Goal: Communication & Community: Answer question/provide support

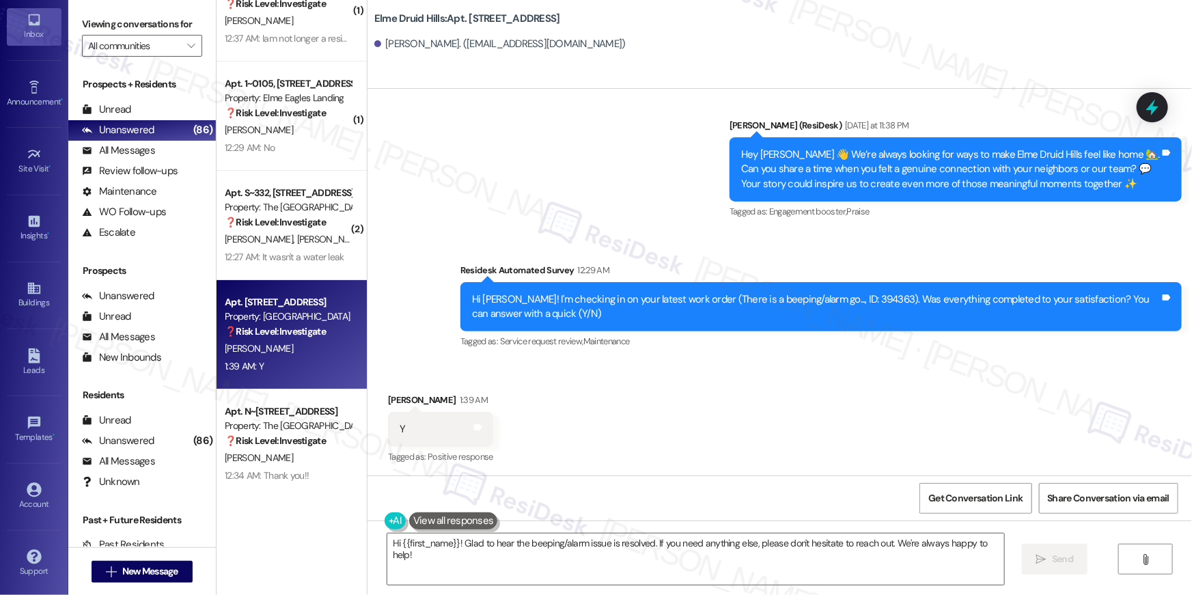
click at [964, 567] on textarea "Hi {{first_name}}! Glad to hear the beeping/alarm issue is resolved. If you nee…" at bounding box center [695, 559] width 617 height 51
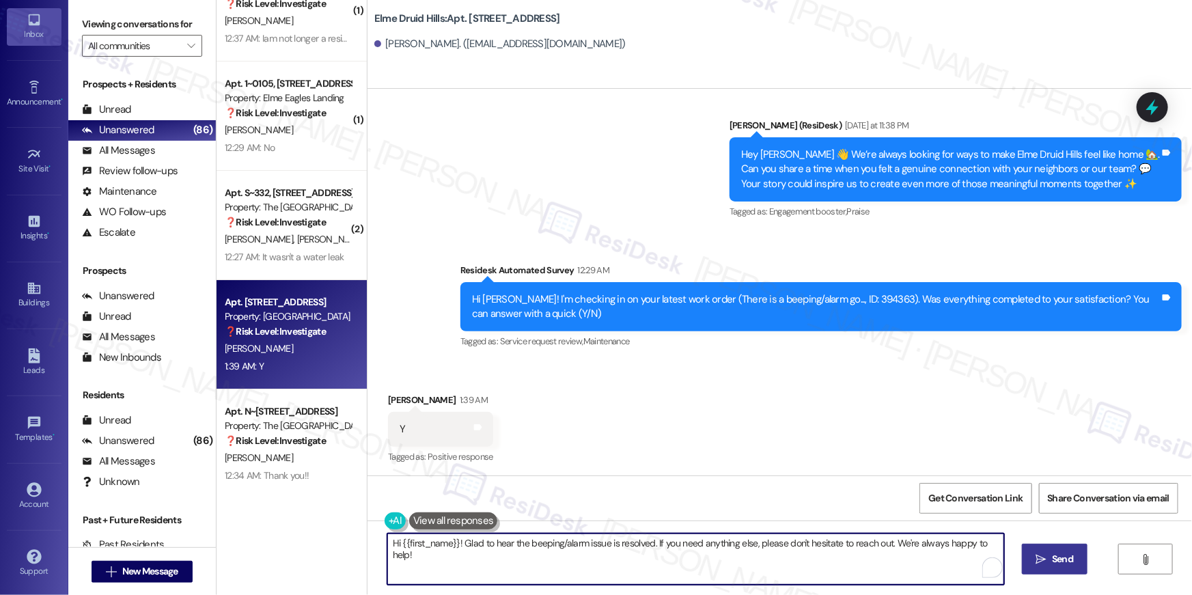
click at [1042, 564] on icon "" at bounding box center [1041, 559] width 10 height 11
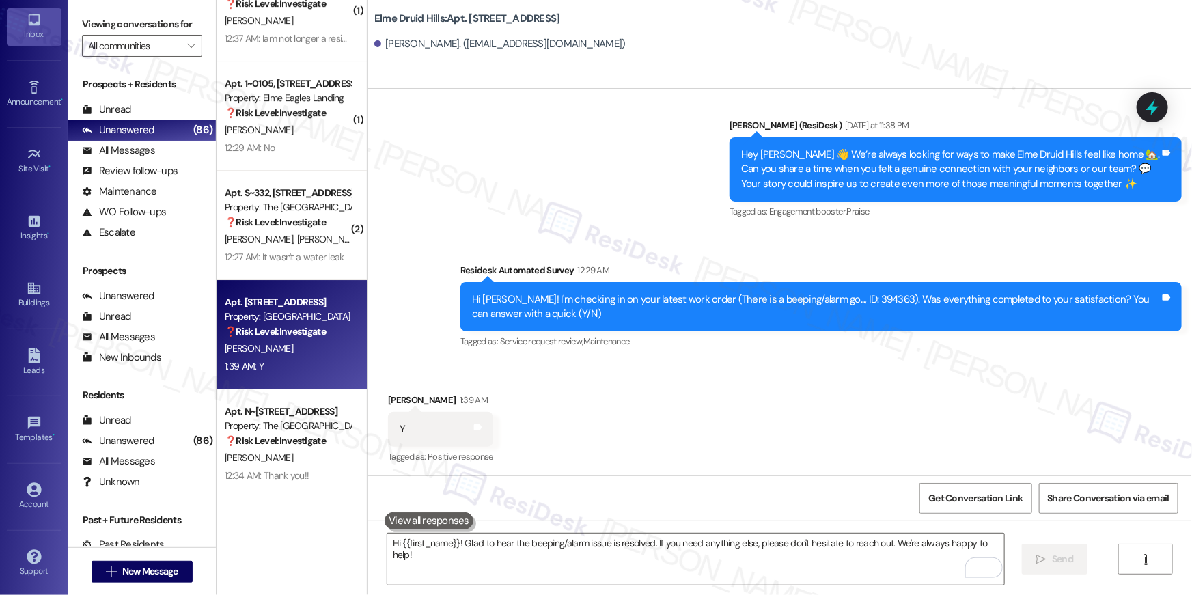
click at [325, 437] on div "❓ Risk Level: Investigate" at bounding box center [288, 441] width 126 height 14
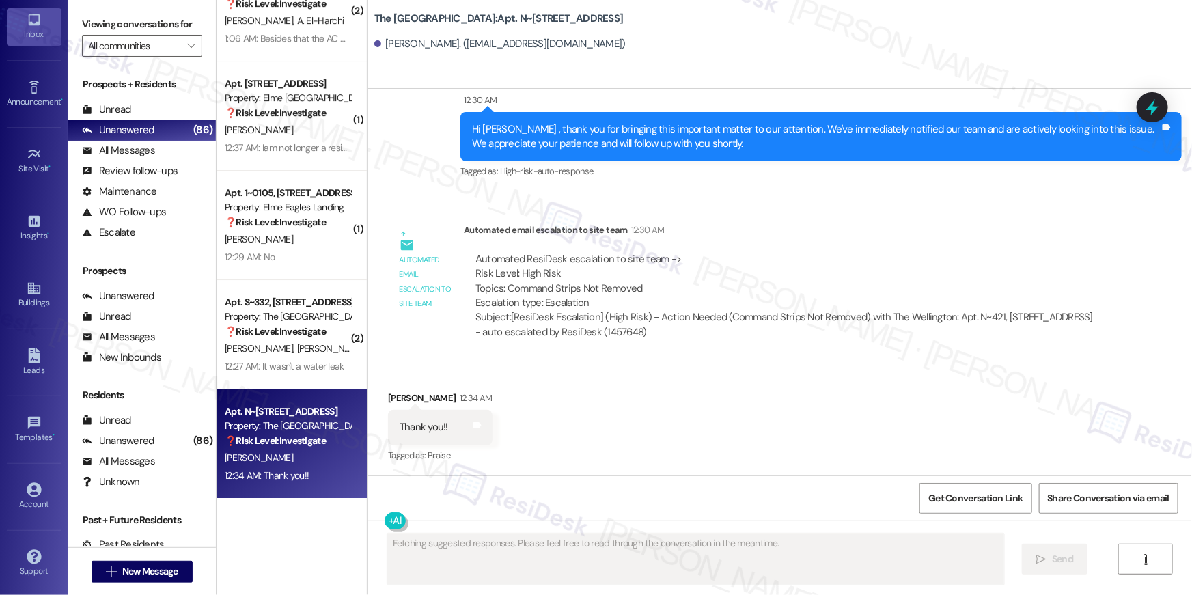
scroll to position [526, 0]
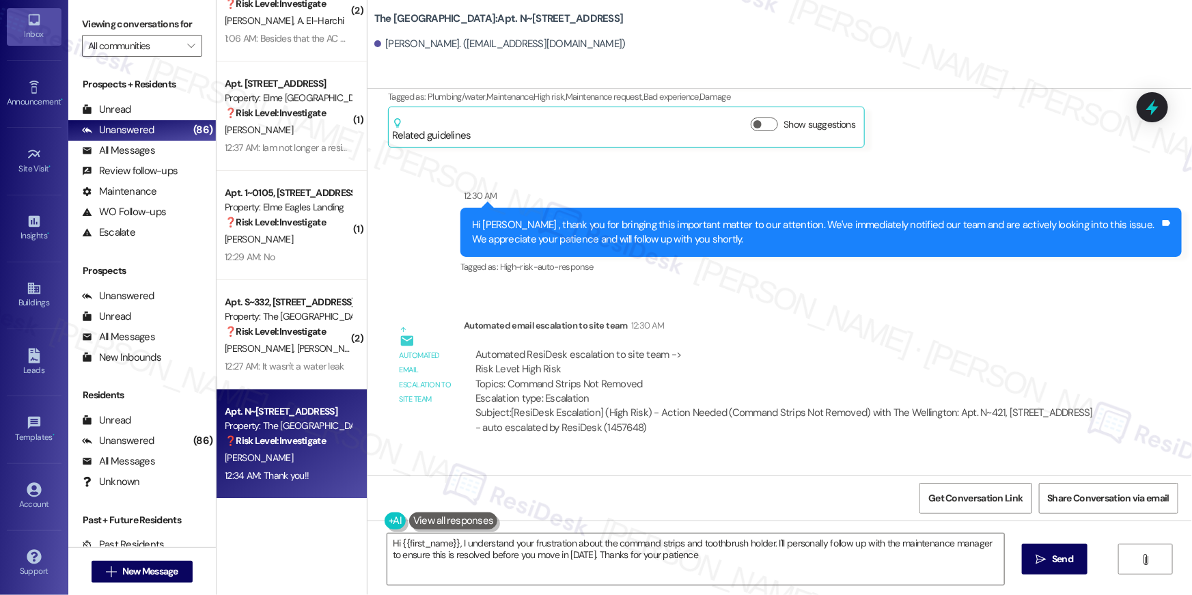
type textarea "Hi {{first_name}}, I understand your frustration about the command strips and t…"
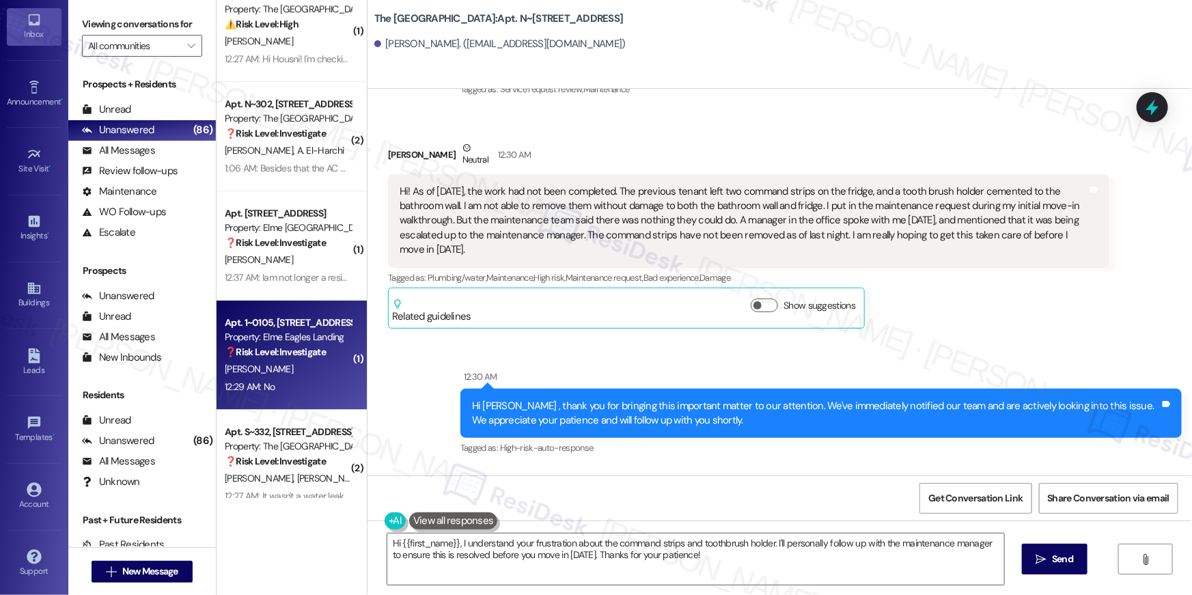
scroll to position [4821, 0]
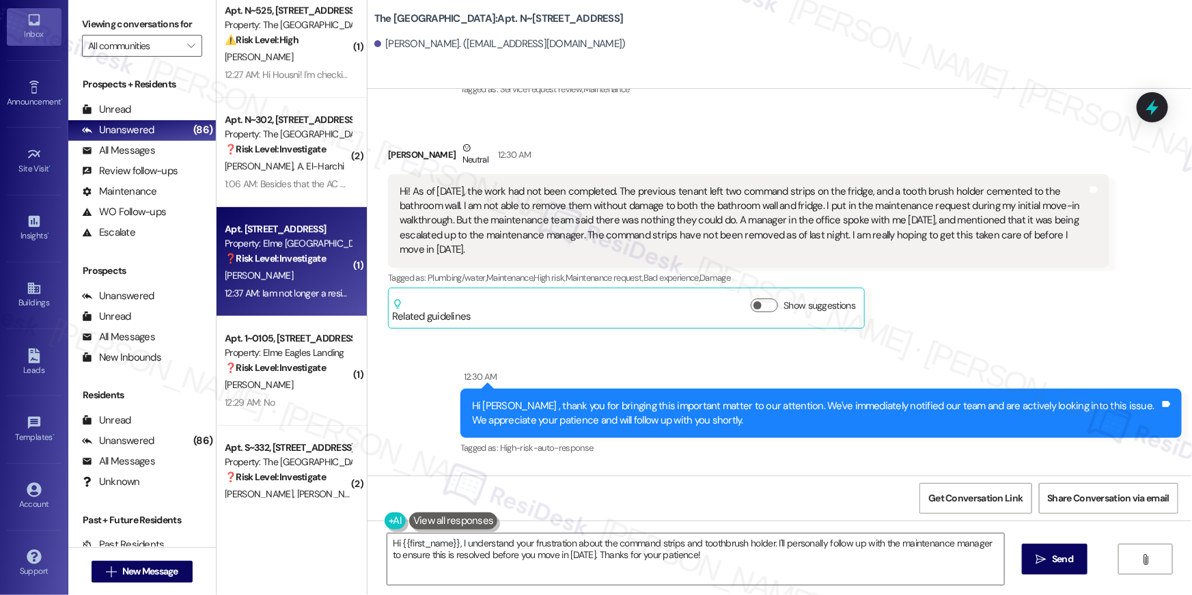
click at [310, 252] on strong "❓ Risk Level: Investigate" at bounding box center [275, 258] width 101 height 12
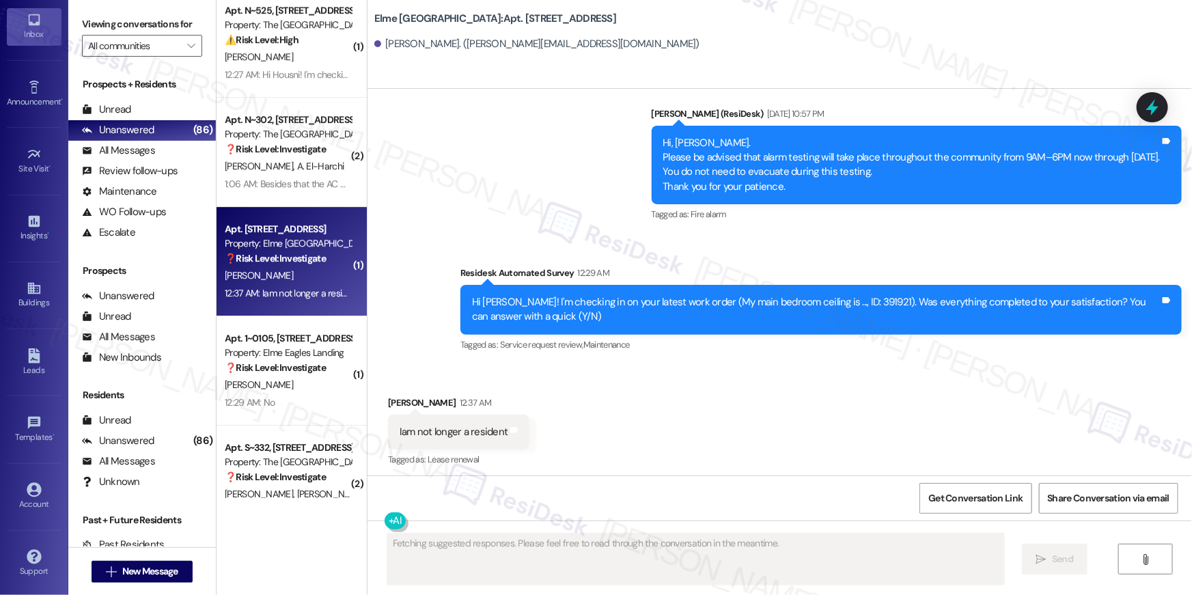
scroll to position [383, 0]
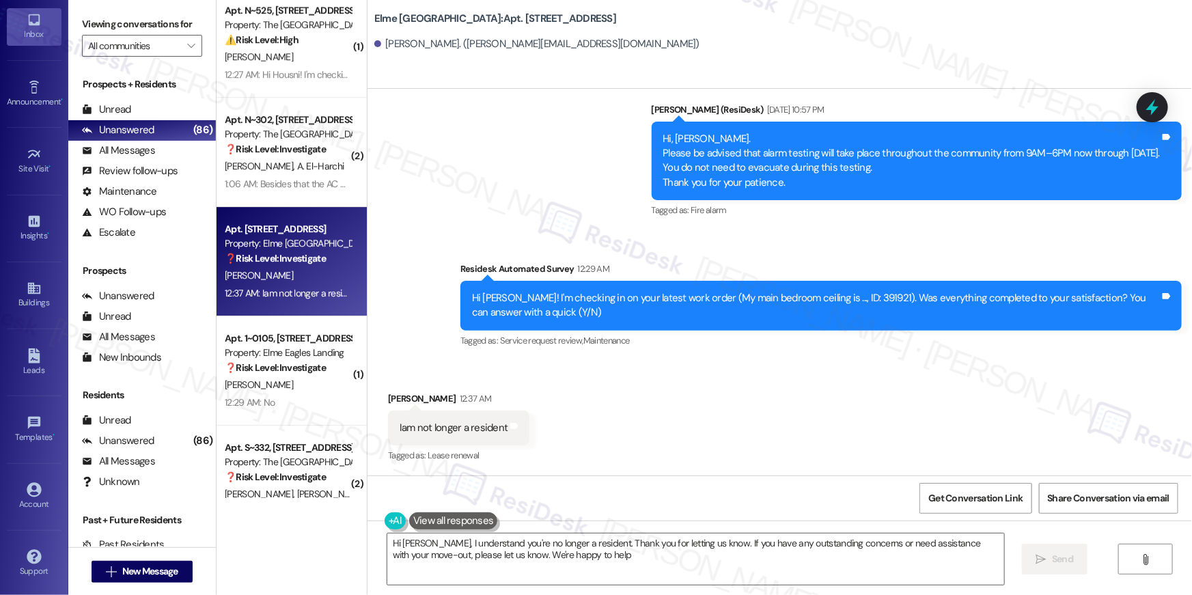
type textarea "Hi Camille, I understand you're no longer a resident. Thank you for letting us …"
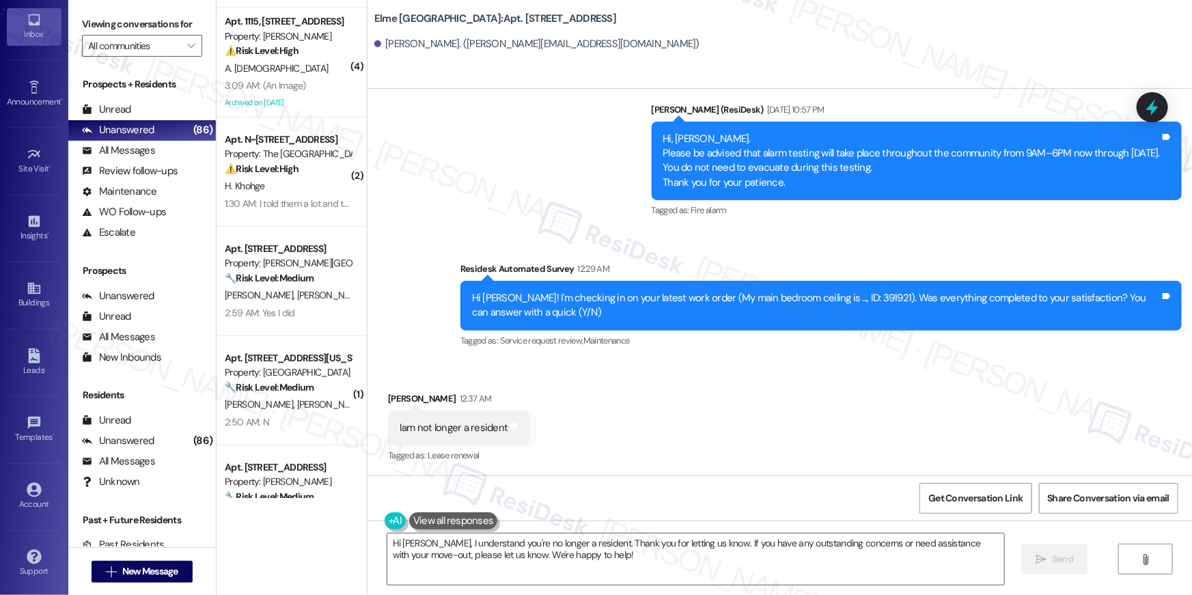
scroll to position [0, 0]
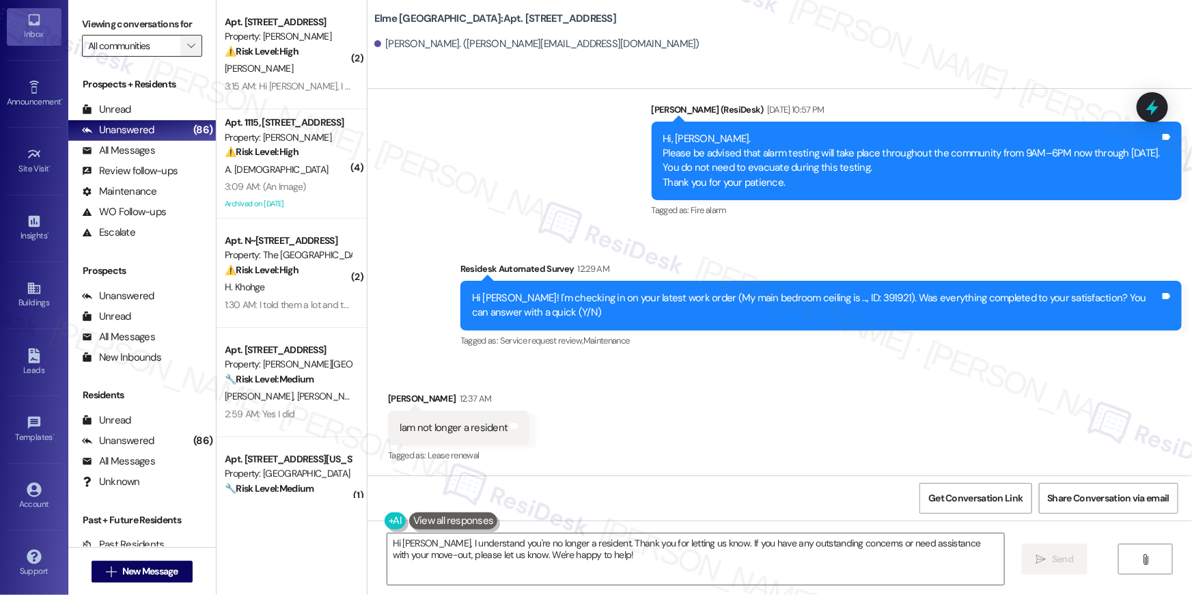
click at [187, 49] on icon "" at bounding box center [191, 45] width 8 height 11
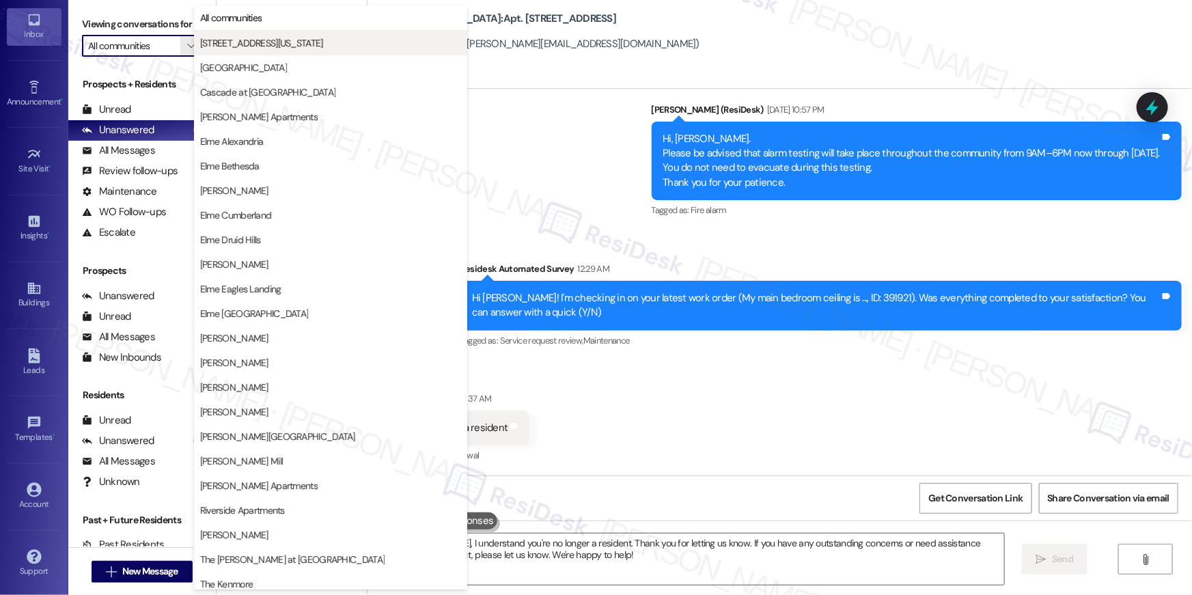
click at [236, 42] on span "3801 Connecticut Avenue" at bounding box center [261, 43] width 123 height 14
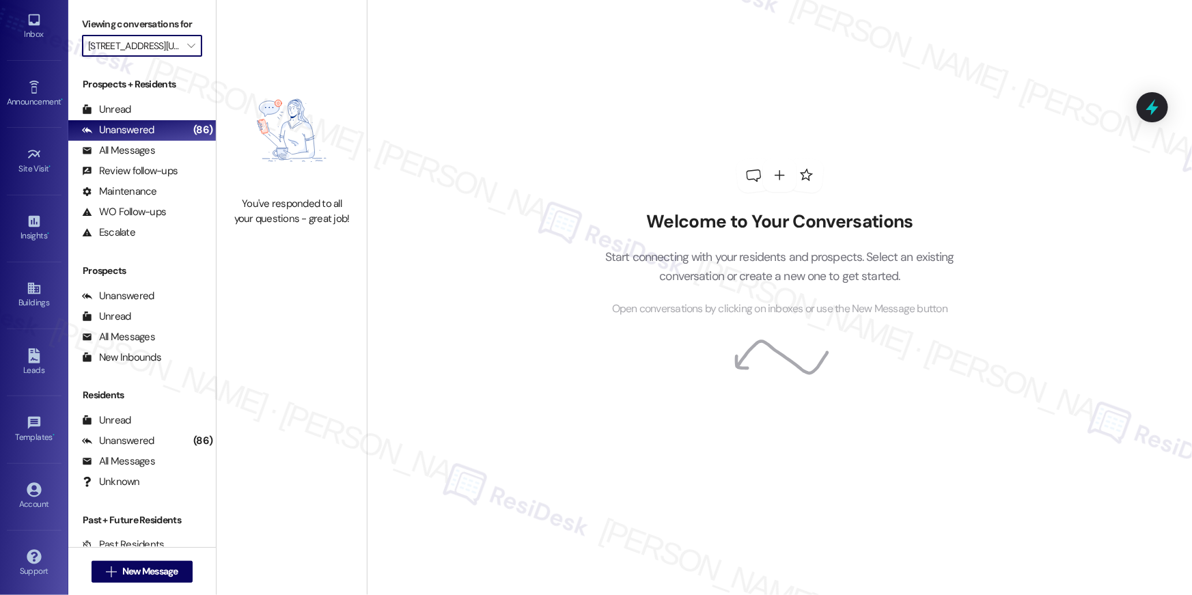
click at [168, 50] on input "3801 Connecticut Avenue" at bounding box center [134, 46] width 92 height 22
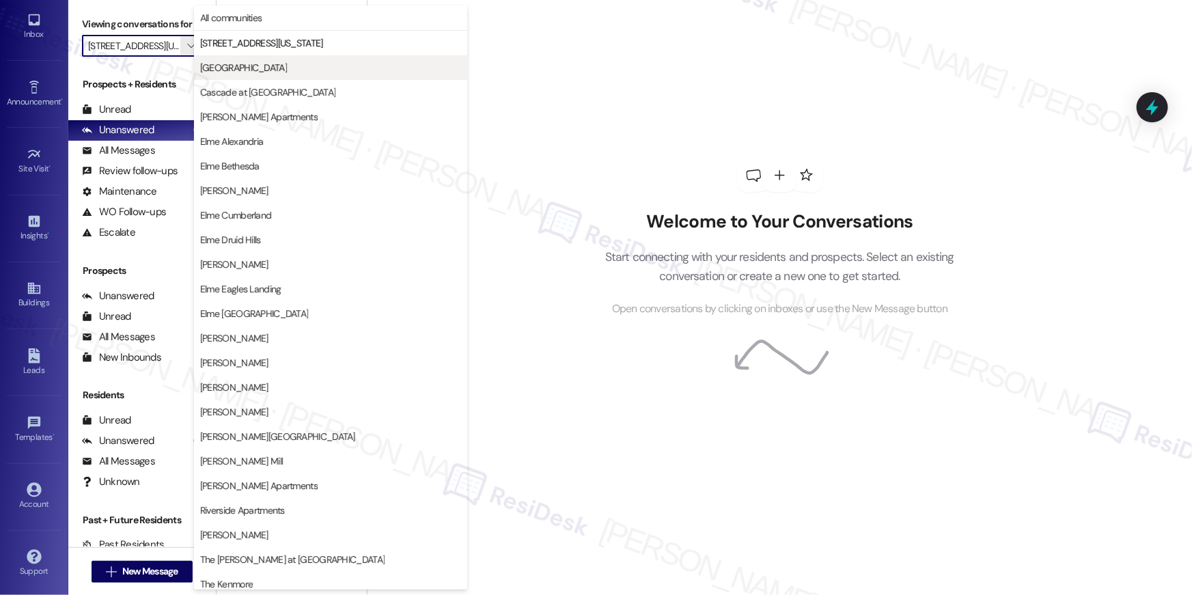
click at [217, 59] on button "Bennett Park" at bounding box center [330, 67] width 273 height 25
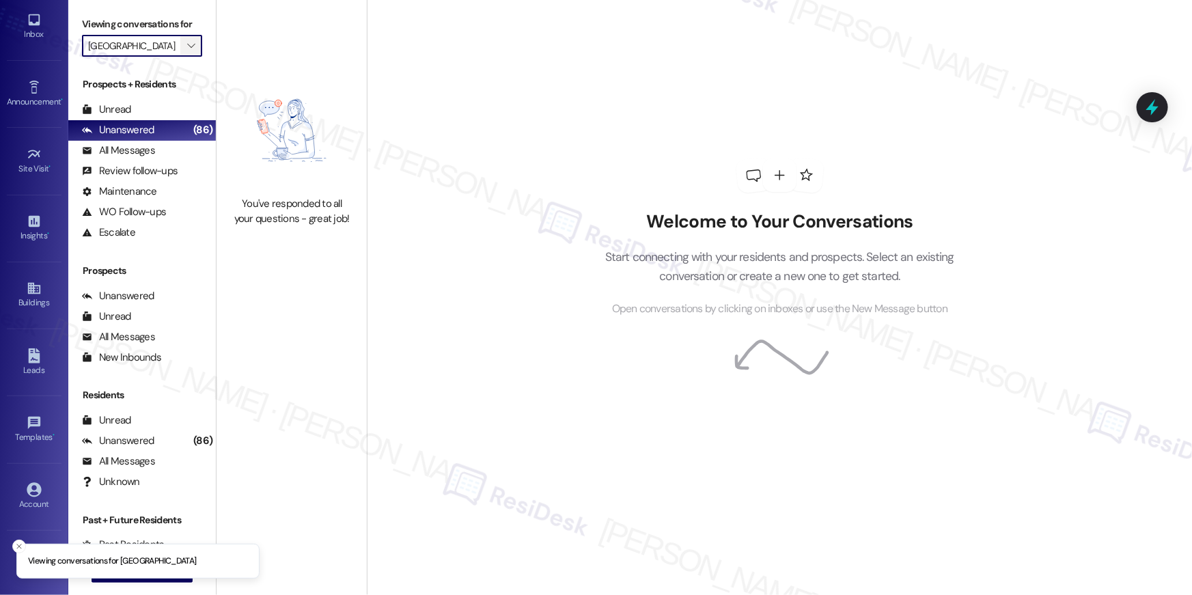
click at [187, 42] on icon "" at bounding box center [191, 45] width 8 height 11
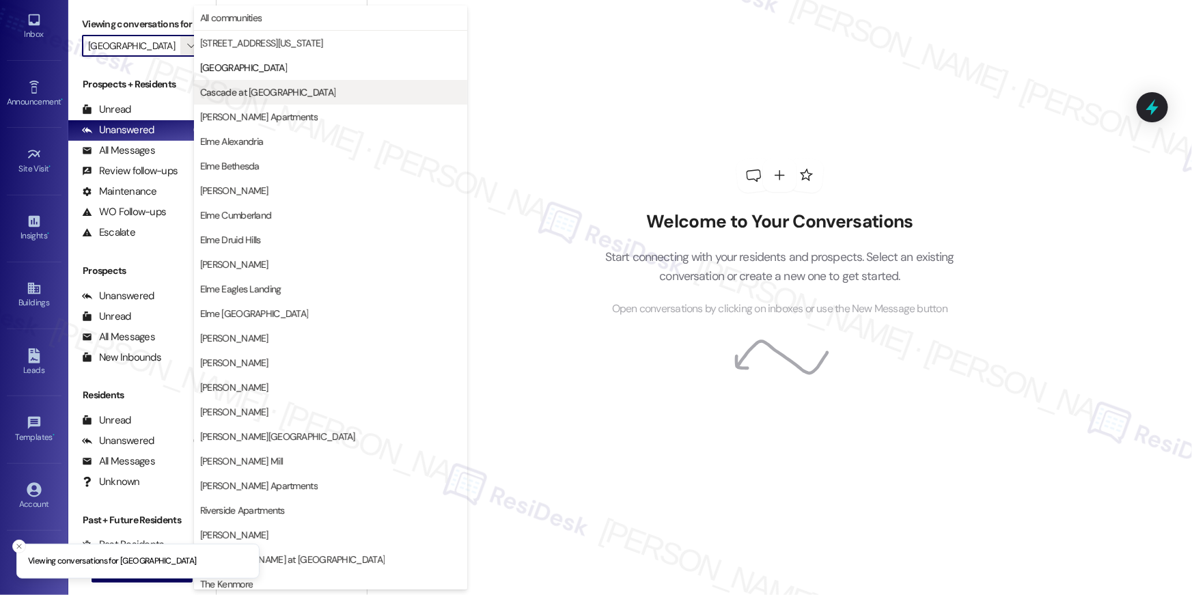
click at [237, 98] on span "Cascade at Landmark" at bounding box center [267, 92] width 135 height 14
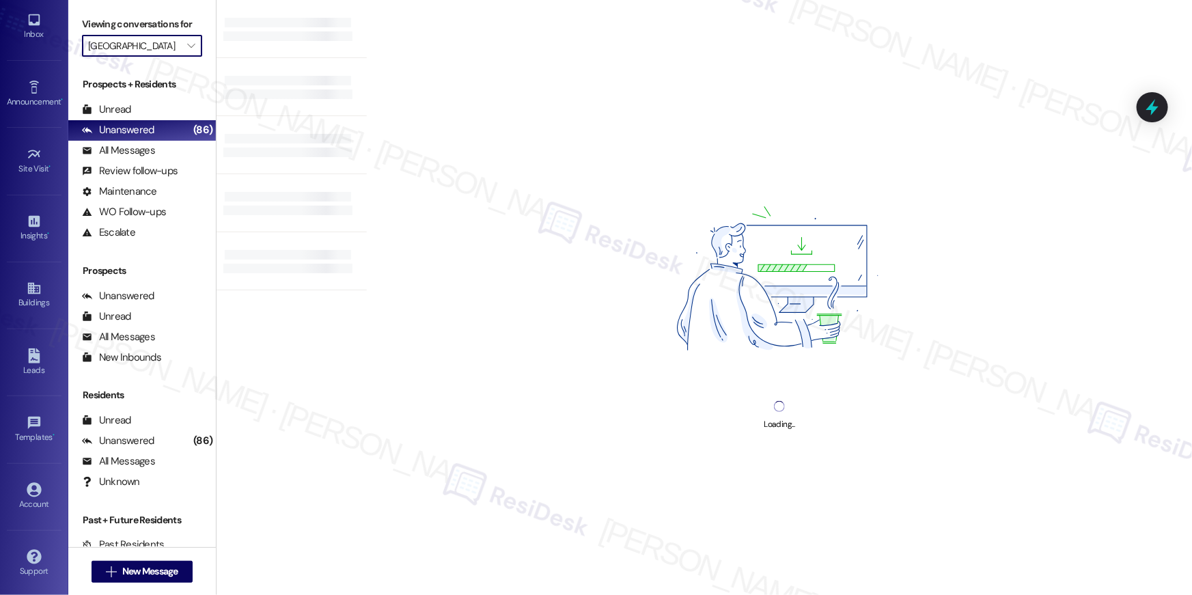
type input "Cascade at Landmark"
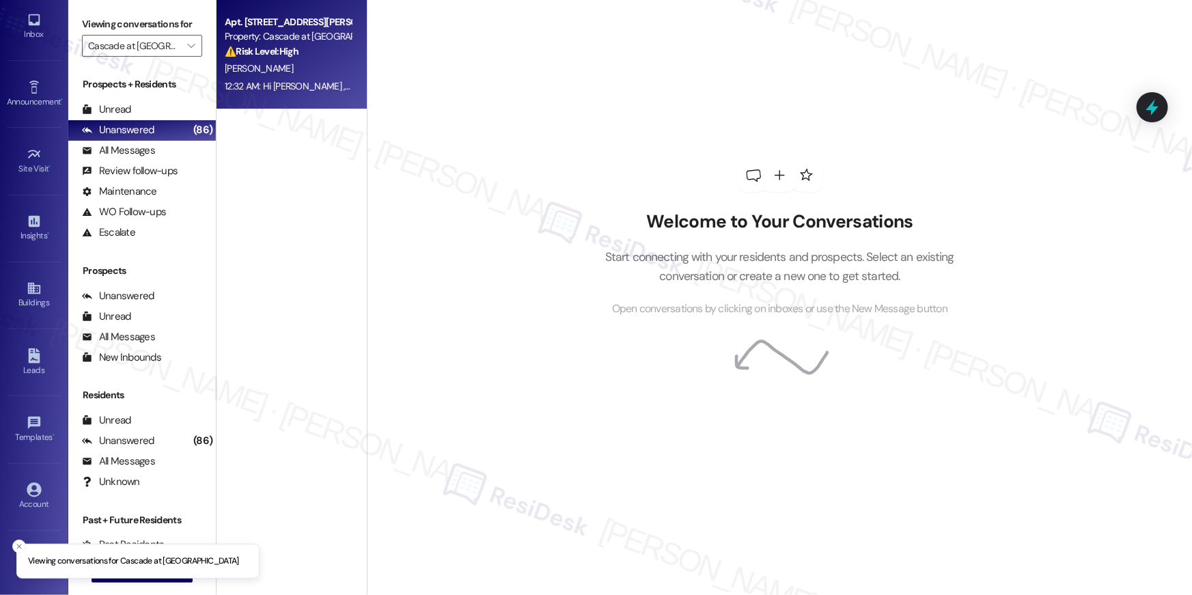
click at [237, 95] on div "Apt. 606, 300 Yoakum Parkway Property: Cascade at Landmark ⚠️ Risk Level: High …" at bounding box center [292, 54] width 150 height 109
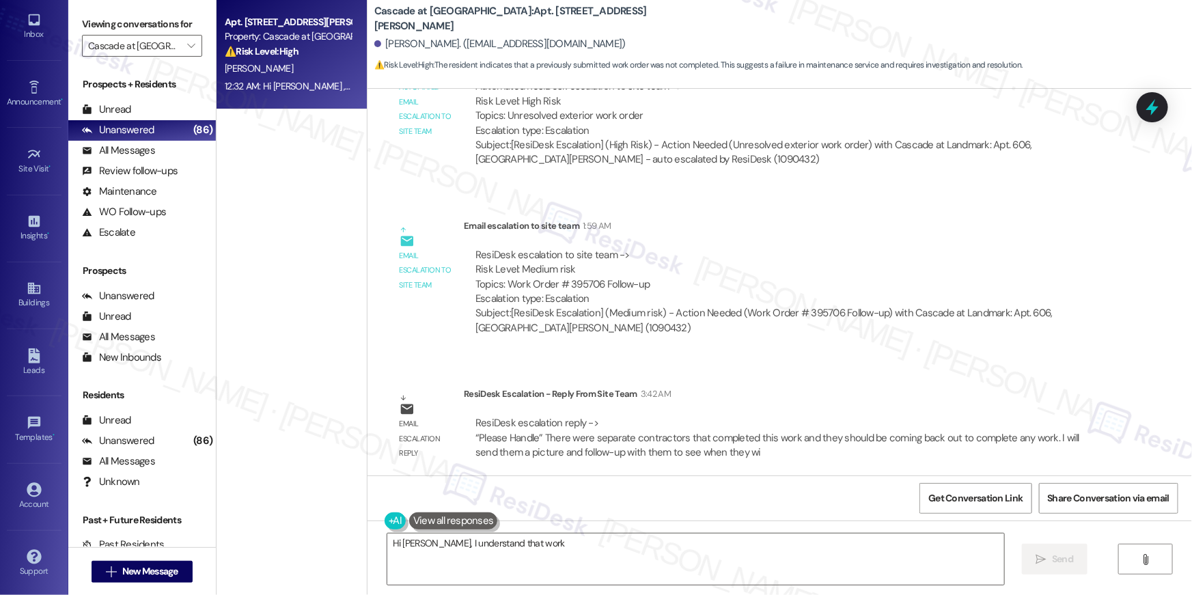
scroll to position [7703, 0]
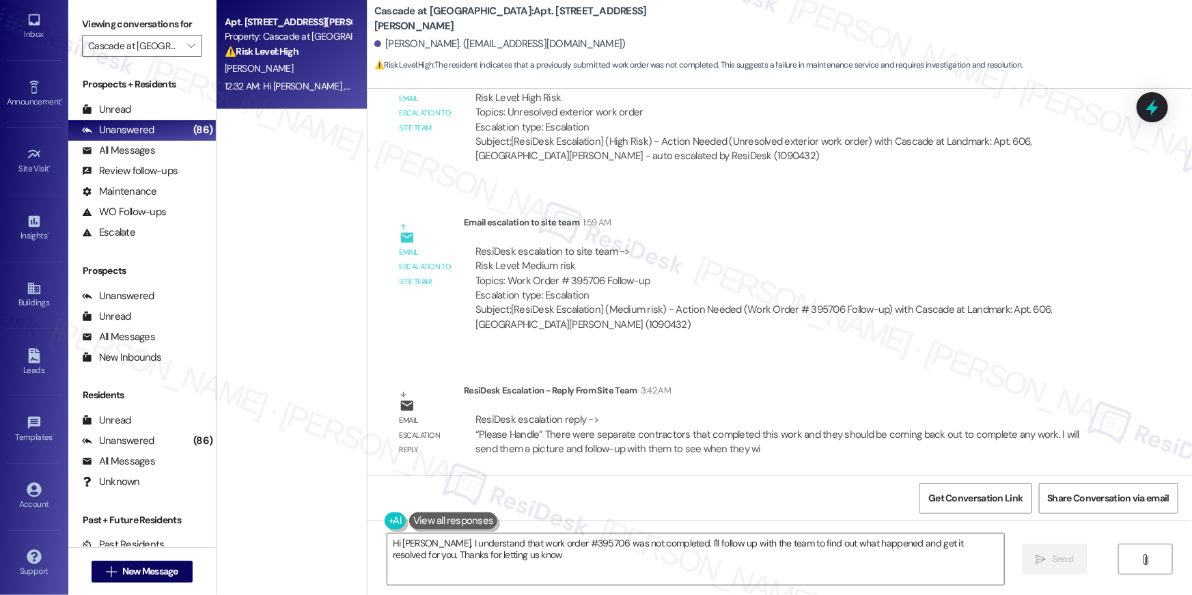
type textarea "Hi Edward, I understand that work order #395706 was not completed. I'll follow …"
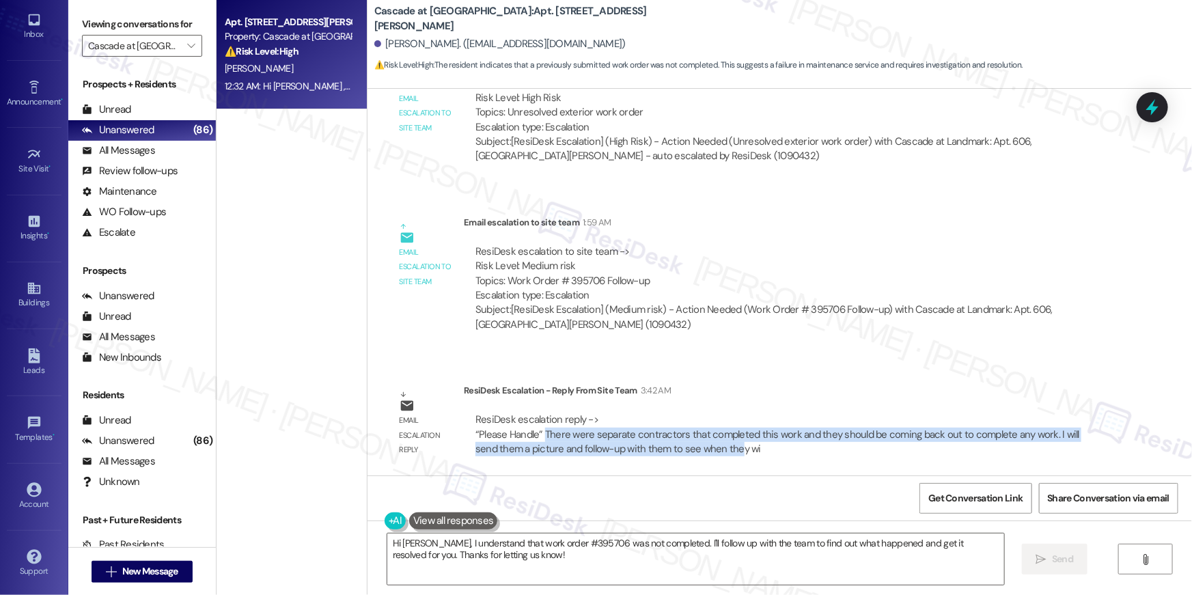
drag, startPoint x: 538, startPoint y: 432, endPoint x: 704, endPoint y: 441, distance: 167.0
click at [706, 443] on div "ResiDesk escalation reply -> “Please Handle” There were separate contractors th…" at bounding box center [777, 434] width 604 height 43
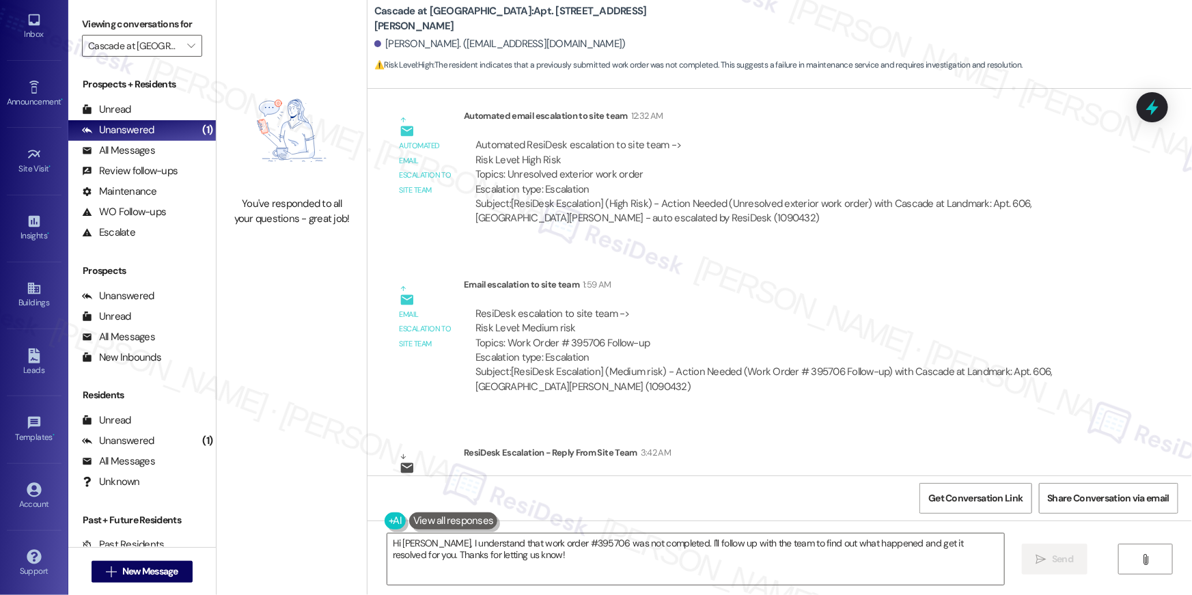
scroll to position [7812, 0]
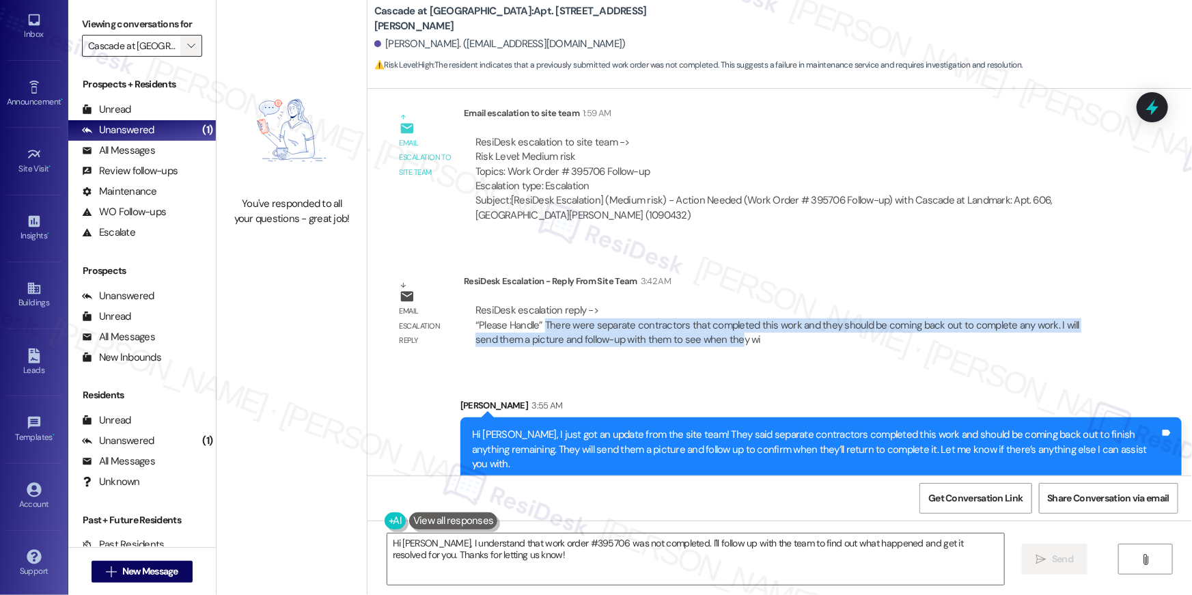
click at [187, 48] on icon "" at bounding box center [191, 45] width 8 height 11
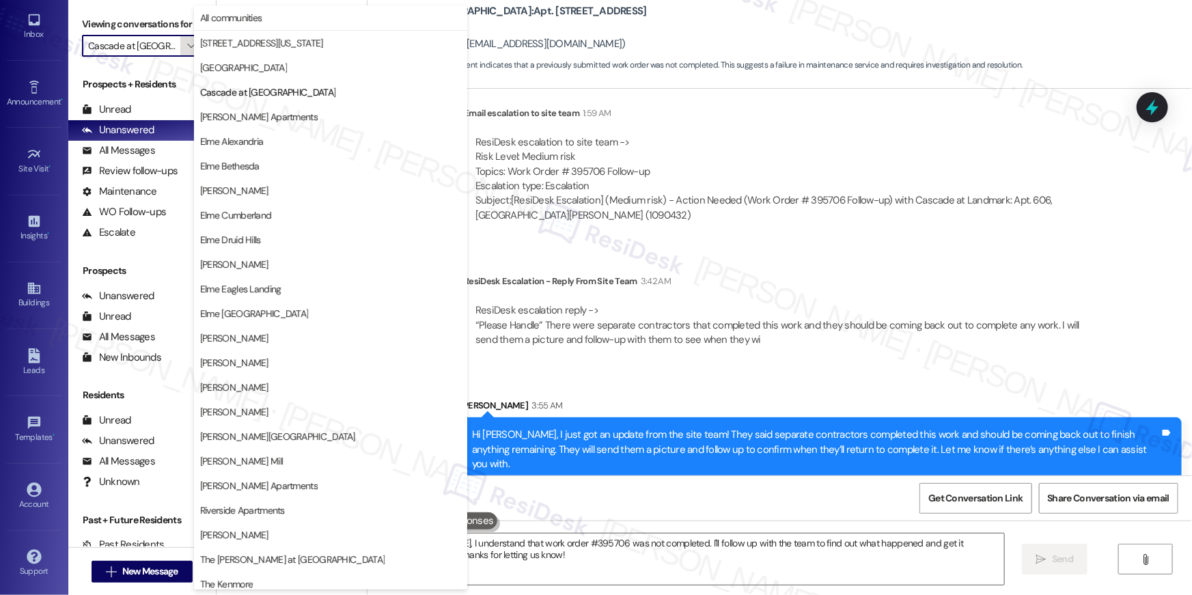
scroll to position [0, 3]
click at [258, 113] on span "Clayborne Apartments" at bounding box center [259, 117] width 118 height 14
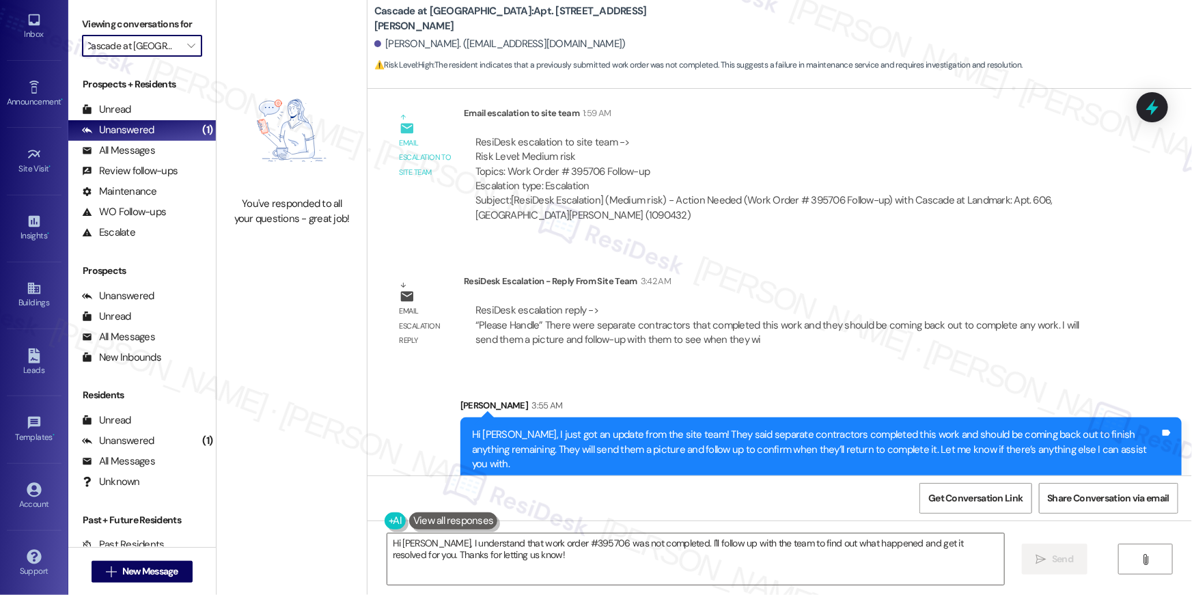
type input "Clayborne Apartments"
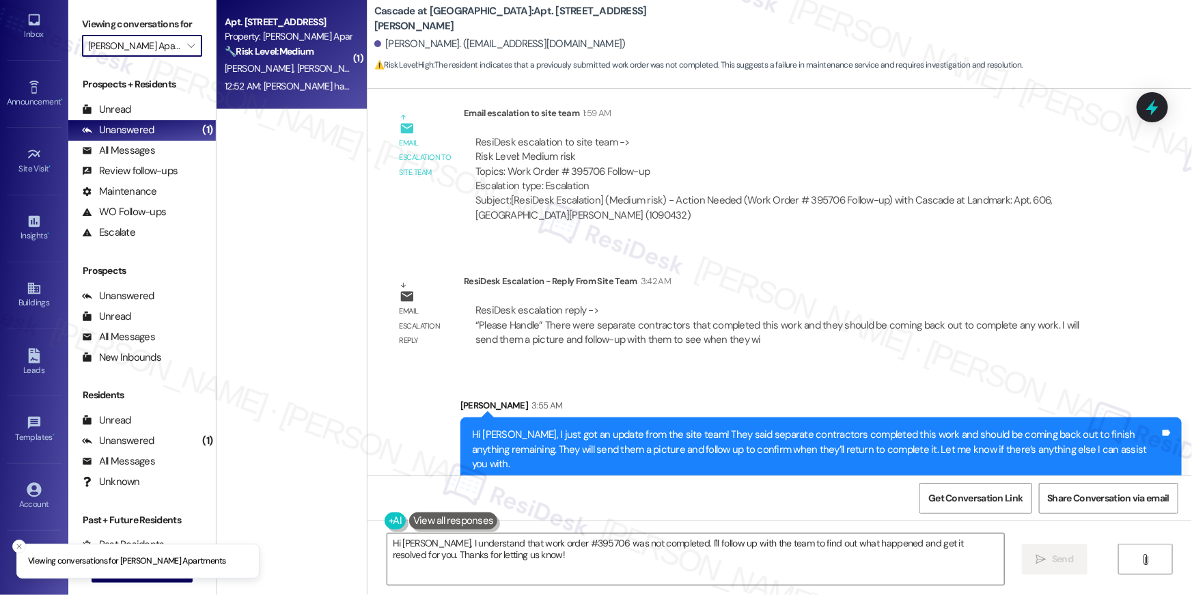
click at [297, 72] on span "B. Ege" at bounding box center [331, 68] width 68 height 12
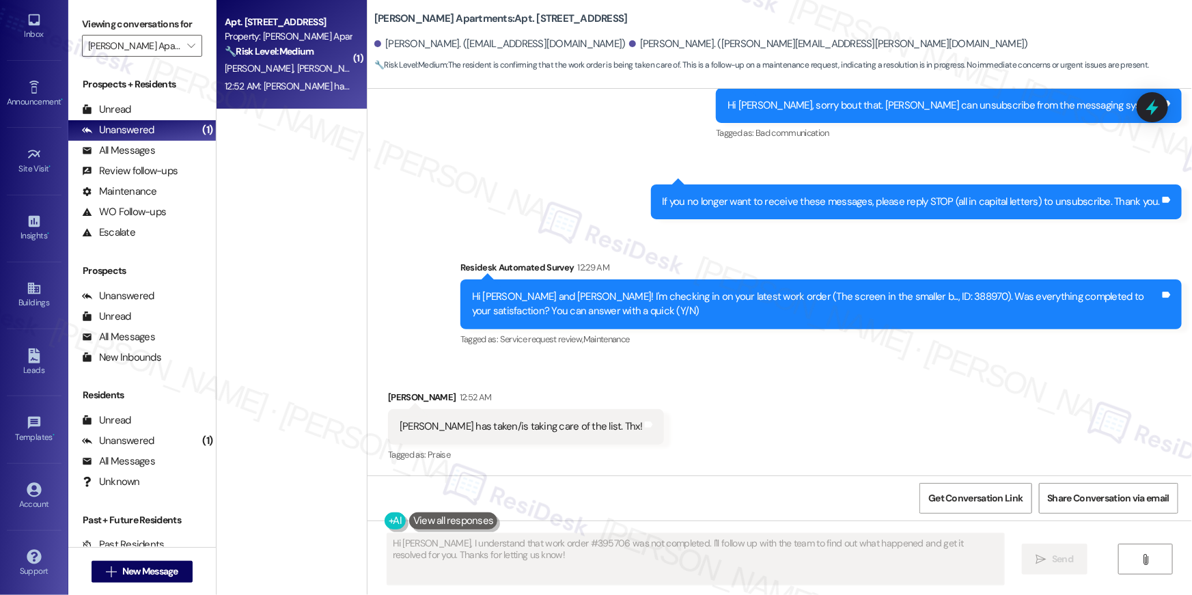
scroll to position [635, 0]
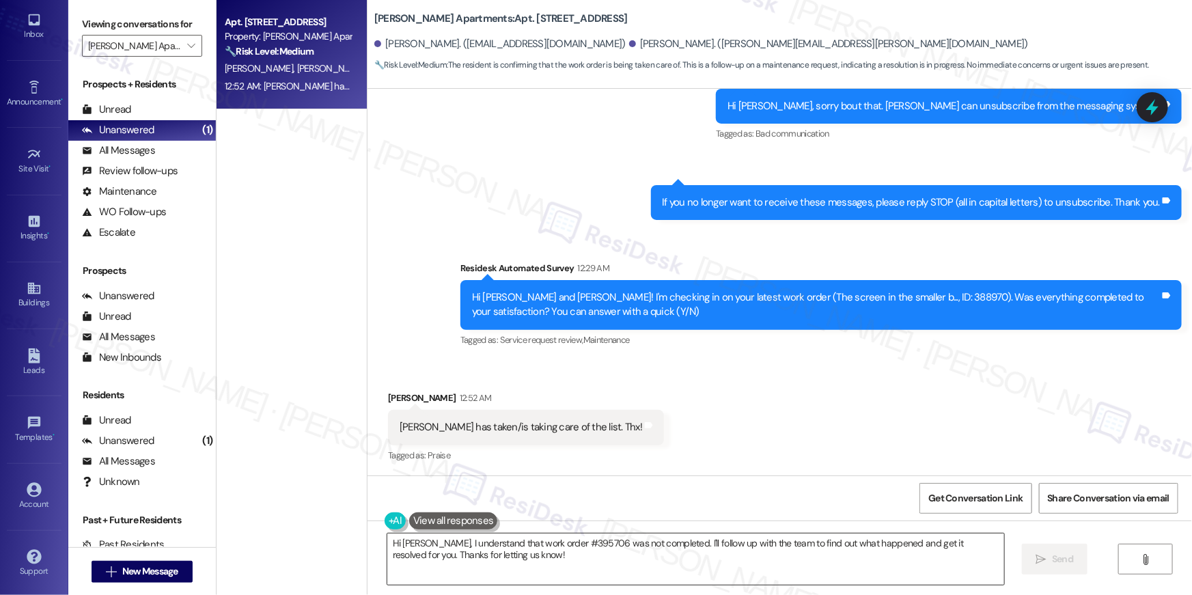
click at [527, 541] on textarea "Hi {{first_name}}, thanks for the update! I'm glad to hear Barry is on top of t…" at bounding box center [695, 559] width 617 height 51
click at [527, 540] on textarea "Hi {{first_name}}, thanks for the update! I'm glad to hear Barry is on top of t…" at bounding box center [695, 559] width 617 height 51
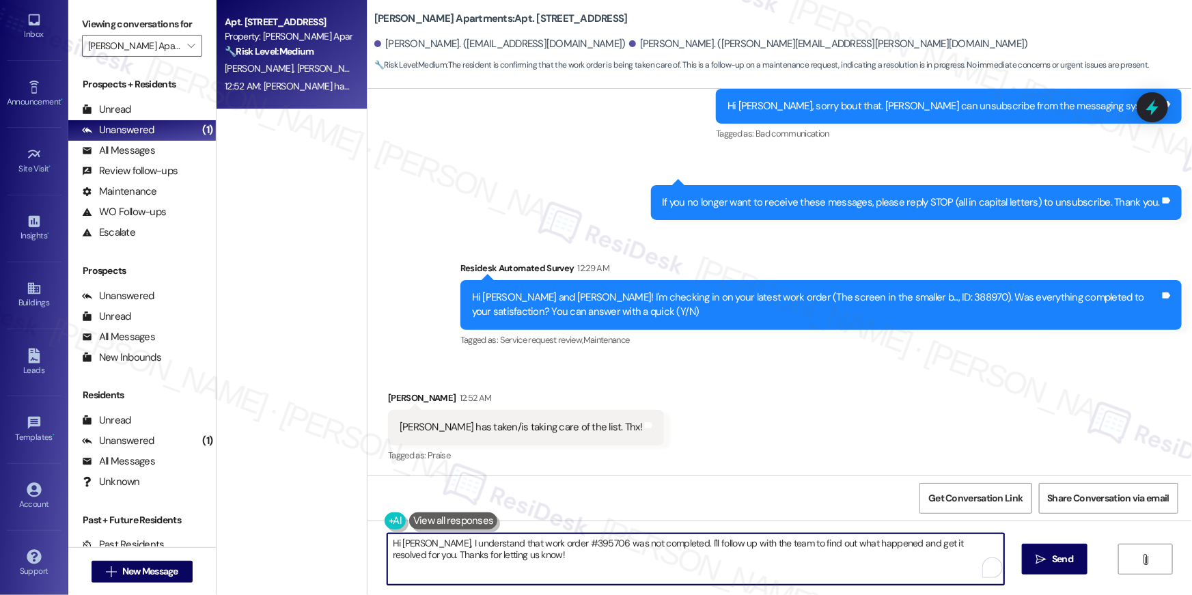
click at [527, 540] on textarea "Hi {{first_name}}, thanks for the update! I'm glad to hear Barry is on top of t…" at bounding box center [695, 559] width 617 height 51
type textarea "Thanks for letting me know, Blair! If there's anything else I can assist you wi…"
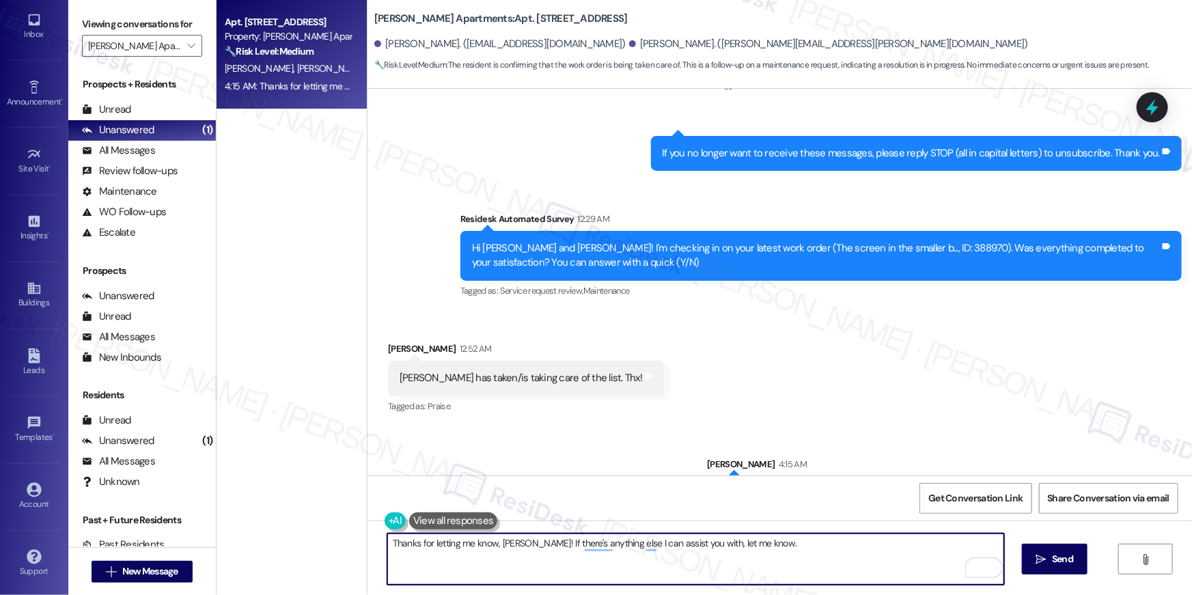
scroll to position [730, 0]
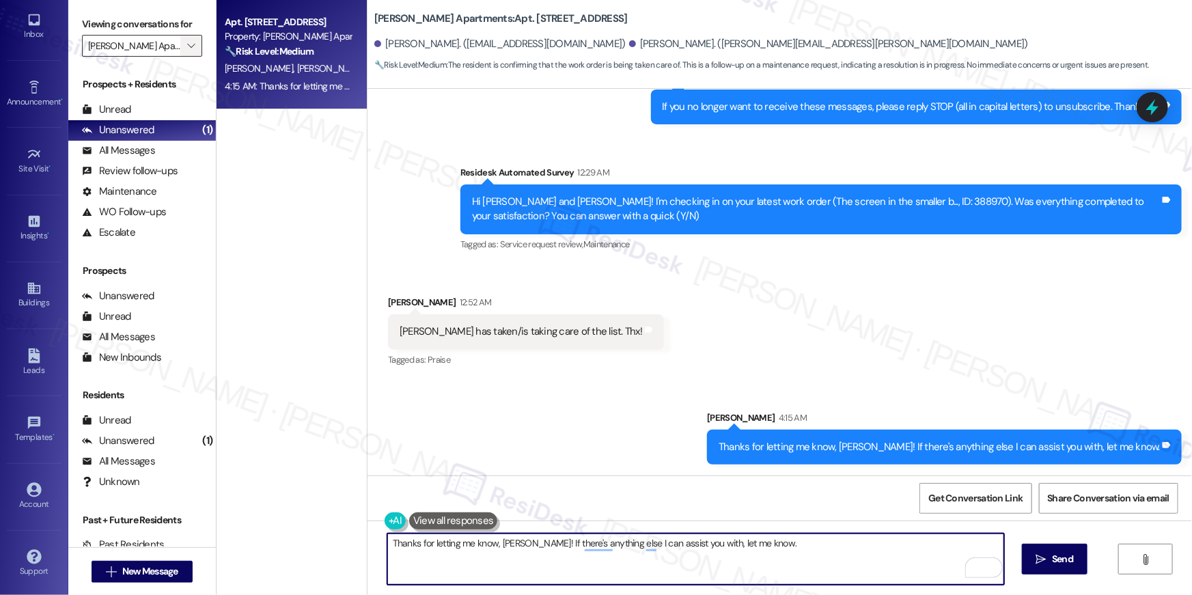
click at [187, 46] on icon "" at bounding box center [191, 45] width 8 height 11
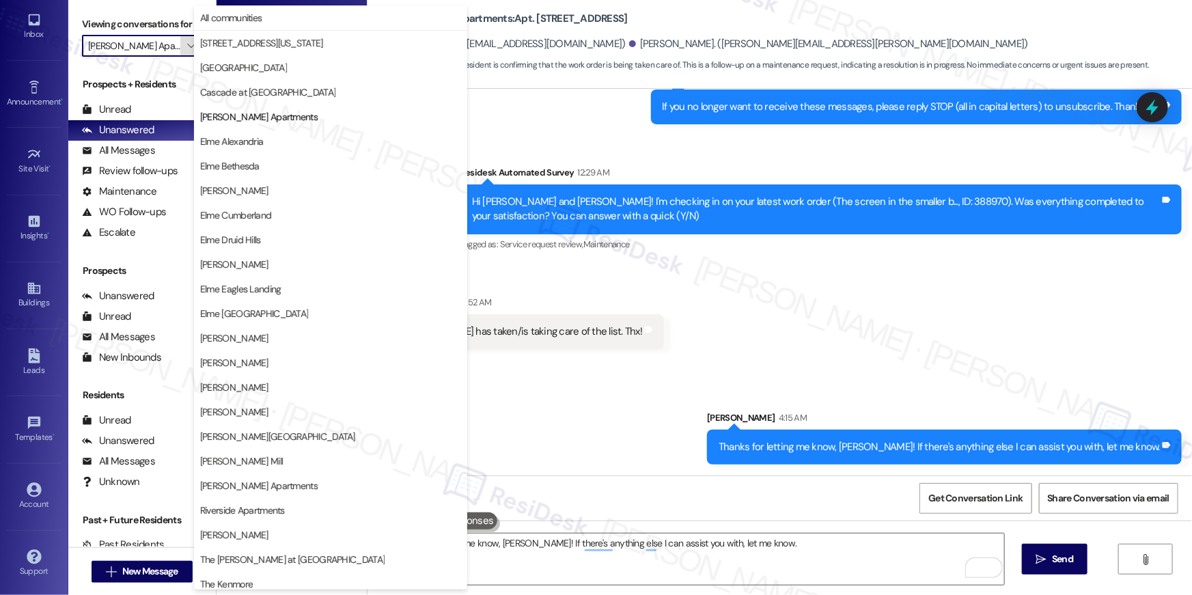
scroll to position [0, 7]
click at [243, 139] on span "Elme Alexandria" at bounding box center [232, 142] width 64 height 14
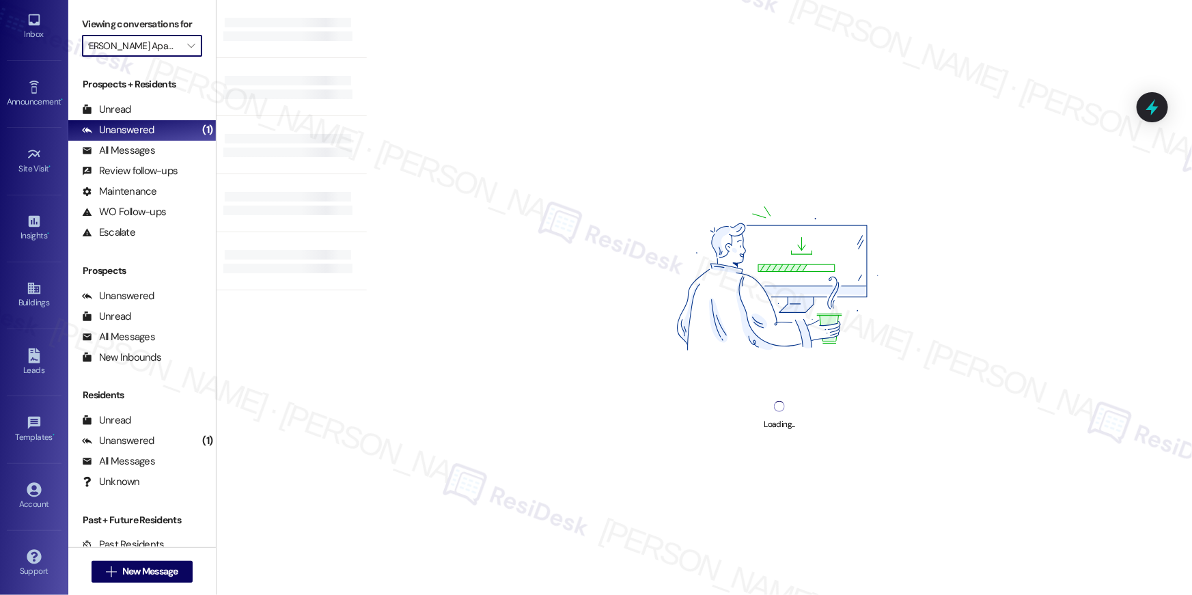
type input "Elme Alexandria"
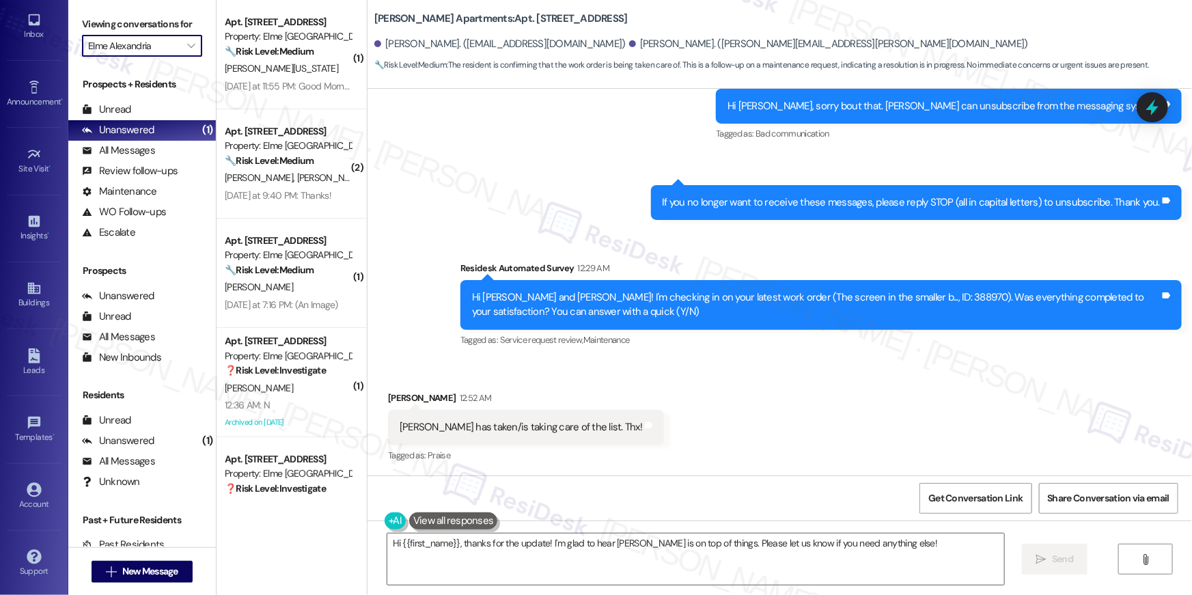
scroll to position [750, 0]
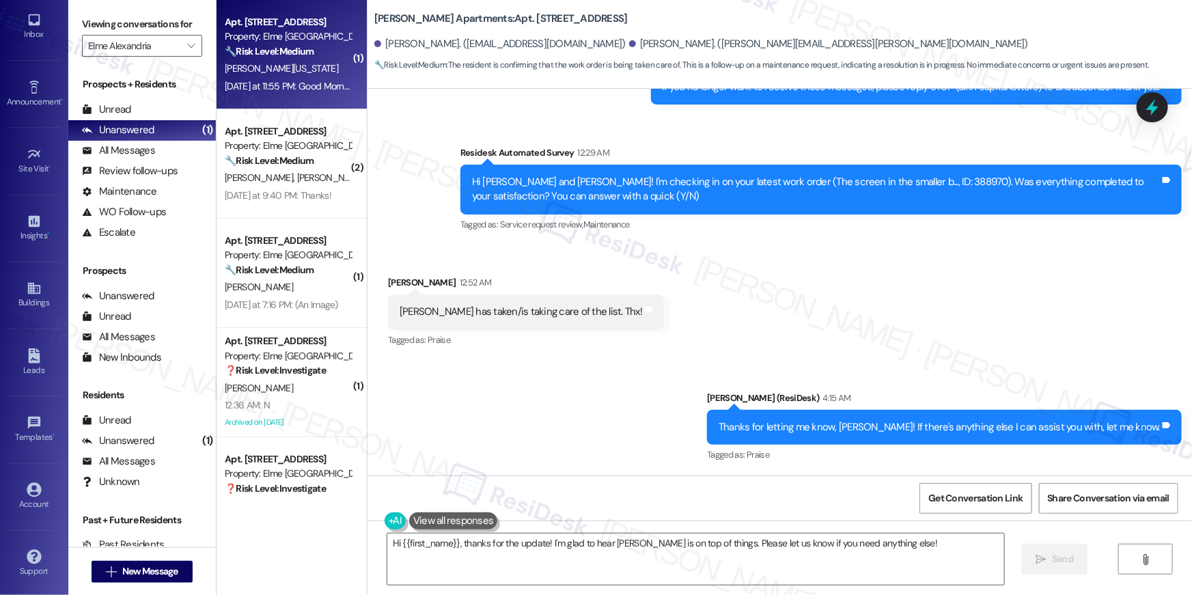
click at [298, 102] on div "Apt. 2402, 205 Century Place Property: Elme Alexandria 🔧 Risk Level: Medium The…" at bounding box center [292, 54] width 150 height 109
click at [286, 84] on div "Yesterday at 11:55 PM: Good Mornting thank you for this information. Do you hav…" at bounding box center [562, 86] width 674 height 12
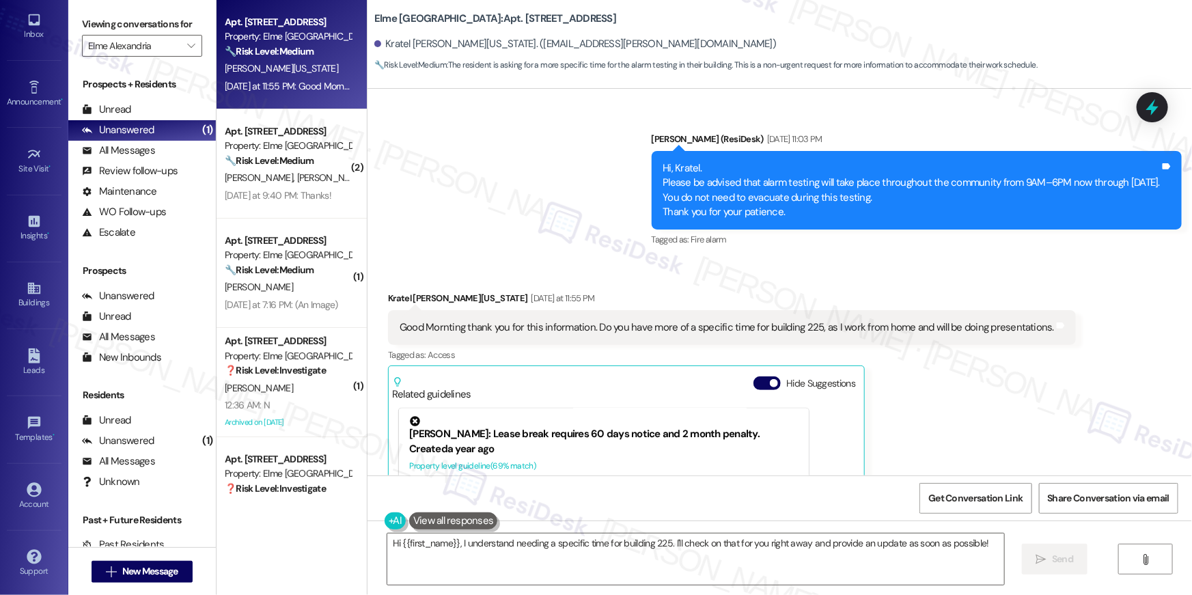
scroll to position [16946, 0]
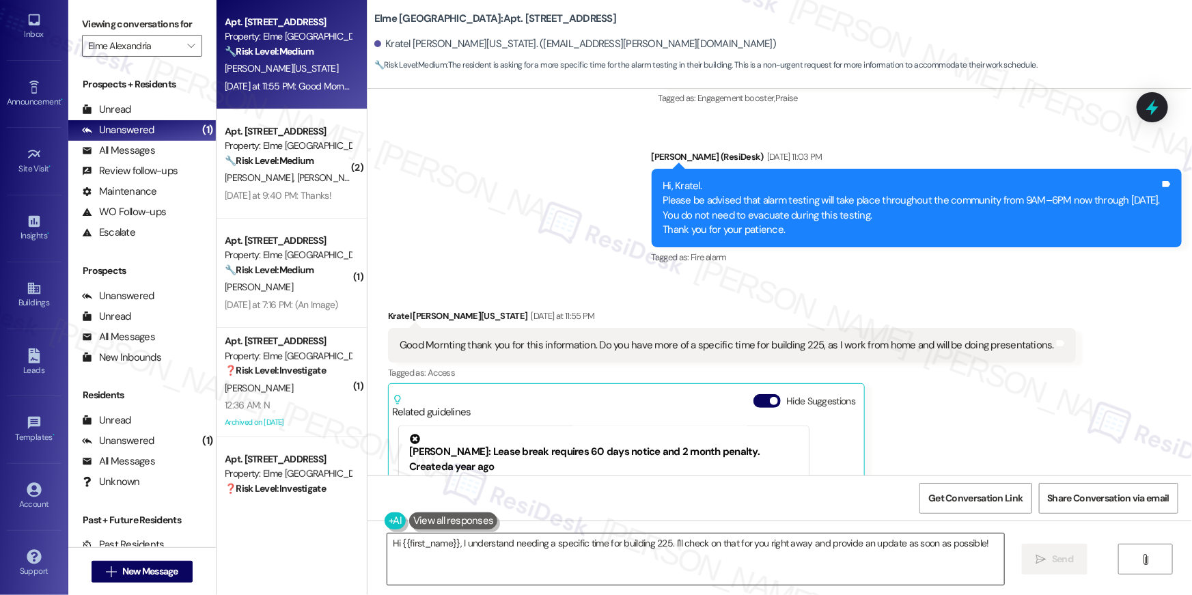
click at [557, 579] on textarea "Hi {{first_name}}, I understand needing a specific time for building 225. I'll …" at bounding box center [695, 559] width 617 height 51
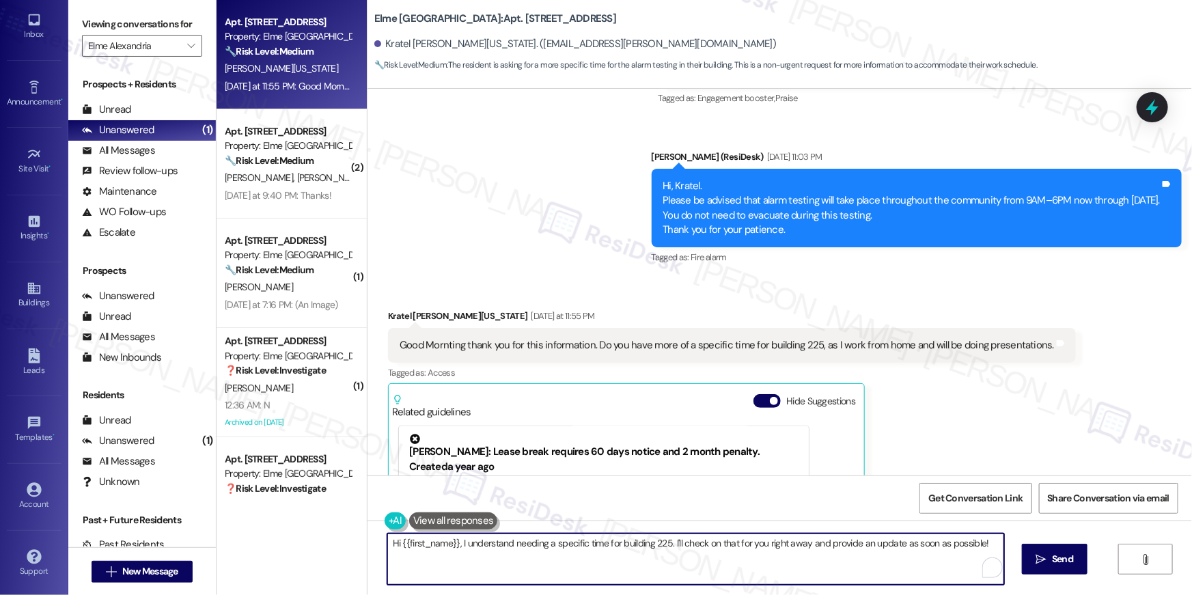
click at [648, 568] on textarea "Hi {{first_name}}, I understand needing a specific time for building 225. I'll …" at bounding box center [695, 559] width 617 height 51
click at [749, 547] on textarea "Hi {{first_name}}, I understand needing a specific time for building 225. I'll …" at bounding box center [695, 559] width 617 height 51
drag, startPoint x: 797, startPoint y: 542, endPoint x: 823, endPoint y: 543, distance: 26.7
click at [823, 543] on textarea "Hi {{first_name}}, I understand needing a specific time for building 225. I'll …" at bounding box center [695, 559] width 617 height 51
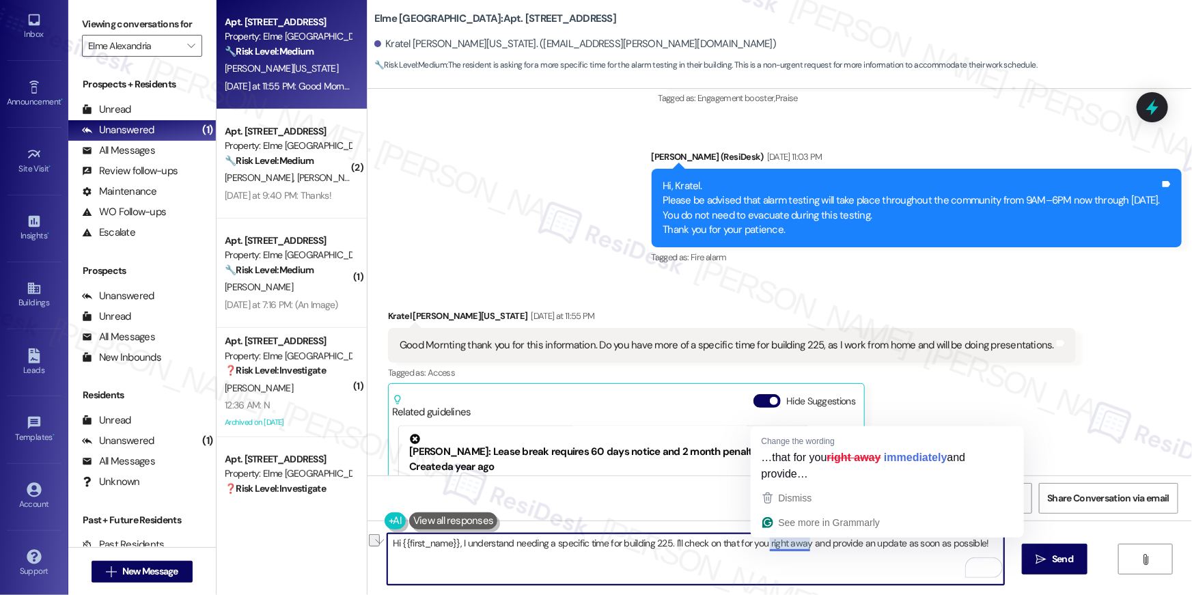
drag, startPoint x: 762, startPoint y: 541, endPoint x: 801, endPoint y: 542, distance: 39.0
click at [800, 542] on textarea "Hi {{first_name}}, I understand needing a specific time for building 225. I'll …" at bounding box center [695, 559] width 617 height 51
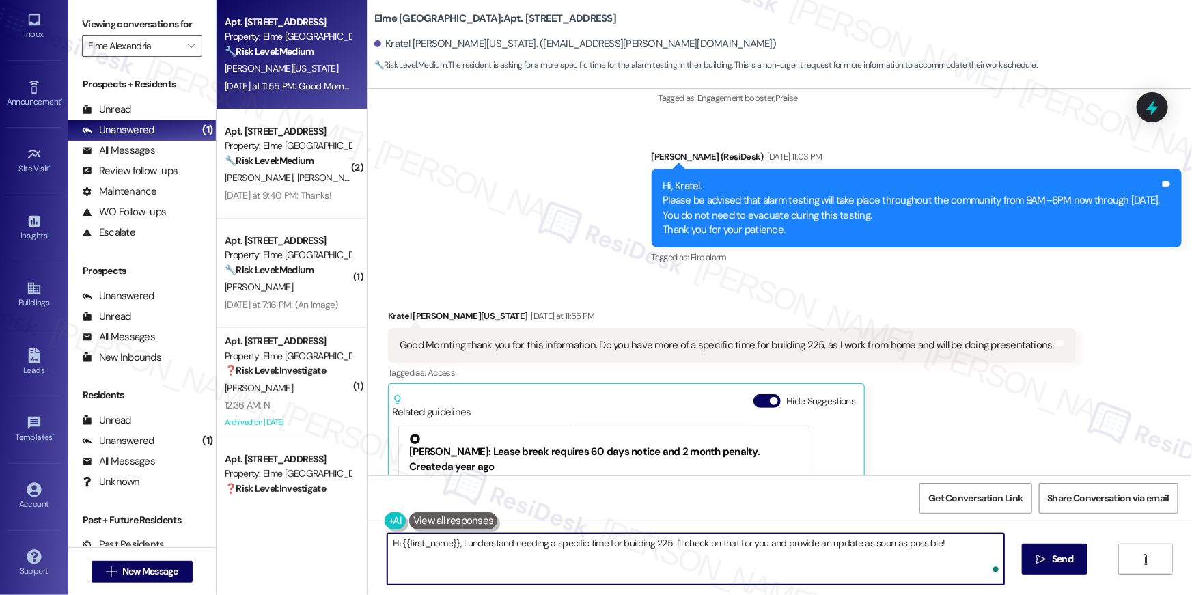
drag, startPoint x: 827, startPoint y: 544, endPoint x: 841, endPoint y: 546, distance: 14.4
click at [827, 544] on textarea "Hi {{first_name}}, I understand needing a specific time for building 225. I'll …" at bounding box center [695, 559] width 617 height 51
drag, startPoint x: 883, startPoint y: 545, endPoint x: 963, endPoint y: 549, distance: 80.0
click at [963, 549] on textarea "Hi {{first_name}}, I understand needing a specific time for building 225. I'll …" at bounding box center [695, 559] width 617 height 51
type textarea "Hi {{first_name}}, I understand needing a specific time for building 225. I'll …"
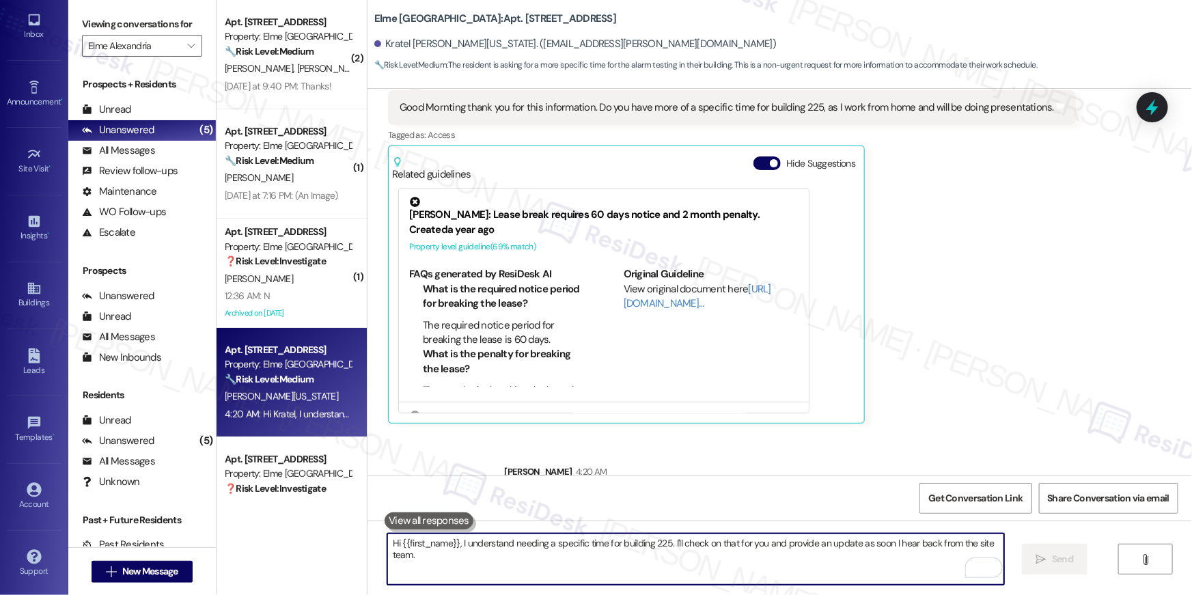
scroll to position [17188, 0]
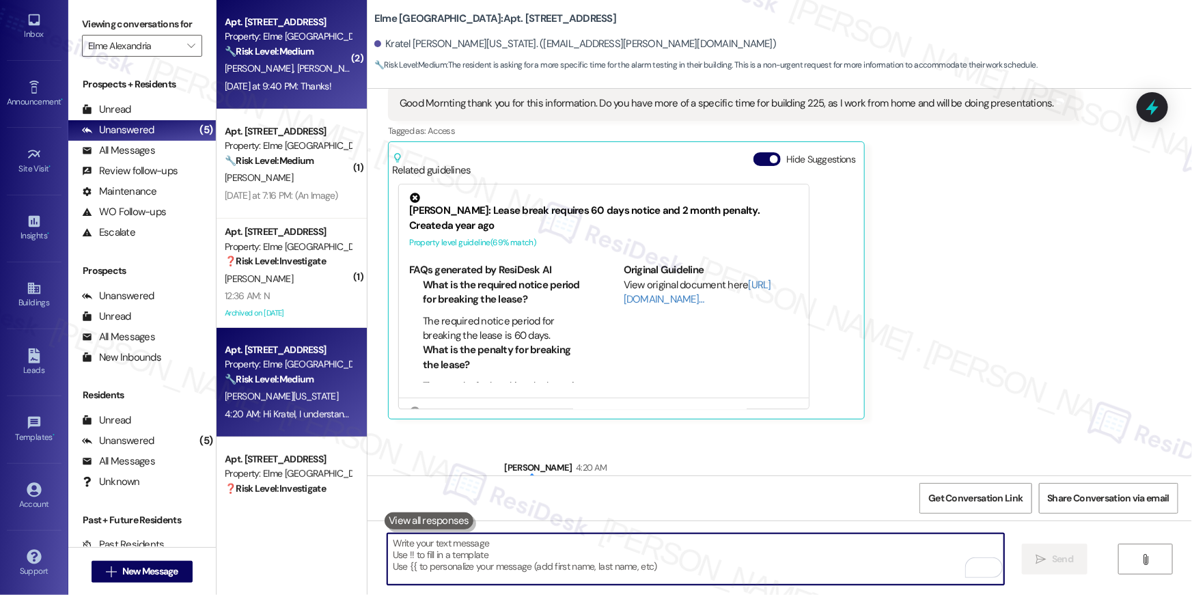
click at [320, 70] on div "T. Neal T. Otto" at bounding box center [287, 68] width 129 height 17
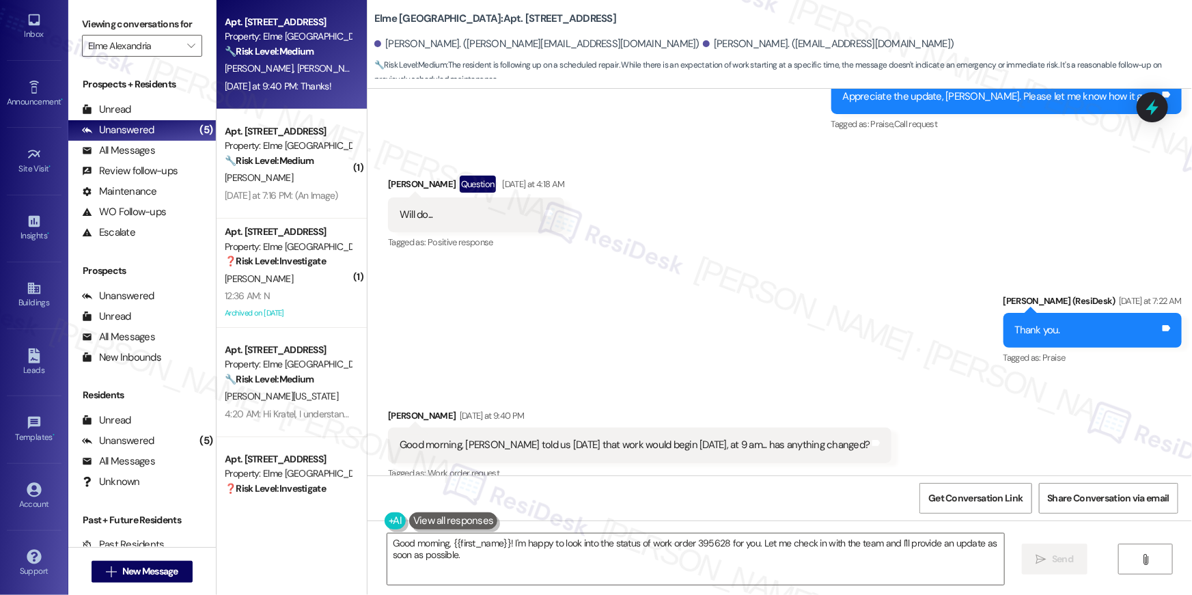
scroll to position [958, 0]
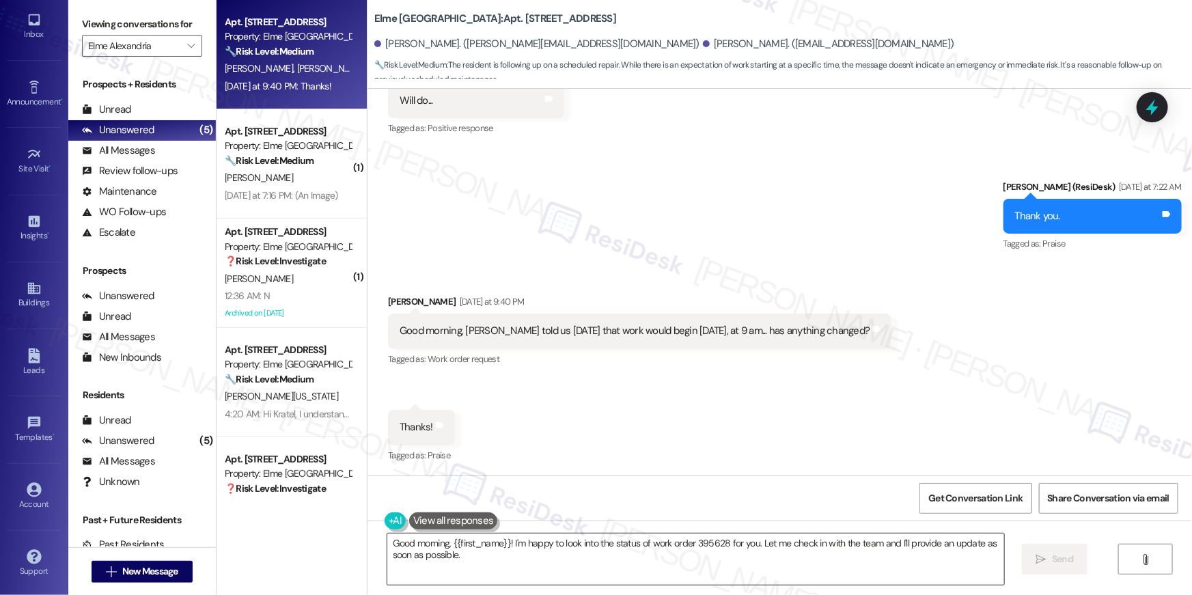
click at [586, 548] on textarea "Good morning, {{first_name}}! I'm happy to look into the status of work order 3…" at bounding box center [695, 559] width 617 height 51
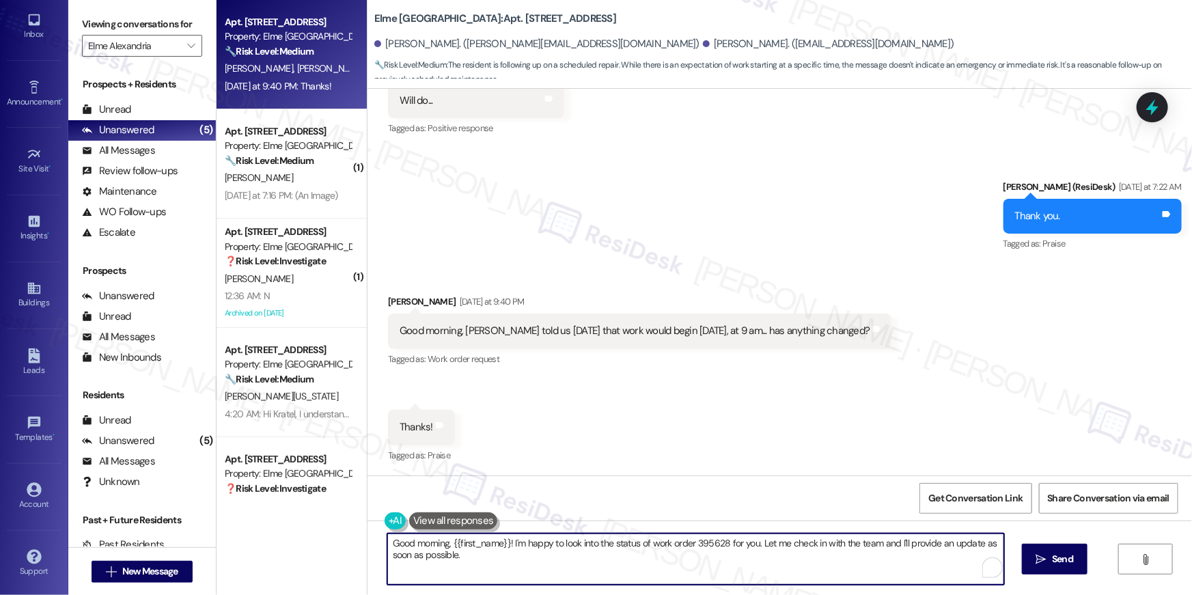
click at [586, 548] on textarea "Good morning, {{first_name}}! I'm happy to look into the status of work order 3…" at bounding box center [695, 559] width 617 height 51
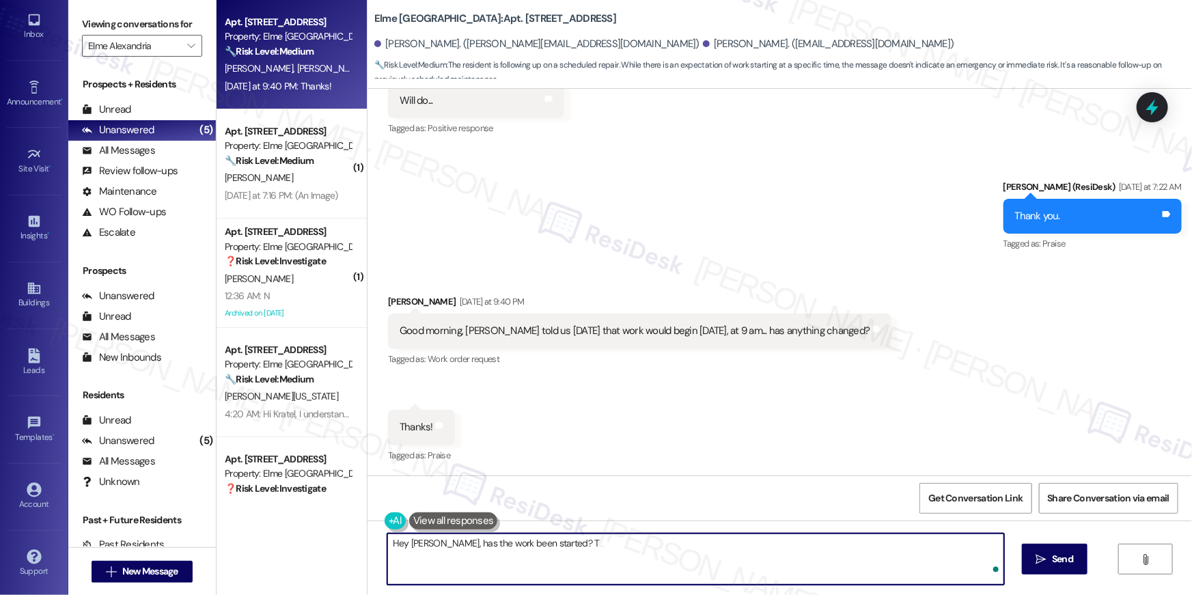
type textarea "Hey Tonyia, has the work been started?"
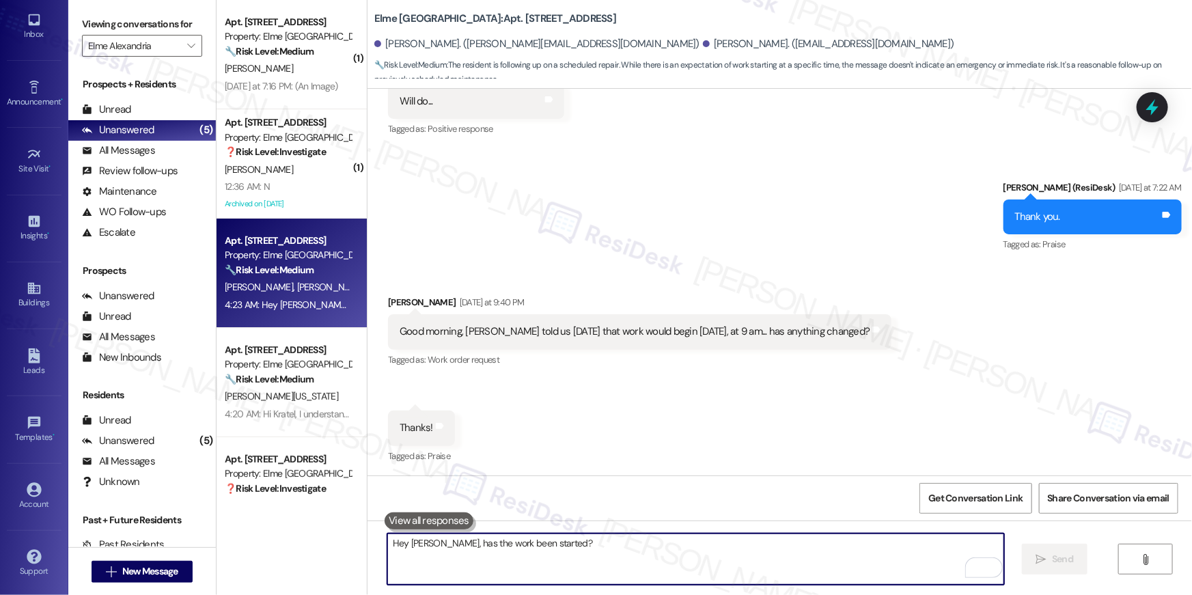
scroll to position [0, 0]
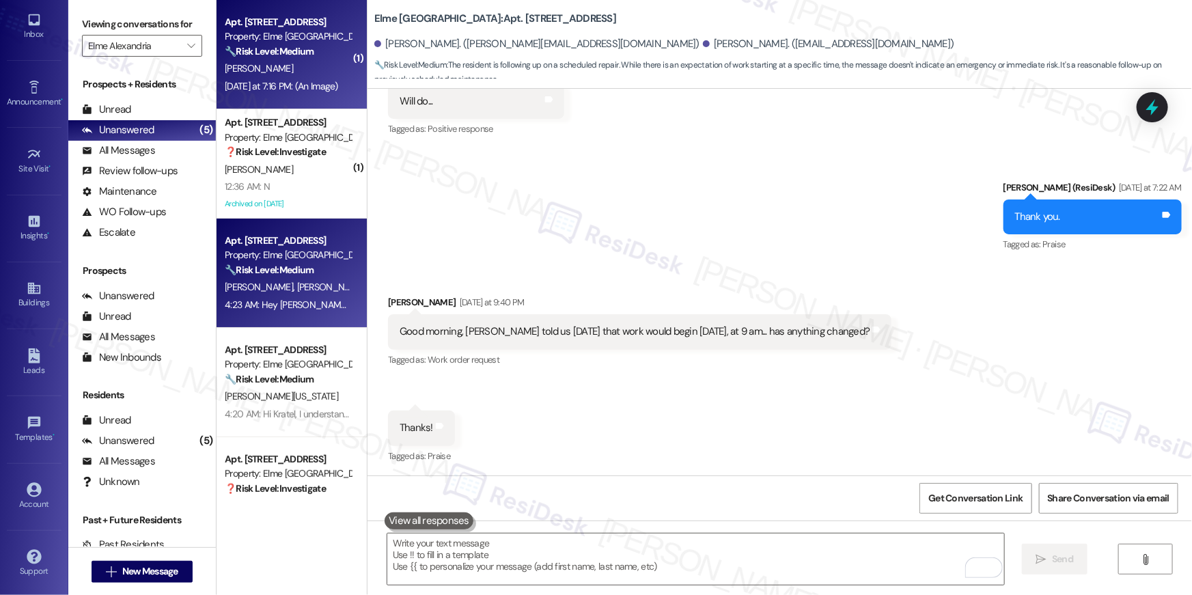
click at [281, 91] on div "Yesterday at 7:16 PM: (An Image) Yesterday at 7:16 PM: (An Image)" at bounding box center [281, 86] width 113 height 12
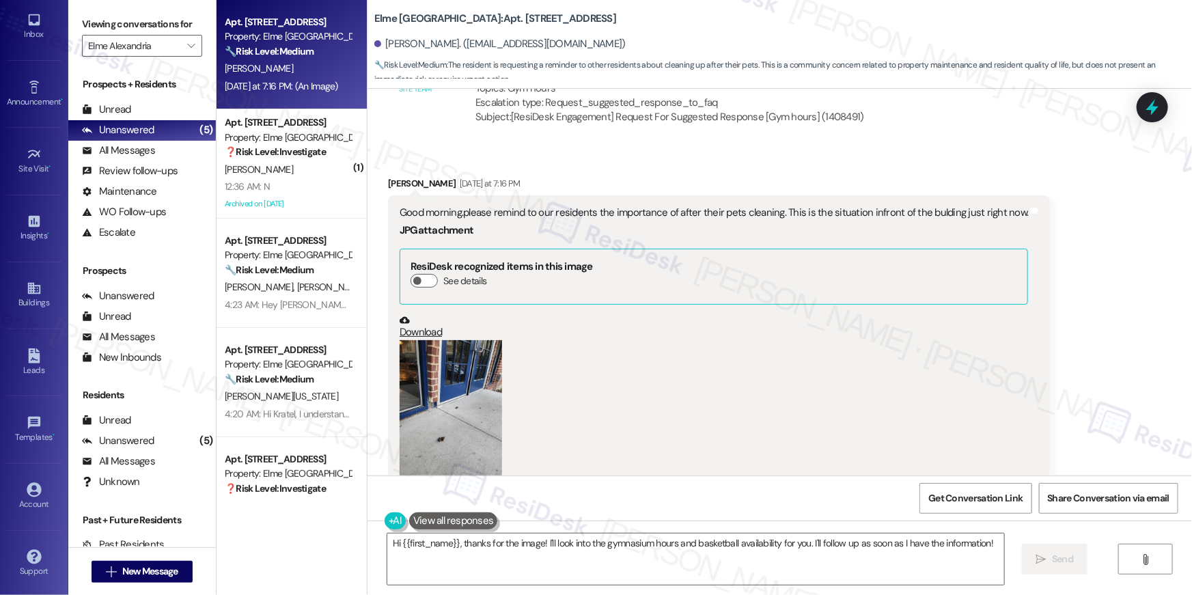
scroll to position [4799, 0]
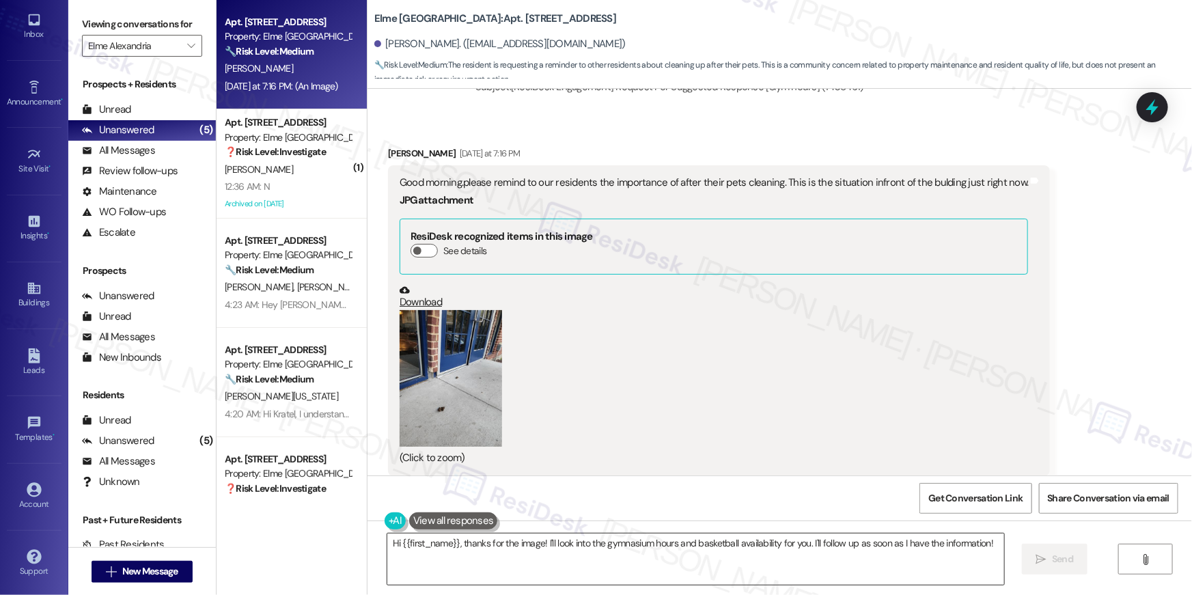
click at [531, 560] on textarea "Hi {{first_name}}, thanks for the image! I'll look into the gymnasium hours and…" at bounding box center [695, 559] width 617 height 51
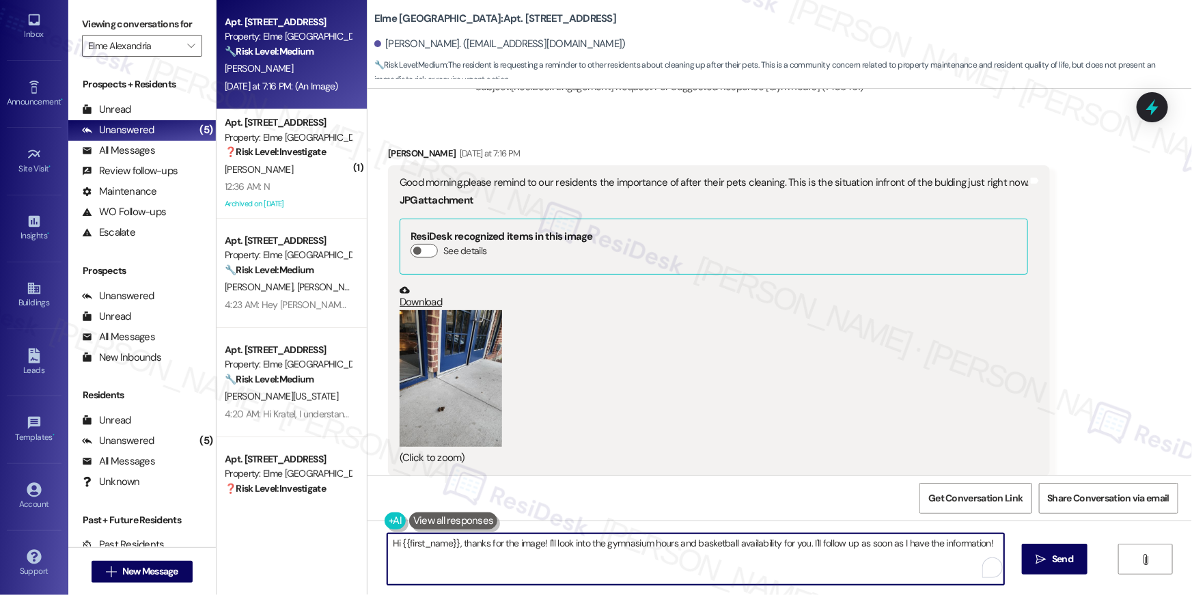
click at [527, 557] on textarea "Hi {{first_name}}, thanks for the image! I'll look into the gymnasium hours and…" at bounding box center [695, 559] width 617 height 51
click at [549, 553] on textarea "Hi {{first_name}}, thanks for the image! I'll look into the gymnasium hours and…" at bounding box center [695, 559] width 617 height 51
click at [573, 549] on textarea "Hi {{first_name}}, thanks for the image! I'll look into the gymnasium hours and…" at bounding box center [695, 559] width 617 height 51
click at [607, 547] on textarea "Hi {{first_name}}, thanks for the image! I'll look into the gymnasium hours and…" at bounding box center [695, 559] width 617 height 51
click at [527, 561] on textarea "Hi {{first_name}}, thanks for the image! I'll look into the gymnasium hours and…" at bounding box center [695, 559] width 617 height 51
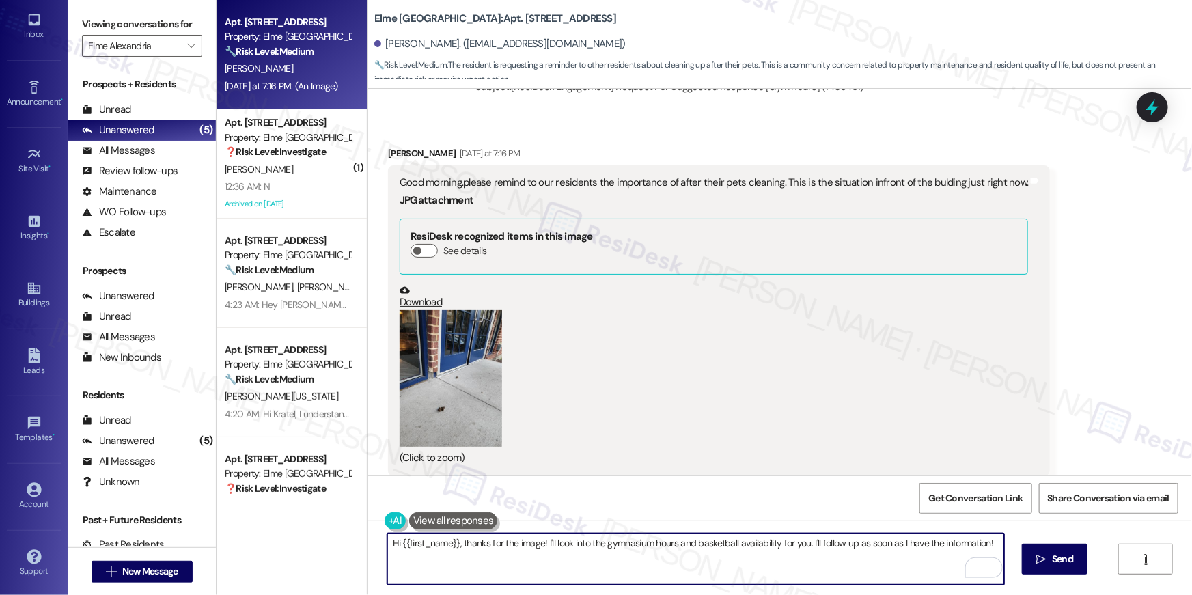
click at [500, 546] on textarea "Hi {{first_name}}, thanks for the image! I'll look into the gymnasium hours and…" at bounding box center [695, 559] width 617 height 51
drag, startPoint x: 543, startPoint y: 546, endPoint x: 561, endPoint y: 572, distance: 31.5
click at [561, 572] on textarea "Hi {{first_name}}, thanks for the image! I'll look into the gymnasium hours and…" at bounding box center [695, 559] width 617 height 51
type textarea "Hi {{first_name}}, thanks for the image! I'll make sure to forward this to our …"
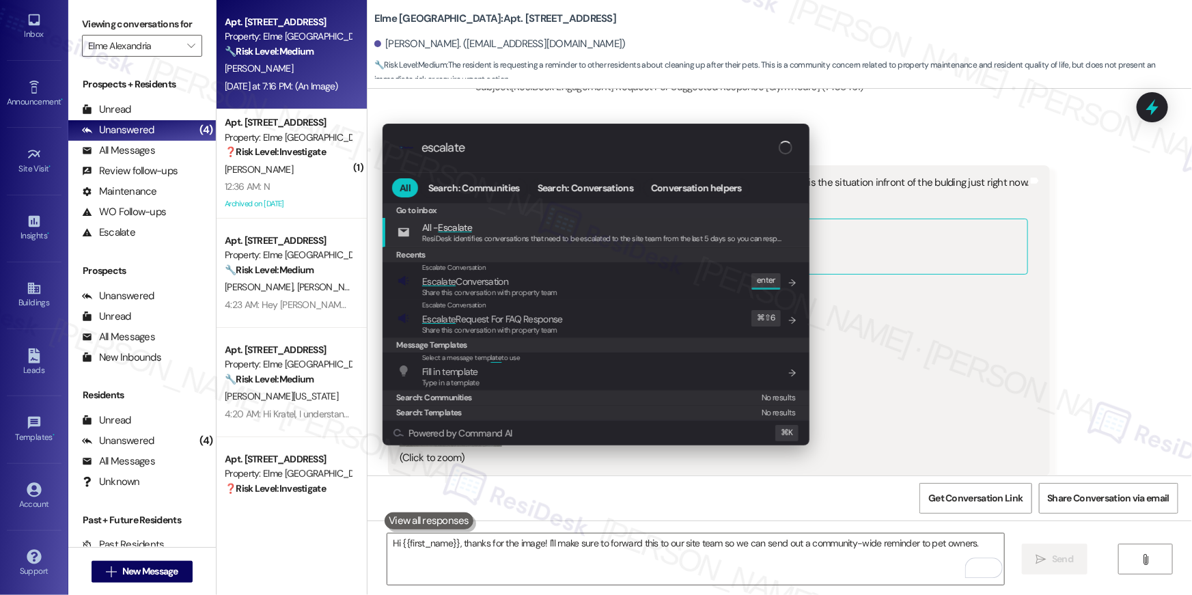
scroll to position [4798, 0]
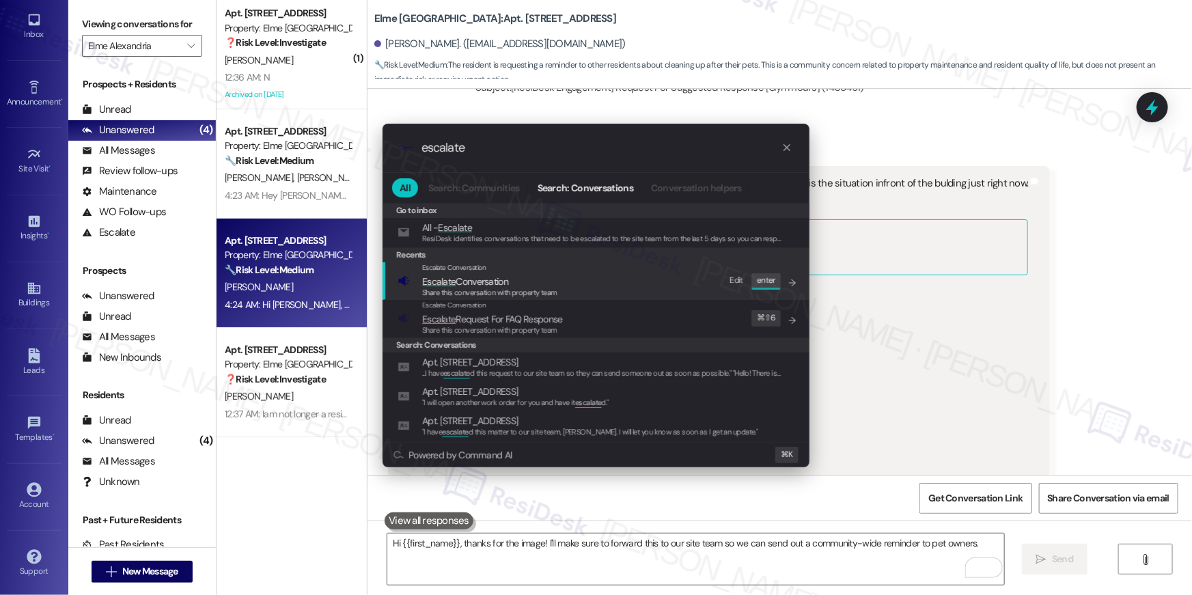
type input "escalate"
click at [476, 289] on span "Share this conversation with property team" at bounding box center [489, 293] width 135 height 10
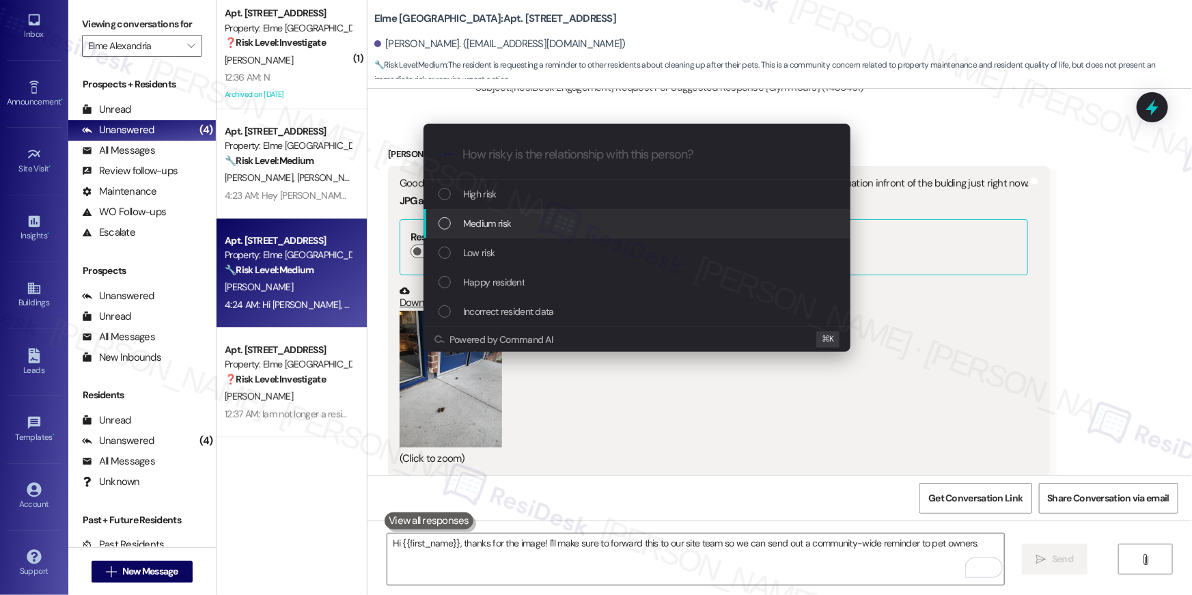
click at [456, 226] on div "Medium risk" at bounding box center [639, 223] width 400 height 15
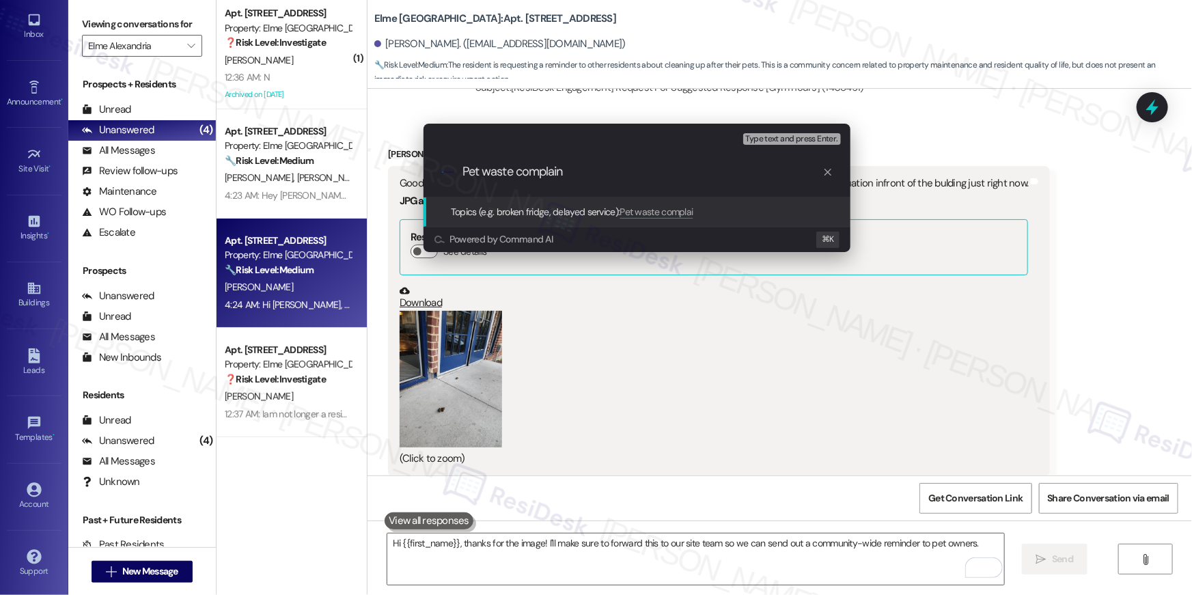
type input "Pet waste complaint"
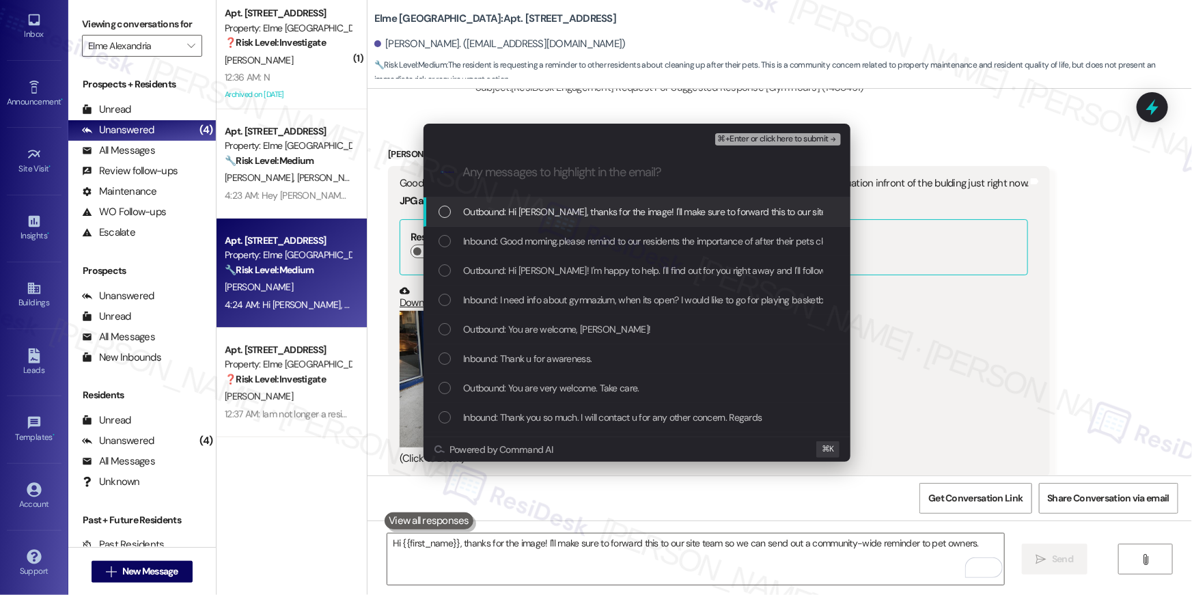
drag, startPoint x: 516, startPoint y: 219, endPoint x: 515, endPoint y: 236, distance: 17.8
click at [516, 219] on span "Outbound: Hi Farzana, thanks for the image! I'll make sure to forward this to o…" at bounding box center [784, 211] width 642 height 15
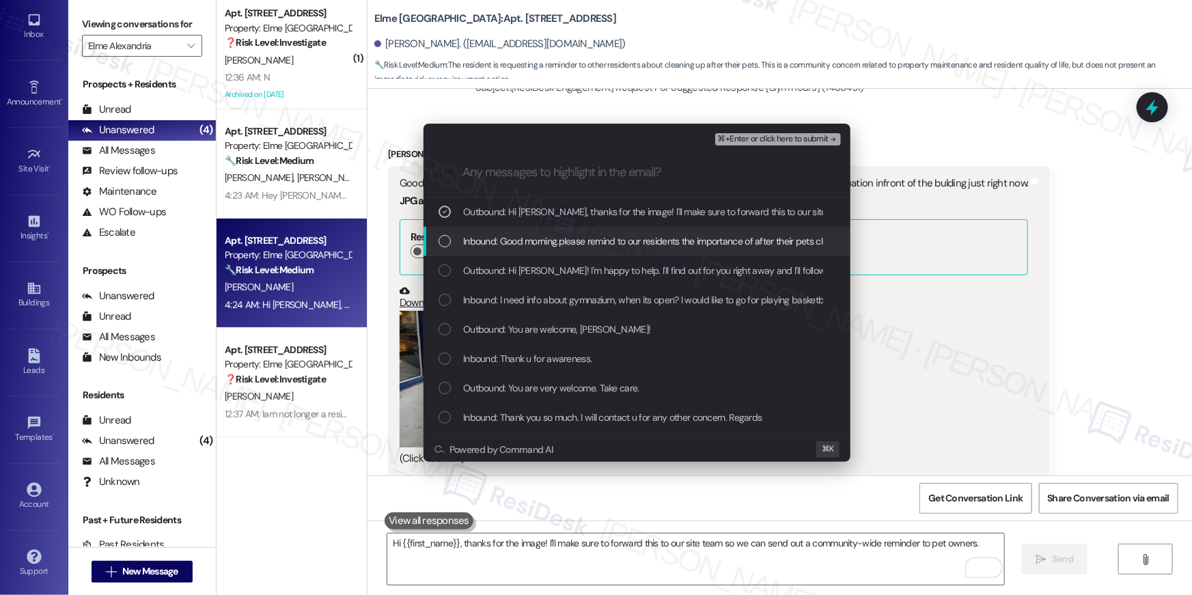
click at [514, 238] on span "Inbound: Good morning.please remind to our residents the importance of after th…" at bounding box center [765, 241] width 605 height 15
click at [517, 260] on div "Outbound: Hi Farzana! I'm happy to help. I'll find out for you right away and I…" at bounding box center [637, 270] width 427 height 29
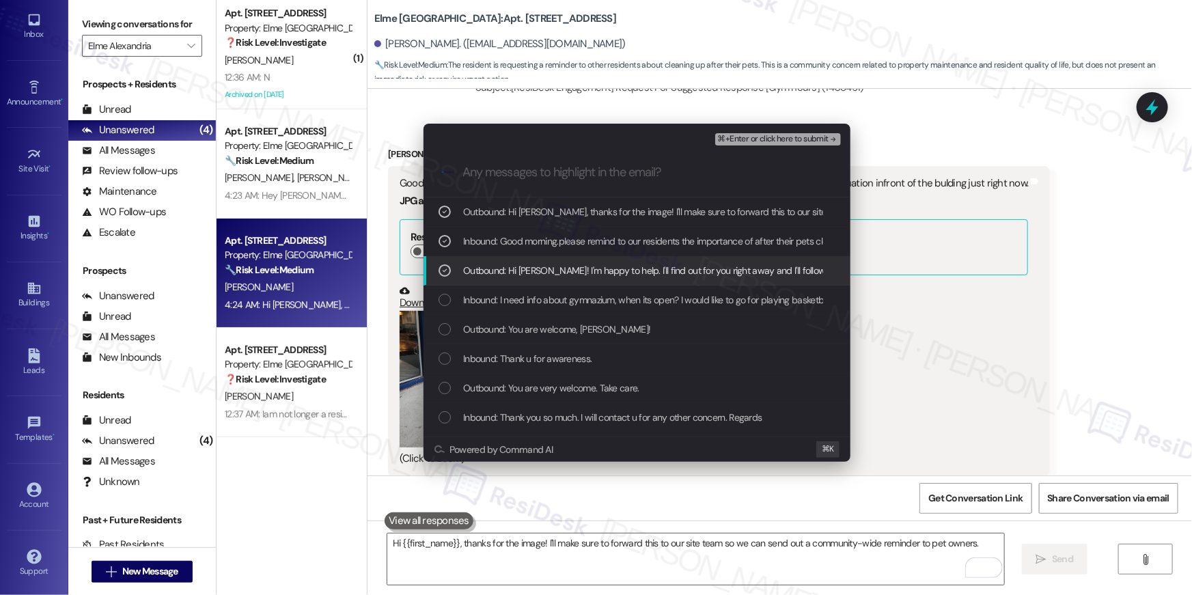
click at [665, 262] on div "Outbound: Hi Farzana! I'm happy to help. I'll find out for you right away and I…" at bounding box center [637, 270] width 427 height 29
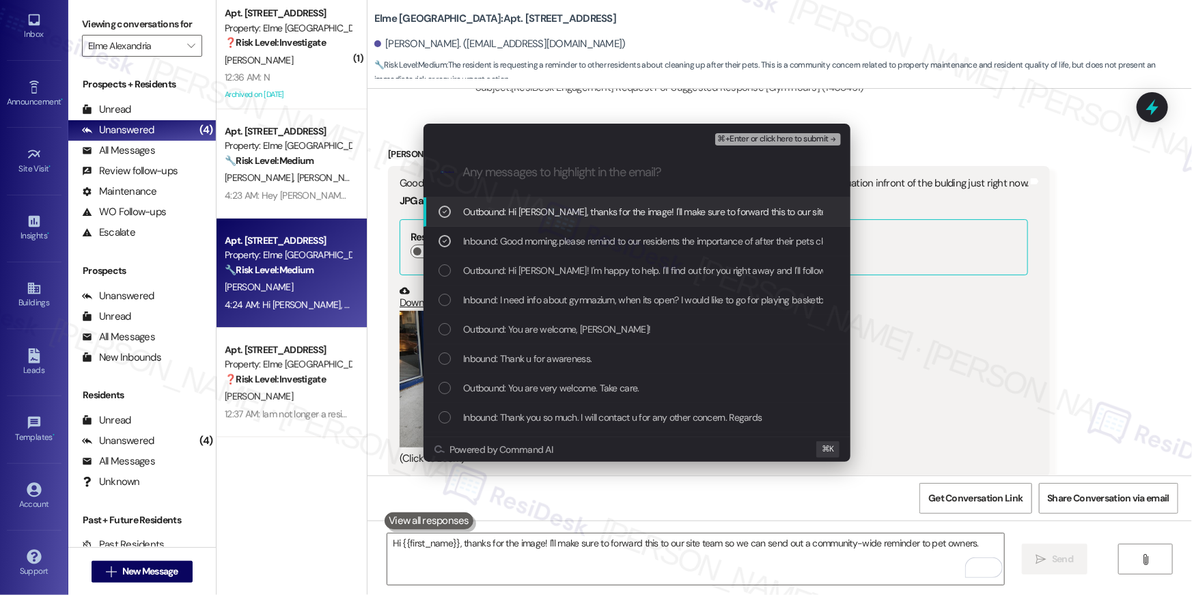
click at [785, 139] on span "⌘+Enter or click here to submit" at bounding box center [773, 140] width 111 height 10
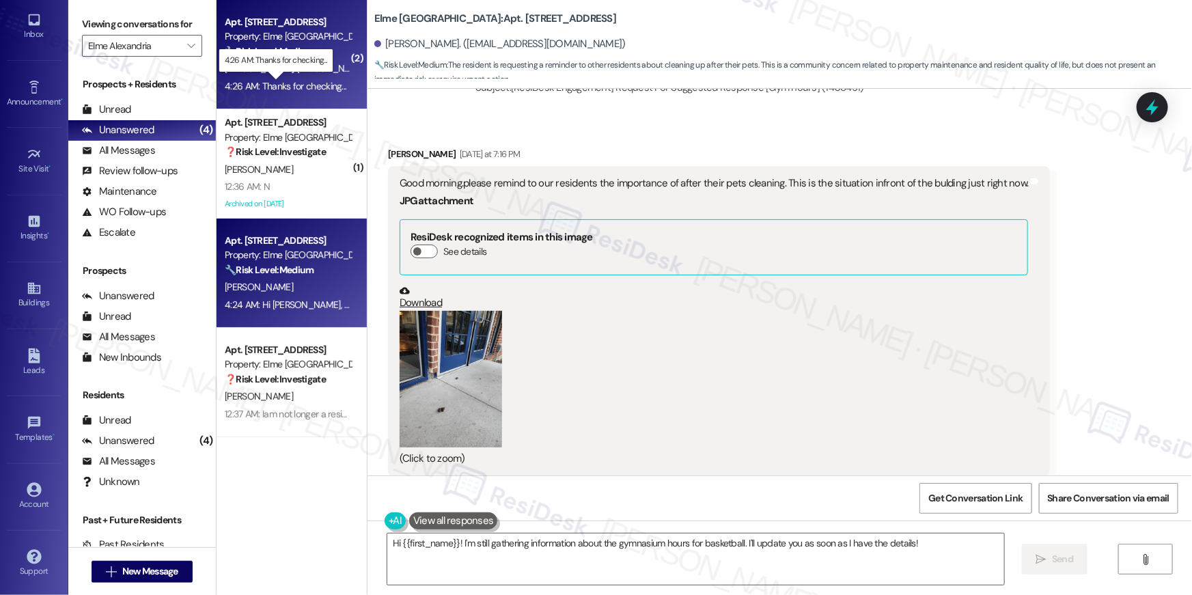
click at [293, 82] on div "4:26 AM: Thanks for checking... 4:26 AM: Thanks for checking..." at bounding box center [286, 86] width 122 height 12
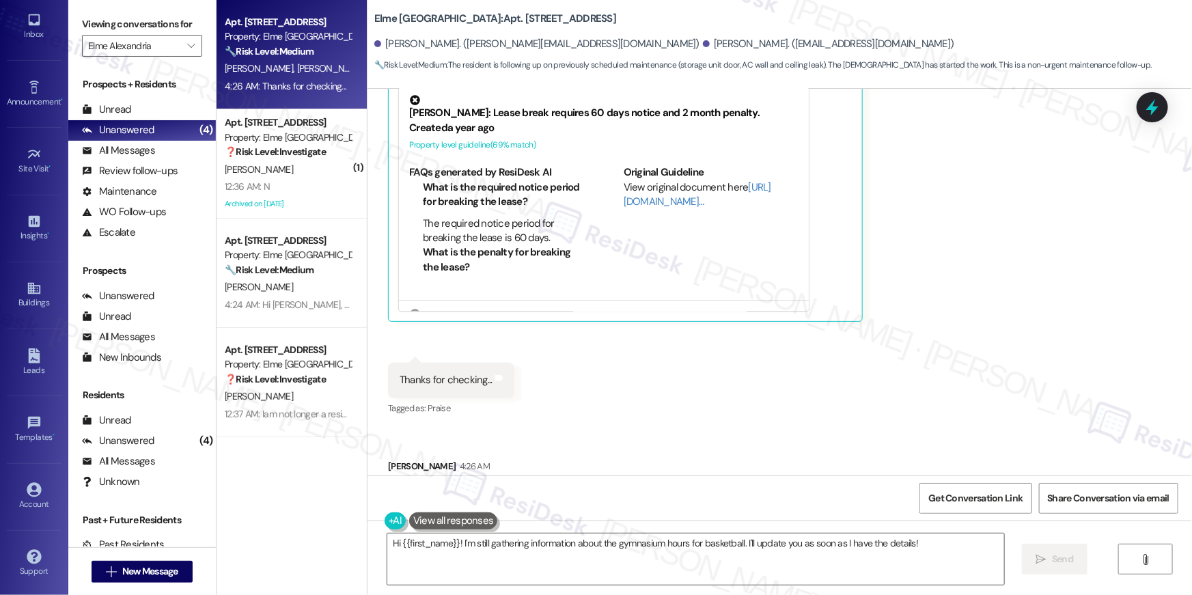
scroll to position [1659, 0]
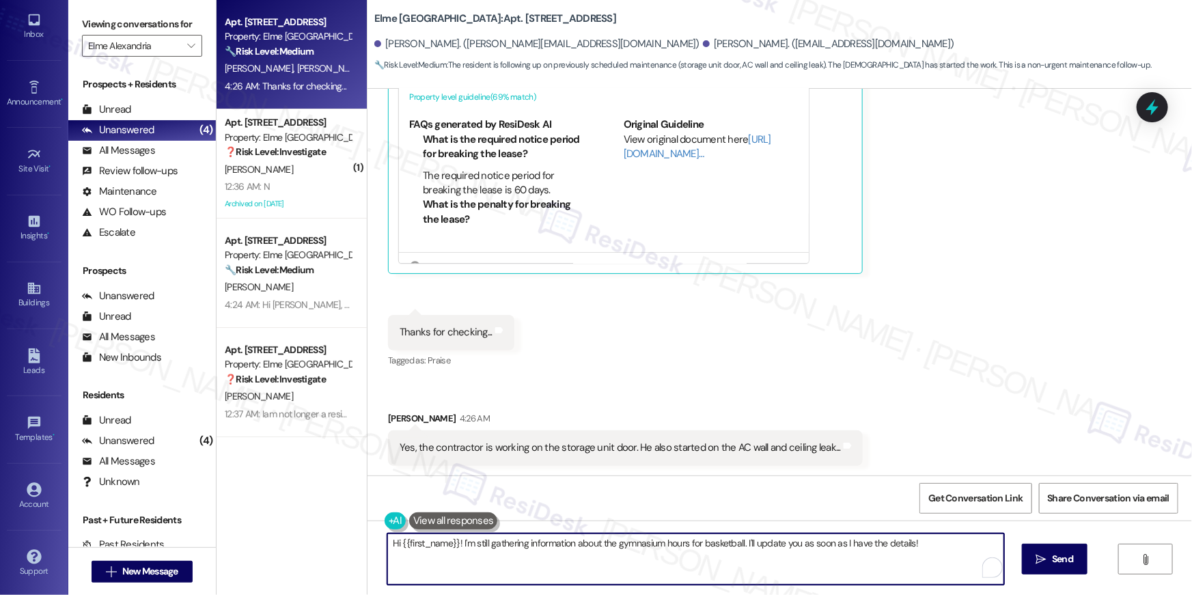
click at [828, 572] on textarea "Hi {{first_name}}, I'm happy to hear the contractor is working on the storage u…" at bounding box center [695, 559] width 617 height 51
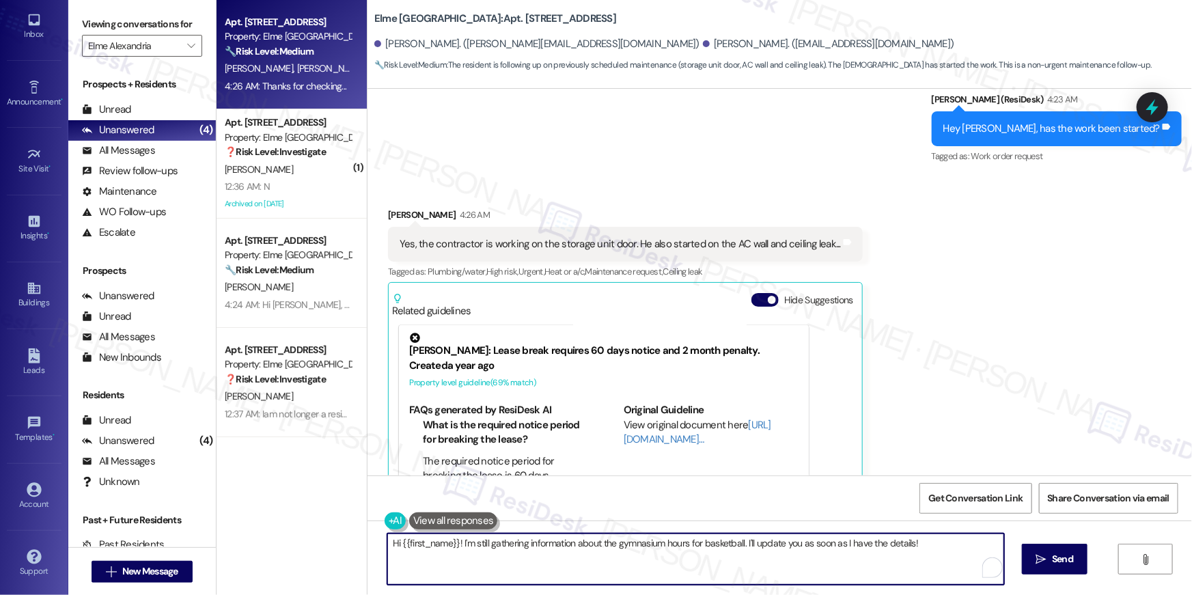
scroll to position [1370, 0]
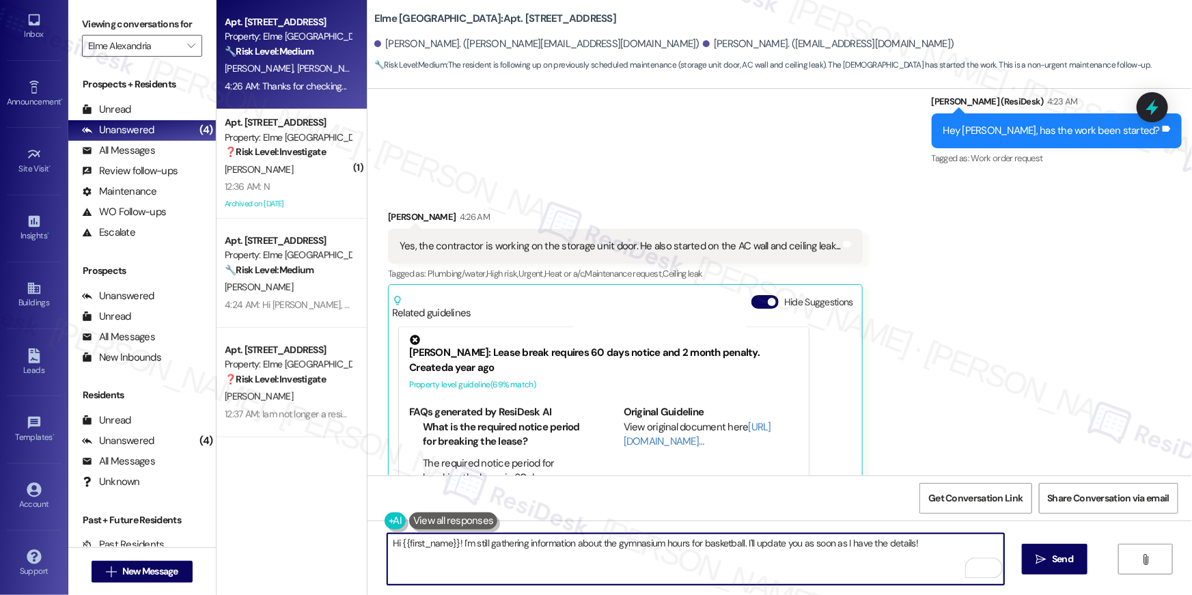
click at [749, 563] on textarea "Hi {{first_name}}, I'm happy to hear the contractor is working on the storage u…" at bounding box center [695, 559] width 617 height 51
click at [436, 478] on div "Get Conversation Link Share Conversation via email" at bounding box center [780, 497] width 825 height 45
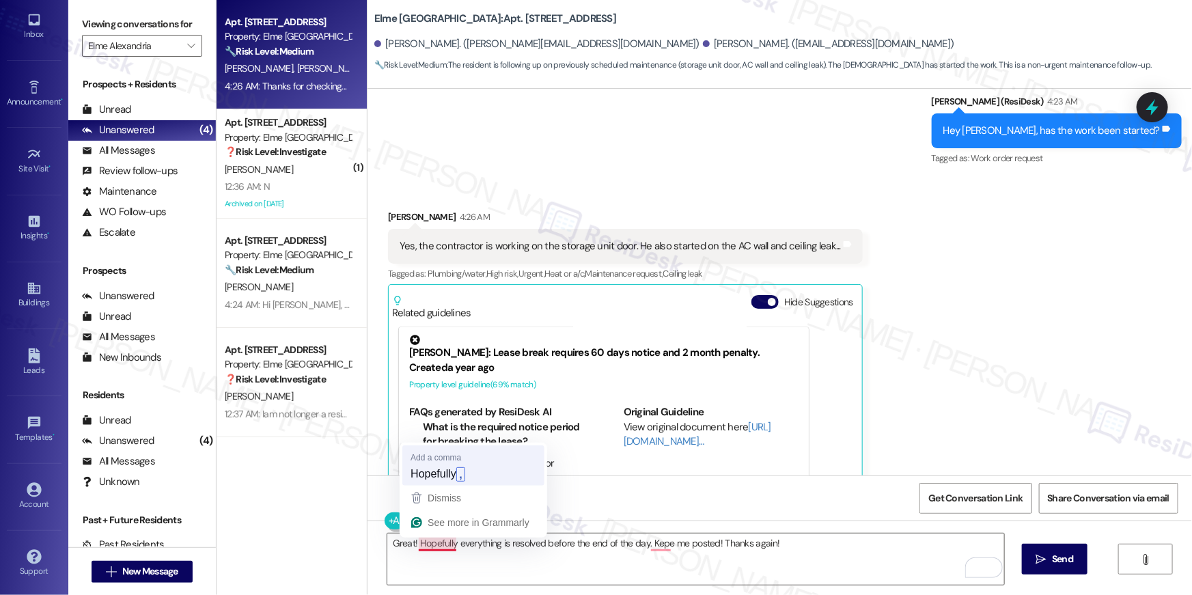
type textarea "Great! Hopefully, everything is resolved before the end of the day. Kepe me pos…"
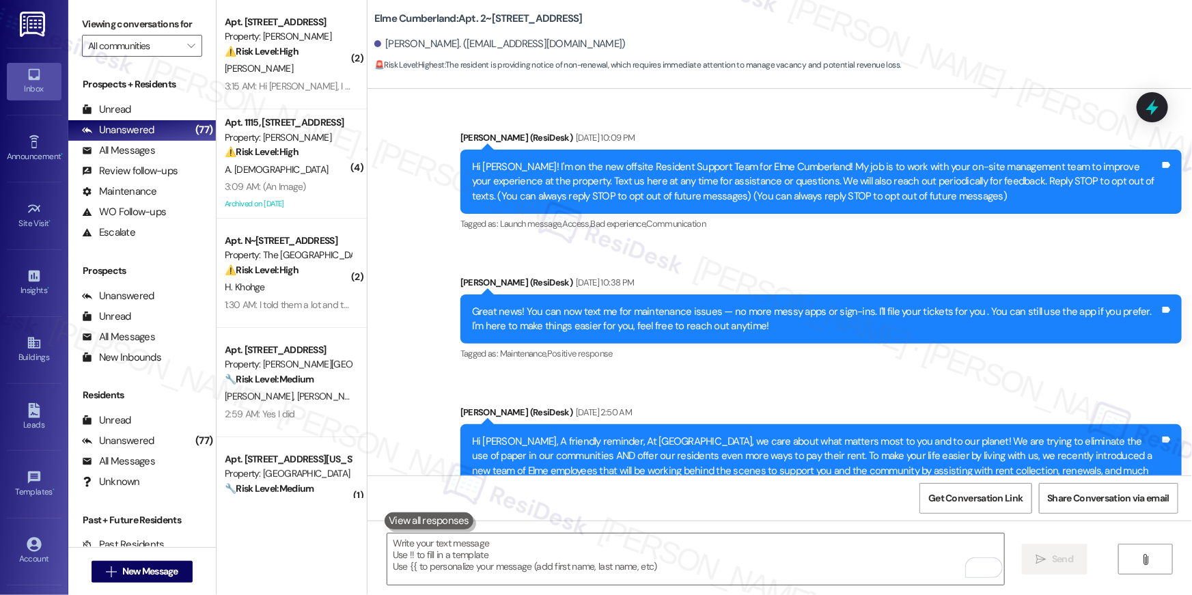
scroll to position [10012, 0]
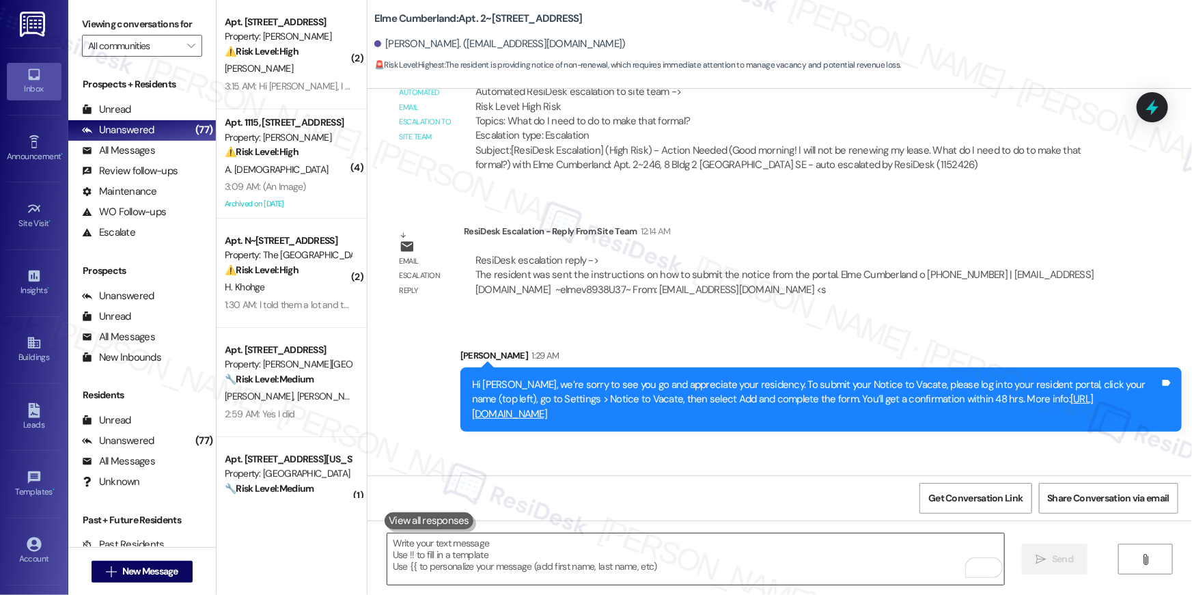
click at [908, 555] on textarea "To enrich screen reader interactions, please activate Accessibility in Grammarl…" at bounding box center [695, 559] width 617 height 51
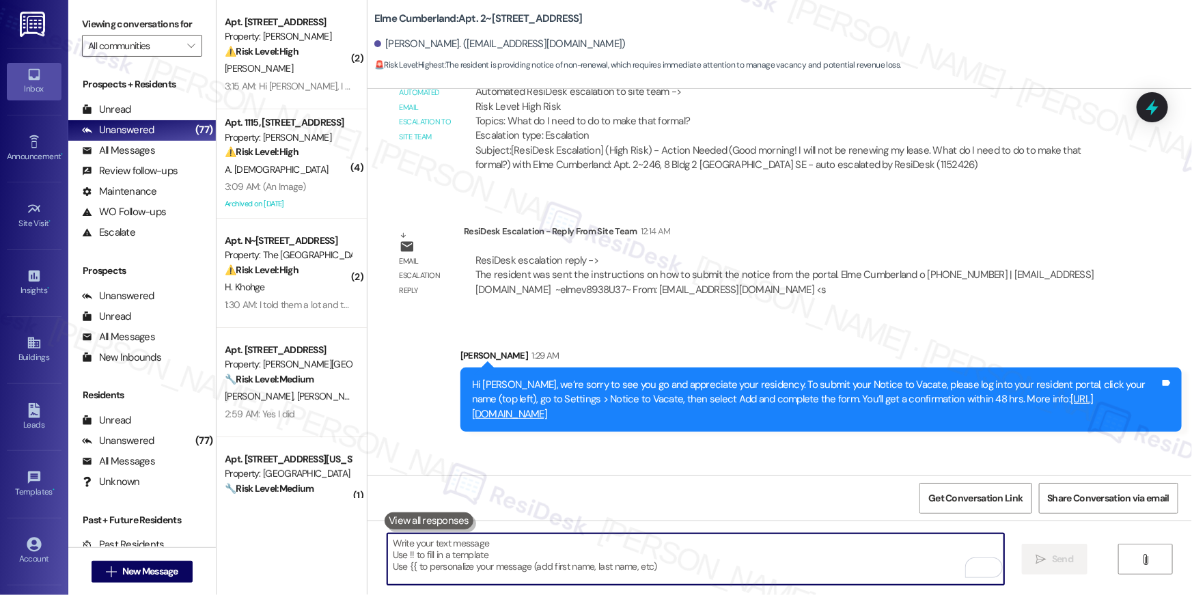
paste textarea "We now have a new way for residents to submit a Notice to Vacate—it's all onlin…"
type textarea "We now have a new way for residents to submit a Notice to Vacate—it's all onlin…"
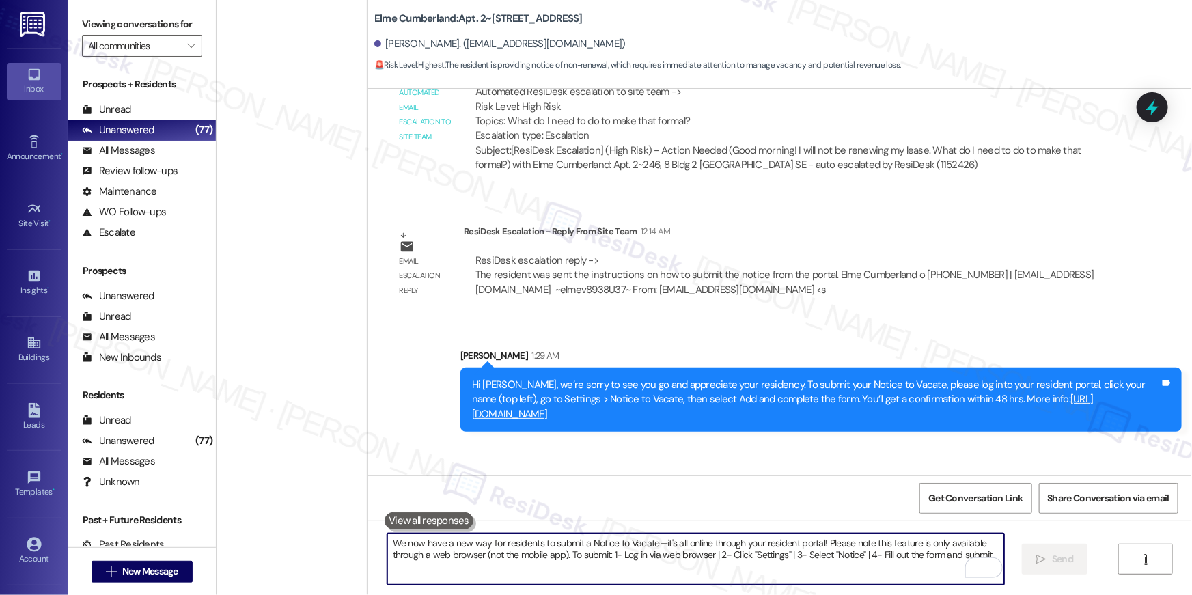
scroll to position [0, 0]
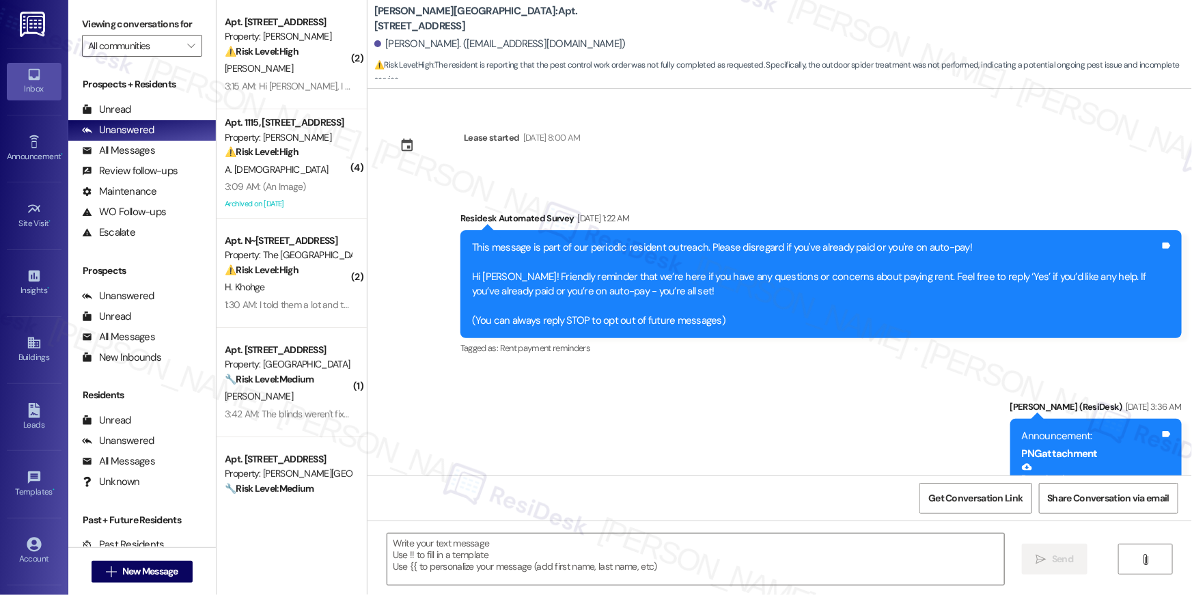
scroll to position [7802, 0]
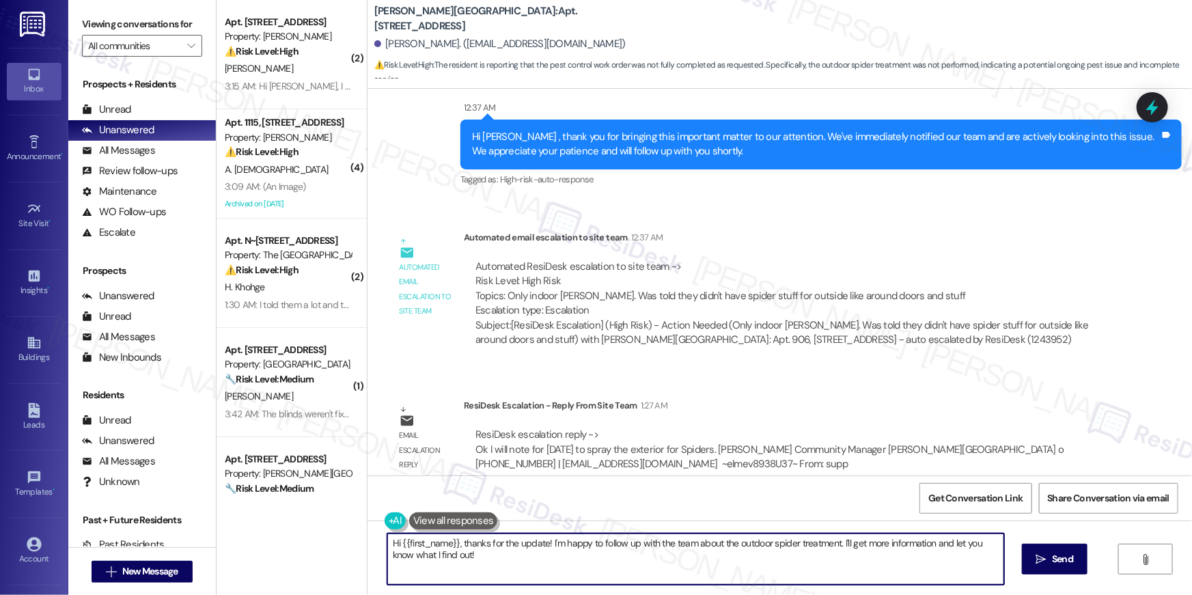
click at [488, 553] on textarea "Hi {{first_name}}, thanks for the update! I'm happy to follow up with the team …" at bounding box center [695, 559] width 617 height 51
click at [456, 542] on textarea "Hi {{first_name}}, thanks for the update! I'm happy to follow up with the team …" at bounding box center [695, 559] width 617 height 51
paste textarea "I just got an update from the site team! They said you’re noted for next Wednes…"
type textarea "Hi {{first_name}}, I just got an update from the site team! They said you’re no…"
click at [1040, 565] on span " Send" at bounding box center [1055, 559] width 43 height 14
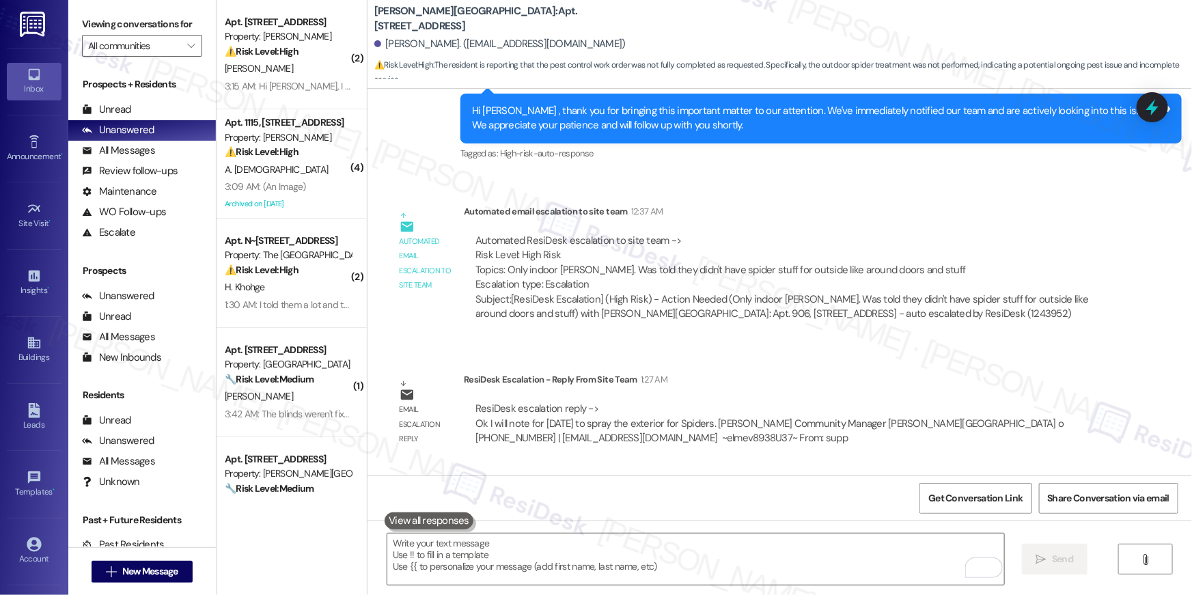
scroll to position [7912, 0]
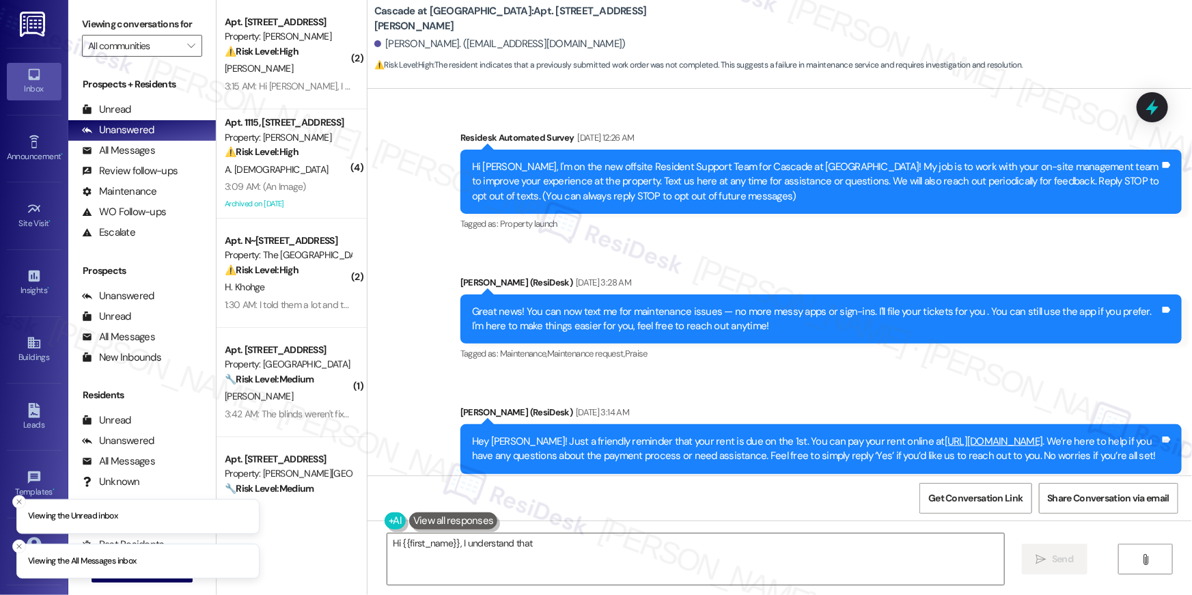
scroll to position [7703, 0]
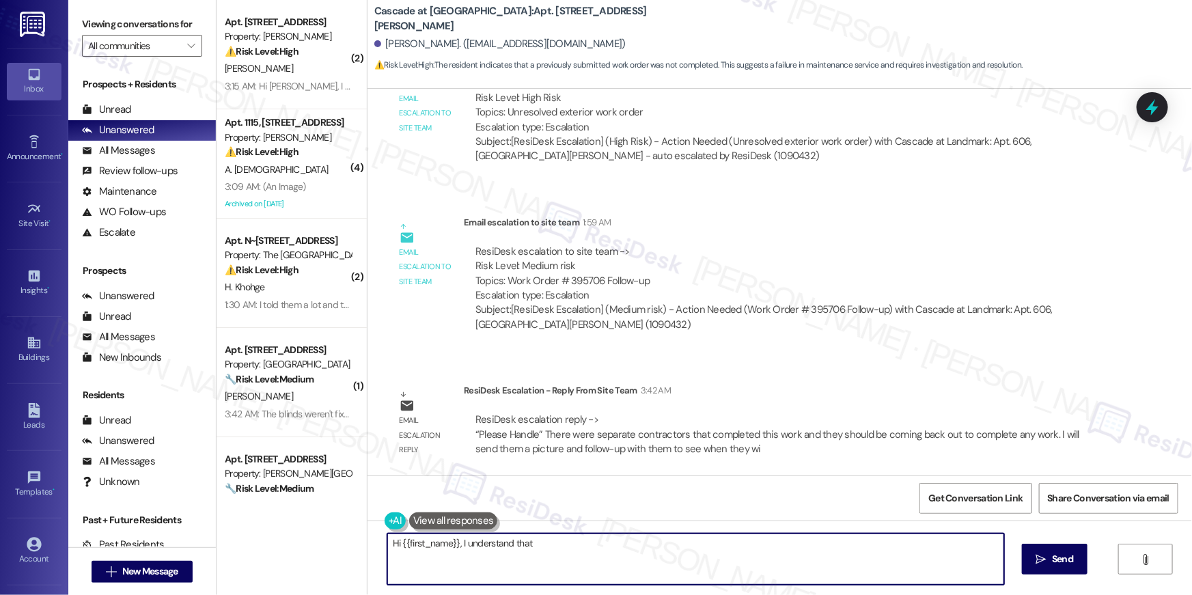
click at [553, 552] on textarea "Hi {{first_name}}, I understand that work order #395706 wasn't completed. I'm v…" at bounding box center [695, 559] width 617 height 51
drag, startPoint x: 565, startPoint y: 560, endPoint x: 454, endPoint y: 542, distance: 112.0
click at [454, 542] on textarea "Hi {{first_name}}, I understand that work order #395706 wasn't completed. I'm v…" at bounding box center [695, 559] width 617 height 51
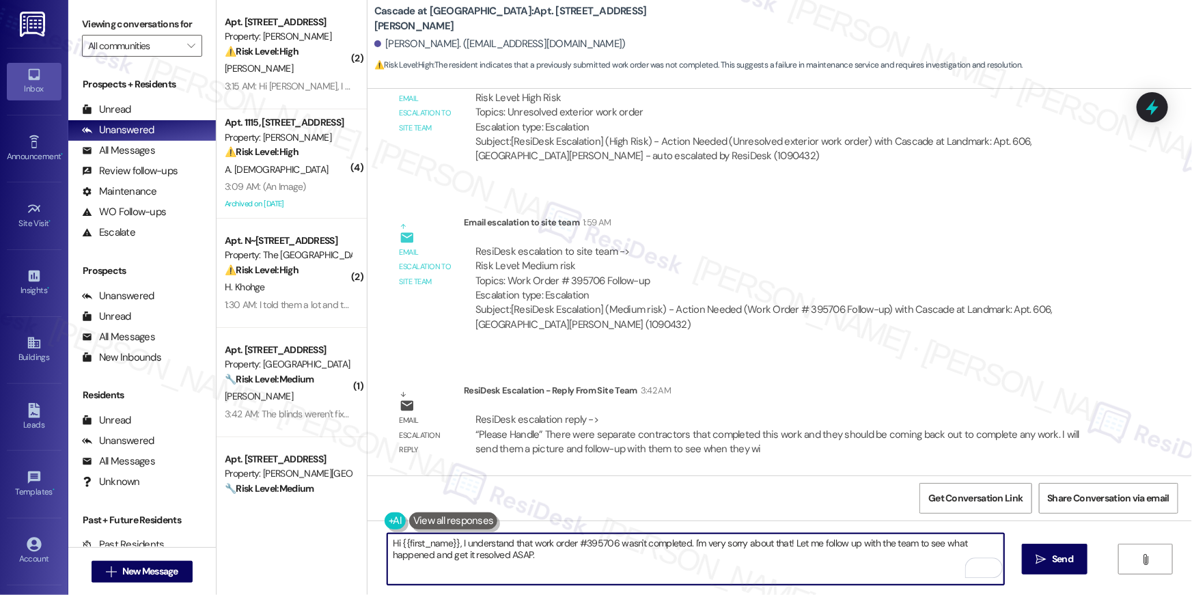
paste textarea "just got an update from the site team! They said separate contractors completed…"
type textarea "Hi {{first_name}}, I just got an update from the site team! They said separate …"
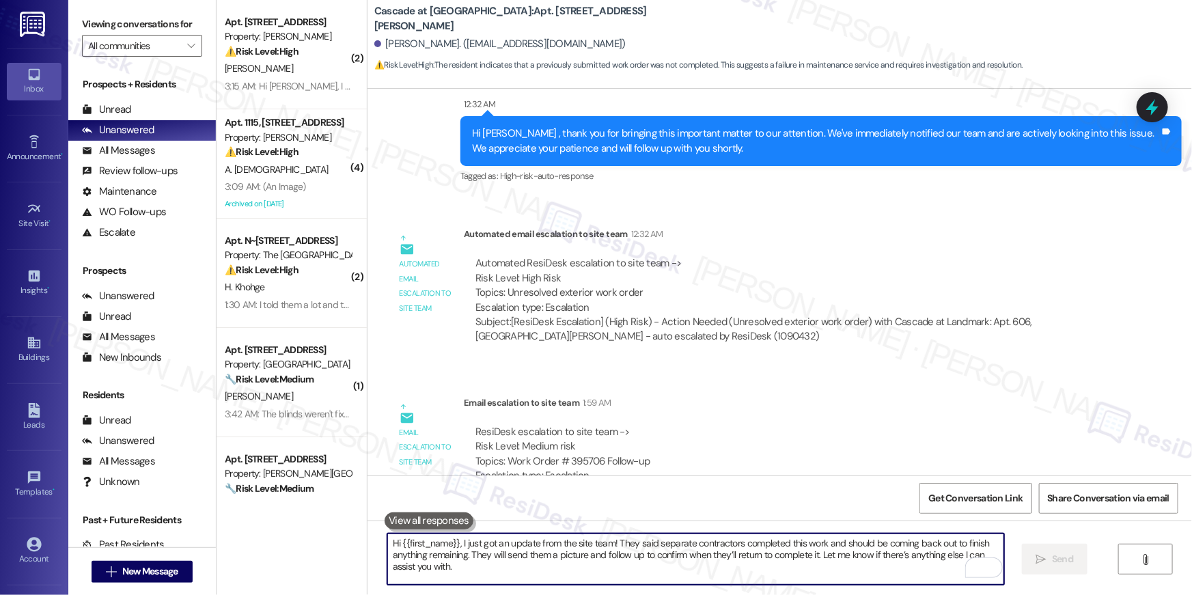
scroll to position [7812, 0]
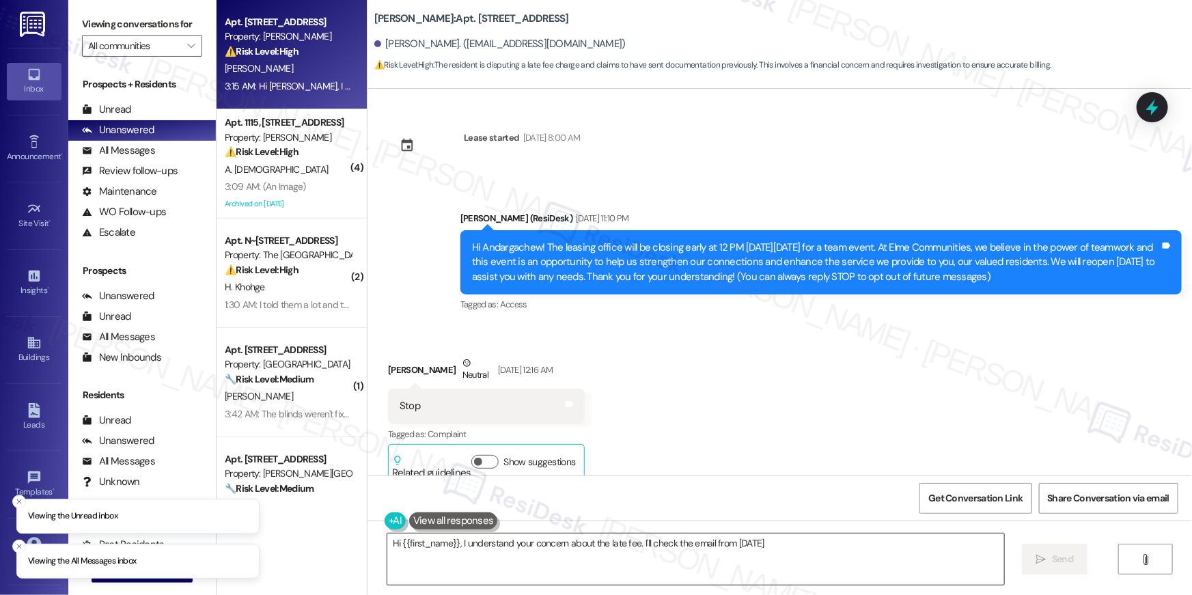
click at [636, 566] on textarea "Hi {{first_name}}, I understand your concern about the late fee. I'll check the…" at bounding box center [695, 559] width 617 height 51
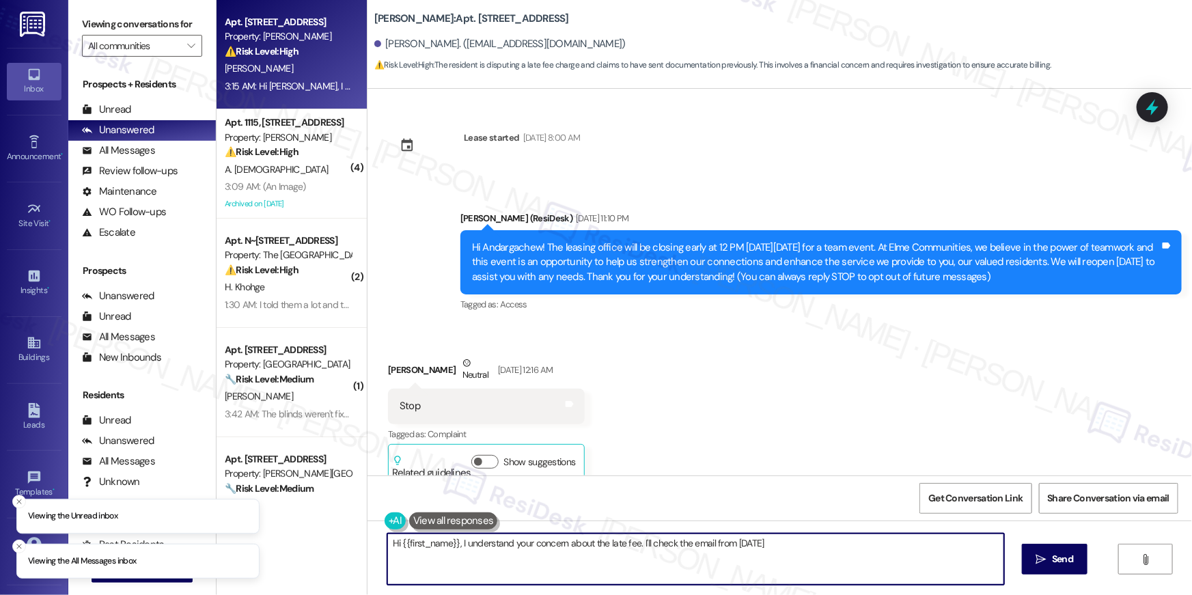
scroll to position [6736, 0]
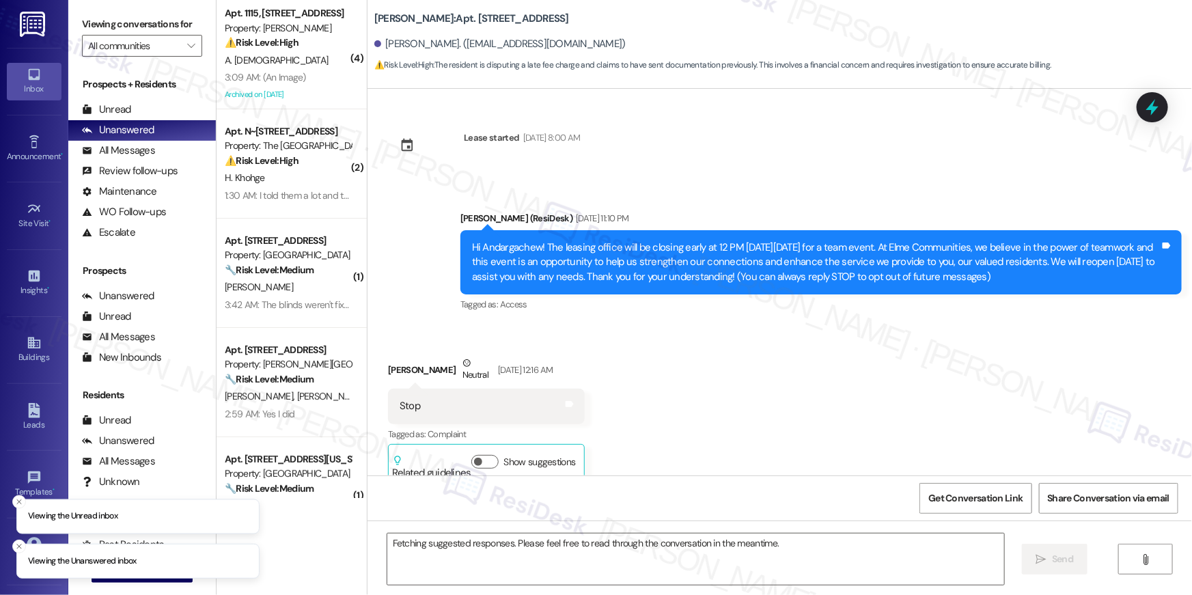
scroll to position [7016, 0]
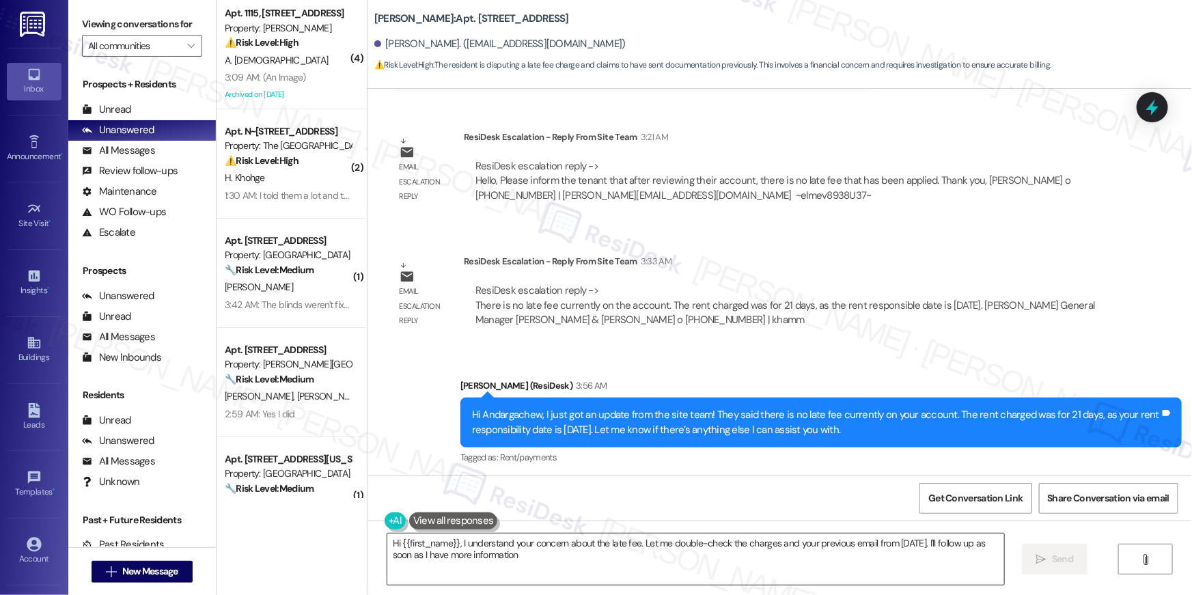
type textarea "Hi {{first_name}}, I understand your concern about the late fee. Let me double-…"
click at [579, 568] on textarea "Hi {{first_name}}, I understand your concern about the late fee. Let me double-…" at bounding box center [695, 559] width 617 height 51
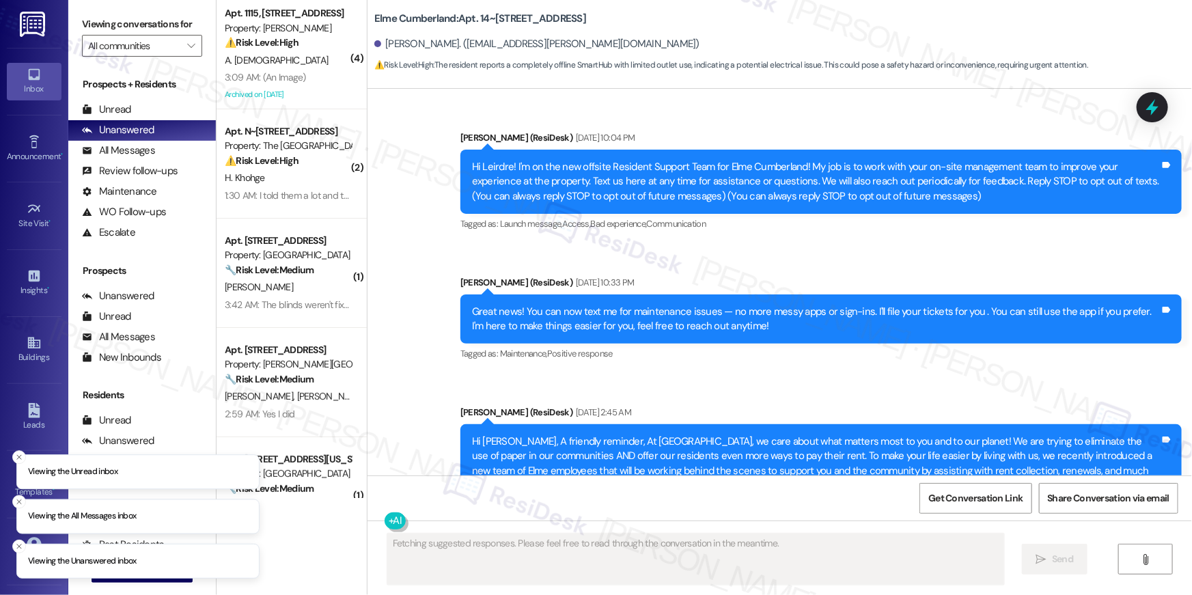
scroll to position [25620, 0]
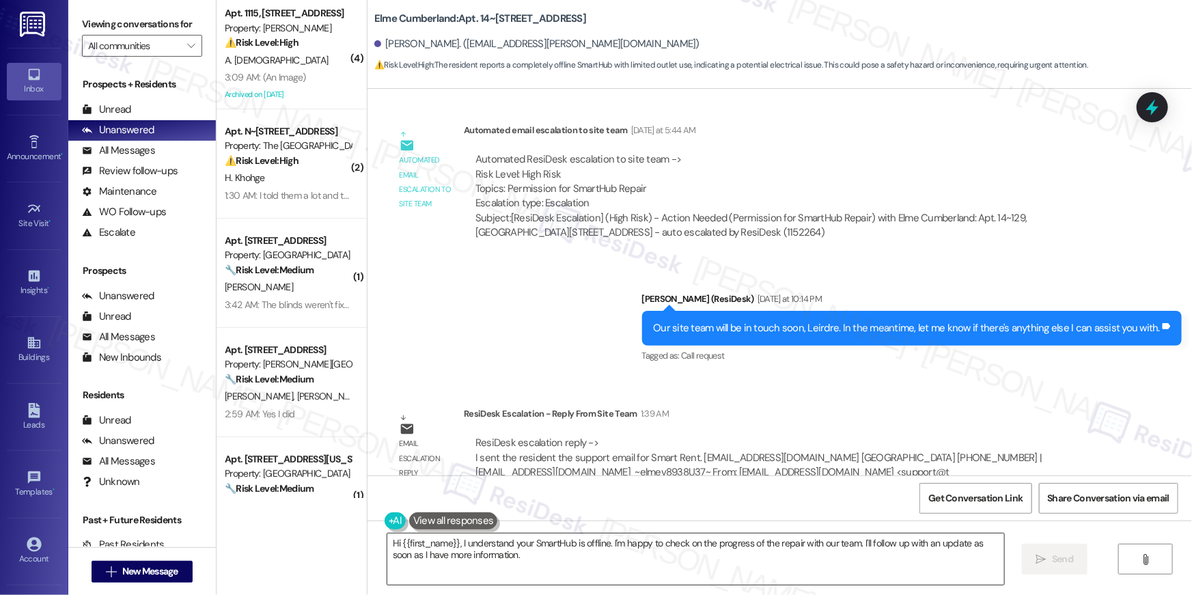
click at [676, 570] on textarea "Hi {{first_name}}, I understand your SmartHub is offline. I'm happy to check on…" at bounding box center [695, 559] width 617 height 51
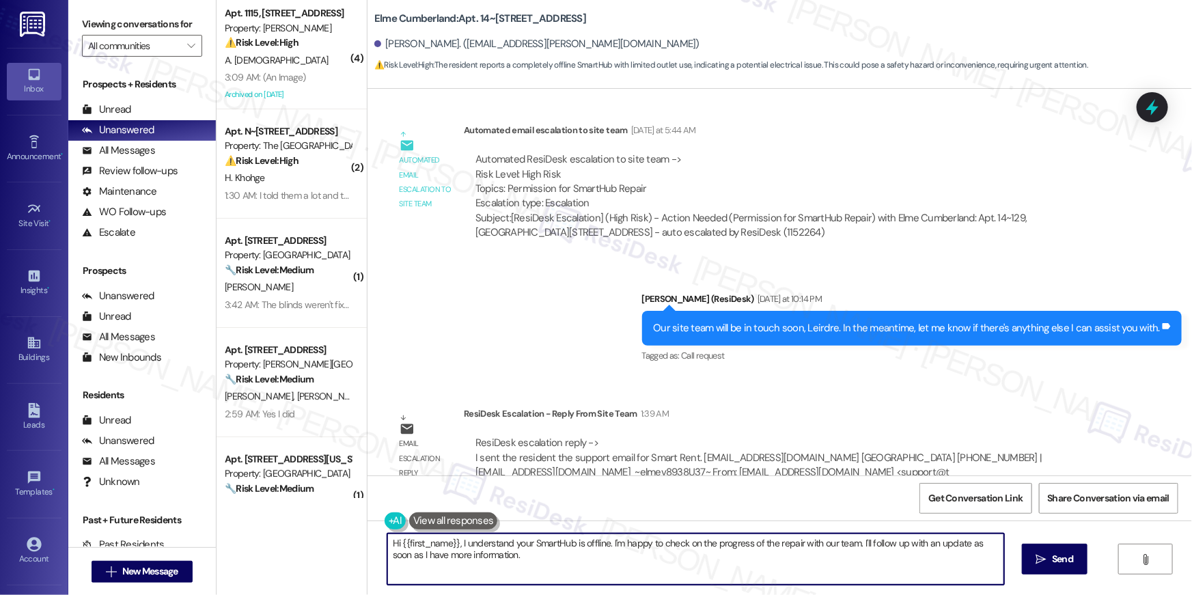
click at [676, 570] on textarea "Hi {{first_name}}, I understand your SmartHub is offline. I'm happy to check on…" at bounding box center [695, 559] width 617 height 51
paste textarea "I just got an update from the site team! They said to contact SmartRent Support…"
type textarea "I just got an update from the site team! They said to contact SmartRent Support…"
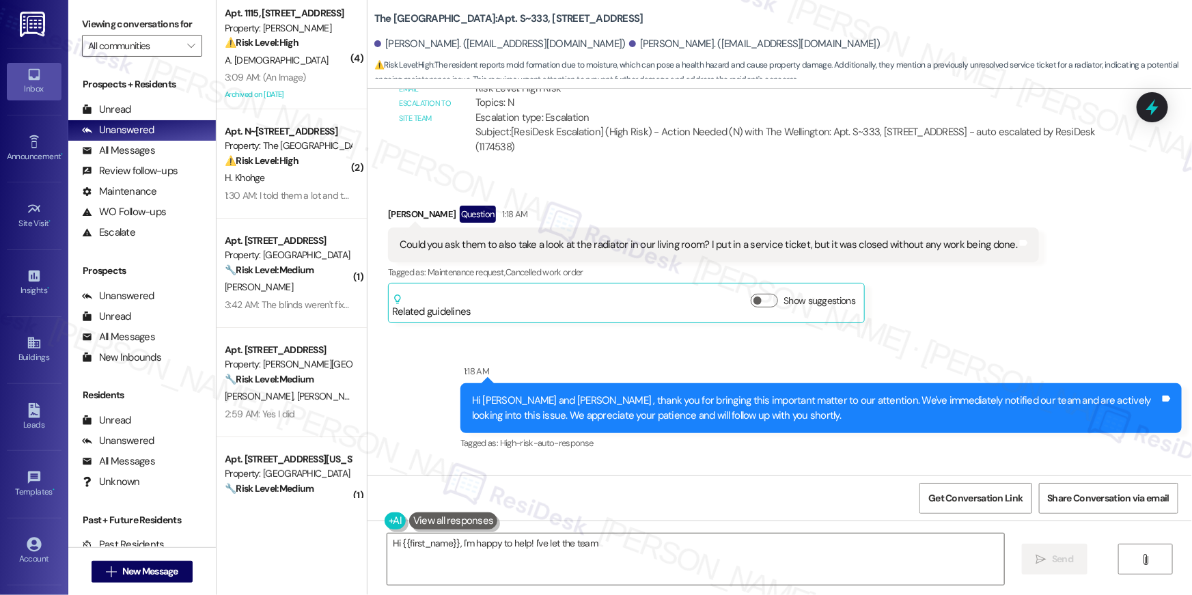
scroll to position [9908, 0]
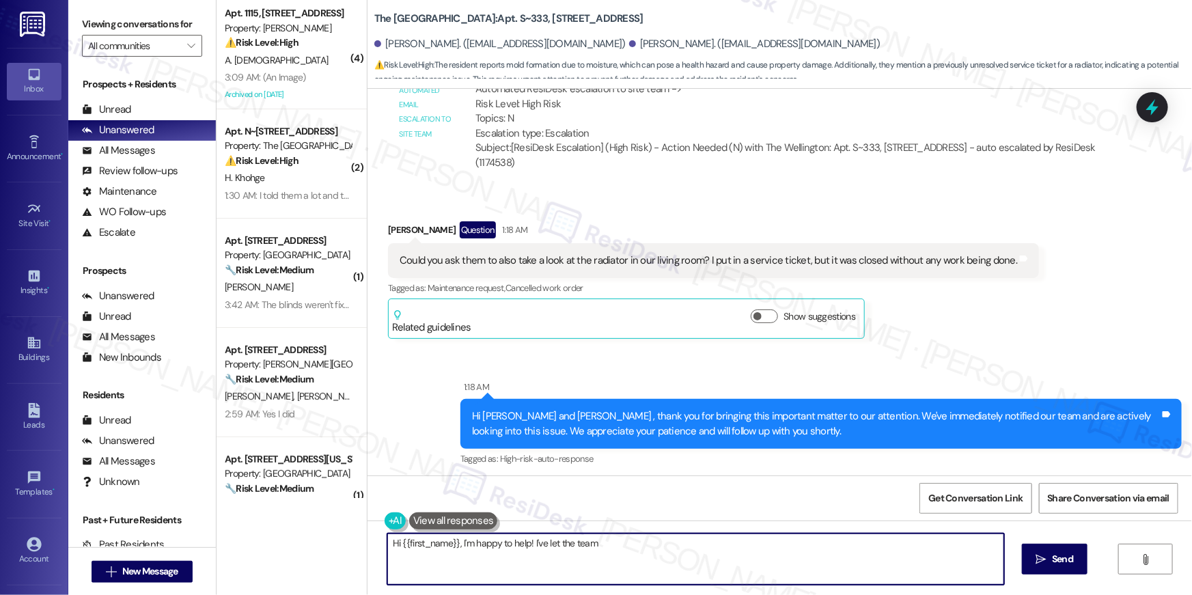
click at [553, 544] on textarea "Hi {{first_name}}, I'm happy to help! I've let the team know to take a look at …" at bounding box center [695, 559] width 617 height 51
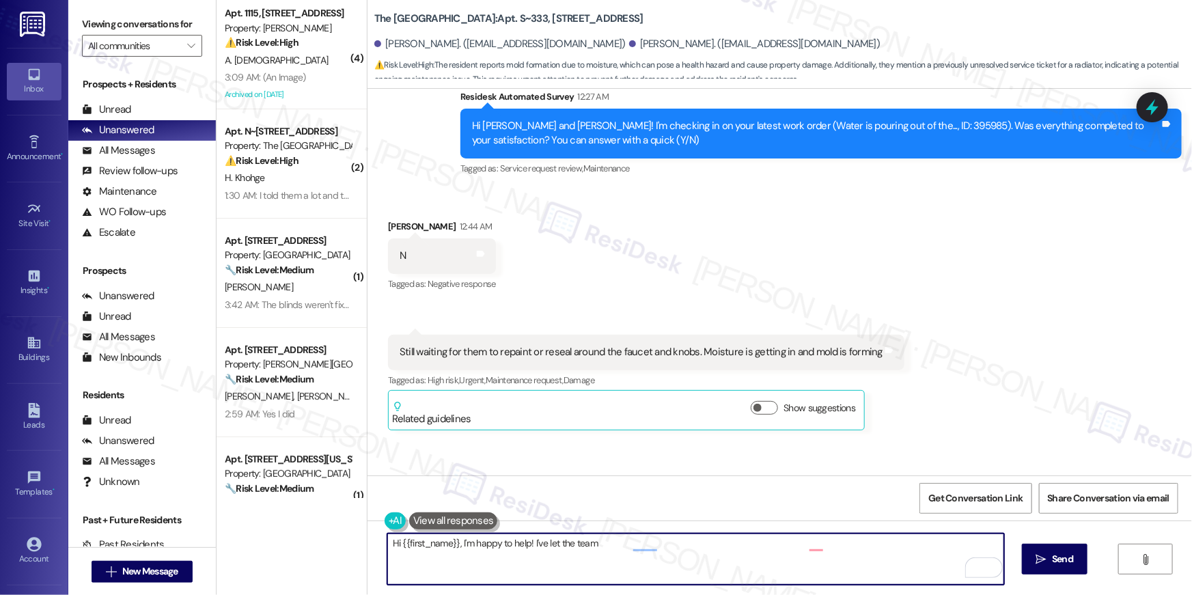
scroll to position [9359, 0]
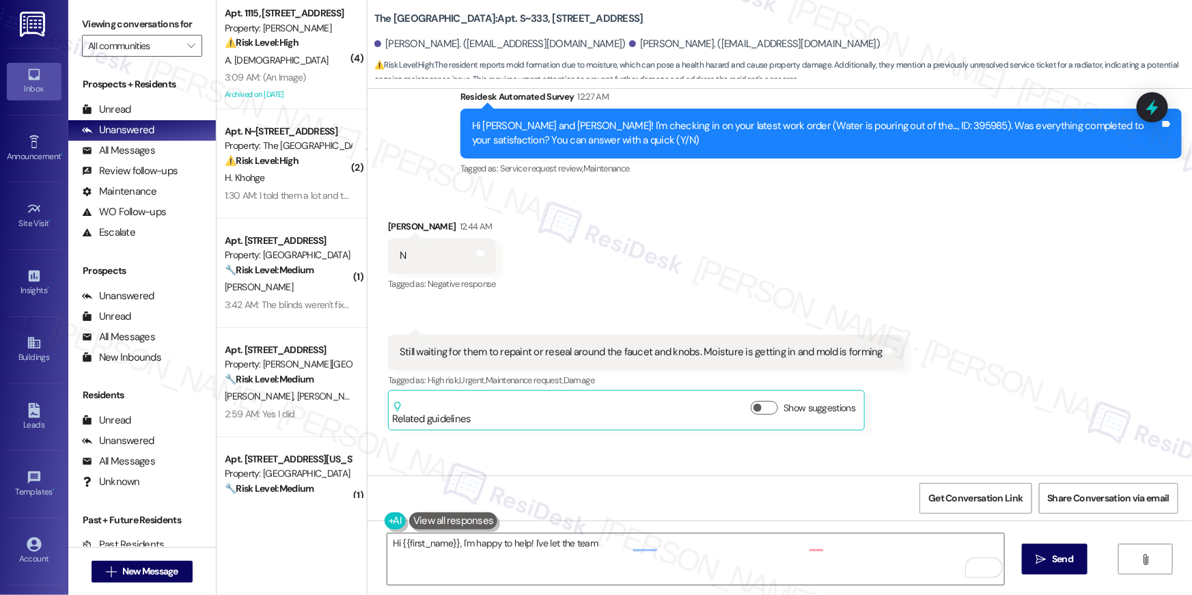
click at [710, 345] on div "Still waiting for them to repaint or reseal around the faucet and knobs. Moistu…" at bounding box center [641, 352] width 483 height 14
click at [706, 345] on div "Still waiting for them to repaint or reseal around the faucet and knobs. Moistu…" at bounding box center [641, 352] width 483 height 14
click at [698, 345] on div "Still waiting for them to repaint or reseal around the faucet and knobs. Moistu…" at bounding box center [641, 352] width 483 height 14
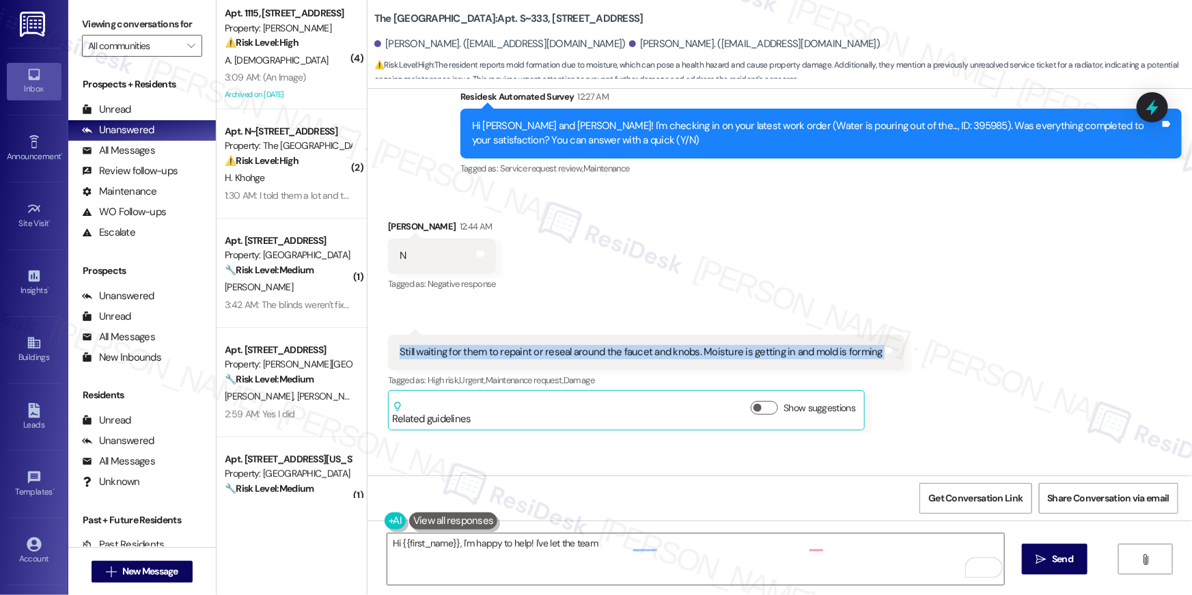
click at [698, 345] on div "Still waiting for them to repaint or reseal around the faucet and knobs. Moistu…" at bounding box center [641, 352] width 483 height 14
copy div "Still waiting for them to repaint or reseal around the faucet and knobs. Moistu…"
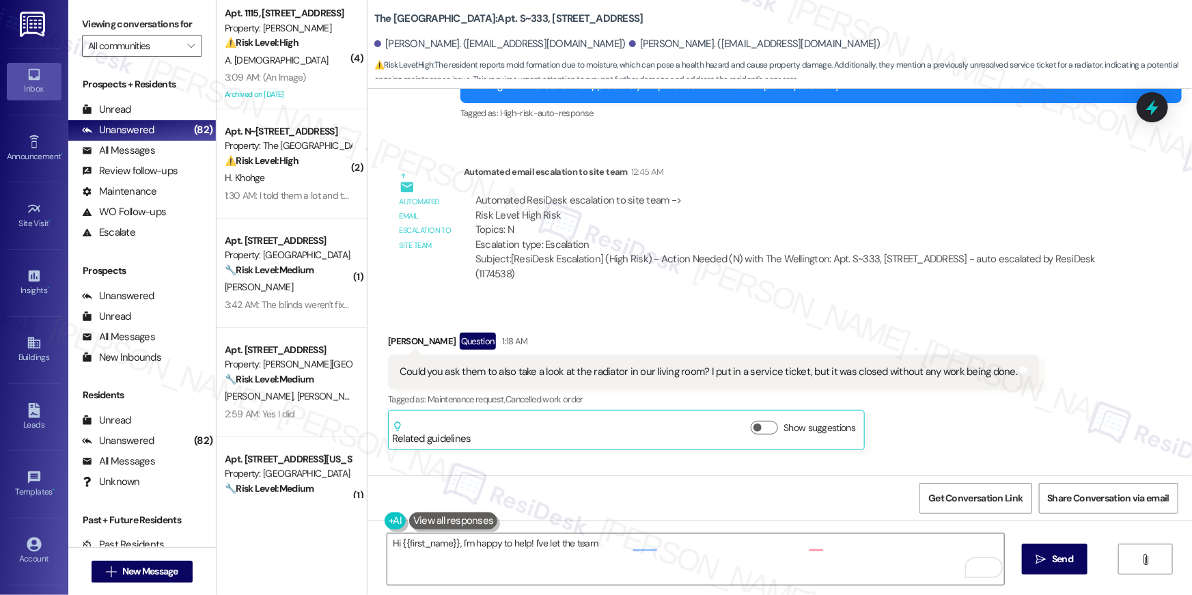
scroll to position [9799, 0]
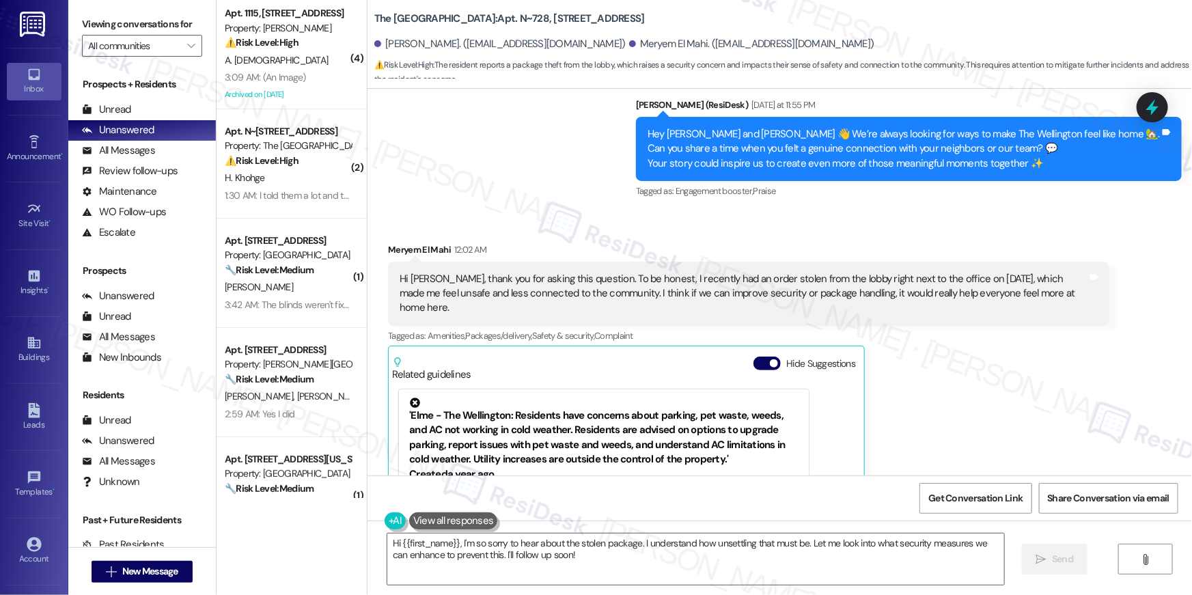
scroll to position [641, 0]
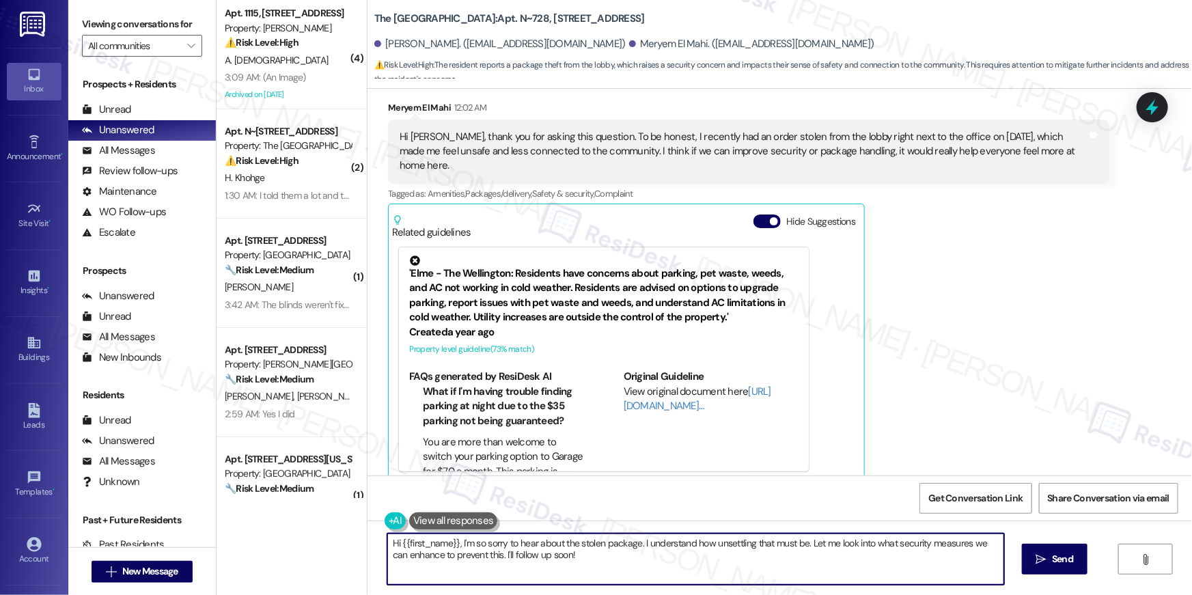
click at [595, 551] on textarea "Hi {{first_name}}, I'm so sorry to hear about the stolen package. I understand …" at bounding box center [695, 559] width 617 height 51
drag, startPoint x: 574, startPoint y: 554, endPoint x: 454, endPoint y: 542, distance: 120.2
click at [454, 542] on textarea "Hi {{first_name}}, I'm so sorry to hear about the stolen package. I understand …" at bounding box center [695, 559] width 617 height 51
type textarea "Hi {{first_name}}, we appreciate your feedback. I will make sure to raise this …"
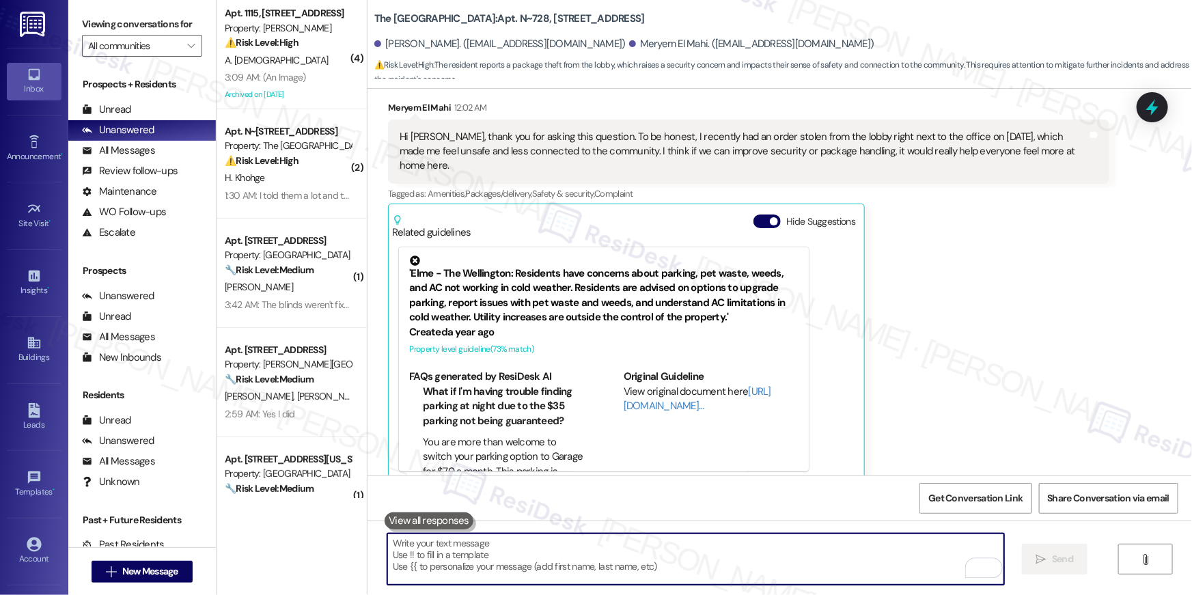
scroll to position [643, 0]
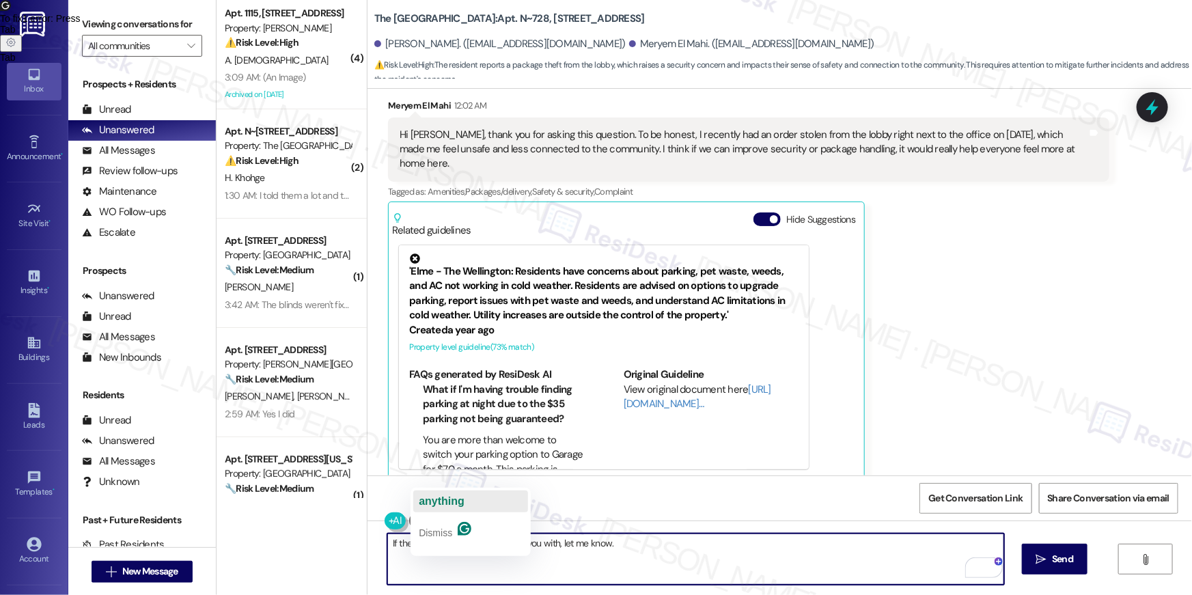
click at [450, 498] on span "anything" at bounding box center [442, 501] width 46 height 12
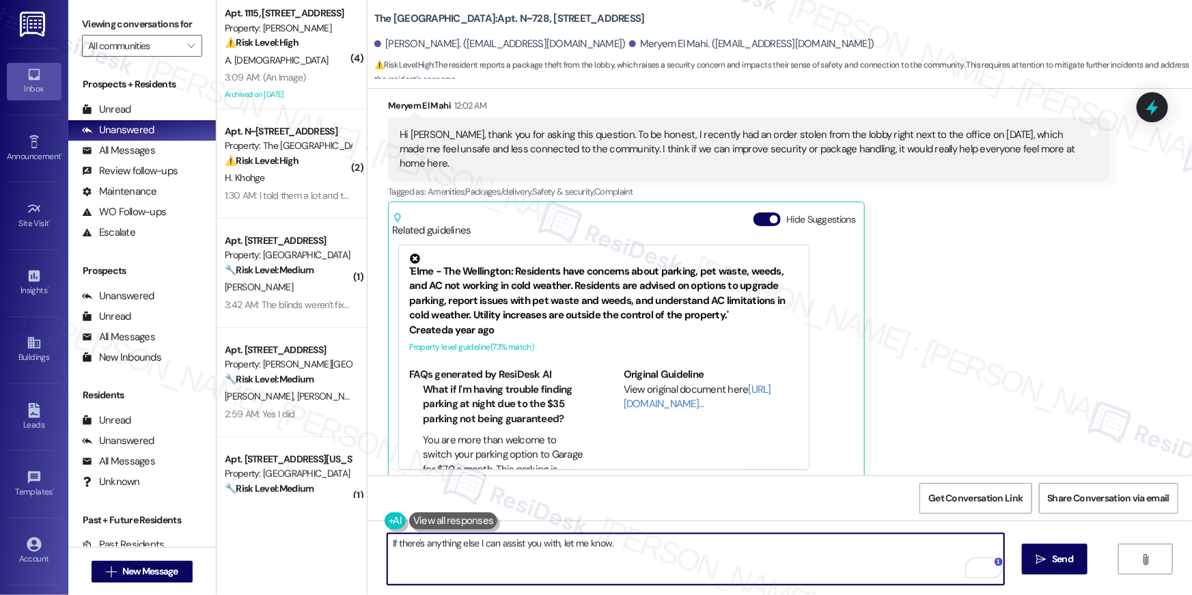
click at [679, 549] on textarea "If there's anything else I can assist you with, let me know." at bounding box center [695, 559] width 617 height 51
type textarea "If there's anything else I can assist you with, let me know."
click at [1036, 560] on icon "" at bounding box center [1041, 559] width 10 height 11
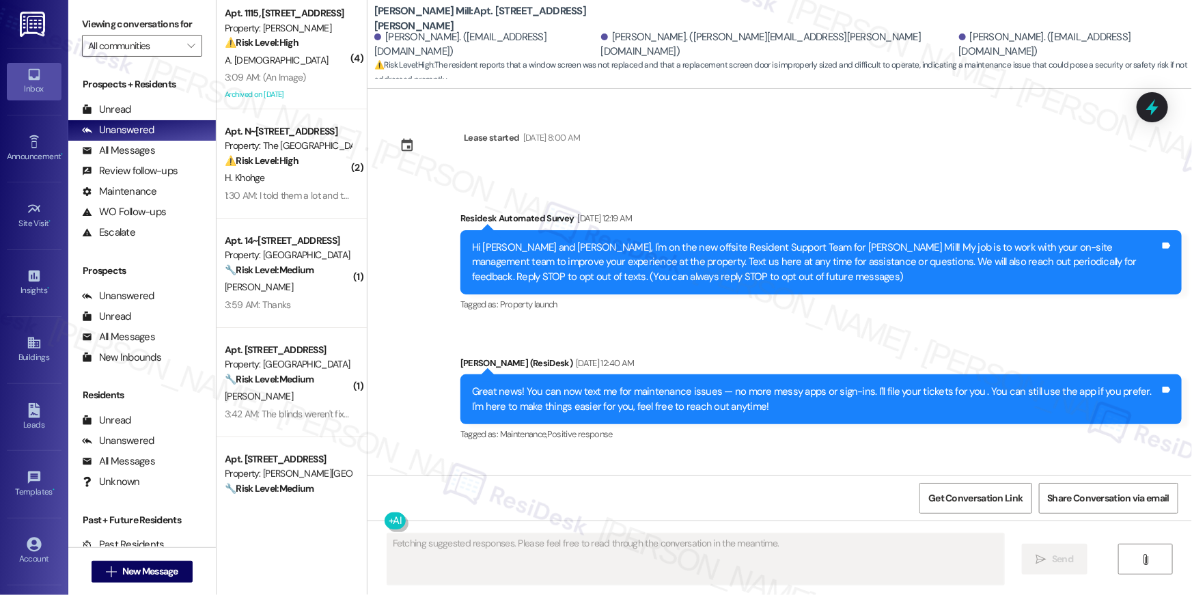
scroll to position [10241, 0]
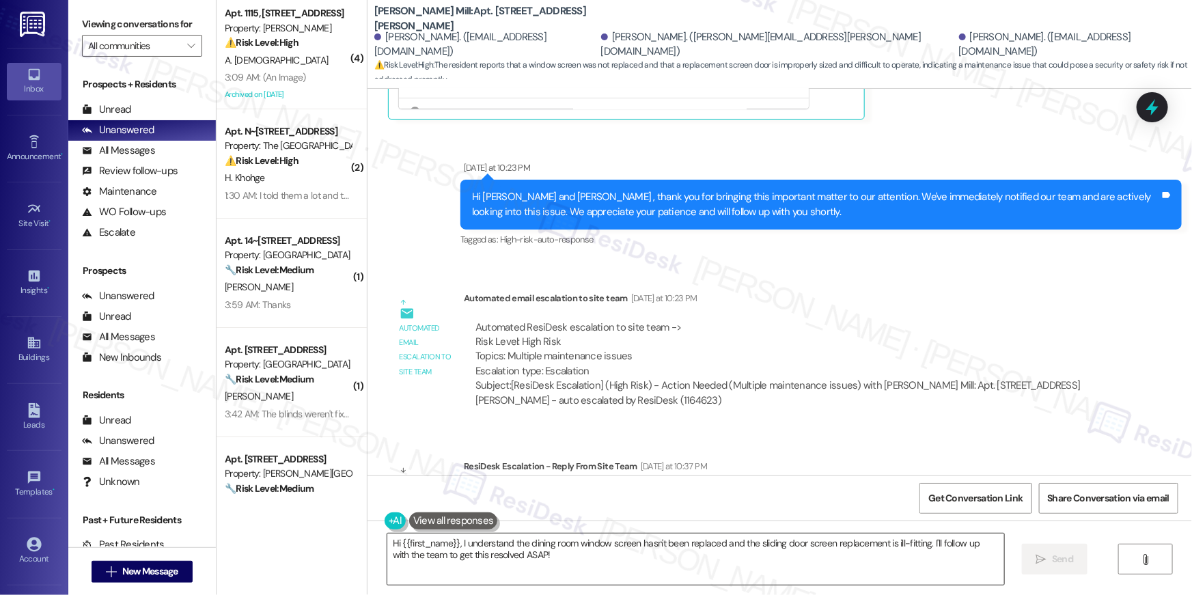
drag, startPoint x: 548, startPoint y: 548, endPoint x: 586, endPoint y: 562, distance: 40.6
click at [548, 548] on textarea "Hi {{first_name}}, I understand the dining room window screen hasn't been repla…" at bounding box center [695, 559] width 617 height 51
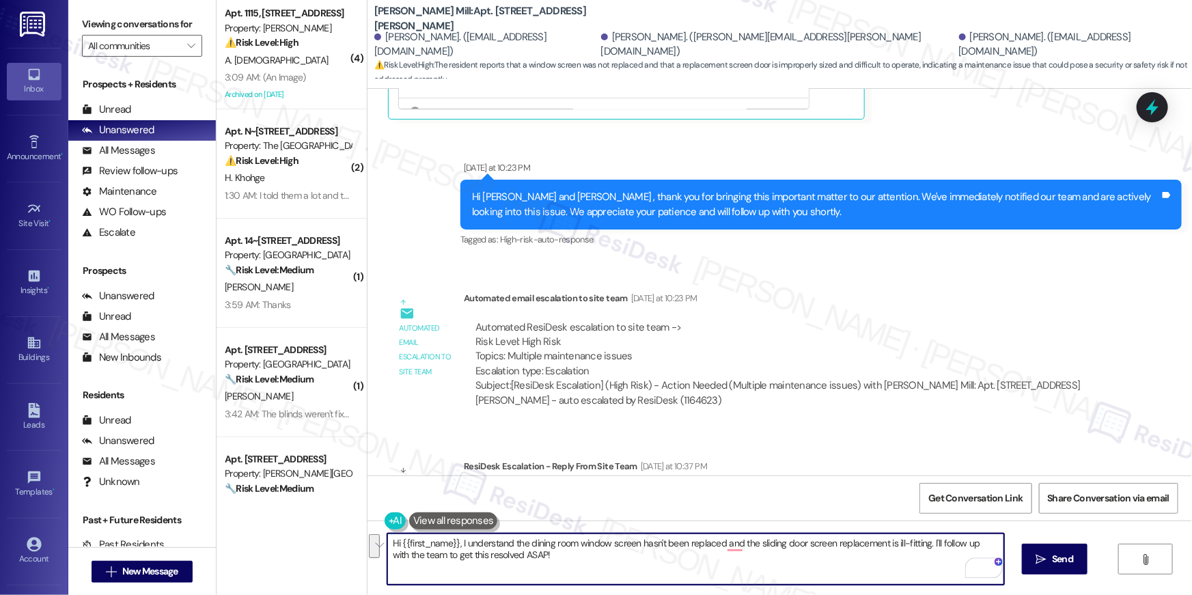
drag, startPoint x: 589, startPoint y: 562, endPoint x: 553, endPoint y: 370, distance: 195.9
click at [373, 528] on div "Hi {{first_name}}, I understand the dining room window screen hasn't been repla…" at bounding box center [780, 572] width 825 height 102
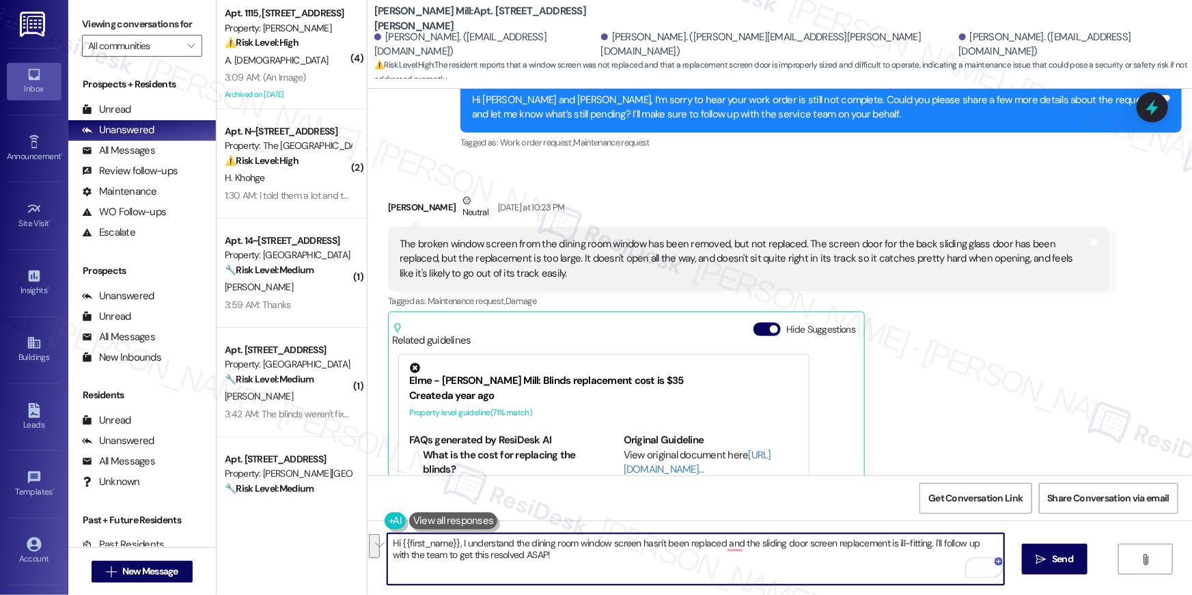
scroll to position [9771, 0]
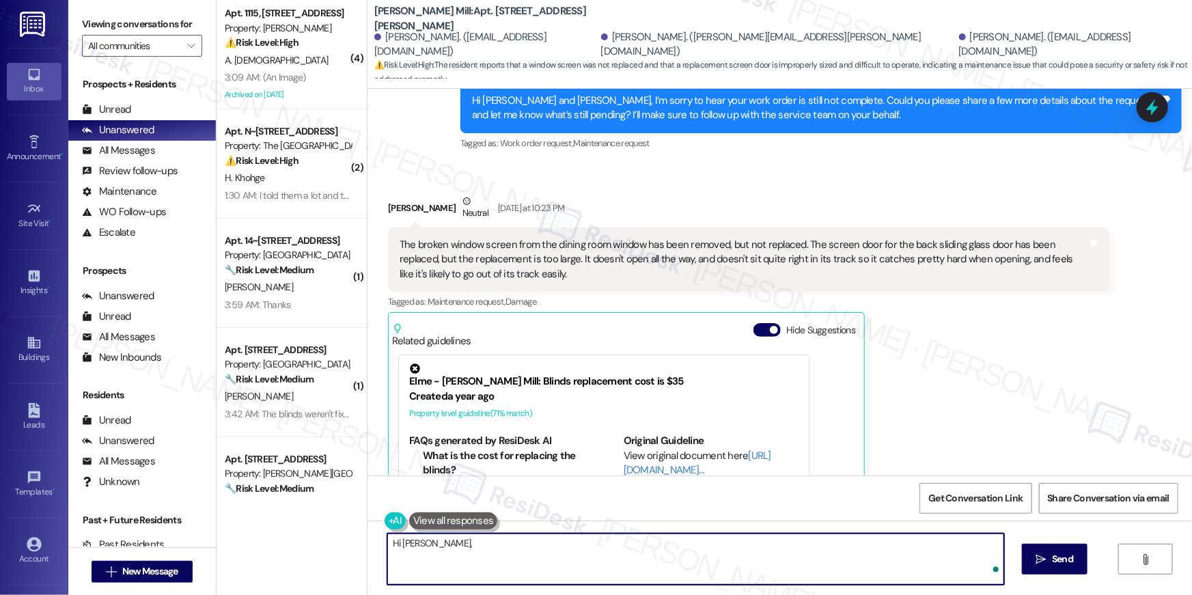
paste textarea "I just got an update from the site team! They asked that you please inform the …"
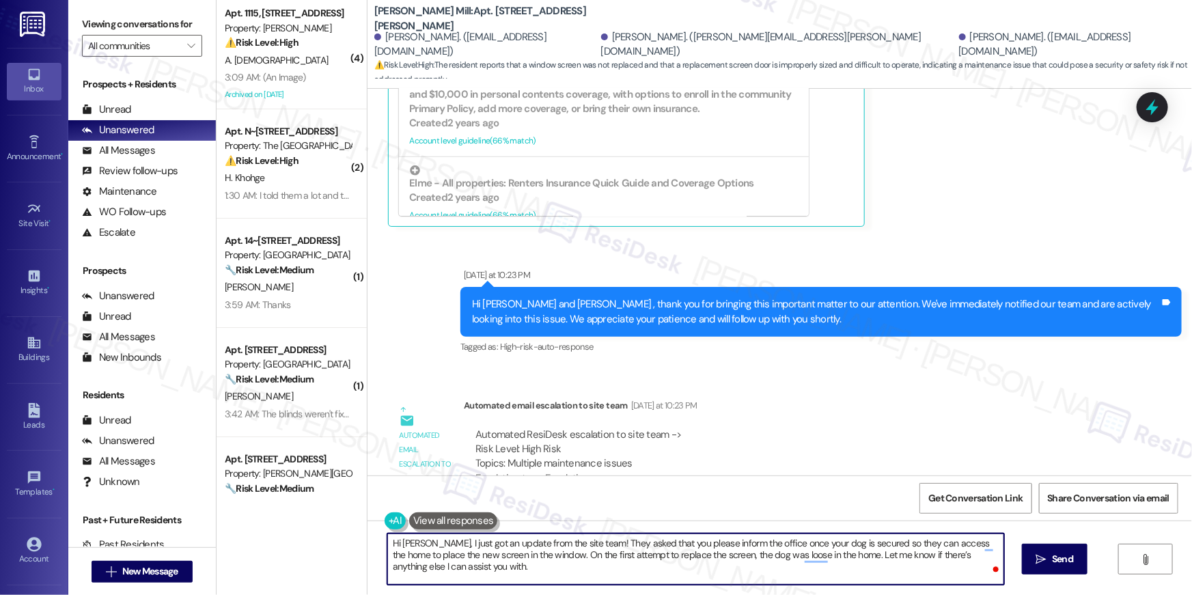
scroll to position [10241, 0]
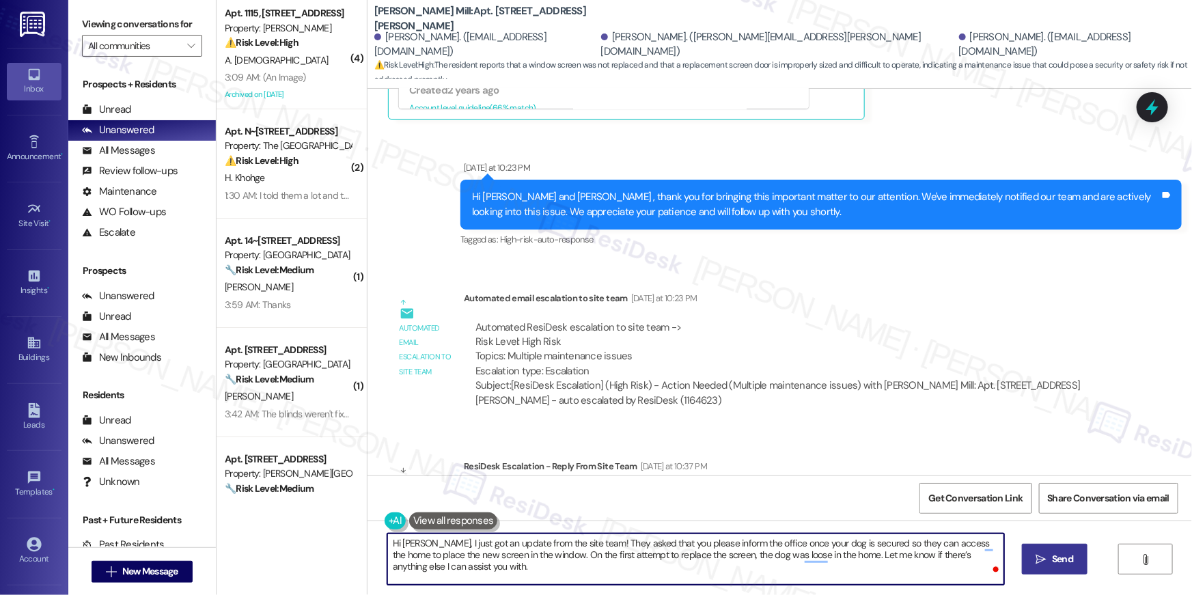
type textarea "Hi Jacob, I just got an update from the site team! They asked that you please i…"
click at [1064, 567] on button " Send" at bounding box center [1055, 559] width 66 height 31
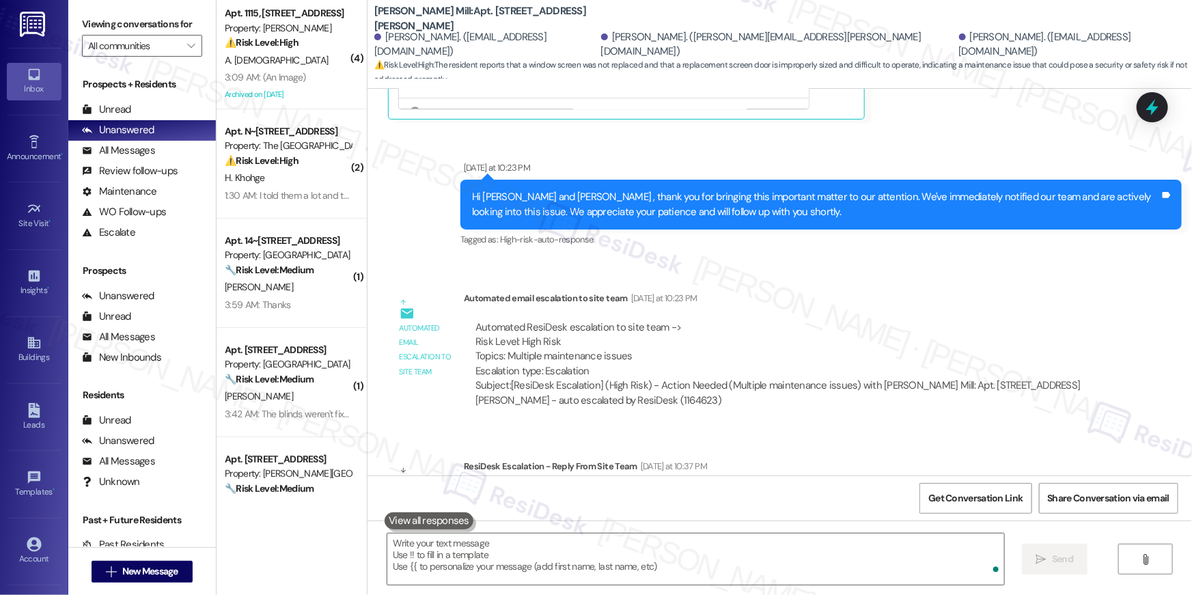
scroll to position [9818, 0]
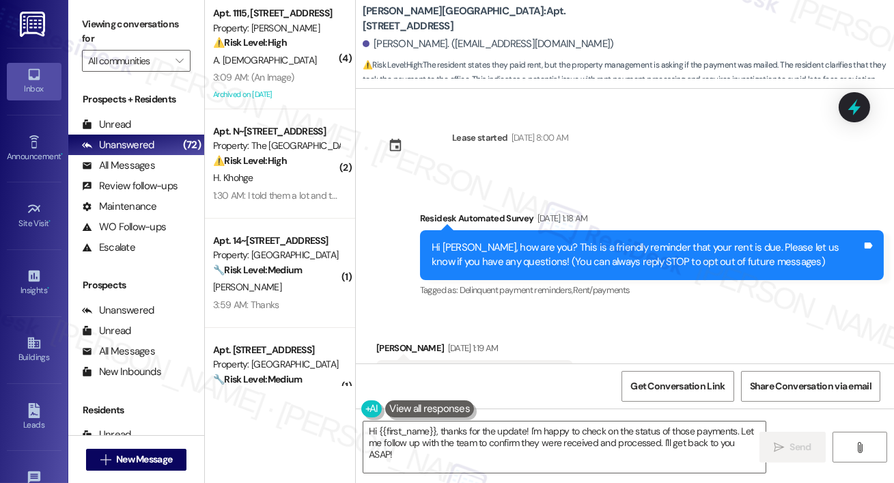
scroll to position [7794, 0]
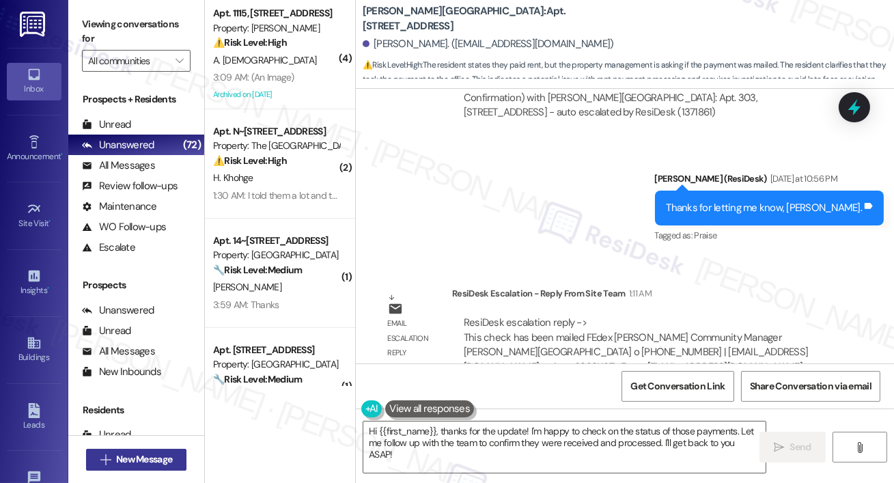
click at [168, 454] on span "New Message" at bounding box center [144, 459] width 56 height 14
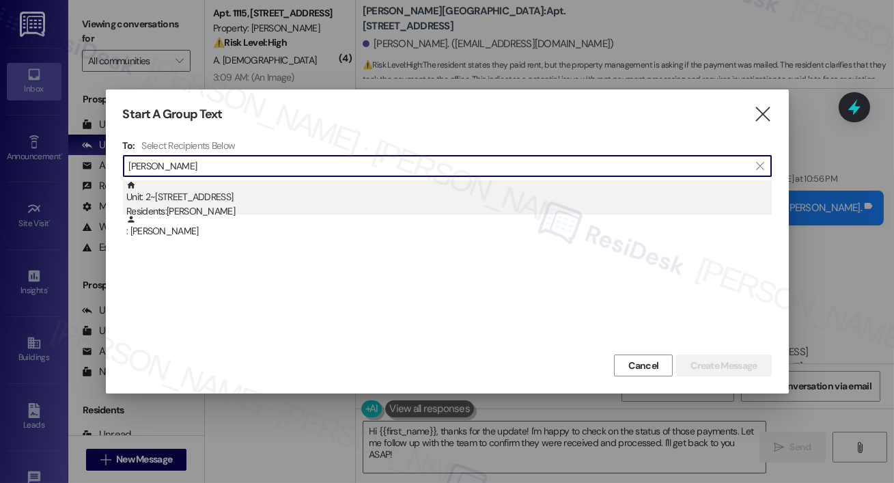
type input "[PERSON_NAME]"
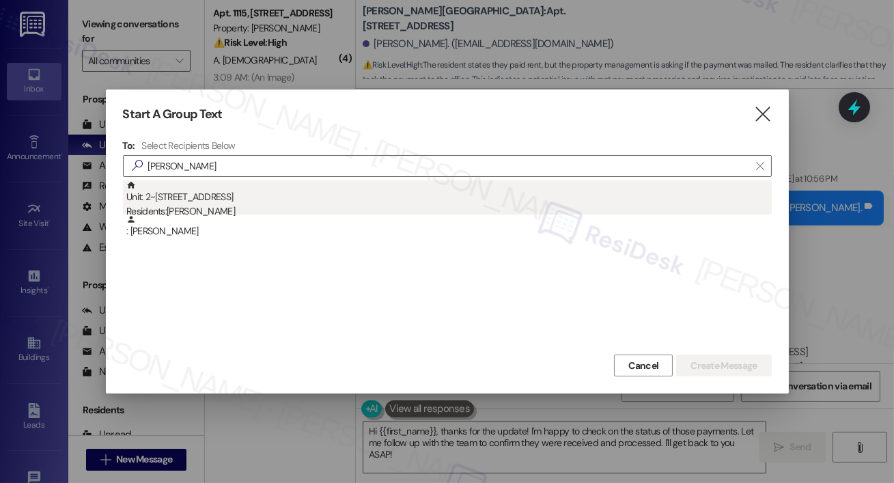
click at [265, 206] on div "Residents: Wendi Parker" at bounding box center [449, 211] width 646 height 14
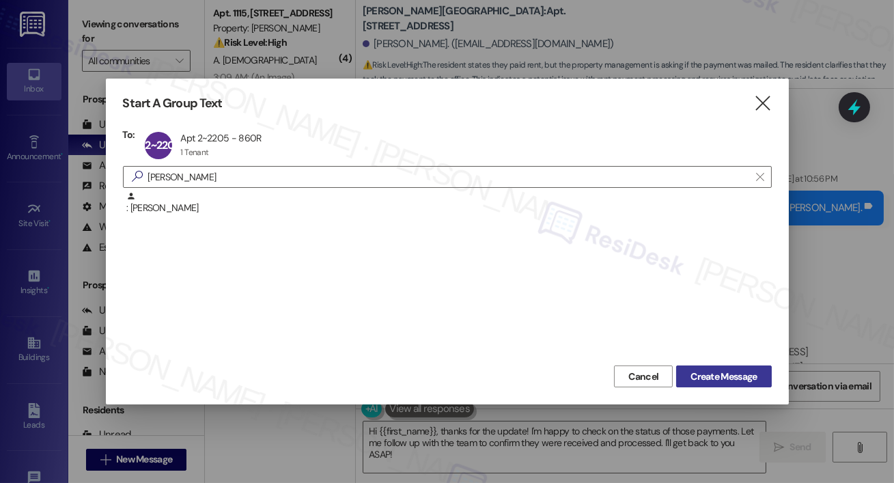
click at [706, 373] on span "Create Message" at bounding box center [724, 377] width 66 height 14
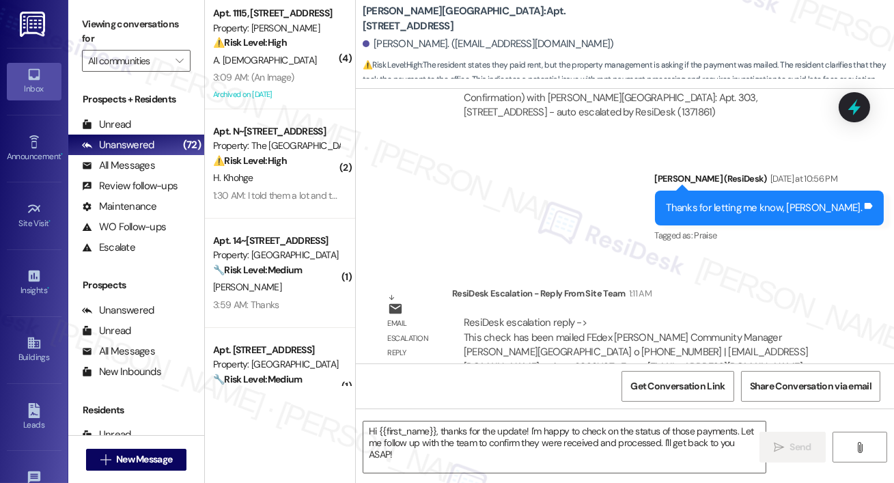
type textarea "Fetching suggested responses. Please feel free to read through the conversation…"
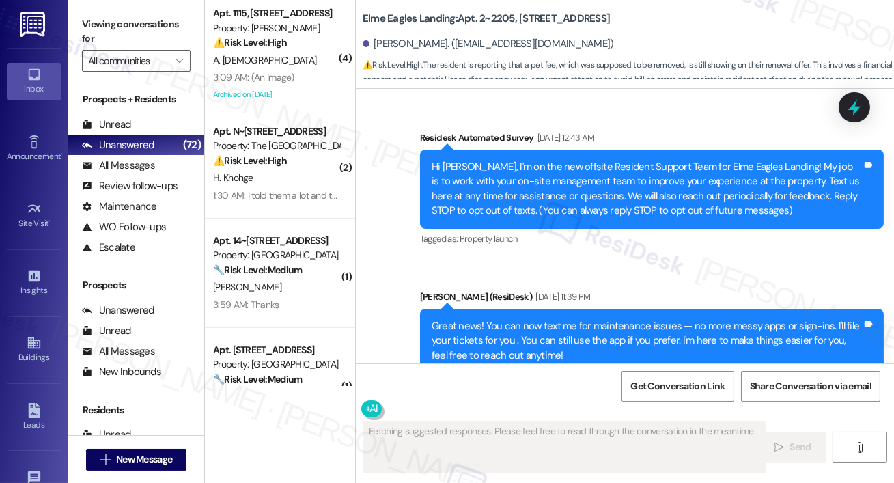
scroll to position [8489, 0]
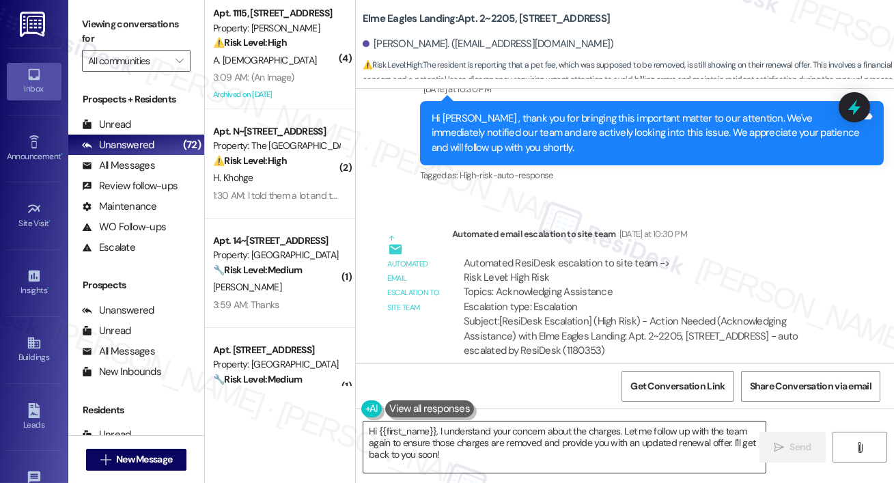
click at [458, 455] on textarea "Hi {{first_name}}, I understand your concern about the charges. Let me follow u…" at bounding box center [564, 447] width 402 height 51
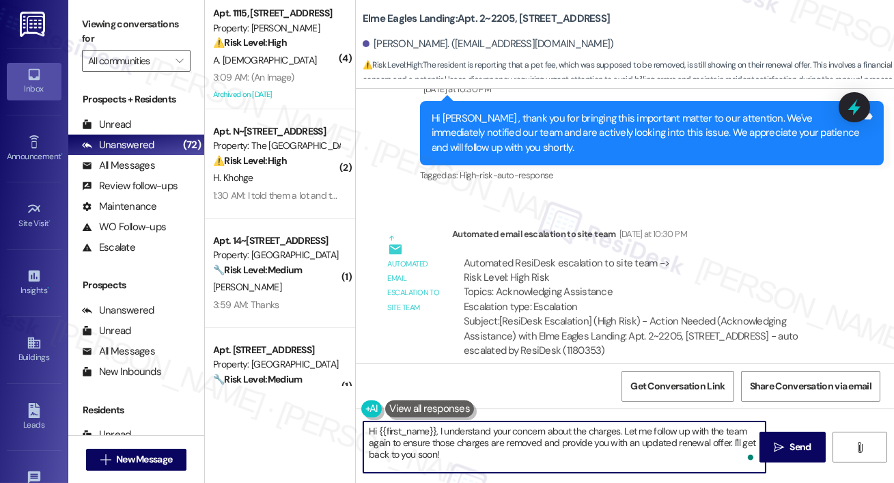
click at [440, 435] on textarea "Hi {{first_name}}, I understand your concern about the charges. Let me follow u…" at bounding box center [564, 447] width 402 height 51
paste textarea "just got an update from the site team! They said the offer was deleted and rege…"
type textarea "Hi {{first_name}}, I just got an update from the site team! They said the offer…"
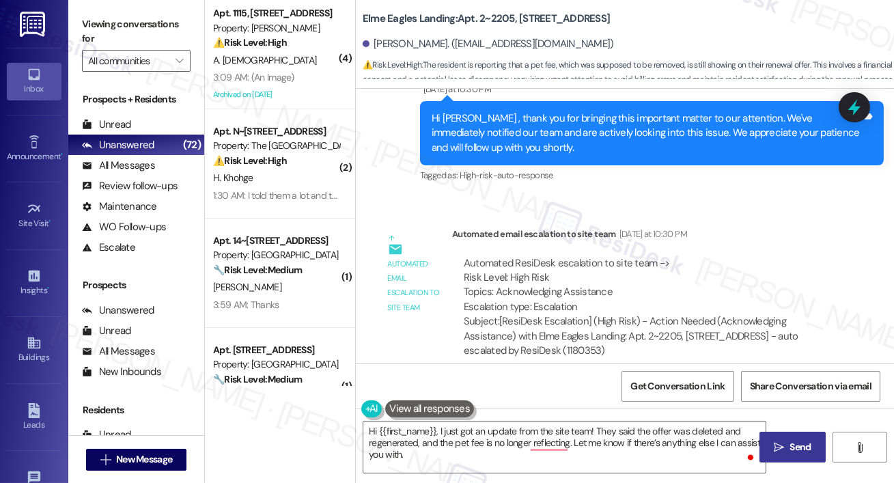
click at [788, 455] on button " Send" at bounding box center [793, 447] width 66 height 31
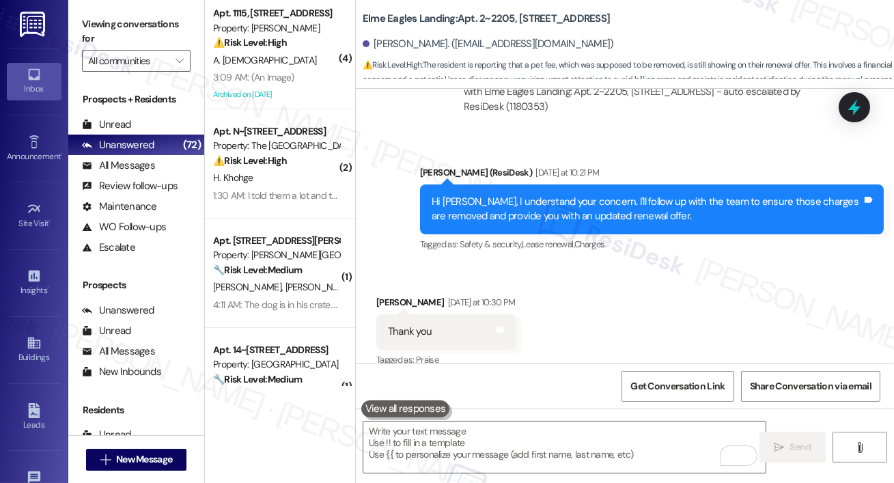
scroll to position [8599, 0]
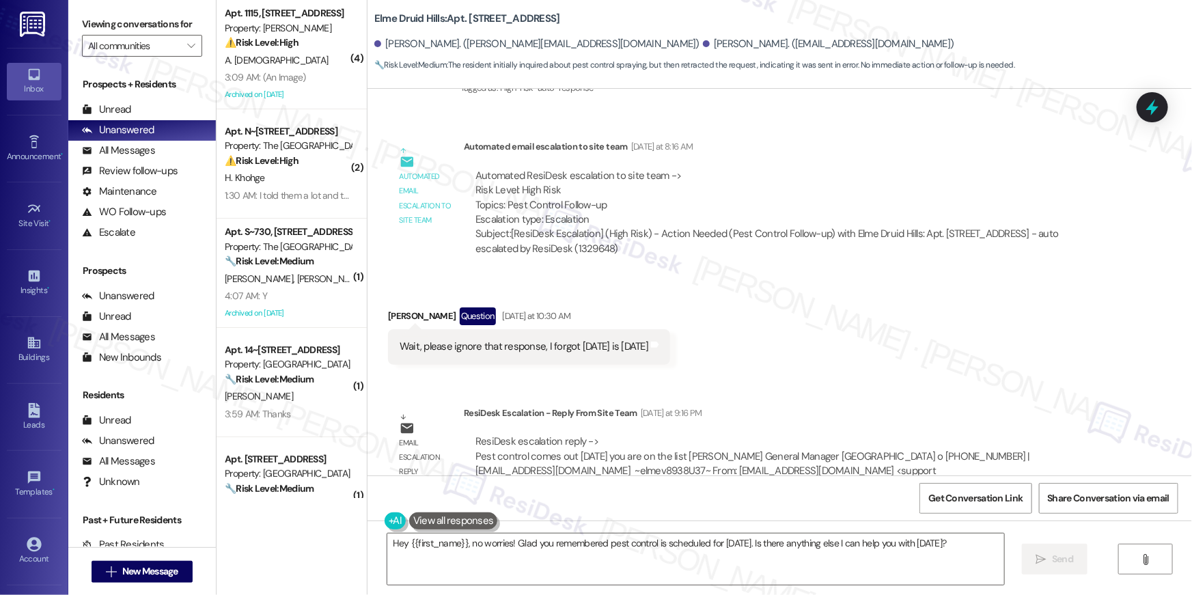
scroll to position [21199, 0]
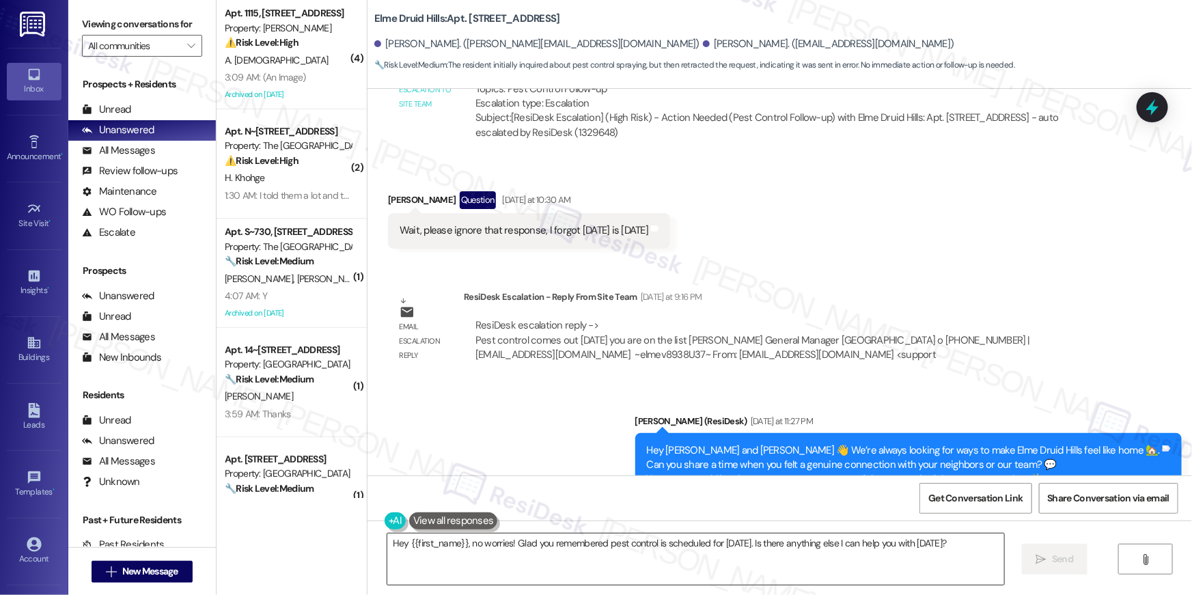
click at [635, 568] on textarea "Hey {{first_name}}, no worries! Glad you remembered pest control is scheduled f…" at bounding box center [695, 559] width 617 height 51
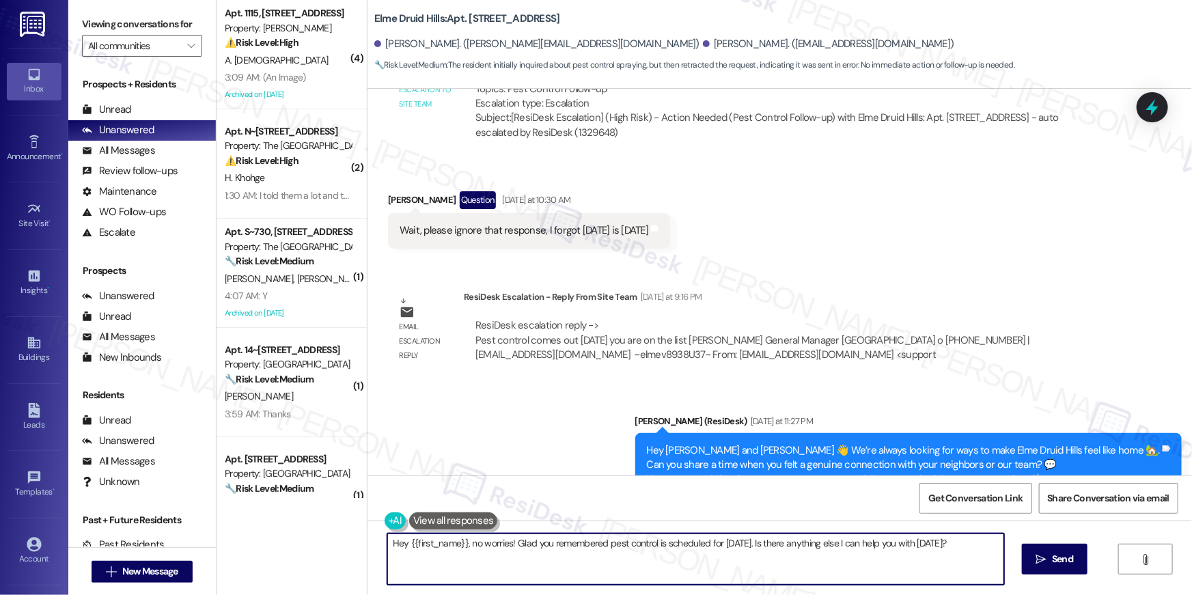
click at [635, 568] on textarea "Hey {{first_name}}, no worries! Glad you remembered pest control is scheduled f…" at bounding box center [695, 559] width 617 height 51
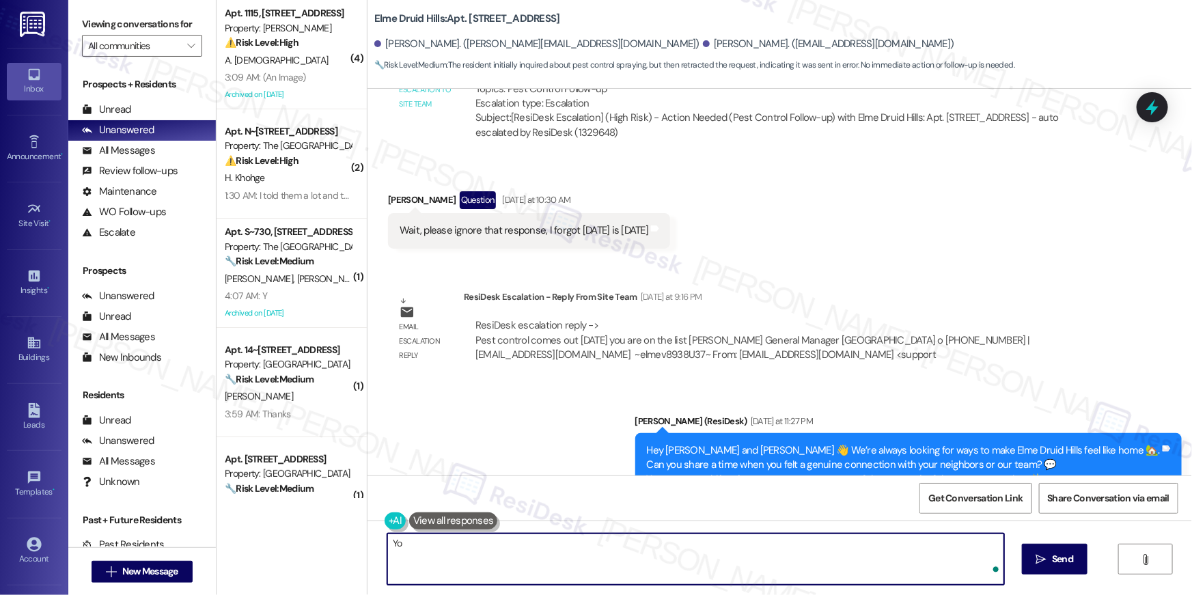
type textarea "Y"
type textarea "Thanks, Sarah. Let me know if there's anything else I can assist you with!"
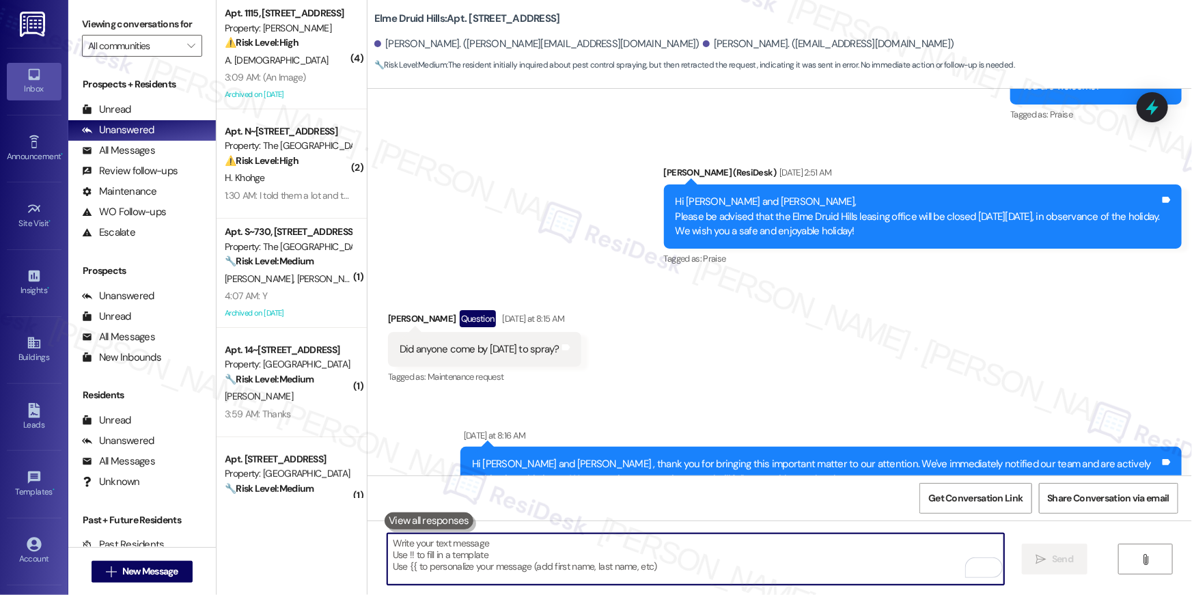
scroll to position [20413, 0]
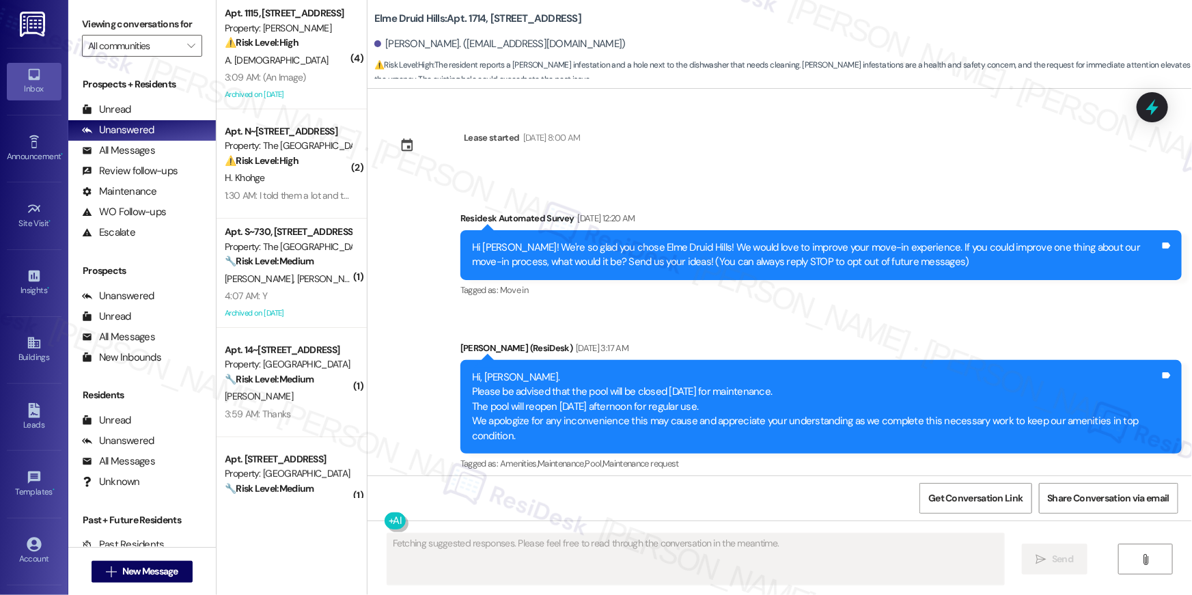
scroll to position [1172, 0]
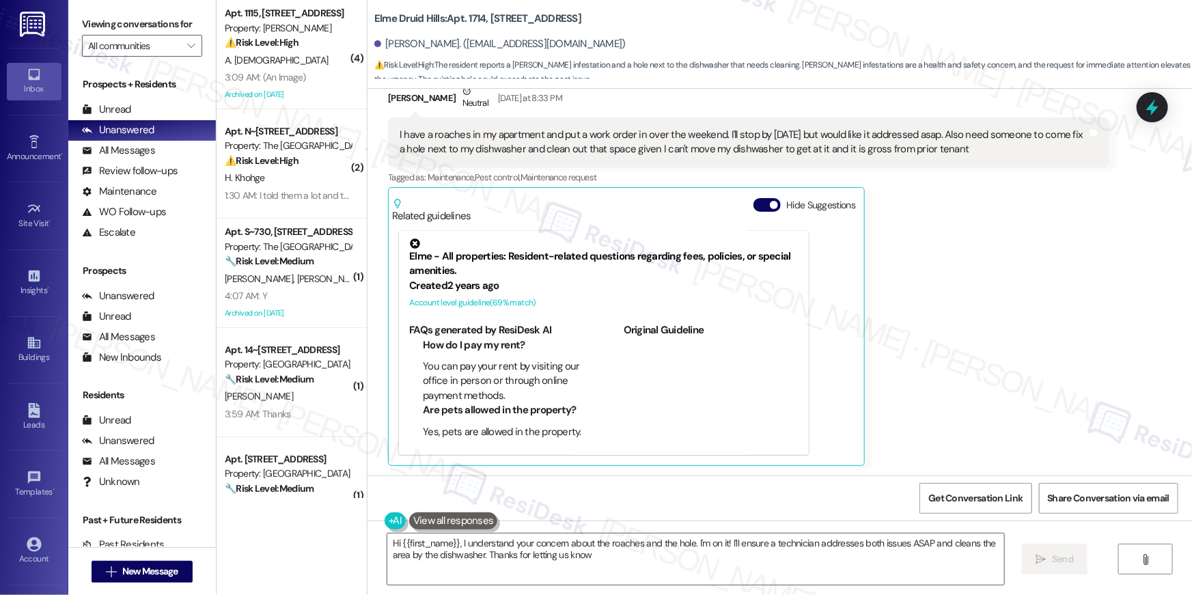
type textarea "Hi {{first_name}}, I understand your concern about the roaches and the hole. I'…"
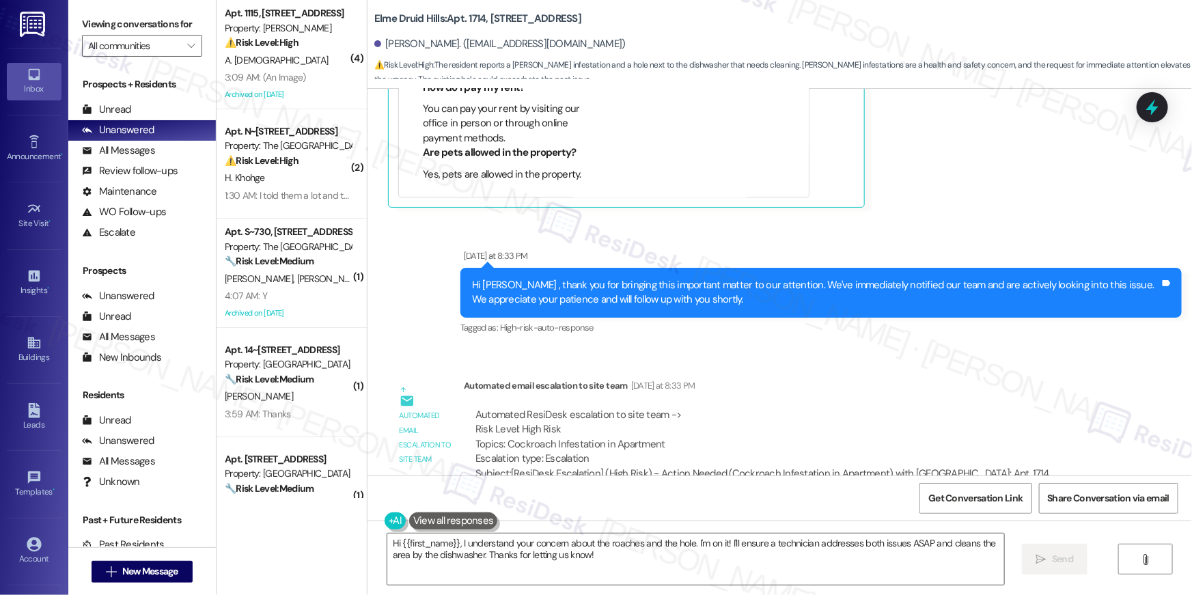
scroll to position [1740, 0]
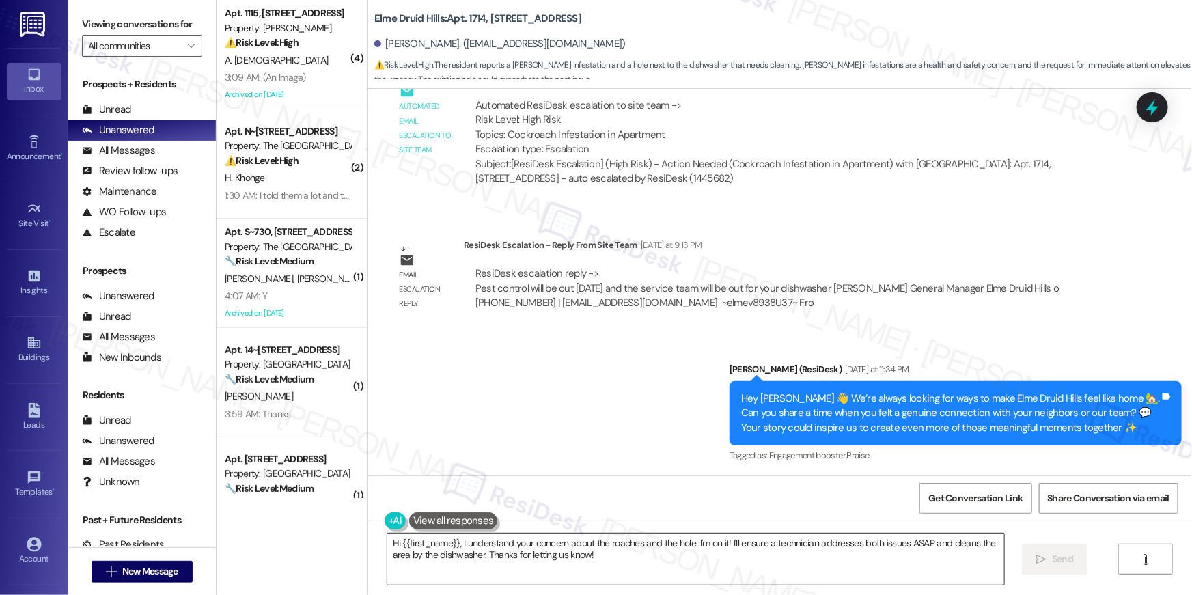
click at [772, 560] on textarea "Hi {{first_name}}, I understand your concern about the roaches and the hole. I'…" at bounding box center [695, 559] width 617 height 51
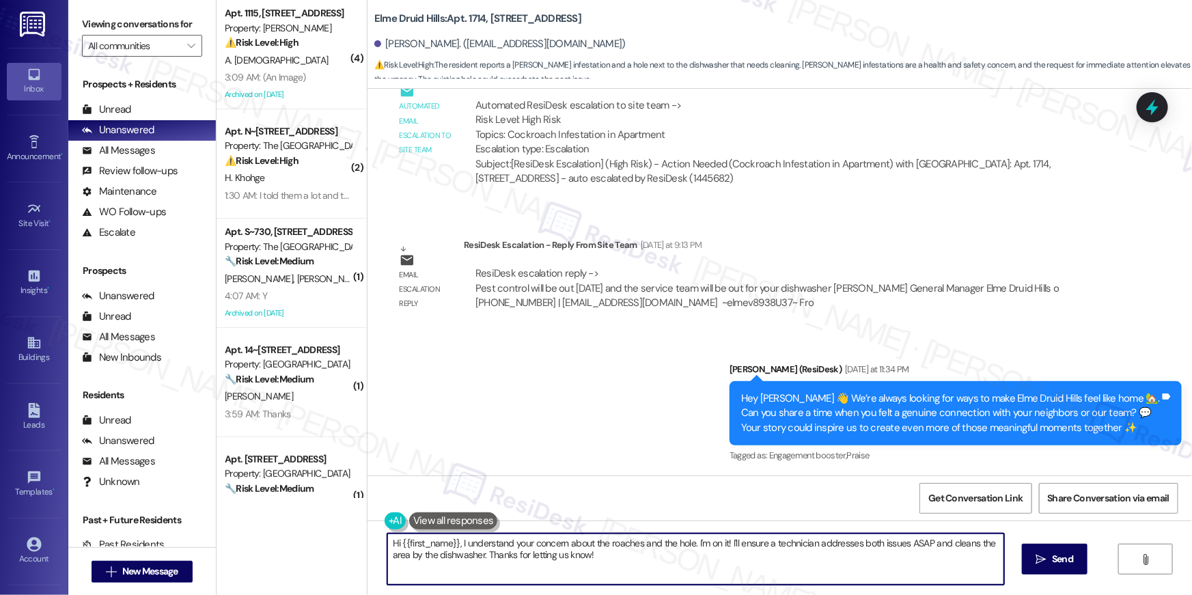
click at [772, 560] on textarea "Hi {{first_name}}, I understand your concern about the roaches and the hole. I'…" at bounding box center [695, 559] width 617 height 51
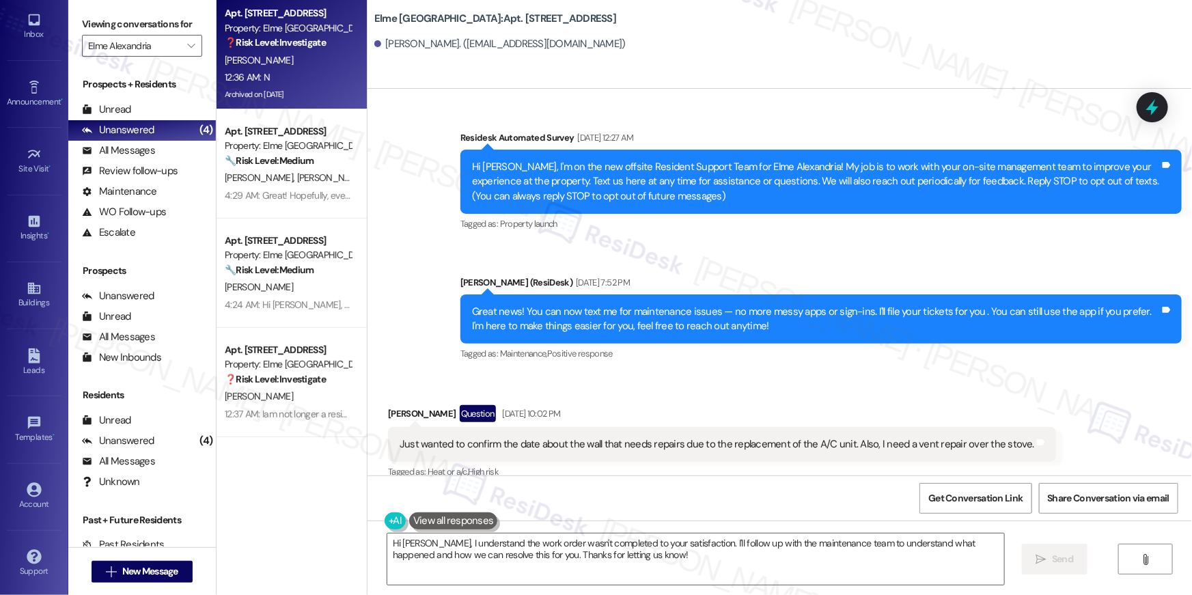
scroll to position [19089, 0]
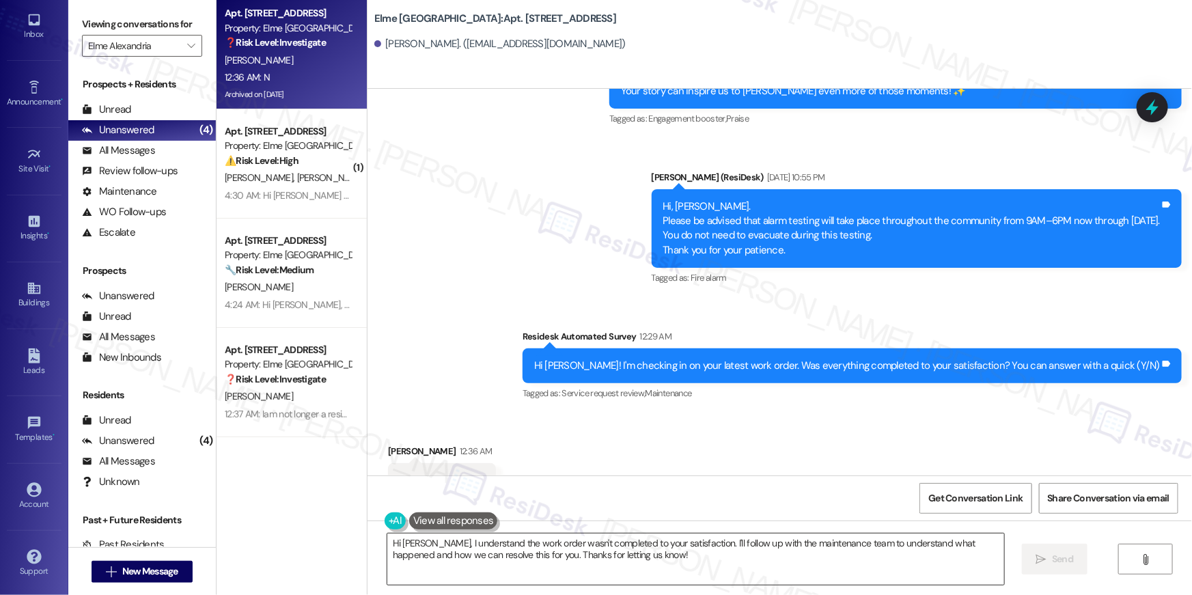
click at [652, 575] on textarea "Hi [PERSON_NAME], I understand the work order wasn't completed to your satisfac…" at bounding box center [695, 559] width 617 height 51
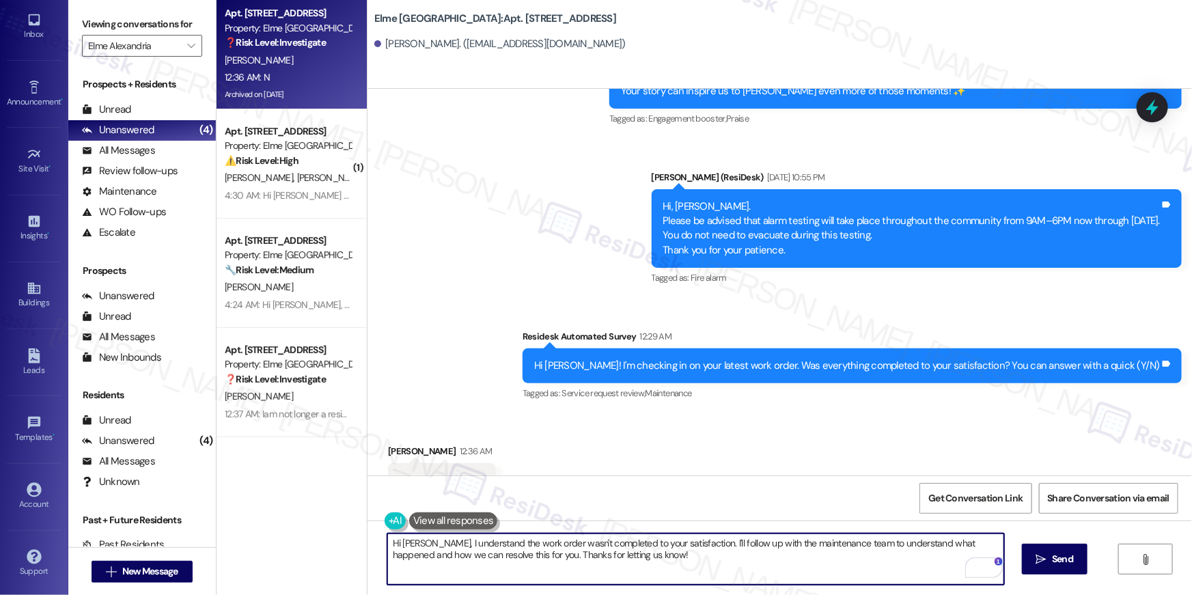
click at [758, 563] on textarea "Hi [PERSON_NAME], I understand the work order wasn't completed to your satisfac…" at bounding box center [695, 559] width 617 height 51
paste textarea "Hi {{first_name}}, I’m sorry to hear your work order is still not complete. Cou…"
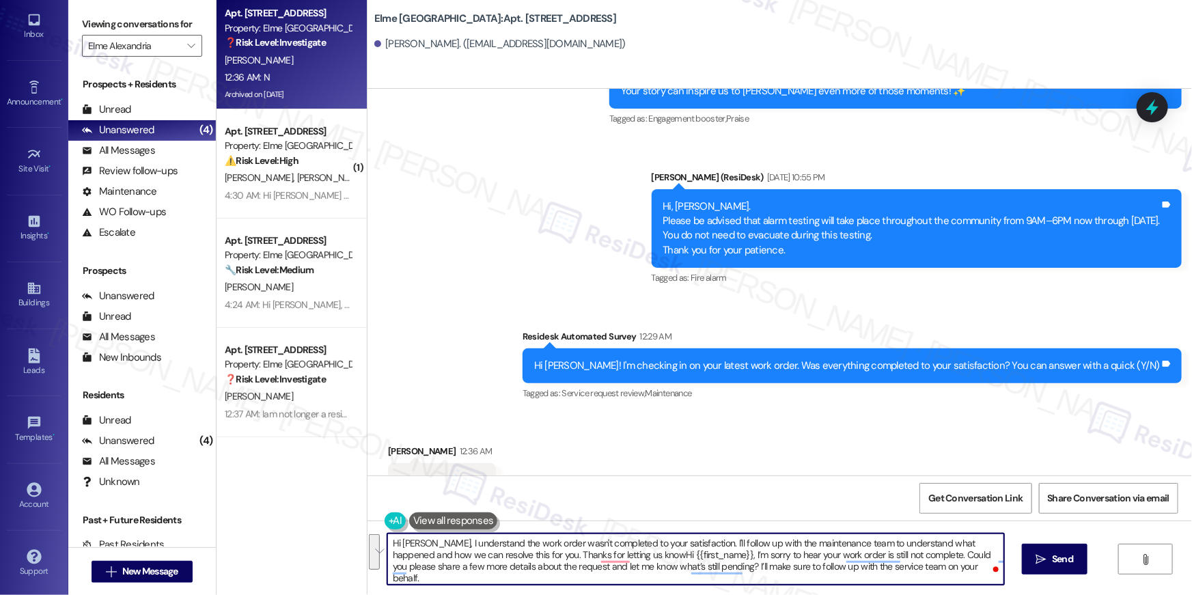
paste textarea "To enrich screen reader interactions, please activate Accessibility in Grammarl…"
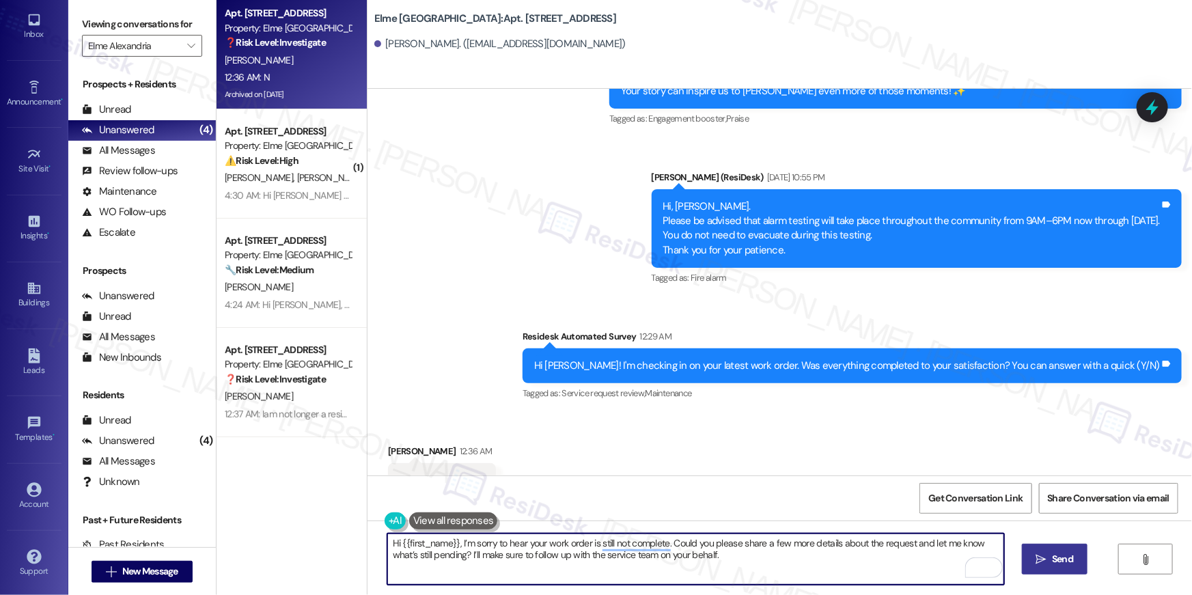
type textarea "Hi {{first_name}}, I’m sorry to hear your work order is still not complete. Cou…"
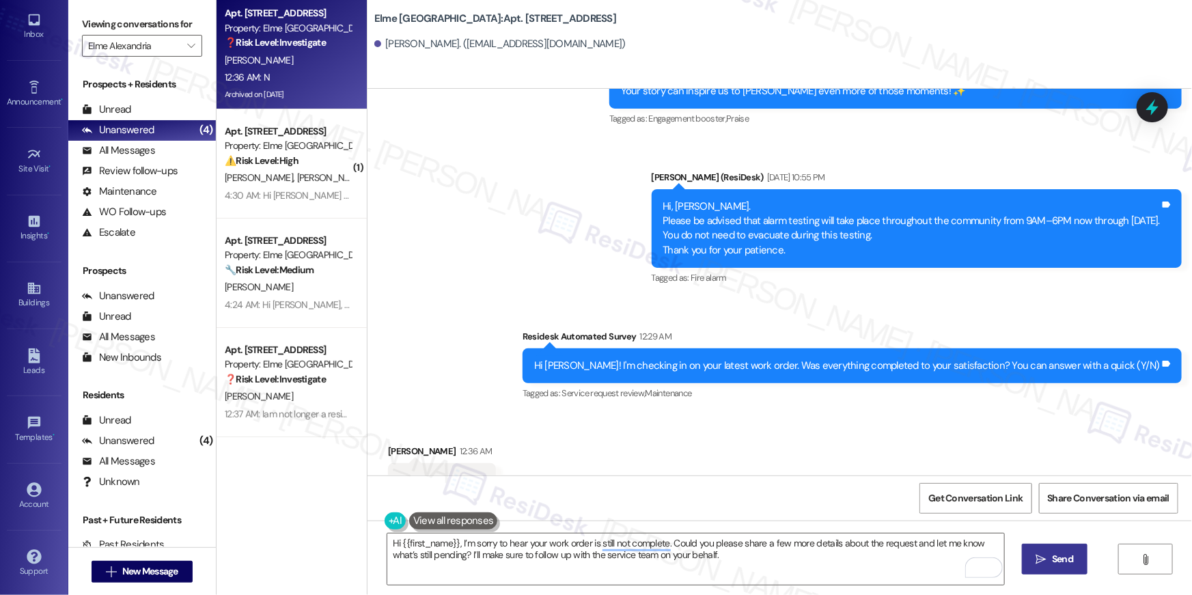
click at [1054, 549] on button " Send" at bounding box center [1055, 559] width 66 height 31
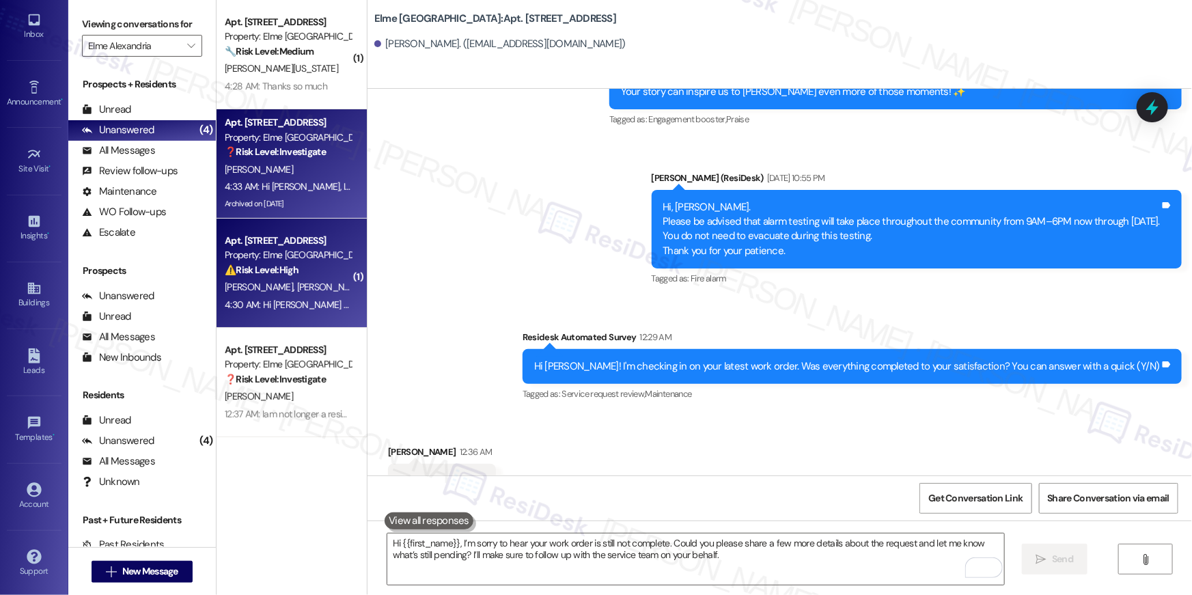
click at [303, 247] on div "Apt. [STREET_ADDRESS]" at bounding box center [288, 241] width 126 height 14
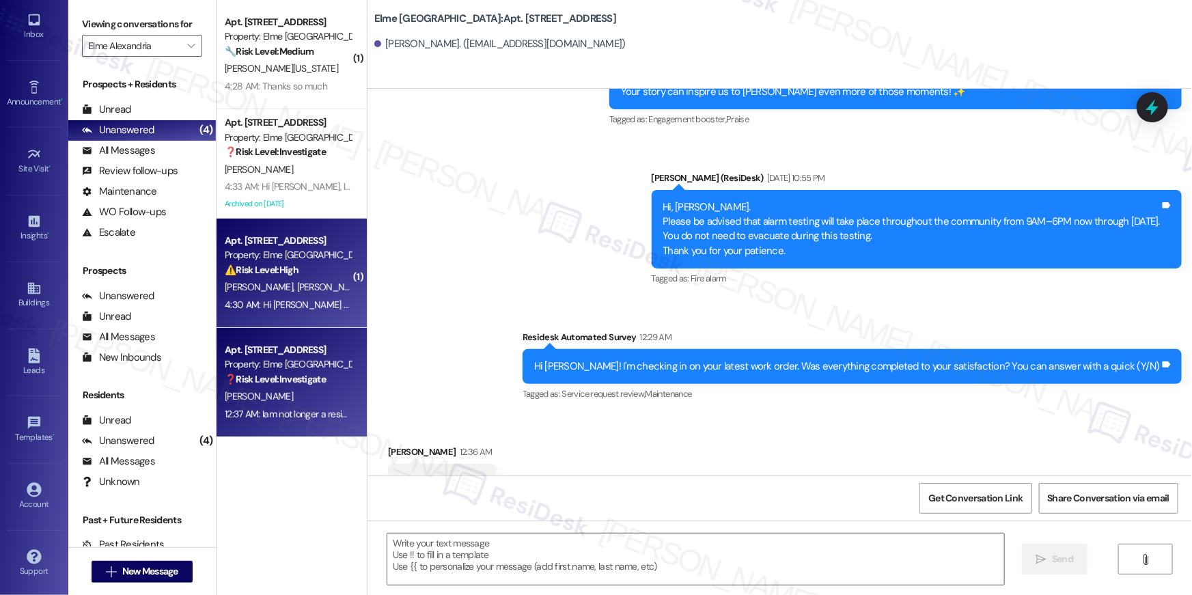
click at [315, 344] on div "Apt. [STREET_ADDRESS]" at bounding box center [288, 350] width 126 height 14
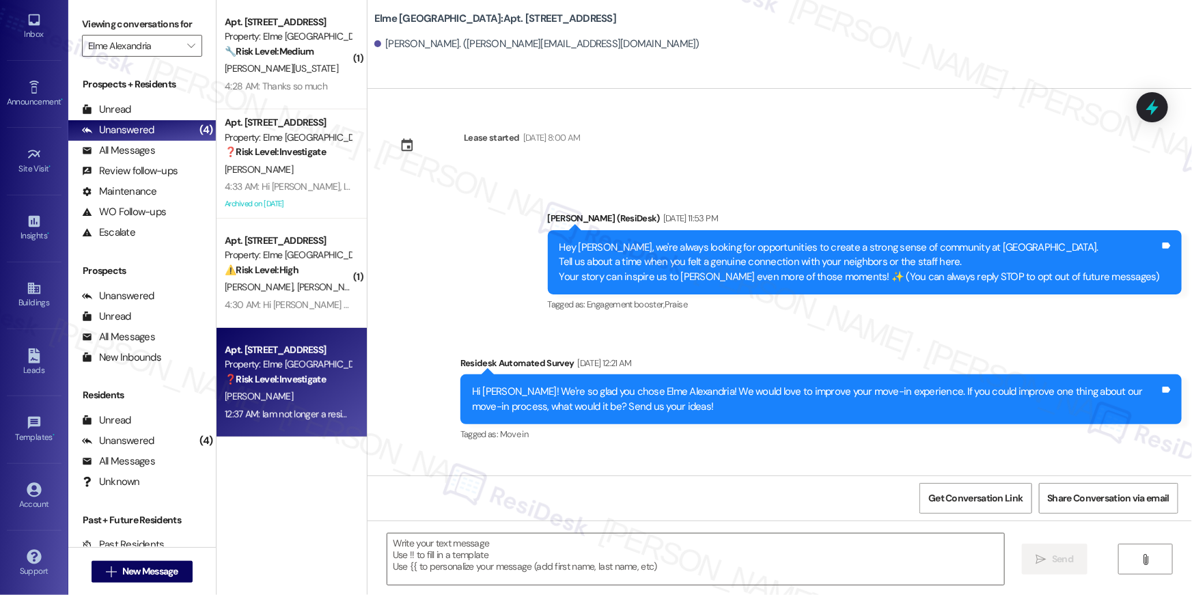
scroll to position [383, 0]
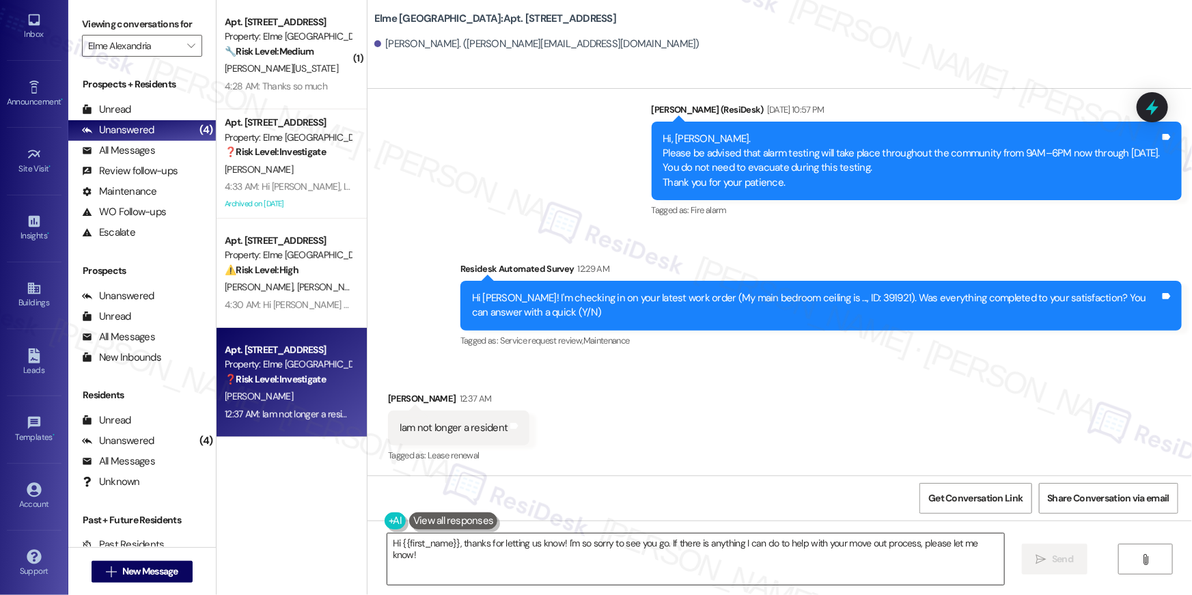
click at [680, 564] on textarea "Hi {{first_name}}, thanks for letting us know! I'm so sorry to see you go. If t…" at bounding box center [695, 559] width 617 height 51
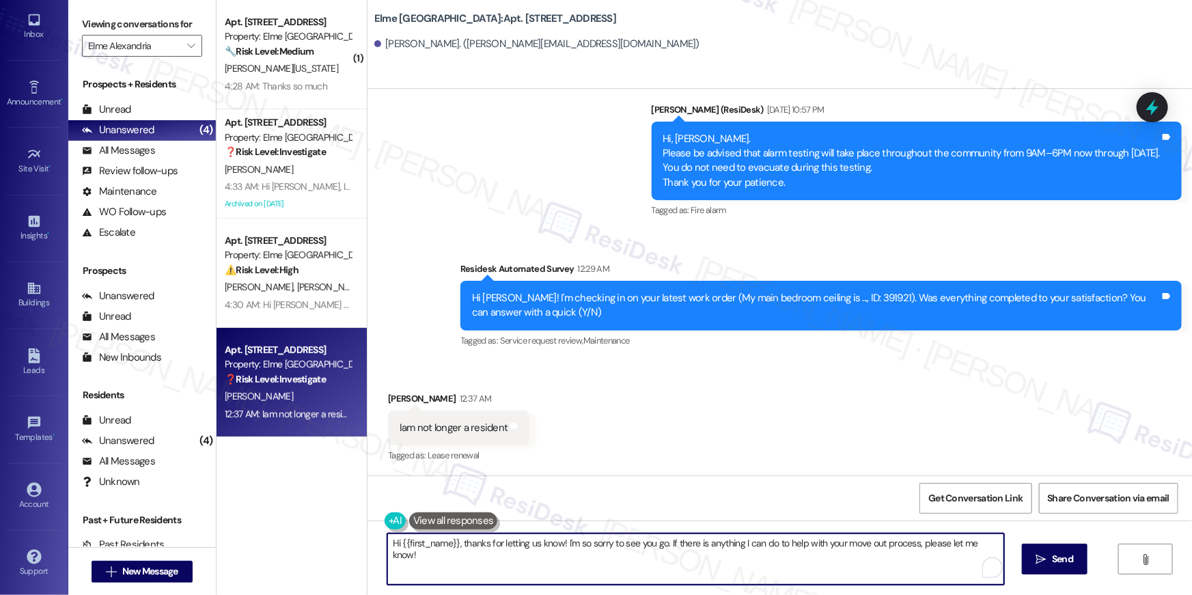
click at [680, 564] on textarea "Hi {{first_name}}, thanks for letting us know! I'm so sorry to see you go. If t…" at bounding box center [695, 559] width 617 height 51
paste textarea "If you no longer want to receive these messages, please reply STOP (all in capi…"
click at [501, 555] on textarea "Hi {{first_name}}, thanks for letting us know! I'm so sorry to see you go. If t…" at bounding box center [695, 559] width 617 height 51
drag, startPoint x: 560, startPoint y: 545, endPoint x: 566, endPoint y: 572, distance: 27.2
click at [566, 572] on textarea "Hi {{first_name}}, thanks for letting us know! I'm so sorry to see you go. If t…" at bounding box center [695, 559] width 617 height 51
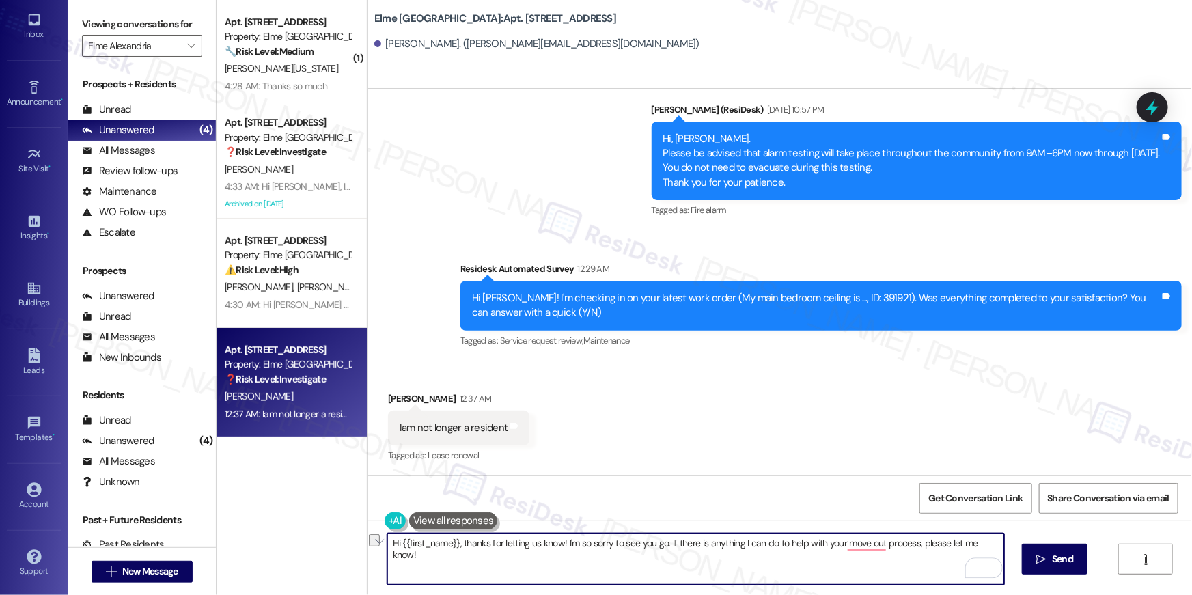
paste textarea "f you no longer want to receive these messages, please reply STOP (all in capit…"
type textarea "Hi {{first_name}}, thanks for letting us know! If you no longer want to receive…"
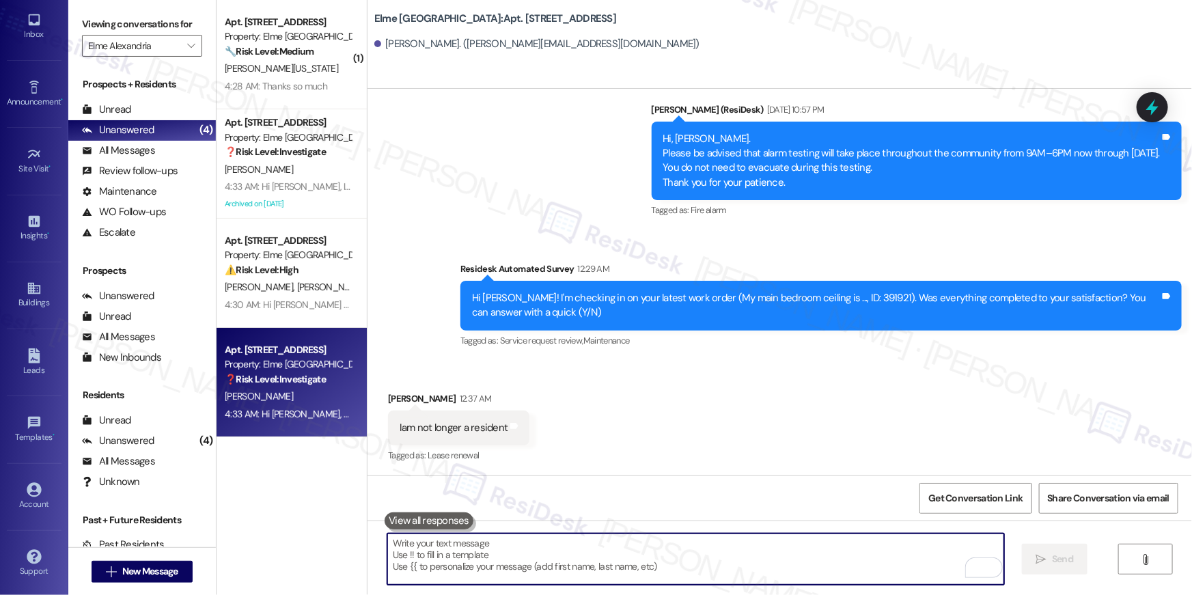
click at [733, 453] on div "Received via SMS [PERSON_NAME] 12:37 AM Iam not longer a resident Tags and note…" at bounding box center [780, 418] width 825 height 115
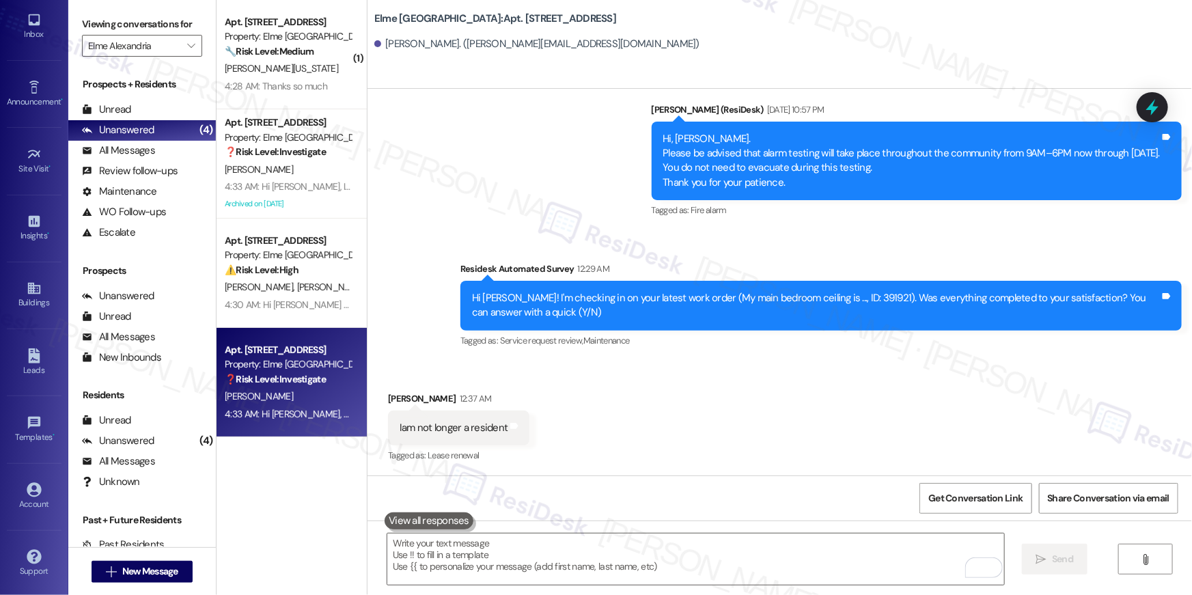
scroll to position [479, 0]
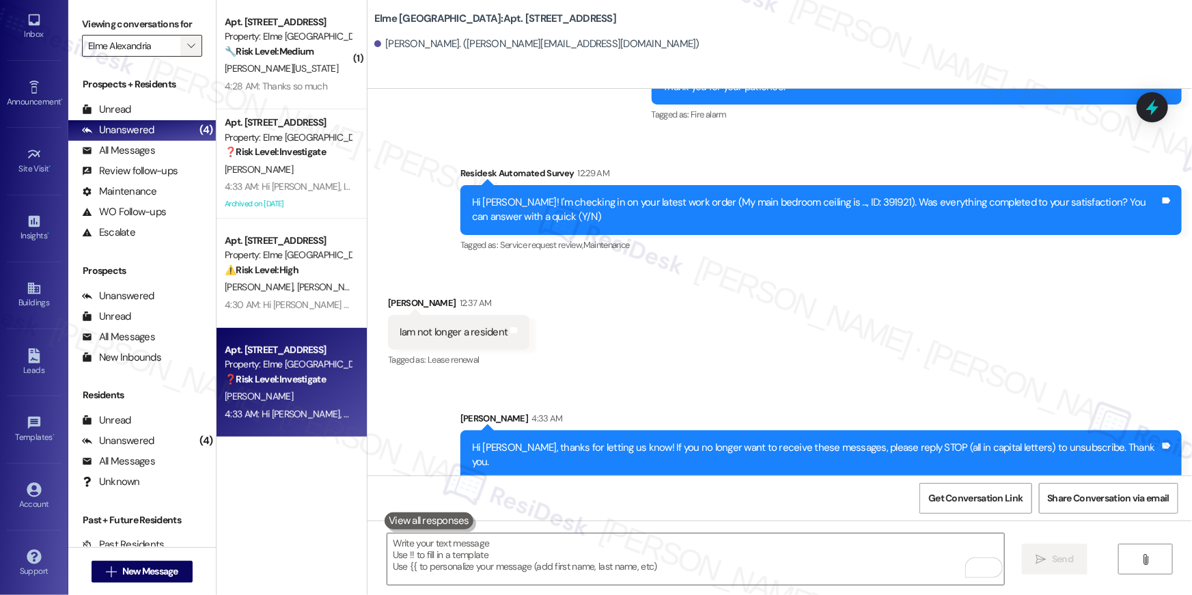
click at [187, 44] on icon "" at bounding box center [191, 45] width 8 height 11
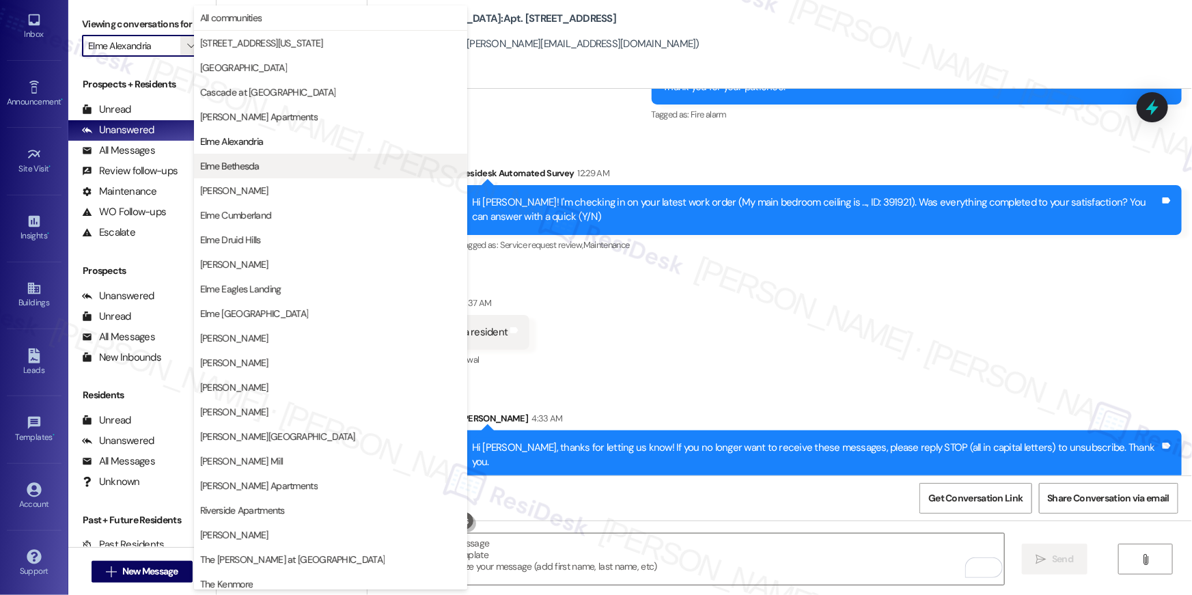
click at [250, 163] on span "Elme Bethesda" at bounding box center [229, 166] width 59 height 14
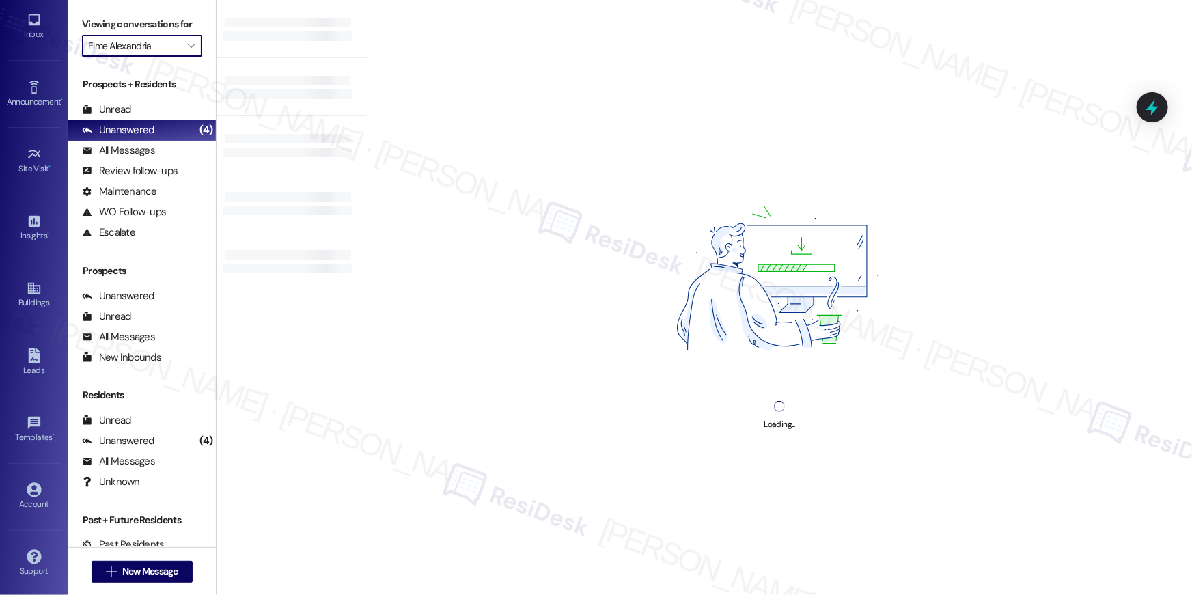
type input "Elme Bethesda"
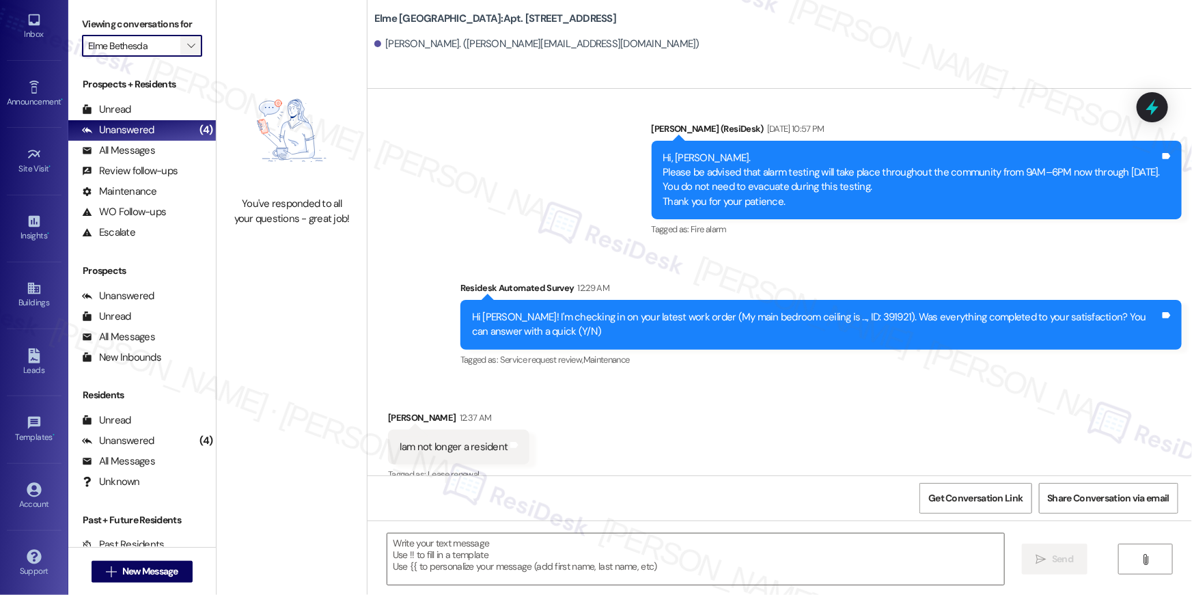
scroll to position [383, 0]
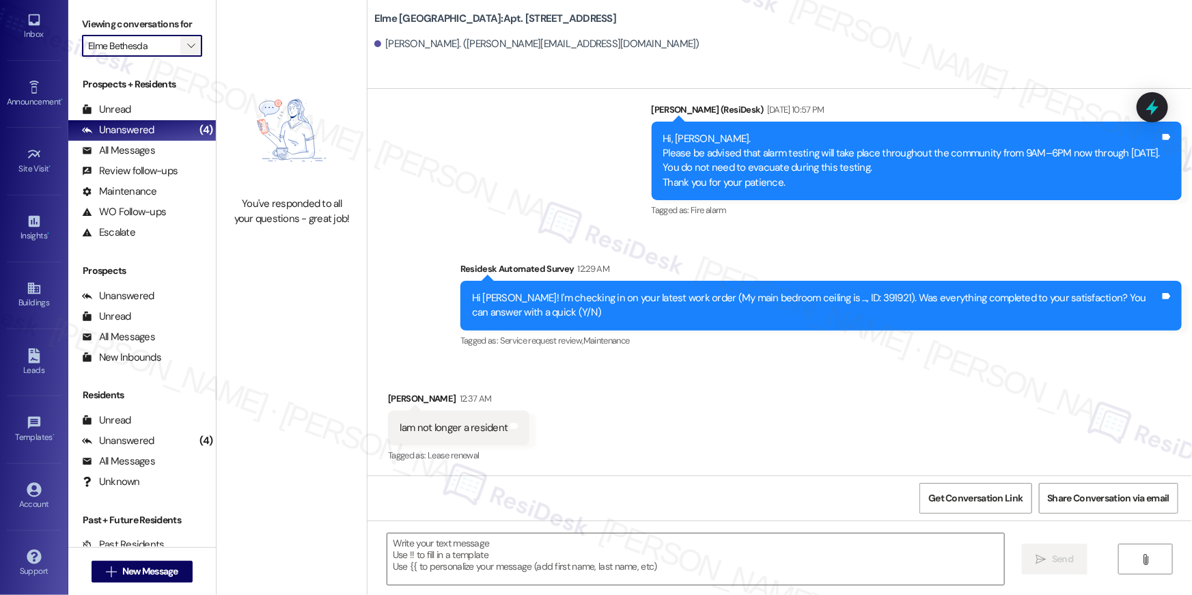
click at [187, 42] on icon "" at bounding box center [191, 45] width 8 height 11
type textarea "Fetching suggested responses. Please feel free to read through the conversation…"
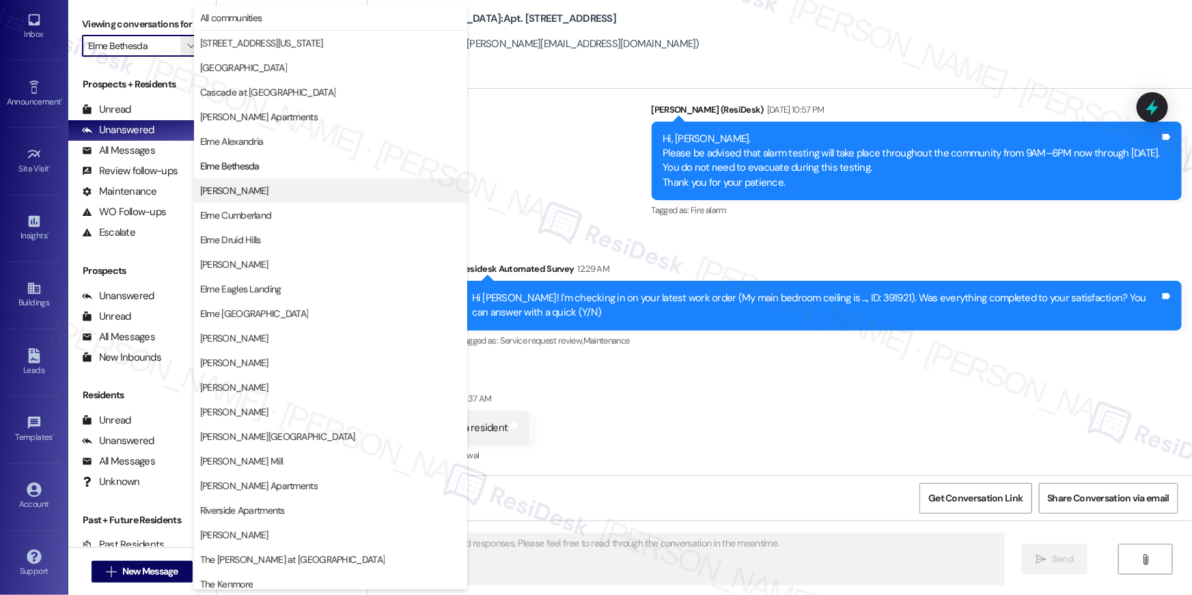
click at [276, 184] on span "[PERSON_NAME]" at bounding box center [330, 191] width 261 height 14
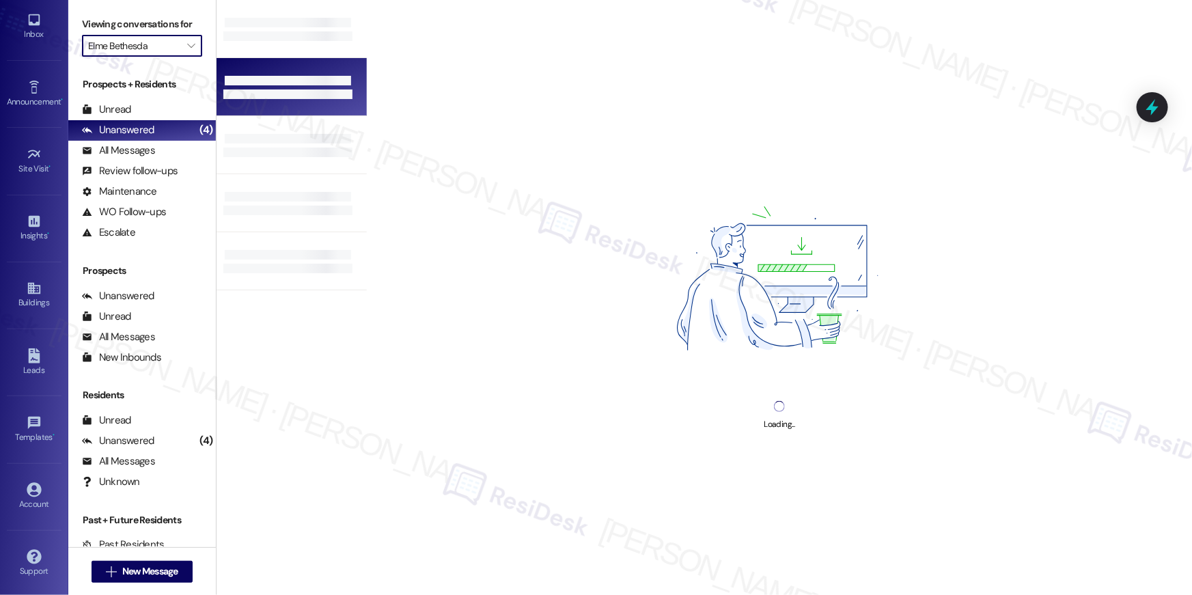
type input "[PERSON_NAME]"
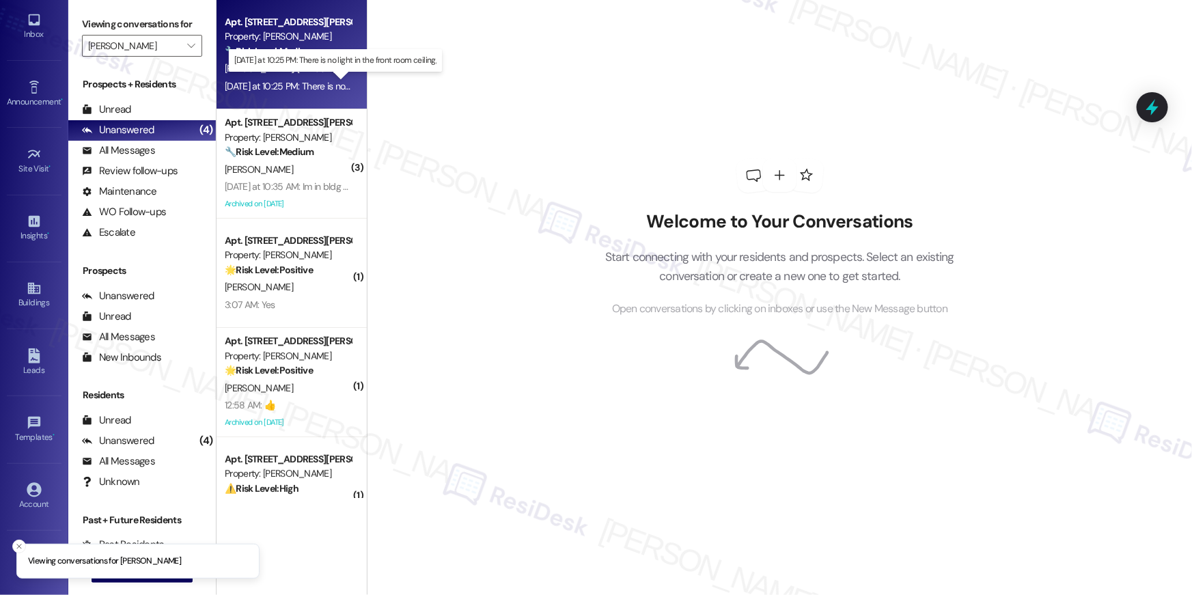
click at [273, 80] on div "[DATE] at 10:25 PM: There is no light in the front room ceiling, [DATE] at 10:2…" at bounding box center [342, 86] width 235 height 12
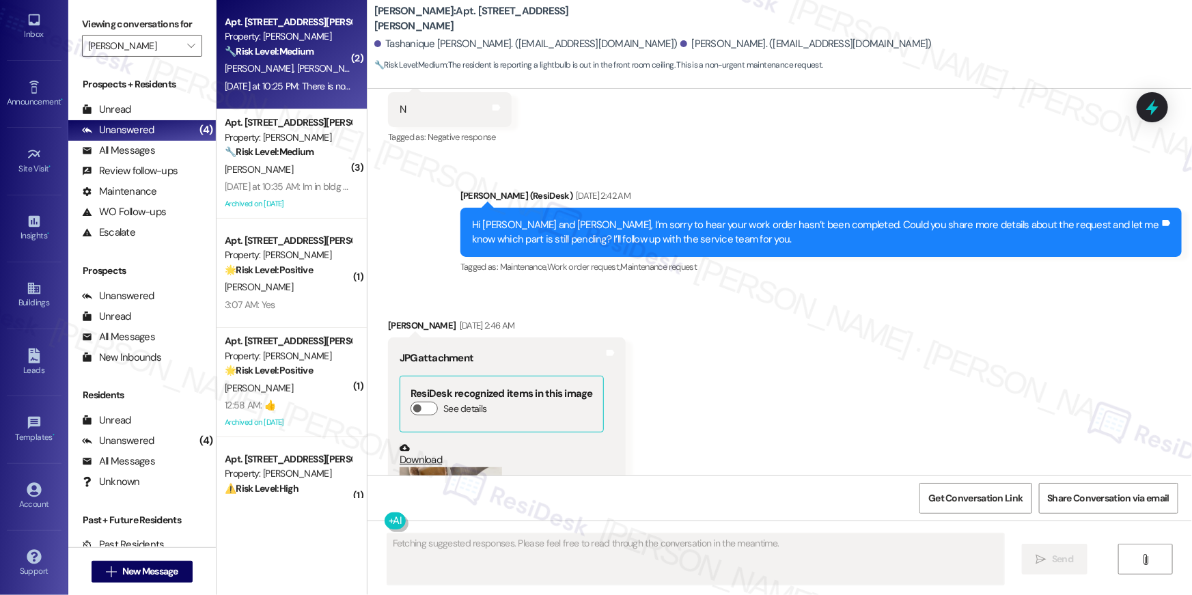
scroll to position [5631, 0]
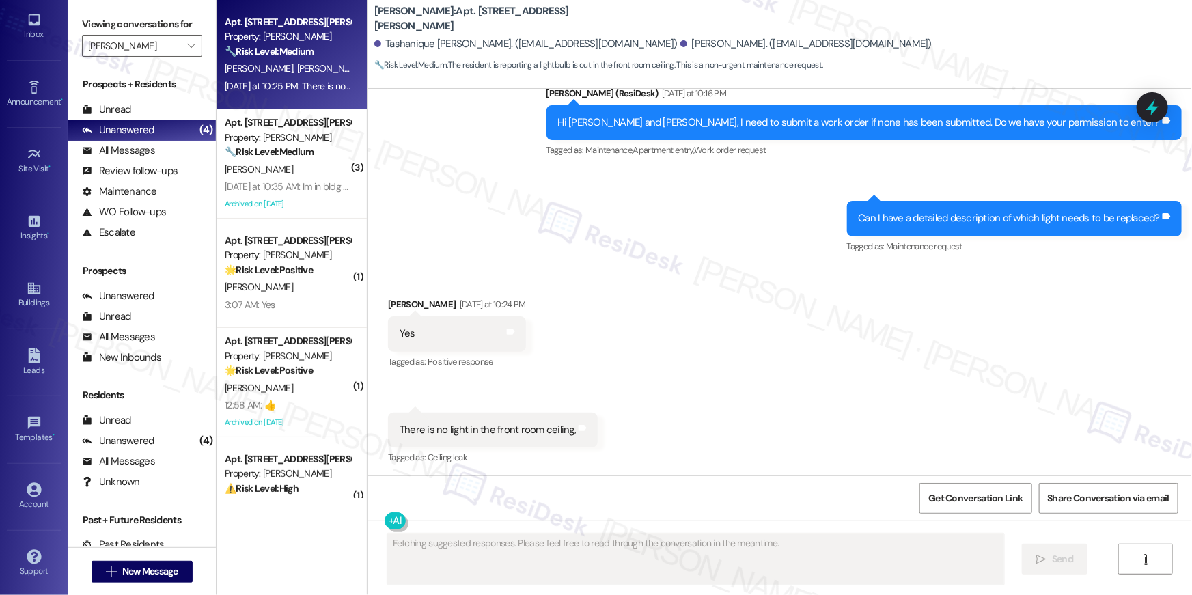
click at [527, 427] on div "There is no light in the front room ceiling," at bounding box center [488, 430] width 176 height 14
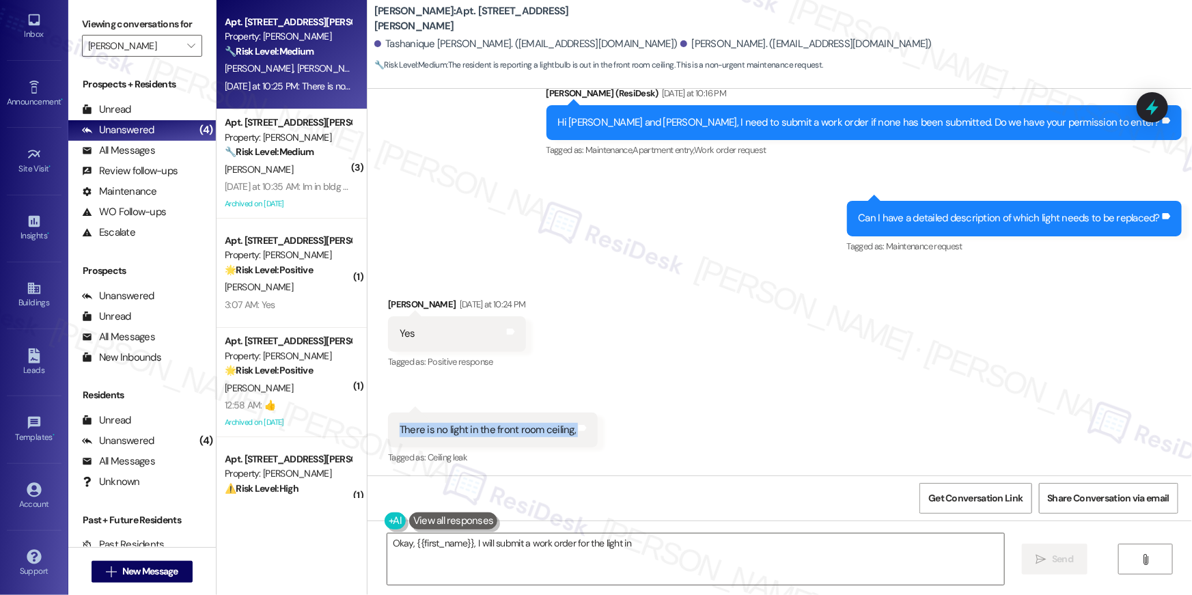
click at [527, 427] on div "There is no light in the front room ceiling," at bounding box center [488, 430] width 176 height 14
type textarea "Okay, {{first_name}}, I will submit a work order for the light in the front roo…"
copy div "There is no light in the front room ceiling, Tags and notes"
click at [680, 572] on textarea "Okay, {{first_name}}, I will submit a work order for the light in the front roo…" at bounding box center [695, 559] width 617 height 51
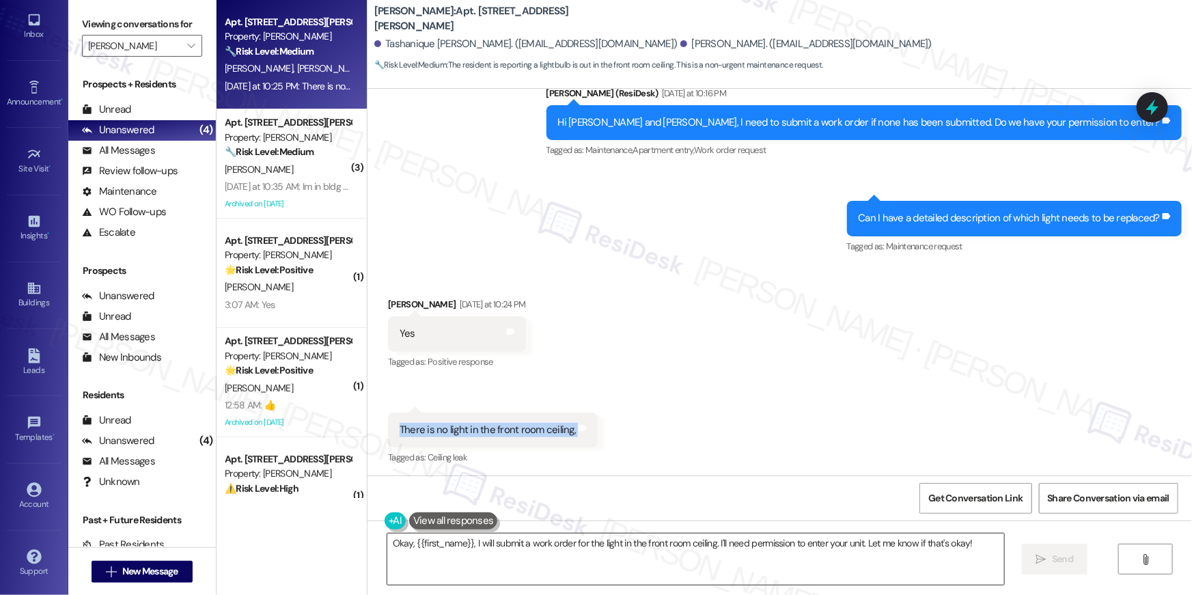
click at [680, 572] on textarea "Okay, {{first_name}}, I will submit a work order for the light in the front roo…" at bounding box center [695, 559] width 617 height 51
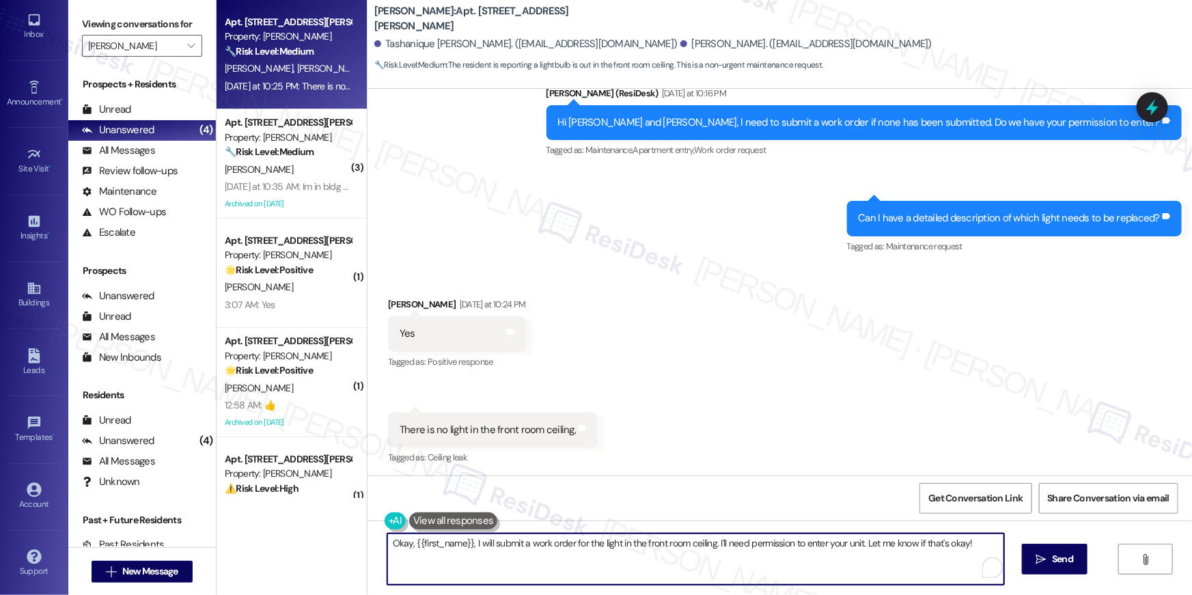
click at [723, 568] on textarea "Okay, {{first_name}}, I will submit a work order for the light in the front roo…" at bounding box center [695, 559] width 617 height 51
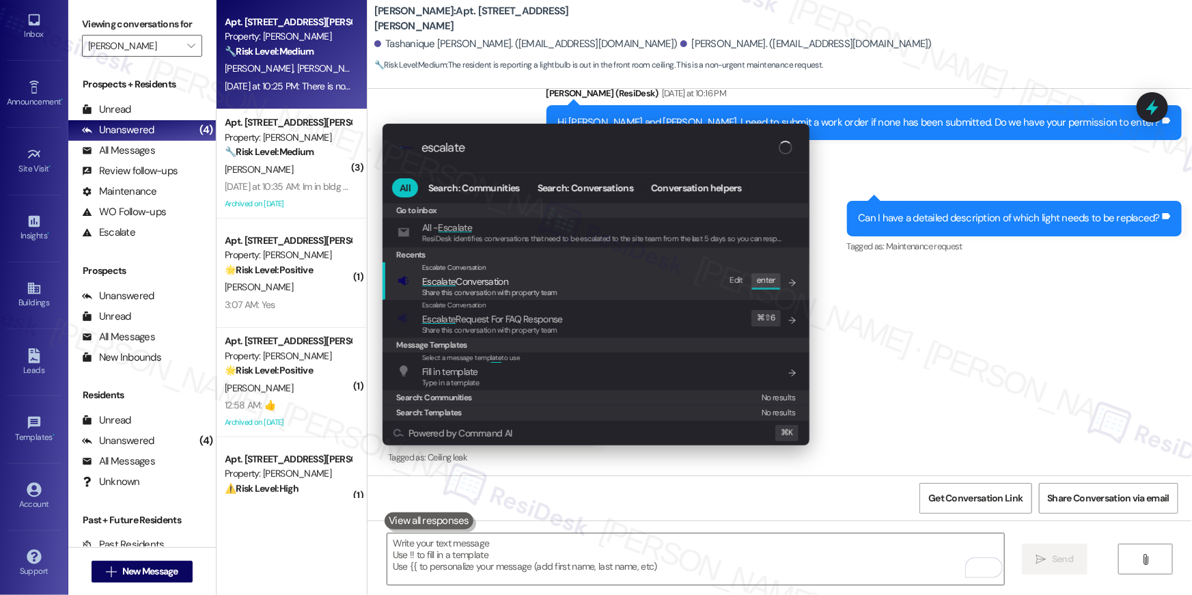
type input "escalate"
click at [510, 288] on span "Share this conversation with property team" at bounding box center [489, 293] width 135 height 10
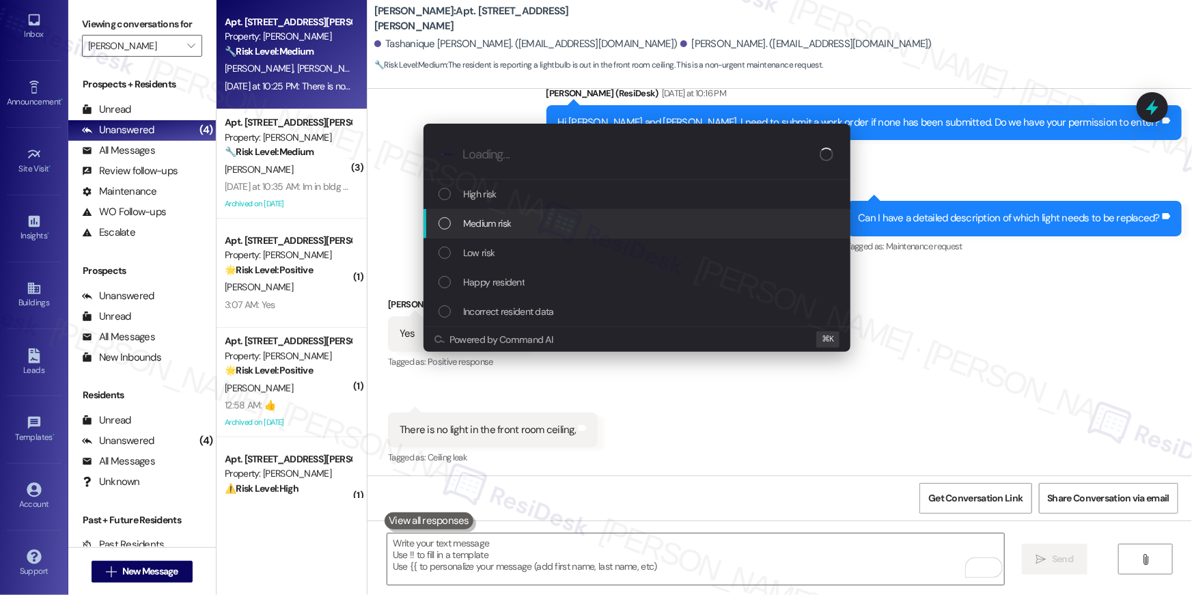
click at [534, 227] on div "Medium risk" at bounding box center [639, 223] width 400 height 15
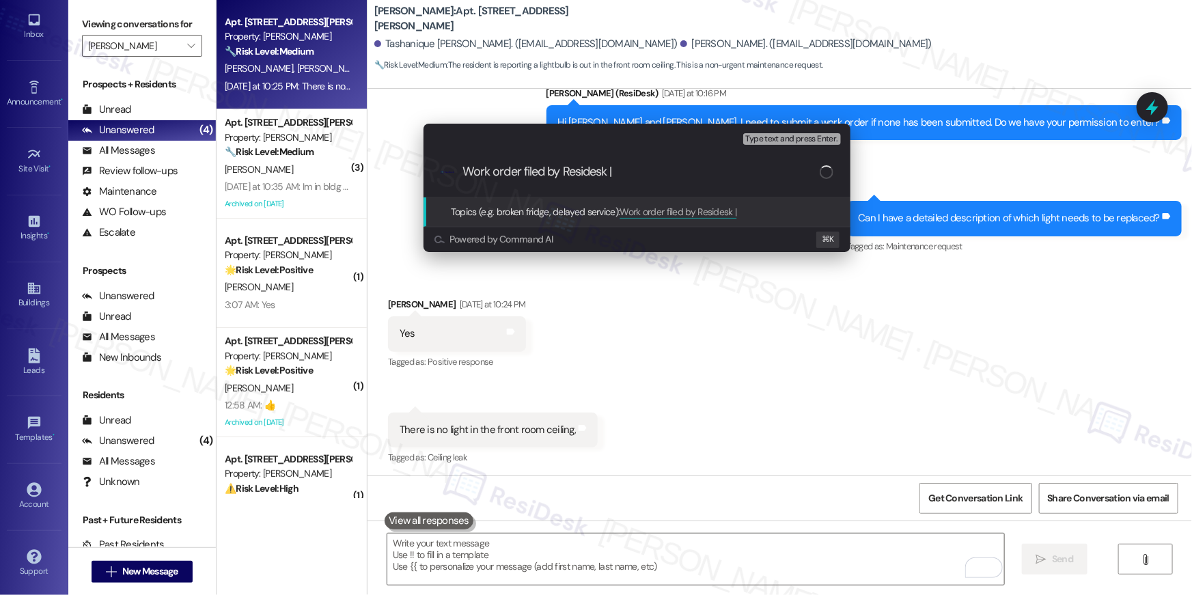
paste input "Work Order # 397142 Light replacemnet"
type input "Work order filed by Residesk | Work Order # 397142 Light replacemnet"
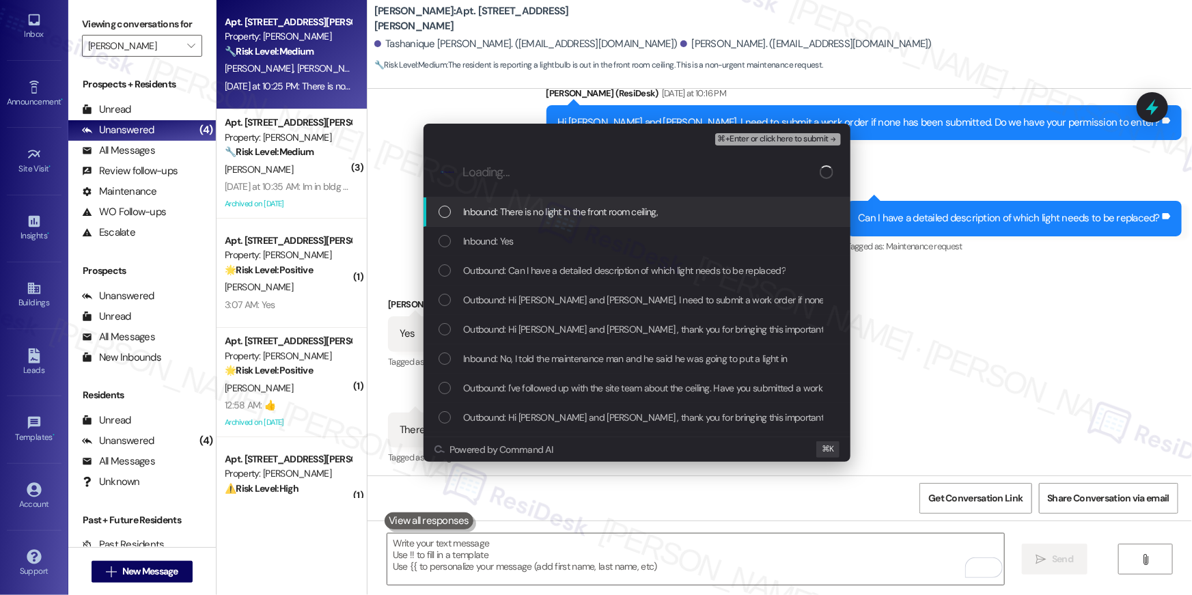
scroll to position [0, 0]
click at [534, 217] on span "Inbound: There is no light in the front room ceiling," at bounding box center [560, 211] width 195 height 15
click at [534, 238] on div "Inbound: Yes" at bounding box center [639, 241] width 400 height 15
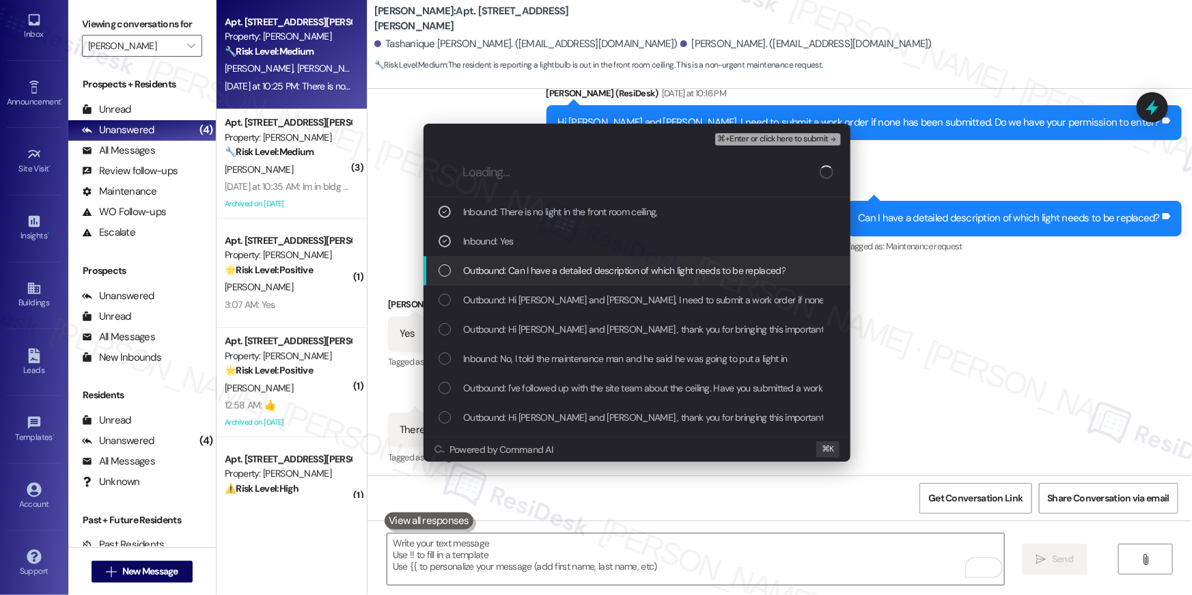
drag, startPoint x: 533, startPoint y: 268, endPoint x: 535, endPoint y: 280, distance: 11.8
click at [533, 269] on span "Outbound: Can I have a detailed description of which light needs to be replaced?" at bounding box center [624, 270] width 322 height 15
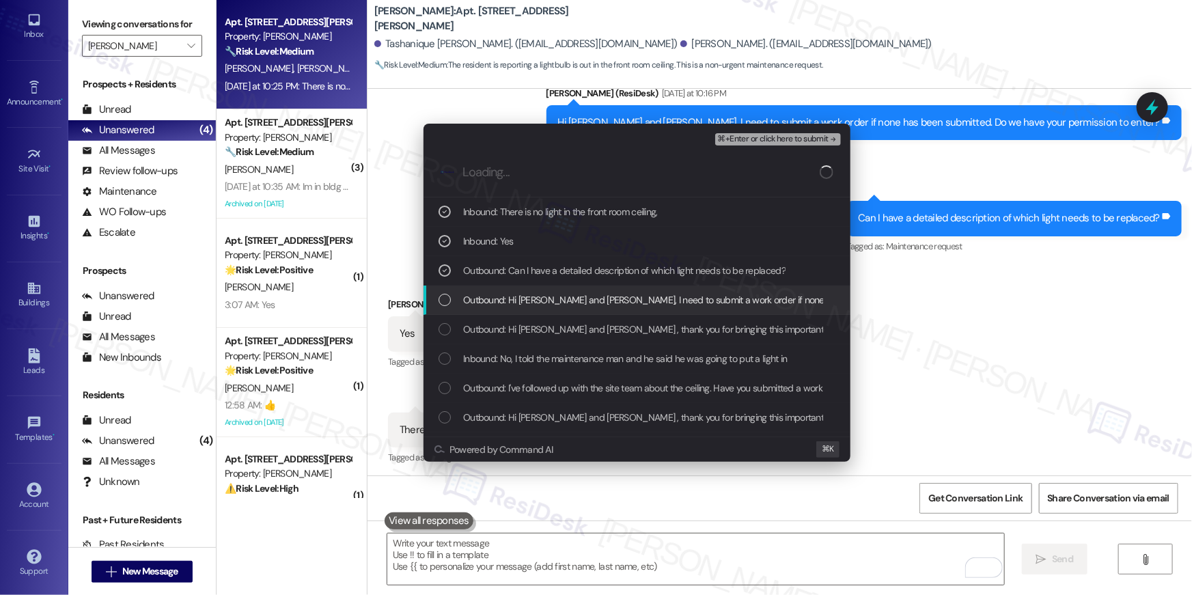
click at [541, 292] on span "Outbound: Hi [PERSON_NAME] and [PERSON_NAME], I need to submit a work order if …" at bounding box center [761, 299] width 597 height 15
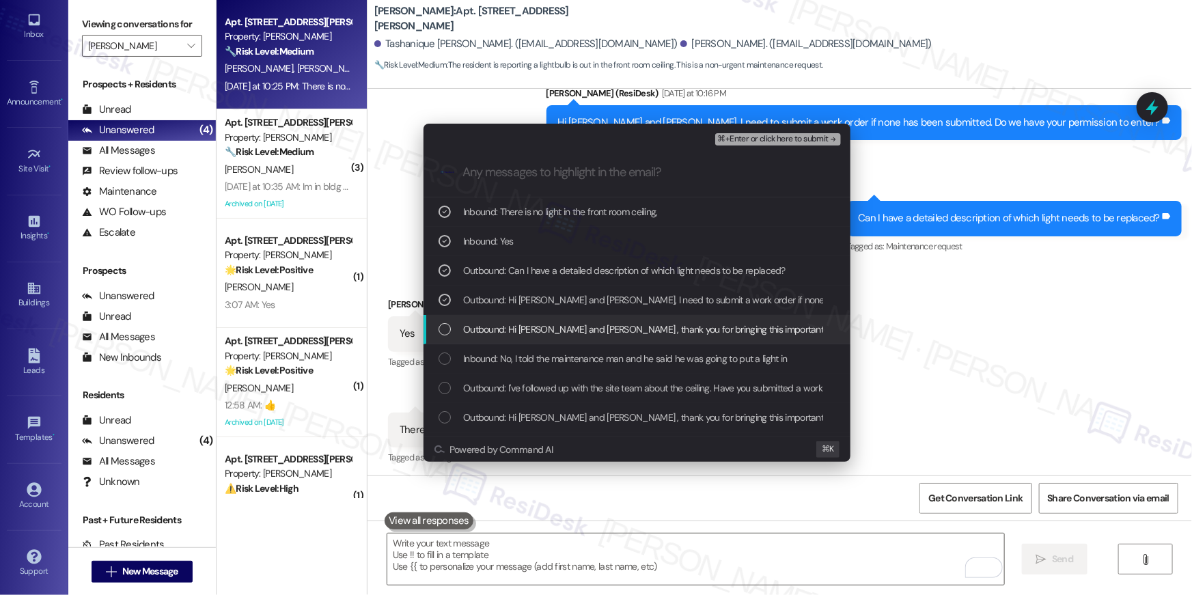
click at [540, 316] on div "Outbound: Hi [PERSON_NAME] and [PERSON_NAME] , thank you for bringing this impo…" at bounding box center [637, 329] width 427 height 29
click at [546, 344] on div "Inbound: No, I told the maintenance man and he said he was going to put a light…" at bounding box center [637, 358] width 427 height 29
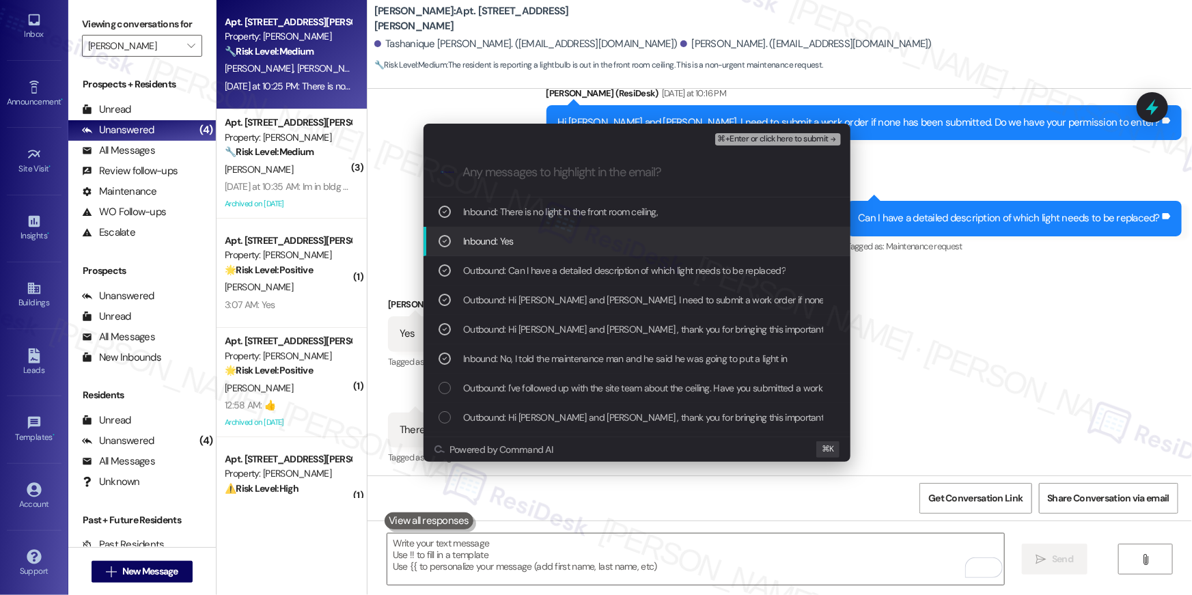
click at [753, 135] on span "⌘+Enter or click here to submit" at bounding box center [773, 140] width 111 height 10
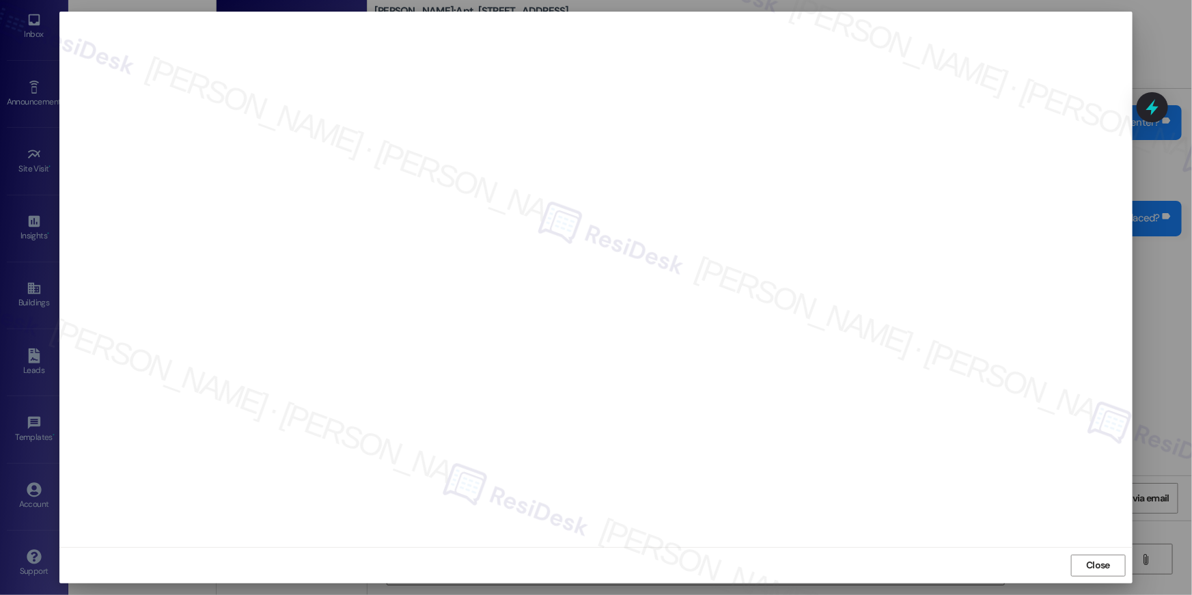
click at [1099, 551] on div "Close" at bounding box center [595, 565] width 1073 height 36
click at [1094, 564] on span "Close" at bounding box center [1098, 565] width 24 height 14
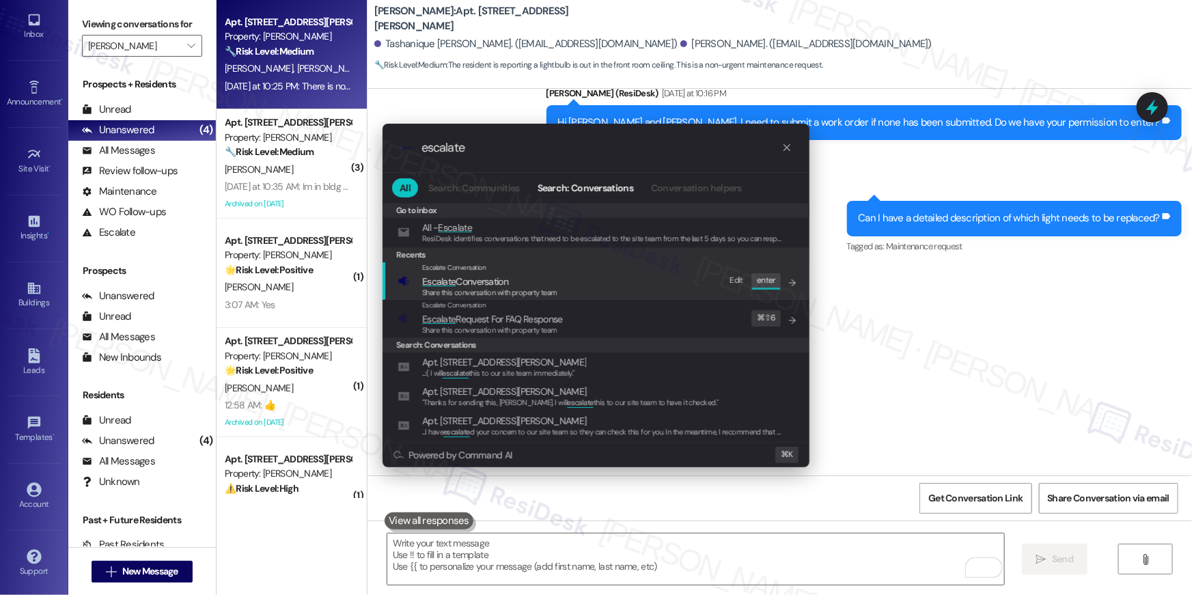
type input "escalate"
click at [648, 290] on div "Escalate Conversation Escalate Conversation Share this conversation with proper…" at bounding box center [598, 280] width 400 height 37
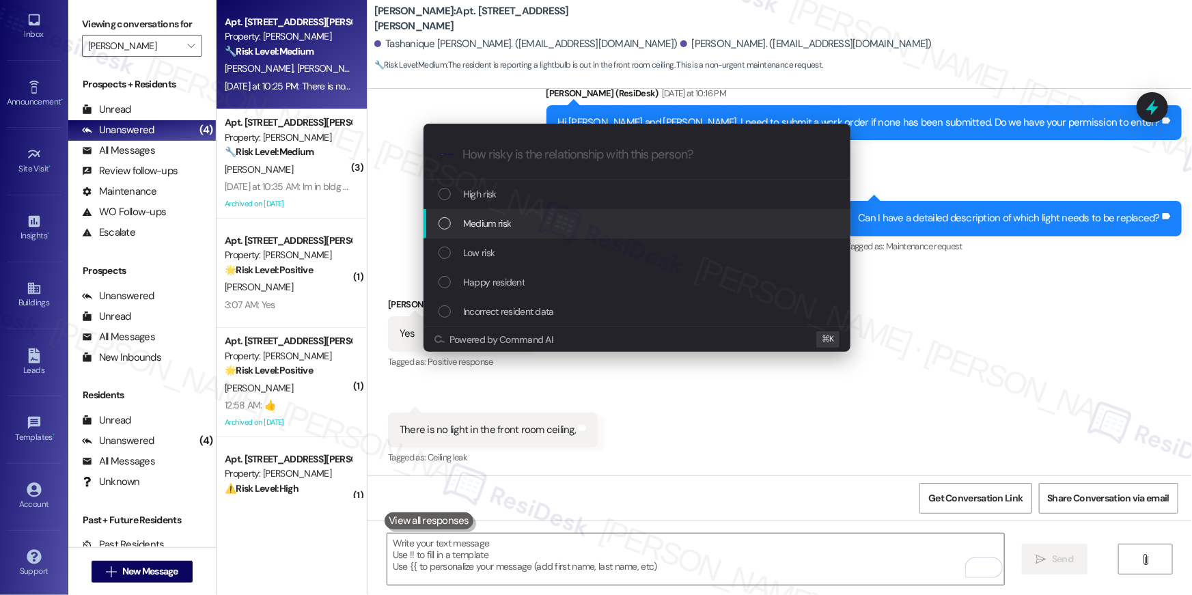
click at [549, 227] on div "Medium risk" at bounding box center [639, 223] width 400 height 15
paste input "Work order filed by Residesk | Work Order # 397142 Light replacemnet"
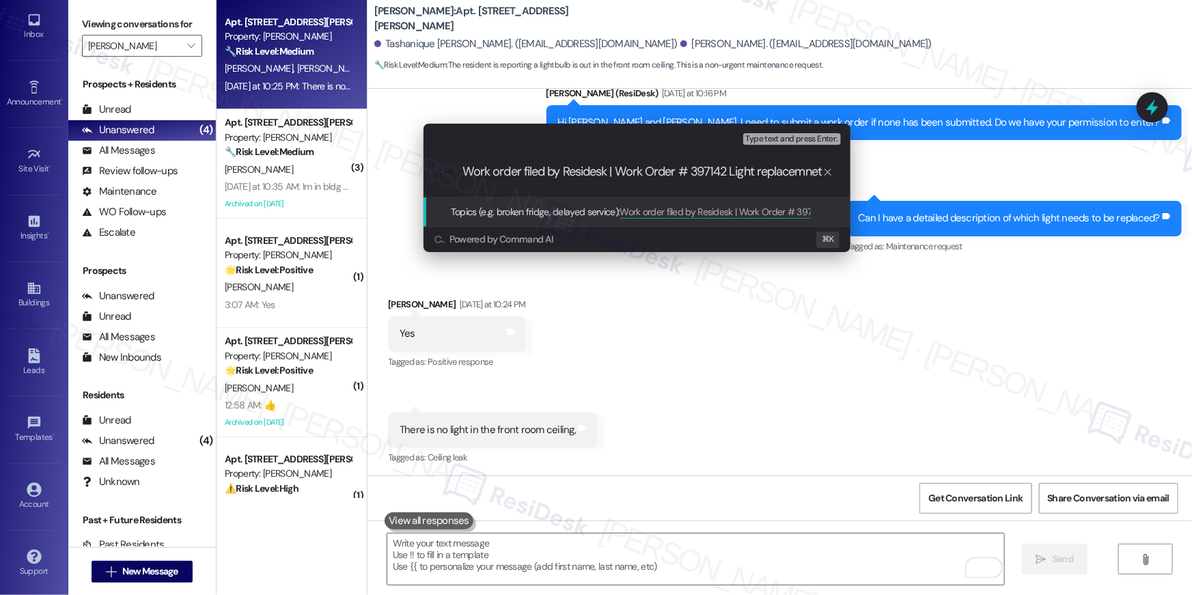
scroll to position [0, 1]
type input "Work order filed by Residesk | Work Order # 397142 Light replacement"
click at [750, 173] on input "Work order filed by Residesk | Work Order # 397142 Light replacement" at bounding box center [643, 172] width 360 height 14
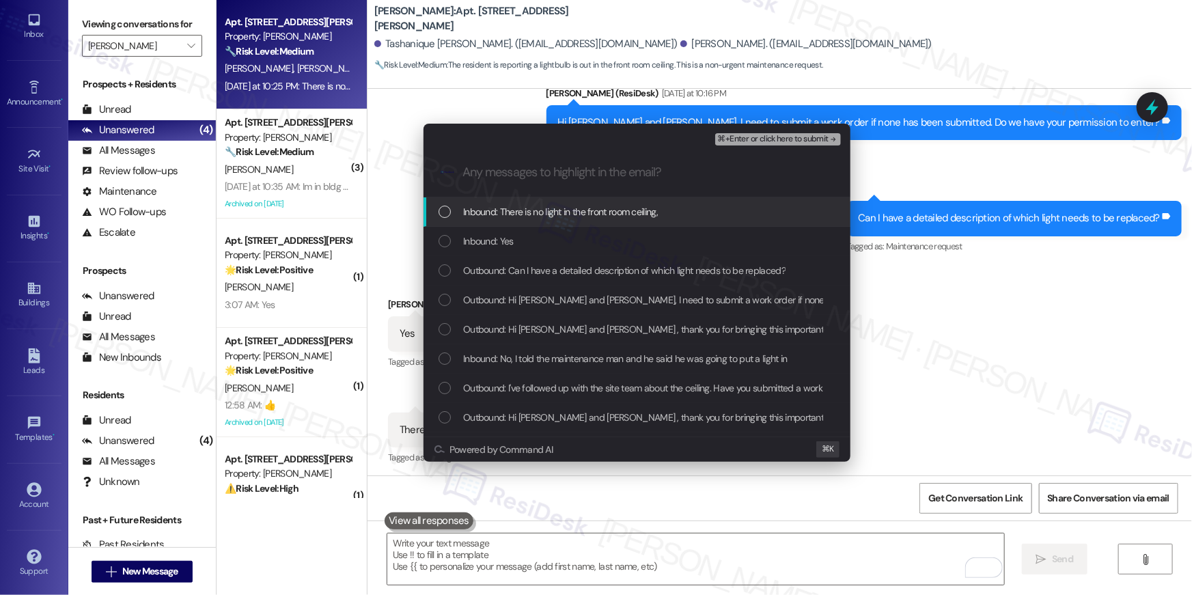
scroll to position [0, 0]
click at [731, 174] on input "Any messages to highlight in the email?" at bounding box center [648, 172] width 371 height 14
click at [636, 210] on span "Inbound: There is no light in the front room ceiling," at bounding box center [560, 211] width 195 height 15
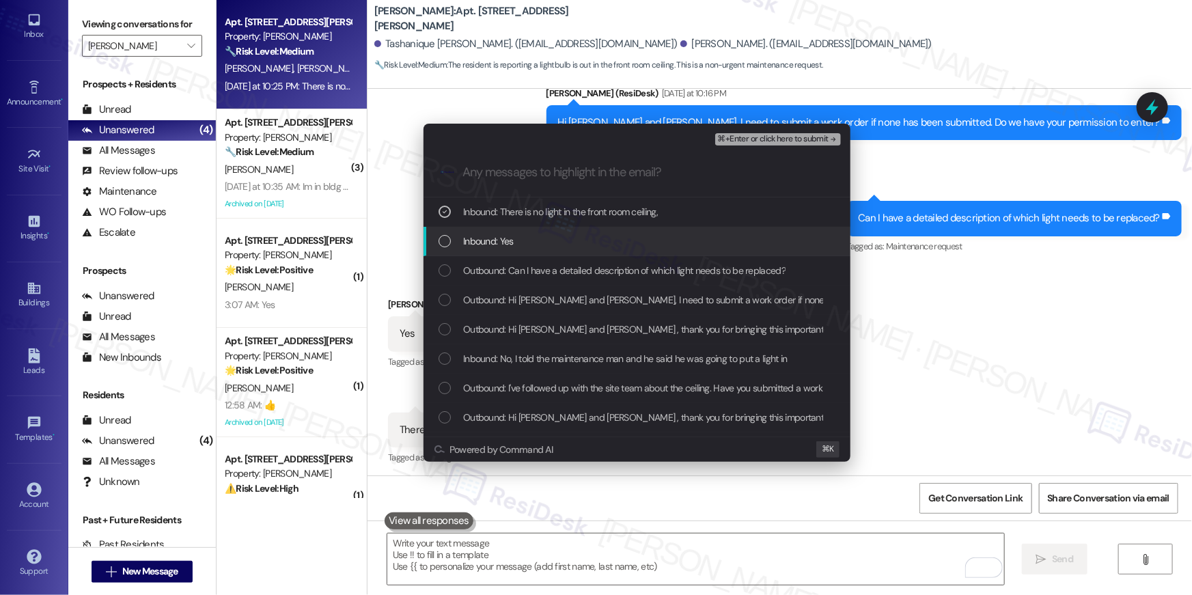
click at [596, 251] on div "Inbound: Yes" at bounding box center [637, 241] width 427 height 29
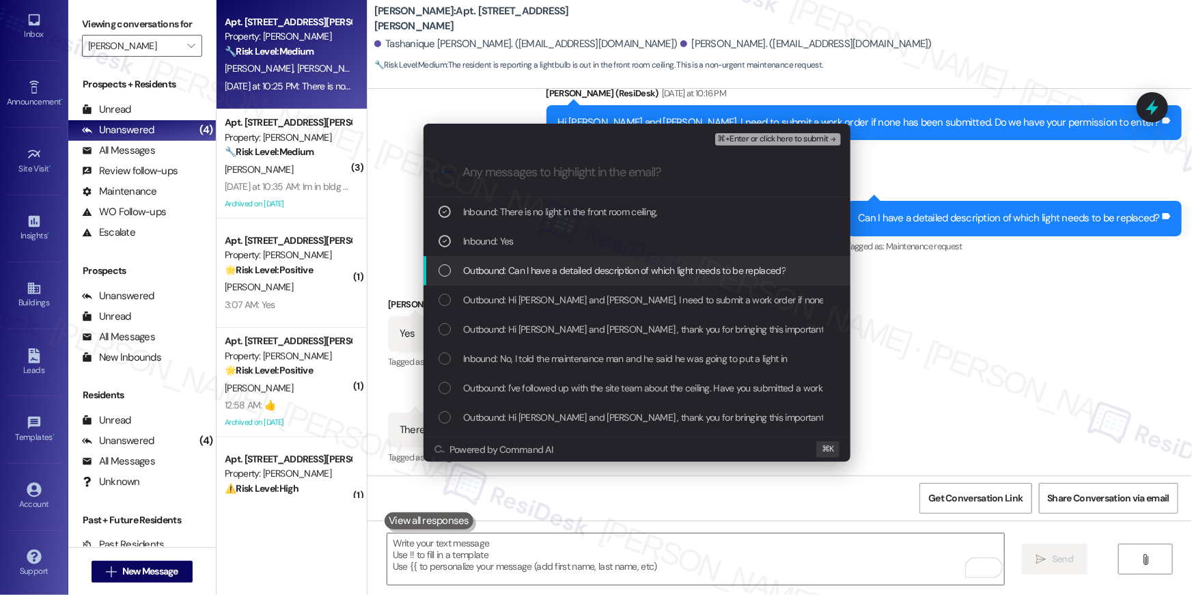
click at [593, 281] on div "Outbound: Can I have a detailed description of which light needs to be replaced?" at bounding box center [637, 270] width 427 height 29
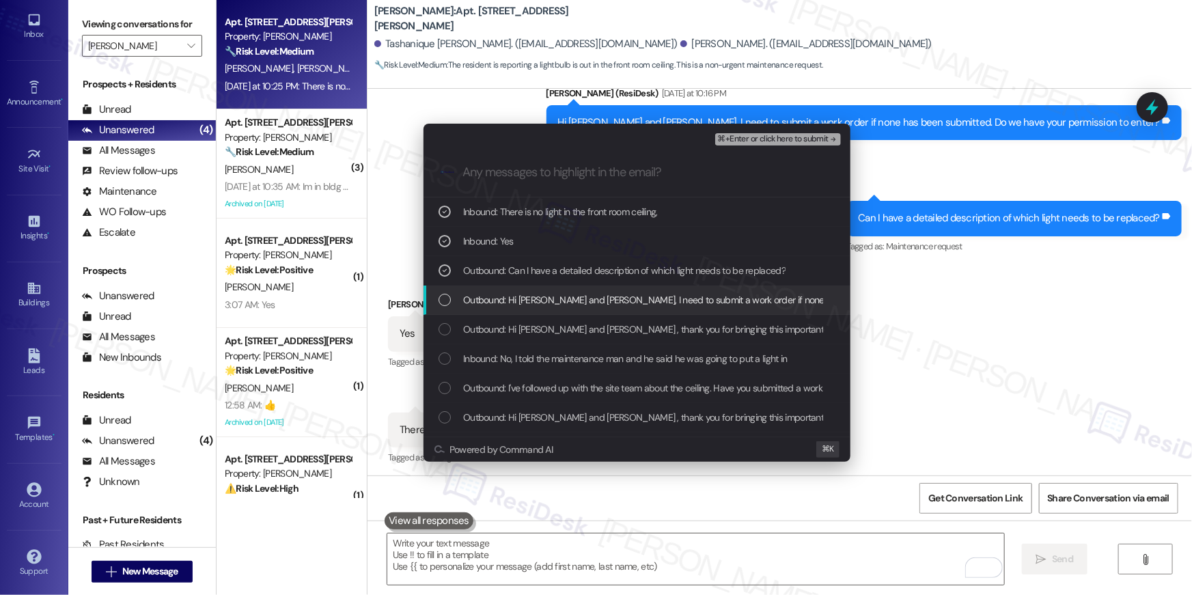
click at [618, 301] on span "Outbound: Hi Tashanique Andrewleka and Tashieka, I need to submit a work order …" at bounding box center [761, 299] width 597 height 15
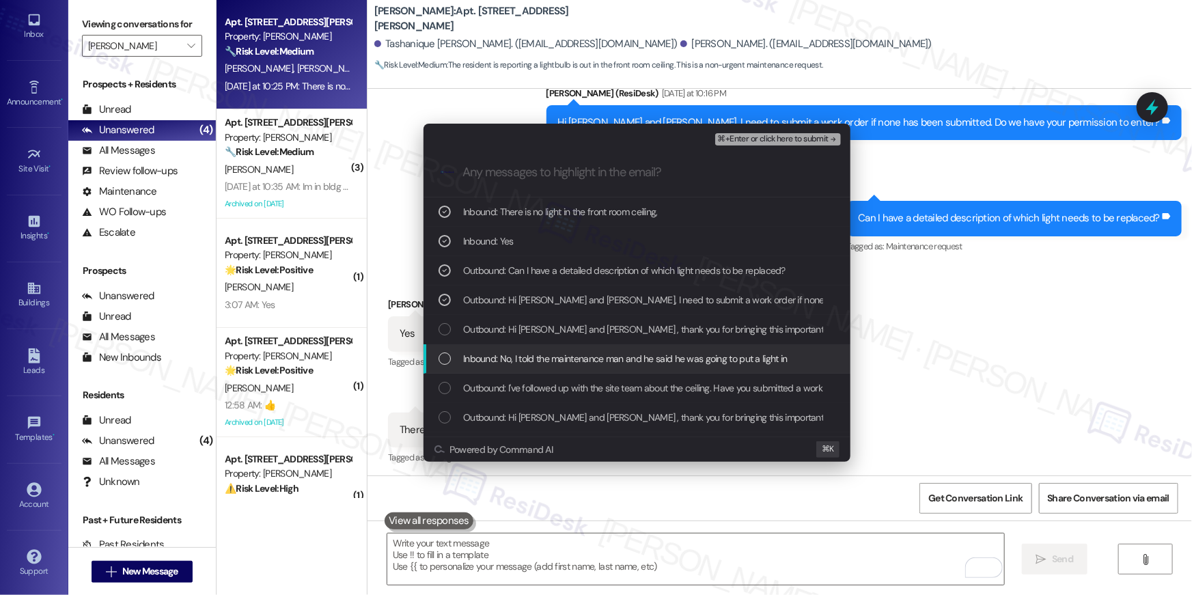
click at [714, 355] on span "Inbound: No, I told the maintenance man and he said he was going to put a light…" at bounding box center [625, 358] width 325 height 15
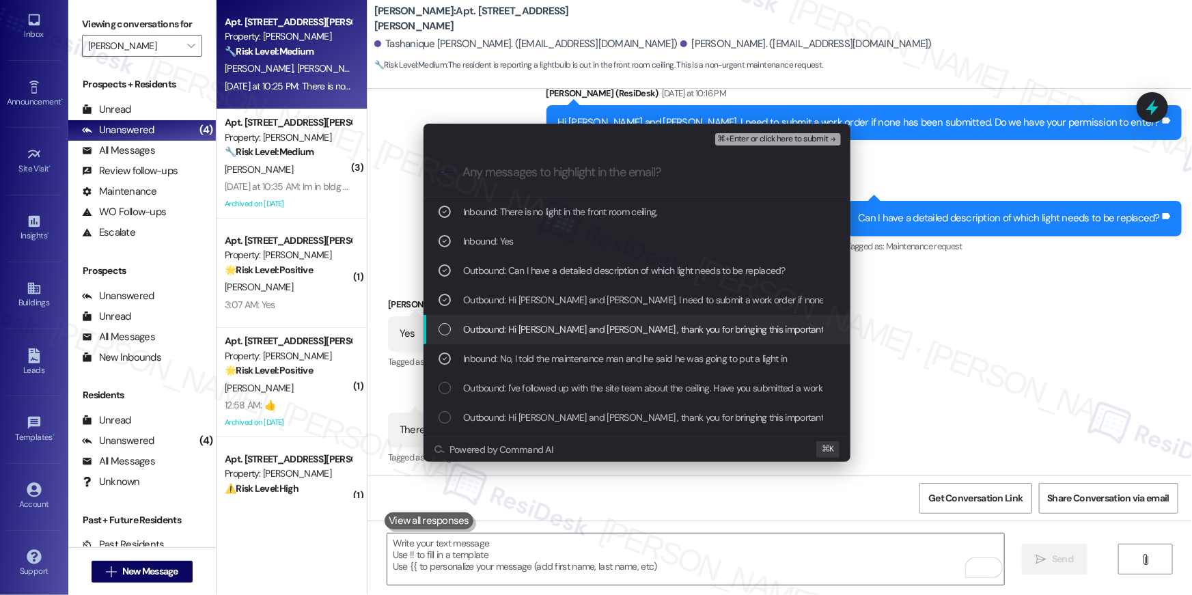
click at [708, 329] on span "Outbound: Hi Tashanique Andrewleka and Tashieka , thank you for bringing this i…" at bounding box center [966, 329] width 1006 height 15
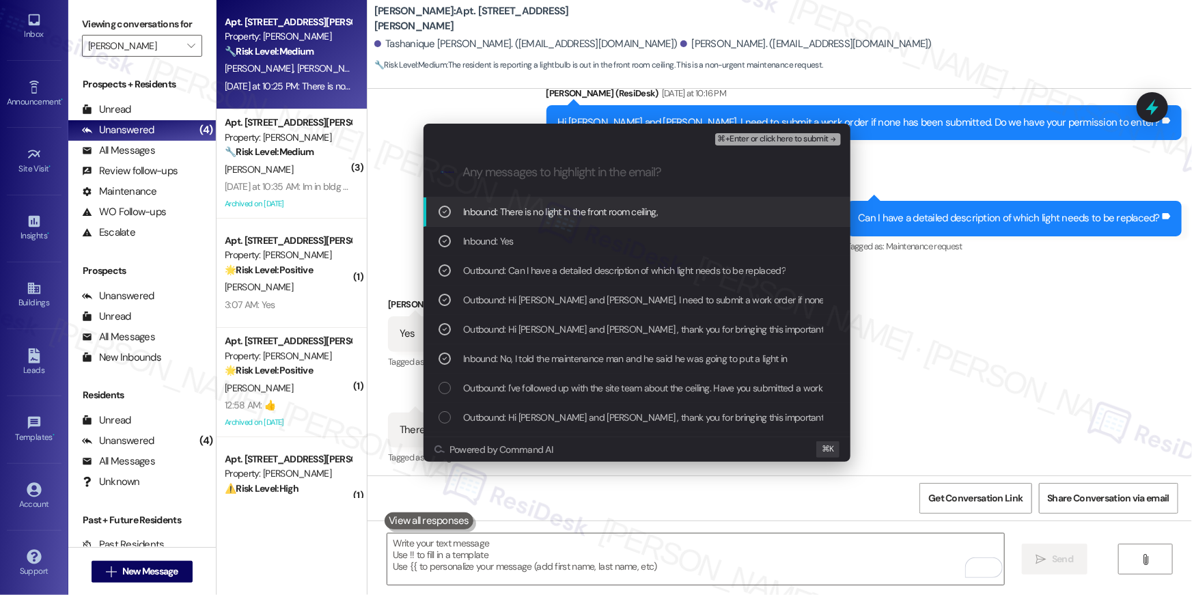
click at [771, 141] on span "⌘+Enter or click here to submit" at bounding box center [773, 140] width 111 height 10
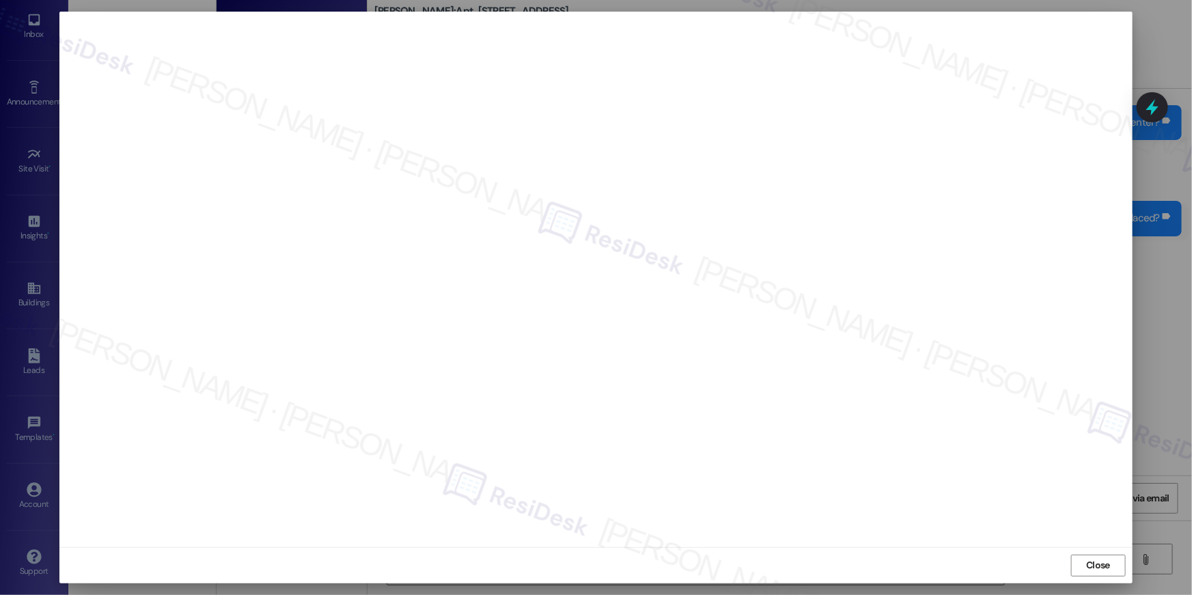
drag, startPoint x: 1099, startPoint y: 553, endPoint x: 1096, endPoint y: 538, distance: 15.4
click at [1096, 547] on div "Close" at bounding box center [595, 565] width 1073 height 36
click at [1114, 557] on button "Close" at bounding box center [1098, 566] width 55 height 22
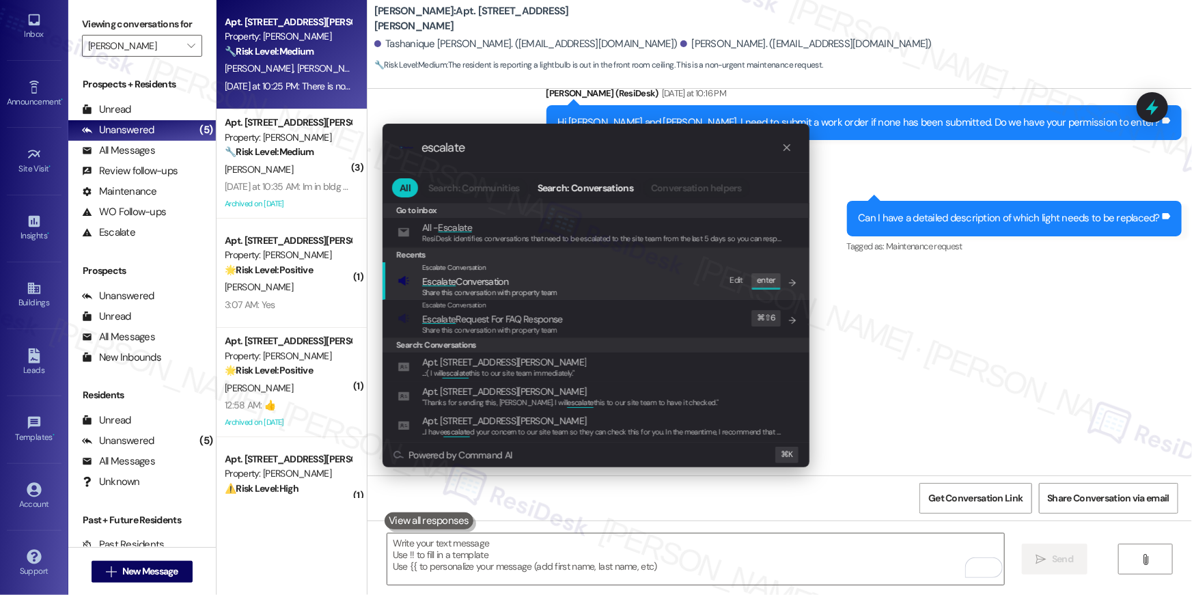
type input "escalate"
click at [564, 288] on div "Escalate Conversation Escalate Conversation Share this conversation with proper…" at bounding box center [598, 280] width 400 height 37
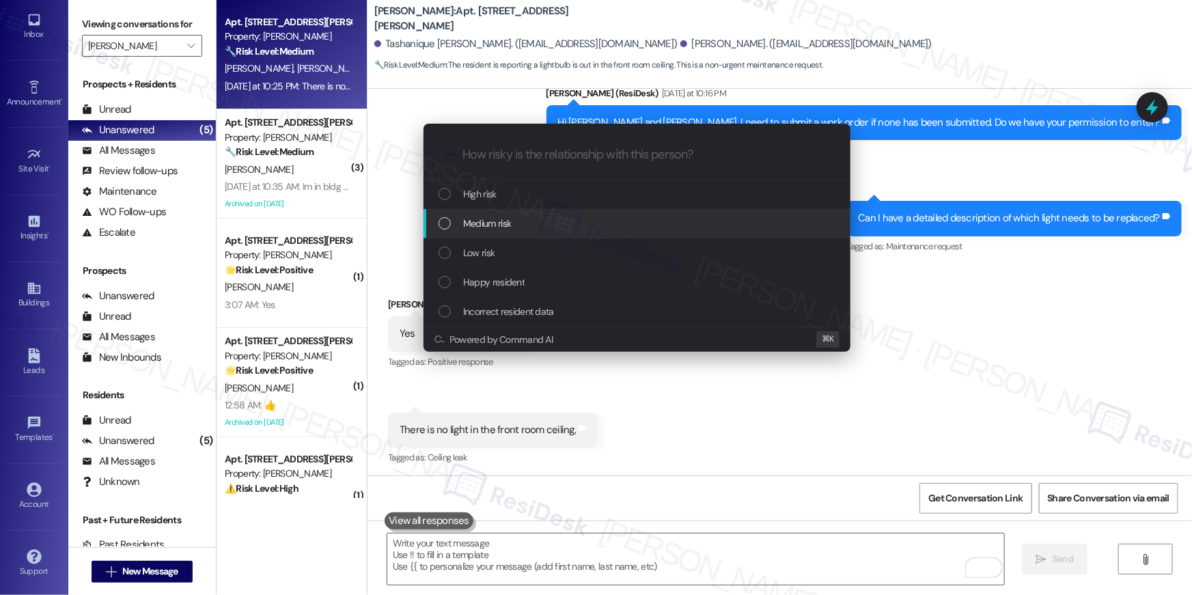
click at [512, 219] on div "Medium risk" at bounding box center [639, 223] width 400 height 15
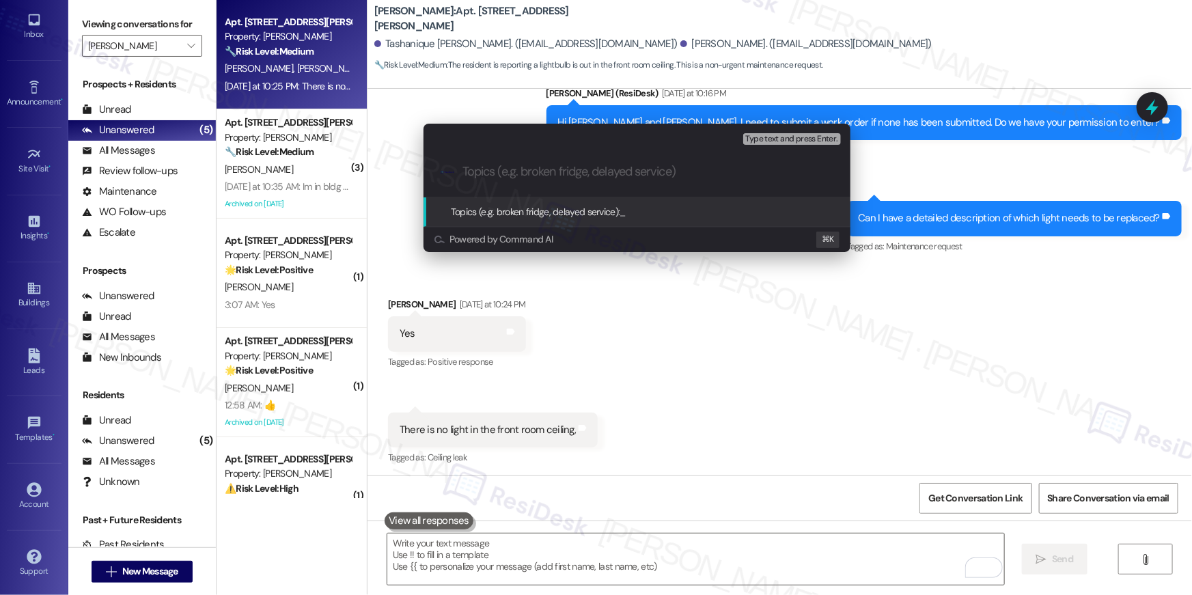
paste input "Work order filed by Residesk | Work Order # 397142 Light replacement"
type input "Work order filed by Residesk | Work Order # 397142 Light replacement"
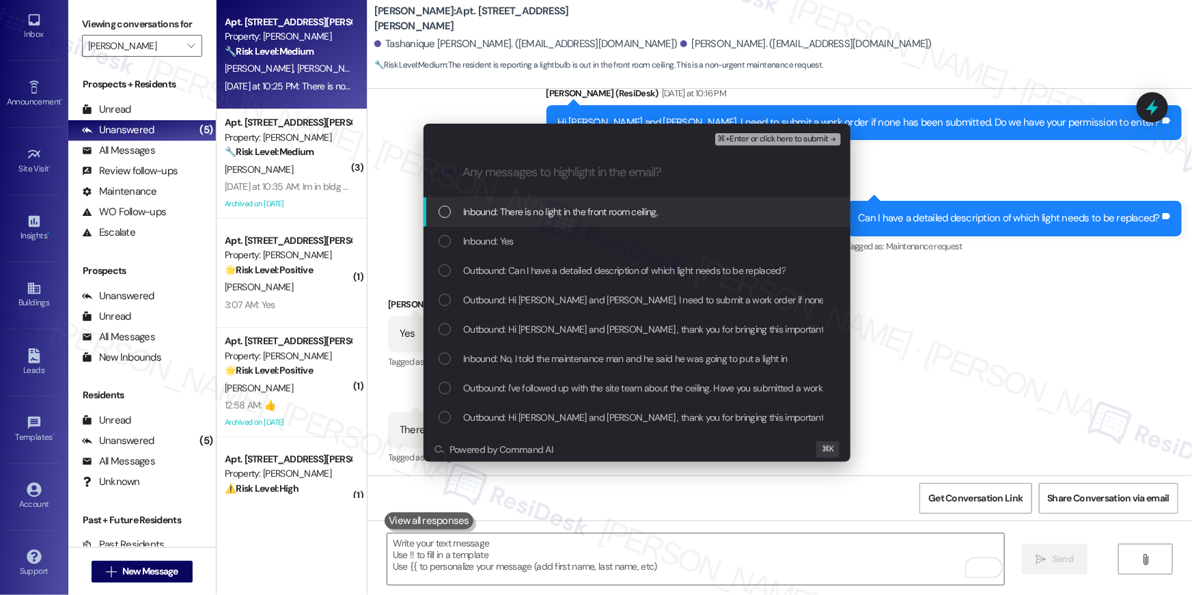
drag, startPoint x: 525, startPoint y: 213, endPoint x: 508, endPoint y: 238, distance: 29.9
click at [525, 213] on span "Inbound: There is no light in the front room ceiling," at bounding box center [560, 211] width 195 height 15
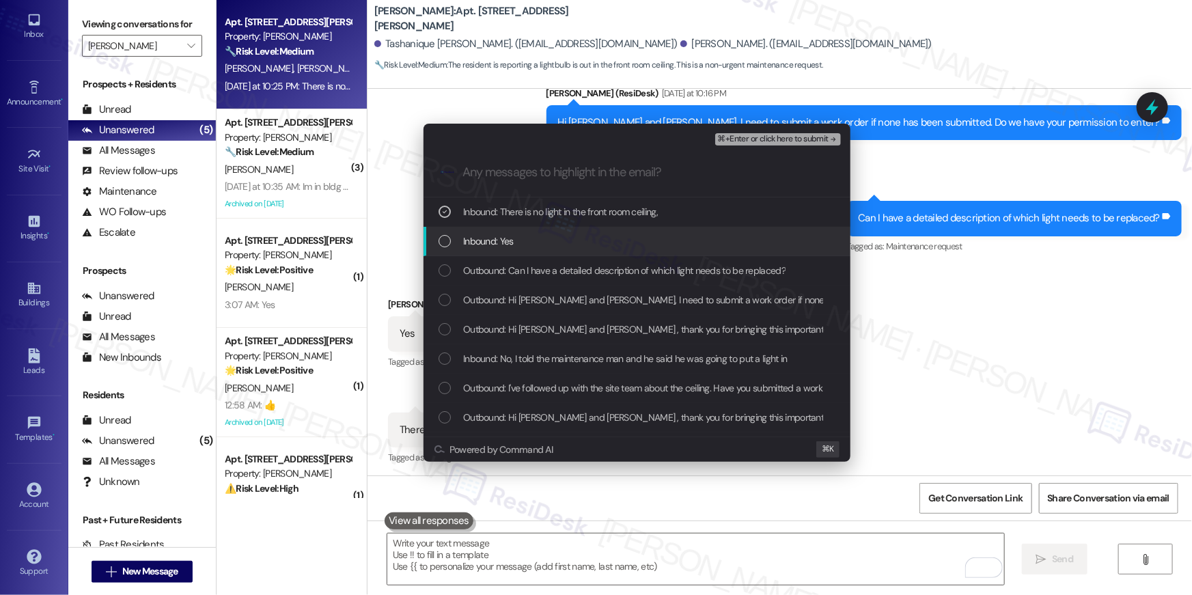
click at [507, 239] on span "Inbound: Yes" at bounding box center [488, 241] width 51 height 15
drag, startPoint x: 508, startPoint y: 271, endPoint x: 513, endPoint y: 277, distance: 7.3
click at [509, 271] on span "Outbound: Can I have a detailed description of which light needs to be replaced?" at bounding box center [624, 270] width 322 height 15
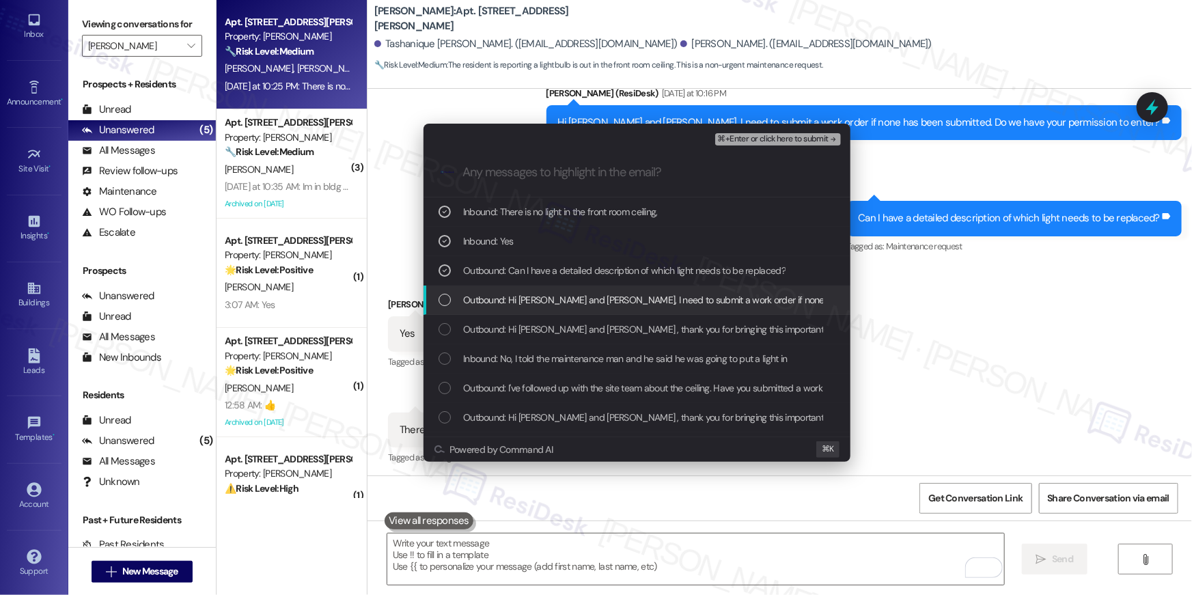
drag, startPoint x: 539, startPoint y: 300, endPoint x: 543, endPoint y: 325, distance: 24.9
click at [538, 301] on span "Outbound: Hi Tashanique Andrewleka and Tashieka, I need to submit a work order …" at bounding box center [761, 299] width 597 height 15
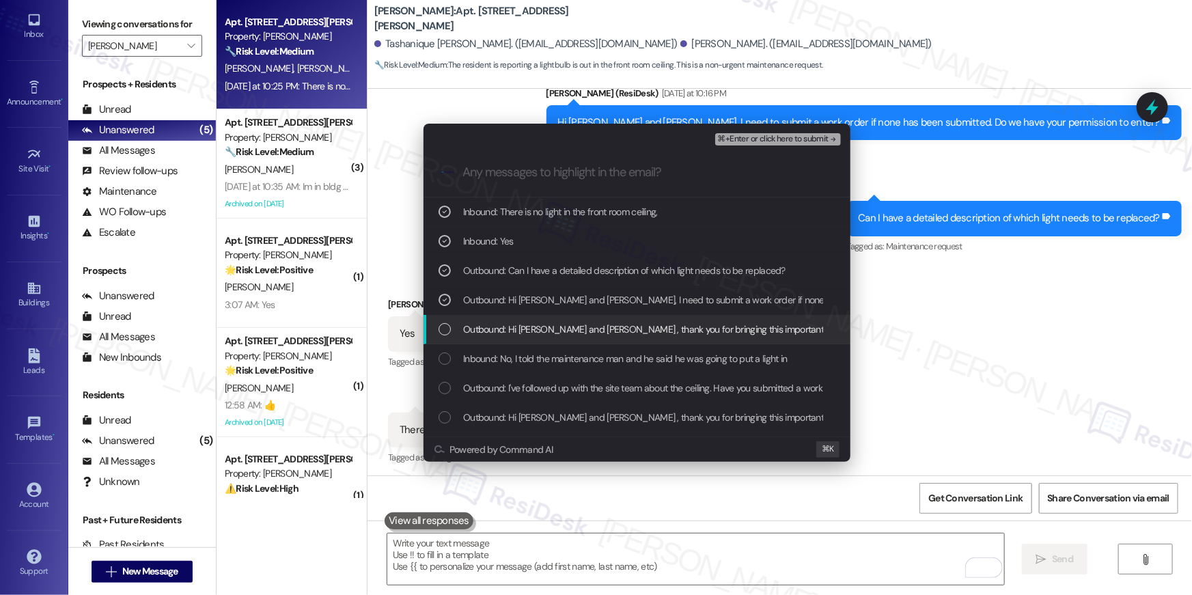
drag, startPoint x: 543, startPoint y: 327, endPoint x: 546, endPoint y: 333, distance: 7.4
click at [544, 329] on span "Outbound: Hi Tashanique Andrewleka and Tashieka , thank you for bringing this i…" at bounding box center [966, 329] width 1006 height 15
click at [545, 347] on div "Inbound: No, I told the maintenance man and he said he was going to put a light…" at bounding box center [637, 358] width 427 height 29
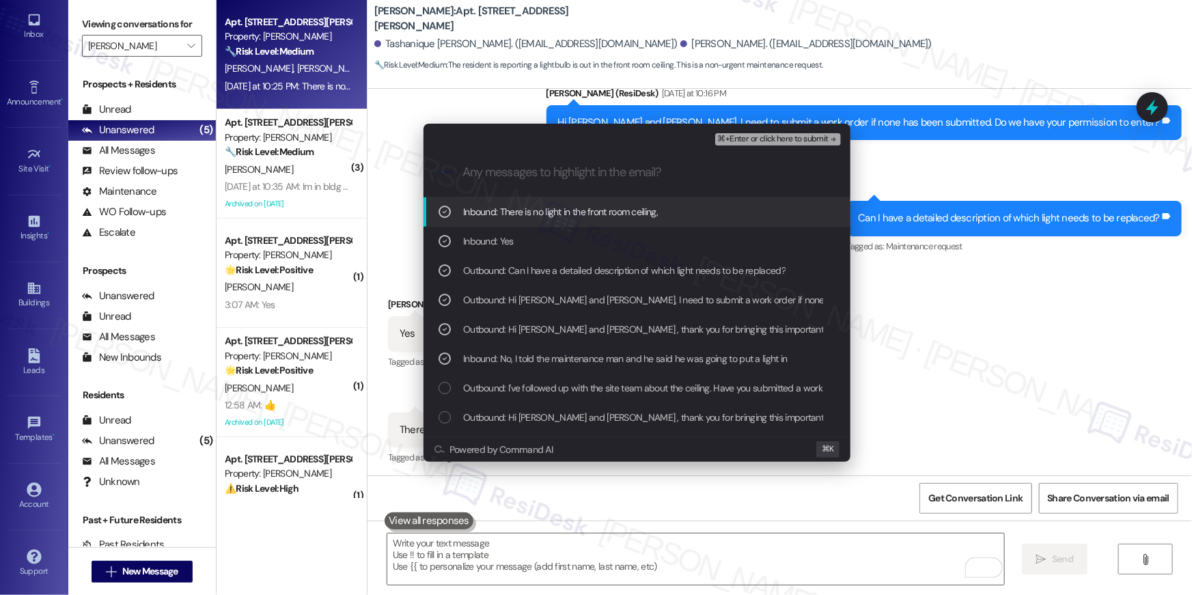
click at [799, 148] on div ".cls-1{fill:#0a055f;}.cls-2{fill:#0cc4c4;} resideskLogoBlueOrange" at bounding box center [637, 172] width 427 height 49
click at [799, 144] on span "⌘+Enter or click here to submit" at bounding box center [773, 140] width 111 height 10
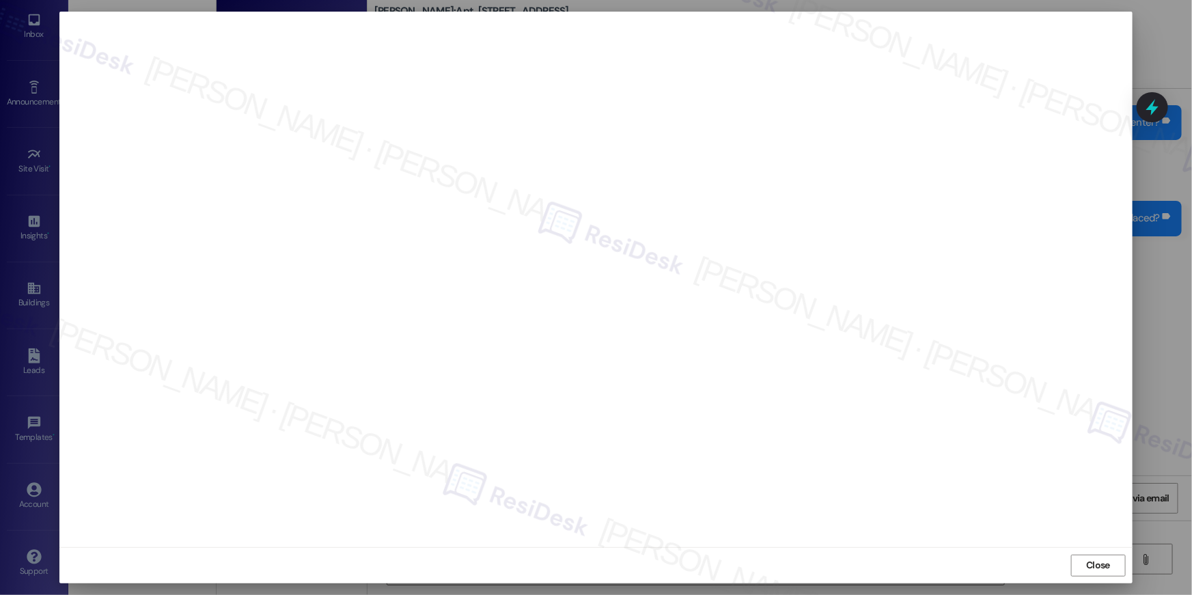
click at [1116, 558] on button "Close" at bounding box center [1098, 566] width 55 height 22
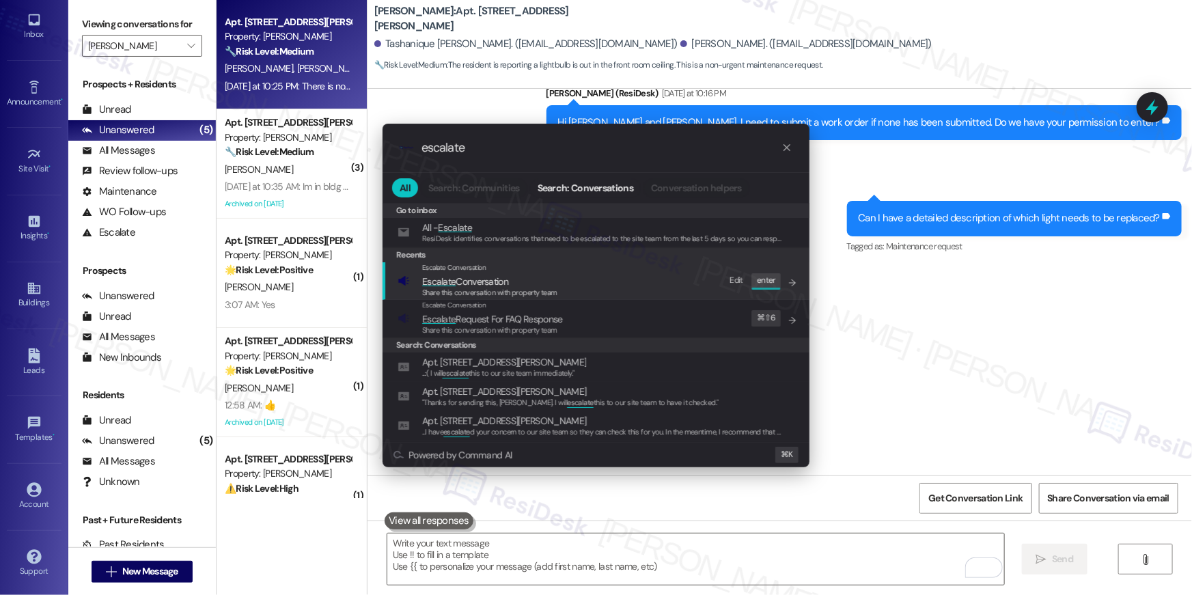
type input "escalate"
click at [506, 281] on span "Escalate Conversation" at bounding box center [465, 281] width 86 height 12
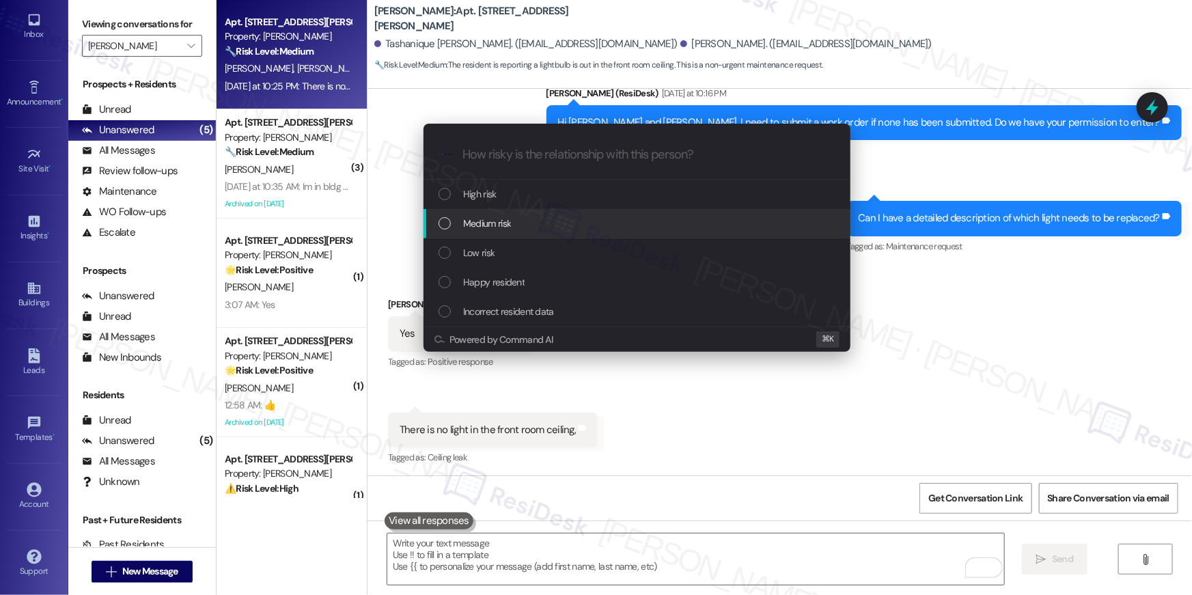
click at [484, 220] on span "Medium risk" at bounding box center [487, 223] width 48 height 15
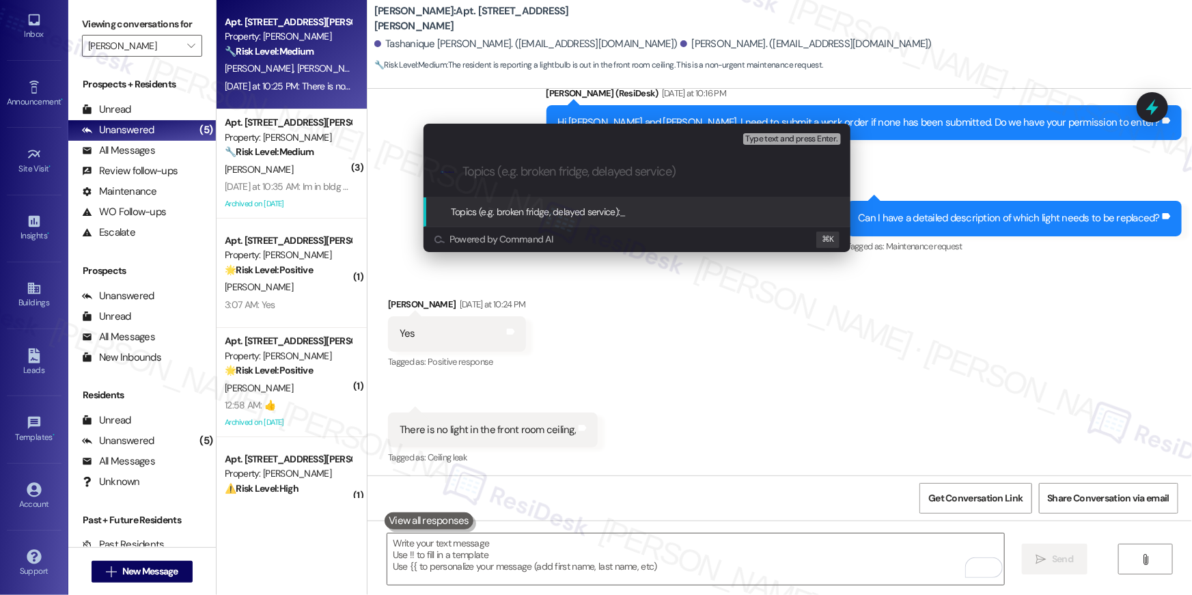
paste input "Work order filed by Residesk | Work Order # 397142 Light replacement"
type input "Work order filed by Residesk | Work Order # 397142 Light replacement"
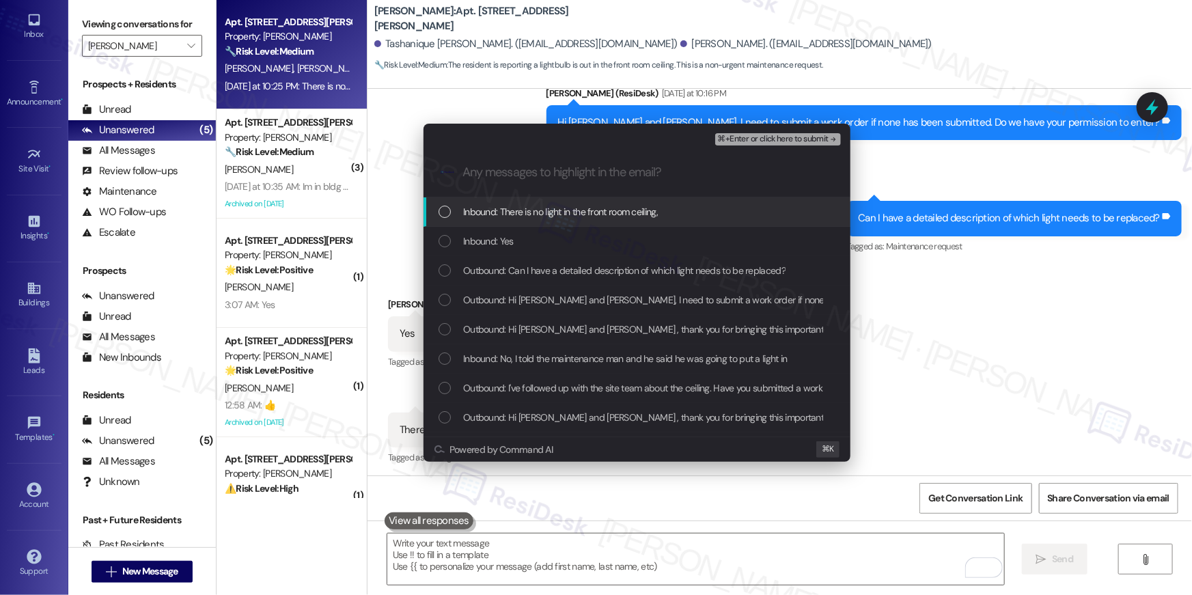
click at [507, 224] on div "Inbound: There is no light in the front room ceiling," at bounding box center [637, 211] width 427 height 29
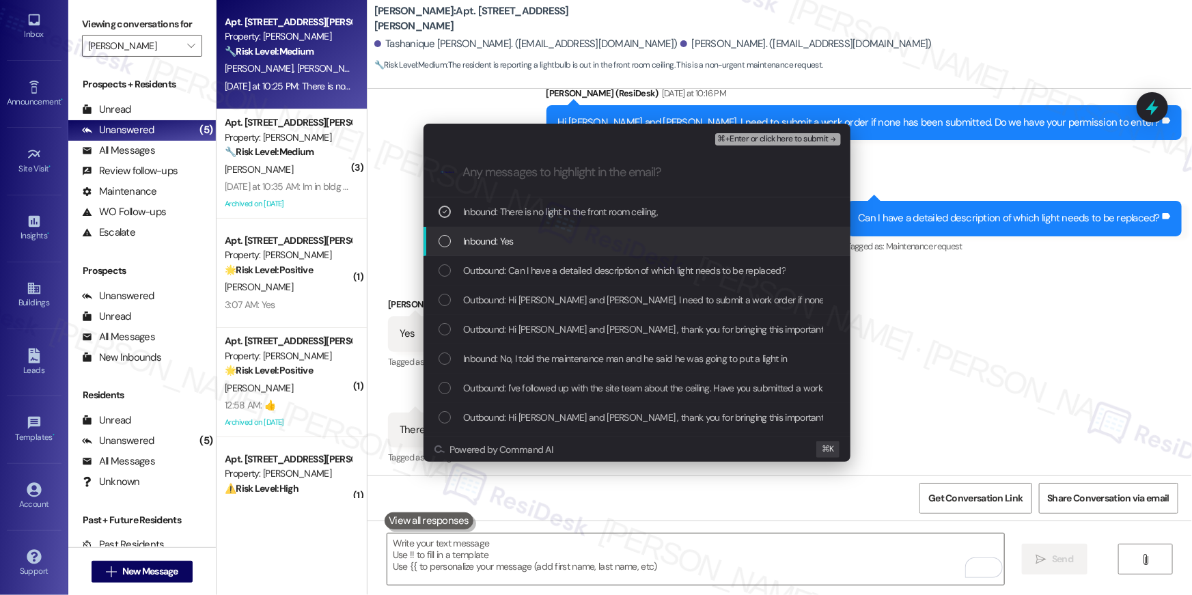
drag, startPoint x: 507, startPoint y: 241, endPoint x: 510, endPoint y: 268, distance: 26.9
click at [507, 242] on span "Inbound: Yes" at bounding box center [488, 241] width 51 height 15
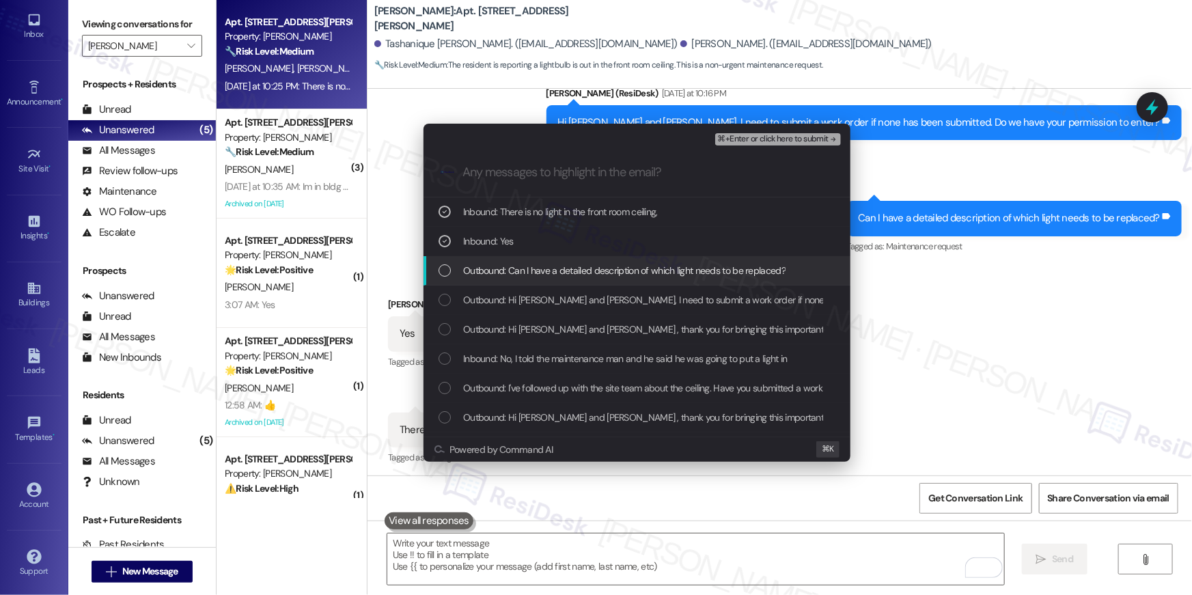
drag, startPoint x: 510, startPoint y: 268, endPoint x: 513, endPoint y: 291, distance: 23.4
click at [510, 273] on span "Outbound: Can I have a detailed description of which light needs to be replaced?" at bounding box center [624, 270] width 322 height 15
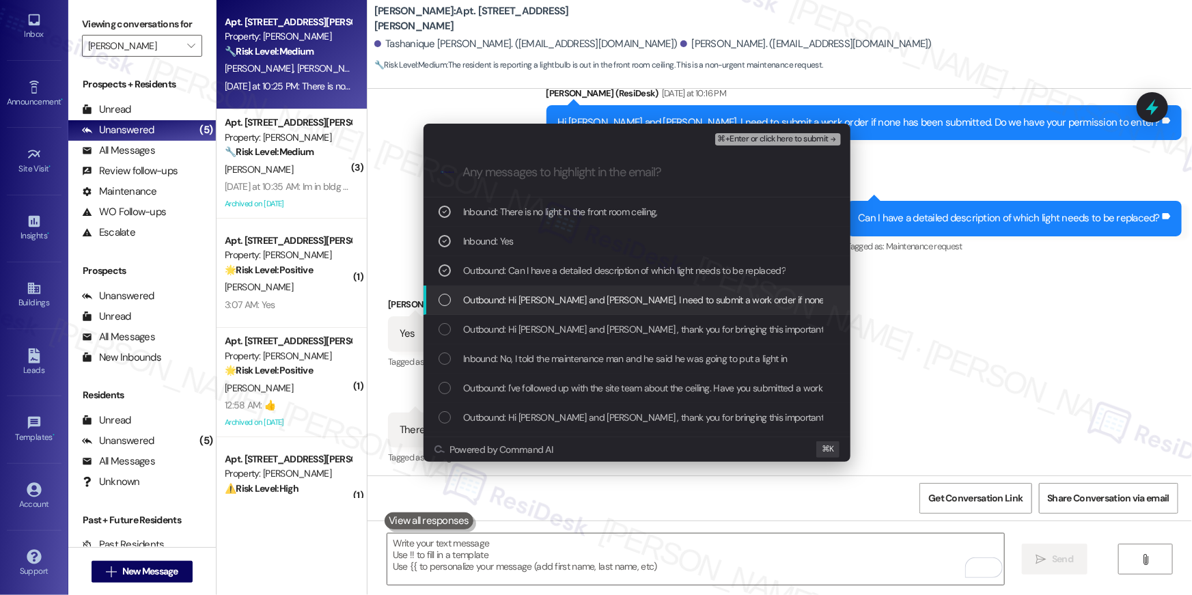
click at [513, 292] on div "Outbound: Hi Tashanique Andrewleka and Tashieka, I need to submit a work order …" at bounding box center [637, 300] width 427 height 29
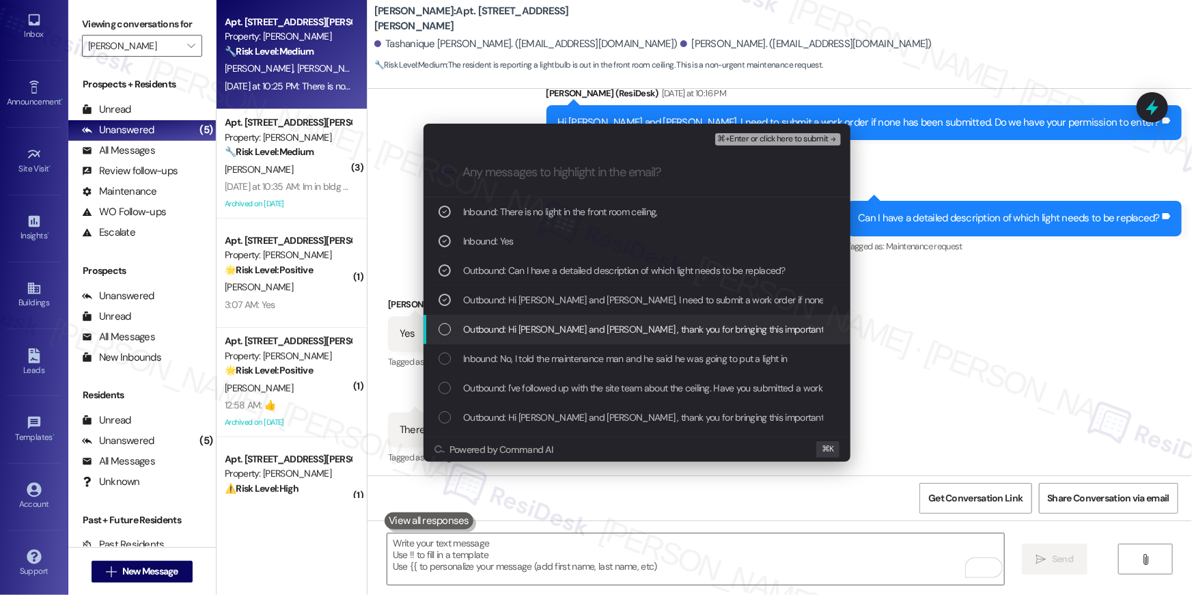
drag, startPoint x: 538, startPoint y: 337, endPoint x: 541, endPoint y: 357, distance: 20.0
click at [538, 337] on div "Outbound: Hi Tashanique Andrewleka and Tashieka , thank you for bringing this i…" at bounding box center [637, 329] width 427 height 29
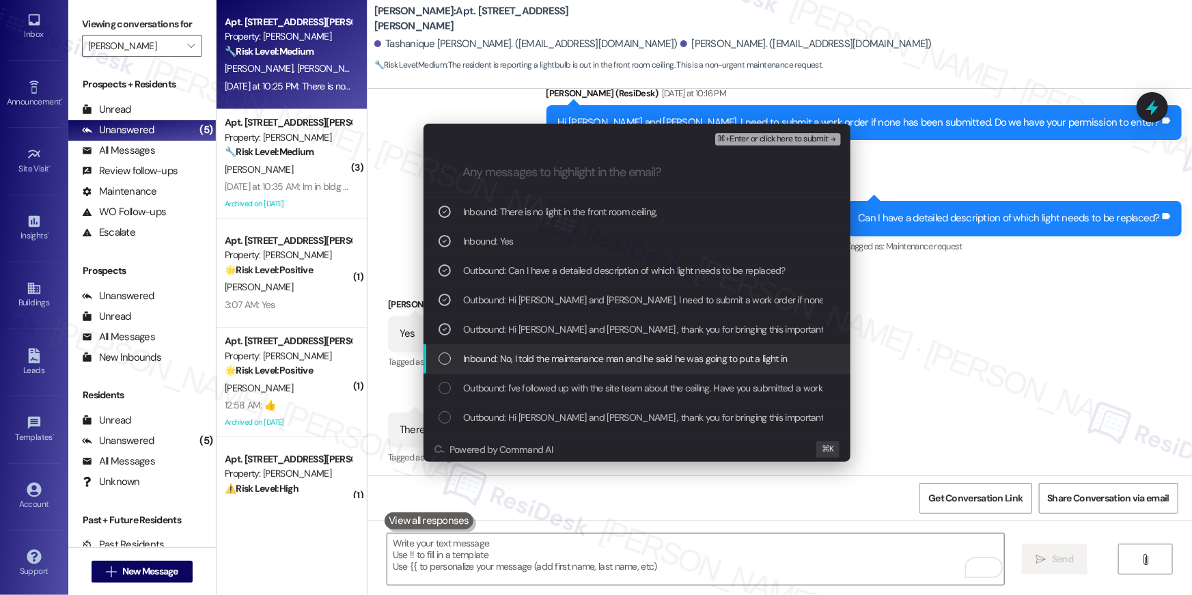
drag, startPoint x: 541, startPoint y: 365, endPoint x: 544, endPoint y: 385, distance: 20.8
click at [541, 369] on div "Inbound: No, I told the maintenance man and he said he was going to put a light…" at bounding box center [637, 358] width 427 height 29
click at [544, 385] on span "Outbound: I've followed up with the site team about the ceiling. Have you submi…" at bounding box center [680, 388] width 434 height 15
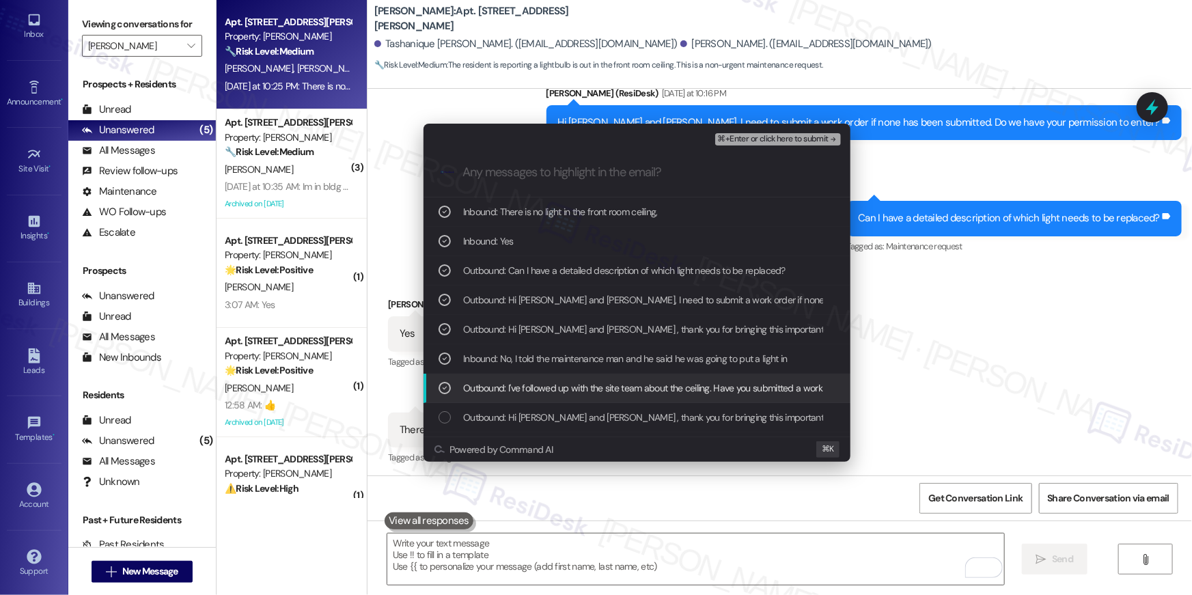
click at [689, 385] on span "Outbound: I've followed up with the site team about the ceiling. Have you submi…" at bounding box center [680, 388] width 434 height 15
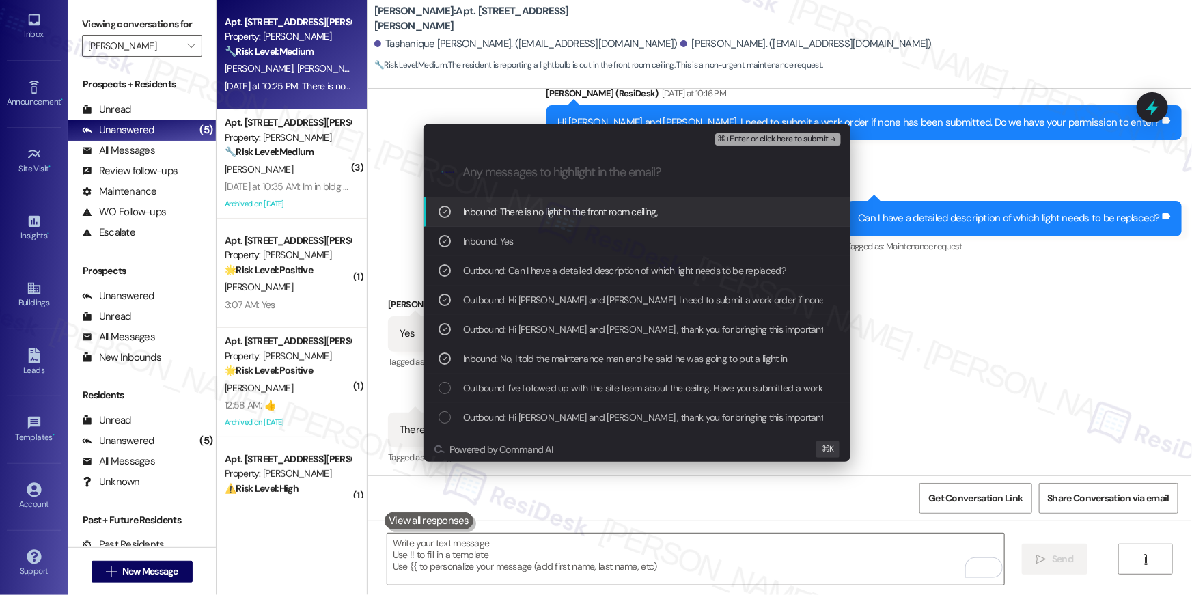
click at [779, 141] on span "⌘+Enter or click here to submit" at bounding box center [773, 140] width 111 height 10
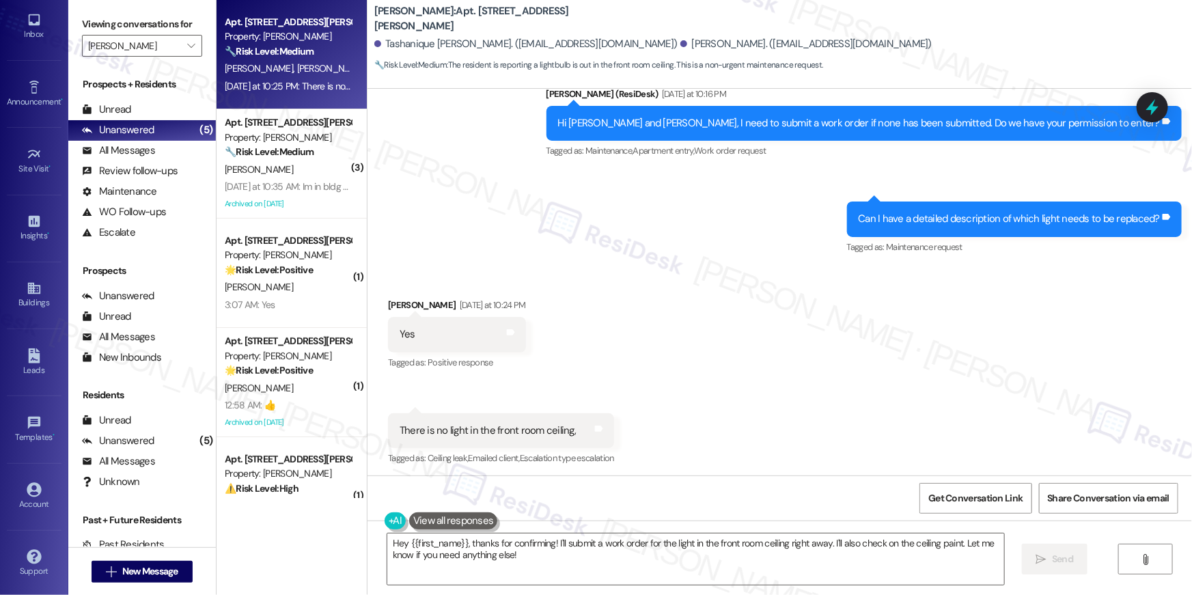
scroll to position [5631, 0]
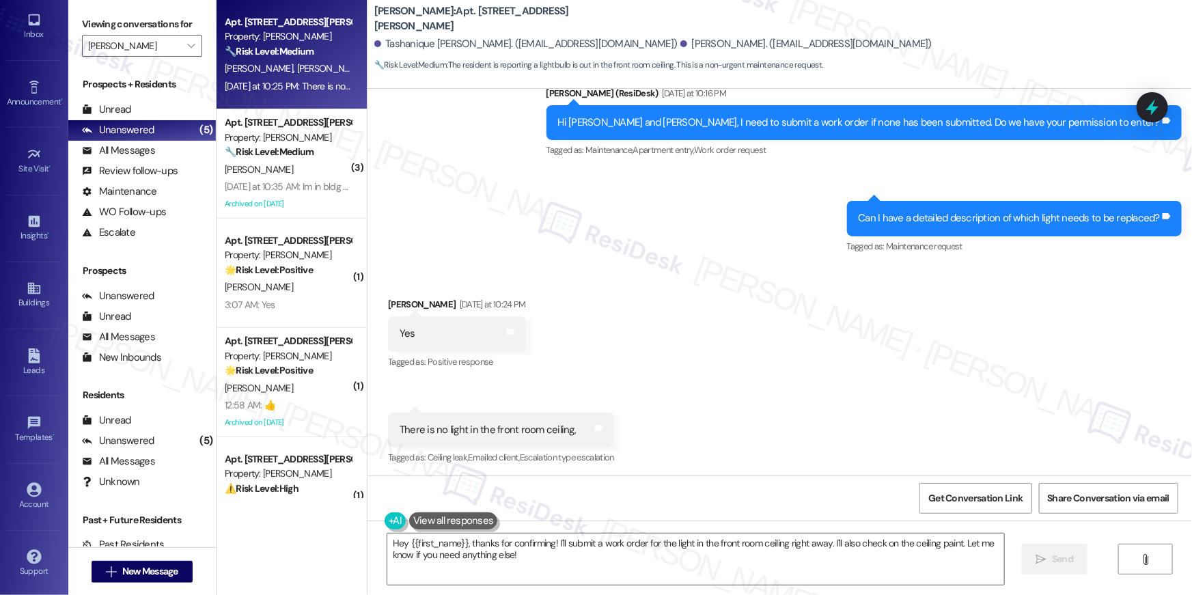
click at [661, 422] on div "Received via SMS Tashieka Williams Yesterday at 10:24 PM Yes Tags and notes Tag…" at bounding box center [780, 372] width 825 height 212
click at [825, 558] on textarea "Hey {{first_name}}, thanks for confirming! I'll submit a work order for the lig…" at bounding box center [695, 559] width 617 height 51
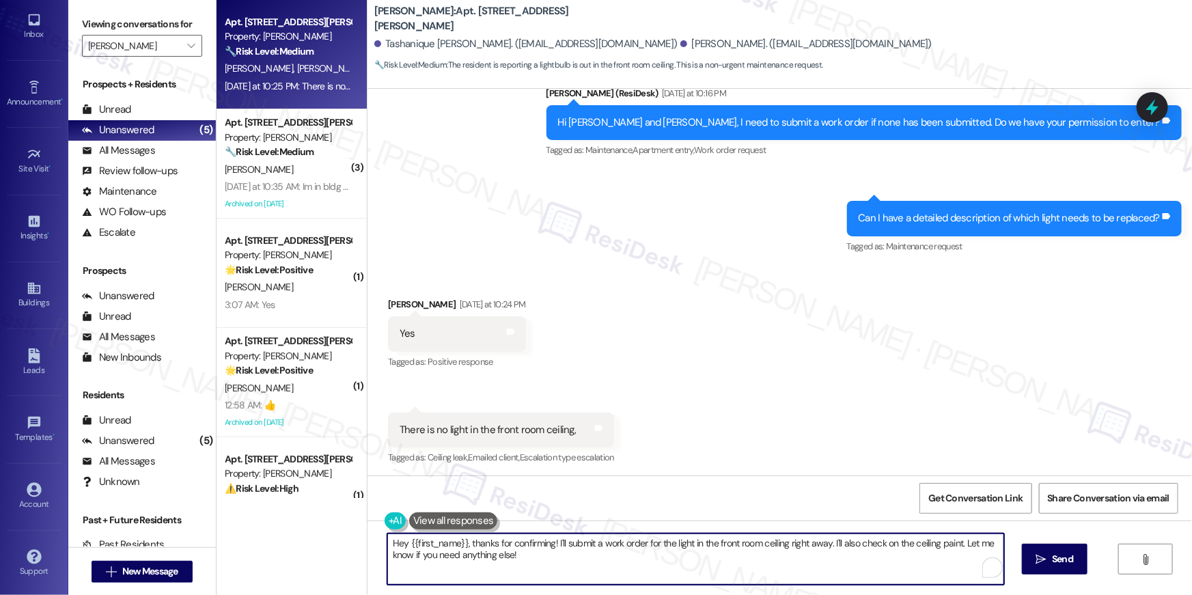
click at [825, 558] on textarea "Hey {{first_name}}, thanks for confirming! I'll submit a work order for the lig…" at bounding box center [695, 559] width 617 height 51
paste textarea "Thank you, {{first_name}}! I’ve submitted your request, and our maintenance tea…"
type textarea "Thank you, {{first_name}}! I’ve submitted your request, and our maintenance tea…"
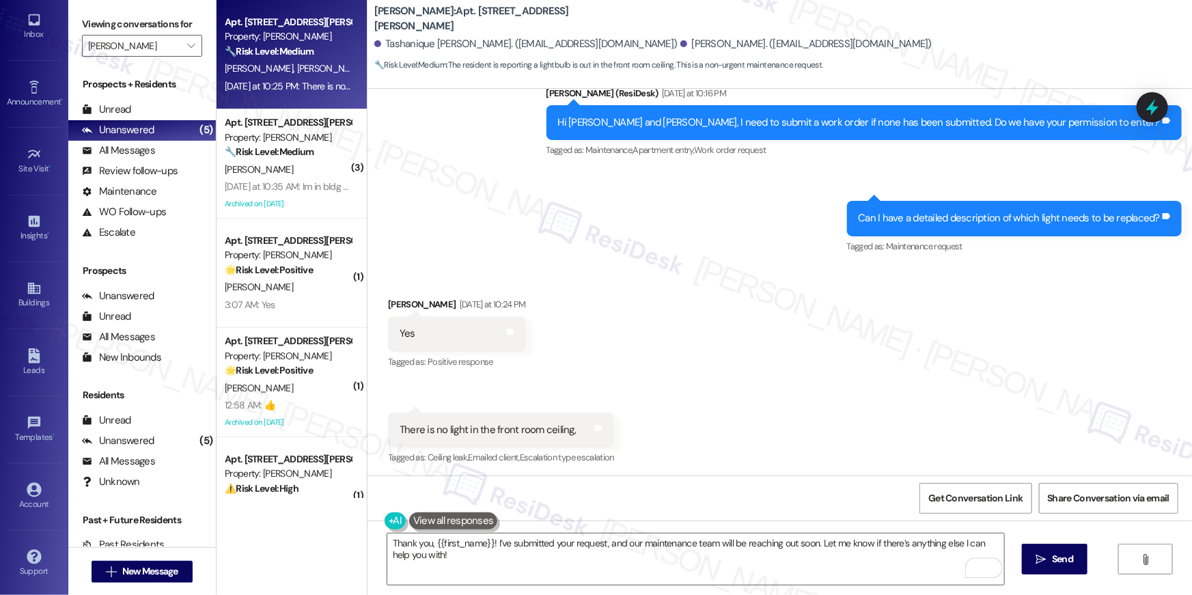
drag, startPoint x: 1142, startPoint y: 579, endPoint x: 1095, endPoint y: 570, distance: 48.0
click at [1137, 576] on div "Thank you, {{first_name}}! I’ve submitted your request, and our maintenance tea…" at bounding box center [780, 572] width 825 height 102
click at [1059, 568] on button " Send" at bounding box center [1055, 559] width 66 height 31
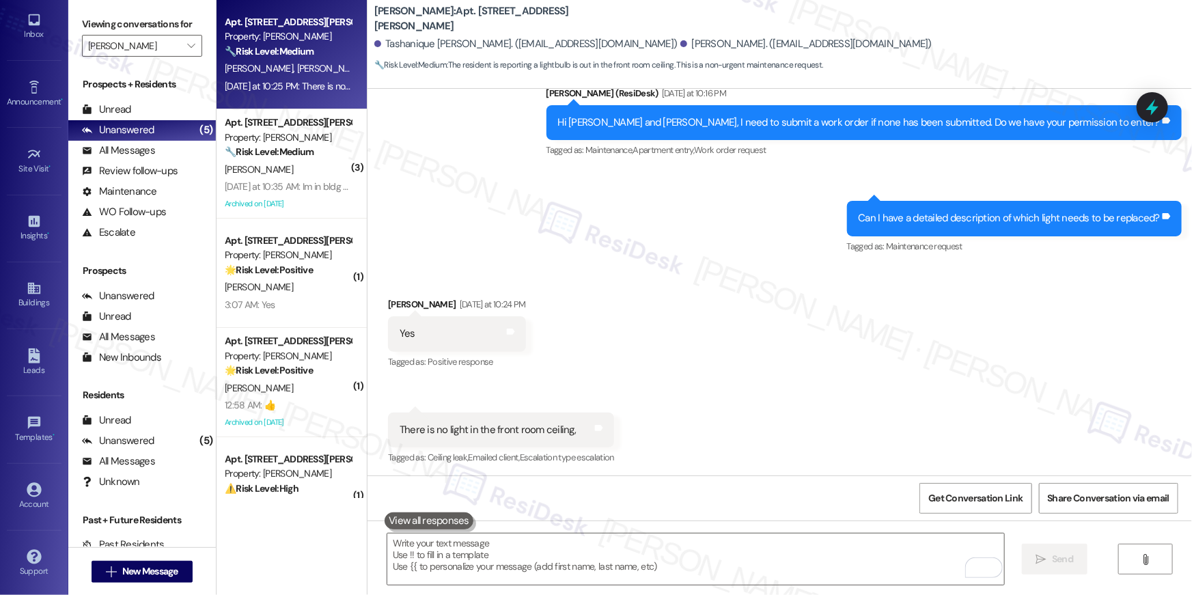
scroll to position [5631, 0]
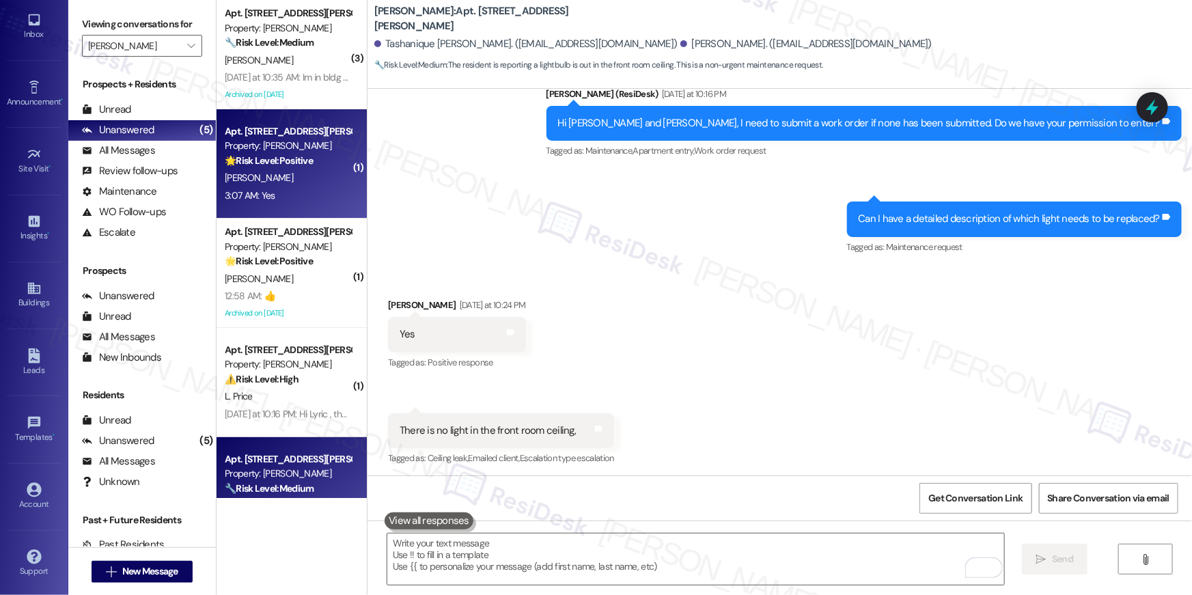
click at [301, 137] on div "Apt. [STREET_ADDRESS][PERSON_NAME]" at bounding box center [288, 131] width 126 height 14
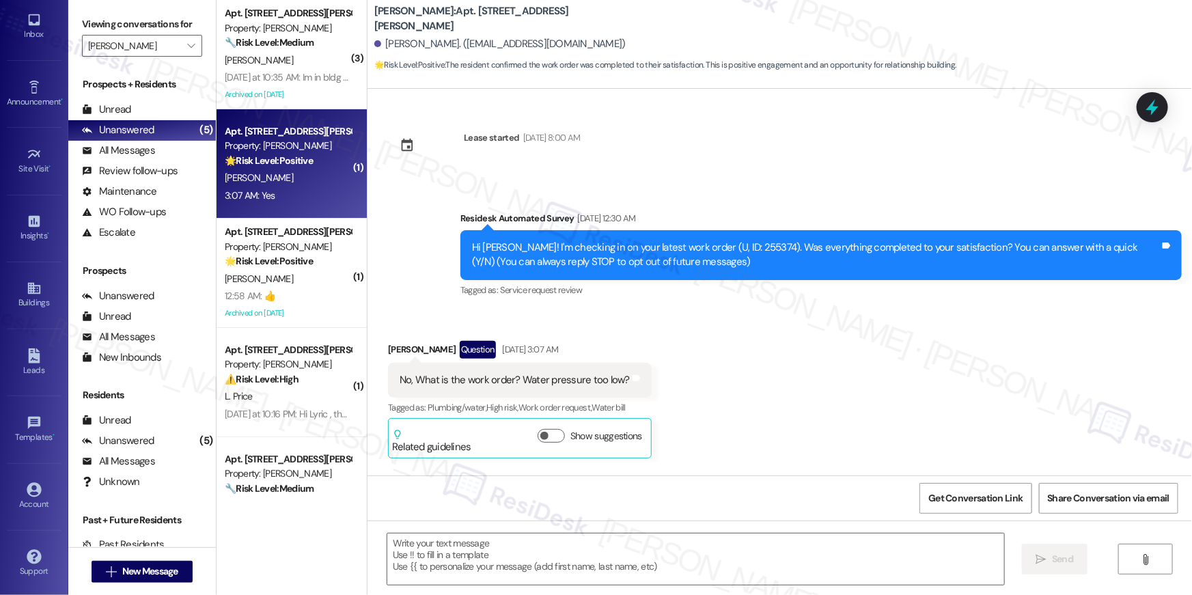
scroll to position [5008, 0]
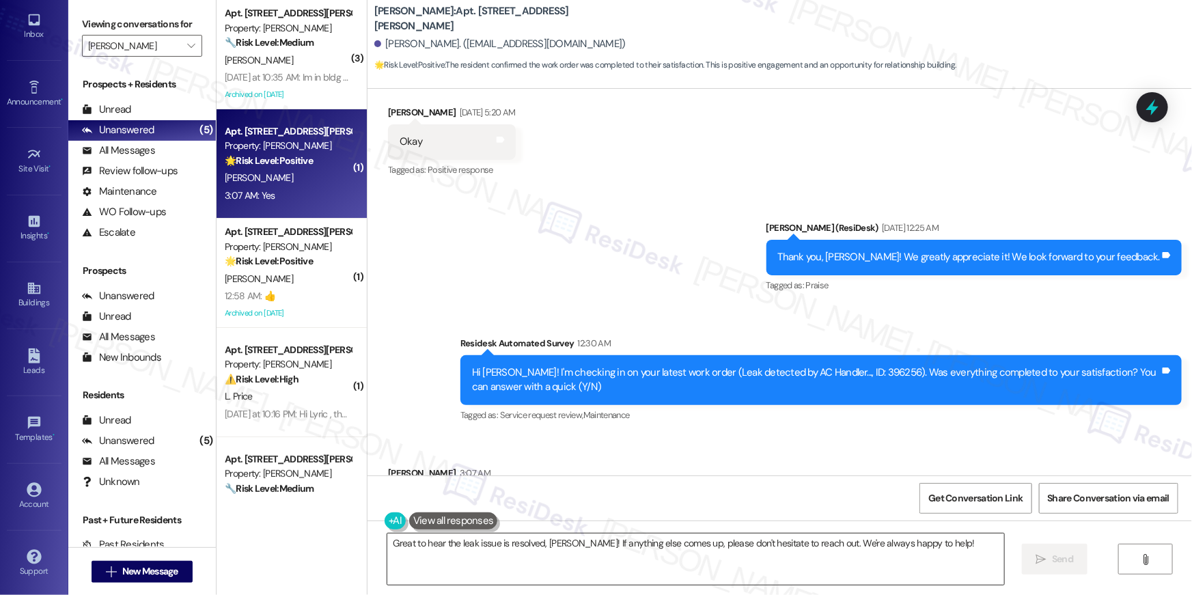
click at [743, 577] on textarea "Great to hear the leak issue is resolved, Brian! If anything else comes up, ple…" at bounding box center [695, 559] width 617 height 51
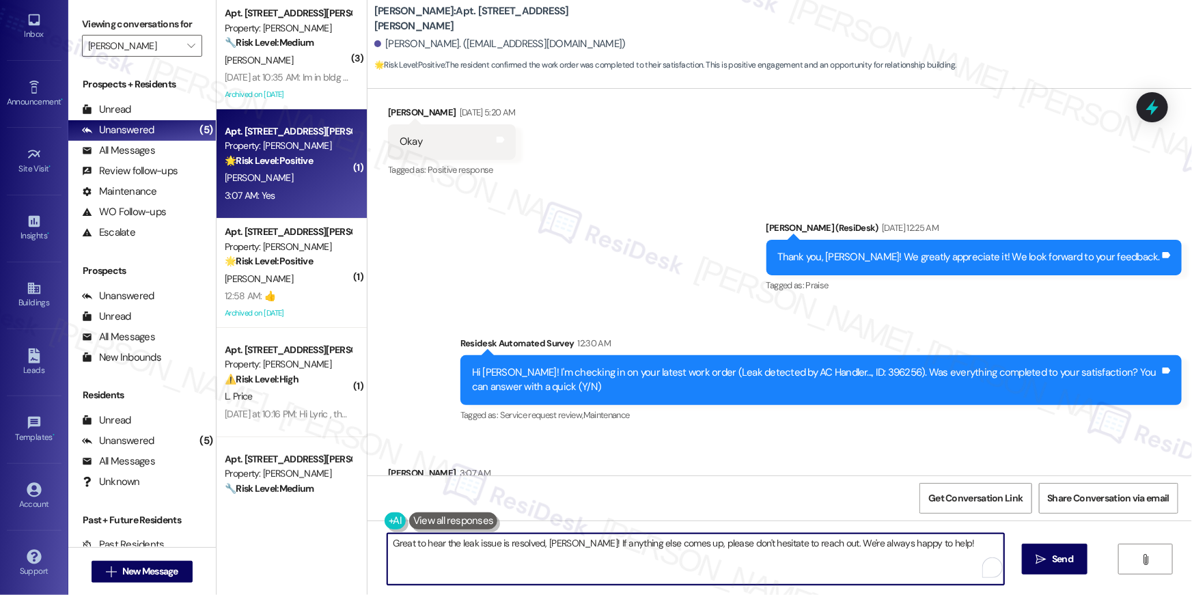
paste textarea "Hi {{first_name}}, I’m so glad to hear your work order has been completed! If t…"
type textarea "Hi {{first_name}}, I’m so glad to hear your work order has been completed! If t…"
click at [1057, 562] on span "Send" at bounding box center [1062, 559] width 21 height 14
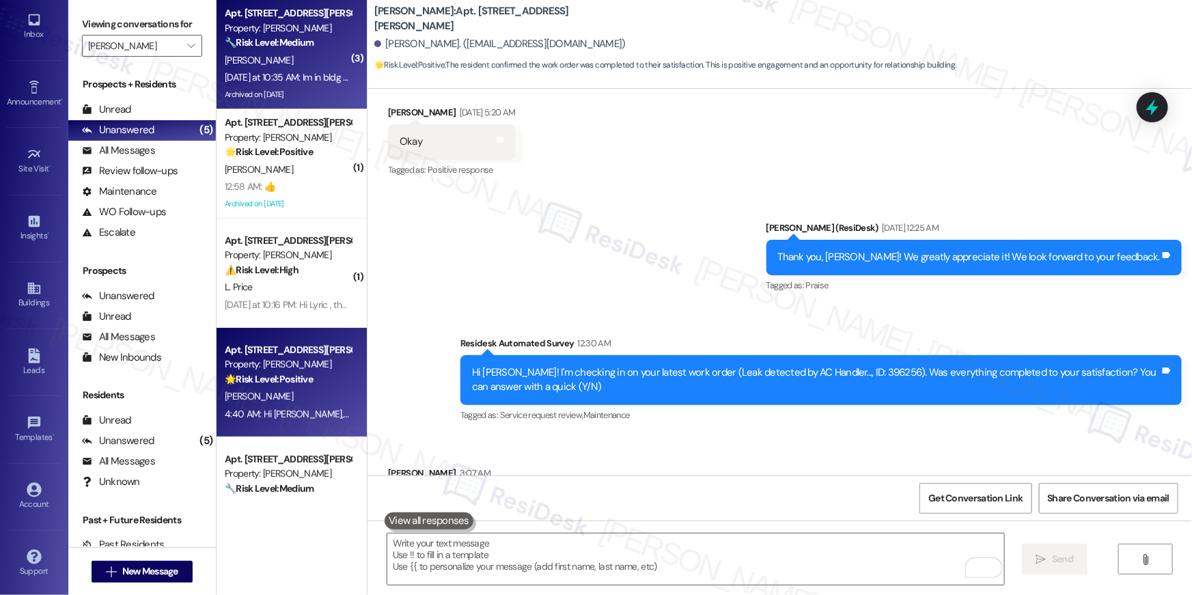
click at [277, 81] on div "Yesterday at 10:35 AM: Im in bldg 800 Yesterday at 10:35 AM: Im in bldg 800" at bounding box center [293, 77] width 137 height 12
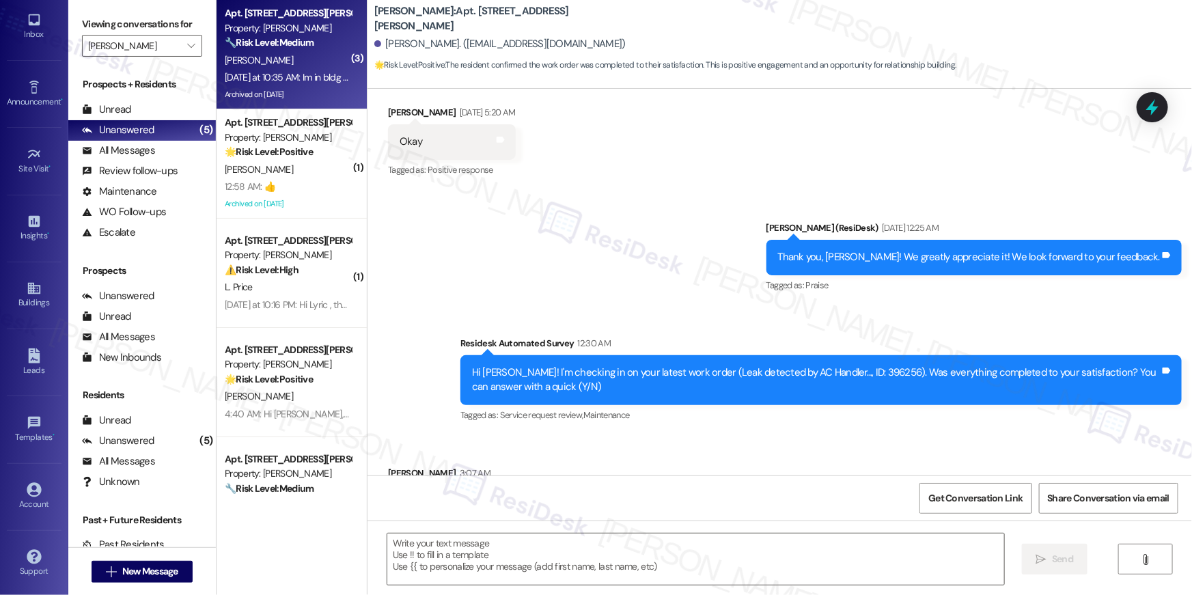
type textarea "Fetching suggested responses. Please feel free to read through the conversation…"
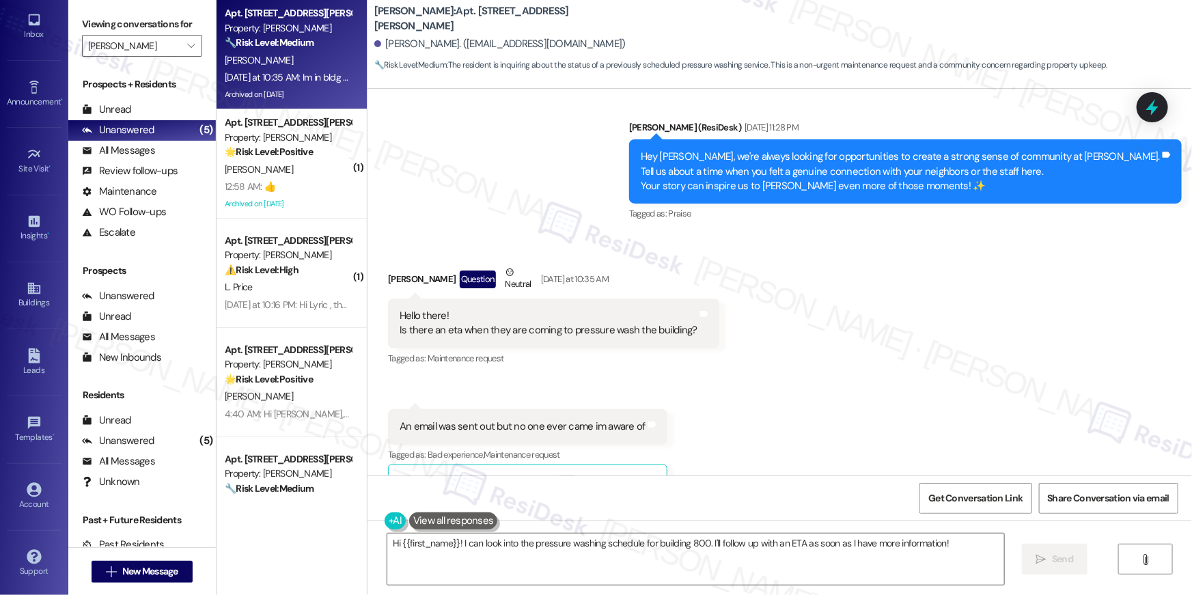
scroll to position [23781, 0]
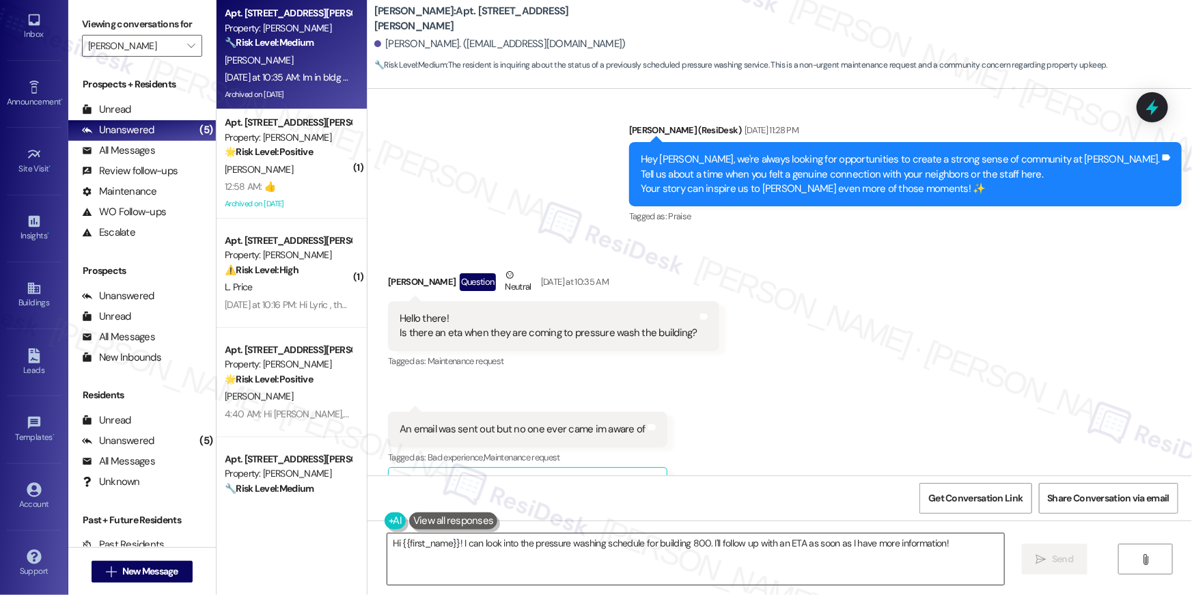
click at [673, 548] on textarea "Hi {{first_name}}! I can look into the pressure washing schedule for building 8…" at bounding box center [695, 559] width 617 height 51
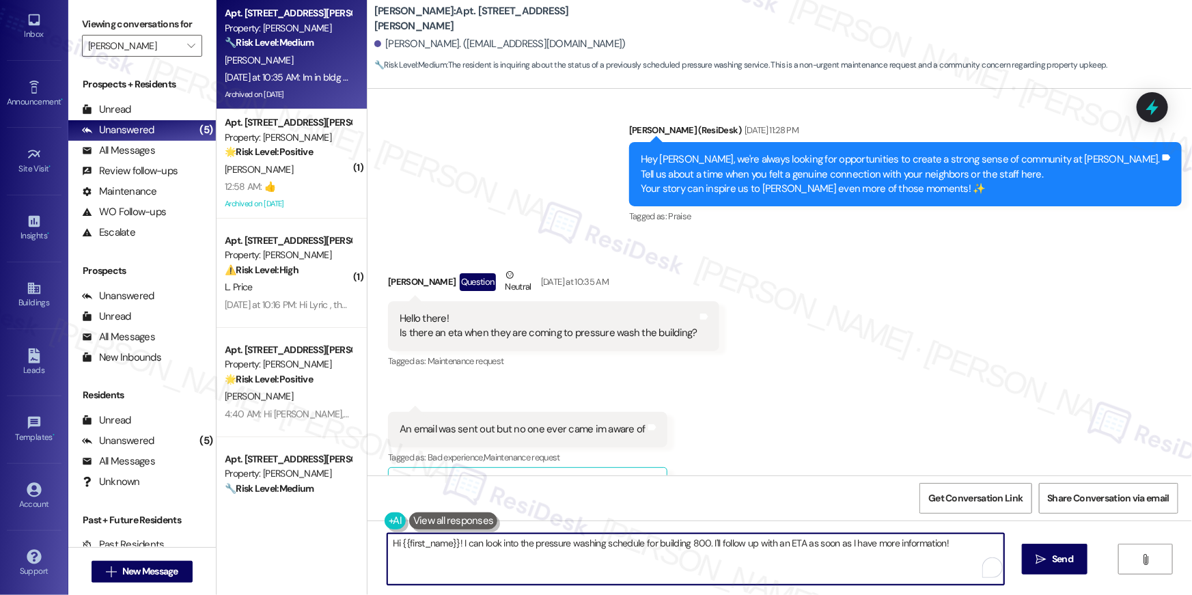
click at [689, 544] on textarea "Hi {{first_name}}! I can look into the pressure washing schedule for building 8…" at bounding box center [695, 559] width 617 height 51
click at [687, 570] on textarea "Hi {{first_name}}! I can look into the pressure washing schedule for building 8…" at bounding box center [695, 559] width 617 height 51
drag, startPoint x: 642, startPoint y: 543, endPoint x: 946, endPoint y: 541, distance: 304.0
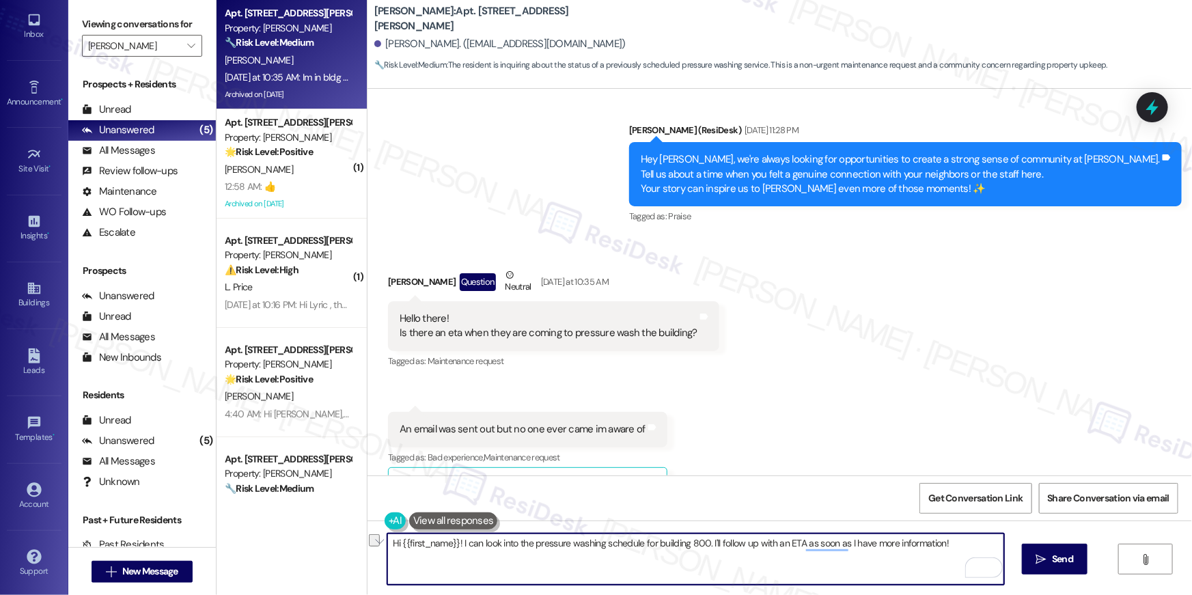
click at [946, 541] on textarea "Hi {{first_name}}! I can look into the pressure washing schedule for building 8…" at bounding box center [695, 559] width 617 height 51
type textarea "Hi {{first_name}}! I can look into the pressure washing schedule. I'll get back…"
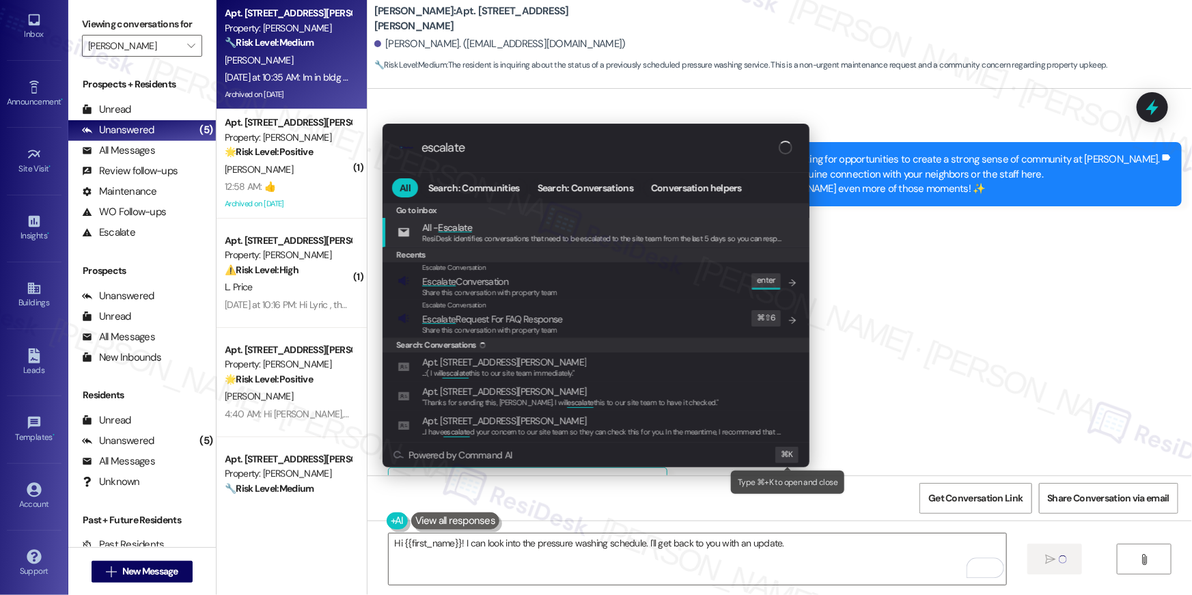
type input "escalate"
click at [523, 274] on span "Escalate Conversation" at bounding box center [489, 281] width 135 height 15
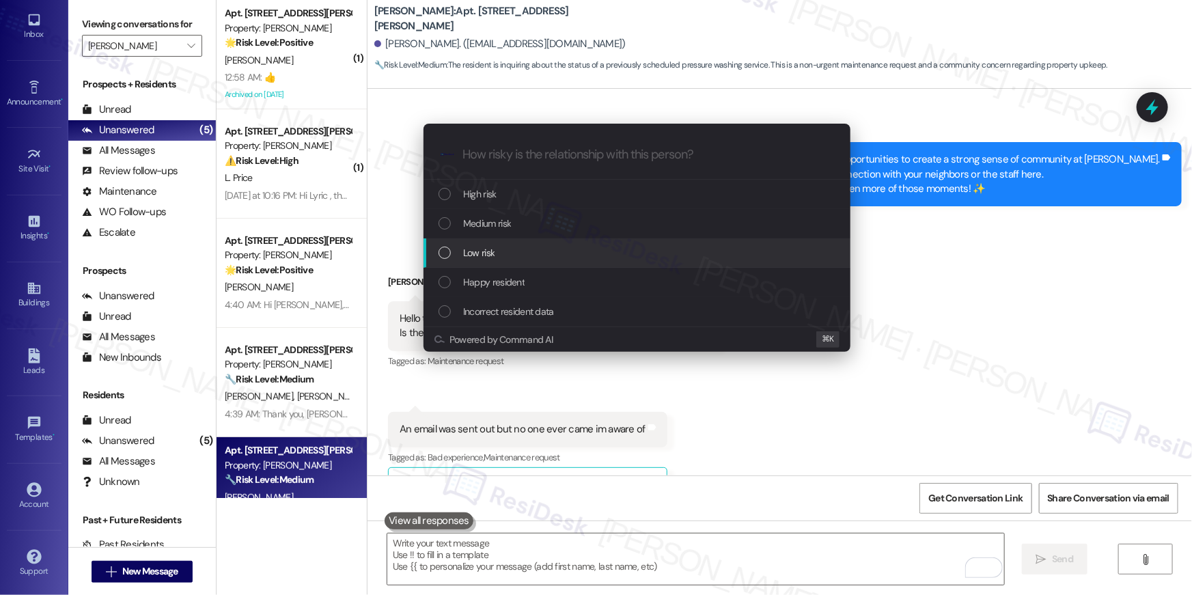
scroll to position [23821, 0]
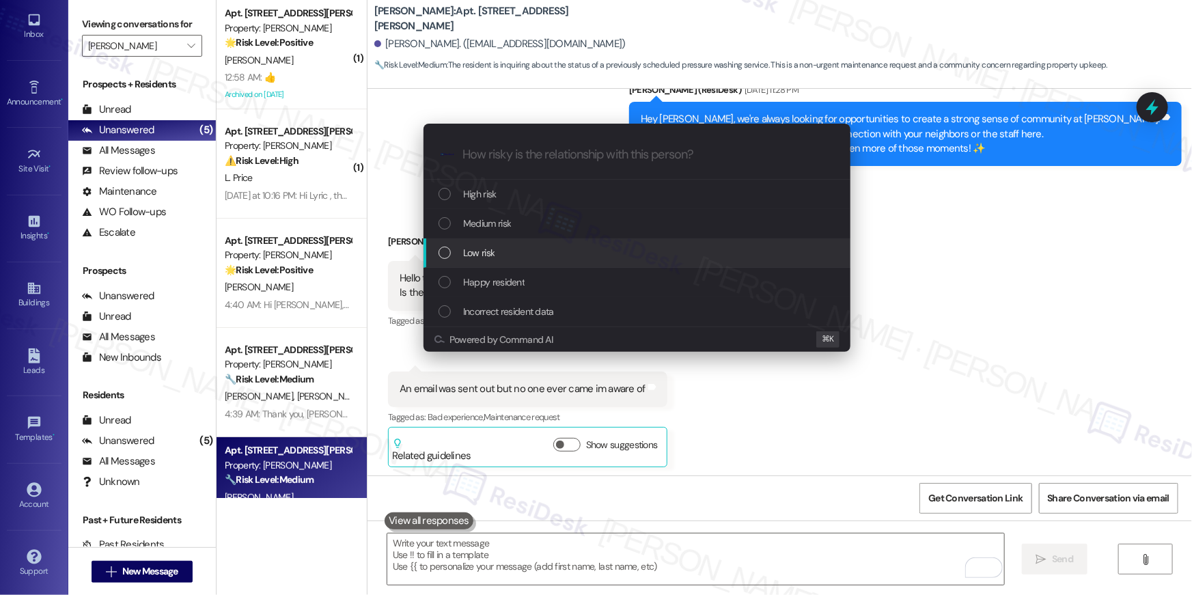
drag, startPoint x: 488, startPoint y: 227, endPoint x: 488, endPoint y: 247, distance: 19.8
click at [488, 247] on div "High risk Medium risk Low risk Happy resident Incorrect resident data" at bounding box center [637, 253] width 427 height 147
click at [488, 247] on span "Low risk" at bounding box center [478, 252] width 31 height 15
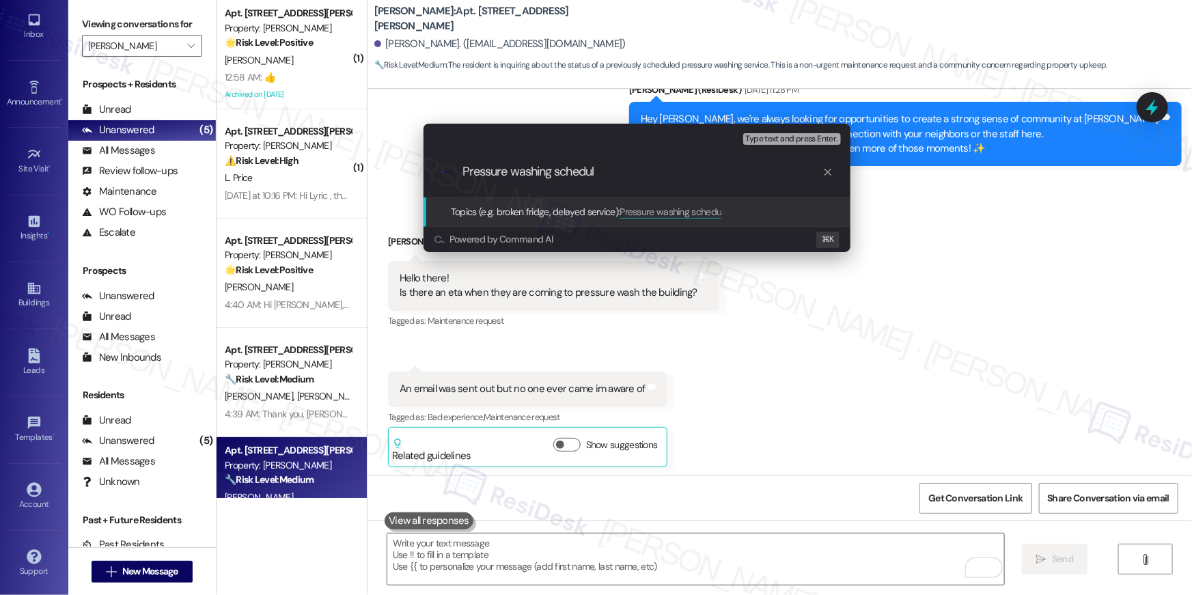
type input "Pressure washing schedule"
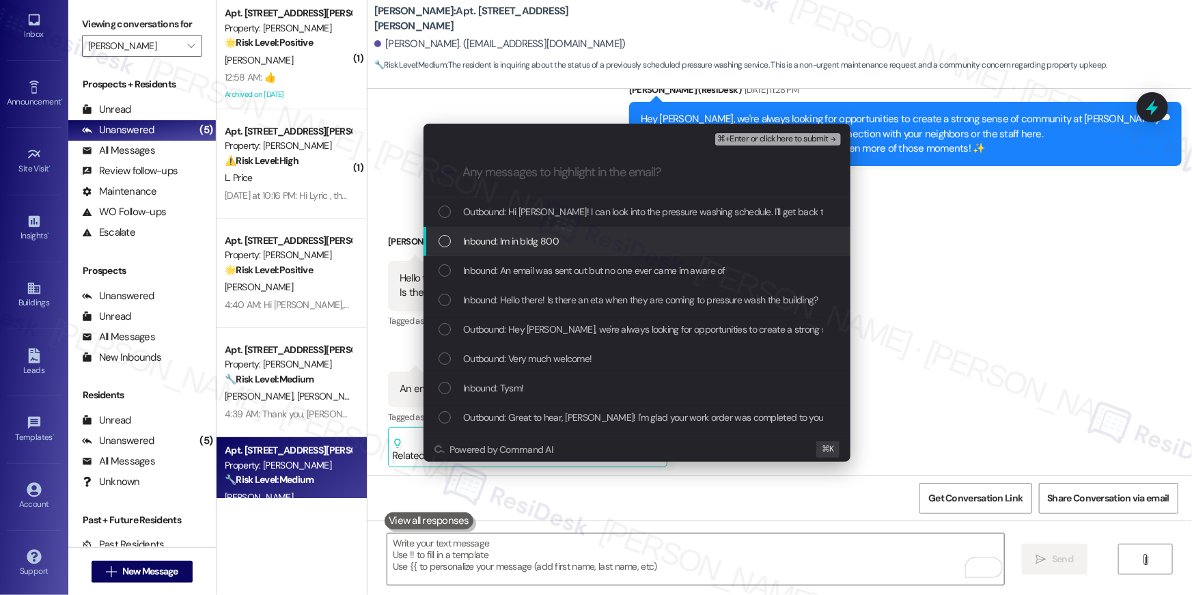
click at [514, 219] on div "Outbound: Hi Jeramie! I can look into the pressure washing schedule. I'll get b…" at bounding box center [637, 211] width 427 height 29
click at [509, 242] on span "Inbound: Im in bldg 800" at bounding box center [511, 241] width 96 height 15
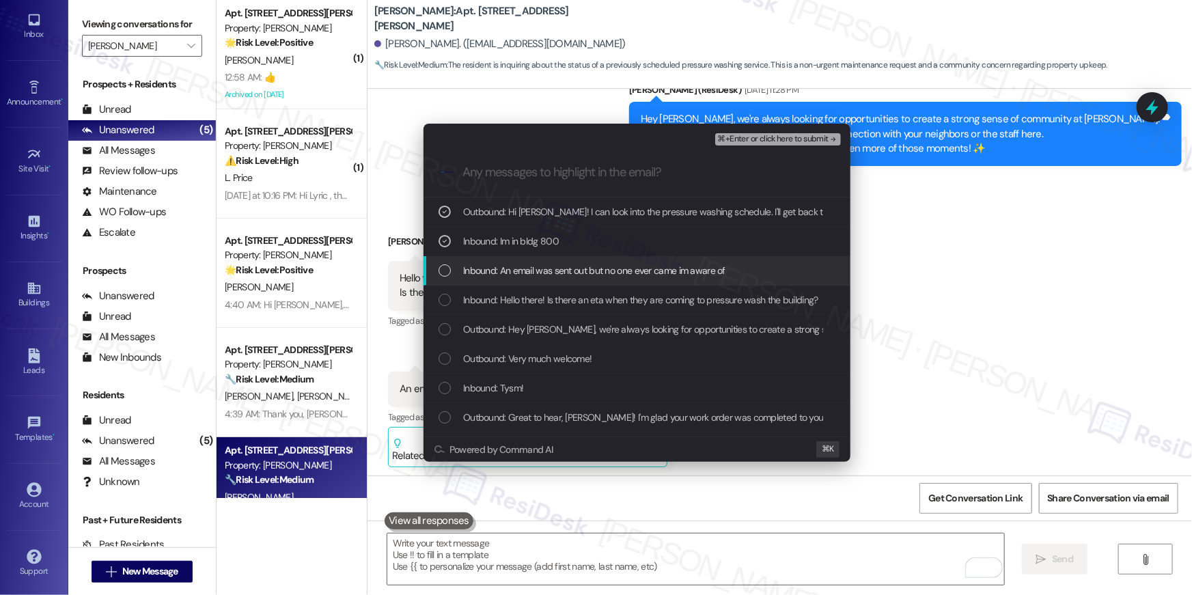
drag, startPoint x: 508, startPoint y: 261, endPoint x: 515, endPoint y: 286, distance: 25.7
click at [508, 261] on div "Inbound: An email was sent out but no one ever came im aware of" at bounding box center [637, 270] width 427 height 29
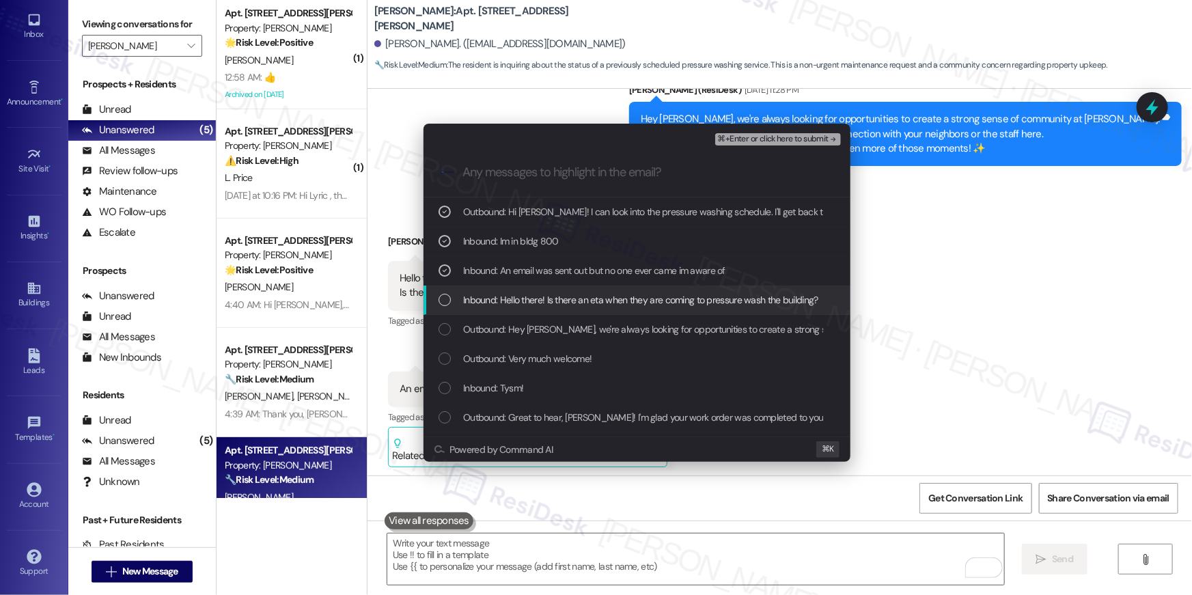
click at [516, 292] on span "Inbound: Hello there! Is there an eta when they are coming to pressure wash the…" at bounding box center [640, 299] width 355 height 15
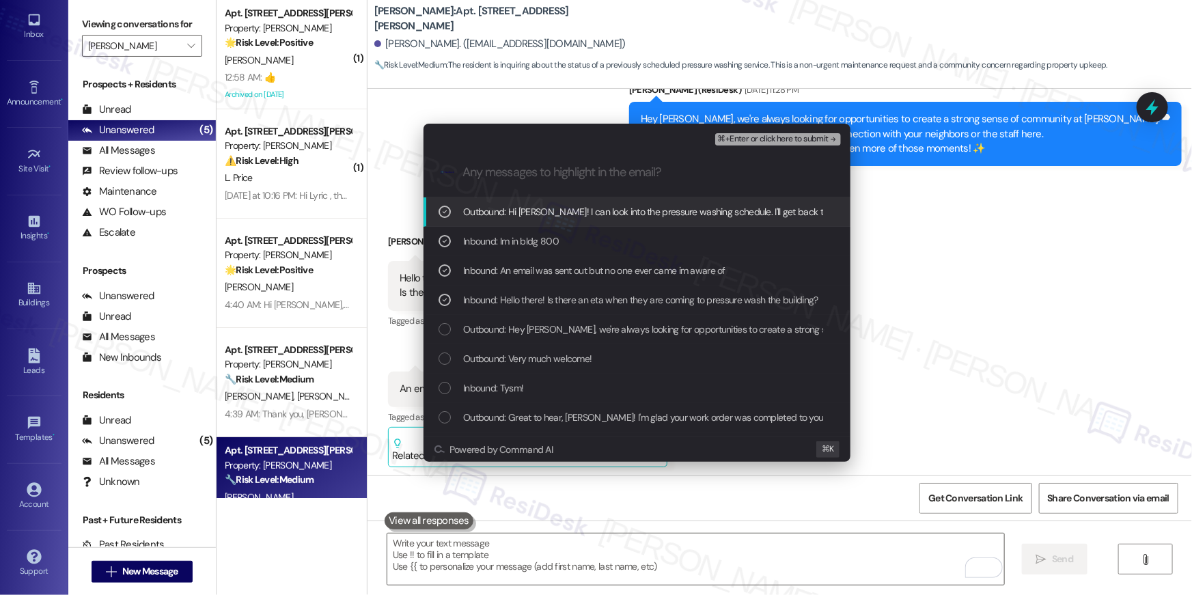
click at [737, 131] on div "⌘+Enter or click here to submit" at bounding box center [779, 139] width 128 height 18
click at [739, 137] on span "⌘+Enter or click here to submit" at bounding box center [773, 140] width 111 height 10
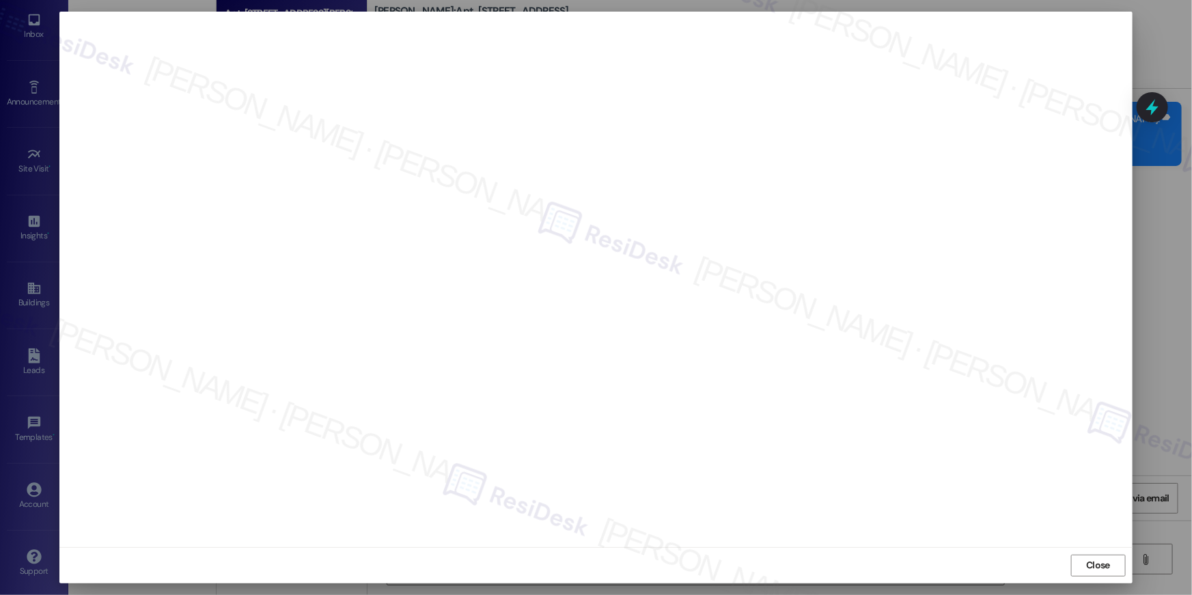
scroll to position [24012, 0]
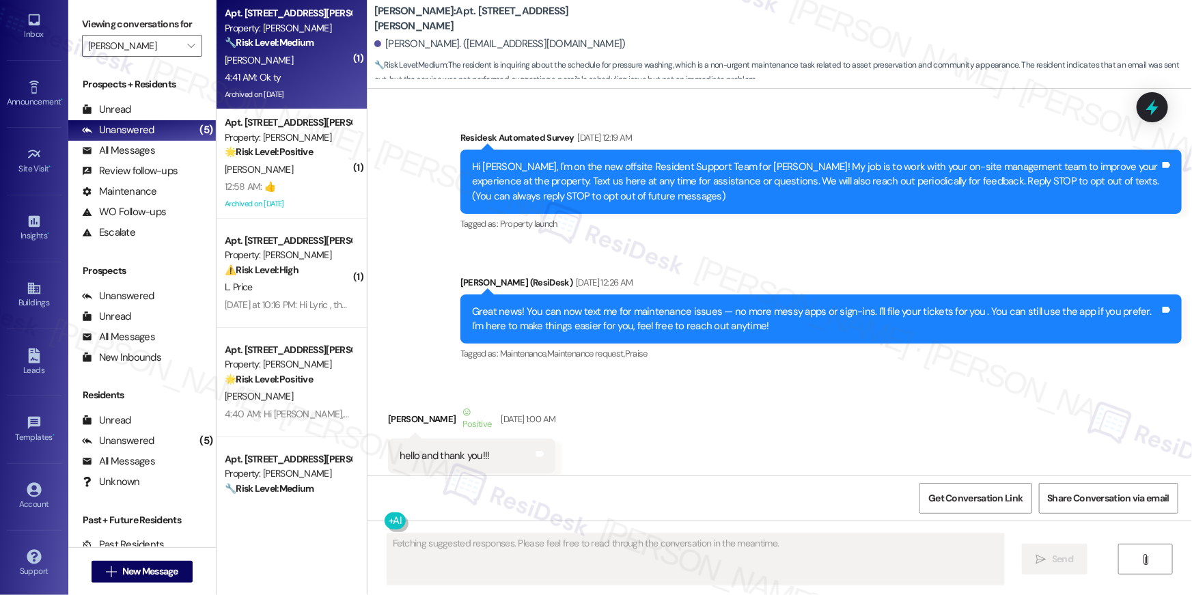
type textarea "Fetching suggested responses. Please feel free to read through the conversation…"
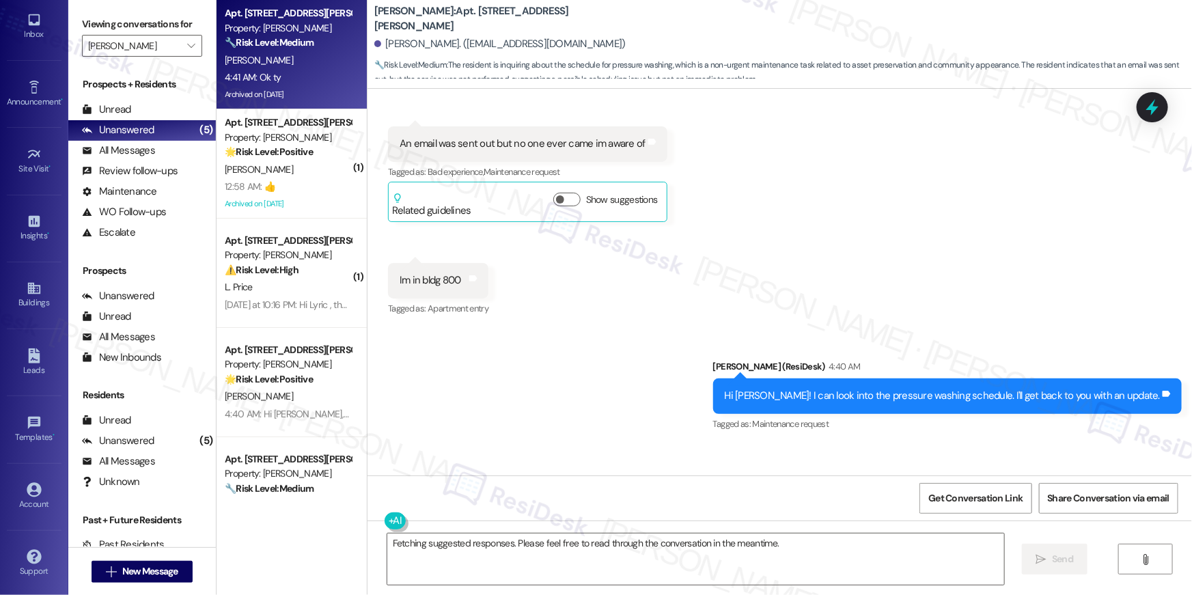
click at [288, 165] on div "[PERSON_NAME]" at bounding box center [287, 169] width 129 height 17
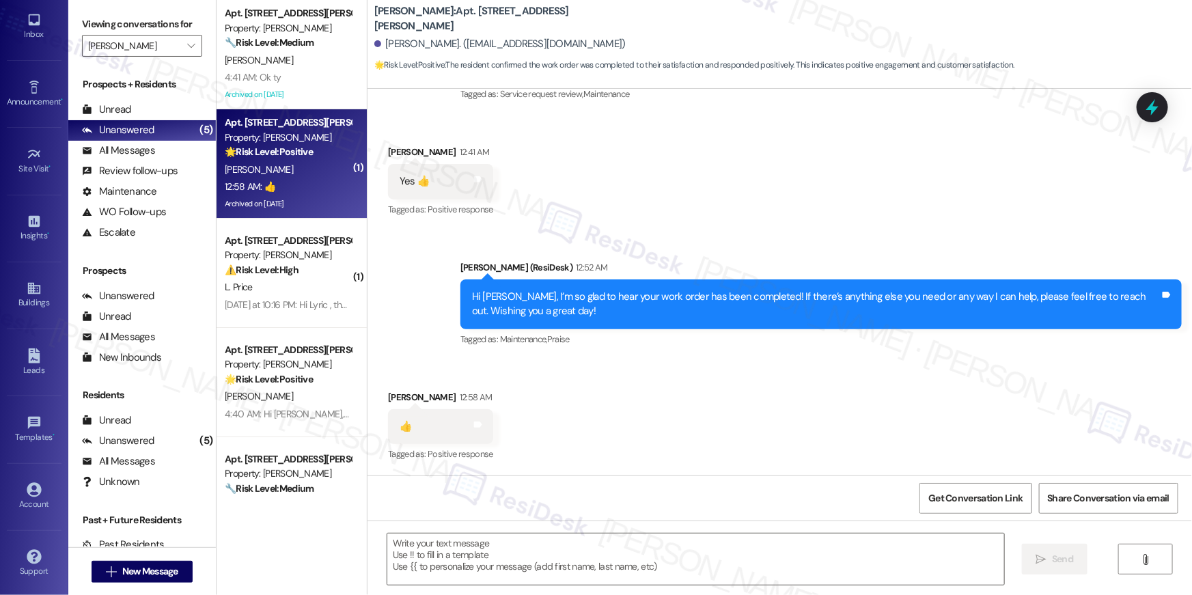
scroll to position [1271, 0]
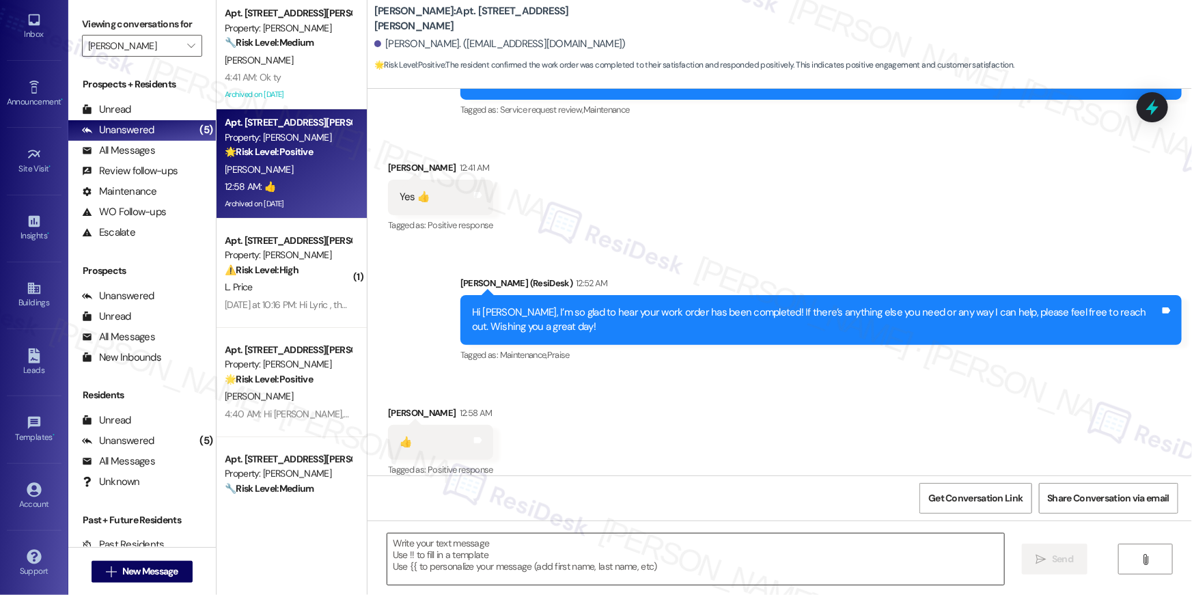
click at [516, 565] on textarea at bounding box center [695, 559] width 617 height 51
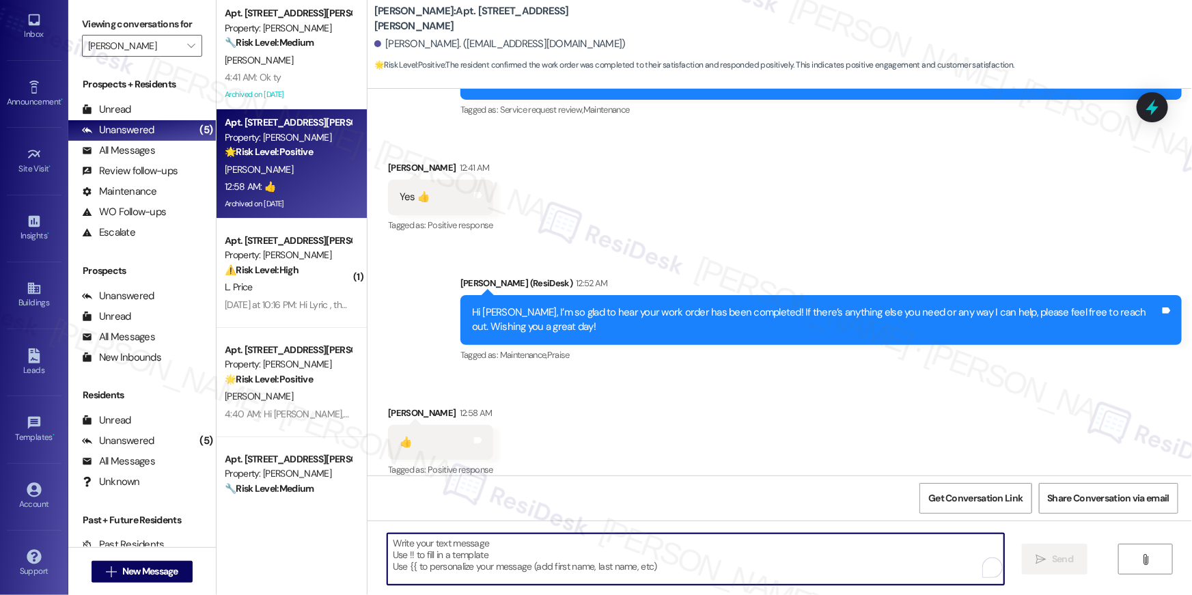
click at [516, 566] on textarea "To enrich screen reader interactions, please activate Accessibility in Grammarl…" at bounding box center [695, 559] width 617 height 51
click at [516, 556] on textarea "To enrich screen reader interactions, please activate Accessibility in Grammarl…" at bounding box center [695, 559] width 617 height 51
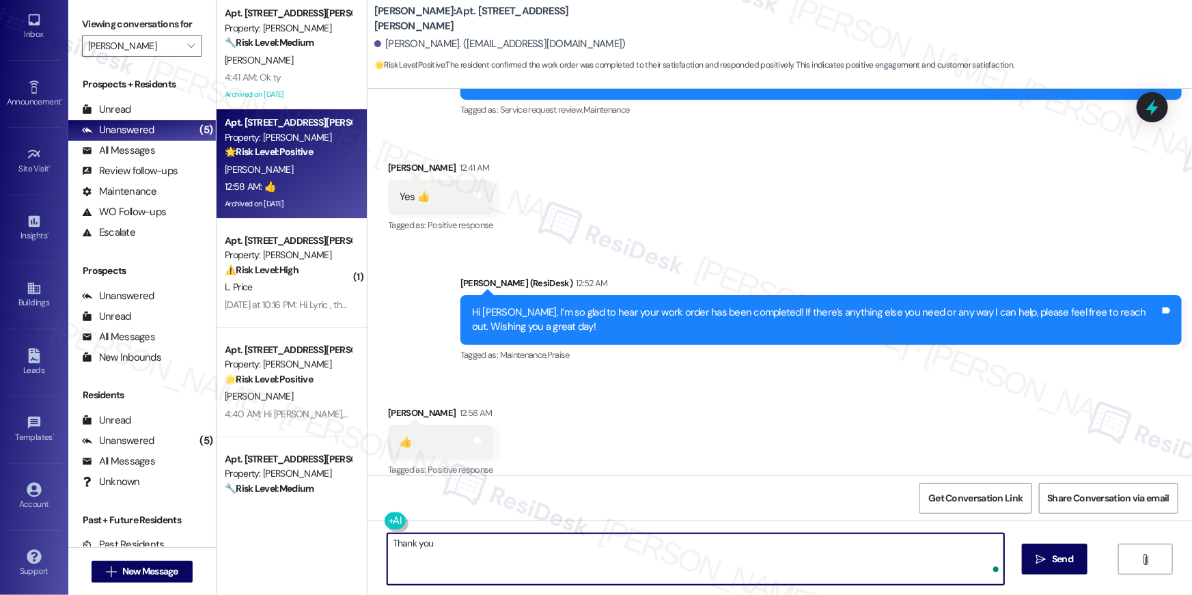
type textarea "Thank you!"
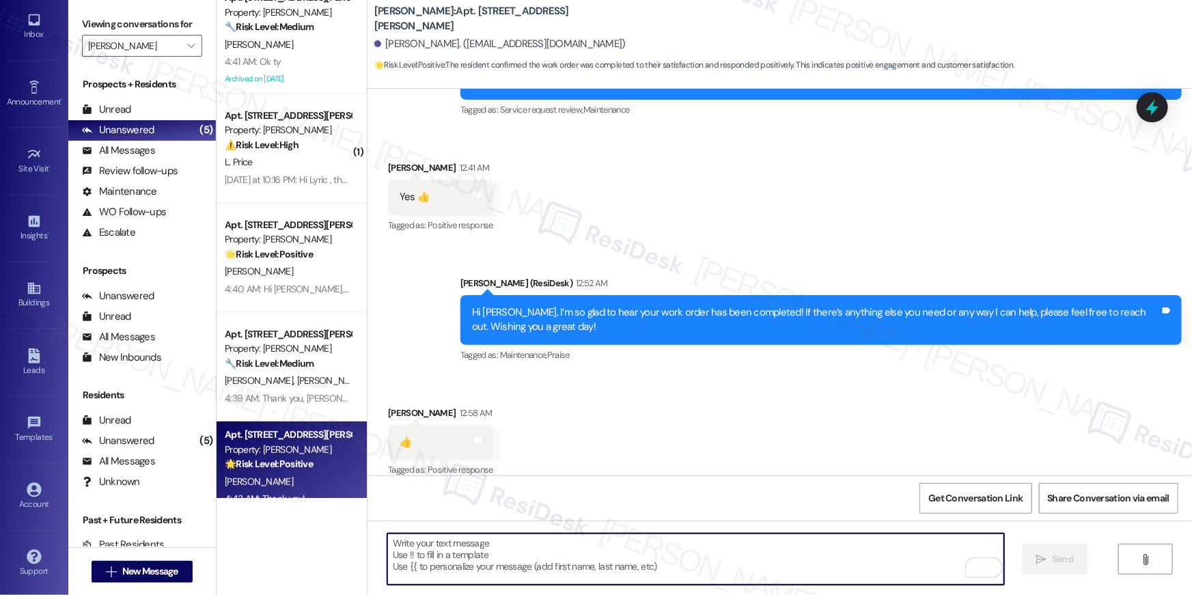
scroll to position [48, 0]
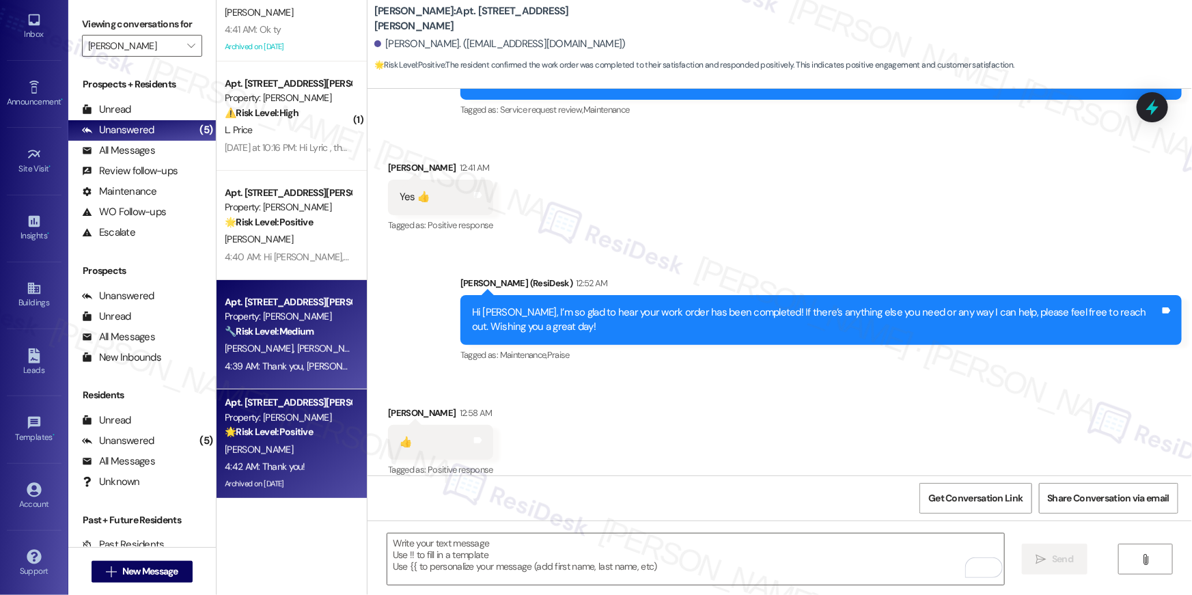
click at [293, 315] on div "Property: [PERSON_NAME]" at bounding box center [288, 316] width 126 height 14
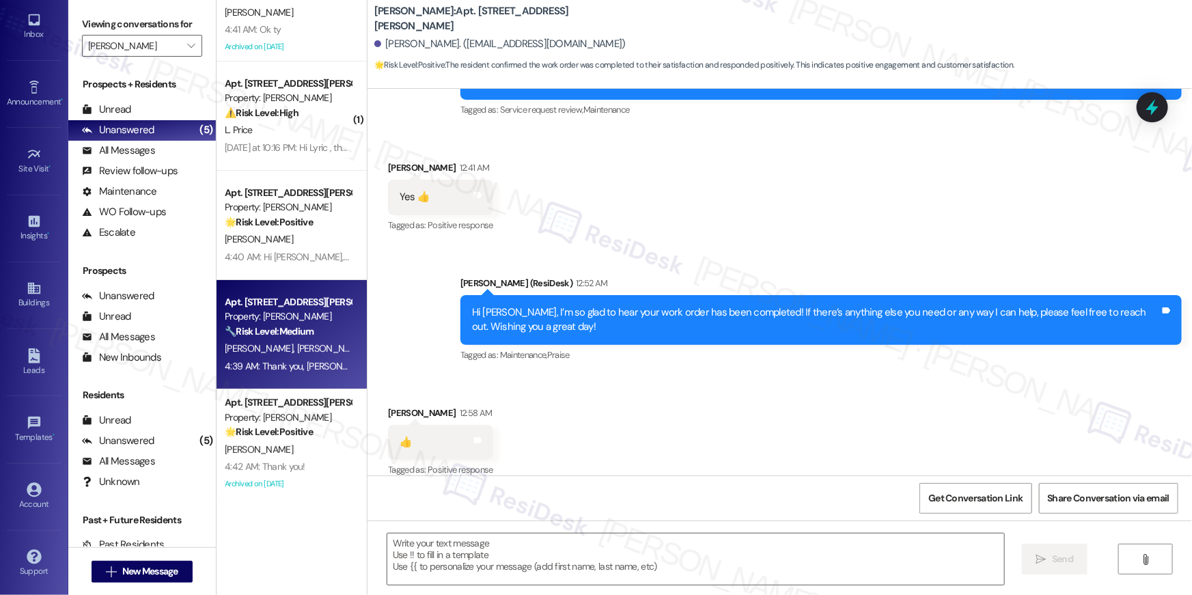
type textarea "Fetching suggested responses. Please feel free to read through the conversation…"
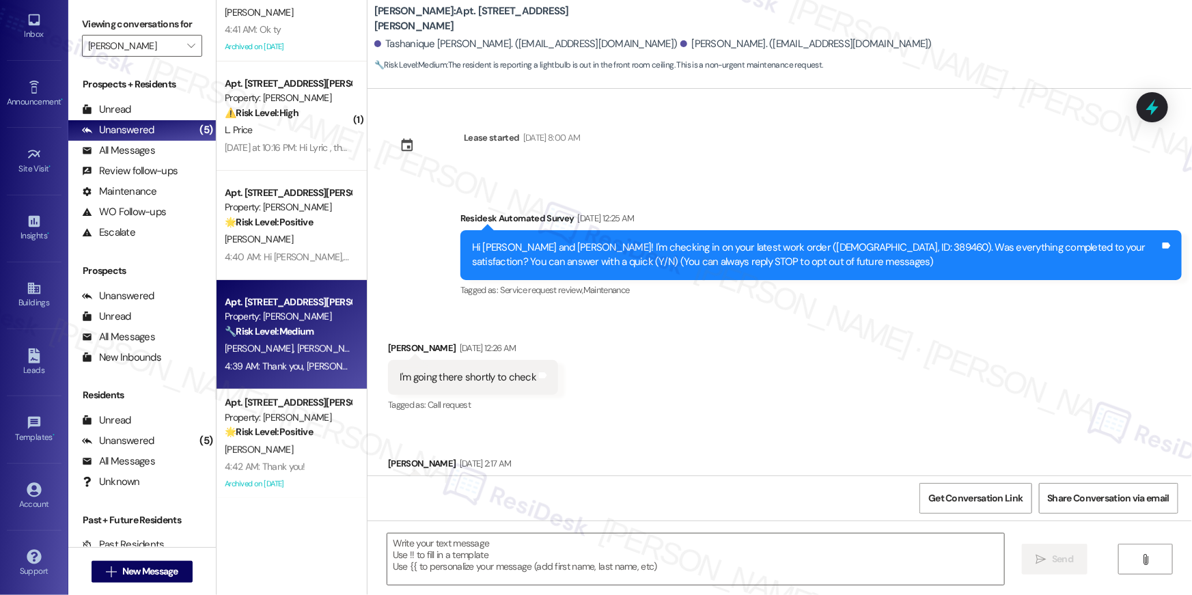
type textarea "Fetching suggested responses. Please feel free to read through the conversation…"
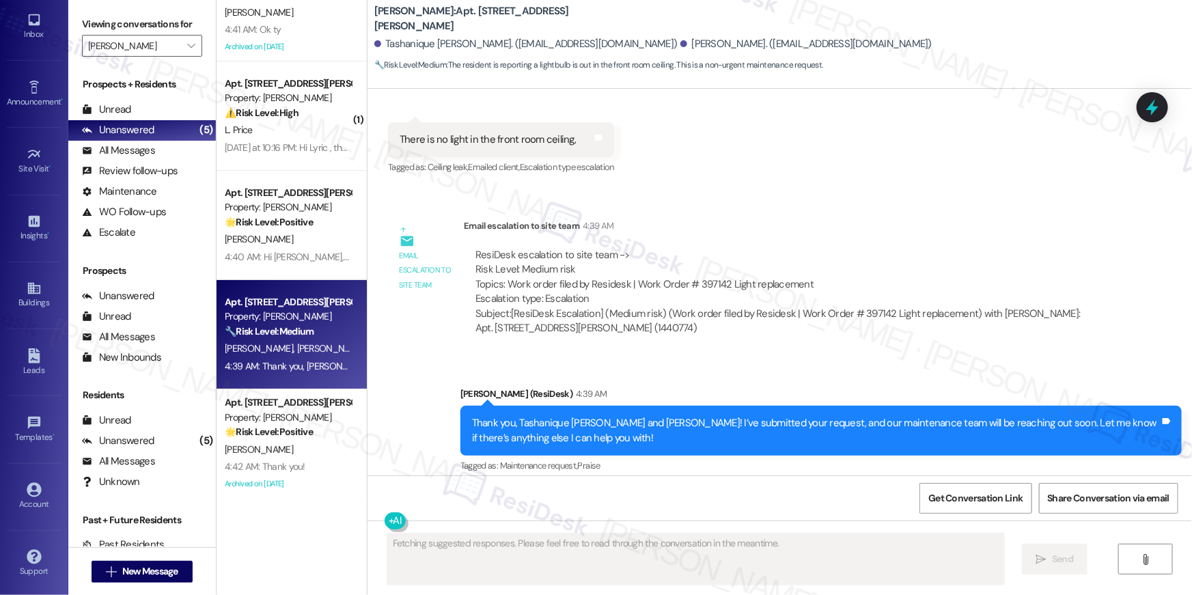
scroll to position [5930, 0]
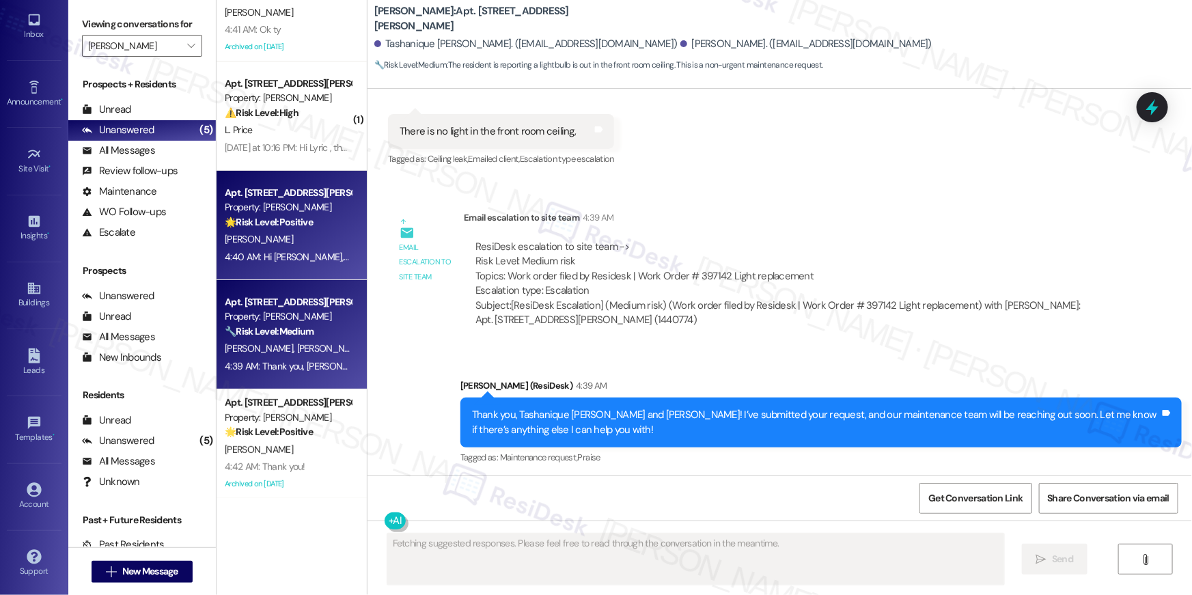
click at [266, 227] on strong "🌟 Risk Level: Positive" at bounding box center [269, 222] width 88 height 12
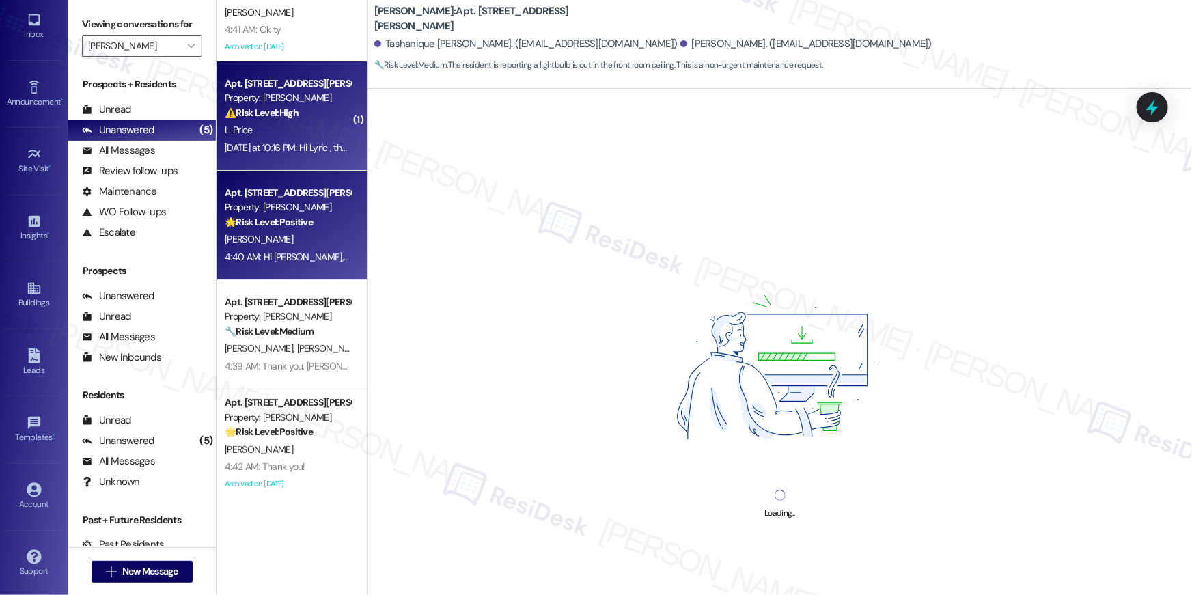
click at [277, 154] on div "Yesterday at 10:16 PM: Hi Lyric , thank you for bringing this important matter …" at bounding box center [287, 147] width 129 height 17
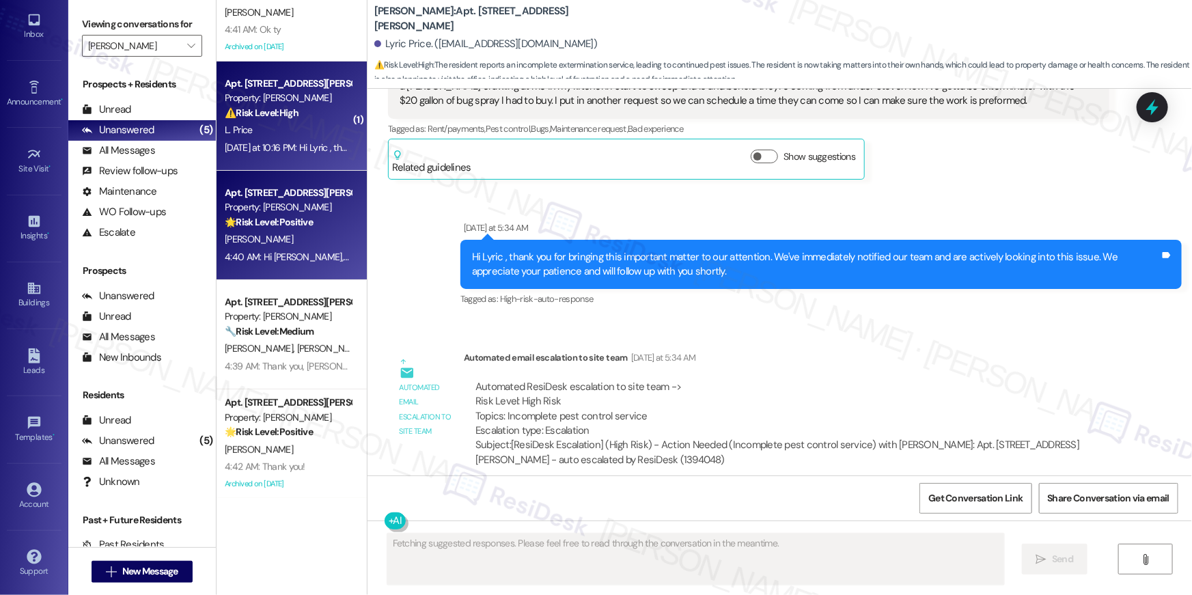
scroll to position [4286, 0]
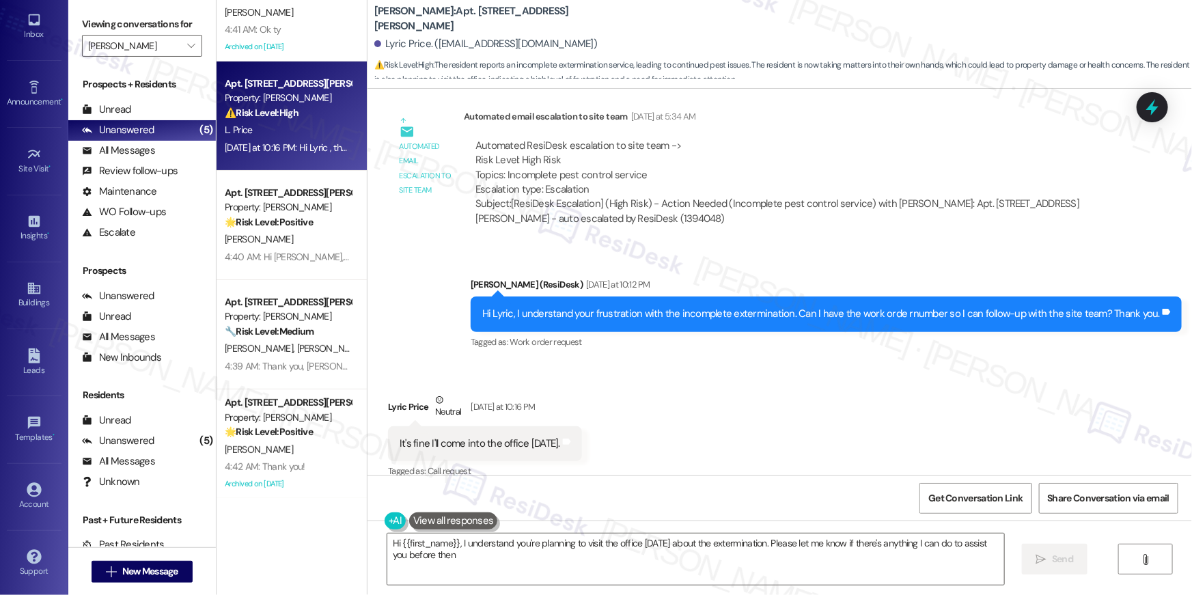
type textarea "Hi {{first_name}}, I understand you're planning to visit the office tomorrow ab…"
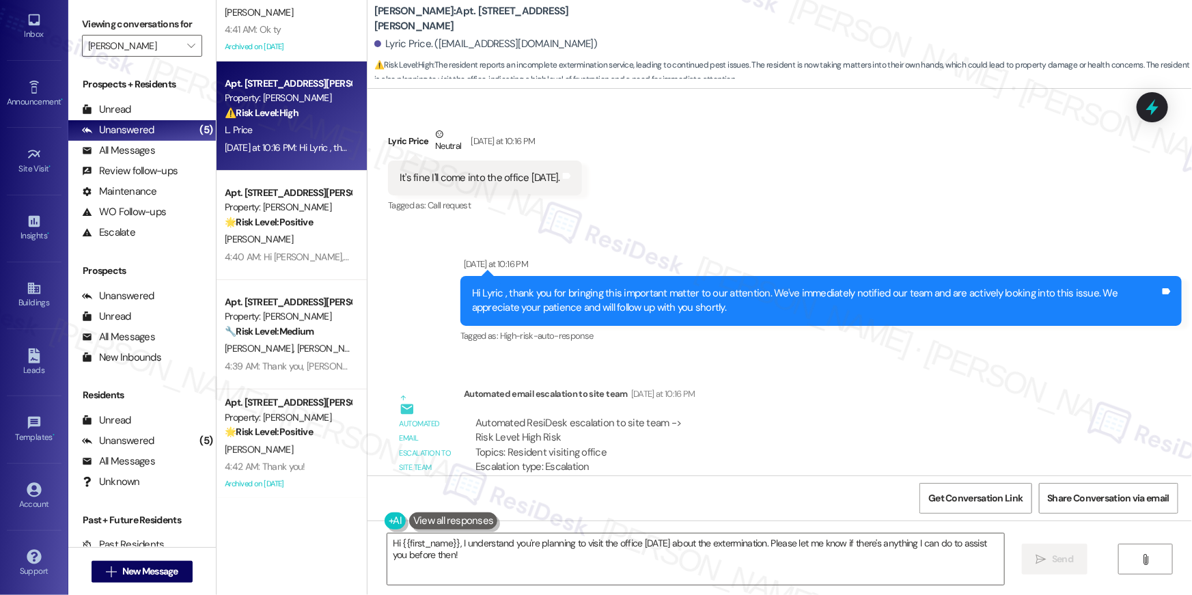
scroll to position [4585, 0]
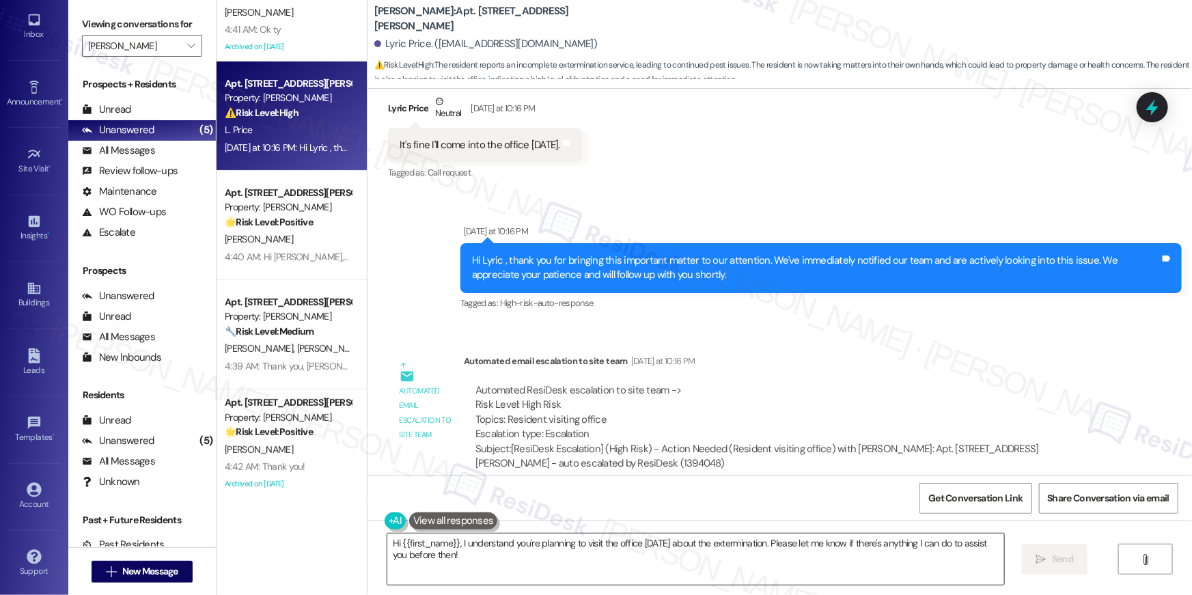
click at [534, 568] on textarea "Hi {{first_name}}, I understand you're planning to visit the office [DATE] abou…" at bounding box center [695, 559] width 617 height 51
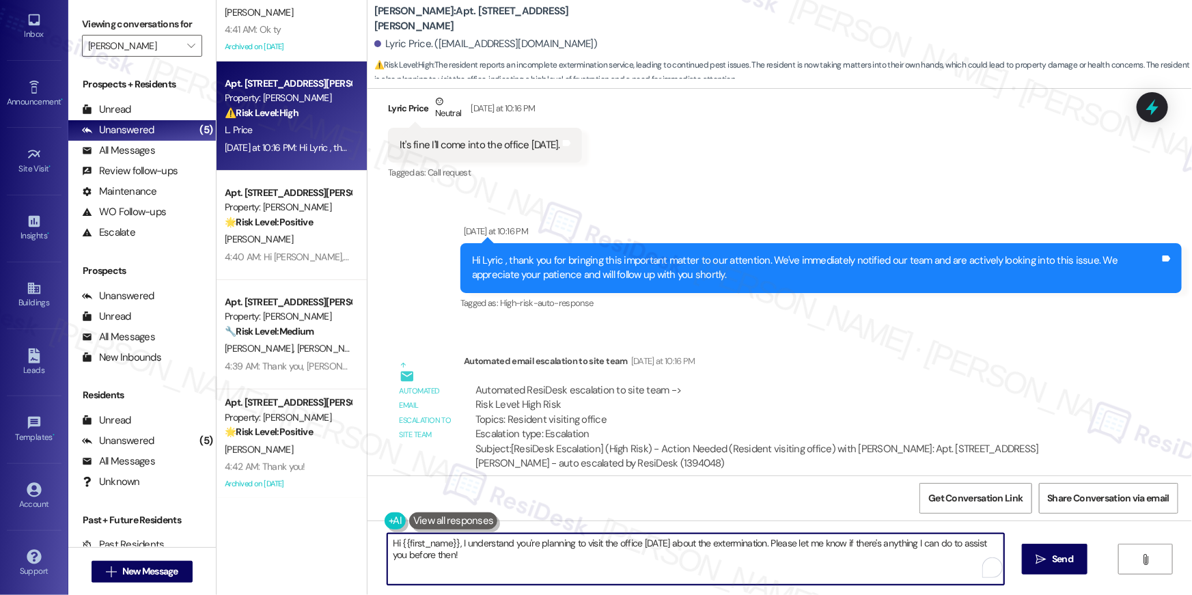
click at [650, 565] on textarea "Hi {{first_name}}, I understand you're planning to visit the office [DATE] abou…" at bounding box center [695, 559] width 617 height 51
type textarea "Please let me know if there's anything else I can assist you with, Lyric. Thank…"
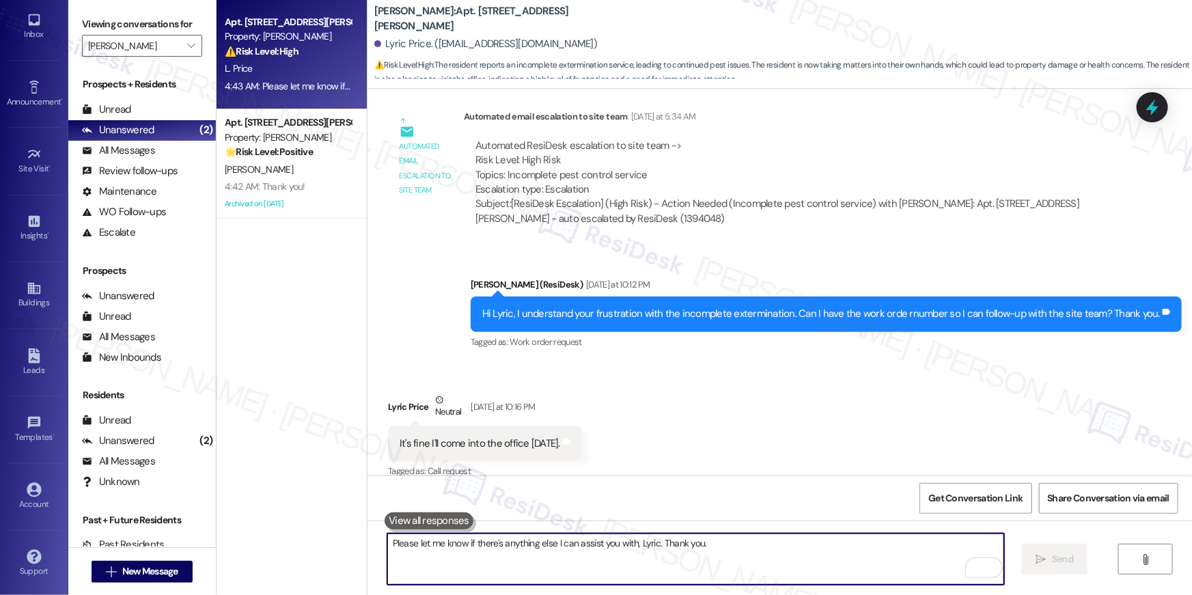
scroll to position [0, 0]
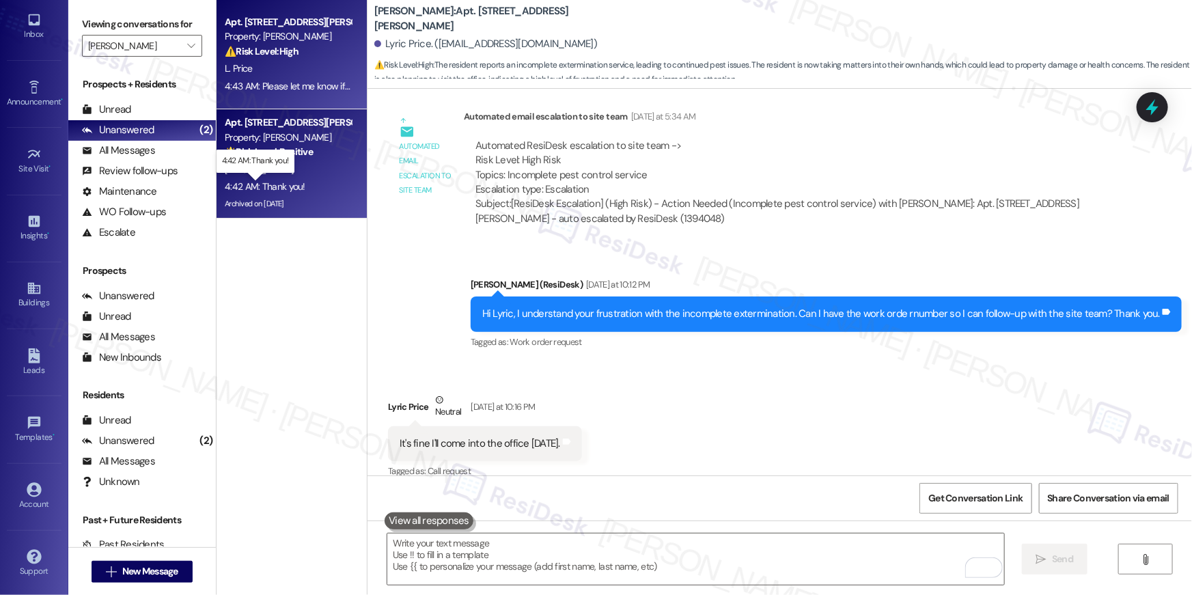
click at [263, 184] on div "4:42 AM: Thank you! 4:42 AM: Thank you!" at bounding box center [265, 186] width 81 height 12
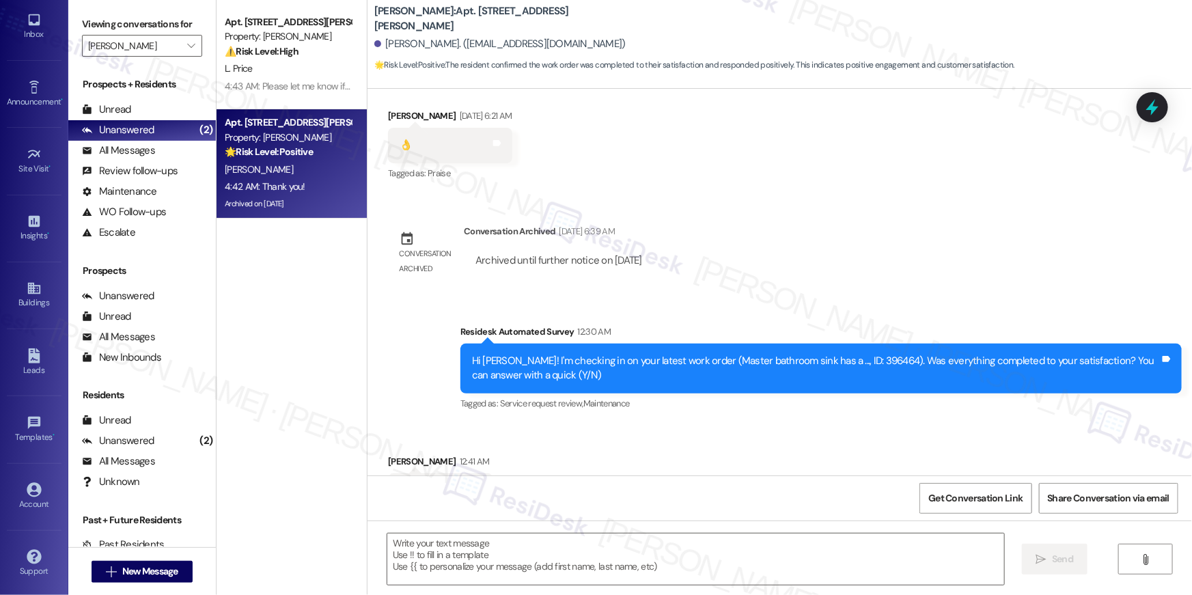
type textarea "Fetching suggested responses. Please feel free to read through the conversation…"
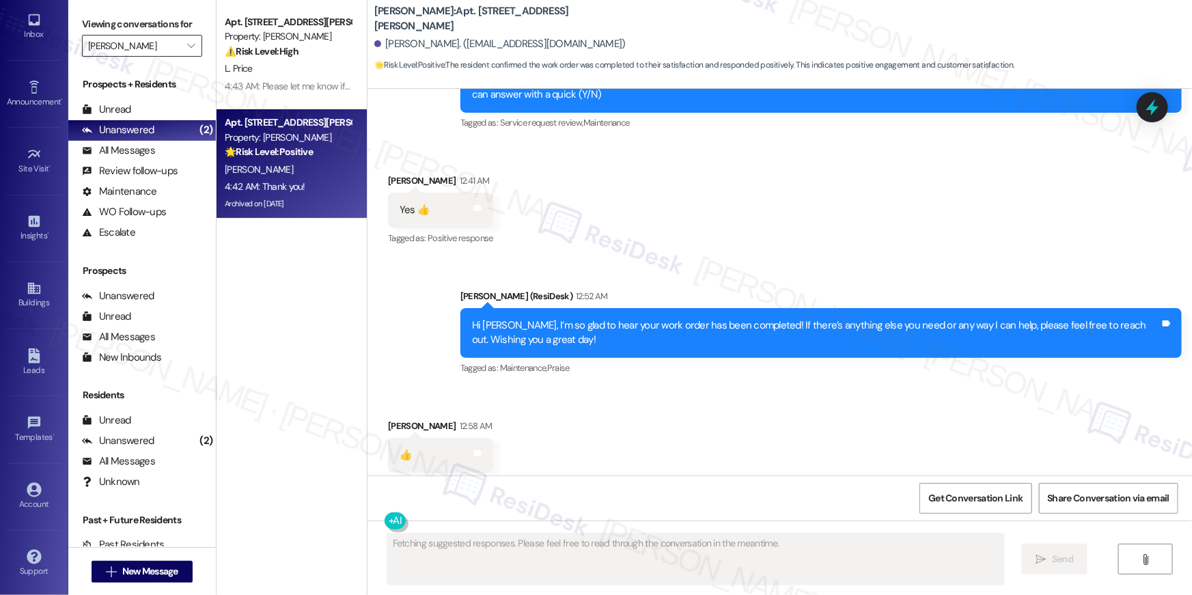
scroll to position [1271, 0]
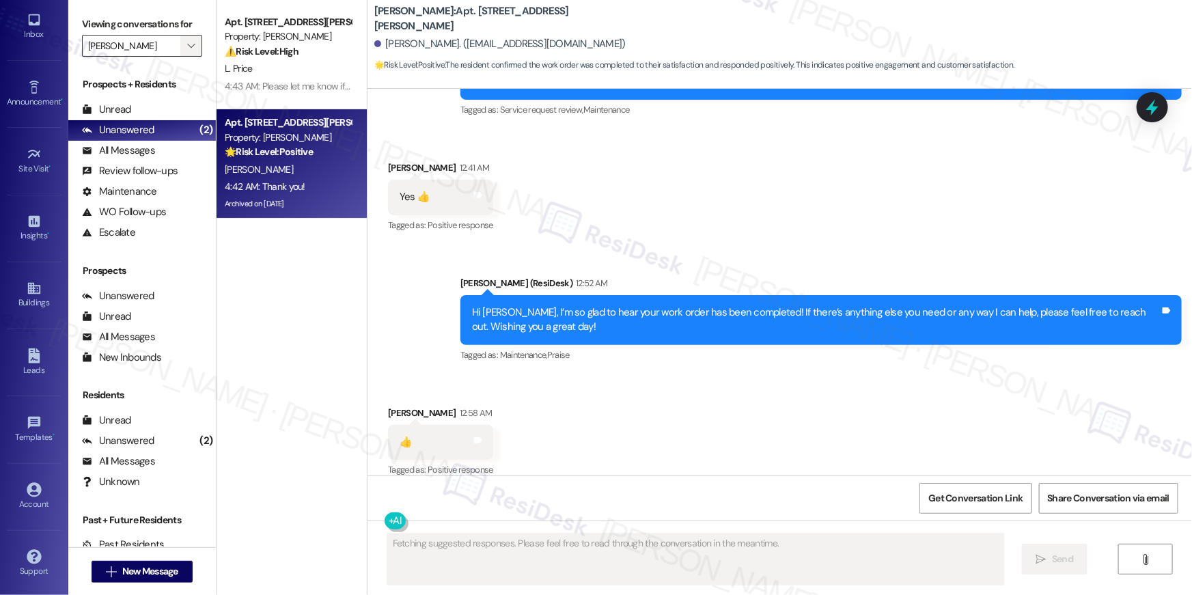
click at [187, 45] on icon "" at bounding box center [191, 45] width 8 height 11
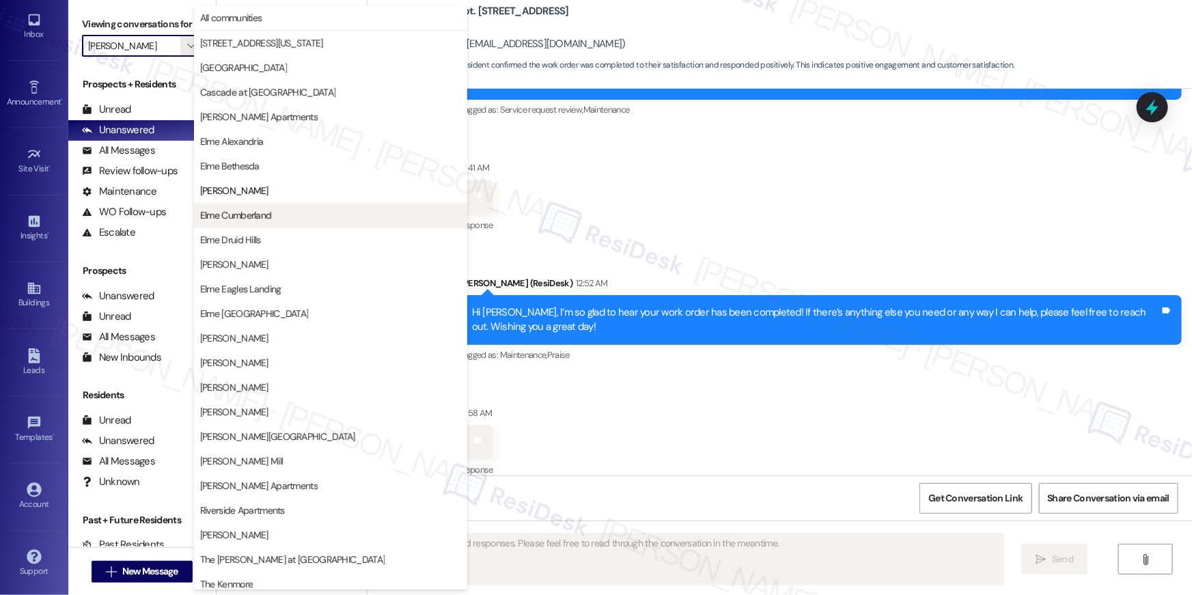
click at [236, 208] on span "Elme Cumberland" at bounding box center [236, 215] width 72 height 14
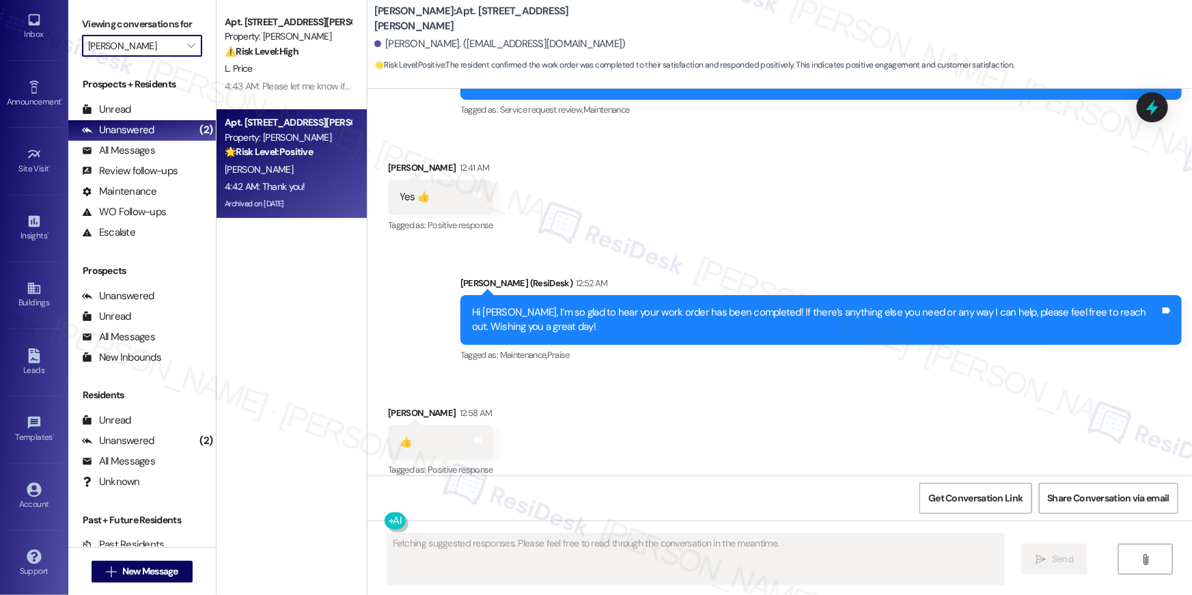
type input "Elme Cumberland"
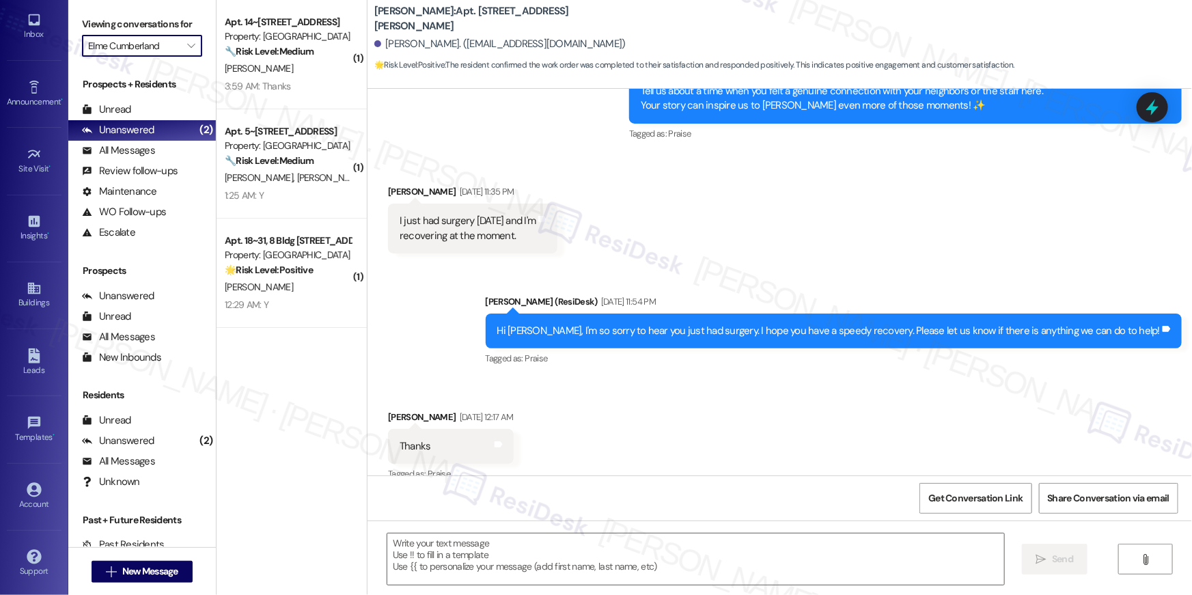
type textarea "Fetching suggested responses. Please feel free to read through the conversation…"
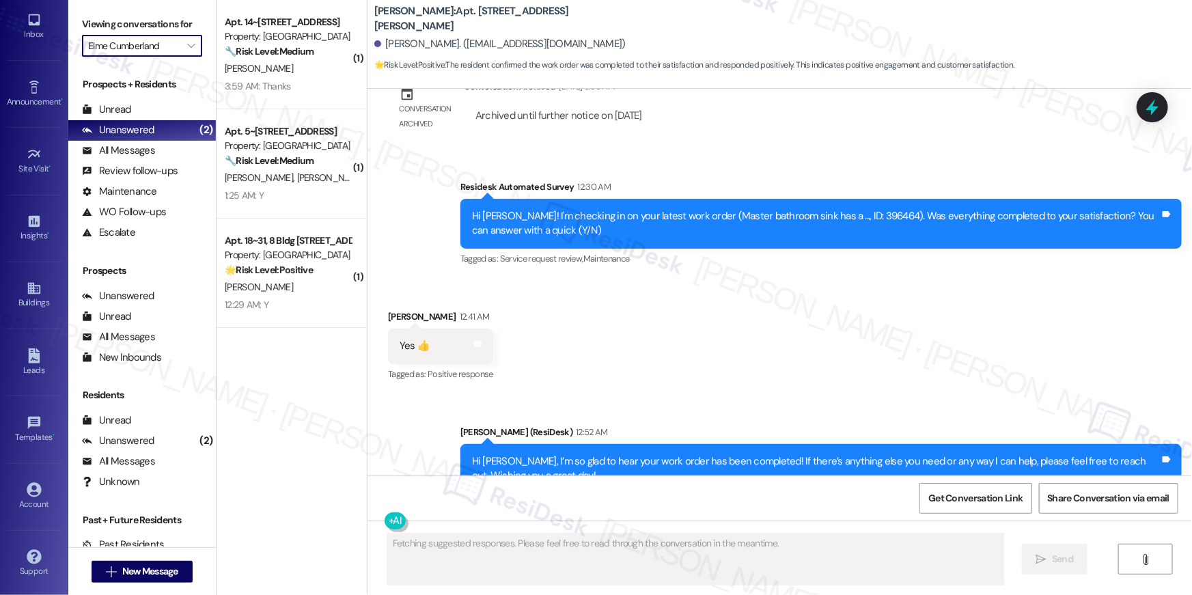
scroll to position [1271, 0]
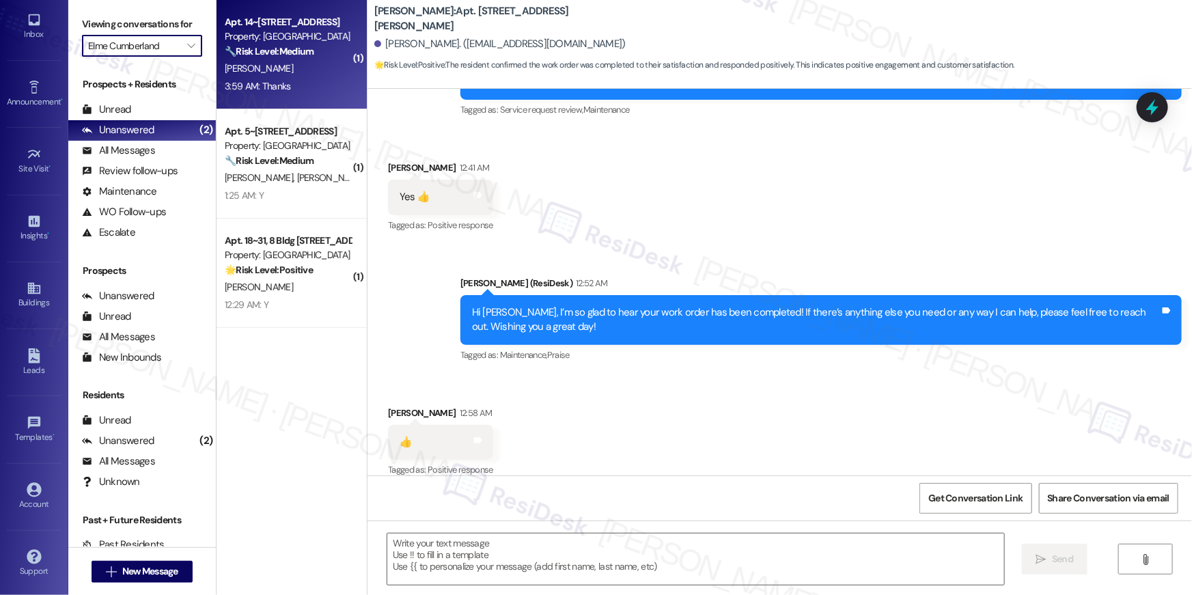
click at [301, 68] on div "[PERSON_NAME]" at bounding box center [287, 68] width 129 height 17
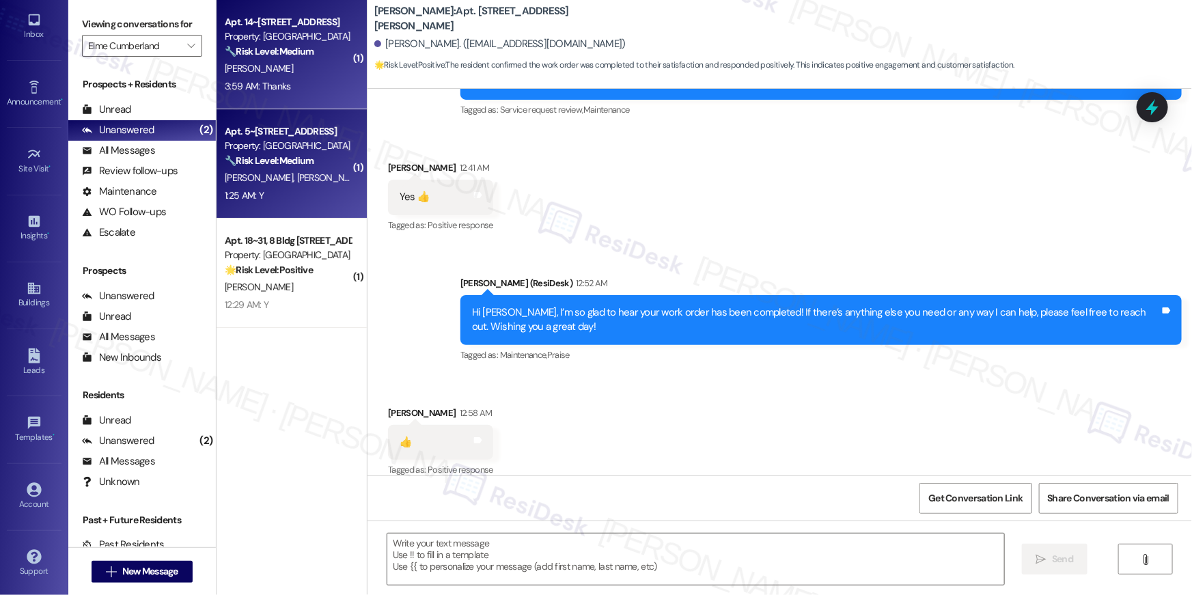
type textarea "Fetching suggested responses. Please feel free to read through the conversation…"
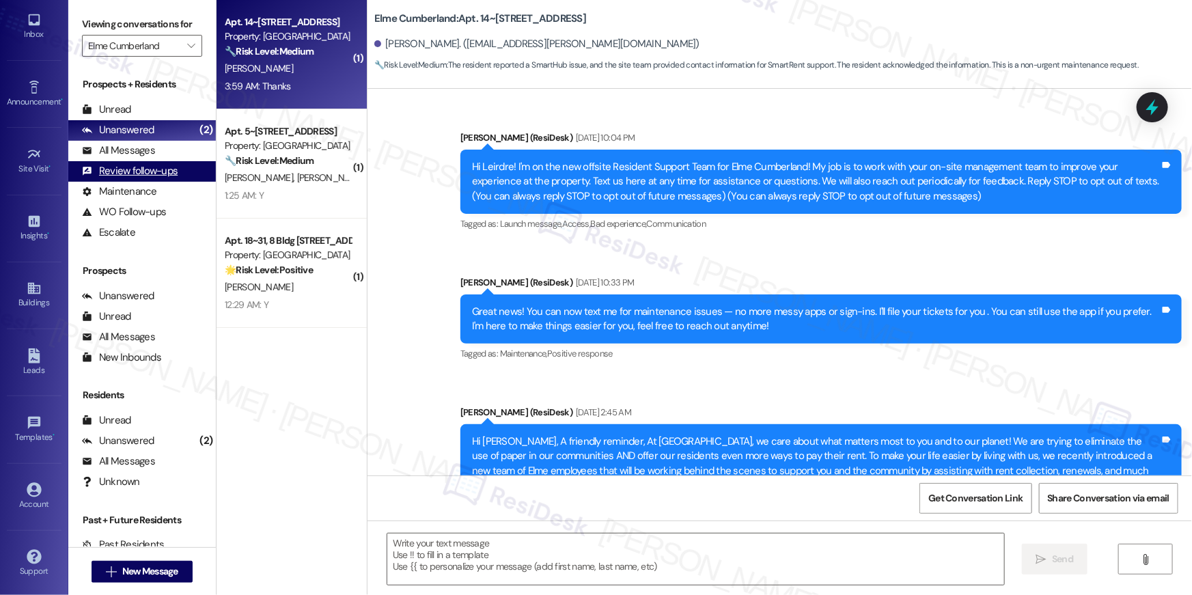
scroll to position [25865, 0]
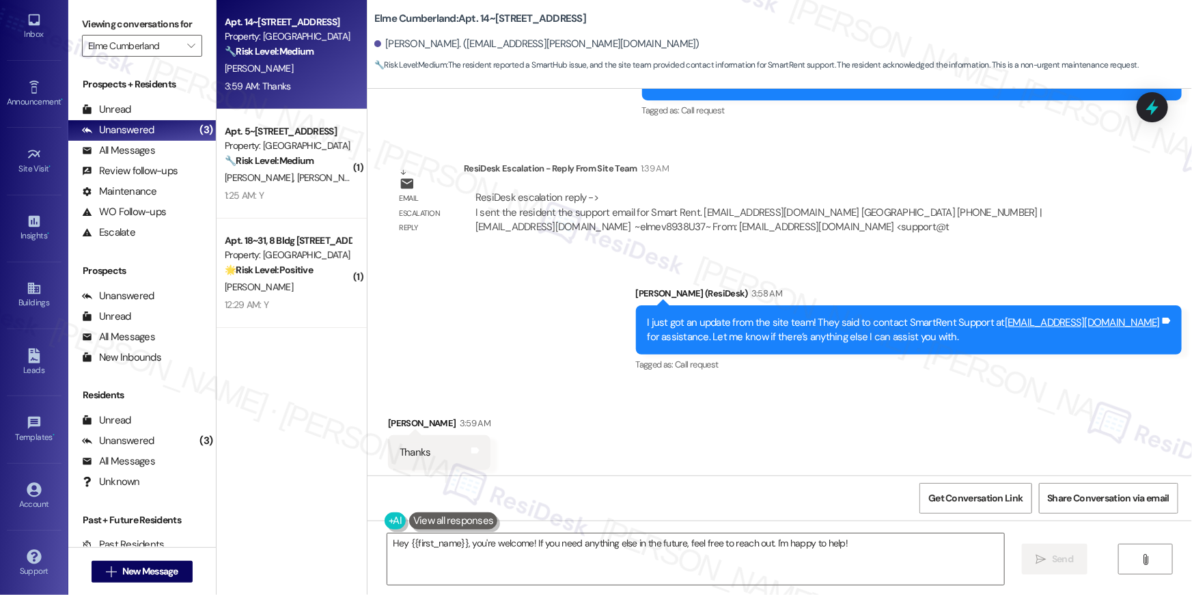
click at [605, 415] on div "Received via SMS [PERSON_NAME] 3:59 AM Thanks Tags and notes Tagged as: Praise …" at bounding box center [780, 442] width 825 height 115
click at [676, 541] on textarea "Hey {{first_name}}, you're welcome! If you need anything else in the future, fe…" at bounding box center [695, 559] width 617 height 51
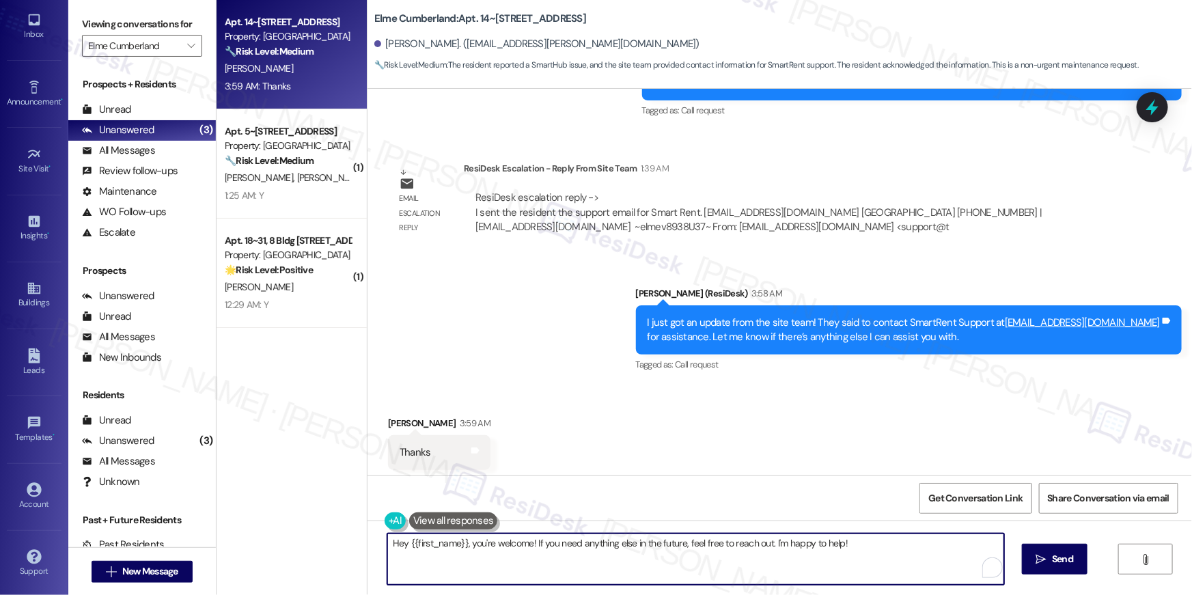
click at [676, 541] on textarea "Hey {{first_name}}, you're welcome! If you need anything else in the future, fe…" at bounding box center [695, 559] width 617 height 51
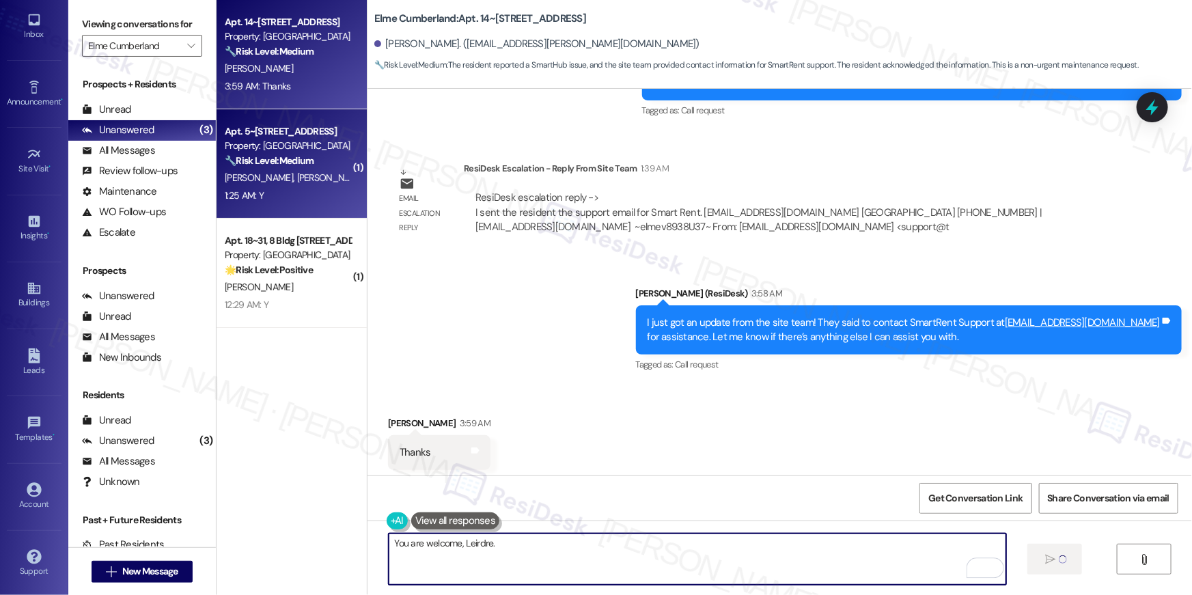
type textarea "You are welcome, Leirdre."
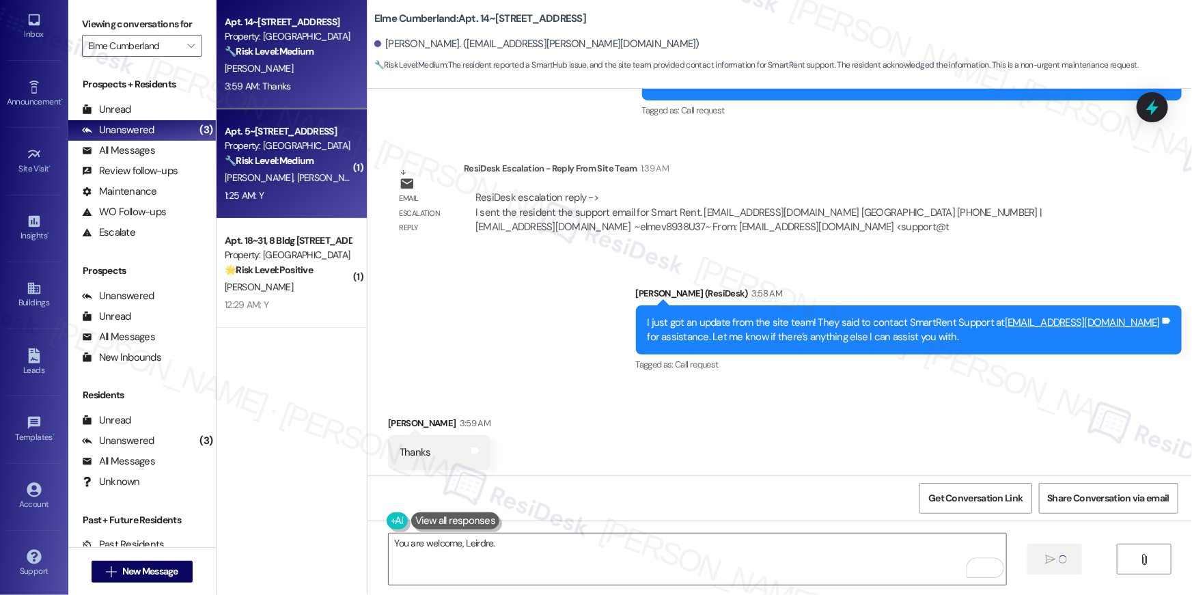
click at [288, 167] on div "🔧 Risk Level: Medium The resident responded 'Y' to confirm that the carpet work…" at bounding box center [288, 161] width 126 height 14
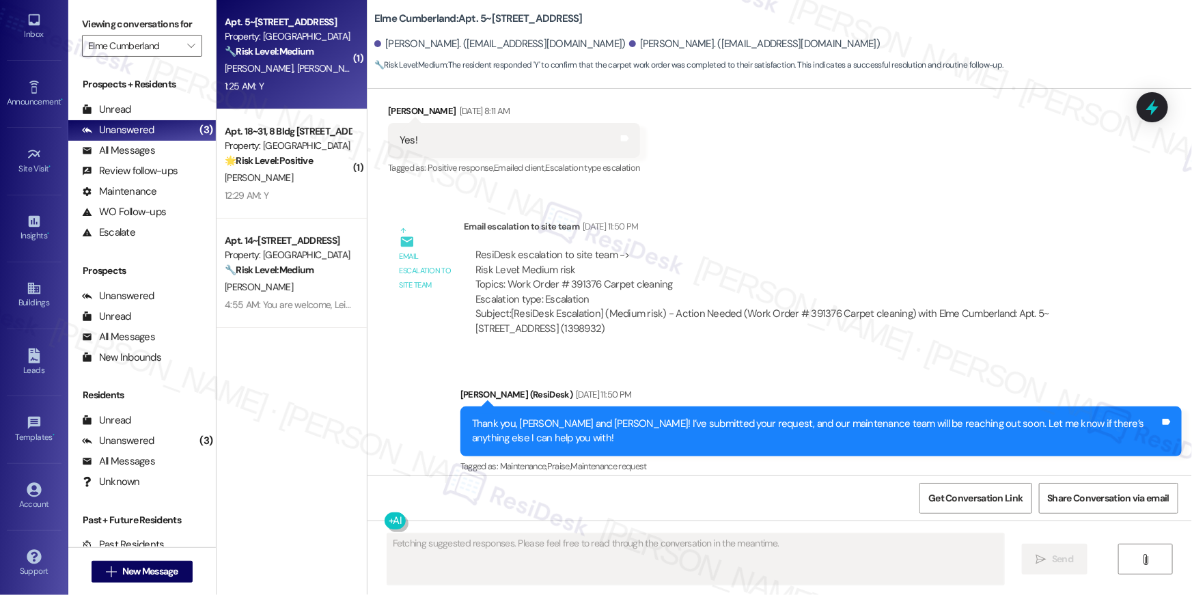
scroll to position [6278, 0]
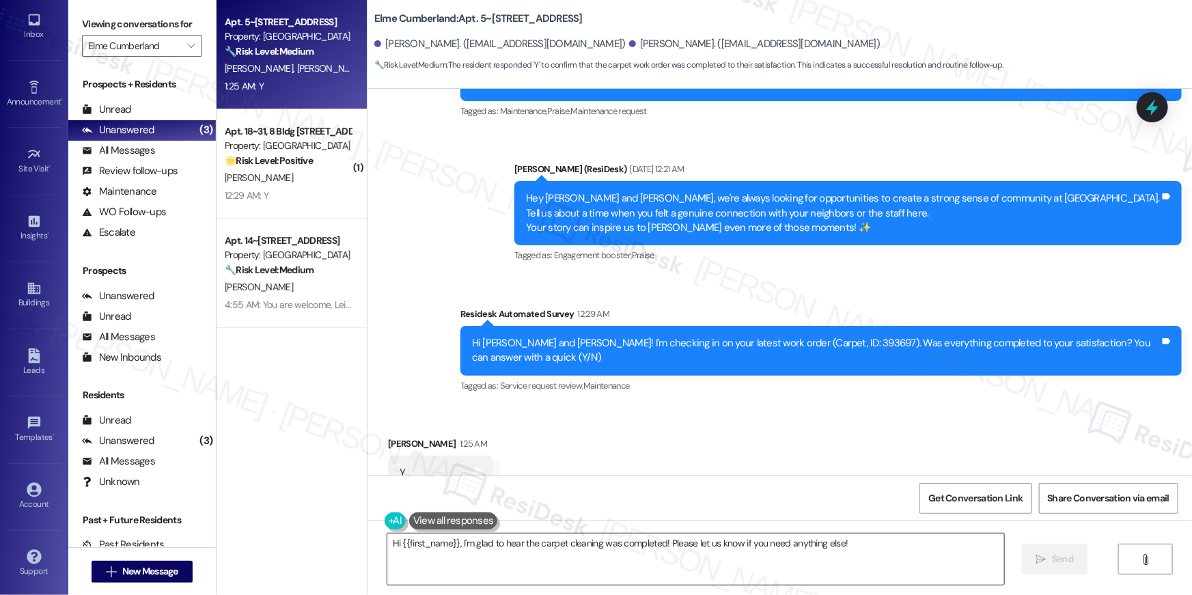
click at [735, 566] on textarea "Hi {{first_name}}, I'm glad to hear the carpet cleaning was completed! Please l…" at bounding box center [695, 559] width 617 height 51
paste textarea "’m so glad to hear your work order has been completed! If there’s anything else…"
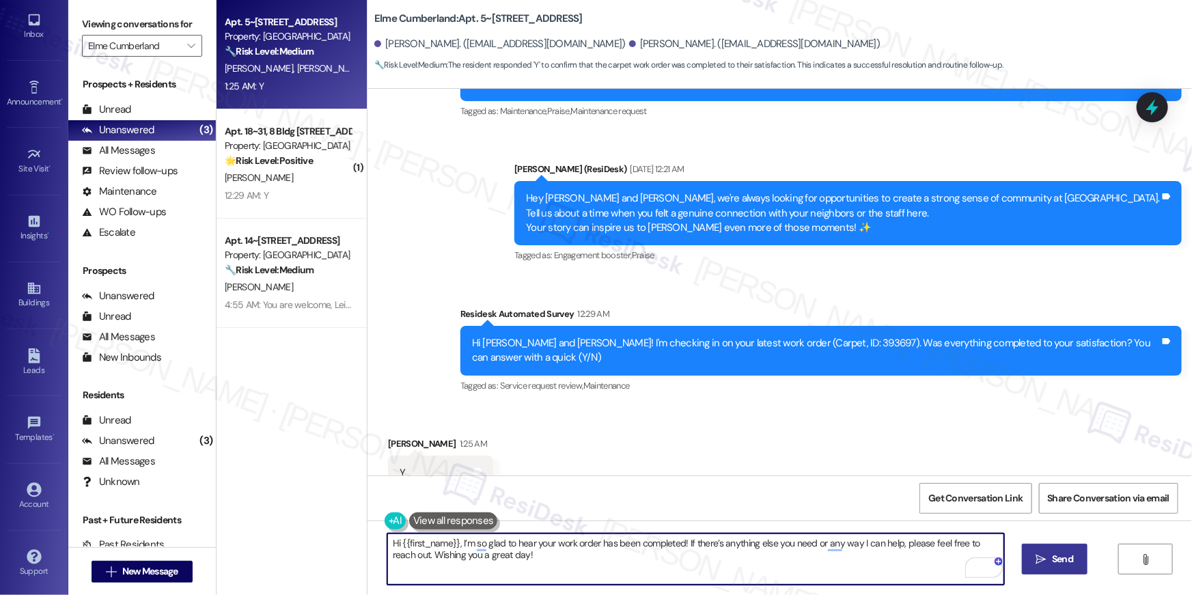
type textarea "Hi {{first_name}}, I’m so glad to hear your work order has been completed! If t…"
click at [1057, 568] on button " Send" at bounding box center [1055, 559] width 66 height 31
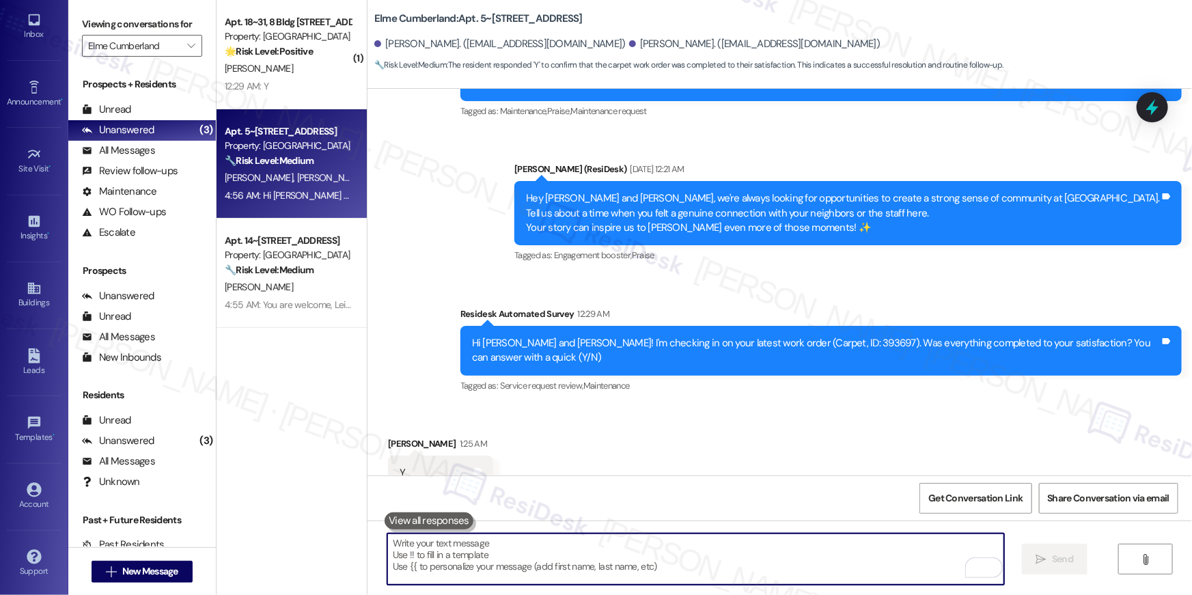
click at [612, 564] on textarea "To enrich screen reader interactions, please activate Accessibility in Grammarl…" at bounding box center [695, 559] width 617 height 51
click at [625, 563] on textarea "To enrich screen reader interactions, please activate Accessibility in Grammarl…" at bounding box center [695, 559] width 617 height 51
paste textarea "Hi {{first_name}}, I’m so glad to hear your work order has been completed! If t…"
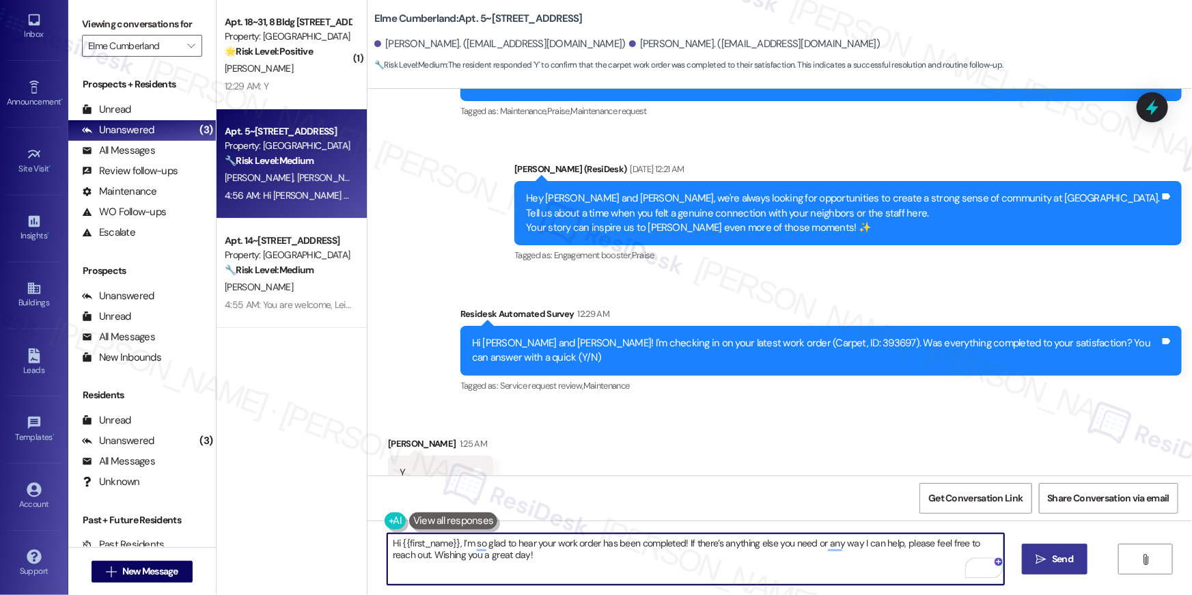
type textarea "Hi {{first_name}}, I’m so glad to hear your work order has been completed! If t…"
click at [1045, 562] on icon "" at bounding box center [1041, 559] width 10 height 11
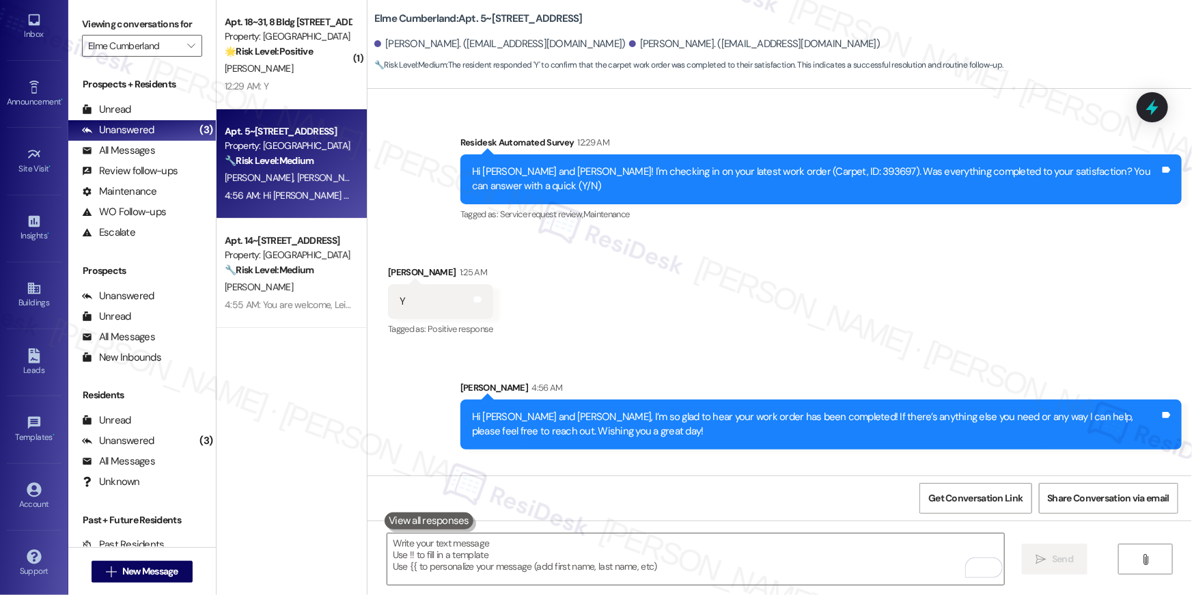
scroll to position [6498, 0]
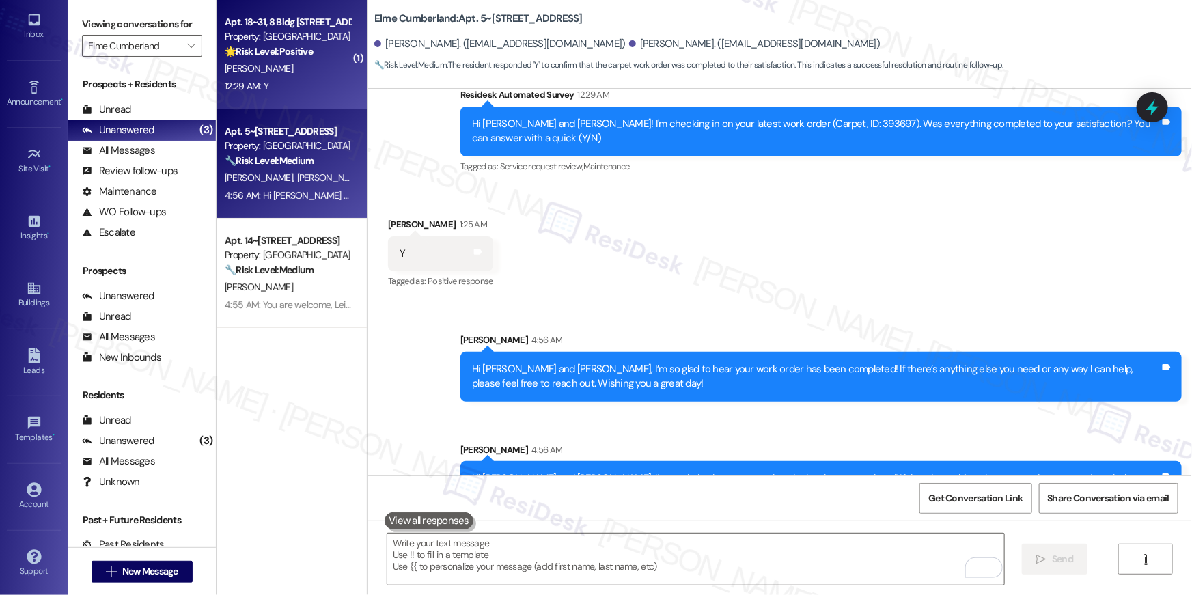
click at [297, 70] on div "J. Jackson" at bounding box center [287, 68] width 129 height 17
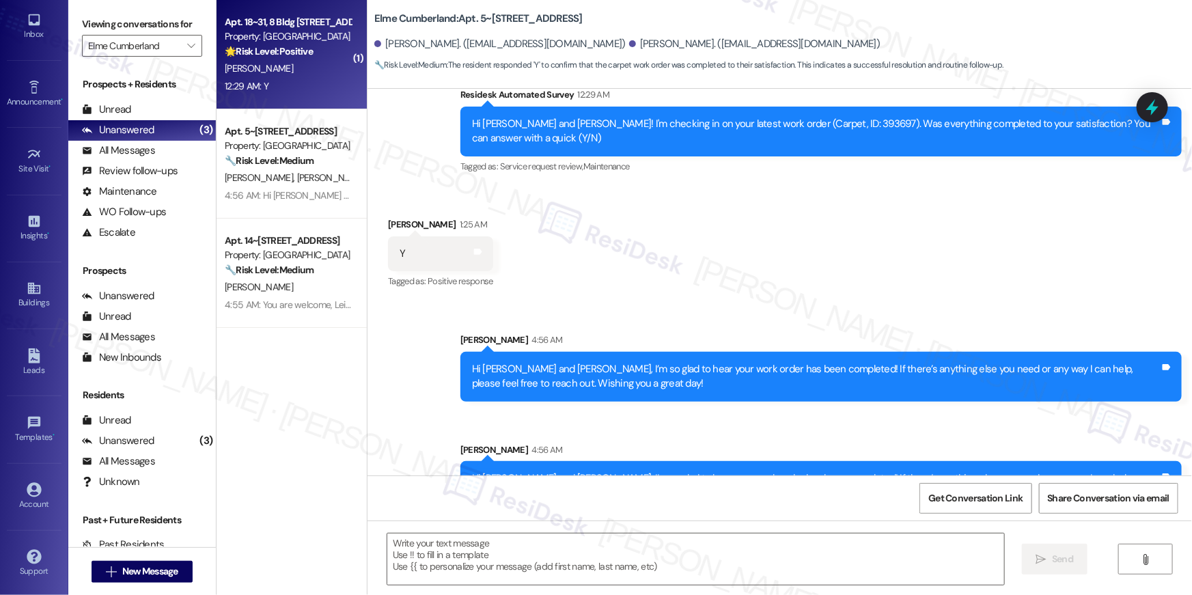
type textarea "Fetching suggested responses. Please feel free to read through the conversation…"
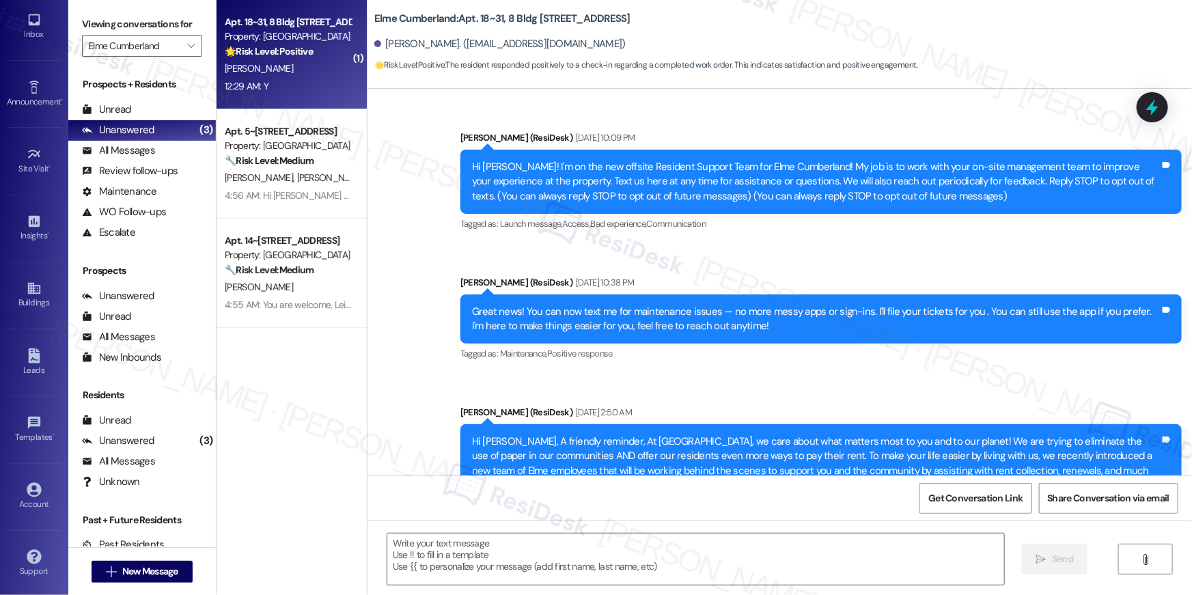
type textarea "Fetching suggested responses. Please feel free to read through the conversation…"
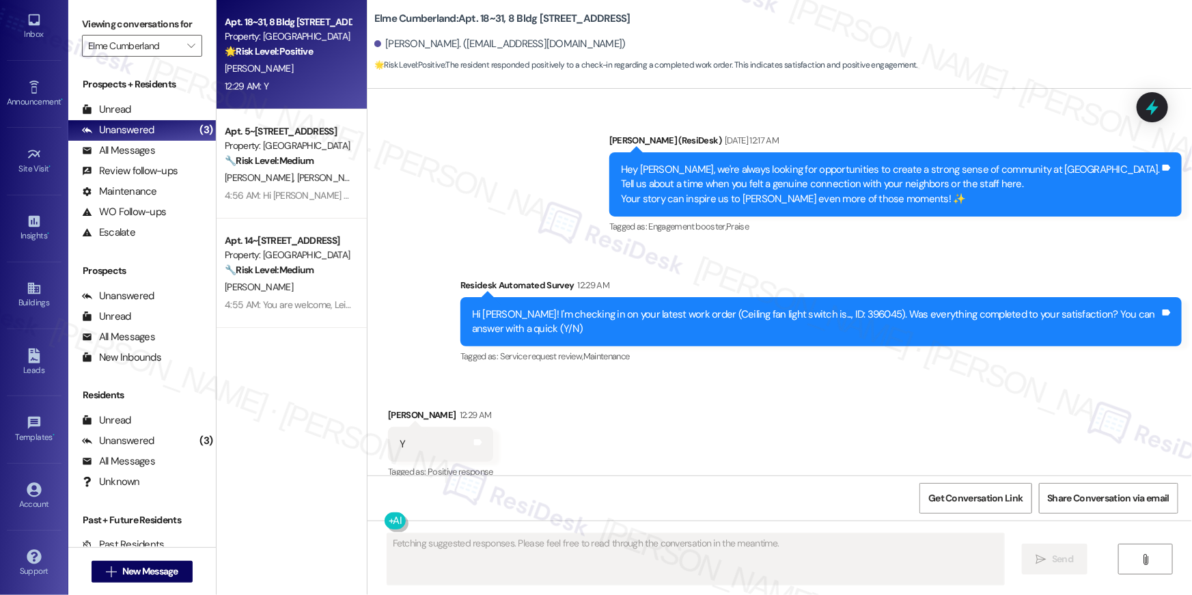
scroll to position [6997, 0]
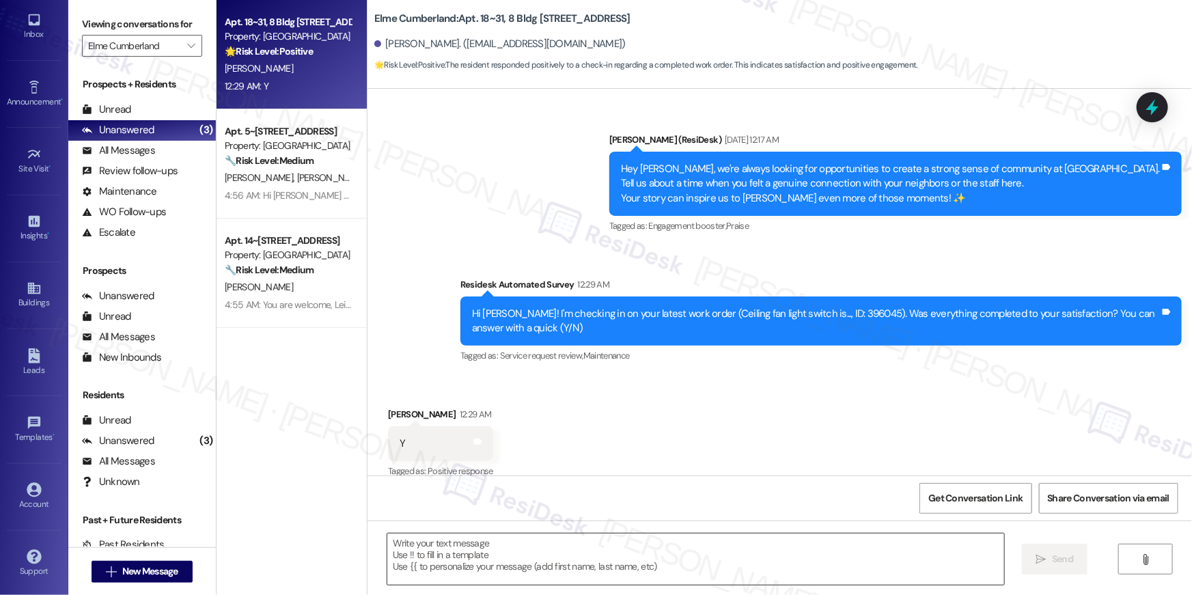
click at [657, 562] on textarea at bounding box center [695, 559] width 617 height 51
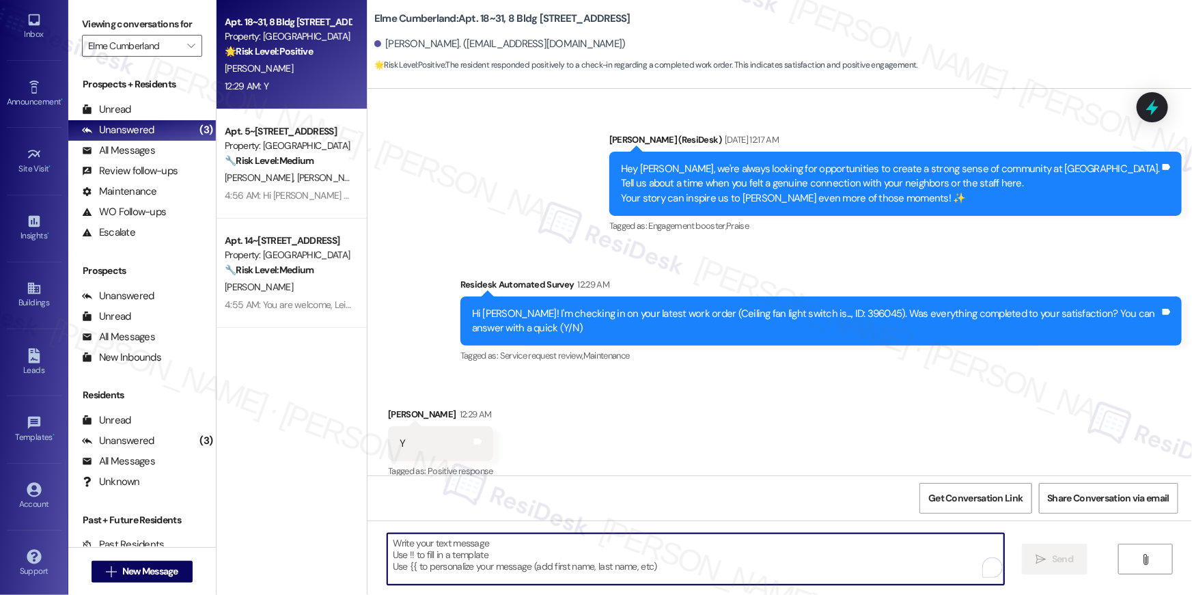
paste textarea "Hi {{first_name}}, I’m so glad to hear your work order has been completed! If t…"
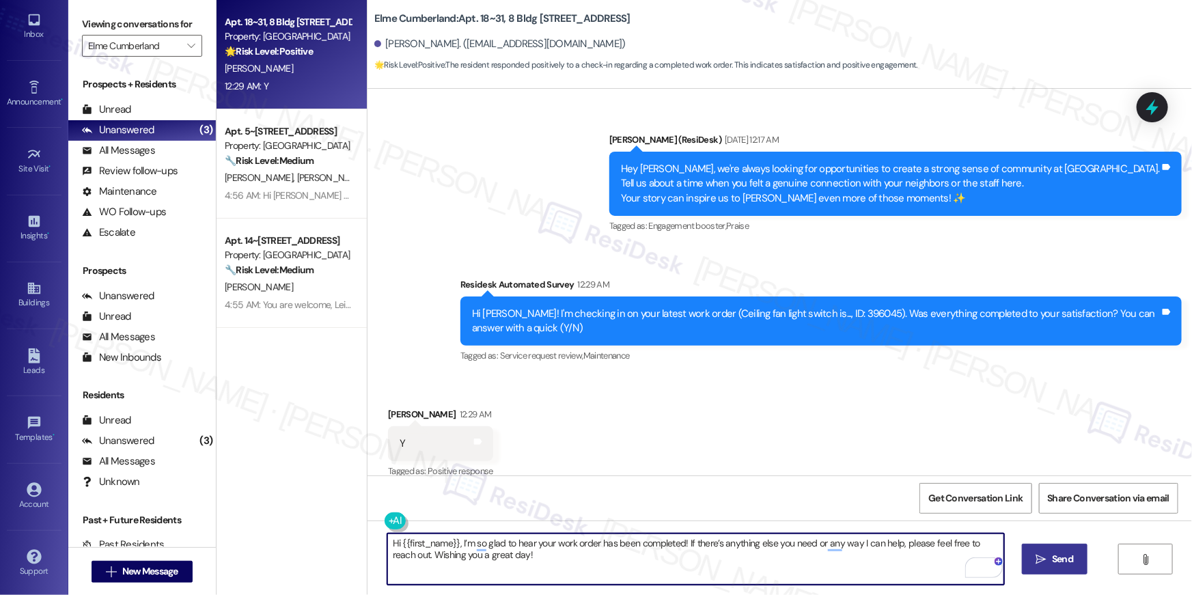
type textarea "Hi {{first_name}}, I’m so glad to hear your work order has been completed! If t…"
click at [1034, 555] on span " Send" at bounding box center [1055, 559] width 43 height 14
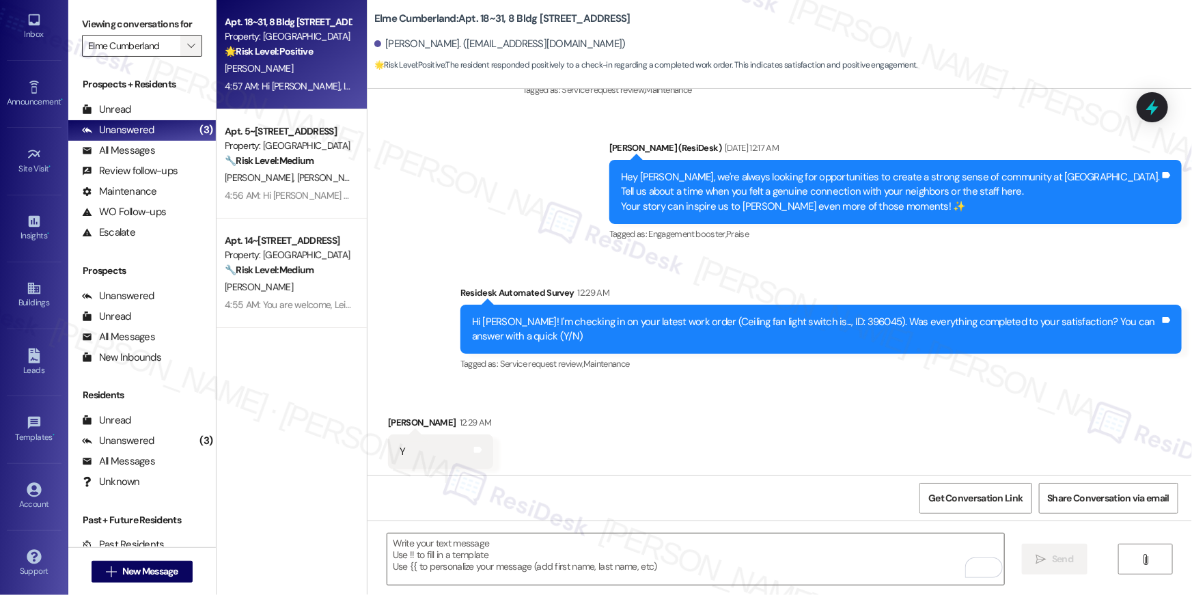
scroll to position [6996, 0]
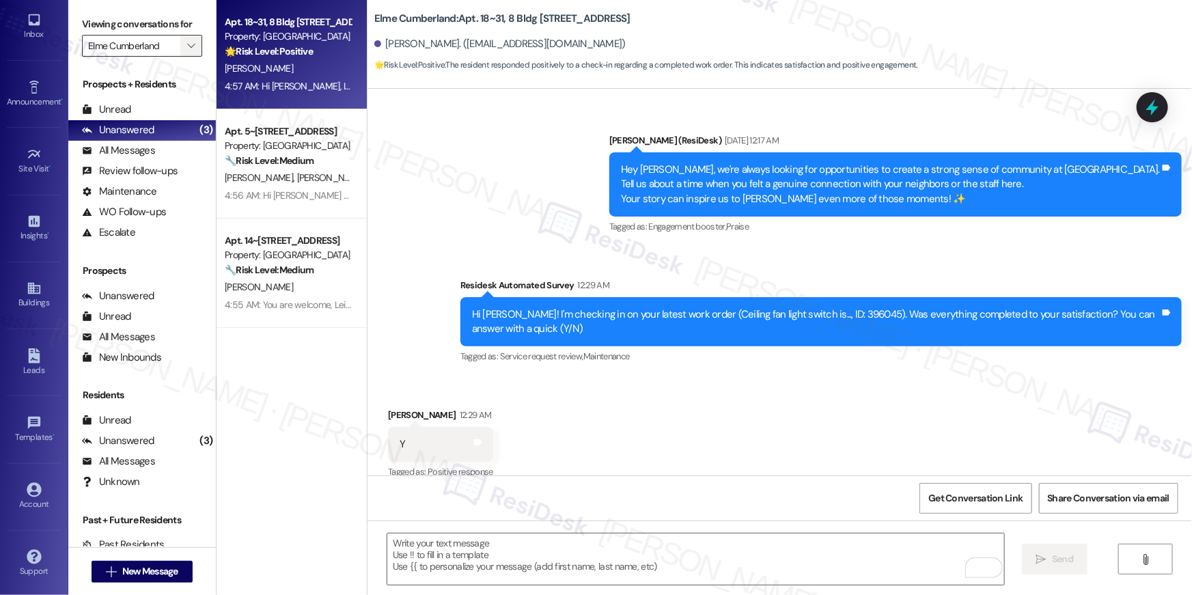
click at [187, 46] on icon "" at bounding box center [191, 45] width 8 height 11
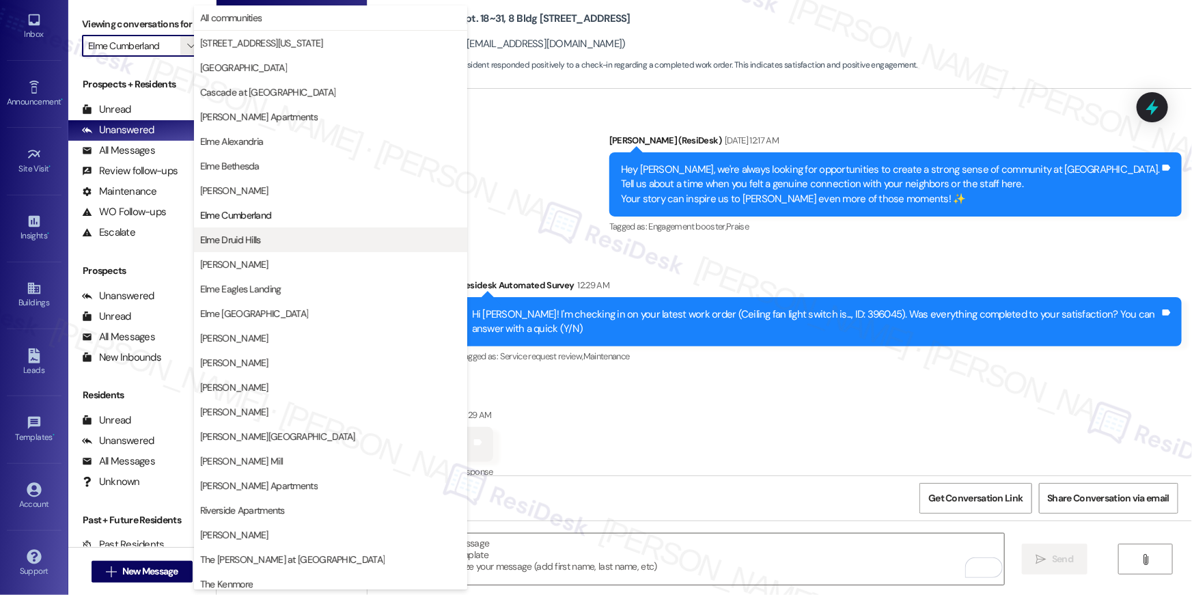
click at [238, 236] on span "Elme Druid Hills" at bounding box center [230, 240] width 61 height 14
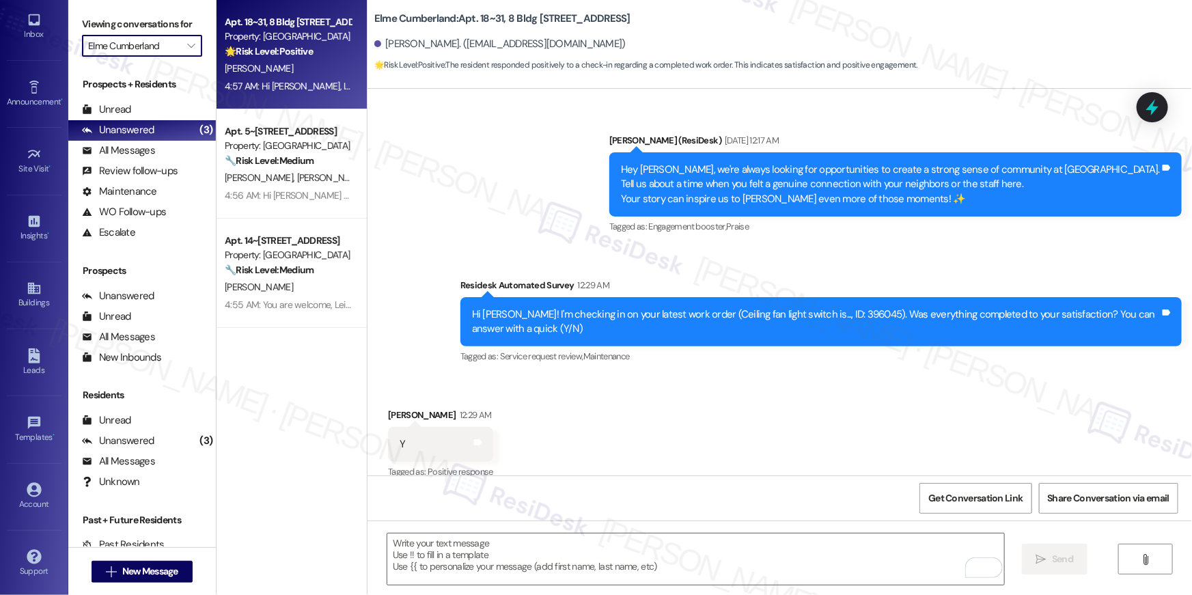
type input "Elme Druid Hills"
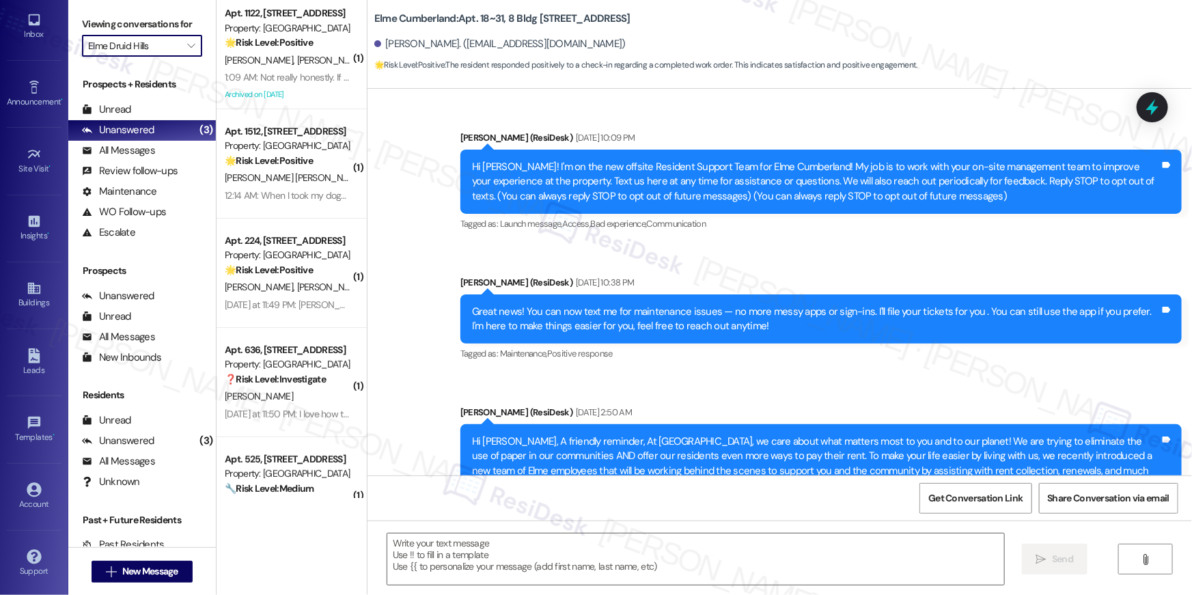
type textarea "Fetching suggested responses. Please feel free to read through the conversation…"
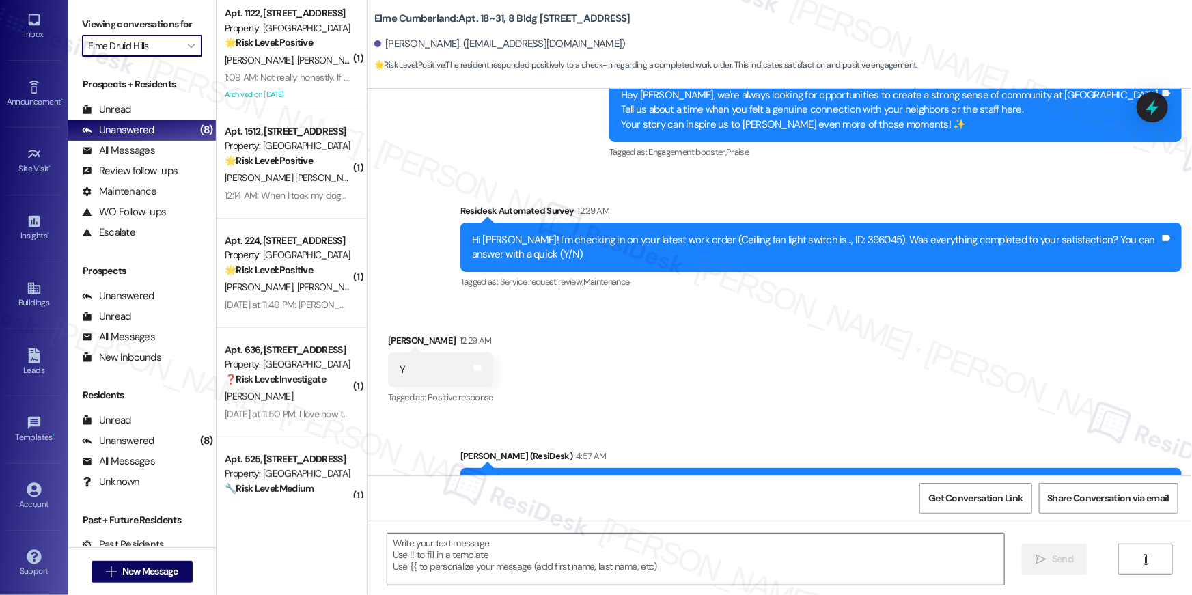
scroll to position [7127, 0]
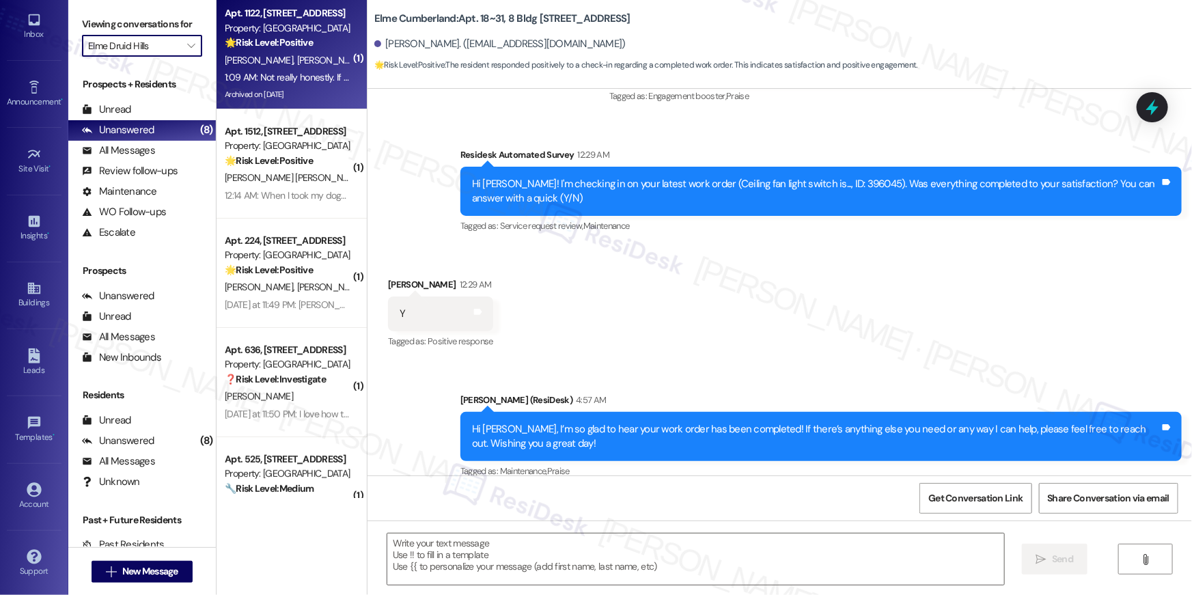
click at [305, 65] on div "N. Zimbel L. Roberts" at bounding box center [287, 60] width 129 height 17
type textarea "Fetching suggested responses. Please feel free to read through the conversation…"
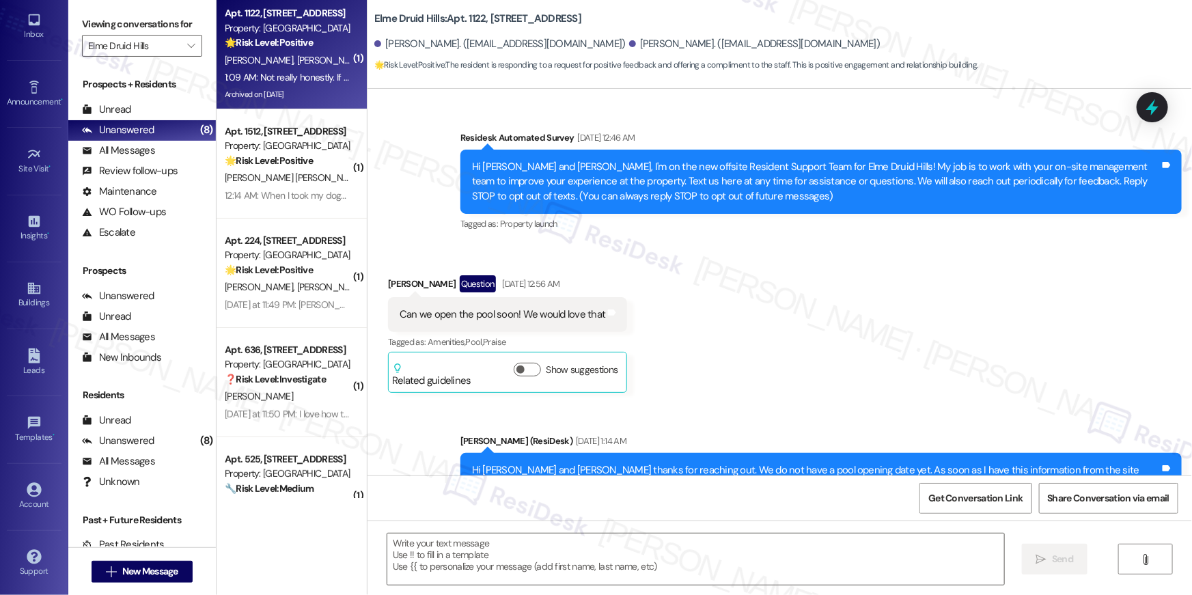
type textarea "Fetching suggested responses. Please feel free to read through the conversation…"
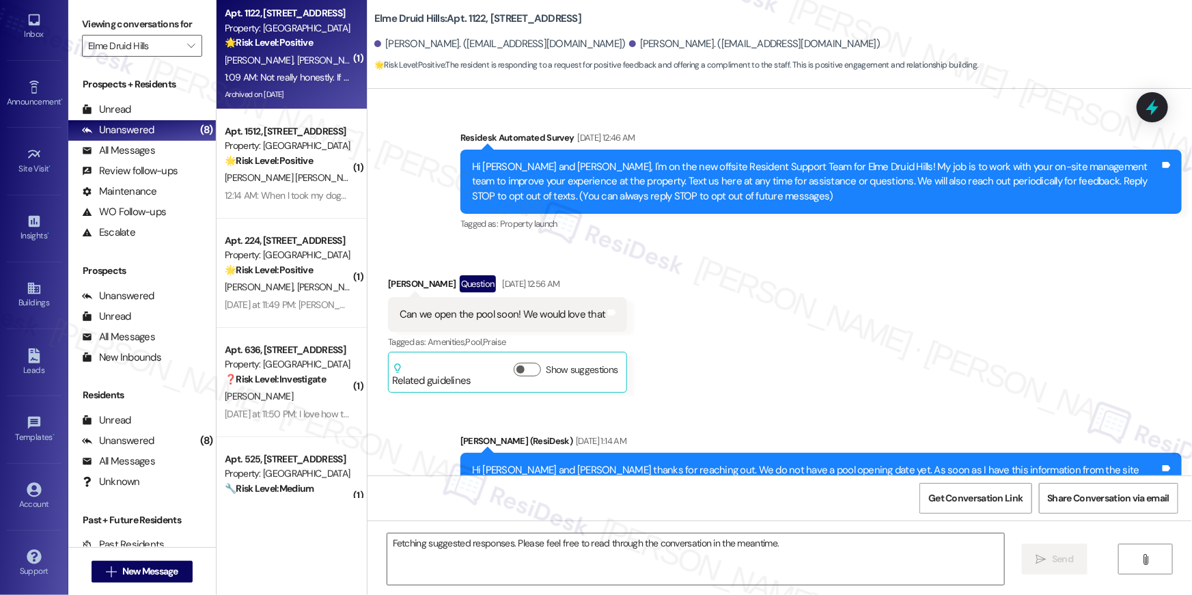
scroll to position [51611, 0]
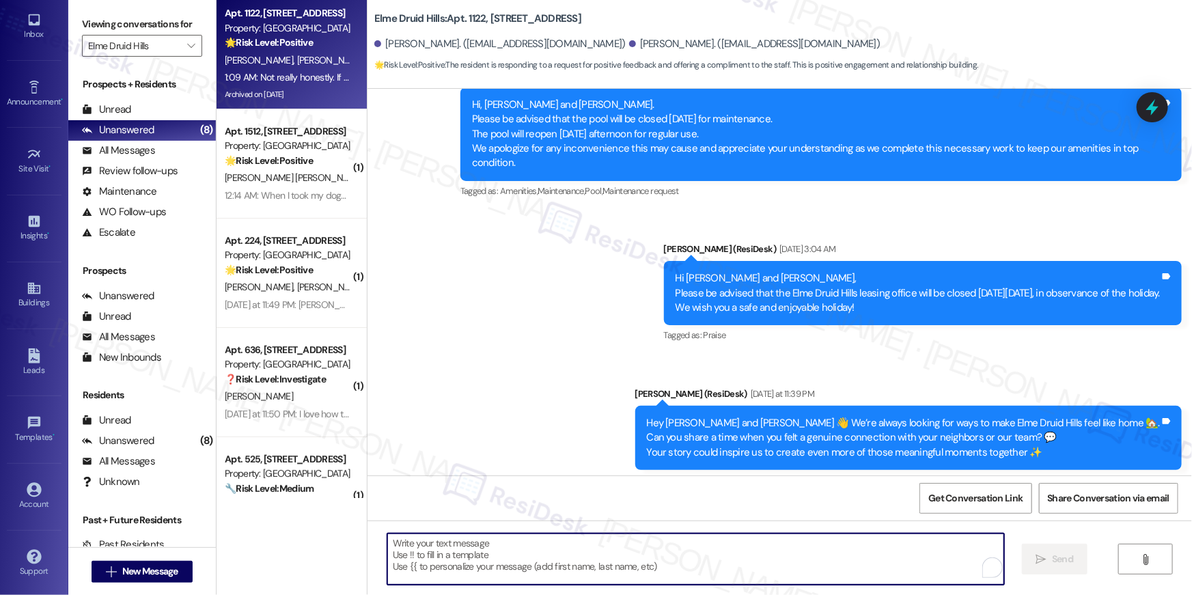
click at [612, 570] on textarea "To enrich screen reader interactions, please activate Accessibility in Grammarl…" at bounding box center [695, 559] width 617 height 51
click at [611, 555] on textarea "To enrich screen reader interactions, please activate Accessibility in Grammarl…" at bounding box center [695, 559] width 617 height 51
click at [609, 555] on textarea "To enrich screen reader interactions, please activate Accessibility in Grammarl…" at bounding box center [695, 559] width 617 height 51
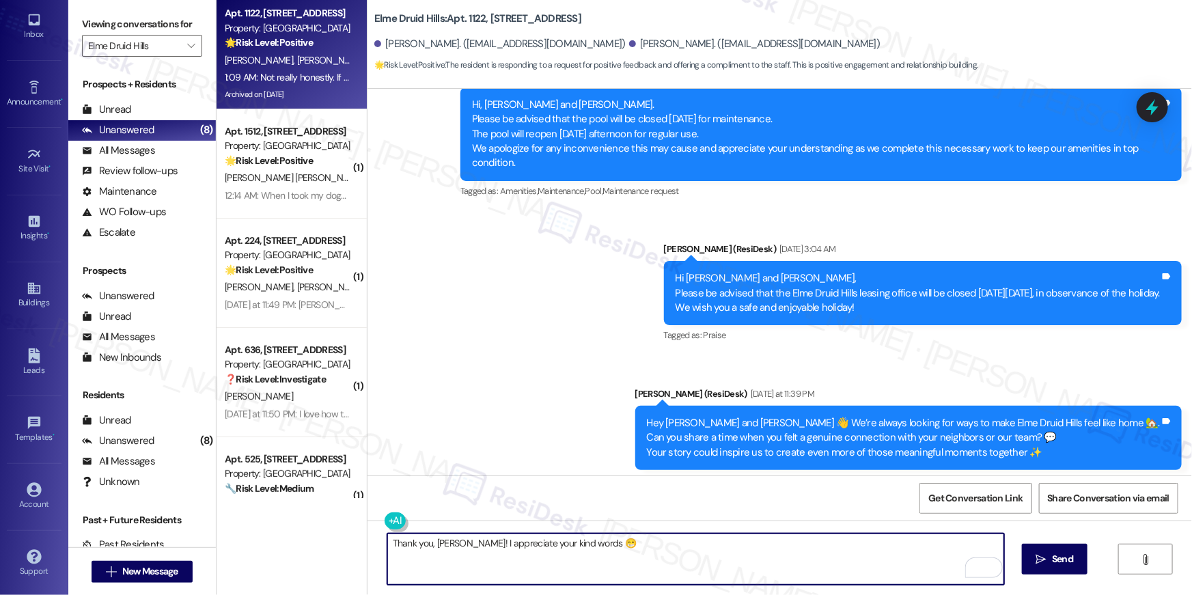
click at [629, 553] on textarea "Thank you, Noah! I appreciate your kind words 😁" at bounding box center [695, 559] width 617 height 51
click at [886, 542] on textarea "Thank you, Noah! I appreciate your kind words 😁 Please know you can always coun…" at bounding box center [695, 559] width 617 height 51
type textarea "Thank you, Noah! I appreciate your kind words 😁 Please know you can always coun…"
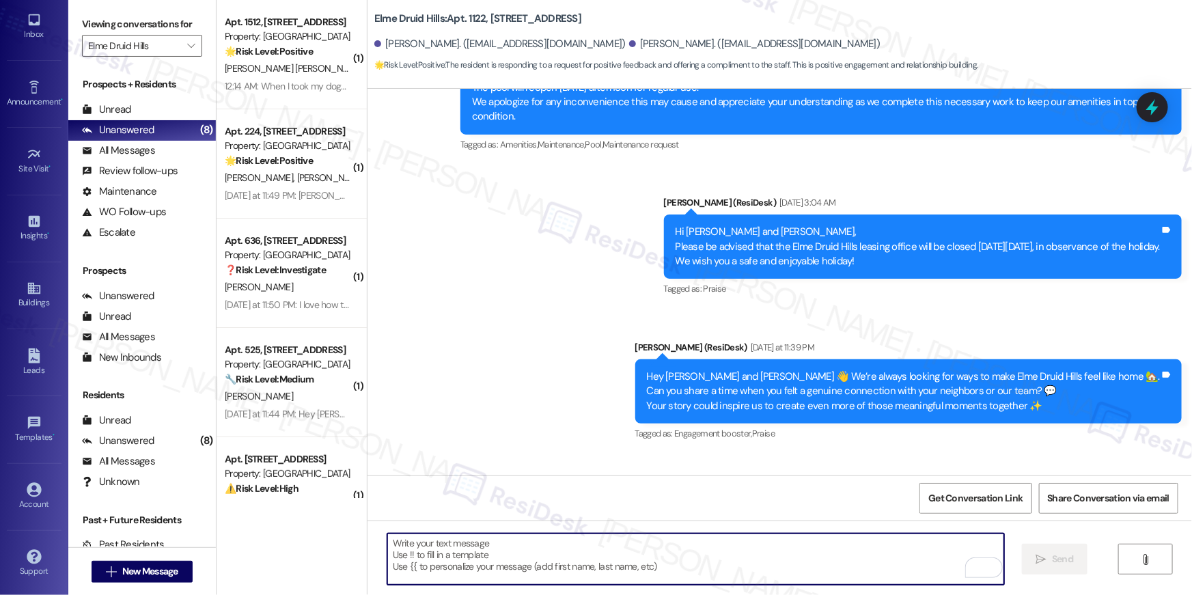
scroll to position [51706, 0]
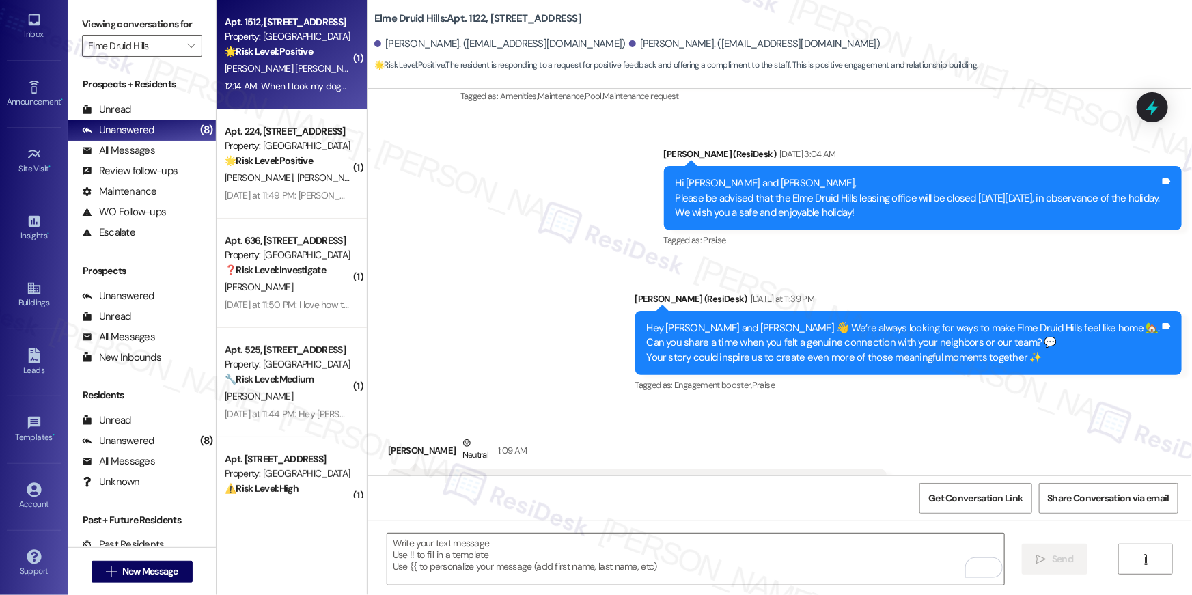
click at [253, 43] on div "Property: Elme Druid Hills" at bounding box center [288, 36] width 126 height 14
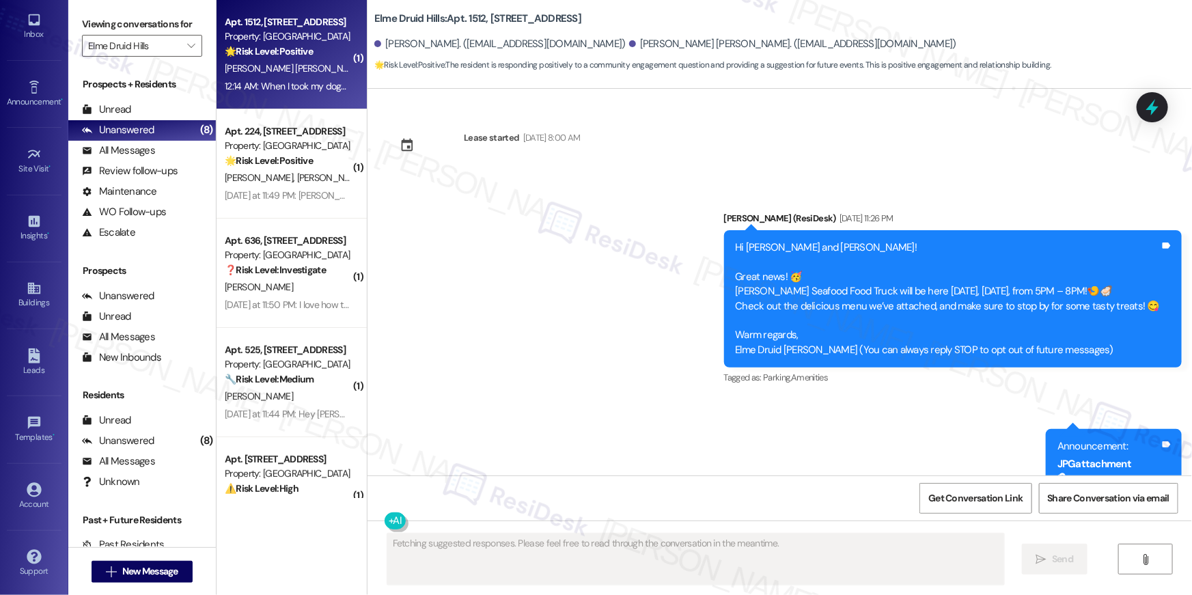
scroll to position [22316, 0]
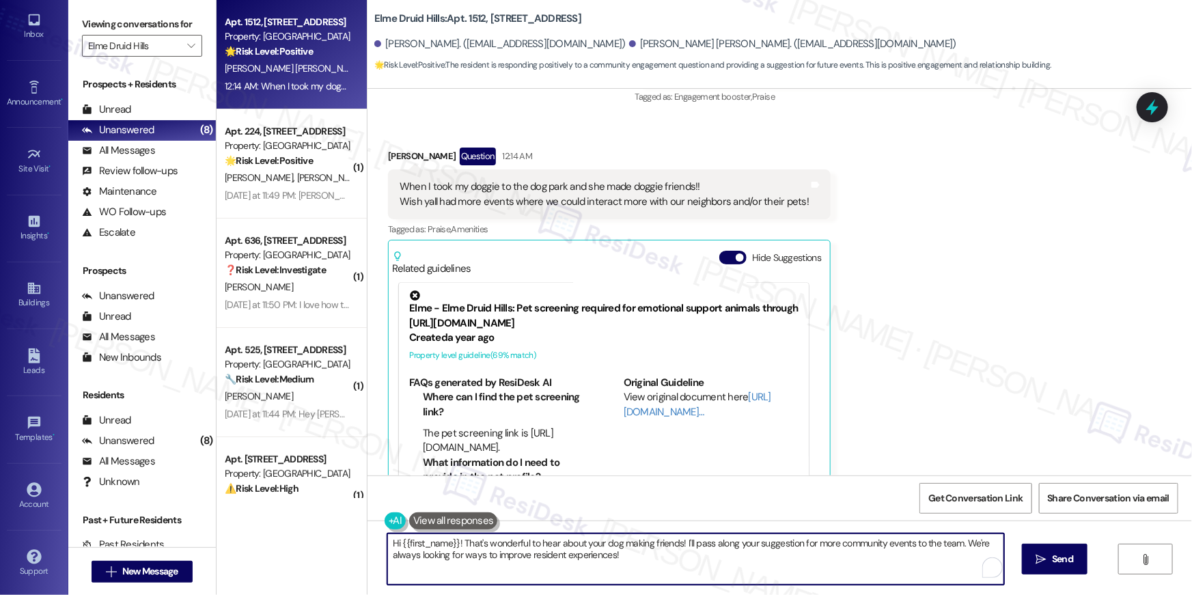
click at [636, 558] on textarea "Hi {{first_name}}! That's wonderful to hear about your dog making friends! I'll…" at bounding box center [695, 559] width 617 height 51
click at [684, 551] on textarea "Hi {{first_name}}! That's wonderful to hear about your dog making friends! I'll…" at bounding box center [695, 559] width 617 height 51
drag, startPoint x: 679, startPoint y: 543, endPoint x: 679, endPoint y: 553, distance: 9.6
click at [679, 553] on textarea "Hi {{first_name}}! That's wonderful to hear about your dog making friends! I'll…" at bounding box center [695, 559] width 617 height 51
click at [679, 543] on textarea "Hi {{first_name}}! That's wonderful to hear about your dog making friends! I'll…" at bounding box center [695, 559] width 617 height 51
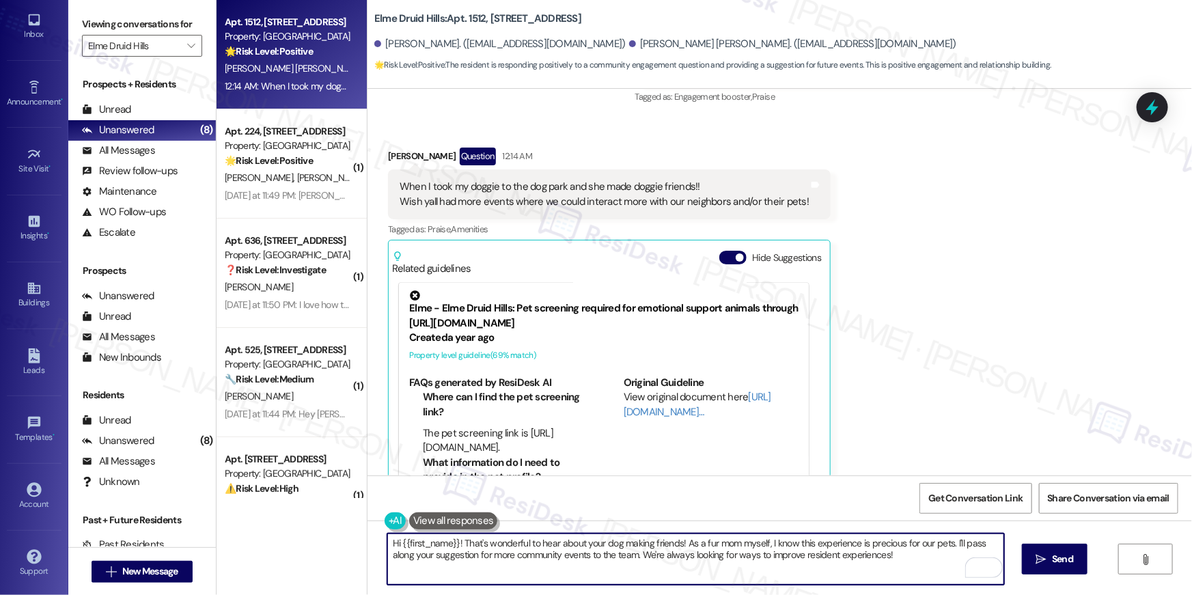
click at [411, 540] on textarea "Hi {{first_name}}! That's wonderful to hear about your dog making friends! As a…" at bounding box center [695, 559] width 617 height 51
drag, startPoint x: 451, startPoint y: 544, endPoint x: 396, endPoint y: 544, distance: 54.7
click at [396, 544] on textarea "Hi {{first_name}}! That's wonderful to hear about your dog making friends! As a…" at bounding box center [695, 559] width 617 height 51
type textarea "Hi Yoheivy! That's wonderful to hear about your dog making friends! As a fur mo…"
click at [1036, 555] on icon "" at bounding box center [1041, 559] width 10 height 11
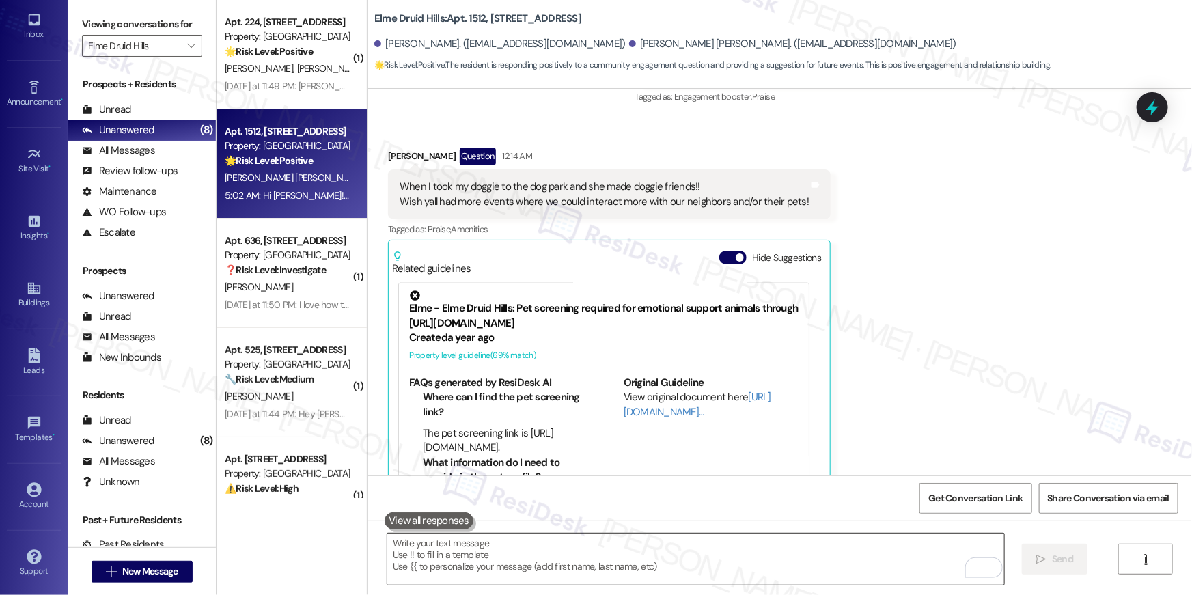
click at [727, 555] on textarea "To enrich screen reader interactions, please activate Accessibility in Grammarl…" at bounding box center [695, 559] width 617 height 51
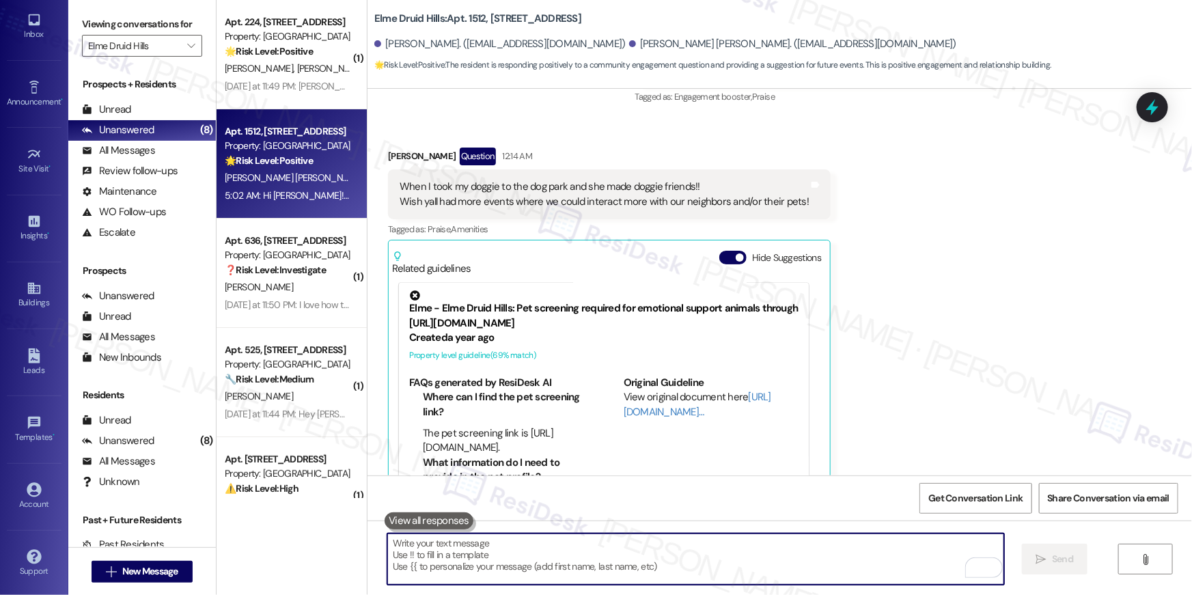
paste textarea "I hope you don’t mind me asking a quick favor—would you be willing to leave us …"
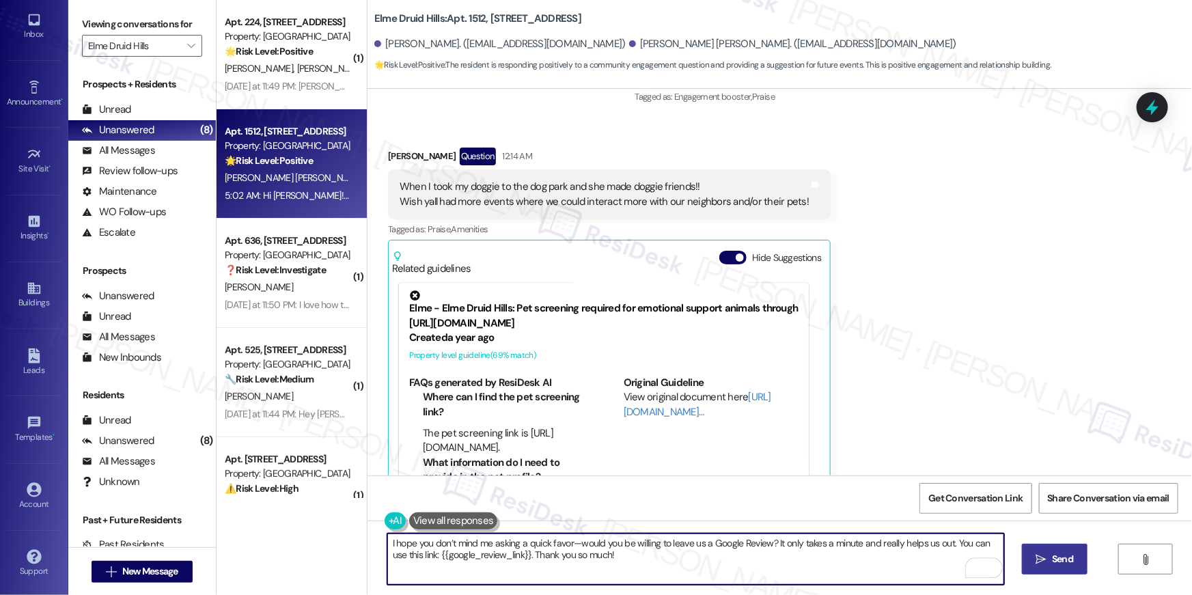
type textarea "I hope you don’t mind me asking a quick favor—would you be willing to leave us …"
click at [1052, 560] on span "Send" at bounding box center [1062, 559] width 21 height 14
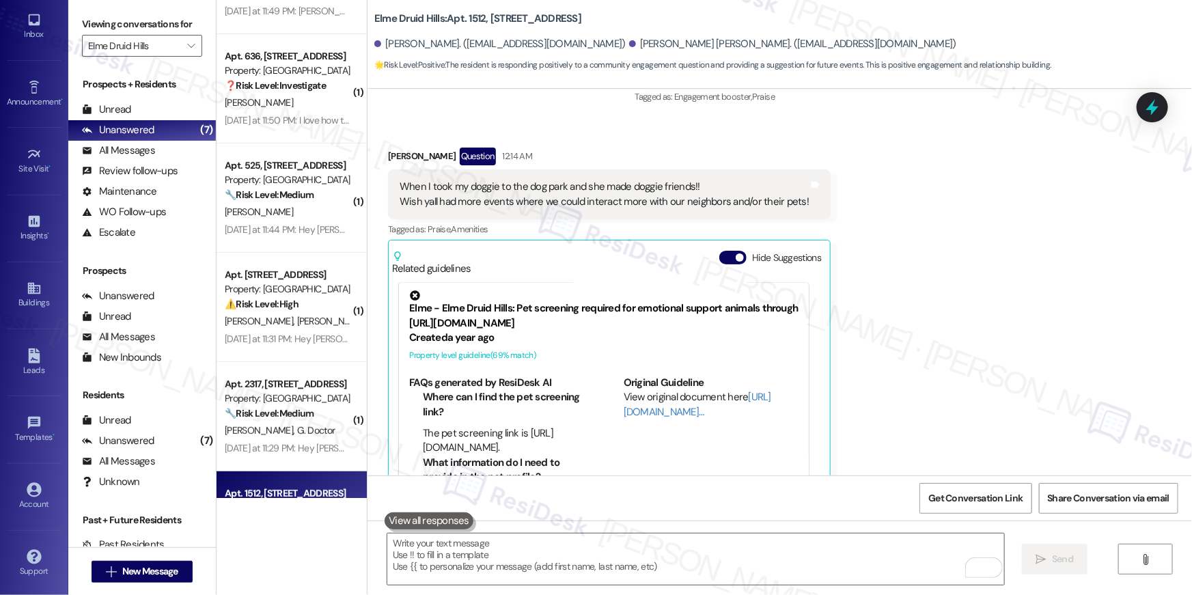
scroll to position [0, 0]
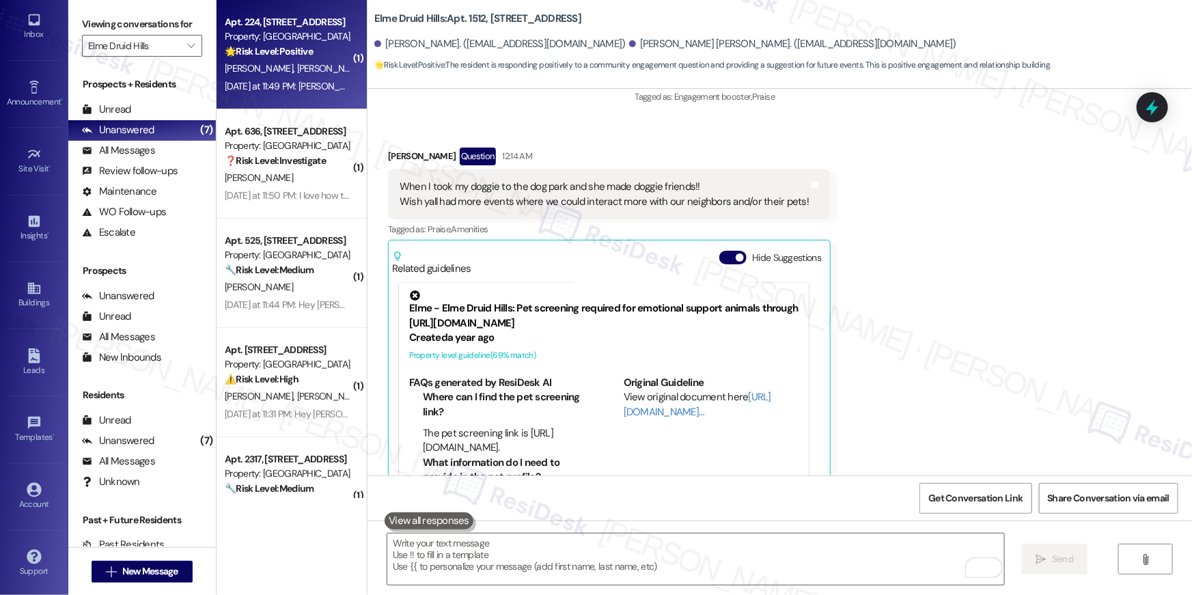
click at [297, 70] on span "K. Underwood" at bounding box center [333, 68] width 72 height 12
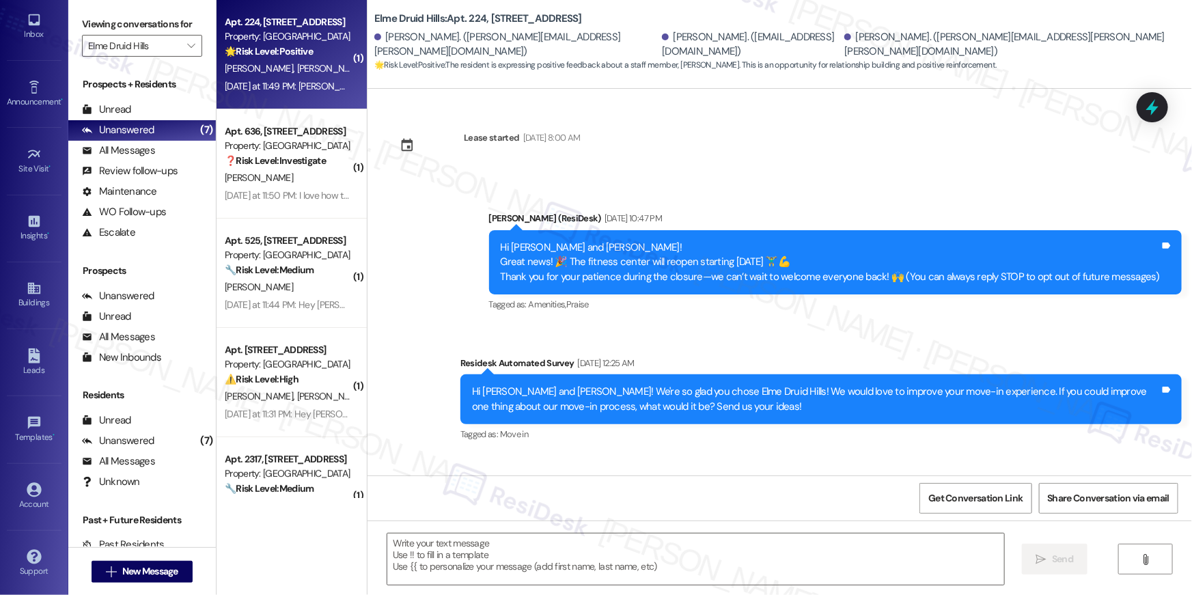
scroll to position [2961, 0]
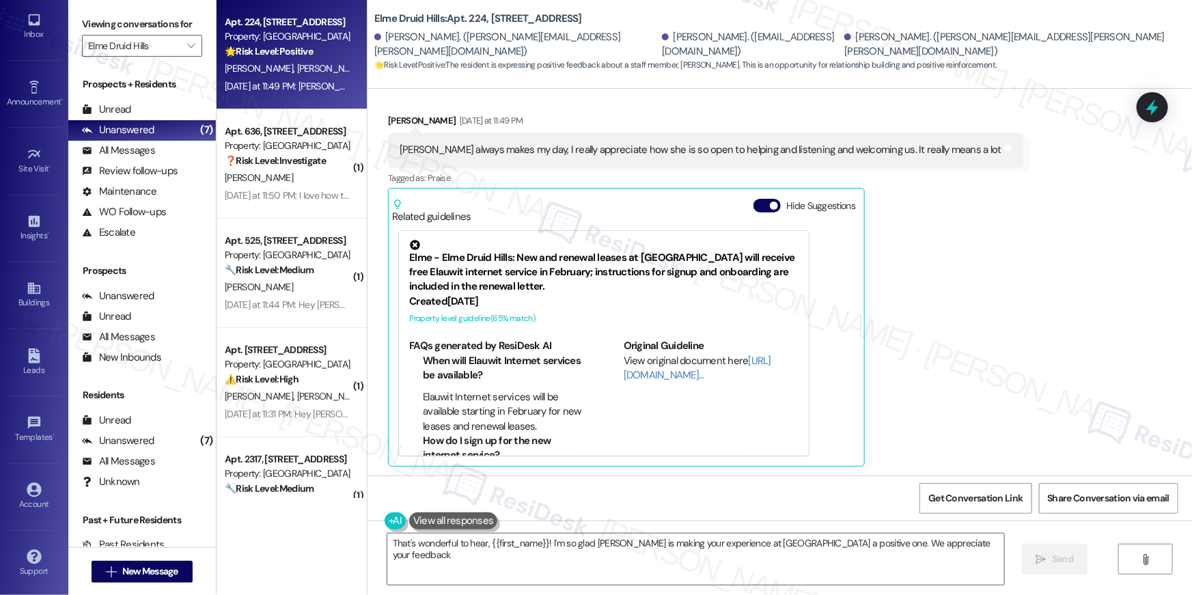
type textarea "That's wonderful to hear, {{first_name}}! I'm so glad Dominique is making your …"
drag, startPoint x: 954, startPoint y: 557, endPoint x: 1038, endPoint y: 557, distance: 84.7
click at [954, 557] on textarea "That's wonderful to hear, {{first_name}}! I'm so glad Dominique is making your …" at bounding box center [695, 559] width 617 height 51
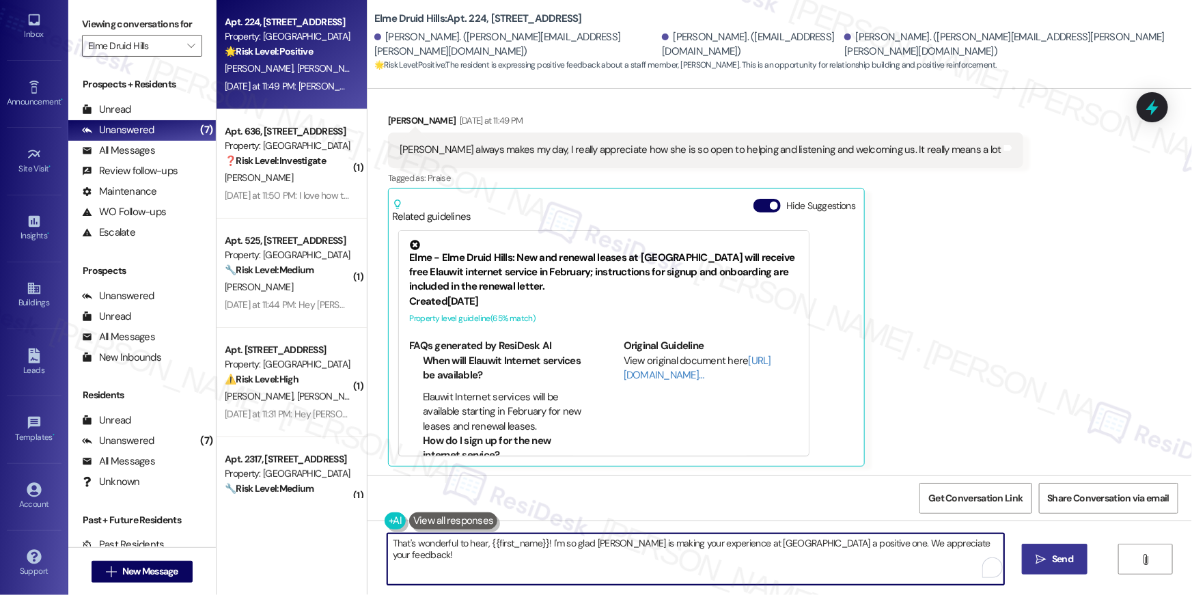
click at [1058, 559] on span "Send" at bounding box center [1062, 559] width 21 height 14
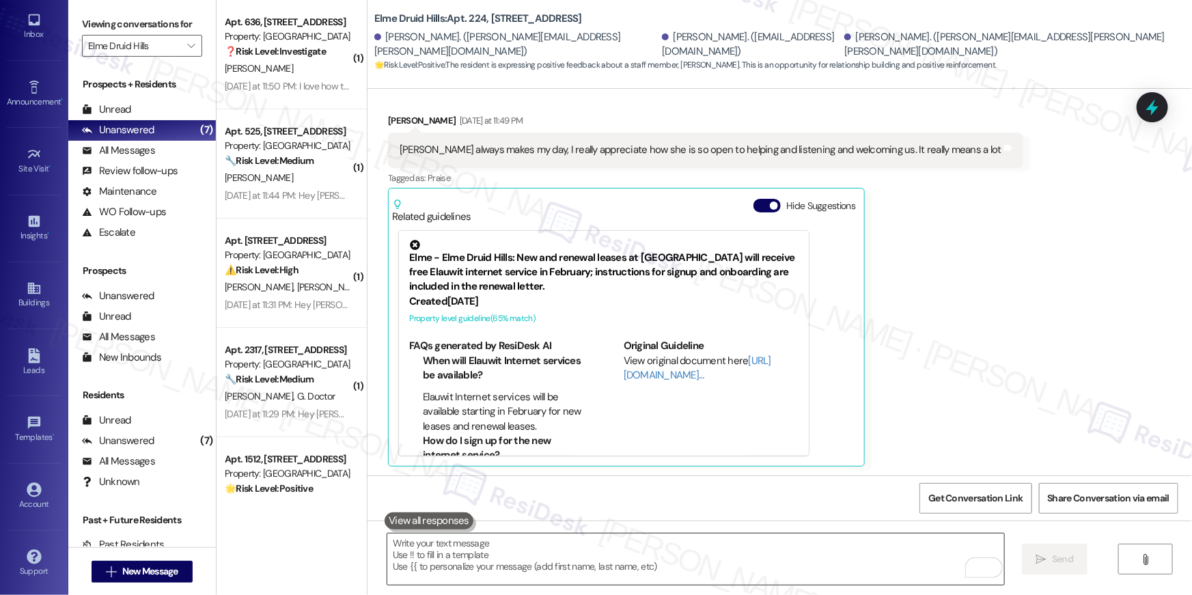
click at [713, 554] on textarea "To enrich screen reader interactions, please activate Accessibility in Grammarl…" at bounding box center [695, 559] width 617 height 51
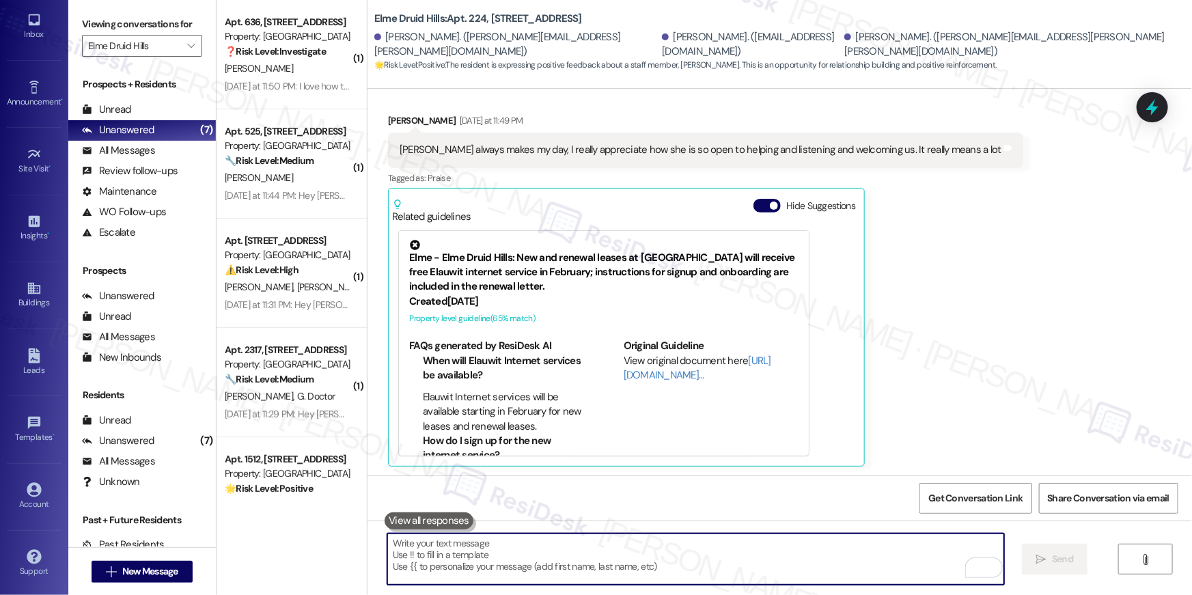
paste textarea "I hope you don’t mind me asking a quick favor—would you be willing to leave us …"
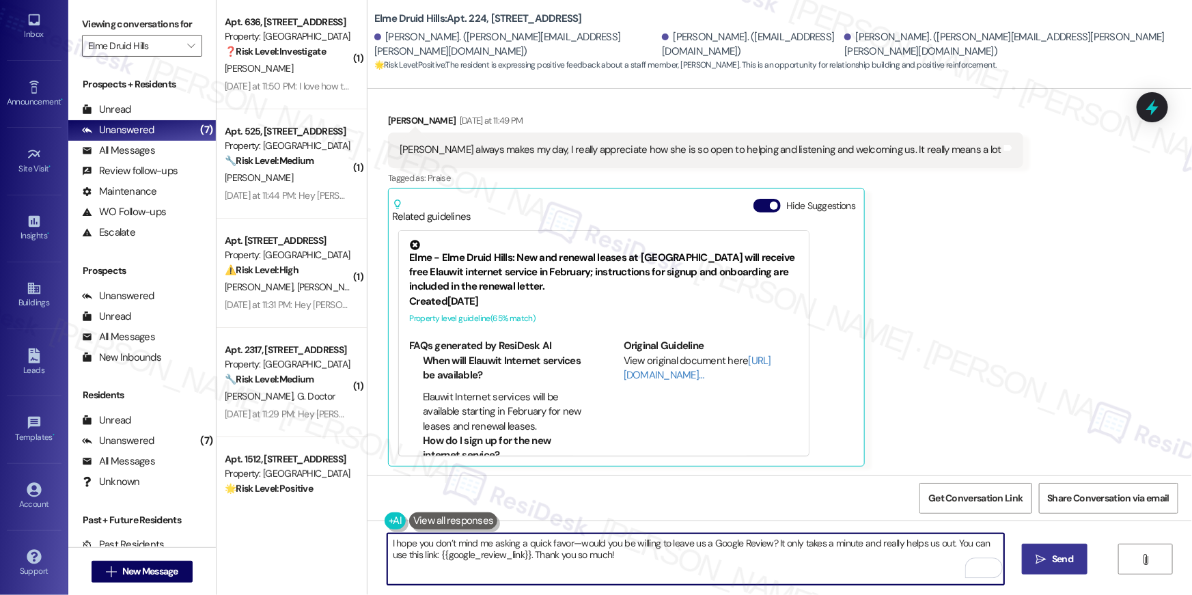
type textarea "I hope you don’t mind me asking a quick favor—would you be willing to leave us …"
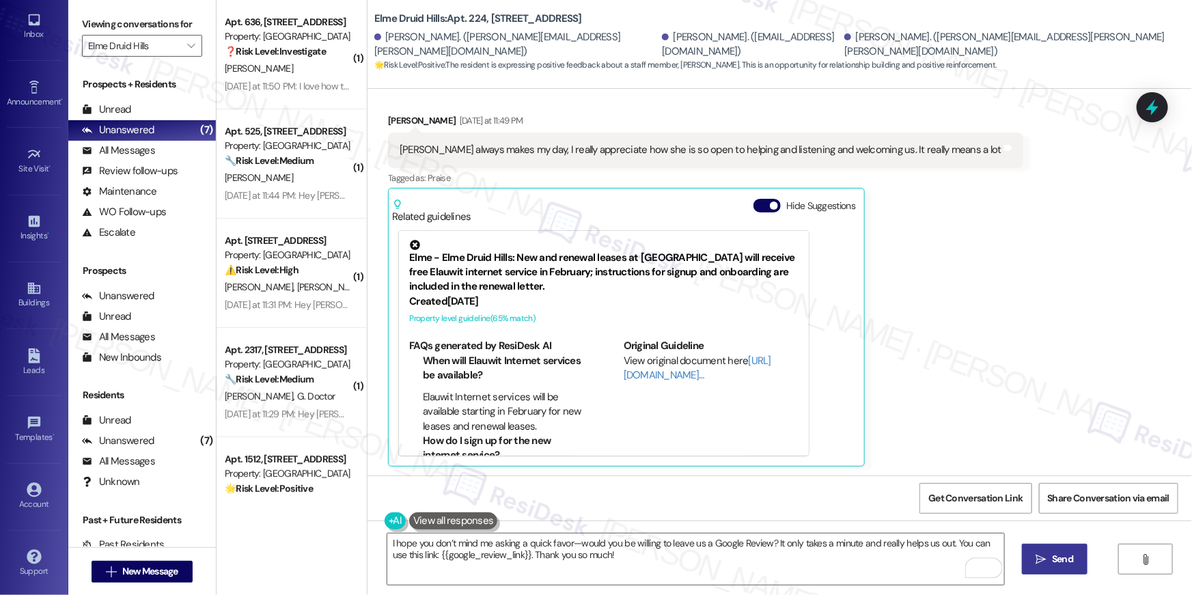
click at [1058, 568] on button " Send" at bounding box center [1055, 559] width 66 height 31
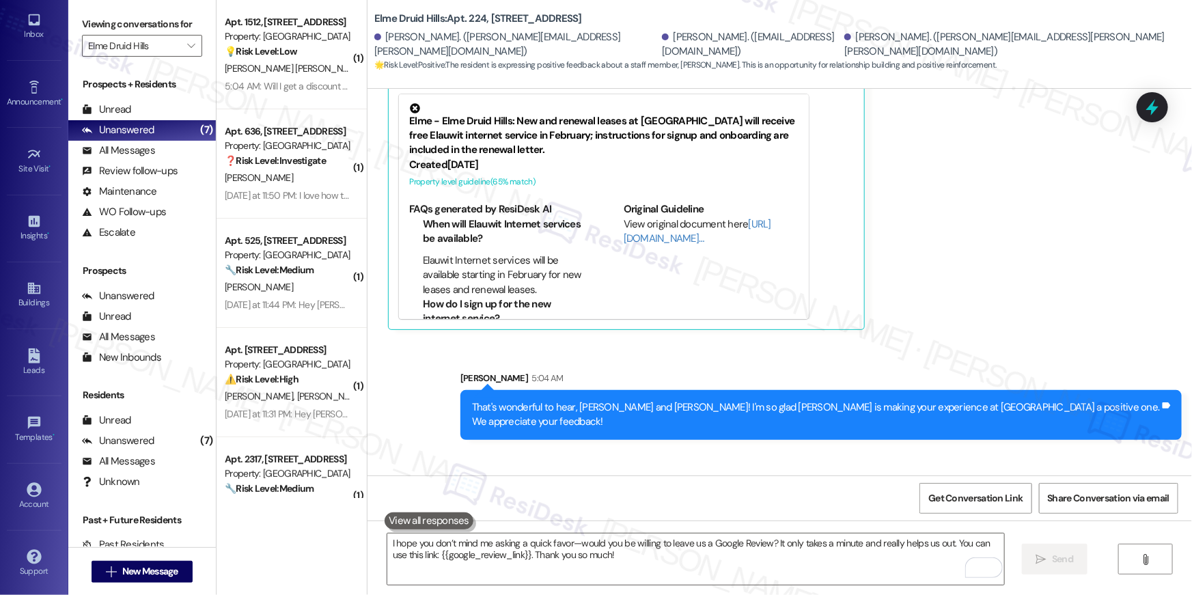
scroll to position [3181, 0]
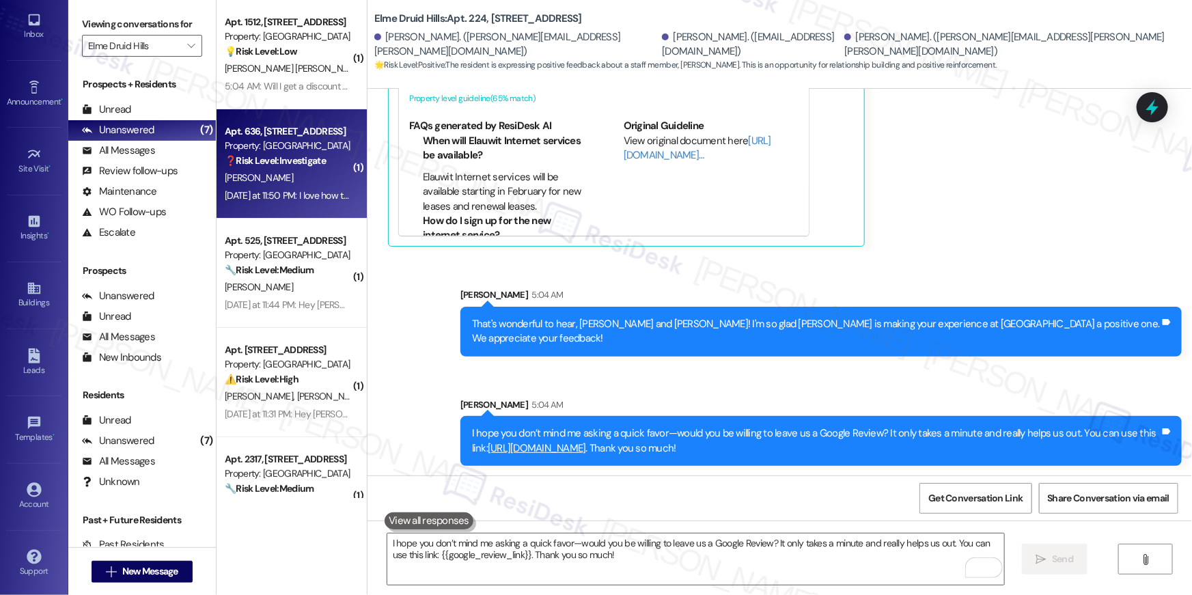
click at [305, 173] on div "C. Curtis" at bounding box center [287, 177] width 129 height 17
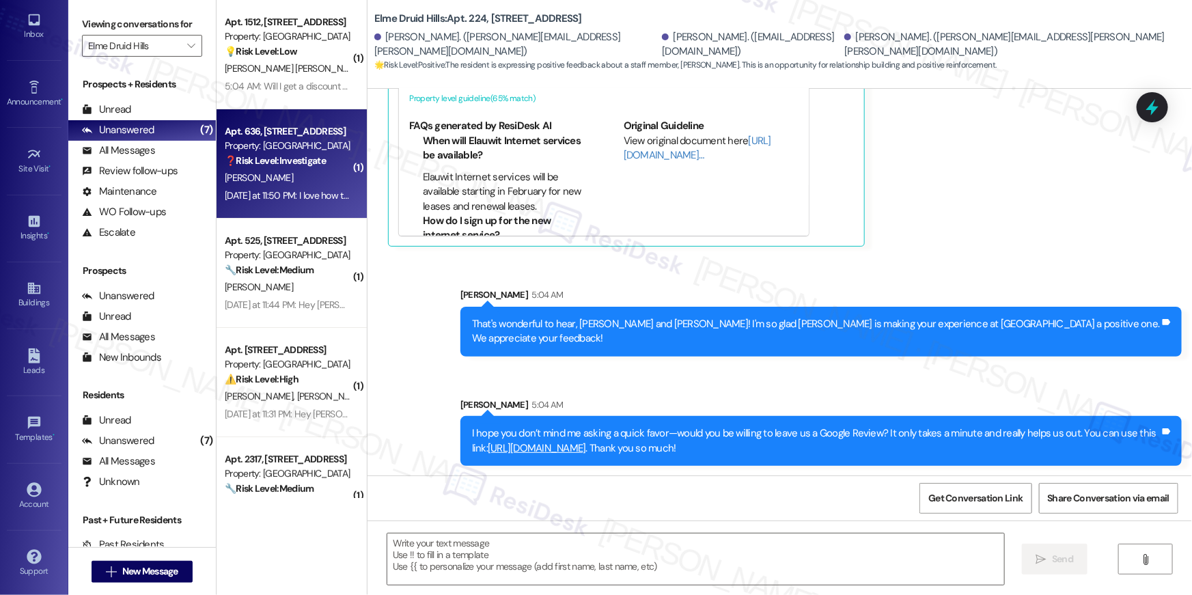
type textarea "Fetching suggested responses. Please feel free to read through the conversation…"
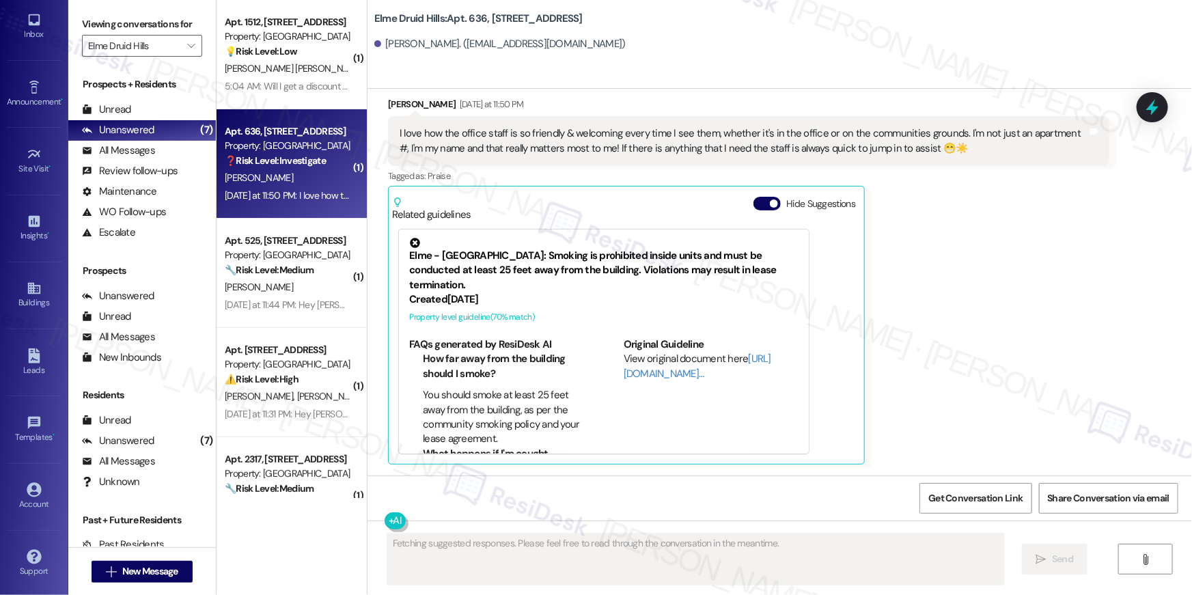
scroll to position [24158, 0]
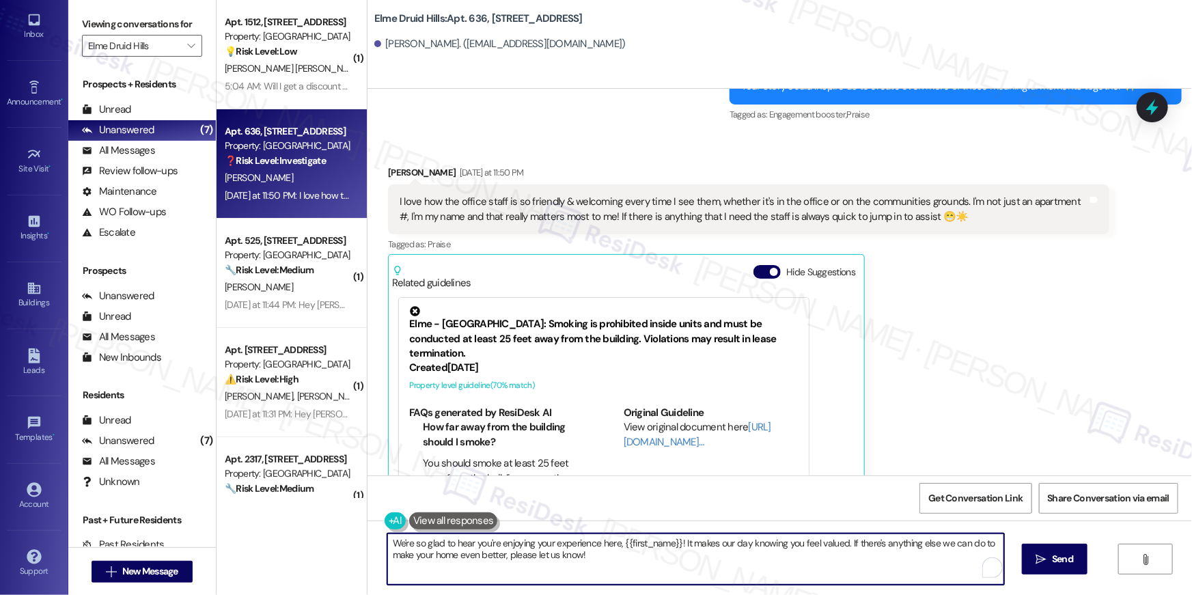
click at [488, 554] on textarea "We're so glad to hear you're enjoying your experience here, {{first_name}}! It …" at bounding box center [695, 559] width 617 height 51
click at [680, 570] on textarea "We're so glad to hear you're enjoying your experience here, {{first_name}}! It …" at bounding box center [695, 559] width 617 height 51
click at [682, 559] on textarea "We're so glad to hear you're enjoying your experience here, {{first_name}}! It …" at bounding box center [695, 559] width 617 height 51
drag, startPoint x: 407, startPoint y: 544, endPoint x: 369, endPoint y: 543, distance: 38.3
click at [369, 543] on div "We're so glad to hear you're enjoying your experience here, {{first_name}}! It …" at bounding box center [780, 572] width 825 height 102
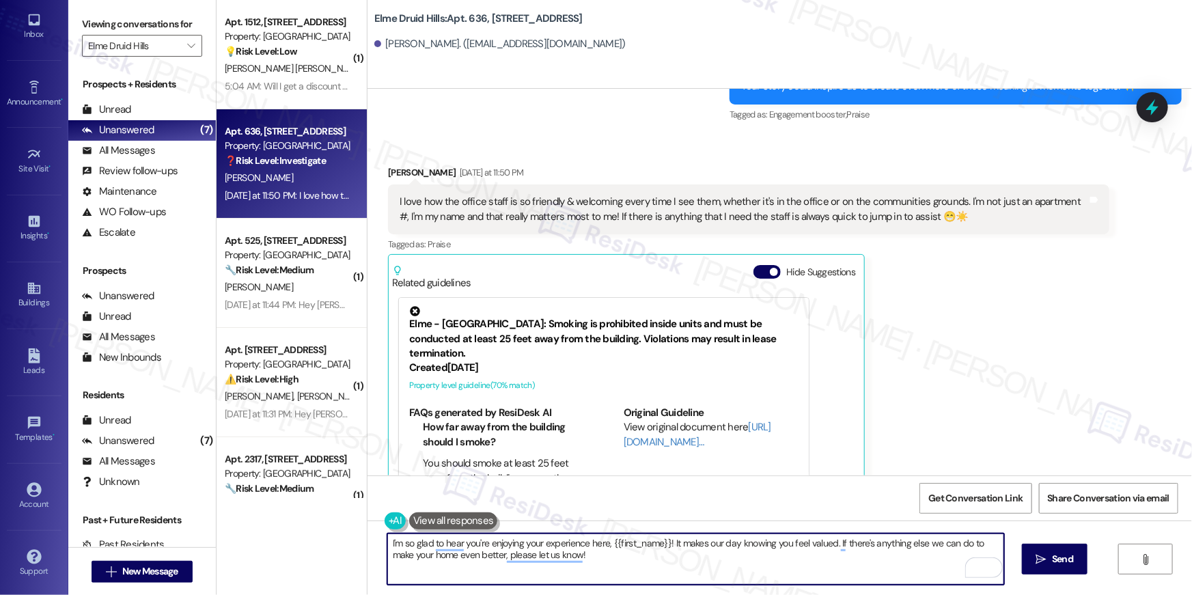
drag, startPoint x: 665, startPoint y: 544, endPoint x: 764, endPoint y: 542, distance: 99.8
click at [764, 542] on textarea "I'm so glad to hear you're enjoying your experience here, {{first_name}}! It ma…" at bounding box center [695, 559] width 617 height 51
drag, startPoint x: 736, startPoint y: 544, endPoint x: 670, endPoint y: 544, distance: 65.6
click at [670, 544] on textarea "I'm so glad to hear you're enjoying your experience here, {{first_name}}! It ma…" at bounding box center [695, 559] width 617 height 51
click at [904, 543] on textarea "I'm so glad to hear you're enjoying your experience here, {{first_name}}! I'm h…" at bounding box center [695, 559] width 617 height 51
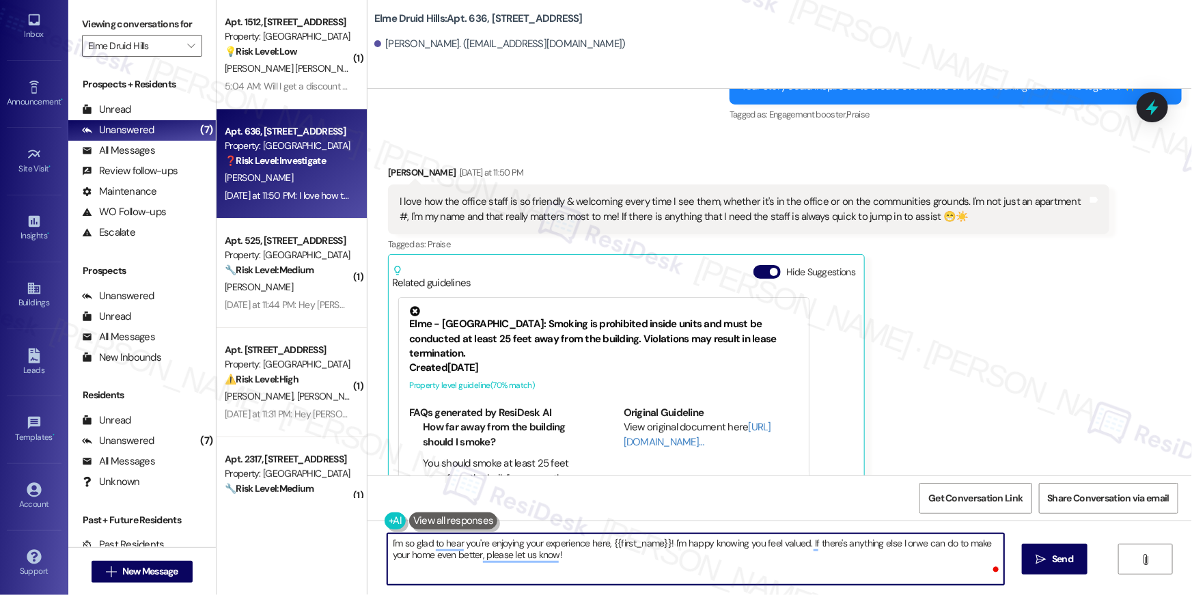
type textarea "I'm so glad to hear you're enjoying your experience here, {{first_name}}! I'm h…"
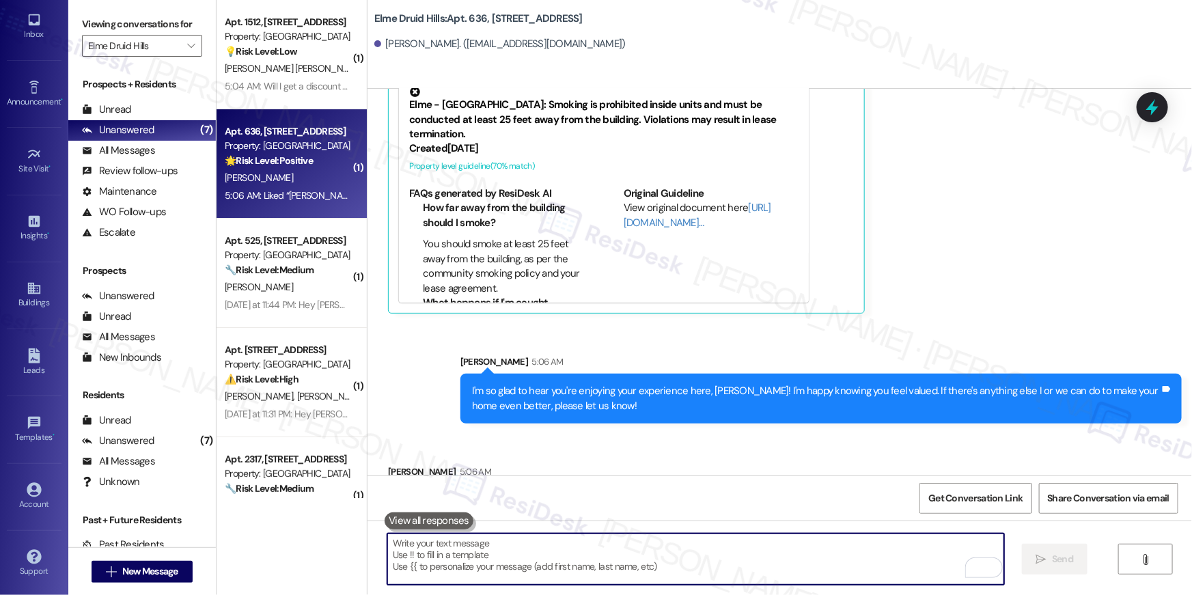
scroll to position [24377, 0]
click at [723, 454] on div "Received via SMS Charlette Curtis 5:06 AM Liked “Ella (Elme Druid Hills): I'm s…" at bounding box center [749, 498] width 742 height 89
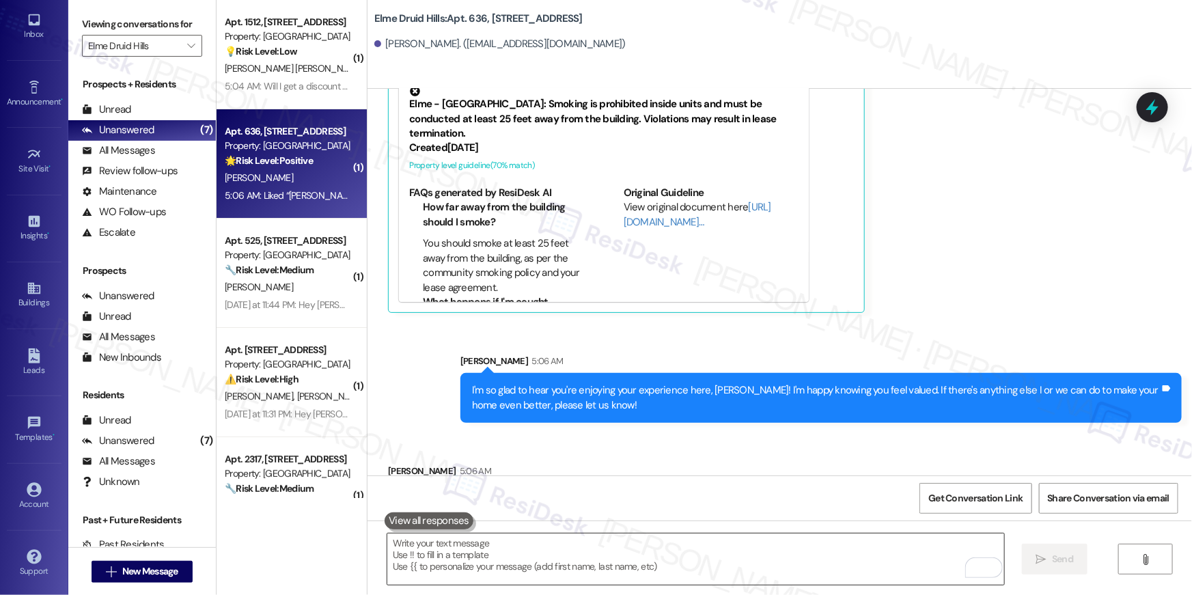
click at [702, 563] on textarea "To enrich screen reader interactions, please activate Accessibility in Grammarl…" at bounding box center [695, 559] width 617 height 51
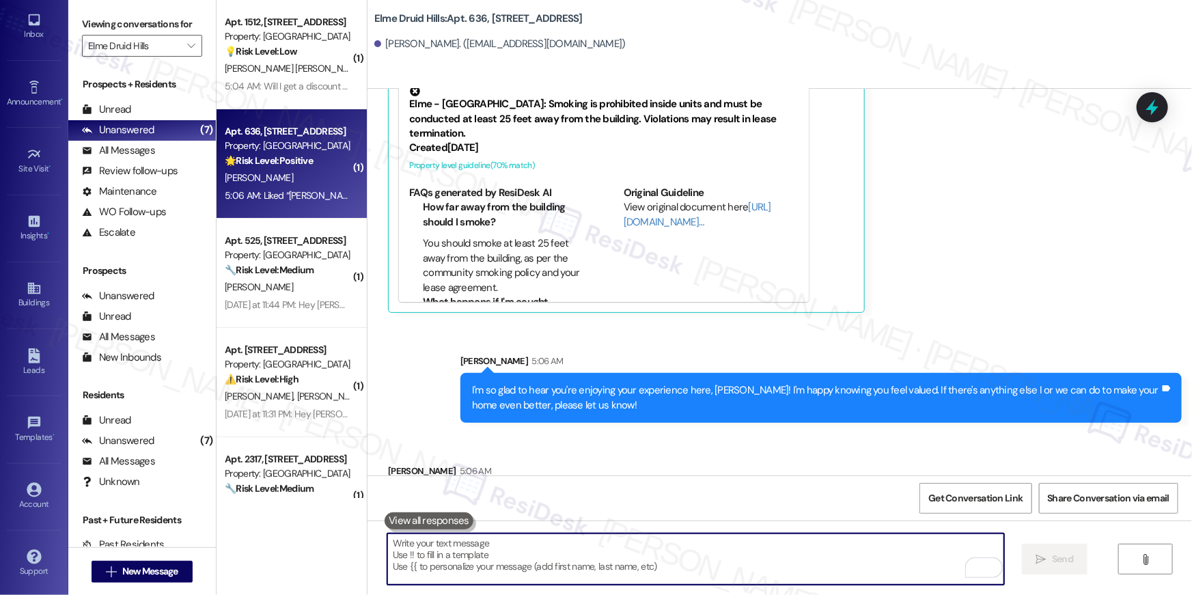
click at [702, 563] on textarea "To enrich screen reader interactions, please activate Accessibility in Grammarl…" at bounding box center [695, 559] width 617 height 51
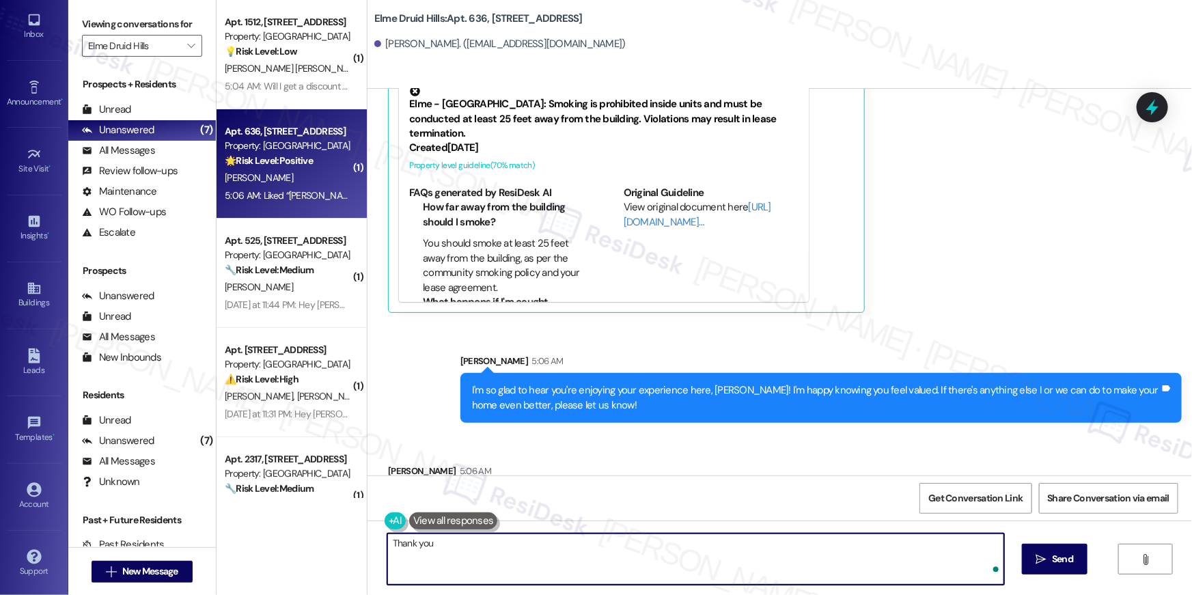
type textarea "Thank you!"
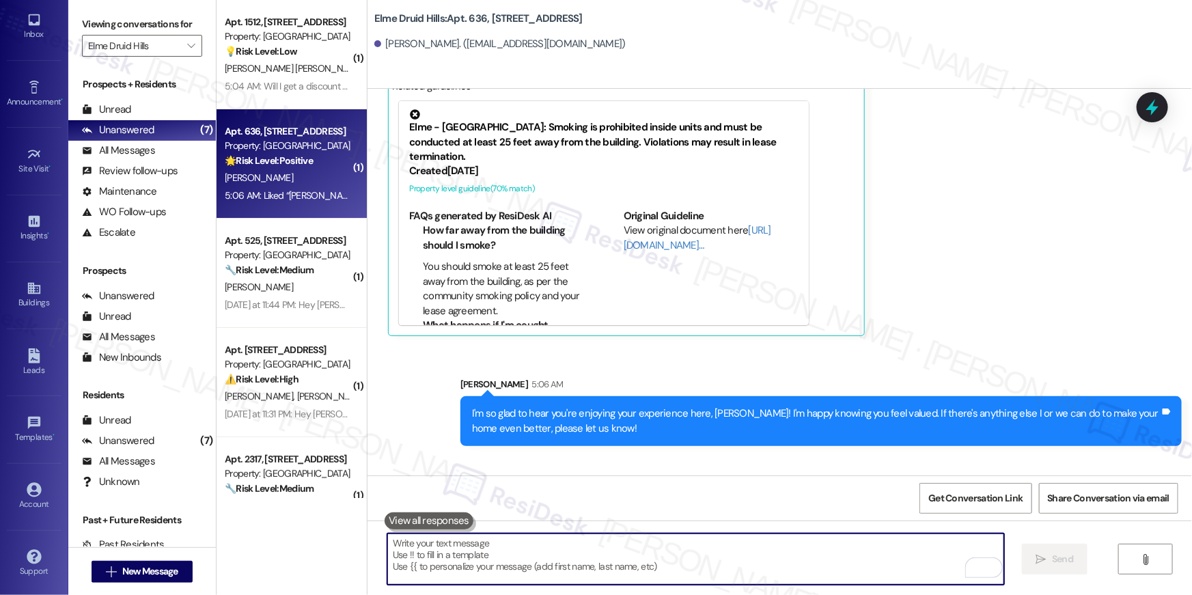
scroll to position [24377, 0]
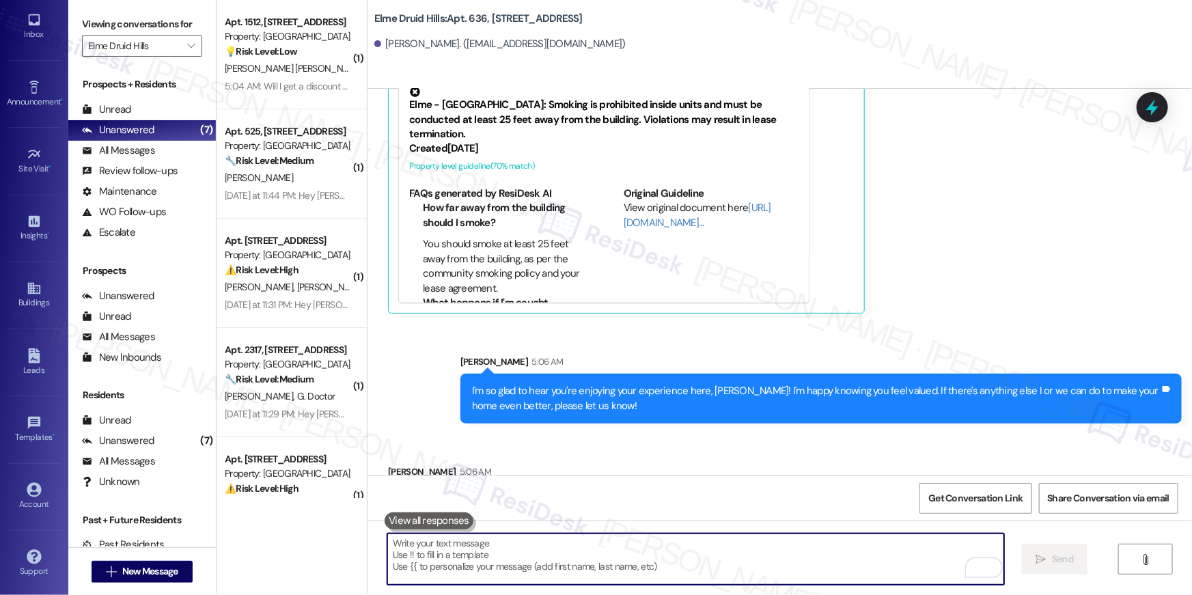
click at [719, 562] on textarea "To enrich screen reader interactions, please activate Accessibility in Grammarl…" at bounding box center [695, 559] width 617 height 51
paste textarea "I hope you don’t mind me asking a quick favor—would you be willing to leave us …"
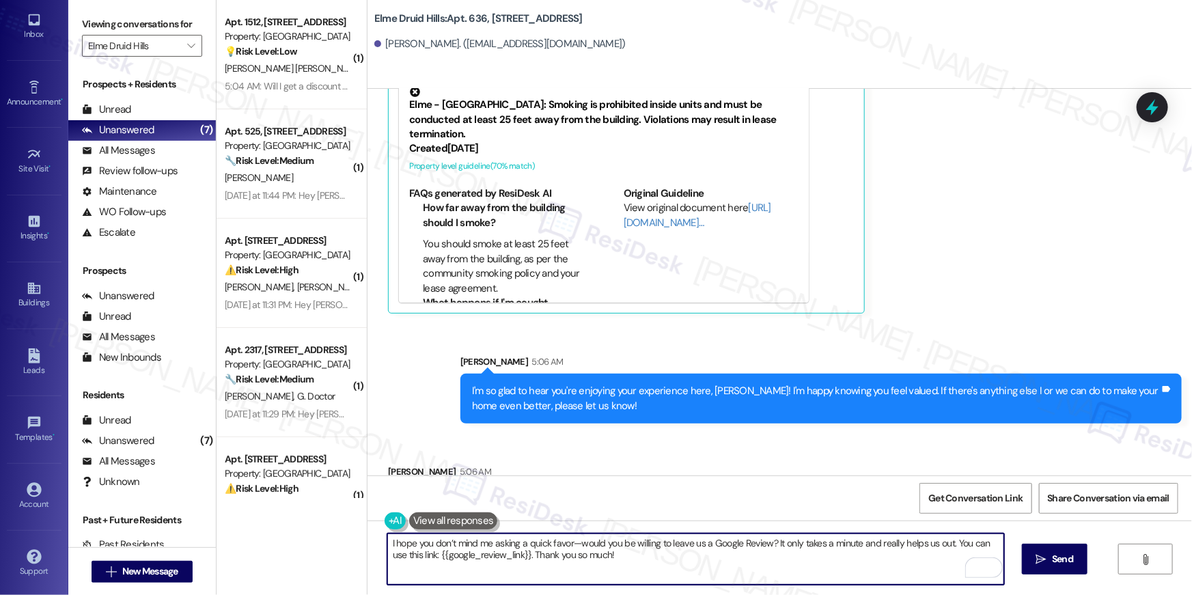
click at [661, 543] on textarea "I hope you don’t mind me asking a quick favor—would you be willing to leave us …" at bounding box center [695, 559] width 617 height 51
drag, startPoint x: 672, startPoint y: 558, endPoint x: 665, endPoint y: 566, distance: 10.7
click at [674, 560] on textarea "I hope you don’t mind me asking a quick favor—would you be willing to leave us …" at bounding box center [695, 559] width 617 height 51
click at [652, 568] on textarea "I hope you don’t mind me asking a quick favor—would you be willing to leave us …" at bounding box center [695, 559] width 617 height 51
type textarea "I hope you don’t mind me asking a quick favor—would you be willing to leave us …"
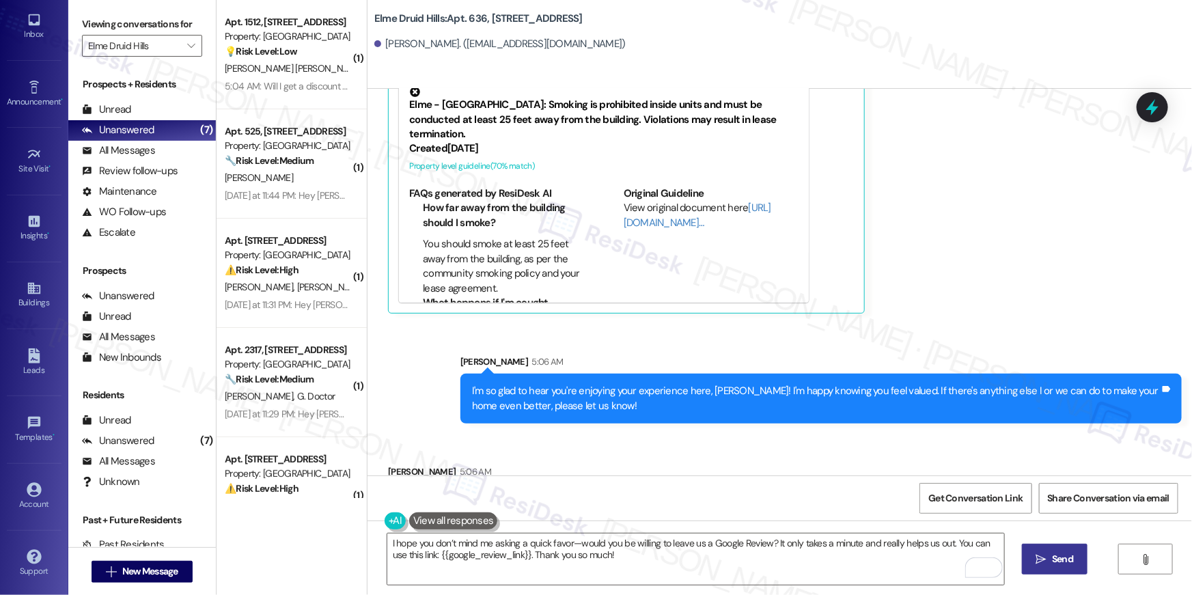
click at [1036, 557] on icon "" at bounding box center [1041, 559] width 10 height 11
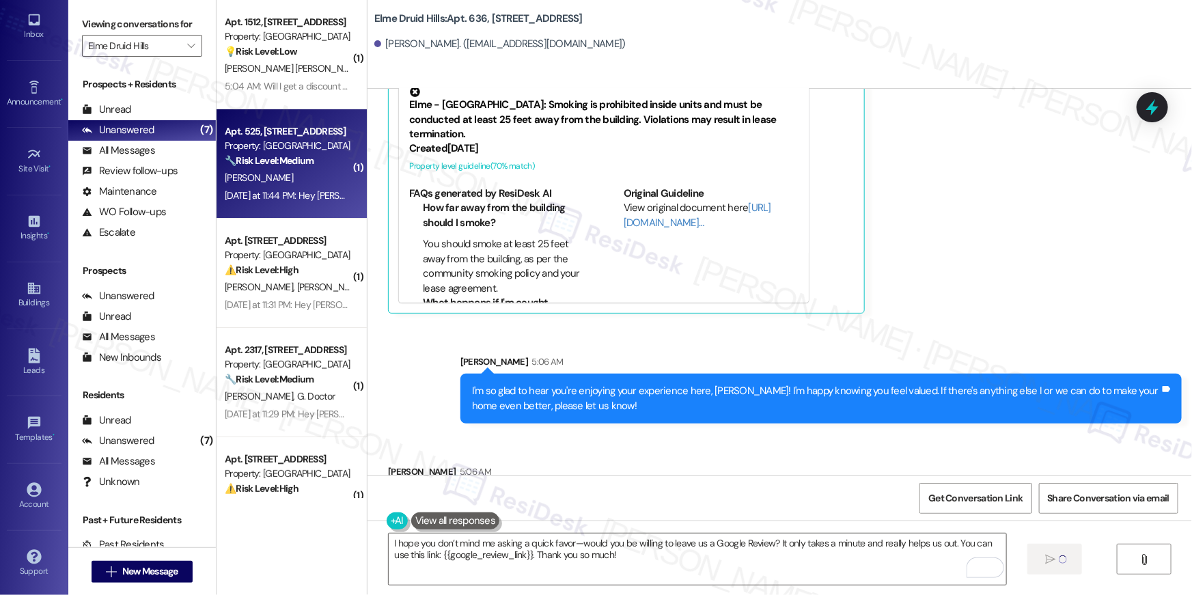
click at [282, 168] on div "Apt. 525, 2696 N Druid Hills Rd Property: Elme Druid Hills 🔧 Risk Level: Medium…" at bounding box center [287, 146] width 129 height 46
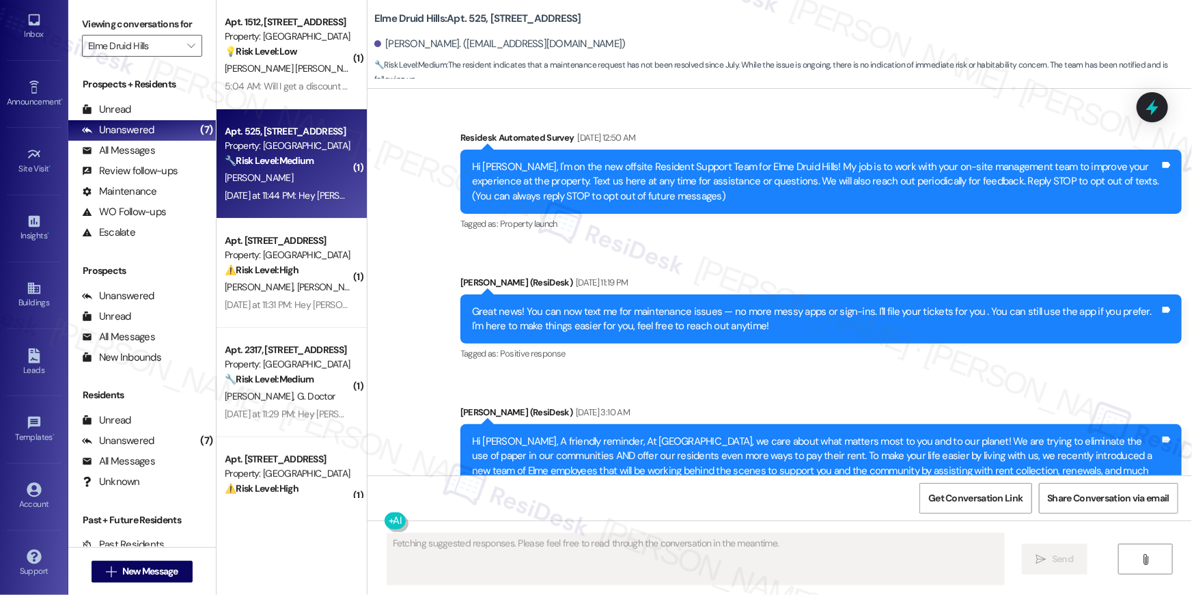
scroll to position [34946, 0]
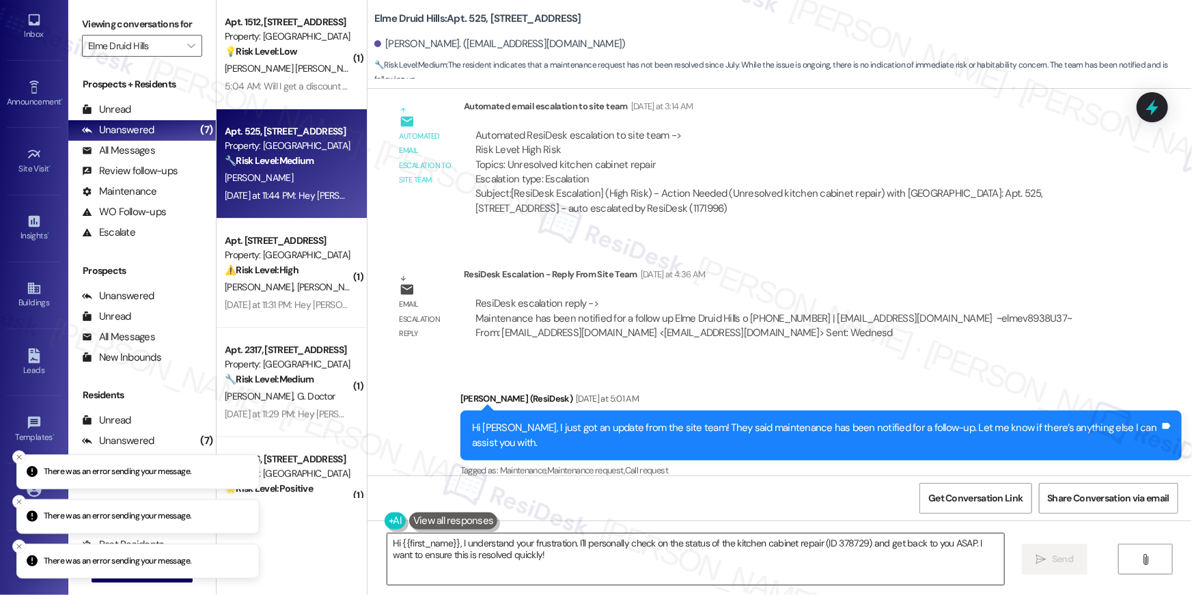
click at [693, 566] on textarea "Hi {{first_name}}, I understand your frustration. I'll personally check on the …" at bounding box center [695, 559] width 617 height 51
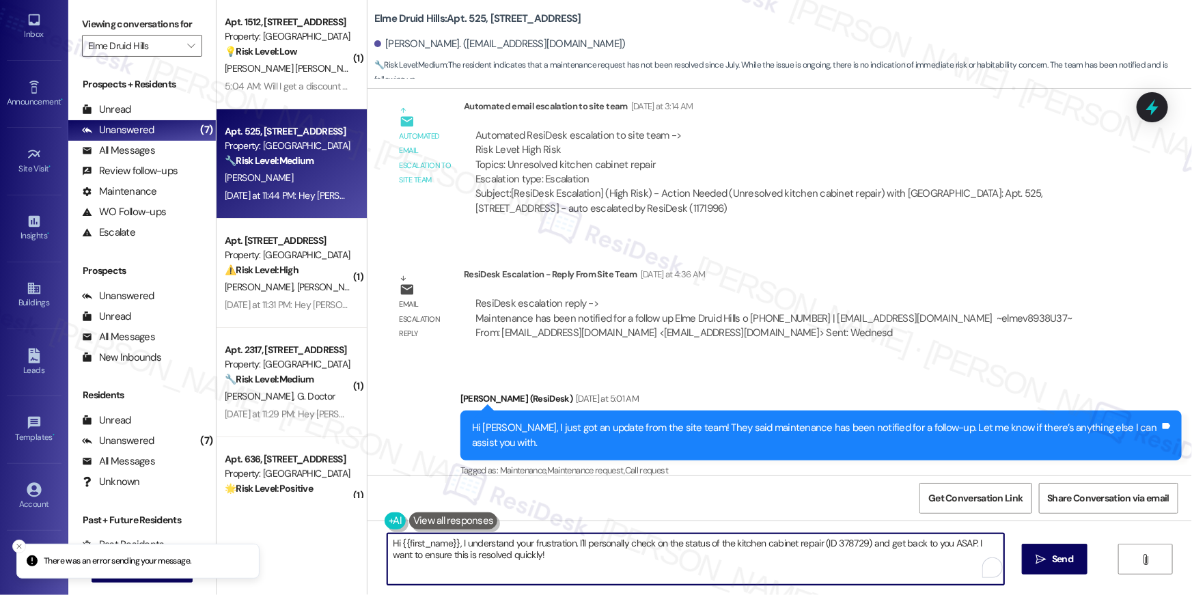
click at [693, 566] on textarea "Hi {{first_name}}, I understand your frustration. I'll personally check on the …" at bounding box center [695, 559] width 617 height 51
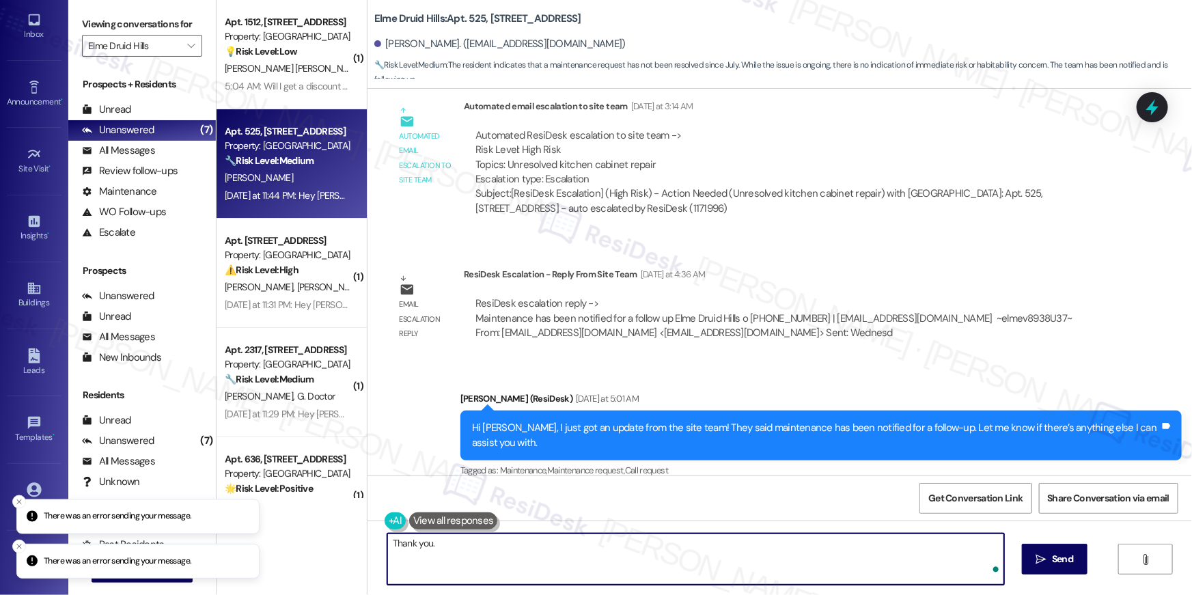
type textarea "Thank you."
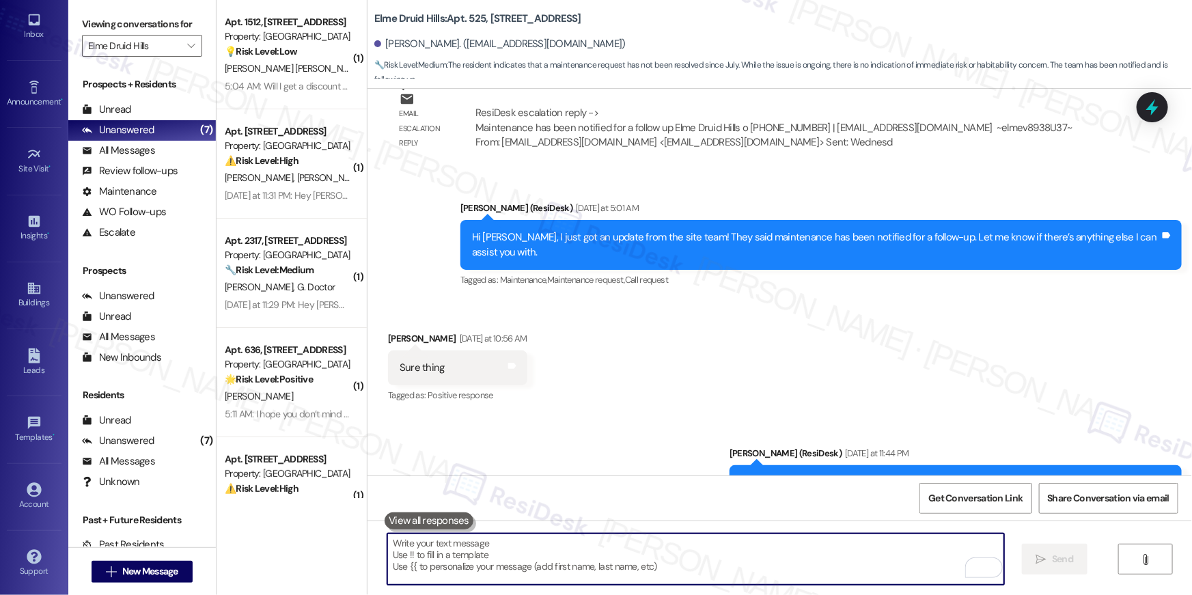
scroll to position [35186, 0]
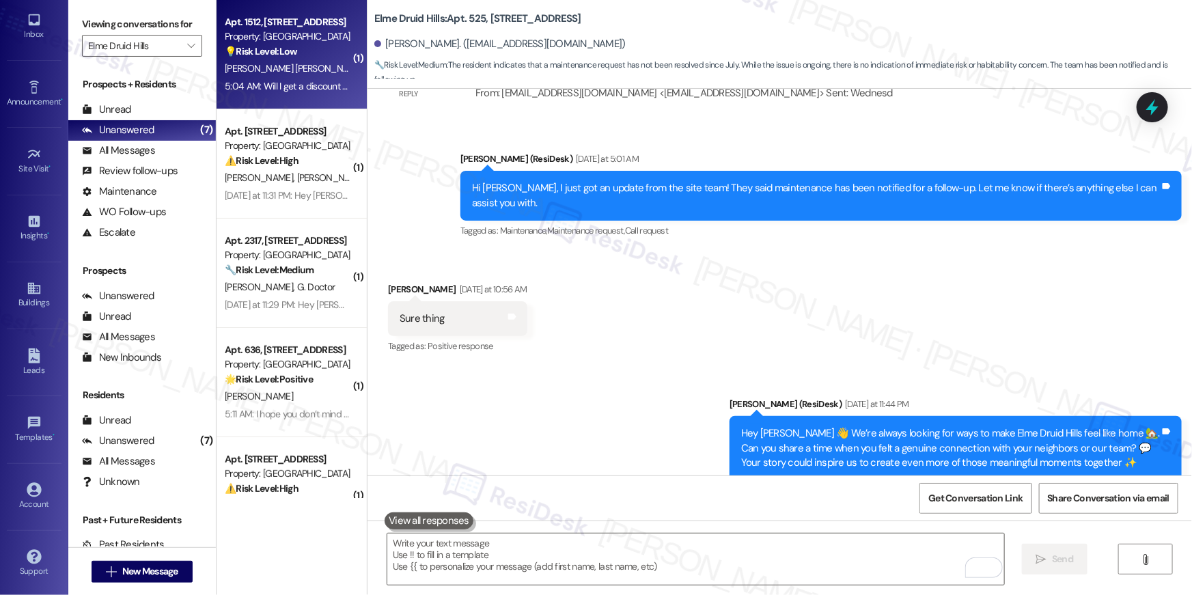
click at [333, 96] on div "Apt. 1512, 2696 N Druid Hills Rd Property: Elme Druid Hills 💡 Risk Level: Low T…" at bounding box center [292, 54] width 150 height 109
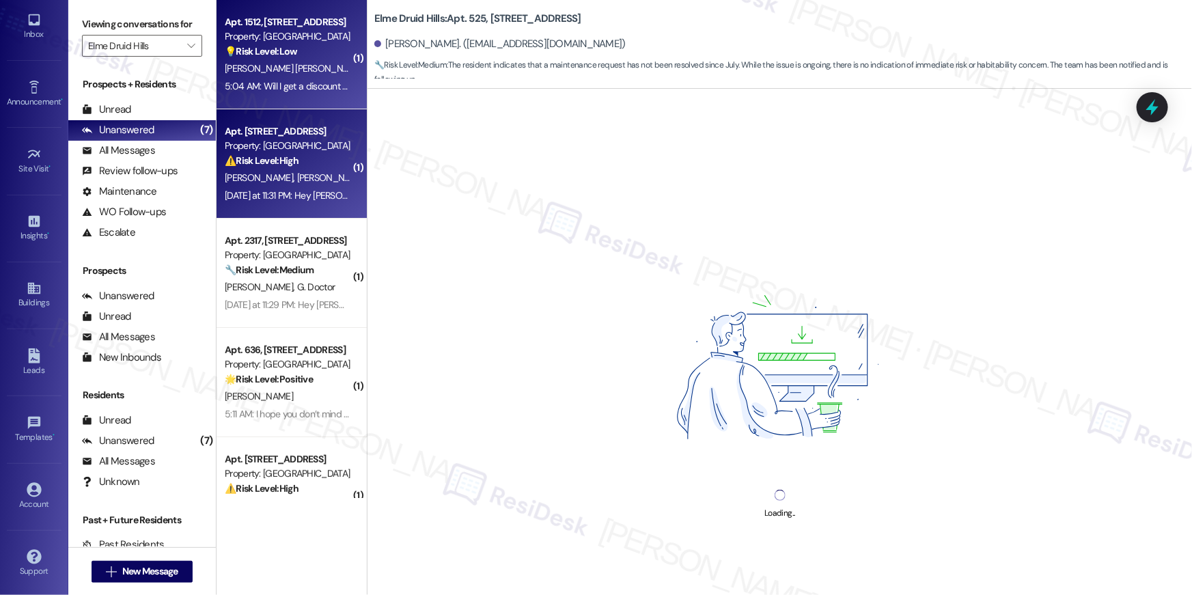
click at [317, 163] on div "⚠️ Risk Level: High The resident indicates that the previously submitted work o…" at bounding box center [288, 161] width 126 height 14
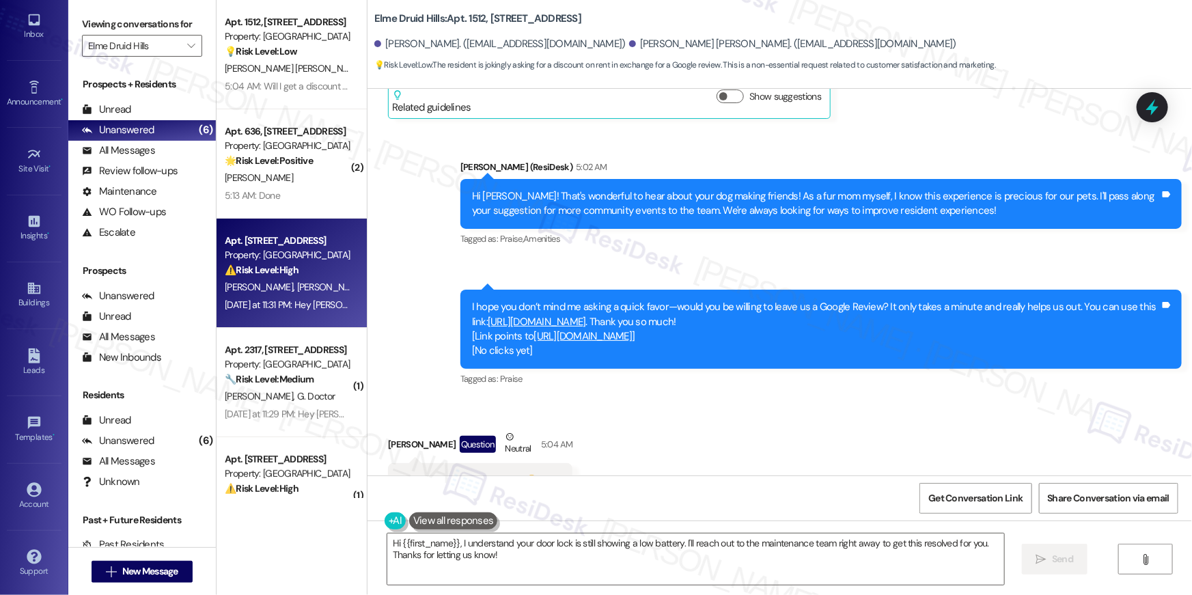
scroll to position [22478, 0]
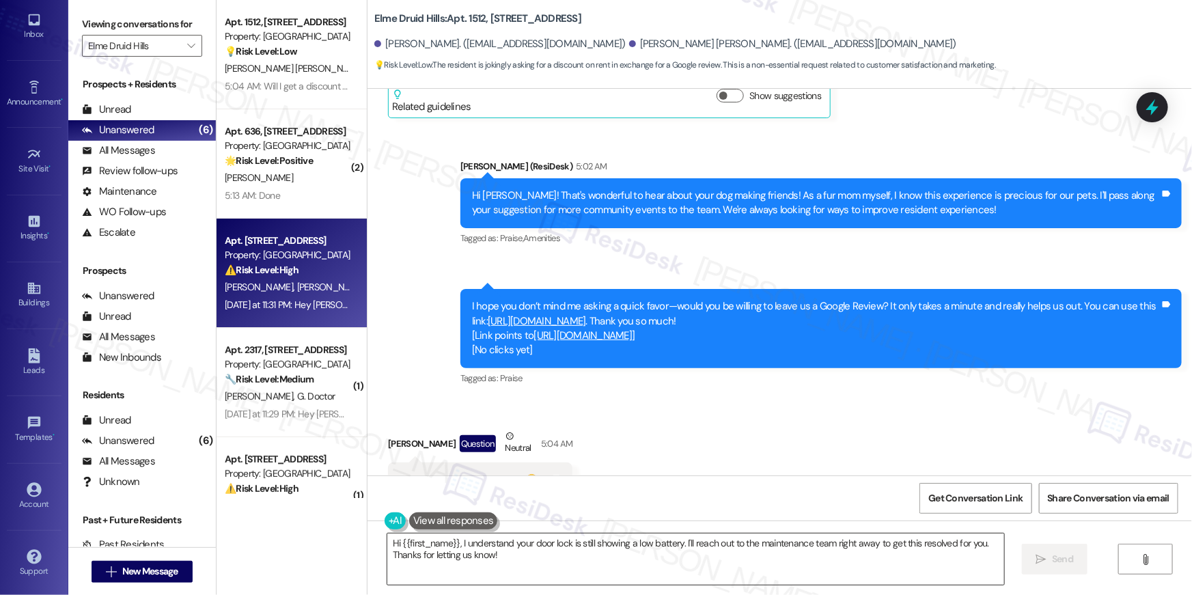
click at [693, 568] on textarea "Hi {{first_name}}, I understand your door lock is still showing a low battery. …" at bounding box center [695, 559] width 617 height 51
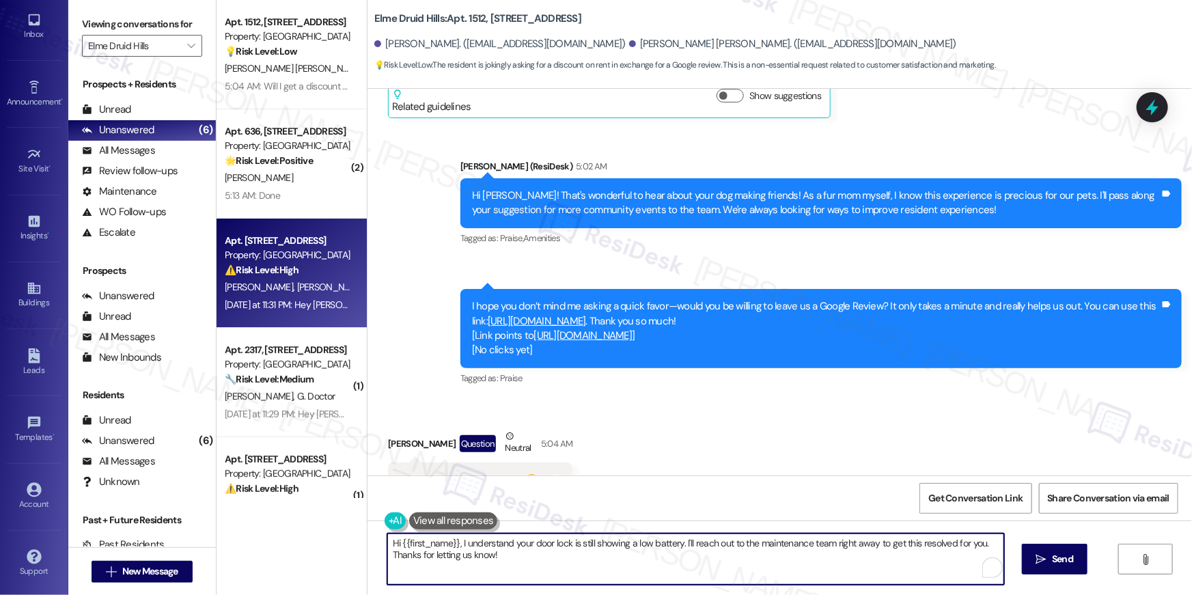
click at [596, 554] on textarea "Hi {{first_name}}, I understand your door lock is still showing a low battery. …" at bounding box center [695, 559] width 617 height 51
drag, startPoint x: 596, startPoint y: 554, endPoint x: 266, endPoint y: 513, distance: 332.5
click at [266, 513] on div "Apt. 1512, 2696 N Druid Hills Rd Property: Elme Druid Hills 💡 Risk Level: Low T…" at bounding box center [705, 297] width 976 height 595
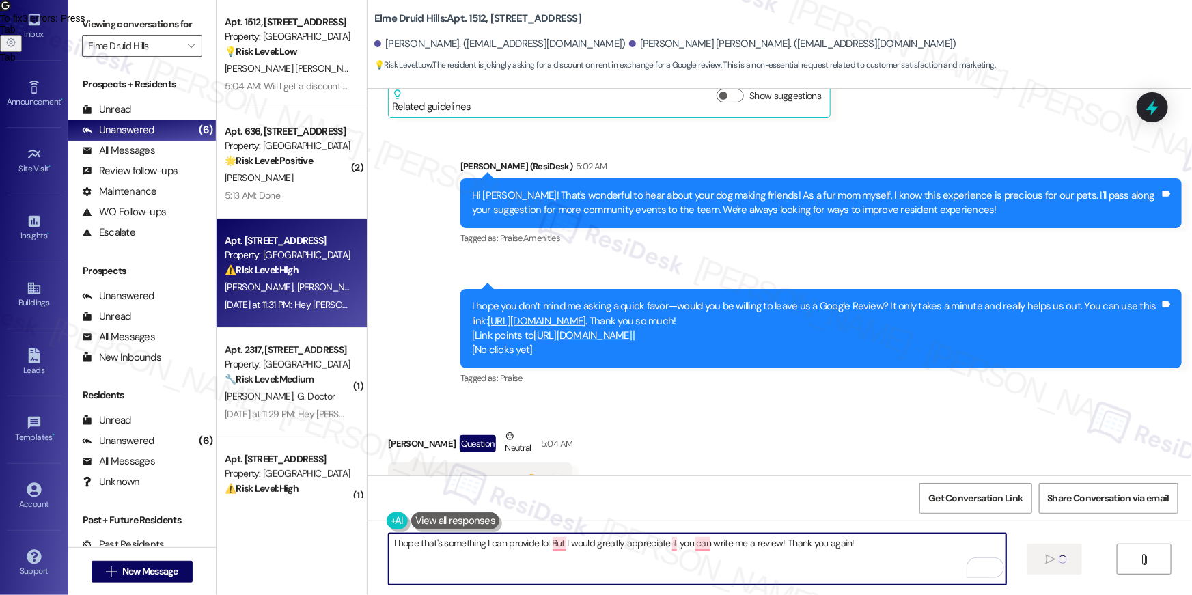
scroll to position [48, 0]
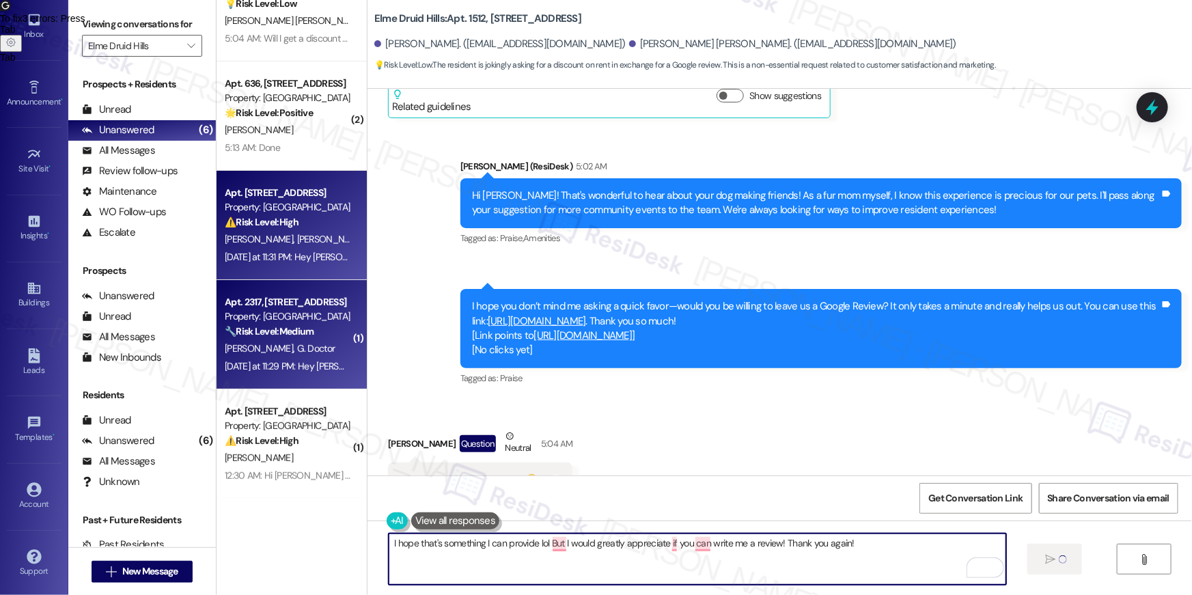
type textarea "I hope that's something I can provide lol But I would greatly appreciate if you…"
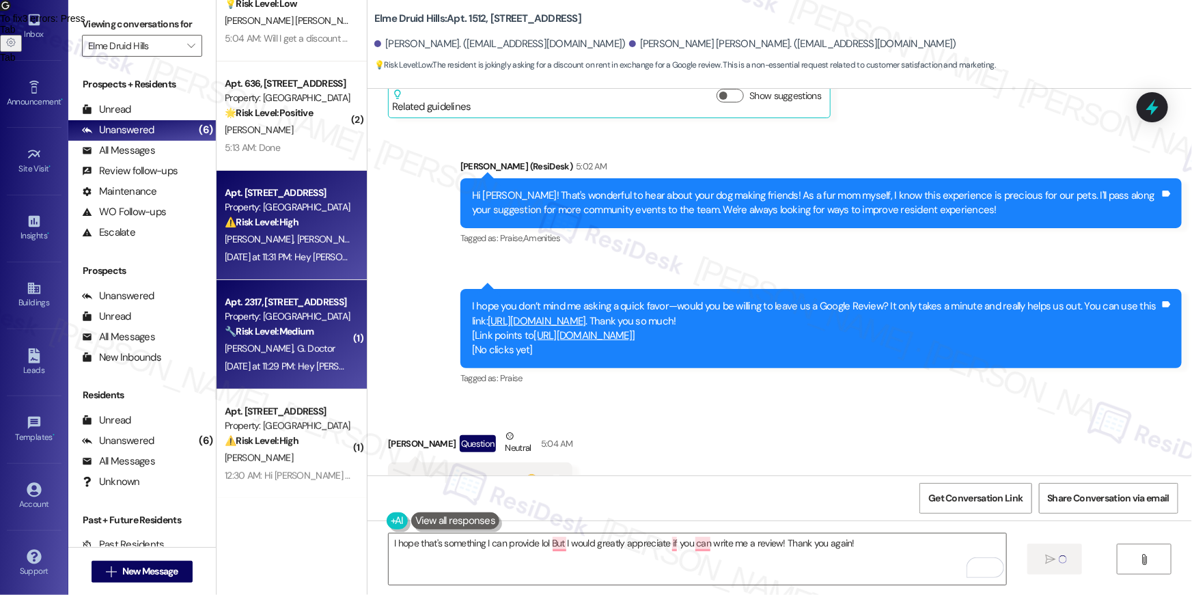
click at [288, 337] on div "🔧 Risk Level: Medium The resident is following up on a non-urgent maintenance r…" at bounding box center [288, 332] width 126 height 14
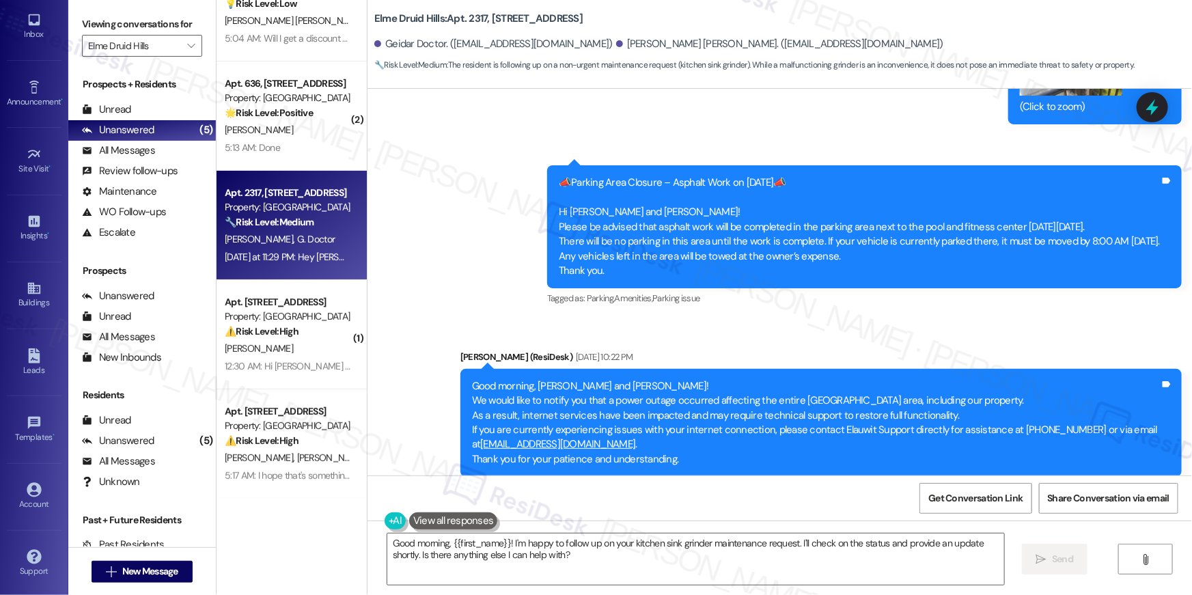
scroll to position [29481, 0]
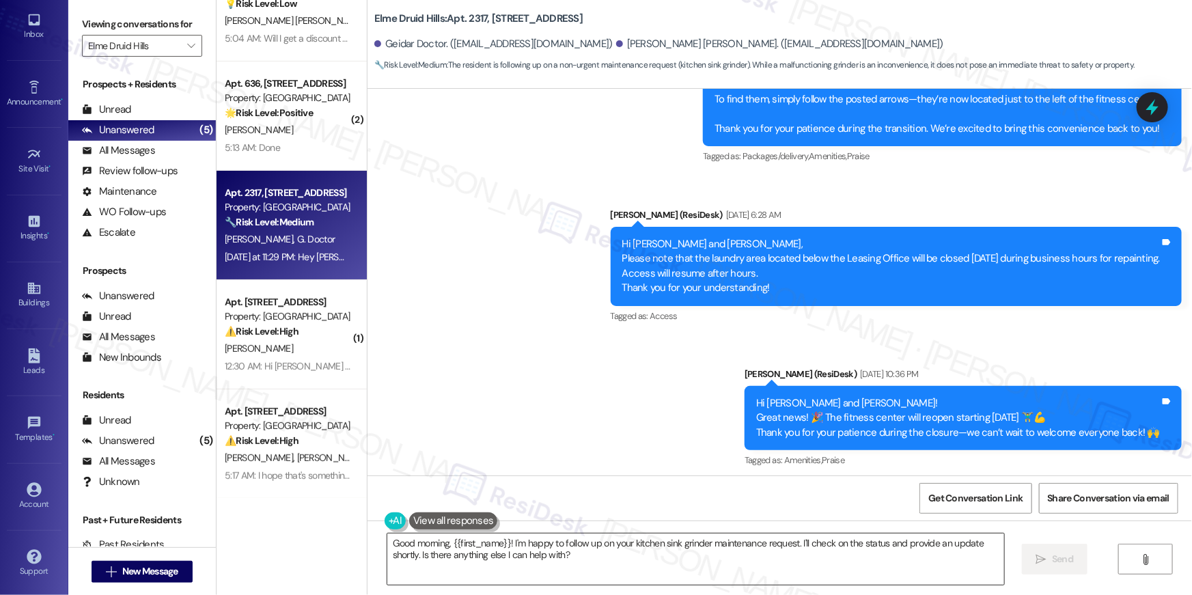
click at [580, 548] on textarea "Good morning, {{first_name}}! I'm happy to follow up on your kitchen sink grind…" at bounding box center [695, 559] width 617 height 51
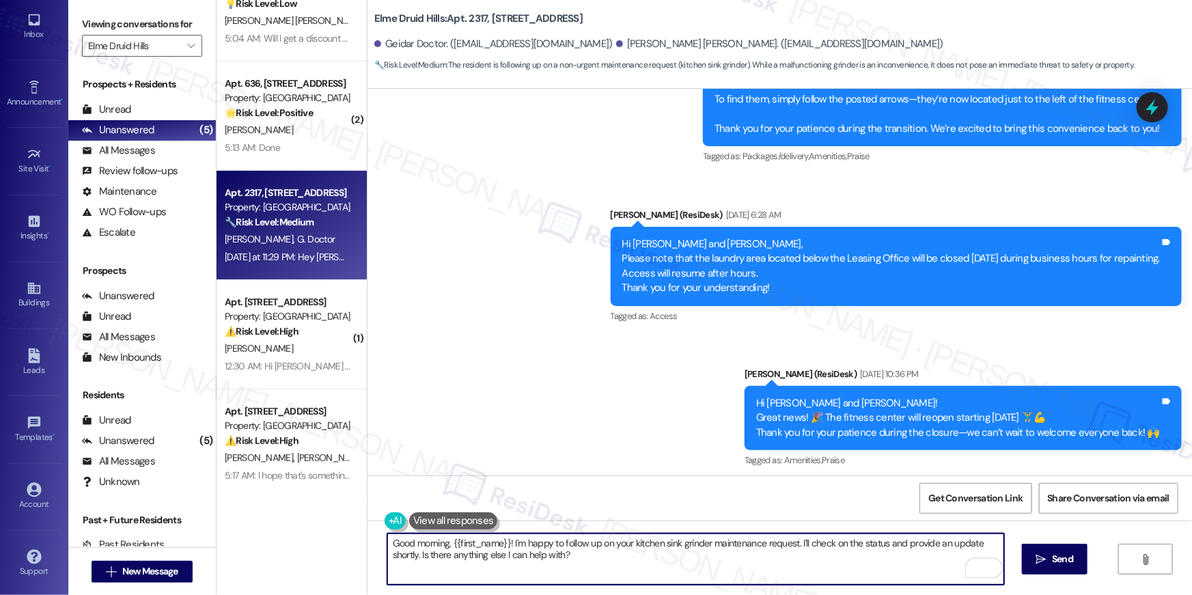
drag, startPoint x: 681, startPoint y: 560, endPoint x: 805, endPoint y: 550, distance: 124.0
click at [797, 547] on textarea "Good morning, {{first_name}}! I'm happy to follow up on your kitchen sink grind…" at bounding box center [695, 559] width 617 height 51
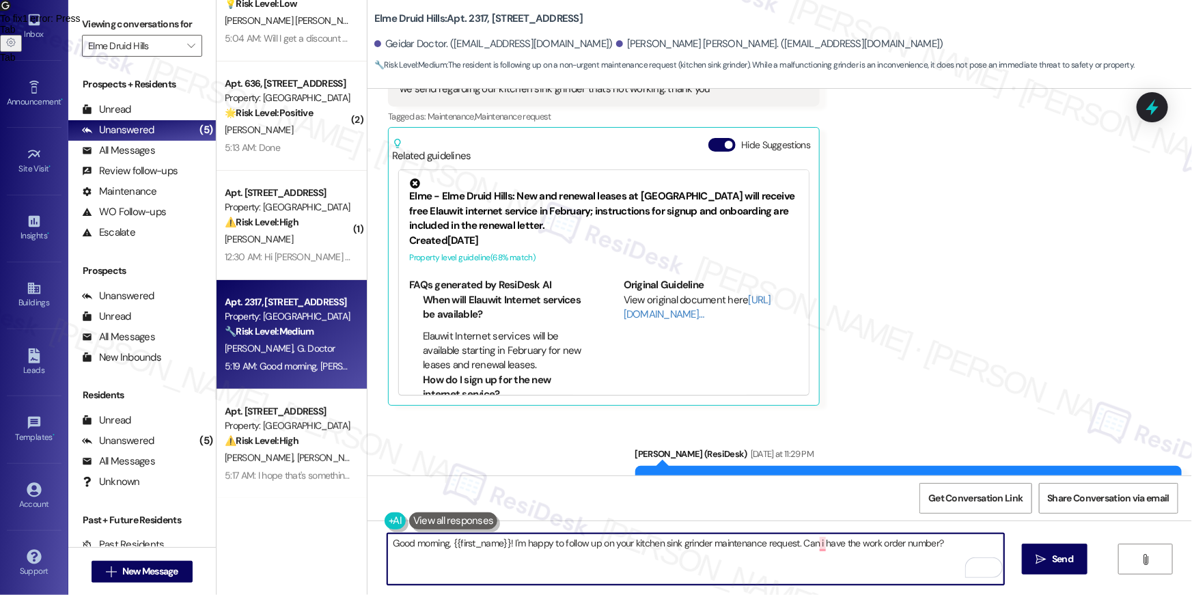
scroll to position [31624, 0]
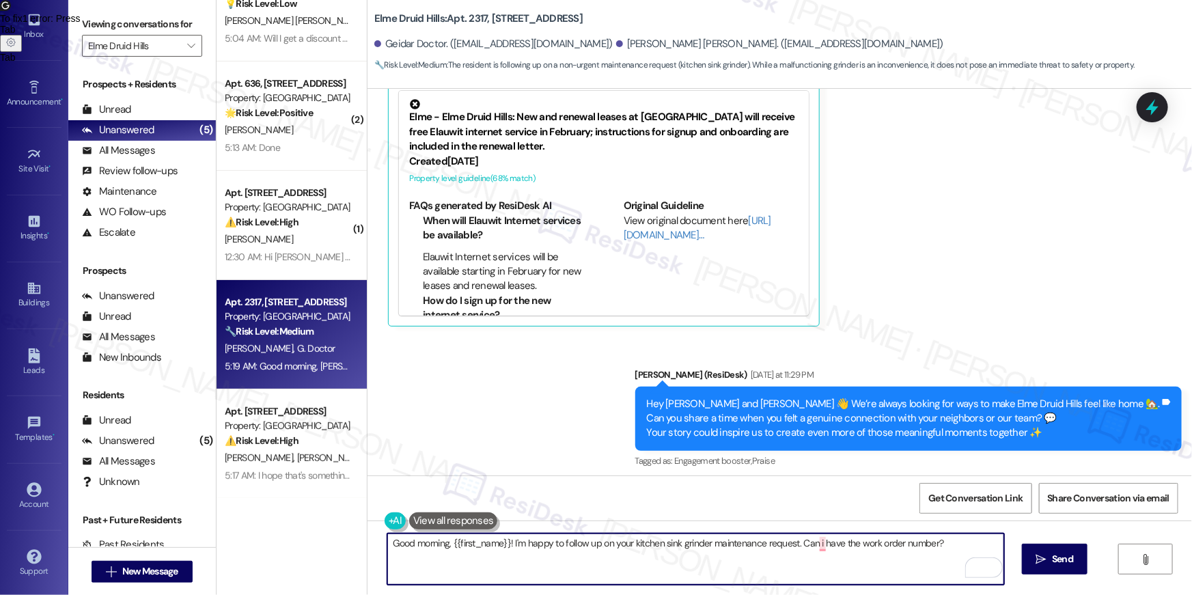
type textarea "Good morning, {{first_name}}! I'm happy to follow up on your kitchen sink grind…"
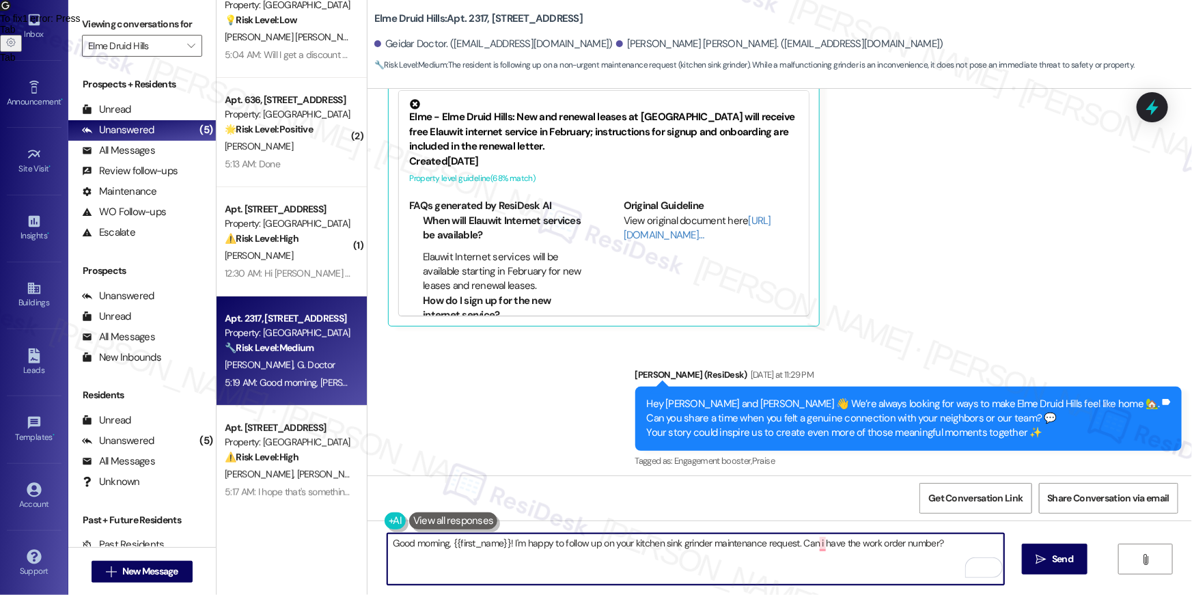
scroll to position [48, 0]
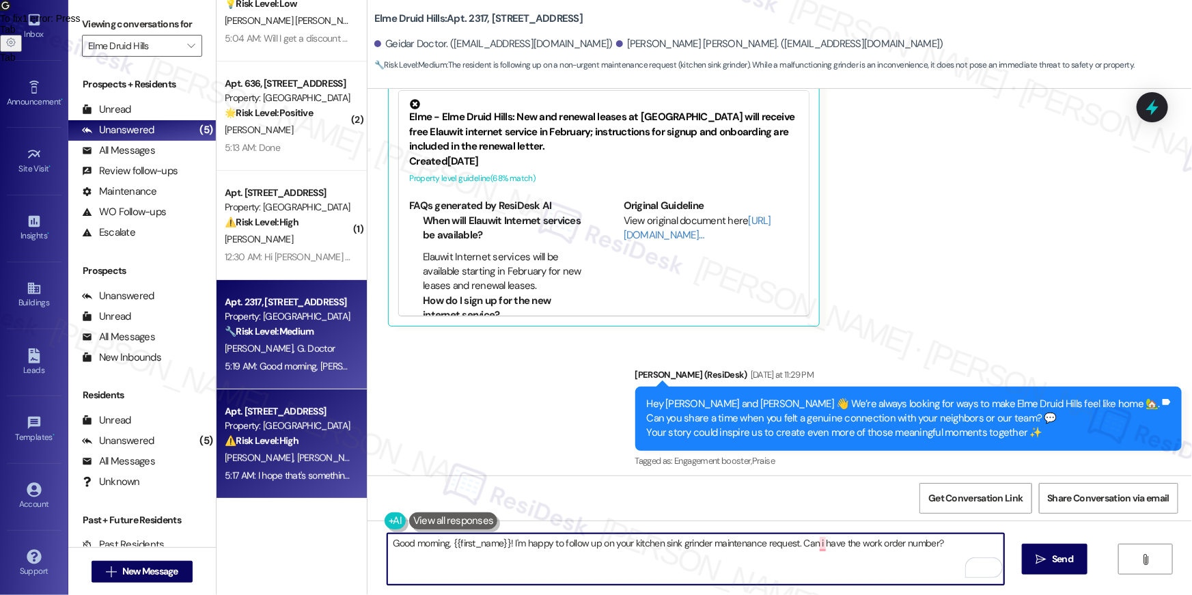
click at [293, 441] on div "⚠️ Risk Level: High The resident indicates that the previously submitted work o…" at bounding box center [288, 441] width 126 height 14
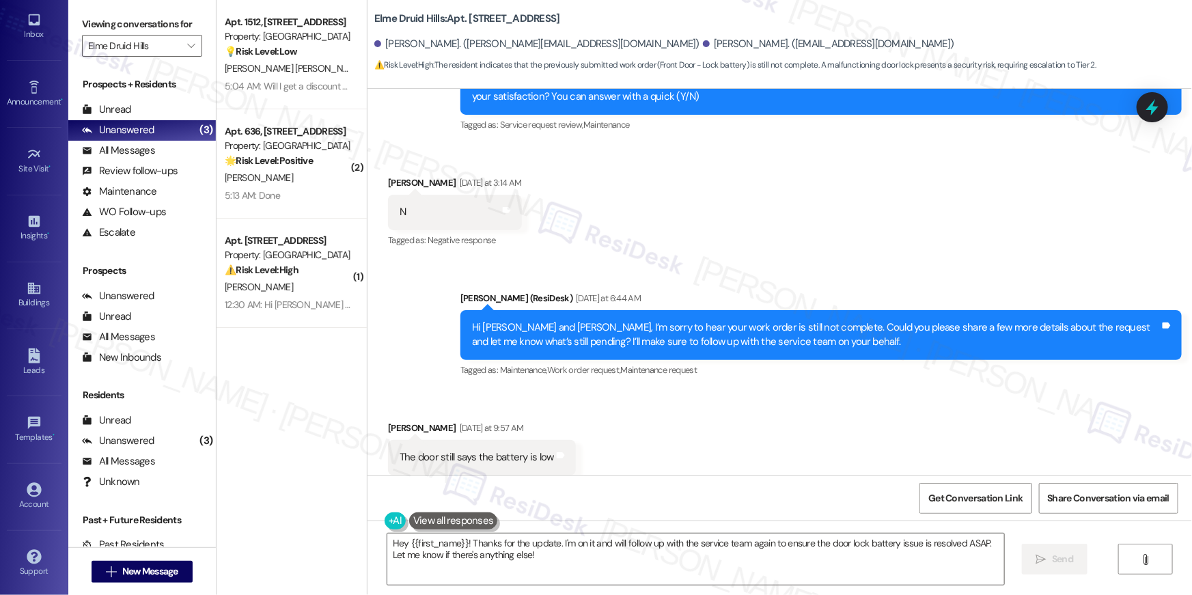
scroll to position [24847, 0]
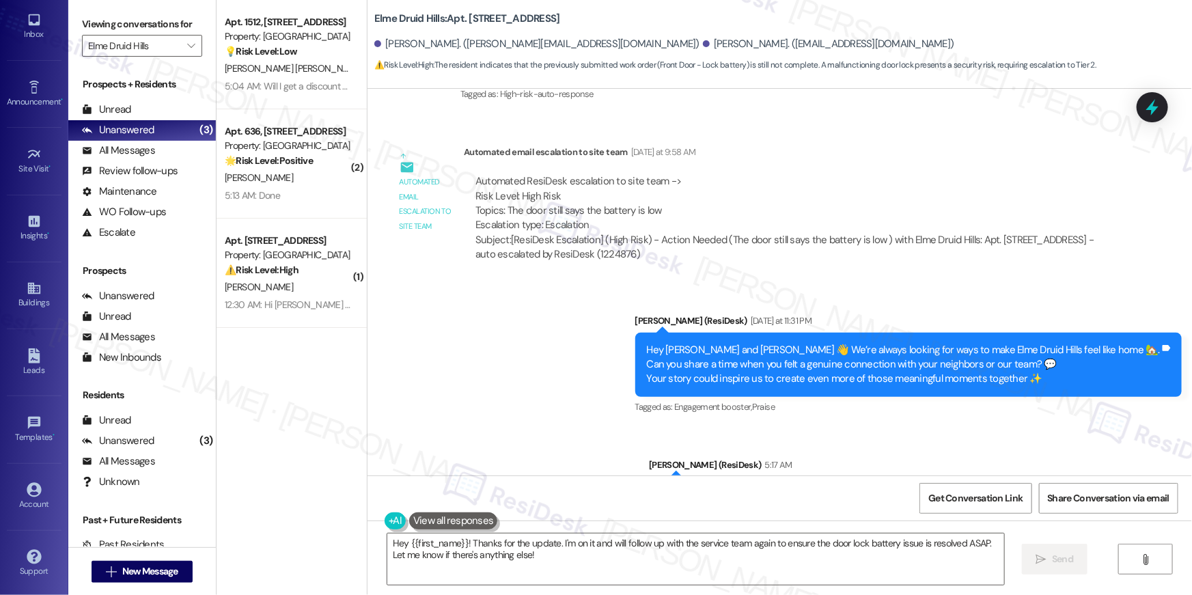
click at [797, 487] on div "I hope that's something I can provide lol But I would greatly appreciate if you…" at bounding box center [910, 494] width 499 height 14
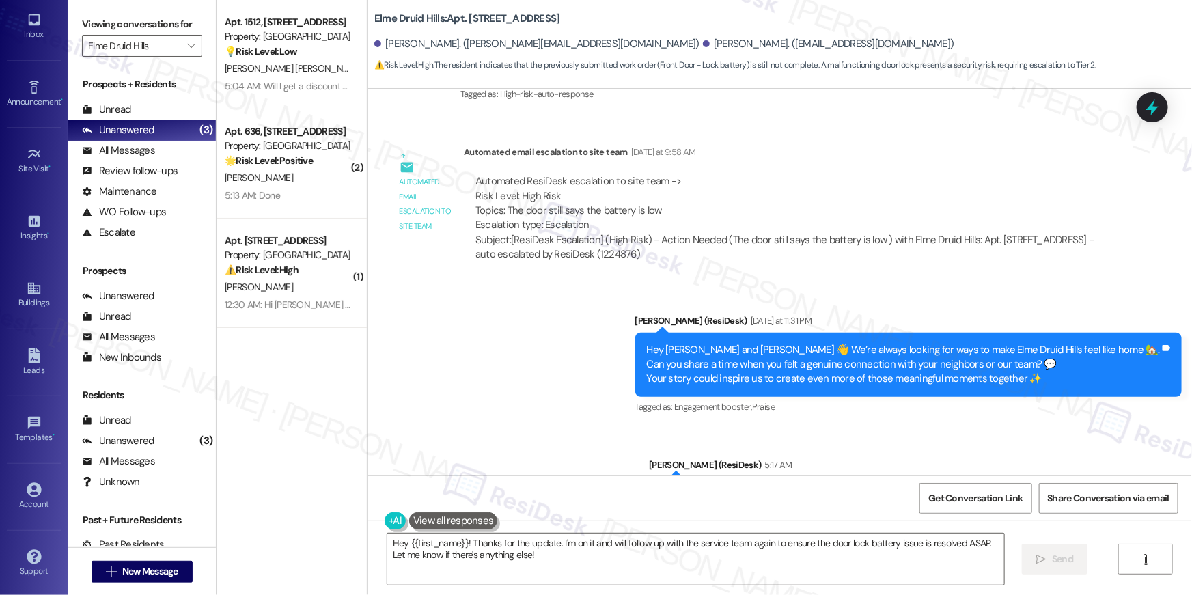
click at [581, 527] on div "Hey {{first_name}}! Thanks for the update. I'm on it and will follow up with th…" at bounding box center [780, 572] width 825 height 102
click at [539, 544] on textarea "Hey {{first_name}}! Thanks for the update. I'm on it and will follow up with th…" at bounding box center [695, 559] width 617 height 51
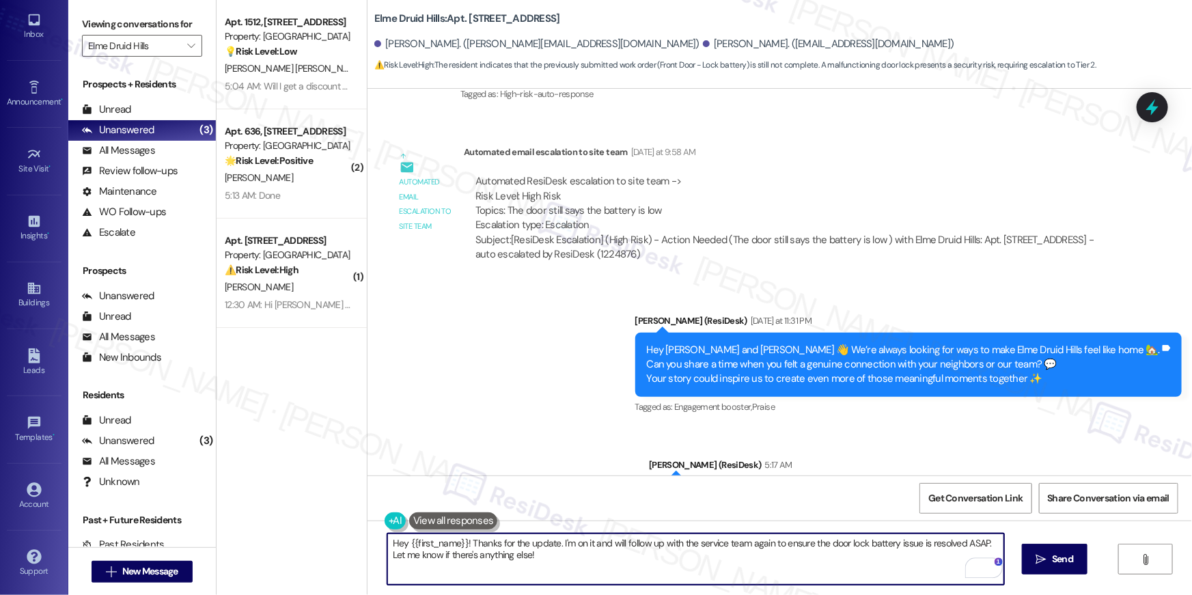
drag, startPoint x: 556, startPoint y: 558, endPoint x: 464, endPoint y: 541, distance: 93.8
click at [464, 541] on textarea "Hey {{first_name}}! Thanks for the update. I'm on it and will follow up with th…" at bounding box center [695, 559] width 617 height 51
type textarea "Hey {{first_name}}! I am so sorry - the previous message was for another reside…"
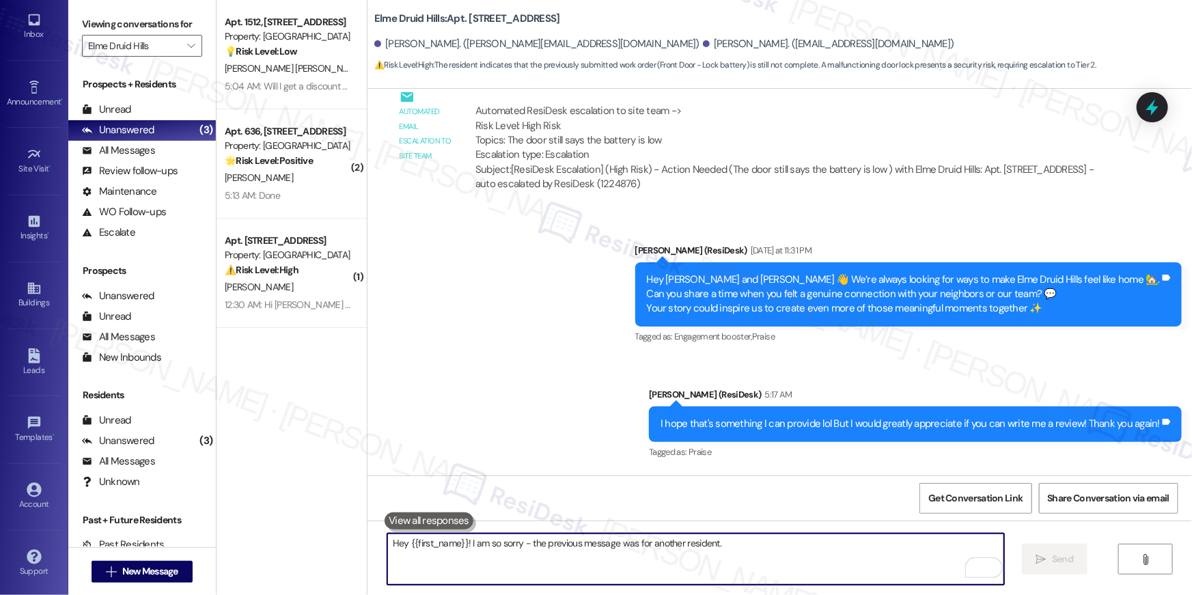
scroll to position [24942, 0]
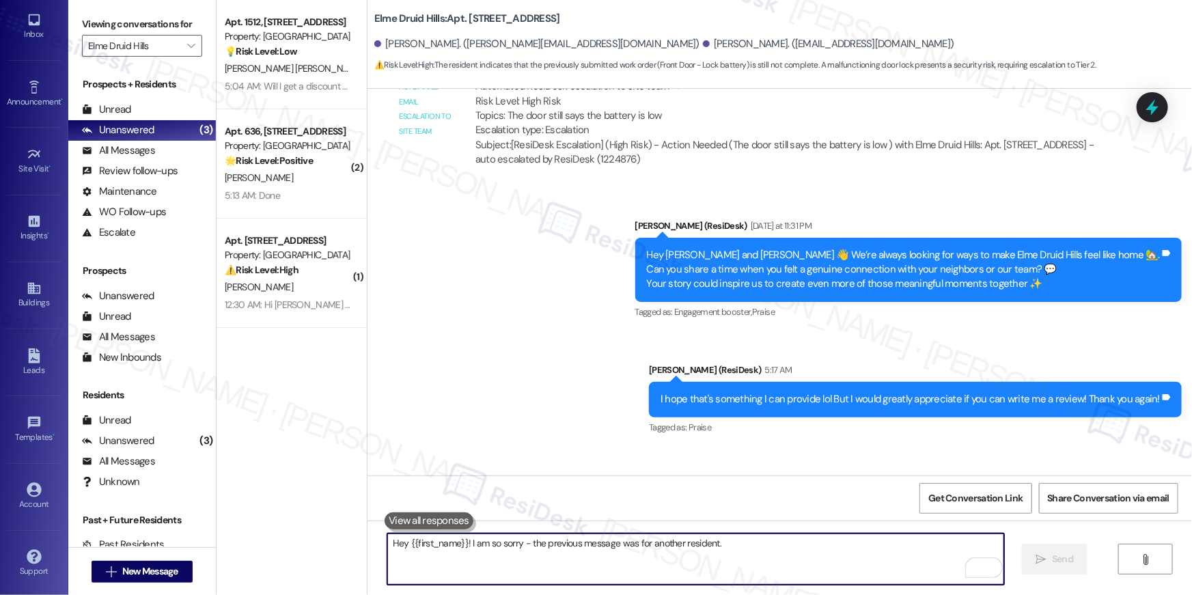
click at [709, 557] on textarea "Hey {{first_name}}! I am so sorry - the previous message was for another reside…" at bounding box center [695, 559] width 617 height 51
type textarea "Let me inform our site team that the door still says Battery Low. I will get ba…"
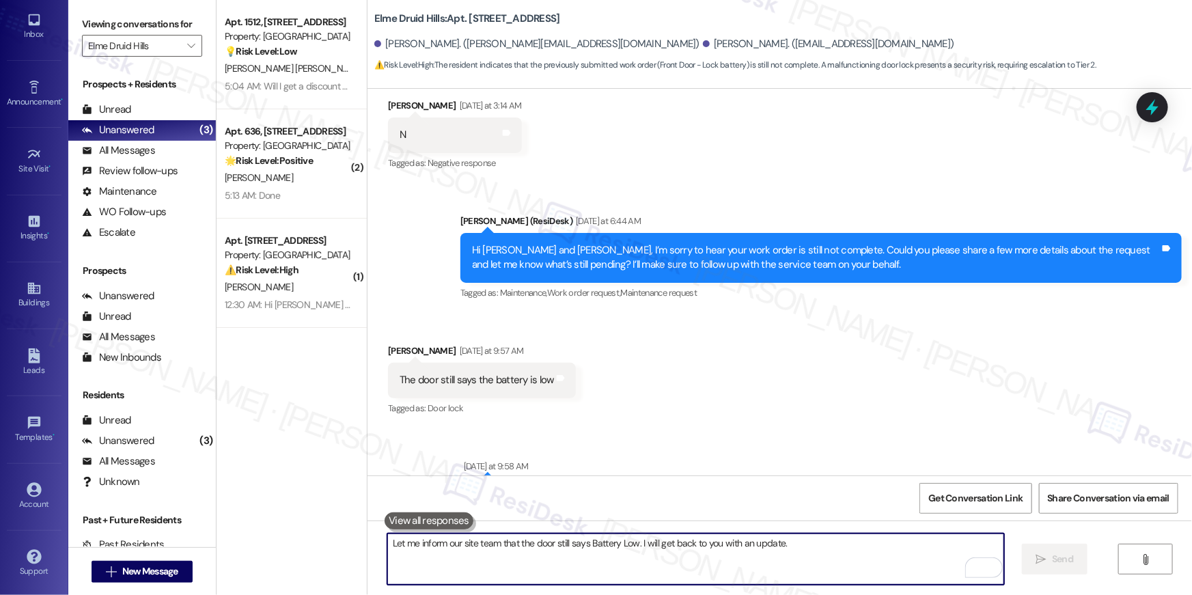
scroll to position [24288, 0]
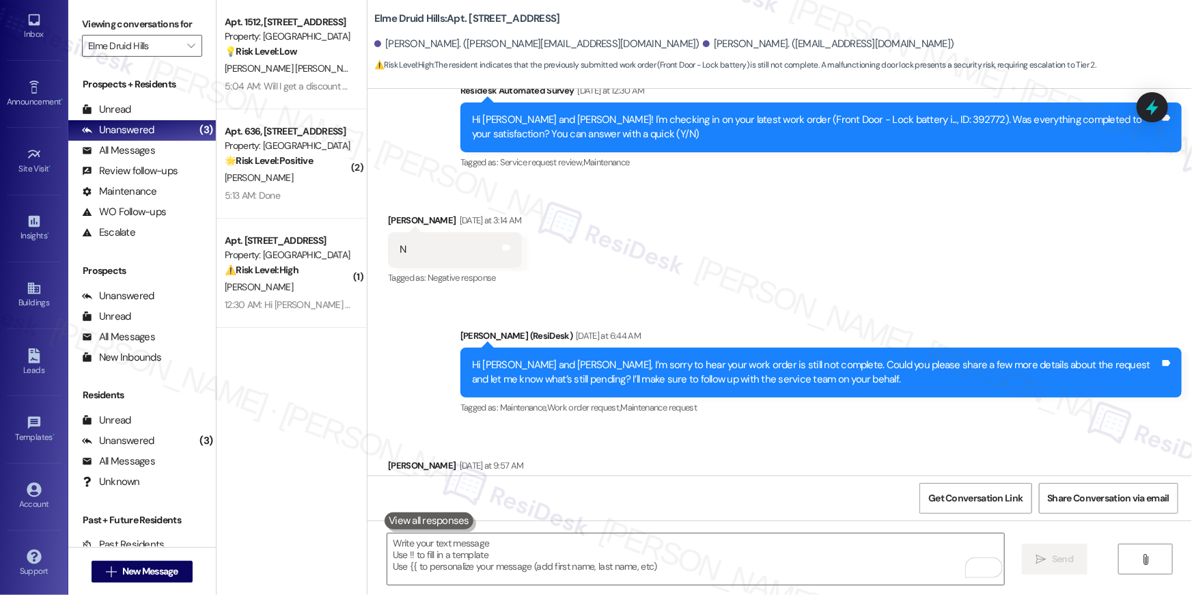
click at [665, 428] on div "Received via SMS [PERSON_NAME] [DATE] at 9:57 AM The door still says the batter…" at bounding box center [780, 485] width 825 height 115
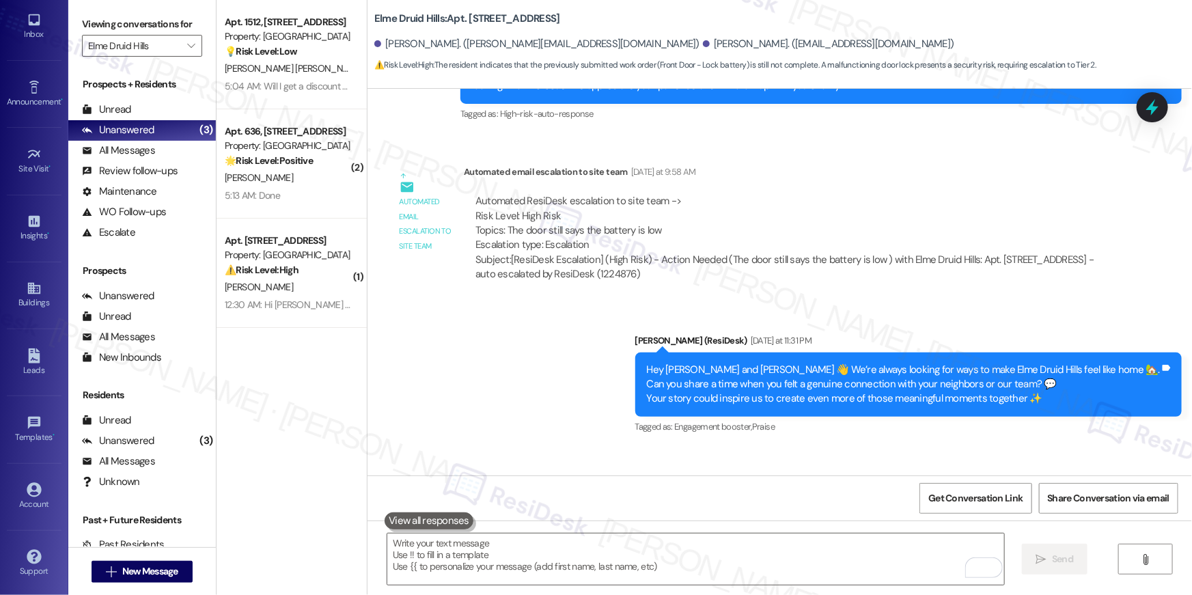
scroll to position [25037, 0]
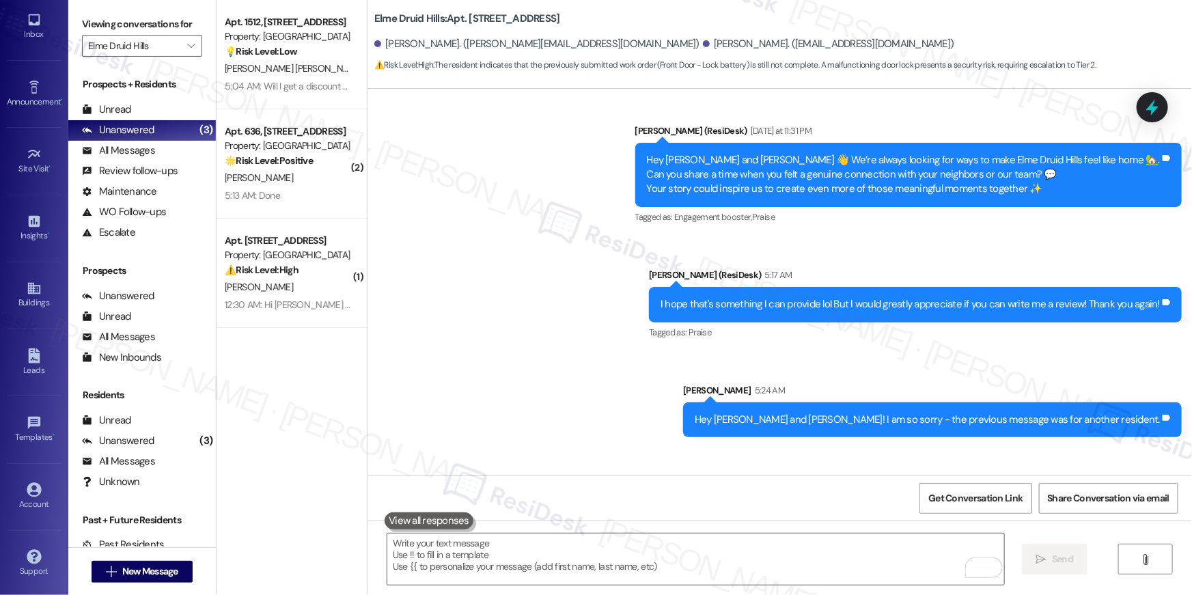
click at [782, 297] on div "I hope that's something I can provide lol But I would greatly appreciate if you…" at bounding box center [910, 304] width 499 height 14
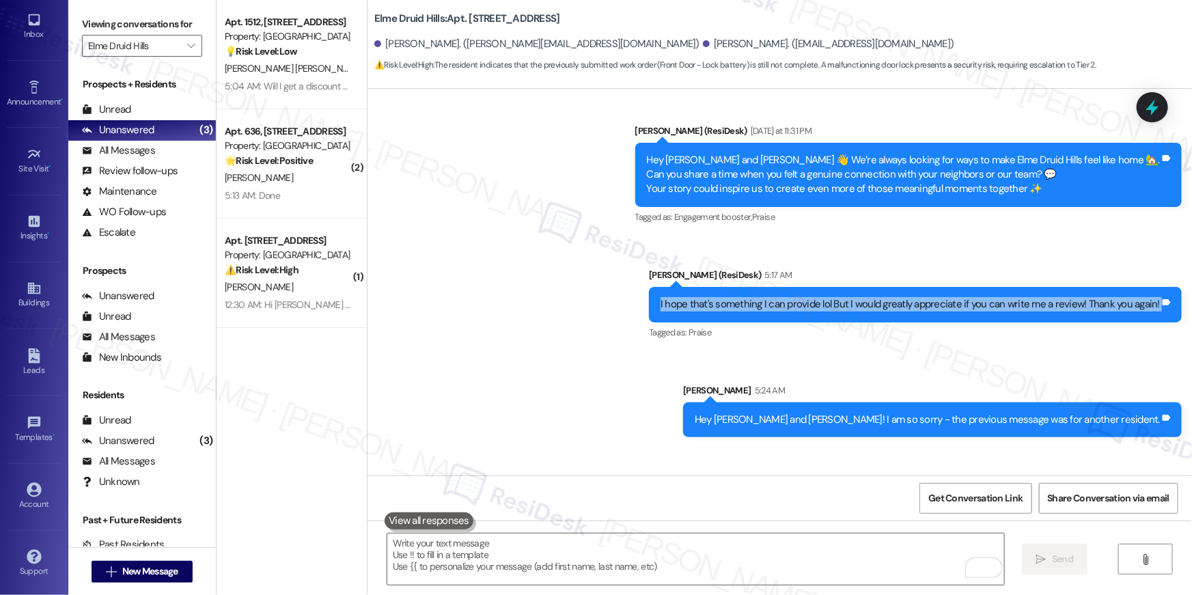
click at [782, 297] on div "I hope that's something I can provide lol But I would greatly appreciate if you…" at bounding box center [910, 304] width 499 height 14
copy div "I hope that's something I can provide lol But I would greatly appreciate if you…"
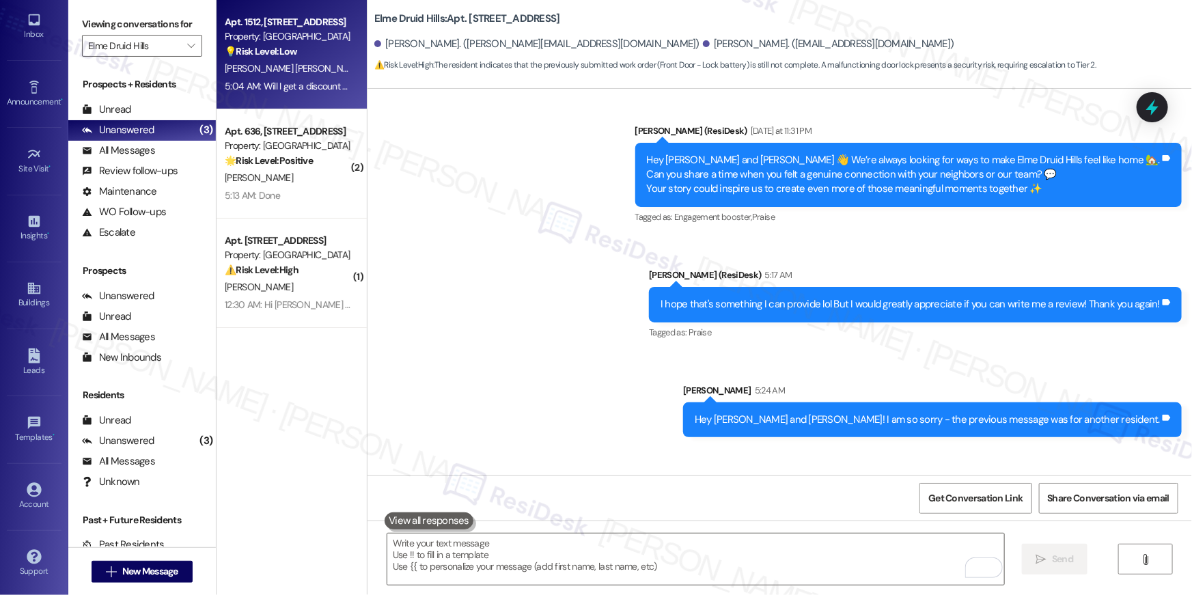
click at [293, 81] on div "5:04 AM: Will I get a discount on rent? 😉 5:04 AM: Will I get a discount on ren…" at bounding box center [306, 86] width 163 height 12
type textarea "Fetching suggested responses. Please feel free to read through the conversation…"
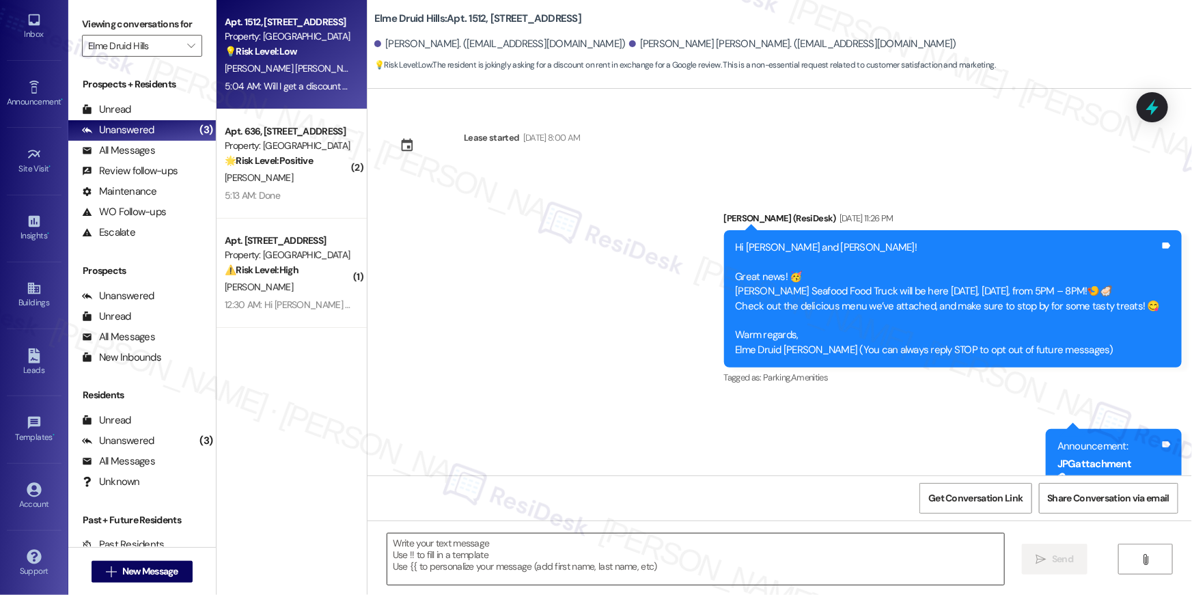
click at [633, 559] on textarea at bounding box center [695, 559] width 617 height 51
click at [633, 558] on textarea at bounding box center [695, 559] width 617 height 51
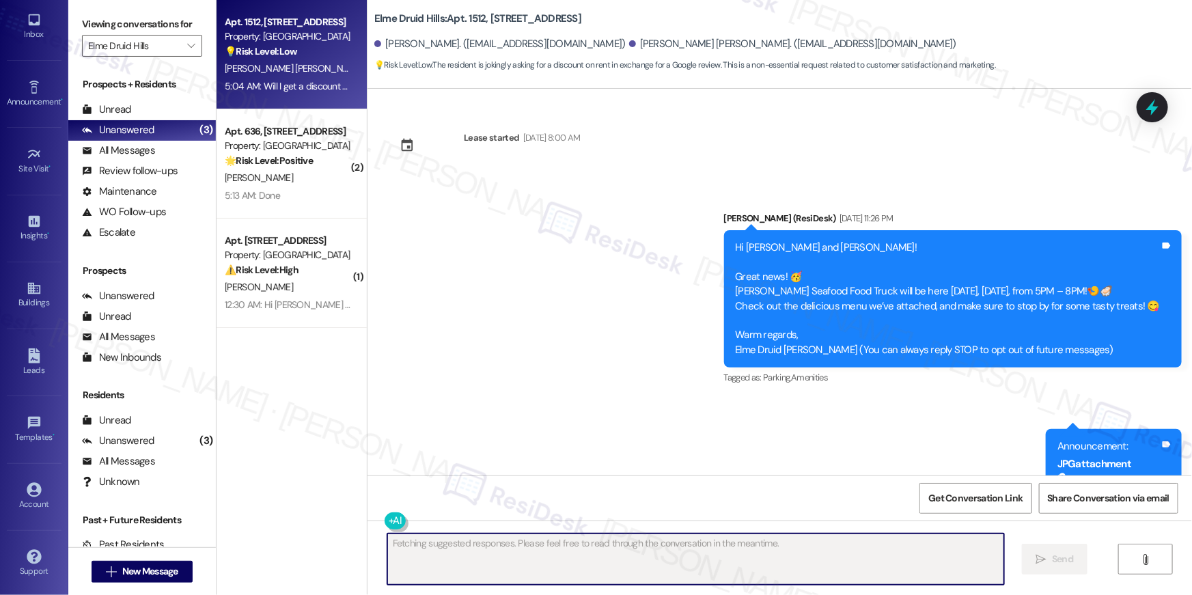
scroll to position [22477, 0]
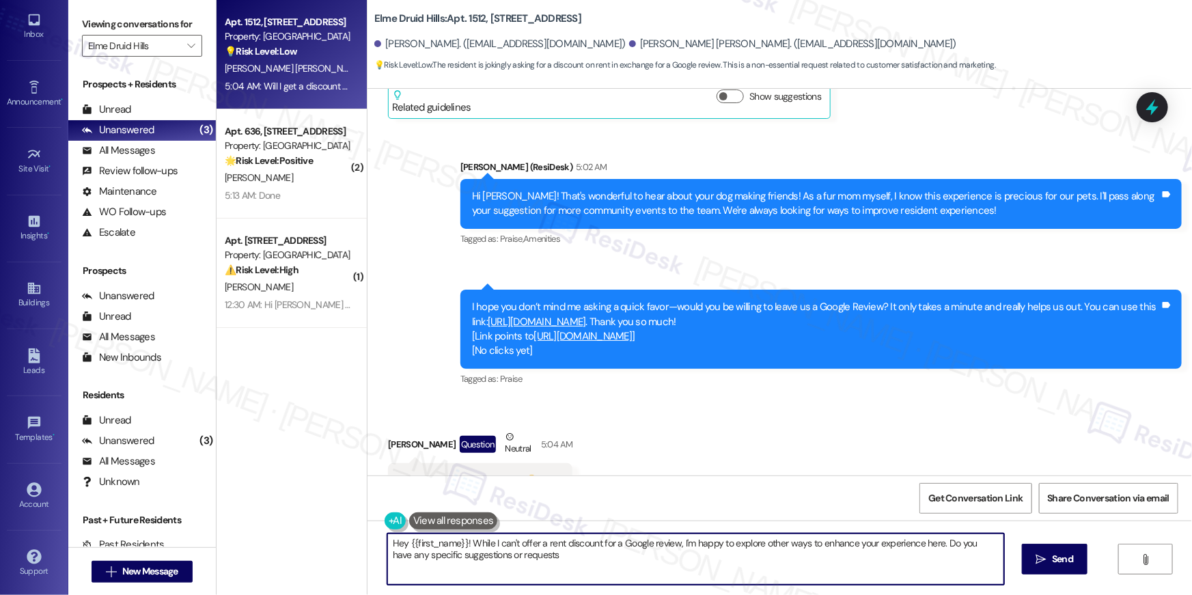
type textarea "Hey {{first_name}}! While I can't offer a rent discount for a Google review, I'…"
click at [566, 552] on textarea "Hey {{first_name}}! While I can't offer a rent discount for a Google review, I'…" at bounding box center [695, 559] width 617 height 51
drag, startPoint x: 413, startPoint y: 540, endPoint x: 406, endPoint y: 541, distance: 6.9
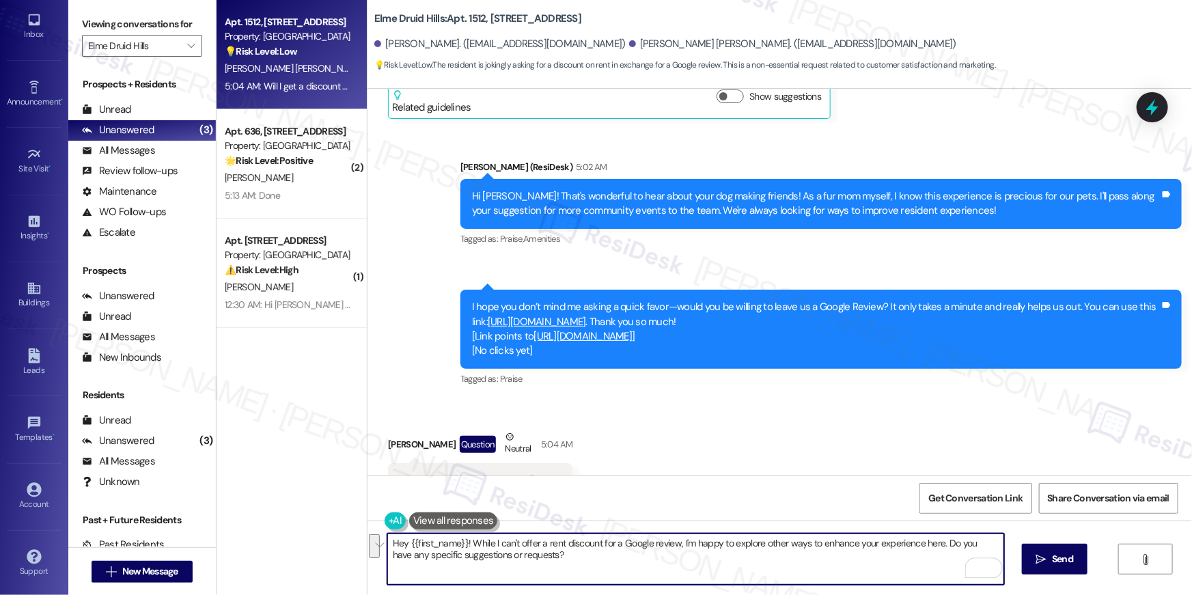
click at [413, 540] on textarea "Hey {{first_name}}! While I can't offer a rent discount for a Google review, I'…" at bounding box center [695, 559] width 617 height 51
drag, startPoint x: 459, startPoint y: 542, endPoint x: 368, endPoint y: 542, distance: 90.9
click at [368, 542] on div "Hey {{first_name}}! While I can't offer a rent discount for a Google review, I'…" at bounding box center [780, 572] width 825 height 102
drag, startPoint x: 494, startPoint y: 560, endPoint x: 484, endPoint y: 560, distance: 9.6
click at [484, 560] on textarea "While I can't offer a rent discount for a Google review, I'm happy to explore o…" at bounding box center [695, 559] width 617 height 51
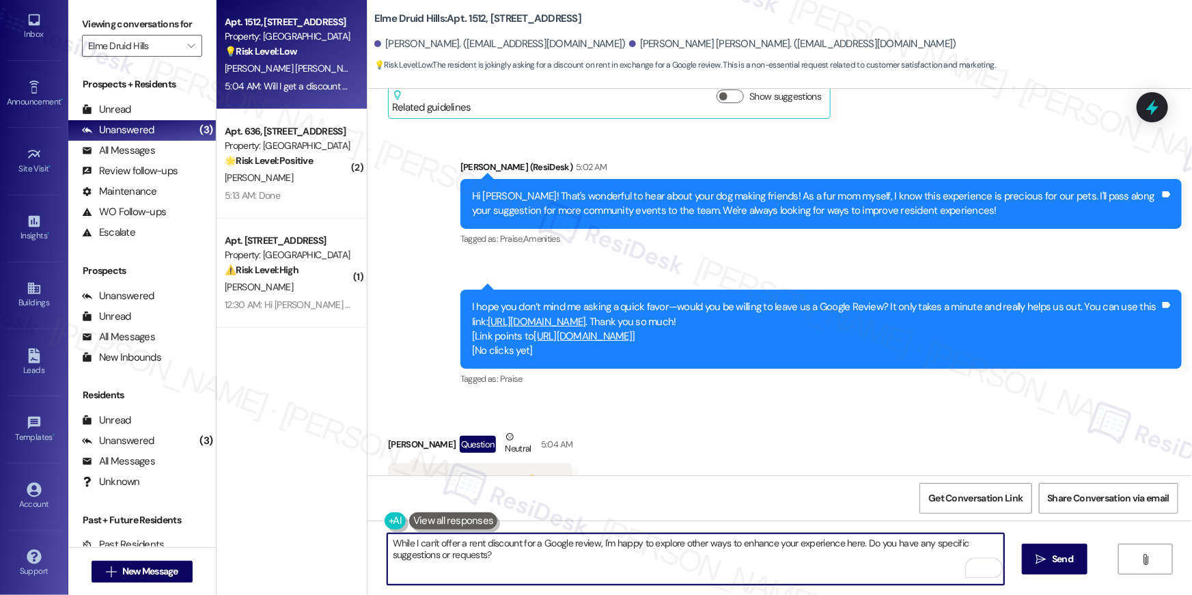
click at [388, 544] on textarea "While I can't offer a rent discount for a Google review, I'm happy to explore o…" at bounding box center [695, 559] width 617 height 51
paste textarea "😅"
drag, startPoint x: 871, startPoint y: 544, endPoint x: 879, endPoint y: 585, distance: 41.7
click at [879, 585] on div "😅 While I can't offer a rent discount for a Google review, I'm happy to explore…" at bounding box center [696, 559] width 618 height 53
click at [611, 542] on textarea "😅 While I can't offer a rent discount for a Google review, I'm happy to explore…" at bounding box center [695, 559] width 617 height 51
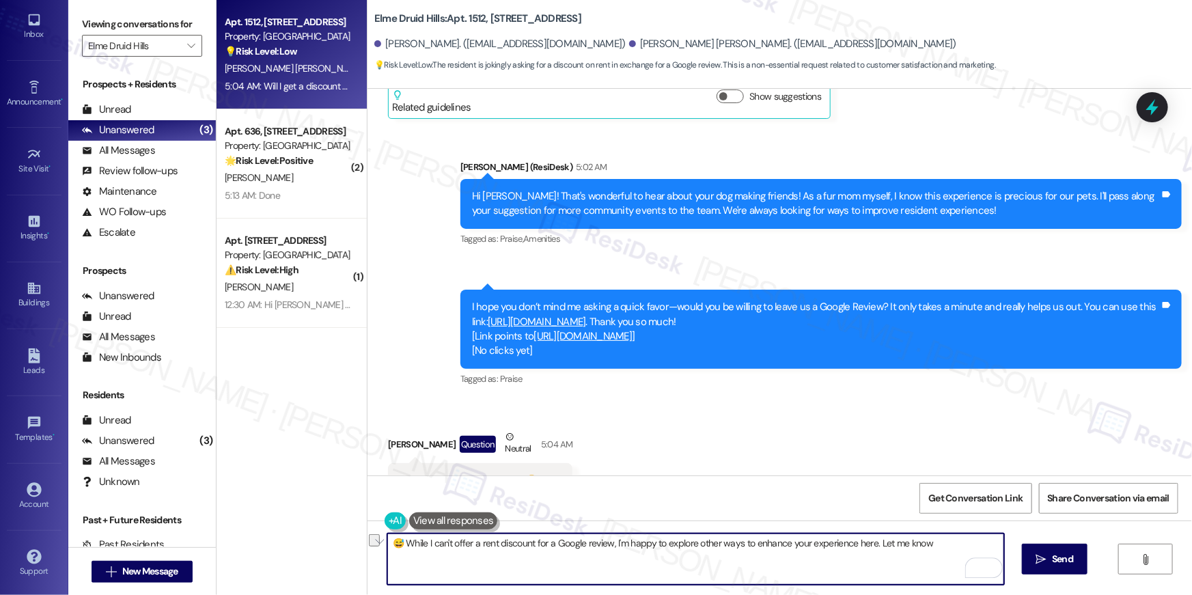
click at [664, 544] on textarea "😅 While I can't offer a rent discount for a Google review, I'm happy to explore…" at bounding box center [695, 559] width 617 height 51
drag, startPoint x: 661, startPoint y: 544, endPoint x: 669, endPoint y: 558, distance: 15.9
click at [669, 558] on textarea "😅 While I can't offer a rent discount for a Google review, I'm happy to explore…" at bounding box center [695, 559] width 617 height 51
drag, startPoint x: 975, startPoint y: 538, endPoint x: 1007, endPoint y: 538, distance: 32.1
click at [975, 538] on textarea "😅 While I can't offer a rent discount for a Google review, I'm happy to listen …" at bounding box center [695, 559] width 617 height 51
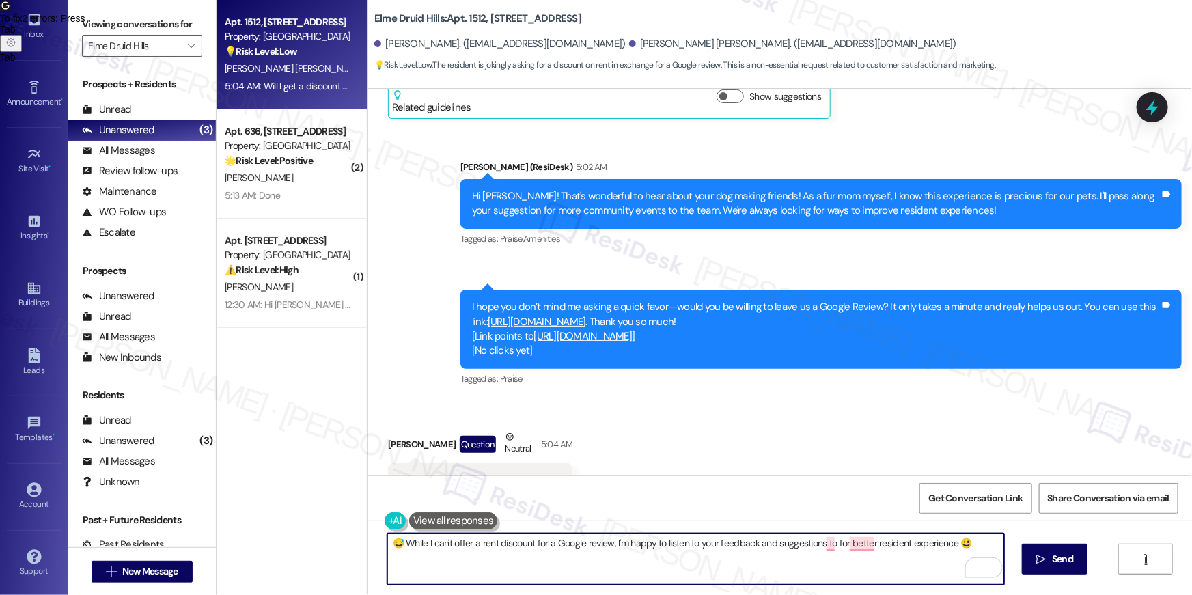
type textarea "😅 While I can't offer a rent discount for a Google review, I'm happy to listen …"
click at [1053, 575] on div "😅 While I can't offer a rent discount for a Google review, I'm happy to listen …" at bounding box center [780, 572] width 825 height 102
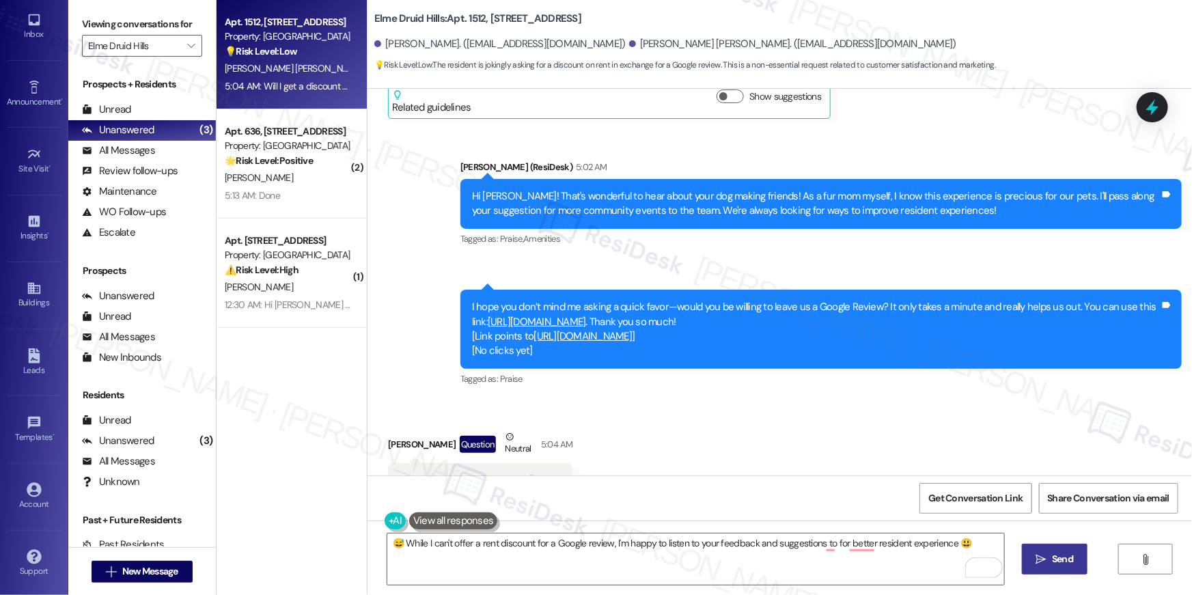
click at [1049, 562] on span "Send" at bounding box center [1062, 559] width 27 height 14
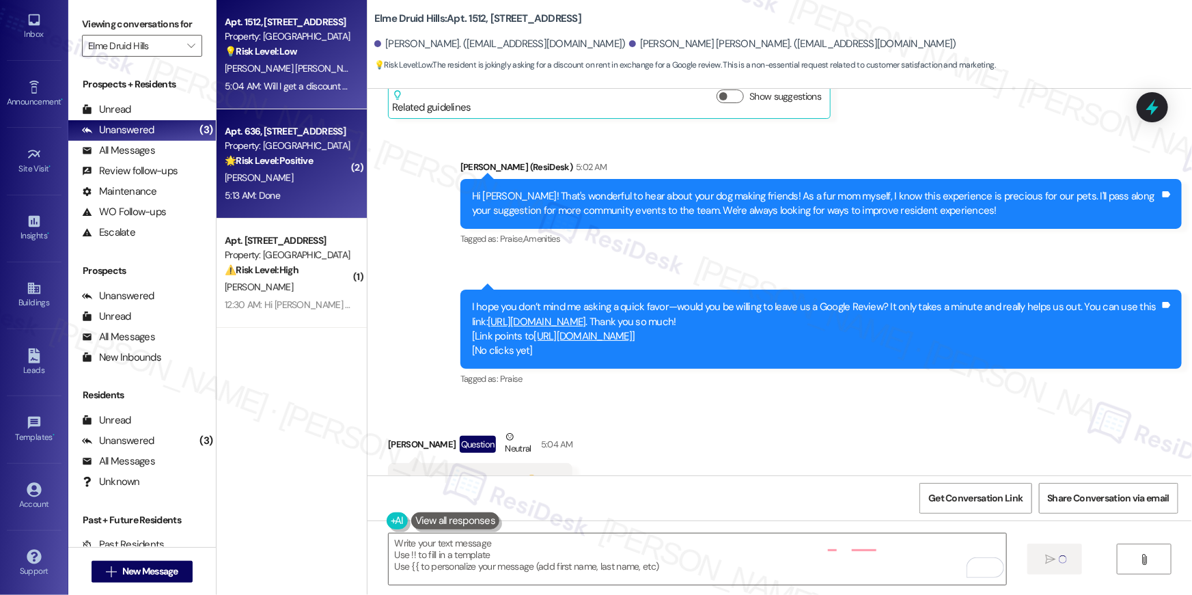
click at [292, 182] on div "C. Curtis" at bounding box center [287, 177] width 129 height 17
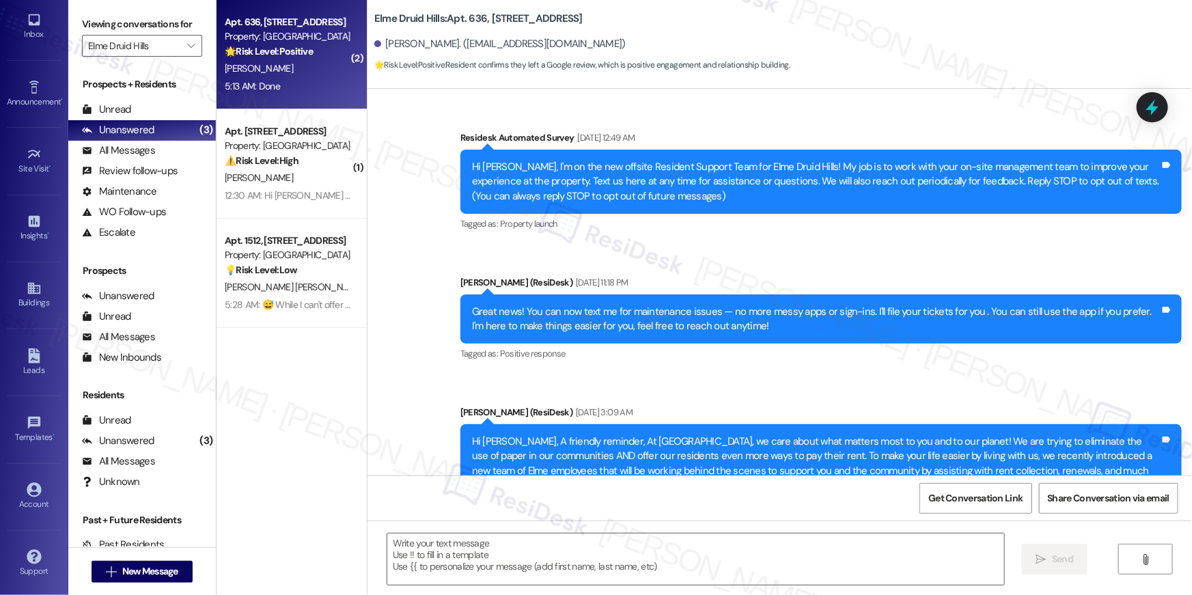
scroll to position [24593, 0]
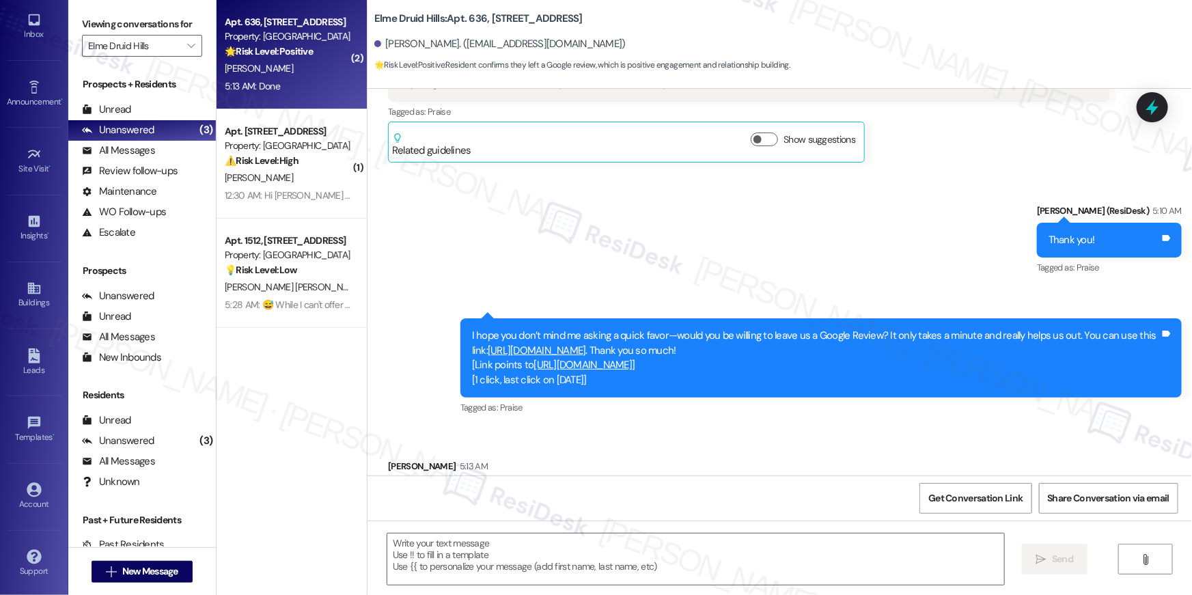
type textarea "Fetching suggested responses. Please feel free to read through the conversation…"
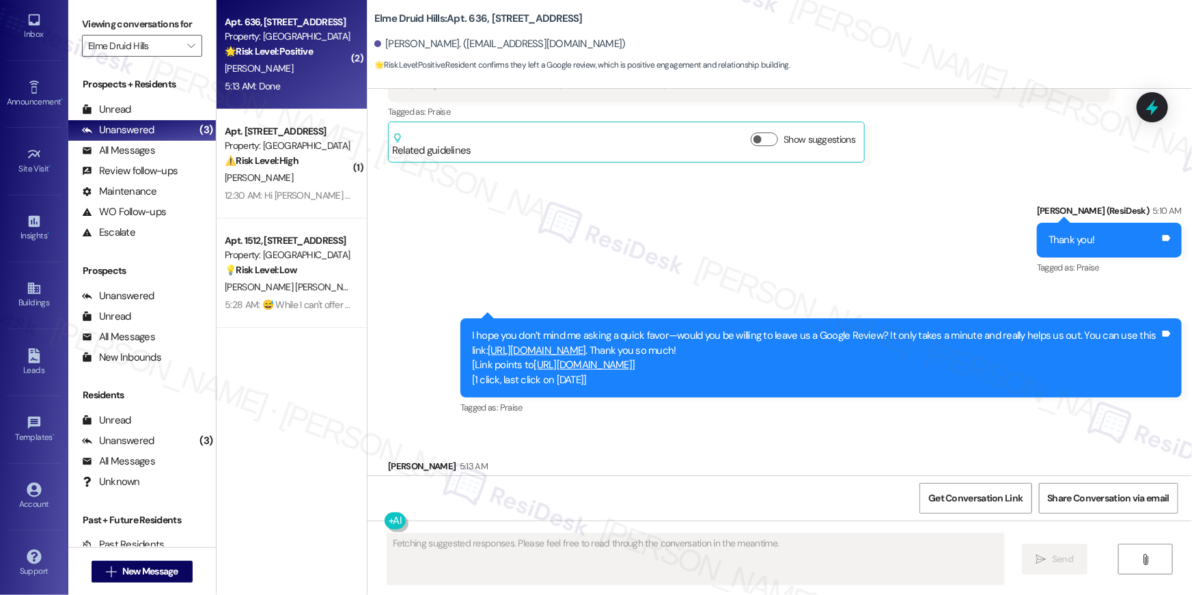
click at [586, 344] on link "https://www.theresidesk.com/links/review-ZVwLjKC9g" at bounding box center [537, 351] width 98 height 14
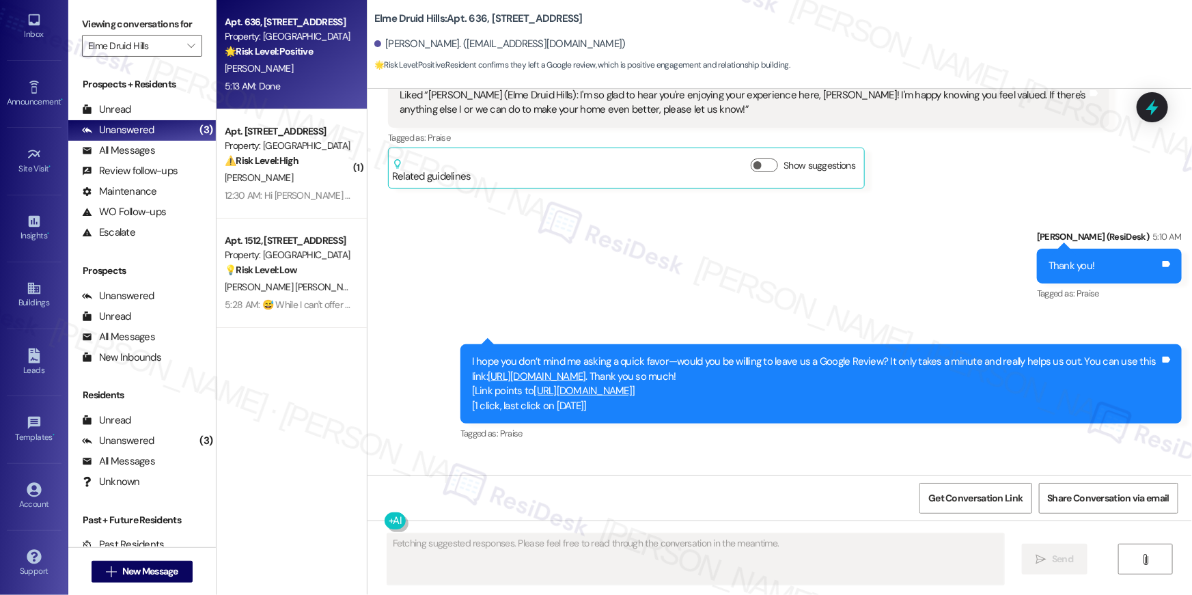
scroll to position [24594, 0]
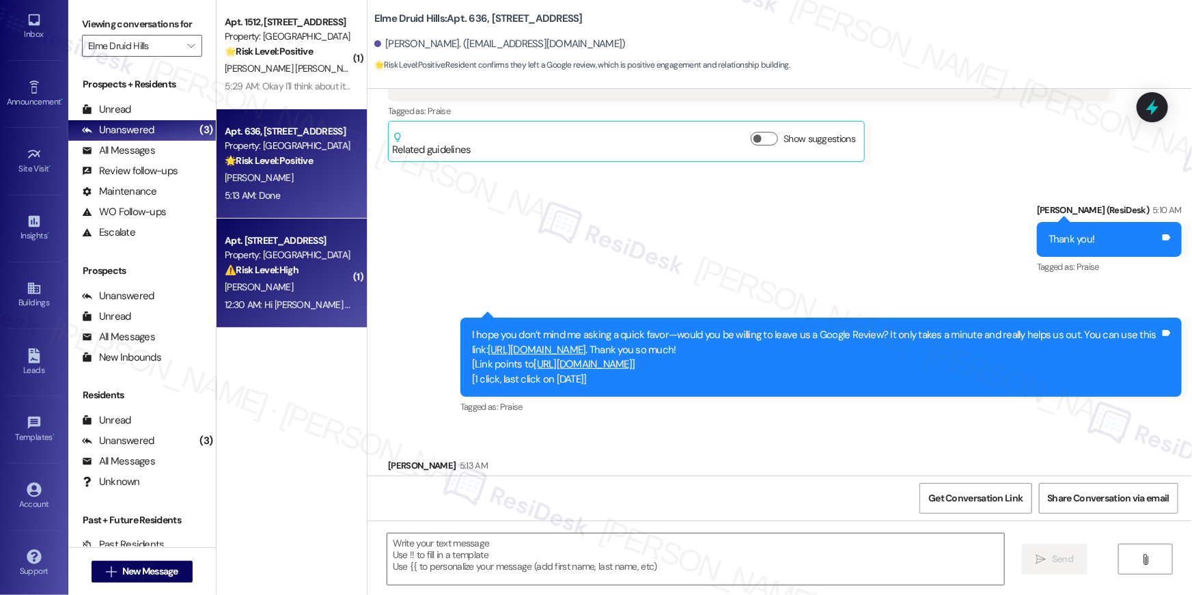
click at [257, 265] on strong "⚠️ Risk Level: High" at bounding box center [262, 270] width 74 height 12
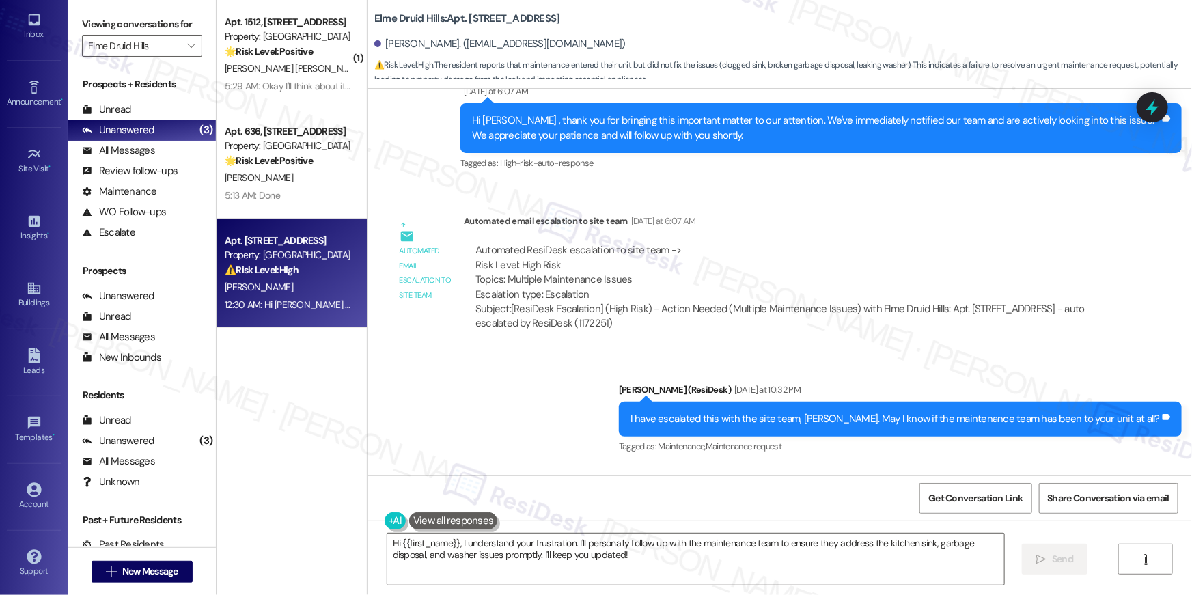
scroll to position [27413, 0]
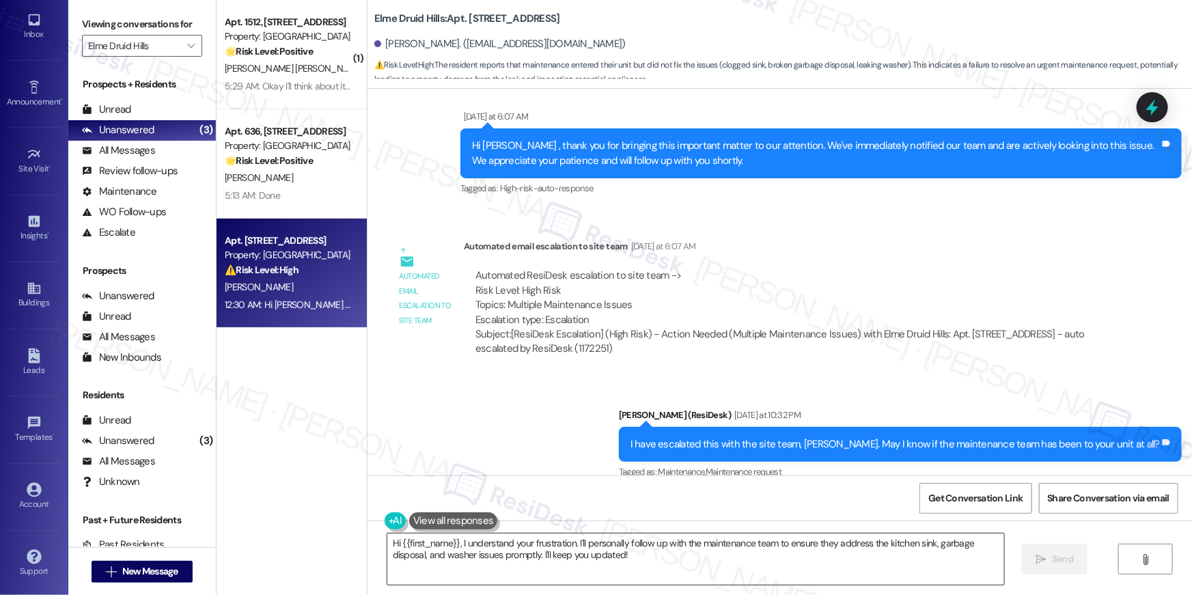
click at [623, 572] on textarea "Hi {{first_name}}, I understand your frustration. I'll personally follow up wit…" at bounding box center [695, 559] width 617 height 51
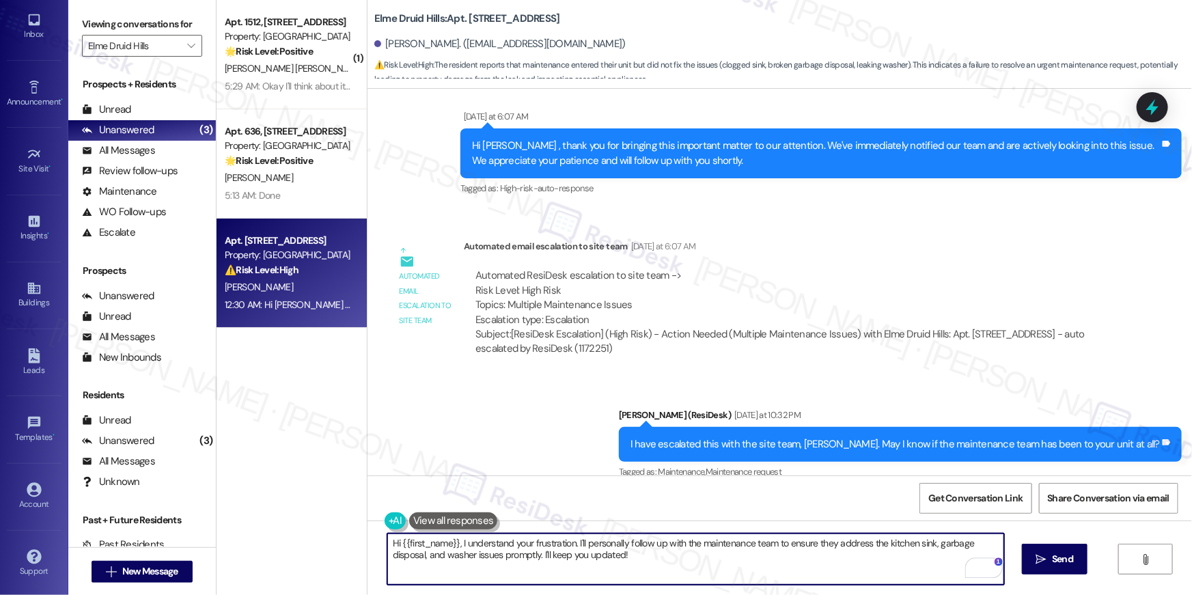
drag, startPoint x: 635, startPoint y: 555, endPoint x: 649, endPoint y: 536, distance: 23.4
click at [649, 536] on textarea "Hi {{first_name}}, I understand your frustration. I'll personally follow up wit…" at bounding box center [695, 559] width 617 height 51
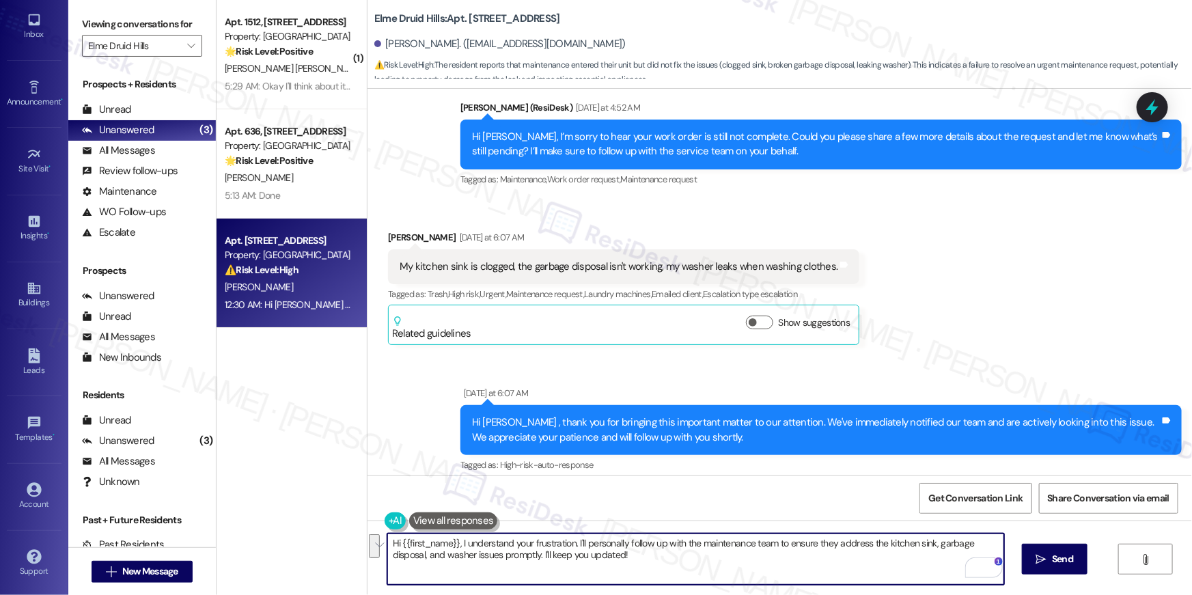
scroll to position [26874, 0]
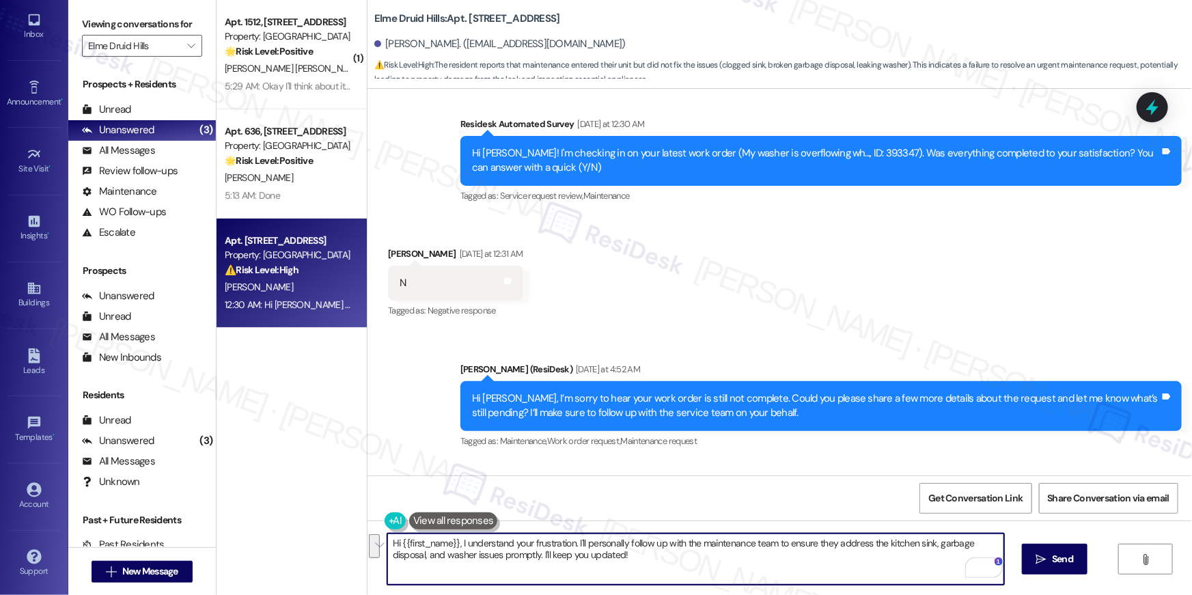
click at [734, 557] on textarea "Hi {{first_name}}, I understand your frustration. I'll personally follow up wit…" at bounding box center [695, 559] width 617 height 51
click at [695, 570] on textarea "Hi {{first_name}}, I understand your frustration. I'll personally follow up wit…" at bounding box center [695, 559] width 617 height 51
click at [580, 540] on textarea "Hi {{first_name}}, I understand your frustration. I'll personally follow up wit…" at bounding box center [695, 559] width 617 height 51
click at [665, 544] on textarea "Hi {{first_name}}, I understand your frustration. I have personally follow up w…" at bounding box center [695, 559] width 617 height 51
click at [670, 553] on textarea "Hi {{first_name}}, I understand your frustration. I have personally followed up…" at bounding box center [695, 559] width 617 height 51
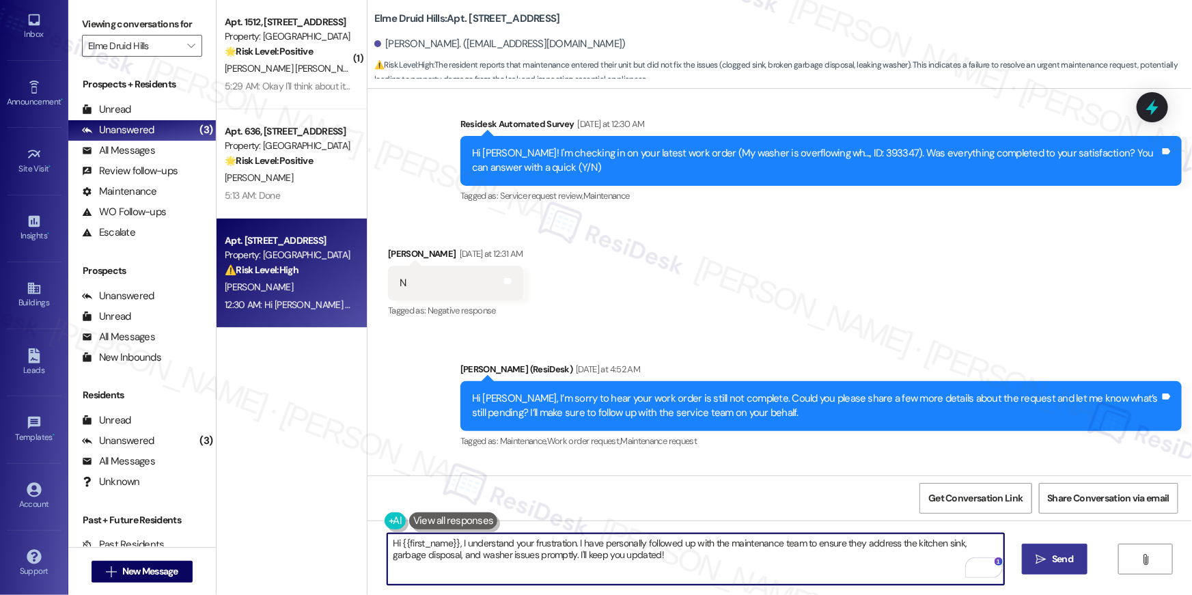
type textarea "Hi {{first_name}}, I understand your frustration. I have personally followed up…"
click at [1037, 558] on icon "" at bounding box center [1041, 559] width 10 height 11
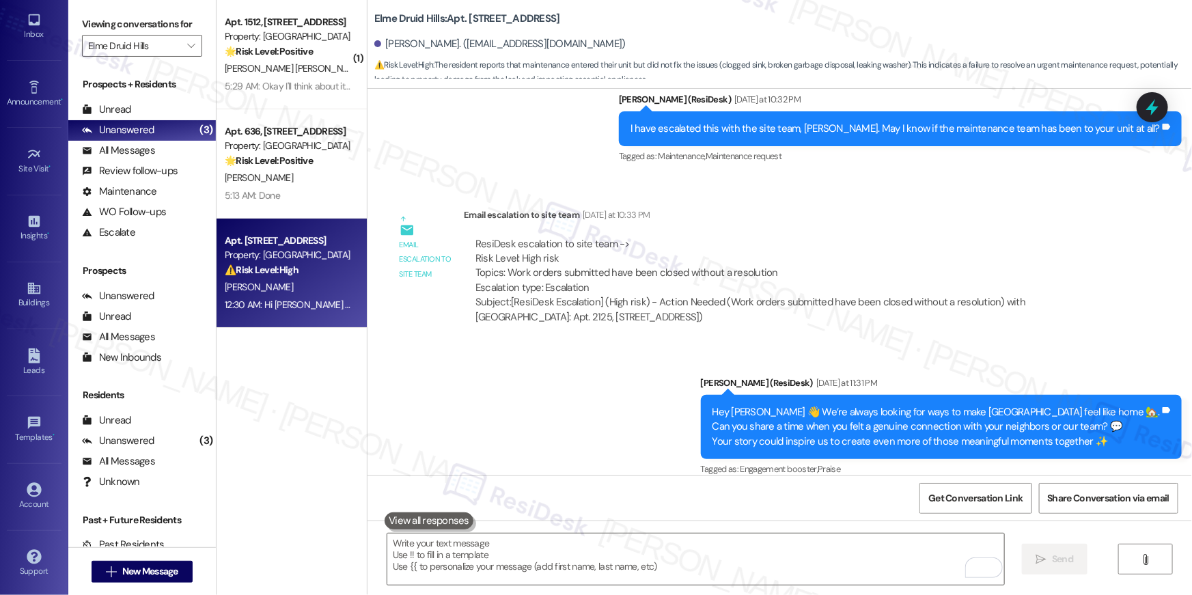
scroll to position [27774, 0]
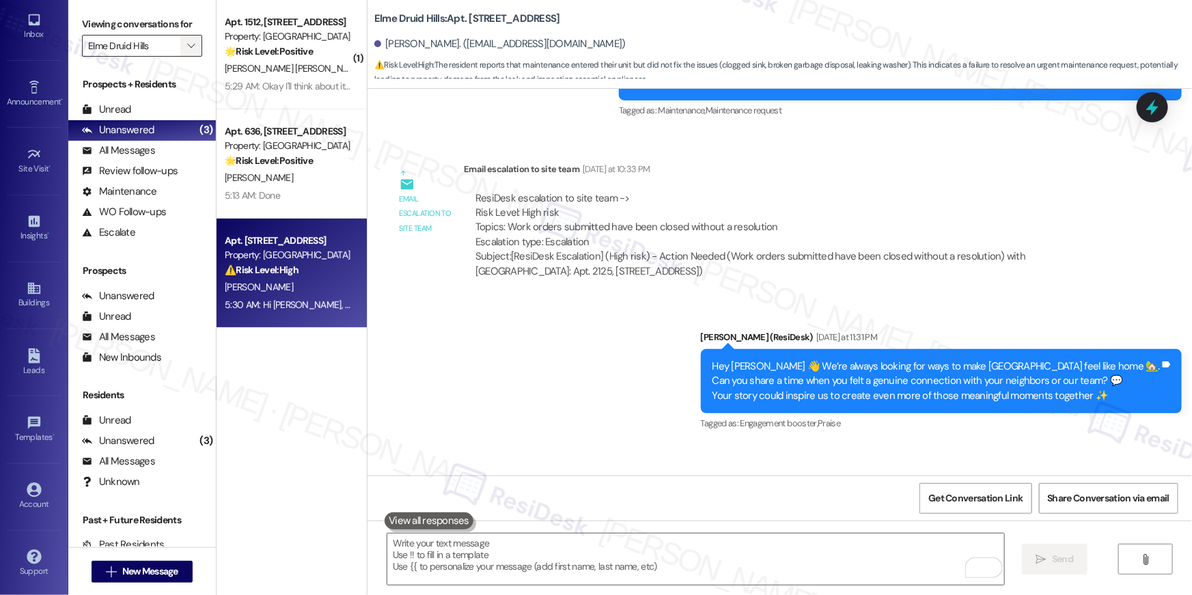
click at [187, 43] on icon "" at bounding box center [191, 45] width 8 height 11
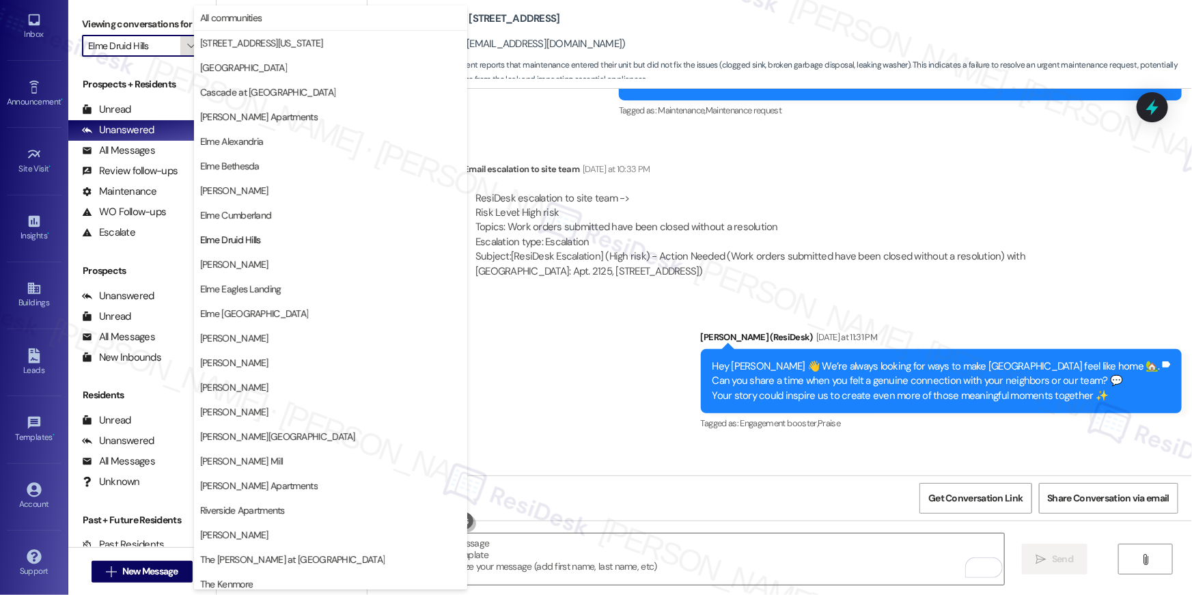
scroll to position [129, 0]
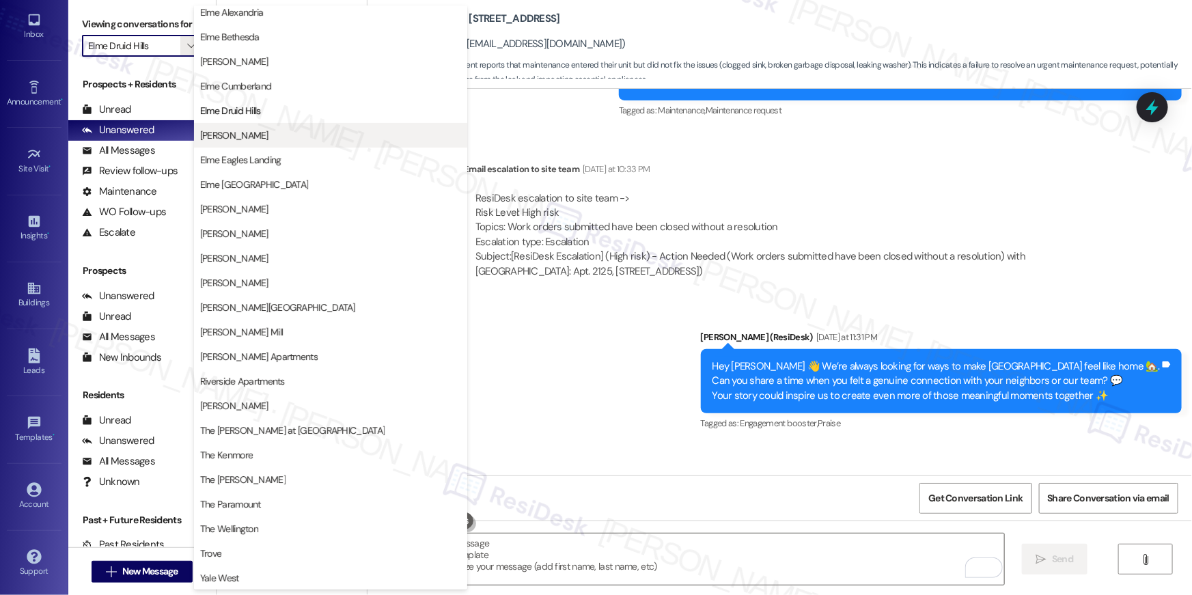
click at [256, 134] on span "[PERSON_NAME]" at bounding box center [330, 135] width 261 height 14
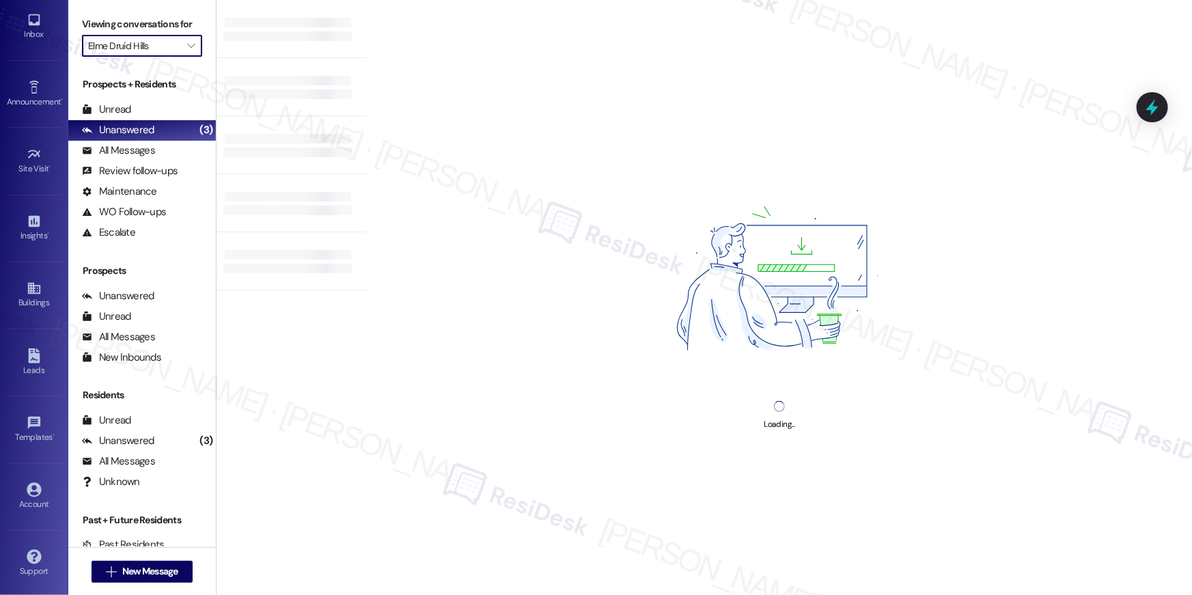
type input "[PERSON_NAME]"
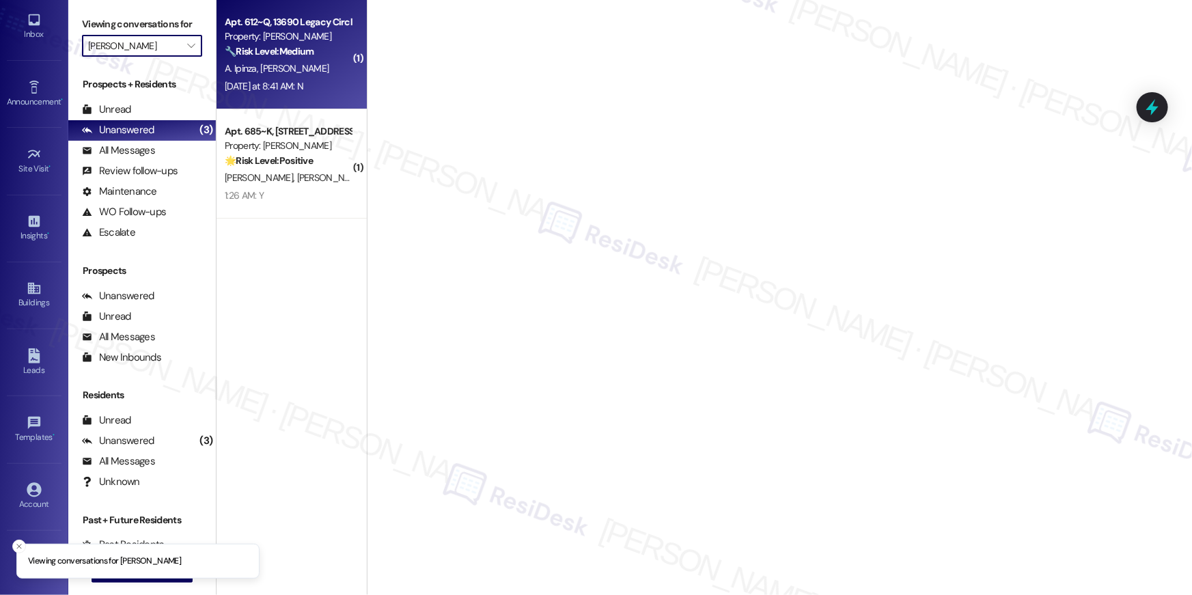
click at [301, 61] on div "A. Ipinza A. Adams" at bounding box center [287, 68] width 129 height 17
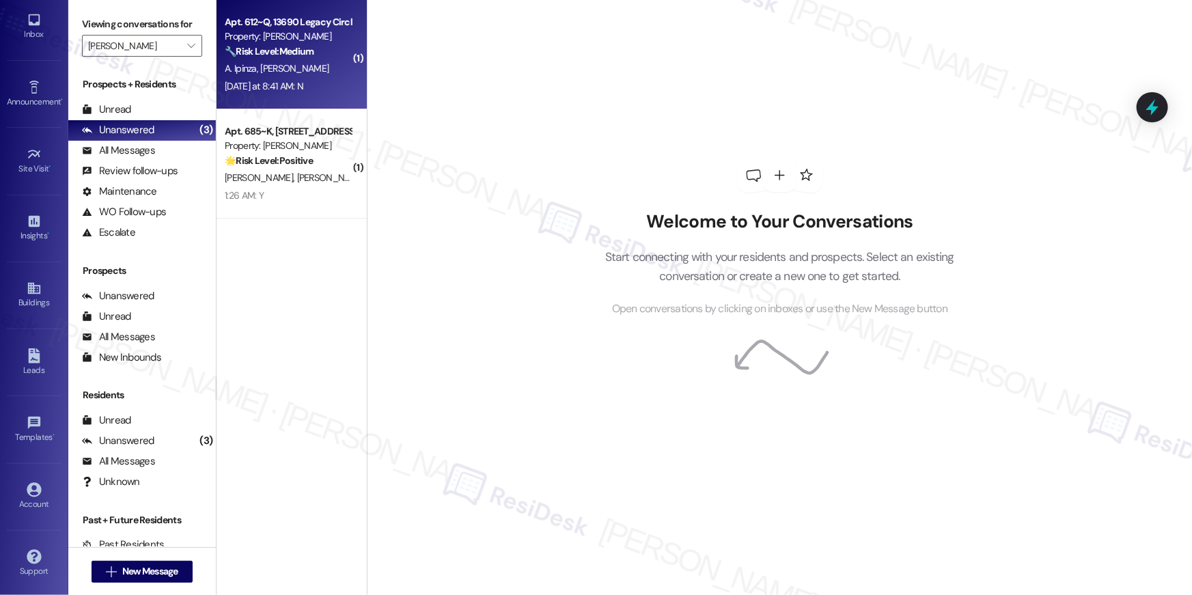
click at [301, 61] on div "A. Ipinza A. Adams" at bounding box center [287, 68] width 129 height 17
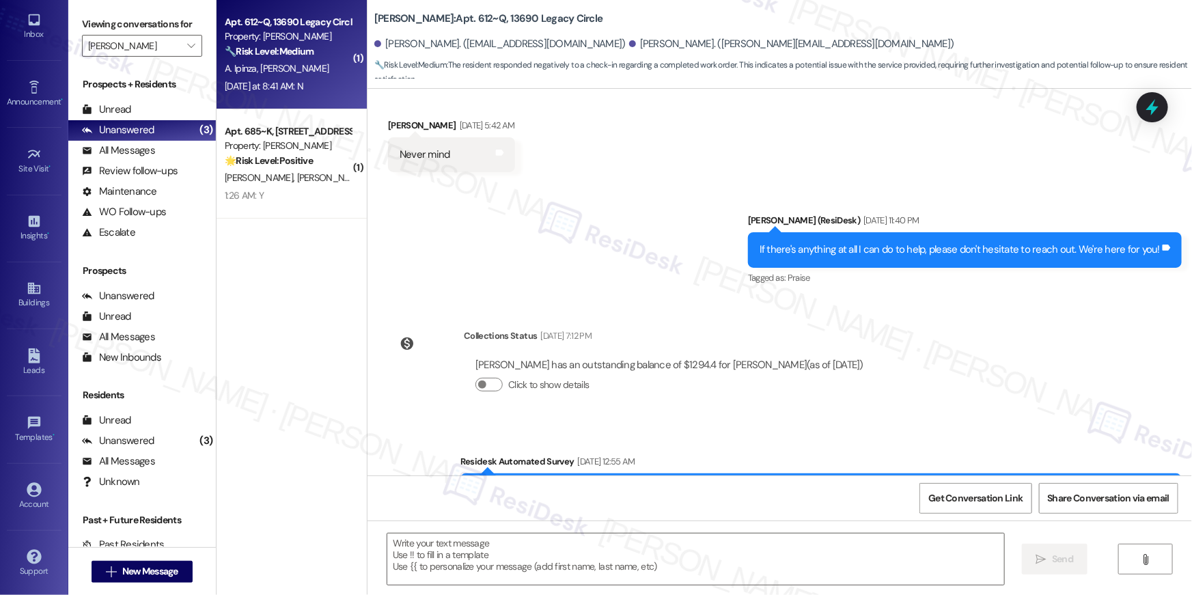
scroll to position [9806, 0]
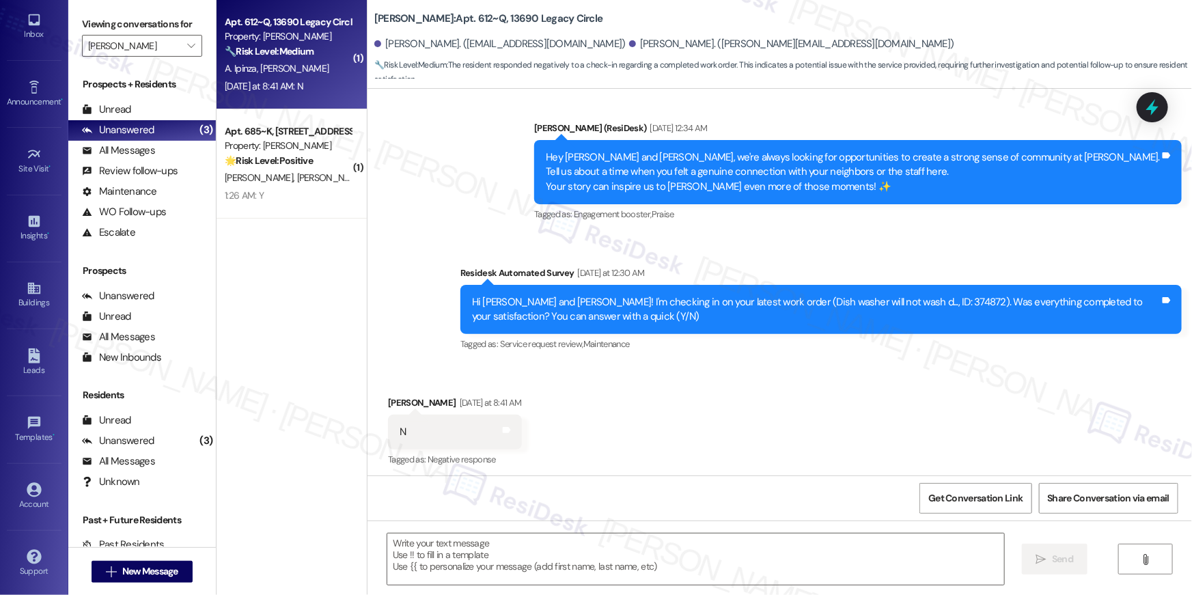
type textarea "Fetching suggested responses. Please feel free to read through the conversation…"
click at [780, 538] on textarea at bounding box center [695, 559] width 617 height 51
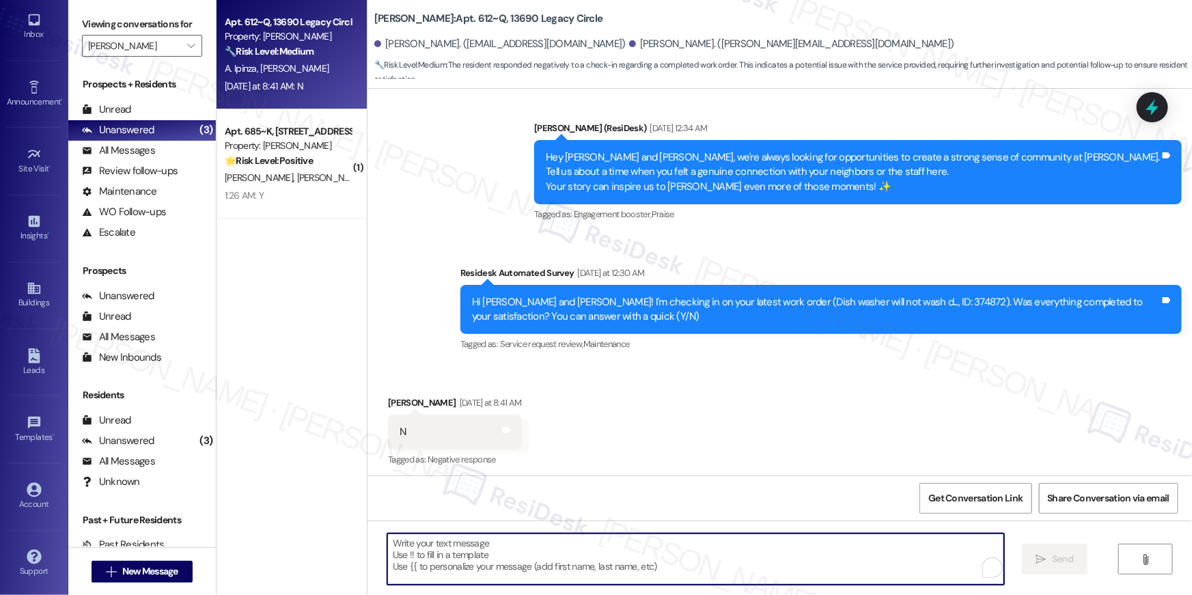
paste textarea "Hi {{first_name}}, I’m sorry to hear your work order is still not complete. Cou…"
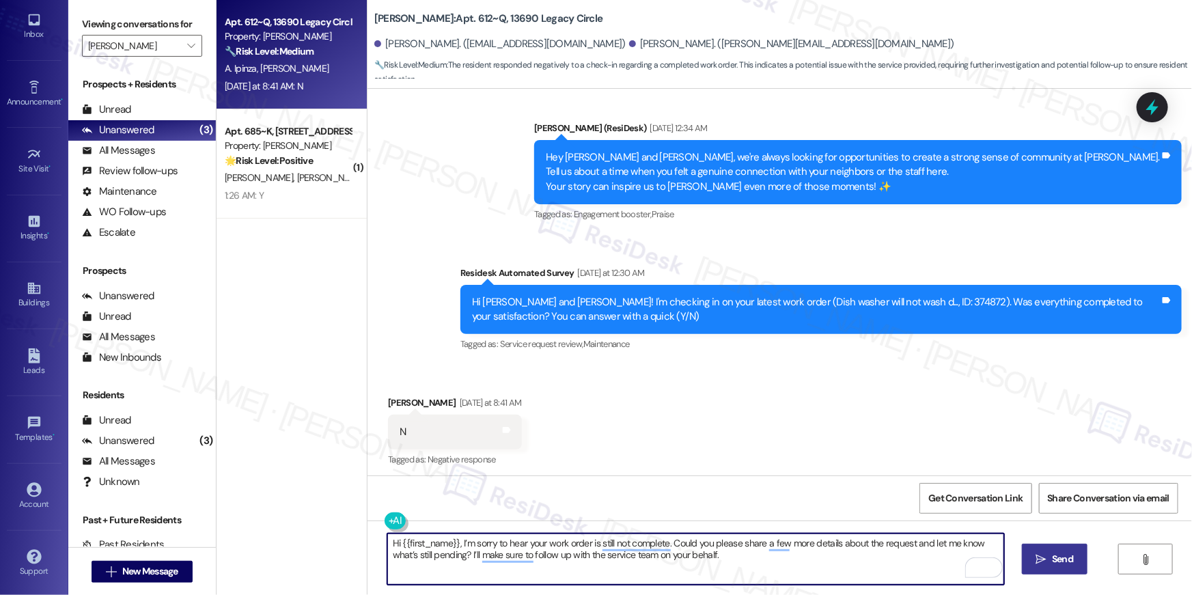
type textarea "Hi {{first_name}}, I’m sorry to hear your work order is still not complete. Cou…"
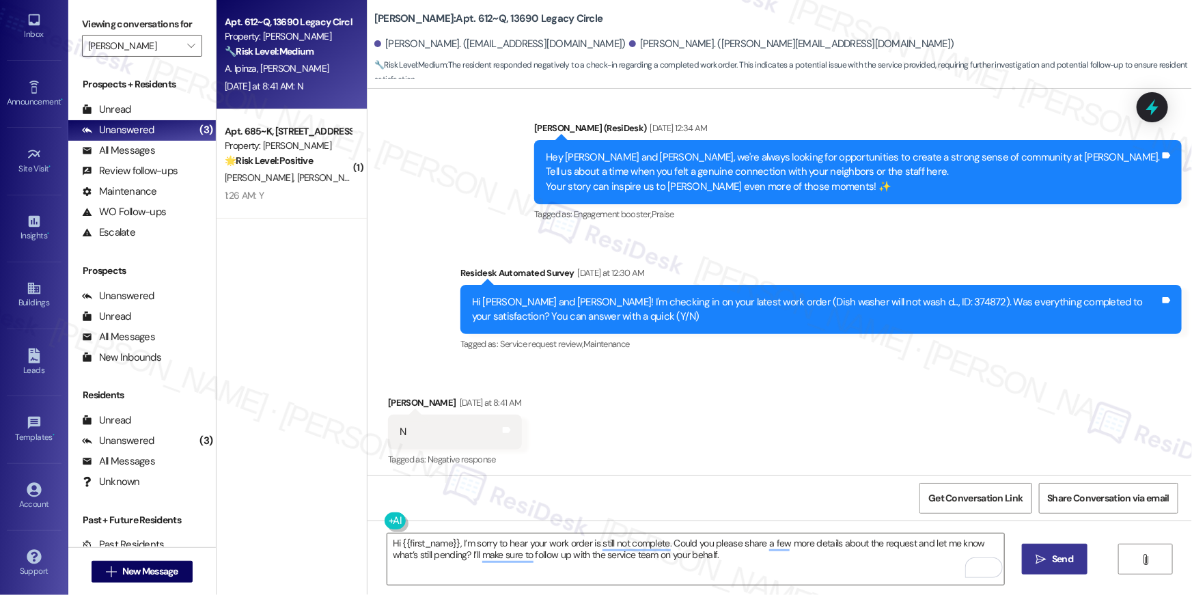
click at [1040, 562] on icon "" at bounding box center [1041, 559] width 10 height 11
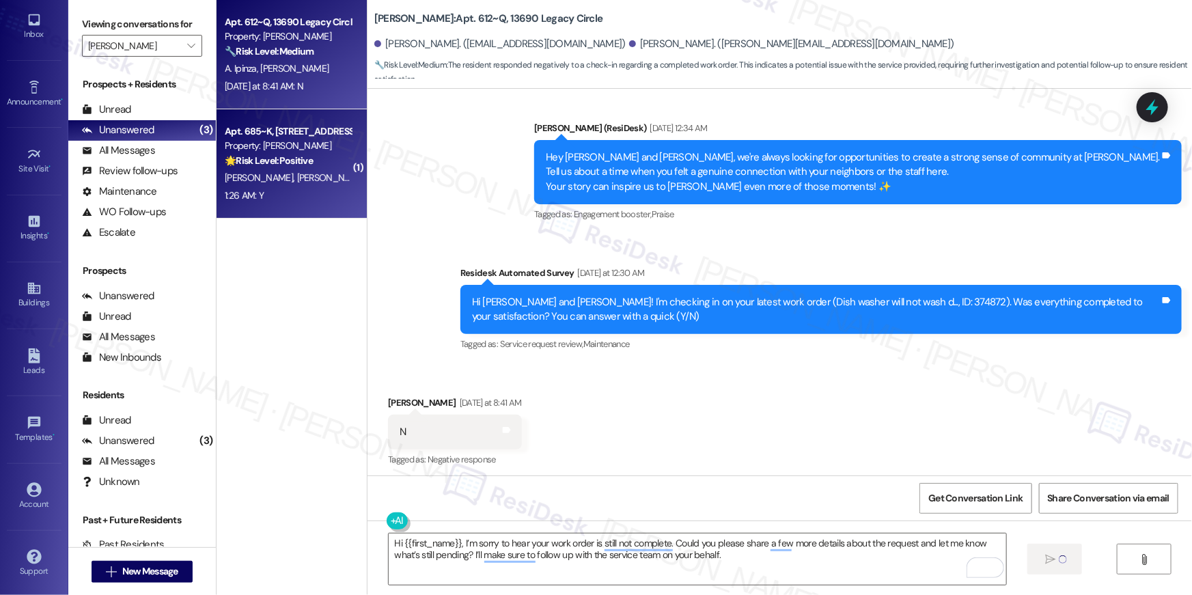
click at [324, 195] on div "1:26 AM: Y 1:26 AM: Y" at bounding box center [287, 195] width 129 height 17
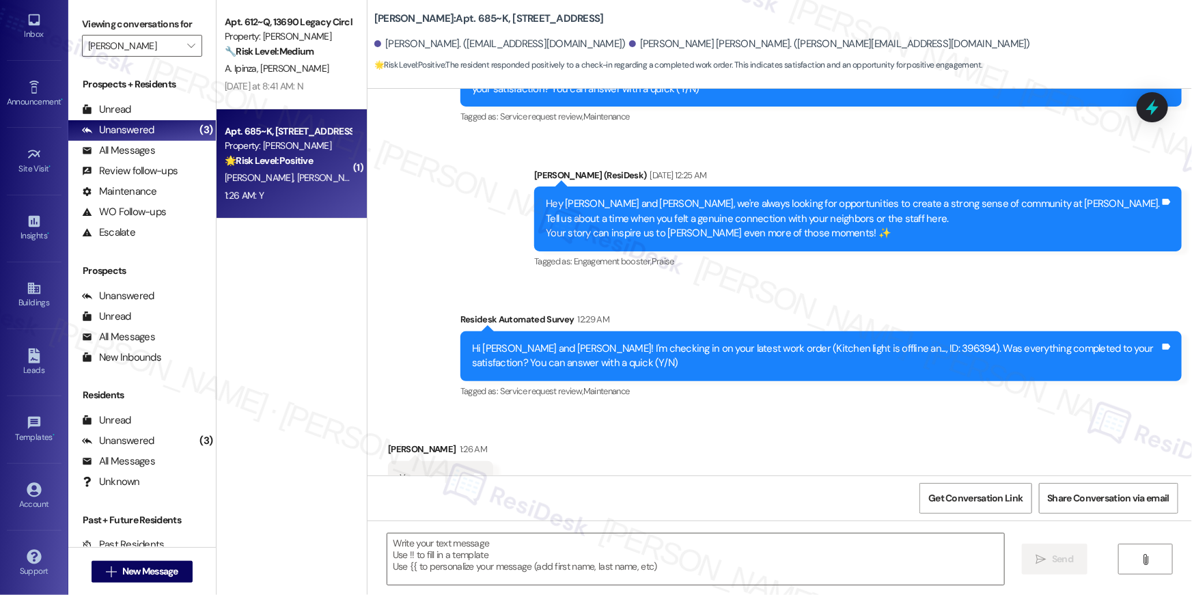
scroll to position [2773, 0]
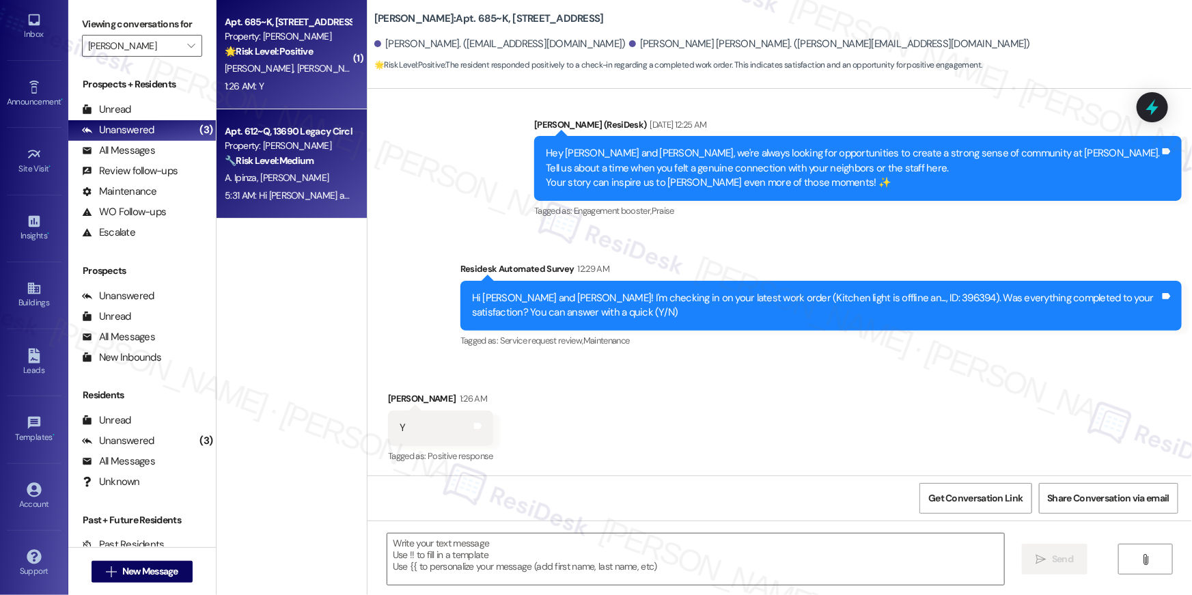
type textarea "Fetching suggested responses. Please feel free to read through the conversation…"
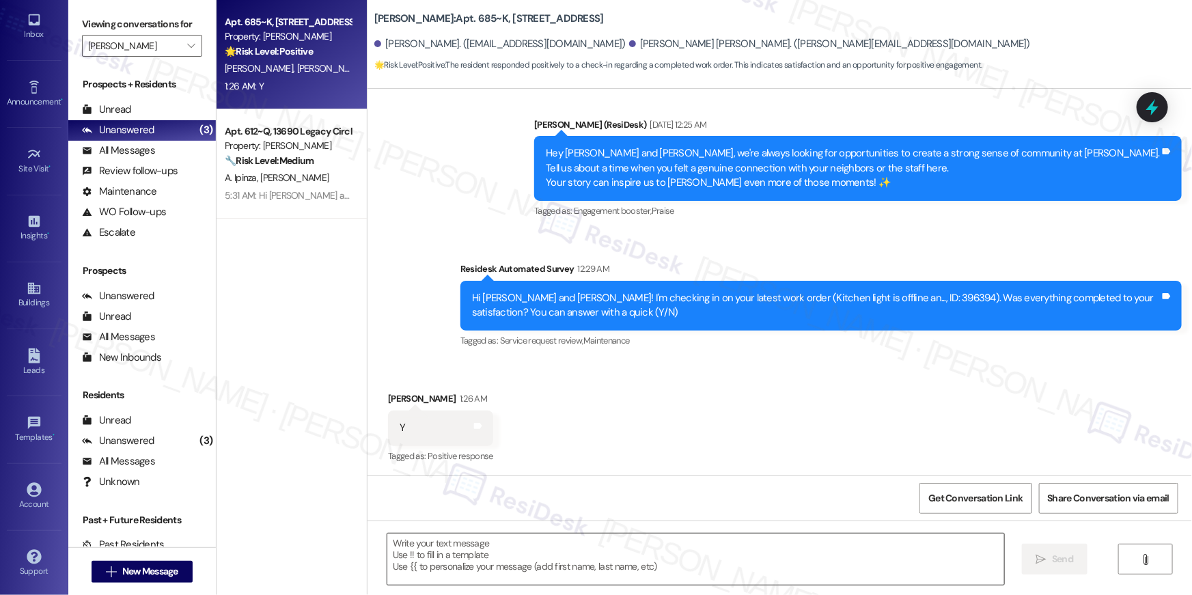
click at [623, 561] on textarea at bounding box center [695, 559] width 617 height 51
paste textarea "Hi {{first_name}}, I’m so glad to hear your work order has been completed! If t…"
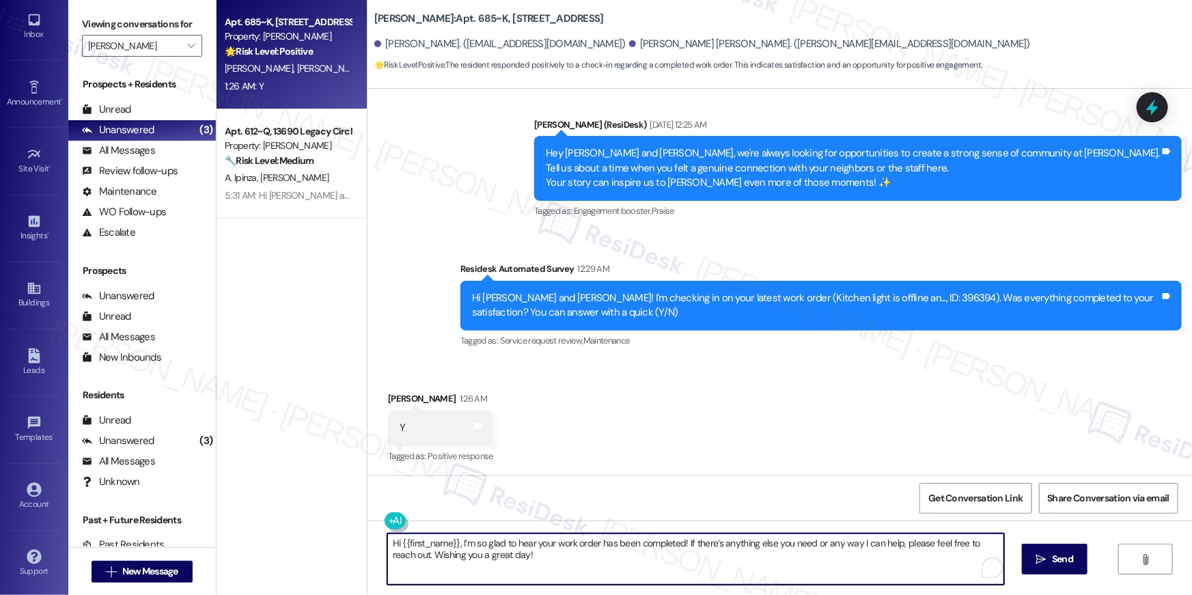
scroll to position [2774, 0]
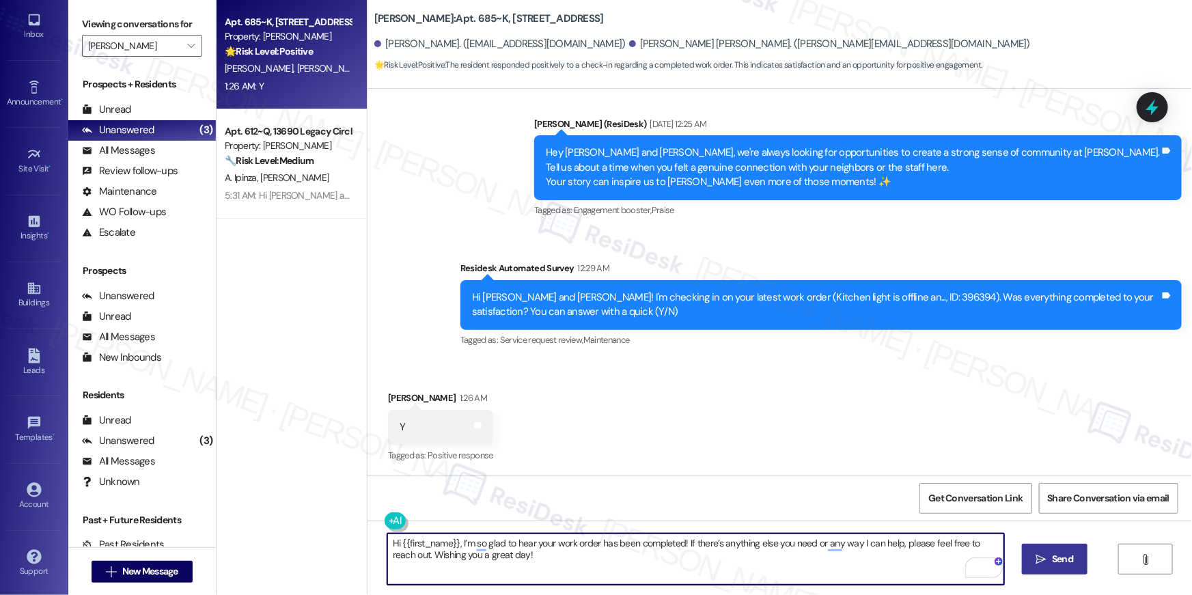
type textarea "Hi {{first_name}}, I’m so glad to hear your work order has been completed! If t…"
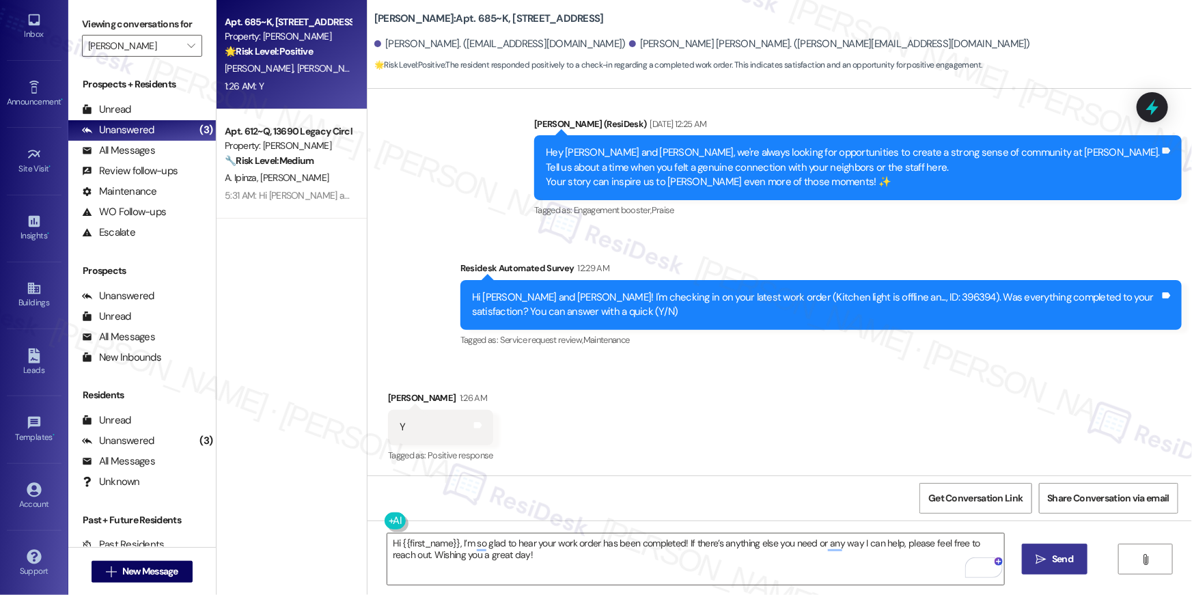
click at [1075, 565] on button " Send" at bounding box center [1055, 559] width 66 height 31
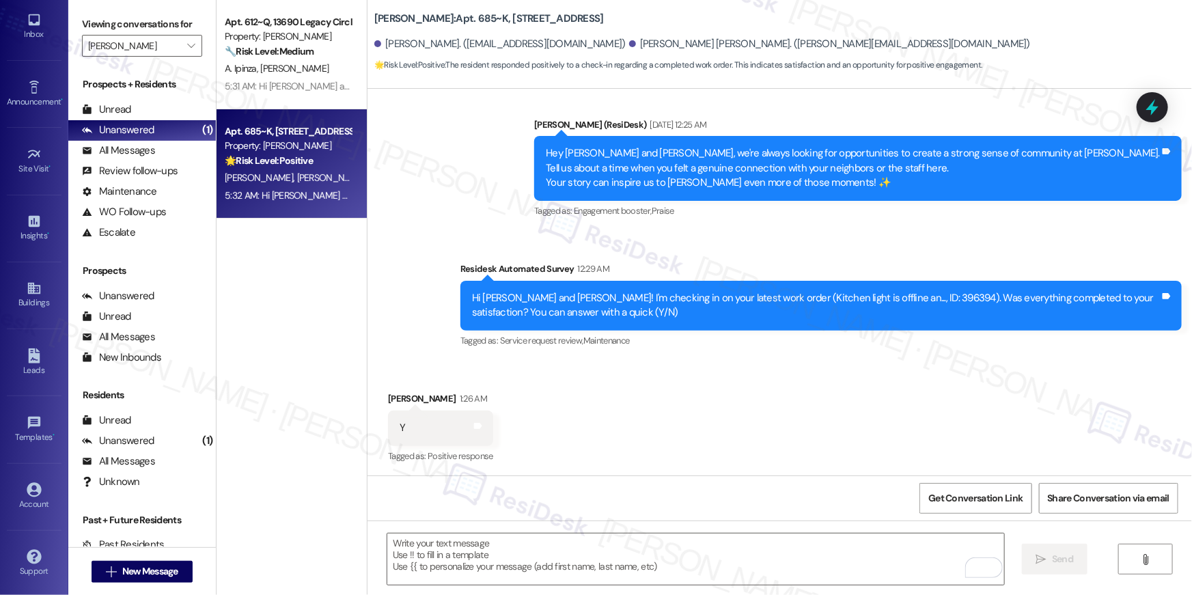
scroll to position [2883, 0]
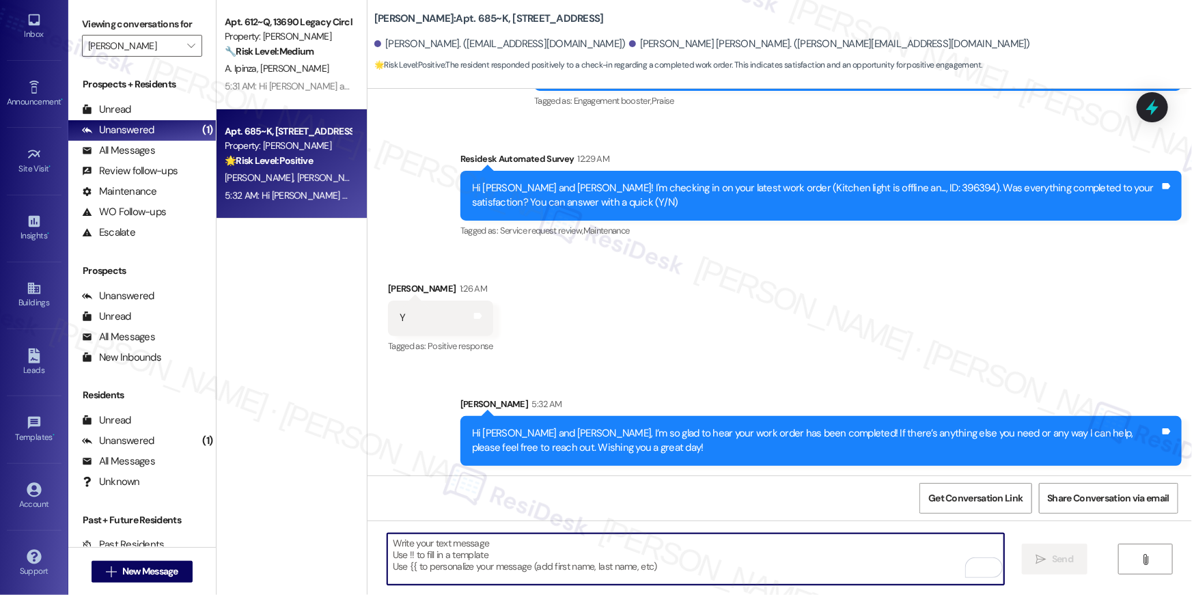
click at [612, 561] on textarea "To enrich screen reader interactions, please activate Accessibility in Grammarl…" at bounding box center [695, 559] width 617 height 51
paste textarea "Hi {{first_name}}, I’m so glad to hear your work order has been completed! If t…"
type textarea "Hi {{first_name}}, I’m so glad to hear your work order has been completed! If t…"
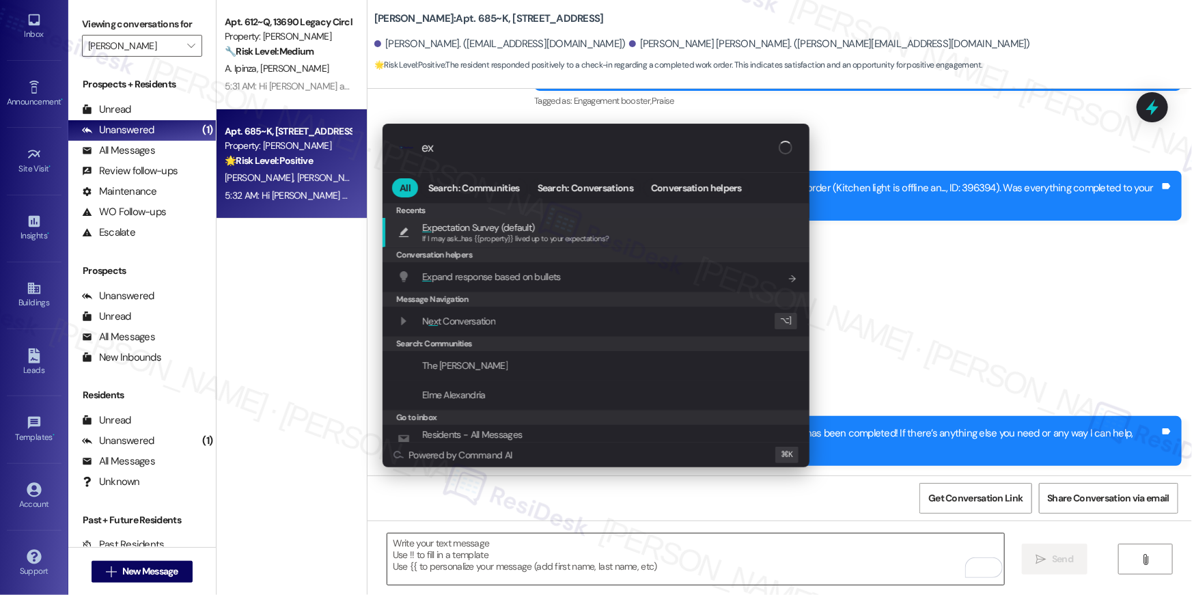
type input "exp"
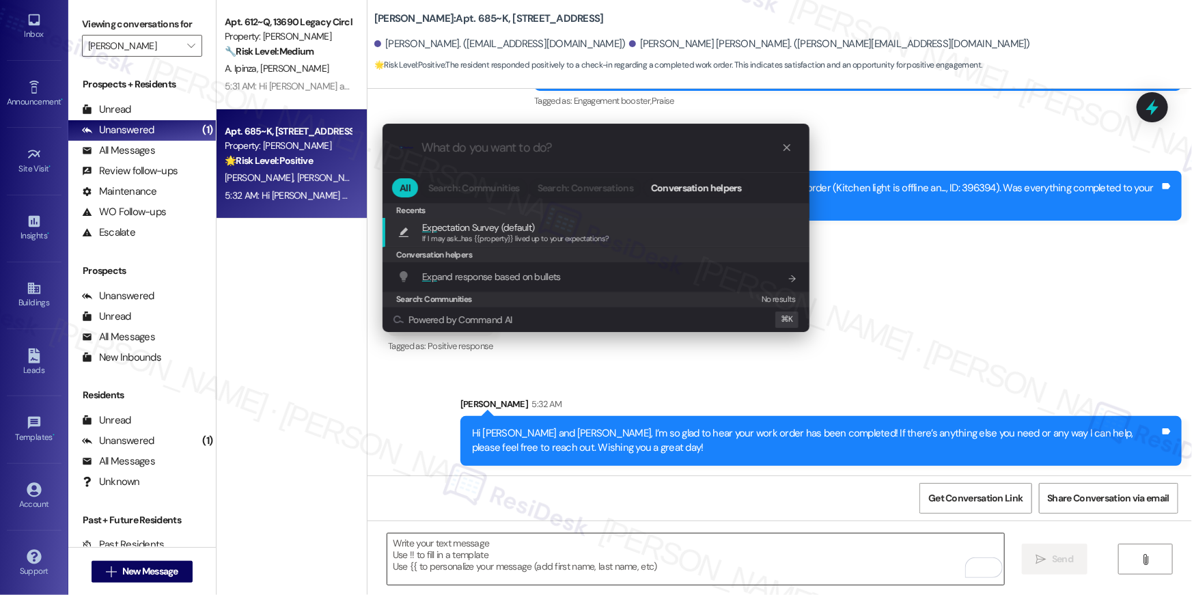
type textarea "If I may ask...has {{property}} lived up to your expectations?"
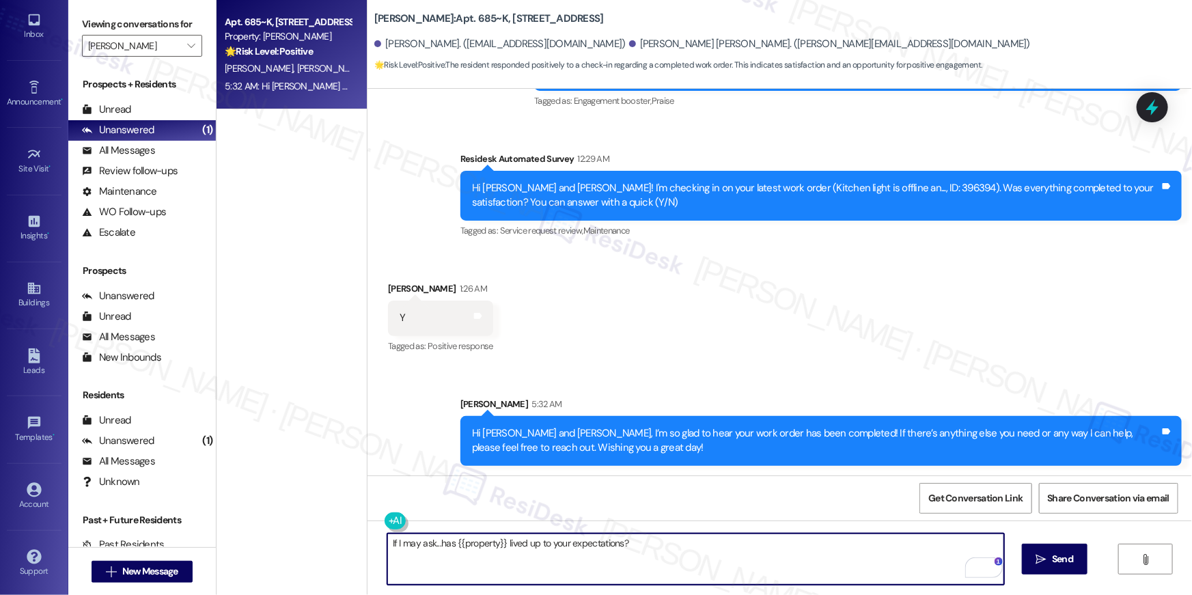
click at [875, 573] on textarea "If I may ask...has {{property}} lived up to your expectations?" at bounding box center [695, 559] width 617 height 51
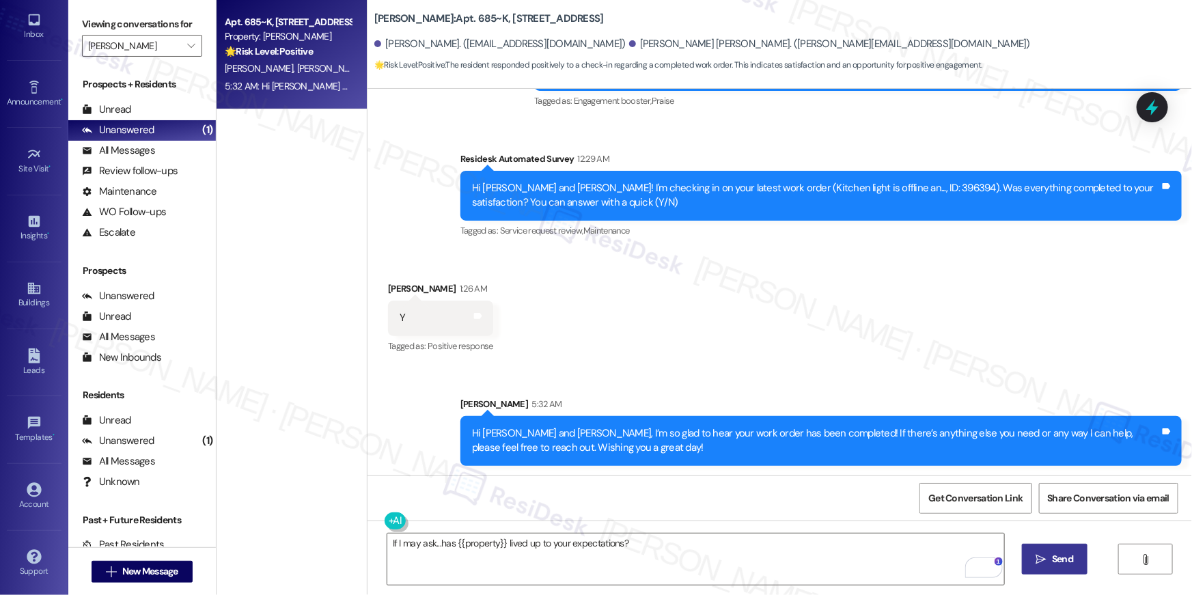
click at [1056, 562] on span "Send" at bounding box center [1062, 559] width 21 height 14
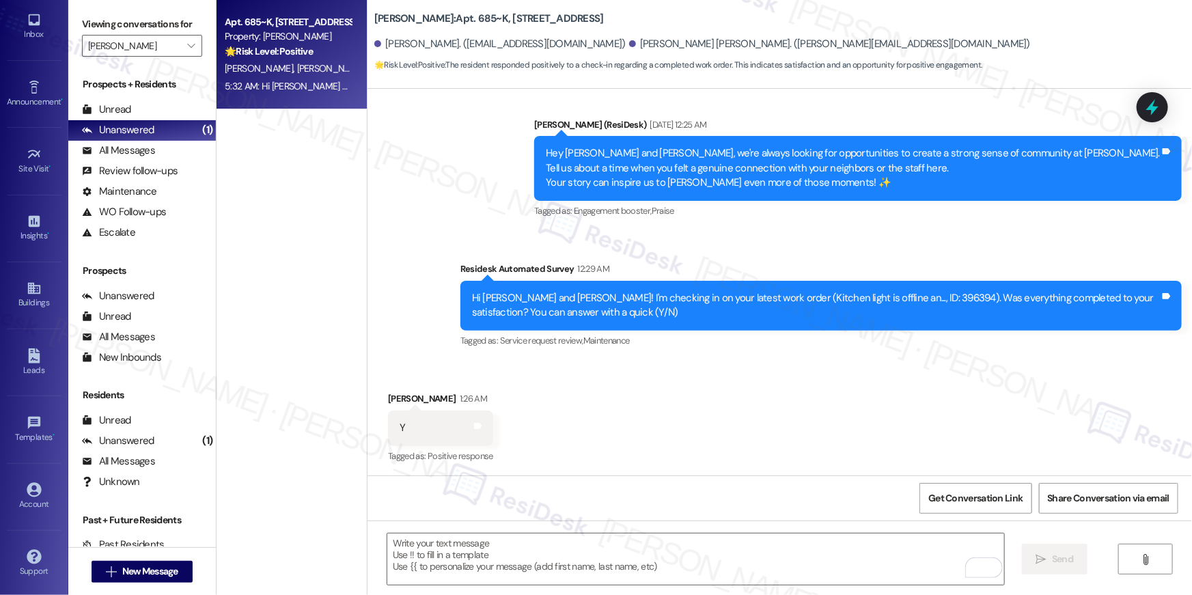
scroll to position [2979, 0]
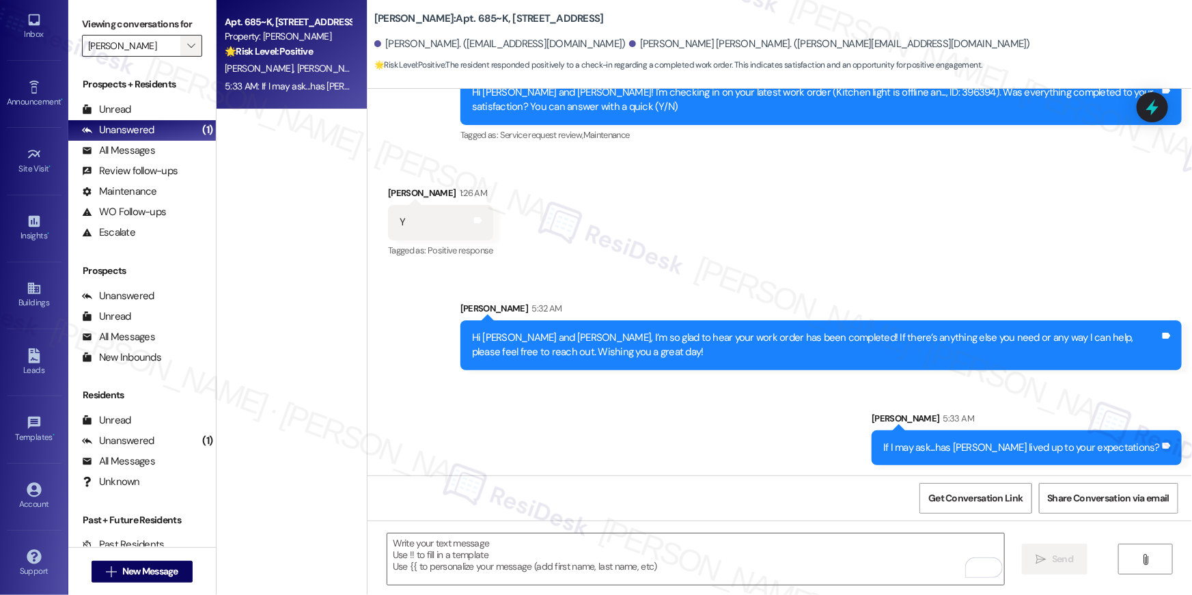
click at [187, 46] on icon "" at bounding box center [191, 45] width 8 height 11
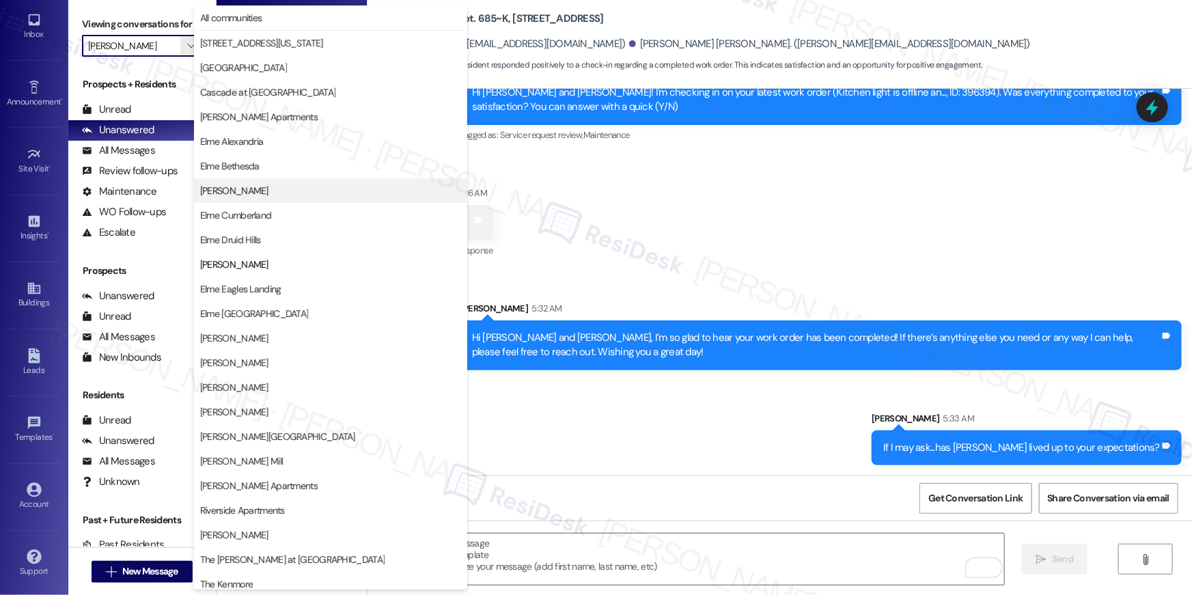
scroll to position [129, 0]
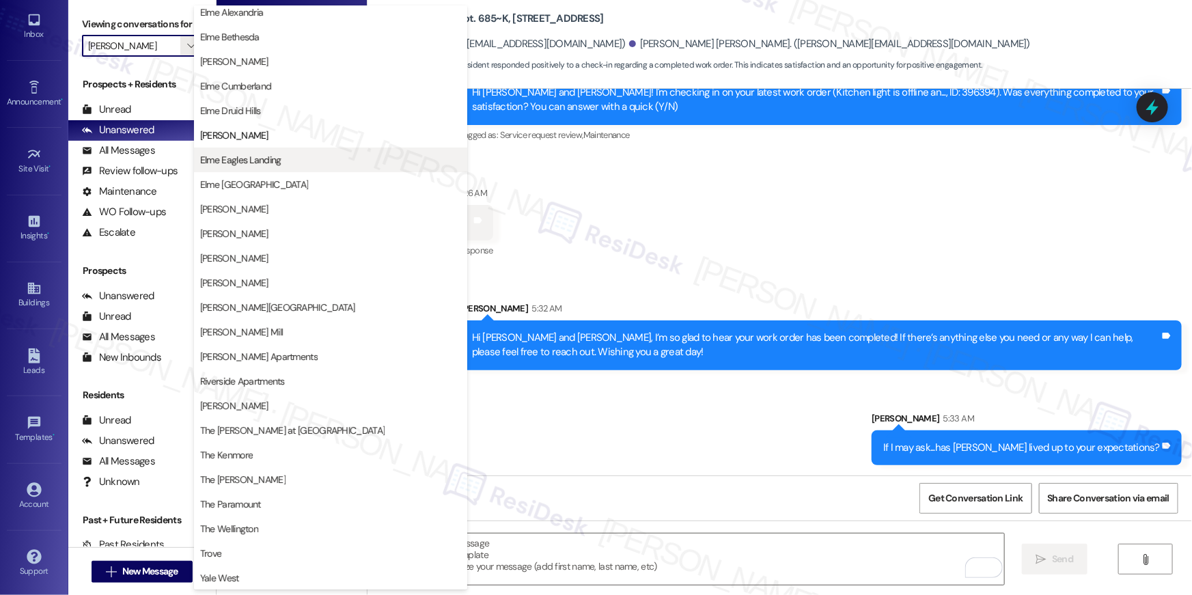
click at [301, 165] on span "Elme Eagles Landing" at bounding box center [330, 160] width 261 height 14
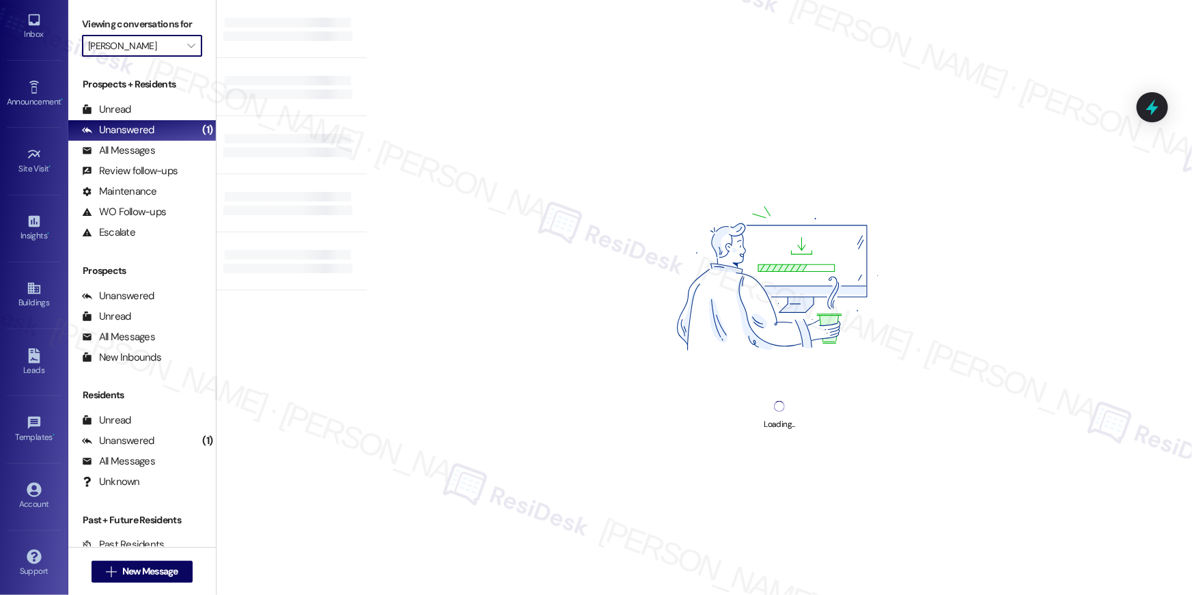
type input "Elme Eagles Landing"
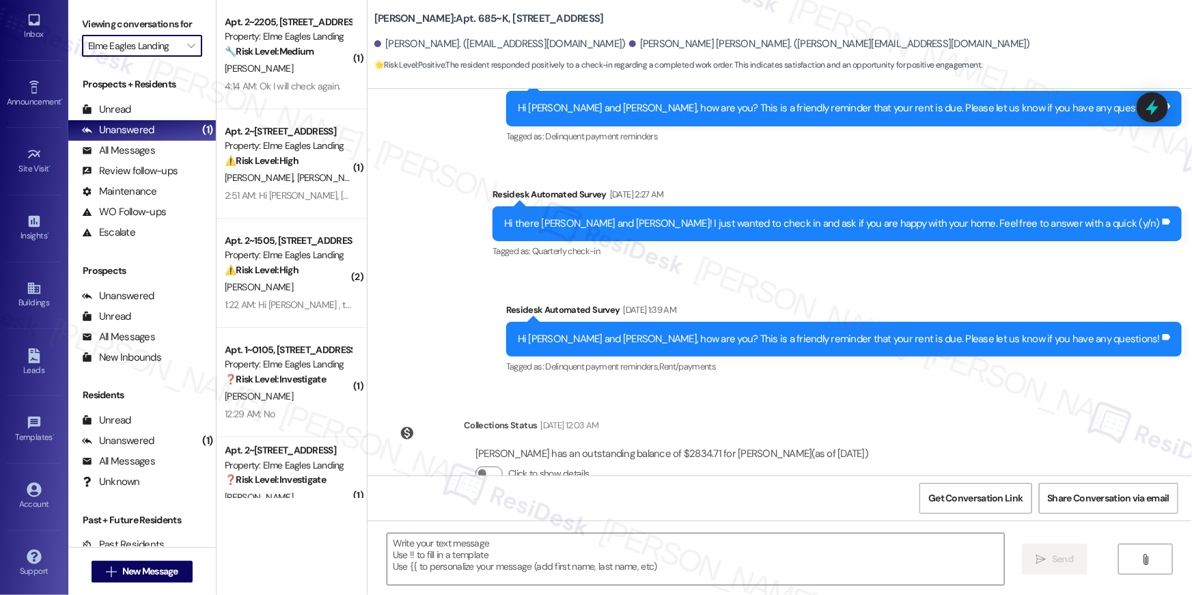
scroll to position [2773, 0]
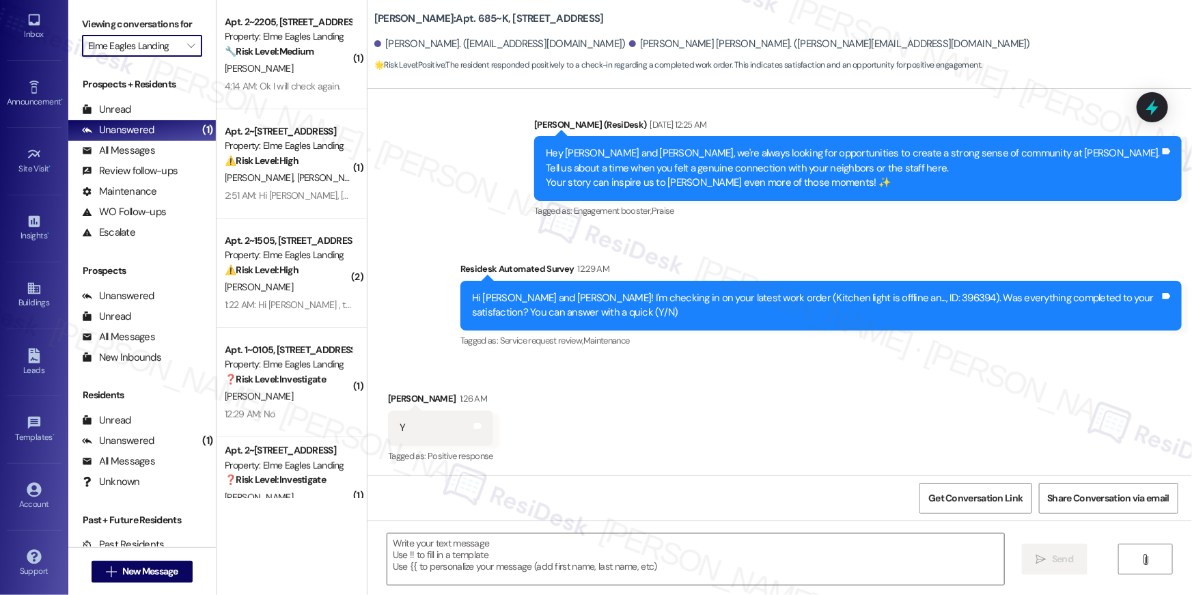
type textarea "Fetching suggested responses. Please feel free to read through the conversation…"
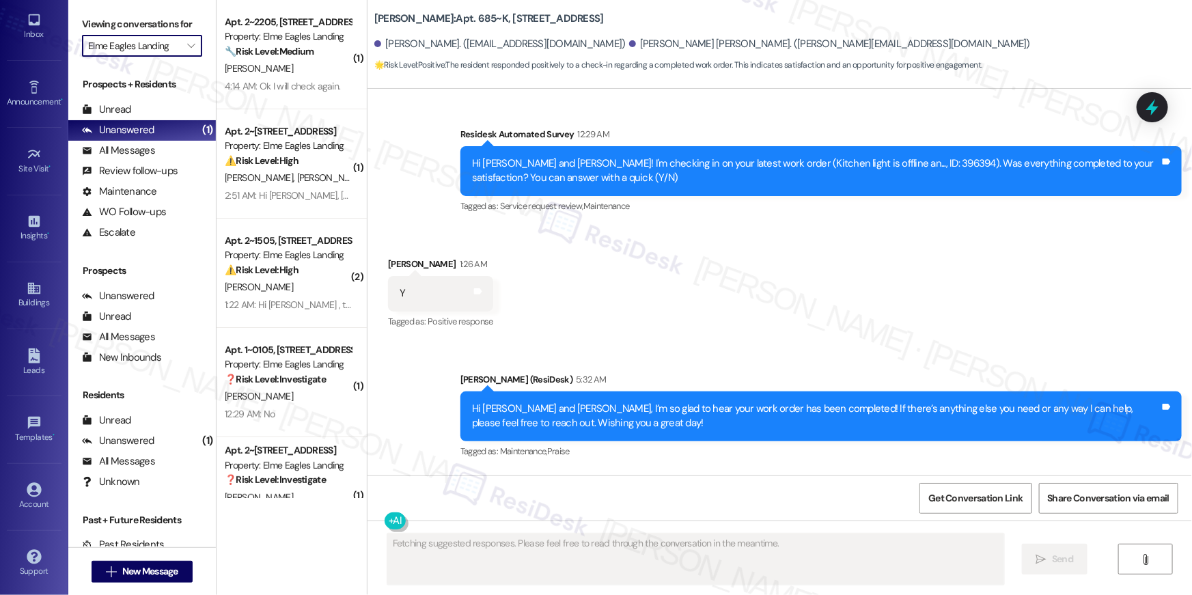
scroll to position [2999, 0]
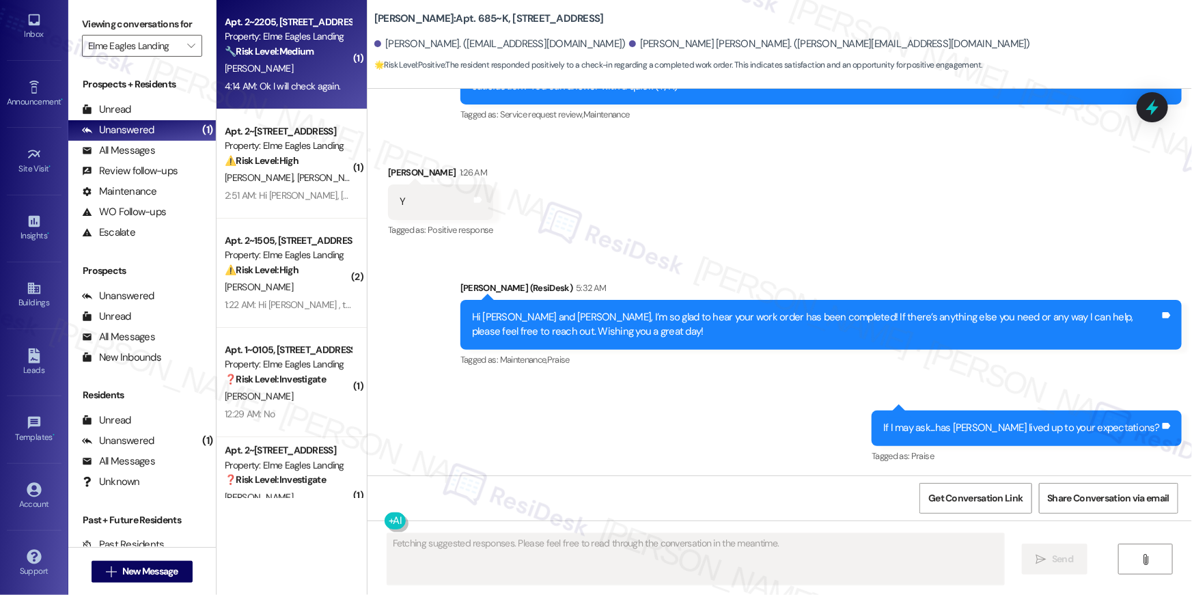
click at [225, 81] on div "4:14 AM: Ok I will check again. 4:14 AM: Ok I will check again." at bounding box center [282, 86] width 115 height 12
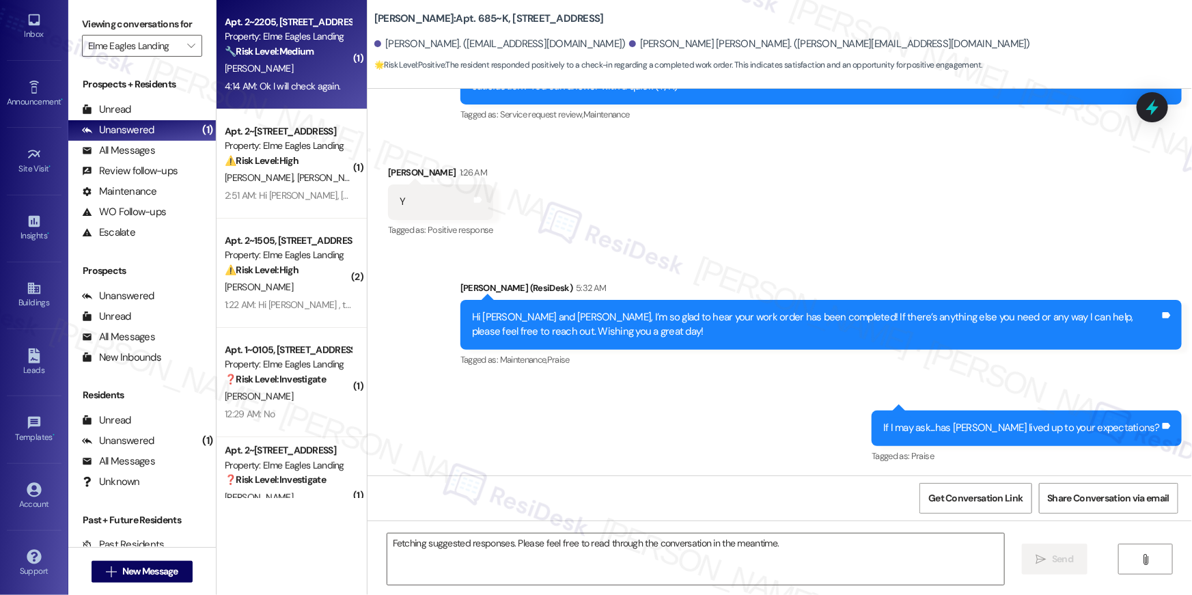
click at [230, 81] on div "4:14 AM: Ok I will check again. 4:14 AM: Ok I will check again." at bounding box center [282, 86] width 115 height 12
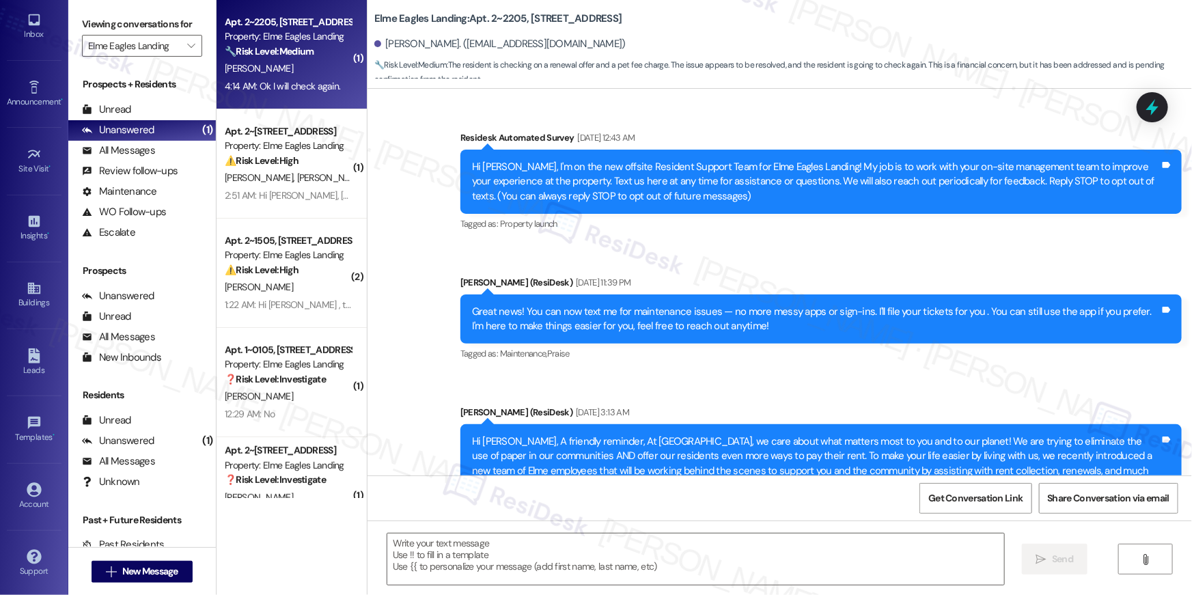
scroll to position [7918, 0]
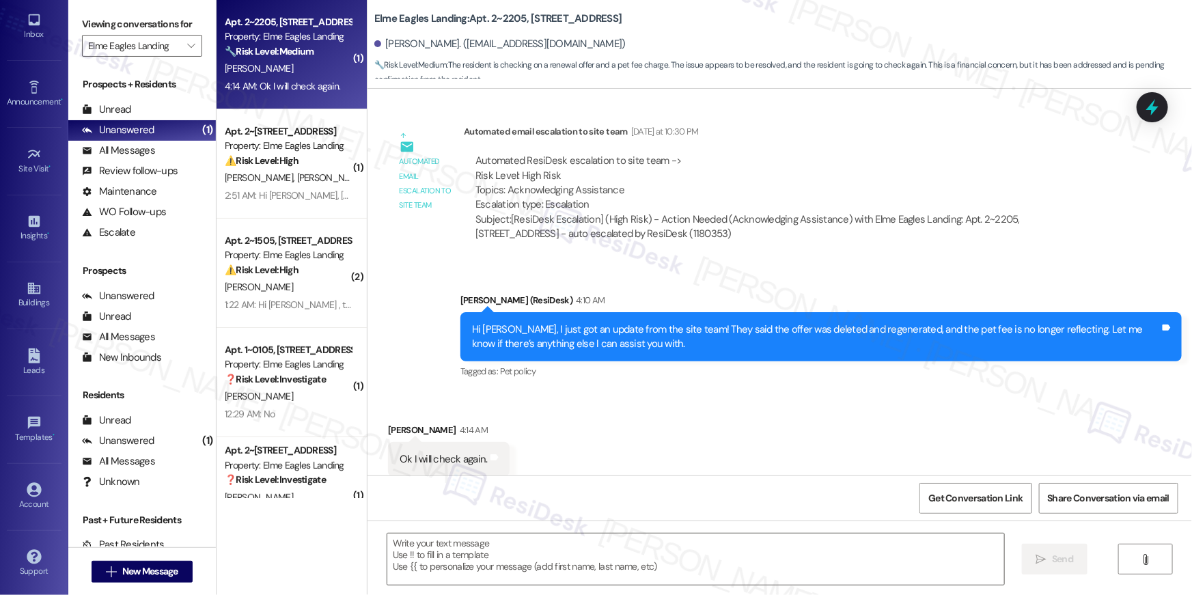
type textarea "Fetching suggested responses. Please feel free to read through the conversation…"
click at [590, 439] on div "Received via SMS Wendi Parker 4:14 AM Ok I will check again. Tags and notes Tag…" at bounding box center [780, 449] width 825 height 115
click at [585, 551] on textarea at bounding box center [695, 559] width 617 height 51
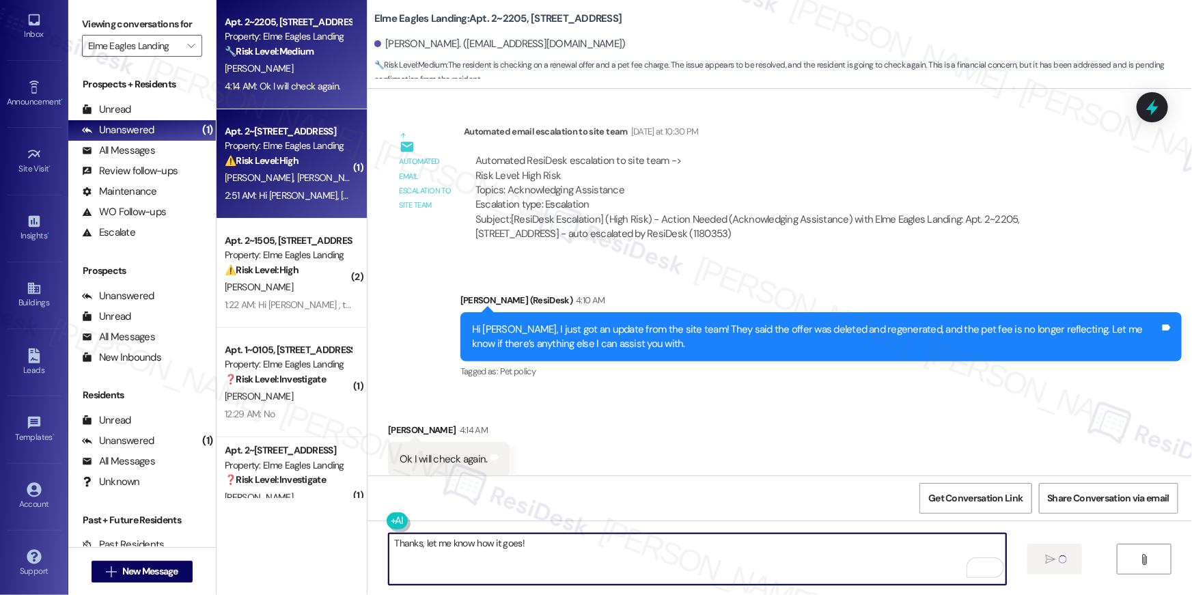
type textarea "Thanks, let me know how it goes!"
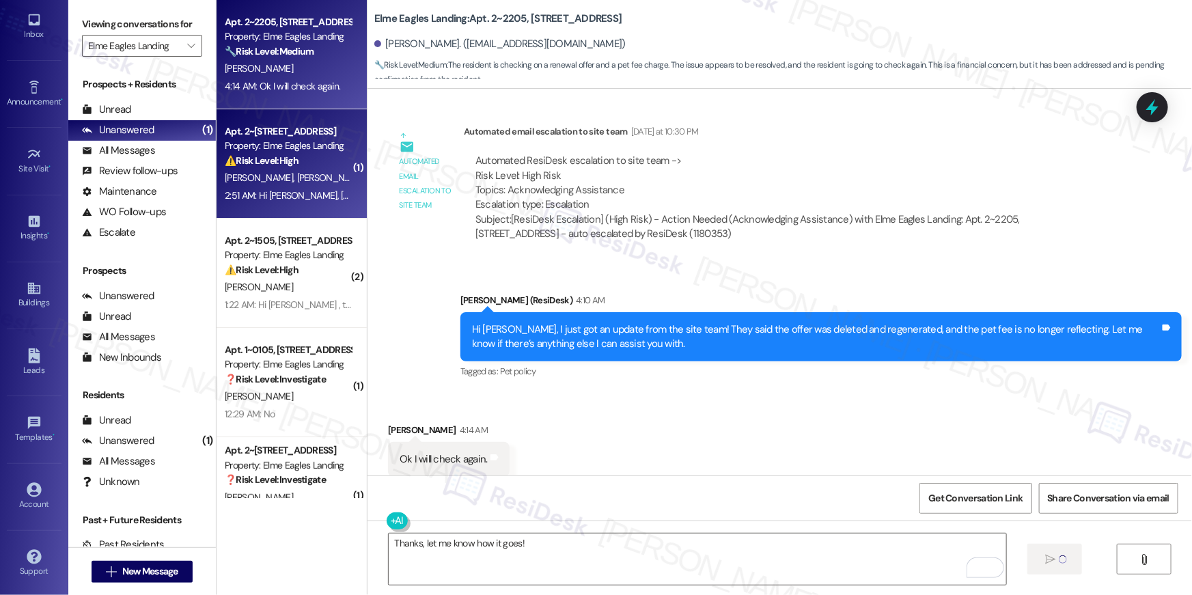
click at [245, 152] on div "Property: Elme Eagles Landing" at bounding box center [288, 146] width 126 height 14
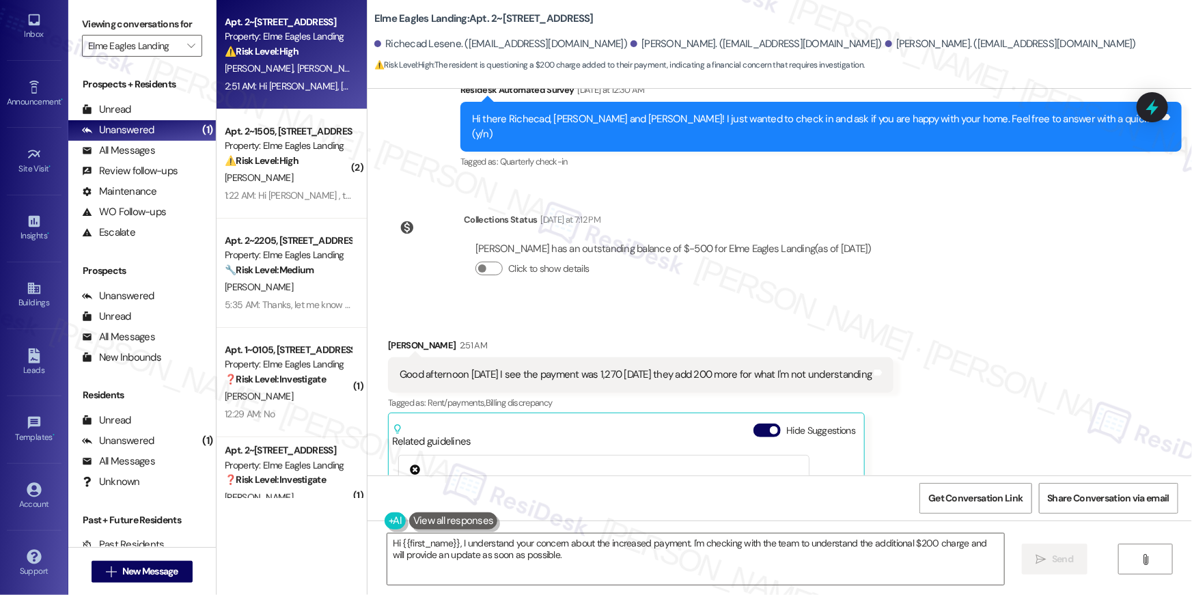
scroll to position [7218, 0]
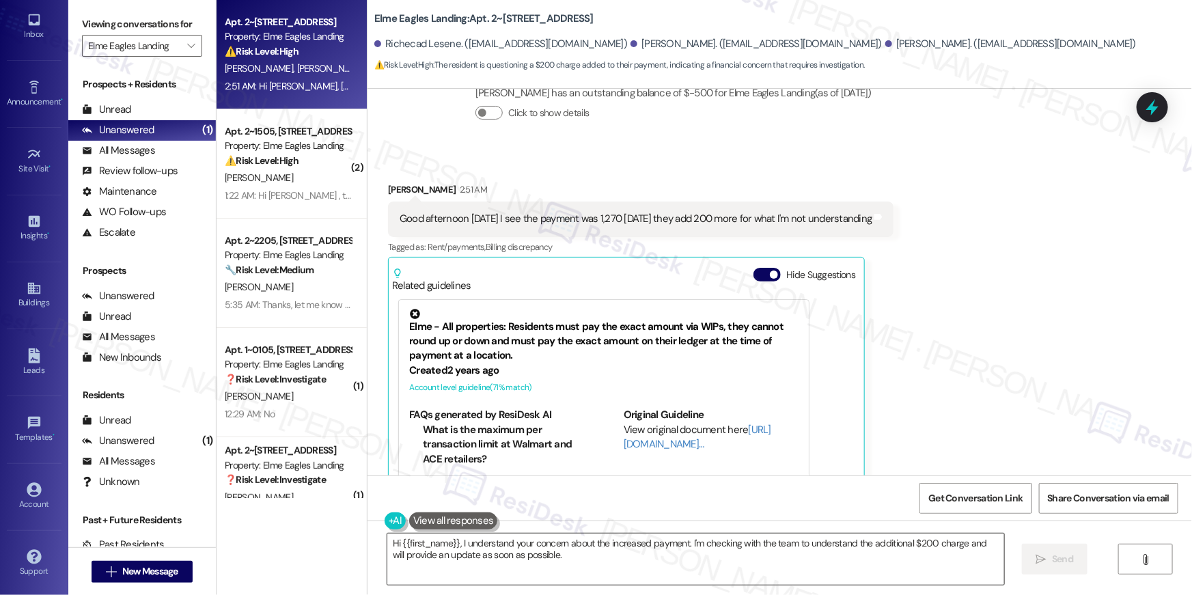
click at [617, 575] on textarea "Hi {{first_name}}, I understand your concern about the increased payment. I'm c…" at bounding box center [695, 559] width 617 height 51
click at [672, 564] on textarea "Hi {{first_name}}, I understand your concern about the increased payment. I'm c…" at bounding box center [695, 559] width 617 height 51
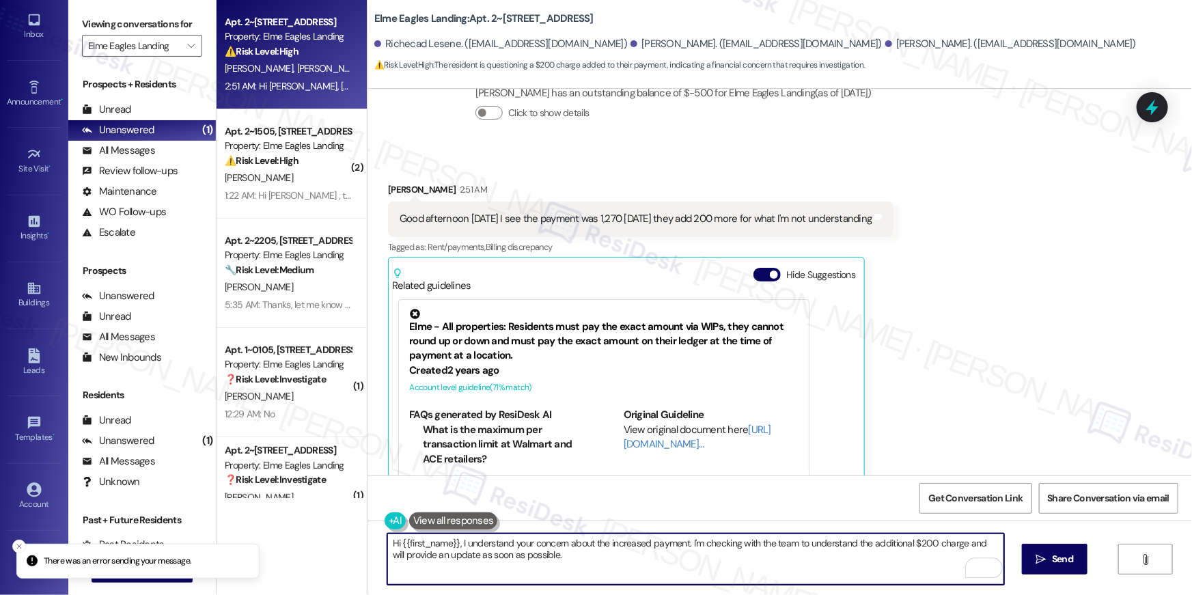
drag, startPoint x: 680, startPoint y: 545, endPoint x: 681, endPoint y: 575, distance: 30.1
click at [681, 575] on textarea "Hi {{first_name}}, I understand your concern about the increased payment. I'm c…" at bounding box center [695, 559] width 617 height 51
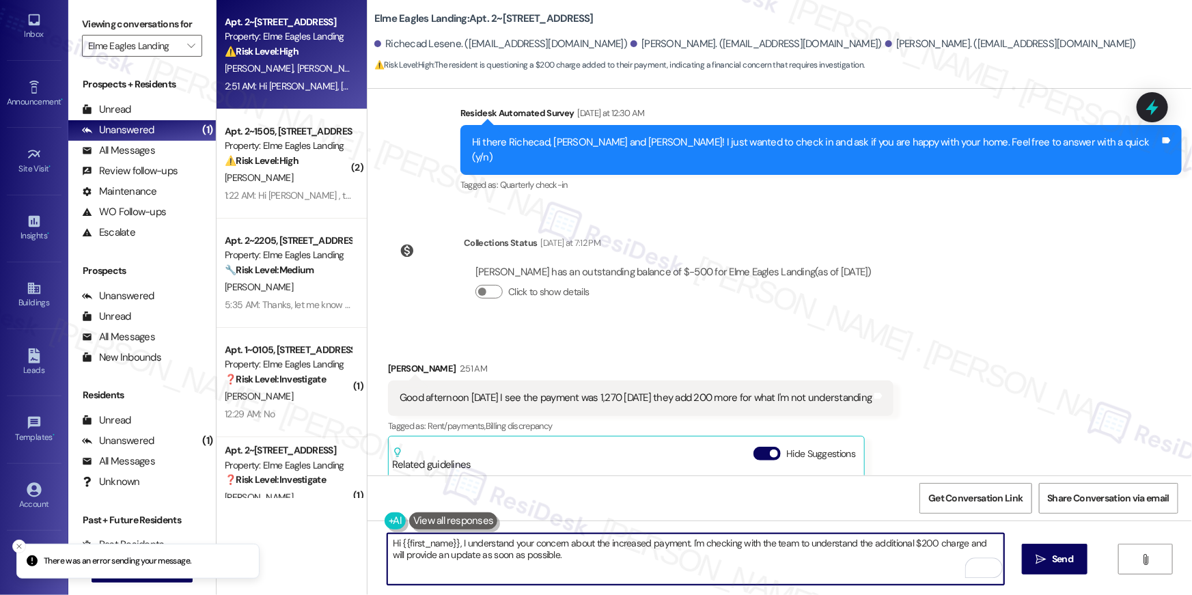
scroll to position [7029, 0]
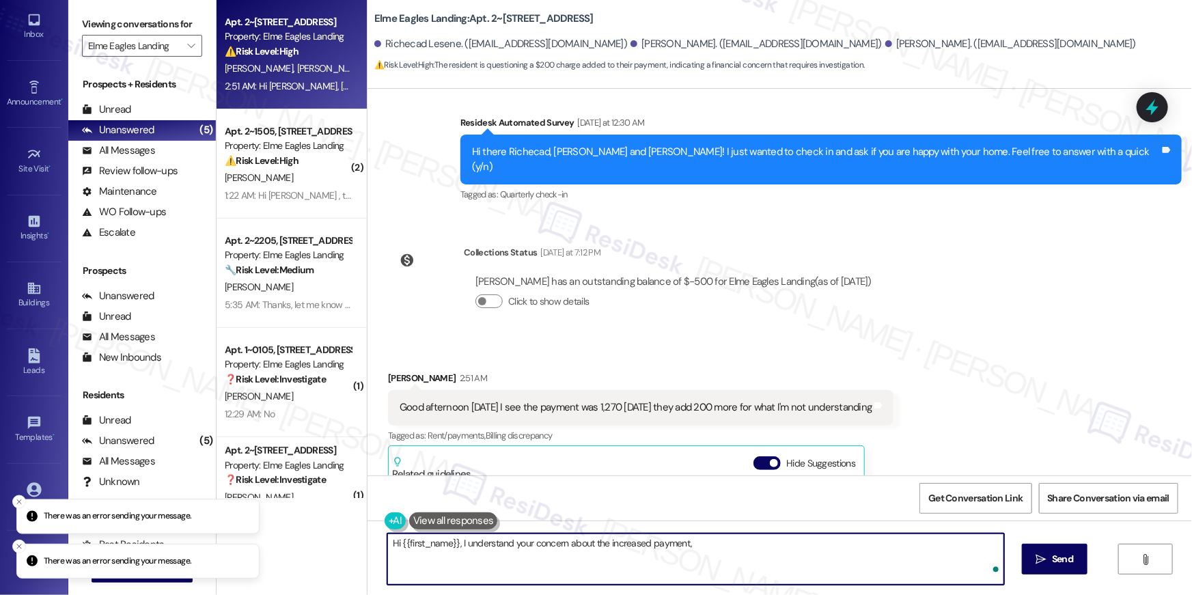
type textarea "Hi {{first_name}}, I understand your concern about the increased payment"
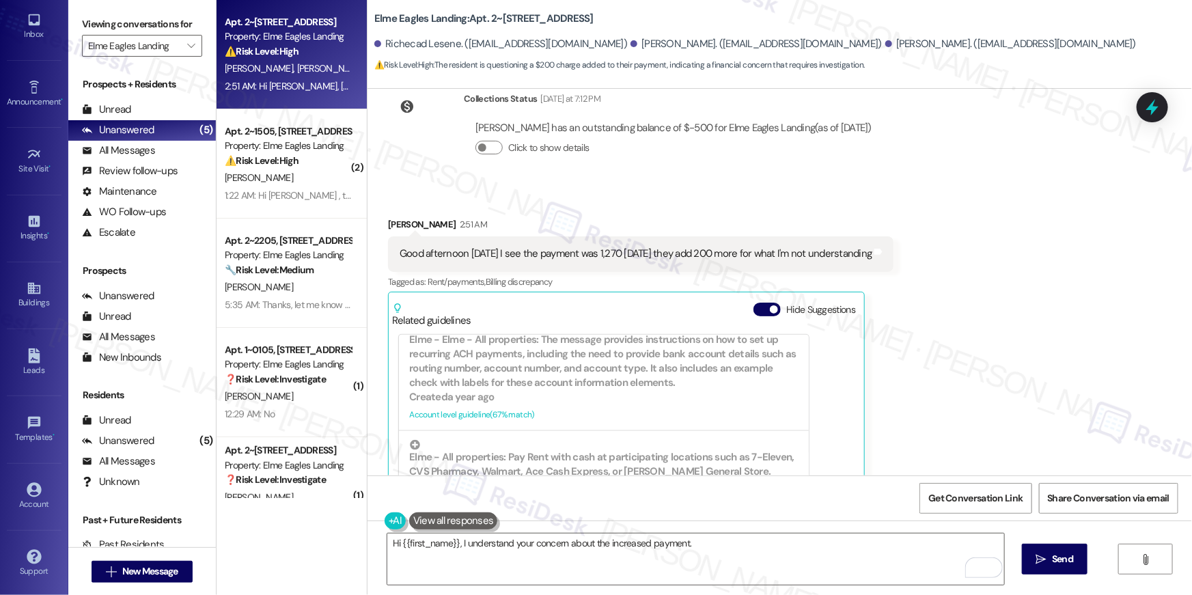
scroll to position [1544, 0]
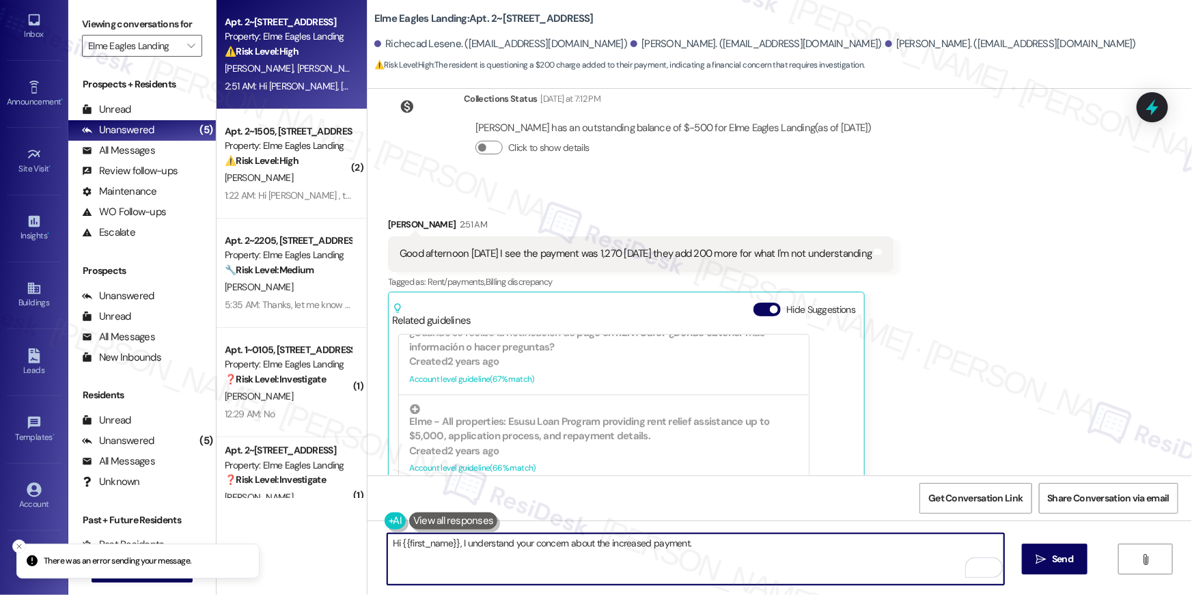
click at [795, 554] on textarea "Hi {{first_name}}, I understand your concern about the increased payment." at bounding box center [695, 559] width 617 height 51
paste textarea "! I’d be happy to look into this for you. You should be able to see a breakdown…"
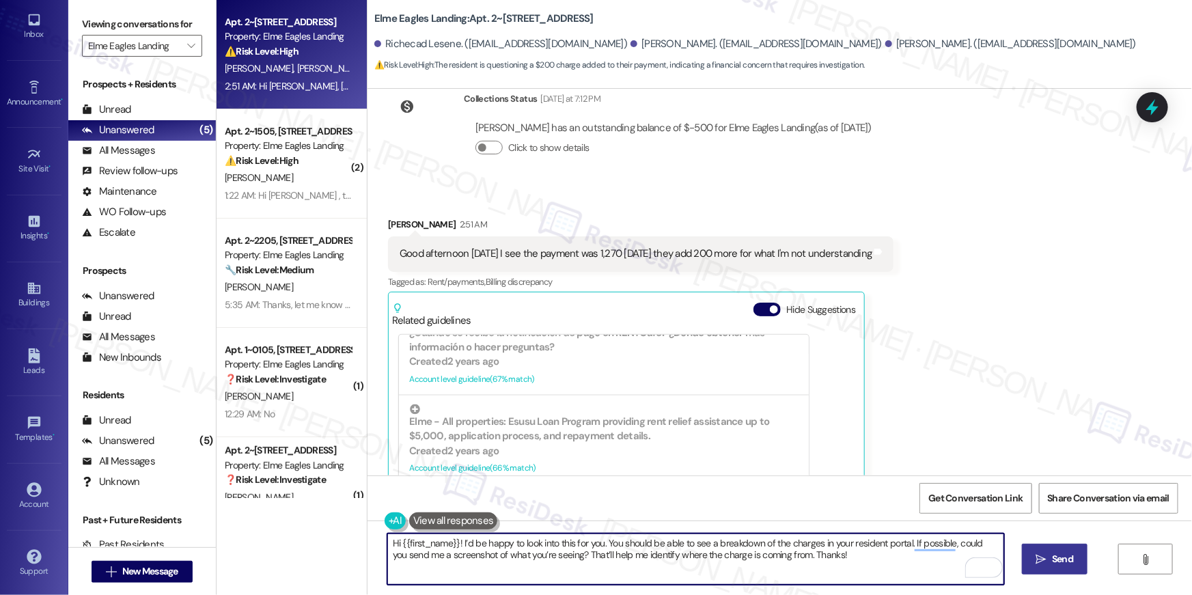
type textarea "Hi {{first_name}}! I’d be happy to look into this for you. You should be able t…"
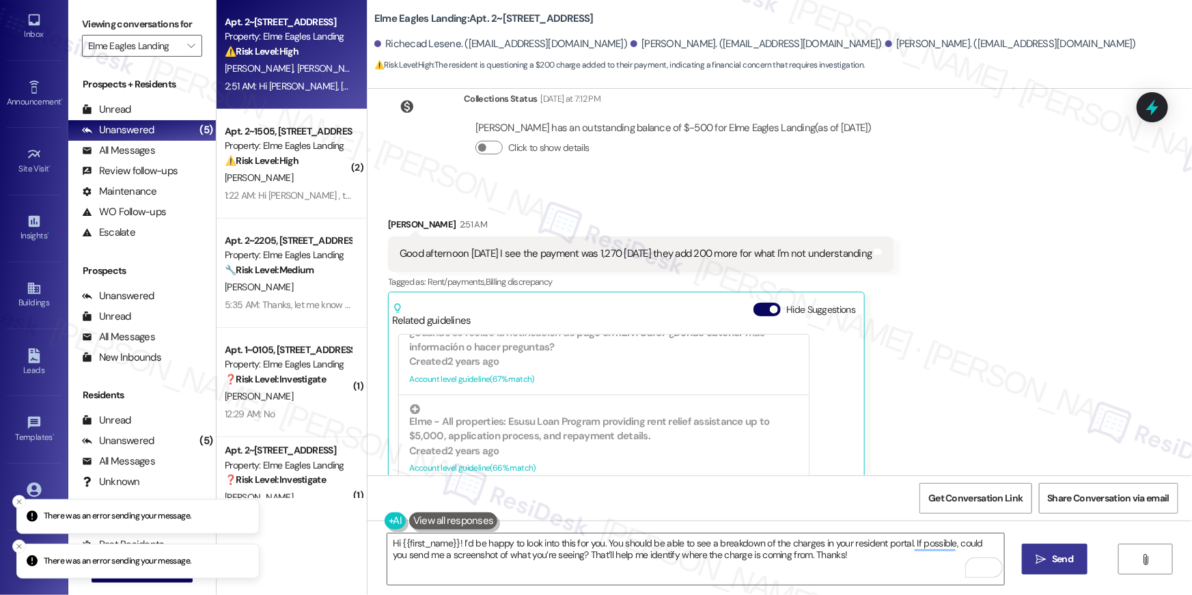
click at [1046, 554] on span " Send" at bounding box center [1055, 559] width 43 height 14
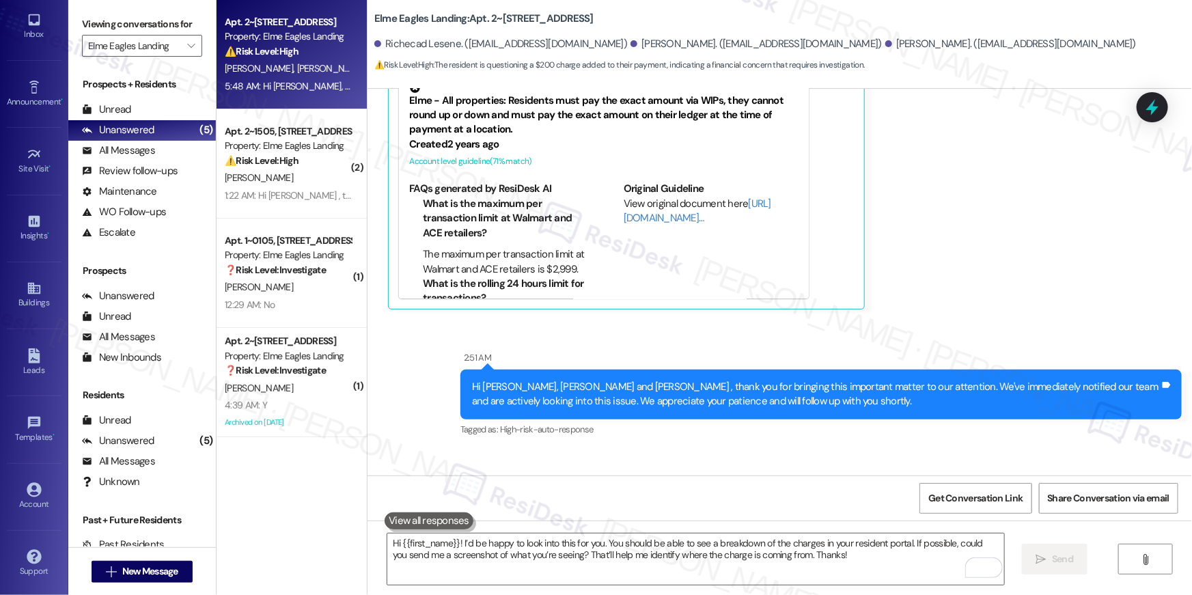
scroll to position [7621, 0]
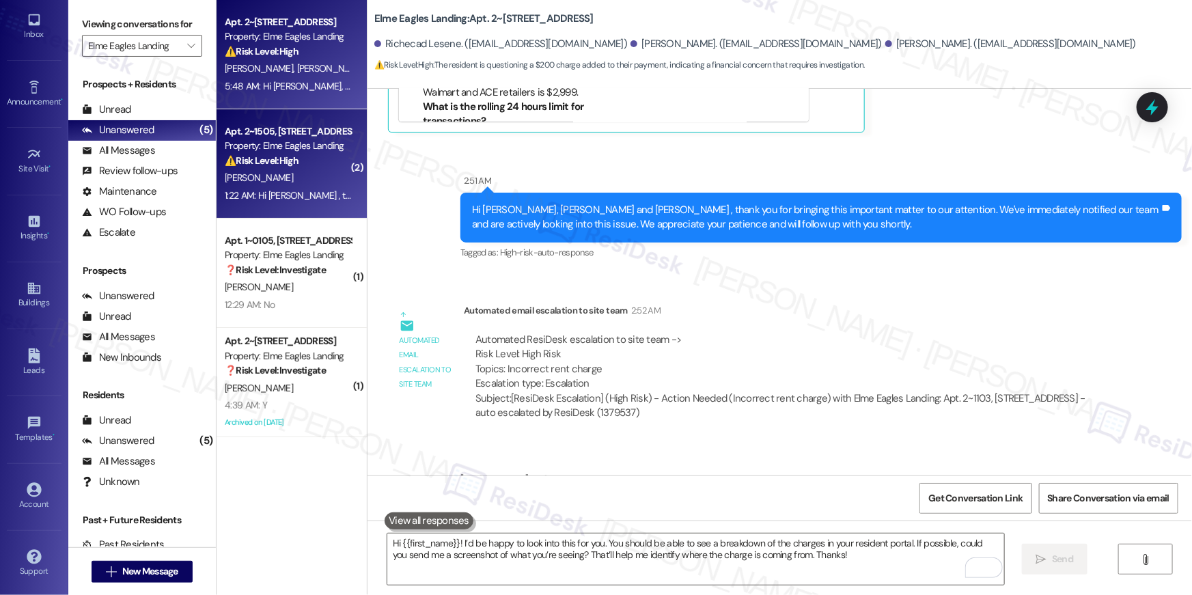
click at [319, 199] on div "1:22 AM: Hi [PERSON_NAME] , thank you for bringing this important matter to our…" at bounding box center [678, 195] width 906 height 12
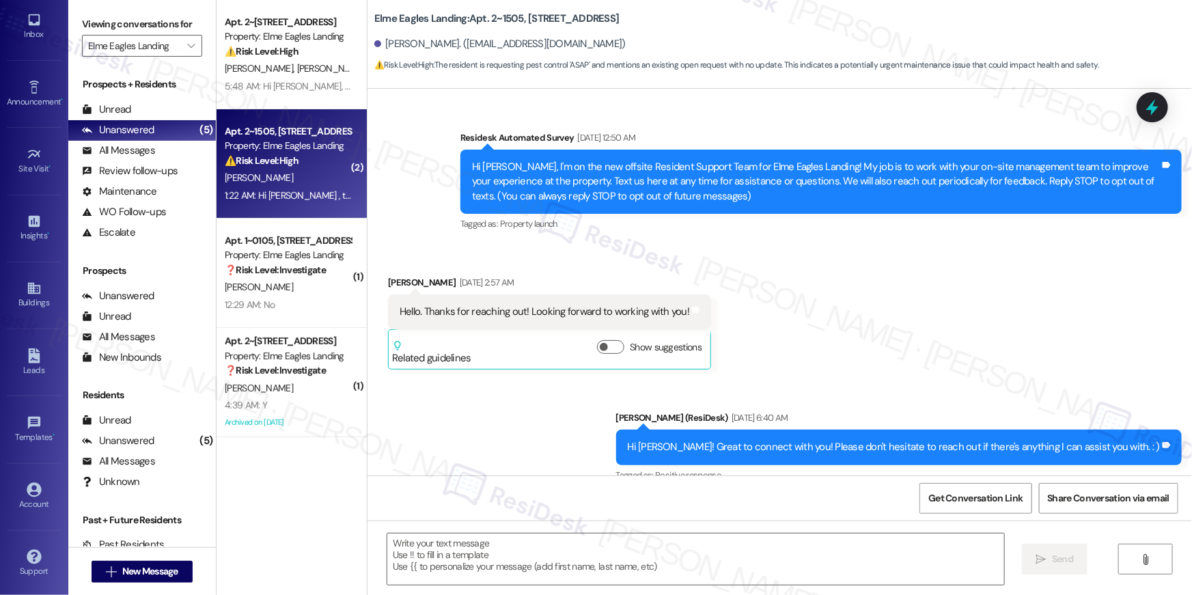
type textarea "Fetching suggested responses. Please feel free to read through the conversation…"
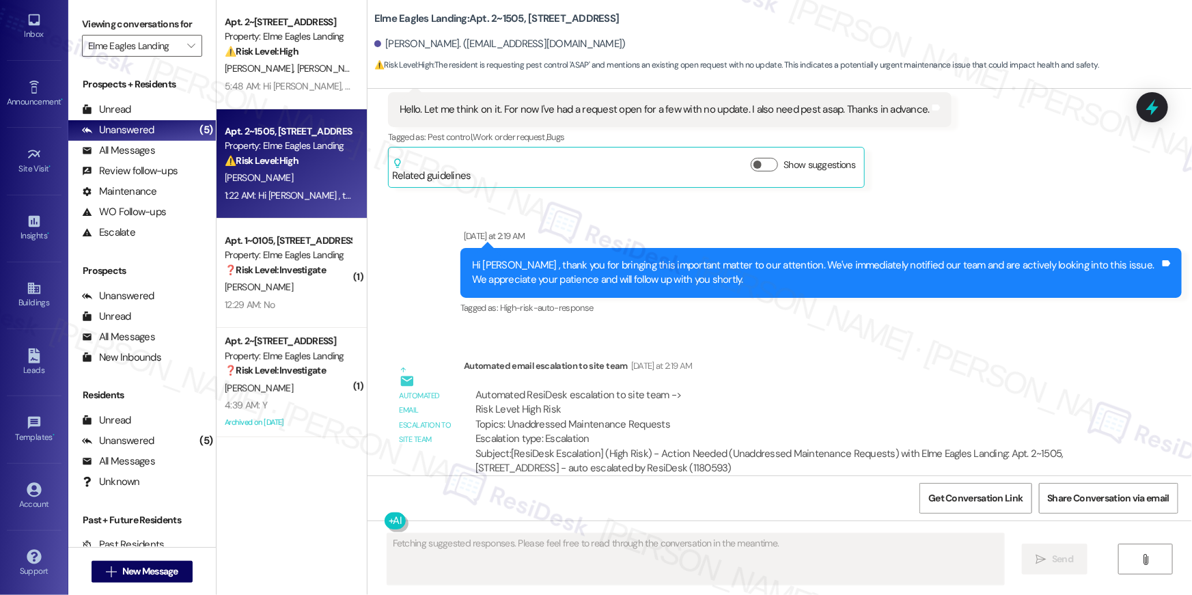
scroll to position [15442, 0]
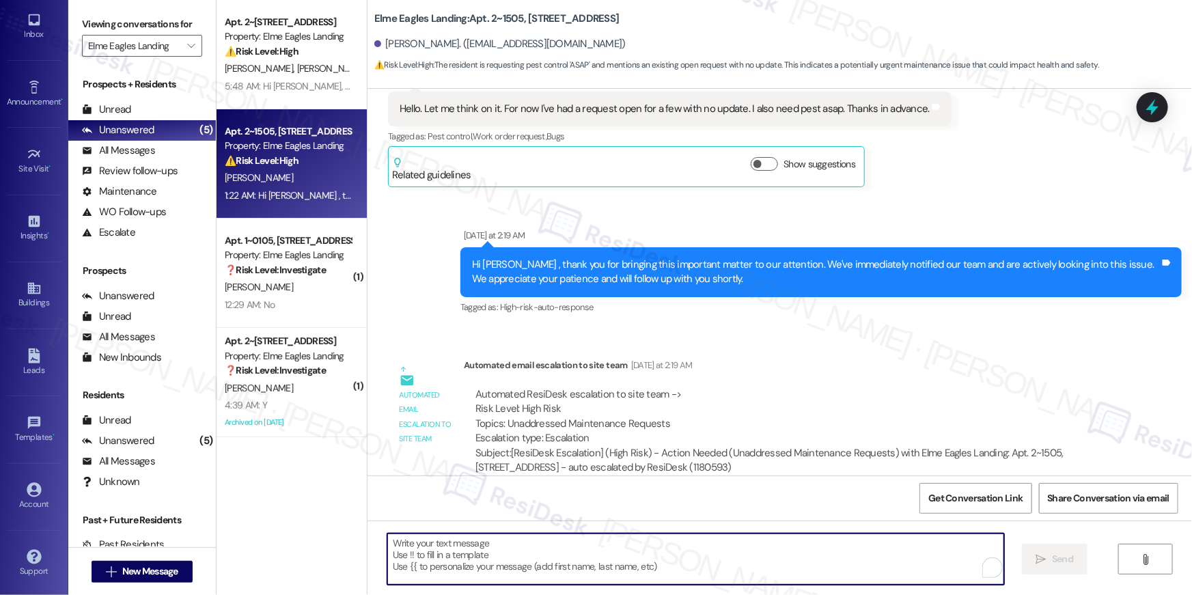
click at [653, 566] on textarea "To enrich screen reader interactions, please activate Accessibility in Grammarl…" at bounding box center [695, 559] width 617 height 51
click at [663, 554] on textarea "To enrich screen reader interactions, please activate Accessibility in Grammarl…" at bounding box center [695, 559] width 617 height 51
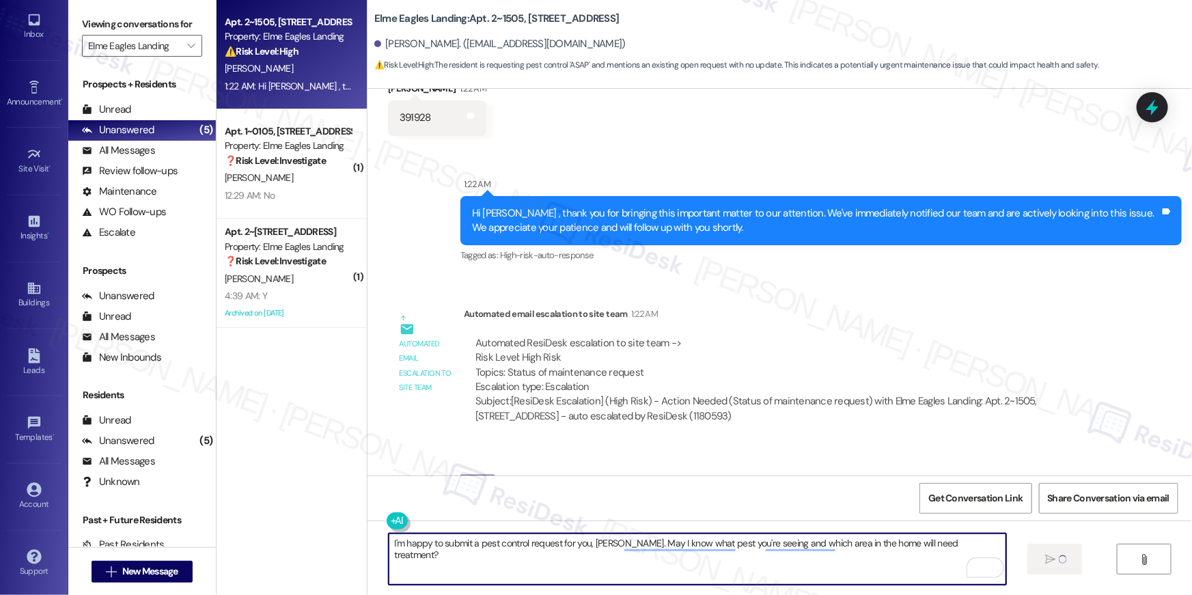
scroll to position [16320, 0]
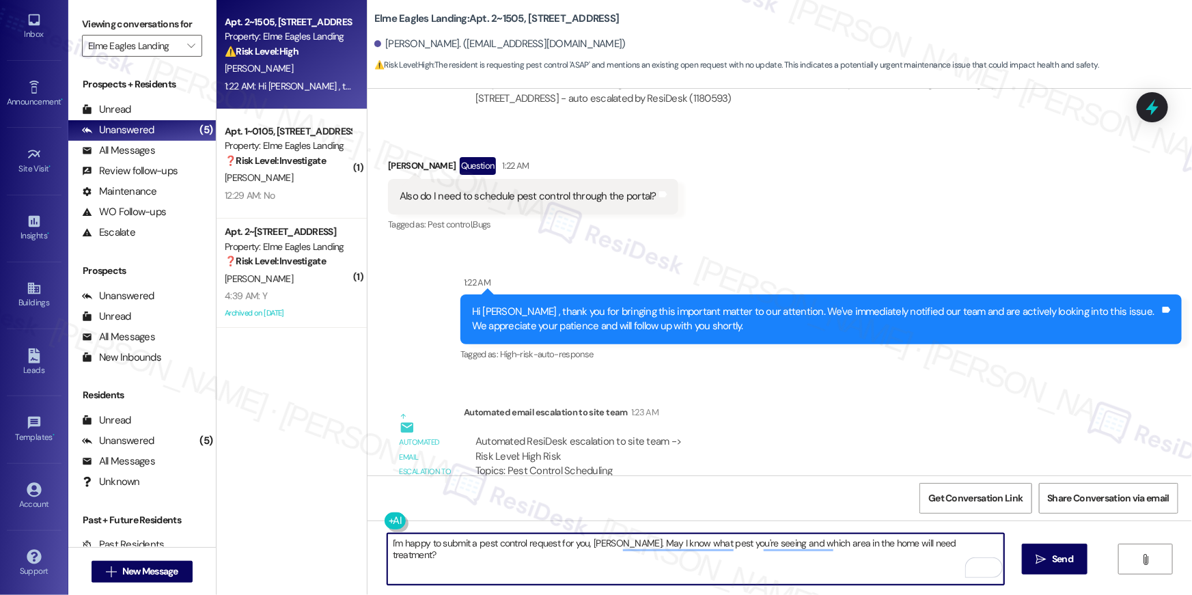
type textarea "I'm happy to submit a pest control request for you, [PERSON_NAME]. May I know w…"
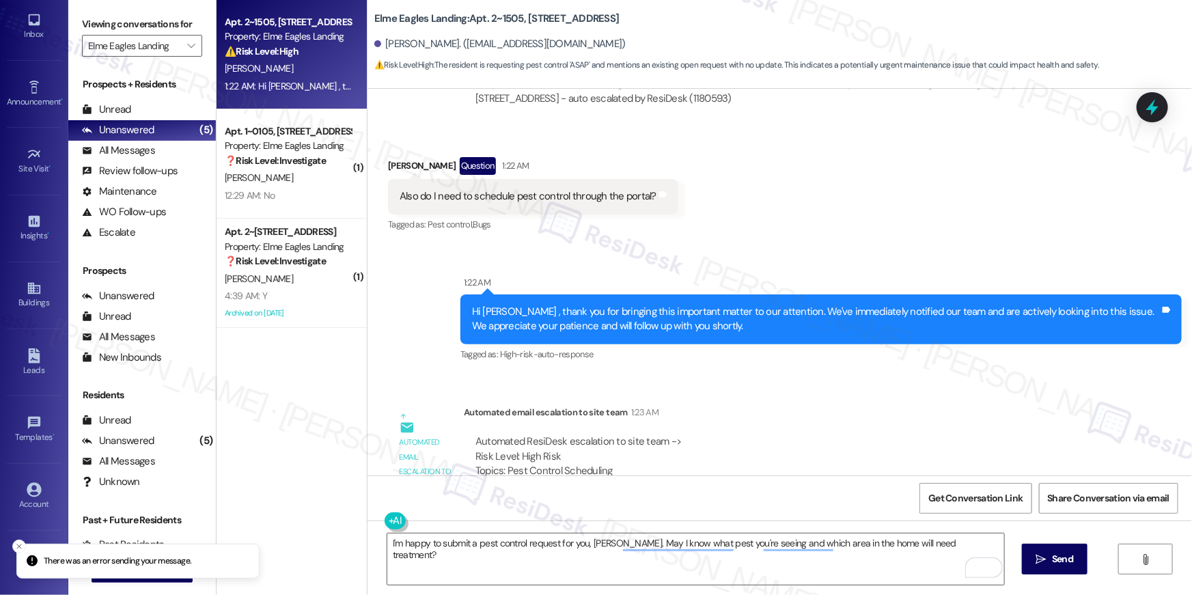
click at [708, 493] on div "Subject: [ResiDesk Escalation] (High Risk) - Action Needed (Pest Control Schedu…" at bounding box center [786, 507] width 622 height 29
click at [800, 562] on textarea "I'm happy to submit a pest control request for you, [PERSON_NAME]. May I know w…" at bounding box center [695, 559] width 617 height 51
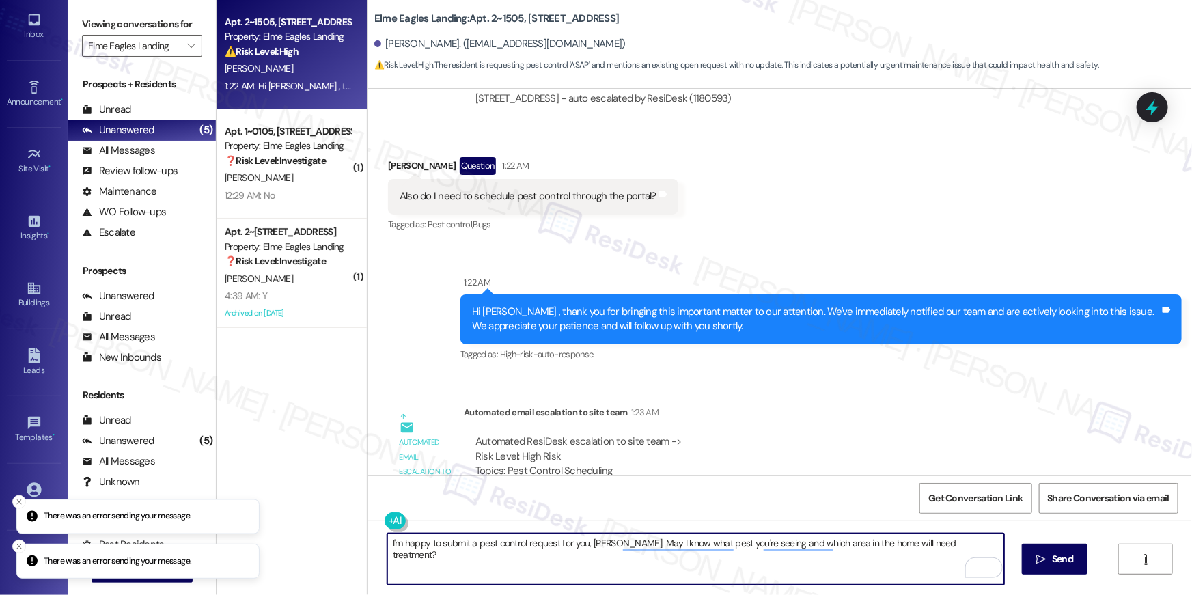
click at [829, 562] on textarea "I'm happy to submit a pest control request for you, [PERSON_NAME]. May I know w…" at bounding box center [695, 559] width 617 height 51
click at [868, 552] on textarea "I'm happy to submit a pest control request for you, [PERSON_NAME]. May I know w…" at bounding box center [695, 559] width 617 height 51
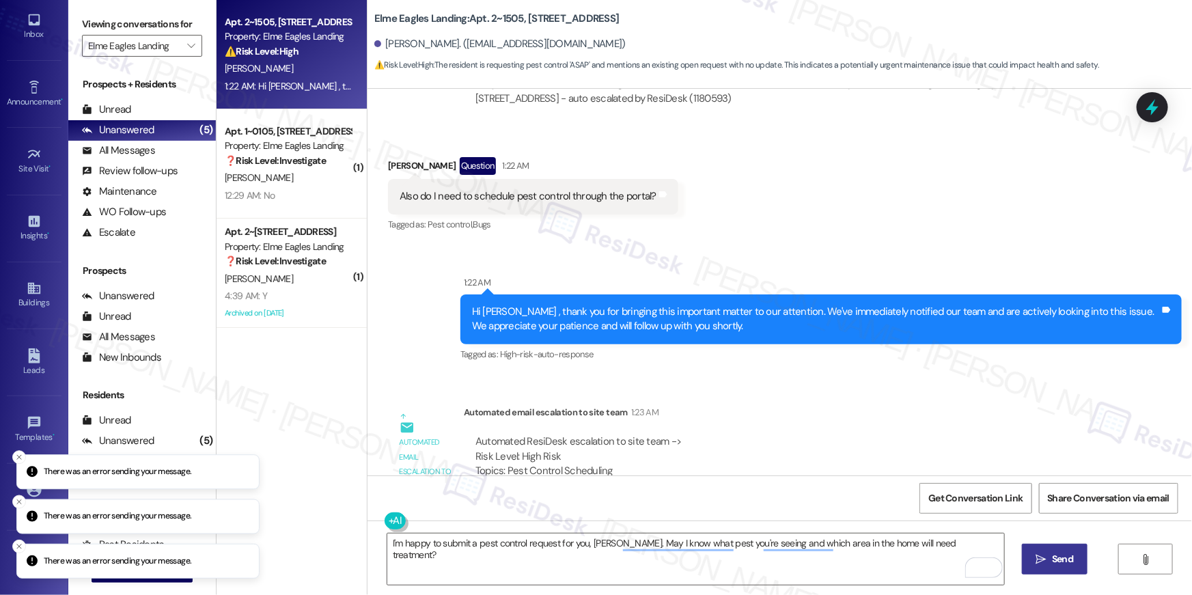
click at [1065, 561] on span "Send" at bounding box center [1062, 559] width 21 height 14
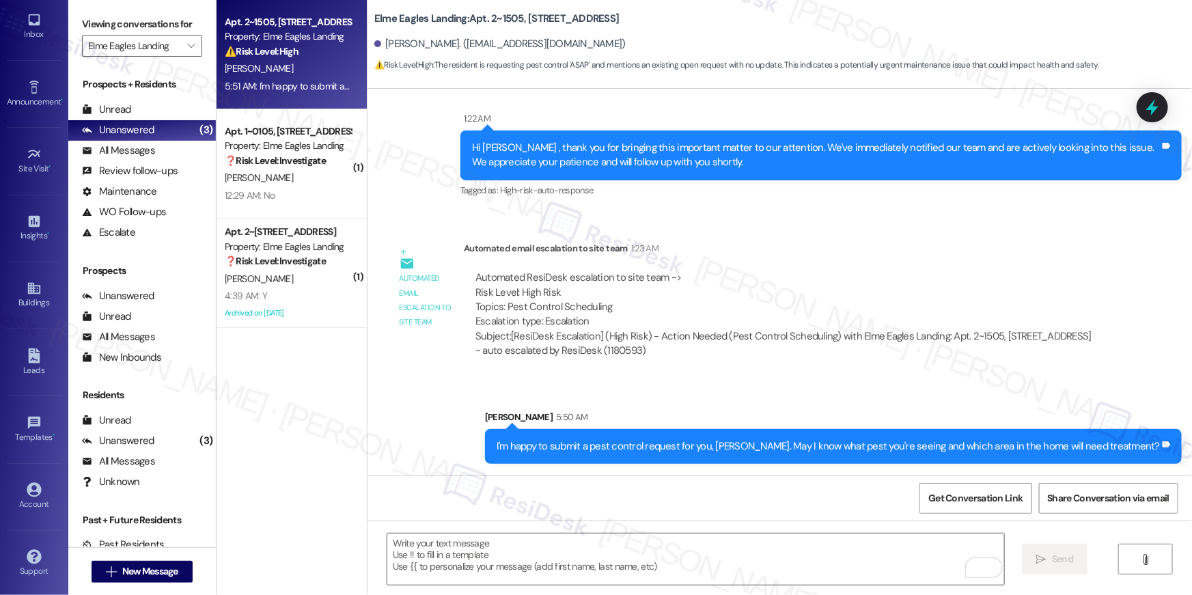
scroll to position [16511, 0]
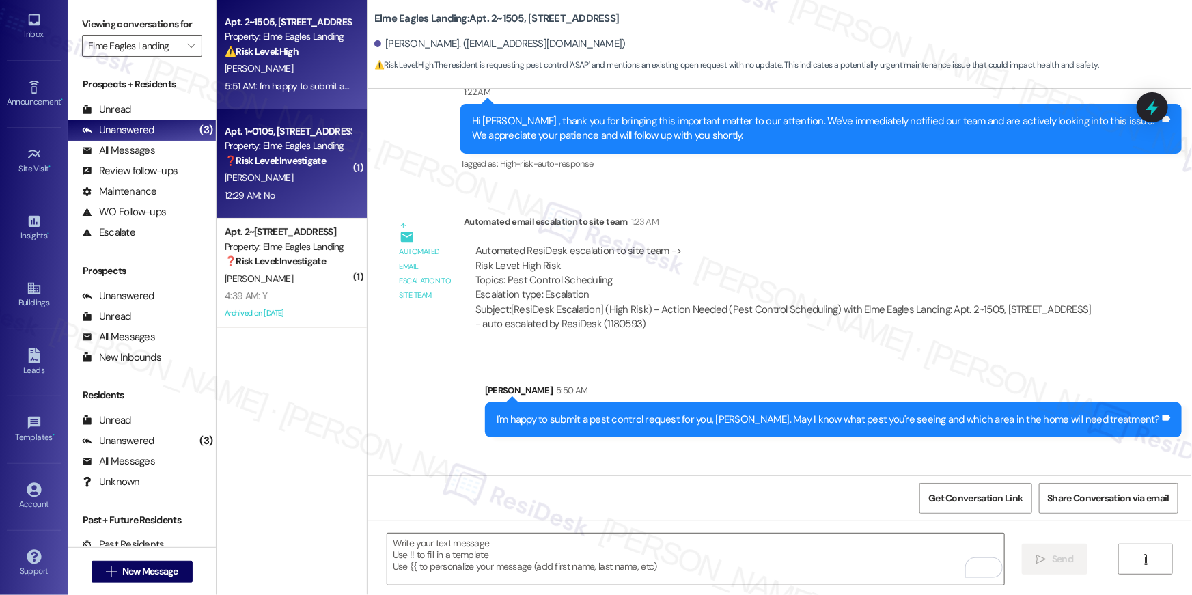
click at [319, 164] on strong "❓ Risk Level: Investigate" at bounding box center [275, 160] width 101 height 12
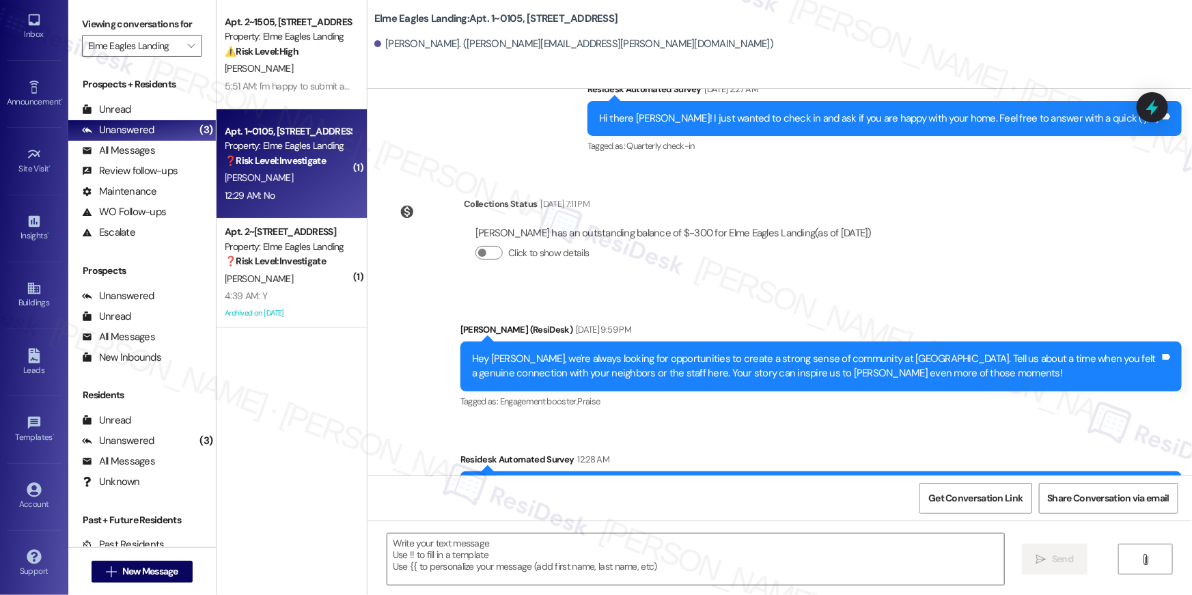
scroll to position [1872, 0]
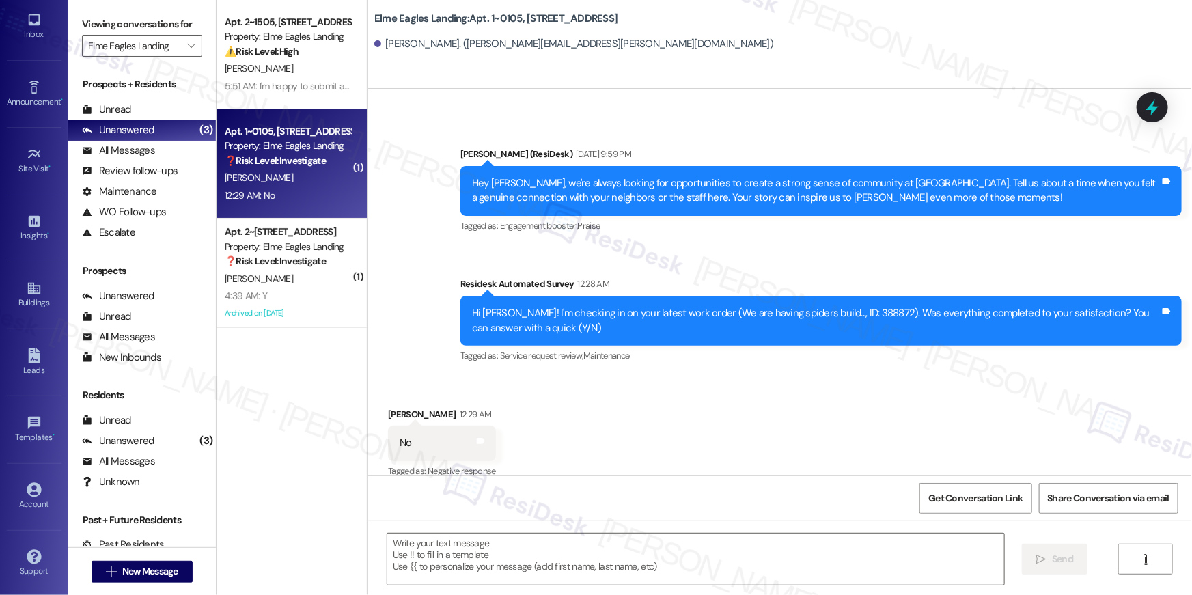
type textarea "Fetching suggested responses. Please feel free to read through the conversation…"
click at [841, 305] on div "Hi Sarena! I'm checking in on your latest work order (We are having spiders bui…" at bounding box center [816, 319] width 688 height 29
copy div "388872"
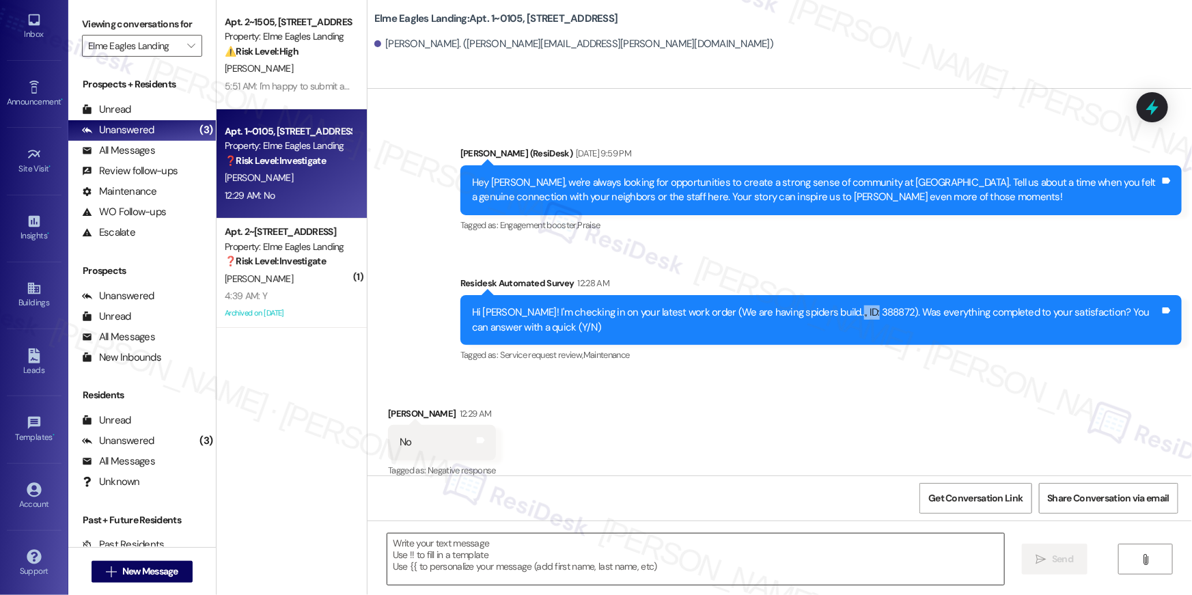
click at [743, 538] on textarea at bounding box center [695, 559] width 617 height 51
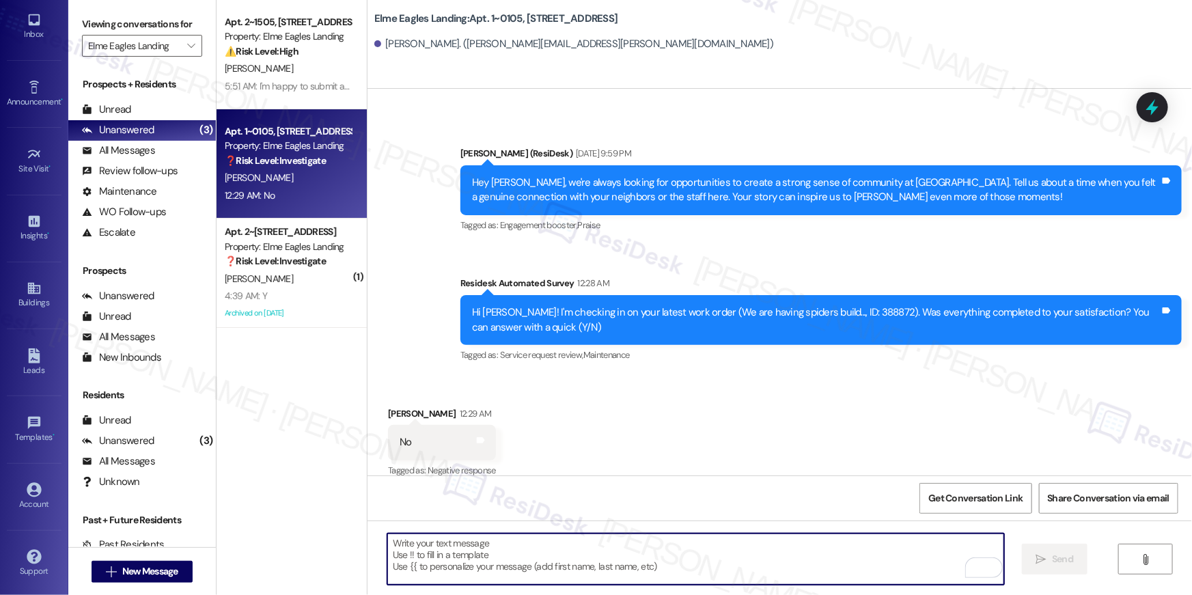
click at [546, 568] on textarea "To enrich screen reader interactions, please activate Accessibility in Grammarl…" at bounding box center [695, 559] width 617 height 51
click at [560, 557] on textarea "To enrich screen reader interactions, please activate Accessibility in Grammarl…" at bounding box center [695, 559] width 617 height 51
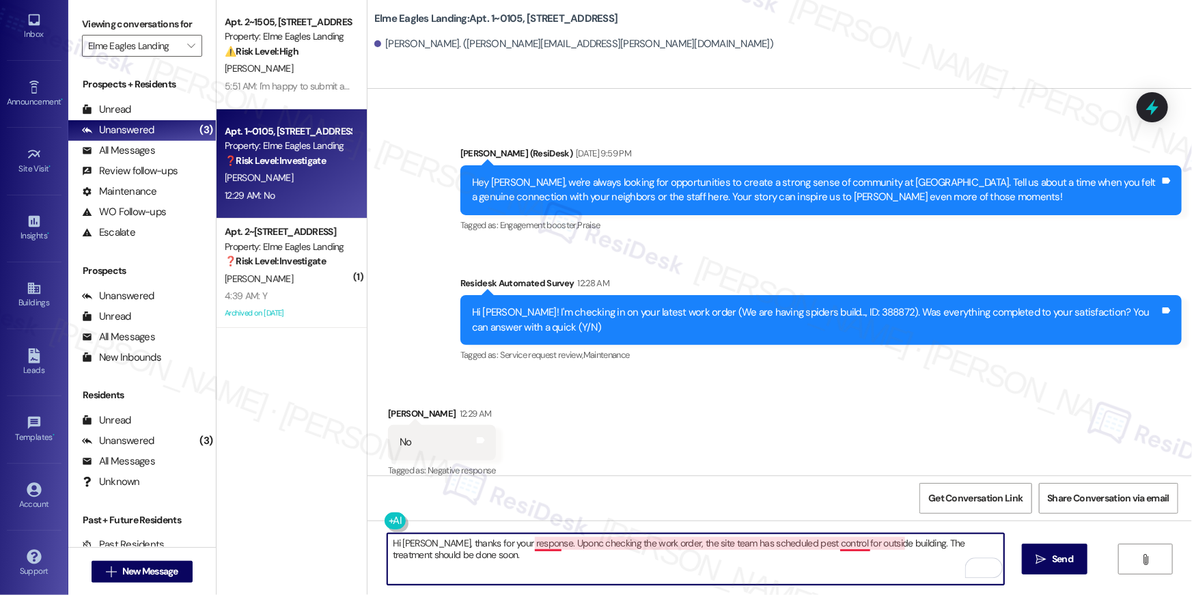
click at [550, 541] on textarea "Hi Sarena, thanks for your response. Uponc checking the work order, the site te…" at bounding box center [695, 559] width 617 height 51
type textarea "Hi Sarena, thanks for your response. Upon checking the work order, the site tea…"
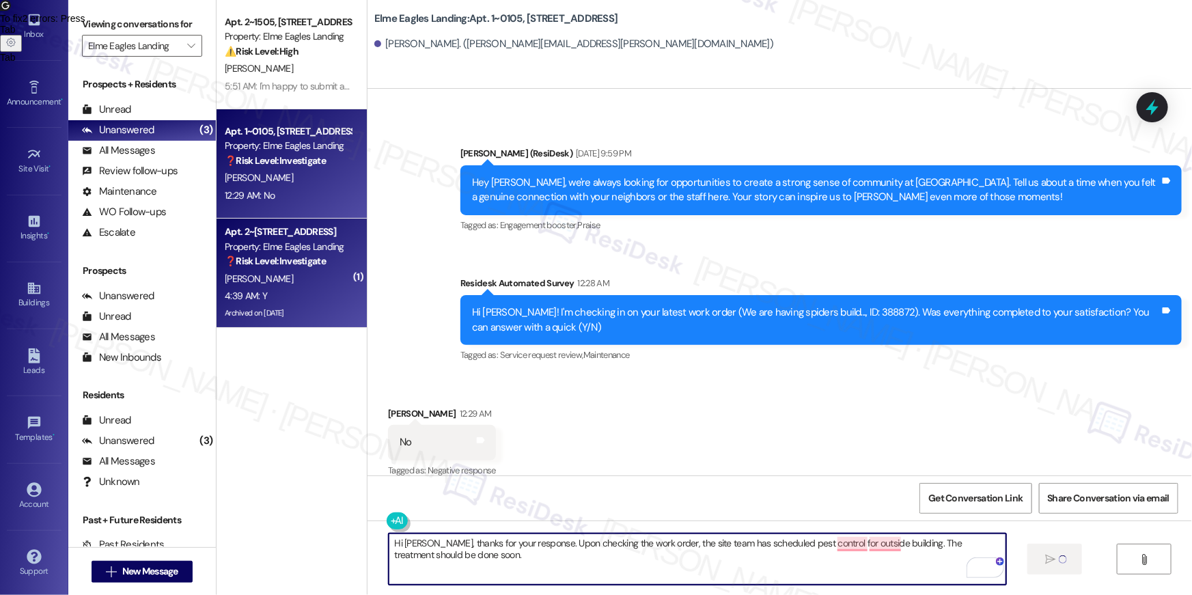
click at [314, 281] on div "G. Williams" at bounding box center [287, 279] width 129 height 17
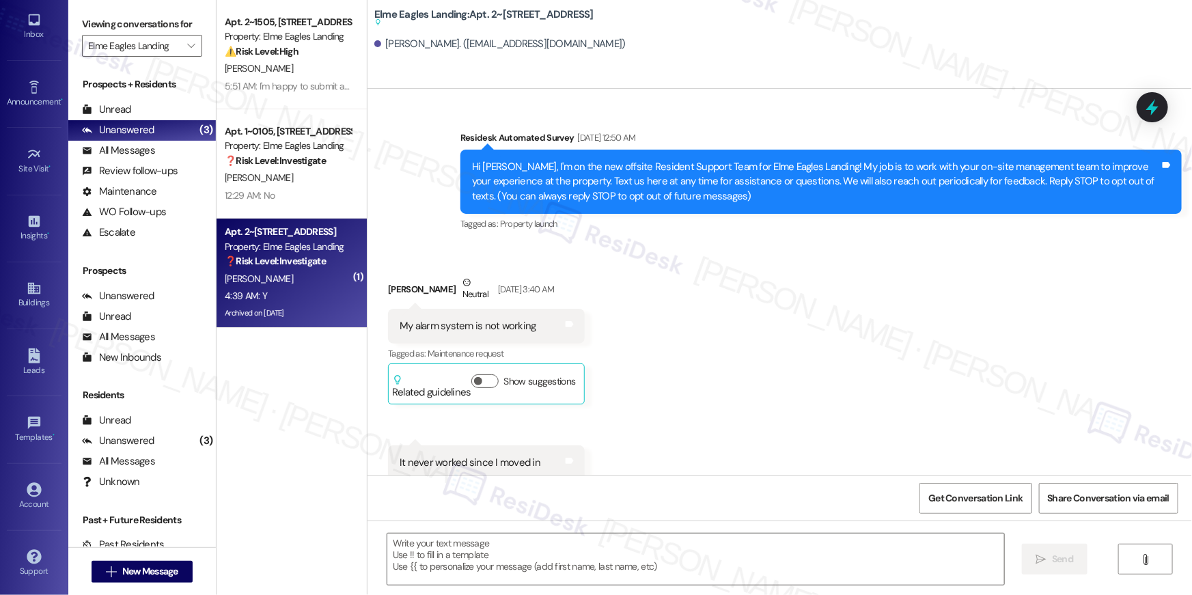
scroll to position [8321, 0]
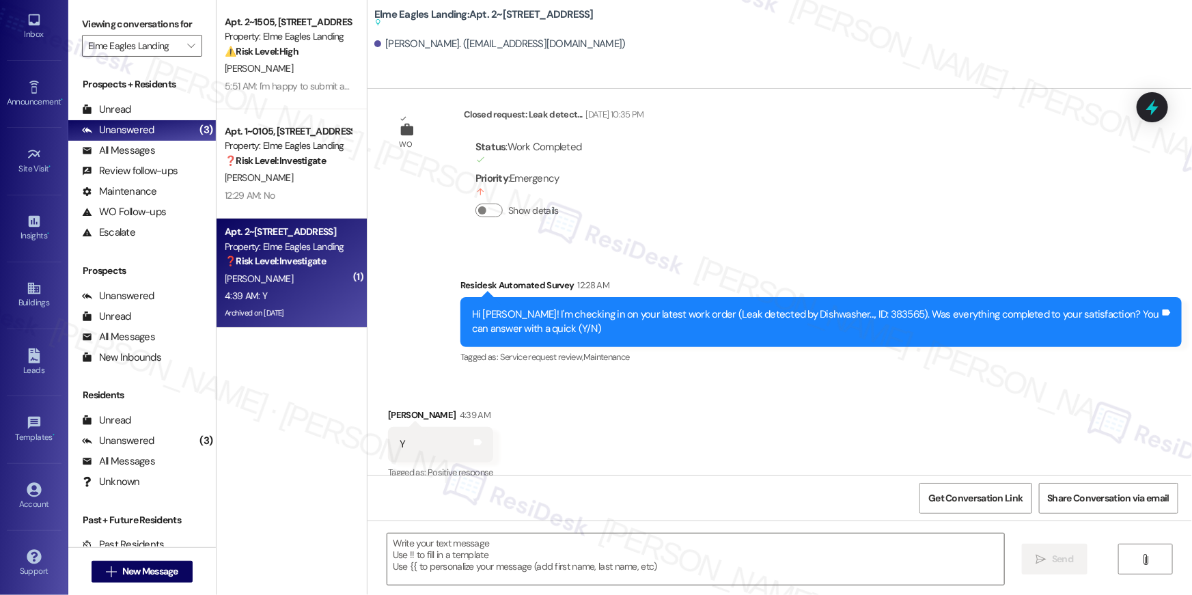
type textarea "Fetching suggested responses. Please feel free to read through the conversation…"
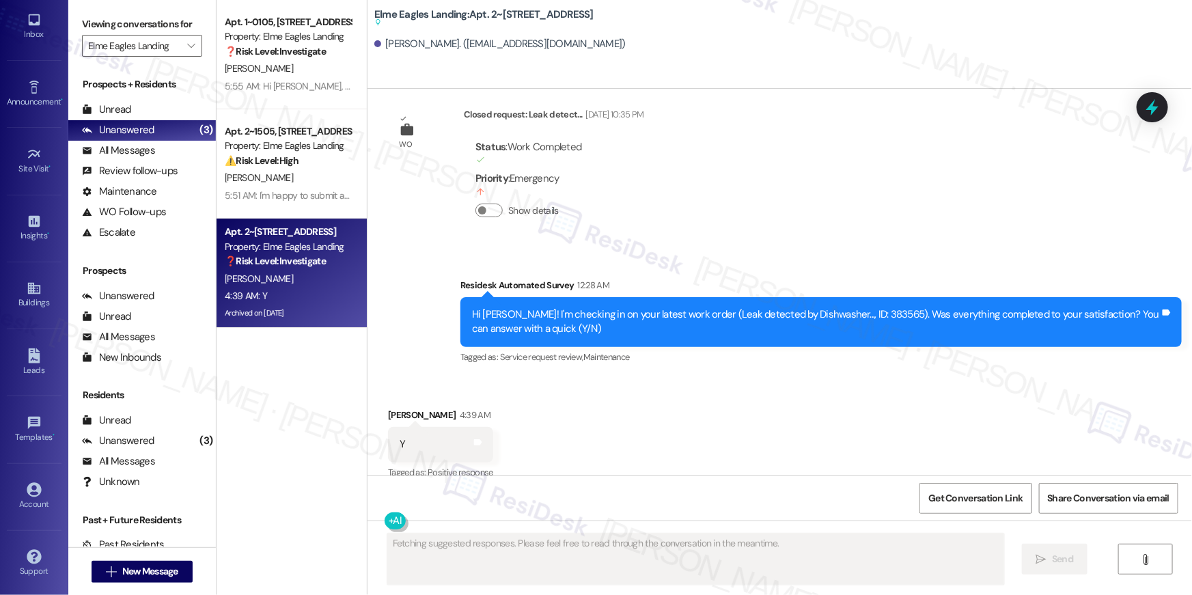
click at [676, 465] on div "Received via SMS Grace Williams 4:39 AM Y Tags and notes Tagged as: Positive re…" at bounding box center [780, 434] width 825 height 115
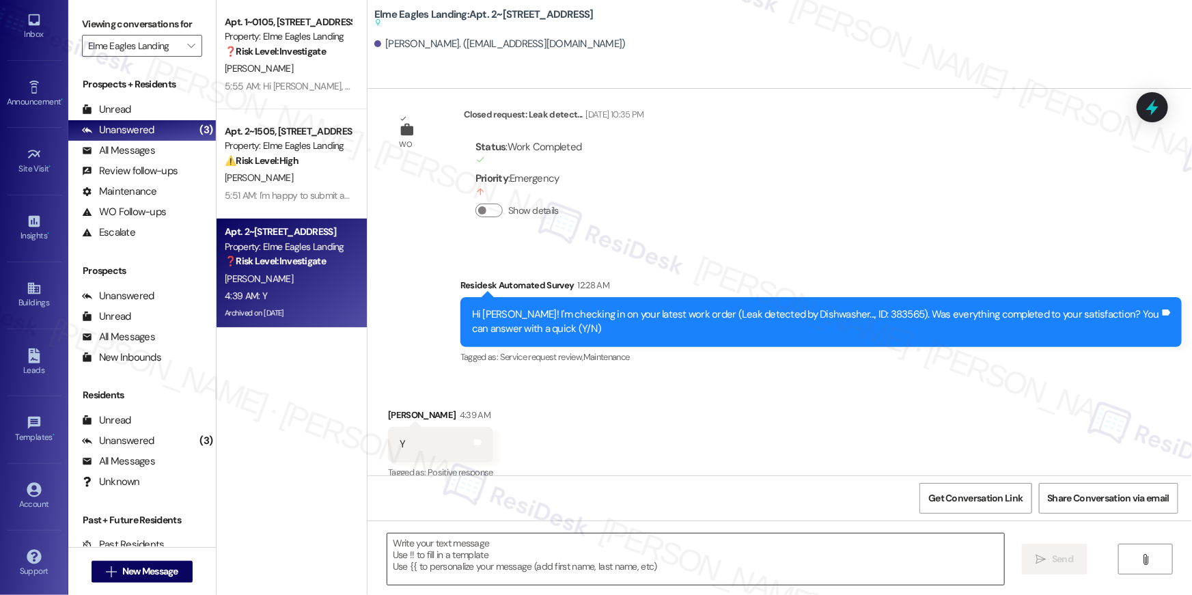
click at [627, 568] on textarea at bounding box center [695, 559] width 617 height 51
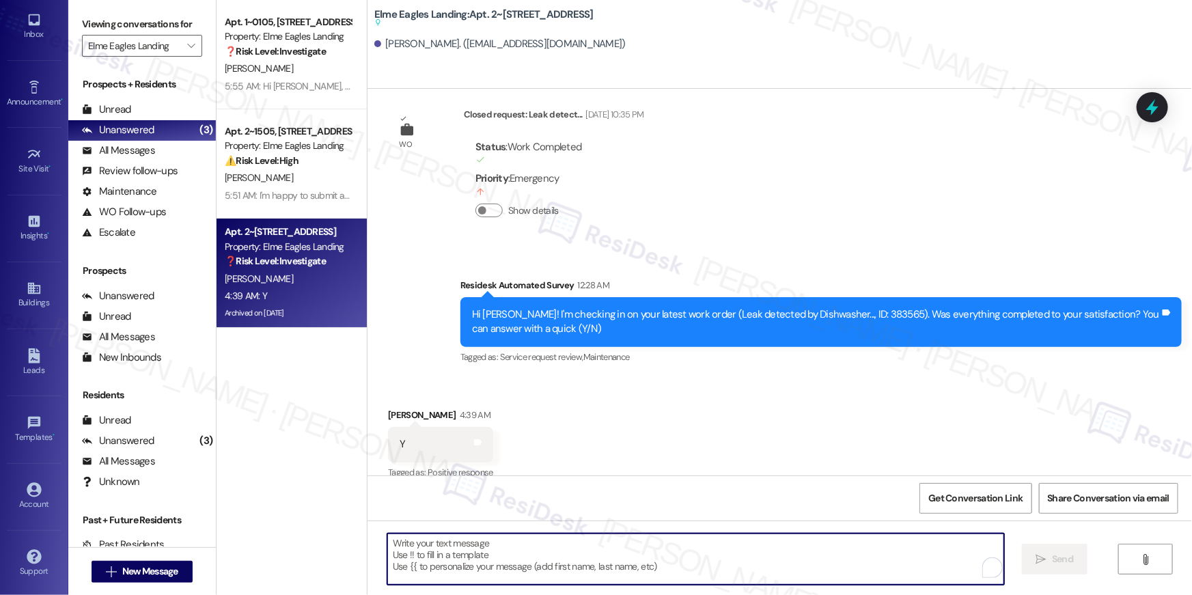
click at [620, 550] on textarea "To enrich screen reader interactions, please activate Accessibility in Grammarl…" at bounding box center [695, 559] width 617 height 51
paste textarea "Hi {{first_name}}, I’m so glad to hear your work order has been completed! If t…"
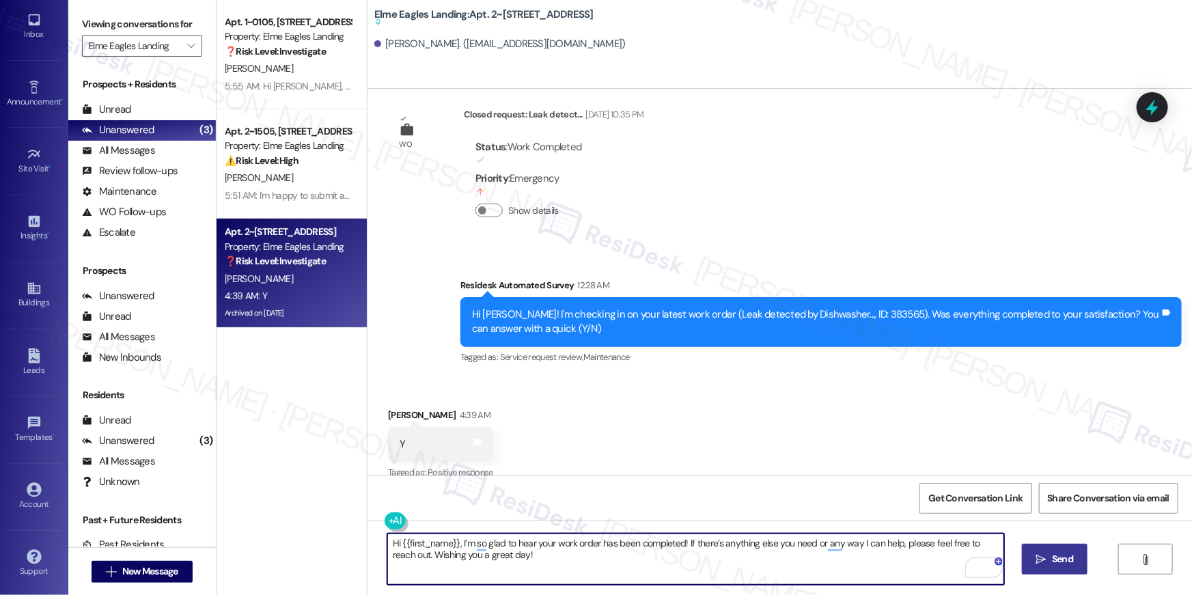
type textarea "Hi {{first_name}}, I’m so glad to hear your work order has been completed! If t…"
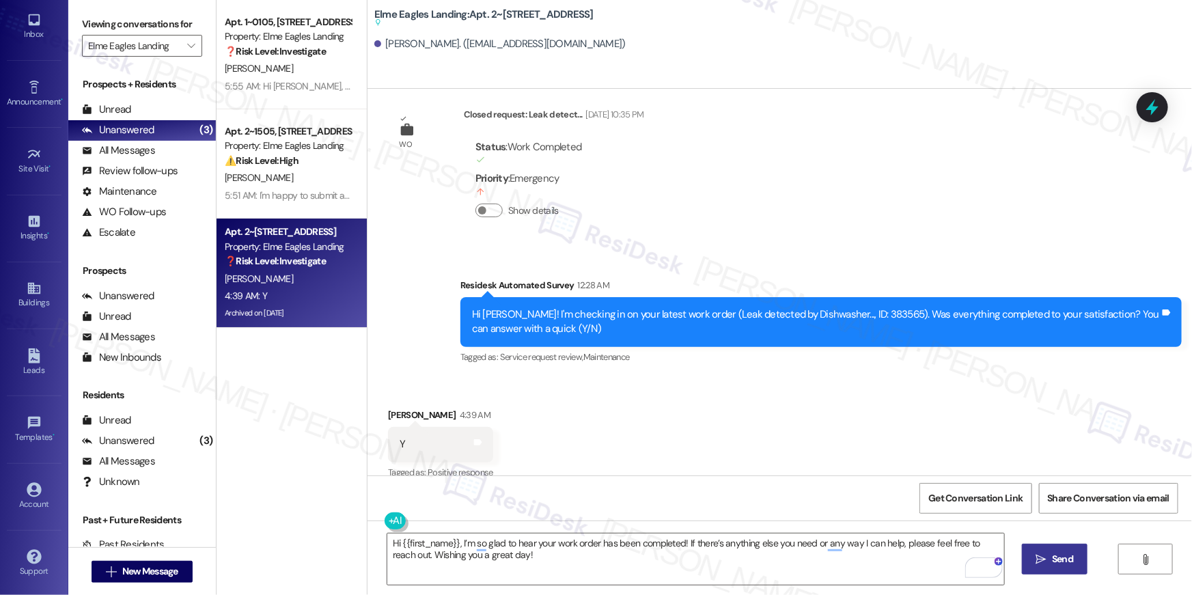
click at [1037, 555] on icon "" at bounding box center [1041, 559] width 10 height 11
click at [187, 50] on icon "" at bounding box center [191, 45] width 8 height 11
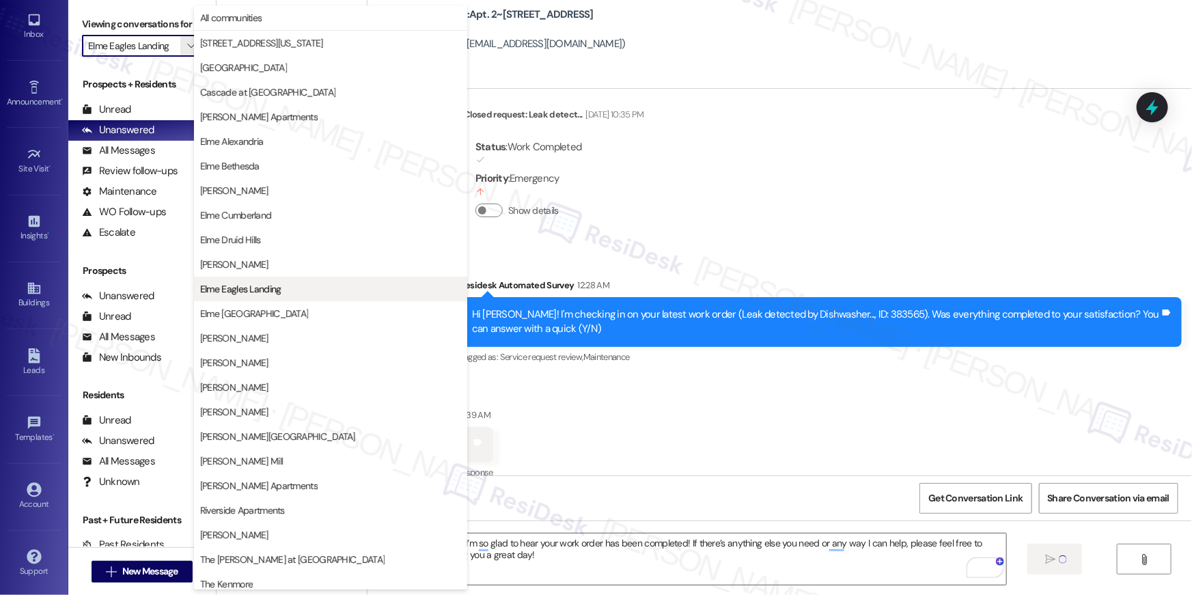
scroll to position [129, 0]
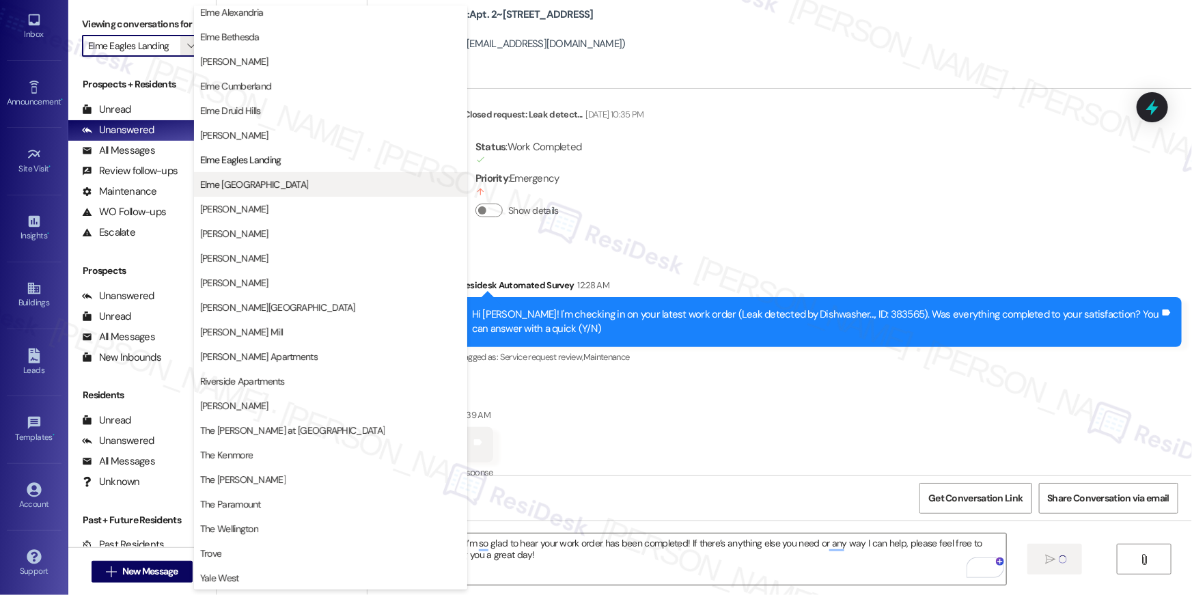
click at [262, 178] on span "Elme [GEOGRAPHIC_DATA]" at bounding box center [254, 185] width 109 height 14
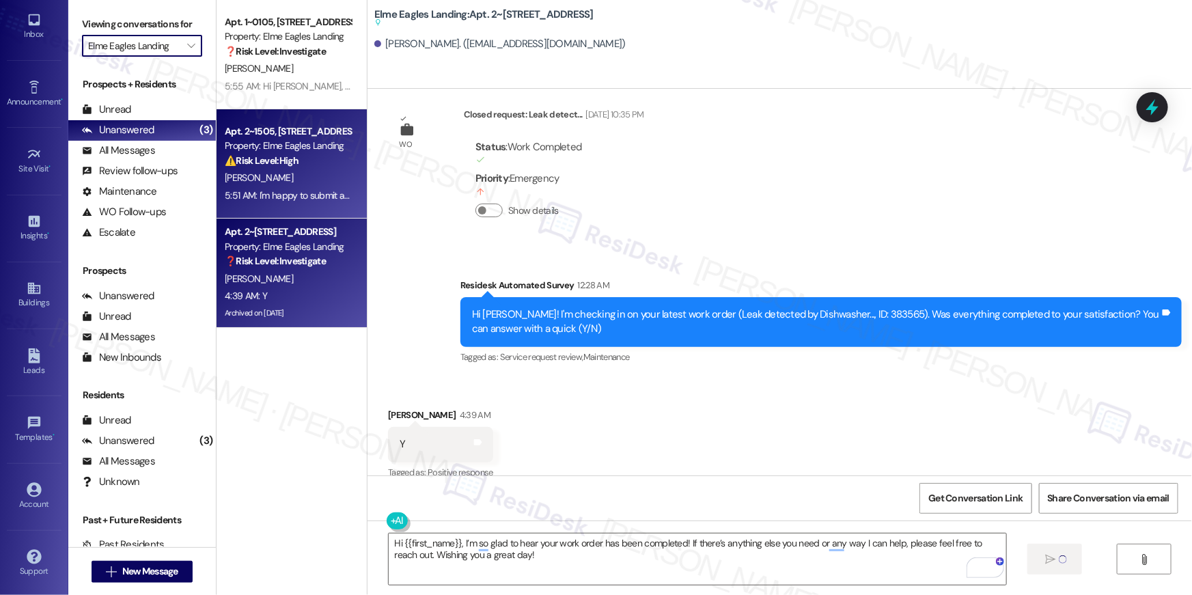
type input "Elme [GEOGRAPHIC_DATA]"
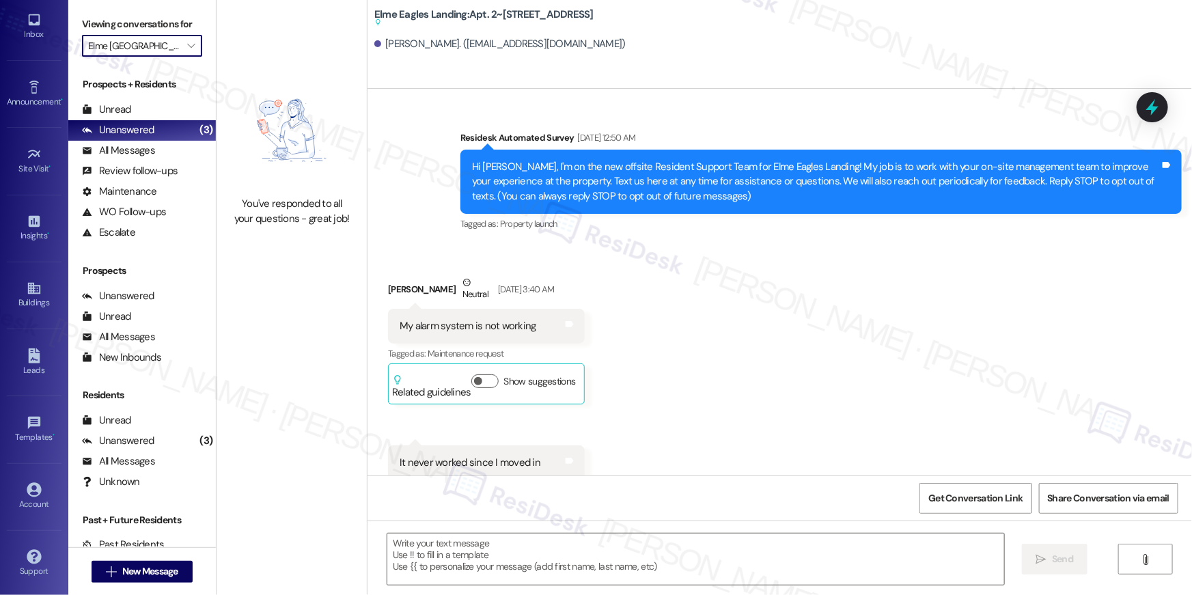
scroll to position [8321, 0]
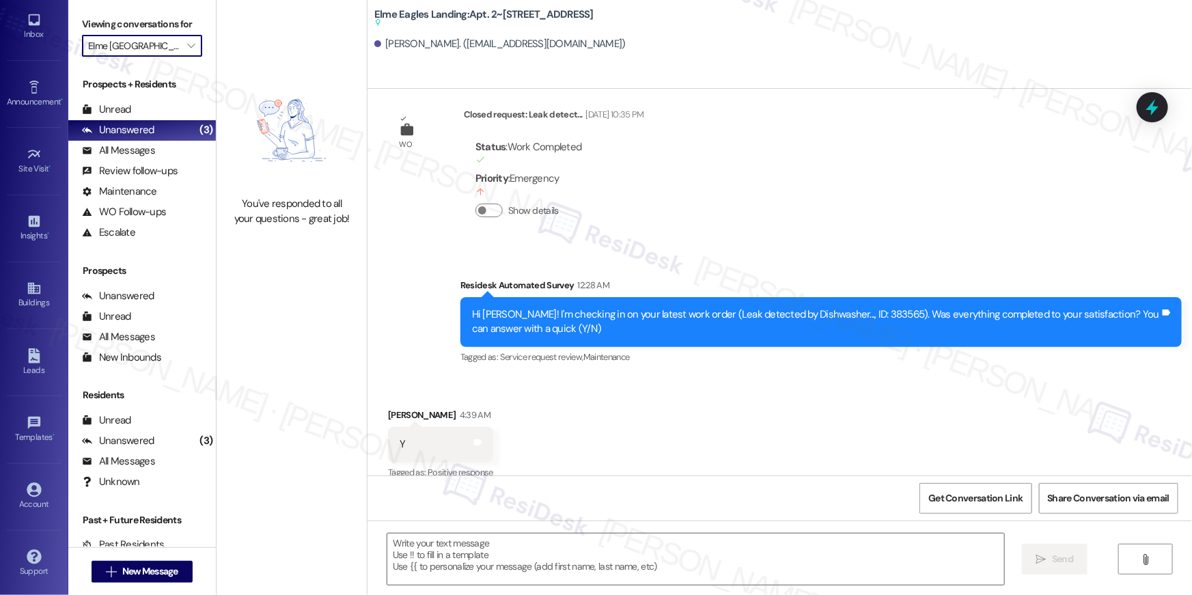
type textarea "Fetching suggested responses. Please feel free to read through the conversation…"
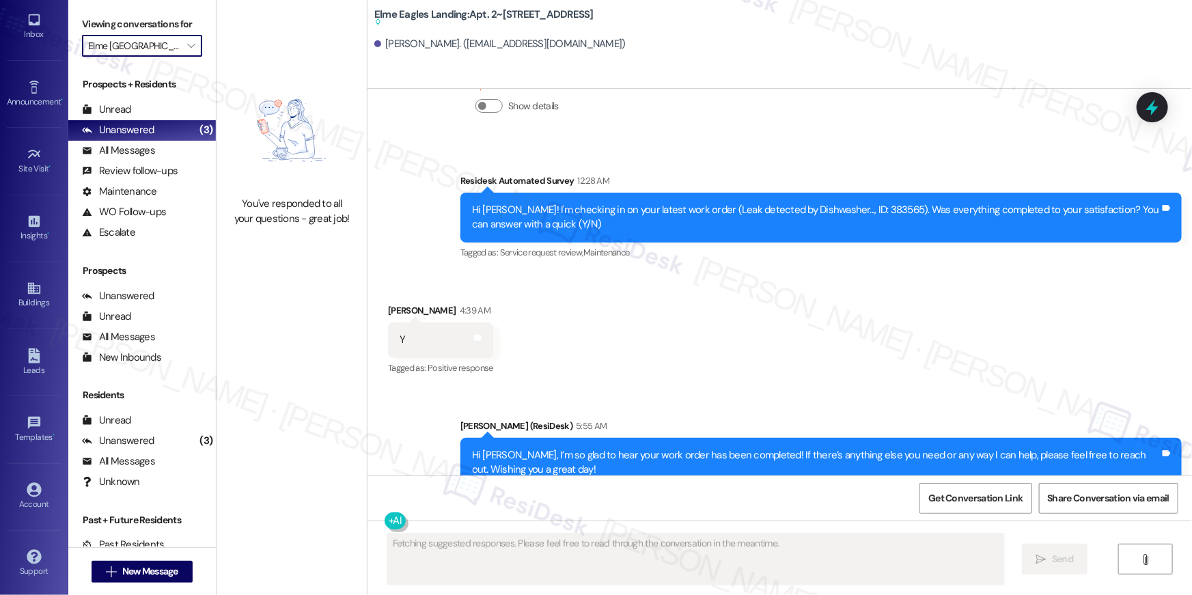
scroll to position [8431, 0]
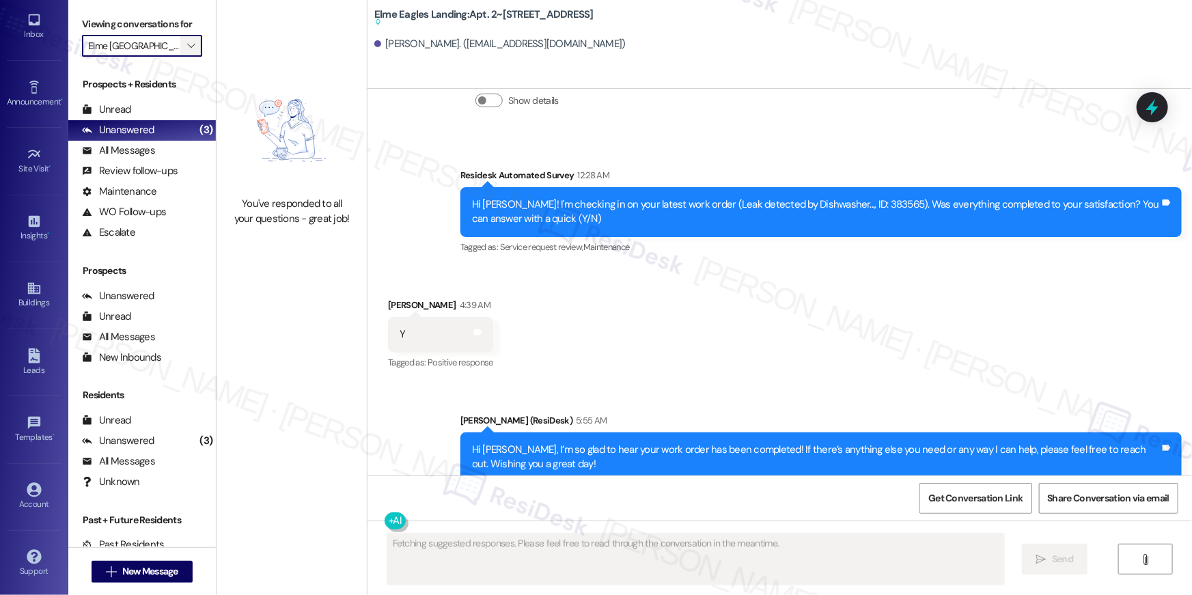
click at [187, 47] on span "" at bounding box center [190, 46] width 13 height 22
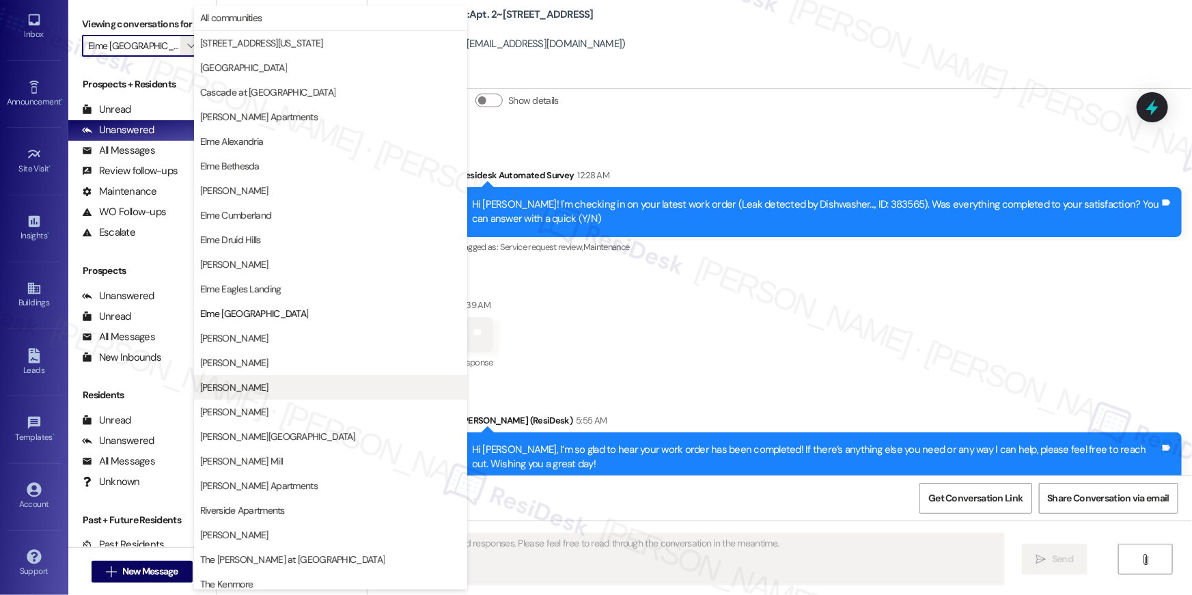
scroll to position [129, 0]
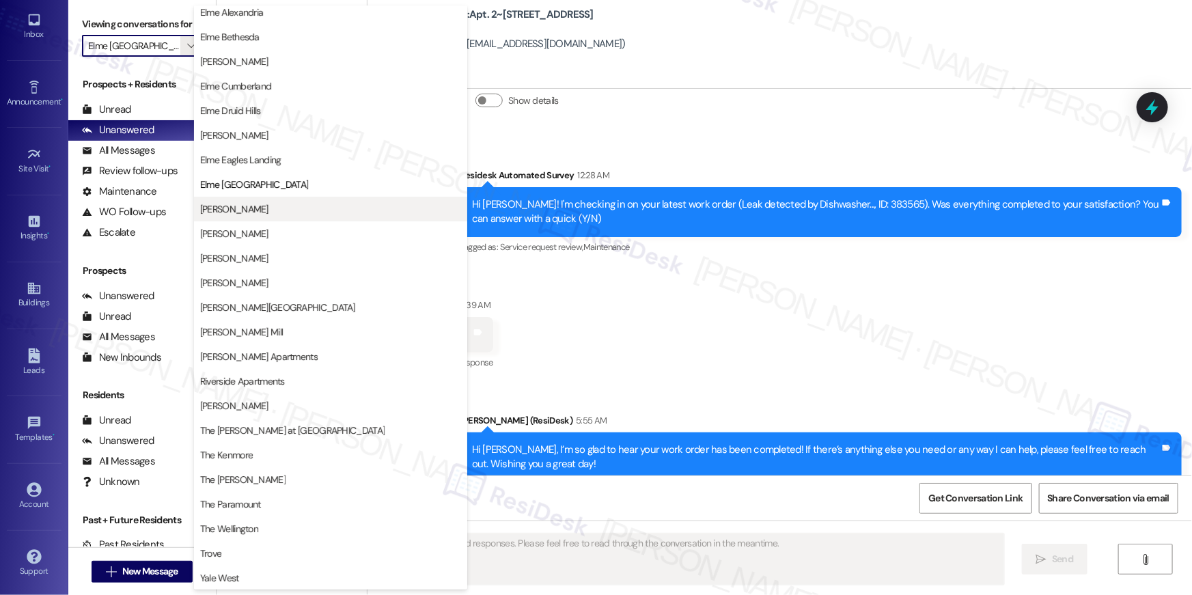
click at [263, 212] on span "[PERSON_NAME]" at bounding box center [330, 209] width 261 height 14
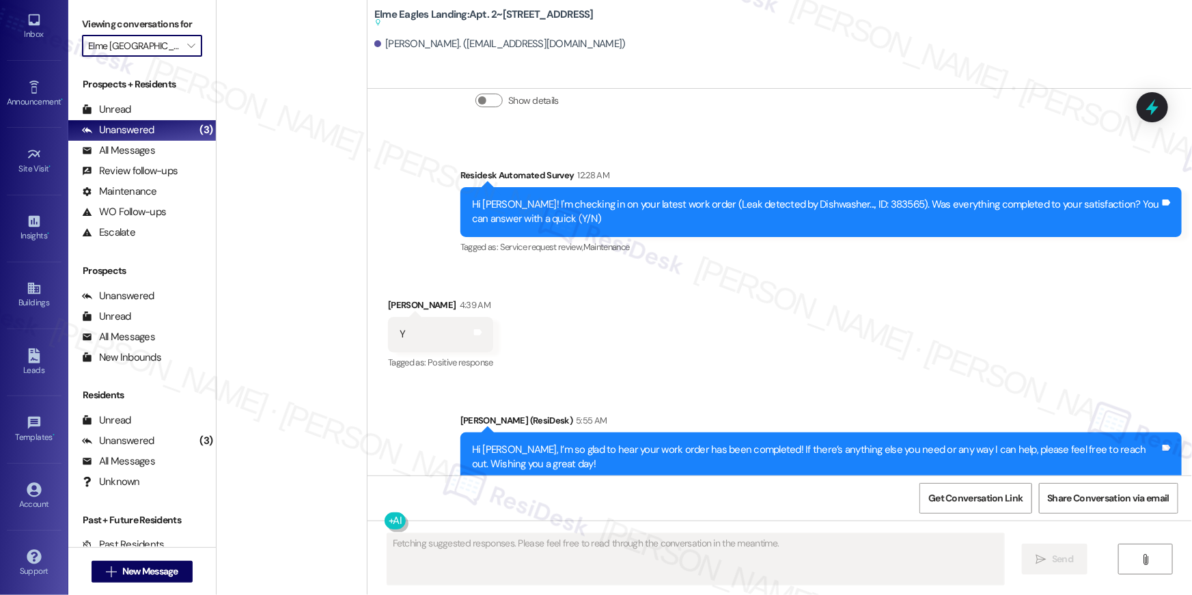
type input "[PERSON_NAME]"
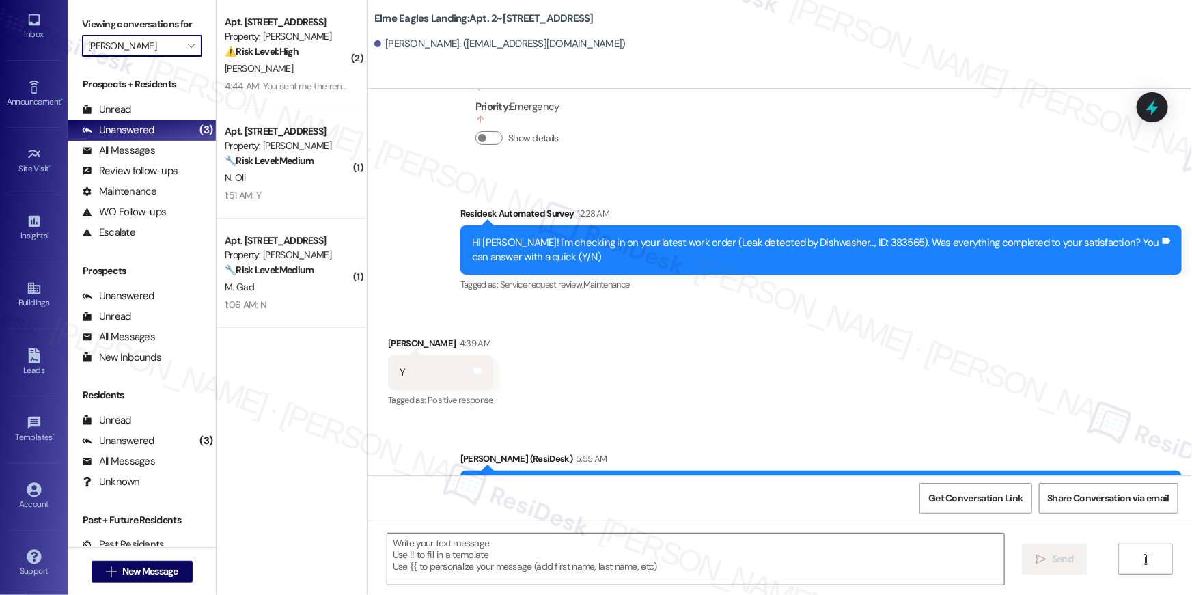
scroll to position [8391, 0]
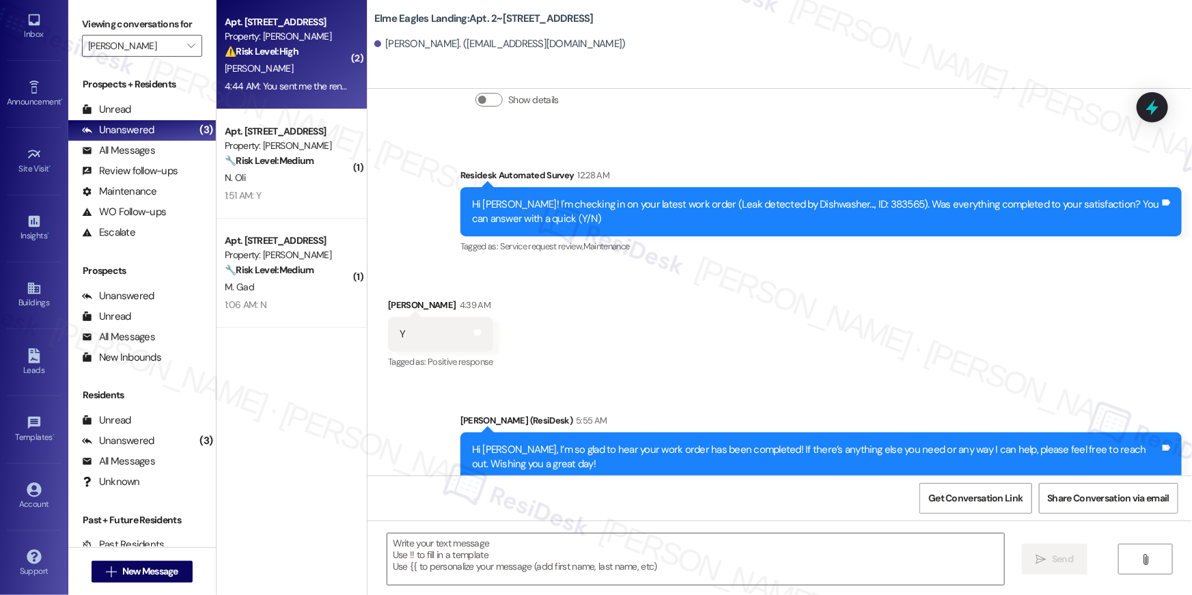
click at [271, 96] on div "Apt. 807, 2511 Farmcrest Drive Property: Elme Herndon ⚠️ Risk Level: High The r…" at bounding box center [292, 54] width 150 height 109
type textarea "Fetching suggested responses. Please feel free to read through the conversation…"
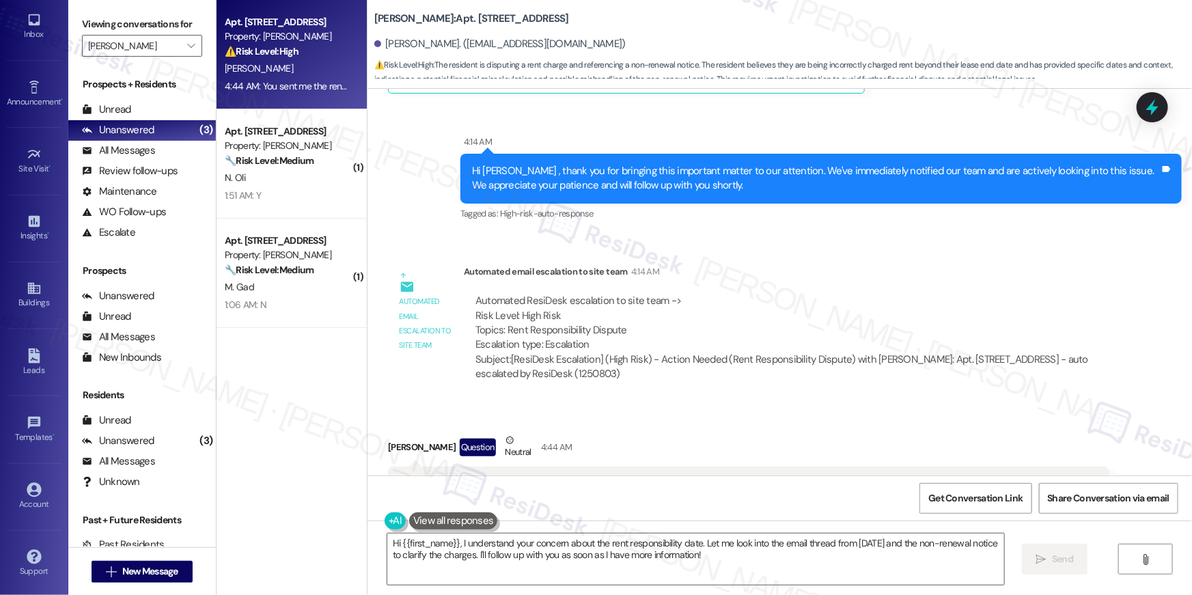
scroll to position [7883, 0]
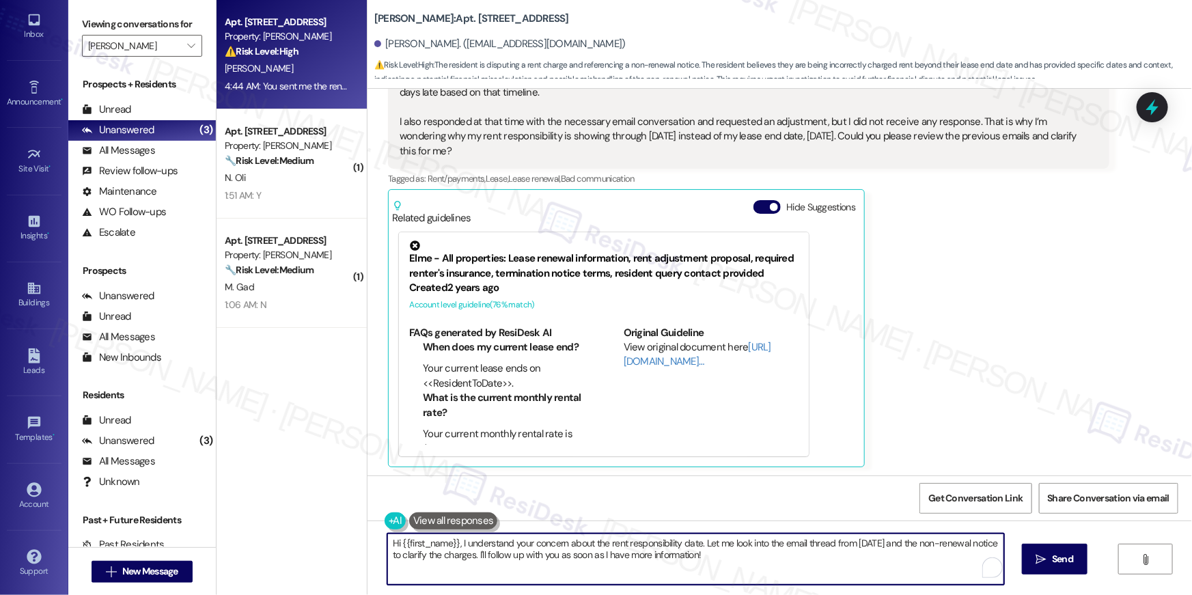
click at [799, 558] on textarea "Hi {{first_name}}, I understand your concern about the rent responsibility date…" at bounding box center [695, 559] width 617 height 51
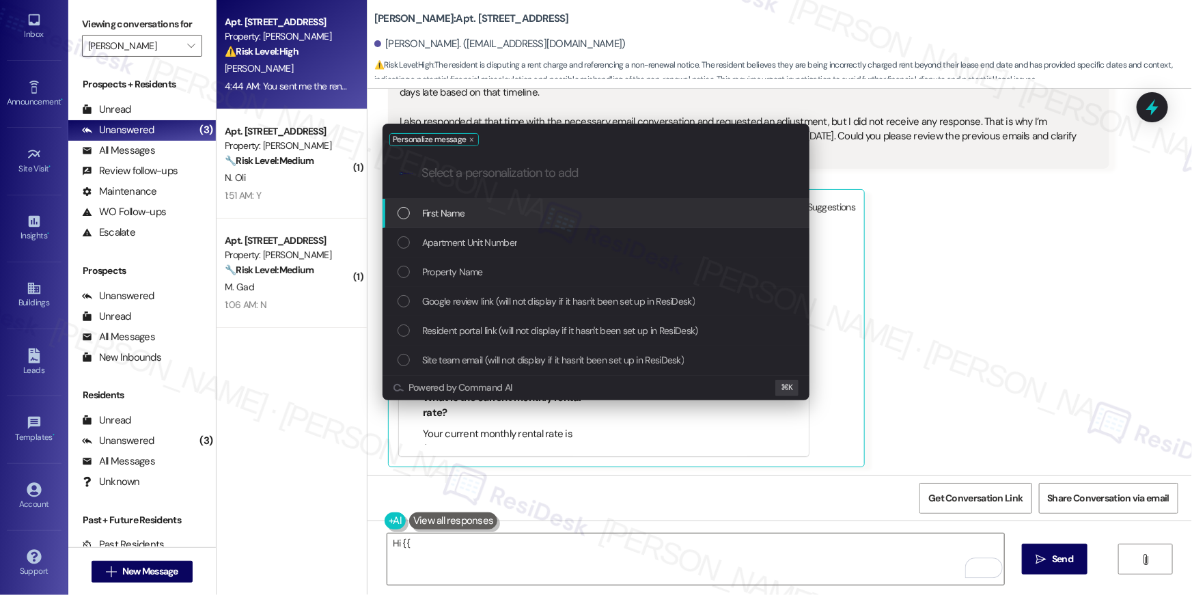
click at [710, 207] on div "First Name" at bounding box center [598, 213] width 400 height 15
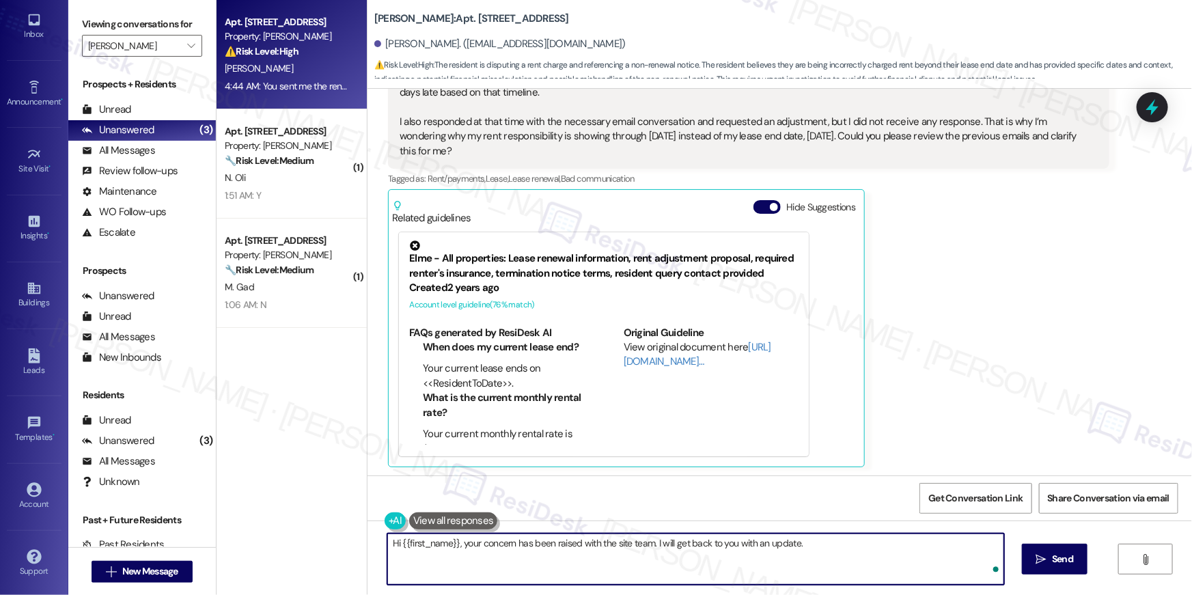
type textarea "Hi {{first_name}}, your concern has been raised with the site team. I will get …"
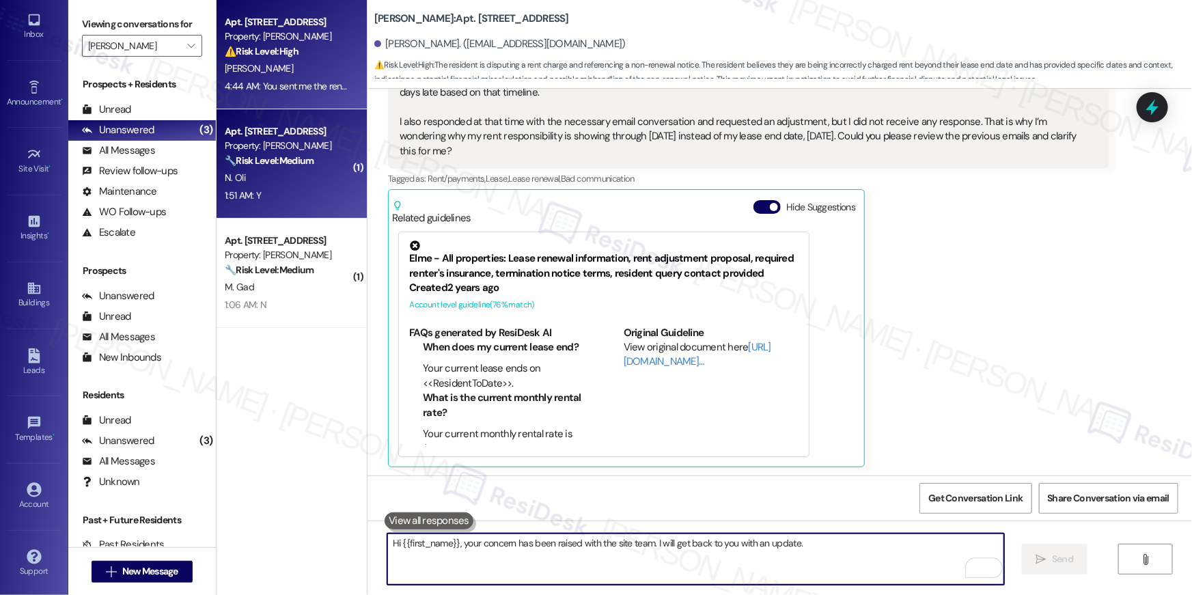
scroll to position [7882, 0]
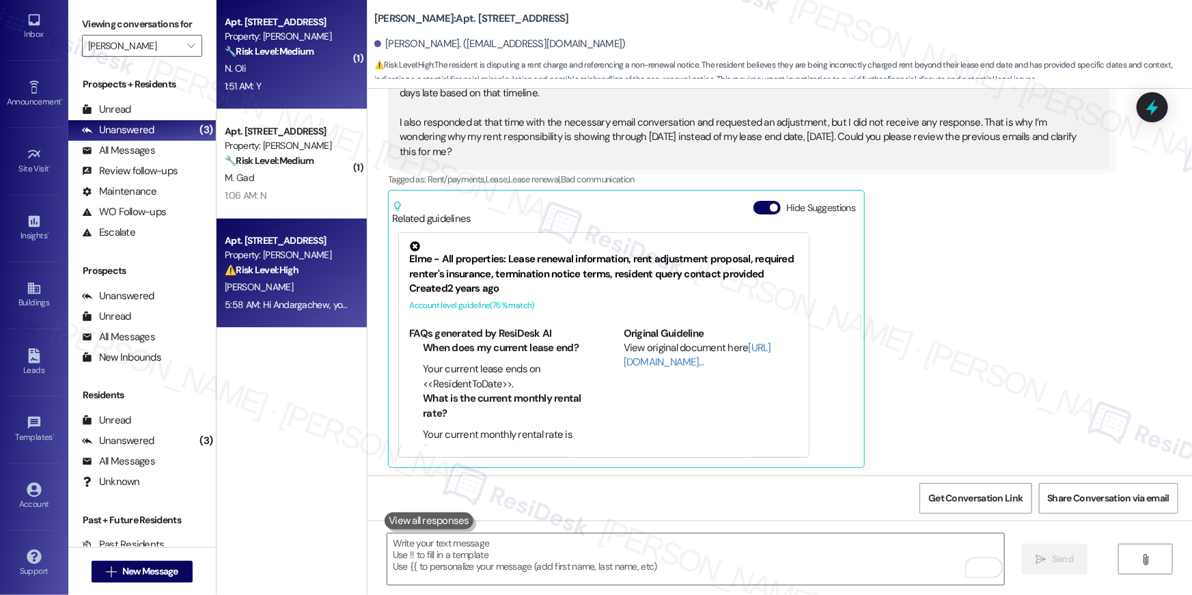
click at [301, 79] on div "1:51 AM: Y 1:51 AM: Y" at bounding box center [287, 86] width 129 height 17
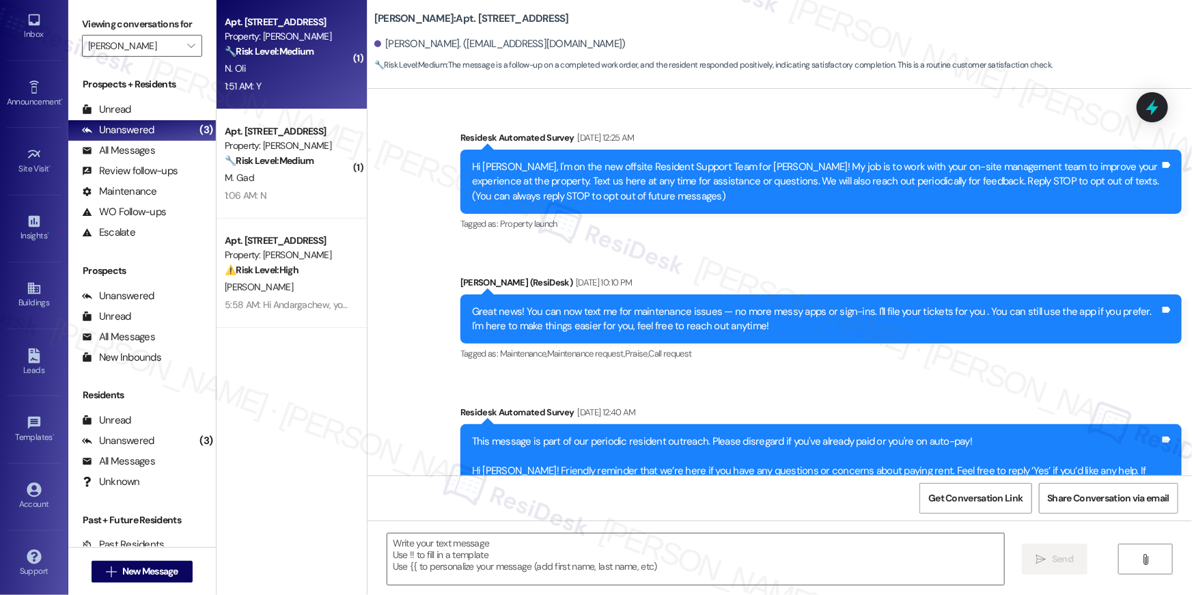
scroll to position [4829, 0]
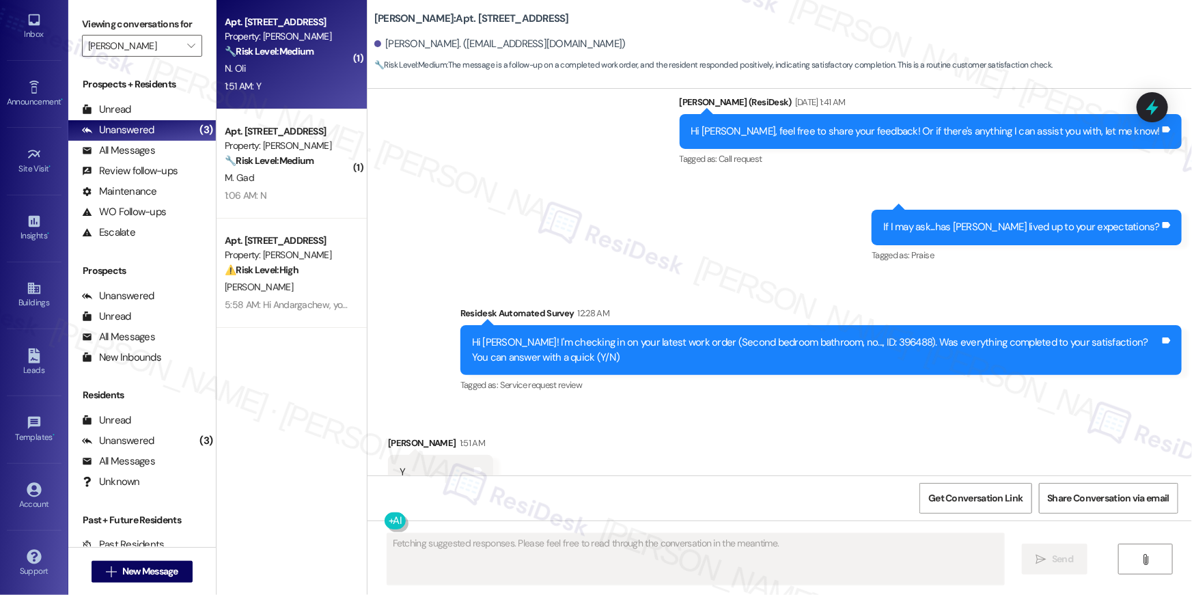
type textarea "Fetching suggested responses. Please feel free to read through the conversation…"
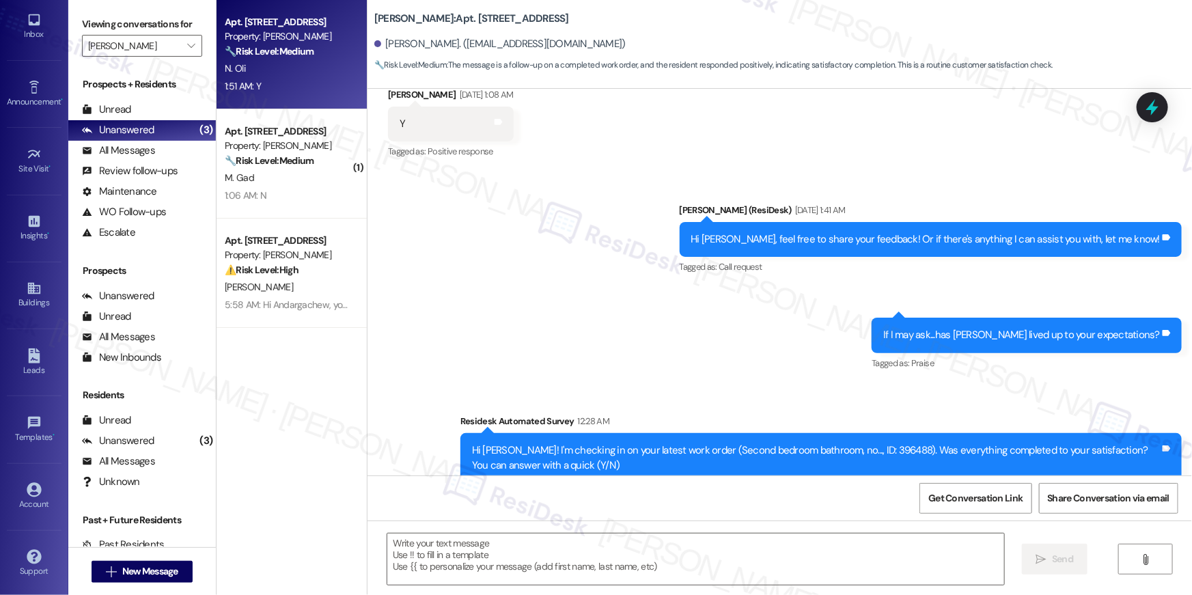
scroll to position [4830, 0]
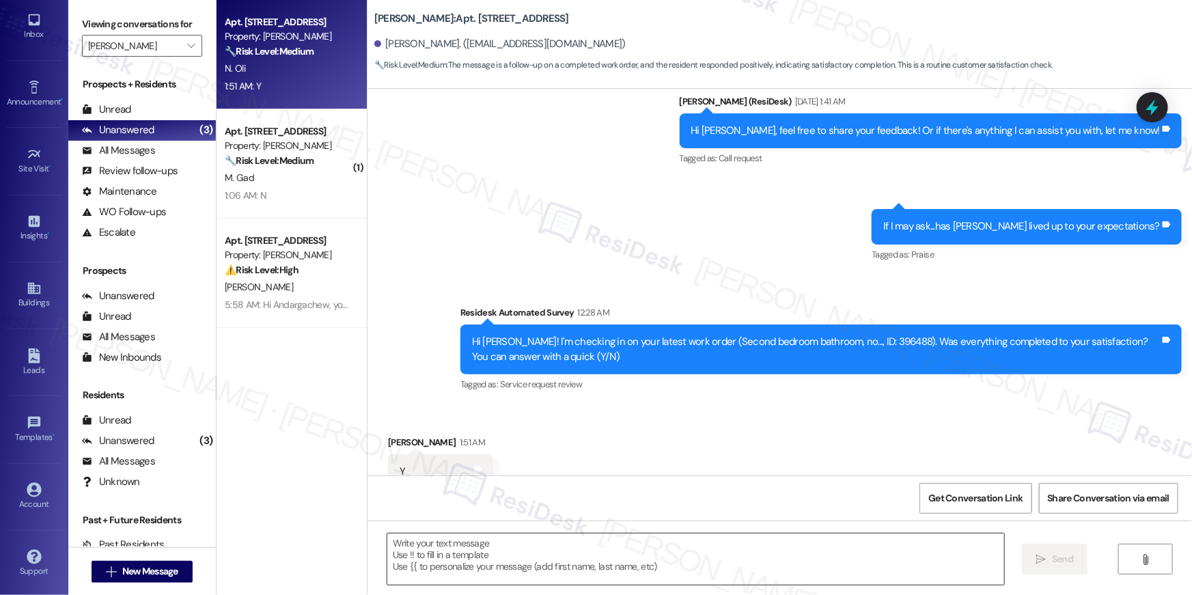
drag, startPoint x: 808, startPoint y: 533, endPoint x: 814, endPoint y: 554, distance: 21.9
click at [808, 533] on div at bounding box center [696, 559] width 618 height 53
click at [814, 554] on textarea at bounding box center [695, 559] width 617 height 51
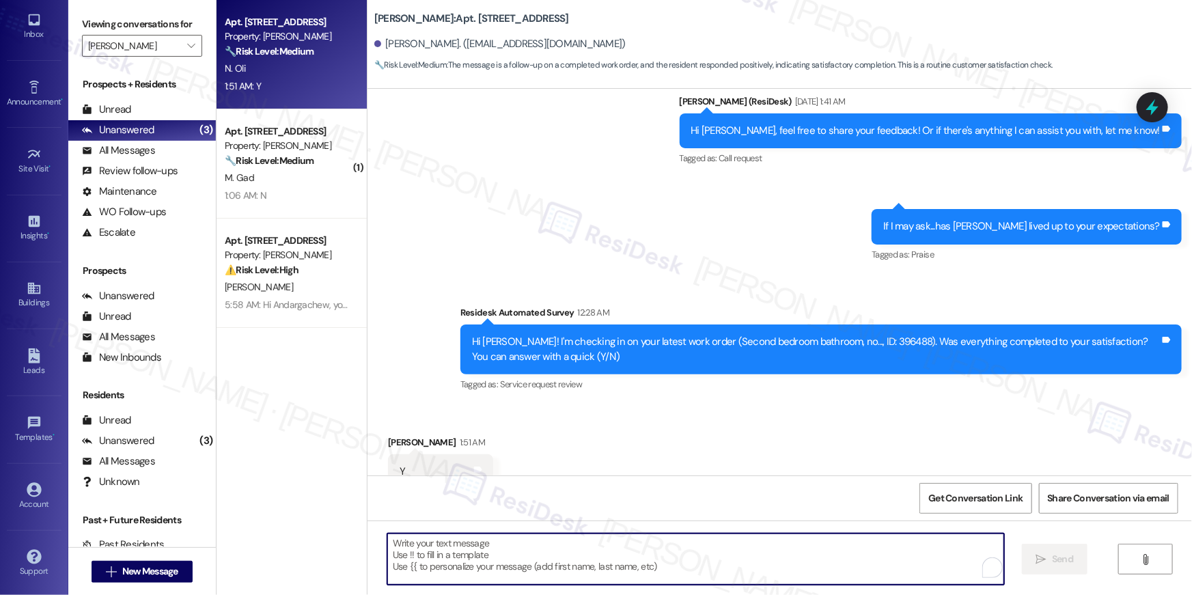
paste textarea "Hi {{first_name}}, I’m so glad to hear your work order has been completed! If t…"
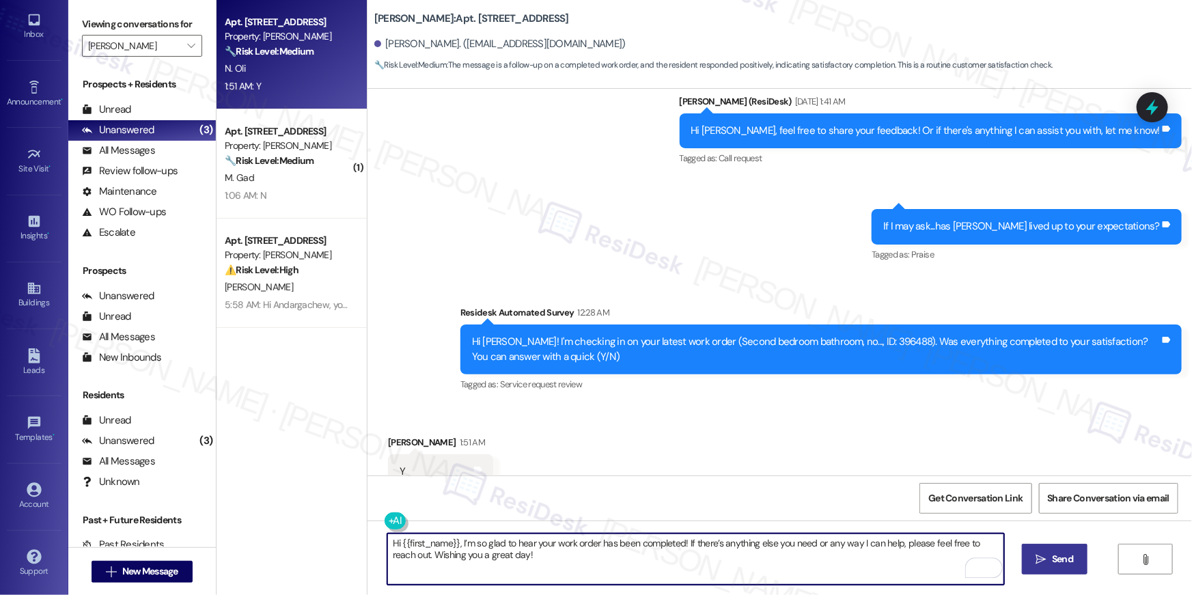
type textarea "Hi {{first_name}}, I’m so glad to hear your work order has been completed! If t…"
click at [1037, 555] on icon "" at bounding box center [1041, 559] width 10 height 11
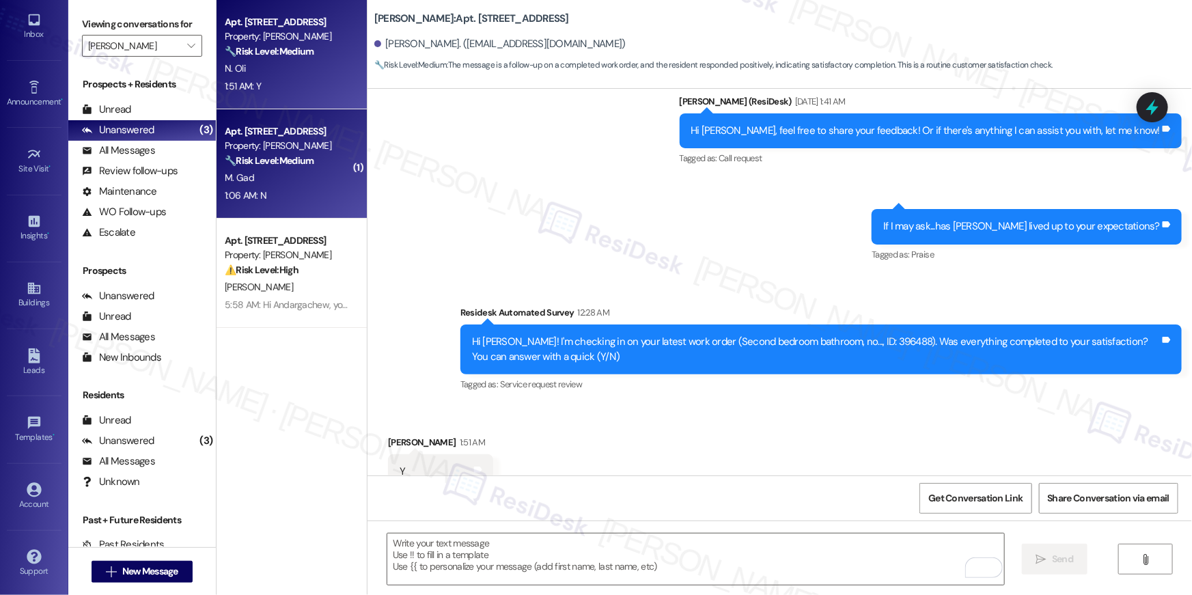
click at [288, 148] on div "Property: [PERSON_NAME]" at bounding box center [288, 146] width 126 height 14
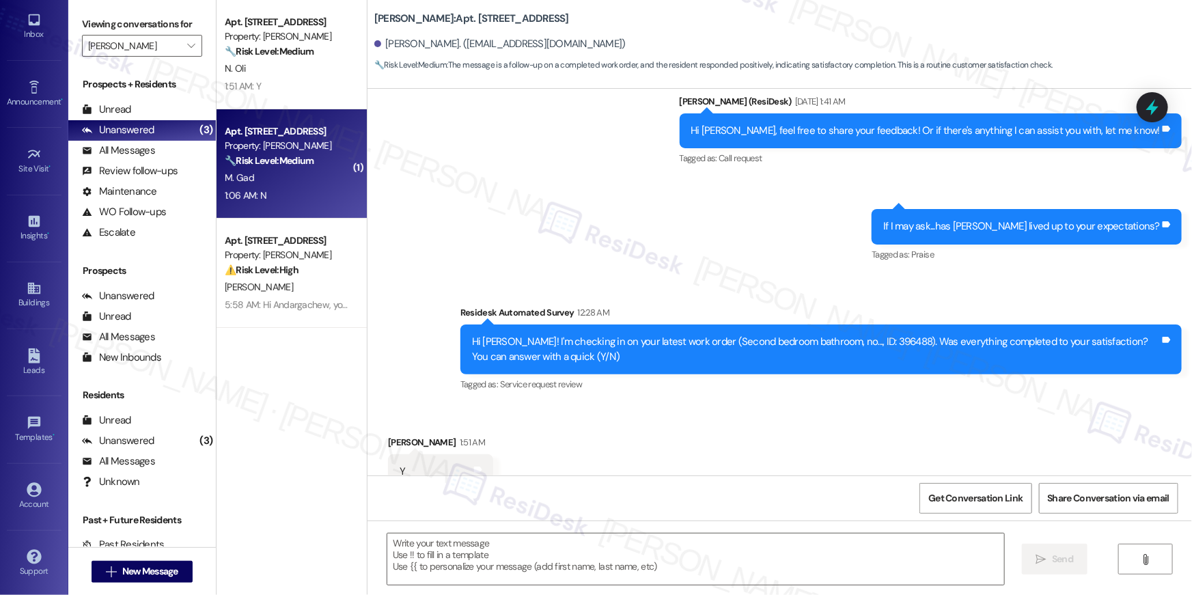
type textarea "Fetching suggested responses. Please feel free to read through the conversation…"
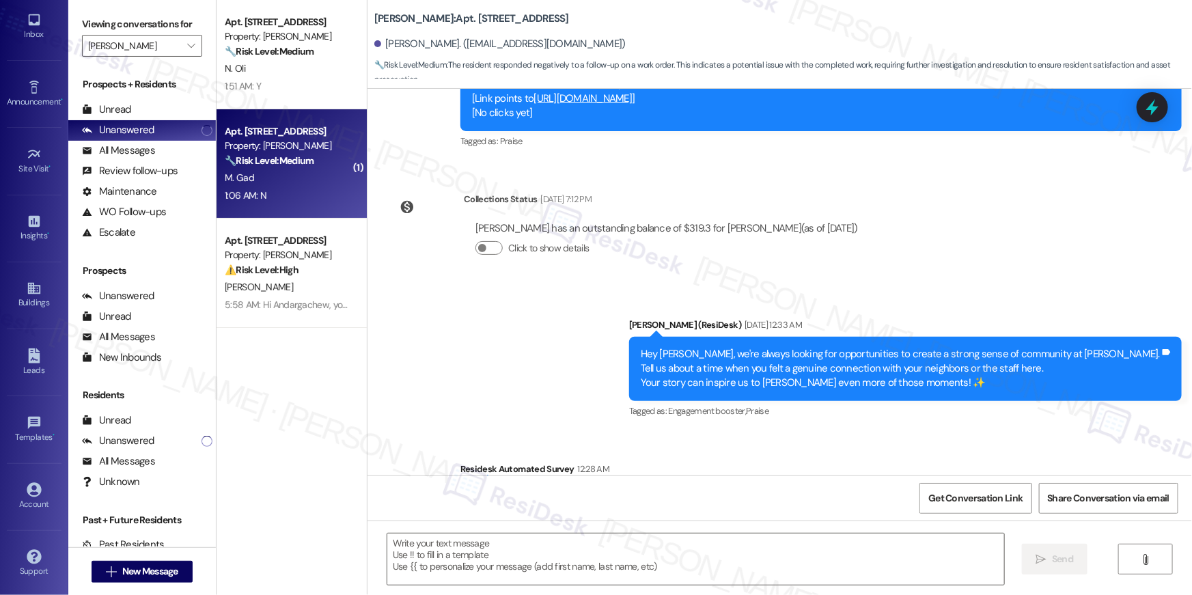
type textarea "Fetching suggested responses. Please feel free to read through the conversation…"
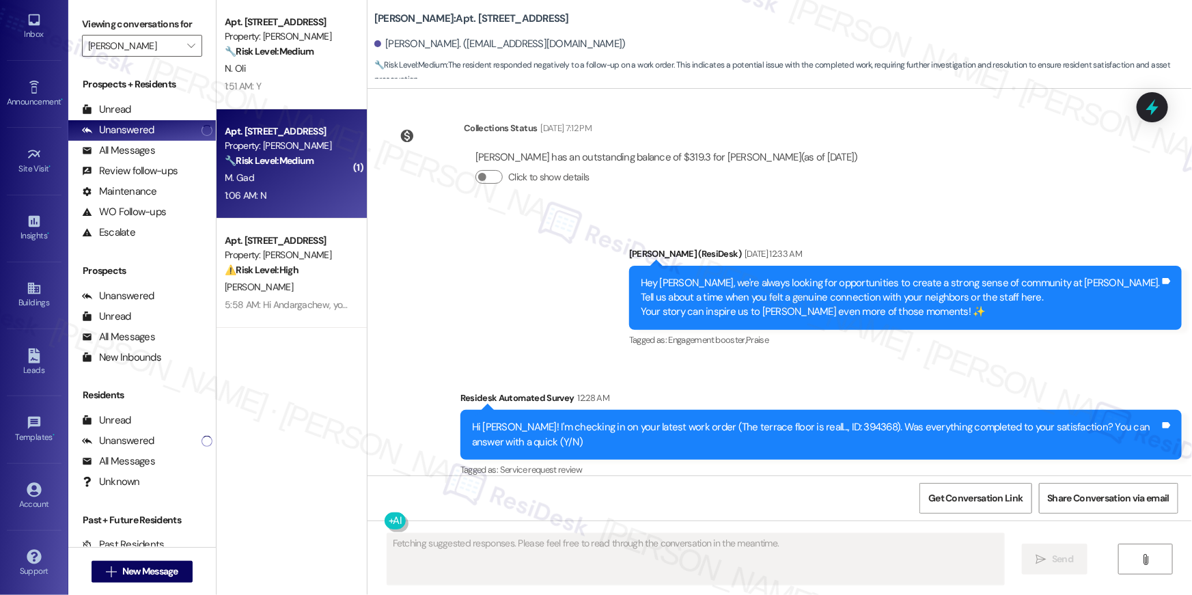
scroll to position [851, 0]
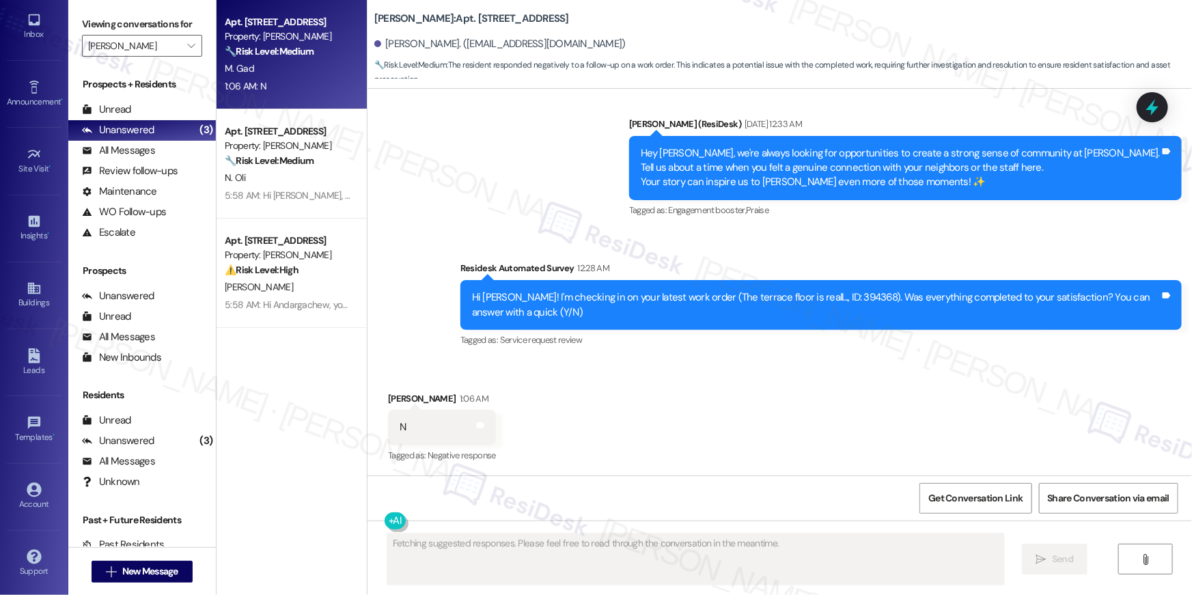
click at [257, 68] on div "M. Gad" at bounding box center [287, 68] width 129 height 17
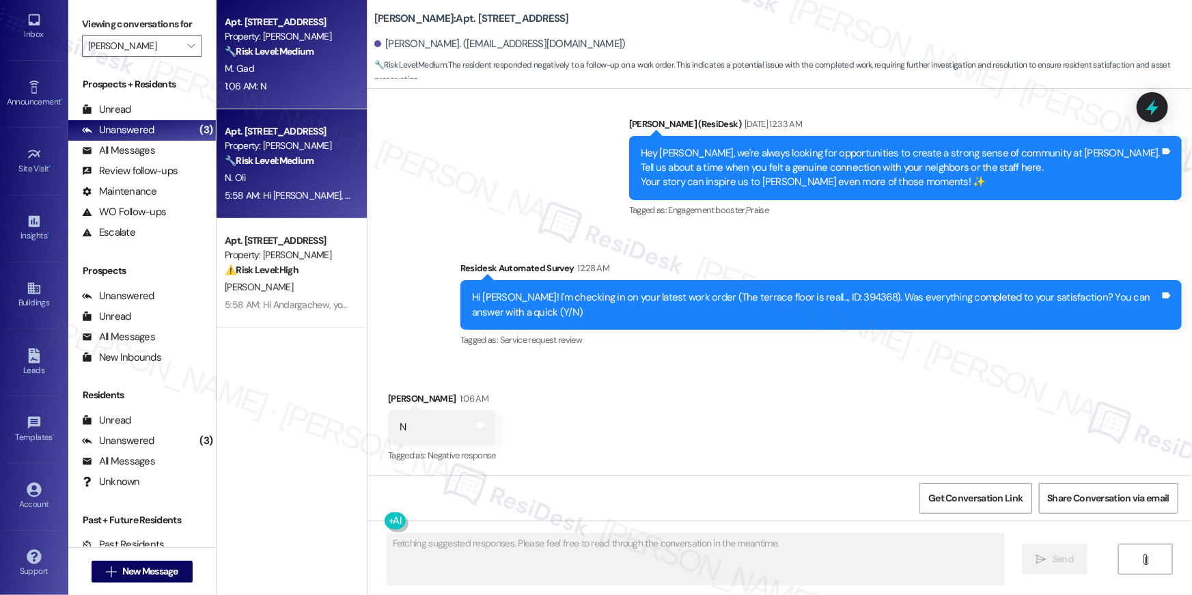
click at [269, 152] on div "Property: [PERSON_NAME]" at bounding box center [288, 146] width 126 height 14
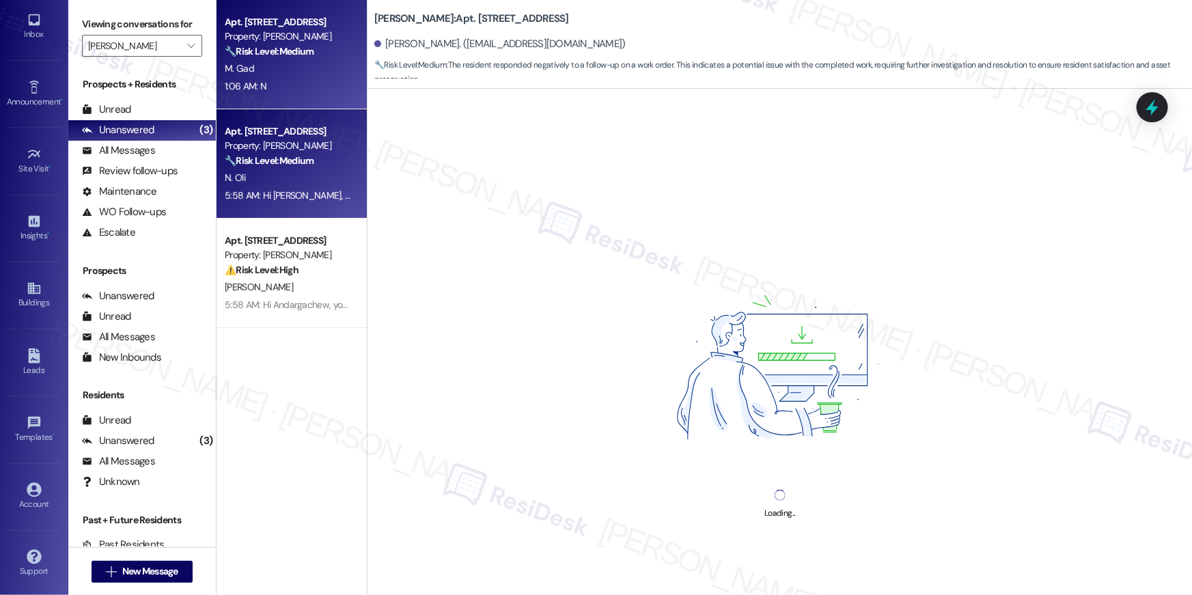
click at [268, 68] on div "M. Gad" at bounding box center [287, 68] width 129 height 17
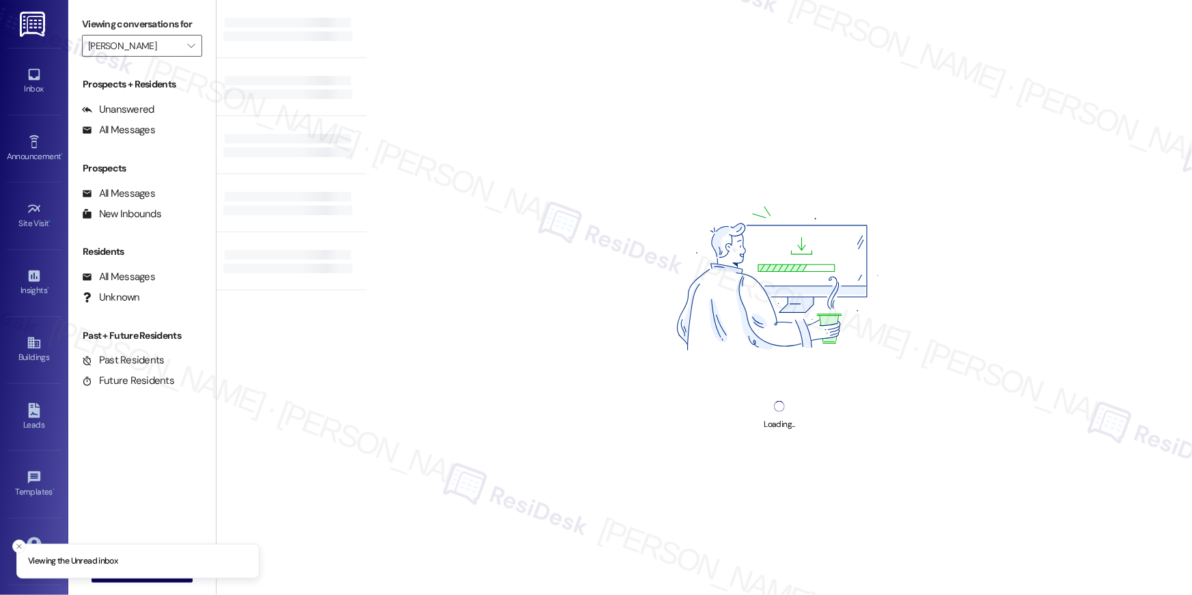
type input "[PERSON_NAME]"
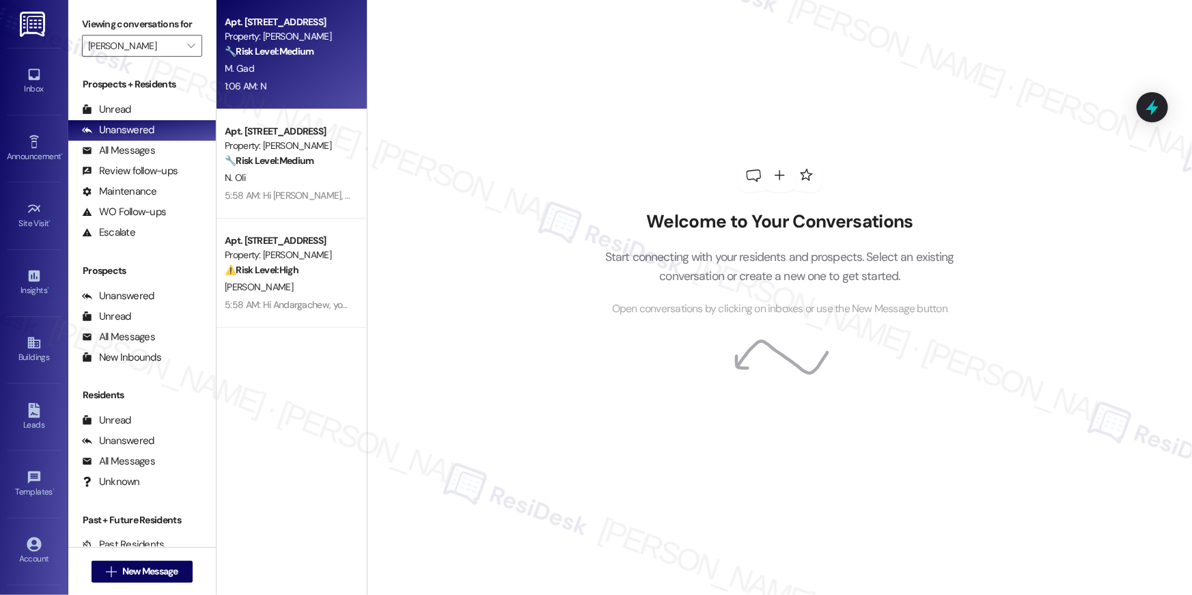
click at [237, 53] on strong "🔧 Risk Level: Medium" at bounding box center [269, 51] width 89 height 12
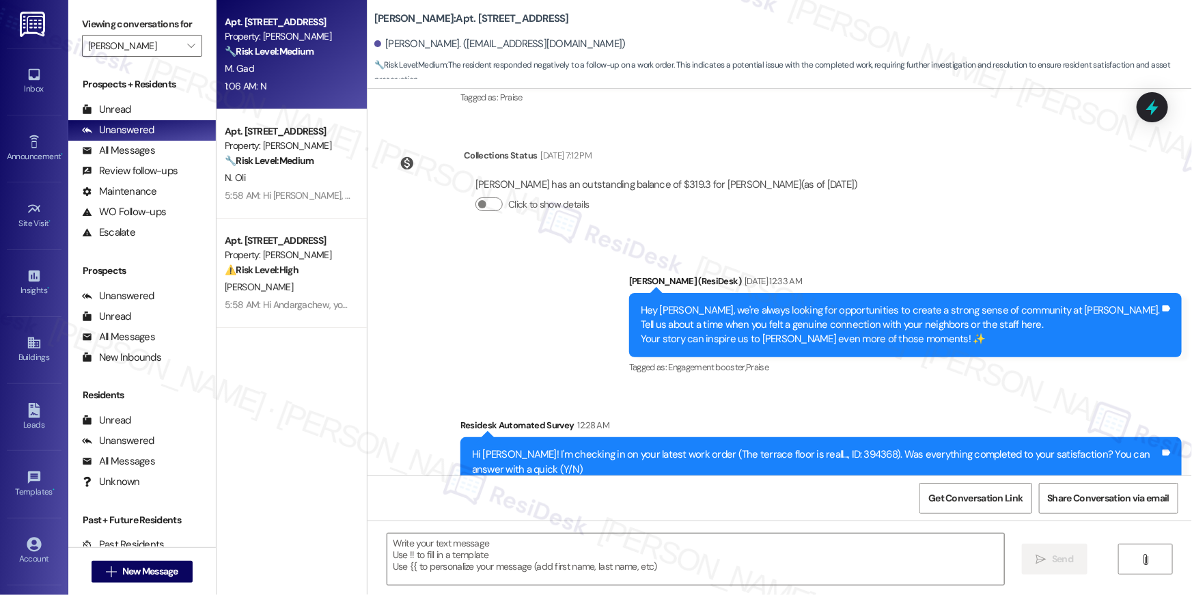
scroll to position [851, 0]
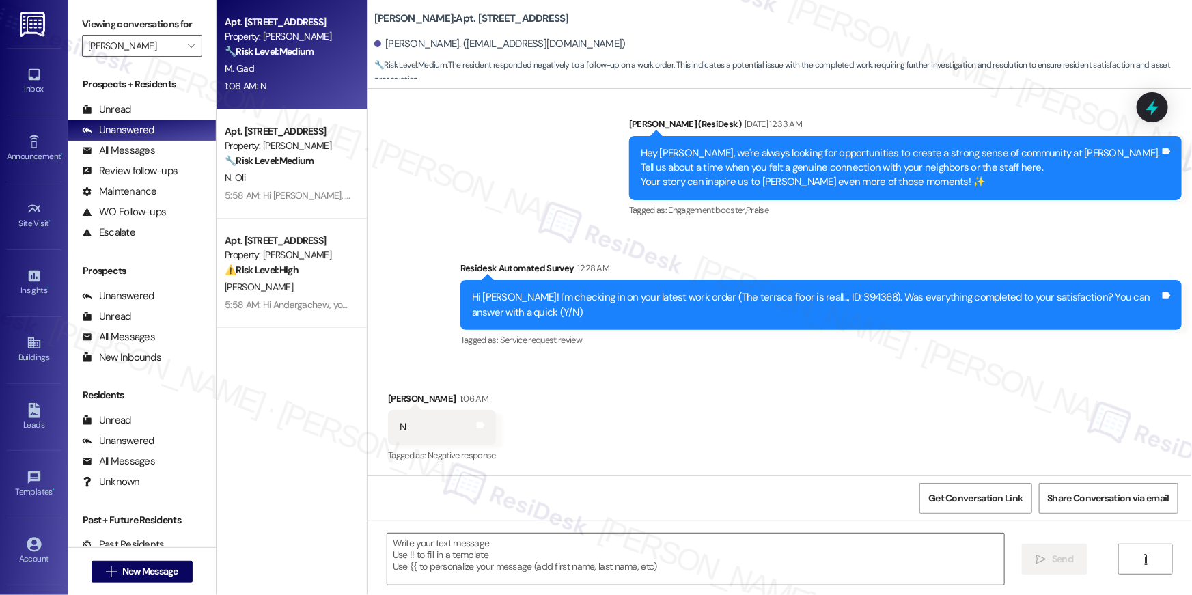
type textarea "Fetching suggested responses. Please feel free to read through the conversation…"
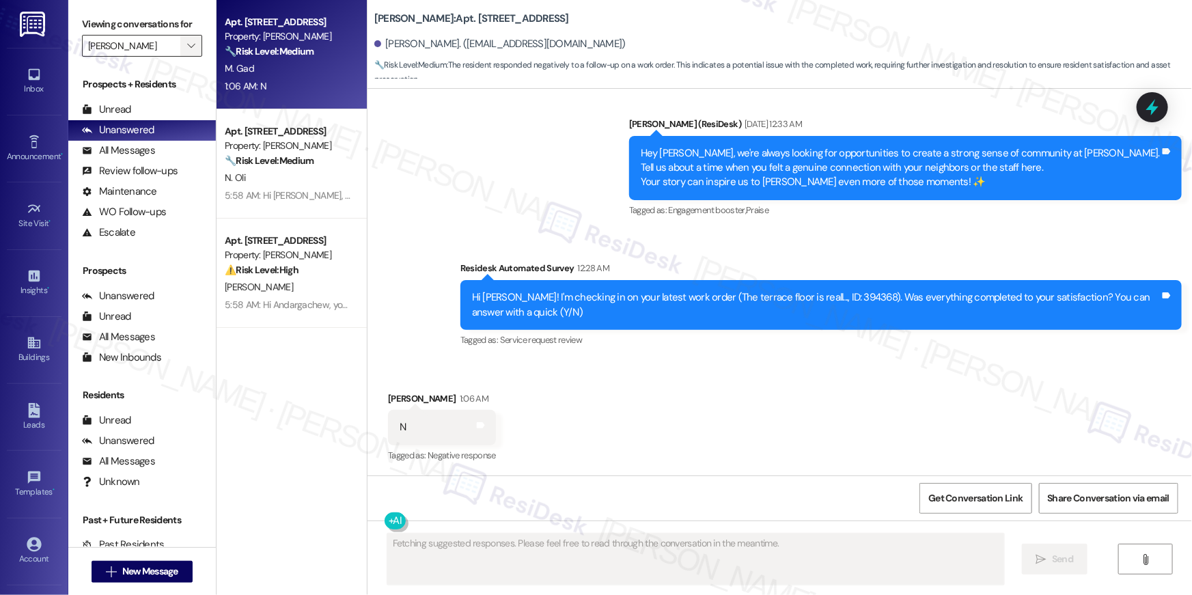
click at [184, 51] on span "" at bounding box center [190, 46] width 13 height 22
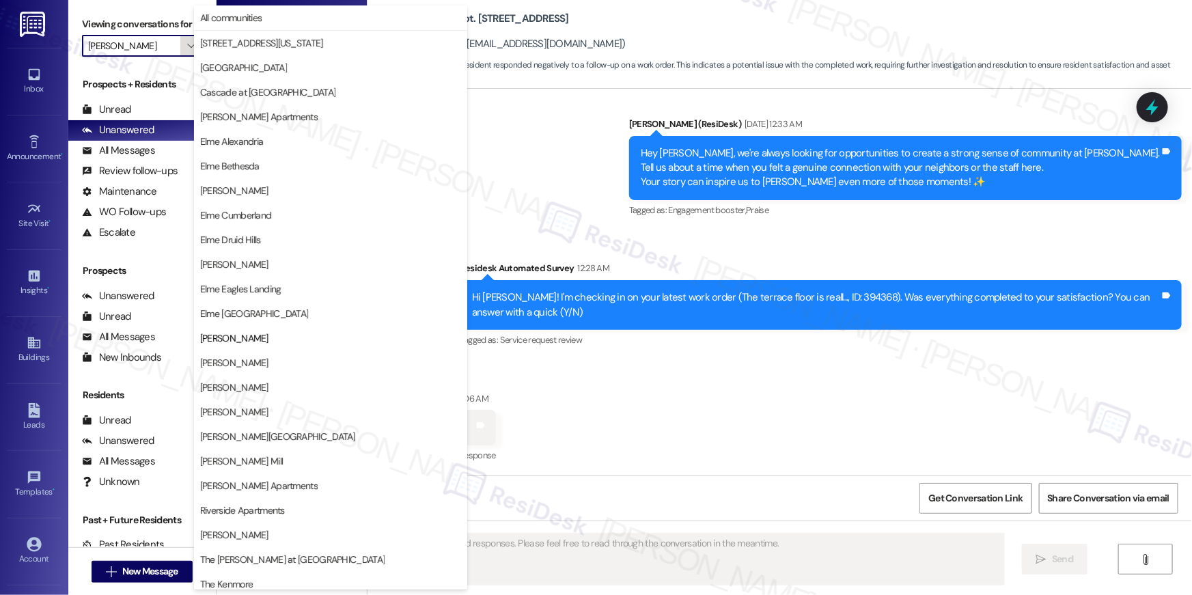
scroll to position [129, 0]
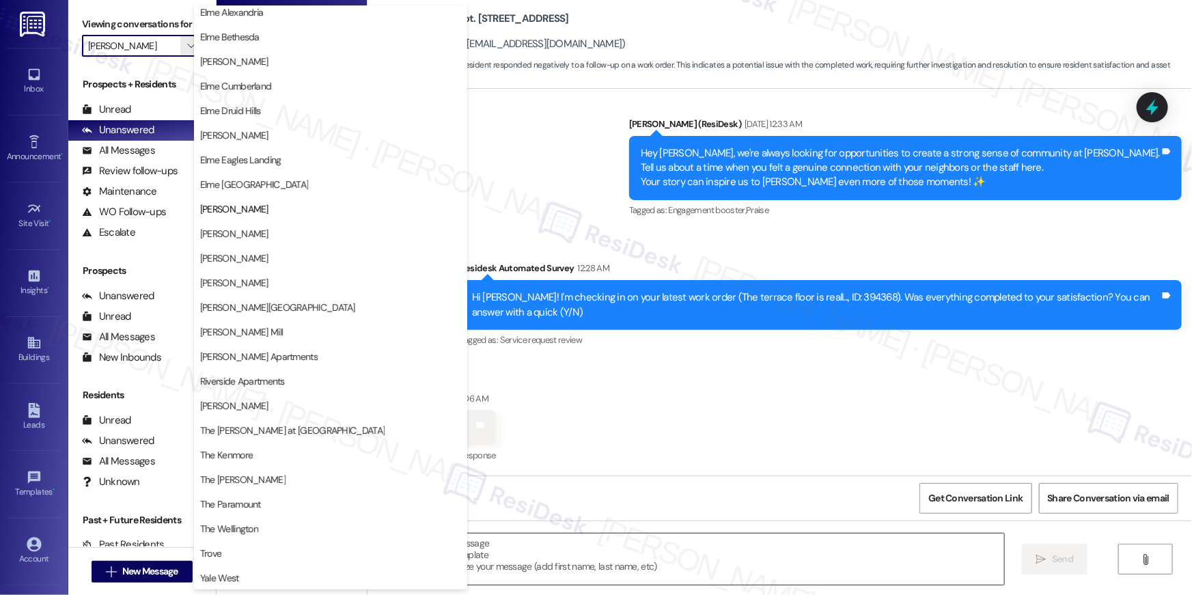
click at [595, 538] on textarea at bounding box center [695, 559] width 617 height 51
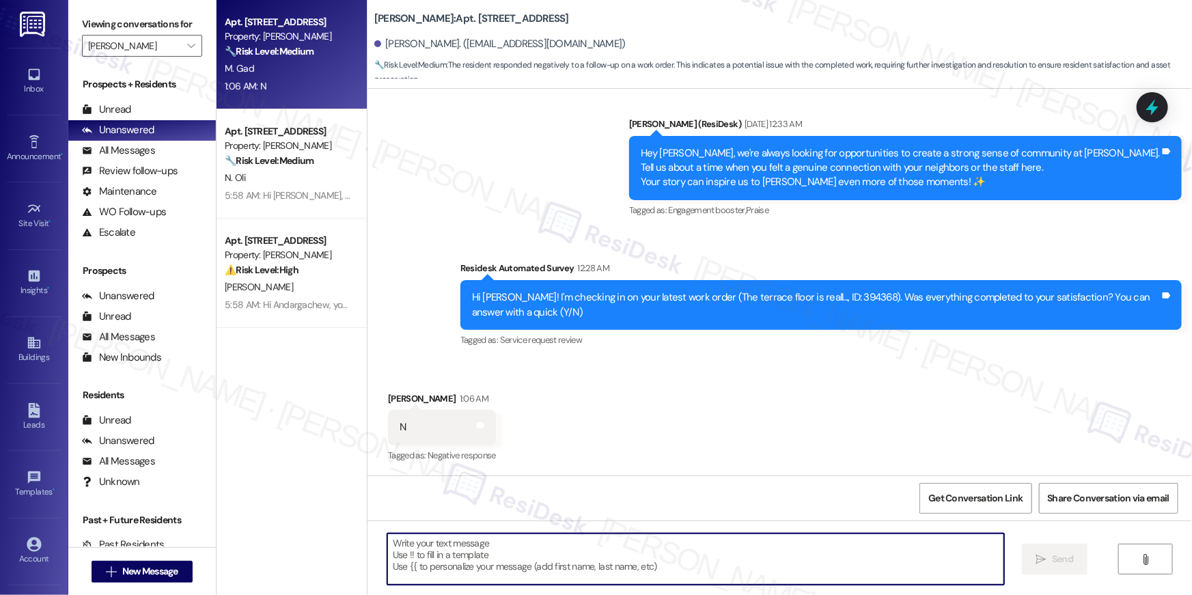
click at [603, 555] on textarea at bounding box center [695, 559] width 617 height 51
click at [601, 552] on textarea "To enrich screen reader interactions, please activate Accessibility in Grammarl…" at bounding box center [695, 559] width 617 height 51
paste textarea "Hi {{first_name}}, I’m sorry to hear your work order is still not complete. Cou…"
type textarea "Hi {{first_name}}, I’m sorry to hear your work order is still not complete. Cou…"
click at [184, 53] on span "" at bounding box center [190, 46] width 13 height 22
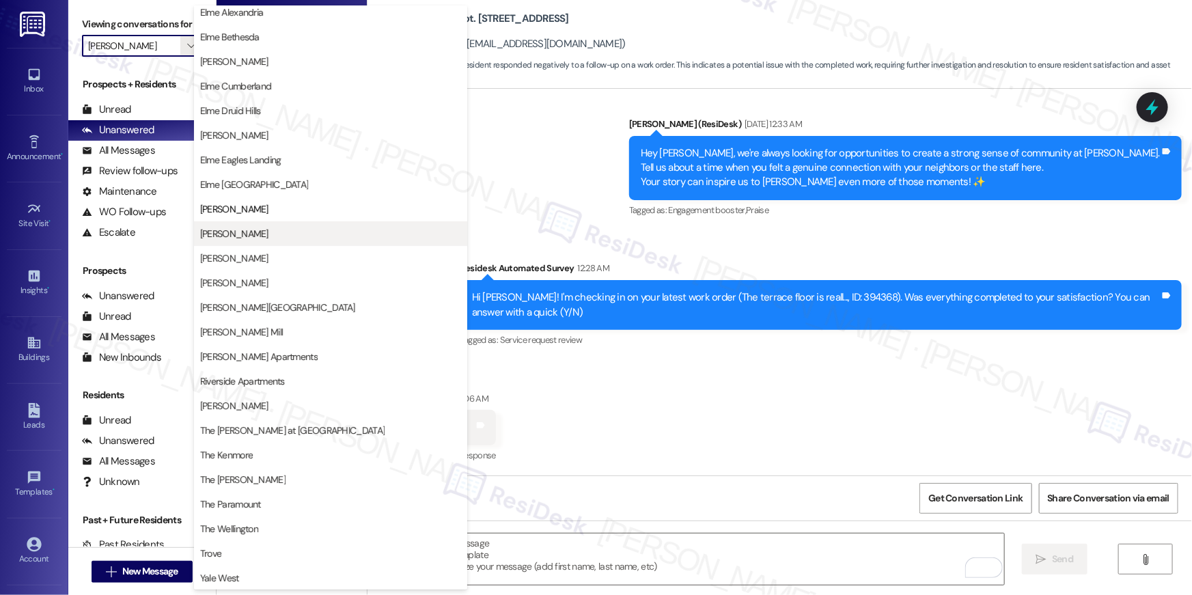
click at [284, 231] on span "[PERSON_NAME]" at bounding box center [330, 234] width 261 height 14
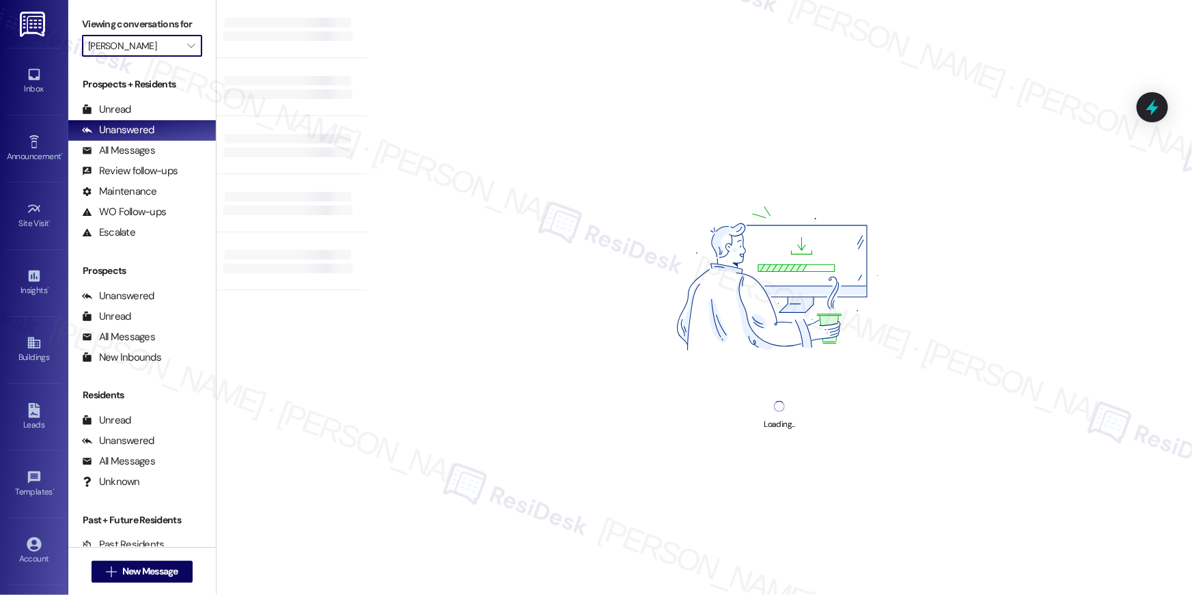
type input "[PERSON_NAME]"
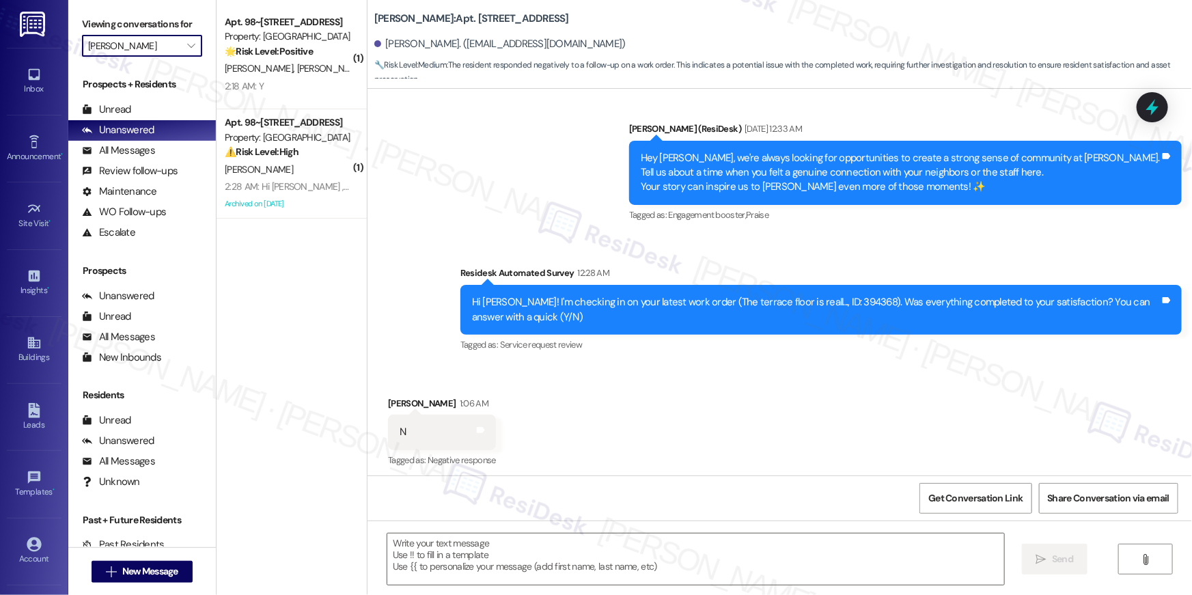
scroll to position [851, 0]
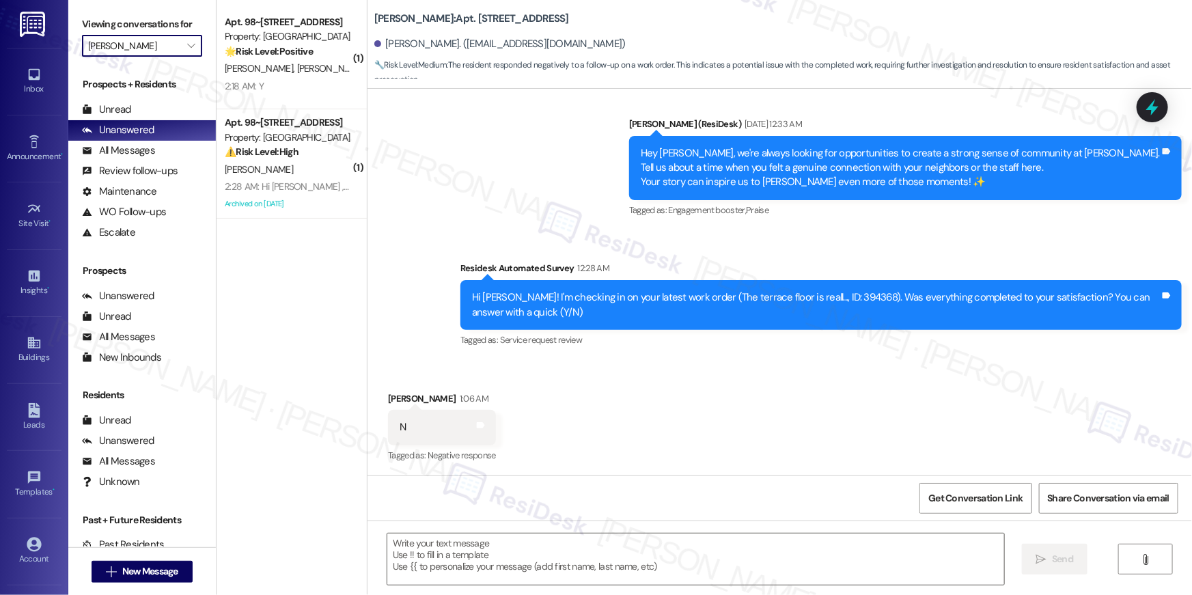
type textarea "Fetching suggested responses. Please feel free to read through the conversation…"
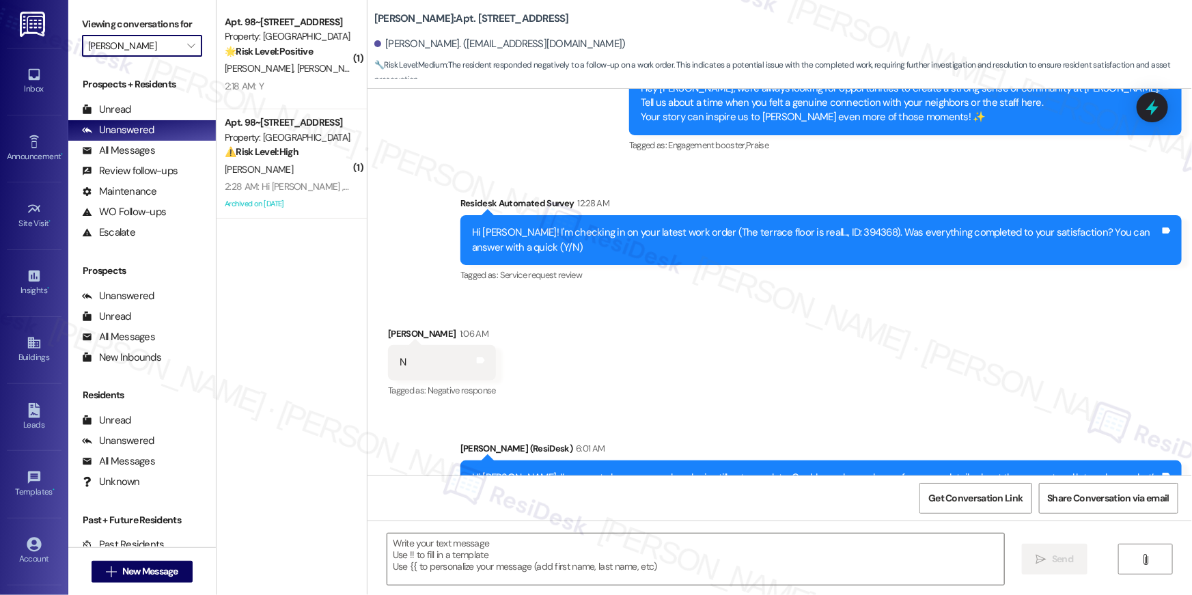
scroll to position [980, 0]
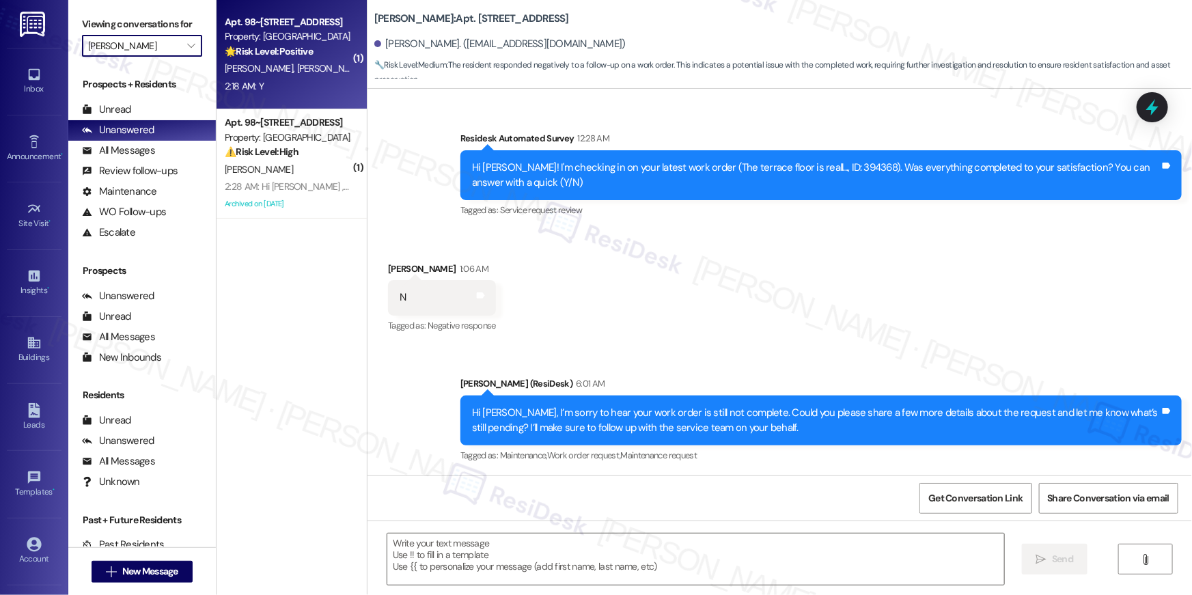
click at [251, 54] on strong "🌟 Risk Level: Positive" at bounding box center [269, 51] width 88 height 12
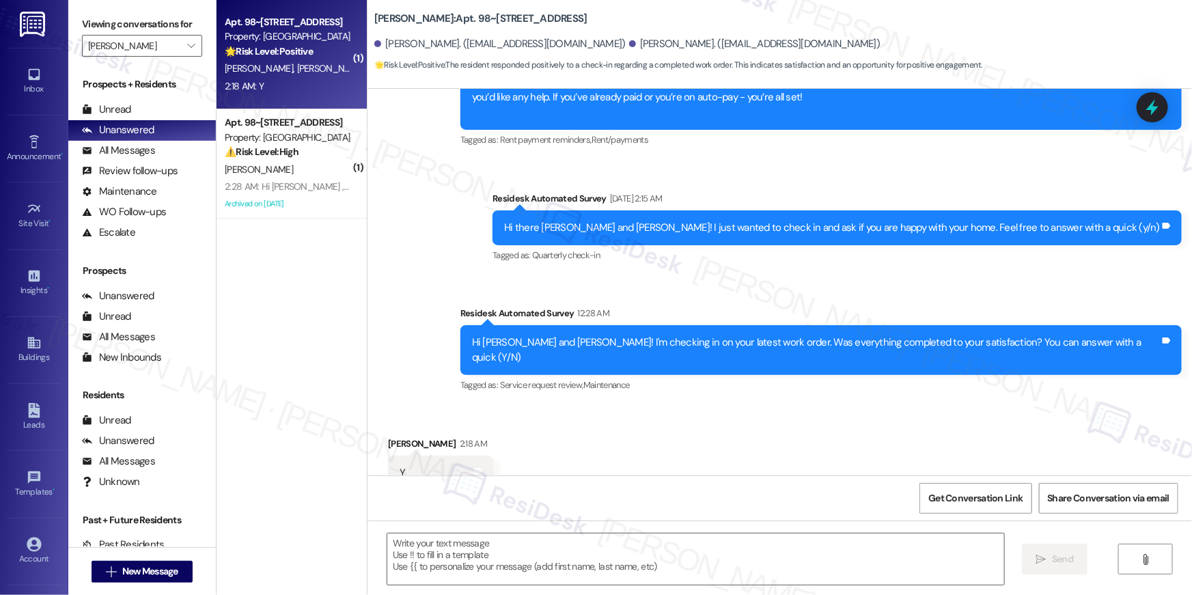
type textarea "Fetching suggested responses. Please feel free to read through the conversation…"
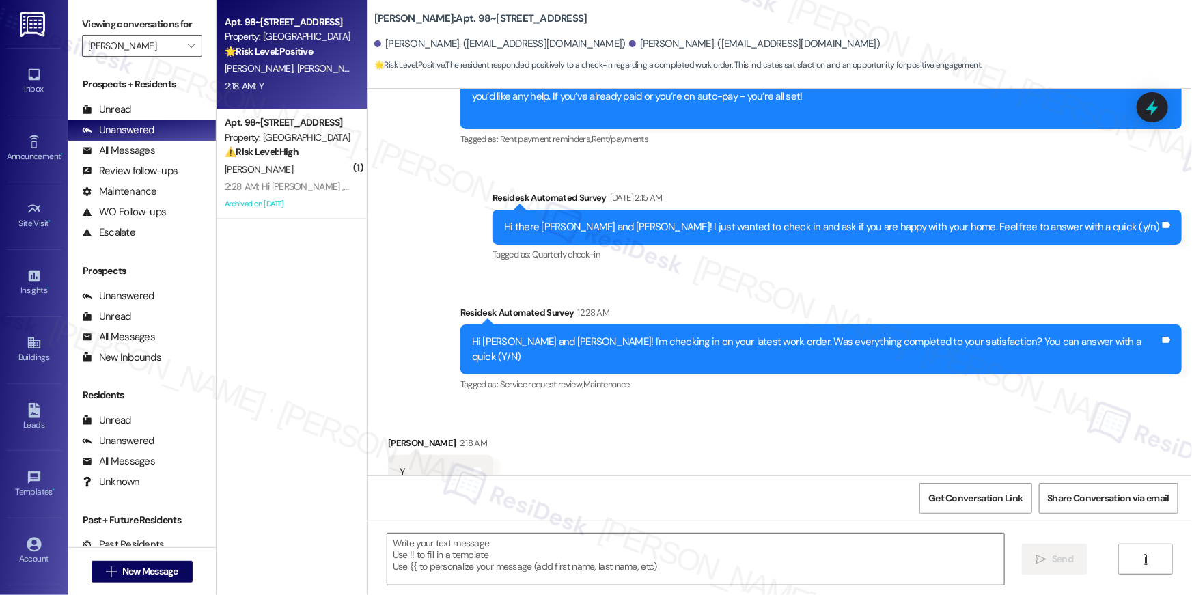
scroll to position [1217, 0]
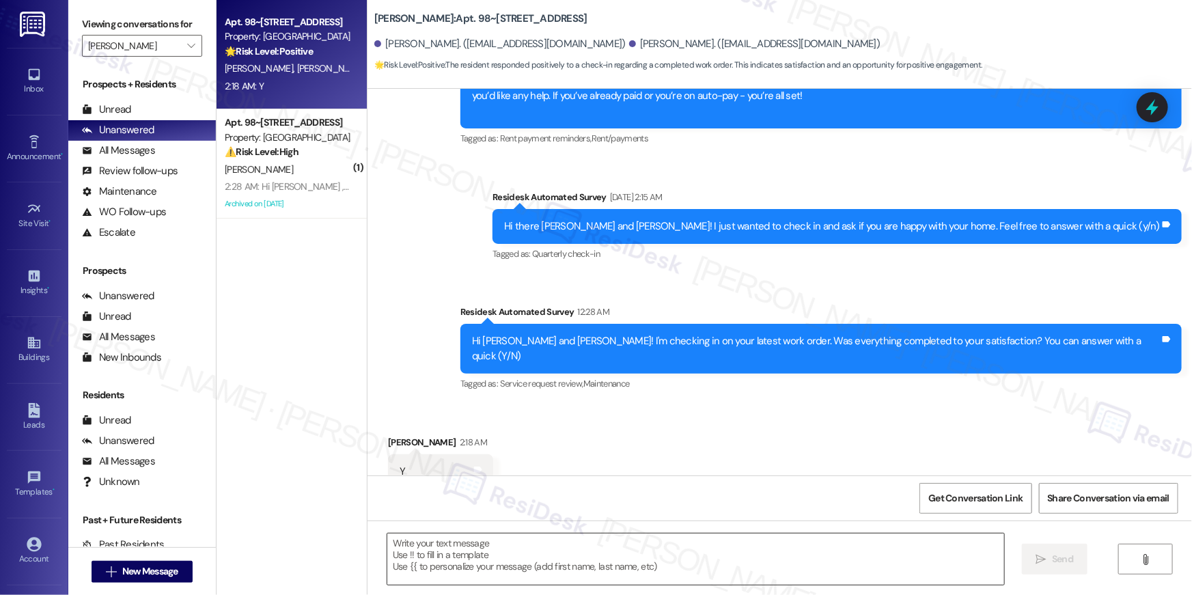
click at [849, 555] on textarea at bounding box center [695, 559] width 617 height 51
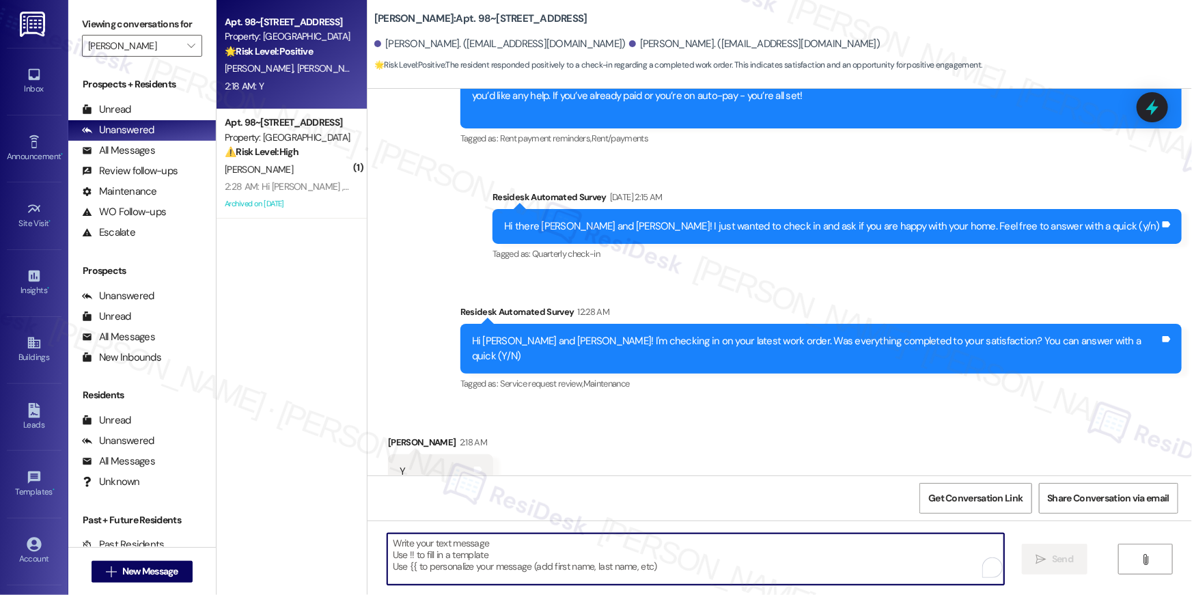
paste textarea "Hi {{first_name}}, I’m so glad to hear your work order has been completed! If t…"
type textarea "Hi {{first_name}}, I’m so glad to hear your work order has been completed! If t…"
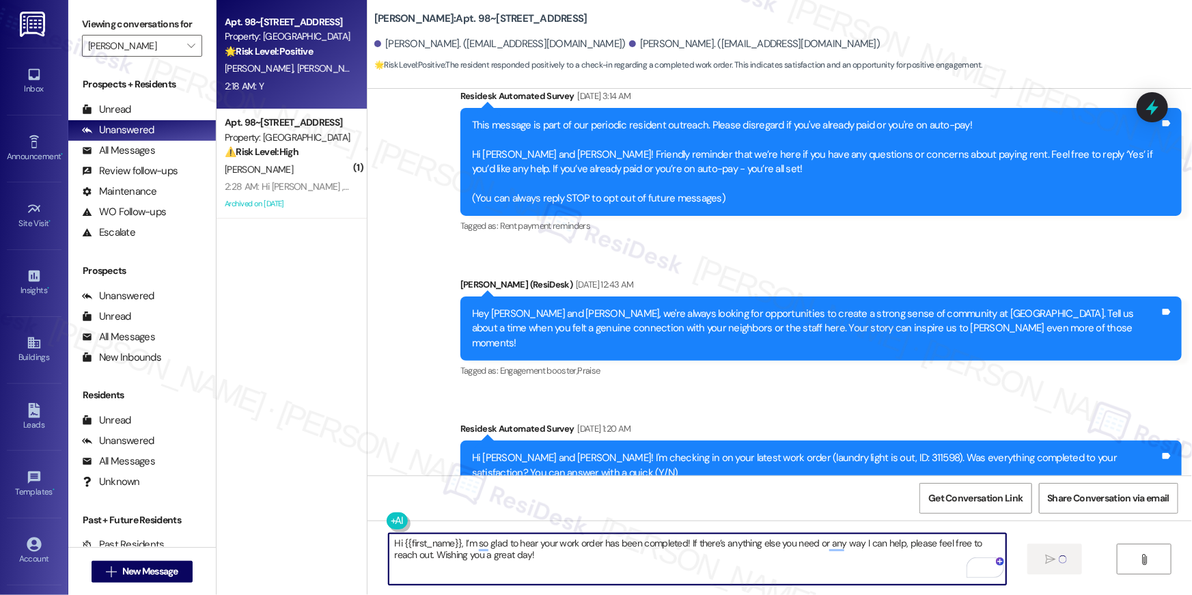
scroll to position [0, 0]
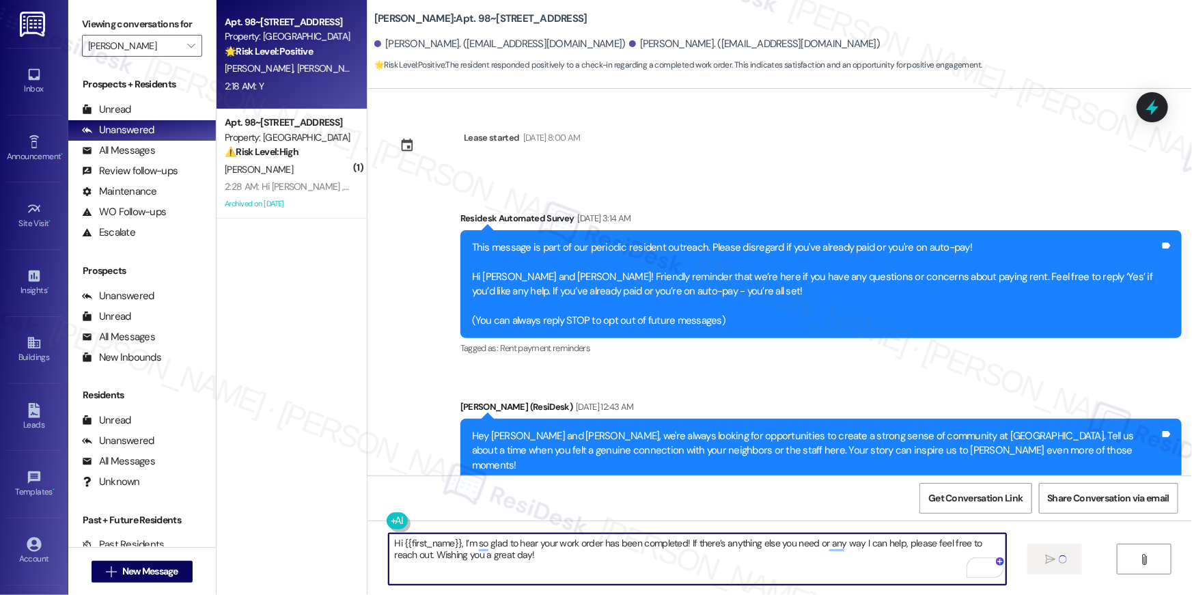
click at [840, 563] on textarea "Hi {{first_name}}, I’m so glad to hear your work order has been completed! If t…" at bounding box center [697, 559] width 617 height 51
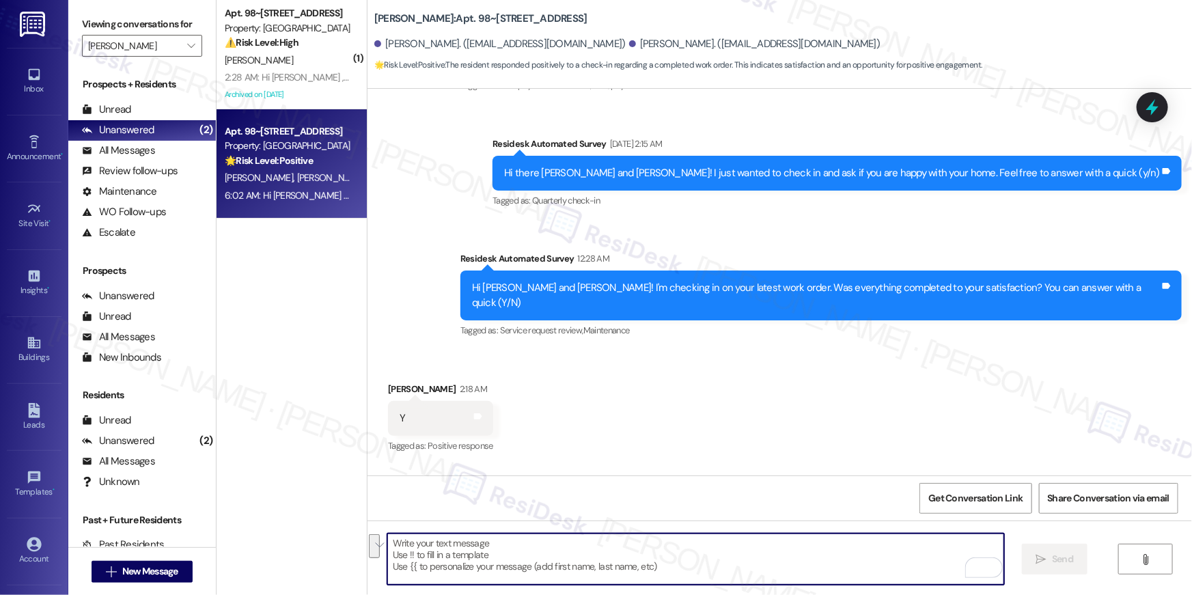
scroll to position [1327, 0]
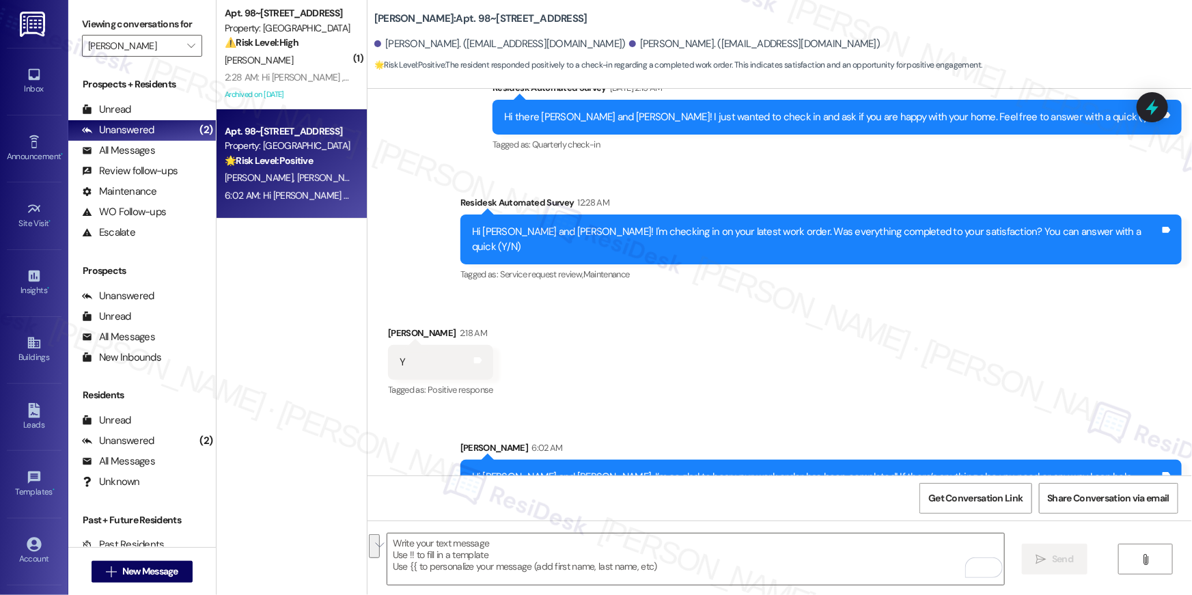
click at [195, 46] on div "Viewing conversations for [PERSON_NAME] " at bounding box center [142, 35] width 148 height 70
click at [192, 46] on button "" at bounding box center [191, 46] width 22 height 22
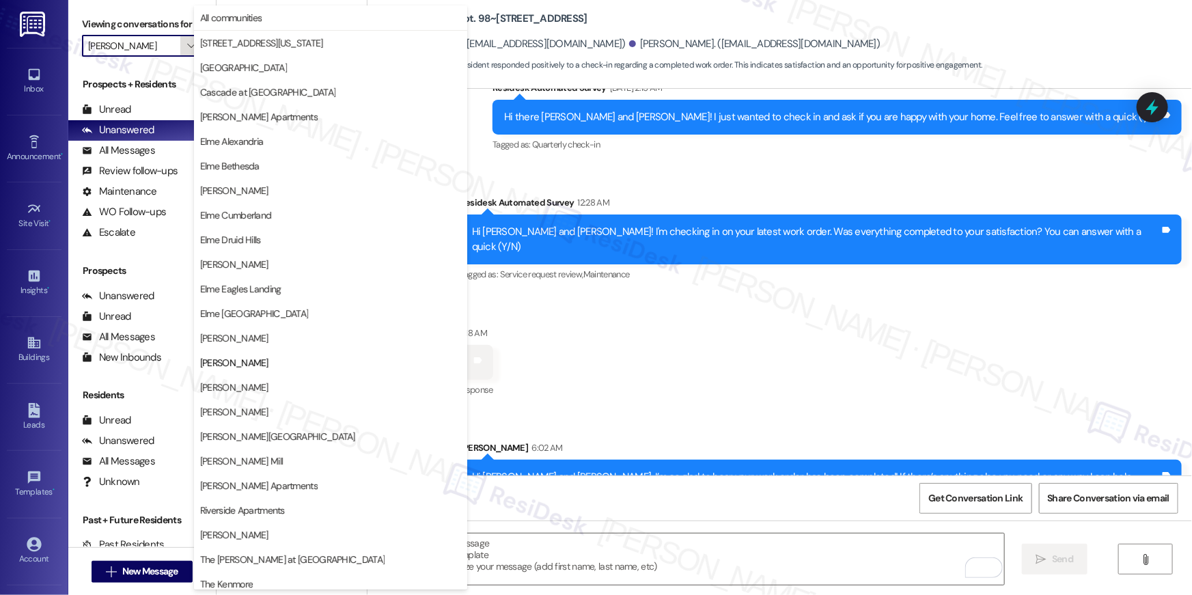
scroll to position [129, 0]
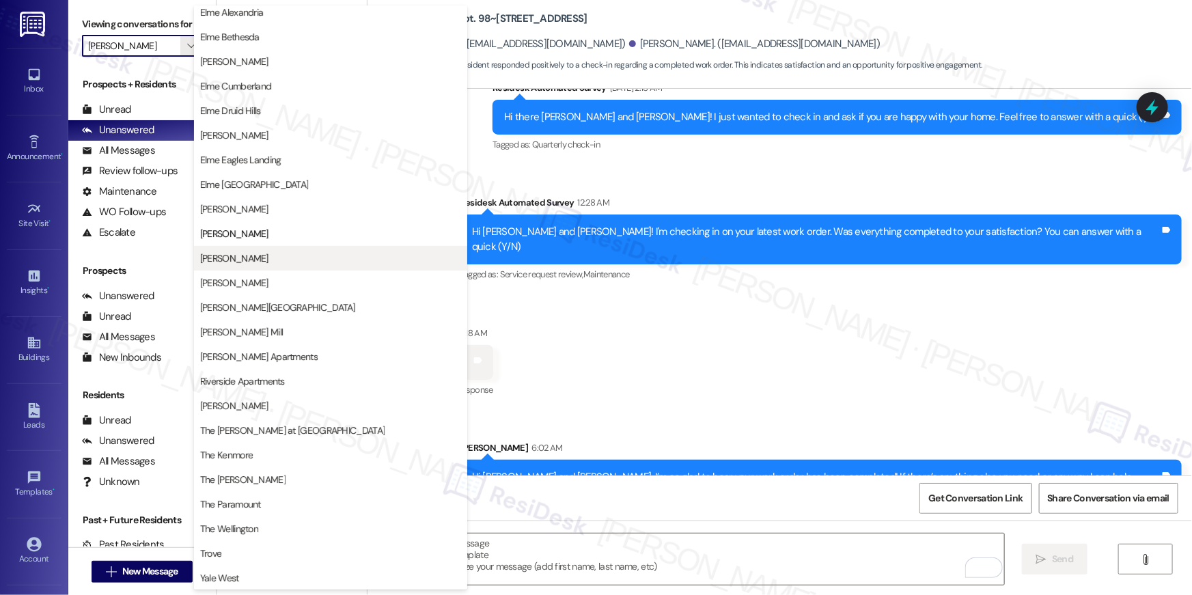
click at [290, 252] on span "[PERSON_NAME]" at bounding box center [330, 258] width 261 height 14
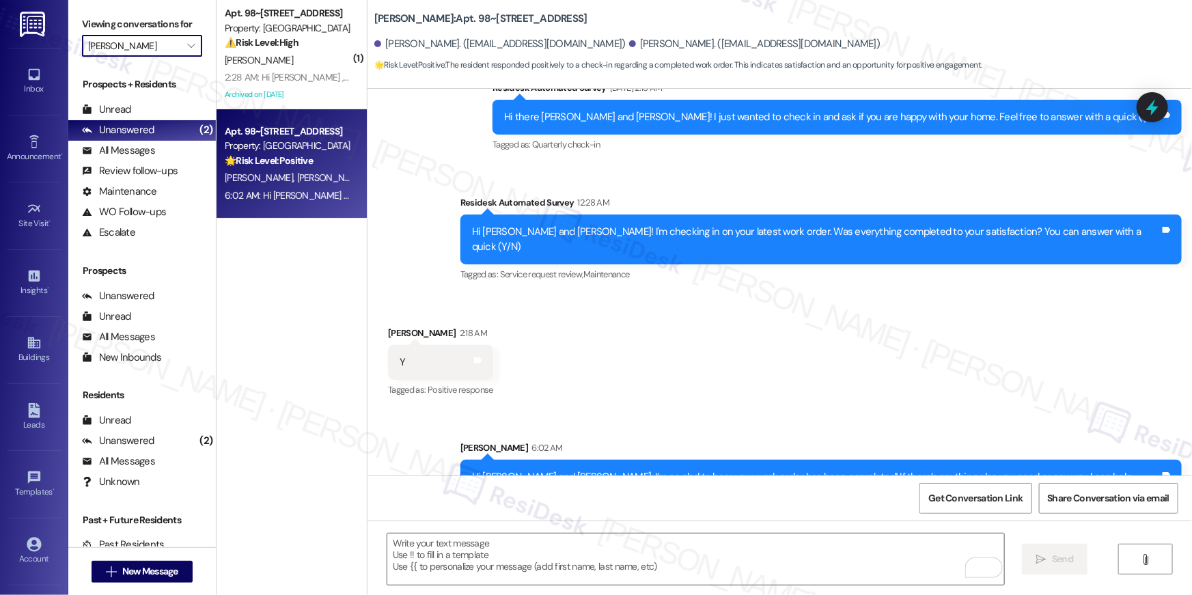
type input "[PERSON_NAME]"
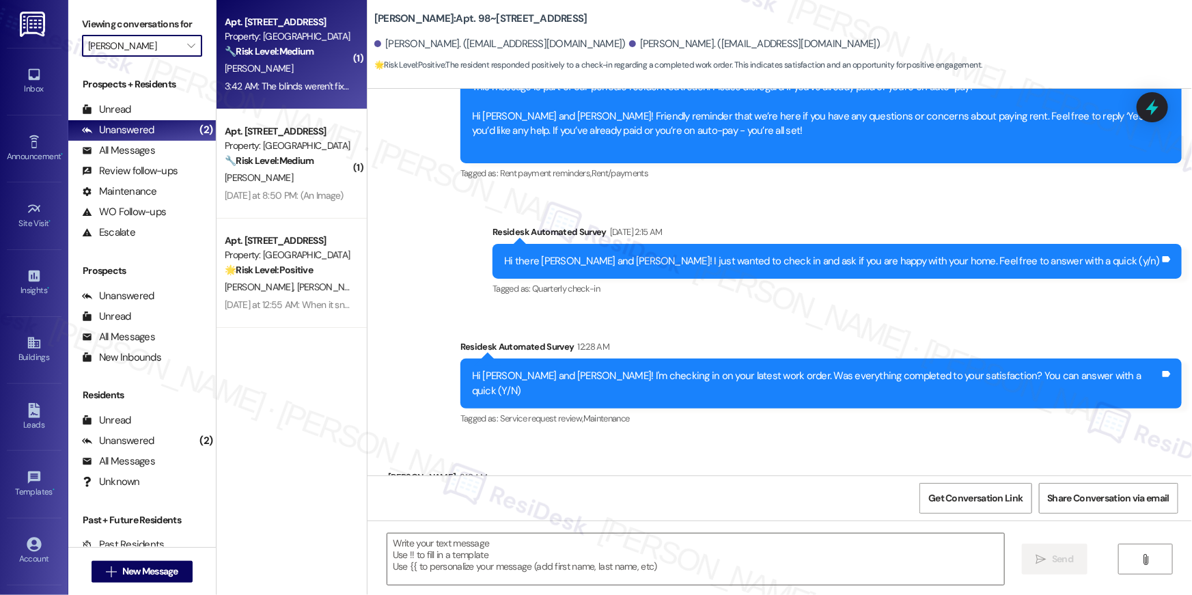
type textarea "Fetching suggested responses. Please feel free to read through the conversation…"
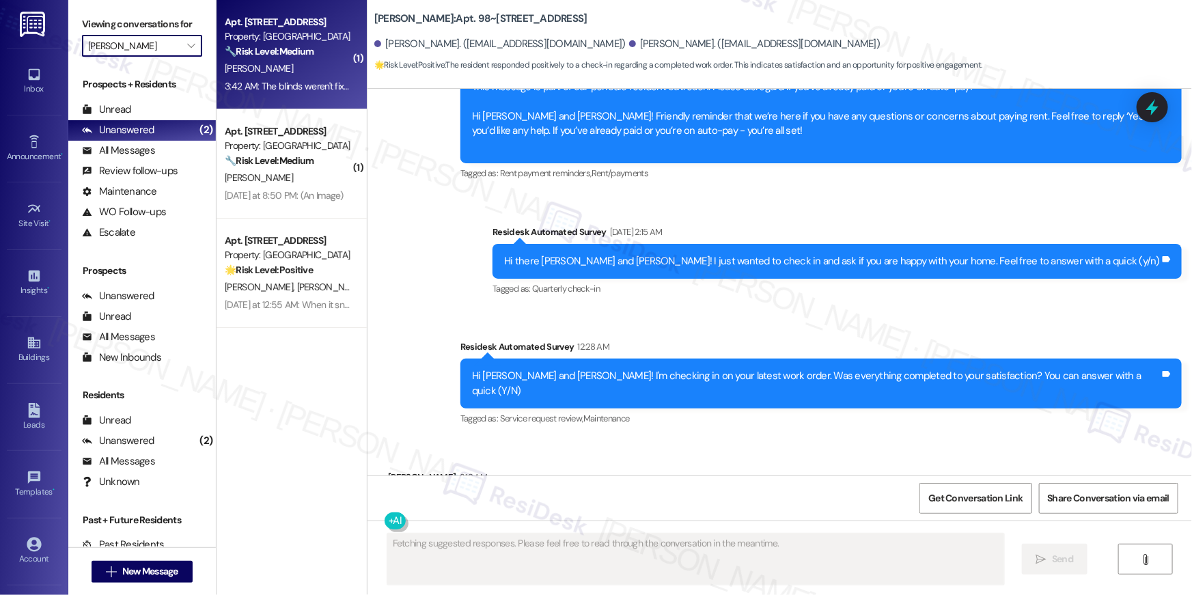
scroll to position [1217, 0]
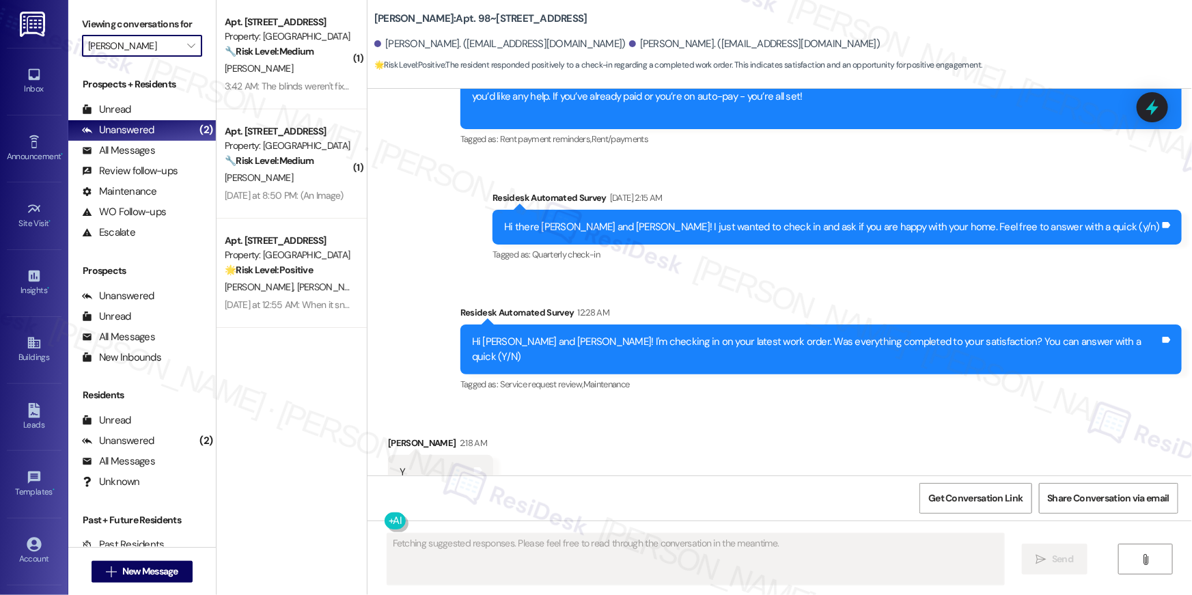
click at [289, 82] on div "3:42 AM: The blinds weren't fixed 3:42 AM: The blinds weren't fixed" at bounding box center [290, 86] width 130 height 12
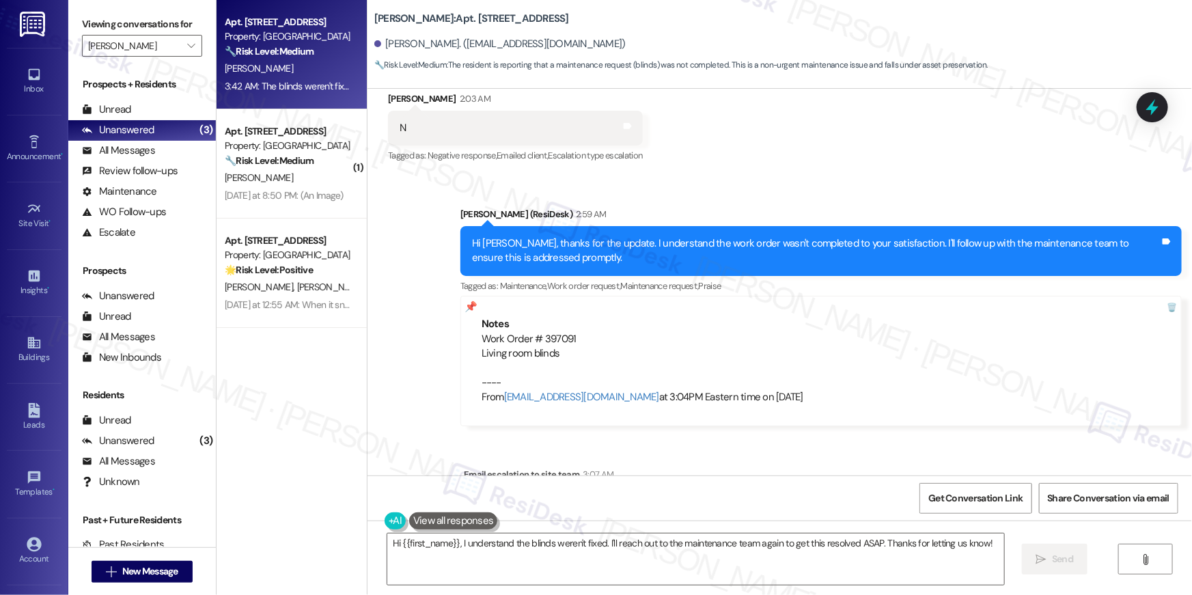
scroll to position [397, 0]
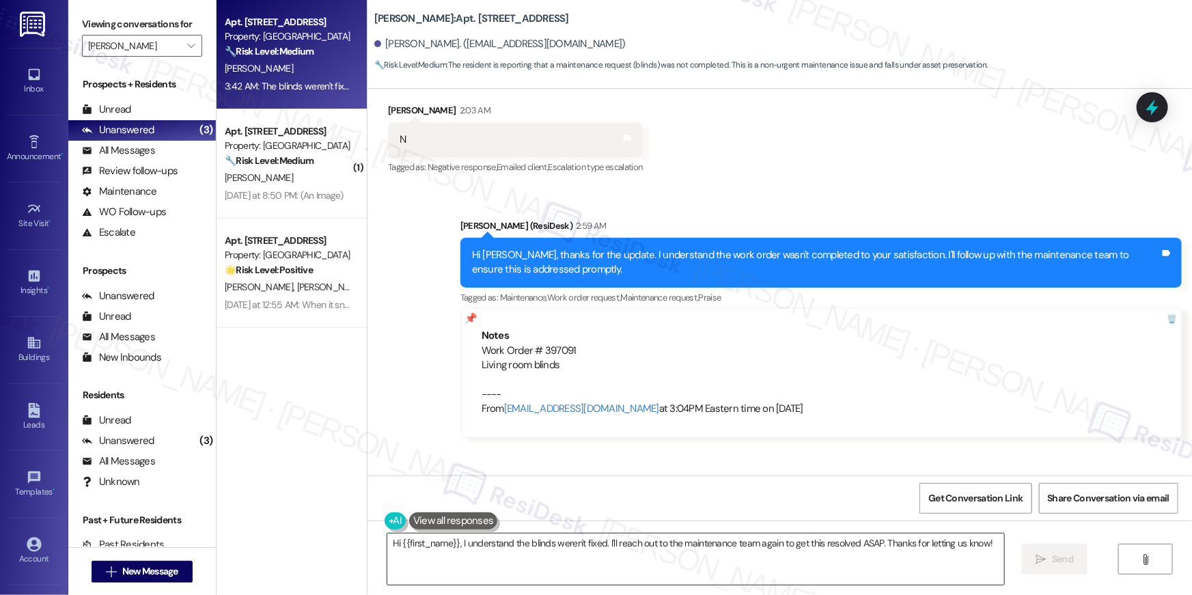
click at [785, 566] on textarea "Hi {{first_name}}, I understand the blinds weren't fixed. I'll reach out to the…" at bounding box center [695, 559] width 617 height 51
paste textarea "Thank you, {{first_name}}! I’ve submitted your request, and our maintenance tea…"
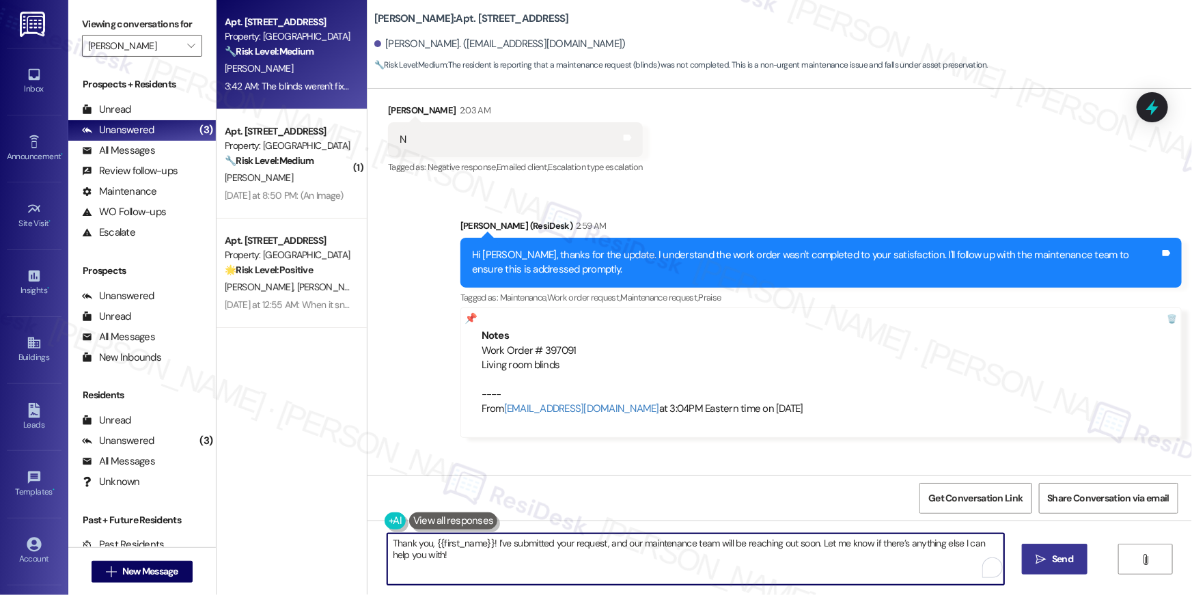
type textarea "Thank you, {{first_name}}! I’ve submitted your request, and our maintenance tea…"
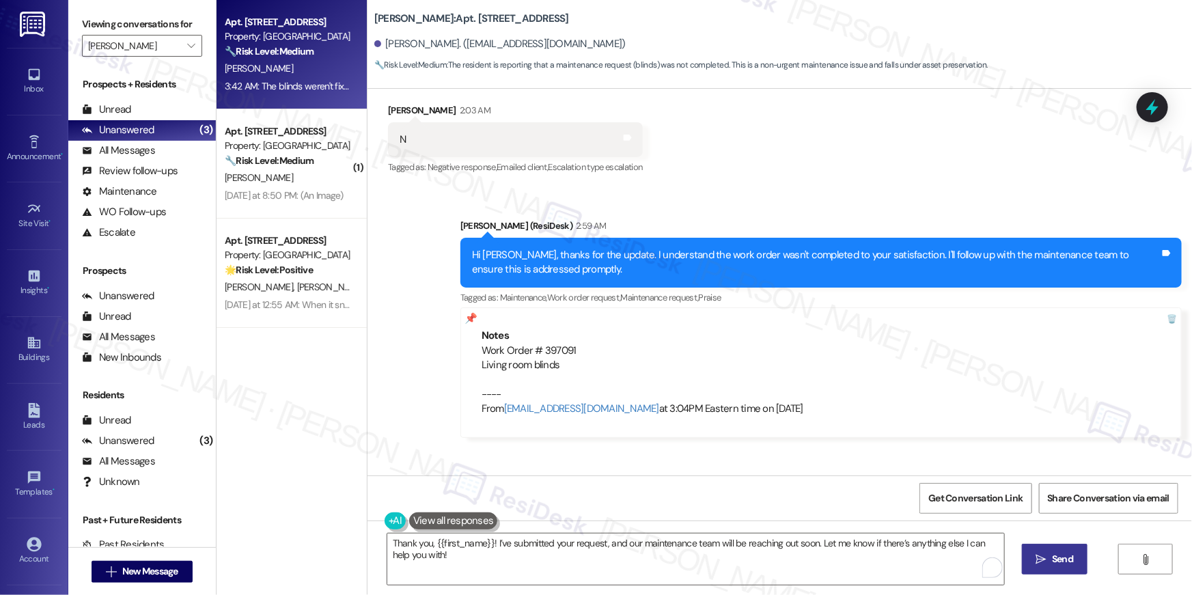
click at [1039, 550] on button " Send" at bounding box center [1055, 559] width 66 height 31
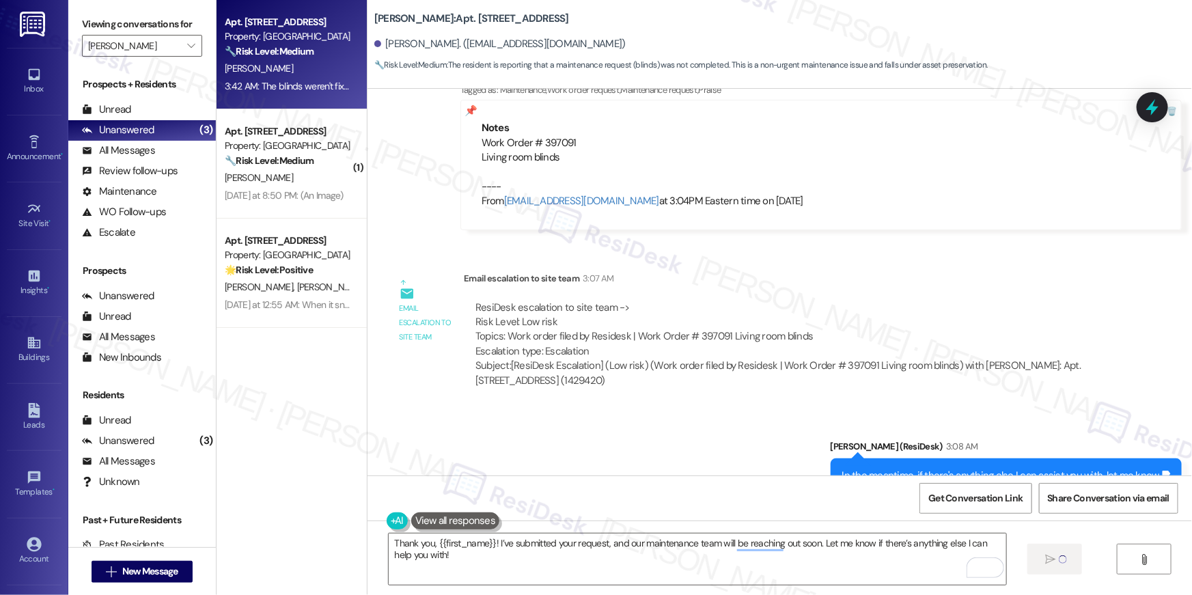
scroll to position [782, 0]
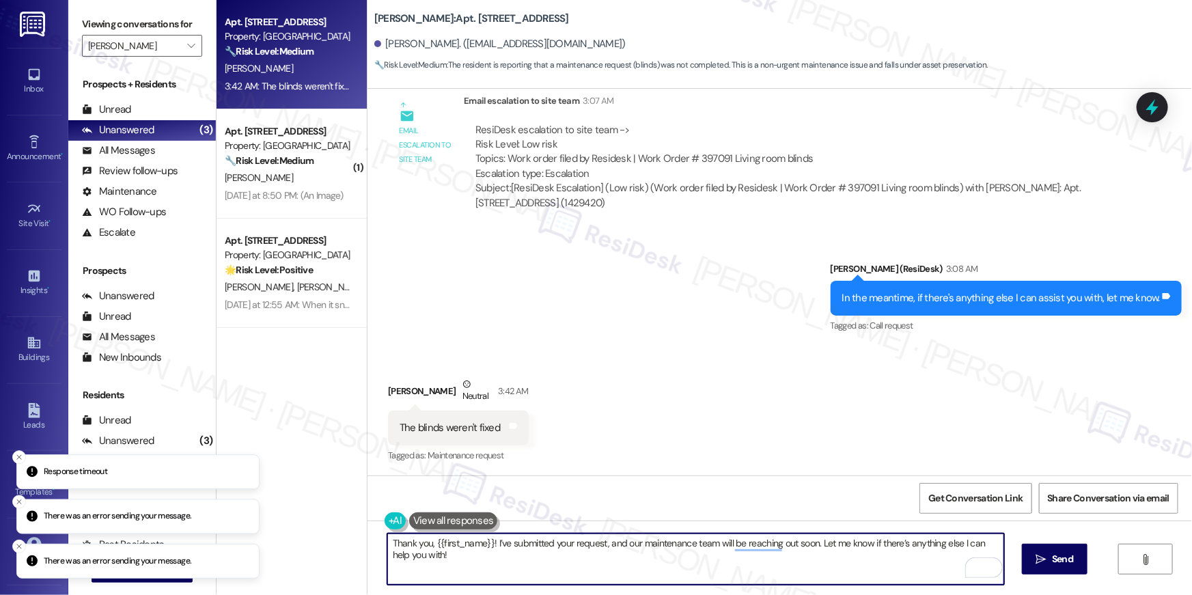
click at [663, 569] on textarea "Thank you, {{first_name}}! I’ve submitted your request, and our maintenance tea…" at bounding box center [695, 559] width 617 height 51
click at [789, 576] on textarea "Thank you, {{first_name}}! I’ve submitted your request, and our maintenance tea…" at bounding box center [695, 559] width 617 height 51
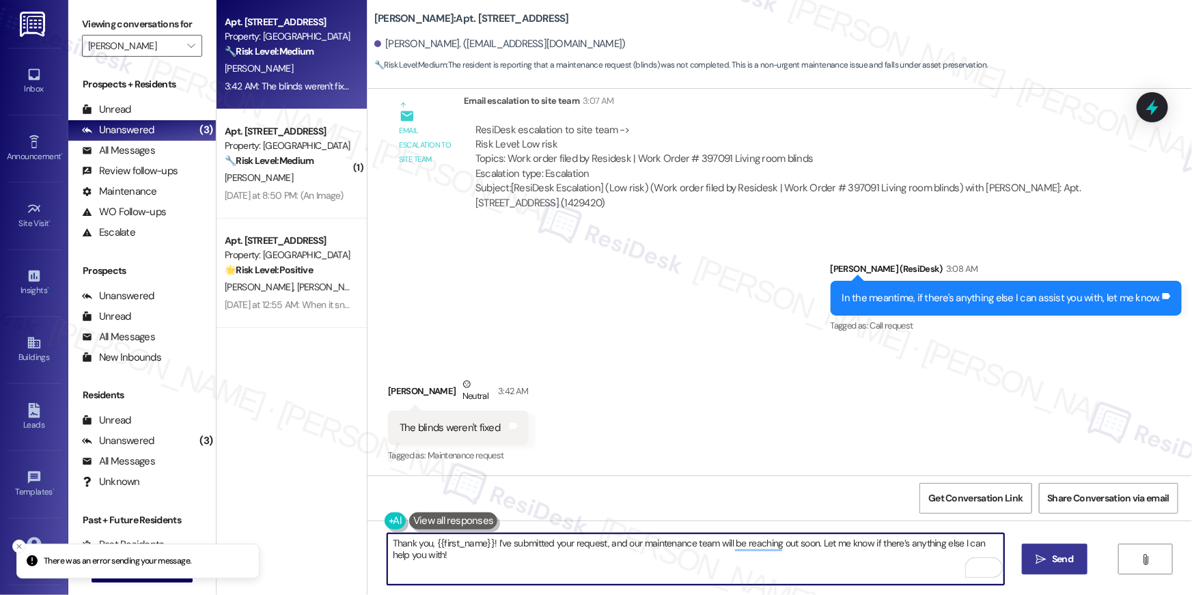
click at [1025, 560] on button " Send" at bounding box center [1055, 559] width 66 height 31
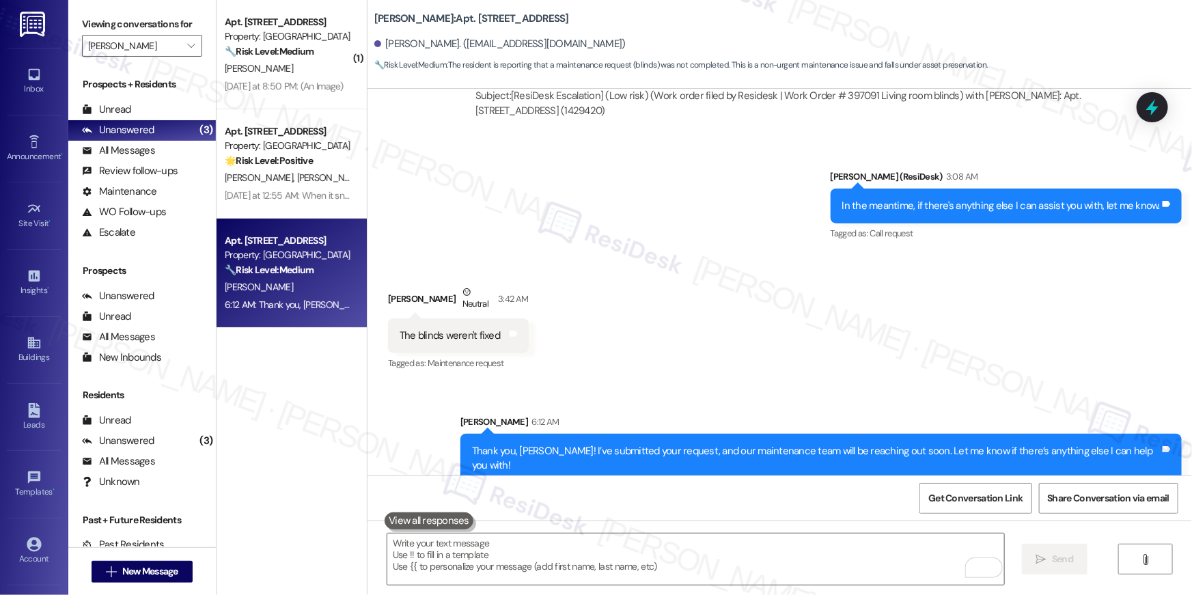
scroll to position [973, 0]
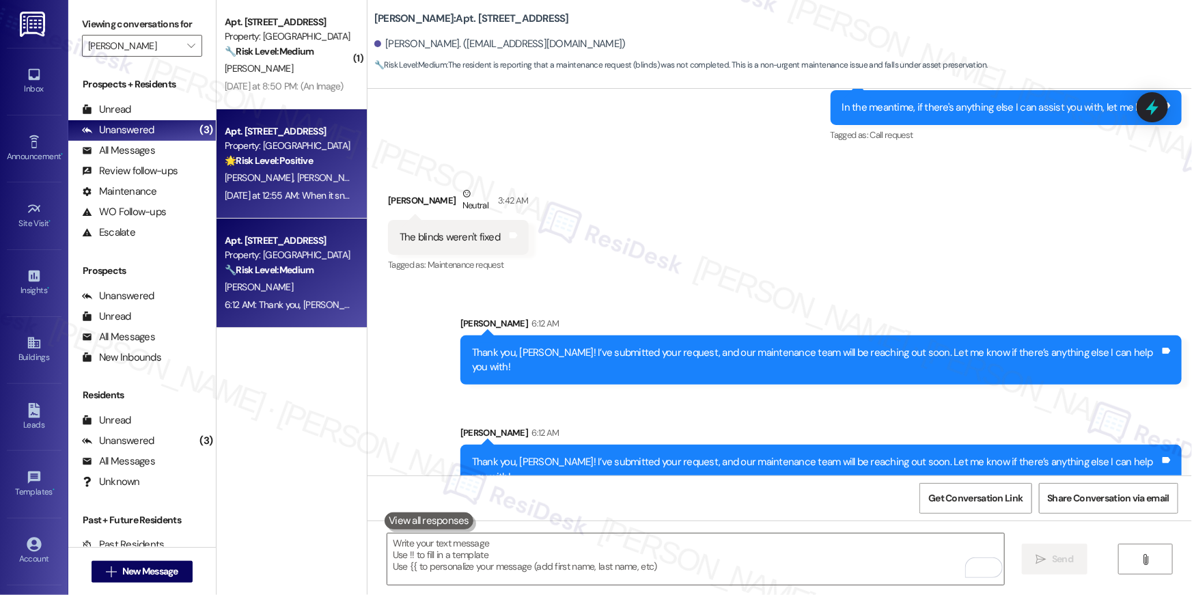
click at [323, 143] on div "Property: Elme Manassas" at bounding box center [288, 146] width 126 height 14
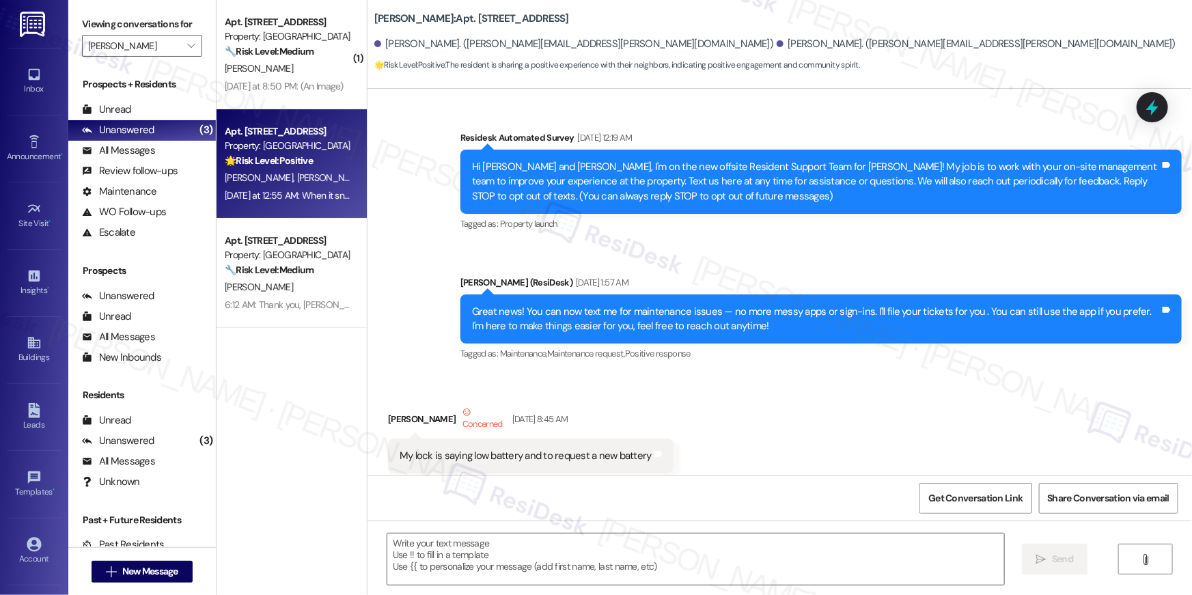
scroll to position [6097, 0]
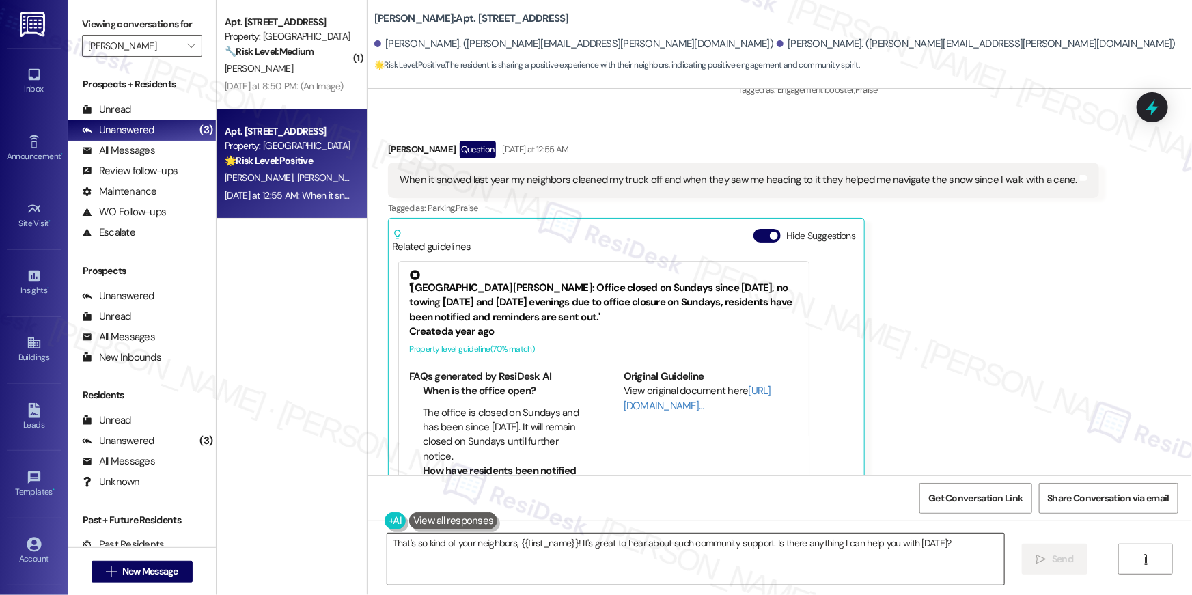
click at [631, 569] on textarea "That's so kind of your neighbors, {{first_name}}! It's great to hear about such…" at bounding box center [695, 559] width 617 height 51
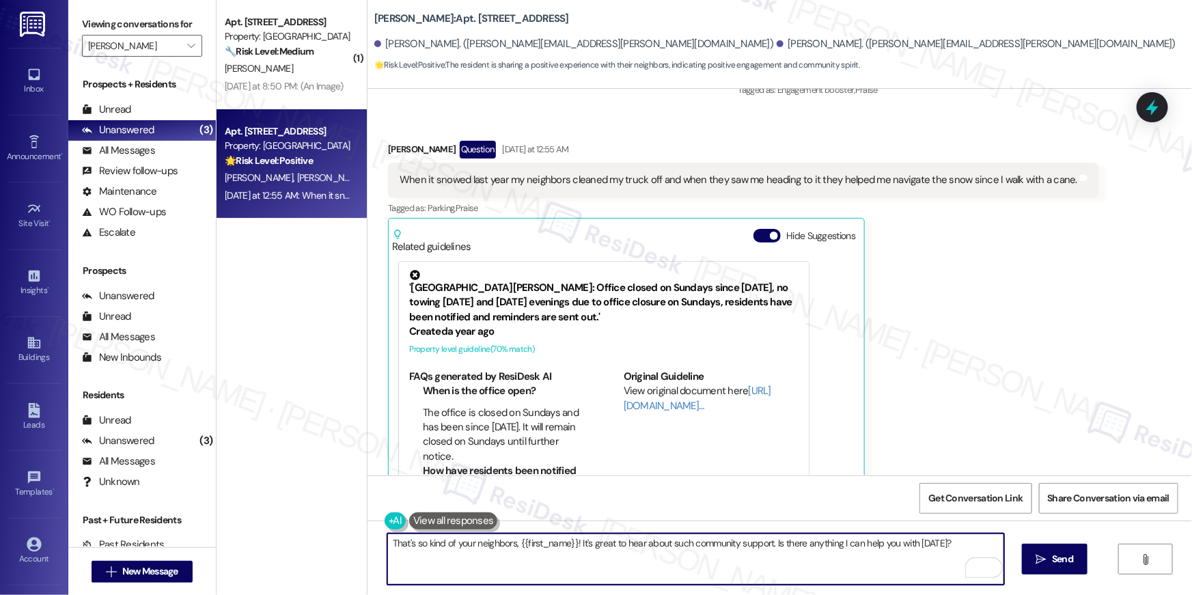
click at [547, 543] on textarea "That's so kind of your neighbors, {{first_name}}! It's great to hear about such…" at bounding box center [695, 559] width 617 height 51
drag, startPoint x: 915, startPoint y: 542, endPoint x: 728, endPoint y: 547, distance: 187.2
click at [728, 547] on textarea "That's so kind of your neighbors, Lori! It's great to hear about such community…" at bounding box center [695, 559] width 617 height 51
type textarea "That's so kind of your neighbors, Lori! It's great to hear about such community…"
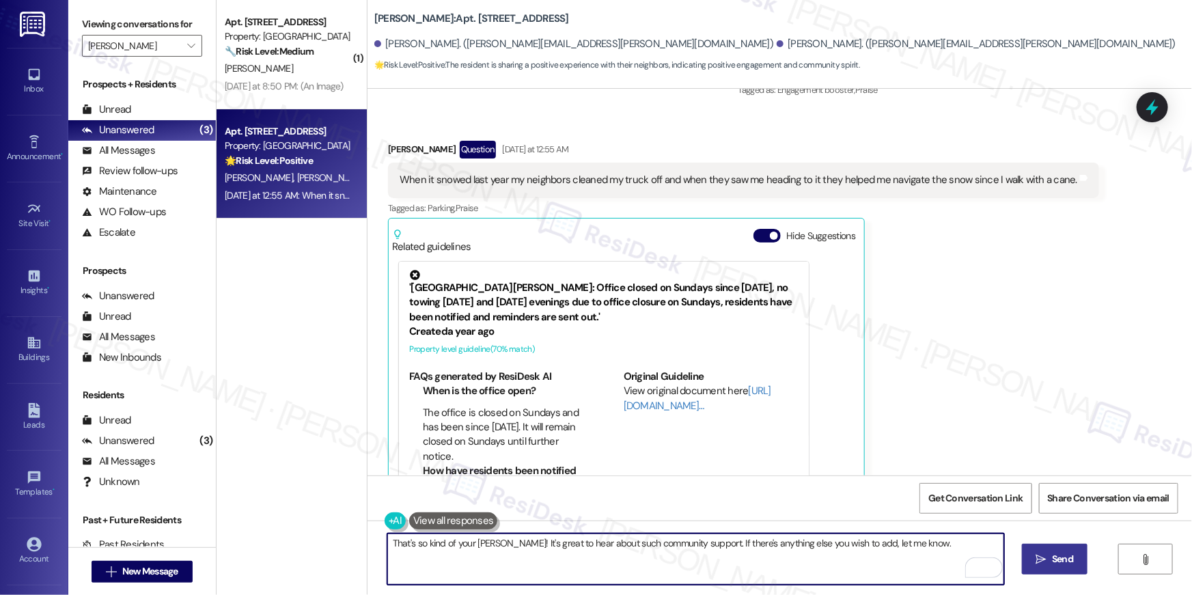
click at [1074, 554] on span "Send" at bounding box center [1062, 559] width 27 height 14
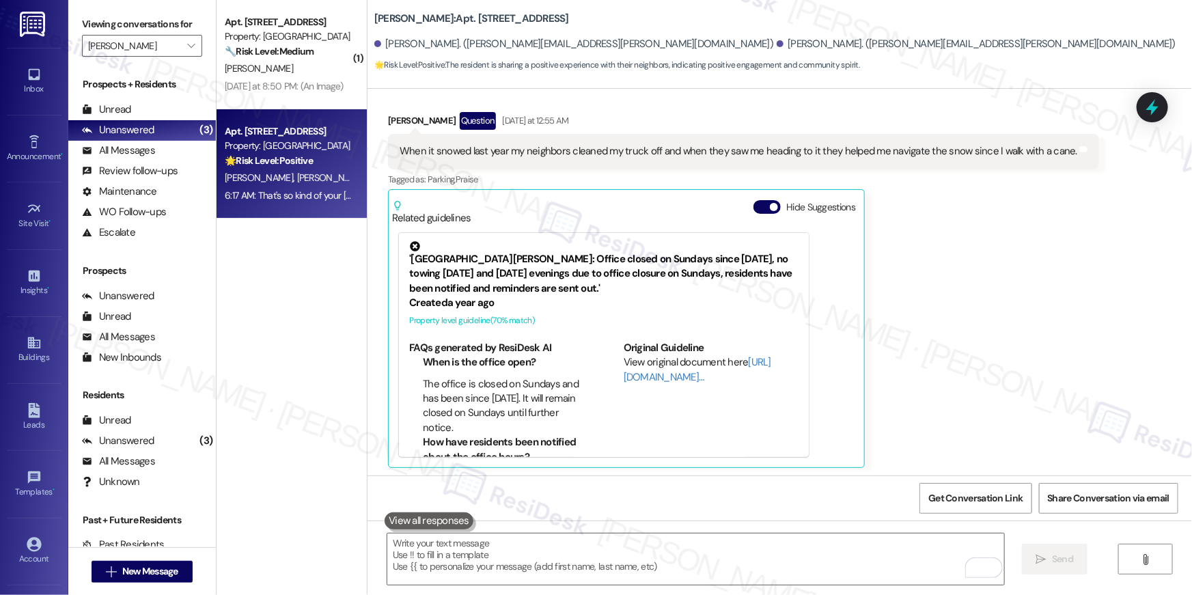
scroll to position [6192, 0]
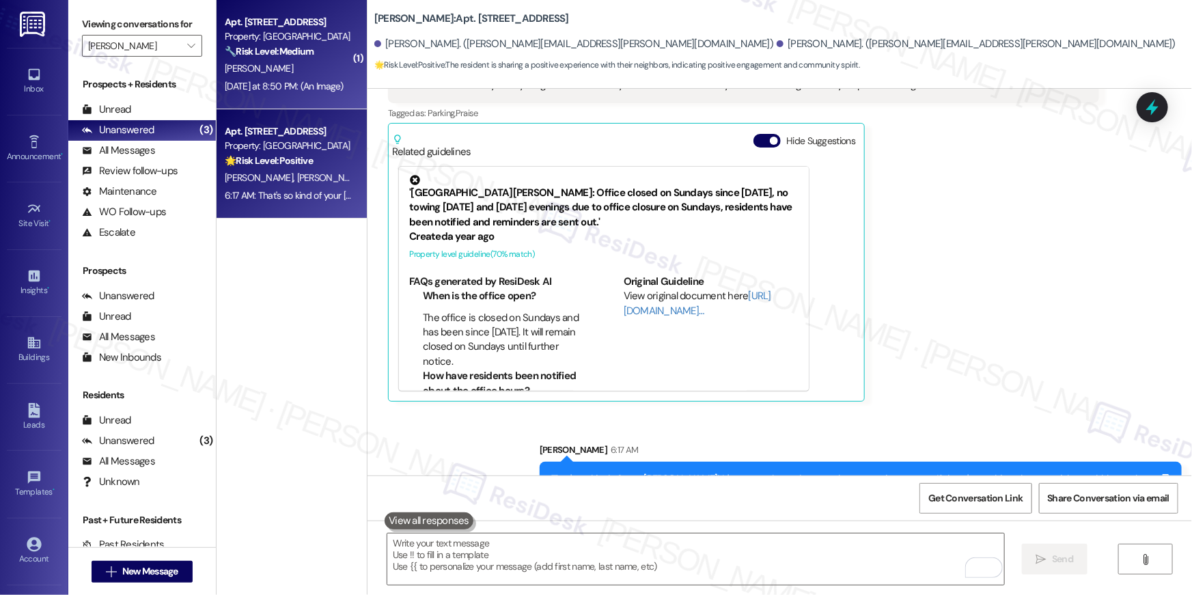
click at [262, 81] on div "Yesterday at 8:50 PM: (An Image) Yesterday at 8:50 PM: (An Image)" at bounding box center [284, 86] width 119 height 12
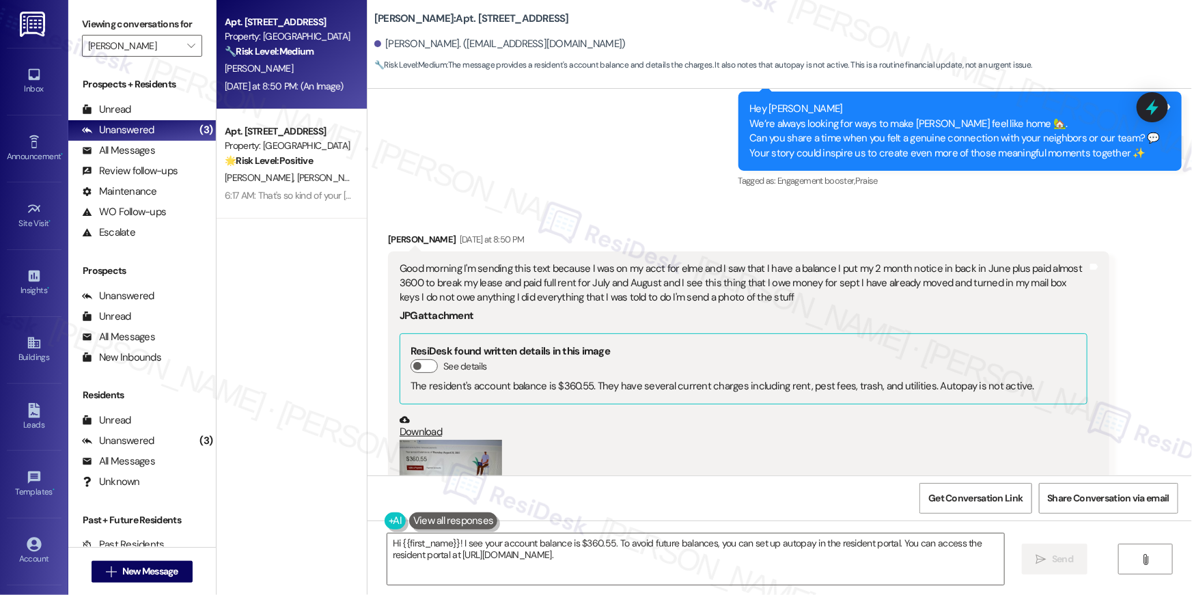
scroll to position [7905, 0]
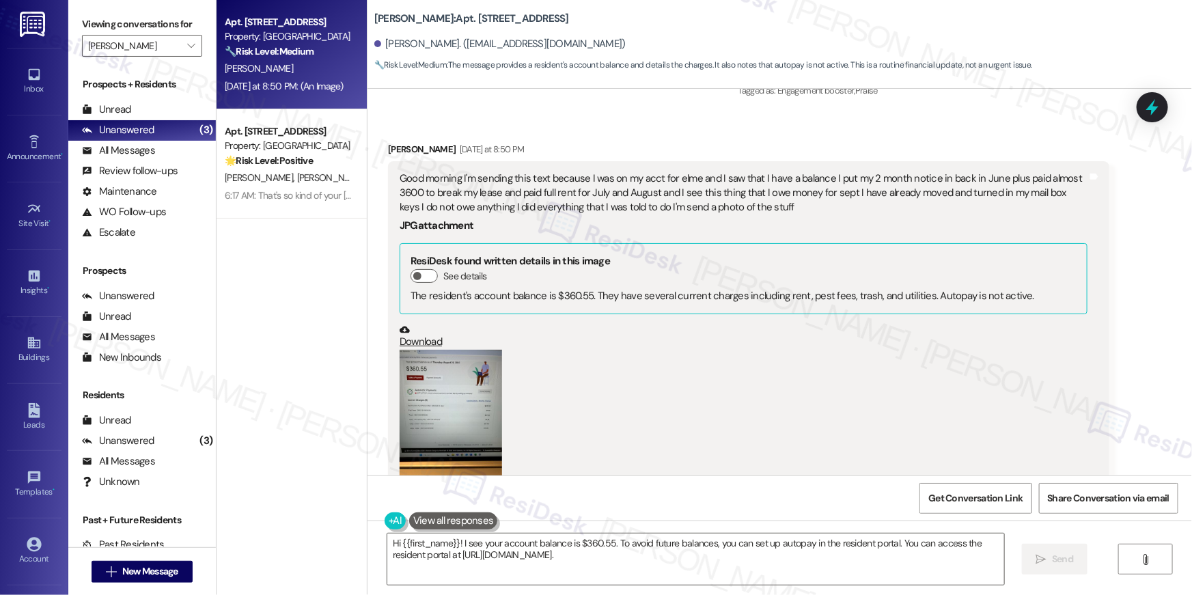
click at [432, 354] on button "Zoom image" at bounding box center [451, 418] width 102 height 137
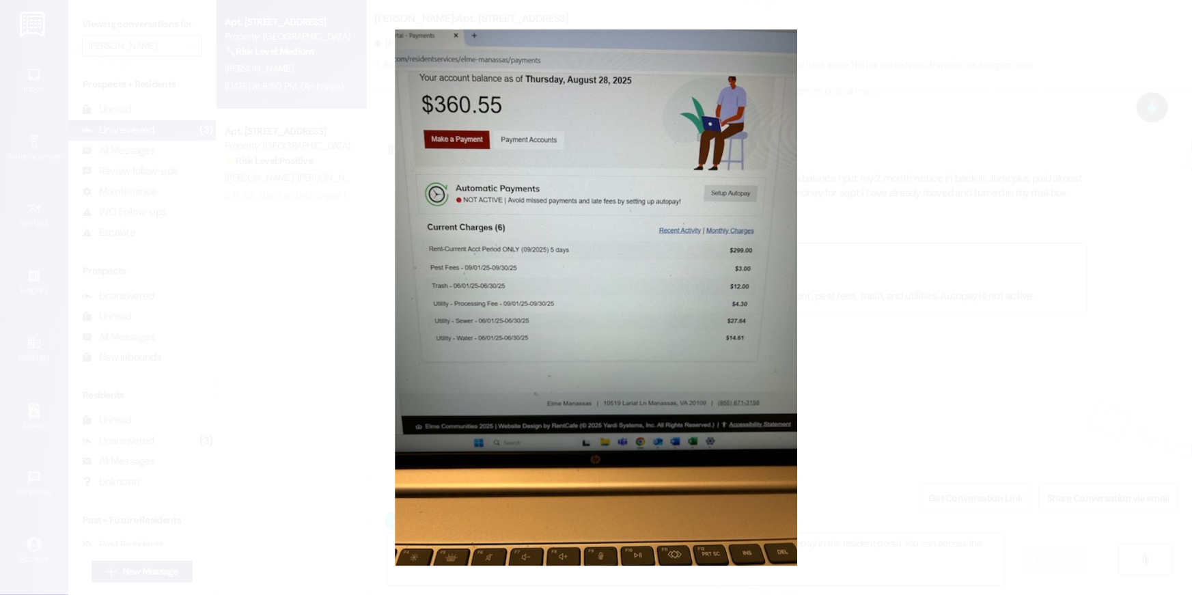
click at [312, 341] on button "Unzoom image" at bounding box center [596, 297] width 1192 height 595
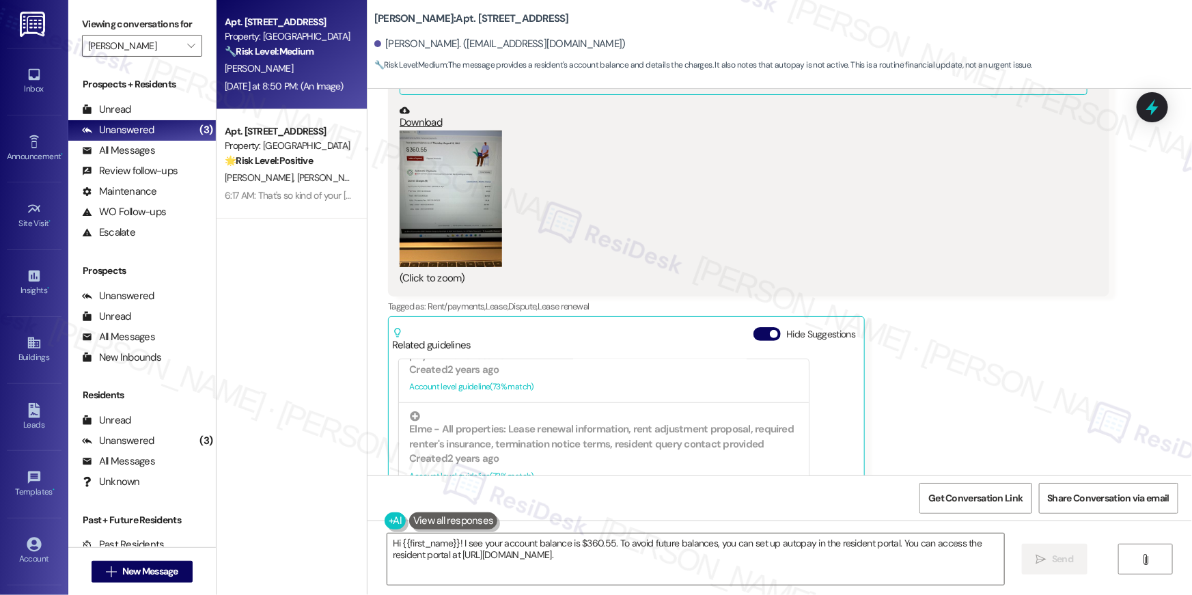
scroll to position [972, 0]
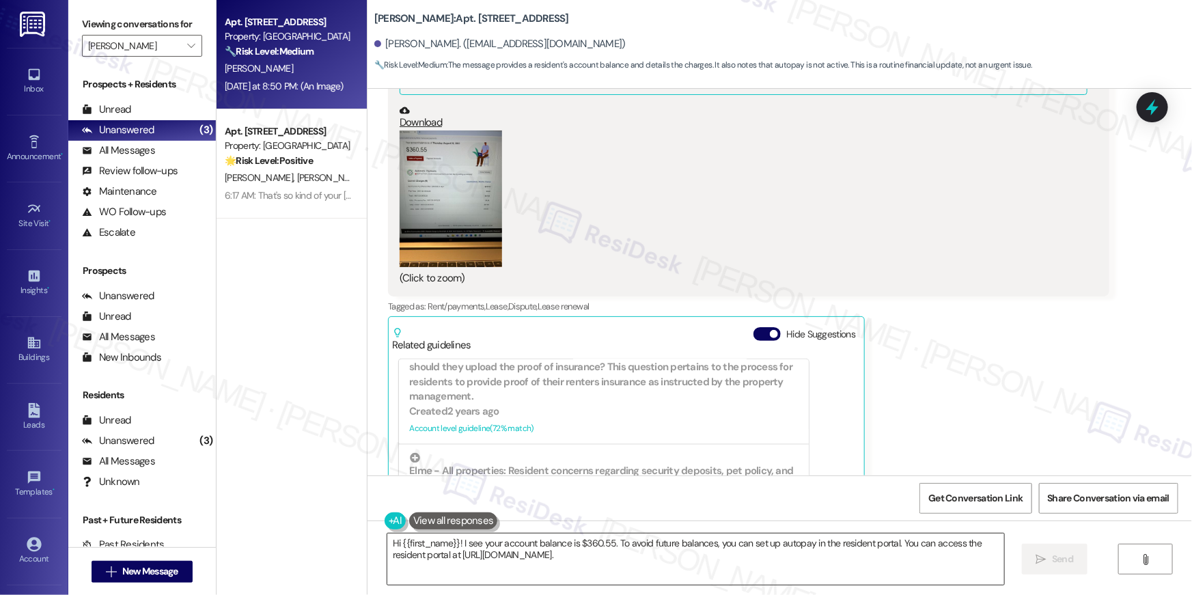
click at [838, 557] on textarea "Hi {{first_name}}! I see your account balance is $360.55. To avoid future balan…" at bounding box center [695, 559] width 617 height 51
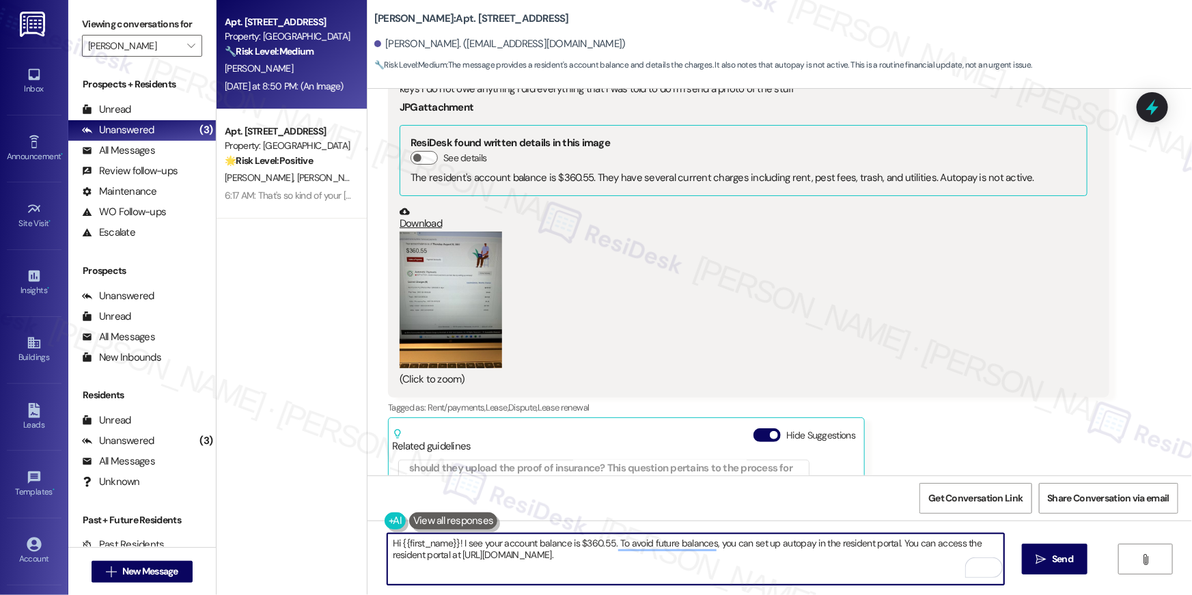
scroll to position [8236, 0]
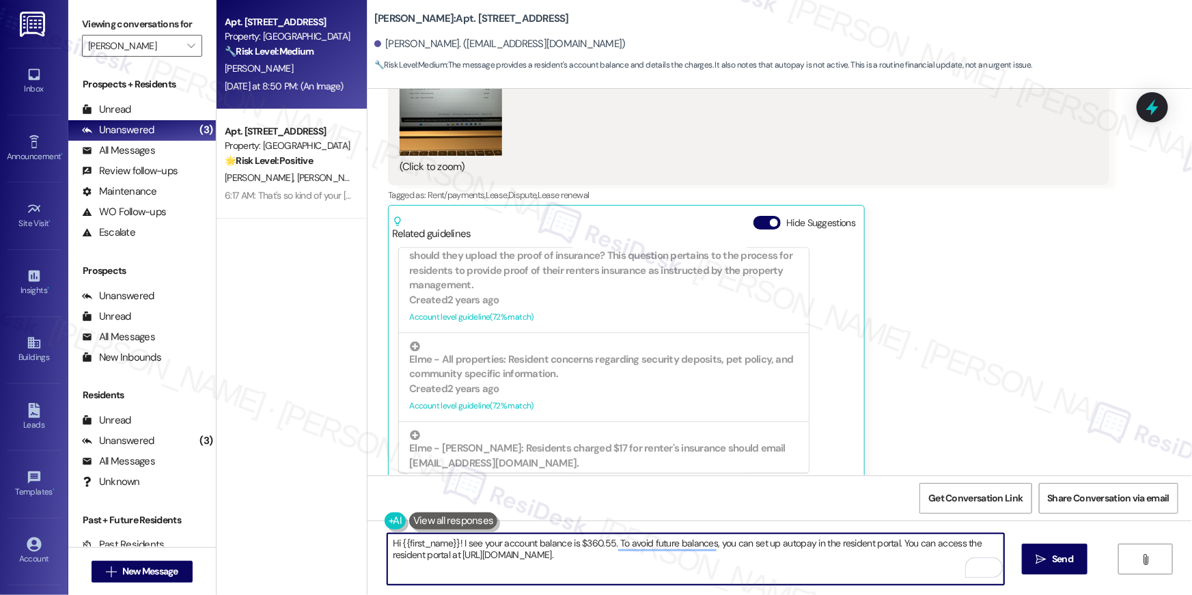
click at [707, 570] on textarea "Hi {{first_name}}! I see your account balance is $360.55. To avoid future balan…" at bounding box center [695, 559] width 617 height 51
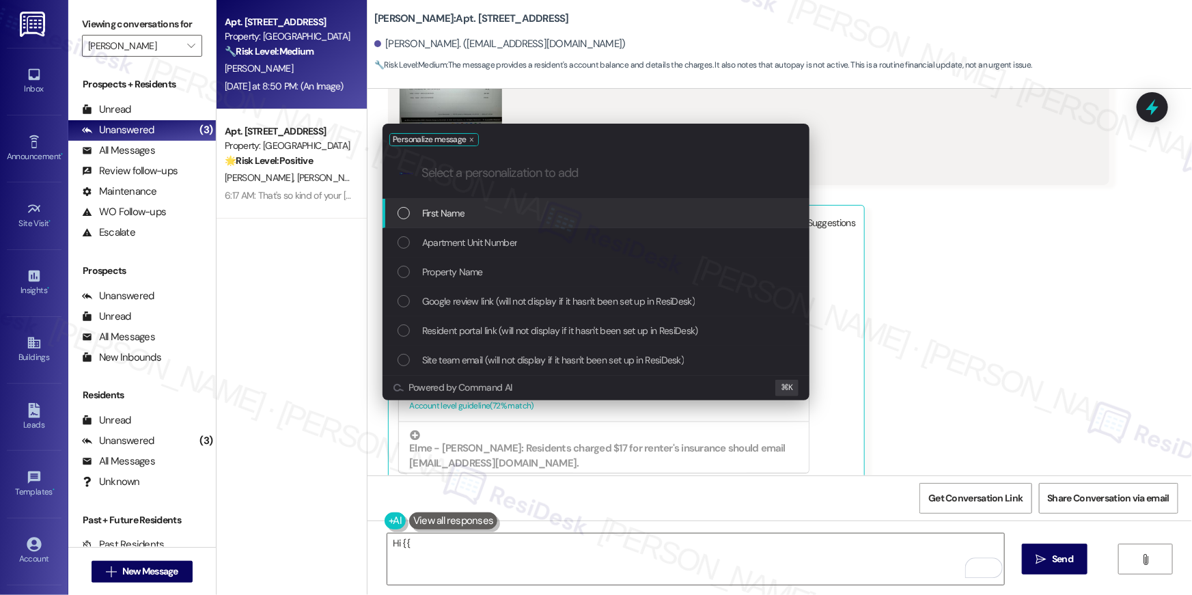
click at [708, 214] on div "First Name" at bounding box center [598, 213] width 400 height 15
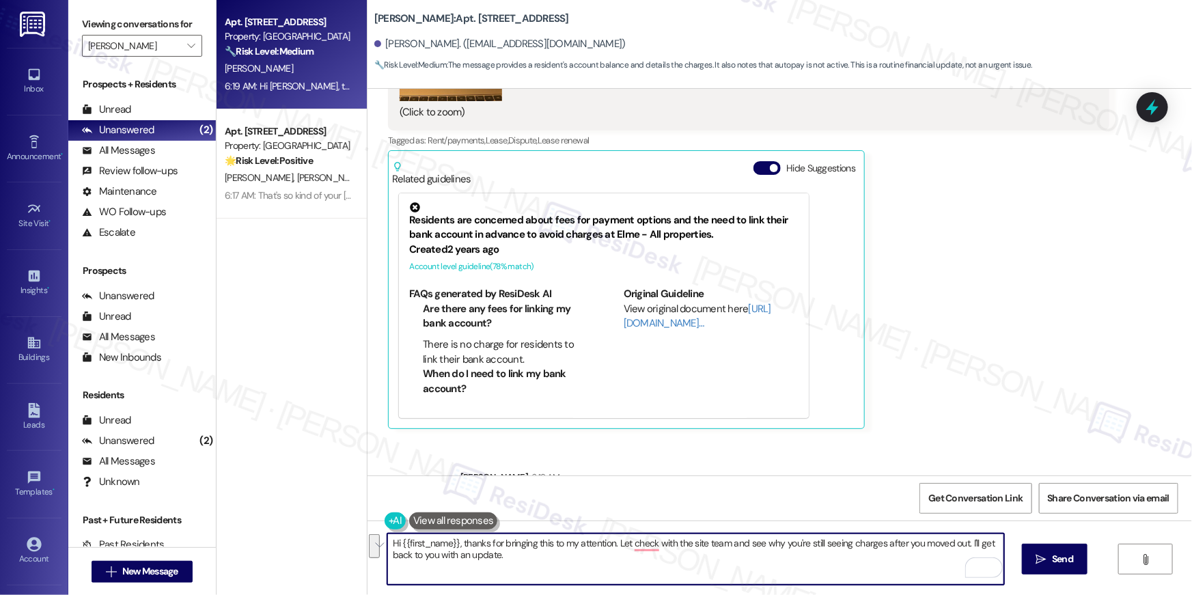
scroll to position [8346, 0]
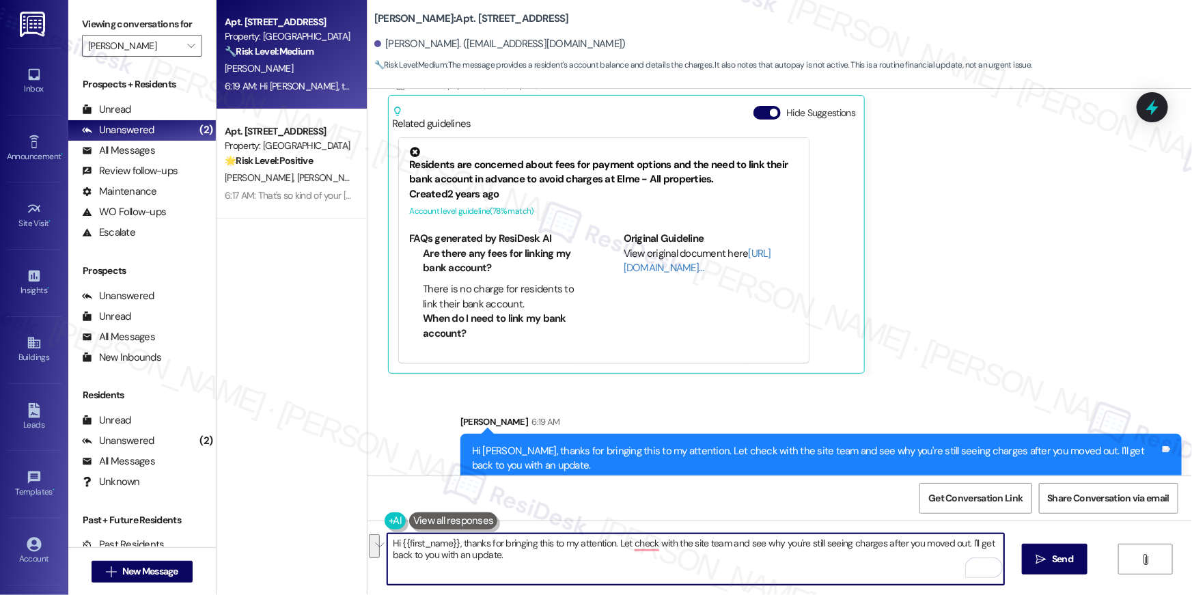
click at [738, 583] on textarea "Hi {{first_name}}, thanks for bringing this to my attention. Let check with the…" at bounding box center [695, 559] width 617 height 51
click at [738, 579] on textarea "Hi {{first_name}}, thanks for bringing this to my attention. Let check with the…" at bounding box center [695, 559] width 617 height 51
type textarea "Hi {{first_name}}, thanks for bringing this to my attention. Let check with the…"
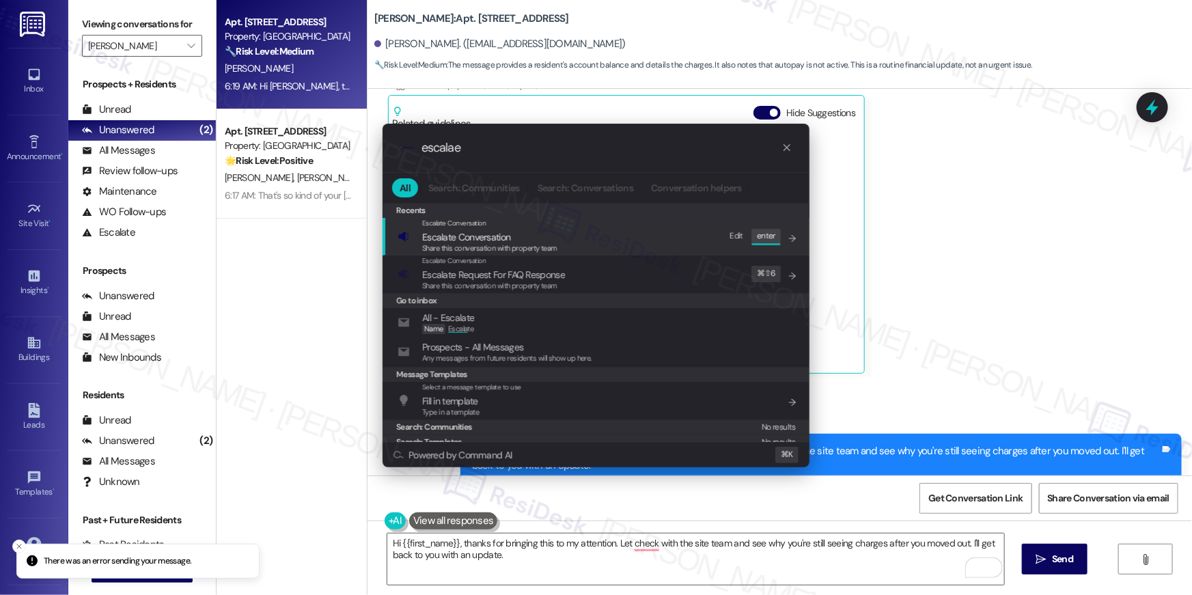
type input "escalae"
click at [511, 236] on span "Escalate Conversation" at bounding box center [489, 237] width 135 height 15
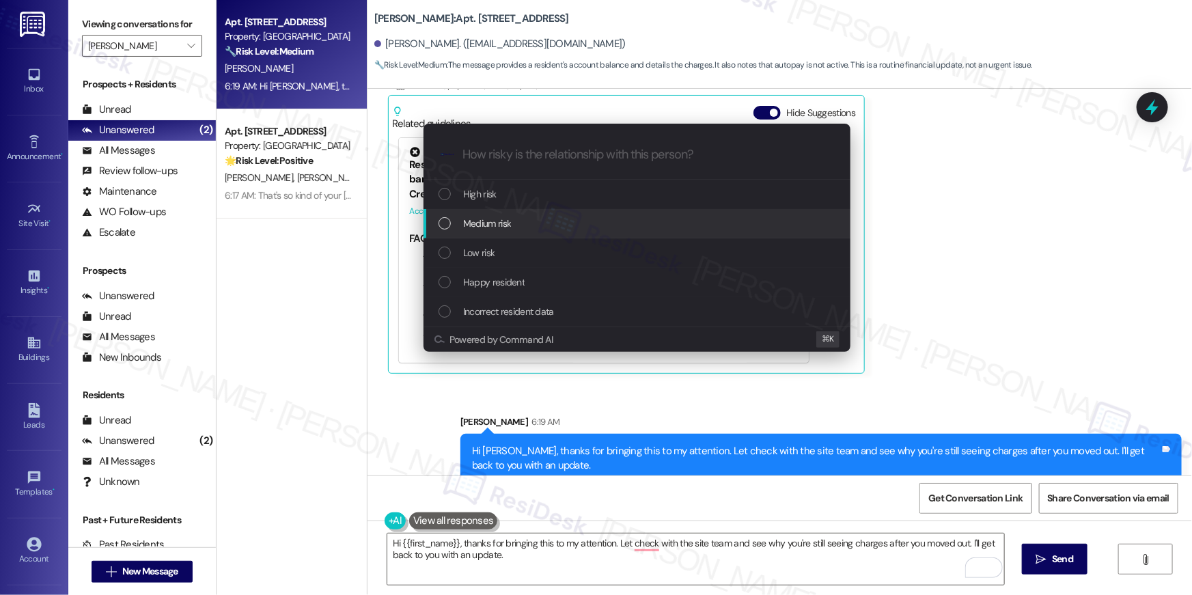
click at [486, 220] on span "Medium risk" at bounding box center [487, 223] width 48 height 15
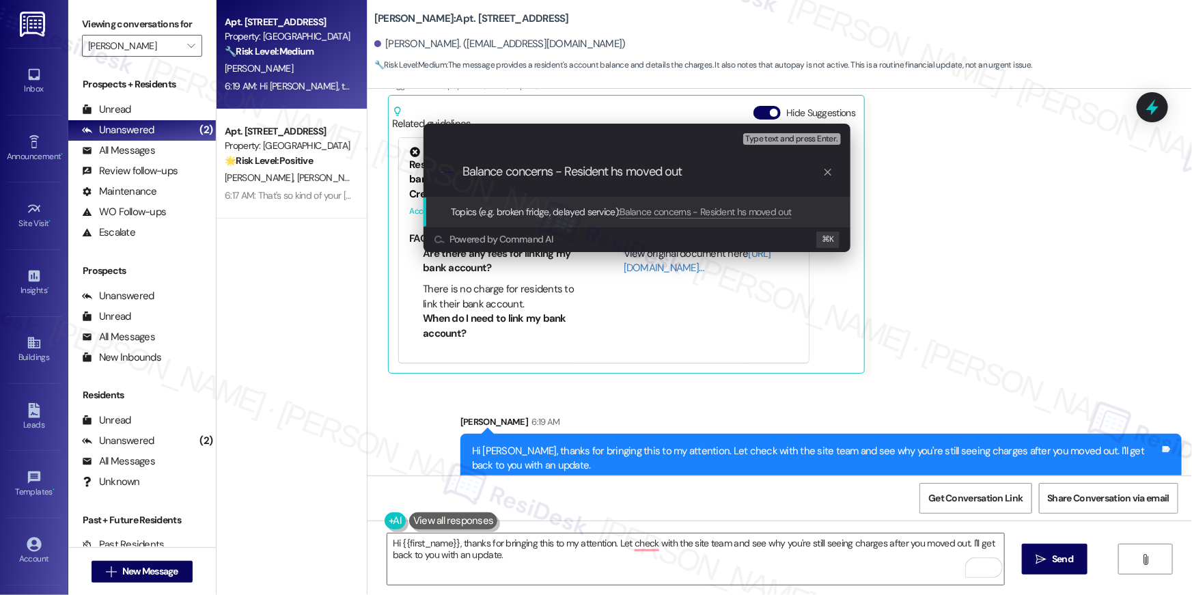
click at [619, 179] on input "Balance concerns - Resident hs moved out" at bounding box center [643, 172] width 360 height 14
type input "Balance concerns - Resident has moved out"
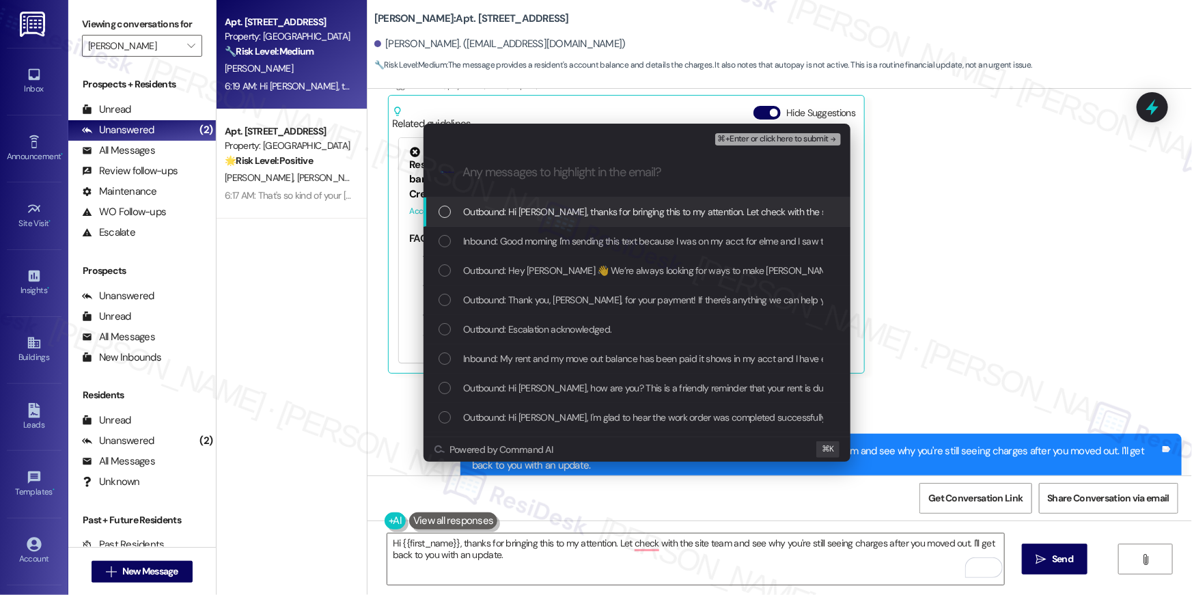
click at [444, 209] on div "List of options" at bounding box center [445, 212] width 12 height 12
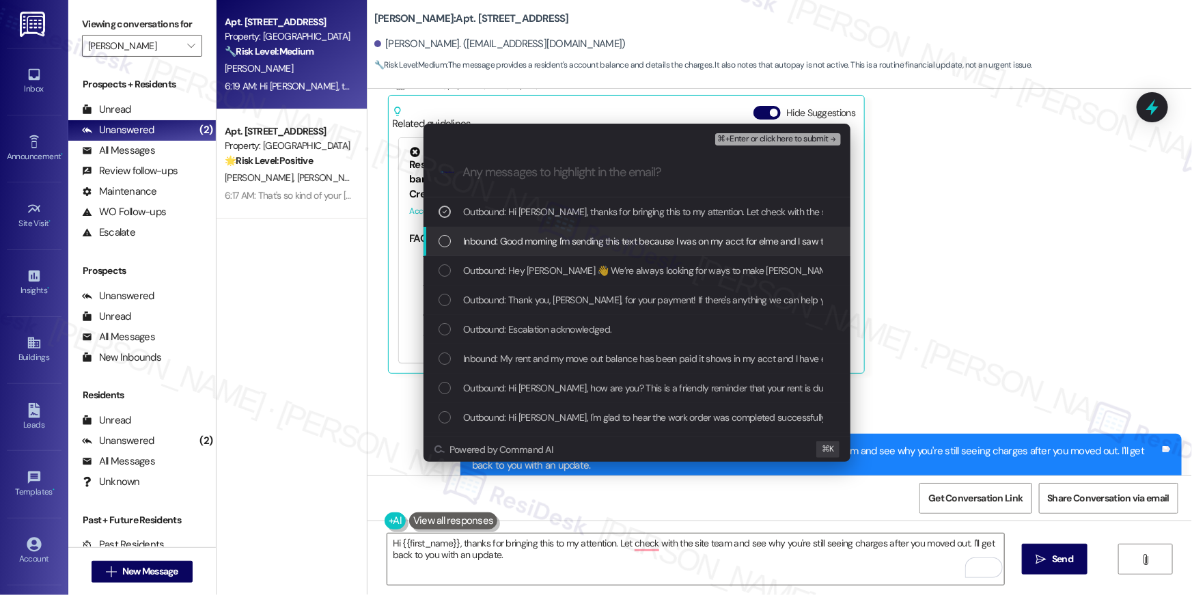
click at [443, 240] on div "List of options" at bounding box center [445, 241] width 12 height 12
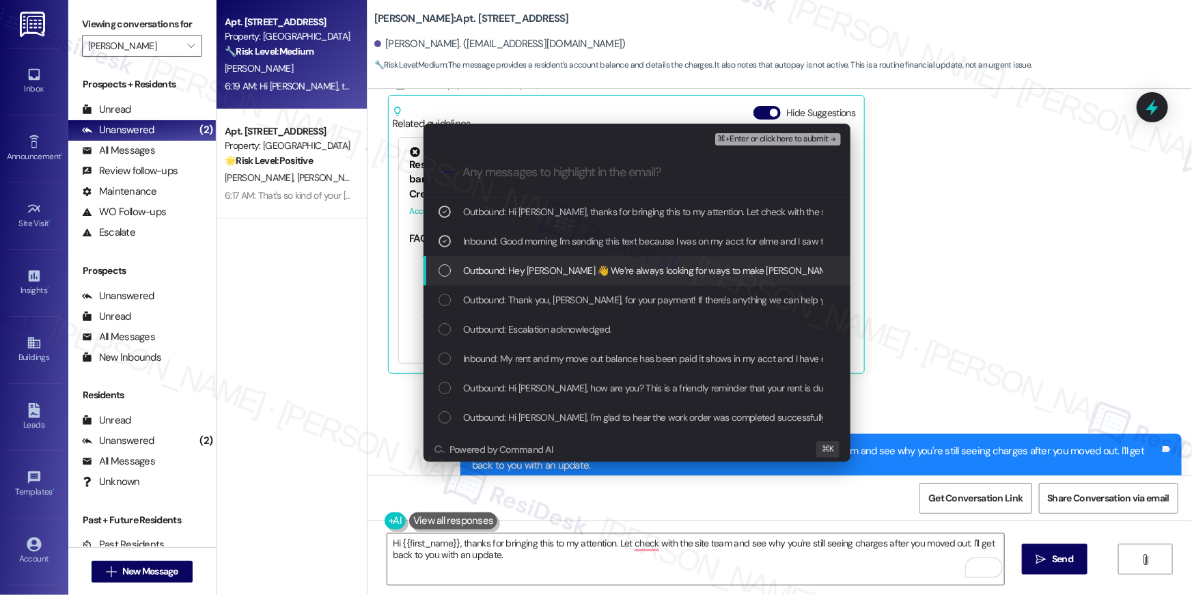
click at [439, 275] on div "List of options" at bounding box center [445, 270] width 12 height 12
click at [445, 271] on icon "List of options" at bounding box center [445, 271] width 10 height 10
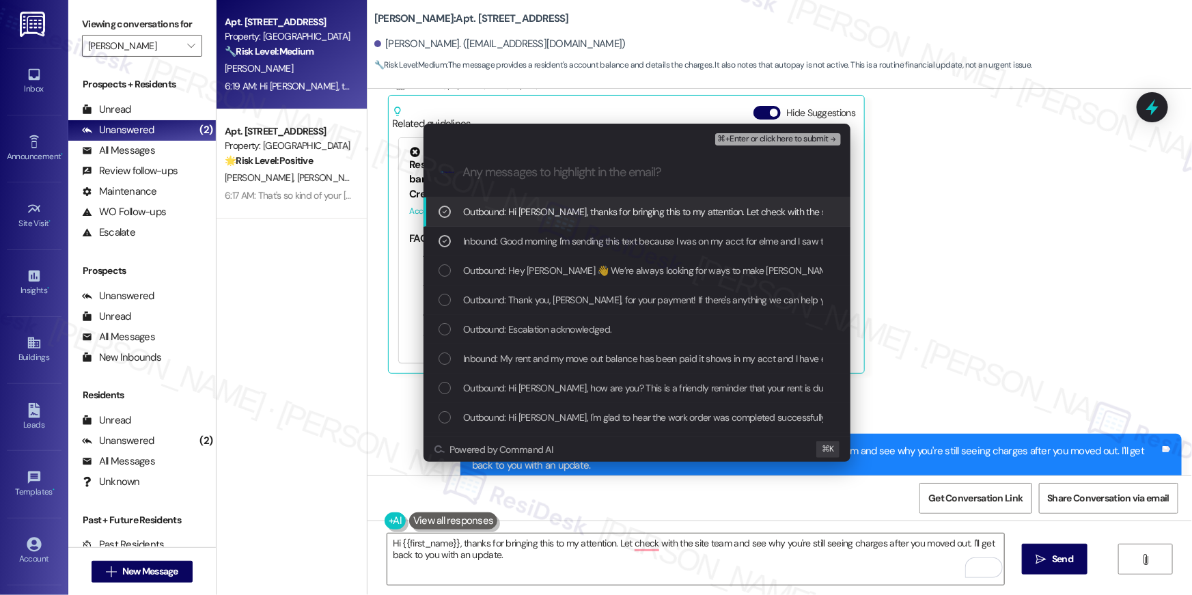
click at [825, 140] on span "⌘+Enter or click here to submit" at bounding box center [773, 140] width 111 height 10
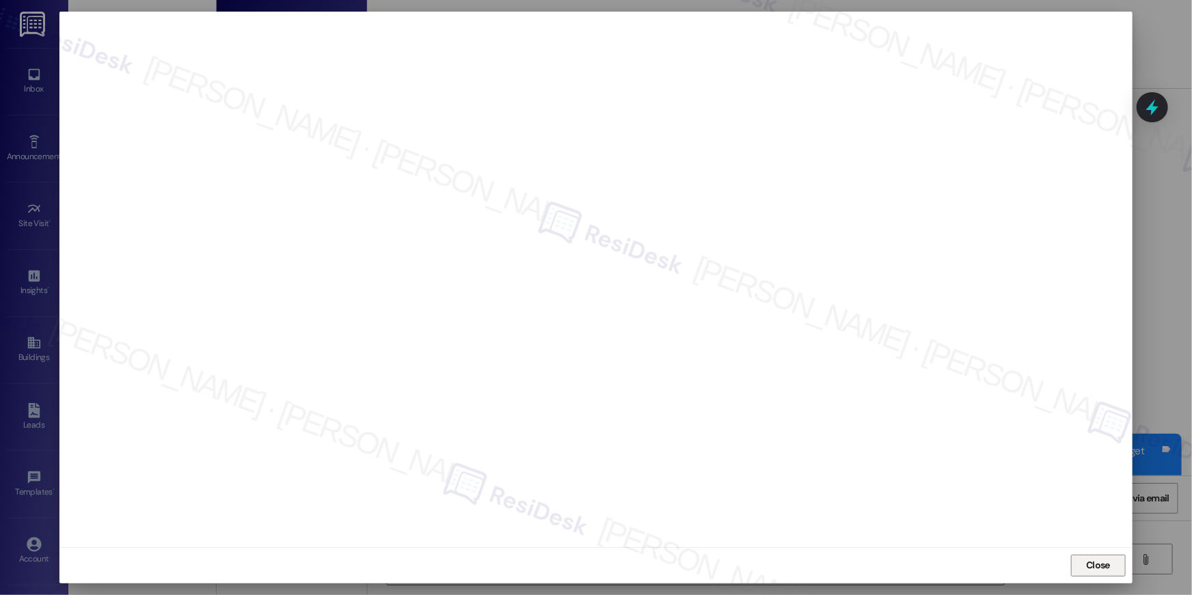
click at [1100, 570] on span "Close" at bounding box center [1098, 565] width 24 height 14
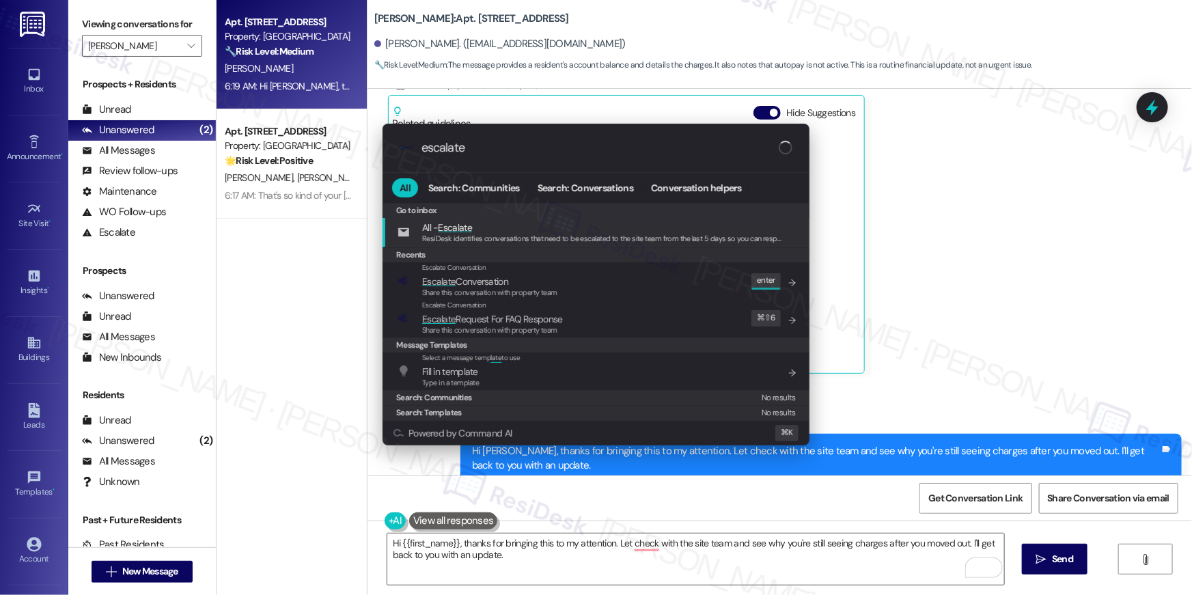
type input "escalate"
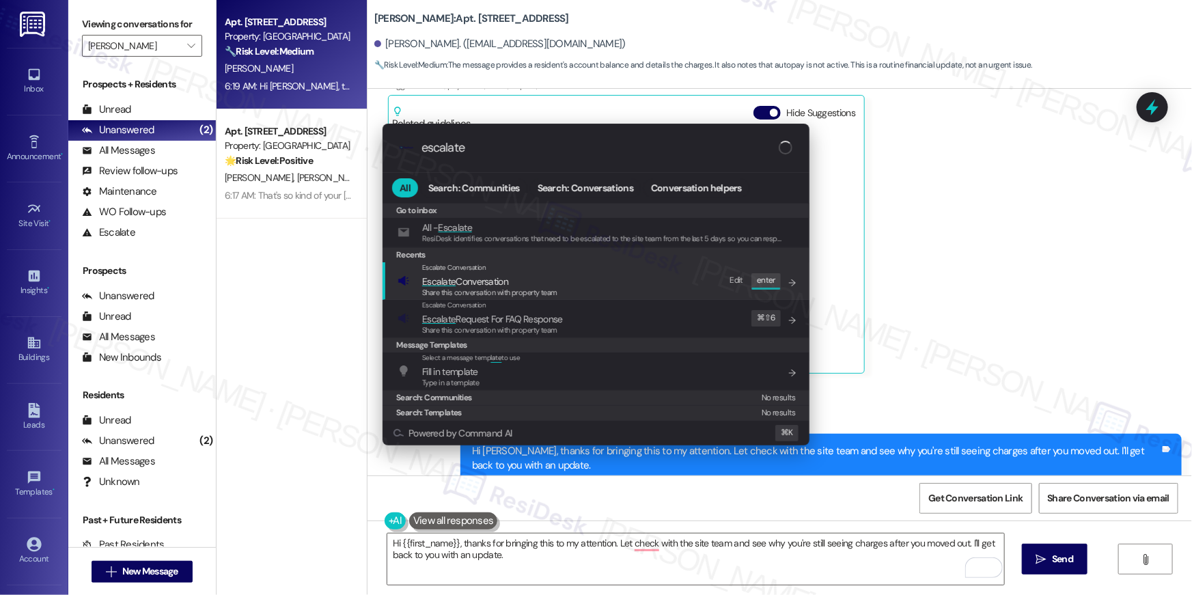
click at [641, 288] on div "Escalate Conversation Escalate Conversation Share this conversation with proper…" at bounding box center [598, 280] width 400 height 37
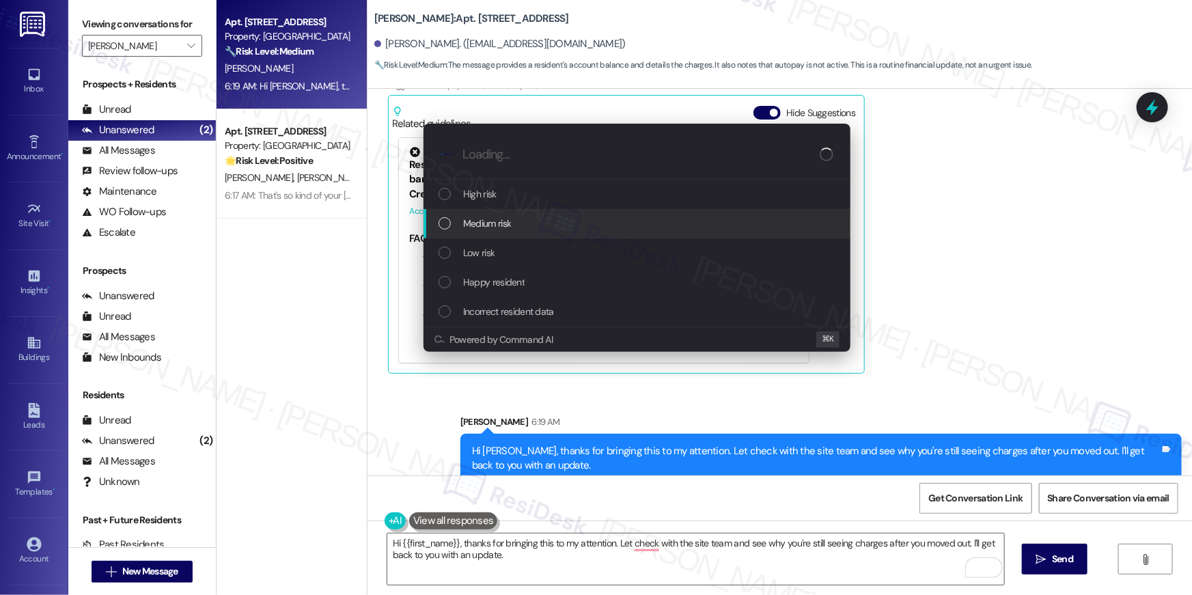
click at [613, 226] on div "Medium risk" at bounding box center [639, 223] width 400 height 15
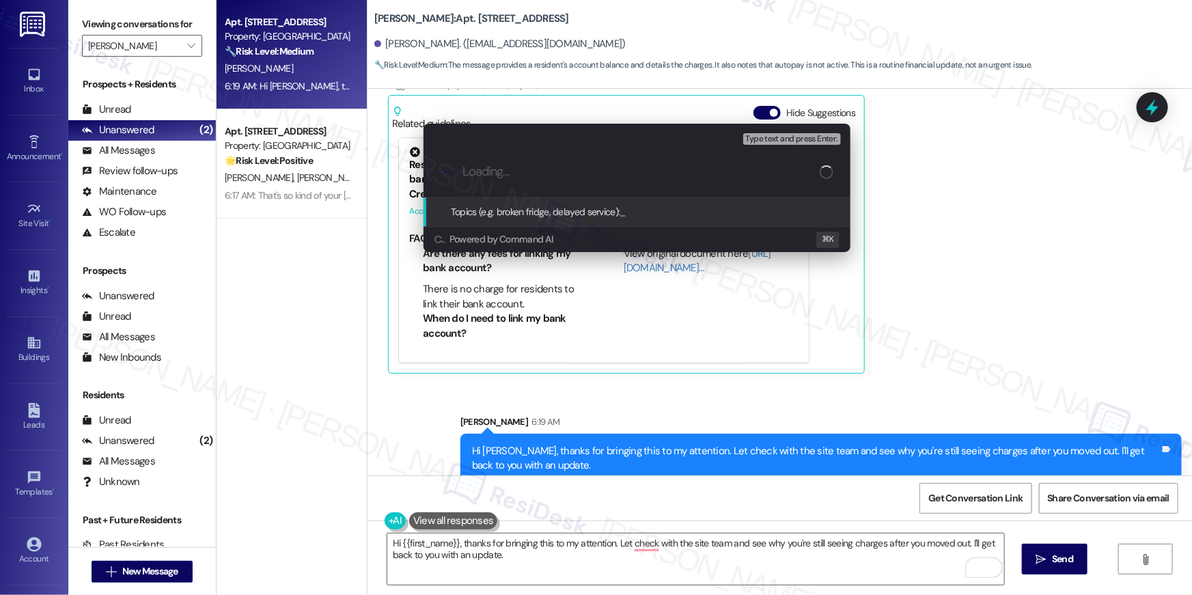
paste input "Balance concerns - Resident has moved out"
type input "Balance concerns - Resident has moved out"
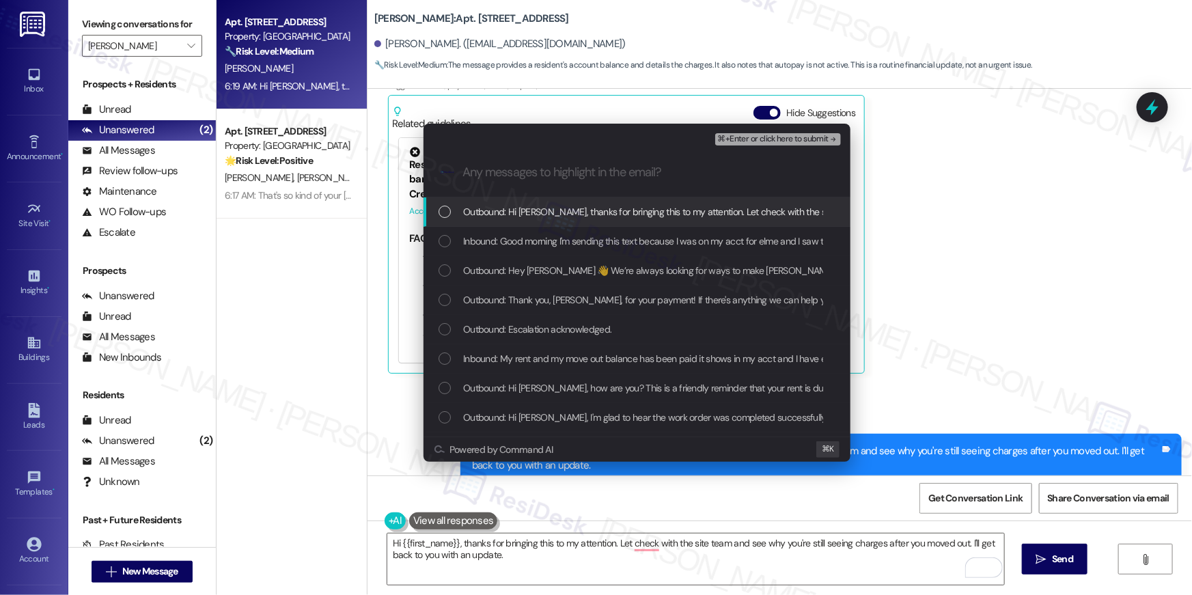
click at [436, 212] on div "Outbound: Hi Catherine, thanks for bringing this to my attention. Let check wit…" at bounding box center [637, 211] width 427 height 29
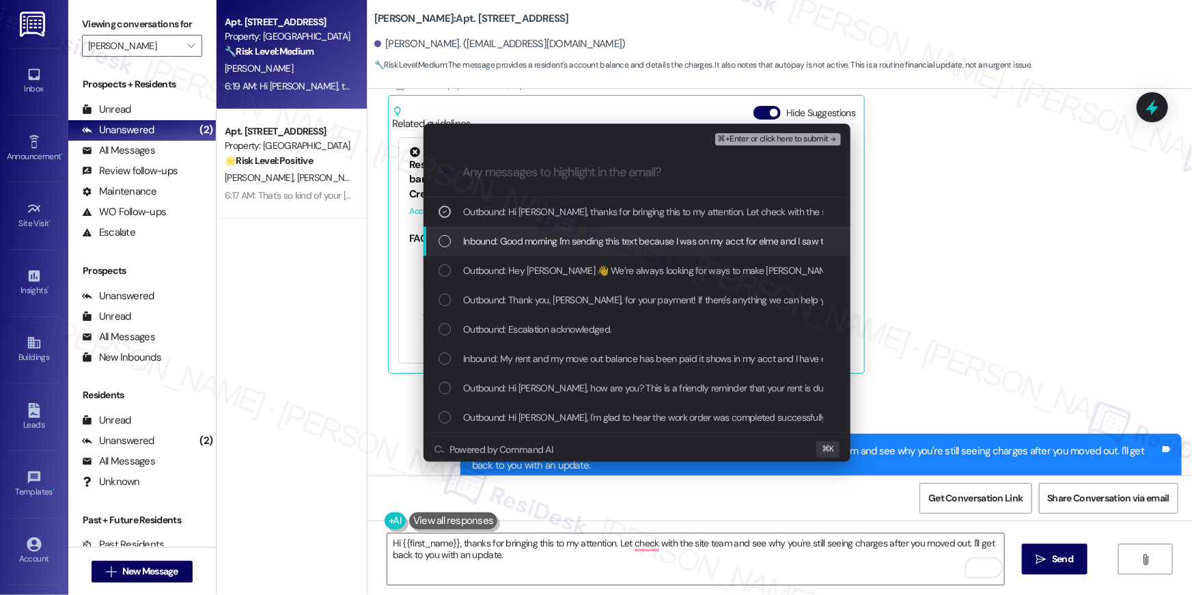
click at [448, 251] on div "Inbound: Good morning I'm sending this text because I was on my acct for elme a…" at bounding box center [637, 241] width 427 height 29
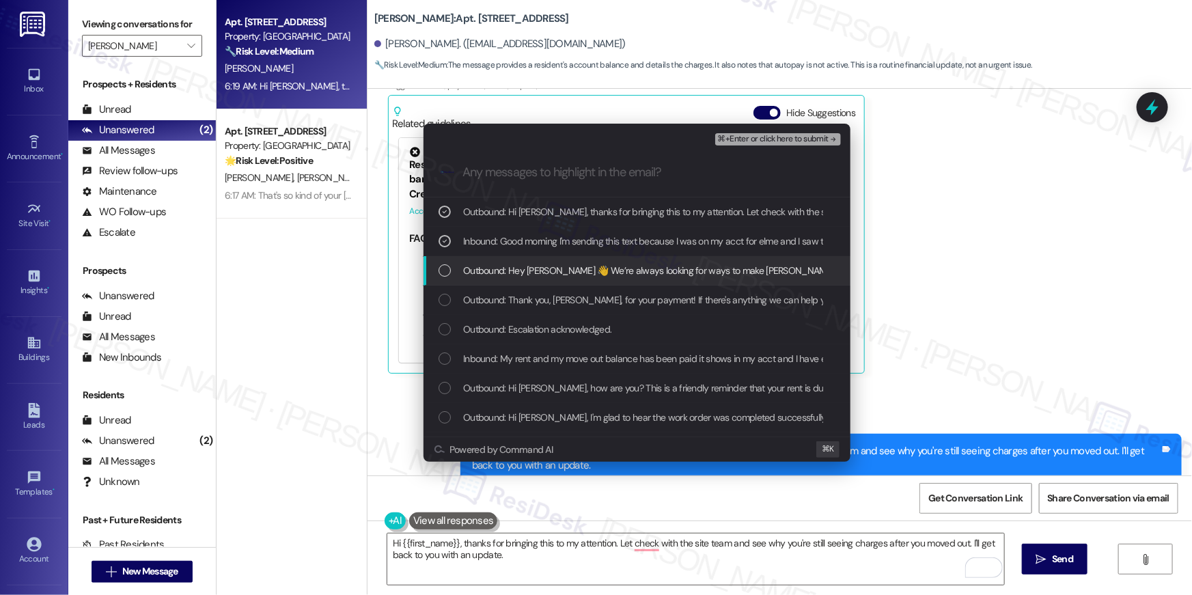
click at [451, 270] on div "Outbound: Hey Catherine 👋 We’re always looking for ways to make Elme Manassas f…" at bounding box center [639, 270] width 400 height 15
click at [450, 263] on div "Outbound: Hey Catherine 👋 We’re always looking for ways to make Elme Manassas f…" at bounding box center [639, 270] width 400 height 15
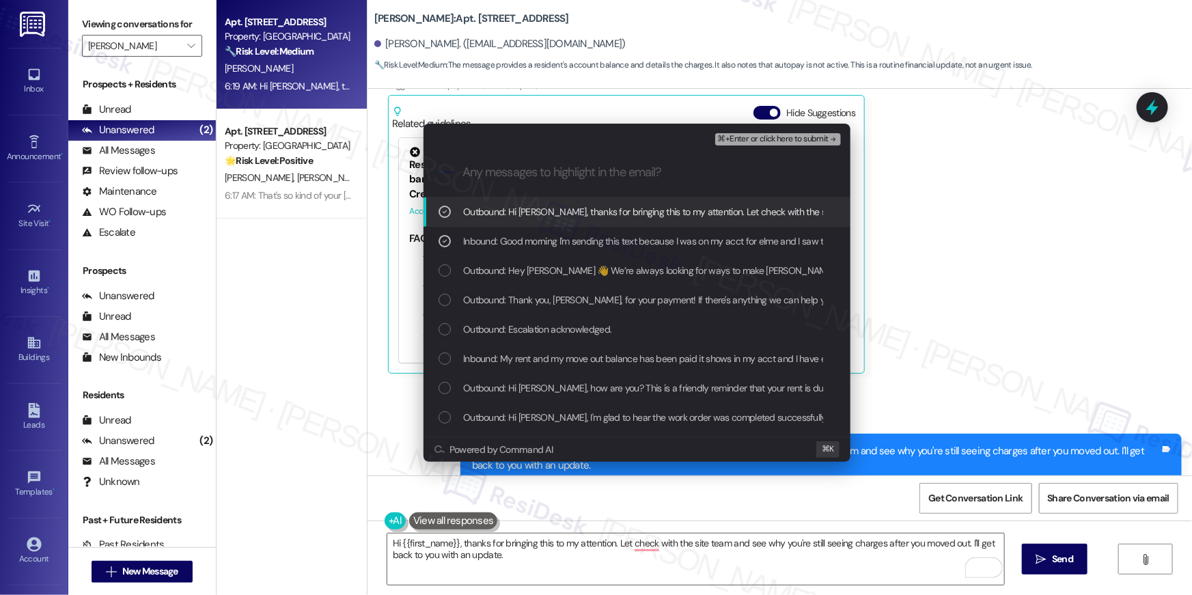
click at [783, 133] on button "⌘+Enter or click here to submit" at bounding box center [778, 139] width 126 height 12
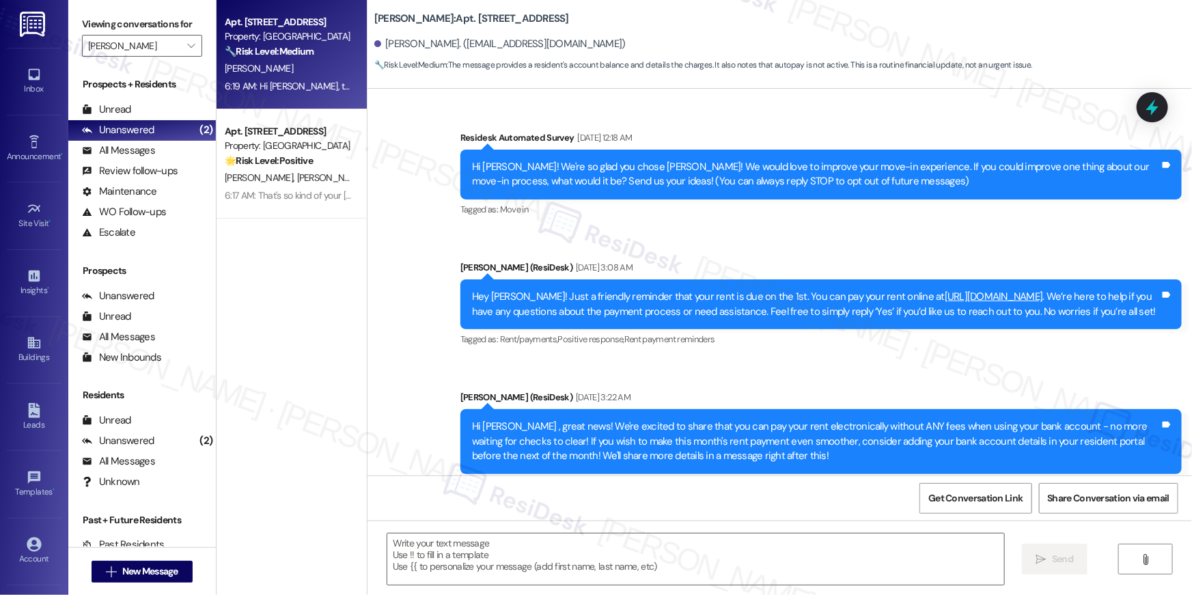
scroll to position [8236, 0]
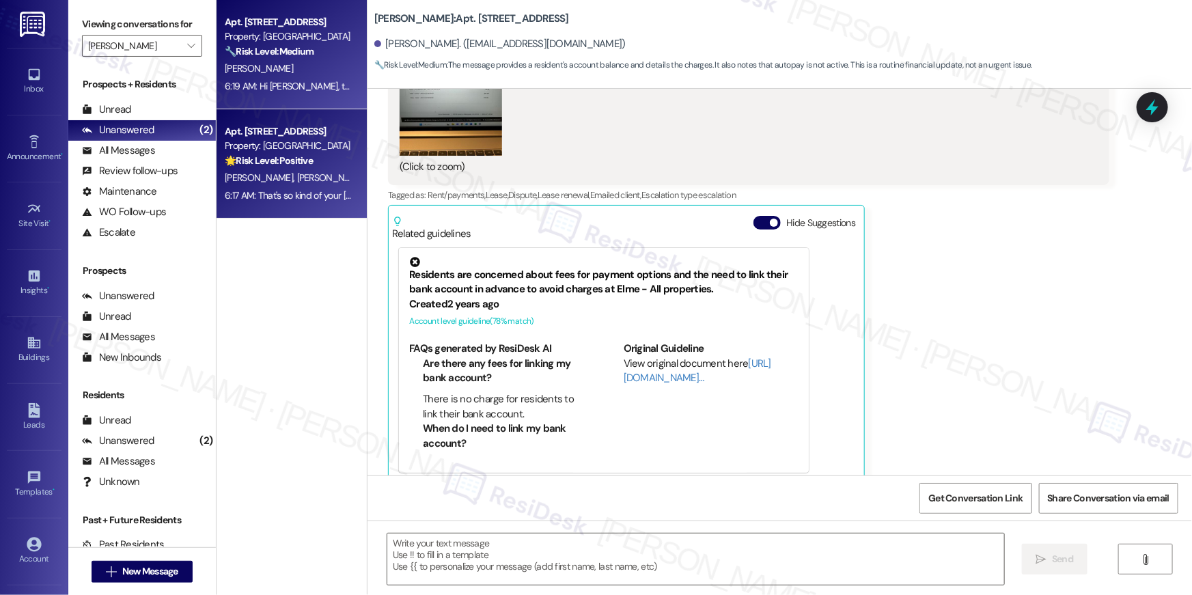
click at [320, 185] on div "L. Crawley M. Crawley" at bounding box center [287, 177] width 129 height 17
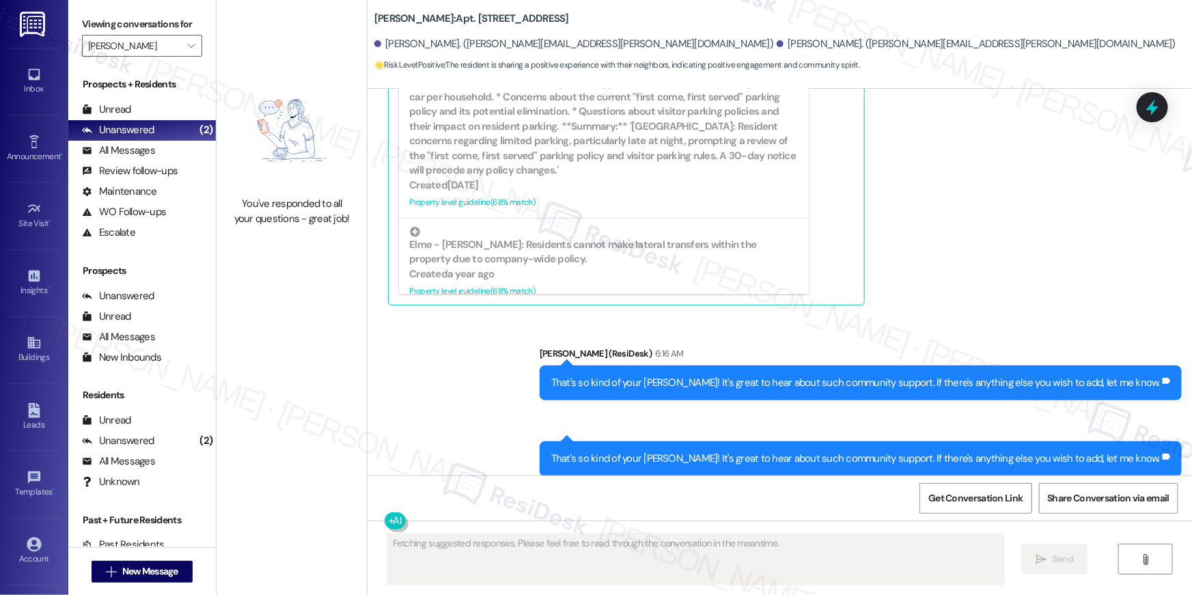
scroll to position [303, 0]
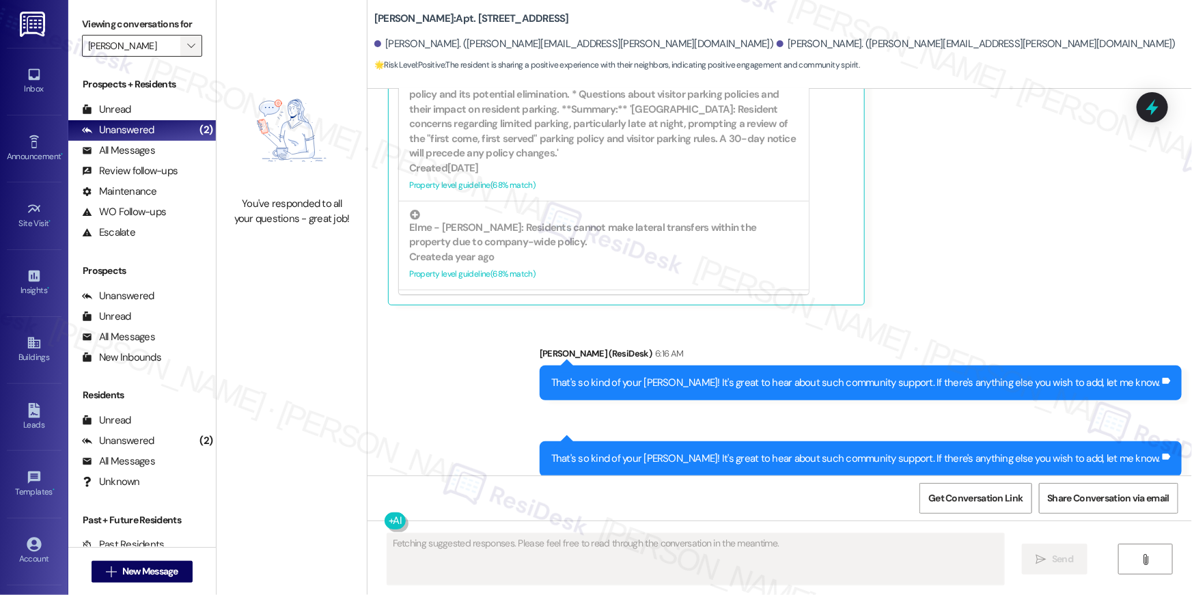
click at [190, 57] on button "" at bounding box center [191, 46] width 22 height 22
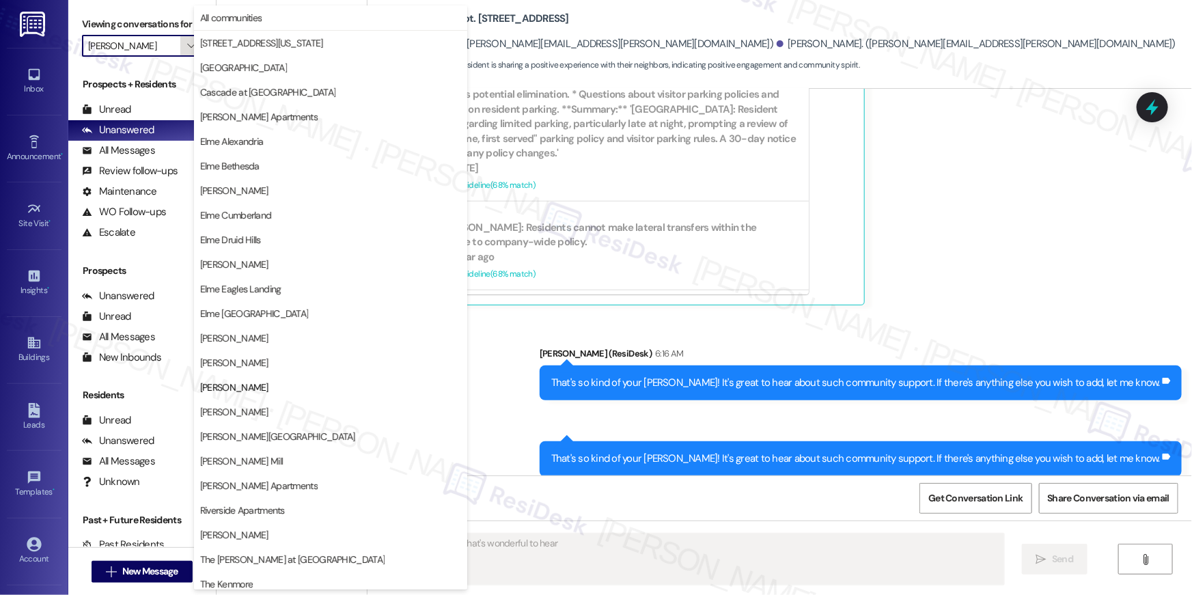
scroll to position [129, 0]
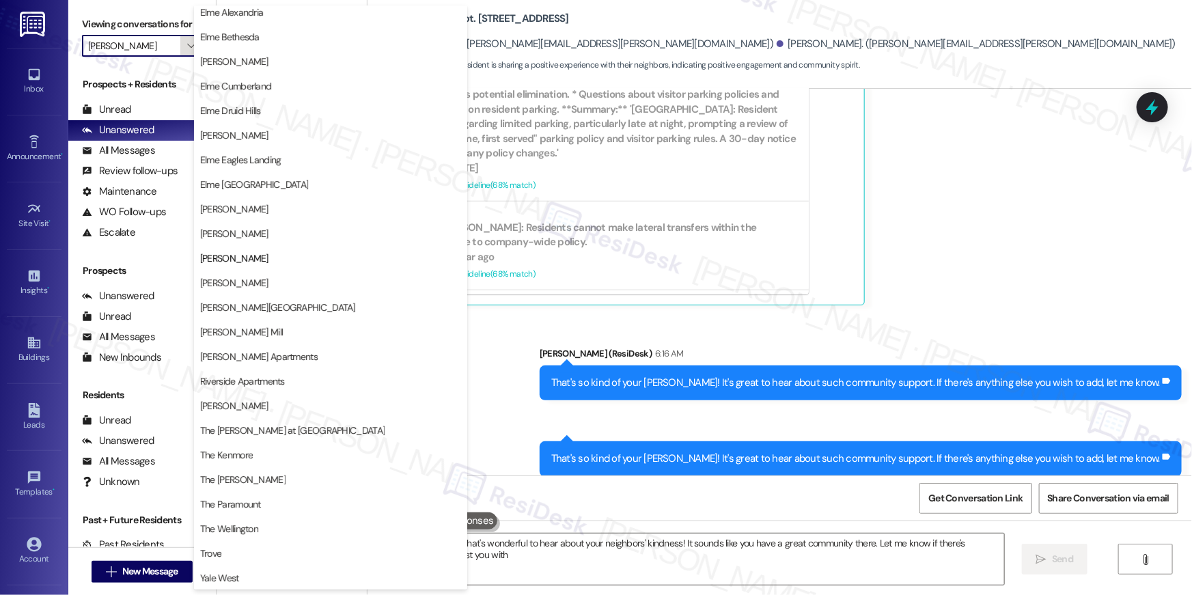
type textarea "Hi {{first_name}}, that's wonderful to hear about your neighbors' kindness! It …"
click at [245, 280] on span "Elme Marietta" at bounding box center [234, 283] width 68 height 14
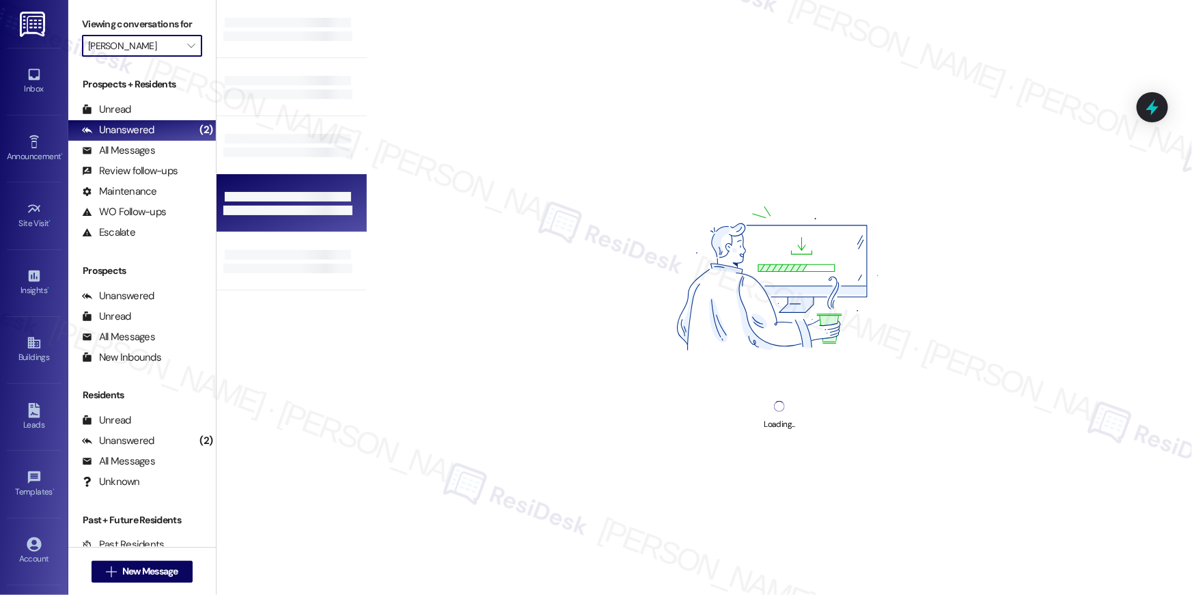
type input "Elme Marietta"
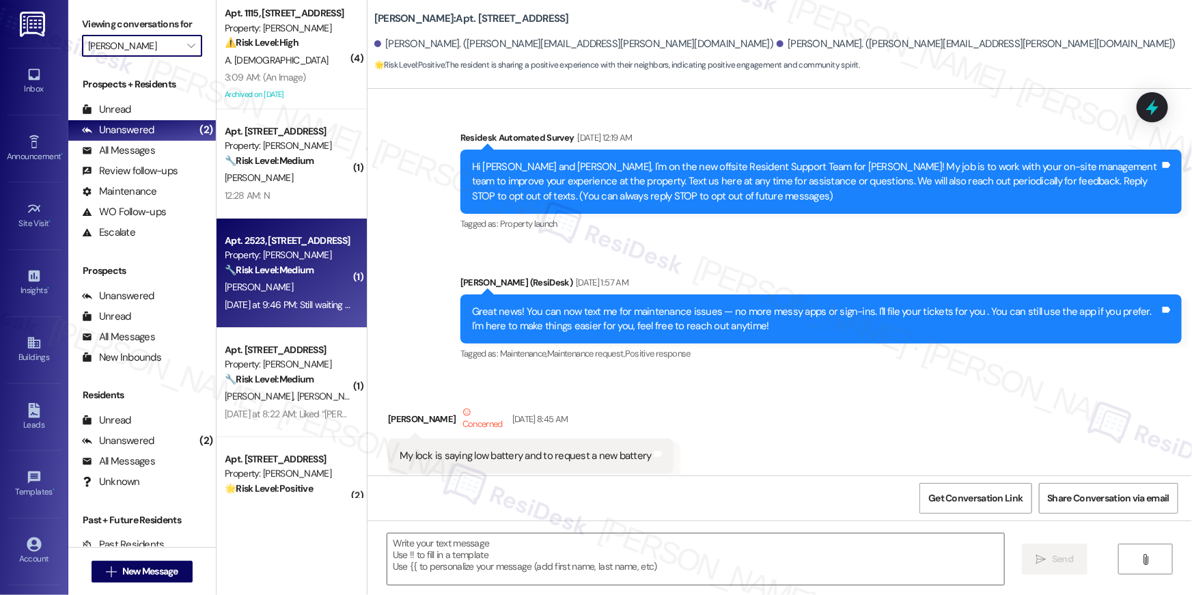
scroll to position [6096, 0]
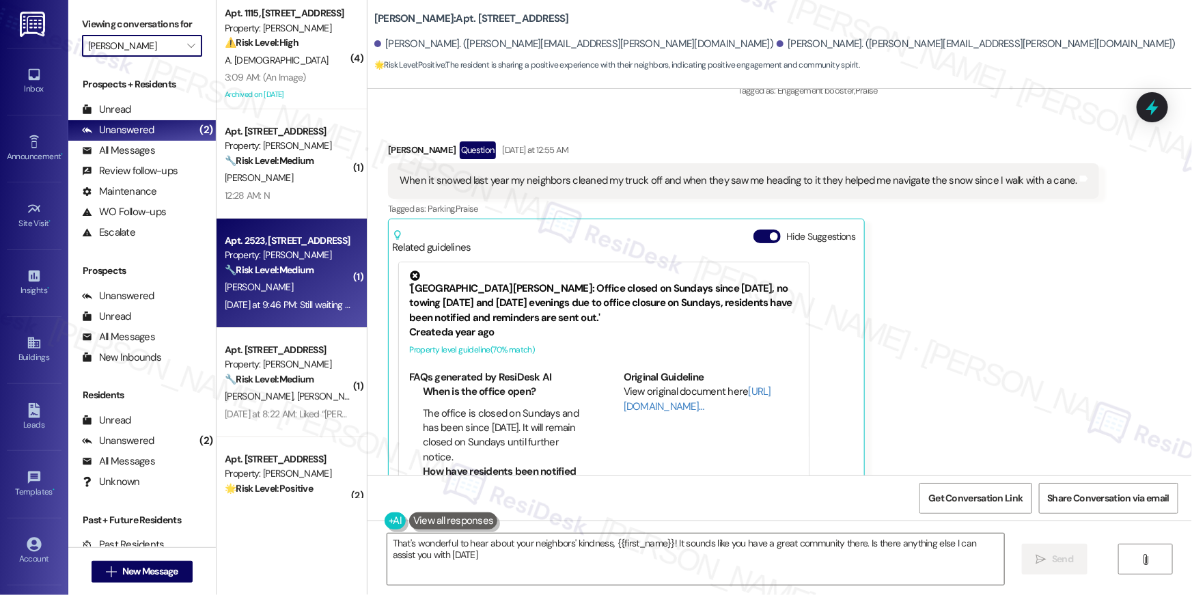
type textarea "That's wonderful to hear about your neighbors' kindness, {{first_name}}! It sou…"
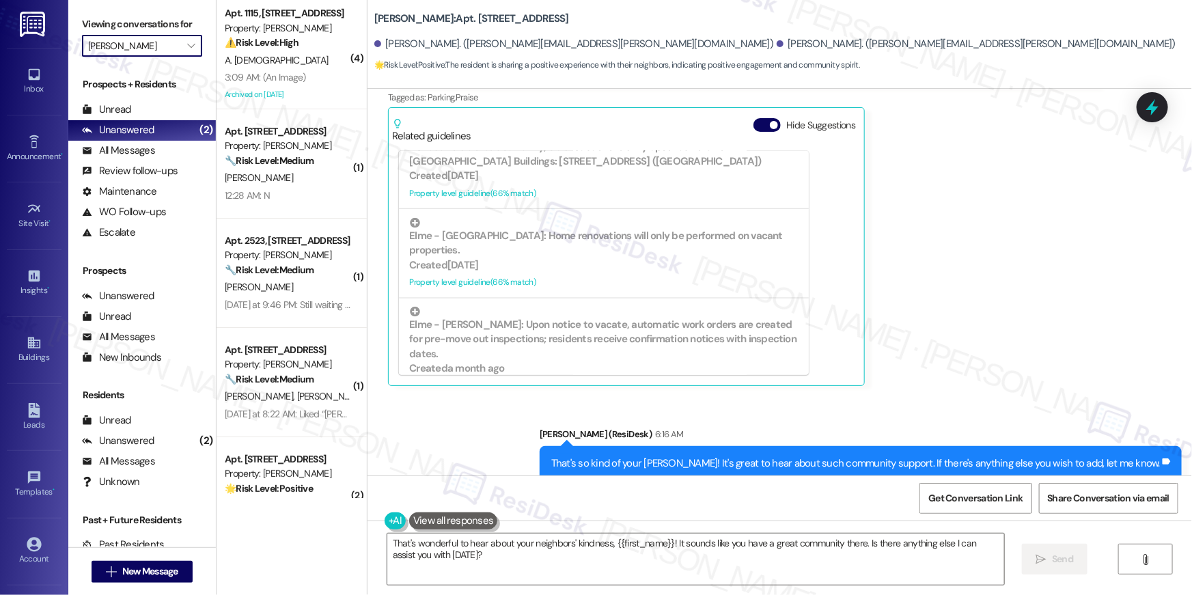
scroll to position [6288, 0]
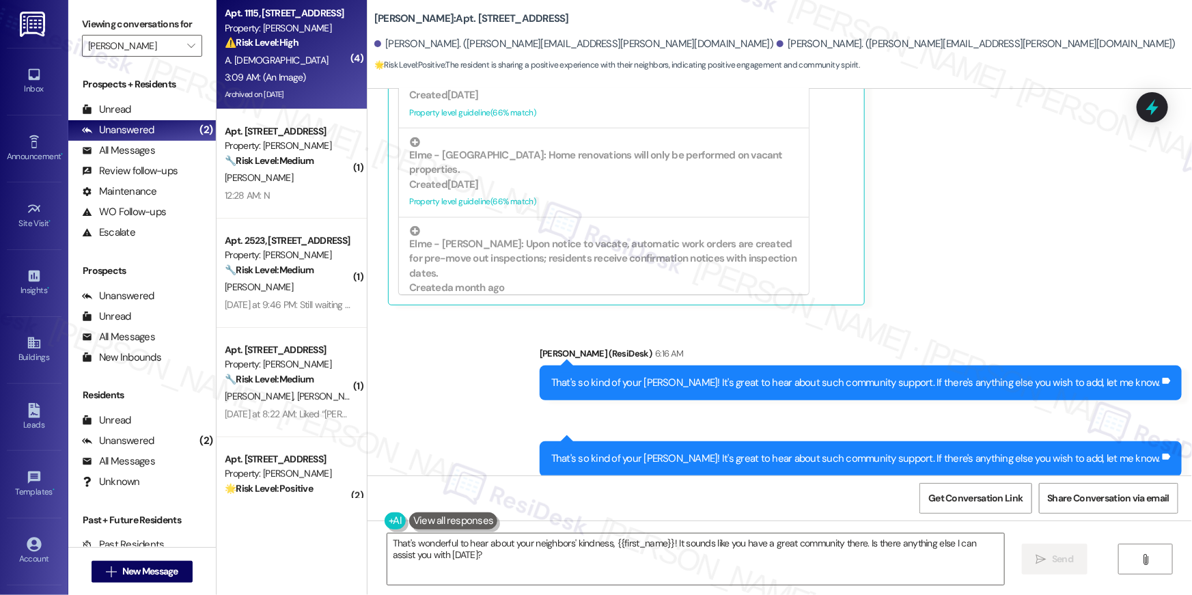
click at [249, 81] on div "3:09 AM: (An Image) 3:09 AM: (An Image)" at bounding box center [265, 77] width 81 height 12
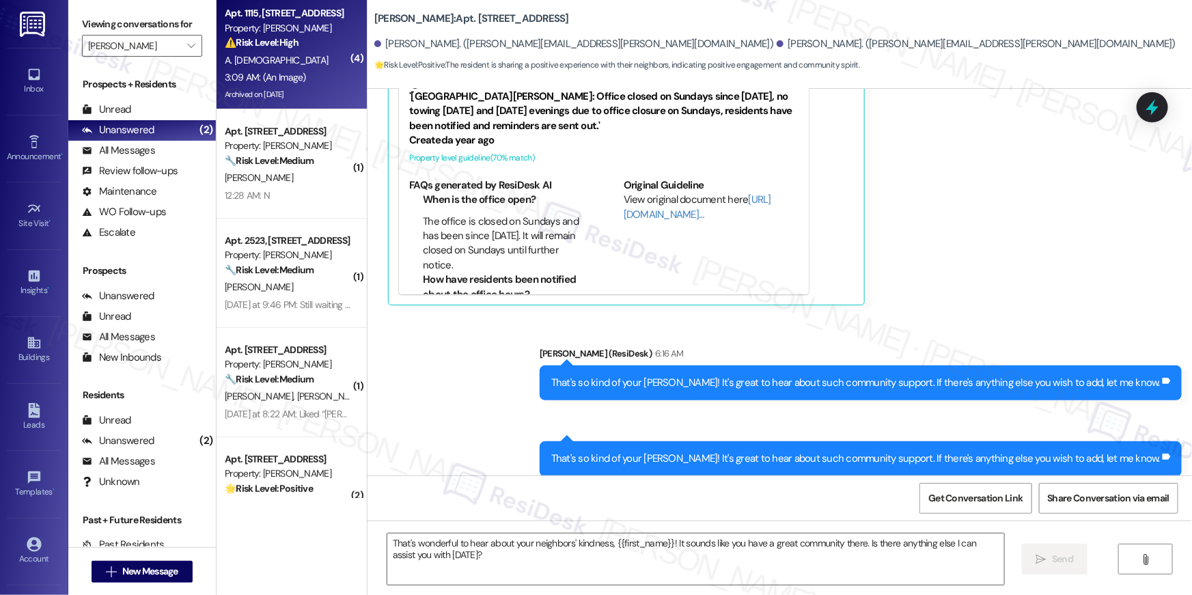
click at [274, 80] on div "3:09 AM: (An Image) 3:09 AM: (An Image)" at bounding box center [265, 77] width 81 height 12
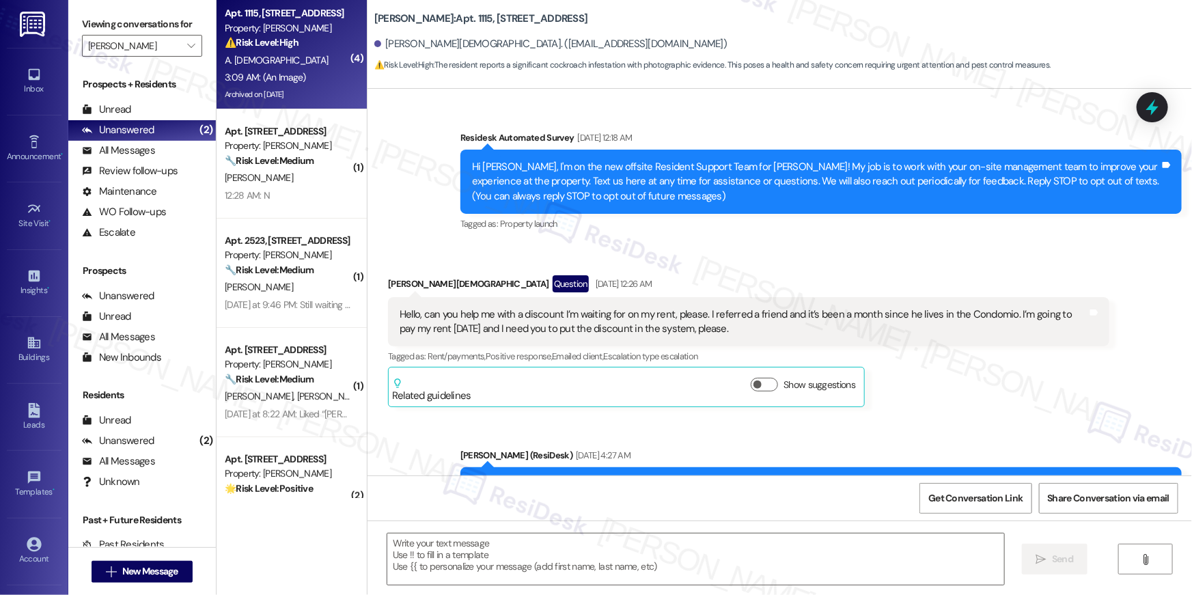
type textarea "Fetching suggested responses. Please feel free to read through the conversation…"
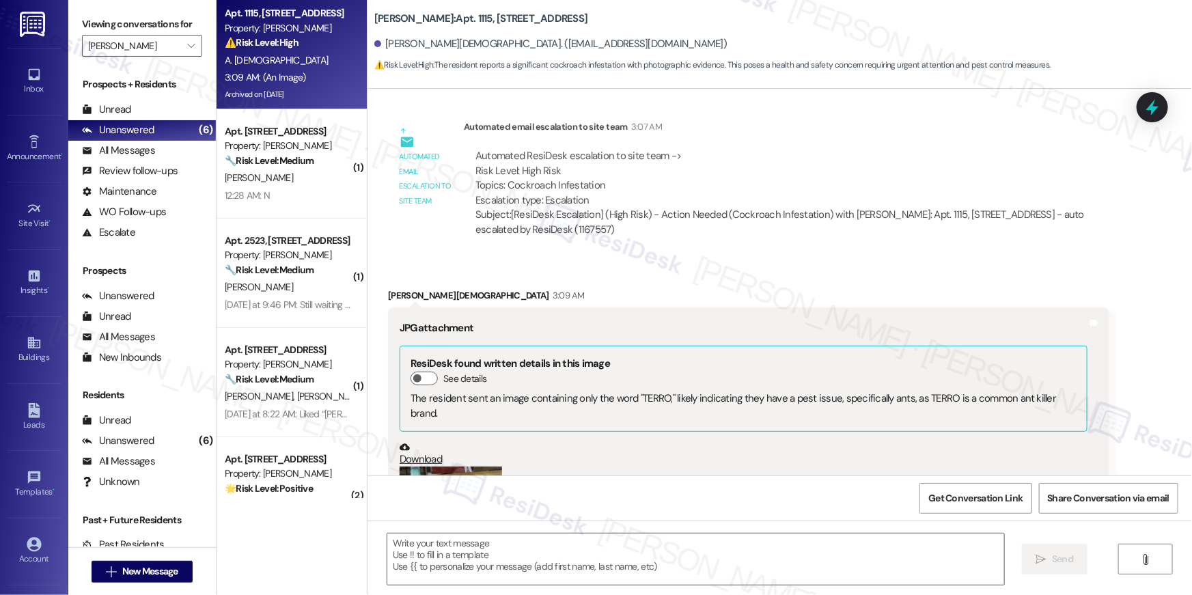
scroll to position [24668, 0]
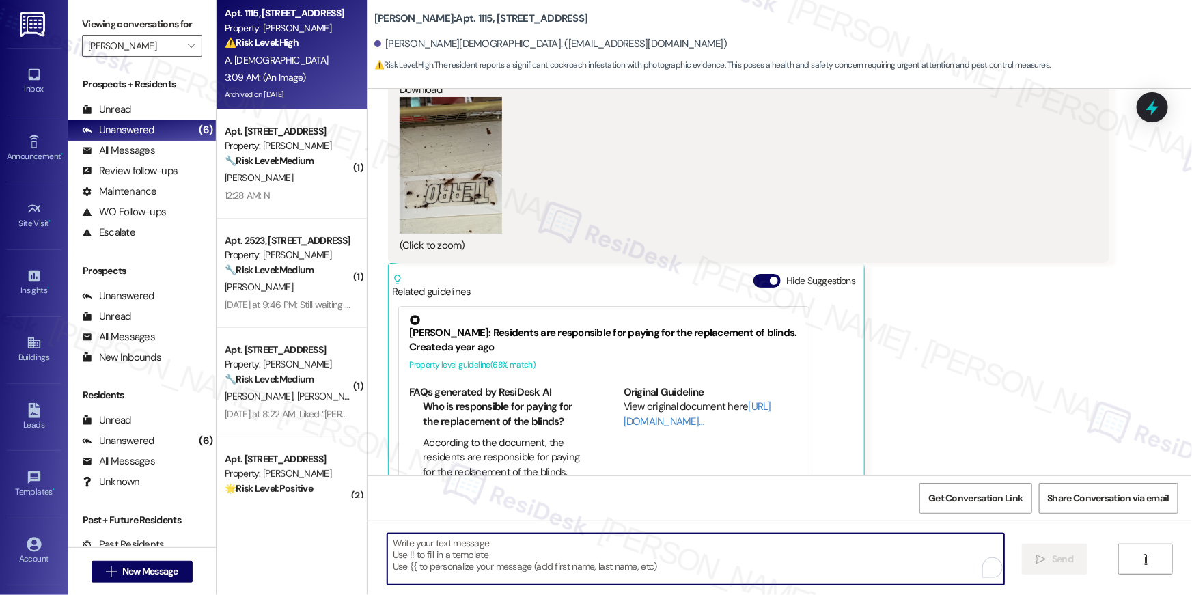
click at [616, 546] on textarea "To enrich screen reader interactions, please activate Accessibility in Grammarl…" at bounding box center [695, 559] width 617 height 51
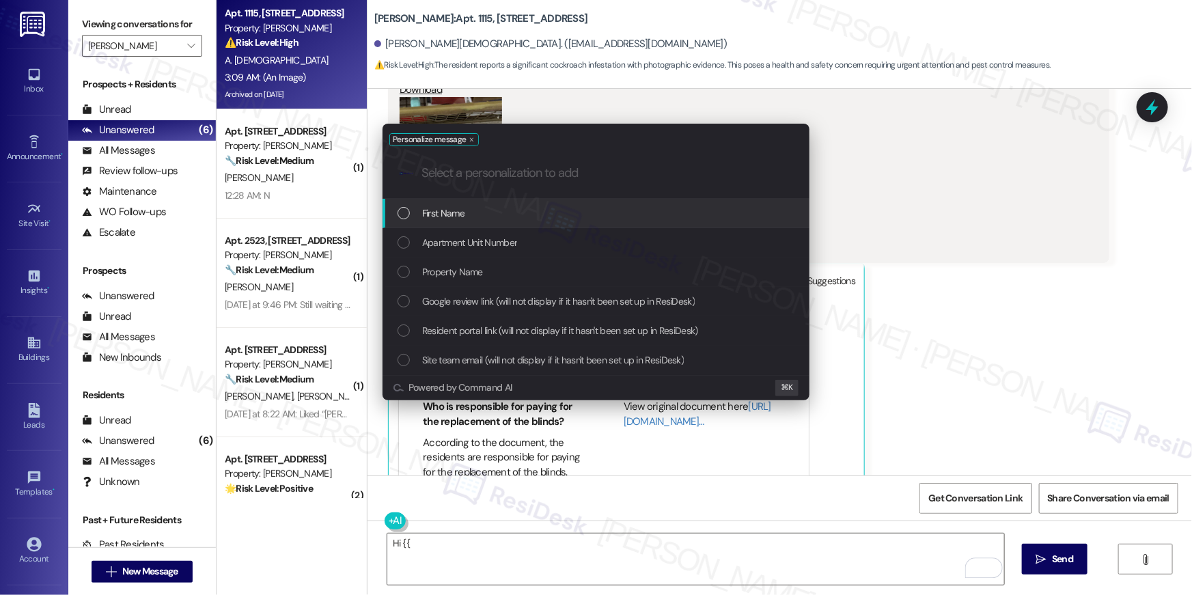
click at [568, 215] on div "First Name" at bounding box center [598, 213] width 400 height 15
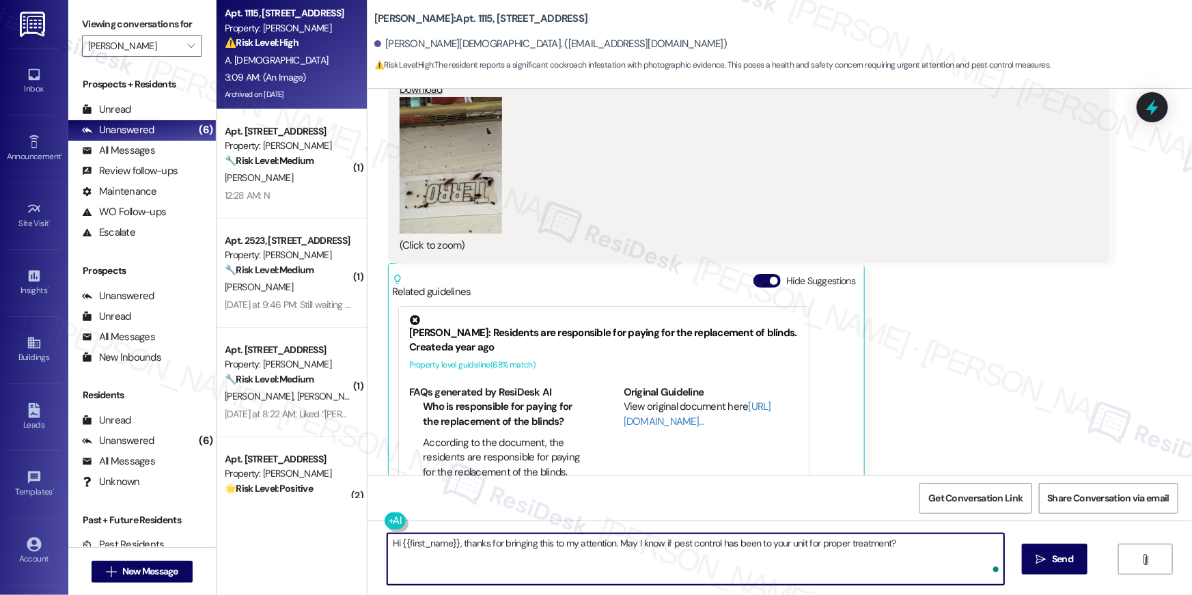
type textarea "Hi {{first_name}}, thanks for bringing this to my attention. May I know if pest…"
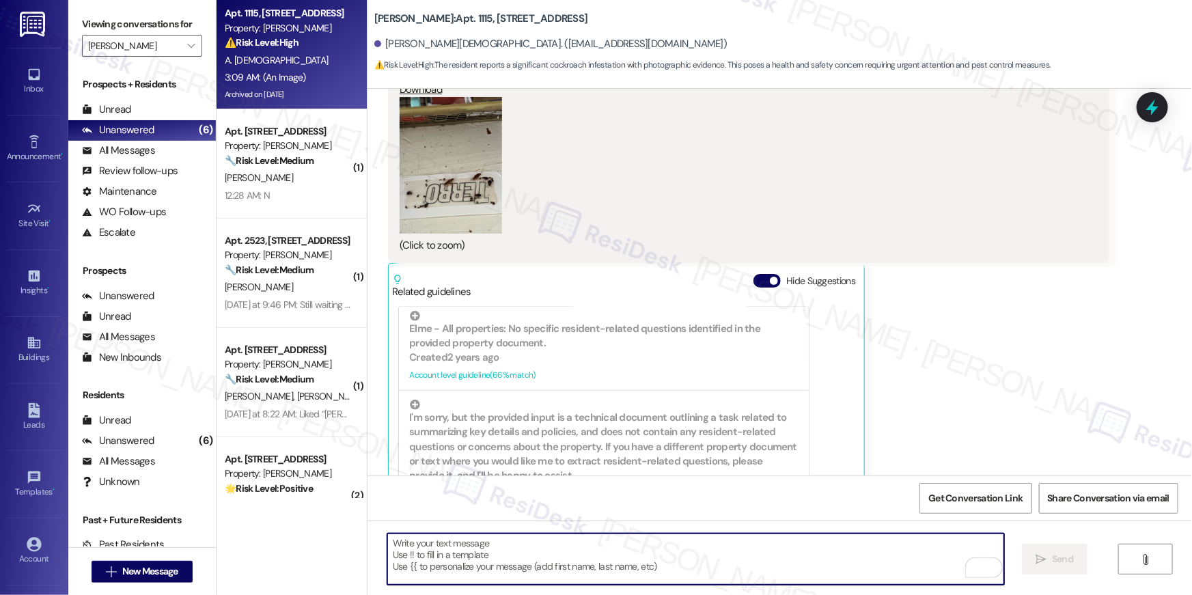
scroll to position [1172, 0]
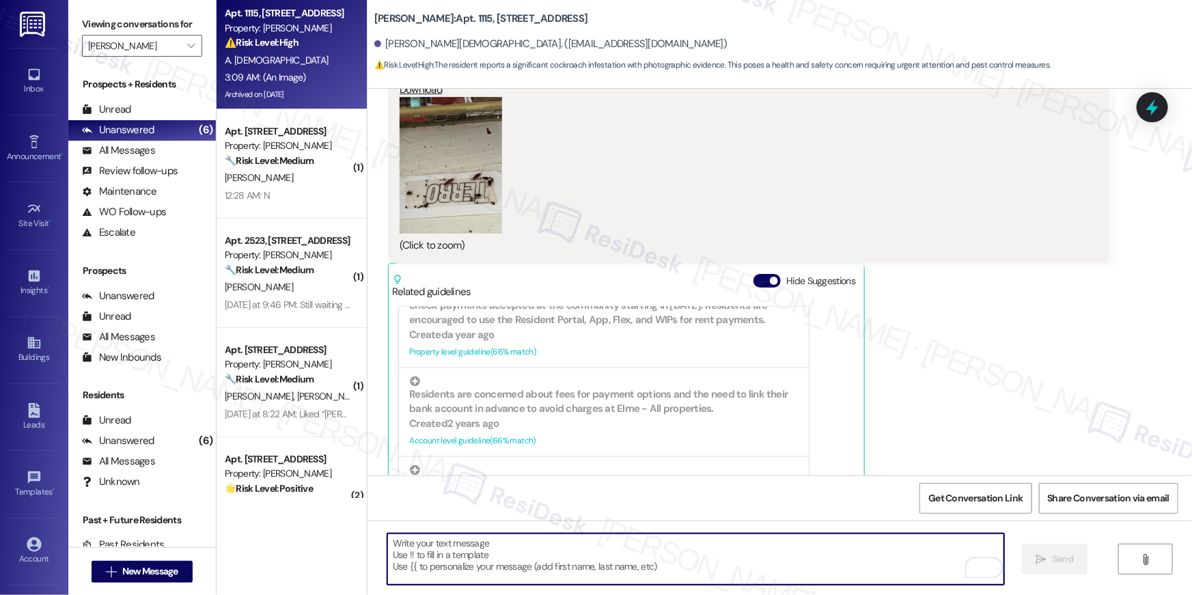
click at [1049, 393] on div "Andressa [DEMOGRAPHIC_DATA] 3:09 AM JPG attachment ResiDesk found written detai…" at bounding box center [748, 230] width 721 height 623
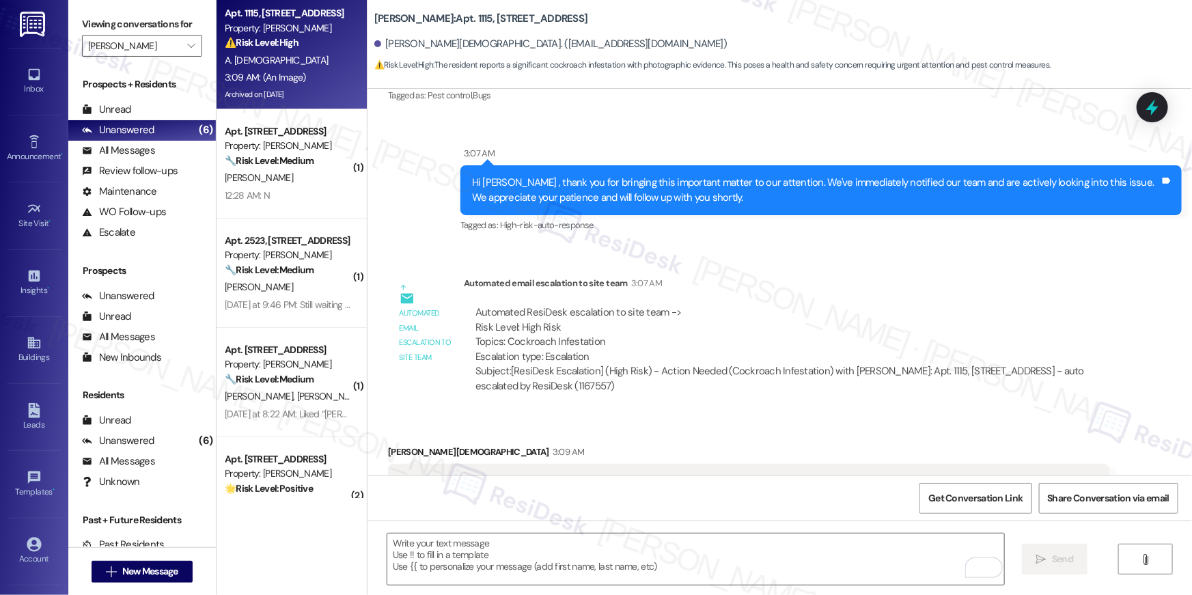
scroll to position [24668, 0]
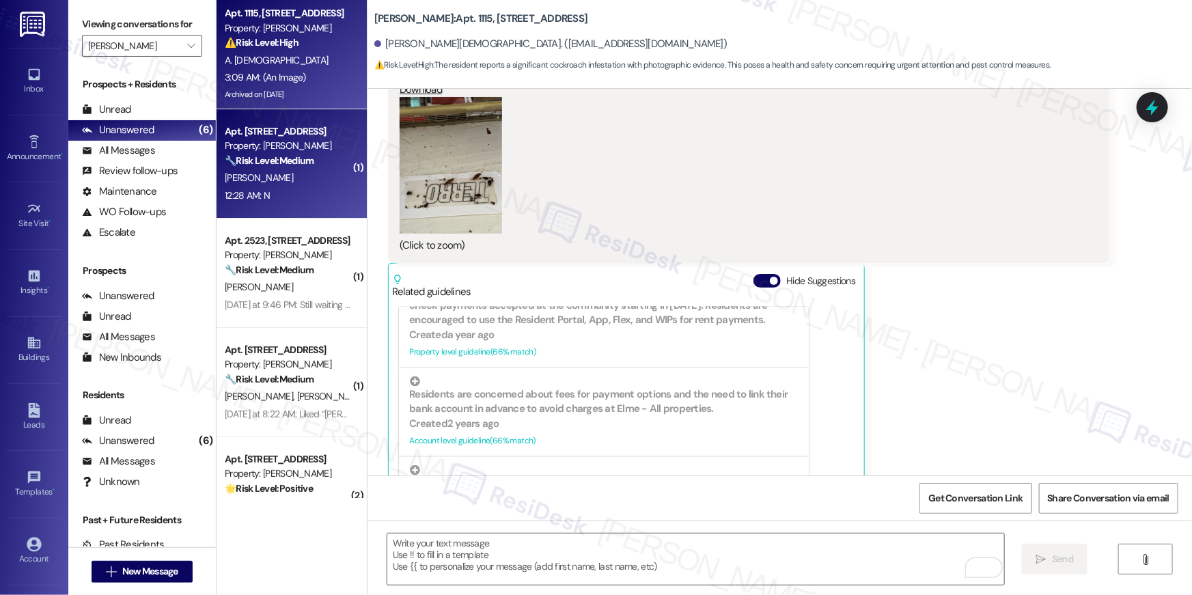
click at [294, 176] on div "C. Turner" at bounding box center [287, 177] width 129 height 17
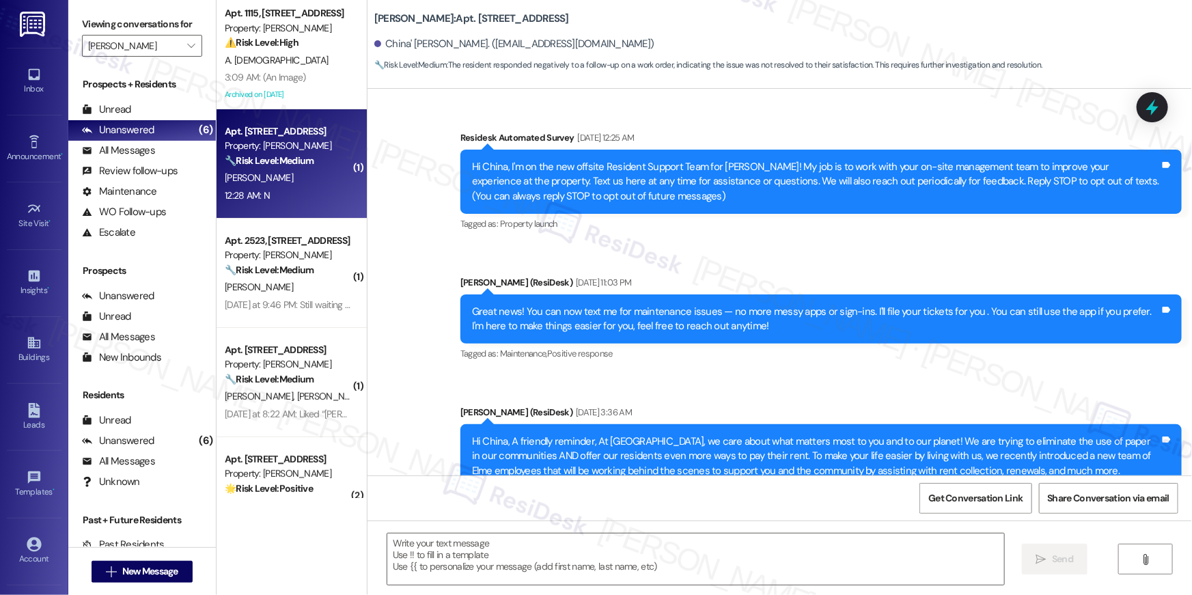
scroll to position [4978, 0]
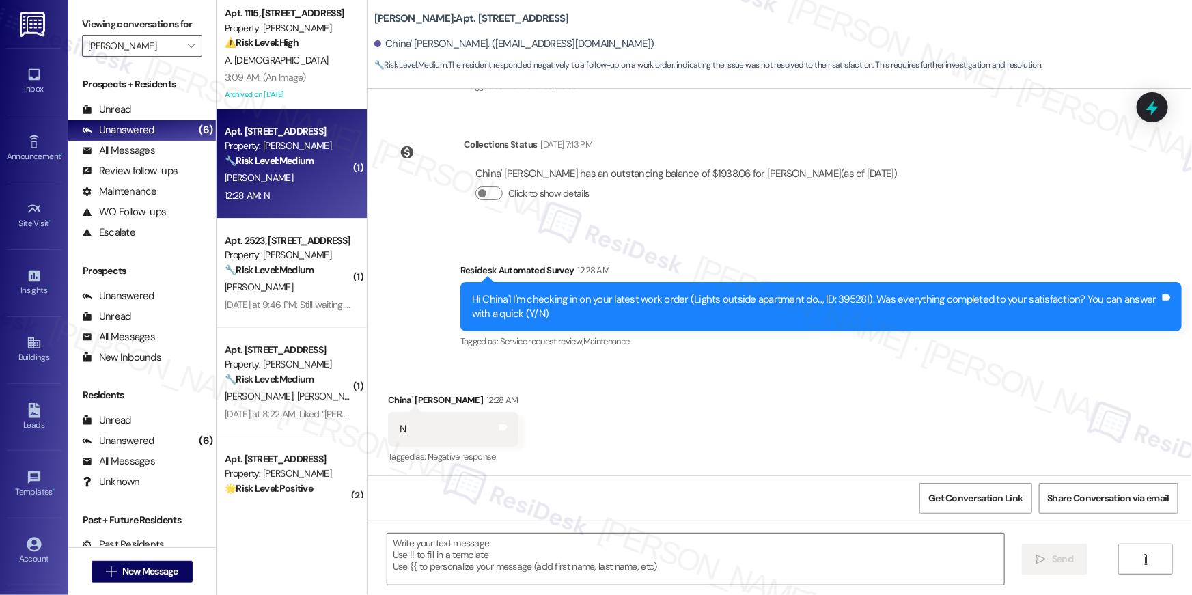
type textarea "Fetching suggested responses. Please feel free to read through the conversation…"
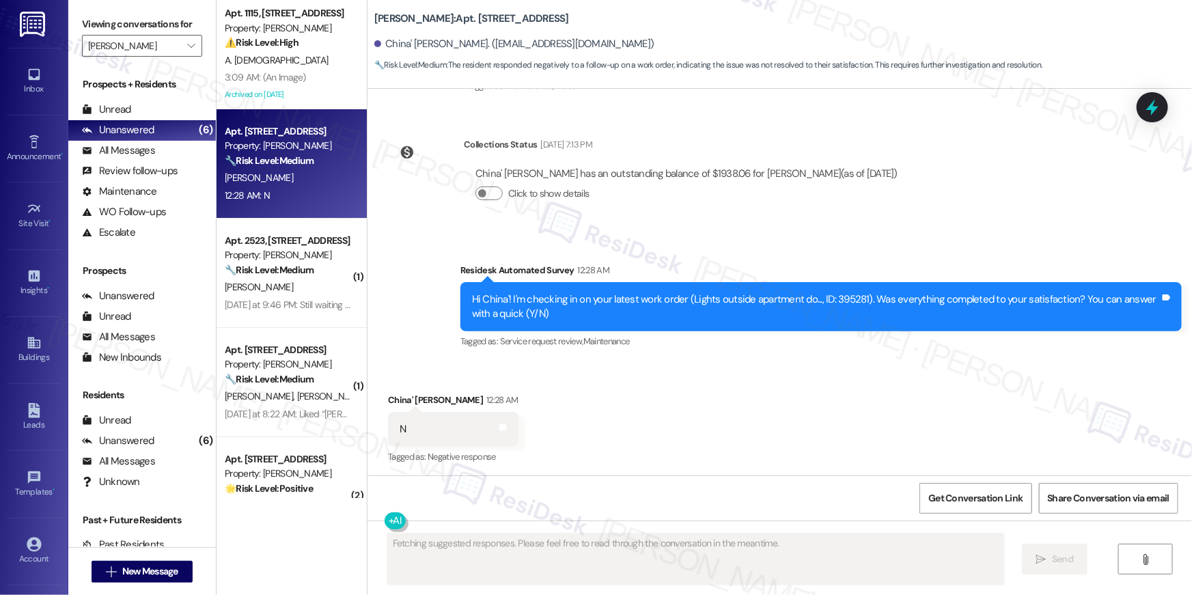
click at [622, 441] on div "Received via SMS China' Turner 12:28 AM N Tags and notes Tagged as: Negative re…" at bounding box center [780, 419] width 825 height 115
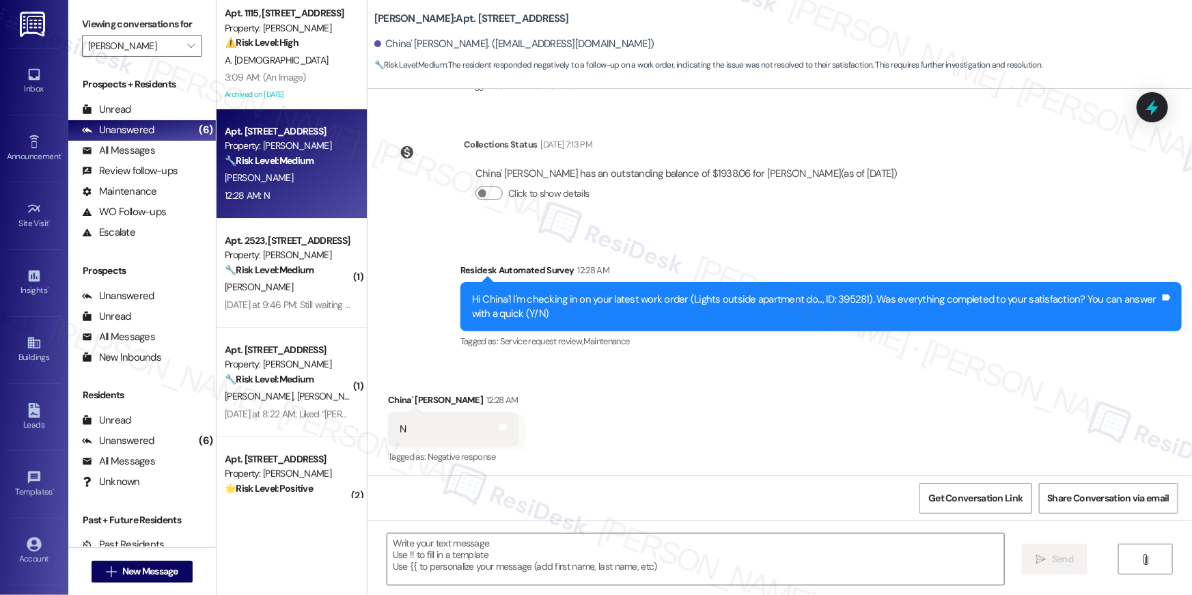
scroll to position [4978, 0]
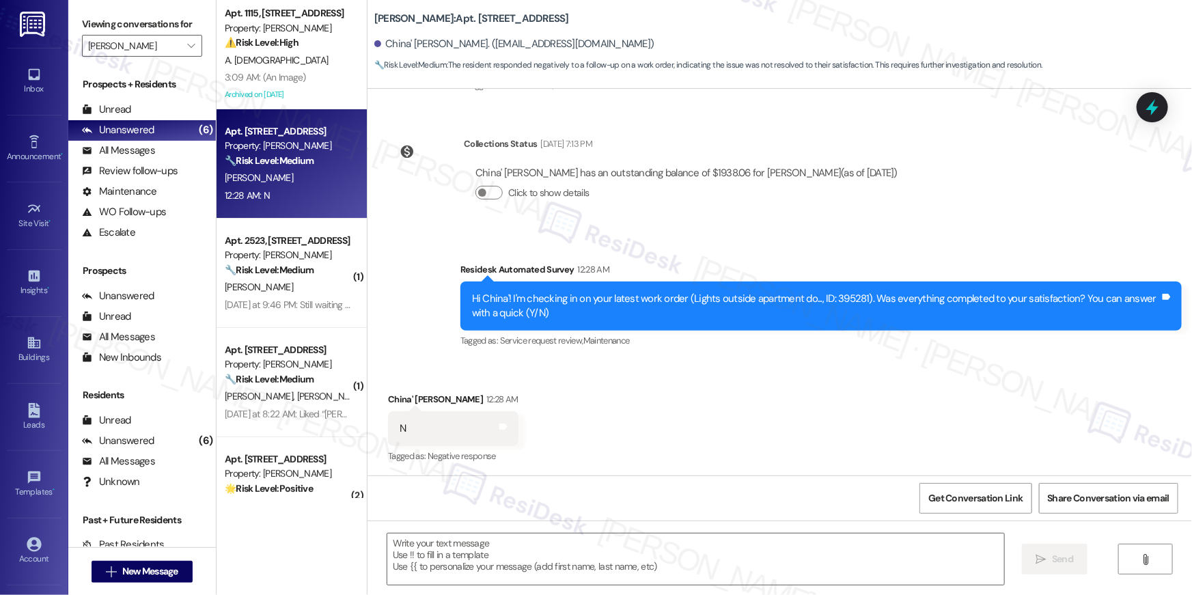
click at [711, 400] on div "Received via SMS China' Turner 12:28 AM N Tags and notes Tagged as: Negative re…" at bounding box center [780, 418] width 825 height 115
drag, startPoint x: 728, startPoint y: 561, endPoint x: 741, endPoint y: 562, distance: 13.1
click at [728, 561] on textarea at bounding box center [695, 559] width 617 height 51
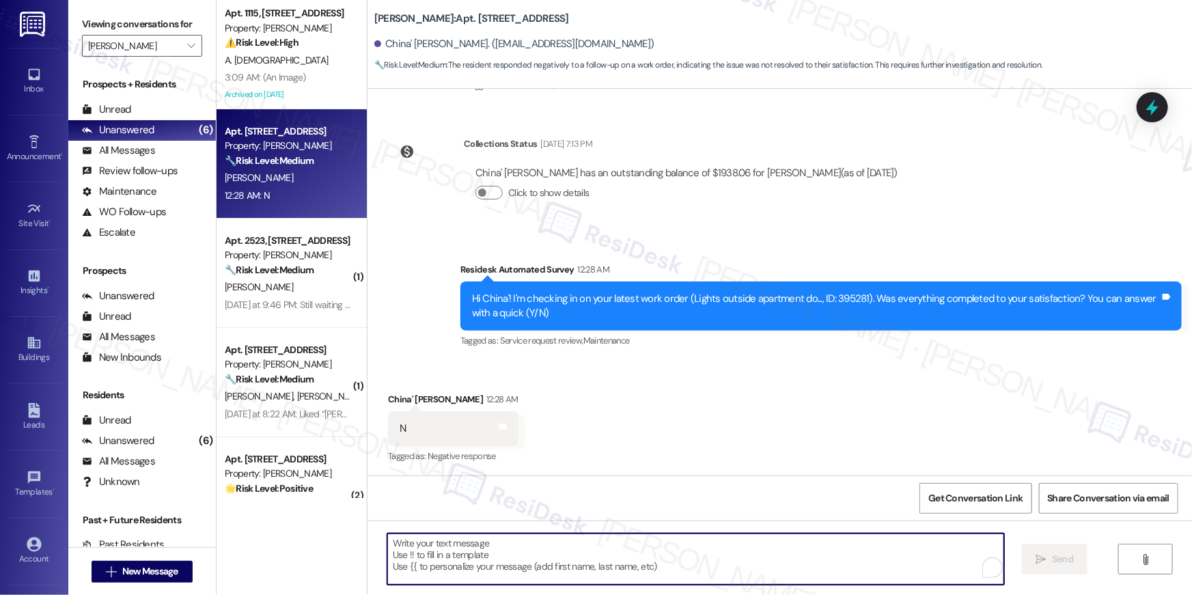
click at [836, 568] on textarea "To enrich screen reader interactions, please activate Accessibility in Grammarl…" at bounding box center [695, 559] width 617 height 51
click at [836, 566] on textarea "To enrich screen reader interactions, please activate Accessibility in Grammarl…" at bounding box center [695, 559] width 617 height 51
paste textarea "Hi {{first_name}}, I’m sorry to hear your work order is still not complete. Cou…"
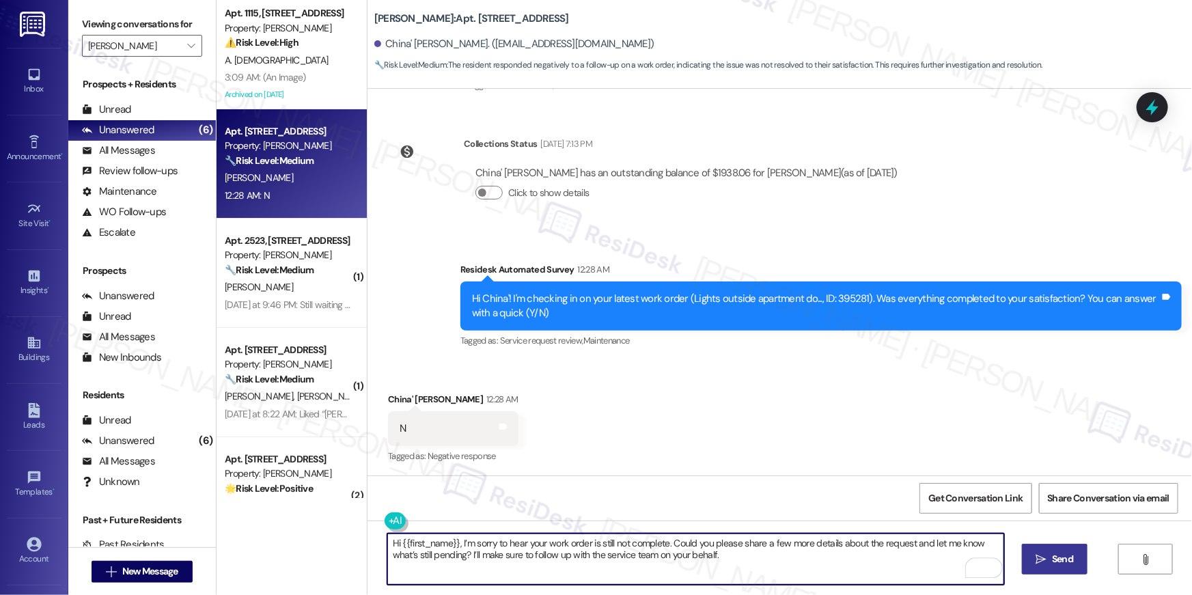
type textarea "Hi {{first_name}}, I’m sorry to hear your work order is still not complete. Cou…"
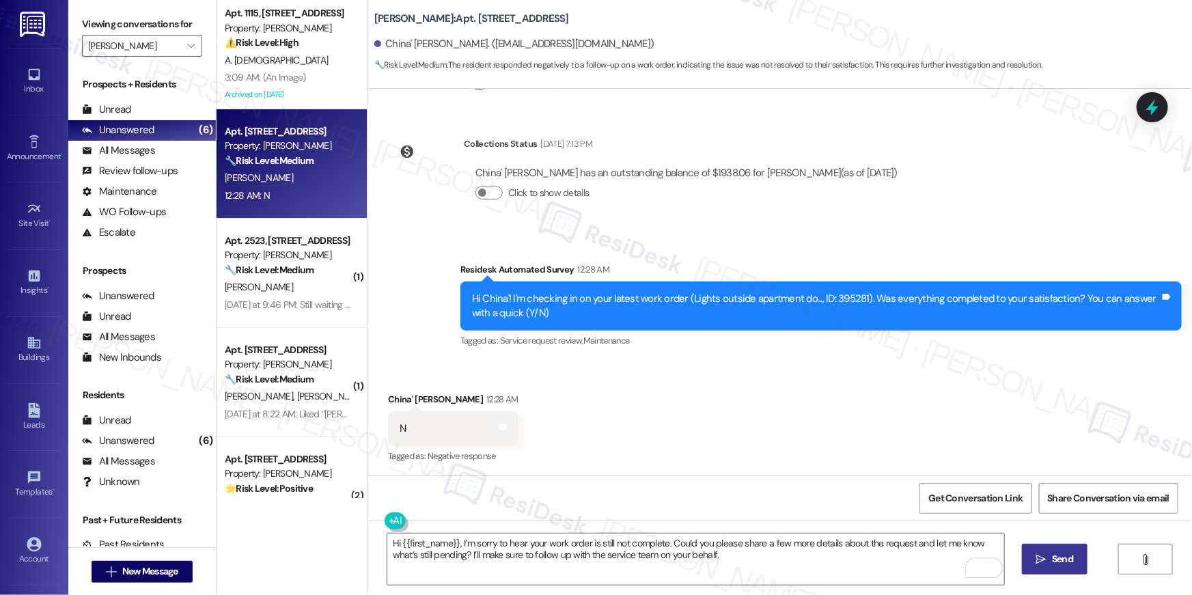
click at [1073, 545] on button " Send" at bounding box center [1055, 559] width 66 height 31
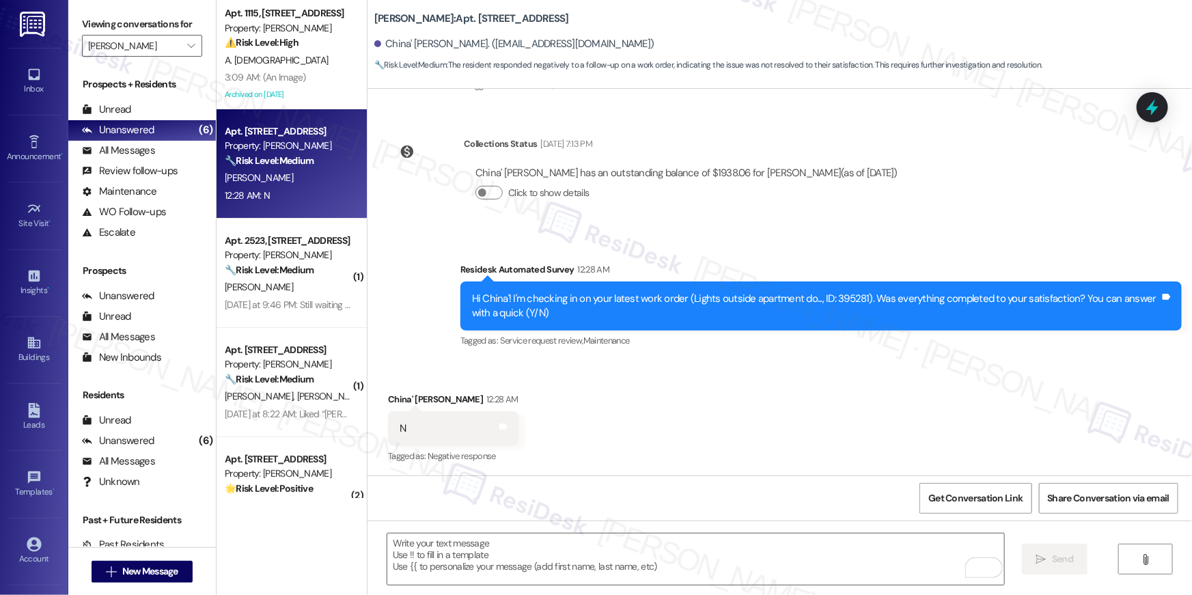
scroll to position [4978, 0]
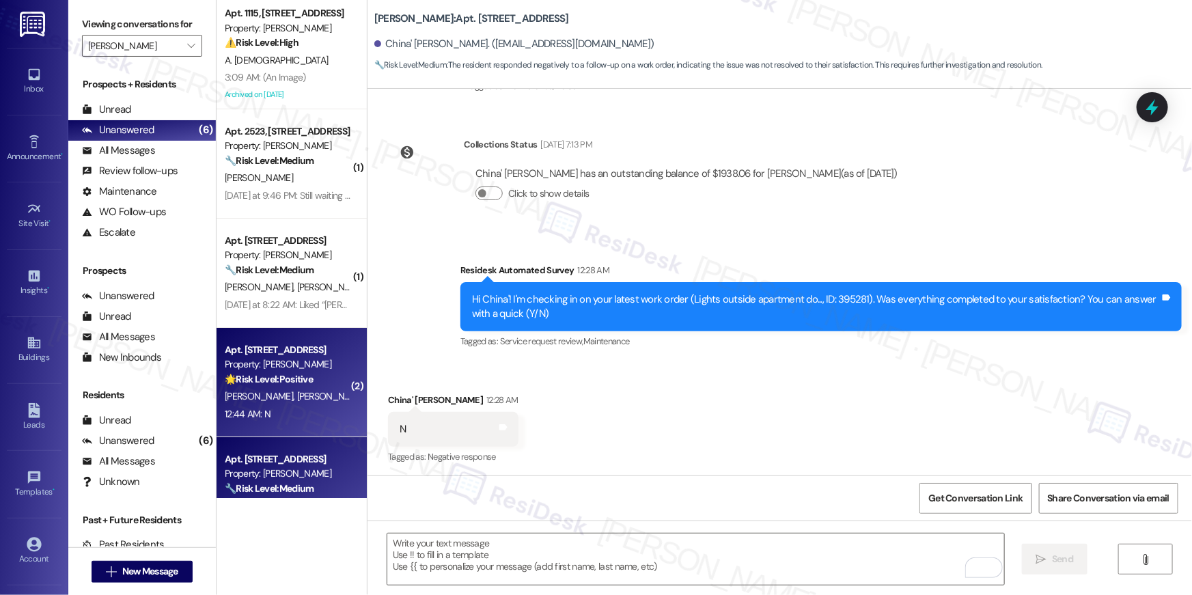
click at [258, 398] on span "A. Dehaney" at bounding box center [261, 396] width 72 height 12
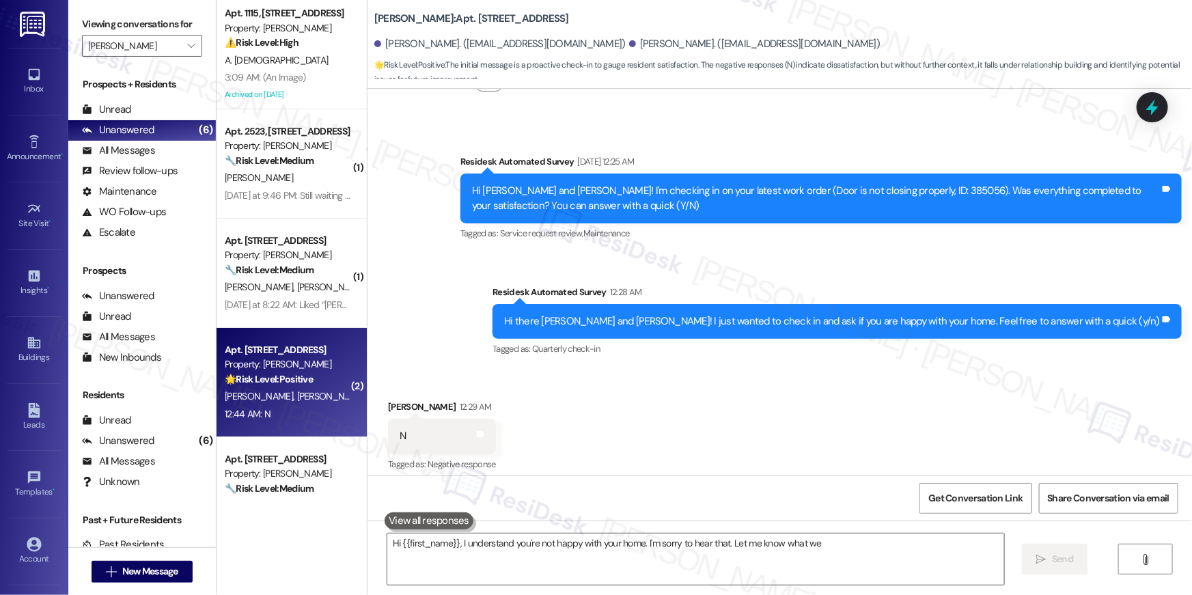
scroll to position [666, 0]
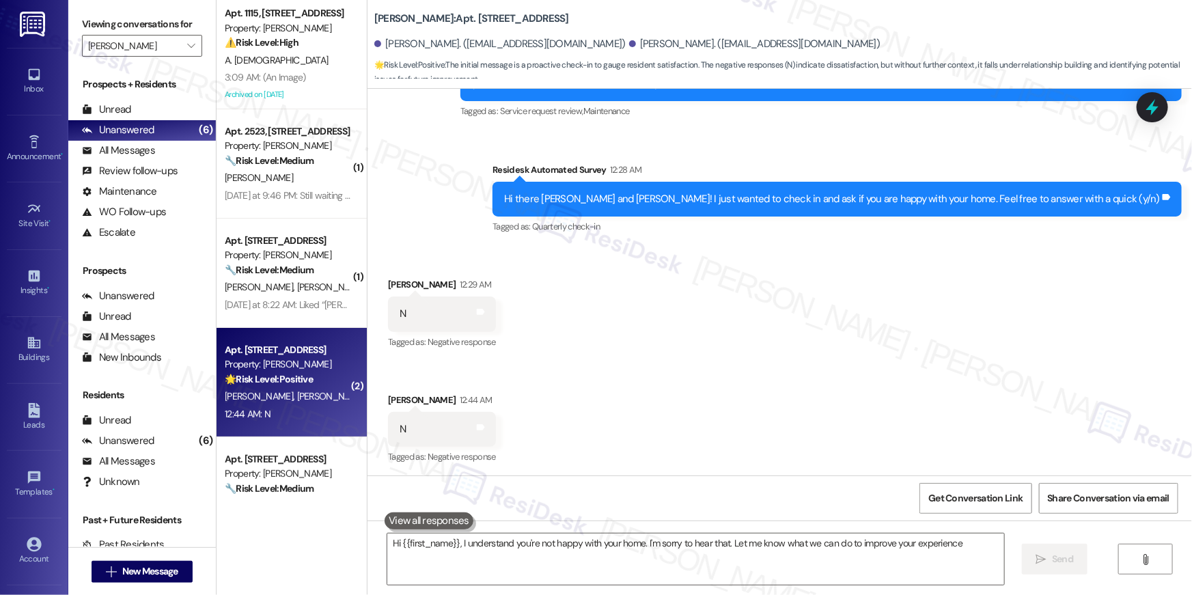
type textarea "Hi {{first_name}}, I understand you're not happy with your home. I'm sorry to h…"
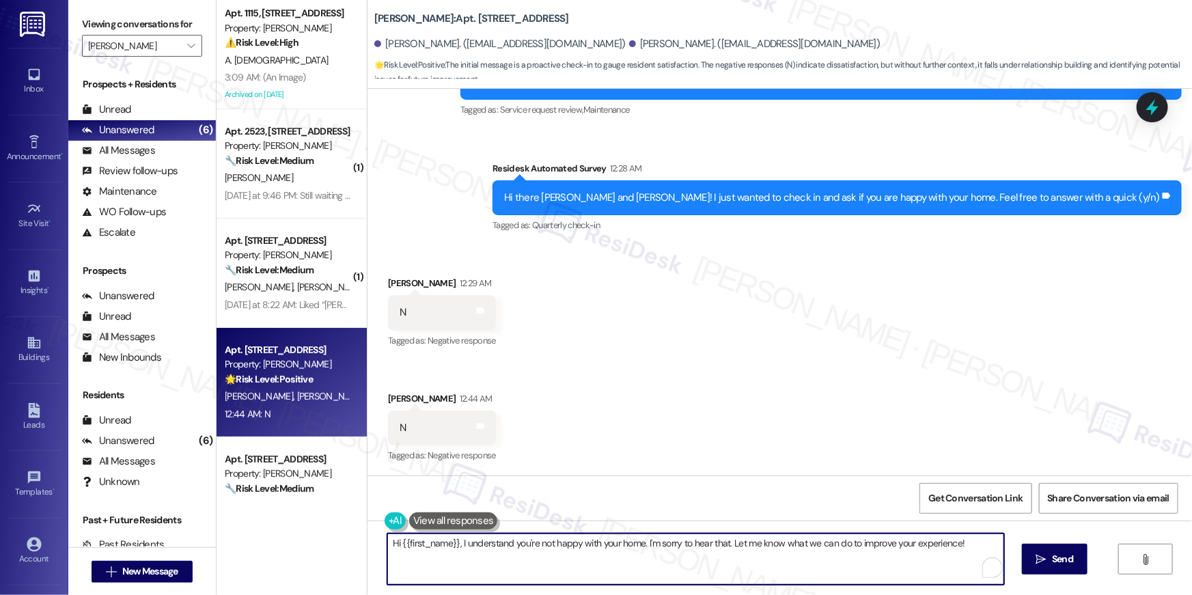
click at [693, 555] on textarea "Hi {{first_name}}, I understand you're not happy with your home. I'm sorry to h…" at bounding box center [695, 559] width 617 height 51
click at [1036, 563] on icon "" at bounding box center [1041, 559] width 10 height 11
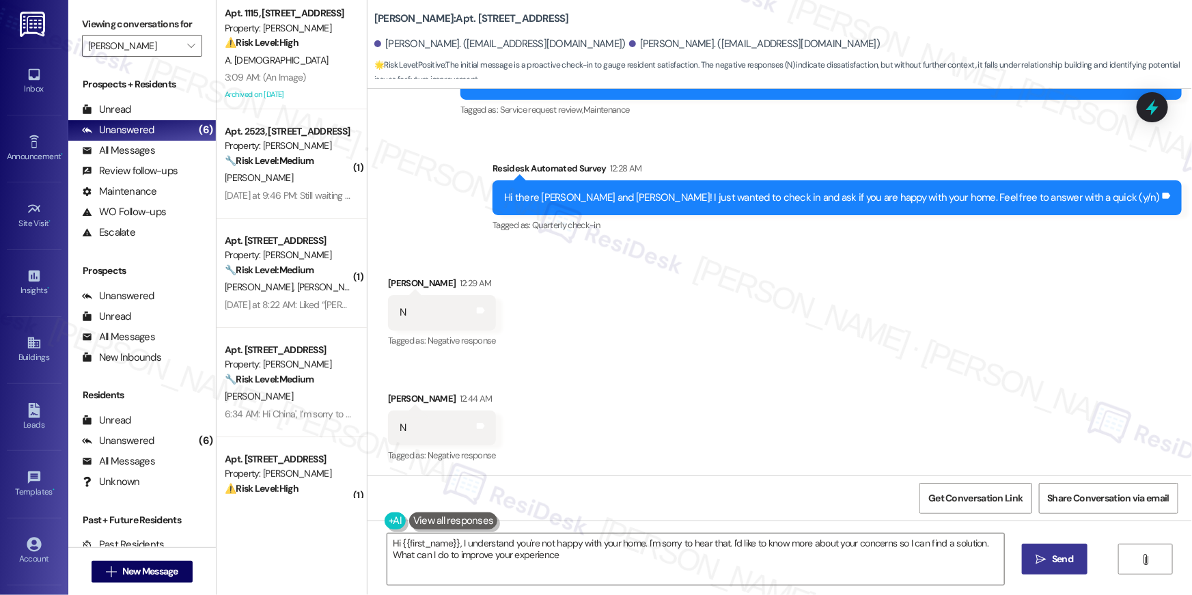
type textarea "Hi {{first_name}}, I understand you're not happy with your home. I'm sorry to h…"
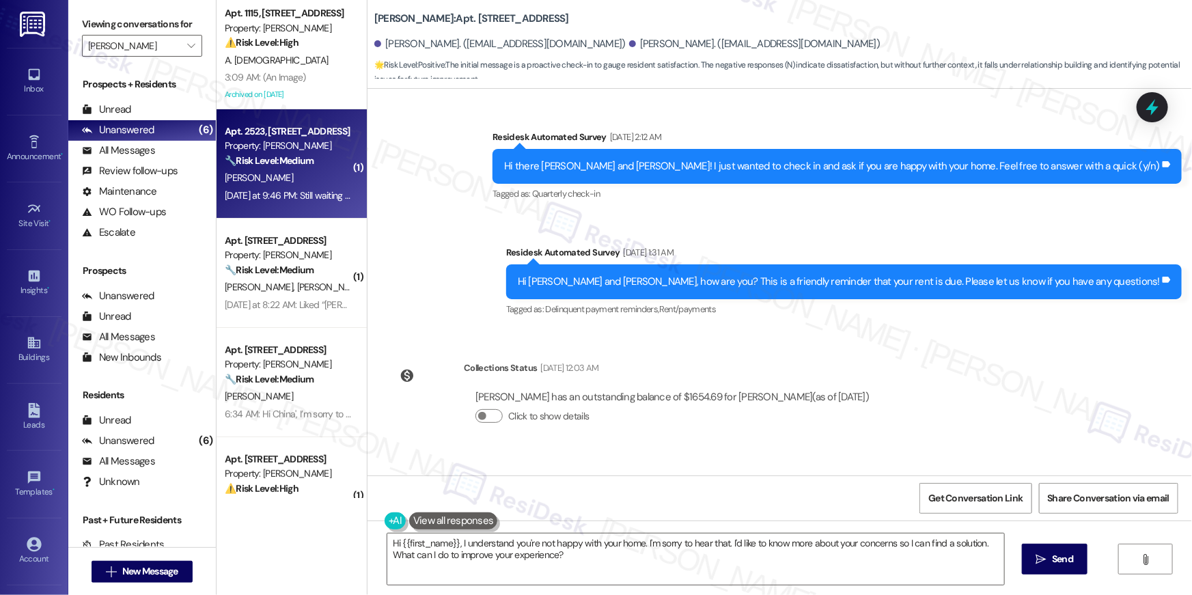
scroll to position [115, 0]
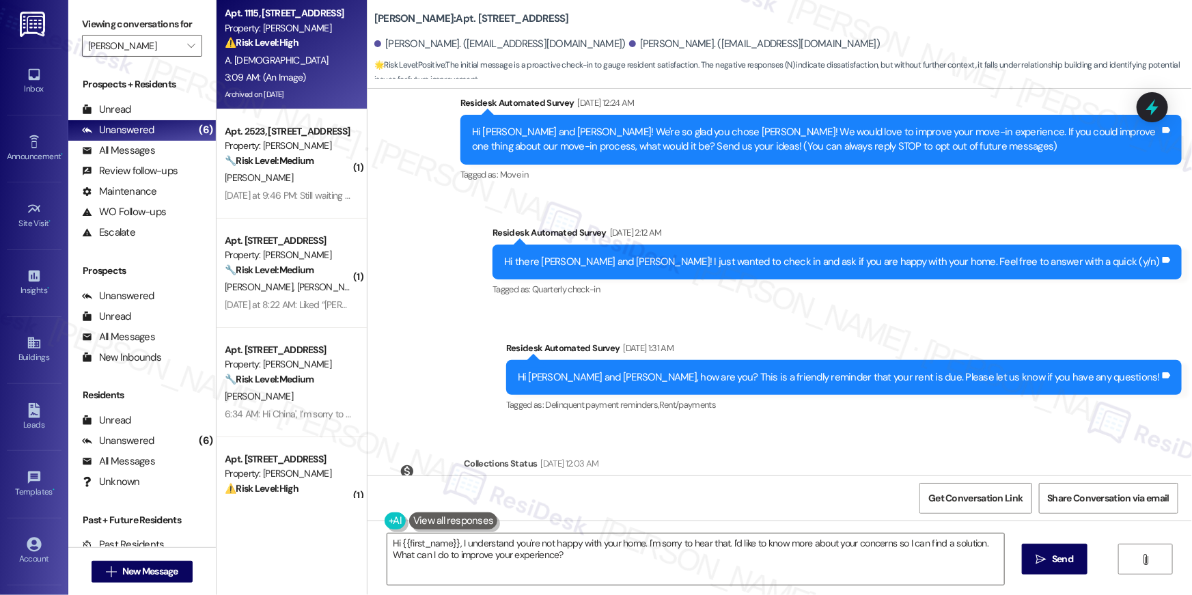
click at [320, 85] on div "3:09 AM: (An Image) 3:09 AM: (An Image)" at bounding box center [287, 77] width 129 height 17
type textarea "Fetching suggested responses. Please feel free to read through the conversation…"
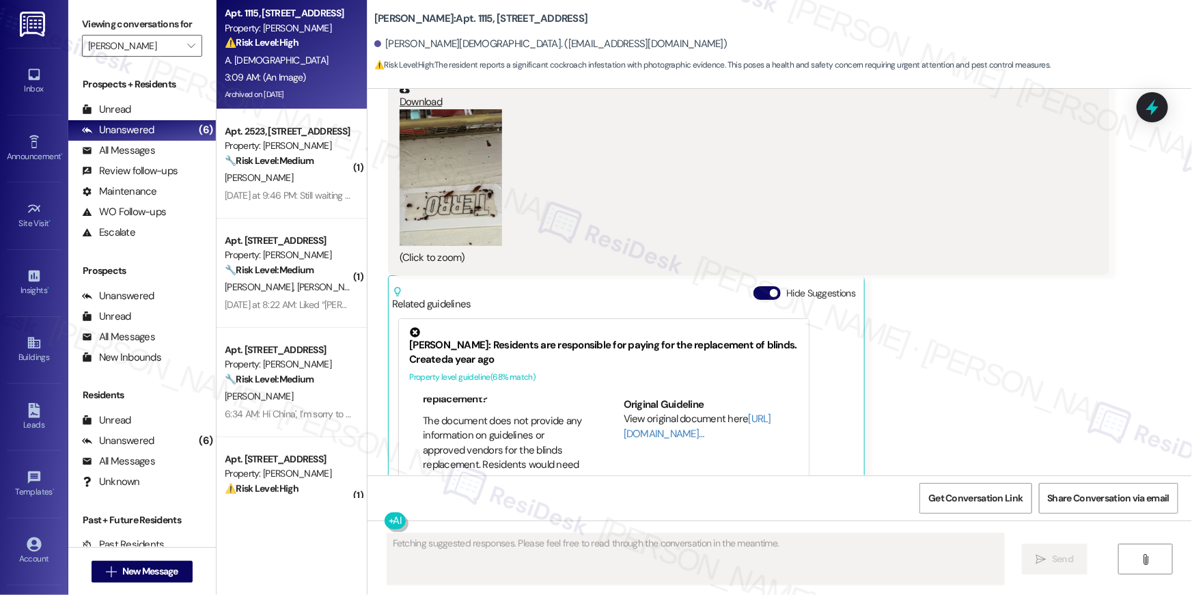
scroll to position [24668, 0]
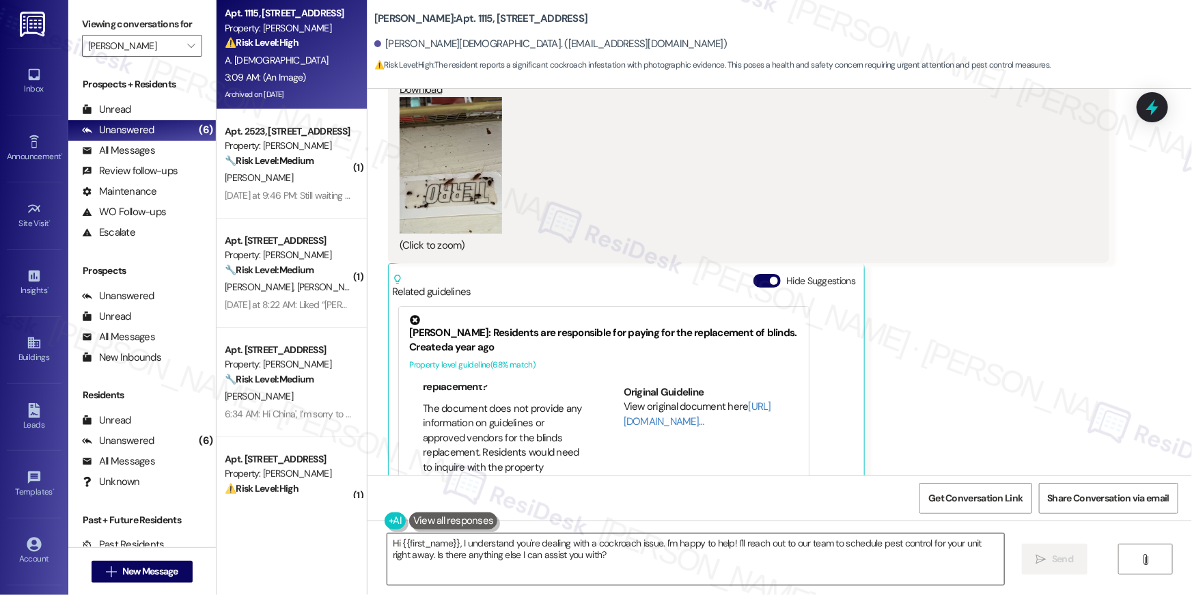
click at [570, 562] on textarea "Hi {{first_name}}, I understand you're dealing with a cockroach issue. I'm happ…" at bounding box center [695, 559] width 617 height 51
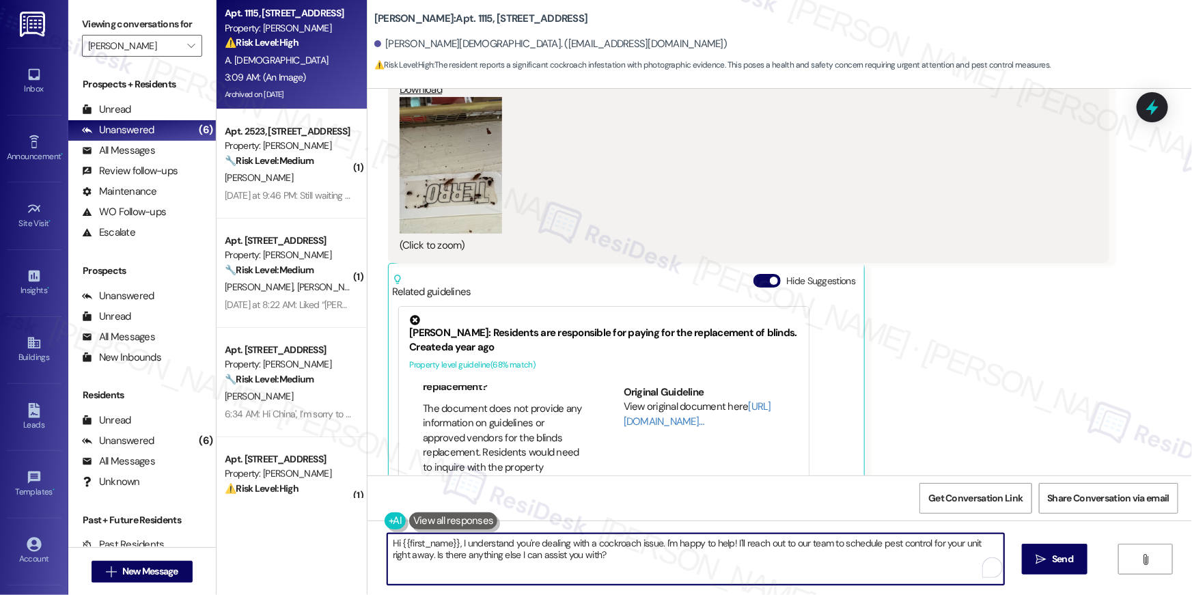
drag, startPoint x: 659, startPoint y: 540, endPoint x: 668, endPoint y: 589, distance: 49.3
click at [668, 589] on div "Hi {{first_name}}, I understand you're dealing with a cockroach issue. I'm happ…" at bounding box center [780, 572] width 825 height 102
type textarea "Hi {{first_name}}, I understand you're dealing with a cockroach issue. May I kn…"
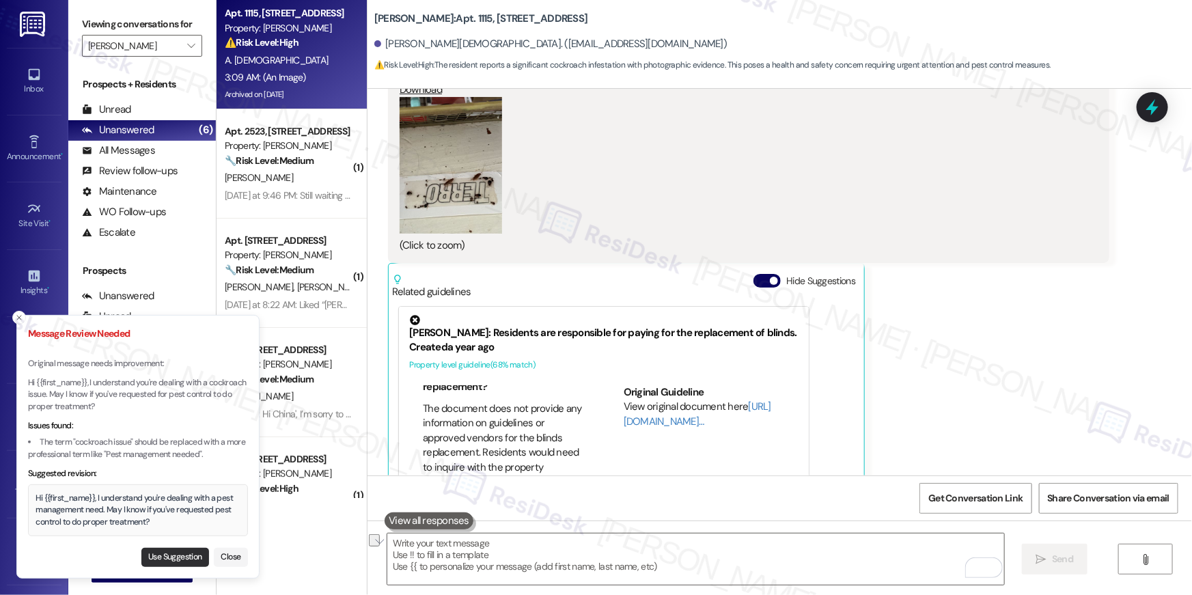
click at [167, 560] on button "Use Suggestion" at bounding box center [175, 557] width 68 height 19
type textarea "Hi {{first_name}}, I understand you're dealing with a pest management need. May…"
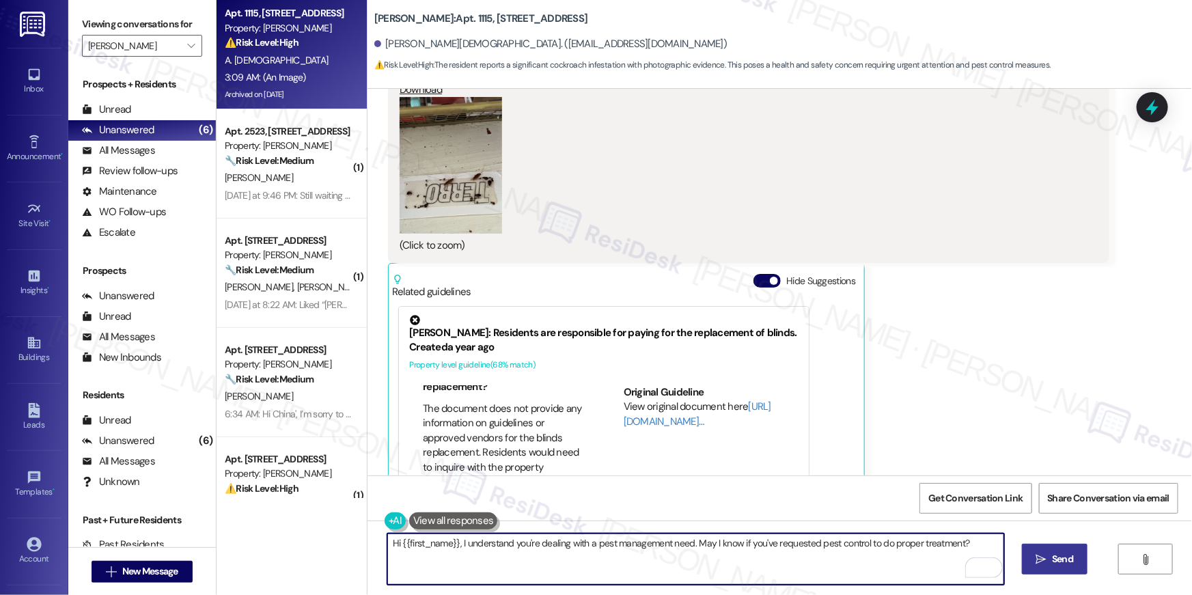
click at [1042, 554] on icon "" at bounding box center [1041, 559] width 10 height 11
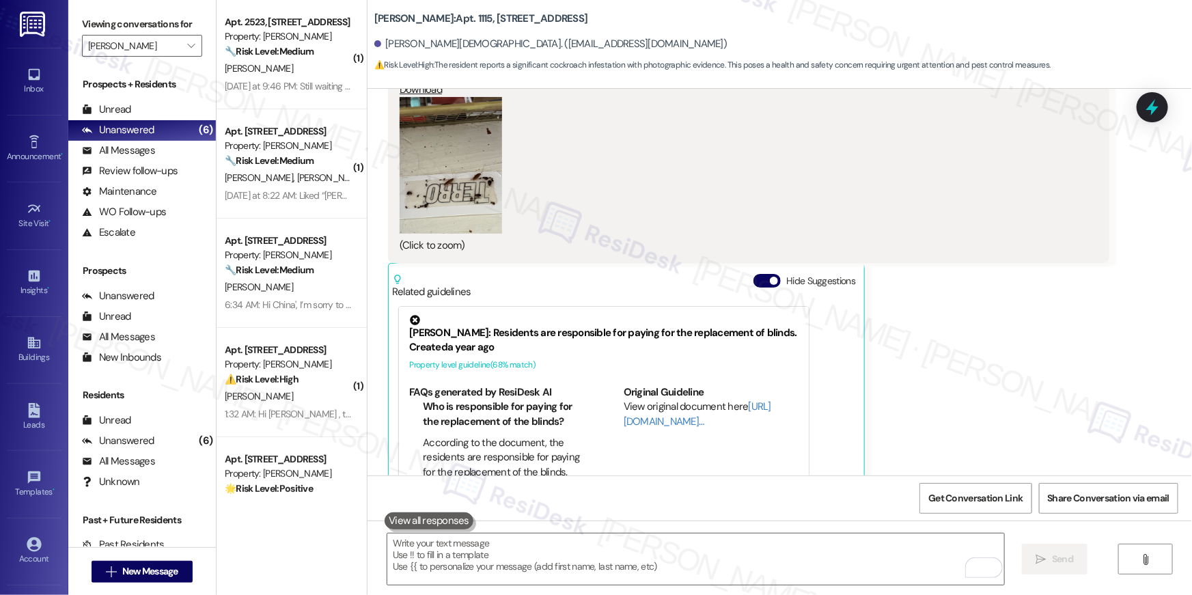
scroll to position [24763, 0]
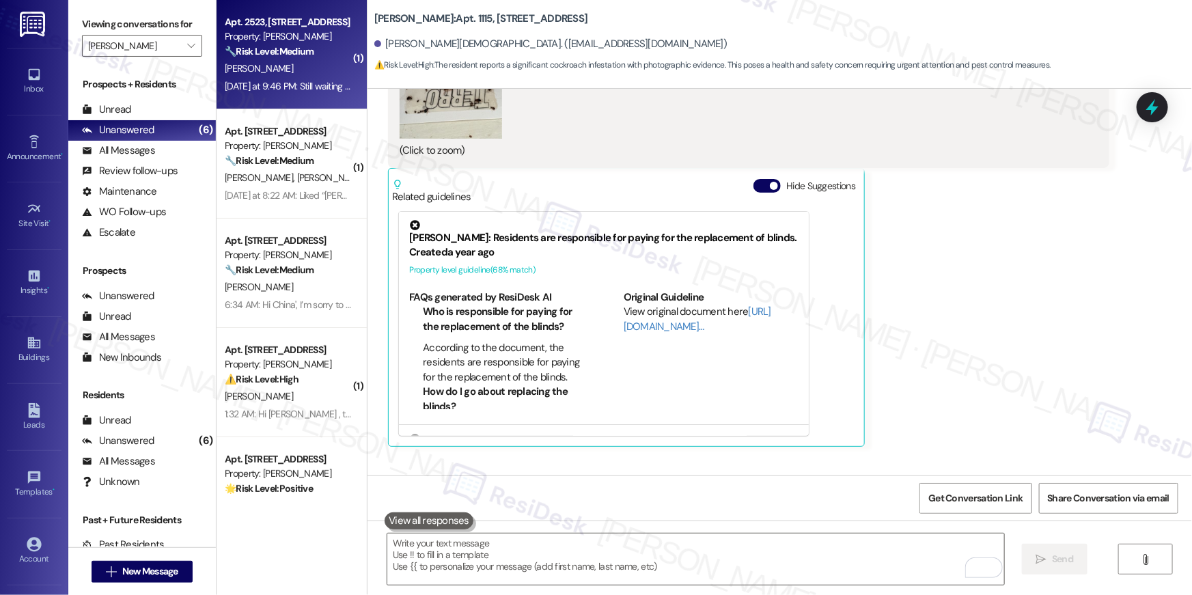
click at [274, 49] on strong "🔧 Risk Level: Medium" at bounding box center [269, 51] width 89 height 12
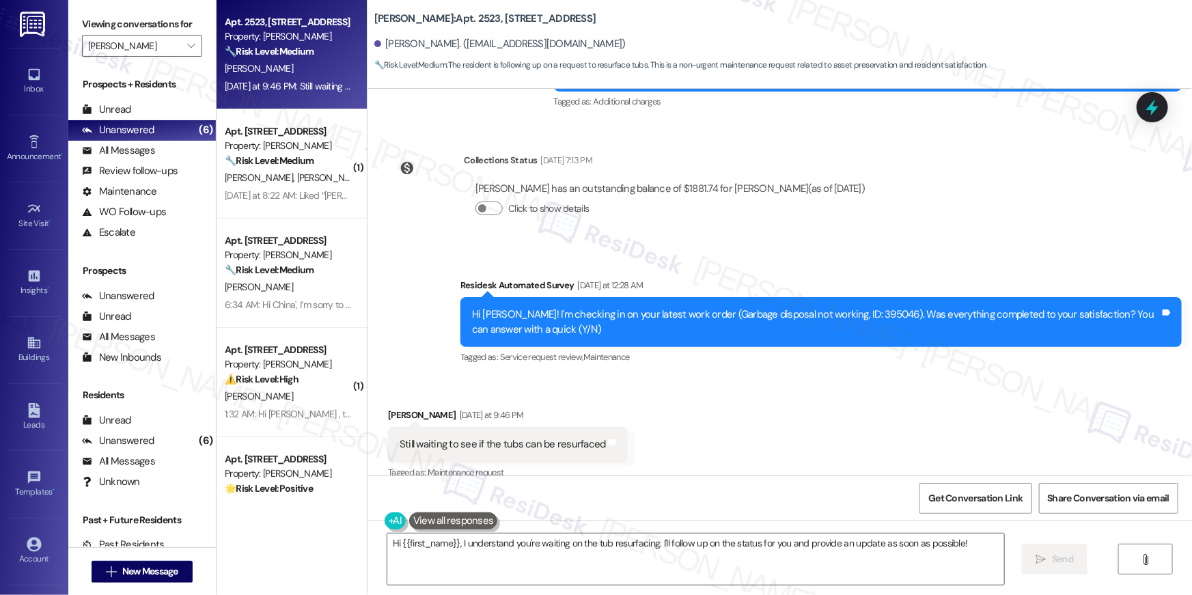
scroll to position [5495, 0]
click at [701, 378] on div "Received via SMS Ciara Pitts Yesterday at 9:46 PM Still waiting to see if the t…" at bounding box center [780, 433] width 825 height 115
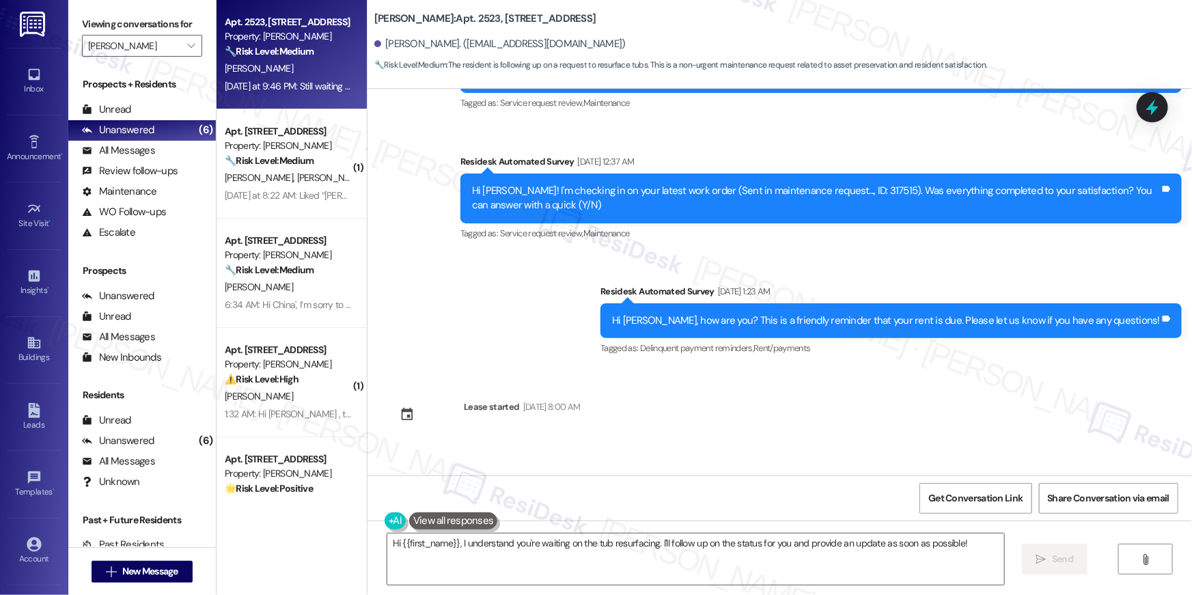
scroll to position [4128, 0]
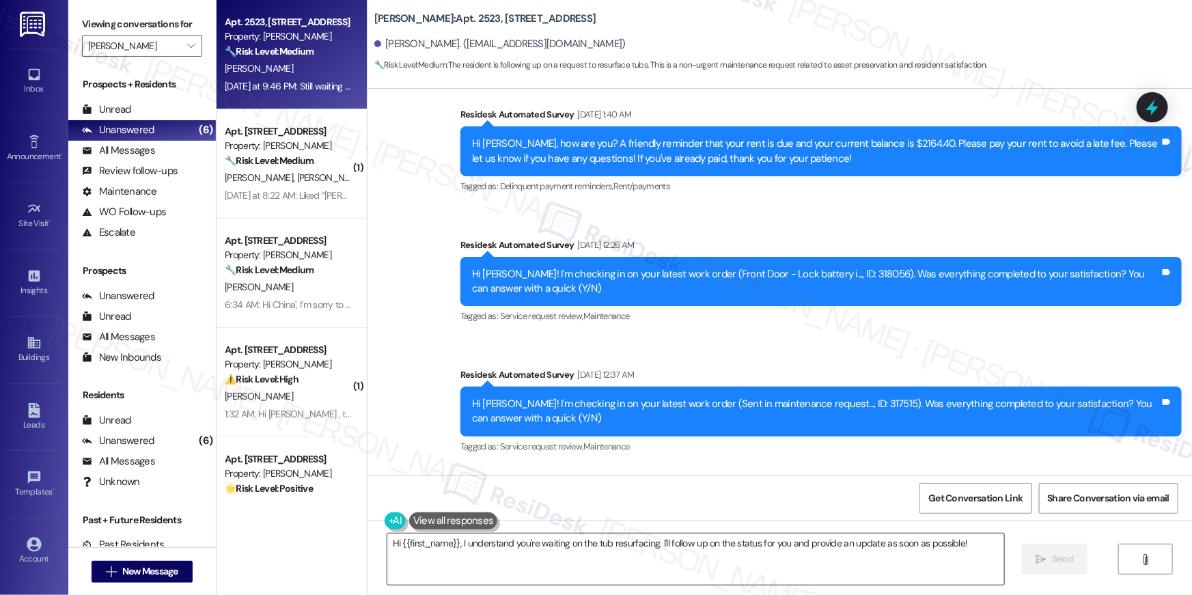
click at [571, 541] on textarea "Hi {{first_name}}, I understand you're waiting on the tub resurfacing. I'll fol…" at bounding box center [695, 559] width 617 height 51
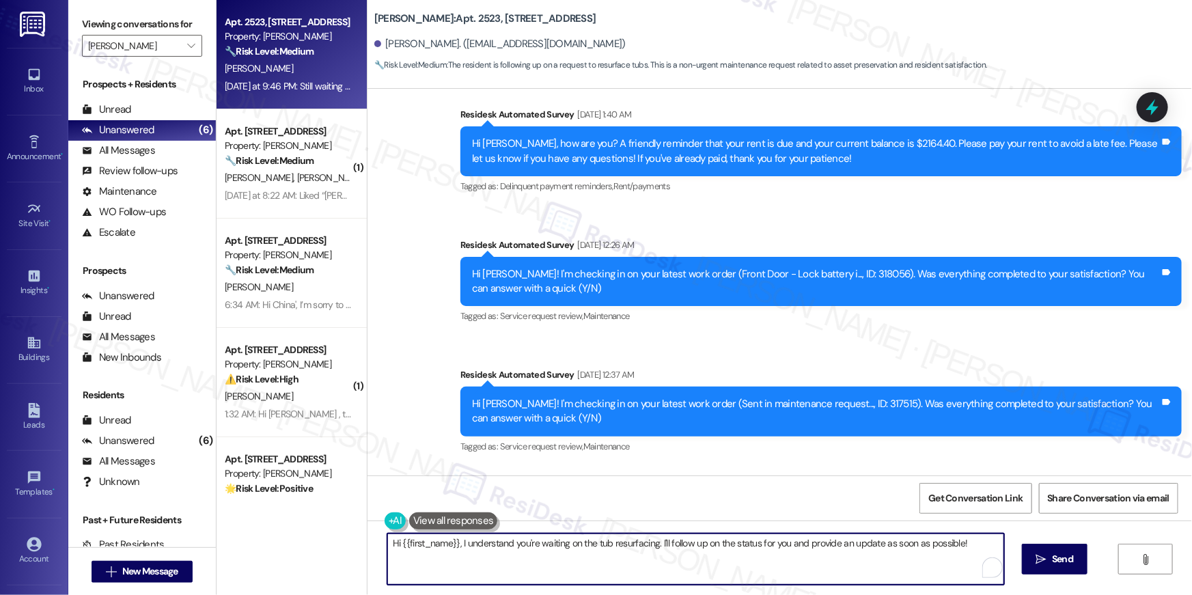
drag, startPoint x: 656, startPoint y: 544, endPoint x: 639, endPoint y: 353, distance: 192.0
click at [671, 581] on textarea "Hi {{first_name}}, I understand you're waiting on the tub resurfacing. I'll fol…" at bounding box center [695, 559] width 617 height 51
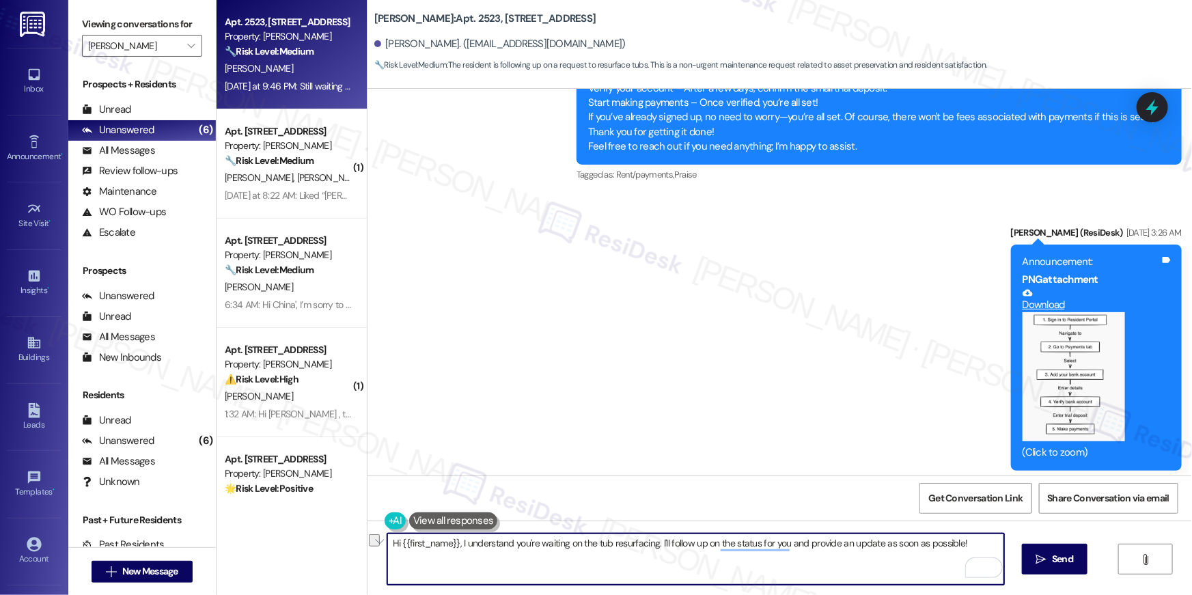
scroll to position [1891, 0]
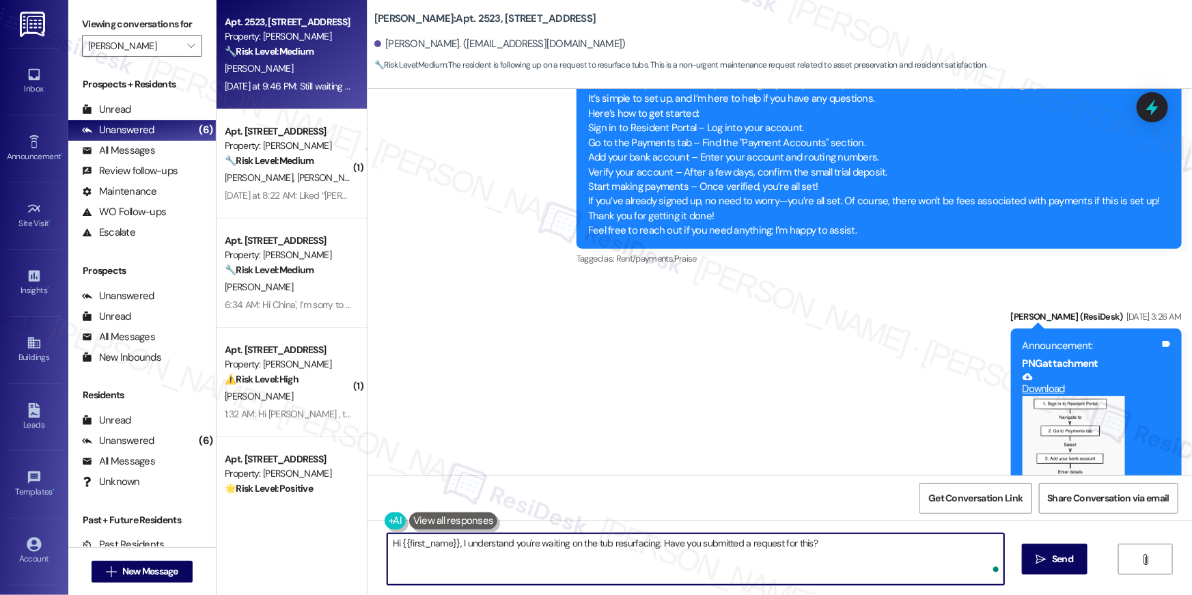
type textarea "Hi {{first_name}}, I understand you're waiting on the tub resurfacing. Have you…"
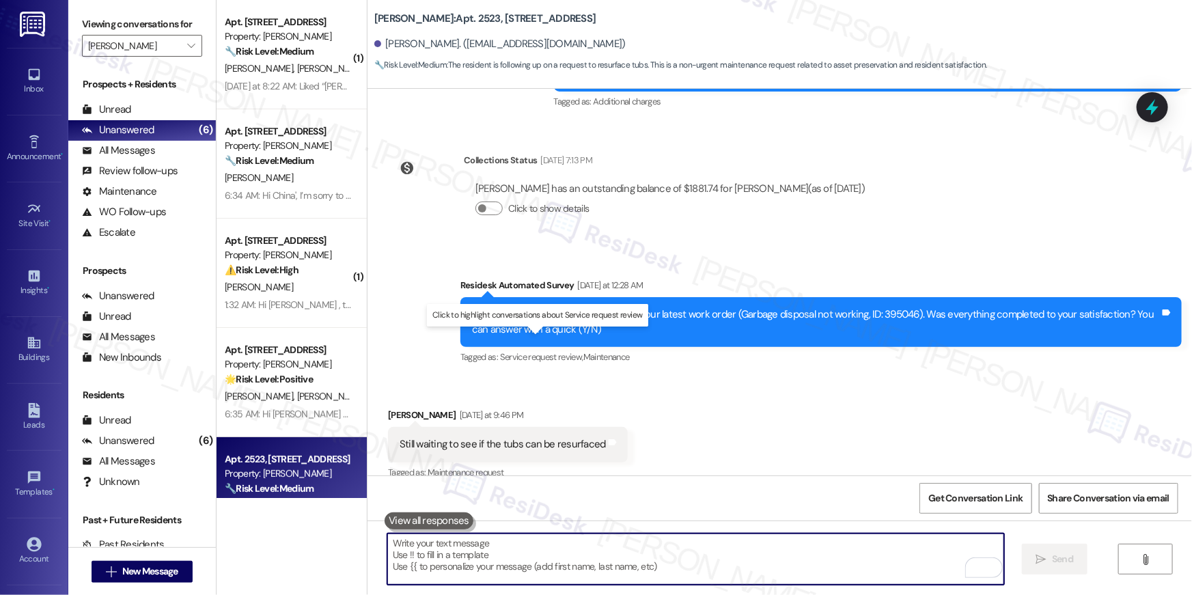
scroll to position [5590, 0]
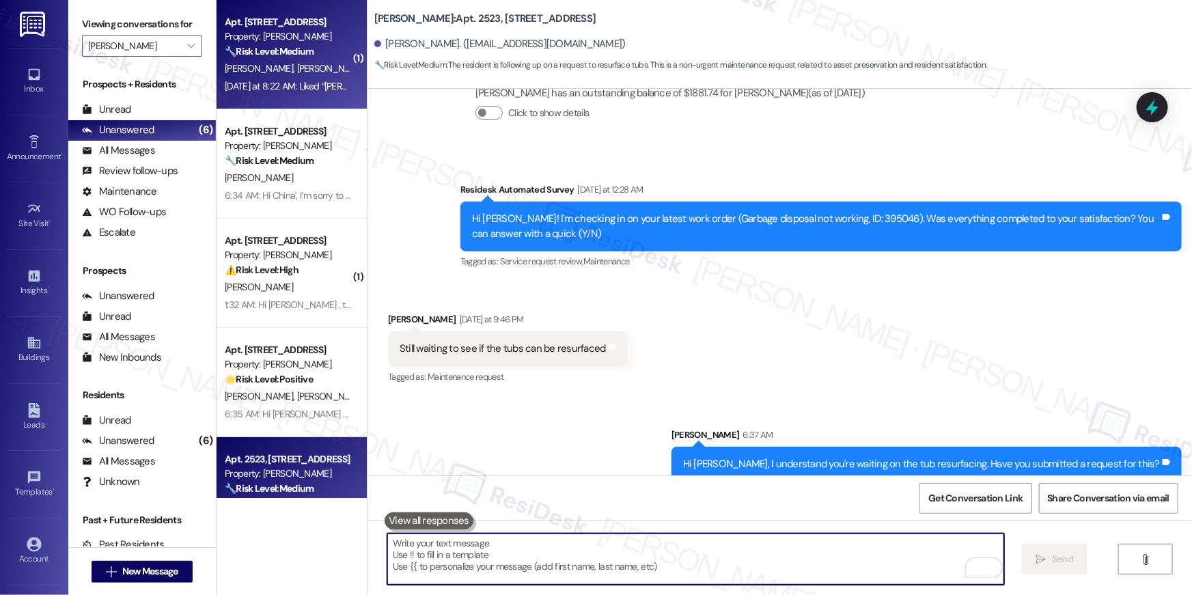
click at [254, 50] on strong "🔧 Risk Level: Medium" at bounding box center [269, 51] width 89 height 12
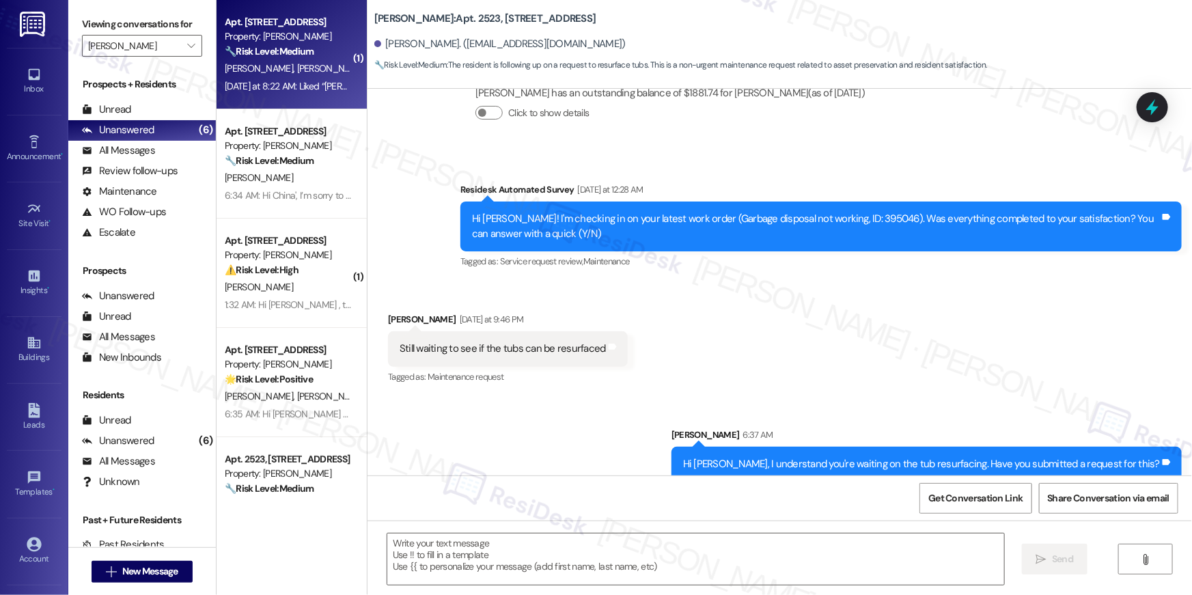
type textarea "Fetching suggested responses. Please feel free to read through the conversation…"
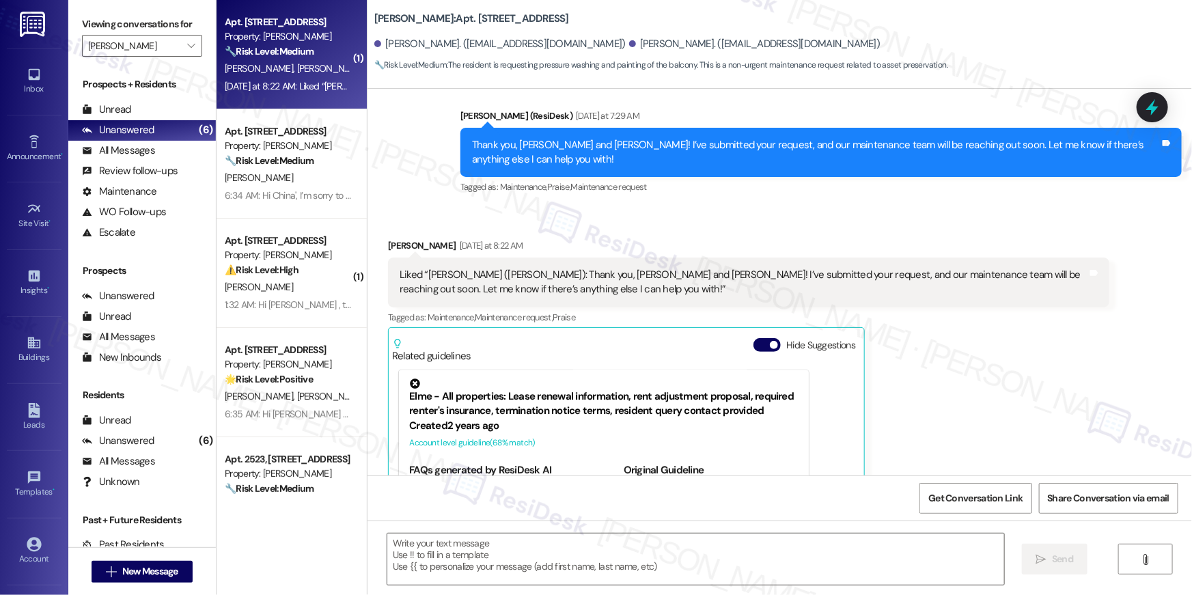
type textarea "Fetching suggested responses. Please feel free to read through the conversation…"
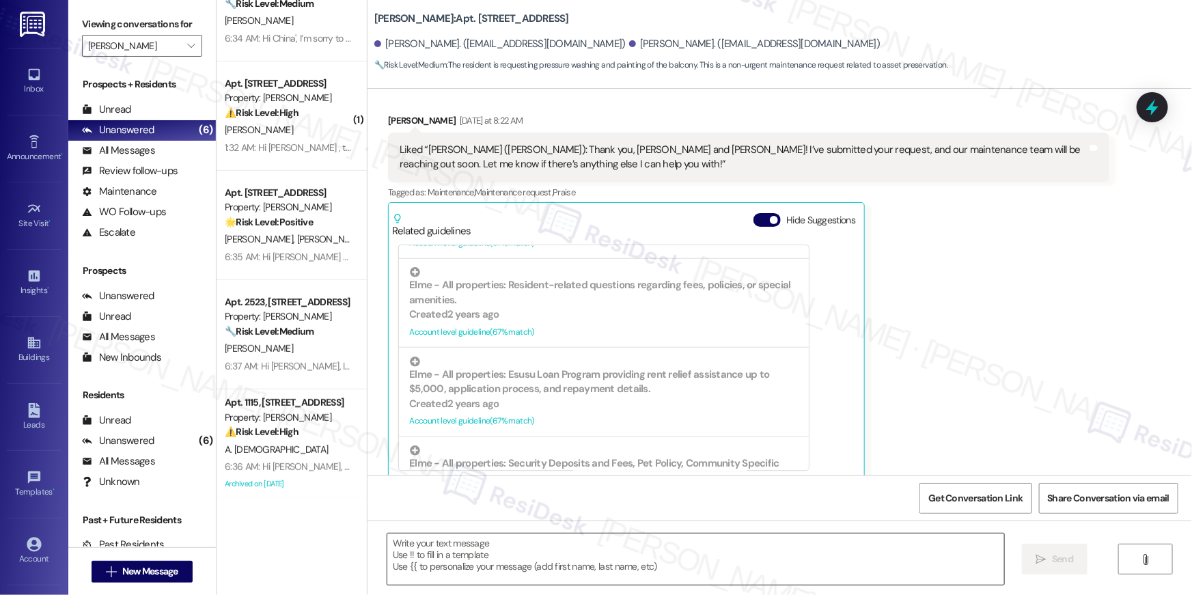
scroll to position [649, 0]
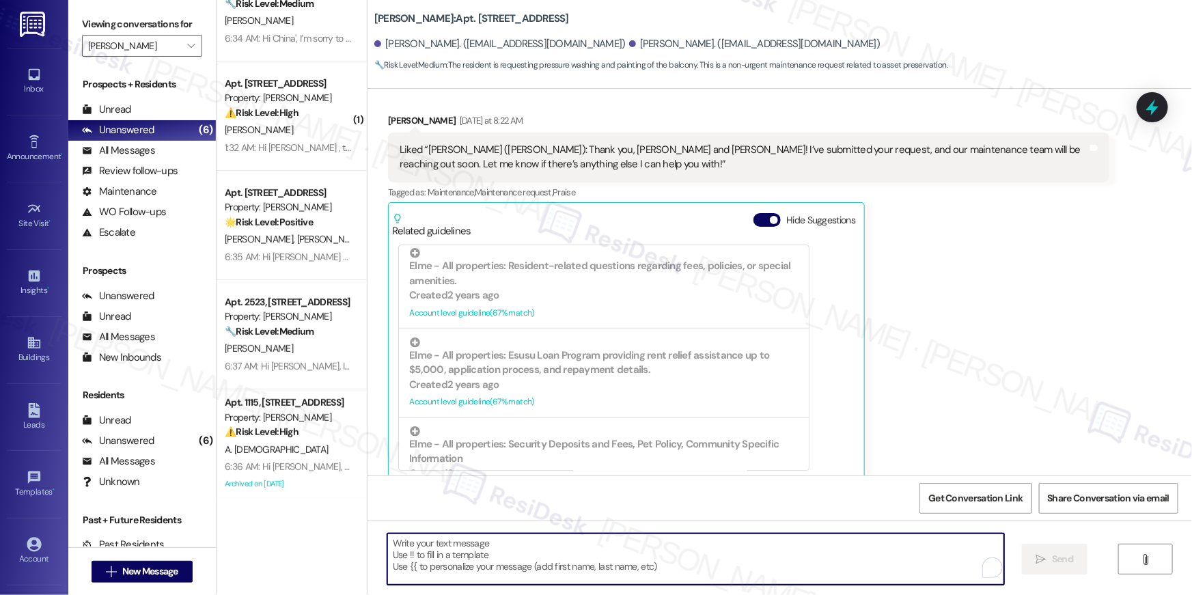
drag, startPoint x: 767, startPoint y: 562, endPoint x: 769, endPoint y: 553, distance: 8.5
click at [767, 561] on textarea "To enrich screen reader interactions, please activate Accessibility in Grammarl…" at bounding box center [695, 559] width 617 height 51
type textarea "Thank you."
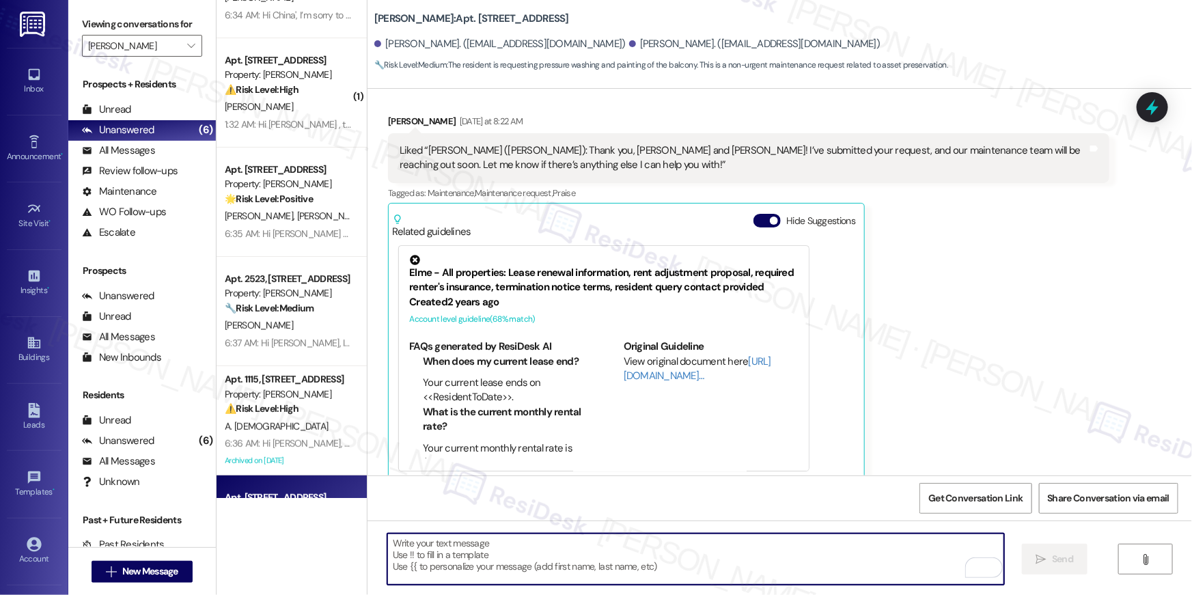
scroll to position [0, 0]
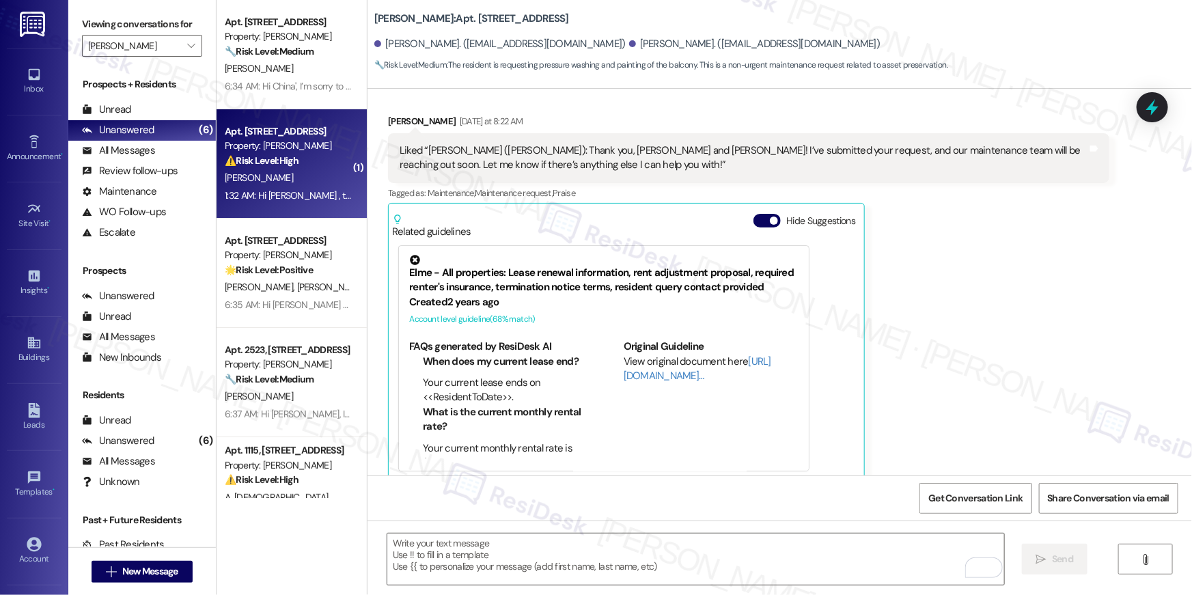
click at [282, 156] on strong "⚠️ Risk Level: High" at bounding box center [262, 160] width 74 height 12
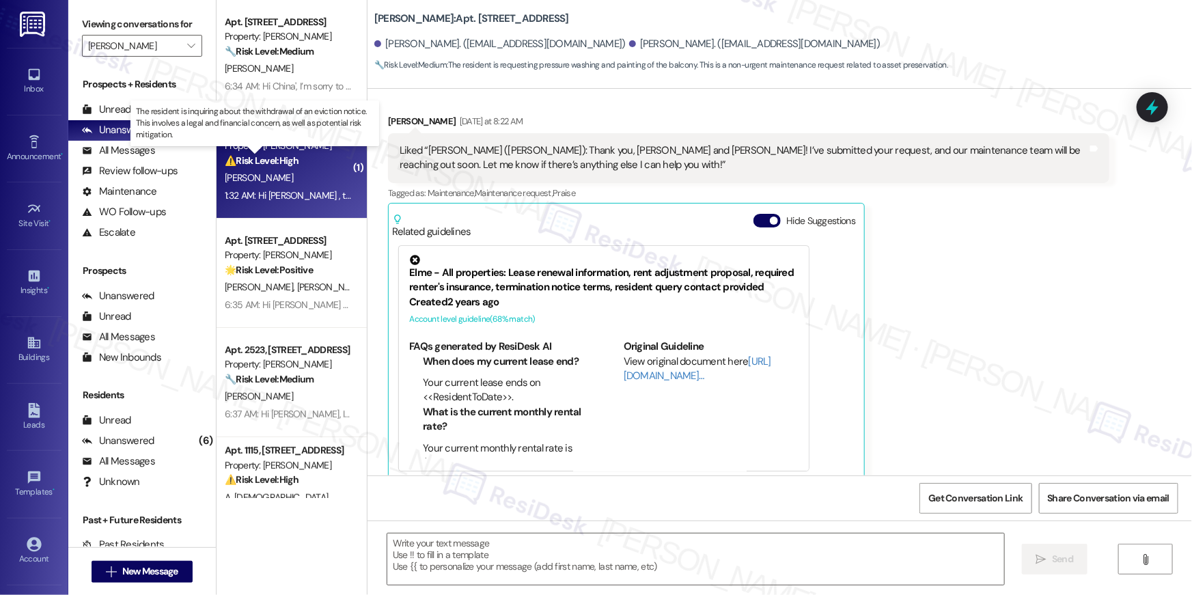
type textarea "Fetching suggested responses. Please feel free to read through the conversation…"
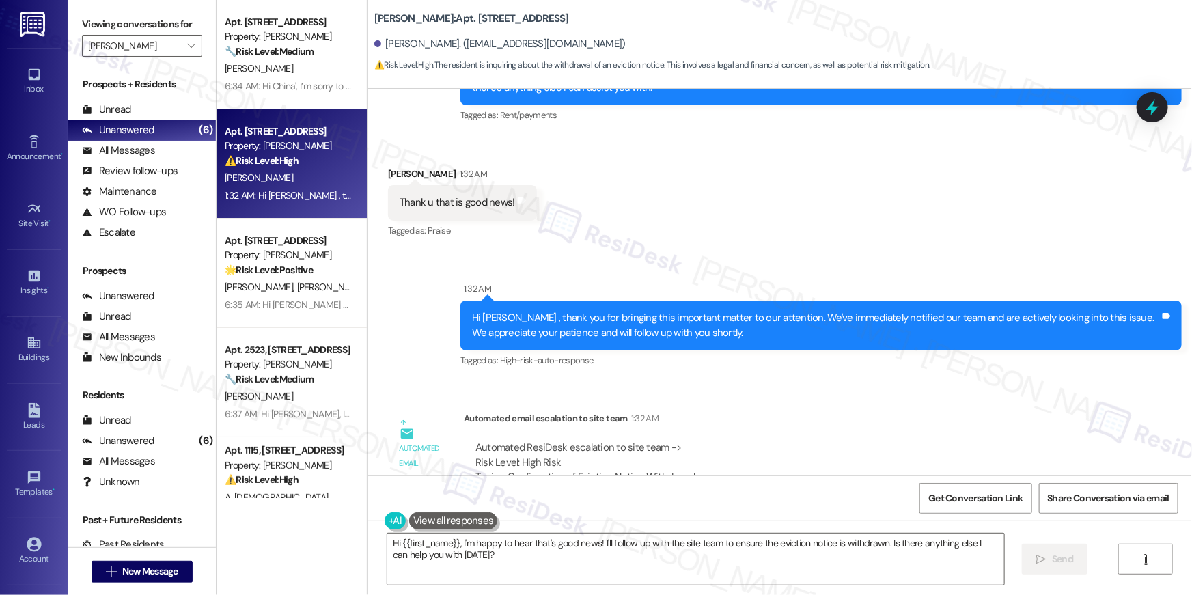
scroll to position [6476, 0]
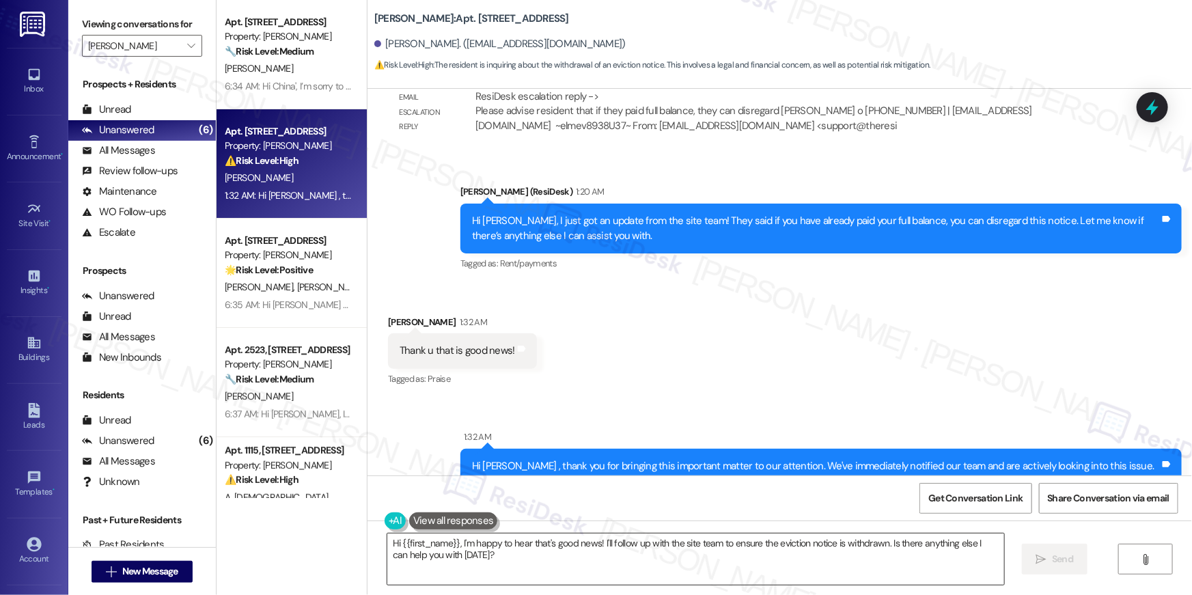
click at [747, 543] on textarea "Hi {{first_name}}, I'm happy to hear that's good news! I'll follow up with the …" at bounding box center [695, 559] width 617 height 51
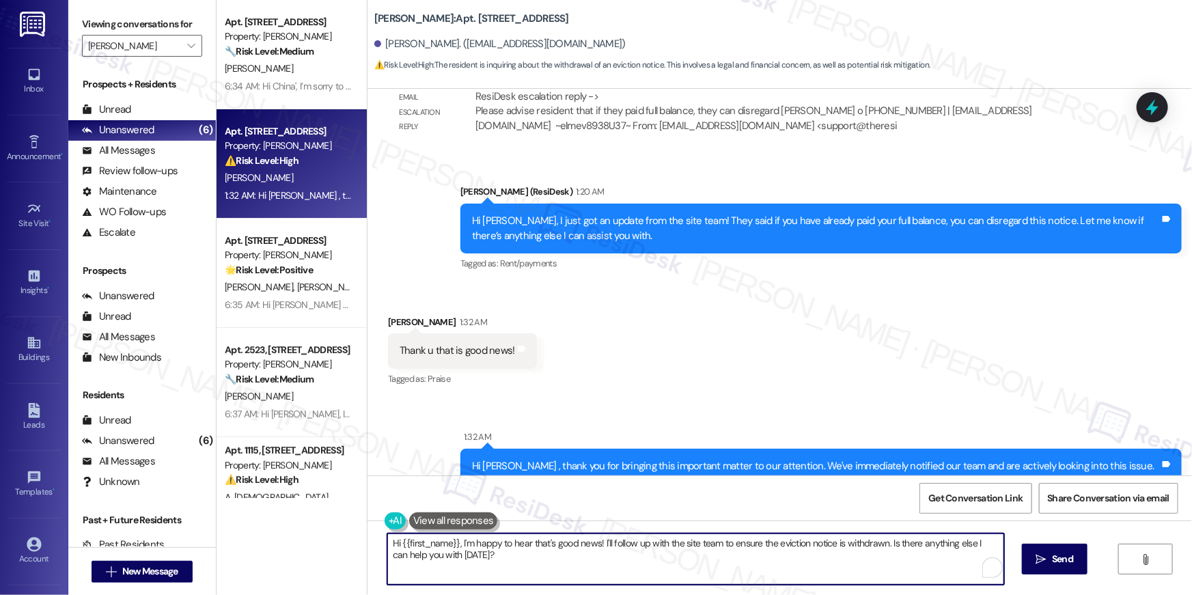
click at [747, 543] on textarea "Hi {{first_name}}, I'm happy to hear that's good news! I'll follow up with the …" at bounding box center [695, 559] width 617 height 51
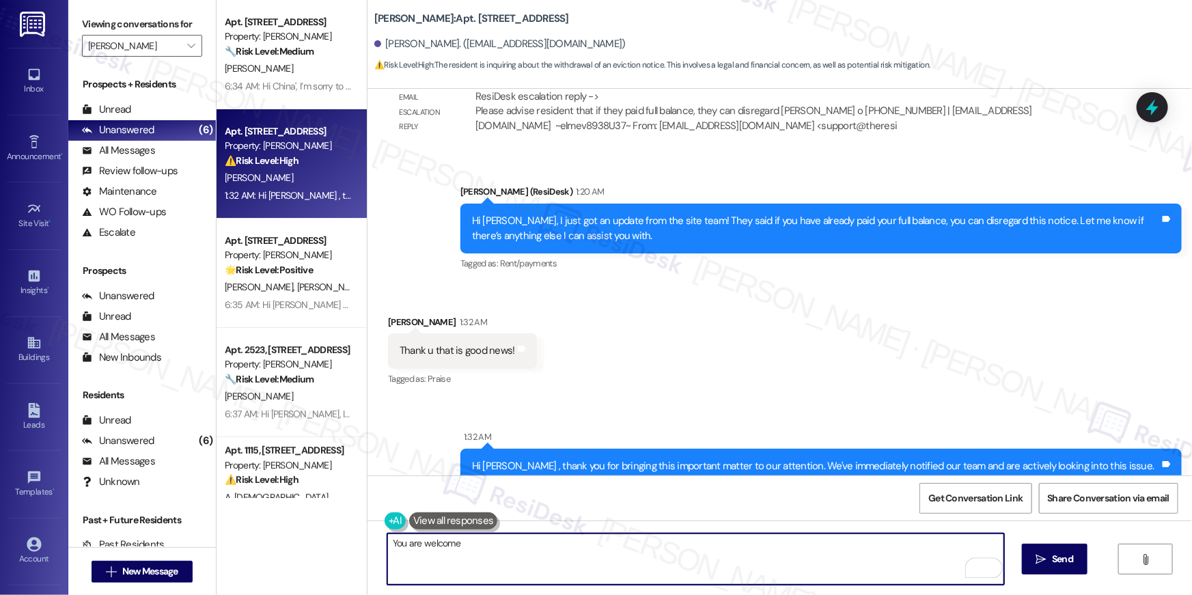
type textarea "You are welcome!"
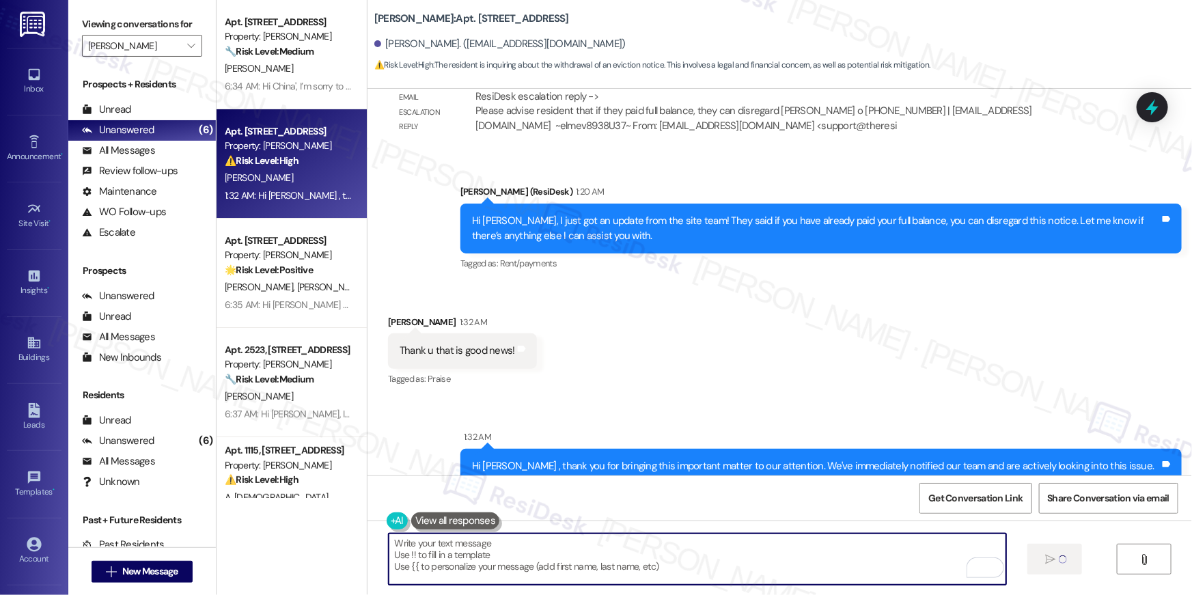
scroll to position [6398, 0]
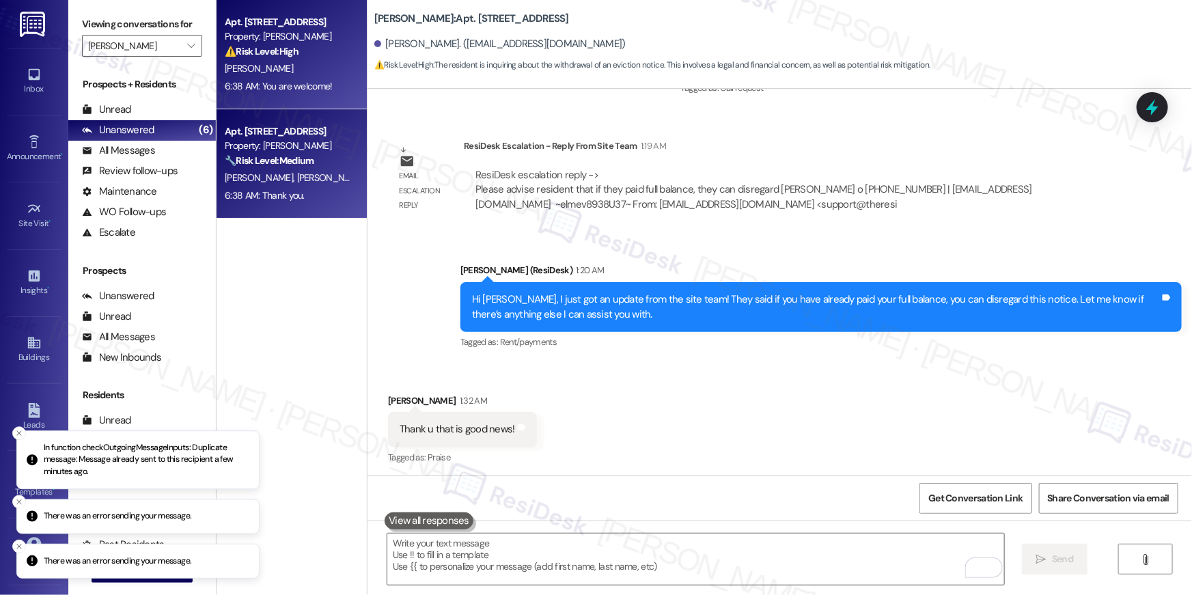
click at [301, 155] on strong "🔧 Risk Level: Medium" at bounding box center [269, 160] width 89 height 12
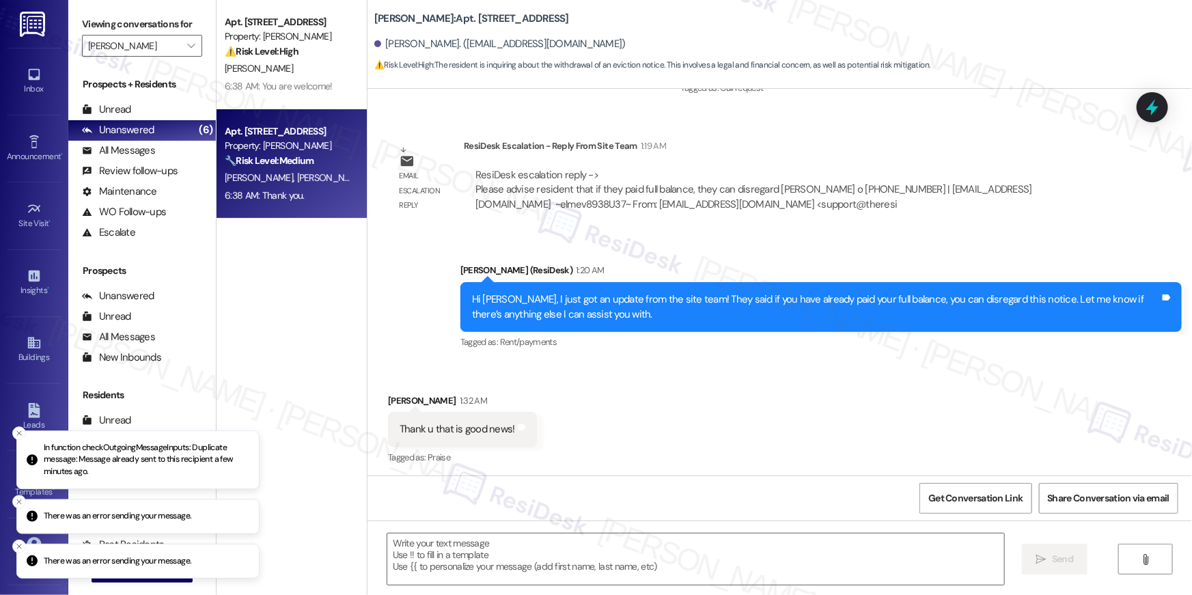
type textarea "Fetching suggested responses. Please feel free to read through the conversation…"
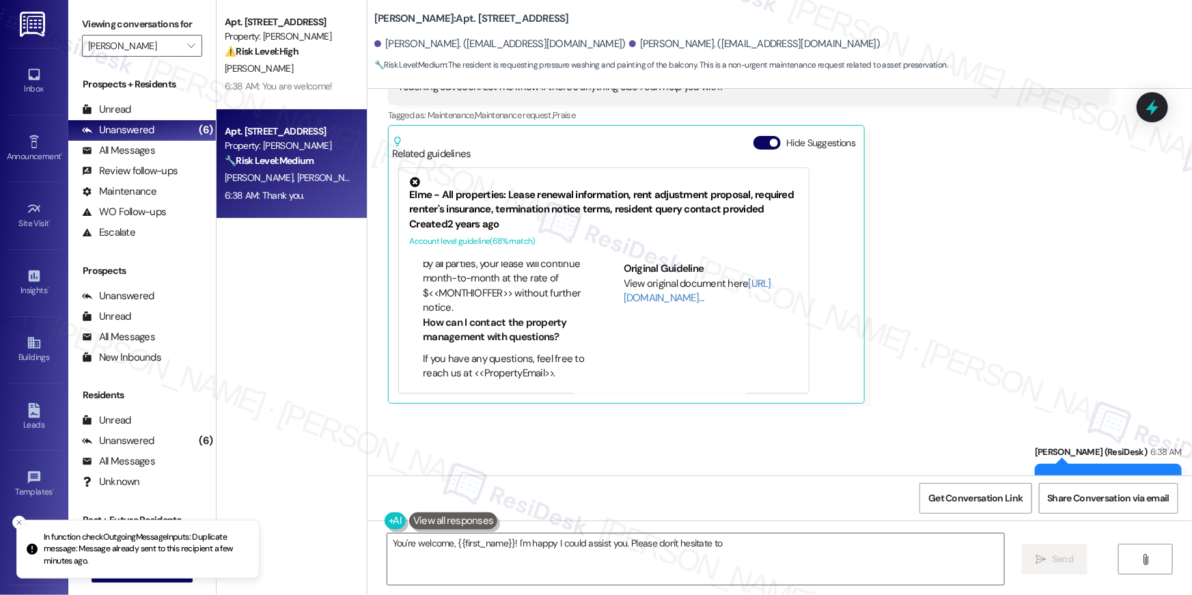
scroll to position [1503, 0]
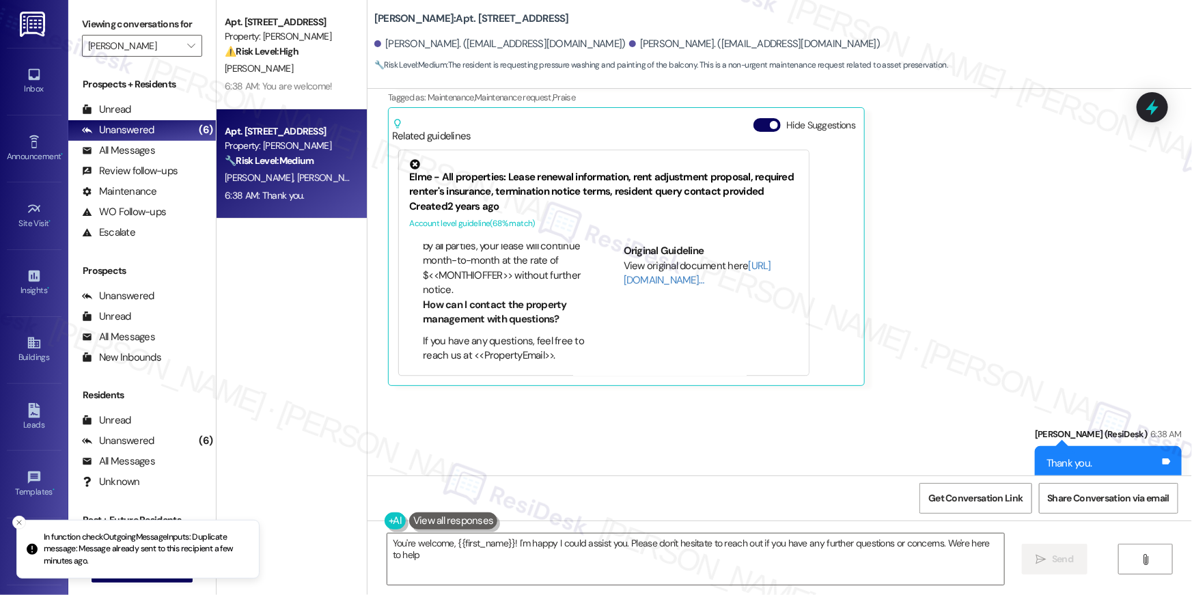
type textarea "You're welcome, {{first_name}}! I'm happy I could assist you. Please don't hesi…"
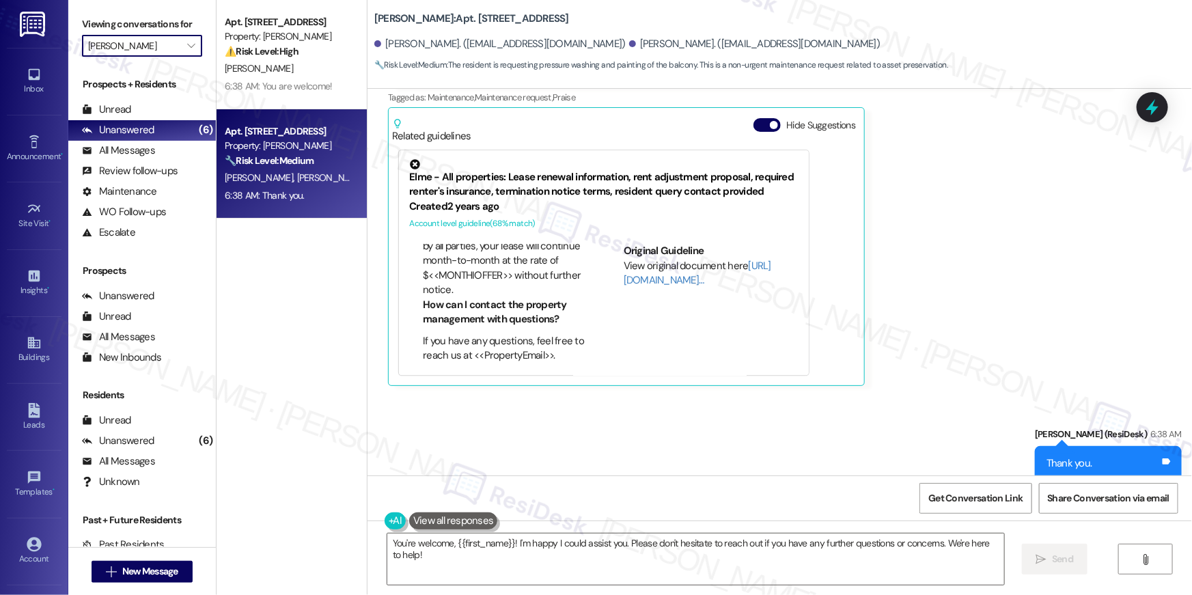
click at [152, 38] on input "[PERSON_NAME]" at bounding box center [134, 46] width 92 height 22
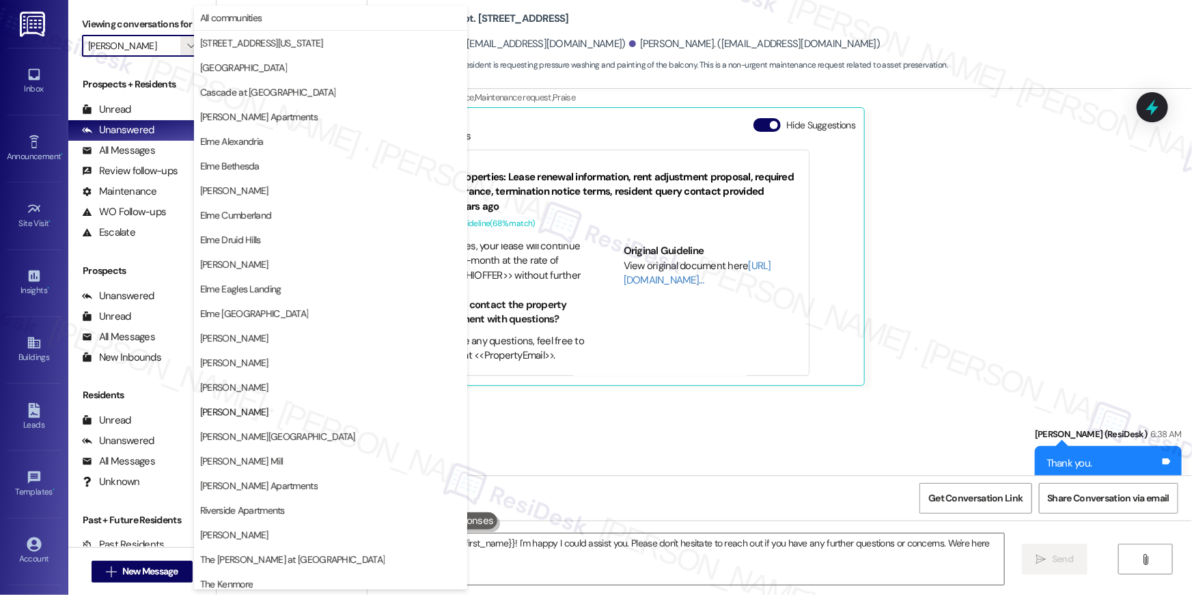
scroll to position [129, 0]
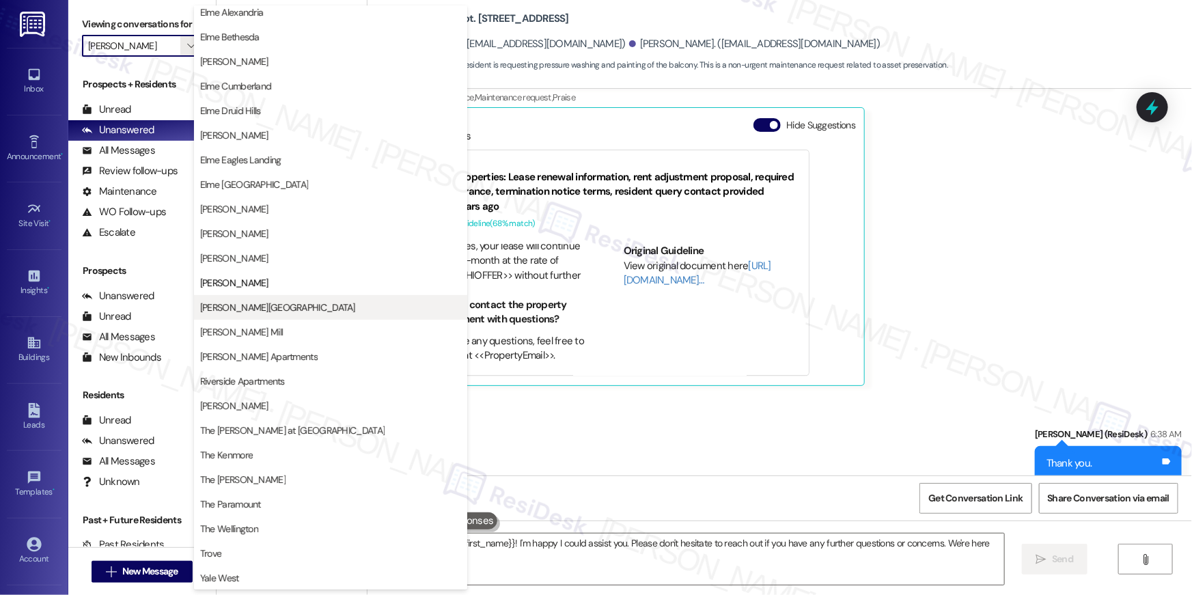
click at [263, 299] on button "[PERSON_NAME][GEOGRAPHIC_DATA]" at bounding box center [330, 307] width 273 height 25
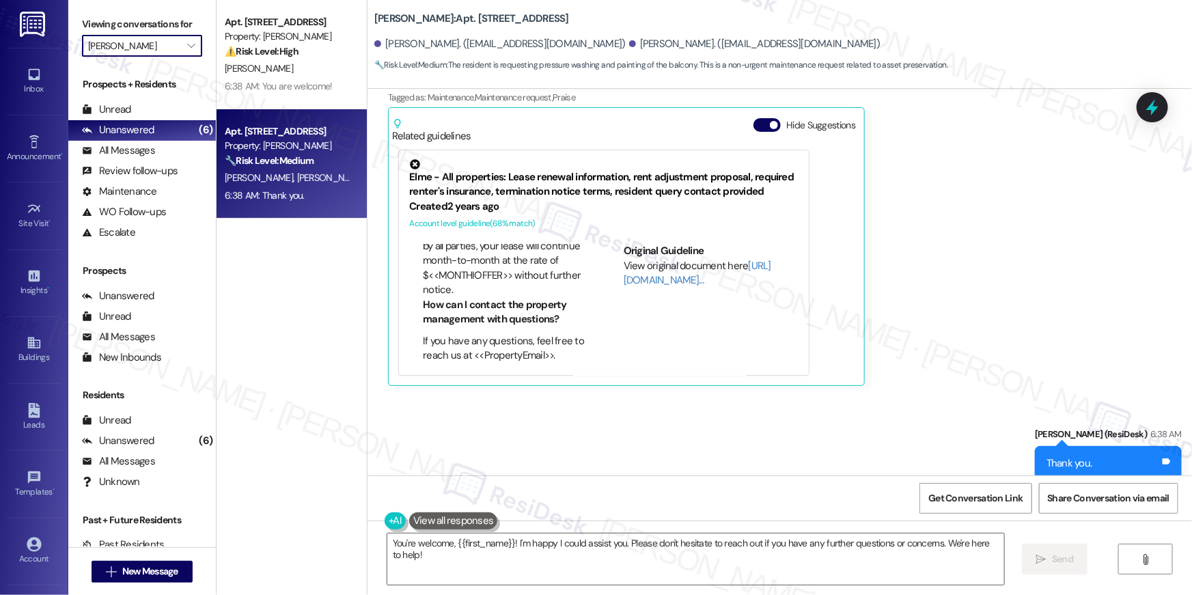
type input "[PERSON_NAME][GEOGRAPHIC_DATA]"
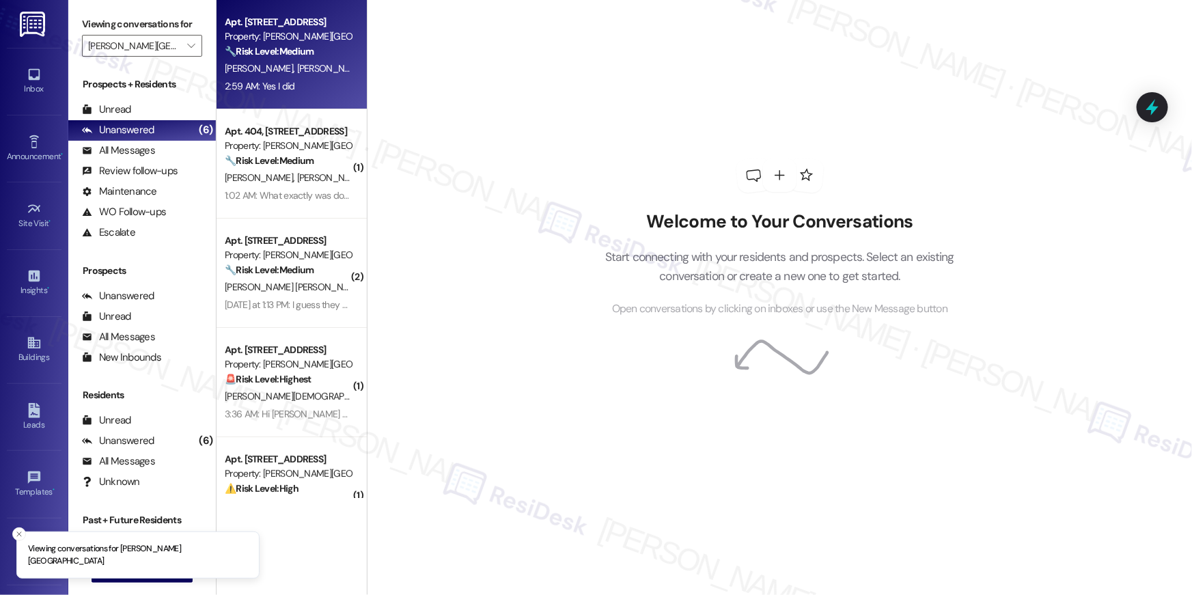
click at [307, 81] on div "2:59 AM: Yes I did 2:59 AM: Yes I did" at bounding box center [287, 86] width 129 height 17
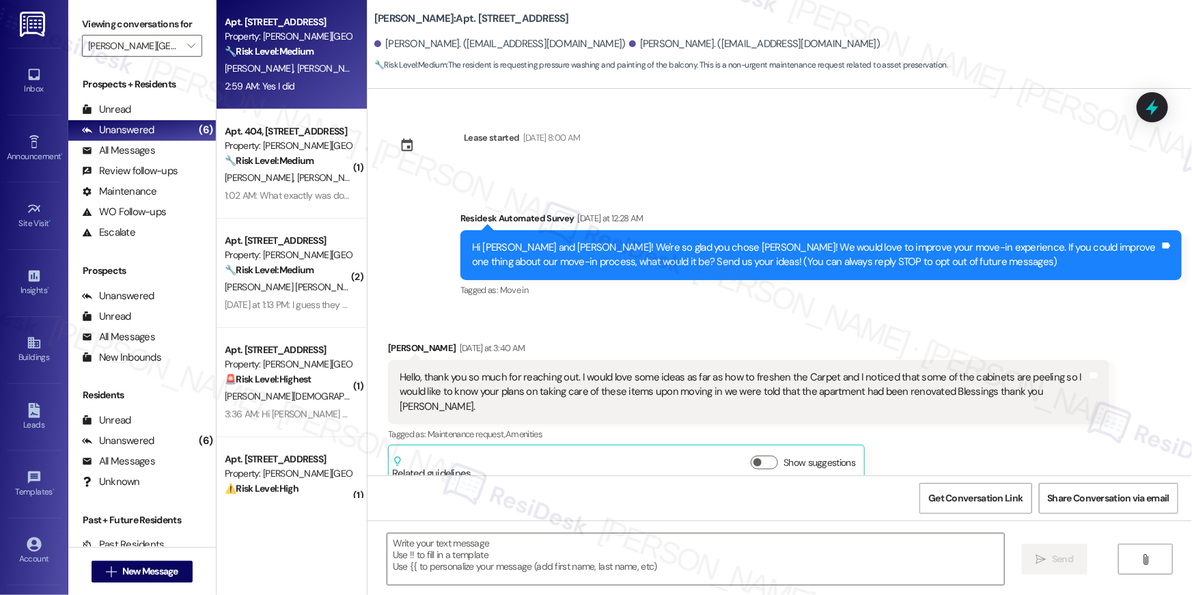
click at [307, 81] on div "2:59 AM: Yes I did 2:59 AM: Yes I did" at bounding box center [287, 86] width 129 height 17
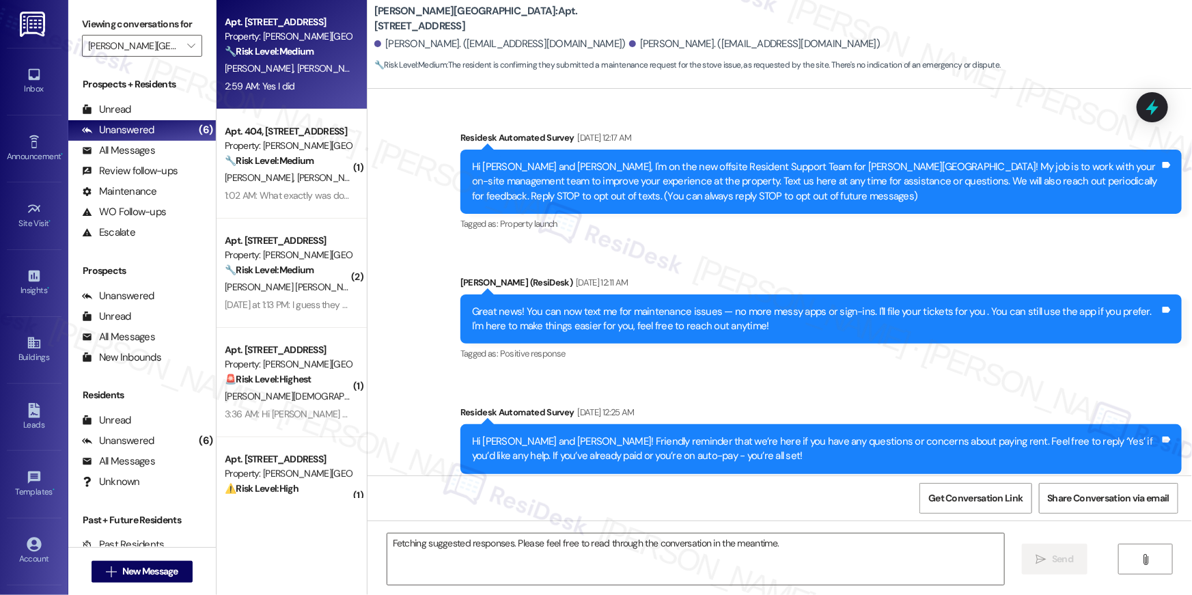
scroll to position [8056, 0]
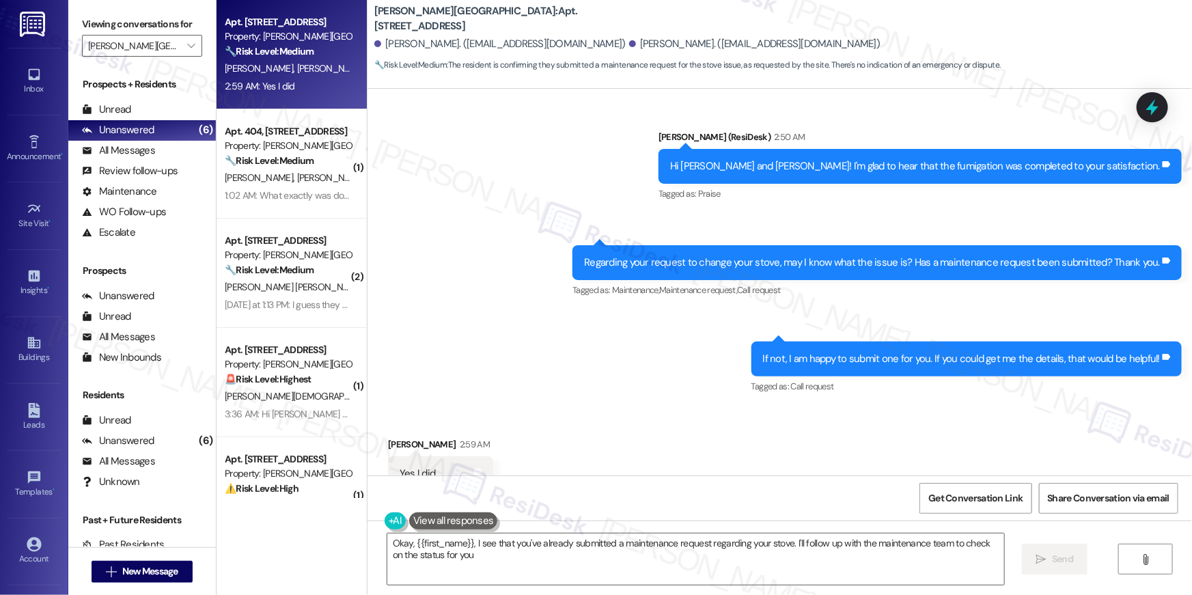
type textarea "Okay, {{first_name}}, I see that you've already submitted a maintenance request…"
click at [805, 549] on textarea "Okay, {{first_name}}, I see that you've already submitted a maintenance request…" at bounding box center [695, 559] width 617 height 51
click at [1047, 563] on span " Send" at bounding box center [1055, 559] width 43 height 14
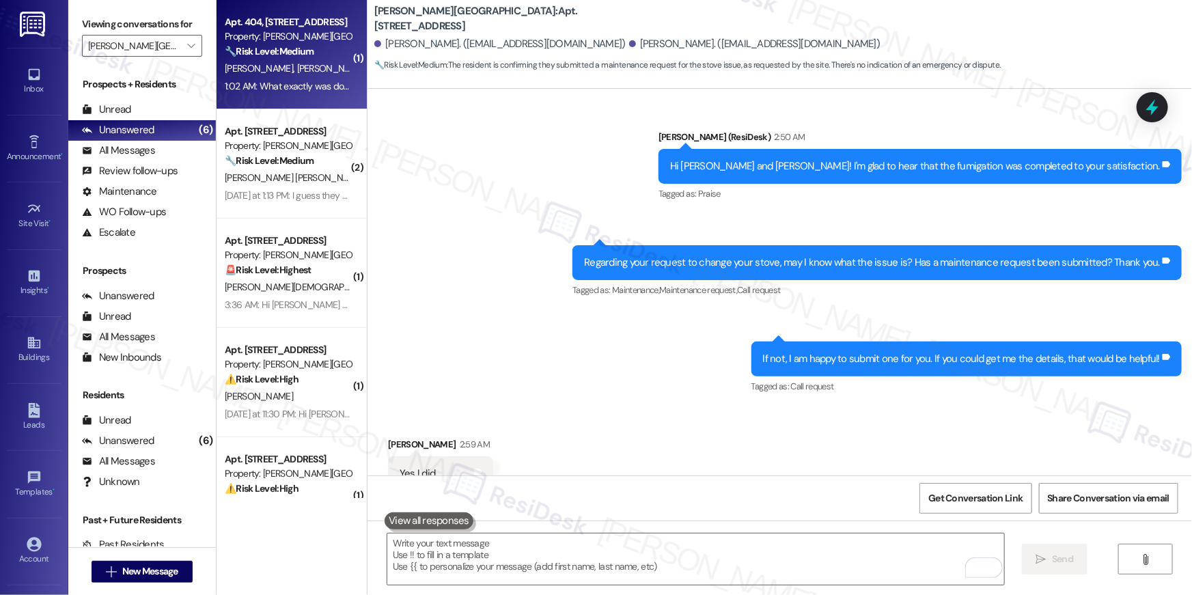
click at [327, 103] on div "Apt. 404, 501 North River Parkway Property: Elme Sandy Springs 🔧 Risk Level: Me…" at bounding box center [292, 54] width 150 height 109
type textarea "Fetching suggested responses. Please feel free to read through the conversation…"
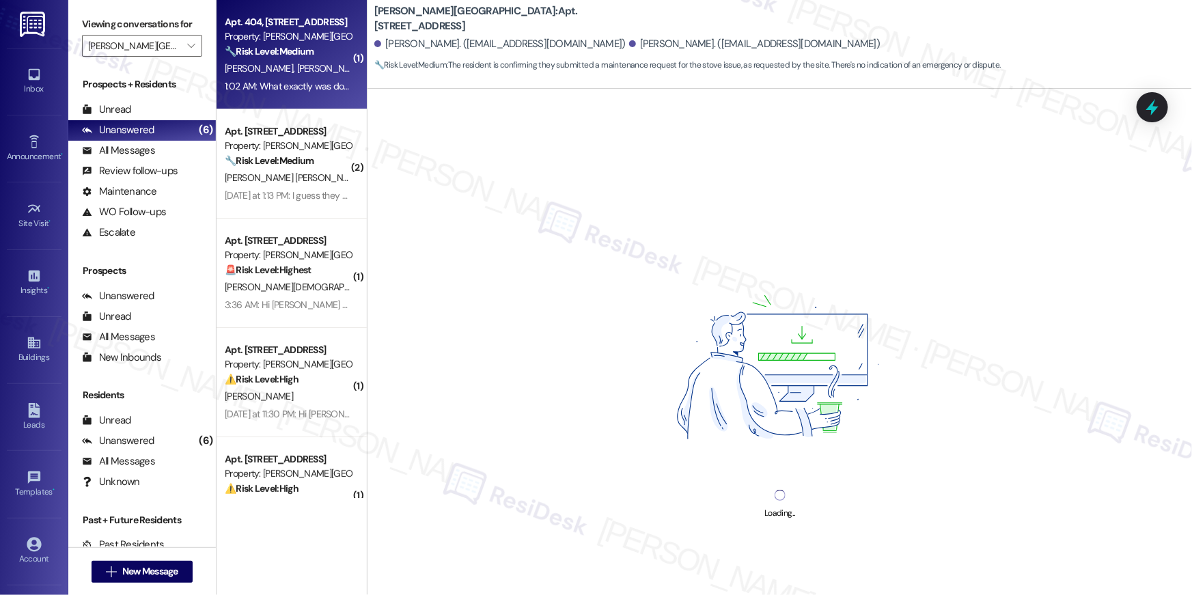
click at [325, 87] on div "1:02 AM: What exactly was done? 1:02 AM: What exactly was done?" at bounding box center [291, 86] width 133 height 12
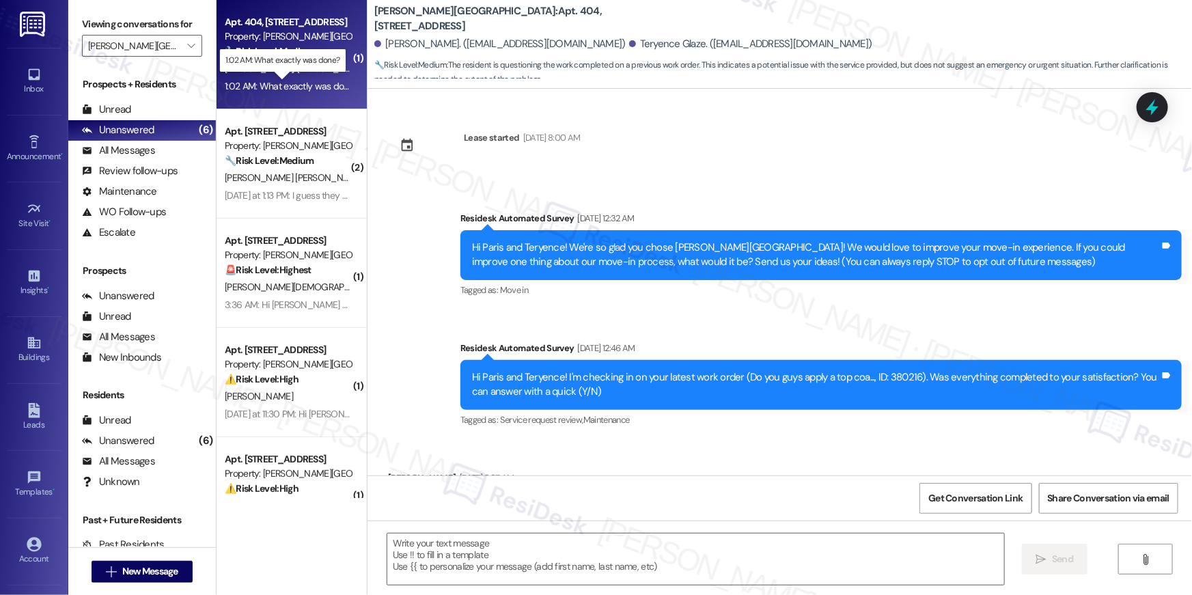
scroll to position [1977, 0]
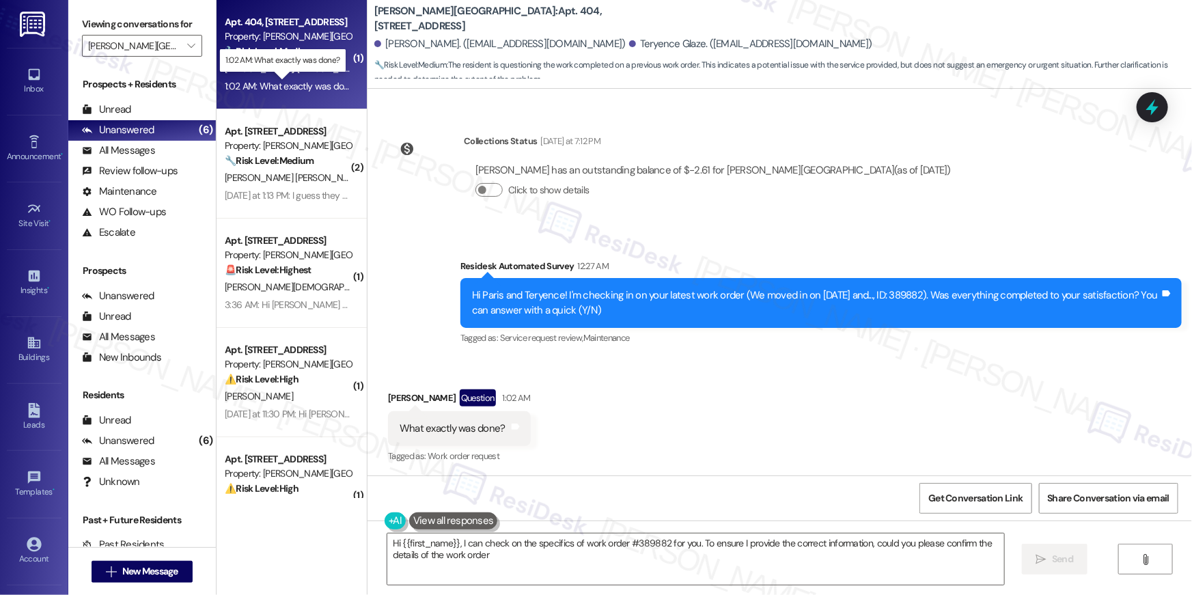
type textarea "Hi {{first_name}}, I can check on the specifics of work order #389882 for you. …"
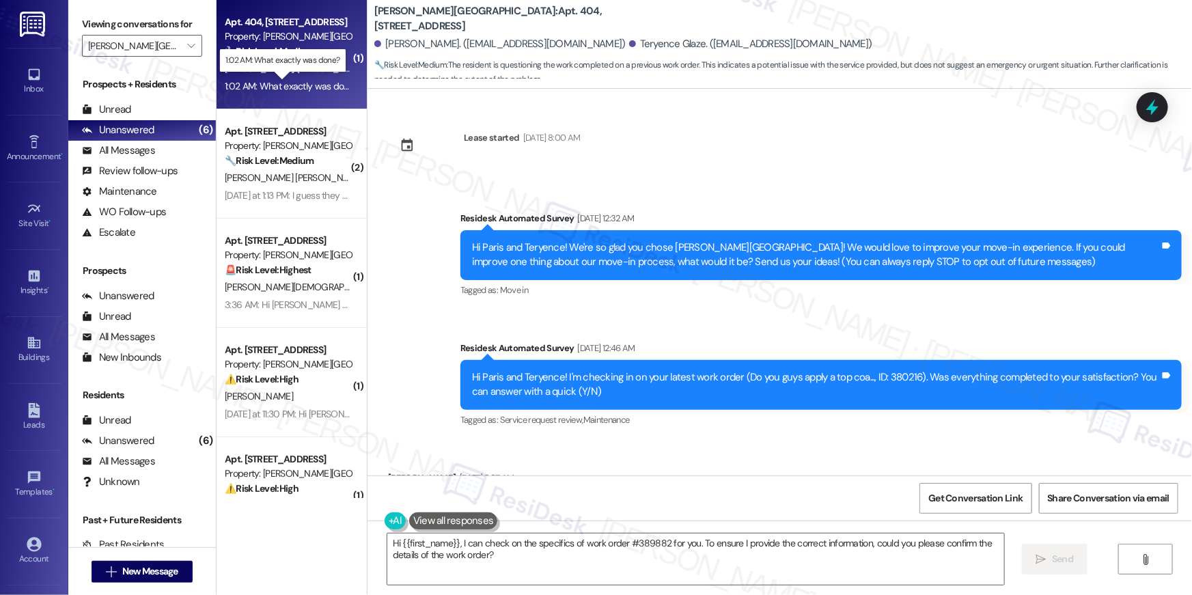
scroll to position [1977, 0]
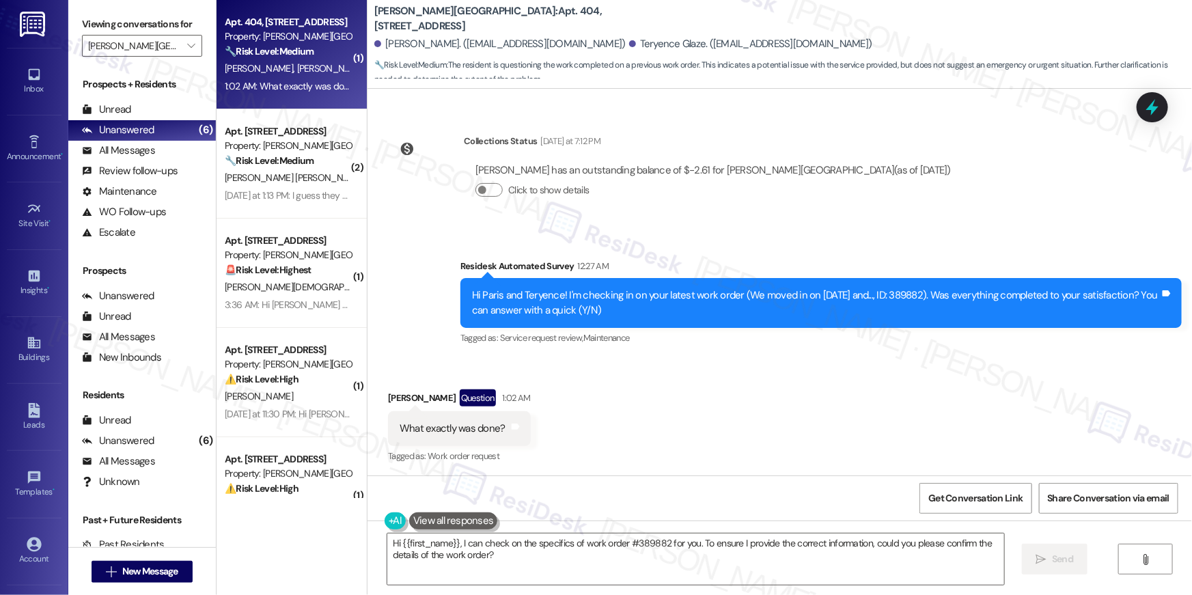
click at [590, 384] on div "Received via SMS [PERSON_NAME] Question 1:02 AM What exactly was done? Tags and…" at bounding box center [780, 418] width 825 height 118
click at [897, 298] on div "Hi Paris and Teryence! I'm checking in on your latest work order (We moved in o…" at bounding box center [816, 302] width 688 height 29
copy div "389882"
drag, startPoint x: 504, startPoint y: 557, endPoint x: 458, endPoint y: 546, distance: 47.2
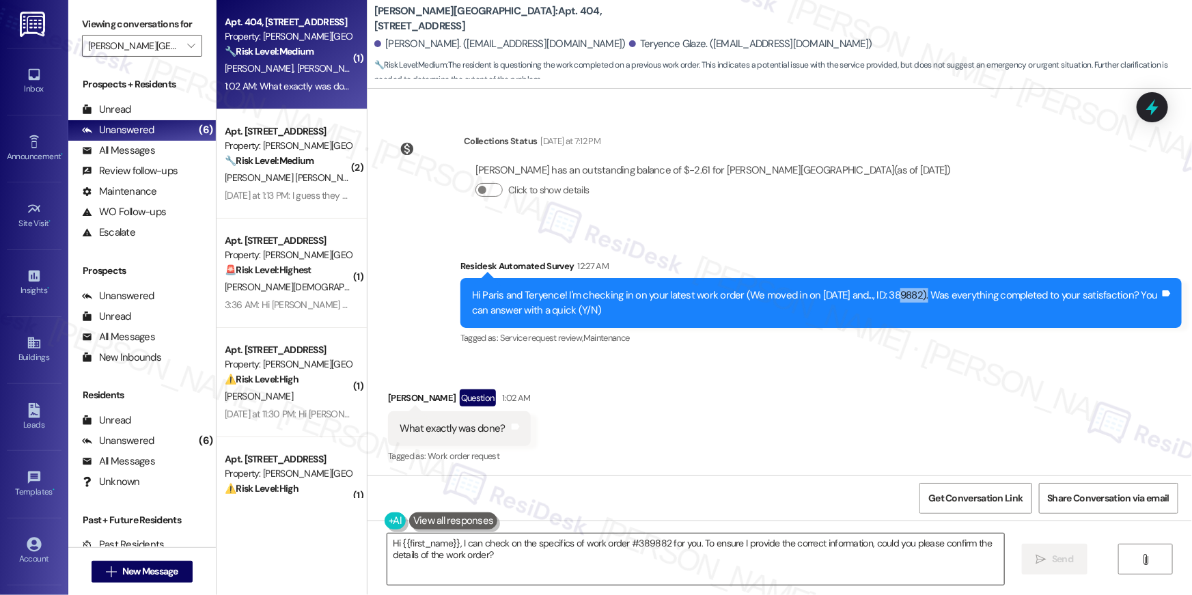
click at [504, 556] on textarea "Hi {{first_name}}, I can check on the specifics of work order #389882 for you. …" at bounding box center [695, 559] width 617 height 51
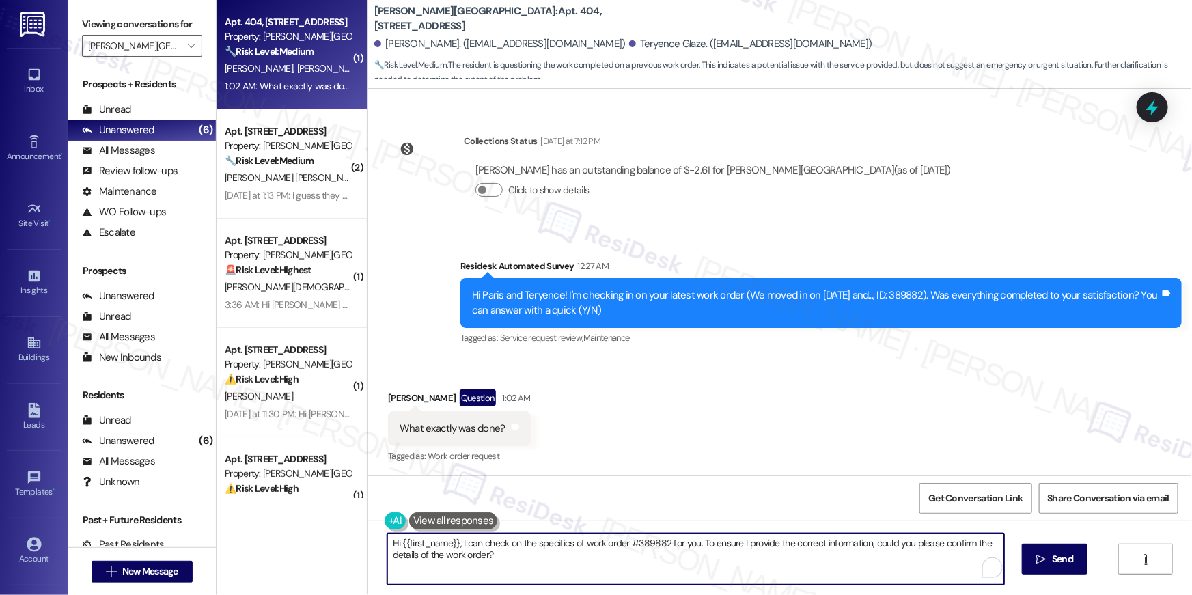
click at [456, 543] on textarea "Hi {{first_name}}, I can check on the specifics of work order #389882 for you. …" at bounding box center [695, 559] width 617 height 51
type textarea "Hi {{first_name}}, I believe this is the request for pest control. Has the pest…"
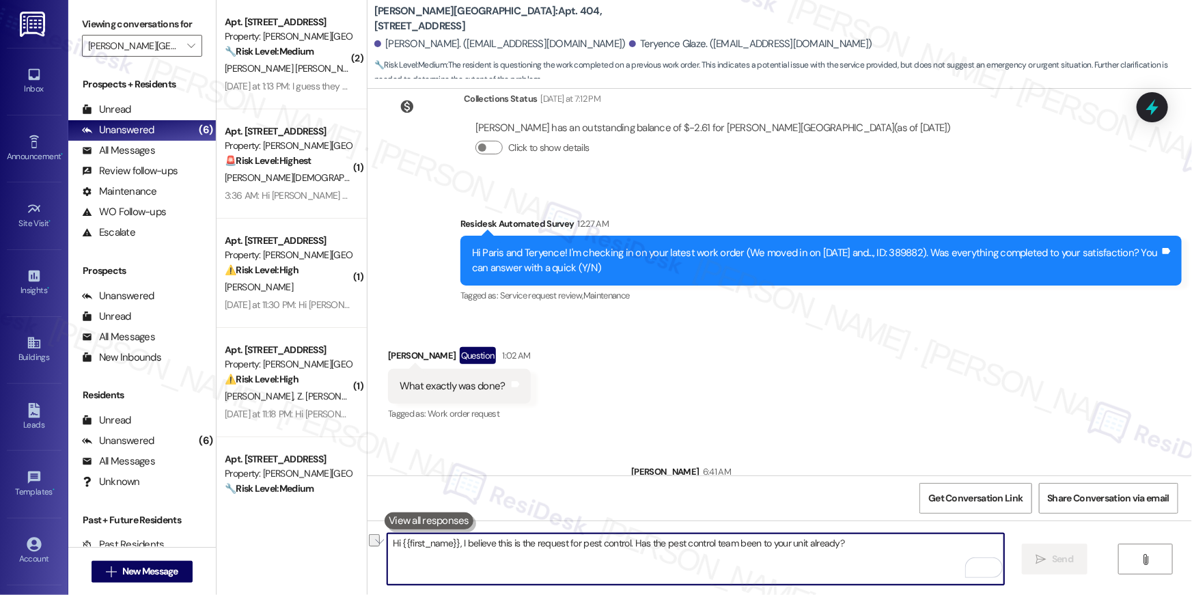
scroll to position [2072, 0]
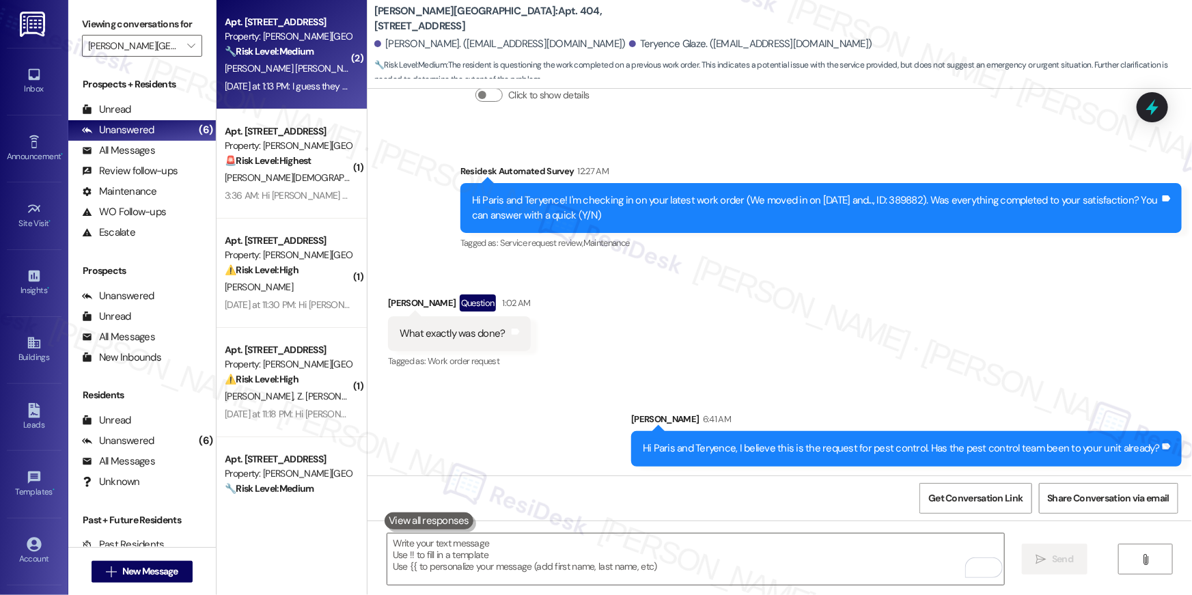
click at [271, 97] on div "Apt. [STREET_ADDRESS] Property: [PERSON_NAME][GEOGRAPHIC_DATA] 🔧 Risk Level: Me…" at bounding box center [292, 54] width 150 height 109
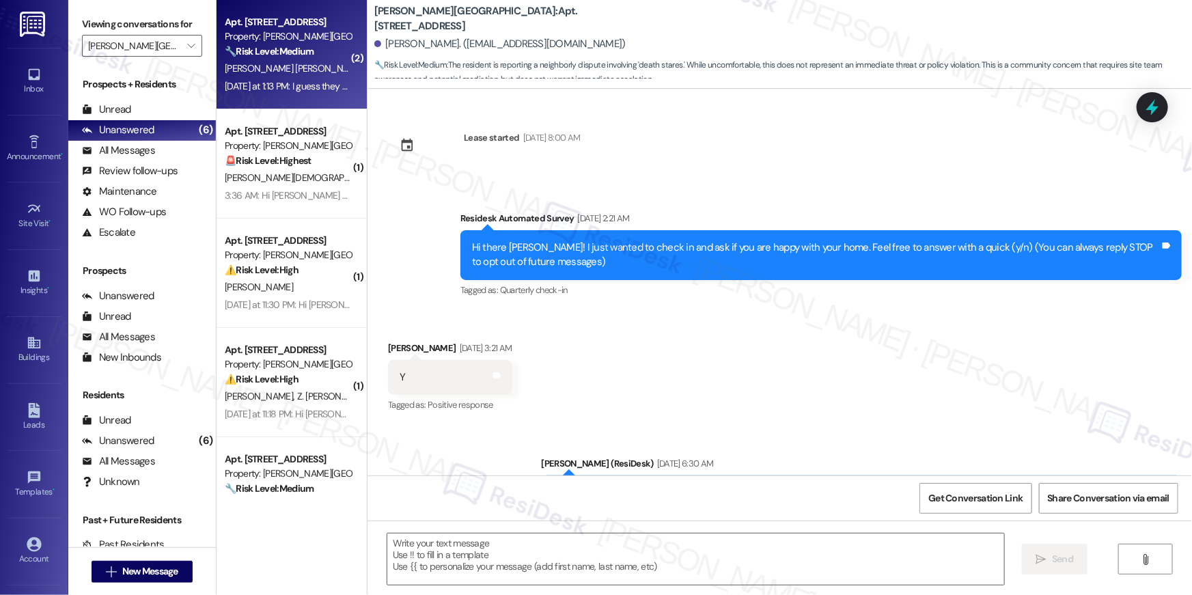
scroll to position [19188, 0]
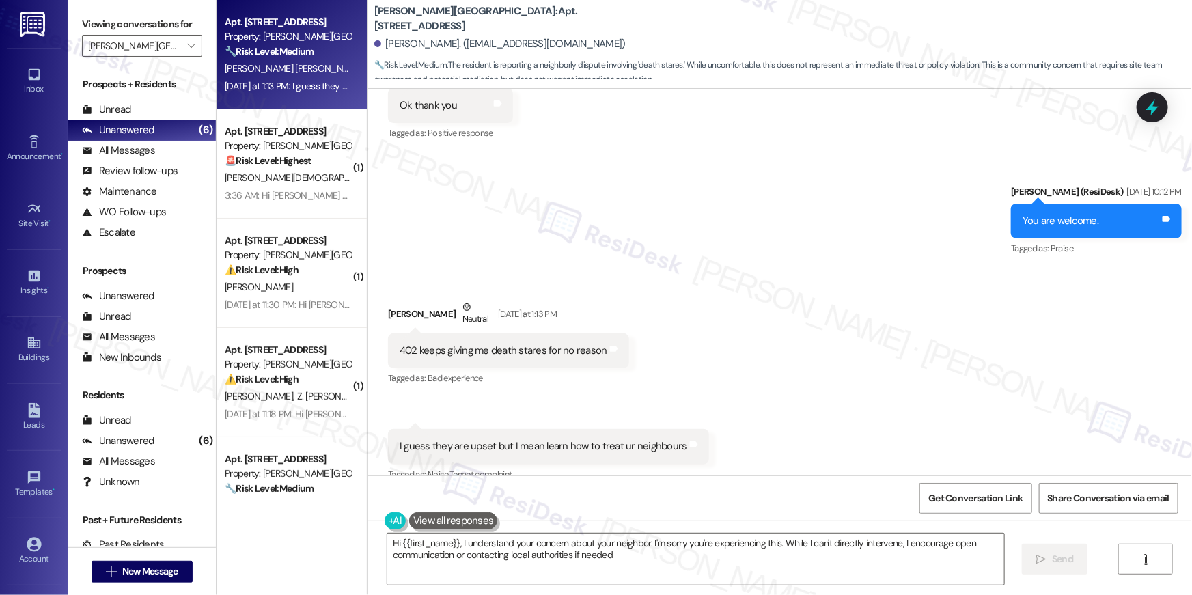
type textarea "Hi {{first_name}}, I understand your concern about your neighbor. I'm sorry you…"
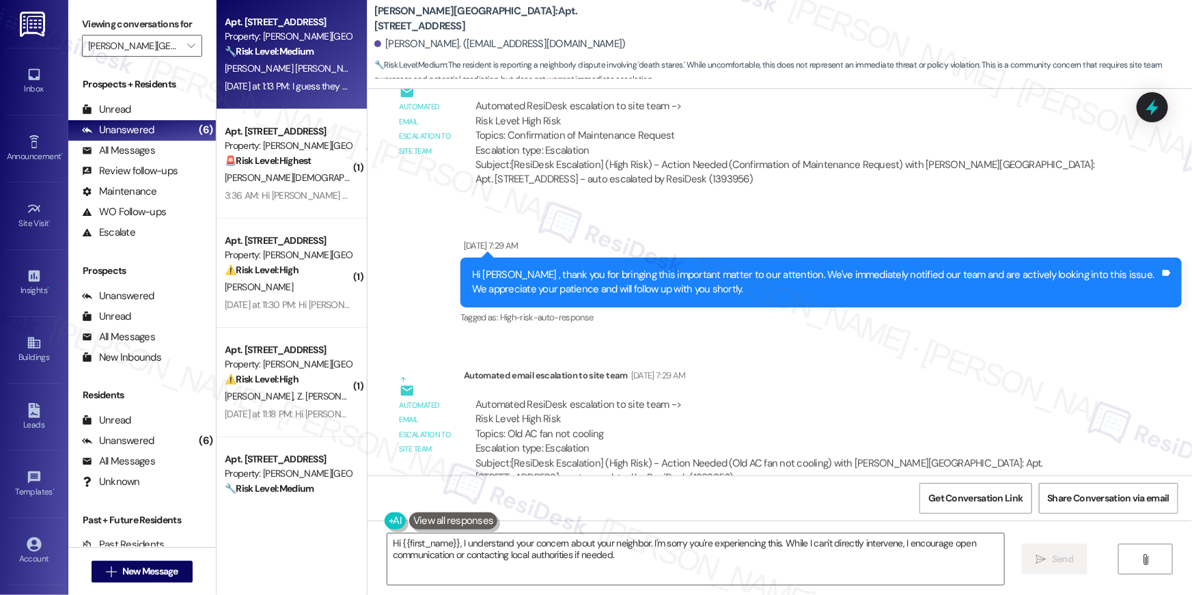
scroll to position [17728, 0]
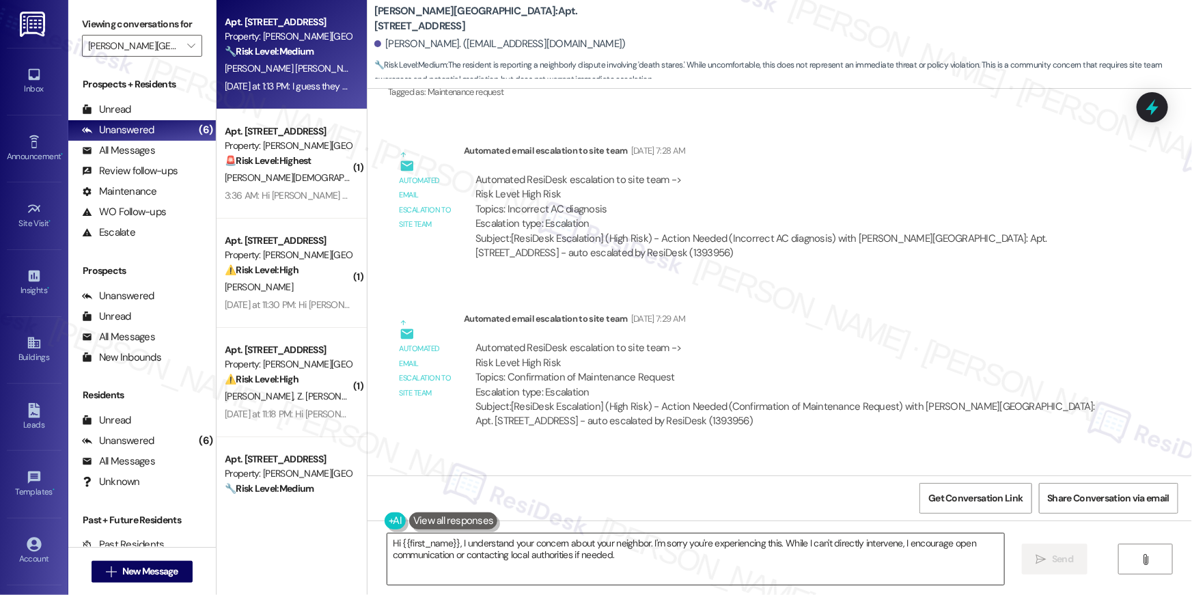
click at [717, 573] on textarea "Hi {{first_name}}, I understand your concern about your neighbor. I'm sorry you…" at bounding box center [695, 559] width 617 height 51
click at [1036, 566] on span " Send" at bounding box center [1055, 559] width 43 height 14
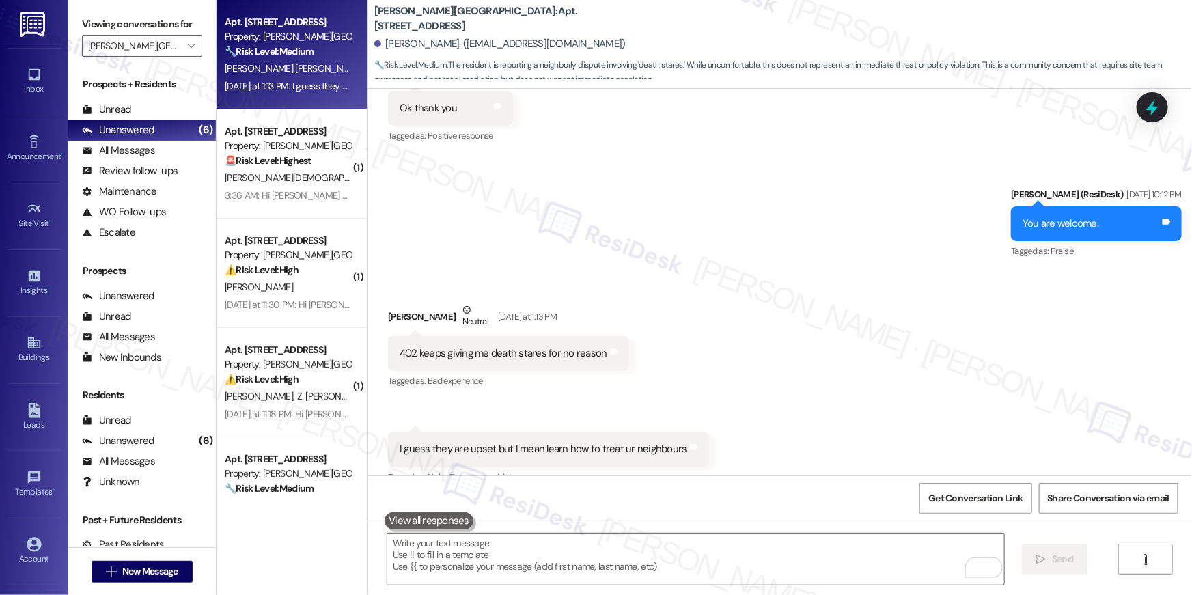
scroll to position [19187, 0]
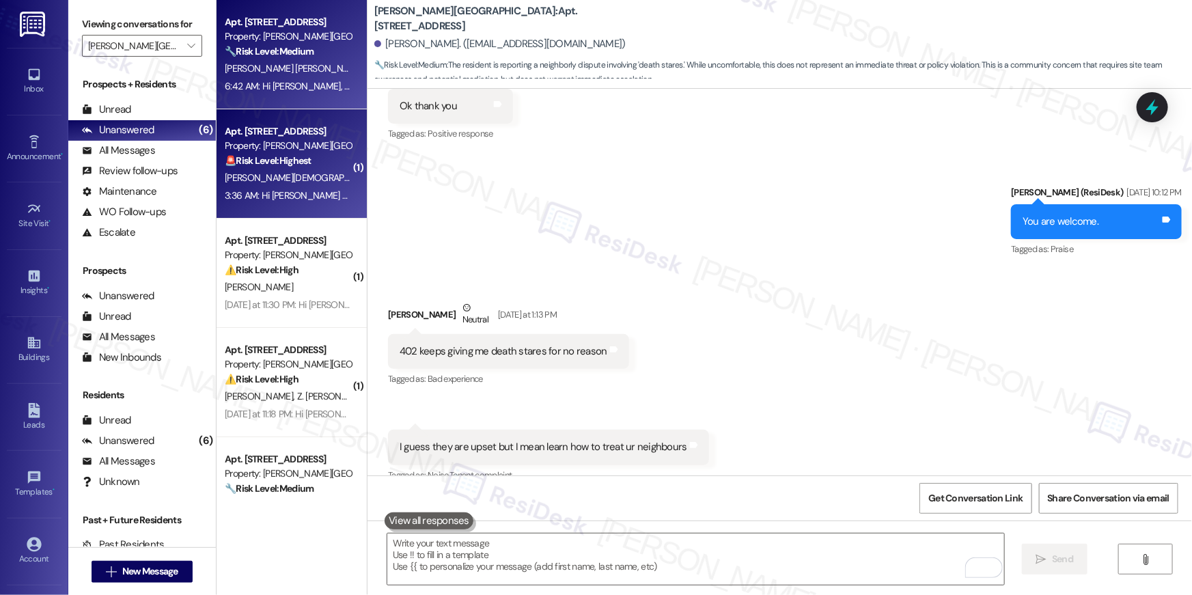
click at [318, 183] on div "A. [PERSON_NAME][DEMOGRAPHIC_DATA]" at bounding box center [287, 177] width 129 height 17
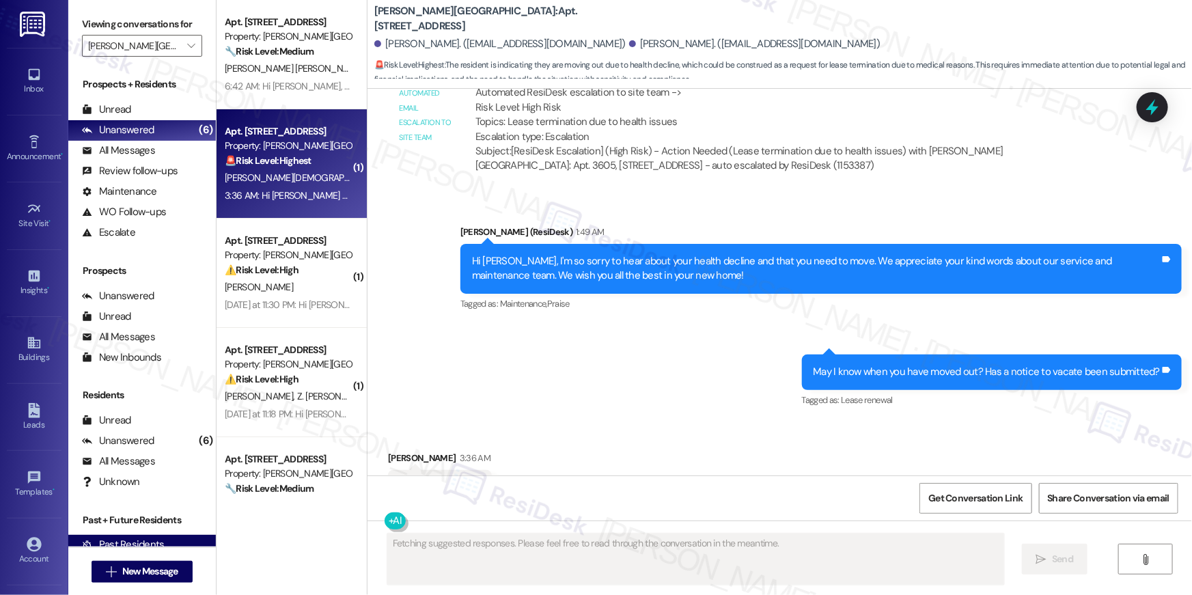
scroll to position [16147, 0]
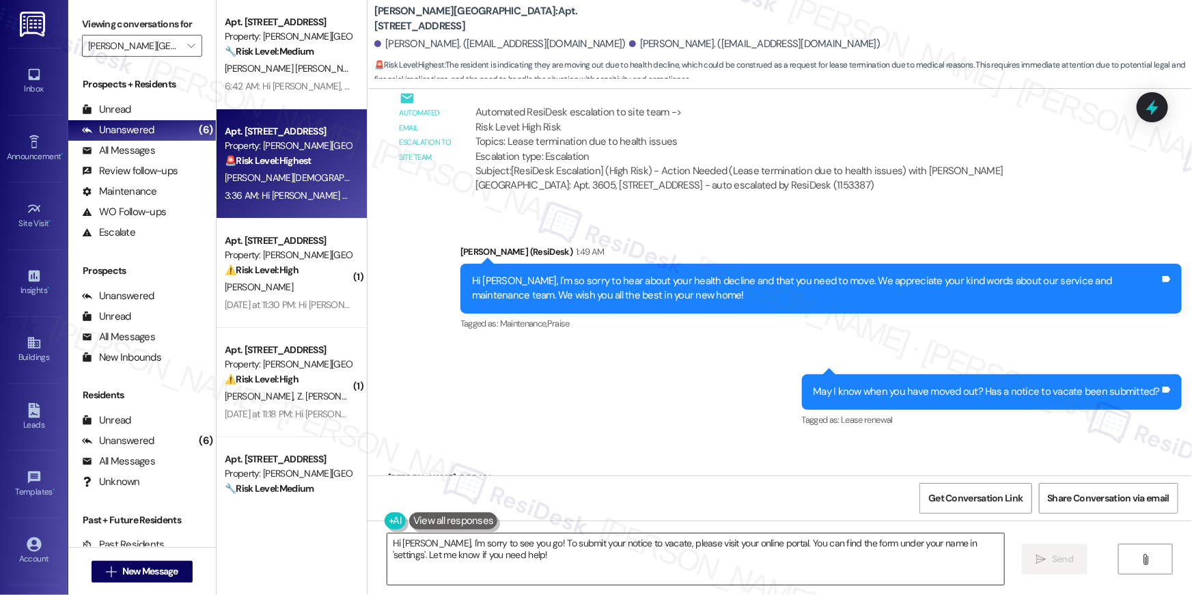
click at [909, 566] on textarea "Hi [PERSON_NAME], I'm sorry to see you go! To submit your notice to vacate, ple…" at bounding box center [695, 559] width 617 height 51
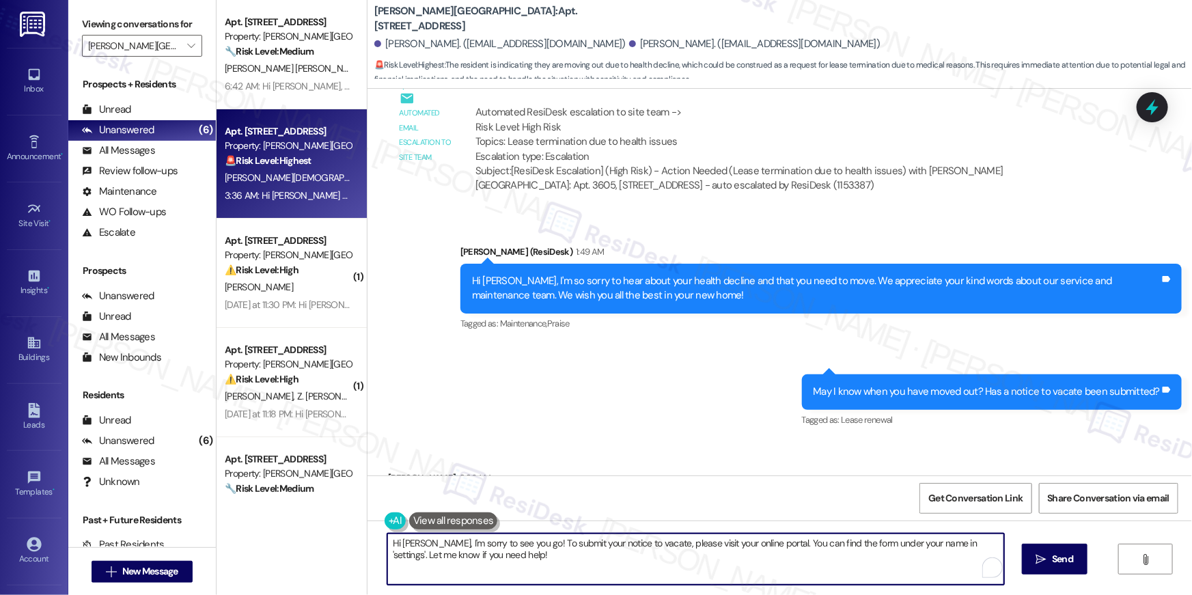
paste textarea "{{first_name}}, we’re sorry to see you go and appreciate your residency. To sub…"
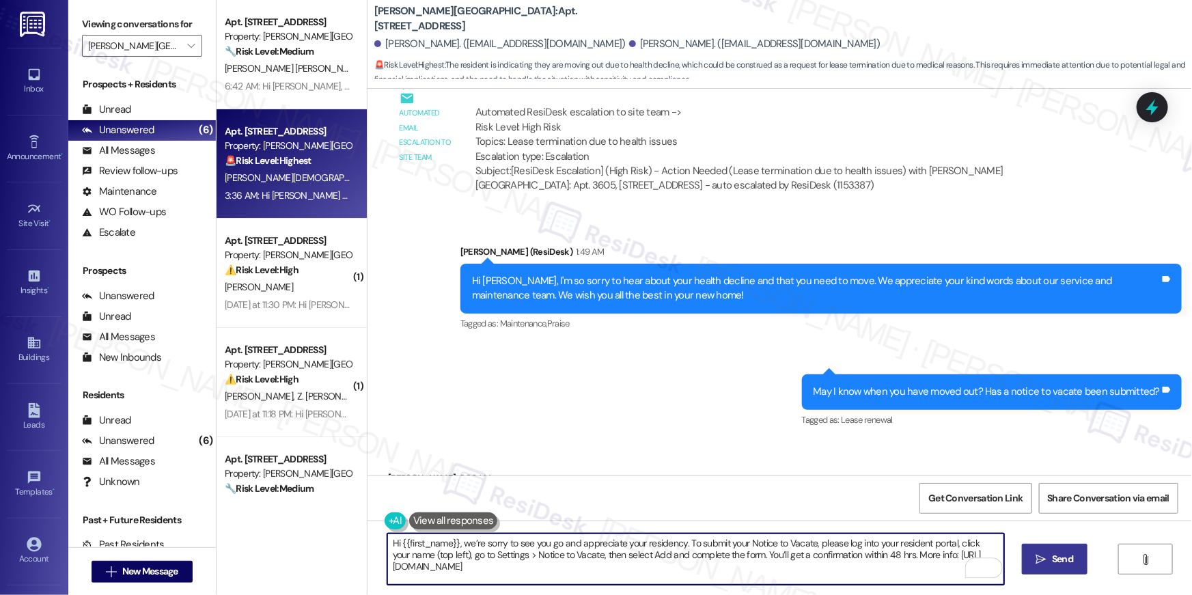
type textarea "Hi {{first_name}}, we’re sorry to see you go and appreciate your residency. To …"
click at [1049, 556] on span "Send" at bounding box center [1062, 559] width 27 height 14
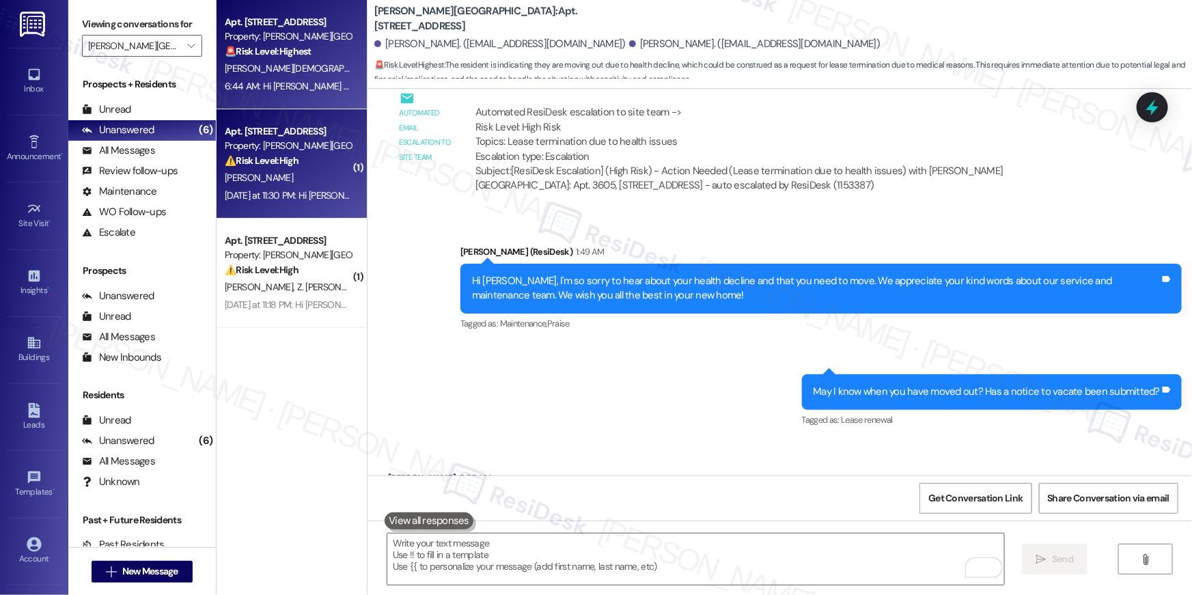
click at [302, 184] on div "[PERSON_NAME]" at bounding box center [287, 177] width 129 height 17
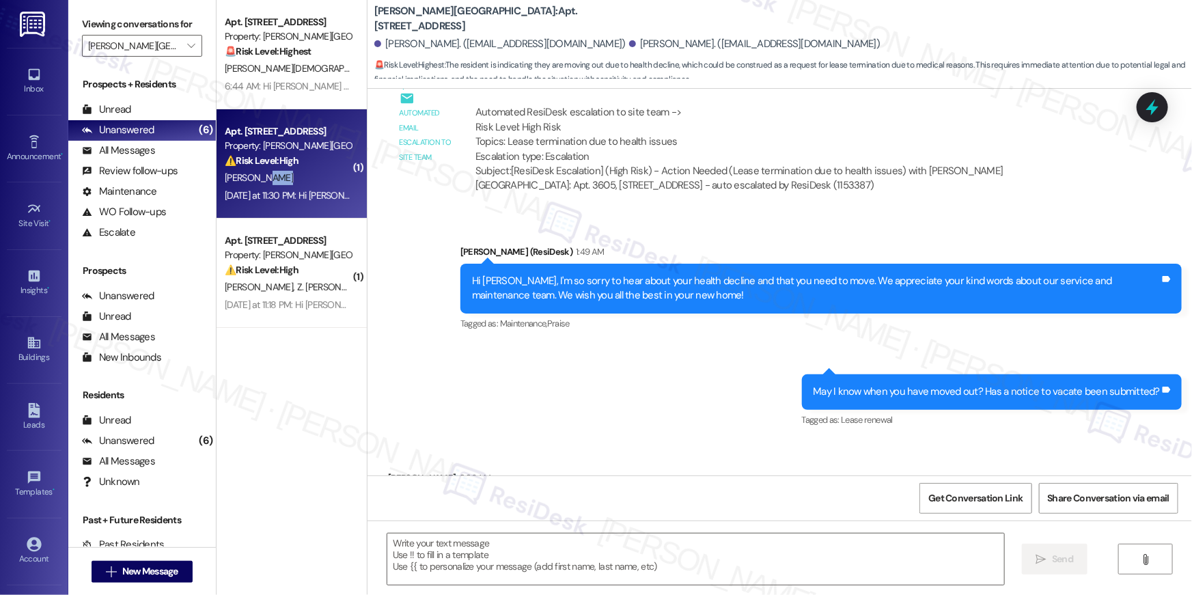
click at [303, 184] on div "[PERSON_NAME]" at bounding box center [287, 177] width 129 height 17
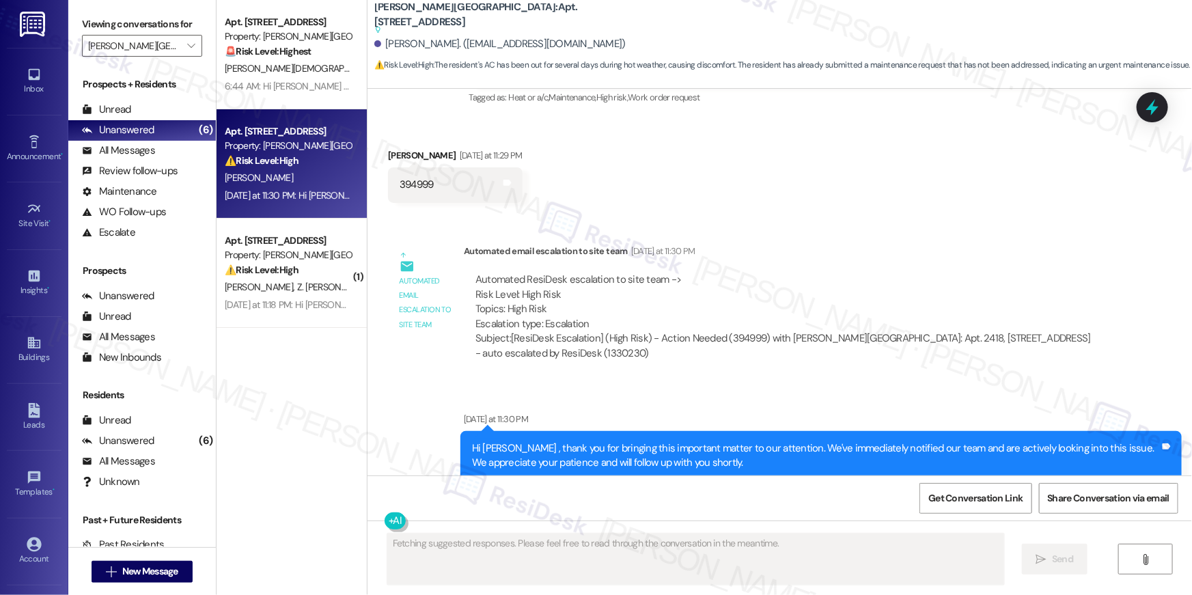
scroll to position [15747, 0]
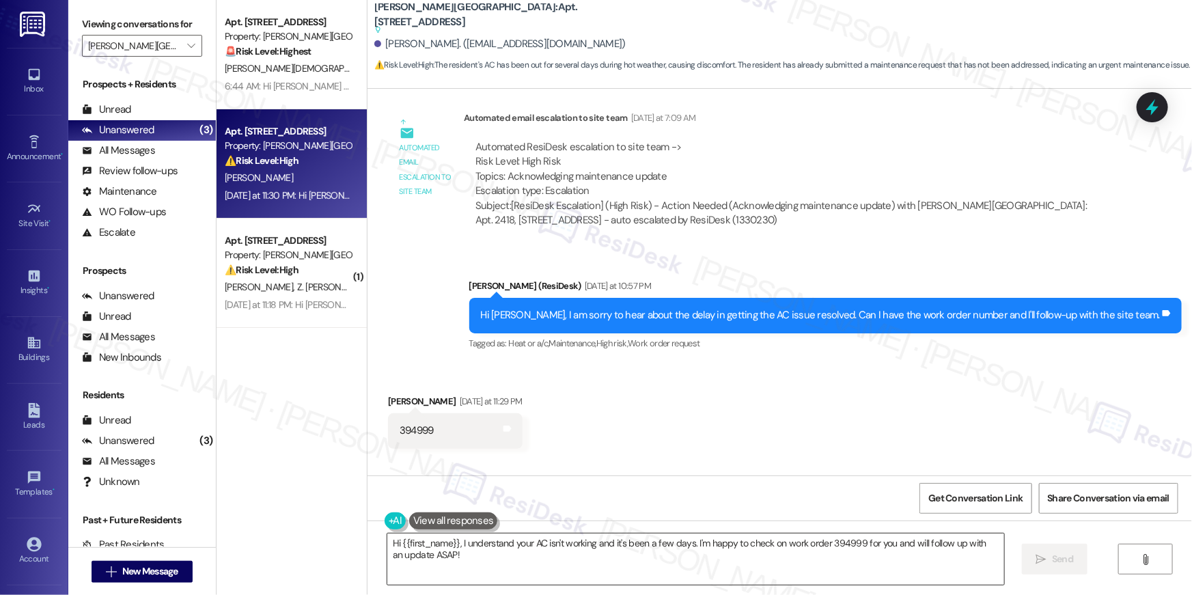
click at [534, 551] on textarea "Hi {{first_name}}, I understand your AC isn't working and it's been a few days.…" at bounding box center [695, 559] width 617 height 51
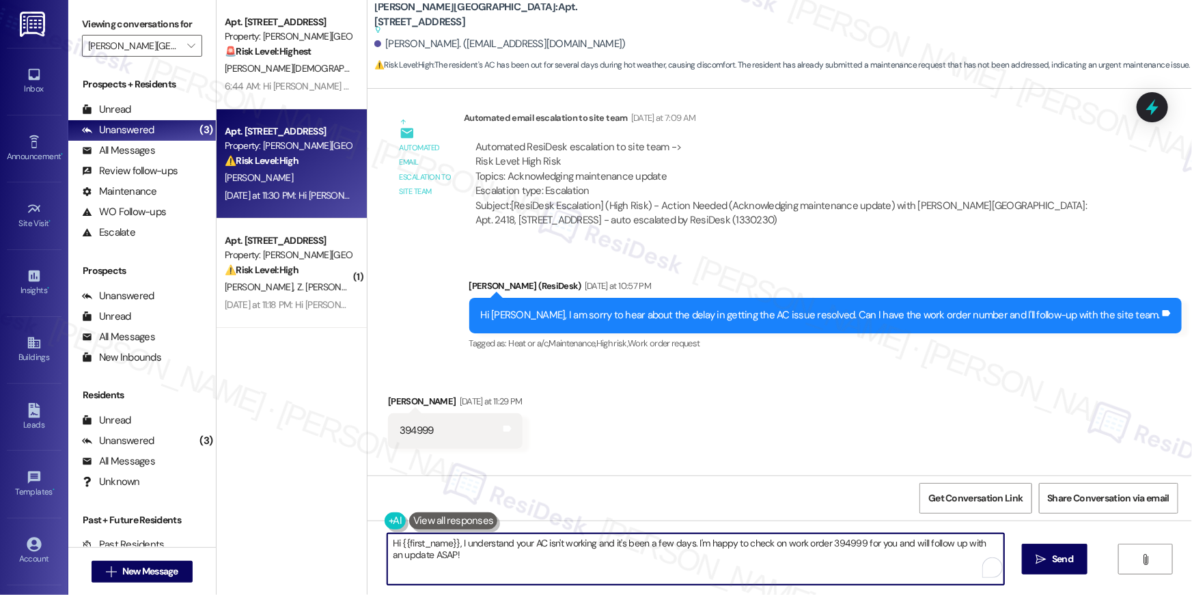
drag, startPoint x: 519, startPoint y: 558, endPoint x: 284, endPoint y: 508, distance: 240.2
click at [284, 508] on div "Apt. [STREET_ADDRESS] Property: [PERSON_NAME][GEOGRAPHIC_DATA] 🚨 Risk Level: Hi…" at bounding box center [705, 297] width 976 height 595
type textarea "Thanks, [PERSON_NAME]. I'll go ahead and follow-up with our site team!"
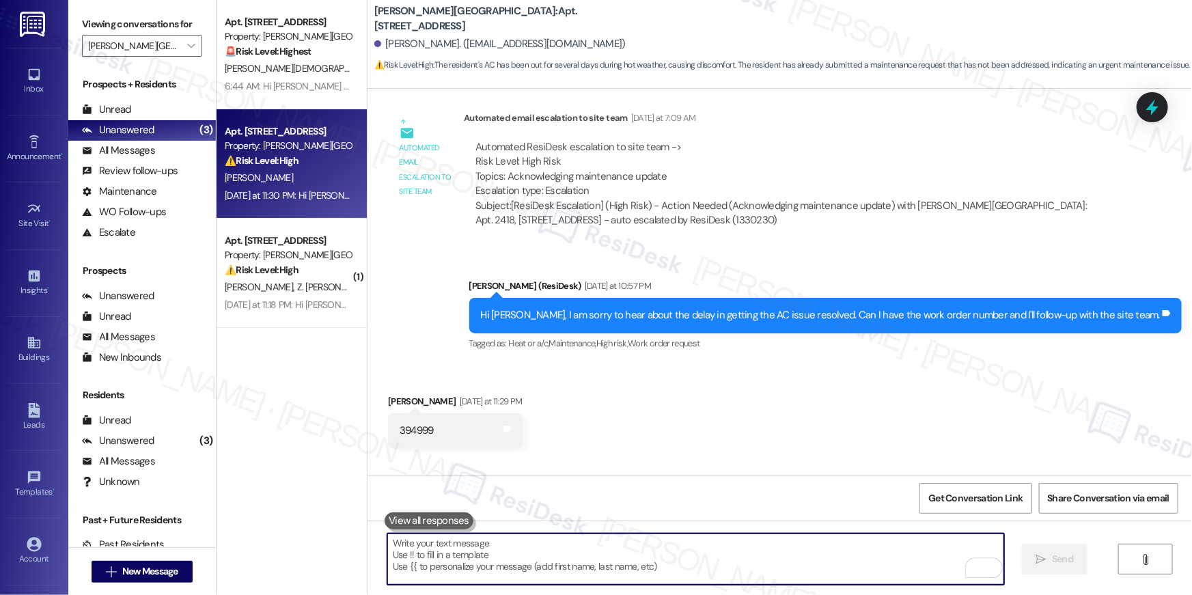
scroll to position [15694, 0]
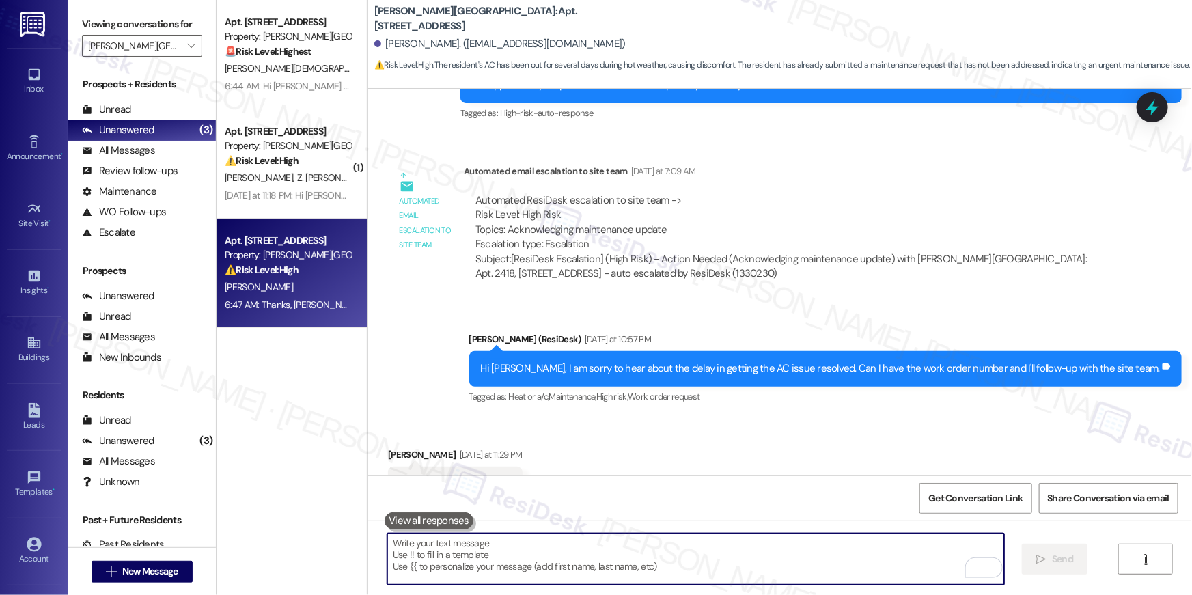
click at [785, 540] on textarea "To enrich screen reader interactions, please activate Accessibility in Grammarl…" at bounding box center [695, 559] width 617 height 51
click at [784, 540] on textarea "To enrich screen reader interactions, please activate Accessibility in Grammarl…" at bounding box center [695, 559] width 617 height 51
paste textarea "In the meantime, if there's anything else I can assist you with, let me know."
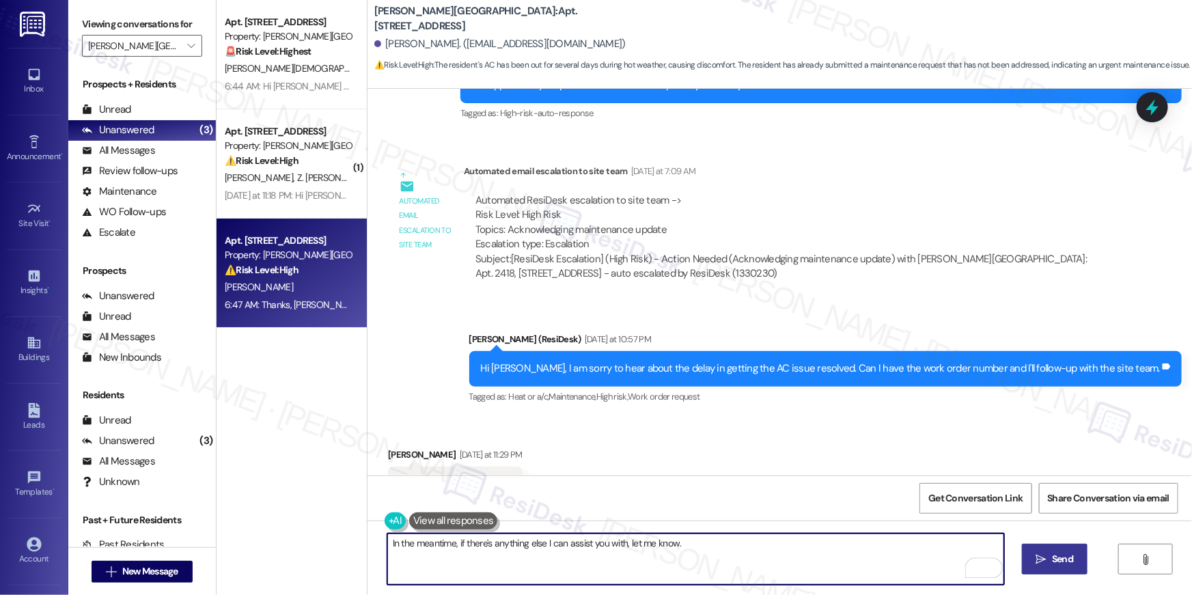
type textarea "In the meantime, if there's anything else I can assist you with, let me know."
click at [1062, 552] on span "Send" at bounding box center [1062, 559] width 21 height 14
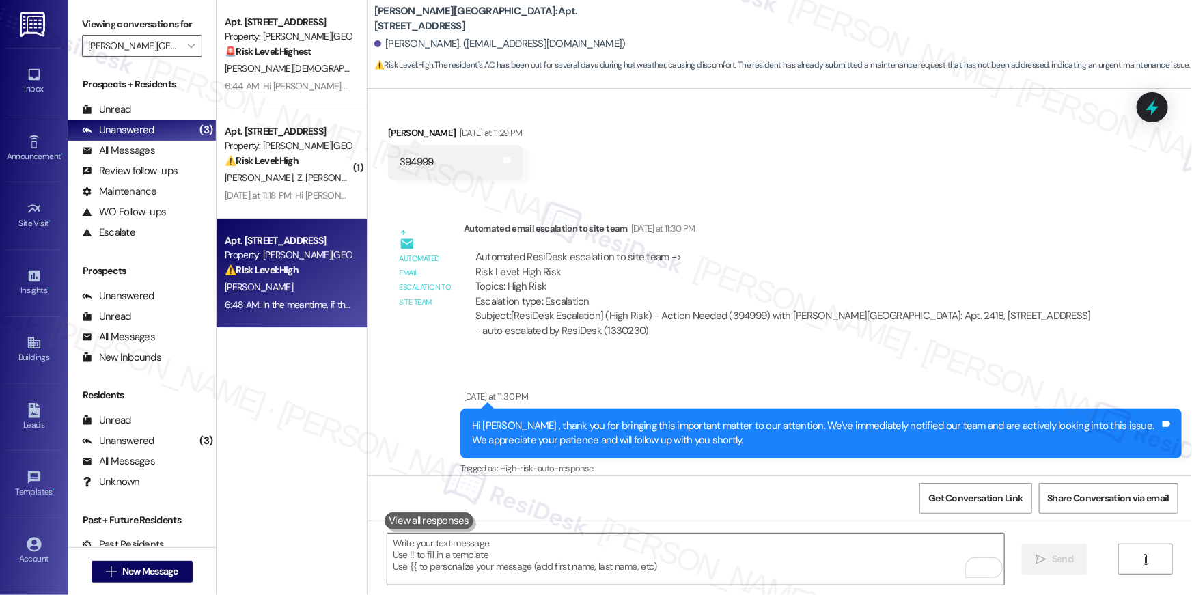
scroll to position [16183, 0]
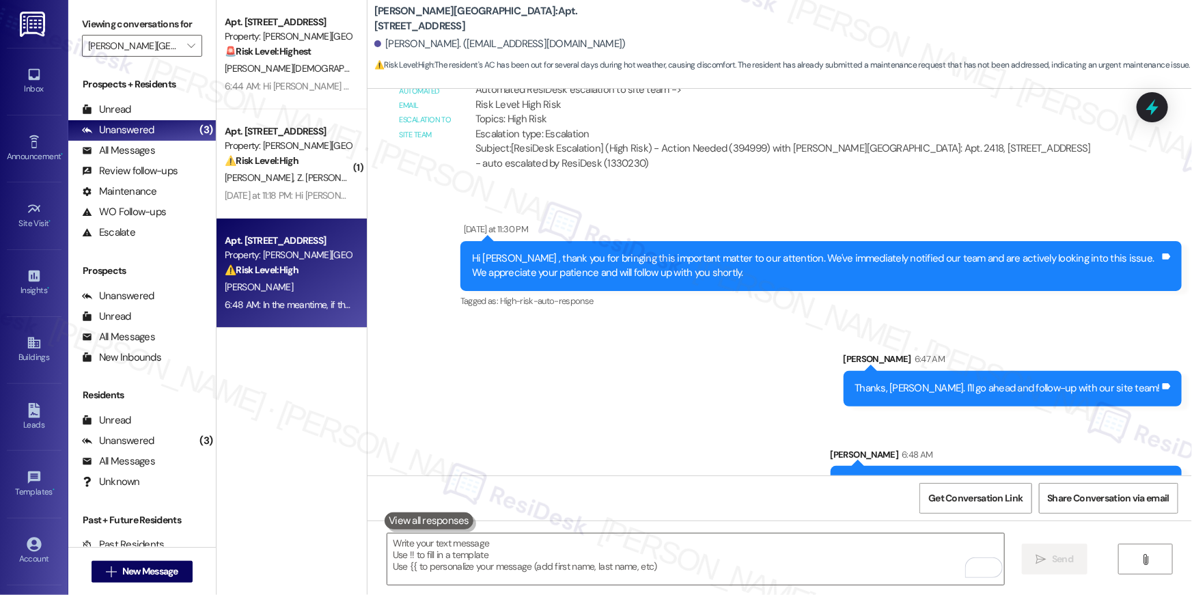
click at [309, 225] on div "Apt. 2418, [STREET_ADDRESS] Property: [PERSON_NAME][GEOGRAPHIC_DATA] ⚠️ Risk Le…" at bounding box center [292, 273] width 150 height 109
click at [605, 335] on div "Sent via SMS [DATE] at 11:30 PM Hi [PERSON_NAME] , thank you for bringing this …" at bounding box center [780, 351] width 825 height 320
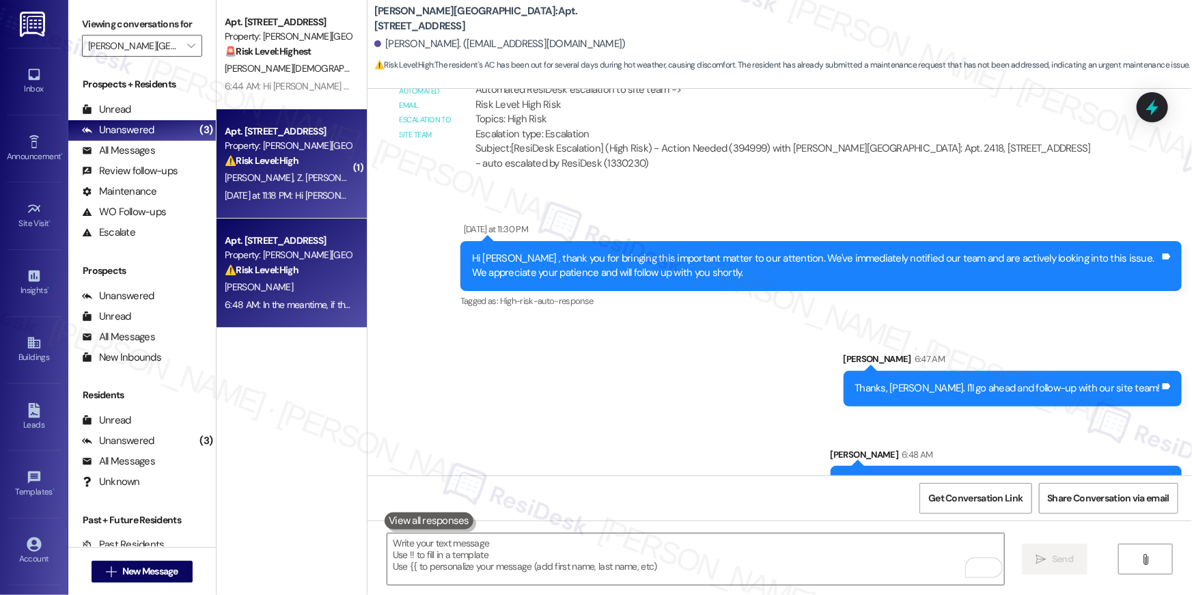
click at [299, 157] on div "⚠️ Risk Level: High The resident reports that the dishwasher is still leaking a…" at bounding box center [288, 161] width 126 height 14
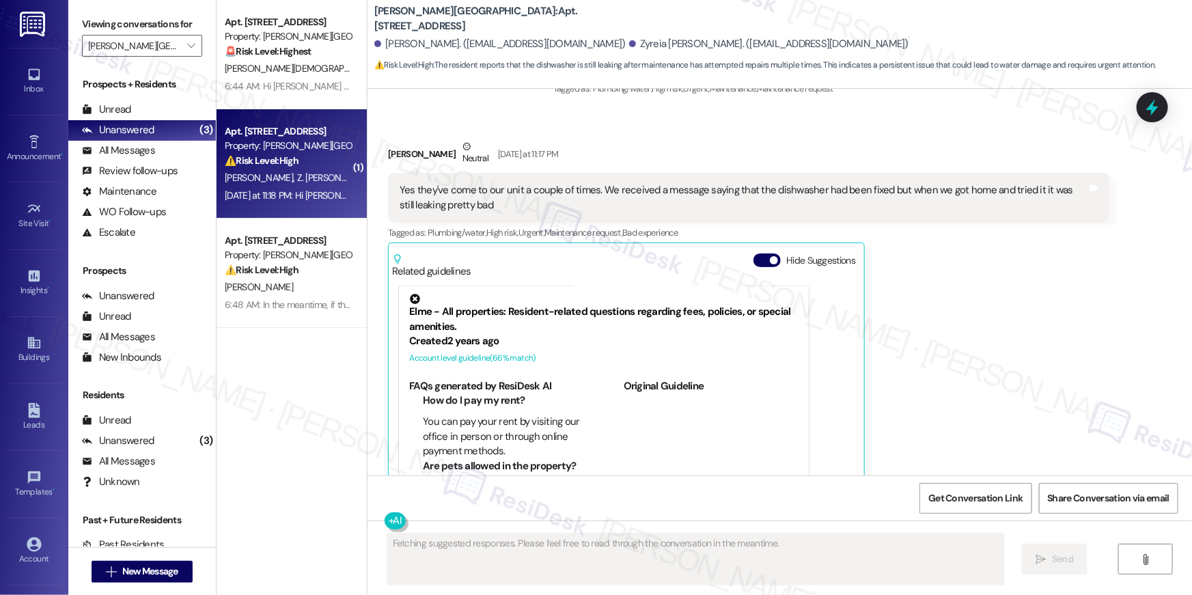
scroll to position [1359, 0]
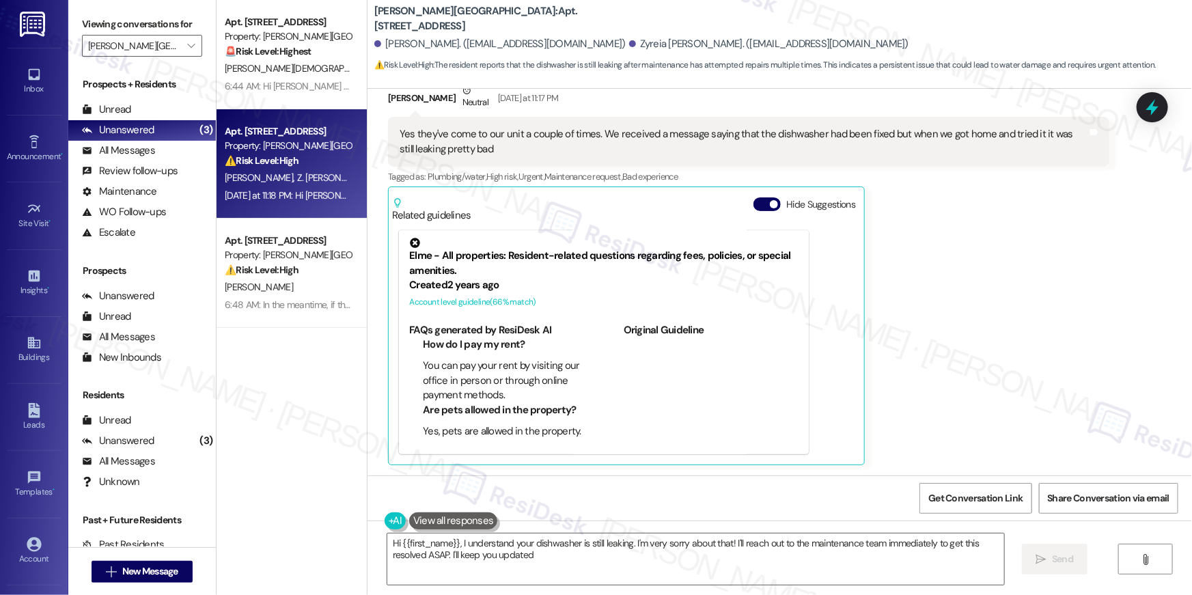
type textarea "Hi {{first_name}}, I understand your dishwasher is still leaking. I'm very sorr…"
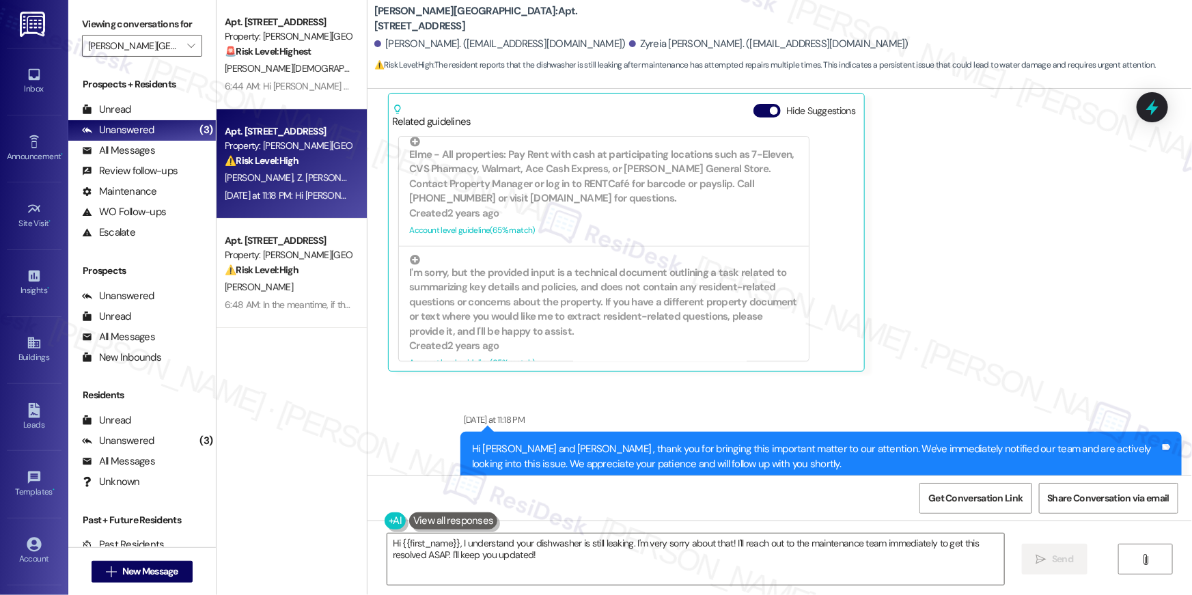
scroll to position [1489, 0]
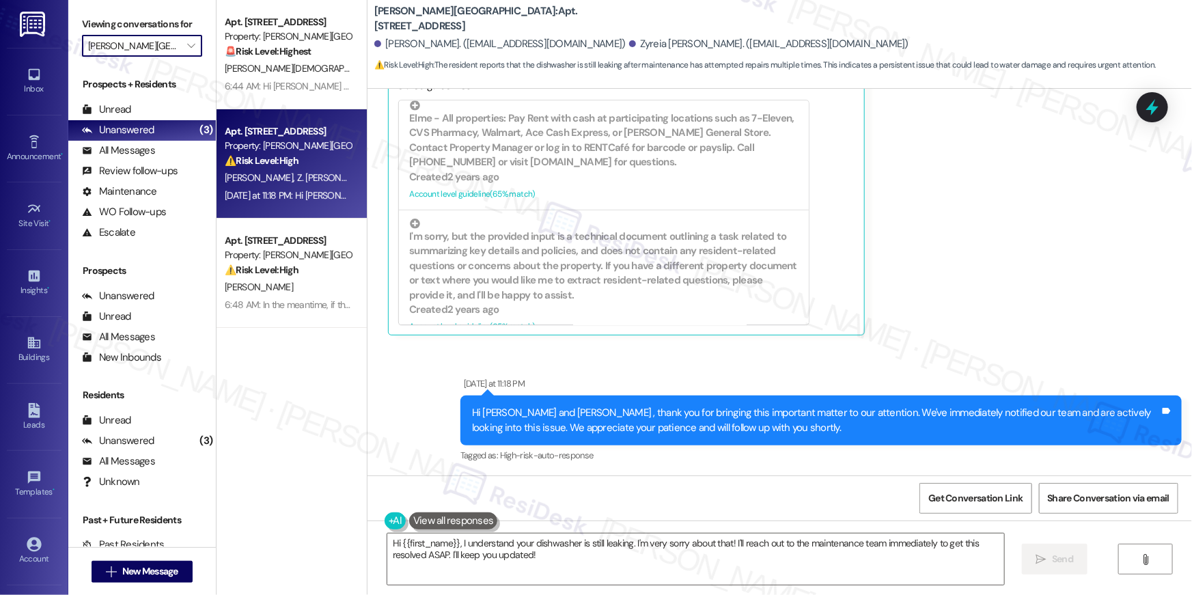
click at [152, 52] on input "[PERSON_NAME][GEOGRAPHIC_DATA]" at bounding box center [134, 46] width 92 height 22
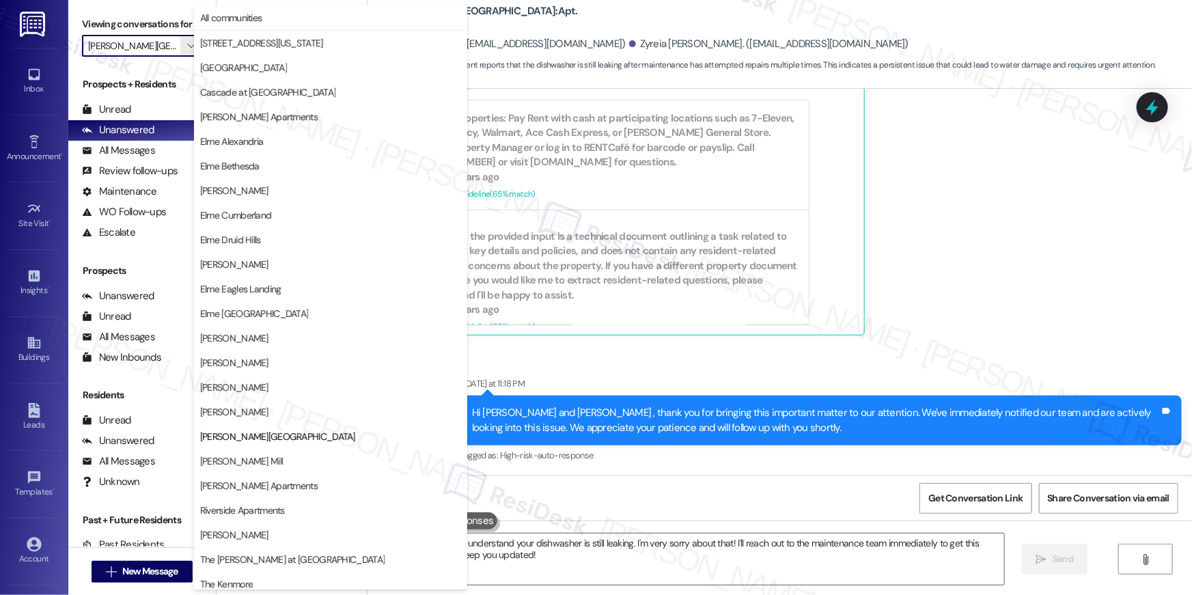
scroll to position [129, 0]
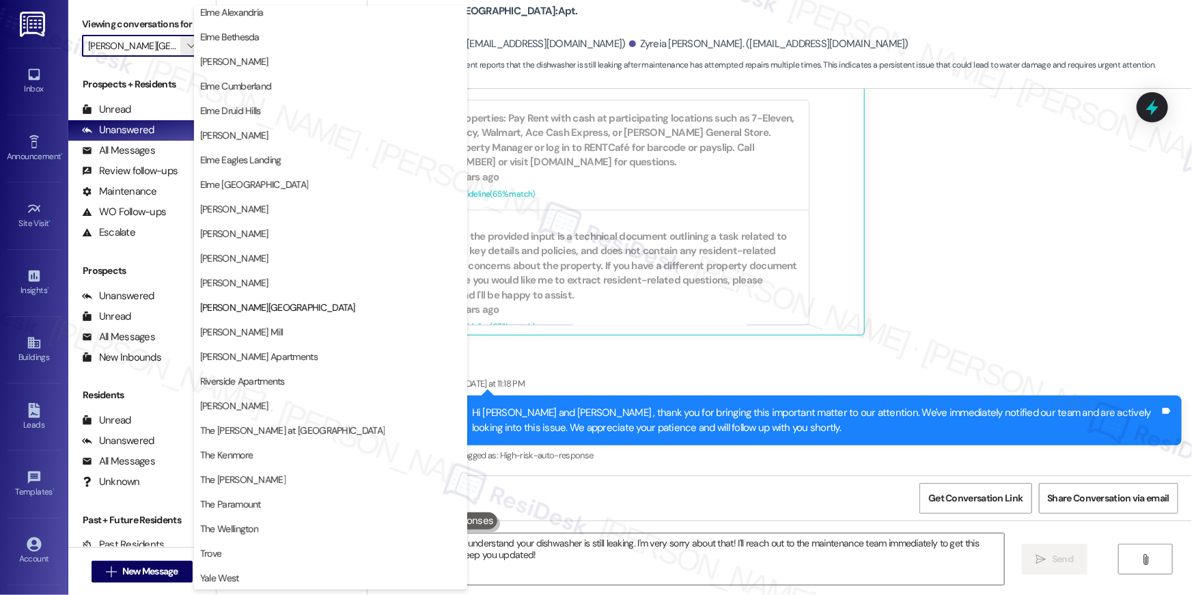
click at [635, 370] on div "Sent via SMS [DATE] at 11:18 PM Hi [PERSON_NAME] and [PERSON_NAME] , thank you …" at bounding box center [821, 420] width 742 height 109
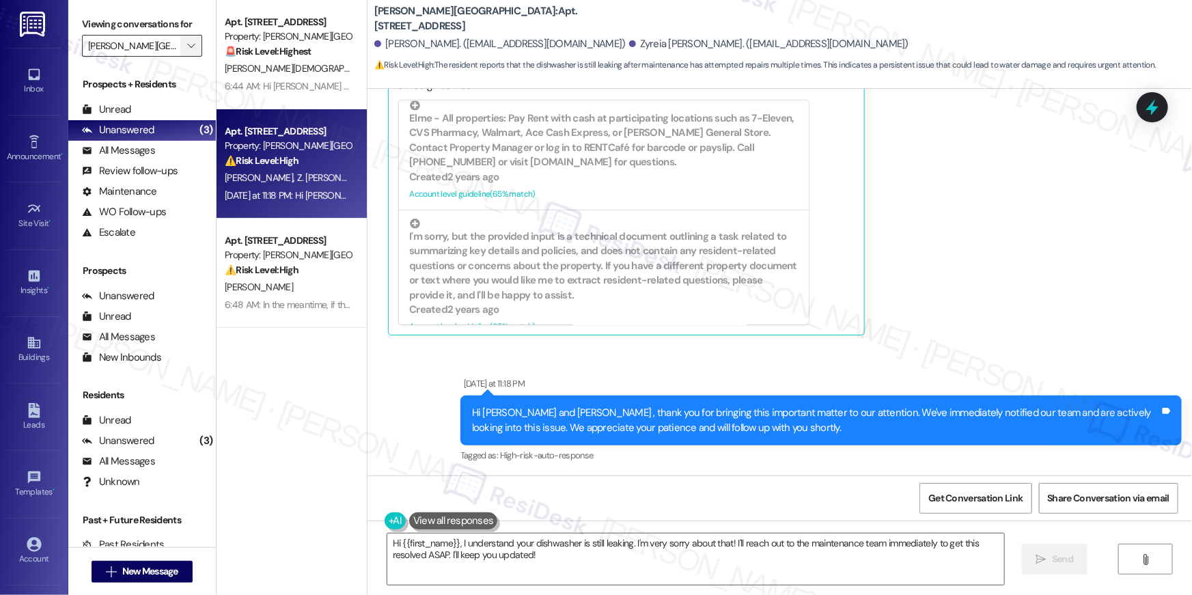
click at [184, 44] on span "" at bounding box center [190, 46] width 13 height 22
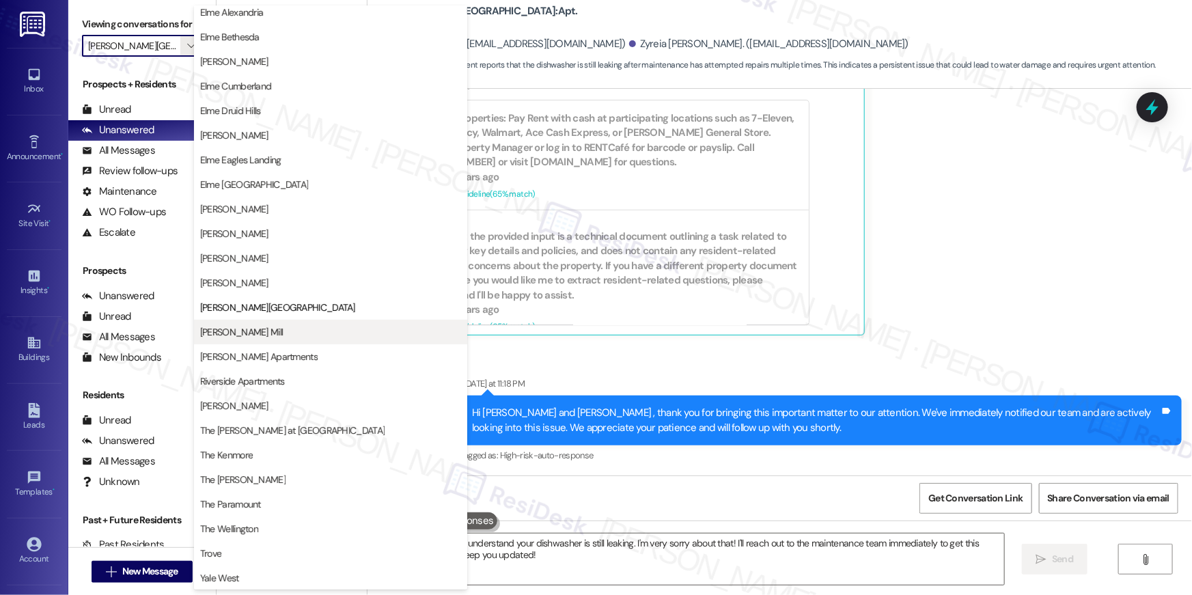
click at [314, 338] on span "[PERSON_NAME] Mill" at bounding box center [330, 332] width 261 height 14
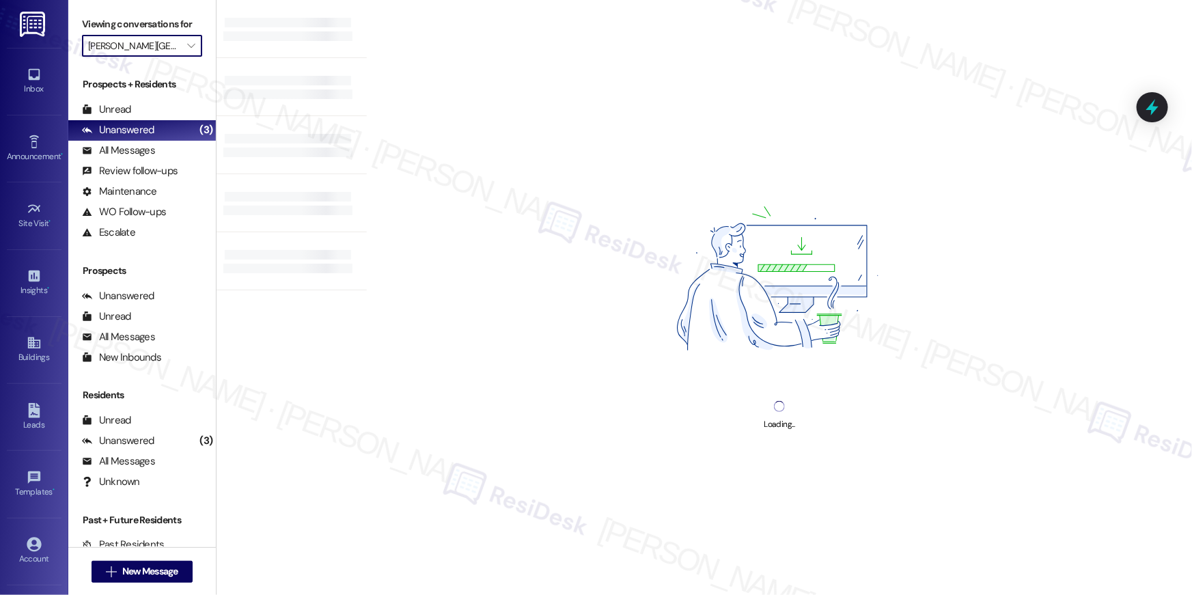
type input "[PERSON_NAME] Mill"
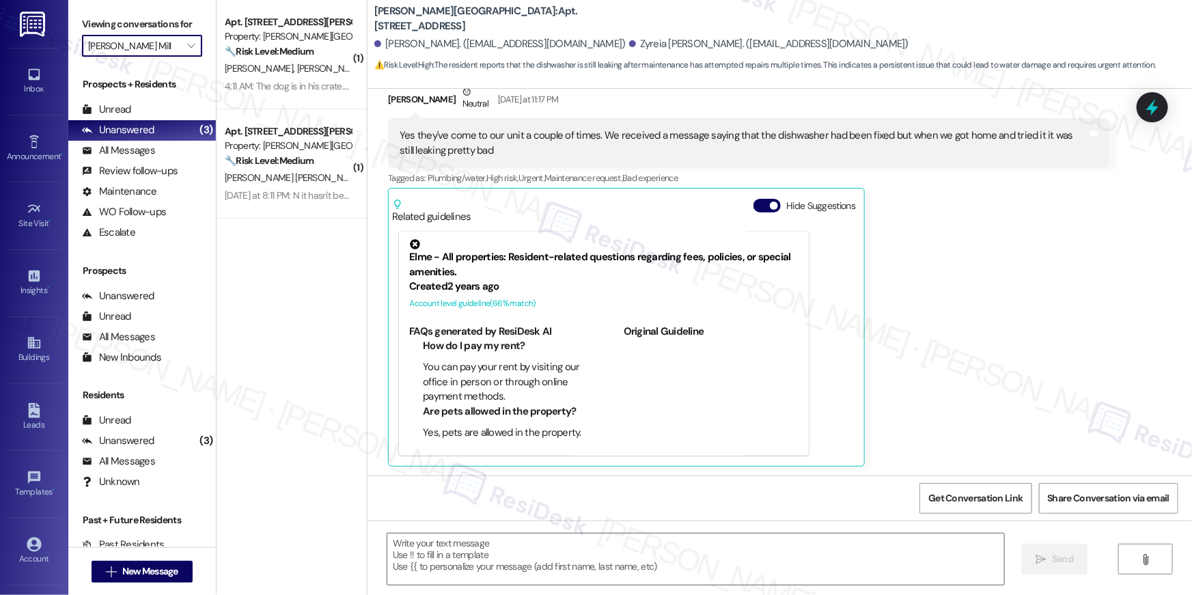
scroll to position [1359, 0]
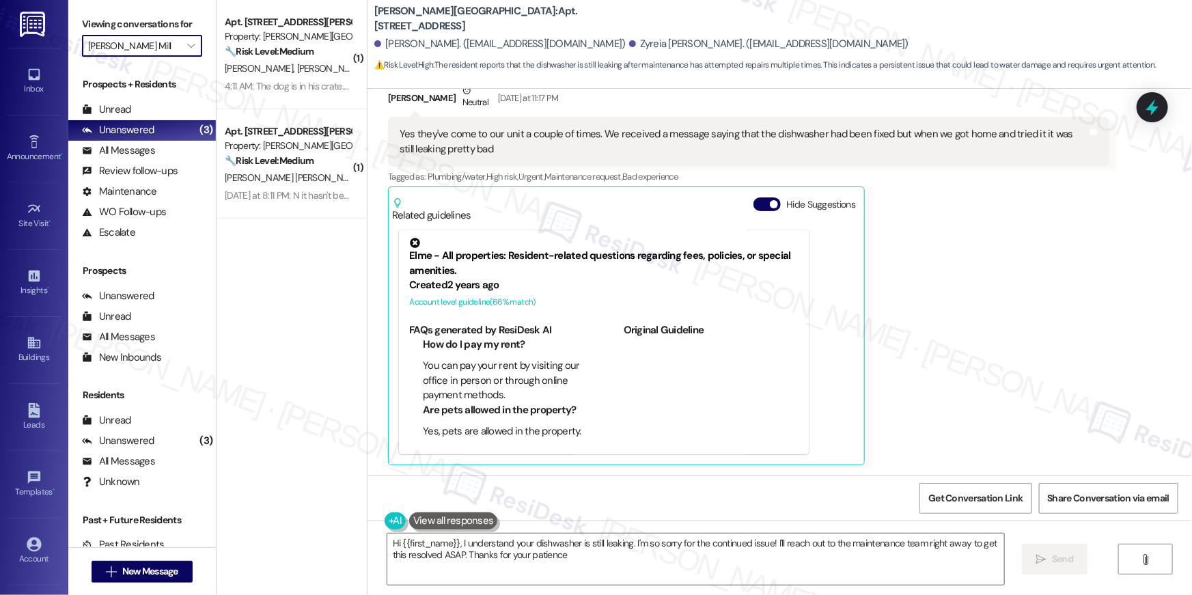
type textarea "Hi {{first_name}}, I understand your dishwasher is still leaking. I'm so sorry …"
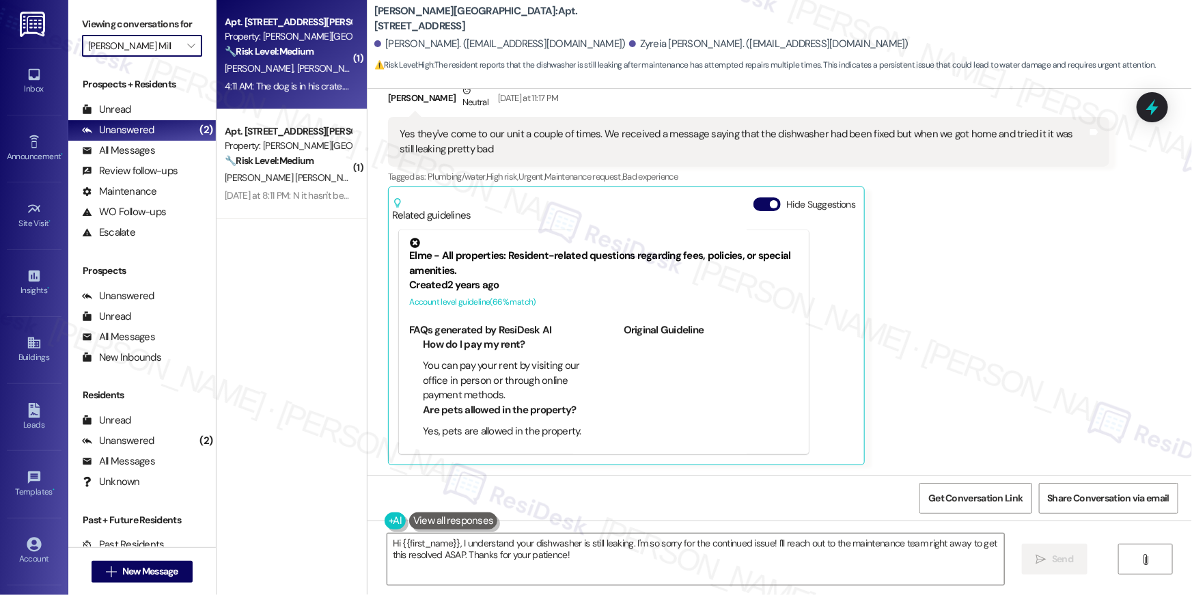
click at [225, 85] on div "4:11 AM: The dog is in his crate. He is never loose in the home if we are not h…" at bounding box center [382, 86] width 315 height 12
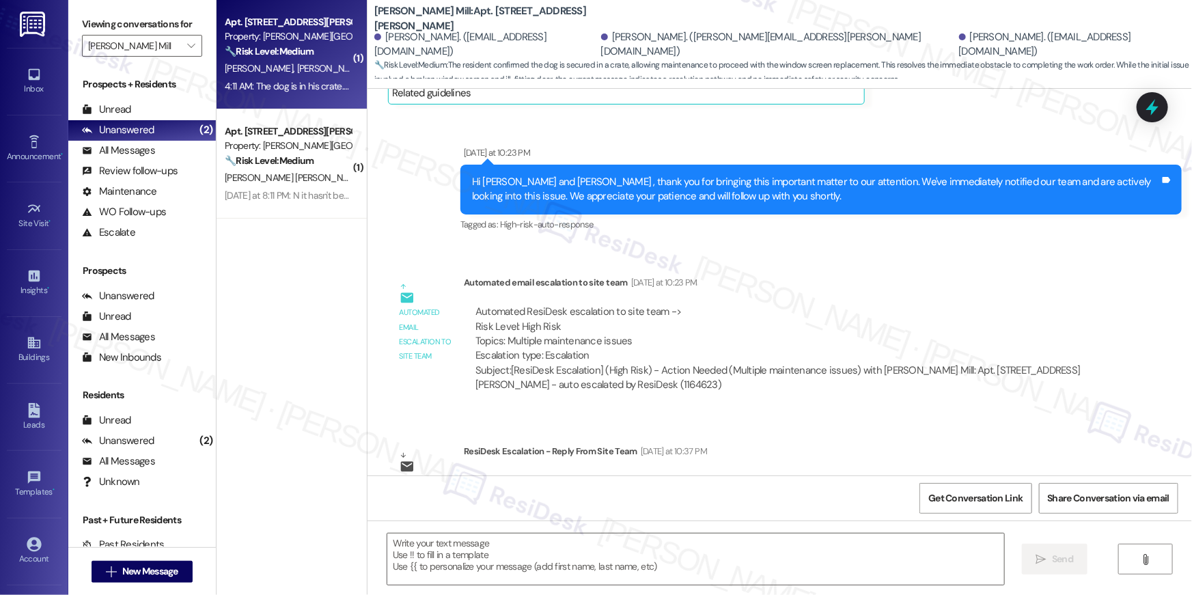
scroll to position [10263, 0]
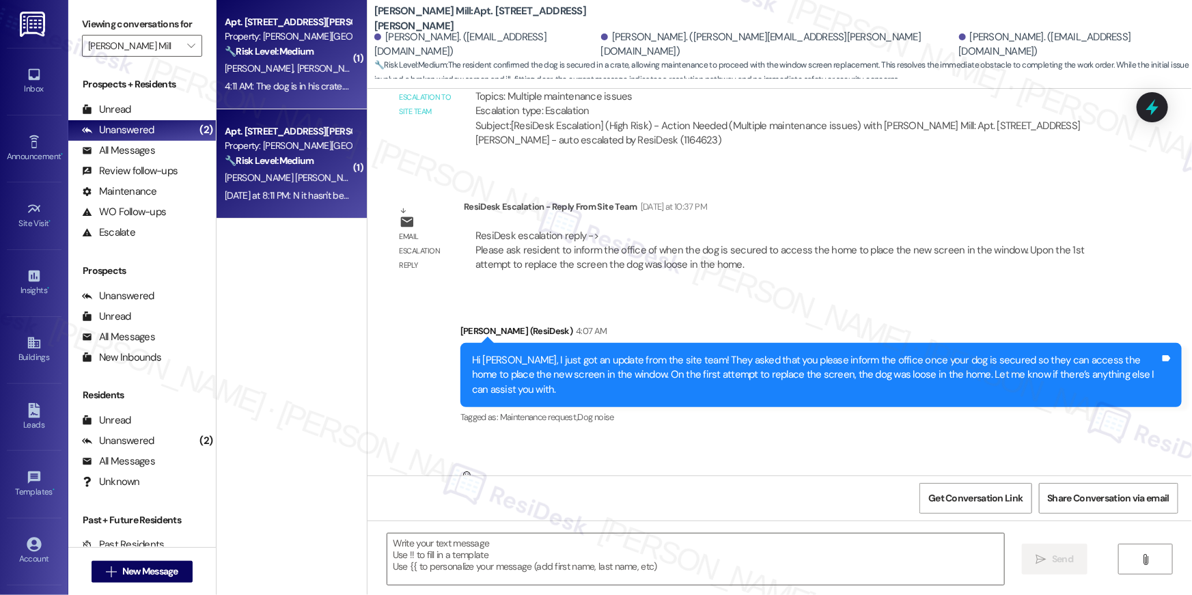
click at [243, 160] on strong "🔧 Risk Level: Medium" at bounding box center [269, 160] width 89 height 12
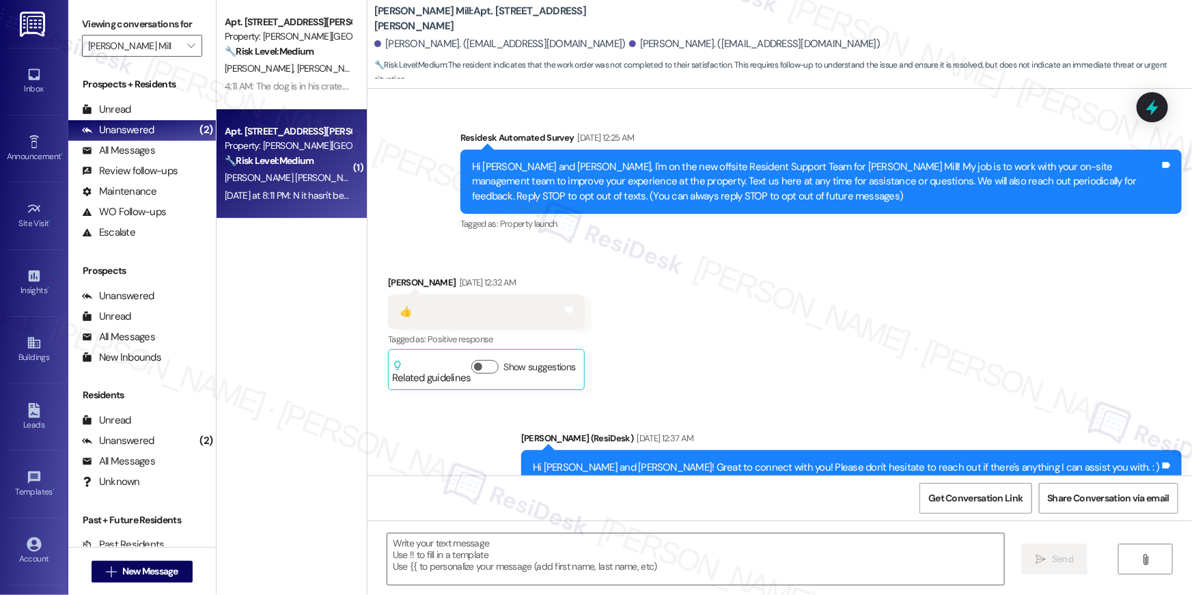
scroll to position [6013, 0]
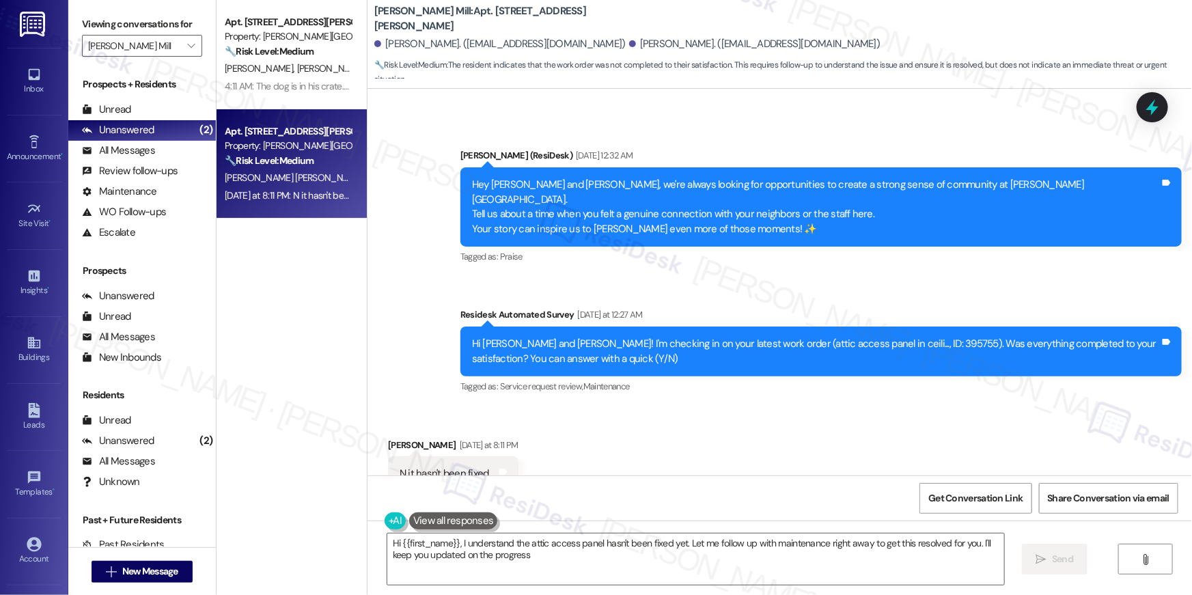
type textarea "Hi {{first_name}}, I understand the attic access panel hasn't been fixed yet. L…"
click at [888, 337] on div "Hi [PERSON_NAME] and [PERSON_NAME]! I'm checking in on your latest work order (…" at bounding box center [816, 351] width 688 height 29
click at [887, 337] on div "Hi [PERSON_NAME] and [PERSON_NAME]! I'm checking in on your latest work order (…" at bounding box center [816, 351] width 688 height 29
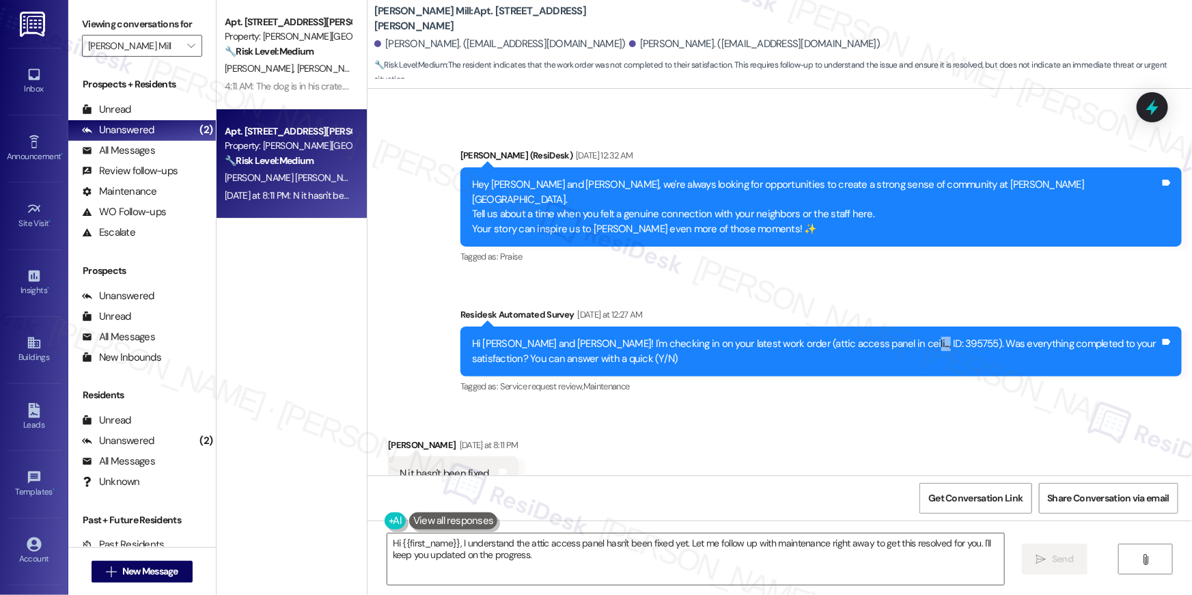
copy div "395755"
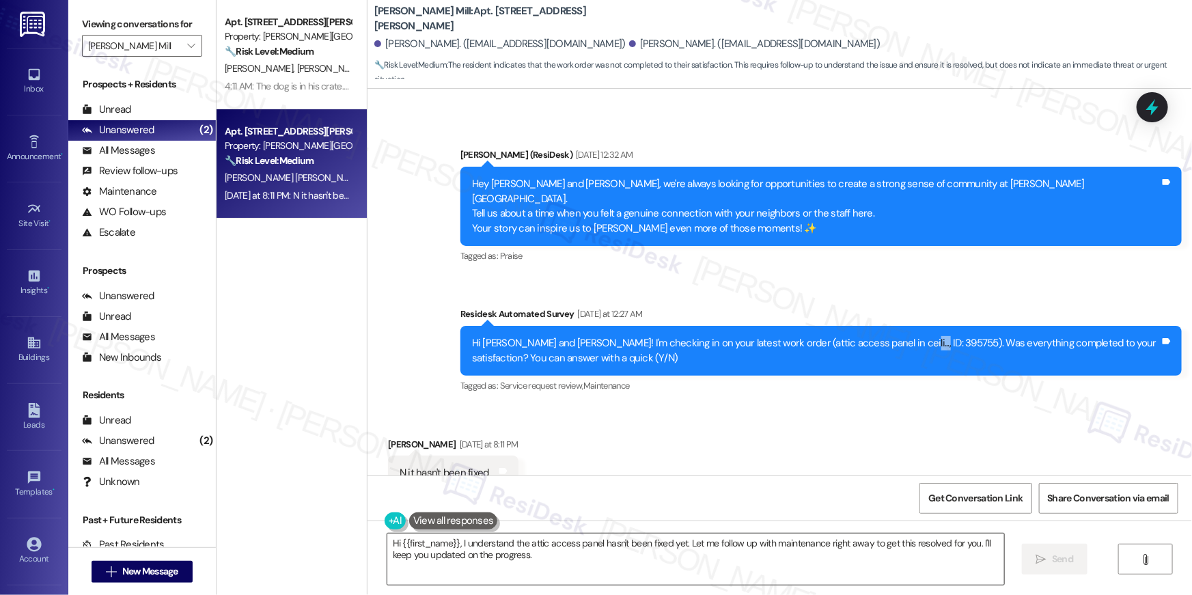
click at [683, 555] on textarea "Hi {{first_name}}, I understand the attic access panel hasn't been fixed yet. L…" at bounding box center [695, 559] width 617 height 51
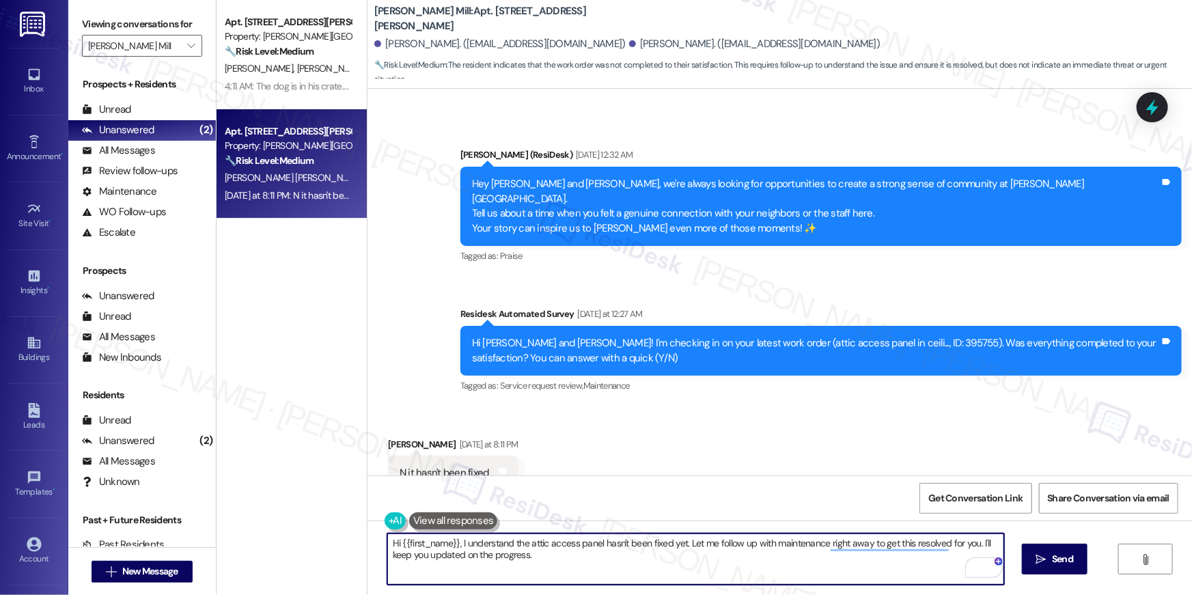
click at [715, 565] on textarea "Hi {{first_name}}, I understand the attic access panel hasn't been fixed yet. L…" at bounding box center [695, 559] width 617 height 51
click at [806, 559] on textarea "Hi {{first_name}}, I understand the attic access panel hasn't been fixed yet. L…" at bounding box center [695, 559] width 617 height 51
click at [1055, 562] on span "Send" at bounding box center [1062, 559] width 21 height 14
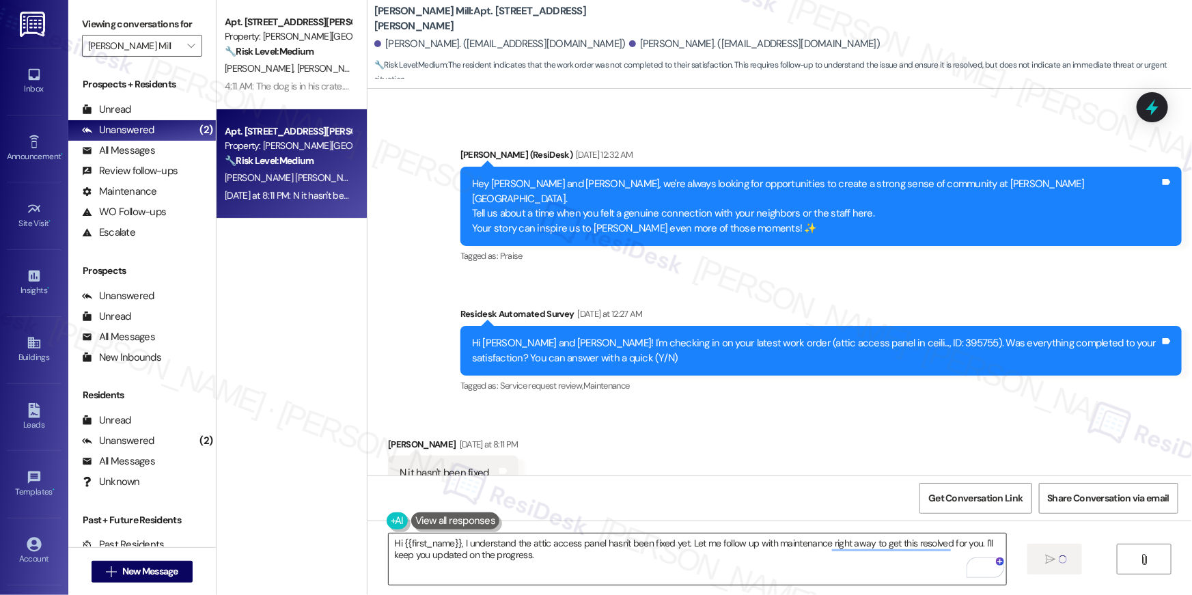
click at [675, 577] on textarea "Hi {{first_name}}, I understand the attic access panel hasn't been fixed yet. L…" at bounding box center [697, 559] width 617 height 51
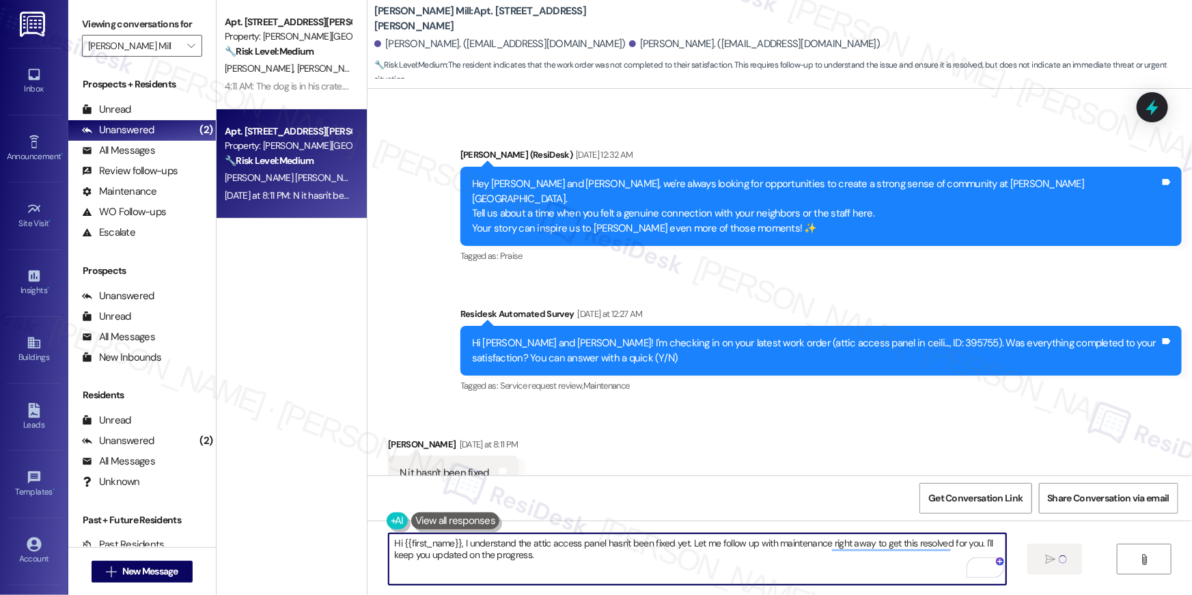
click at [675, 577] on textarea "Hi {{first_name}}, I understand the attic access panel hasn't been fixed yet. L…" at bounding box center [697, 559] width 617 height 51
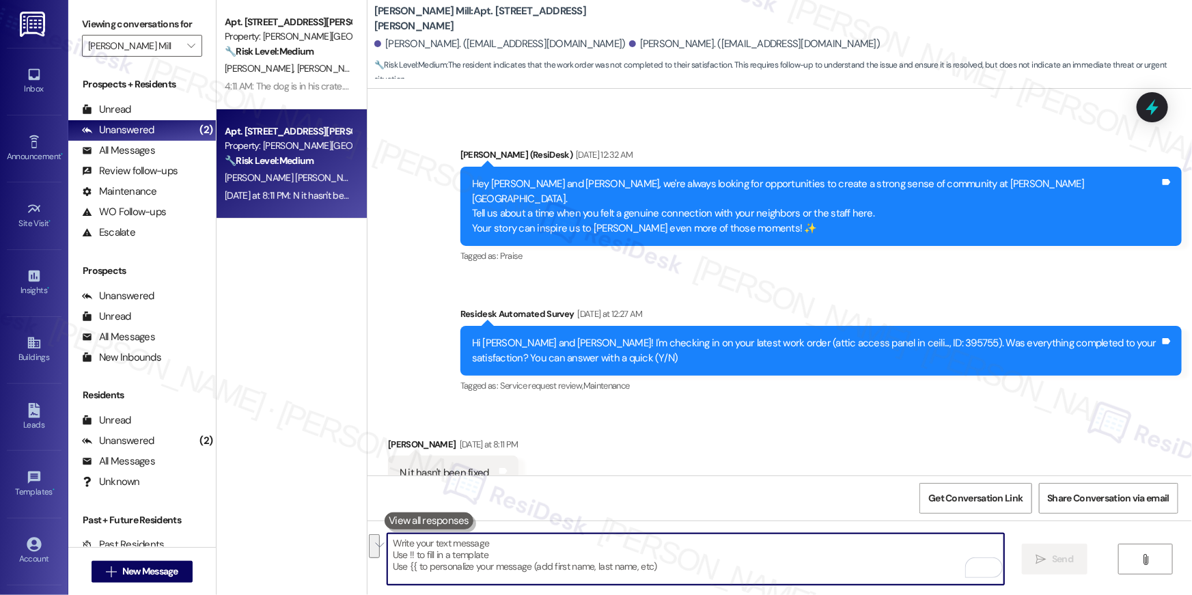
scroll to position [6013, 0]
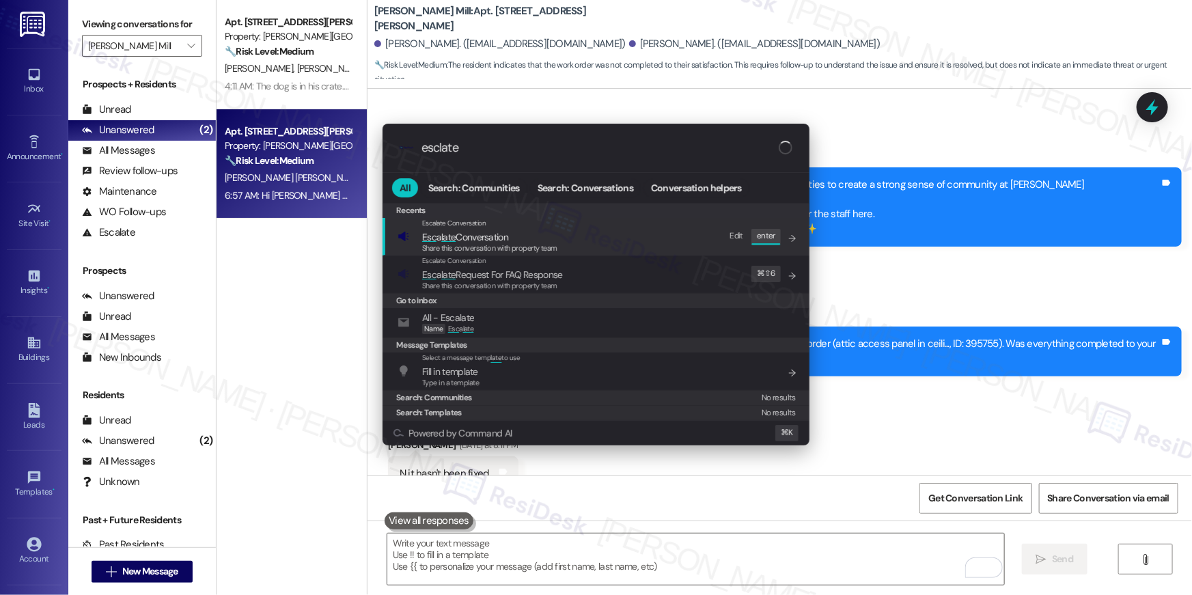
type input "esclate"
click at [472, 233] on span "Esc a late Conversation" at bounding box center [465, 237] width 86 height 12
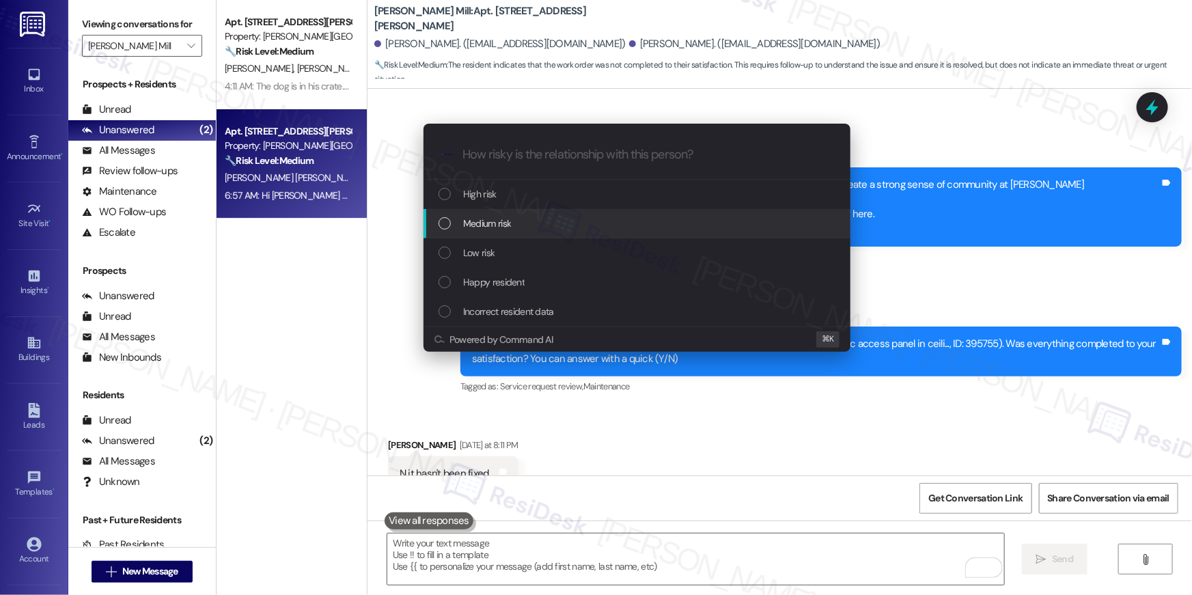
click at [488, 227] on span "Medium risk" at bounding box center [487, 223] width 48 height 15
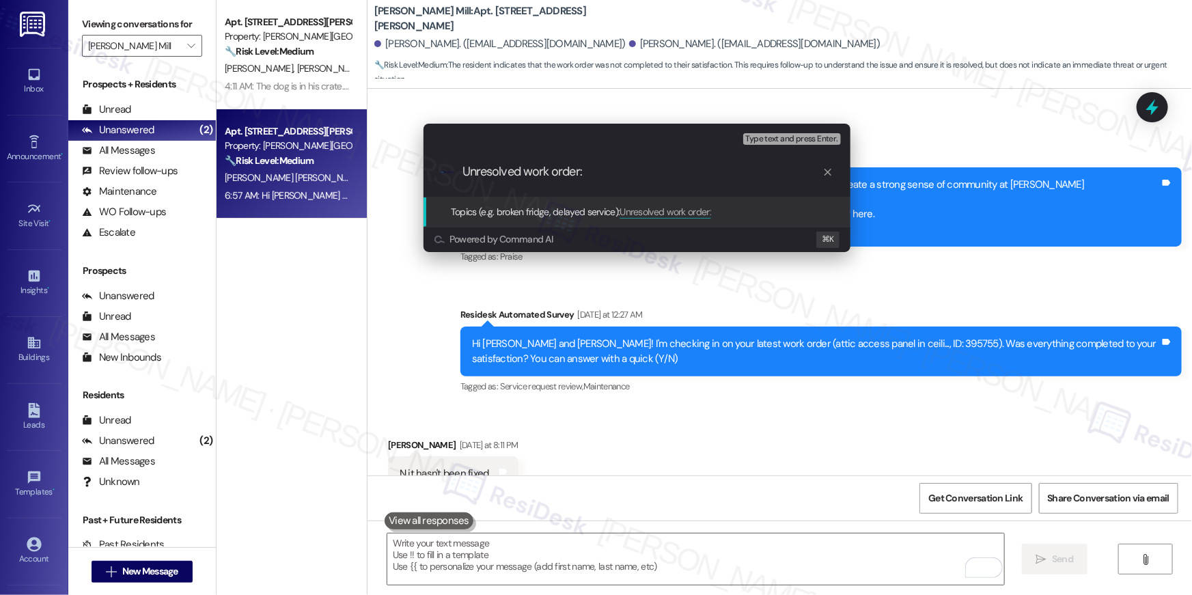
paste input "Work Order # 395755"
type input "Unresolved work order: Work Order # 395755"
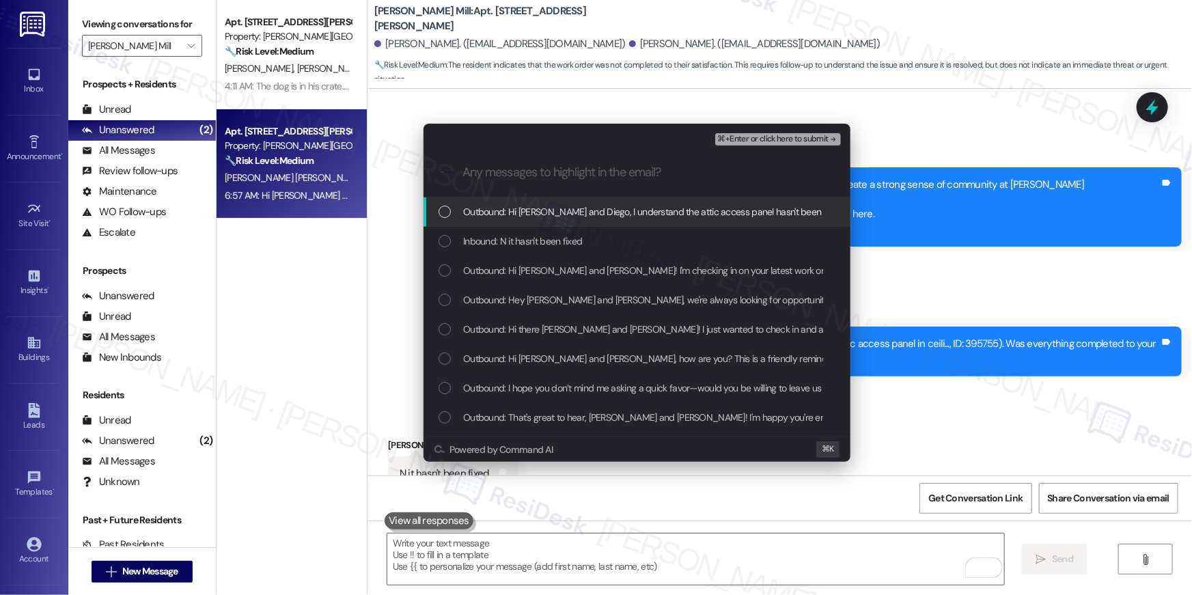
click at [523, 220] on div "Outbound: Hi [PERSON_NAME] and Diego, I understand the attic access panel hasn'…" at bounding box center [637, 211] width 427 height 29
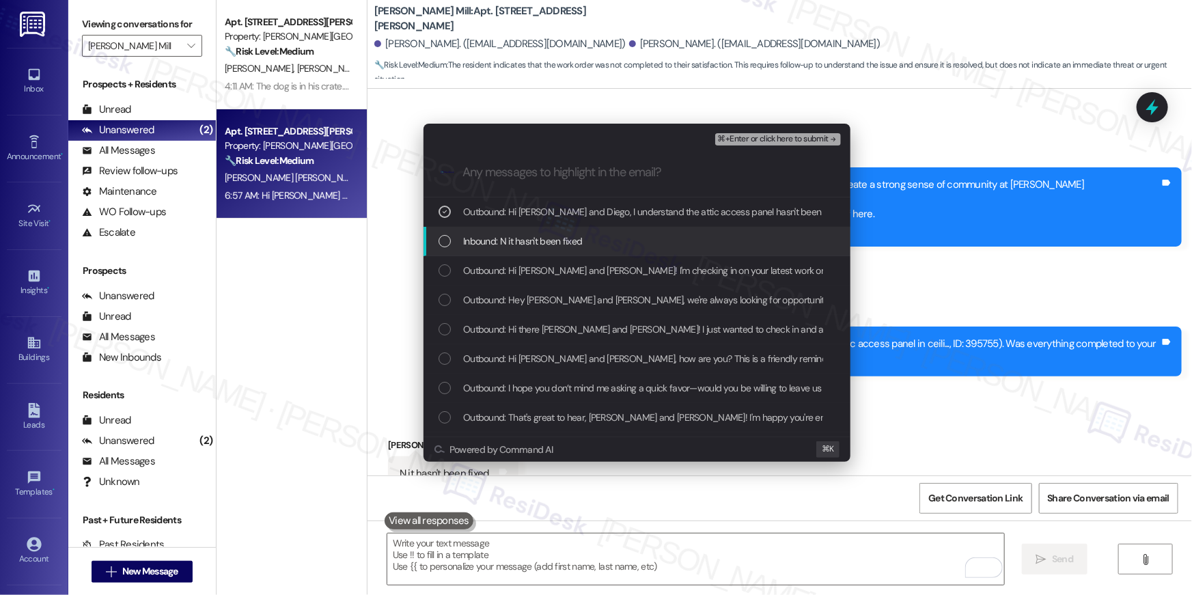
click at [523, 232] on div "Inbound: N it hasn't been fixed" at bounding box center [637, 241] width 427 height 29
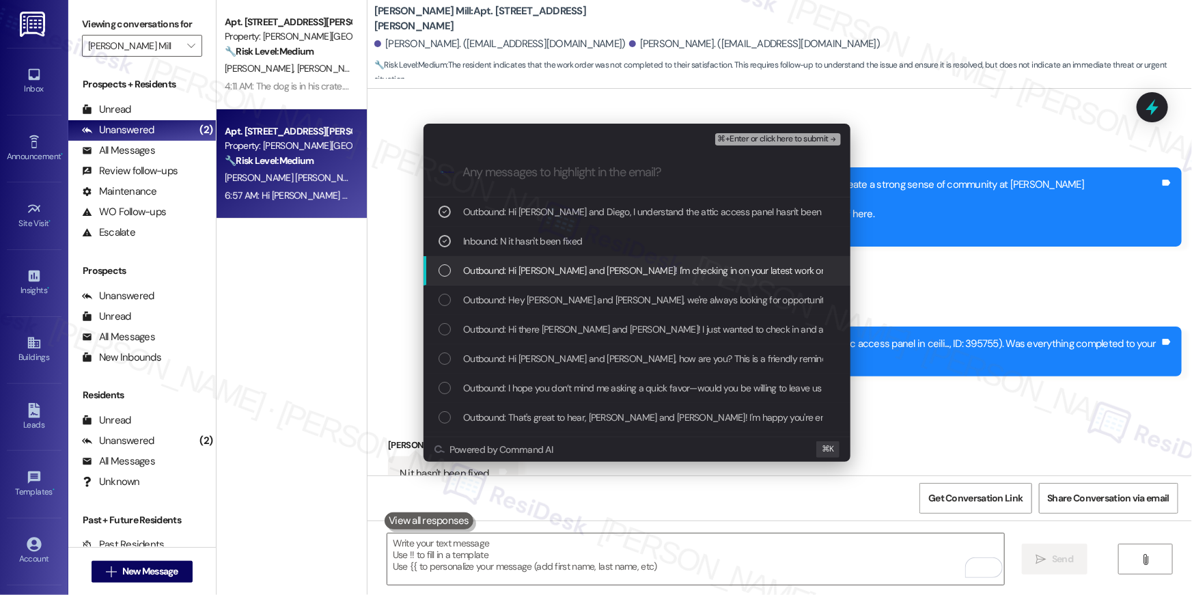
click at [532, 268] on span "Outbound: Hi [PERSON_NAME] and [PERSON_NAME]! I'm checking in on your latest wo…" at bounding box center [894, 270] width 863 height 15
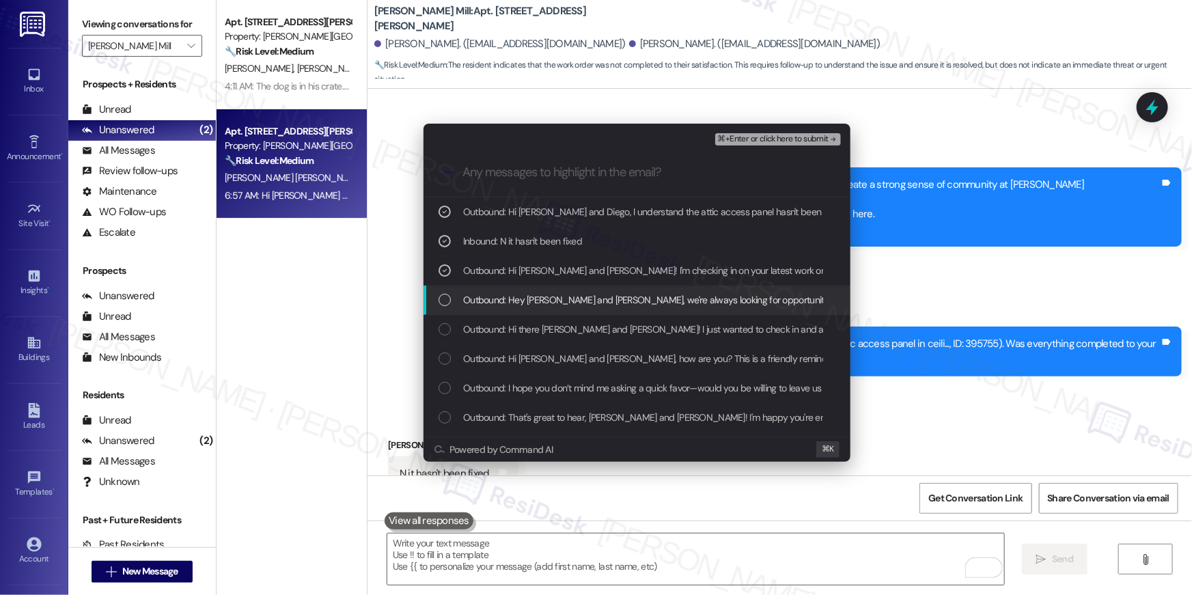
click at [518, 307] on div "Outbound: Hey [PERSON_NAME] and [PERSON_NAME], we're always looking for opportu…" at bounding box center [637, 300] width 427 height 29
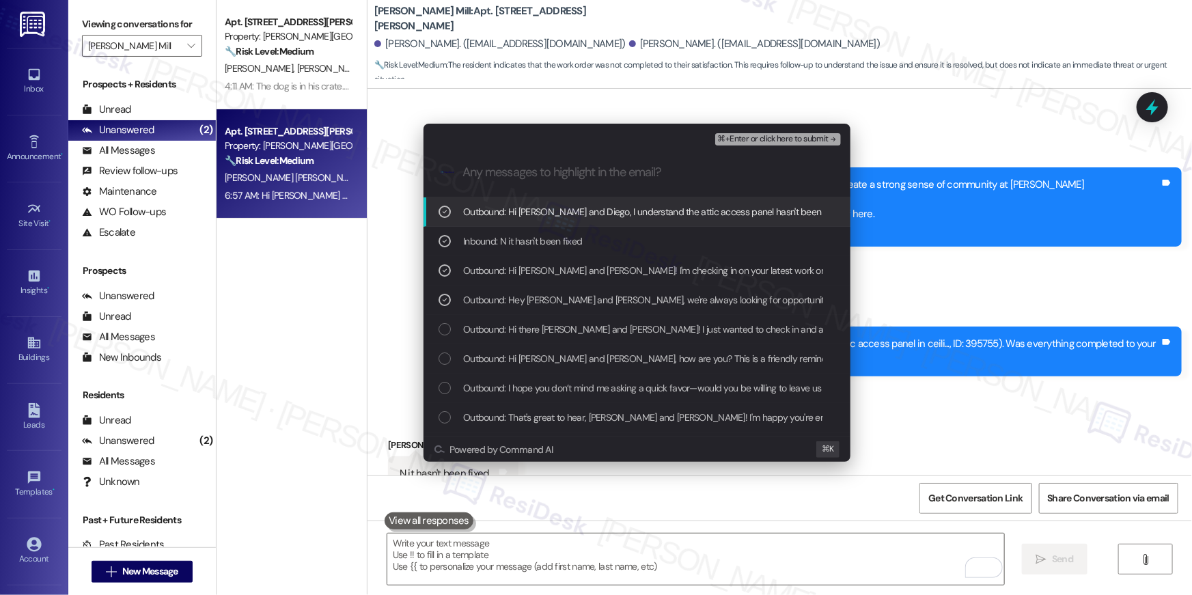
click at [761, 135] on span "⌘+Enter or click here to submit" at bounding box center [773, 140] width 111 height 10
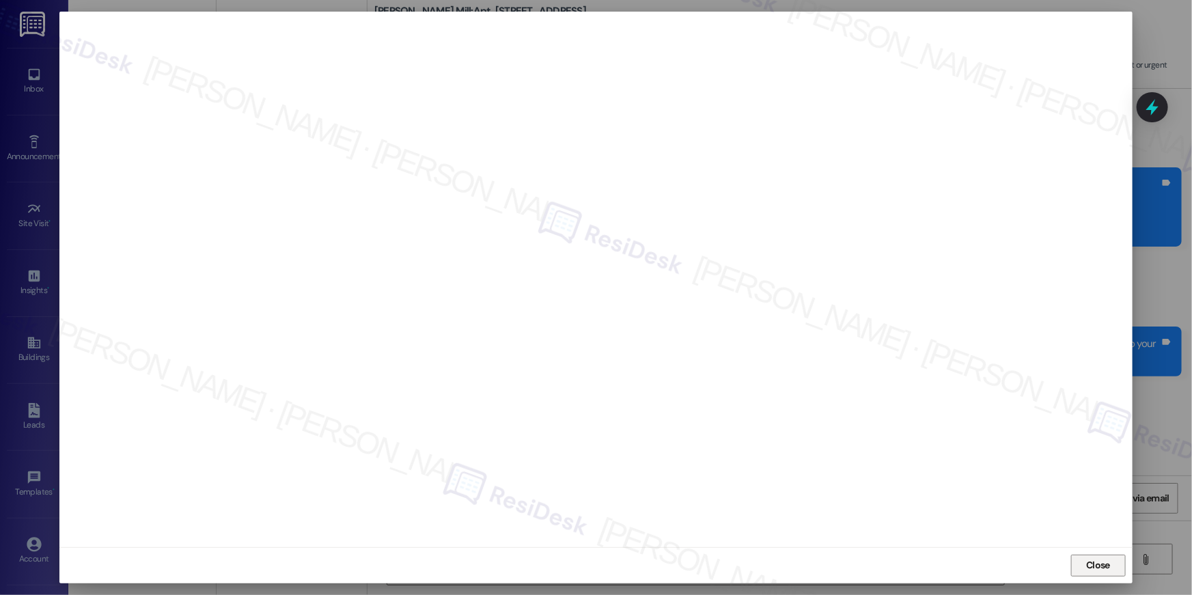
click at [1111, 567] on span "Close" at bounding box center [1098, 565] width 29 height 14
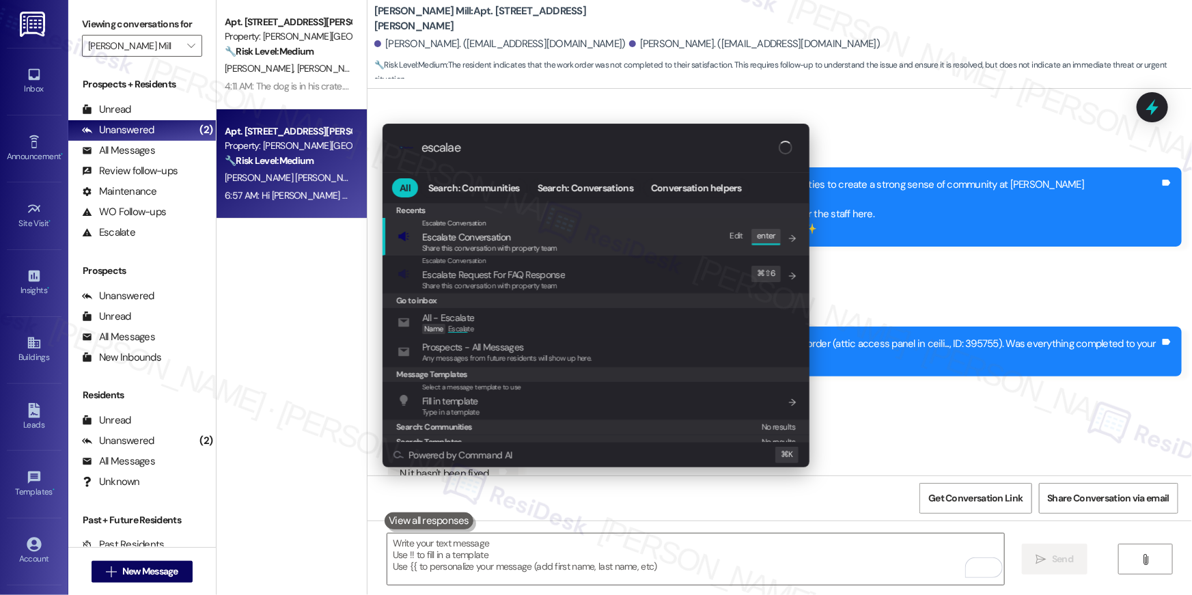
type input "escalae"
click at [515, 236] on span "Escalate Conversation" at bounding box center [489, 237] width 135 height 15
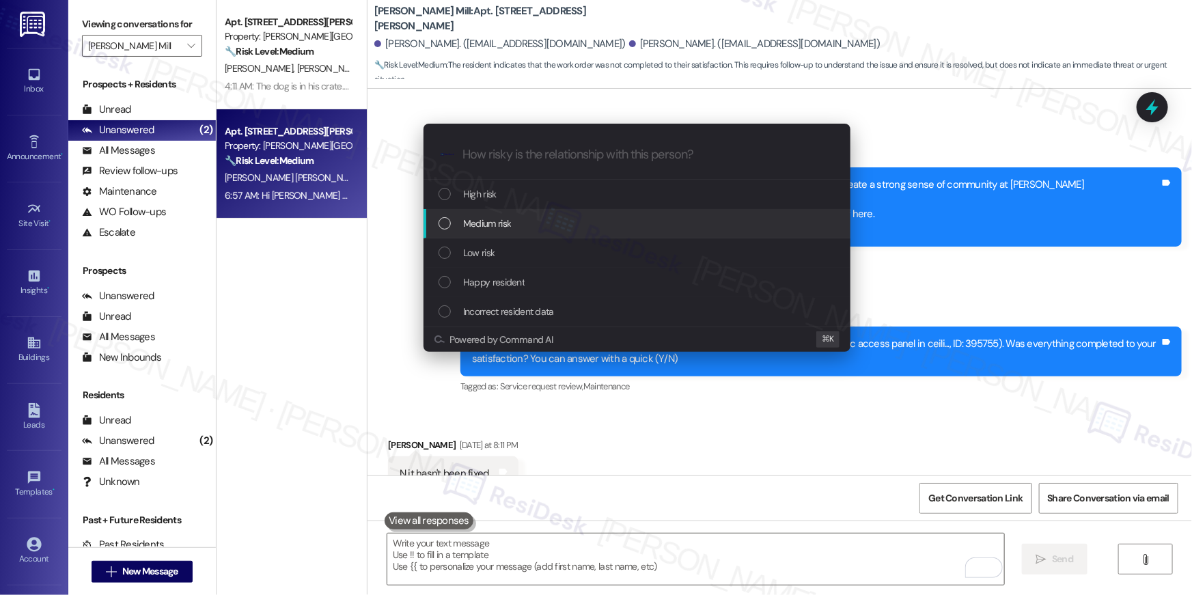
click at [511, 230] on span "Medium risk" at bounding box center [487, 223] width 48 height 15
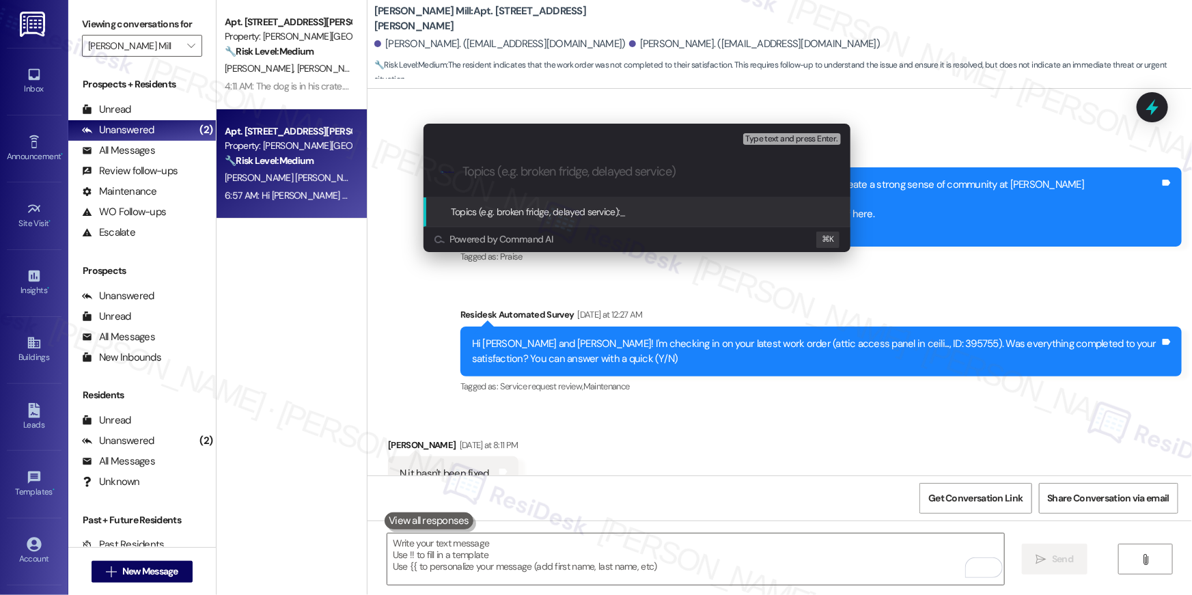
paste input "Unresolved work order: Work Order # 395755"
type input "Unresolved work order: Work Order # 395755"
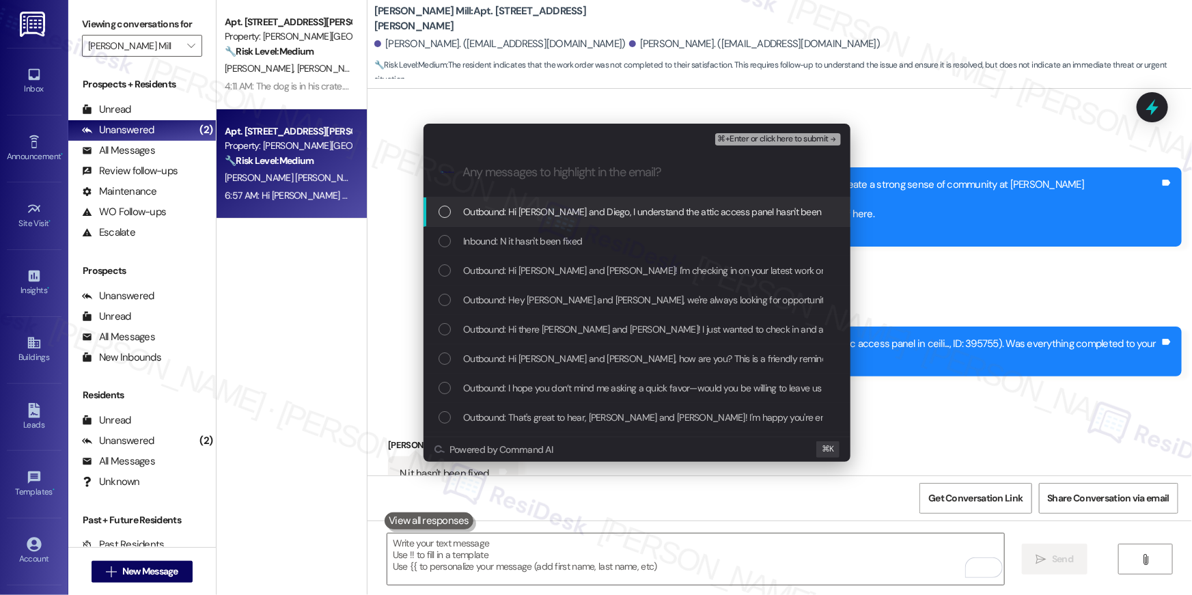
click at [527, 221] on div "Outbound: Hi [PERSON_NAME] and Diego, I understand the attic access panel hasn'…" at bounding box center [637, 211] width 427 height 29
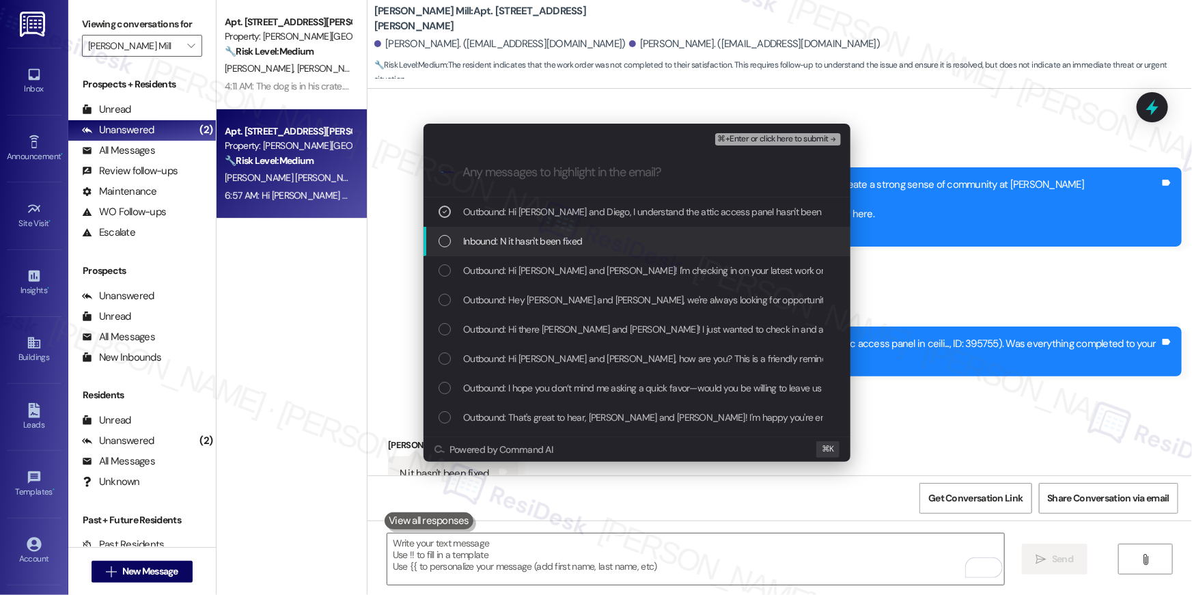
click at [525, 238] on span "Inbound: N it hasn't been fixed" at bounding box center [522, 241] width 119 height 15
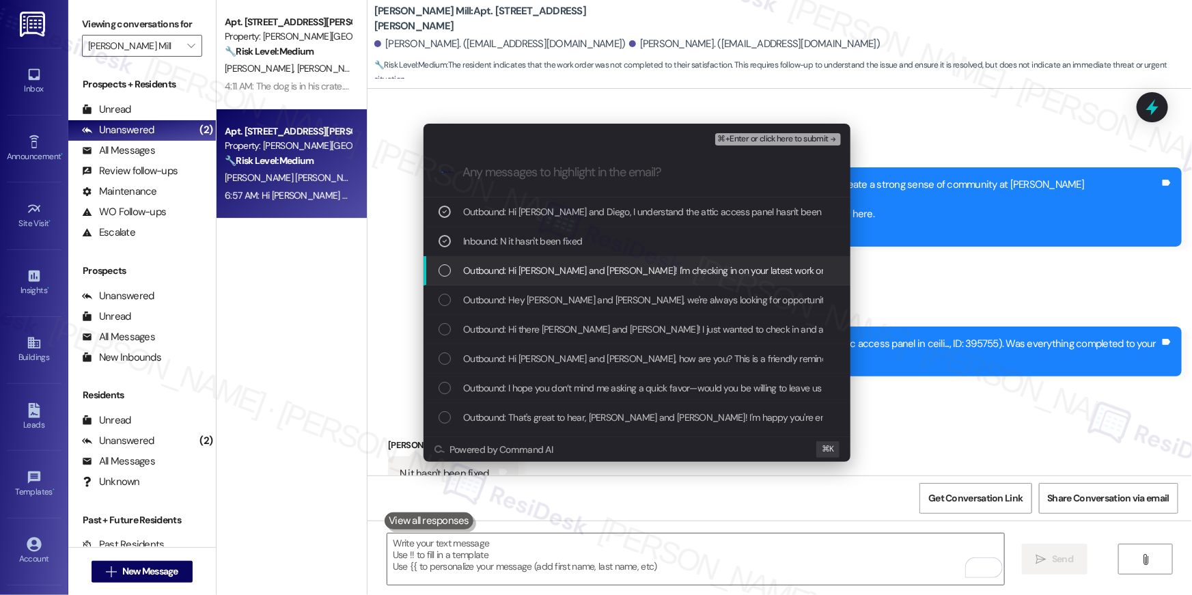
click at [527, 267] on span "Outbound: Hi [PERSON_NAME] and [PERSON_NAME]! I'm checking in on your latest wo…" at bounding box center [894, 270] width 863 height 15
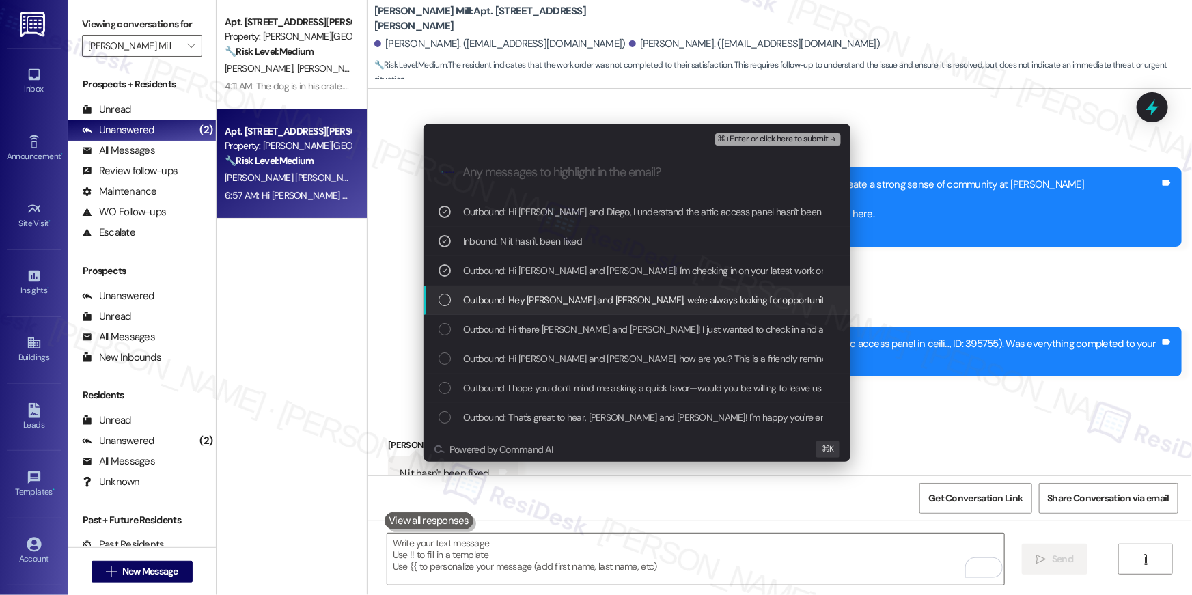
click at [536, 297] on span "Outbound: Hey [PERSON_NAME] and [PERSON_NAME], we're always looking for opportu…" at bounding box center [1153, 299] width 1381 height 15
click at [561, 301] on span "Outbound: Hey [PERSON_NAME] and [PERSON_NAME], we're always looking for opportu…" at bounding box center [1153, 299] width 1381 height 15
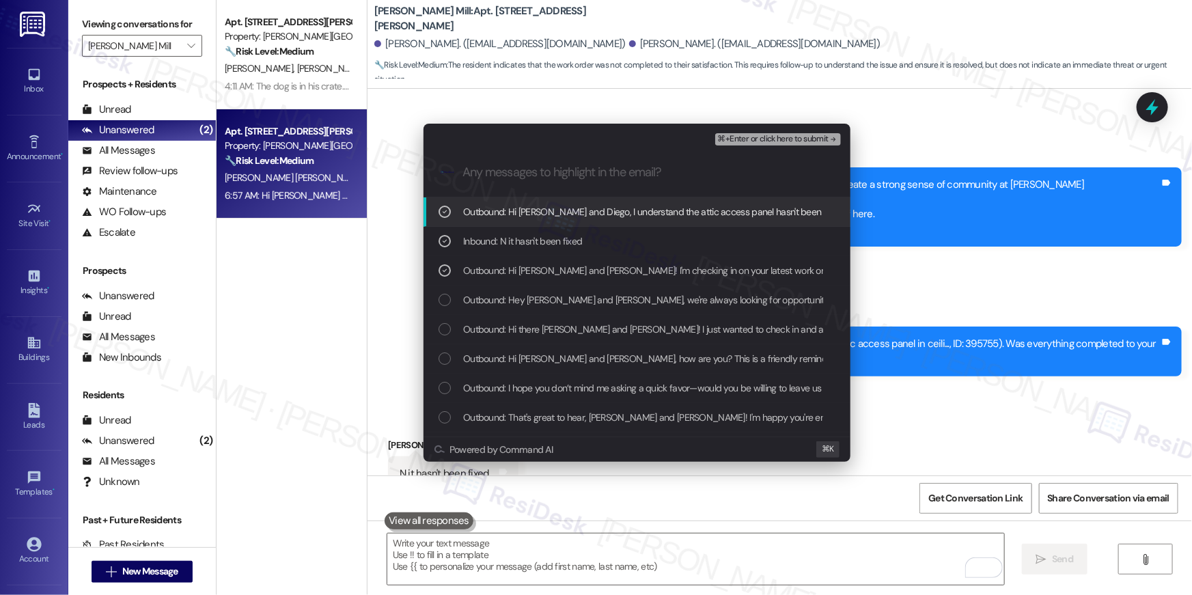
click at [784, 142] on span "⌘+Enter or click here to submit" at bounding box center [773, 140] width 111 height 10
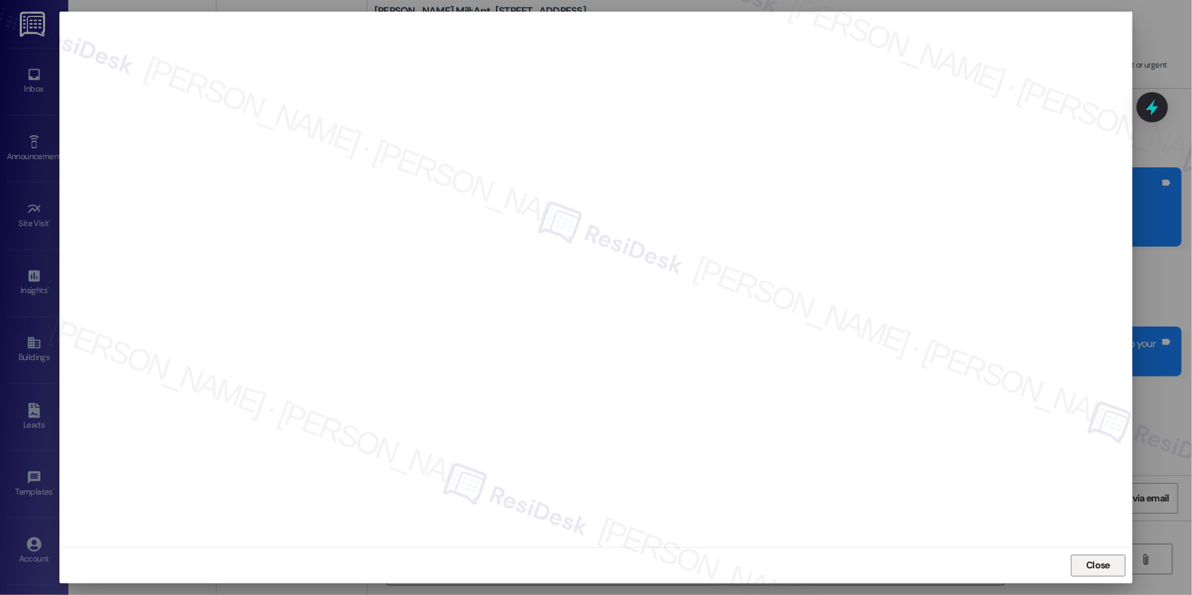
click at [1099, 562] on span "Close" at bounding box center [1098, 565] width 24 height 14
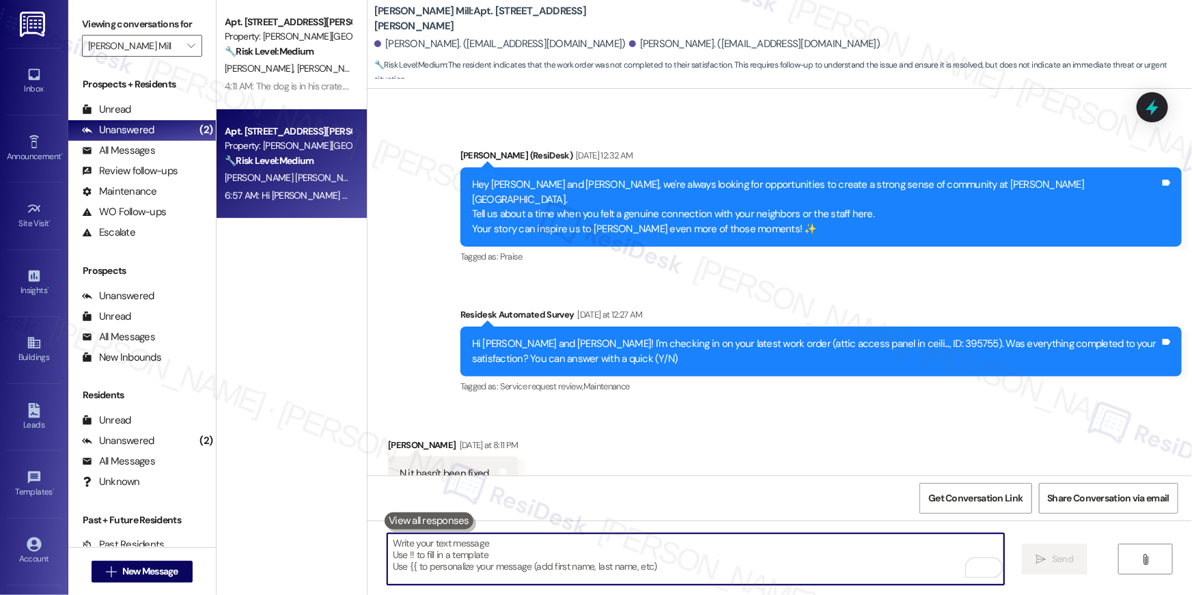
click at [713, 560] on textarea "To enrich screen reader interactions, please activate Accessibility in Grammarl…" at bounding box center [695, 559] width 617 height 51
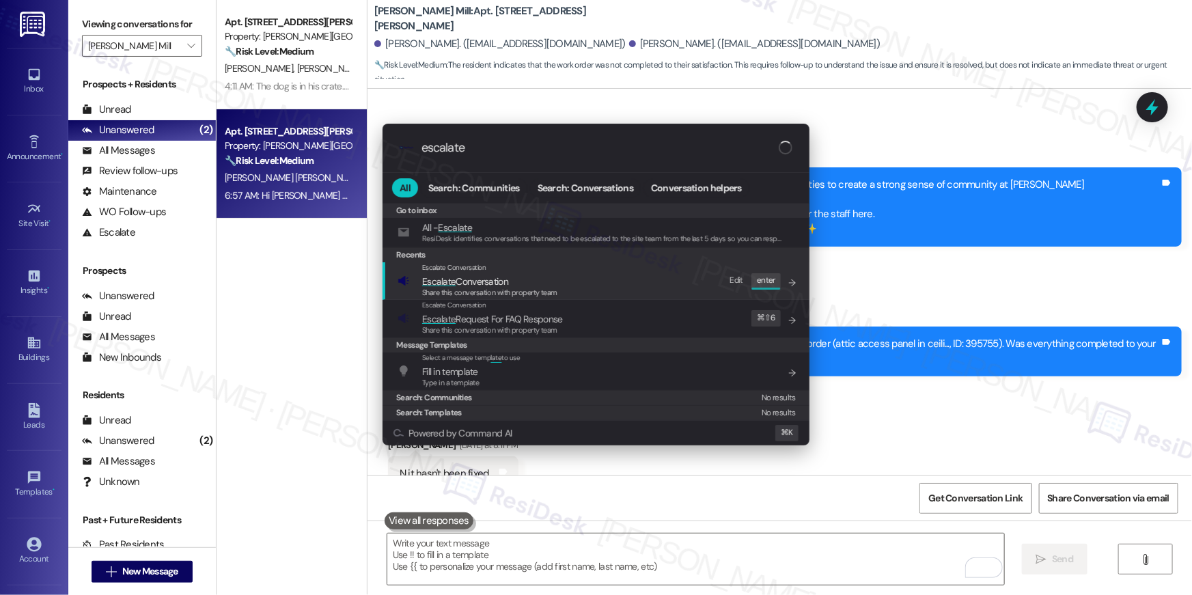
type input "escalate"
click at [555, 290] on span "Share this conversation with property team" at bounding box center [489, 293] width 135 height 10
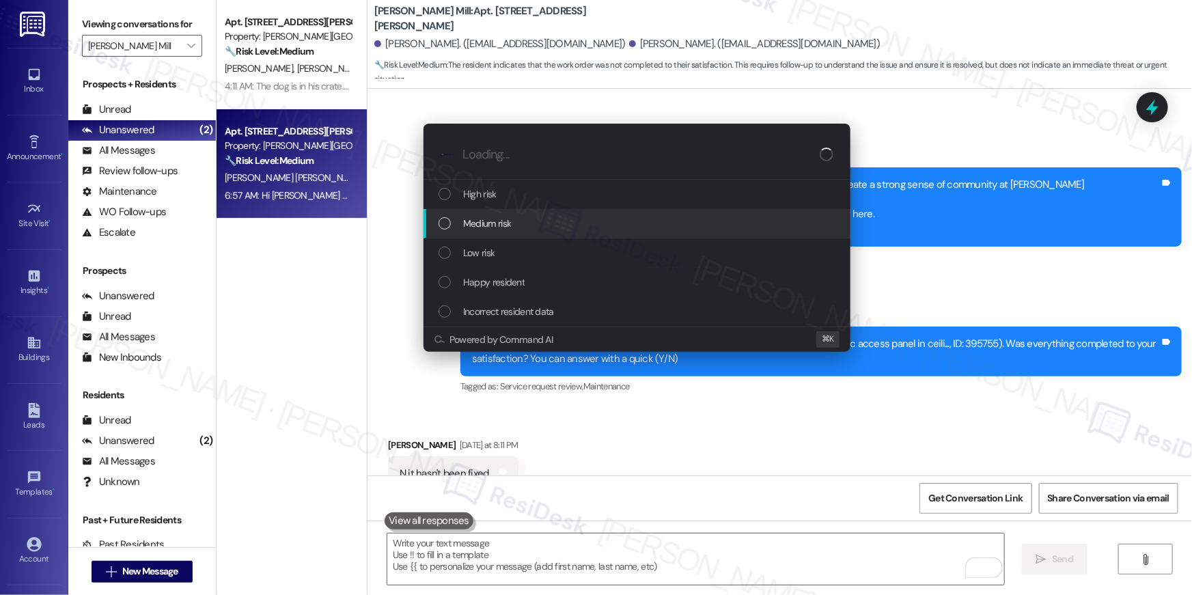
click at [502, 232] on div "Medium risk" at bounding box center [637, 223] width 427 height 29
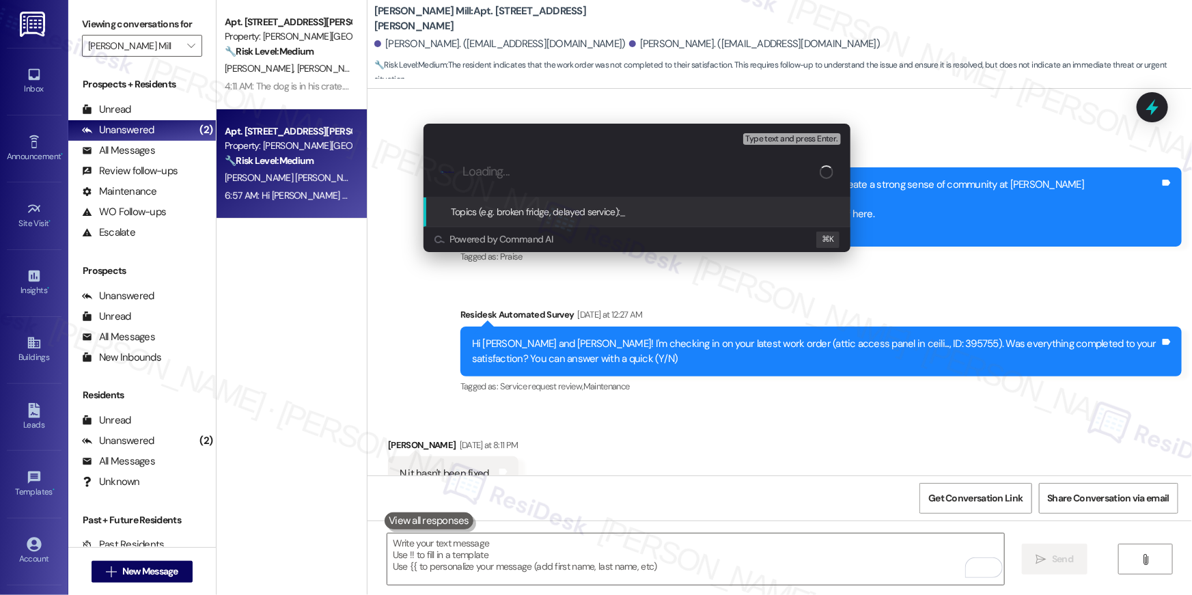
paste input "Unresolved work order: Work Order # 395755"
type input "Unresolved work order: Work Order # 395755"
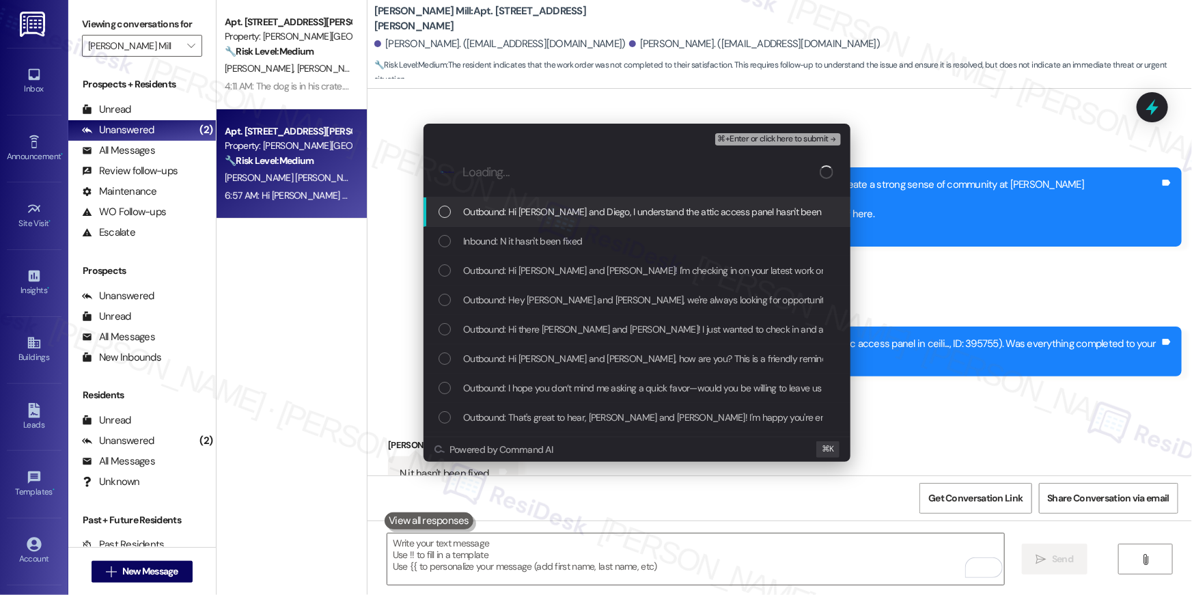
click at [514, 207] on span "Outbound: Hi [PERSON_NAME] and Diego, I understand the attic access panel hasn'…" at bounding box center [882, 211] width 839 height 15
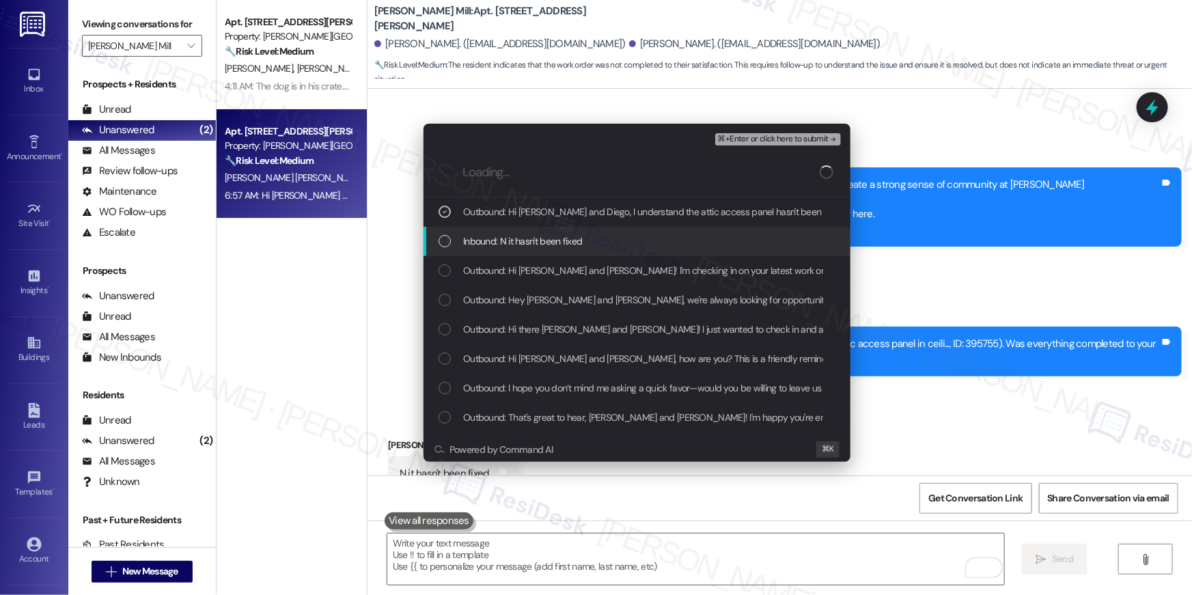
click at [509, 234] on span "Inbound: N it hasn't been fixed" at bounding box center [522, 241] width 119 height 15
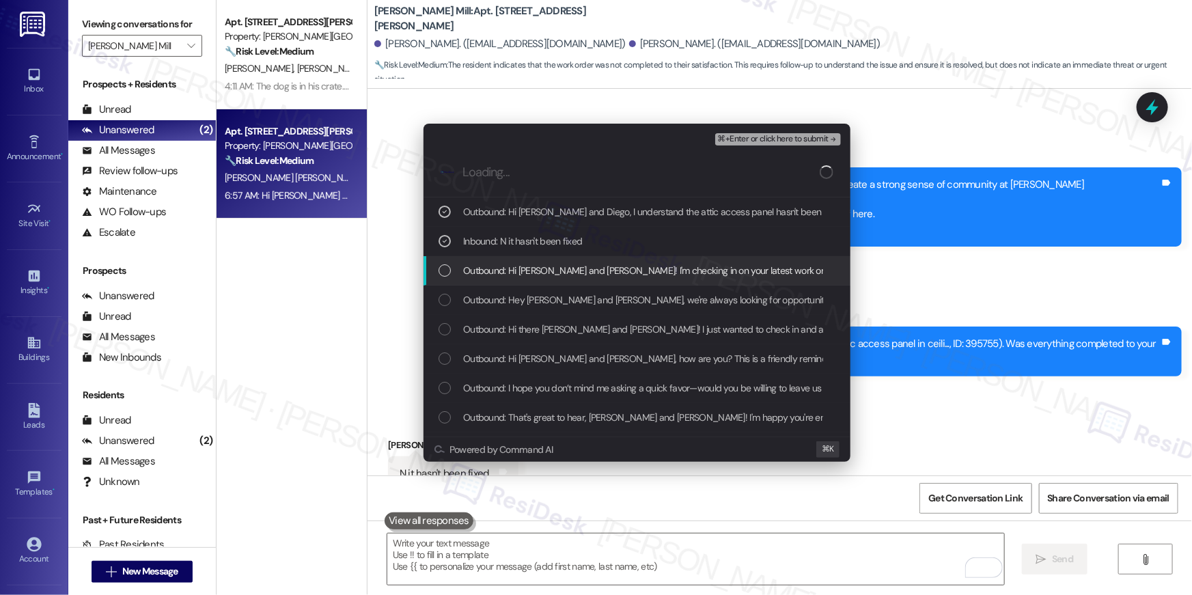
drag, startPoint x: 508, startPoint y: 263, endPoint x: 579, endPoint y: 281, distance: 72.6
click at [508, 263] on span "Outbound: Hi [PERSON_NAME] and [PERSON_NAME]! I'm checking in on your latest wo…" at bounding box center [894, 270] width 863 height 15
click at [501, 300] on span "Outbound: Hey [PERSON_NAME] and [PERSON_NAME], we're always looking for opportu…" at bounding box center [1153, 299] width 1381 height 15
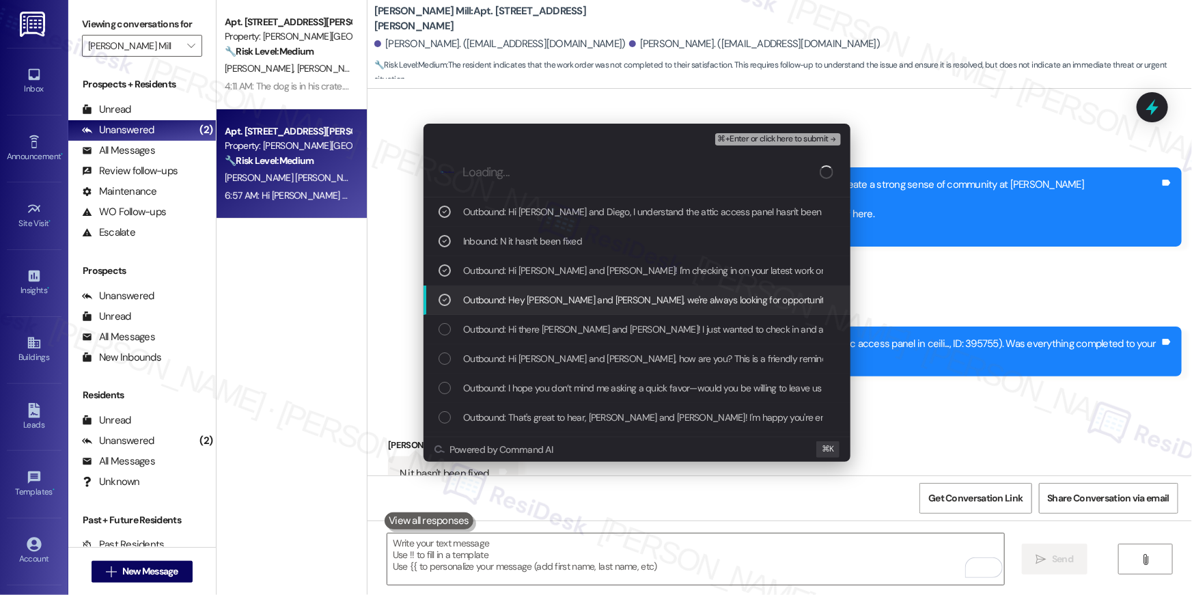
click at [666, 301] on span "Outbound: Hey [PERSON_NAME] and [PERSON_NAME], we're always looking for opportu…" at bounding box center [1153, 299] width 1381 height 15
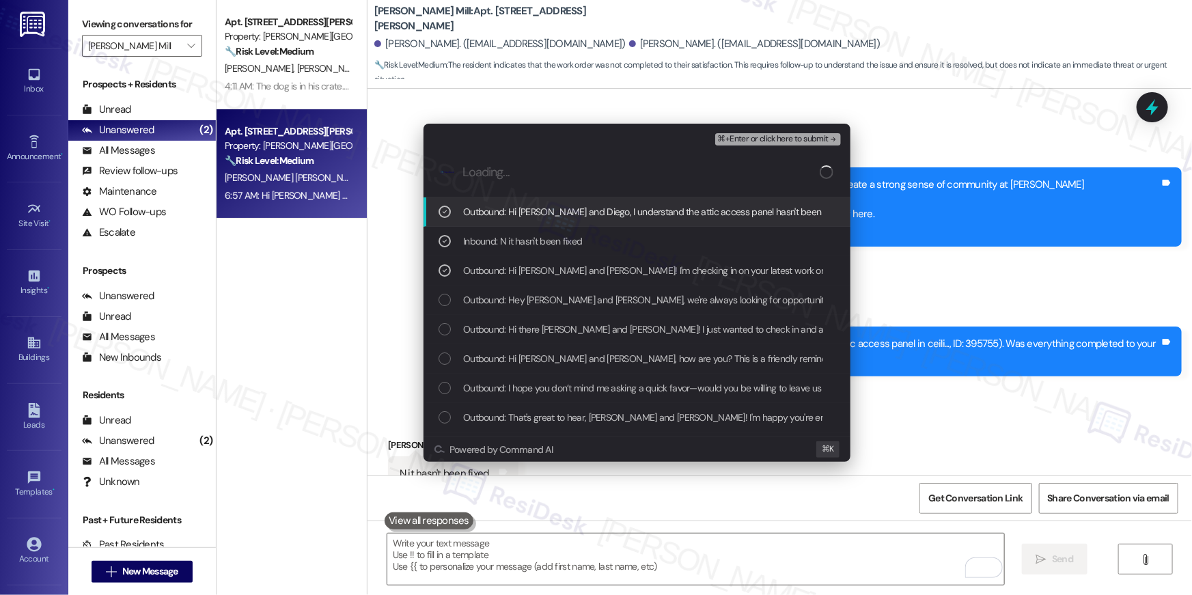
click at [782, 136] on span "⌘+Enter or click here to submit" at bounding box center [773, 140] width 111 height 10
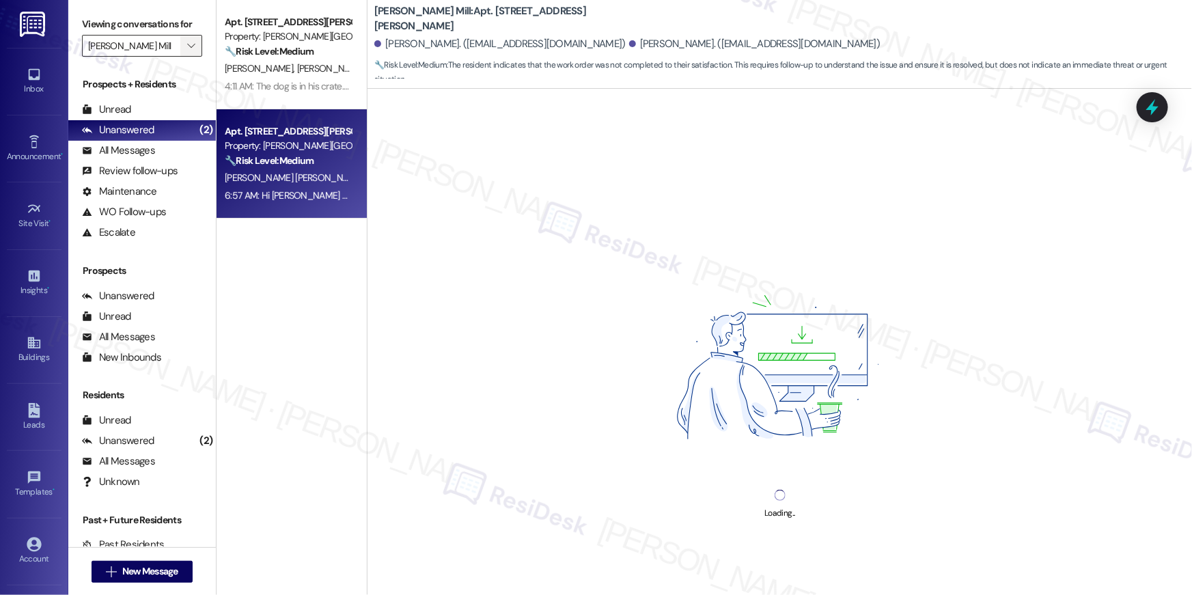
click at [187, 43] on icon "" at bounding box center [191, 45] width 8 height 11
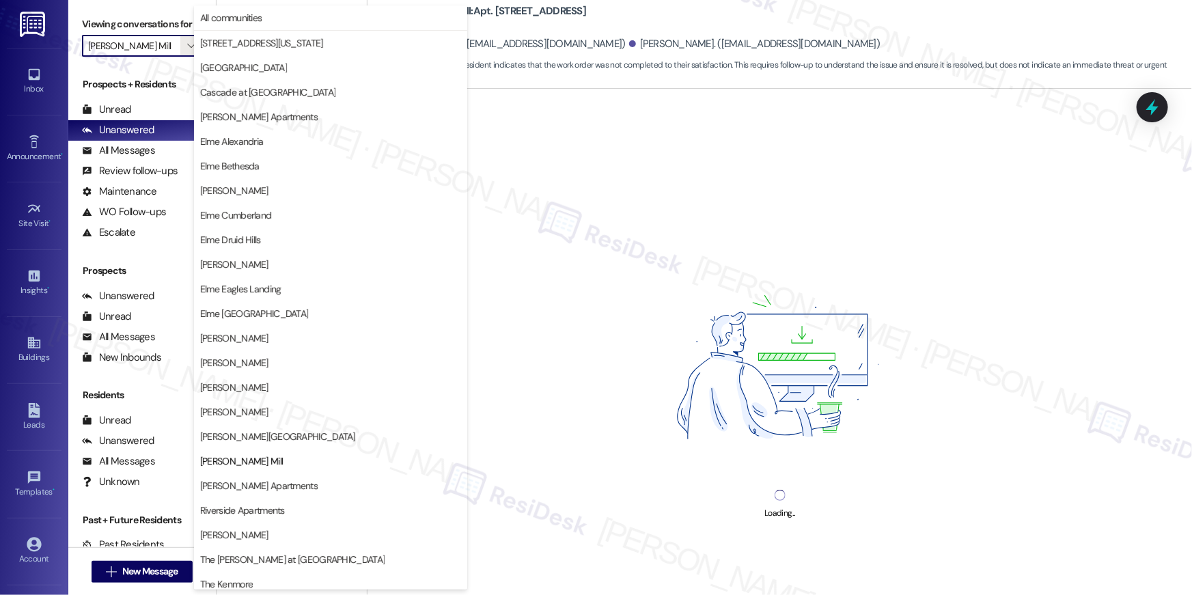
scroll to position [129, 0]
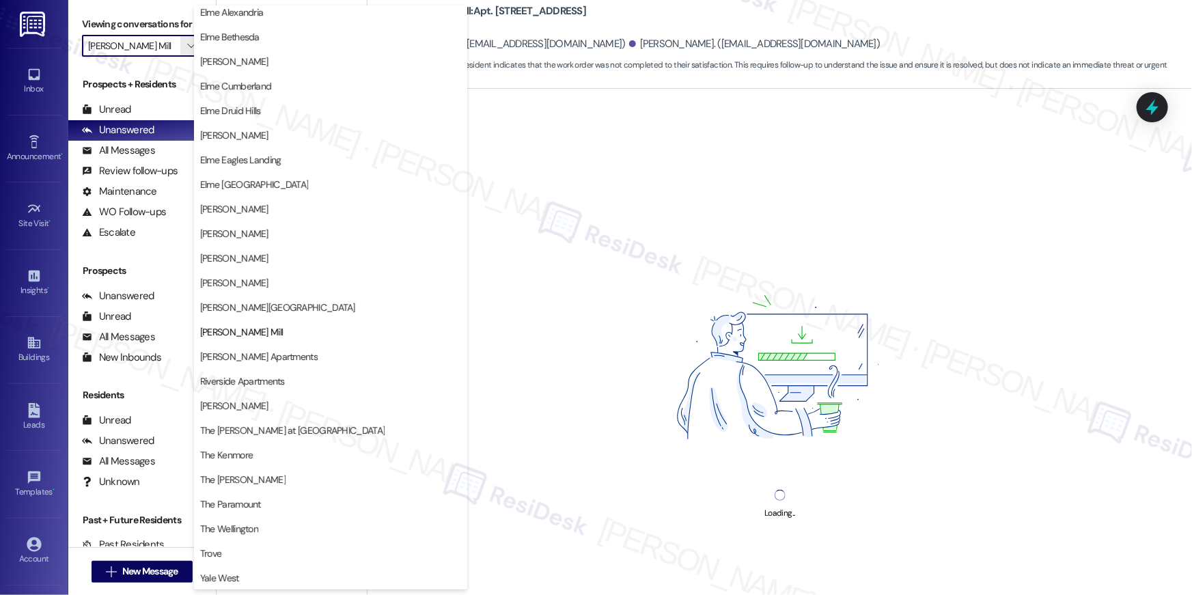
click at [165, 44] on input "[PERSON_NAME] Mill" at bounding box center [134, 46] width 92 height 22
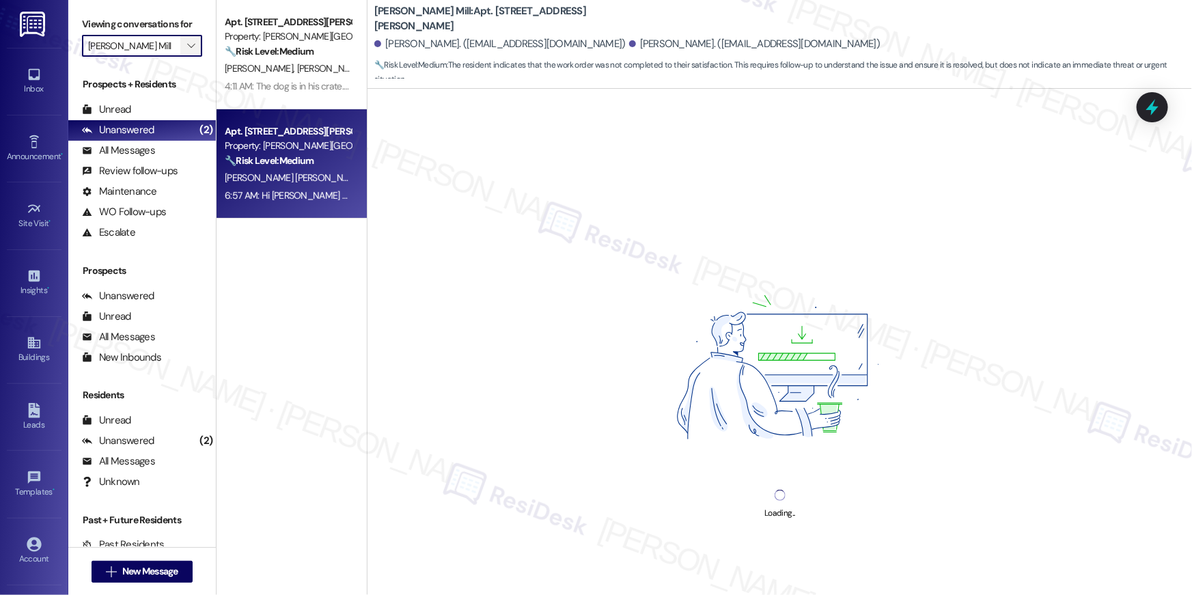
click at [187, 44] on icon "" at bounding box center [191, 45] width 8 height 11
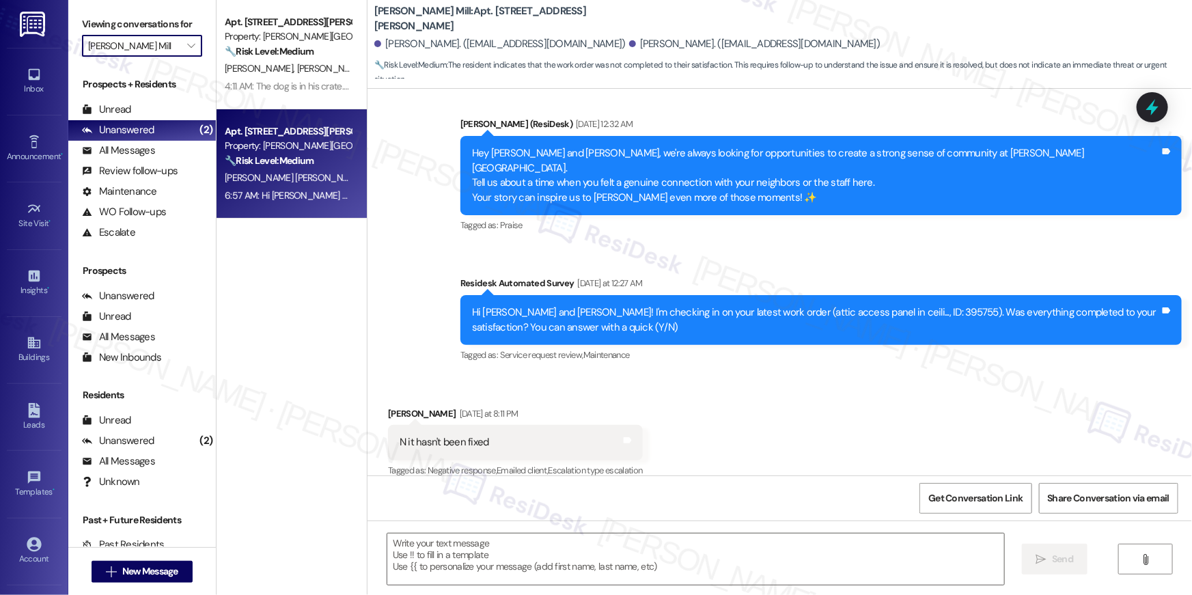
scroll to position [6013, 0]
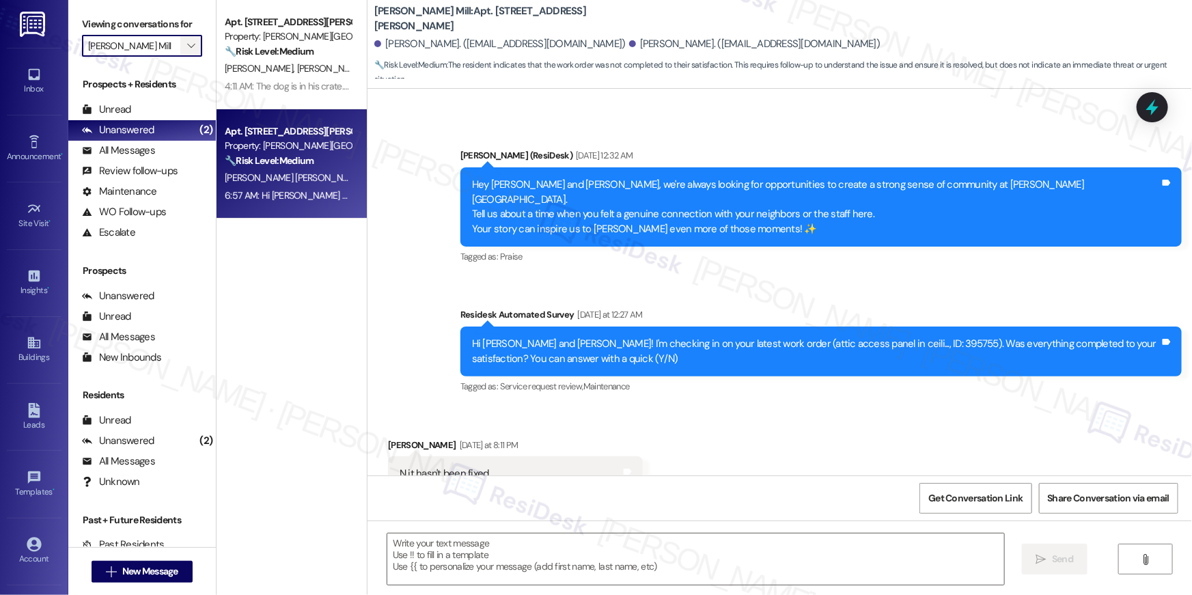
click at [188, 46] on span "" at bounding box center [190, 46] width 13 height 22
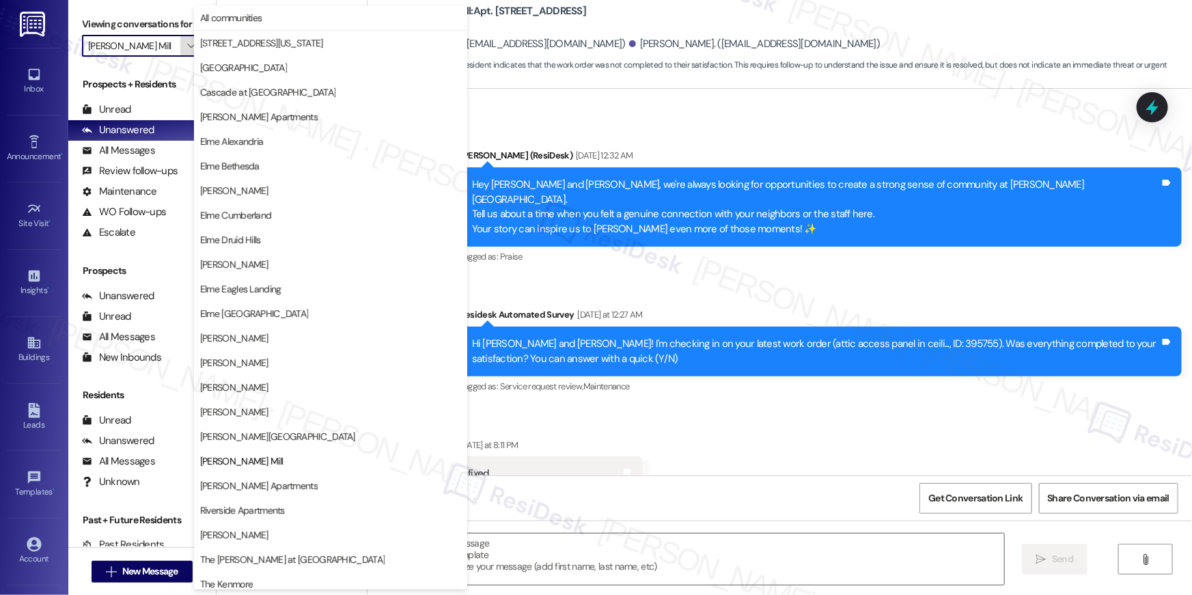
scroll to position [129, 0]
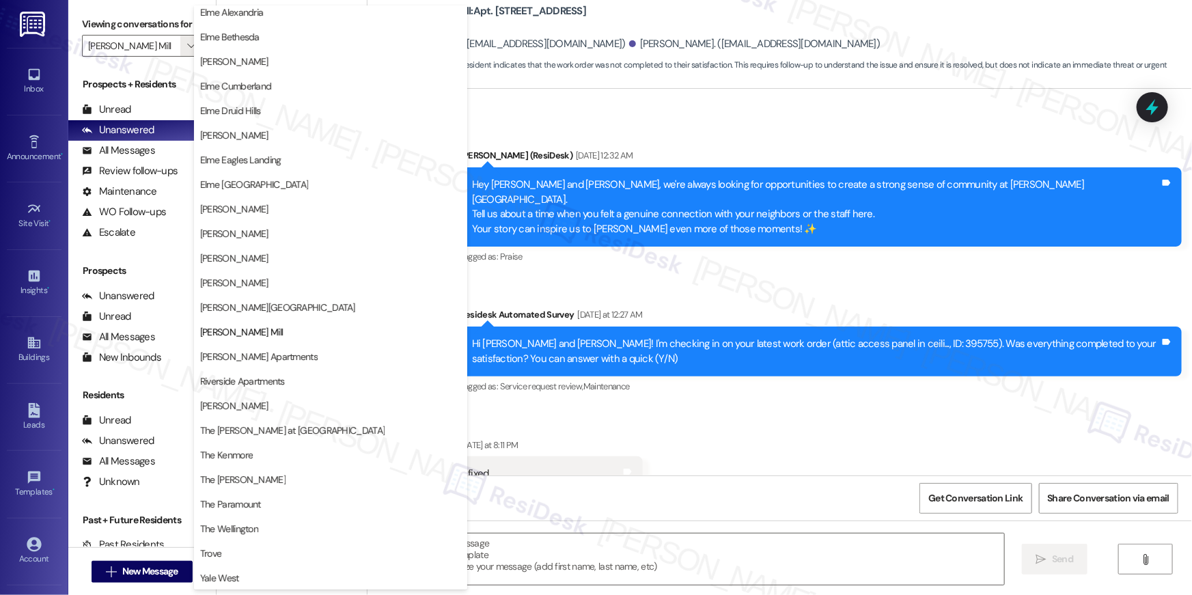
click at [873, 480] on div "Get Conversation Link Share Conversation via email" at bounding box center [780, 497] width 825 height 45
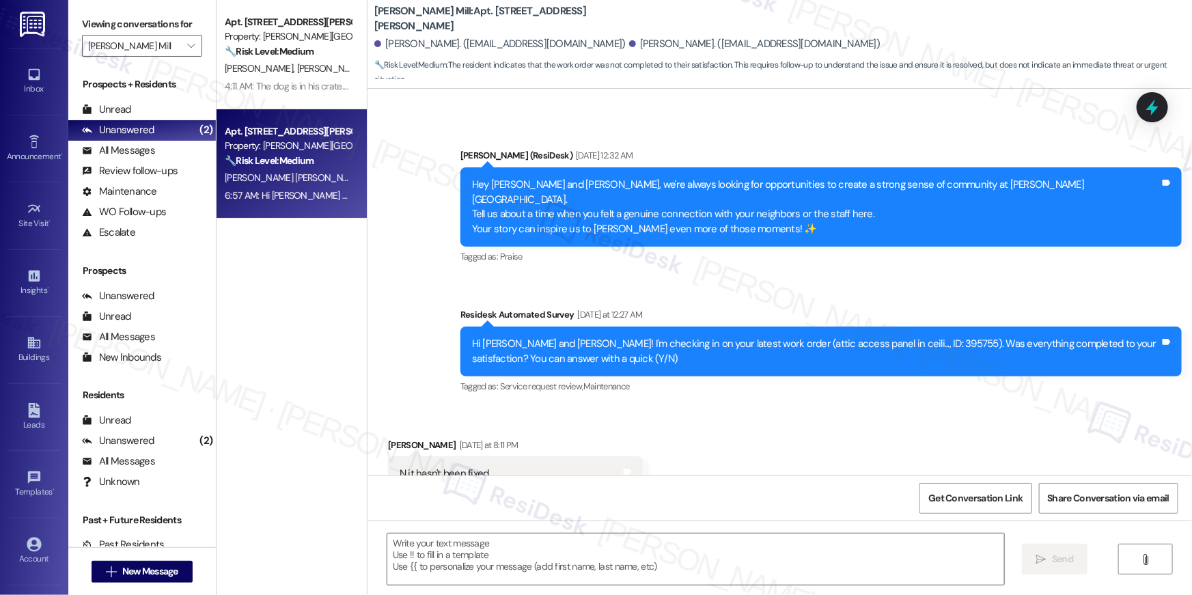
type textarea "Fetching suggested responses. Please feel free to read through the conversation…"
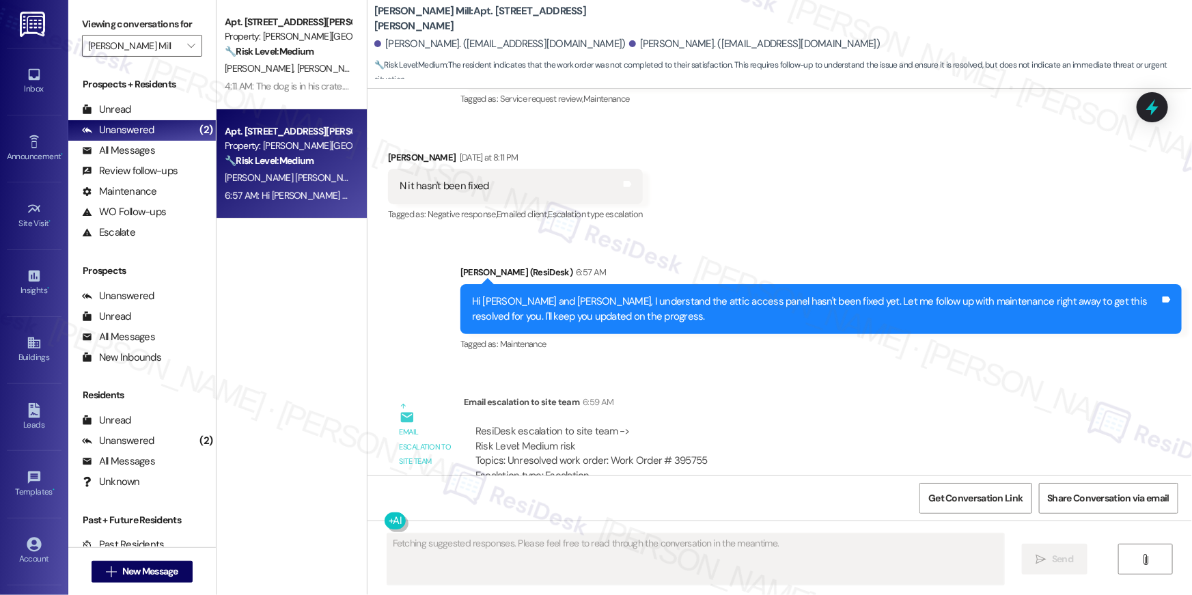
scroll to position [6312, 0]
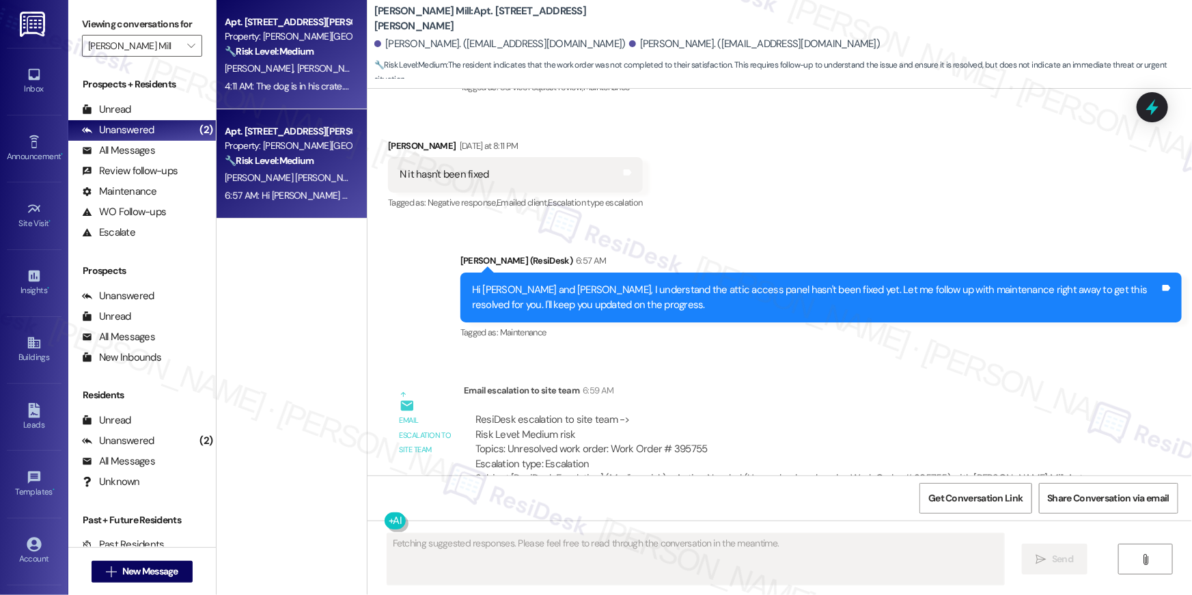
click at [306, 78] on div "4:11 AM: The dog is in his crate. He is never loose in the home if we are not h…" at bounding box center [287, 86] width 129 height 17
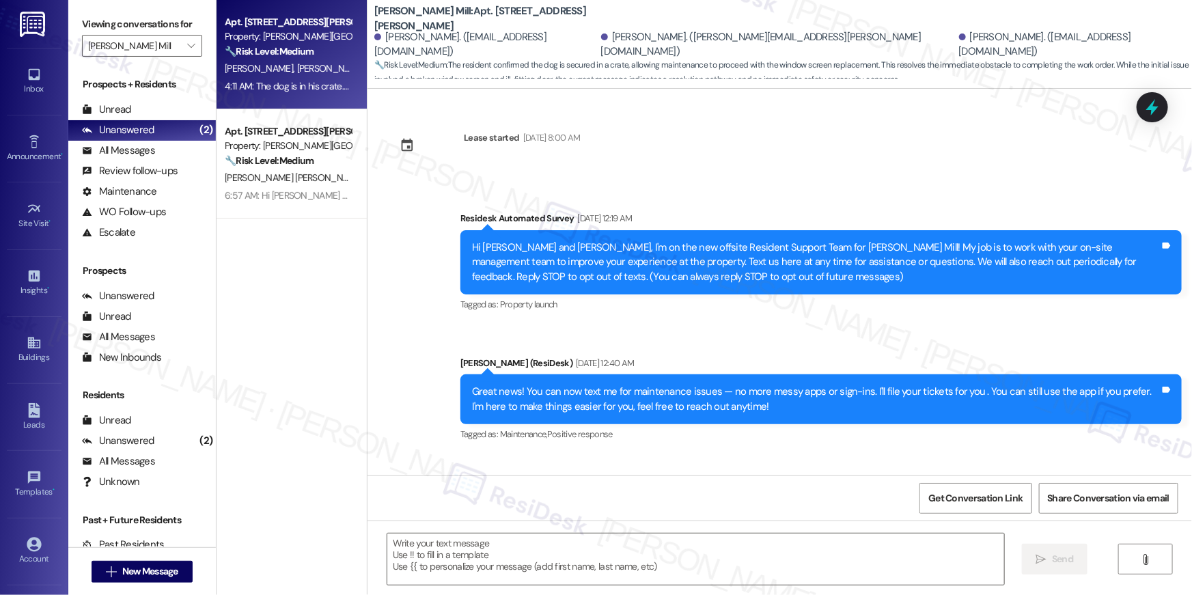
scroll to position [10263, 0]
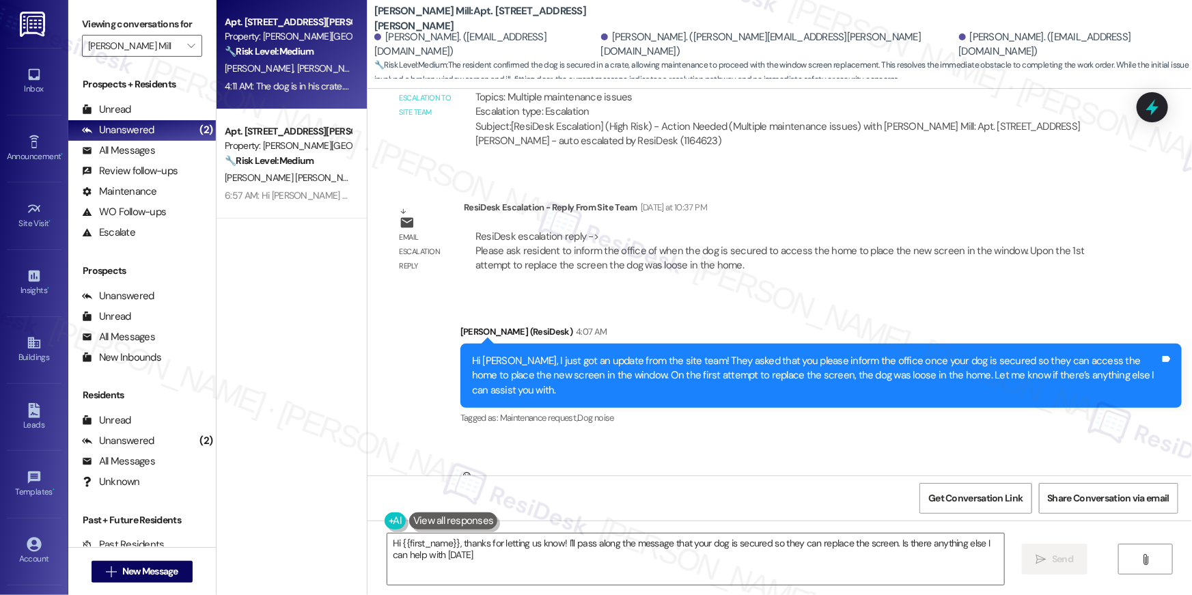
type textarea "Hi {{first_name}}, thanks for letting us know! I'll pass along the message that…"
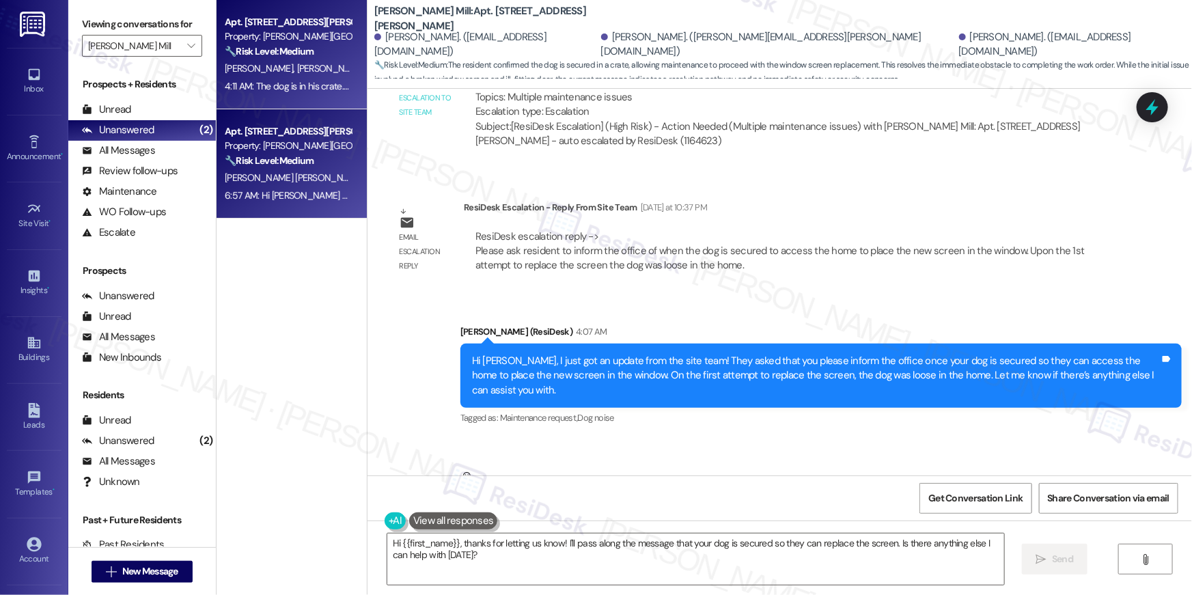
click at [291, 136] on div "Apt. [STREET_ADDRESS][PERSON_NAME]" at bounding box center [288, 131] width 126 height 14
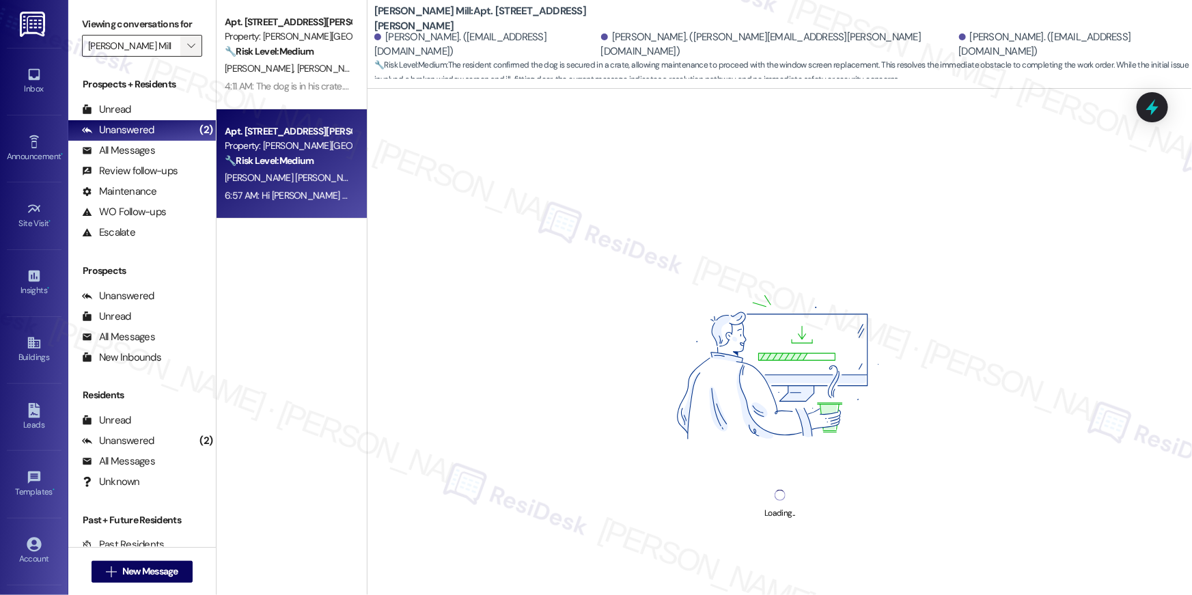
click at [191, 49] on button "" at bounding box center [191, 46] width 22 height 22
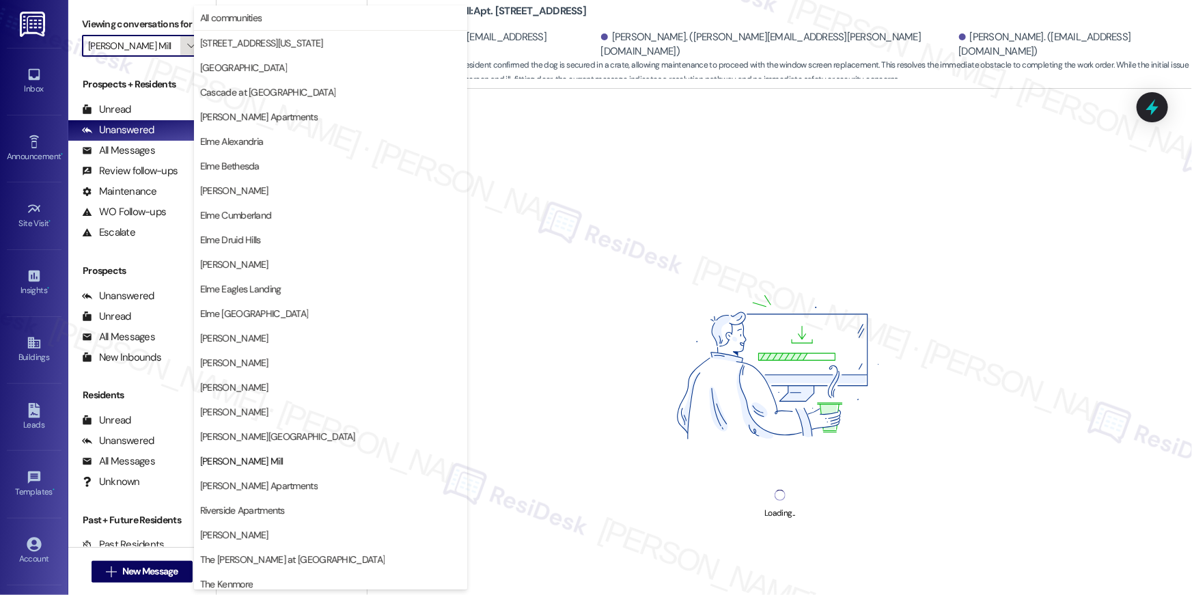
scroll to position [129, 0]
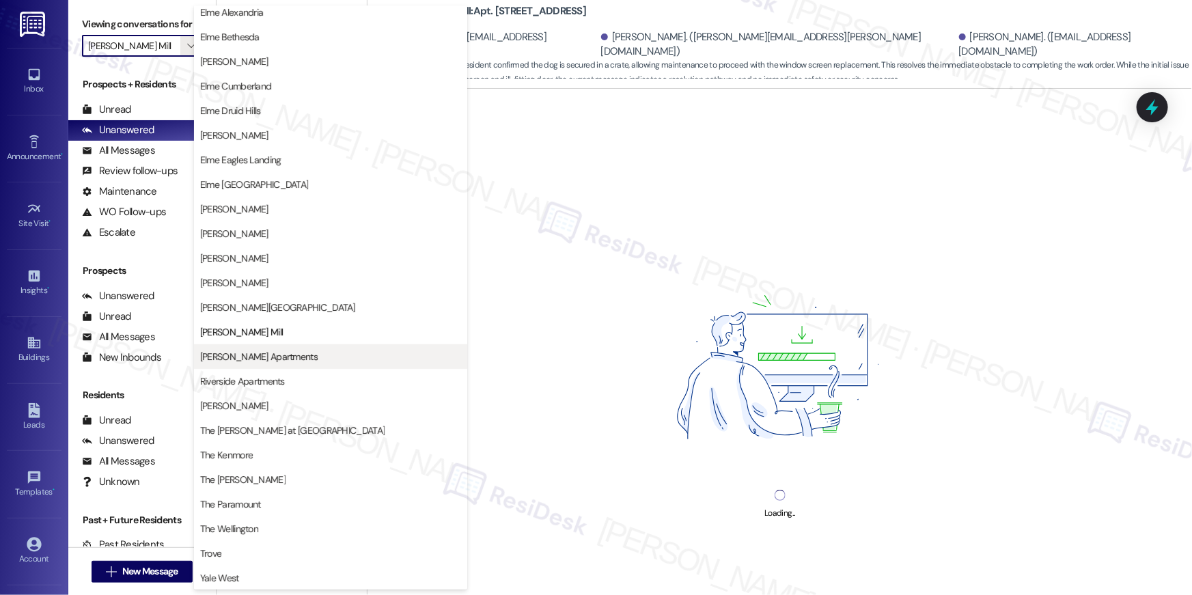
click at [309, 345] on button "[PERSON_NAME] Apartments" at bounding box center [330, 356] width 273 height 25
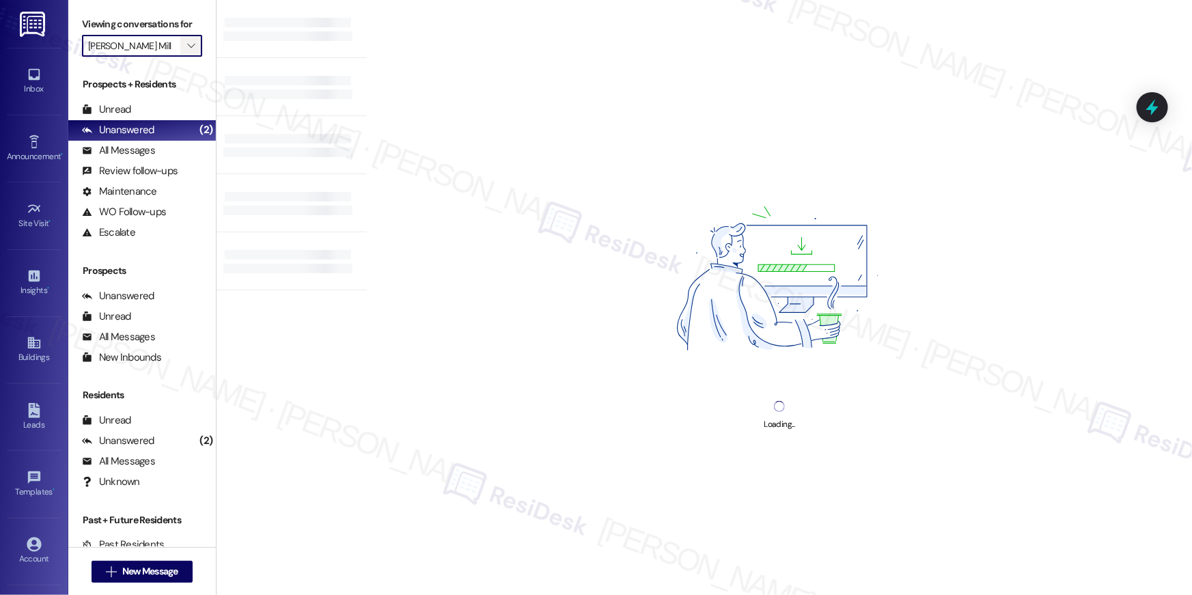
click at [187, 50] on icon "" at bounding box center [191, 45] width 8 height 11
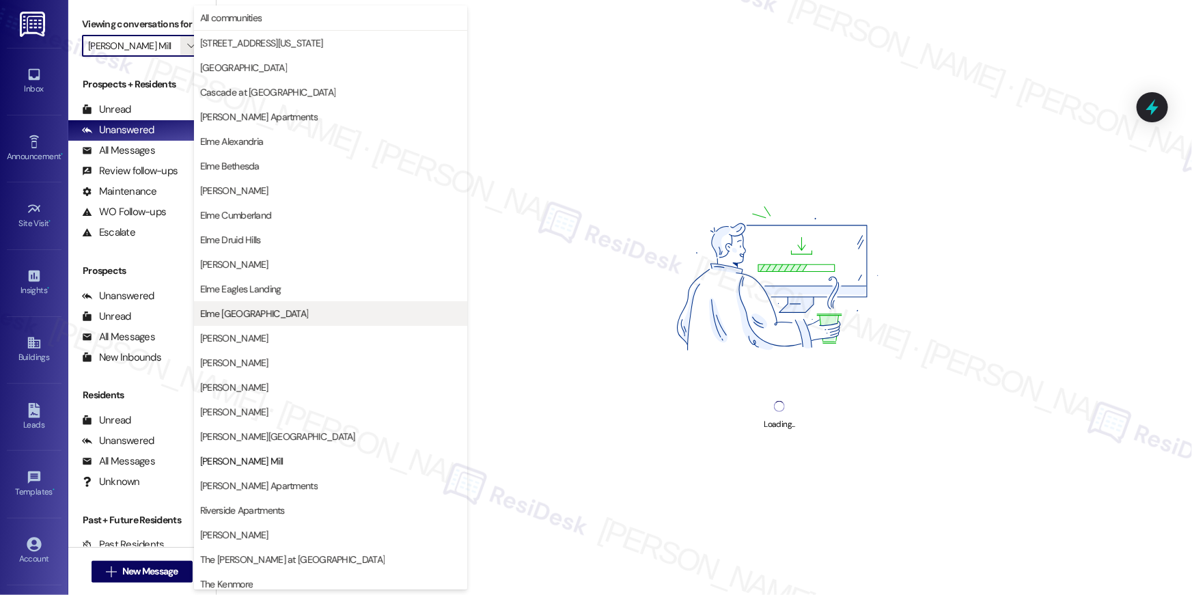
scroll to position [129, 0]
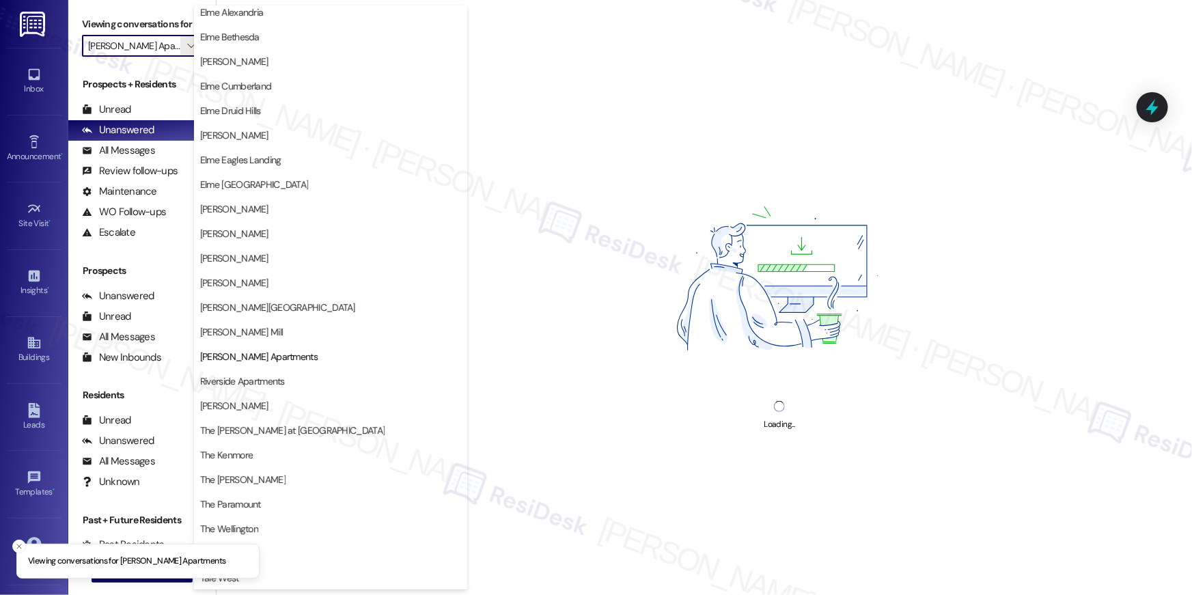
click at [271, 363] on span "[PERSON_NAME] Apartments" at bounding box center [259, 357] width 118 height 14
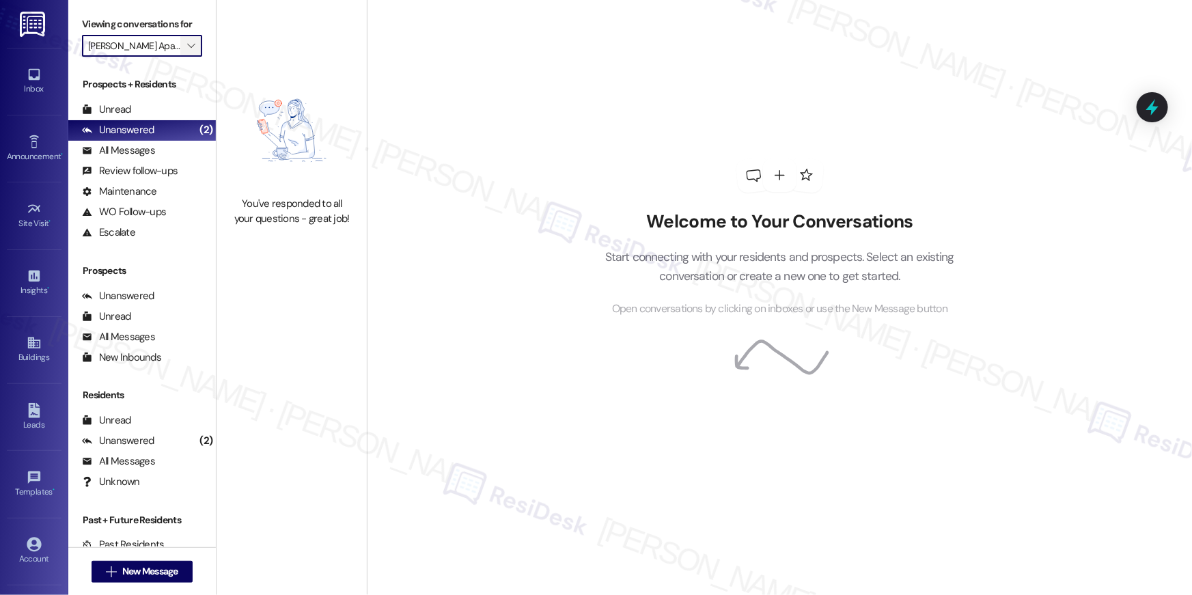
click at [189, 49] on span "" at bounding box center [190, 46] width 13 height 22
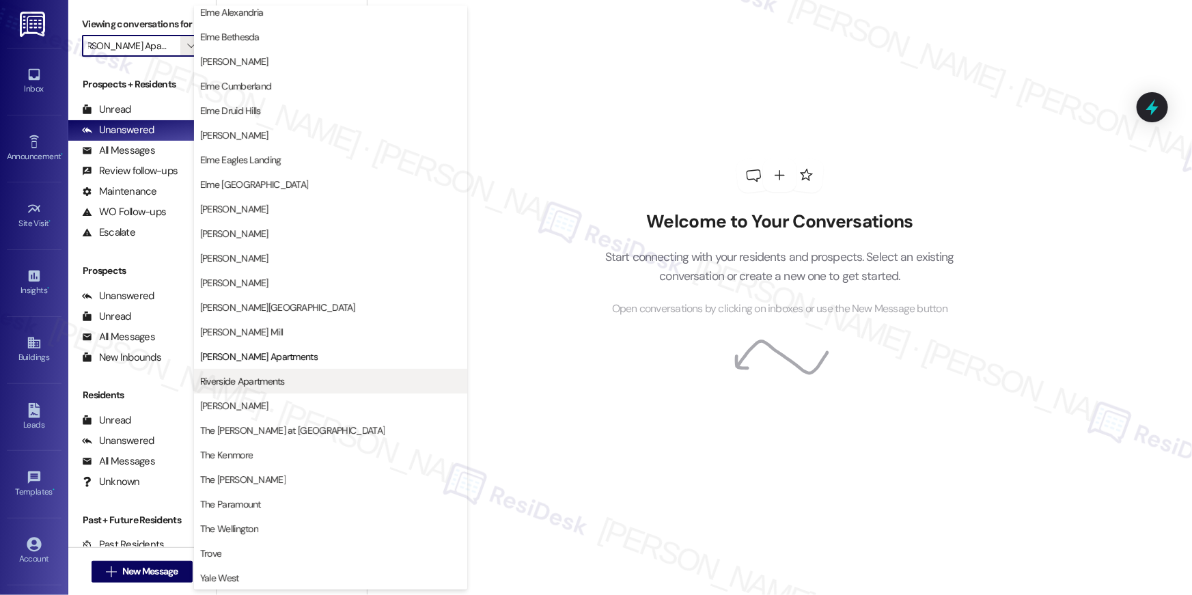
click at [313, 381] on span "Riverside Apartments" at bounding box center [330, 381] width 261 height 14
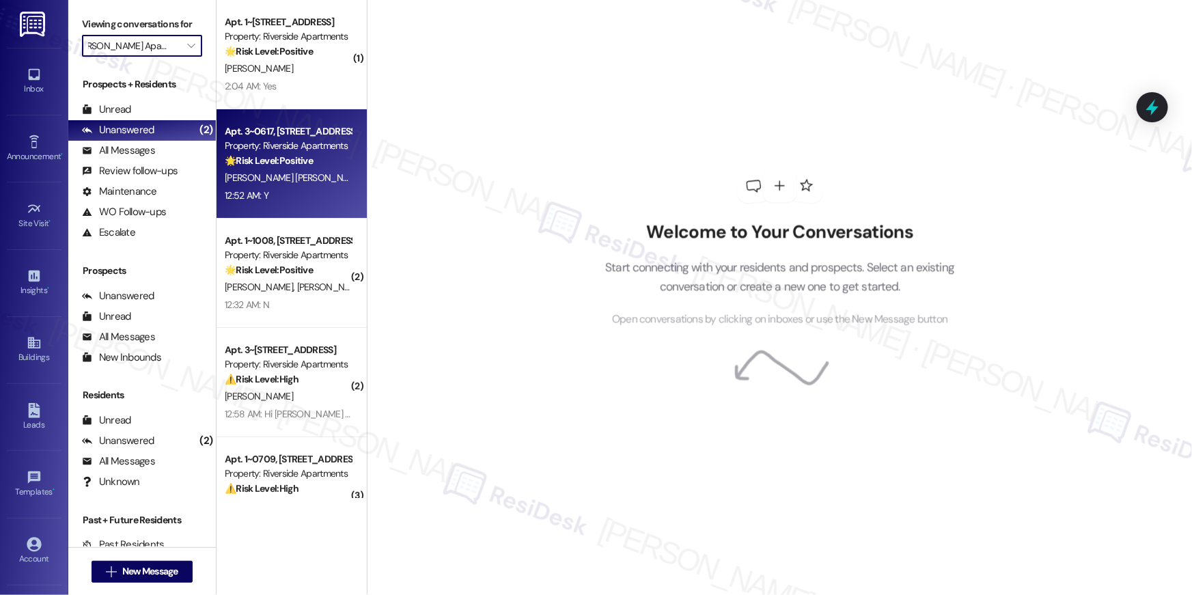
type input "Riverside Apartments"
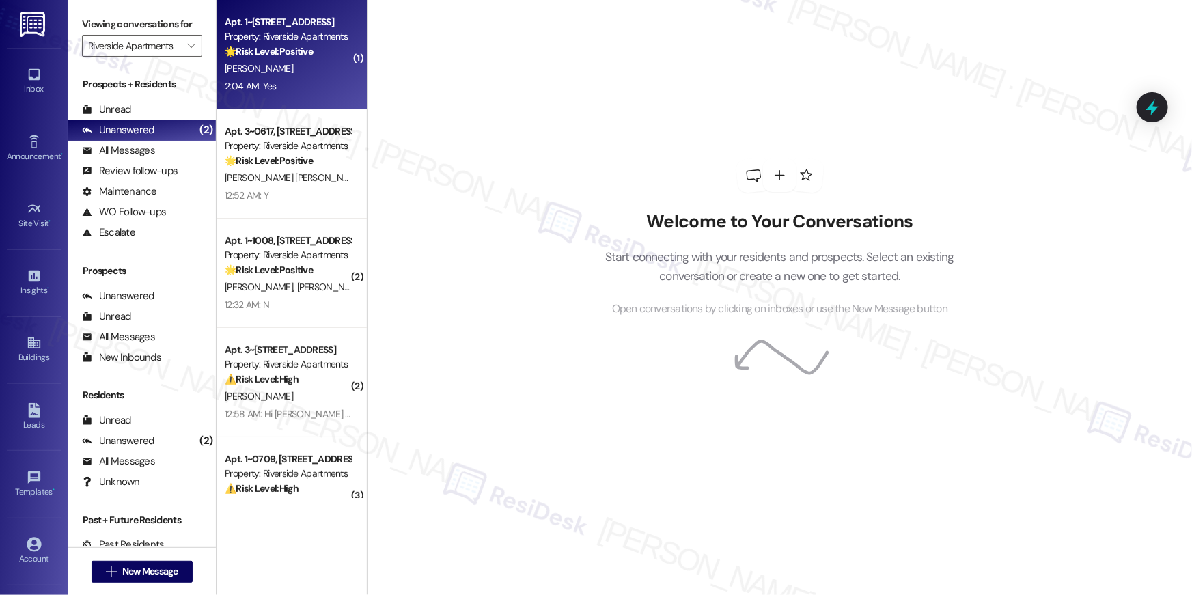
click at [249, 95] on div "Apt. 1~1012, [STREET_ADDRESS] Property: Riverside Apartments 🌟 Risk Level: Posi…" at bounding box center [292, 54] width 150 height 109
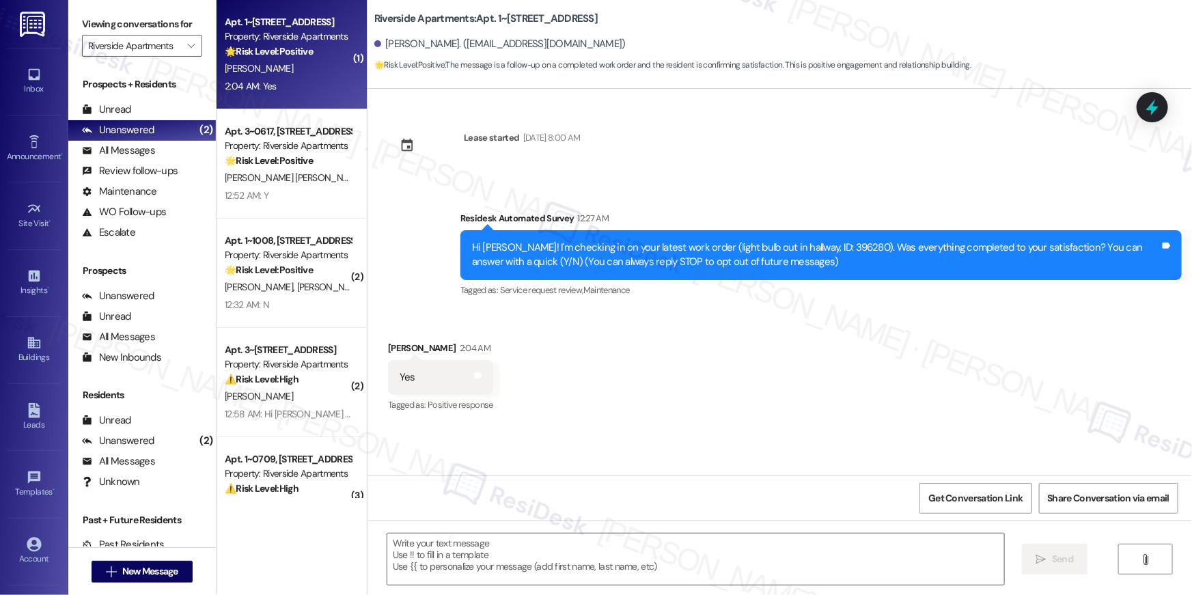
type textarea "Fetching suggested responses. Please feel free to read through the conversation…"
click at [732, 557] on textarea at bounding box center [695, 559] width 617 height 51
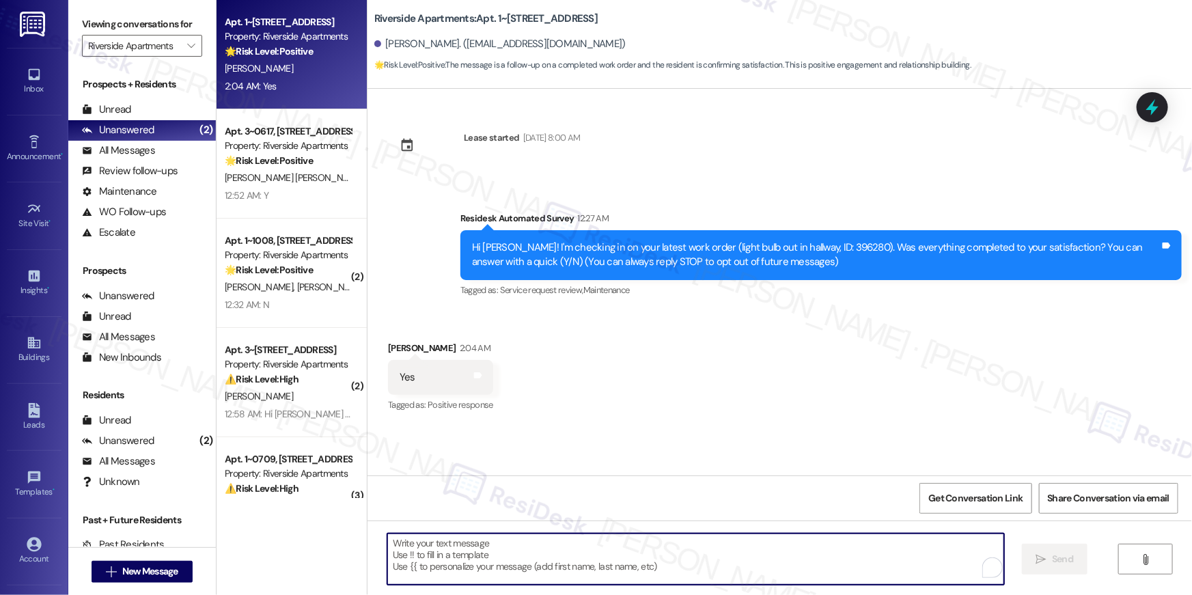
paste textarea "Hi {{first_name}}, I’m so glad to hear your work order has been completed! If t…"
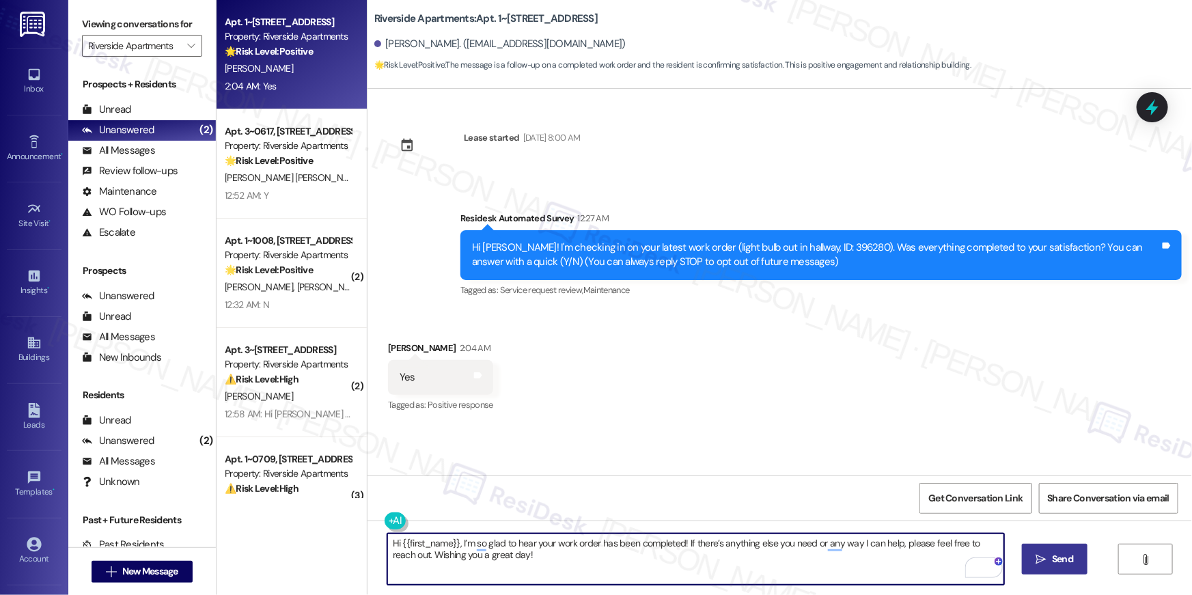
type textarea "Hi {{first_name}}, I’m so glad to hear your work order has been completed! If t…"
click at [1079, 564] on button " Send" at bounding box center [1055, 559] width 66 height 31
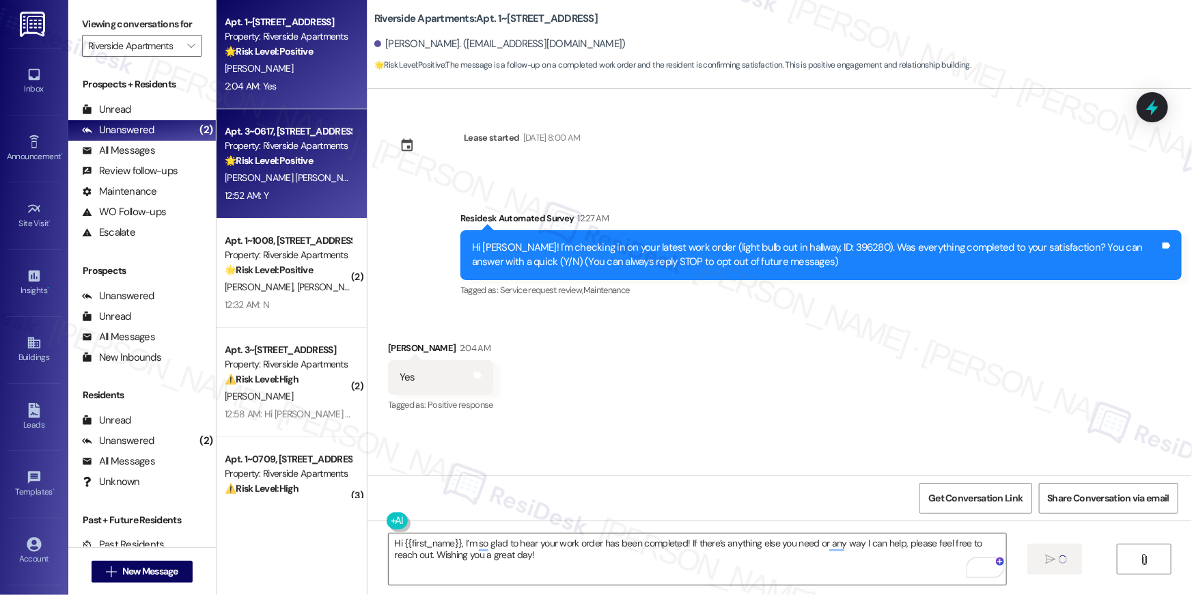
click at [325, 154] on div "🌟 Risk Level: Positive The resident responded positively to a check-in regardin…" at bounding box center [288, 161] width 126 height 14
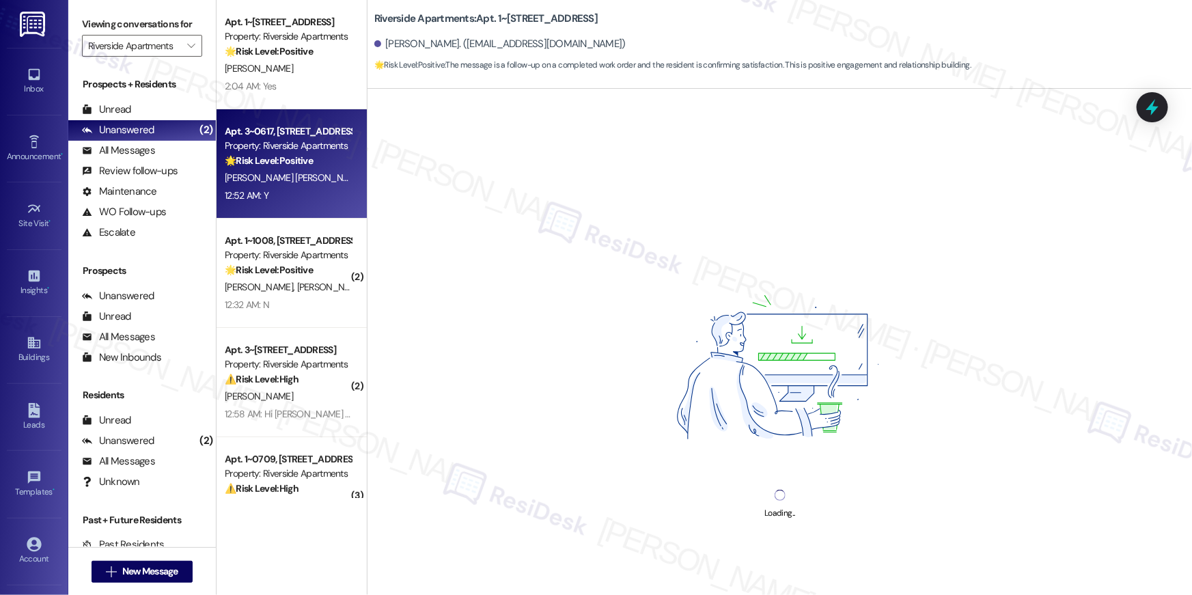
click at [262, 124] on div "Apt. 3~0617, [STREET_ADDRESS]" at bounding box center [288, 131] width 126 height 14
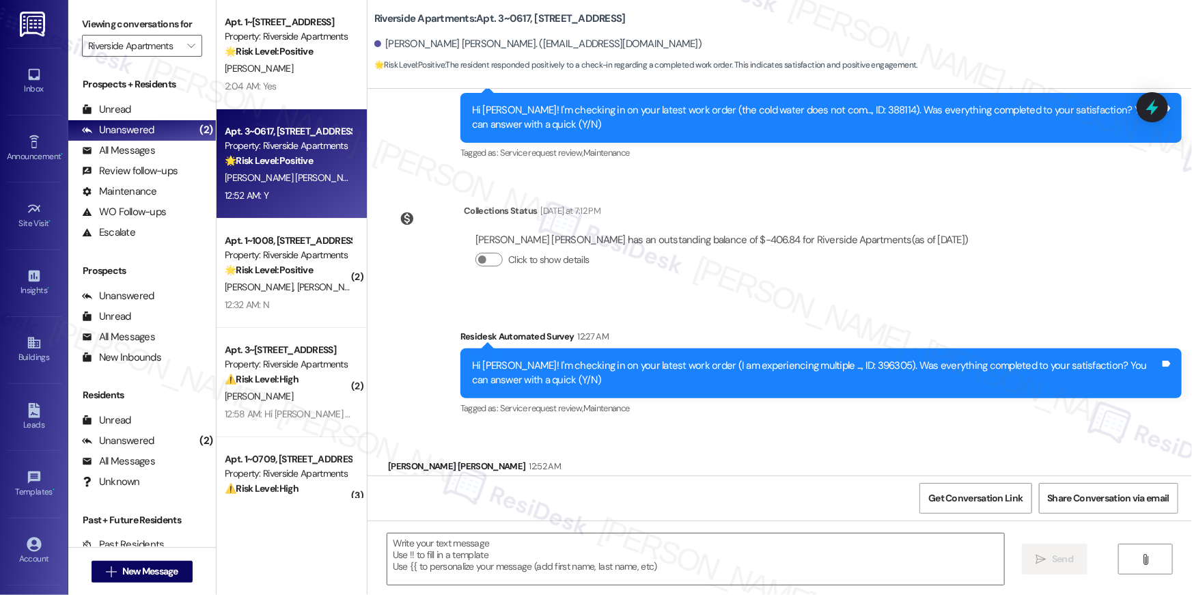
scroll to position [335, 0]
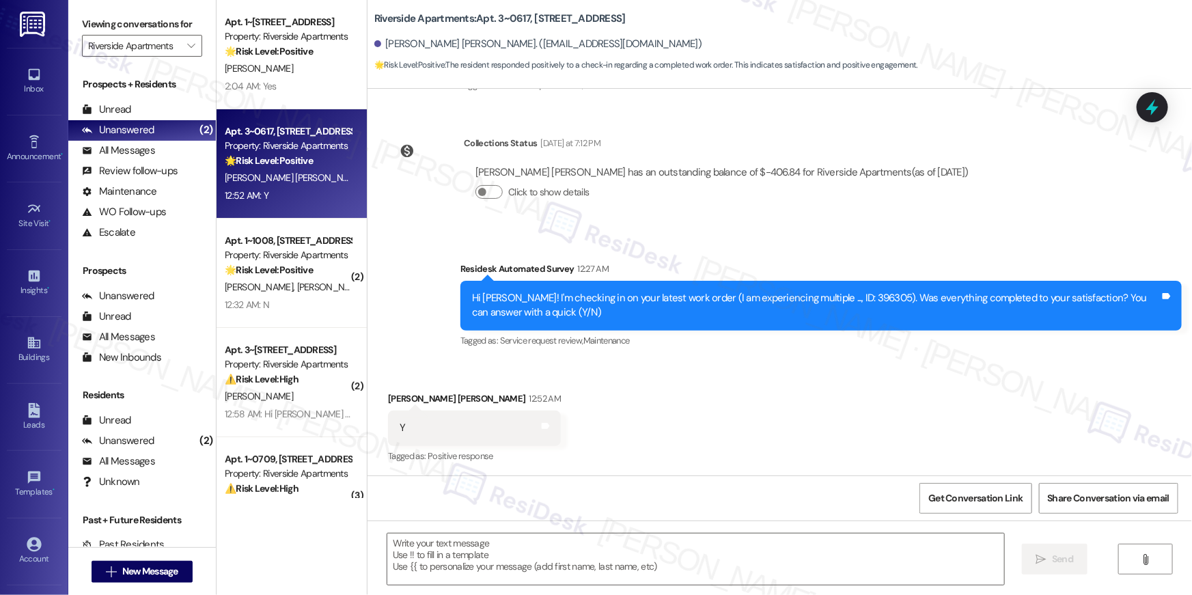
click at [262, 114] on div "Apt. 3~0617, [STREET_ADDRESS] Property: Riverside Apartments 🌟 Risk Level: Posi…" at bounding box center [292, 163] width 150 height 109
type textarea "Fetching suggested responses. Please feel free to read through the conversation…"
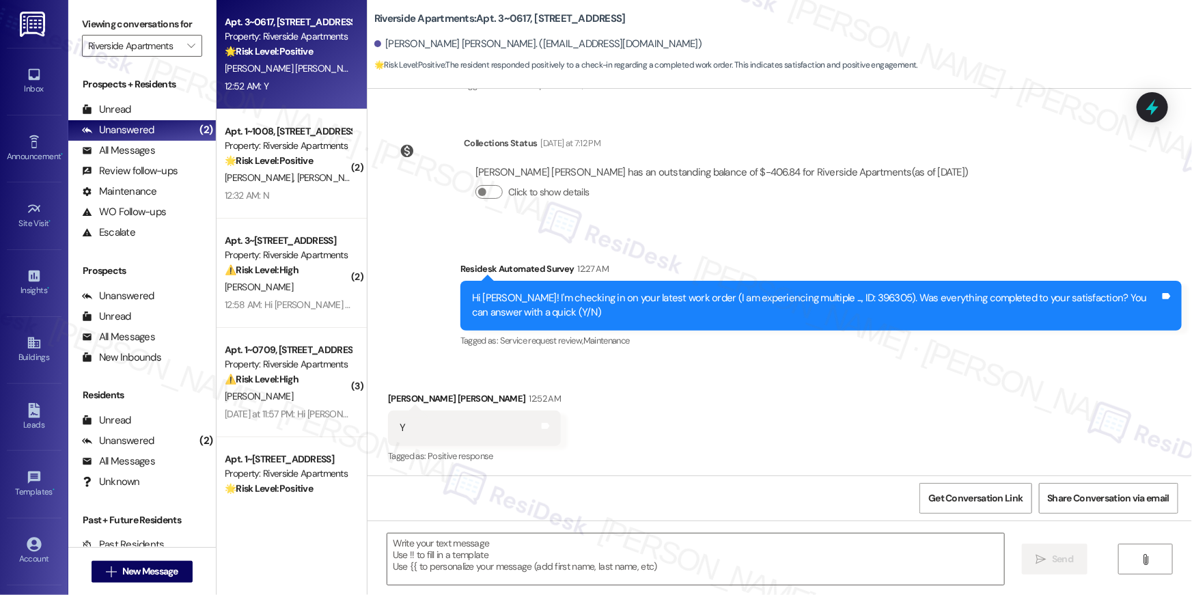
scroll to position [335, 0]
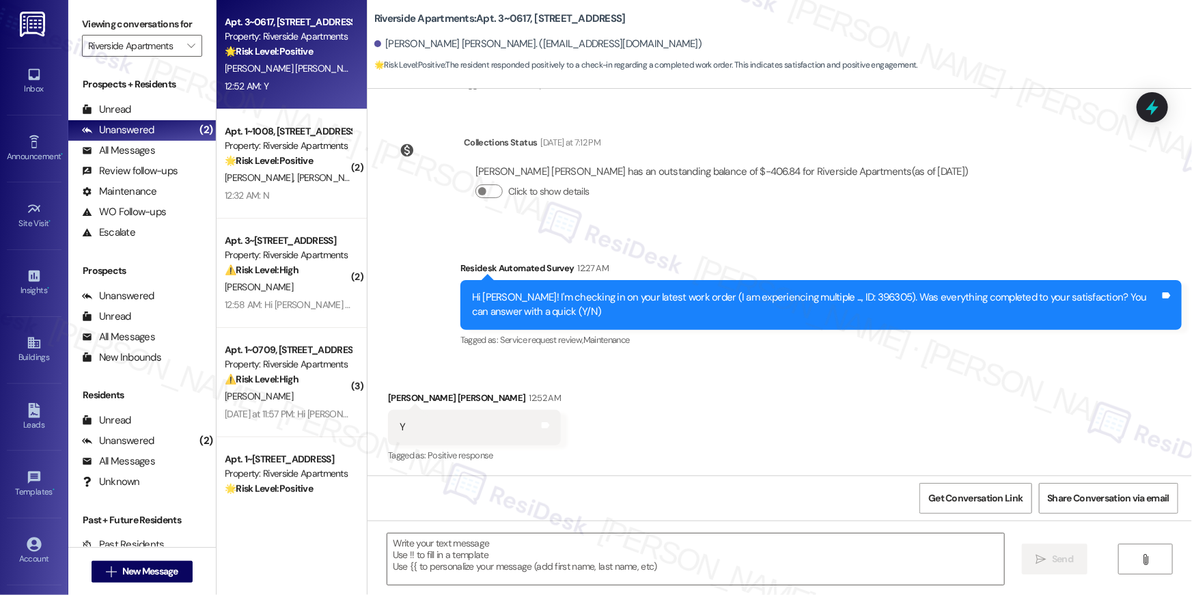
click at [724, 449] on div "Received via SMS [PERSON_NAME] [PERSON_NAME] 12:52 AM Y Tags and notes Tagged a…" at bounding box center [780, 417] width 825 height 115
click at [809, 540] on textarea at bounding box center [695, 559] width 617 height 51
click at [892, 594] on div " Send " at bounding box center [780, 572] width 825 height 102
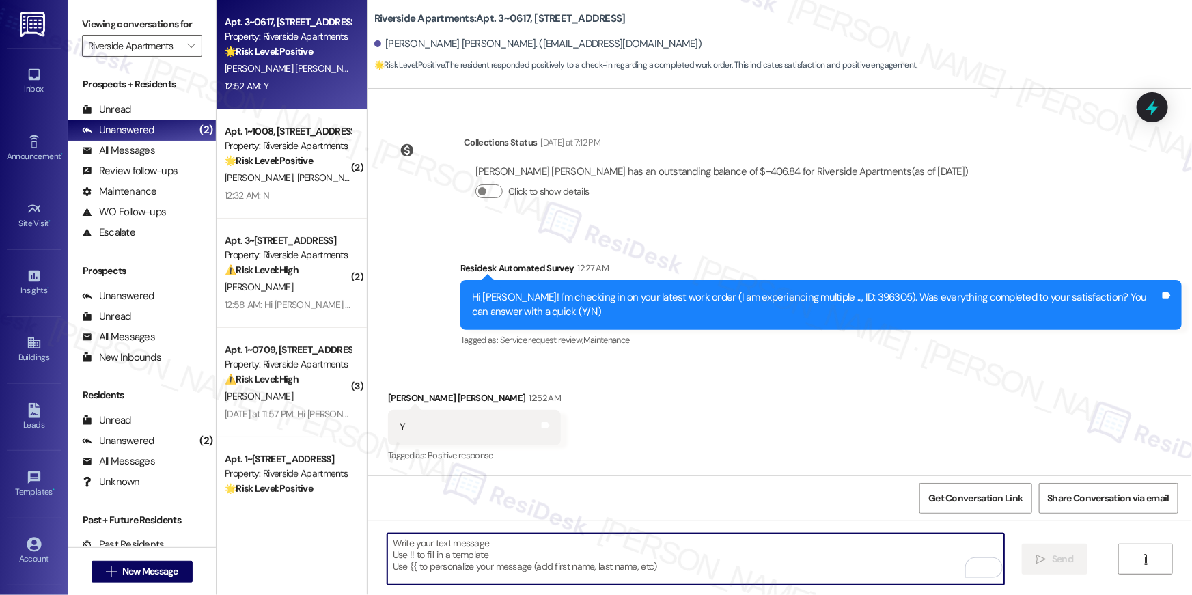
click at [898, 558] on textarea "To enrich screen reader interactions, please activate Accessibility in Grammarl…" at bounding box center [695, 559] width 617 height 51
paste textarea "Hi {{first_name}}, I’m so glad to hear your work order has been completed! If t…"
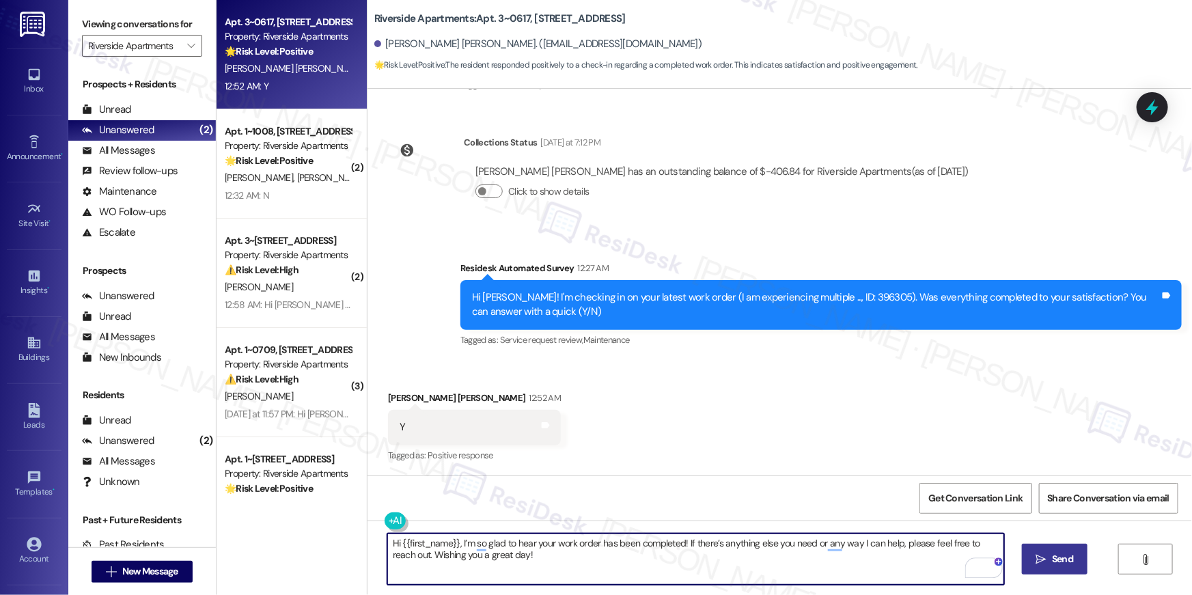
type textarea "Hi {{first_name}}, I’m so glad to hear your work order has been completed! If t…"
click at [1054, 568] on button " Send" at bounding box center [1055, 559] width 66 height 31
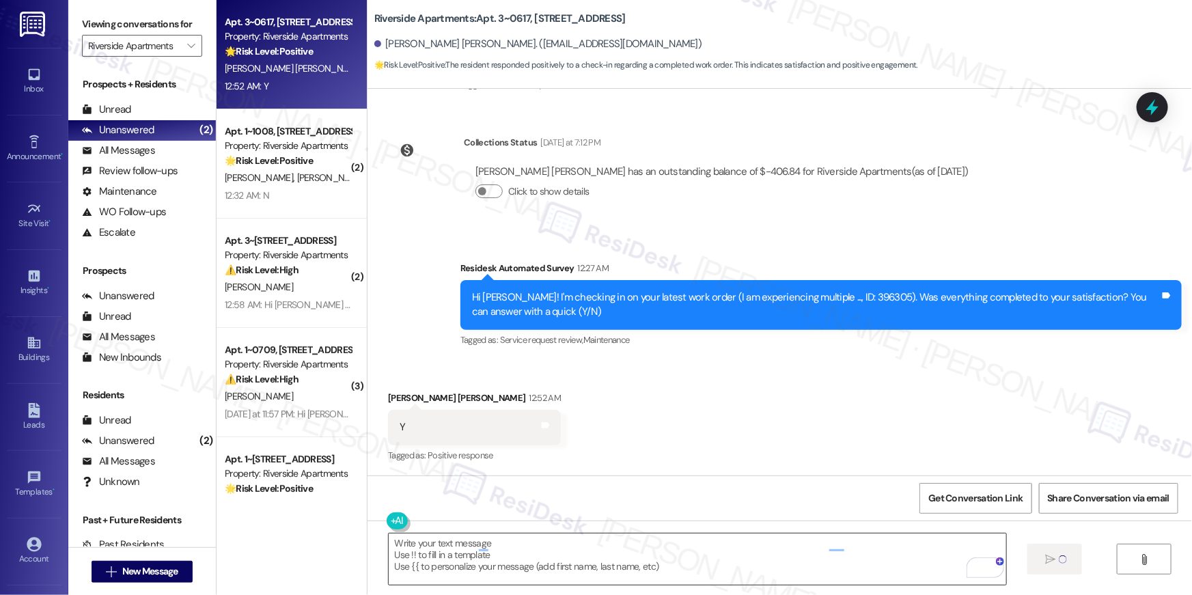
scroll to position [335, 0]
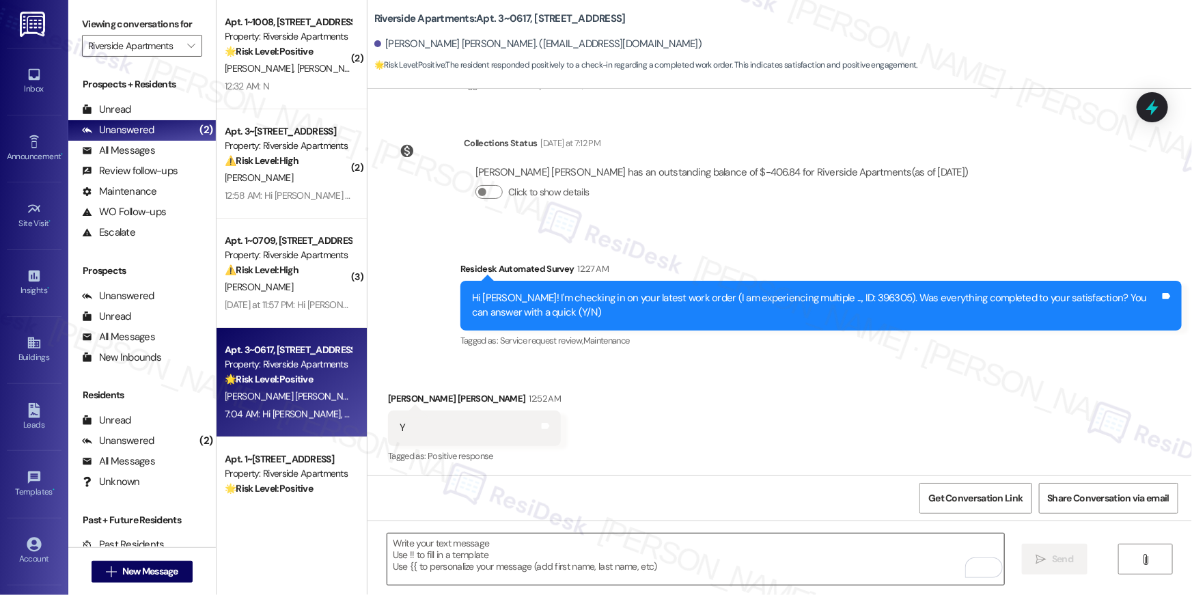
click at [857, 568] on textarea "To enrich screen reader interactions, please activate Accessibility in Grammarl…" at bounding box center [695, 559] width 617 height 51
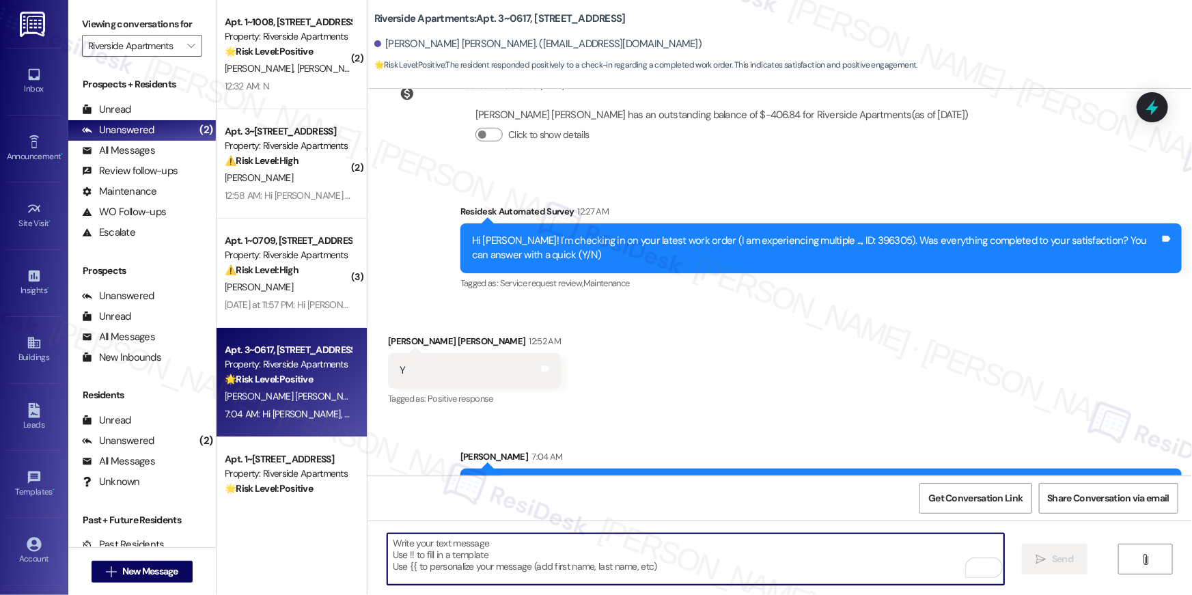
scroll to position [445, 0]
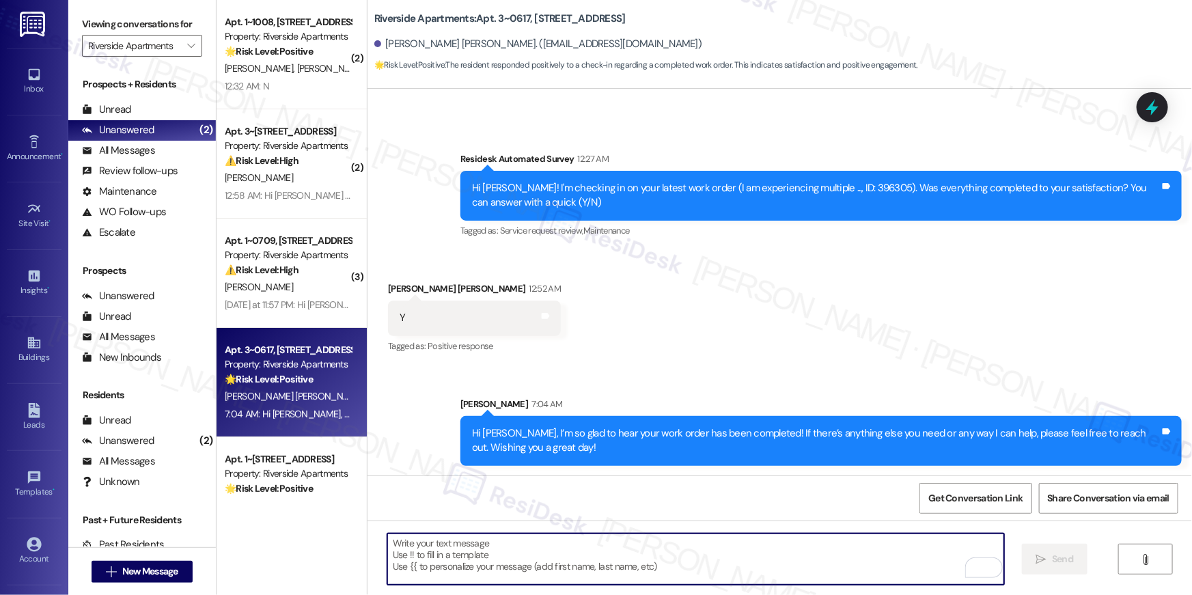
click at [873, 563] on textarea "To enrich screen reader interactions, please activate Accessibility in Grammarl…" at bounding box center [695, 559] width 617 height 51
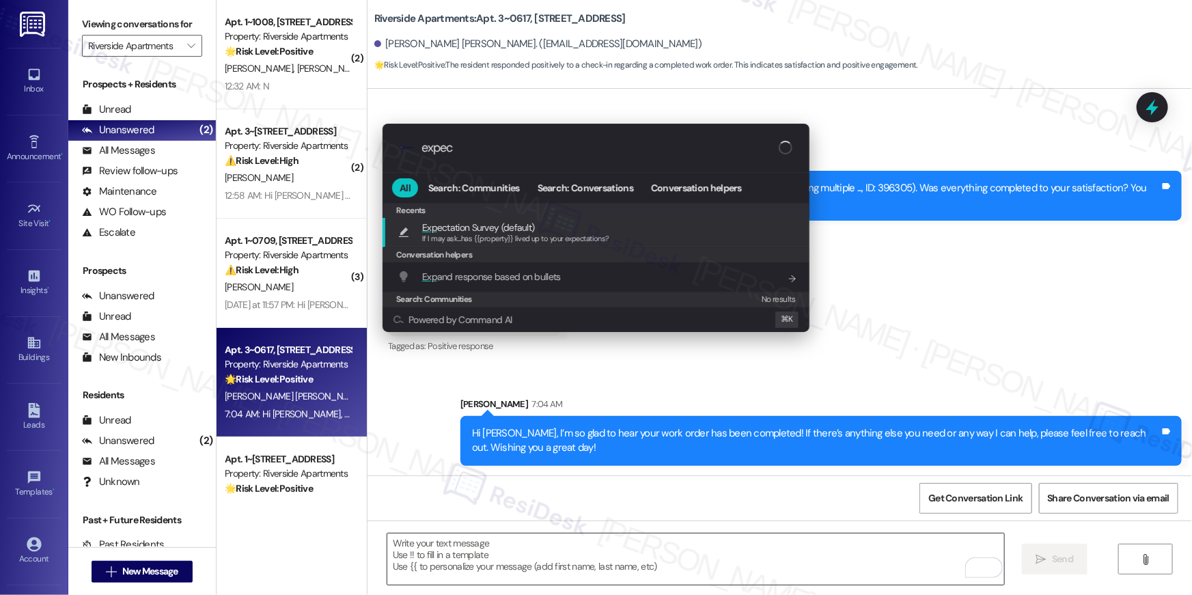
type input "expect"
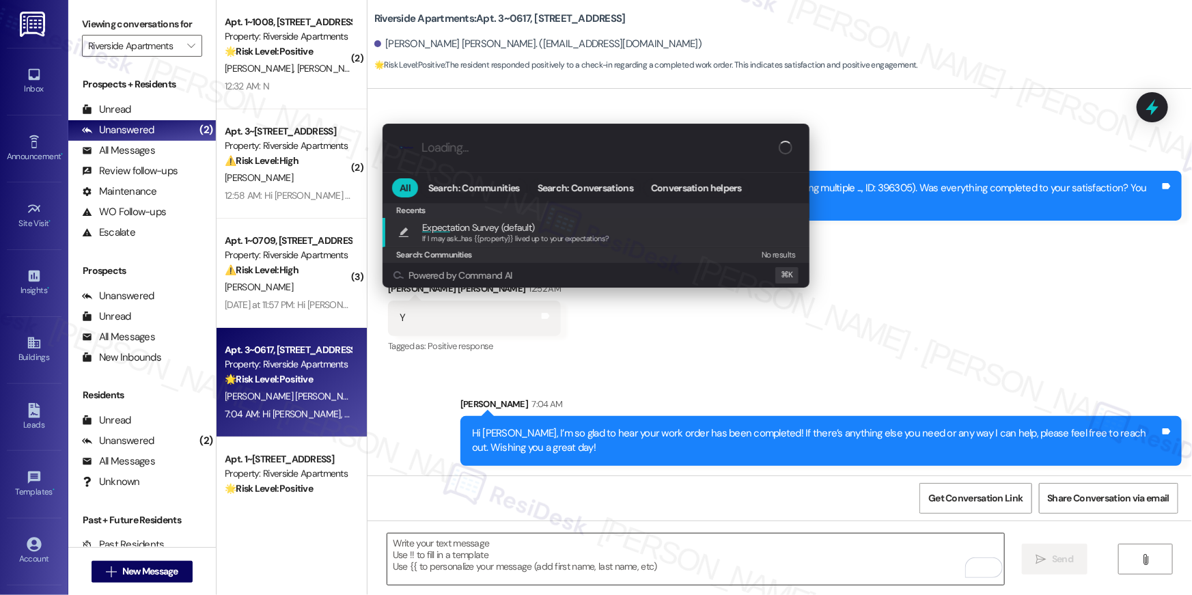
type textarea "If I may ask...has {{property}} lived up to your expectations?"
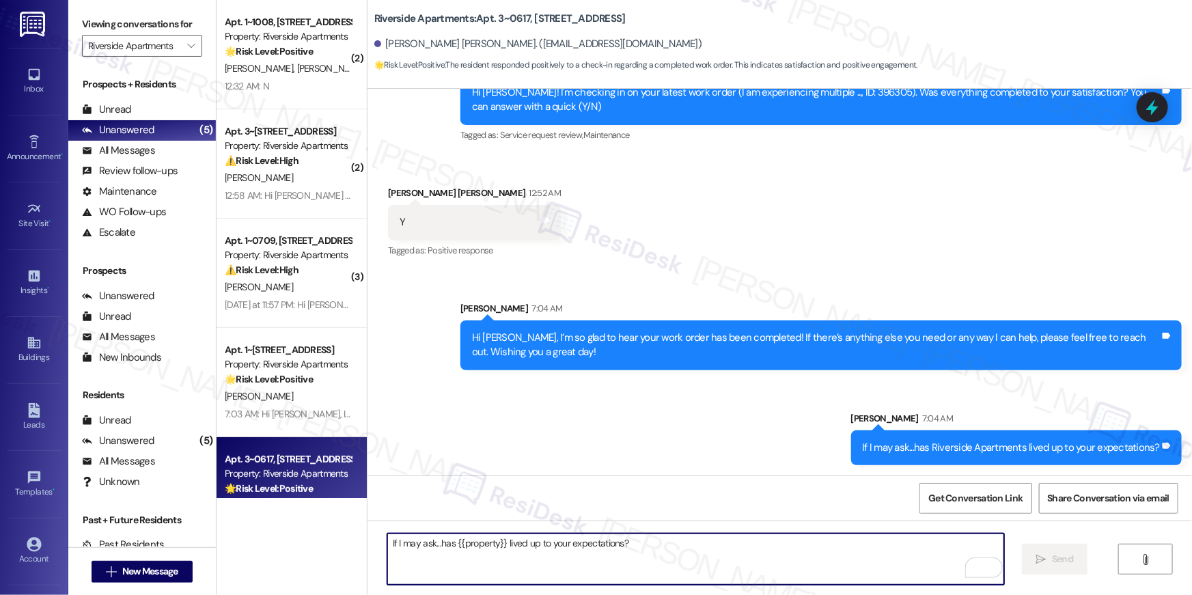
scroll to position [48, 0]
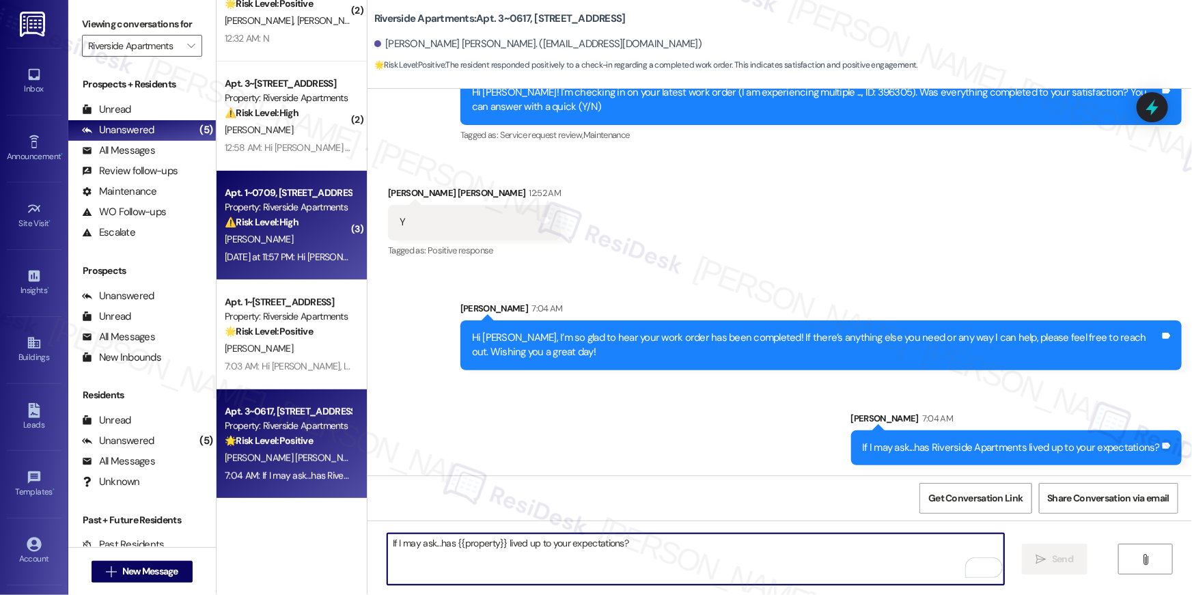
click at [279, 256] on div "[DATE] at 11:57 PM: Hi [PERSON_NAME] , thank you for bringing this important ma…" at bounding box center [697, 257] width 945 height 12
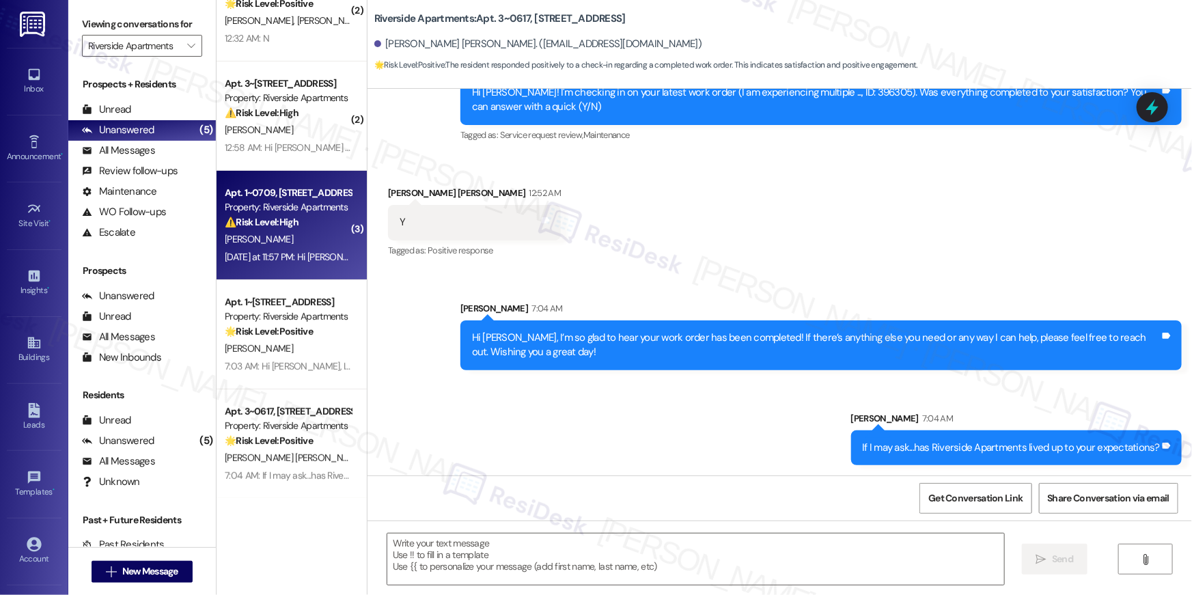
type textarea "Fetching suggested responses. Please feel free to read through the conversation…"
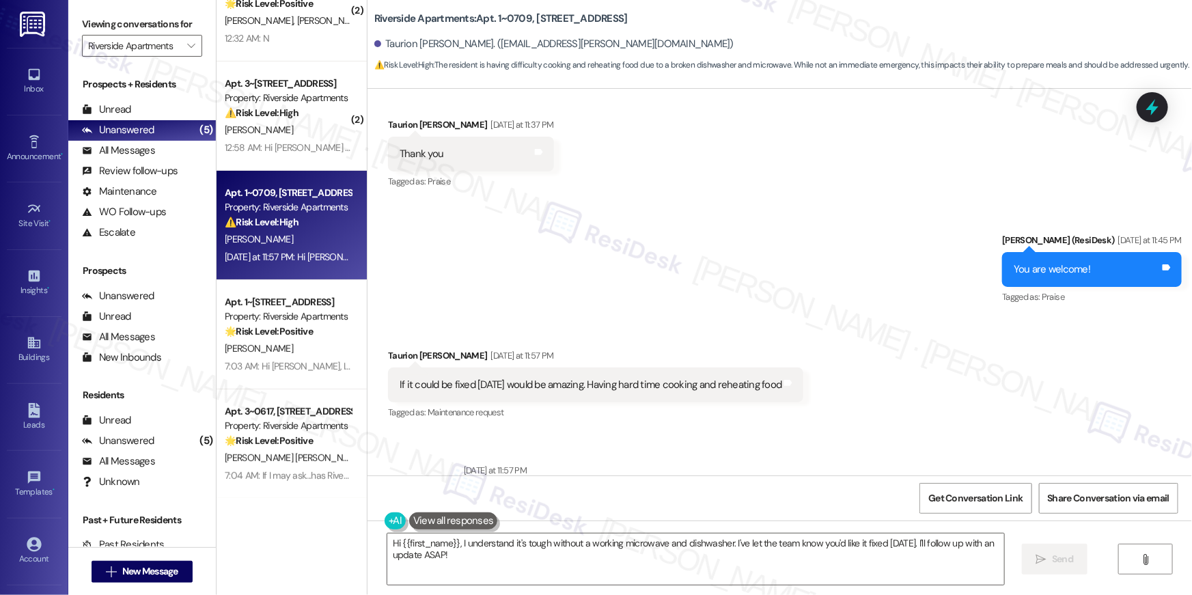
scroll to position [1682, 0]
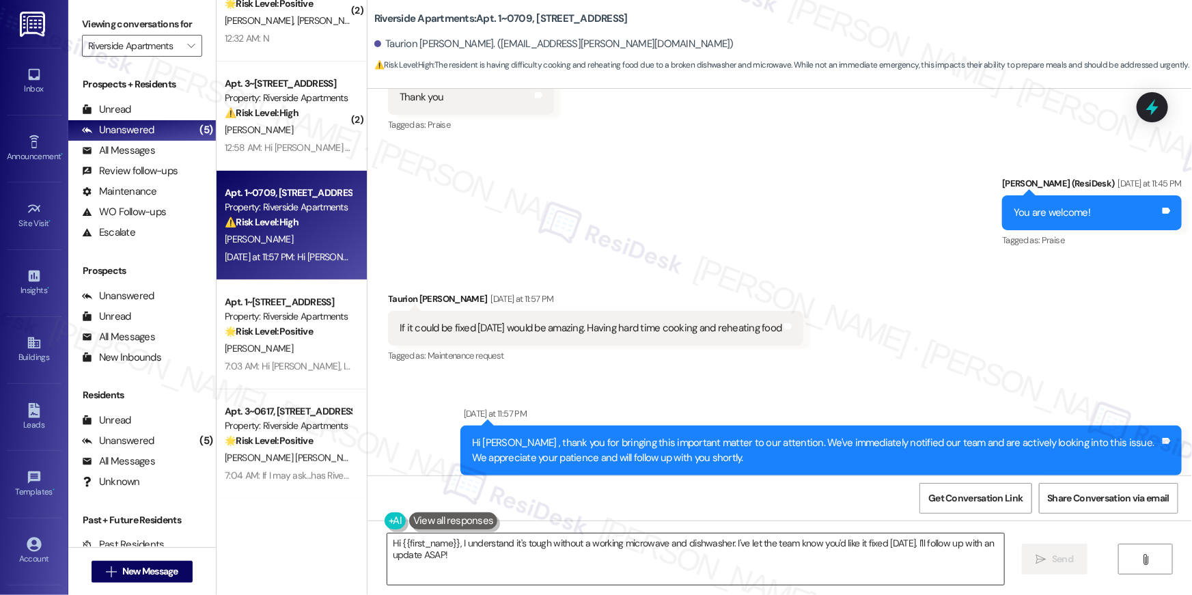
click at [612, 560] on textarea "Hi {{first_name}}, I understand it's tough without a working microwave and dish…" at bounding box center [695, 559] width 617 height 51
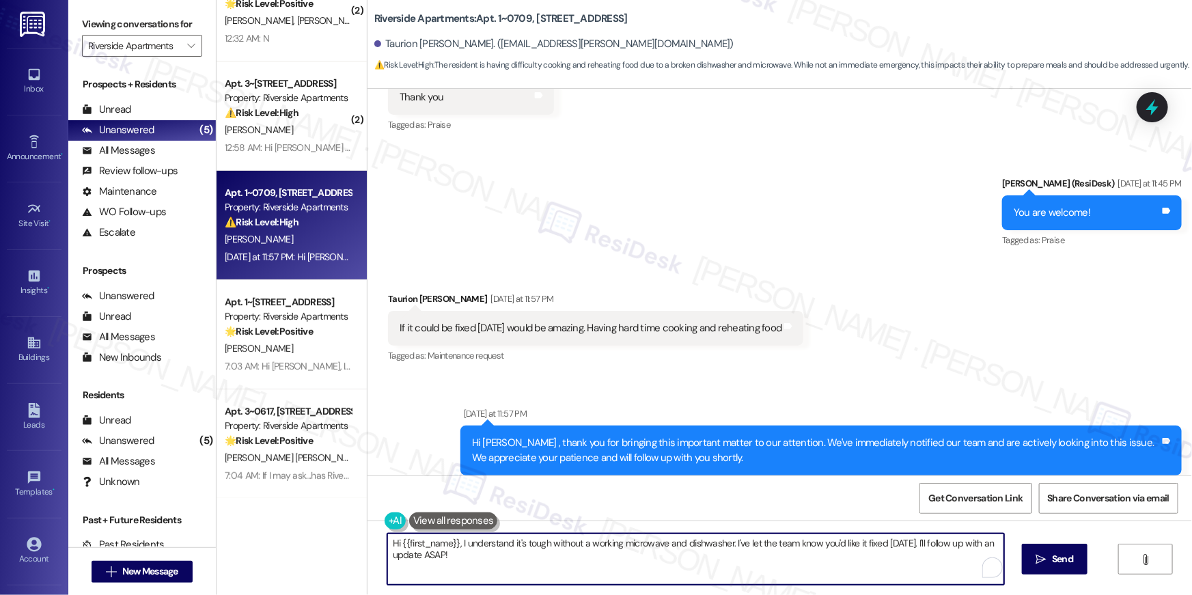
click at [648, 575] on textarea "Hi {{first_name}}, I understand it's tough without a working microwave and dish…" at bounding box center [695, 559] width 617 height 51
click at [423, 552] on textarea "Hi {{first_name}}, I understand it's tough without a working microwave and dish…" at bounding box center [695, 559] width 617 height 51
type textarea "Hi {{first_name}}, I understand it's tough without a working microwave and dish…"
click at [1068, 558] on span "Send" at bounding box center [1062, 559] width 21 height 14
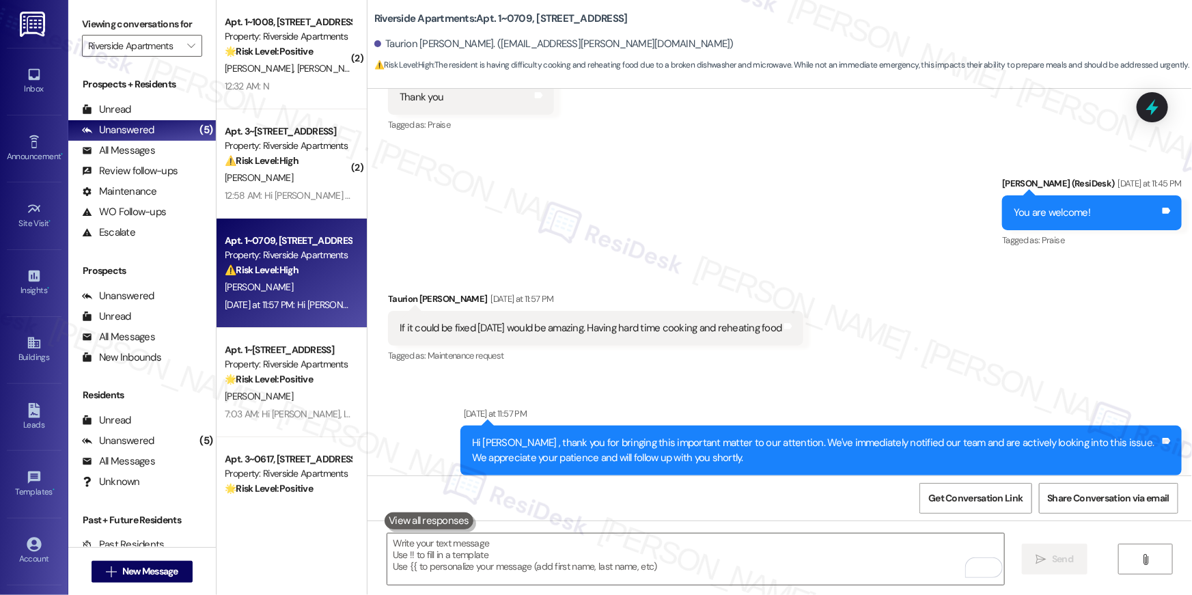
scroll to position [1567, 0]
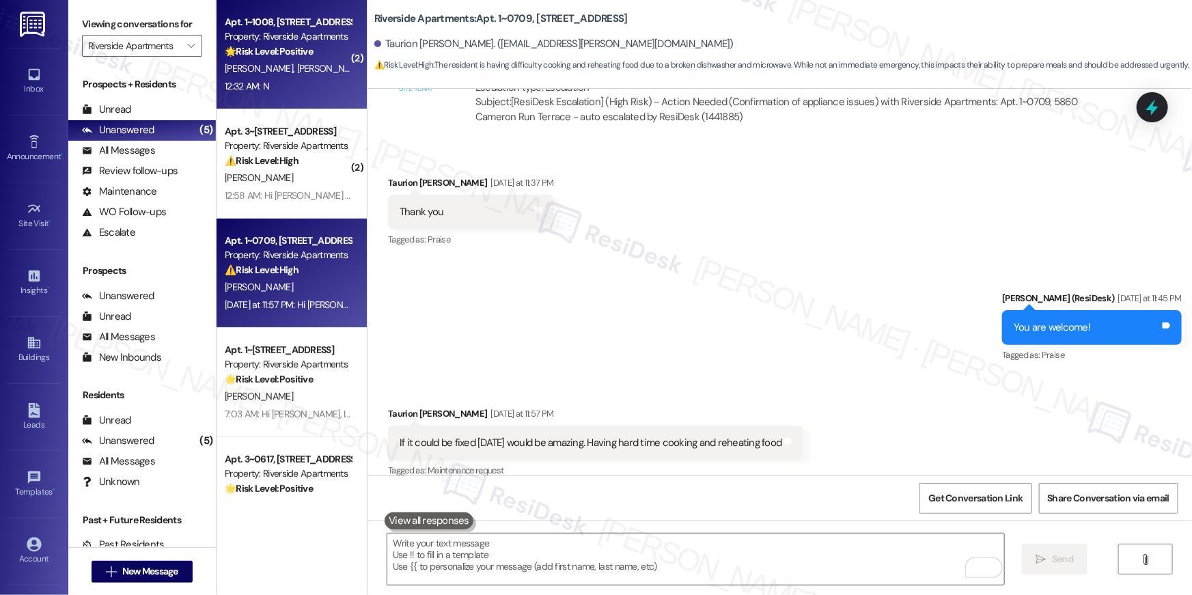
click at [292, 80] on div "12:32 AM: N 12:32 AM: N" at bounding box center [287, 86] width 129 height 17
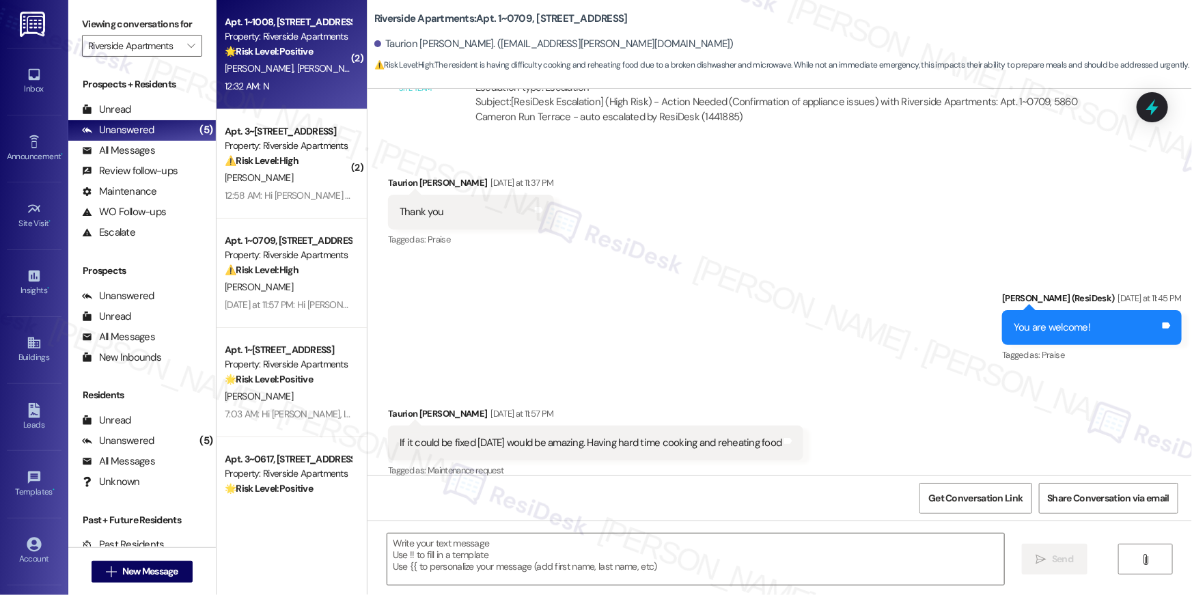
type textarea "Fetching suggested responses. Please feel free to read through the conversation…"
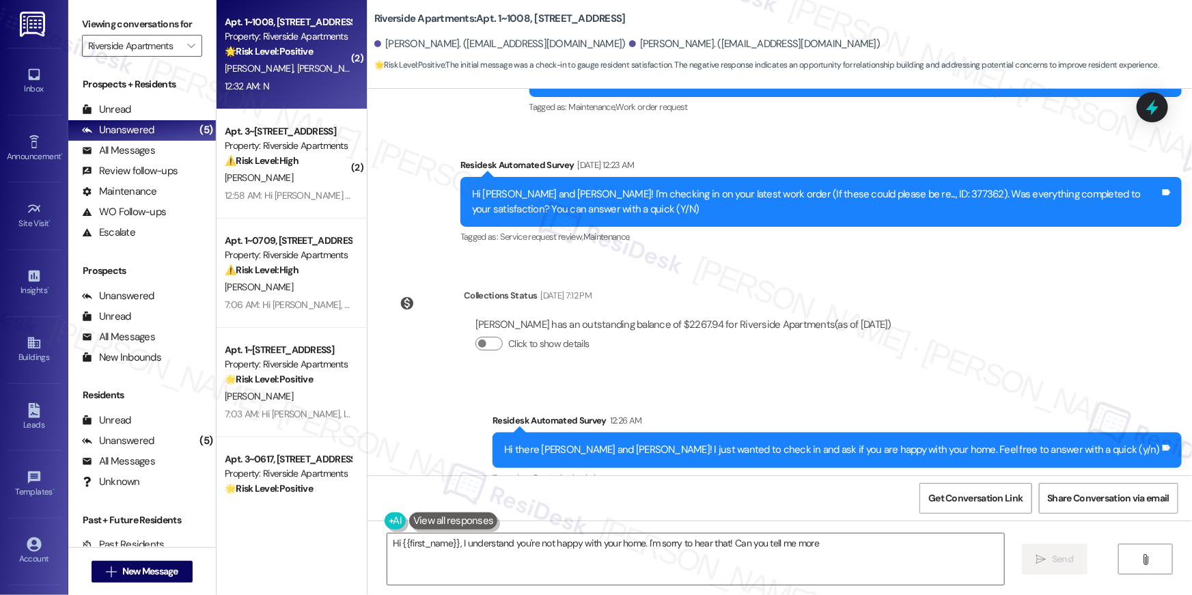
scroll to position [1776, 0]
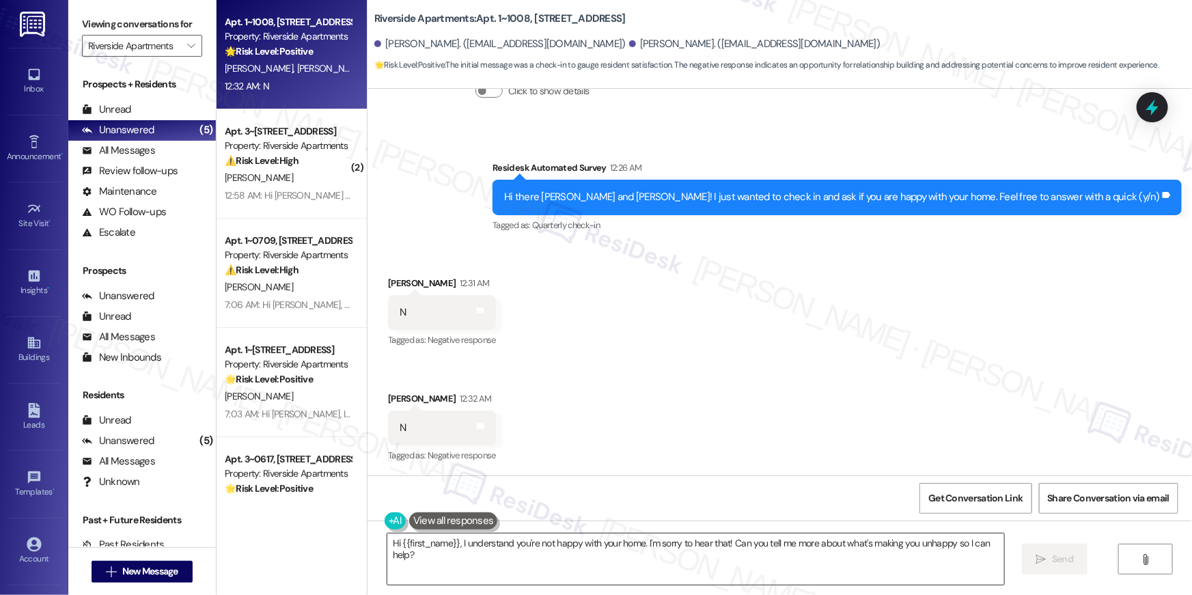
click at [856, 563] on textarea "Hi {{first_name}}, I understand you're not happy with your home. I'm sorry to h…" at bounding box center [695, 559] width 617 height 51
click at [1058, 562] on span "Send" at bounding box center [1062, 559] width 21 height 14
type textarea "Fetching suggested responses. Please feel free to read through the conversation…"
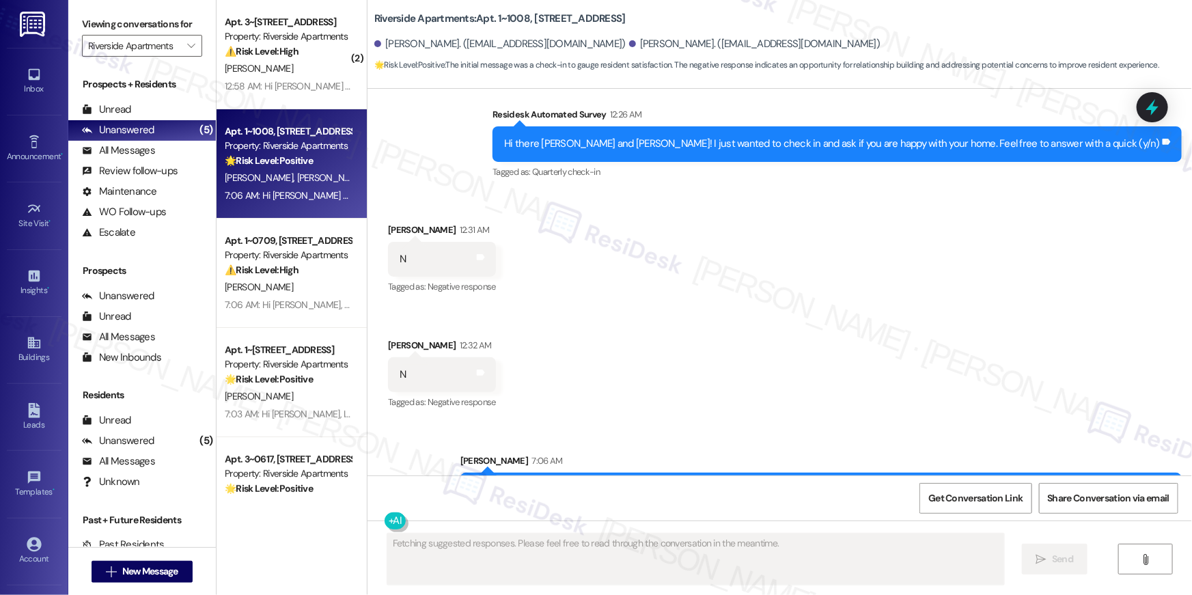
scroll to position [1886, 0]
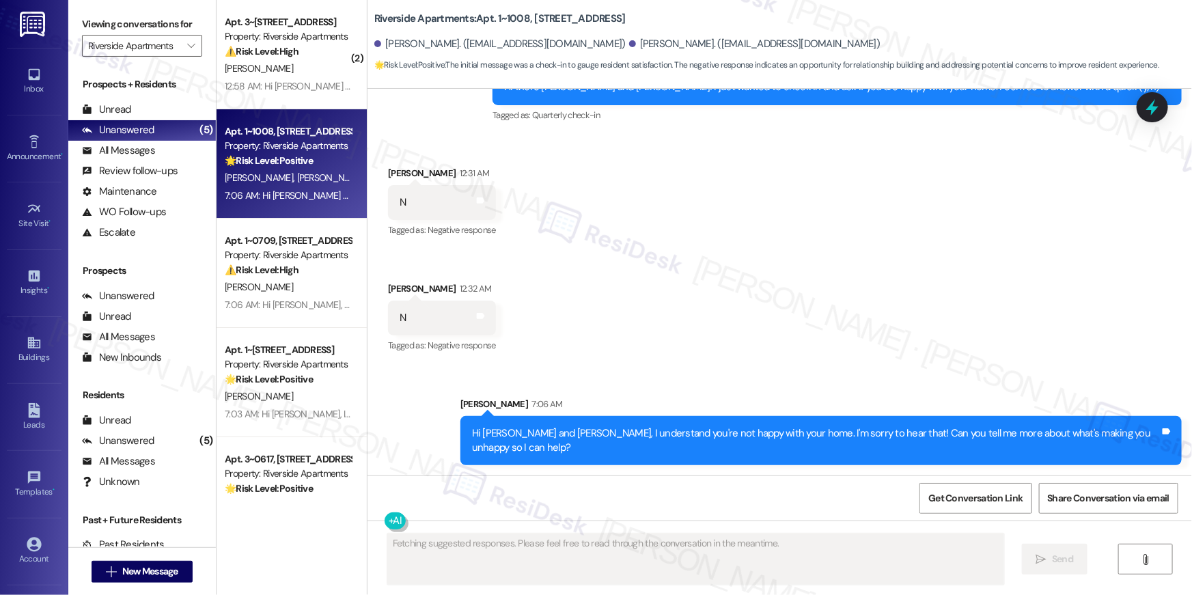
click at [294, 109] on div "Apt. 1~1008, [STREET_ADDRESS] Property: Riverside Apartments 🌟 Risk Level: Posi…" at bounding box center [292, 163] width 150 height 109
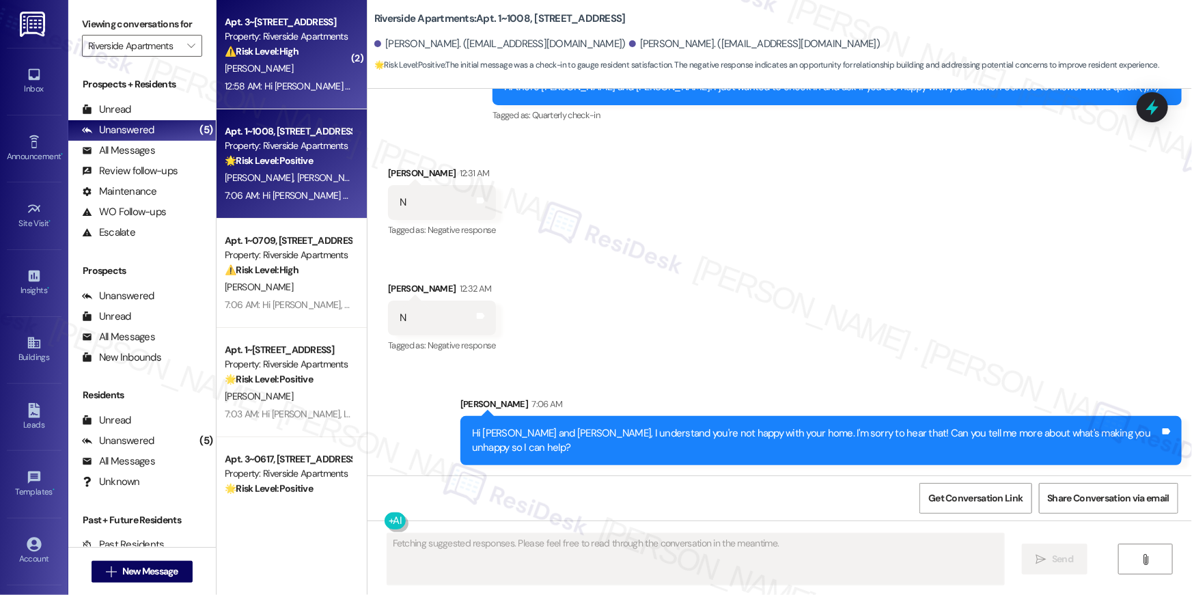
click at [290, 75] on div "[PERSON_NAME]" at bounding box center [287, 68] width 129 height 17
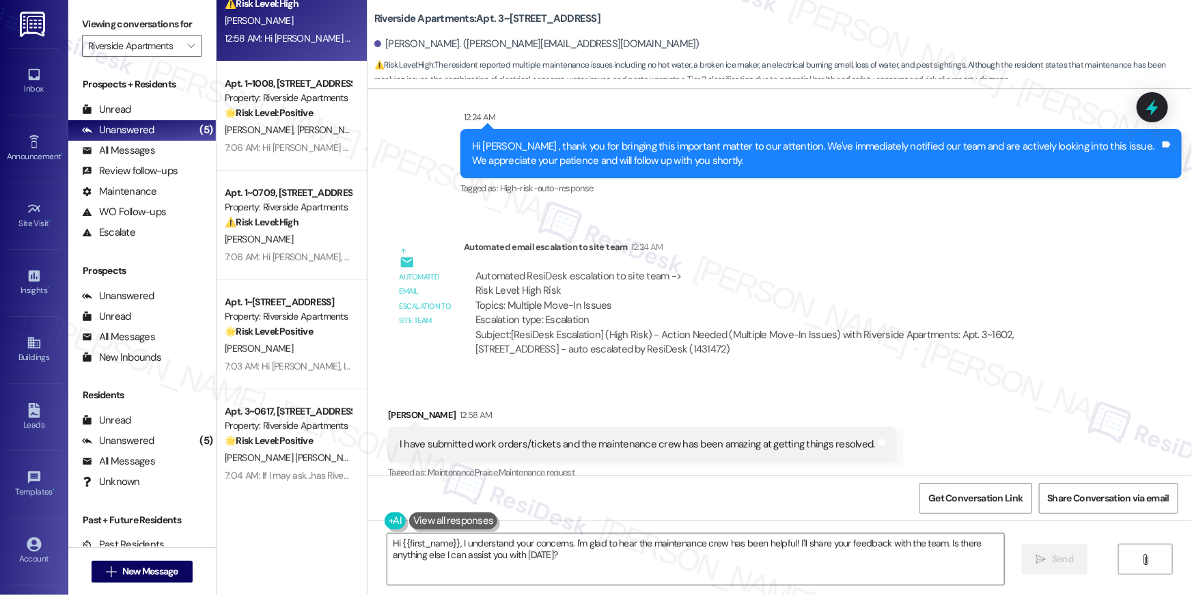
scroll to position [1567, 0]
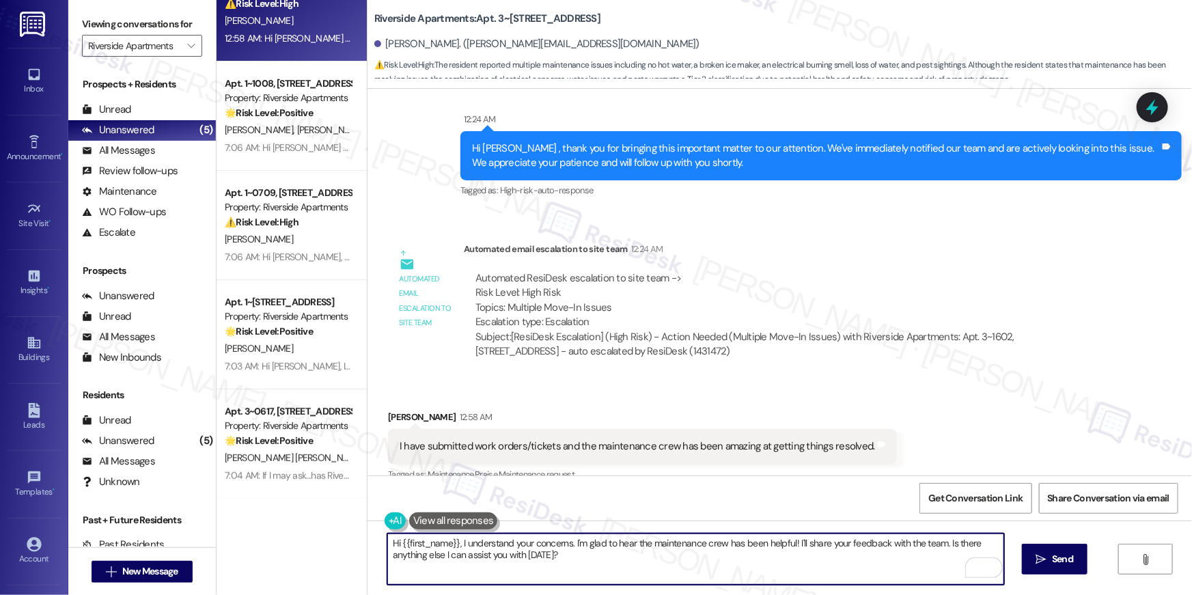
drag, startPoint x: 558, startPoint y: 542, endPoint x: 454, endPoint y: 543, distance: 104.5
click at [452, 544] on textarea "Hi {{first_name}}, I understand your concerns. I'm glad to hear the maintenance…" at bounding box center [695, 559] width 617 height 51
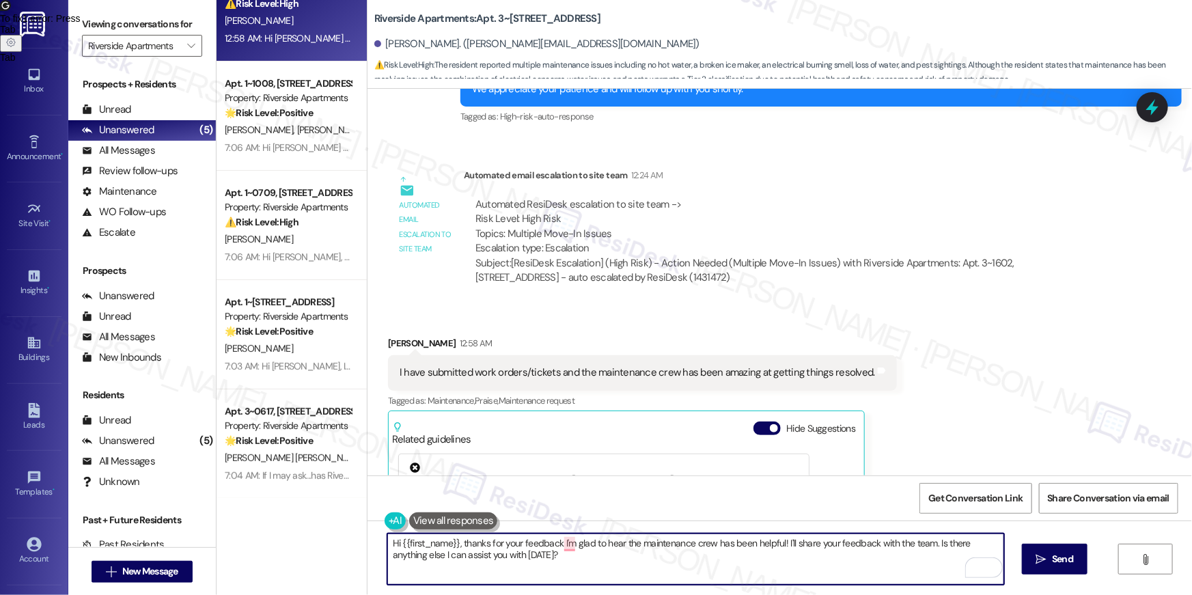
scroll to position [2179, 0]
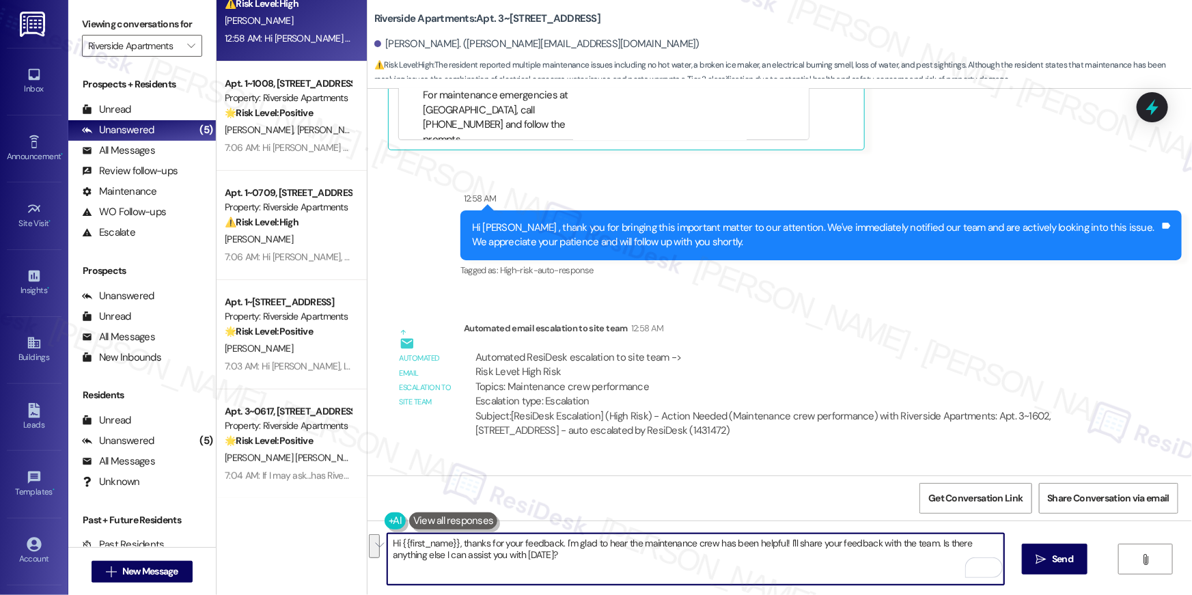
drag, startPoint x: 929, startPoint y: 547, endPoint x: 931, endPoint y: 568, distance: 22.0
click at [931, 568] on textarea "Hi {{first_name}}, thanks for your feedback. I'm glad to hear the maintenance c…" at bounding box center [695, 559] width 617 height 51
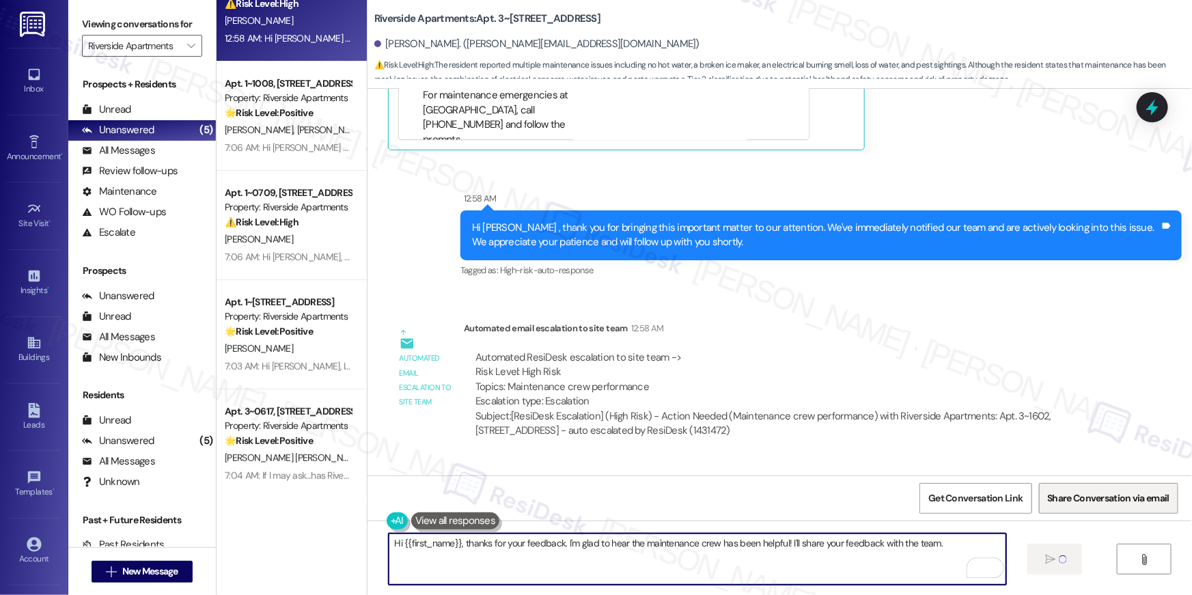
type textarea "Hi {{first_name}}, thanks for your feedback. I'm glad to hear the maintenance c…"
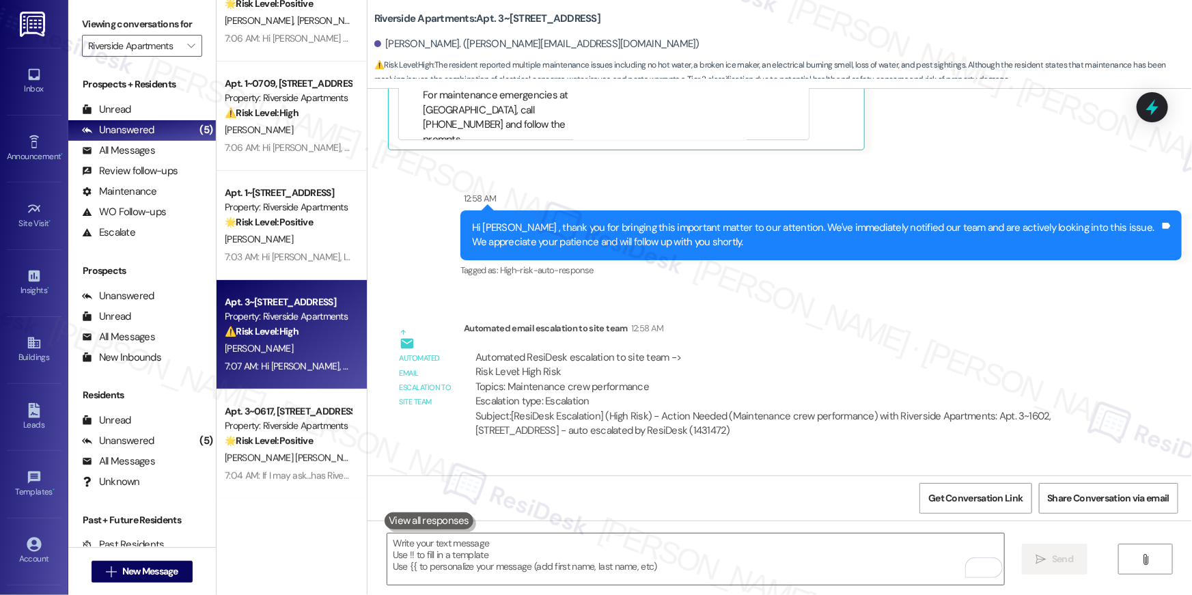
scroll to position [1864, 0]
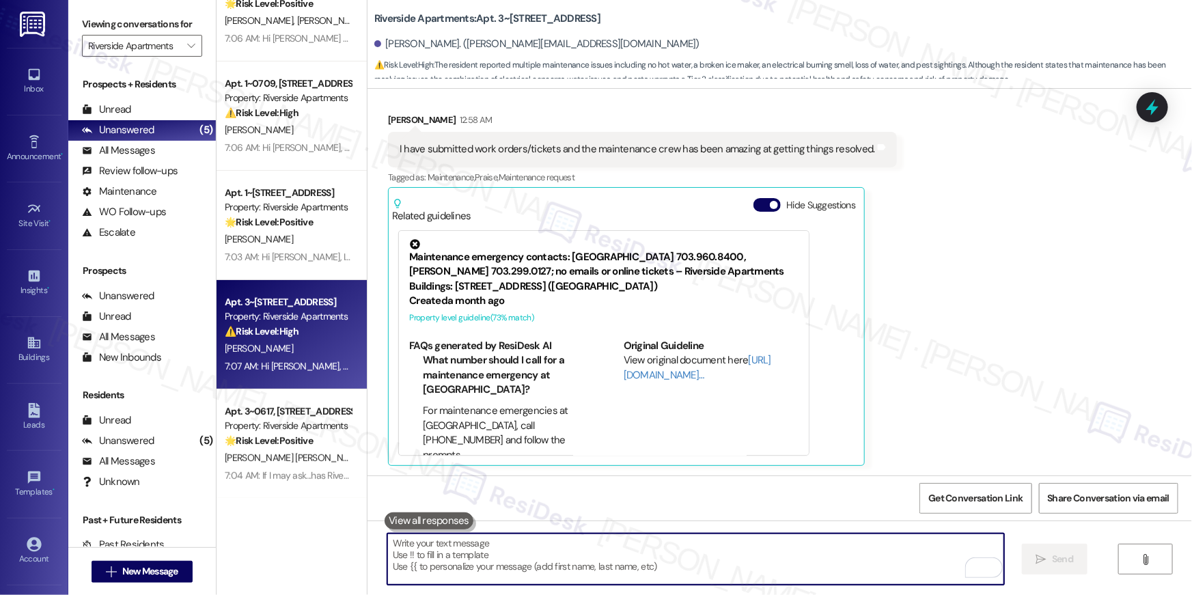
click at [790, 553] on textarea "To enrich screen reader interactions, please activate Accessibility in Grammarl…" at bounding box center [695, 559] width 617 height 51
paste textarea "In the meantime, if there's anything else I can assist you with, let me know."
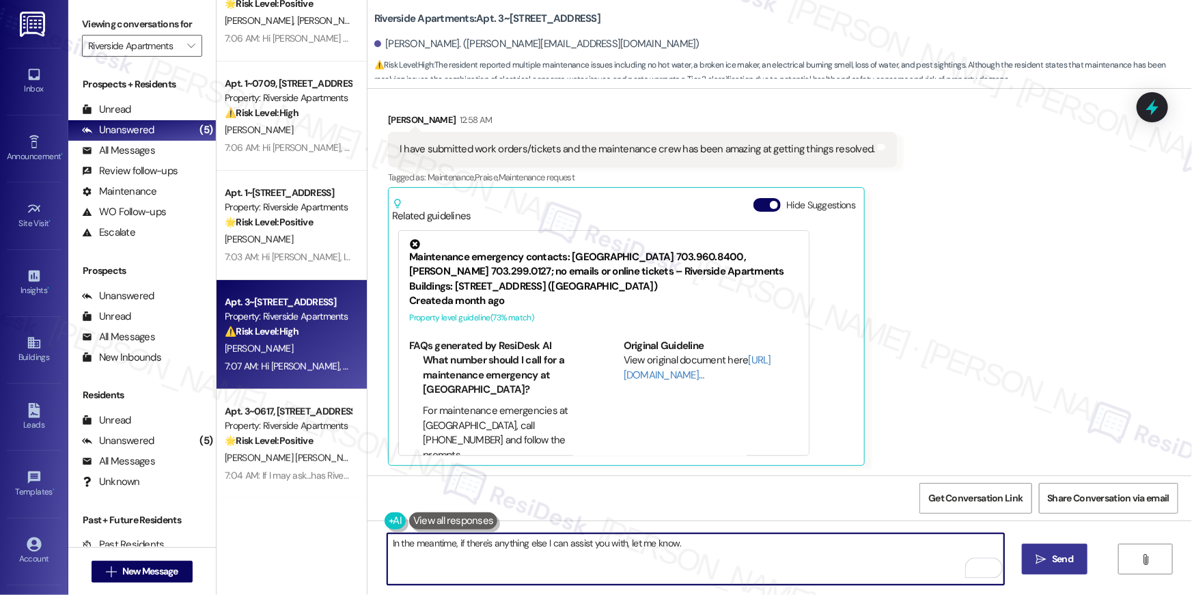
type textarea "In the meantime, if there's anything else I can assist you with, let me know."
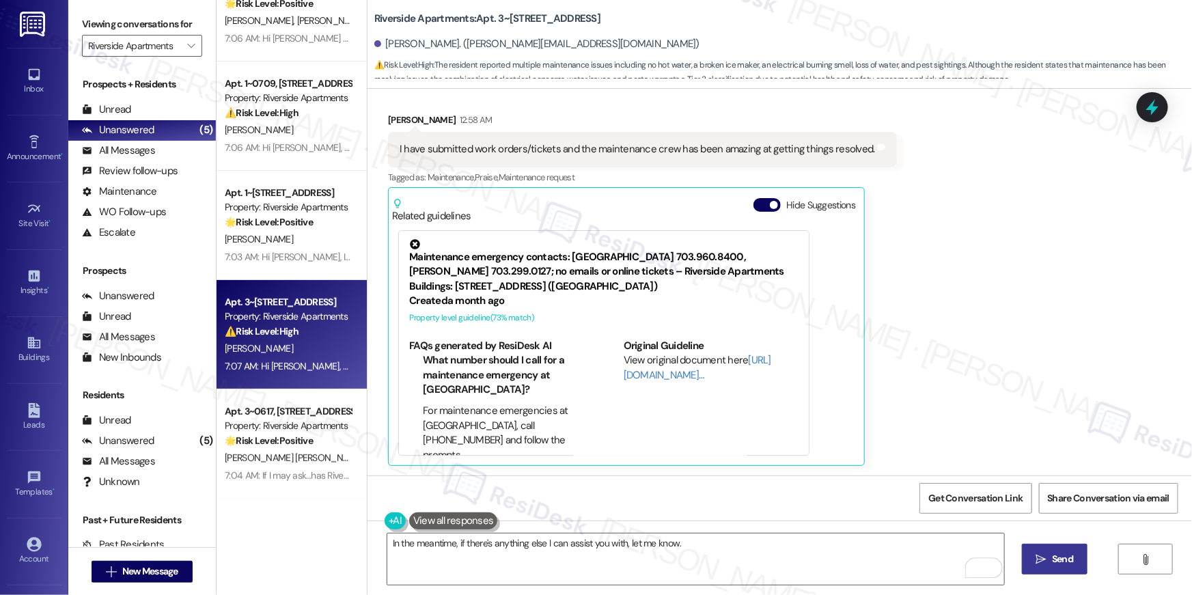
click at [1059, 561] on span "Send" at bounding box center [1062, 559] width 21 height 14
click at [159, 43] on input "Riverside Apartments" at bounding box center [134, 46] width 92 height 22
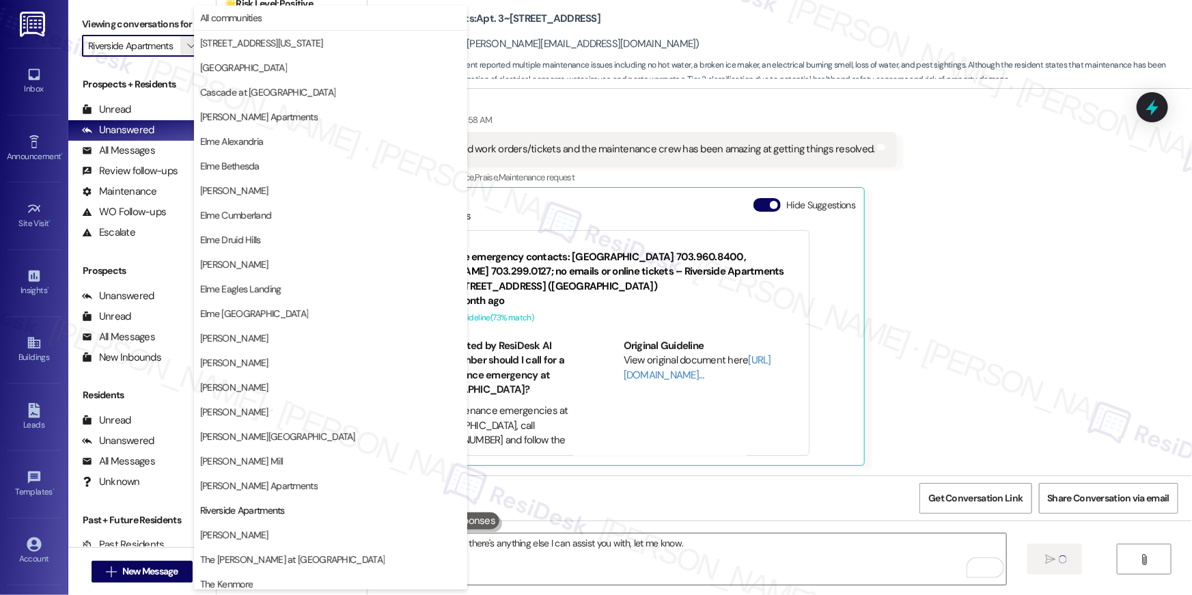
scroll to position [129, 0]
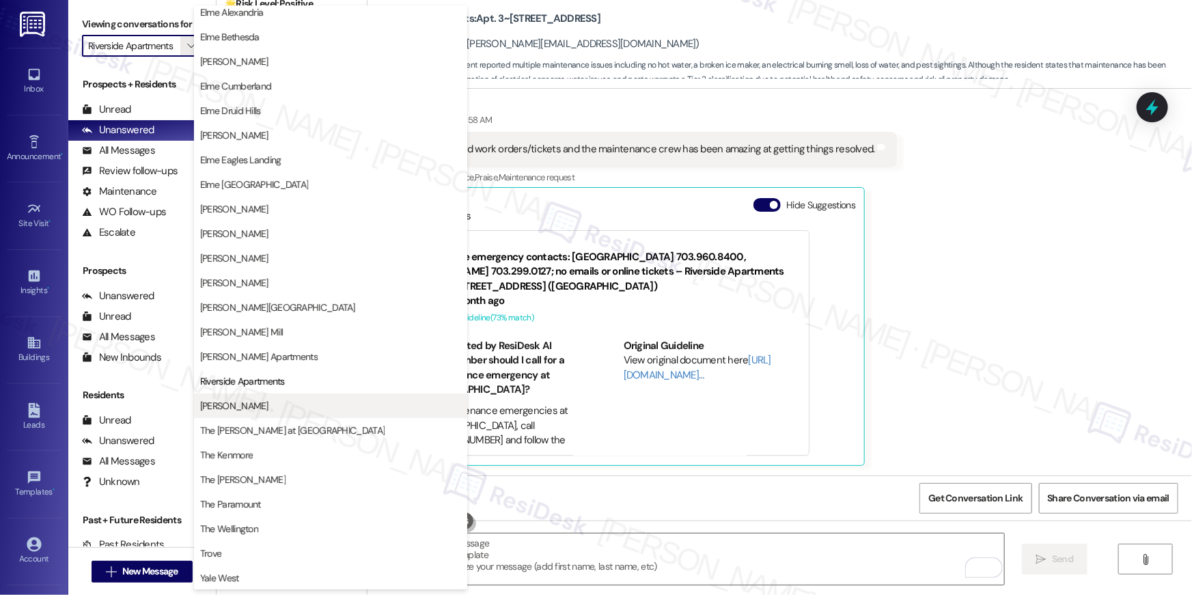
click at [299, 399] on span "[PERSON_NAME]" at bounding box center [330, 406] width 261 height 14
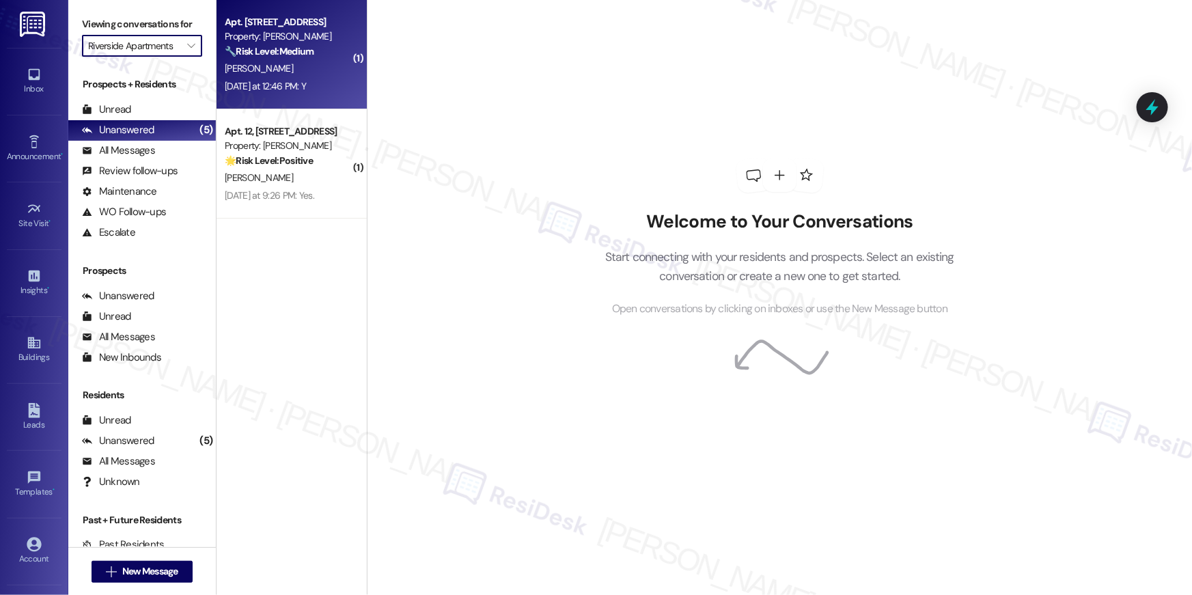
click at [292, 69] on div "[PERSON_NAME]" at bounding box center [287, 68] width 129 height 17
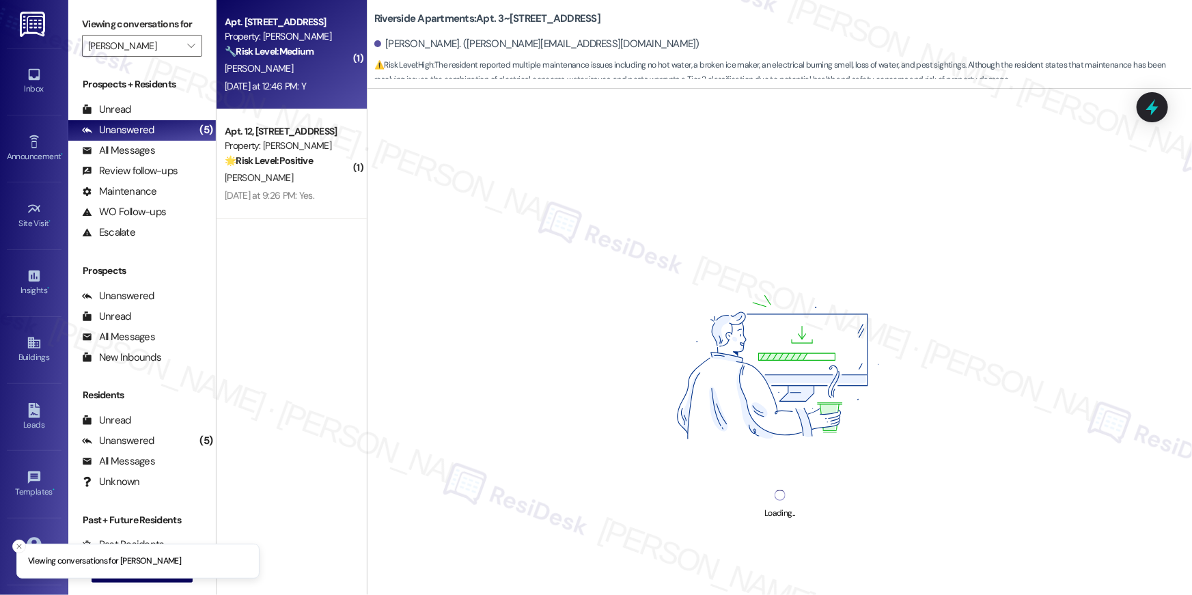
type input "[PERSON_NAME]"
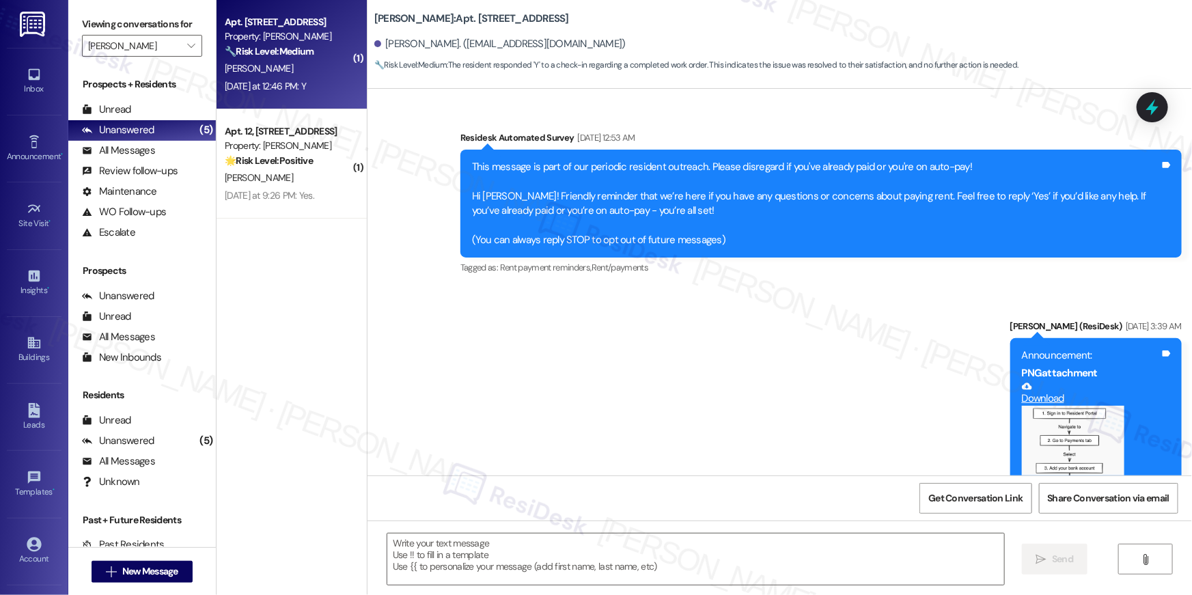
scroll to position [4596, 0]
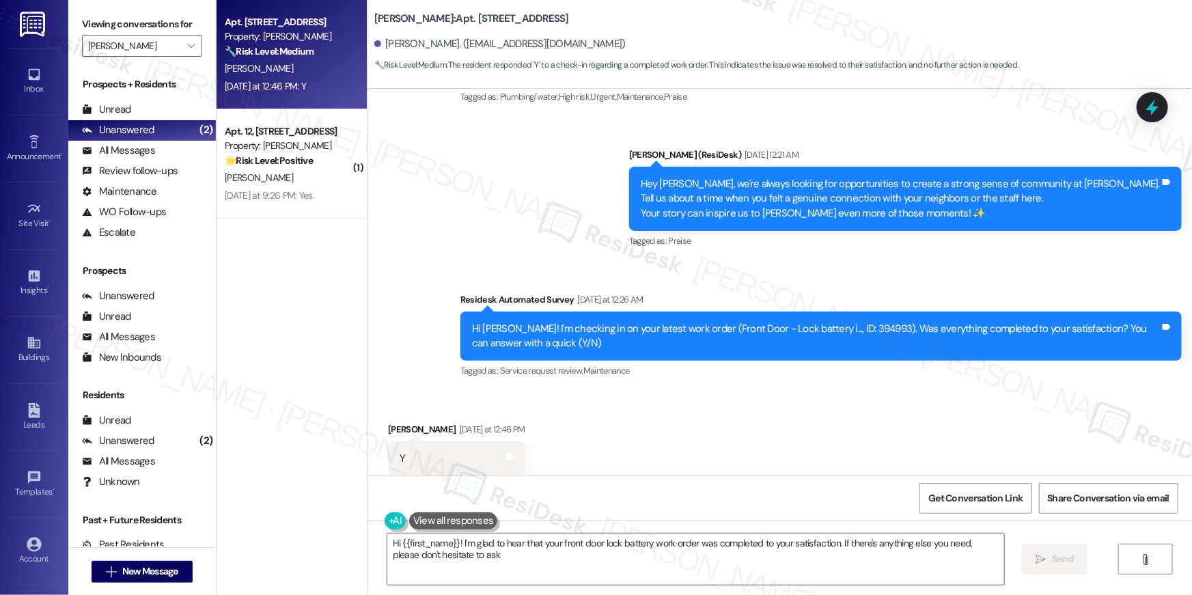
type textarea "Hi {{first_name}}! I'm glad to hear that your front door lock battery work orde…"
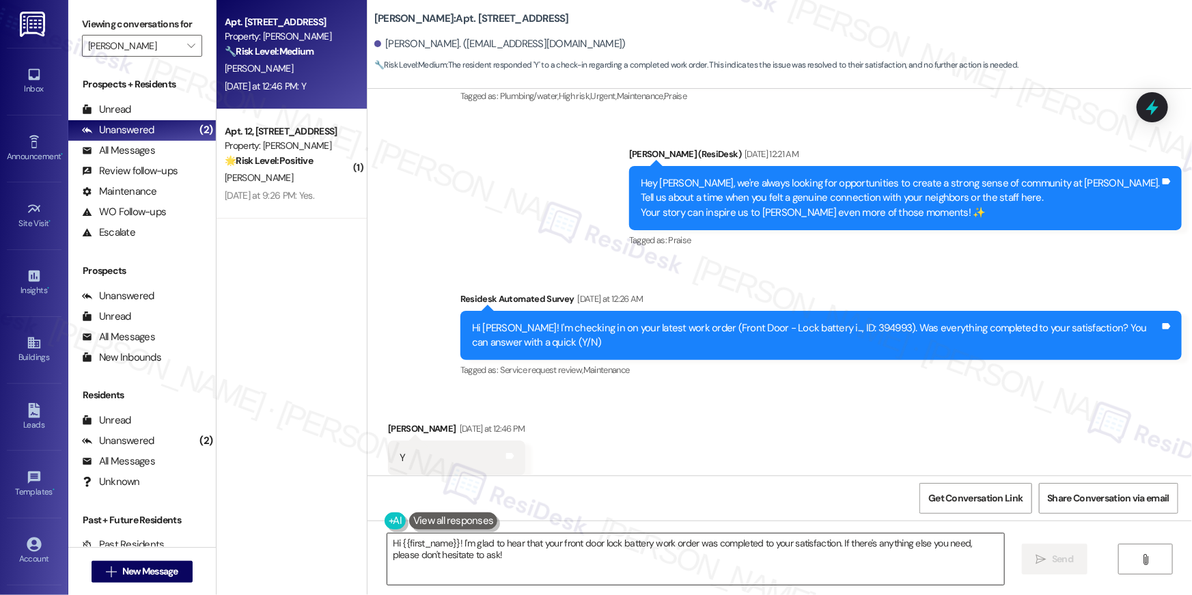
click at [893, 553] on textarea "Hi {{first_name}}! I'm glad to hear that your front door lock battery work orde…" at bounding box center [695, 559] width 617 height 51
click at [1045, 557] on icon "" at bounding box center [1041, 559] width 10 height 11
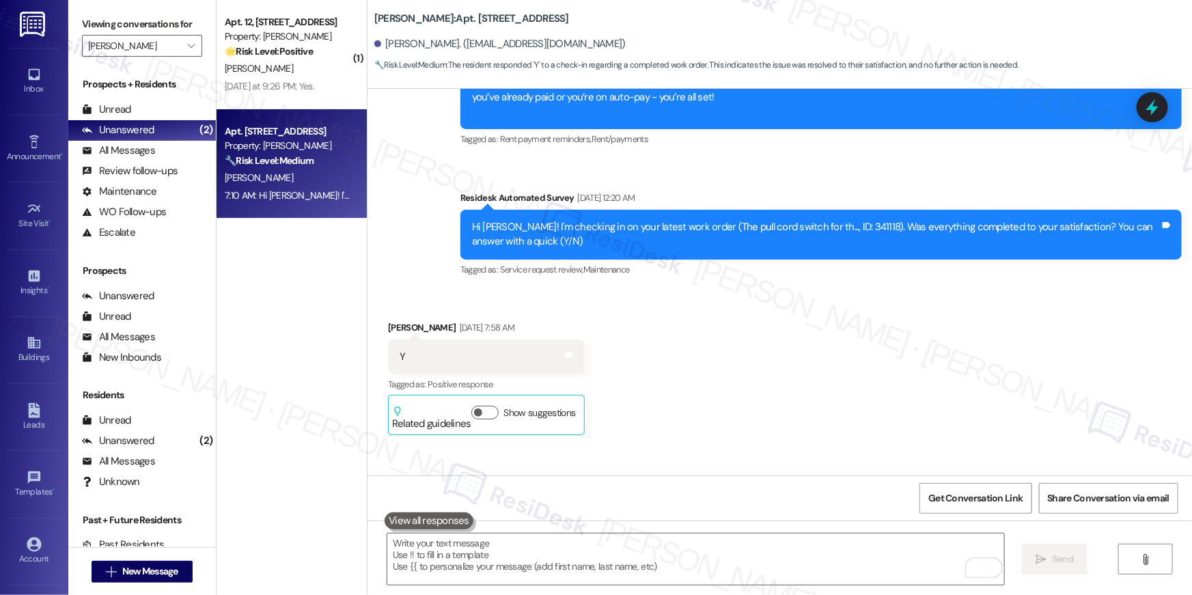
scroll to position [2785, 0]
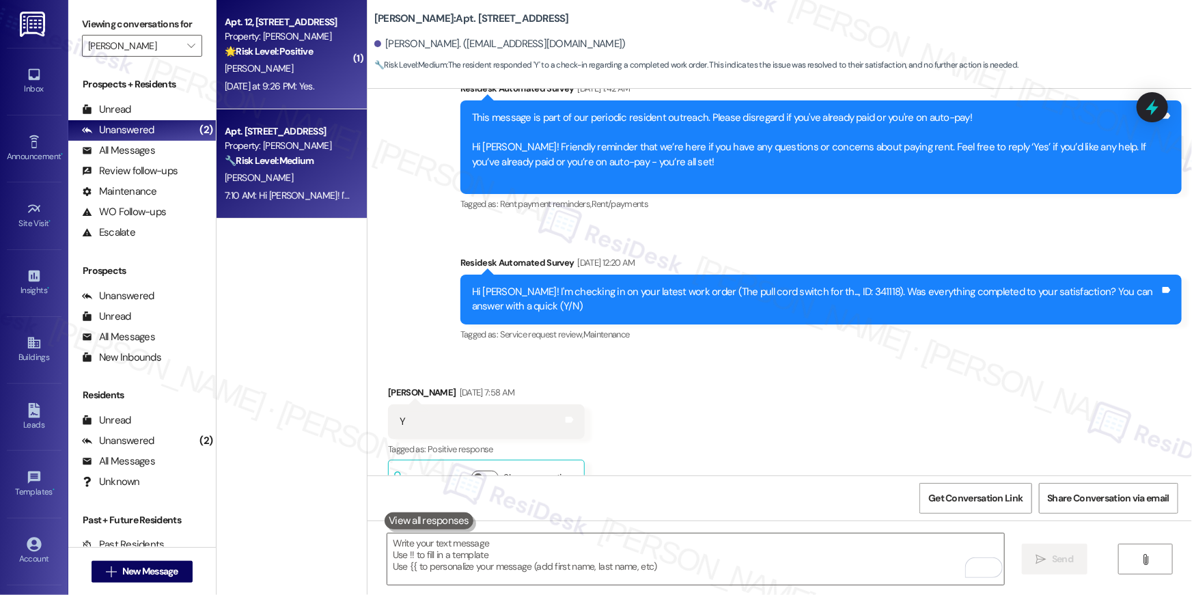
click at [289, 61] on div "G. Drakeley" at bounding box center [287, 68] width 129 height 17
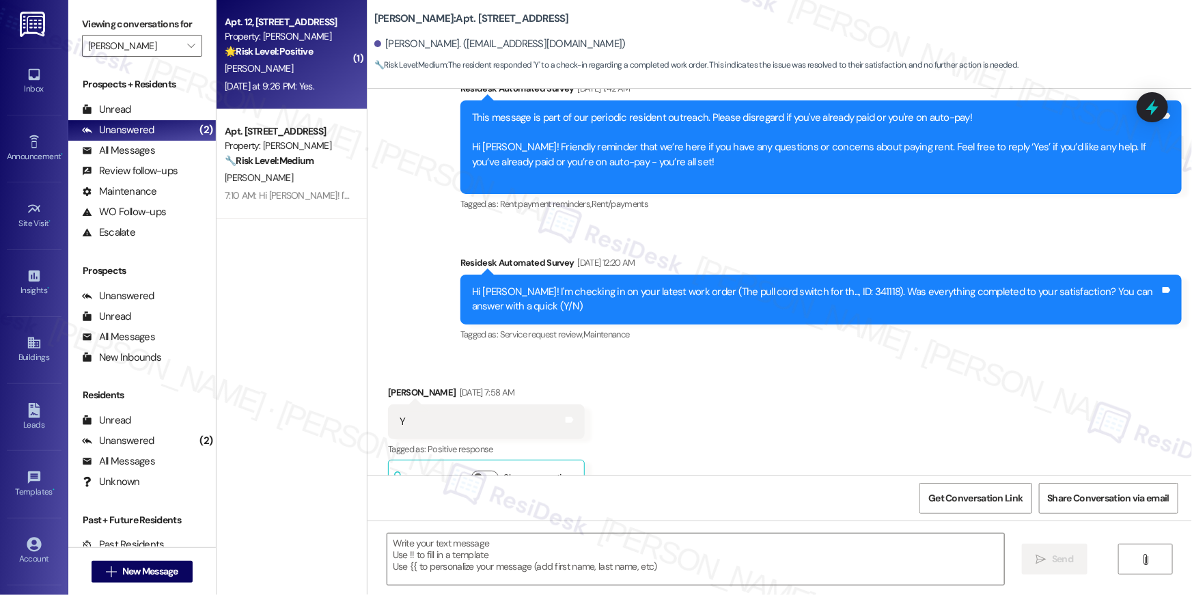
type textarea "Fetching suggested responses. Please feel free to read through the conversation…"
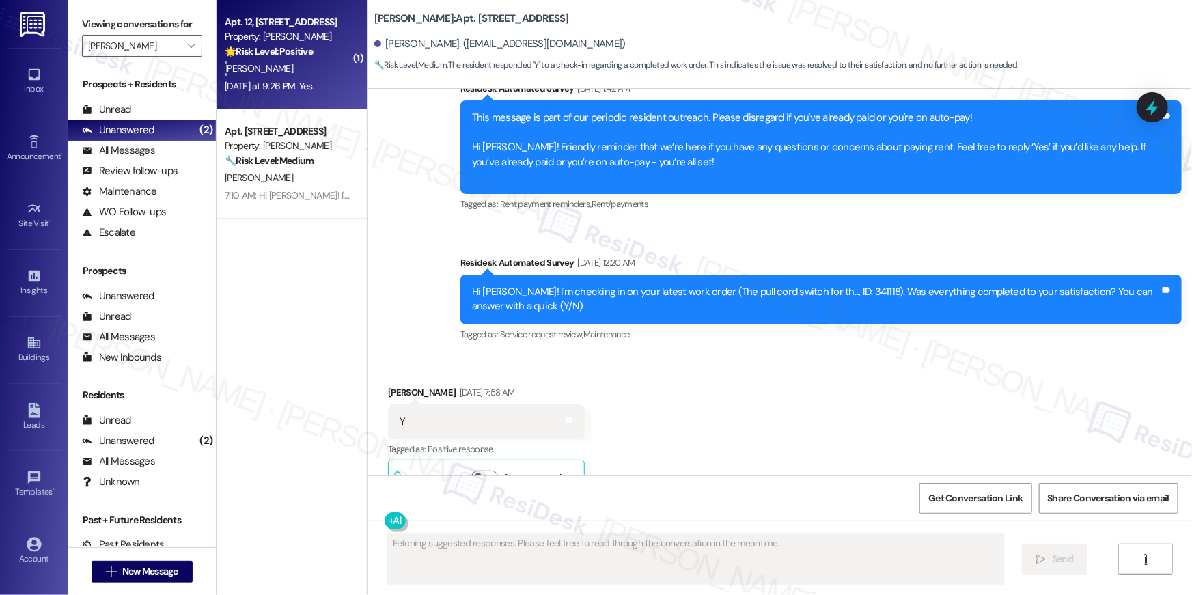
click at [289, 61] on div "G. Drakeley" at bounding box center [287, 68] width 129 height 17
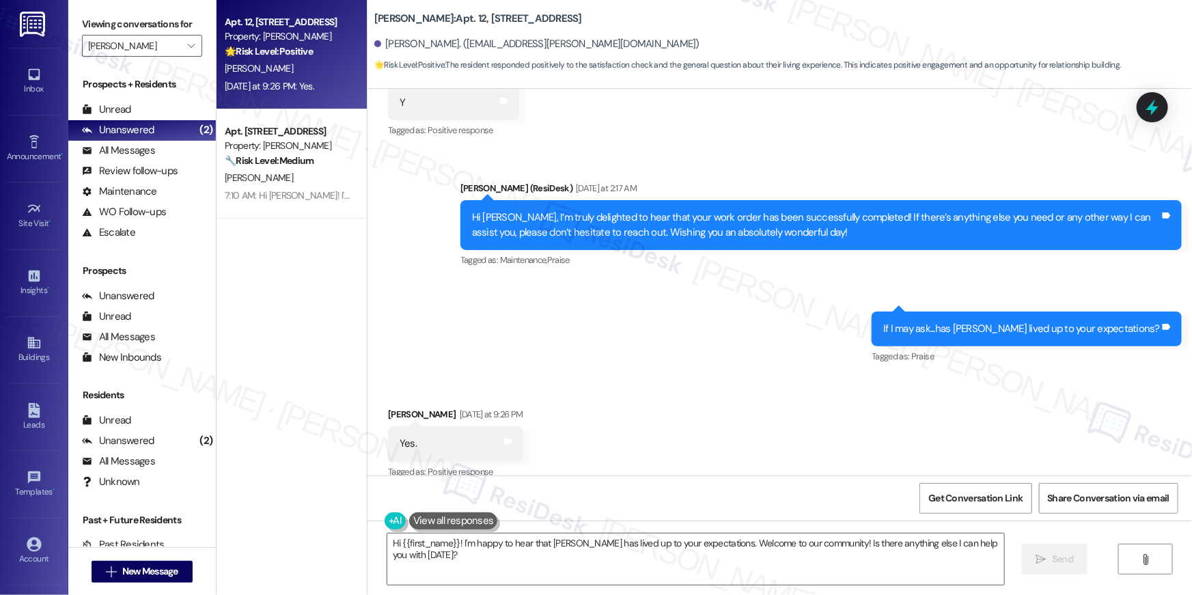
scroll to position [4643, 0]
click at [664, 303] on div "Sent via SMS Ella (ResiDesk) Yesterday at 2:17 AM Hi George, I’m truly delighte…" at bounding box center [780, 263] width 825 height 226
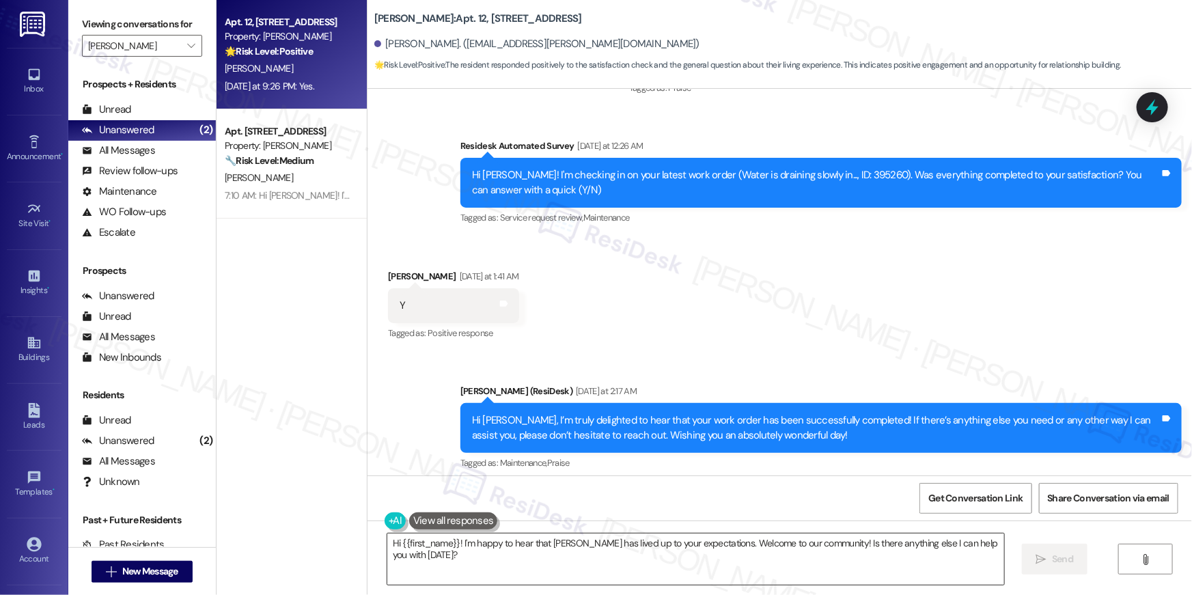
click at [887, 557] on textarea "Hi {{first_name}}! I'm happy to hear that Roosevelt Towers has lived up to your…" at bounding box center [695, 559] width 617 height 51
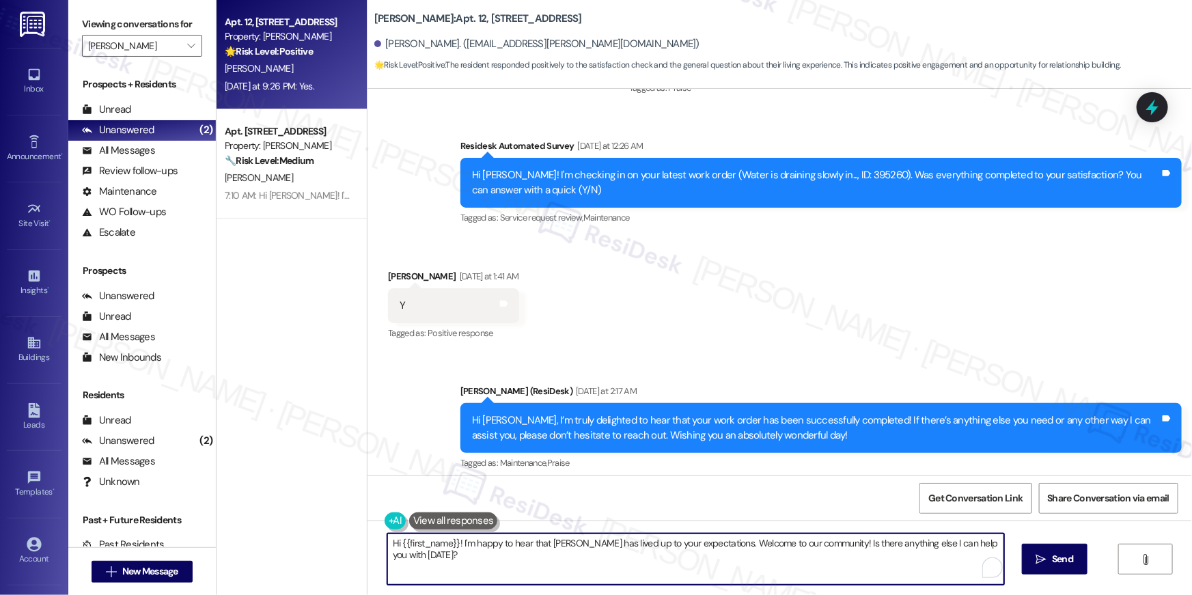
paste textarea "Thank you, {{first_name}}! I'm so glad to hear that the property has lived up t…"
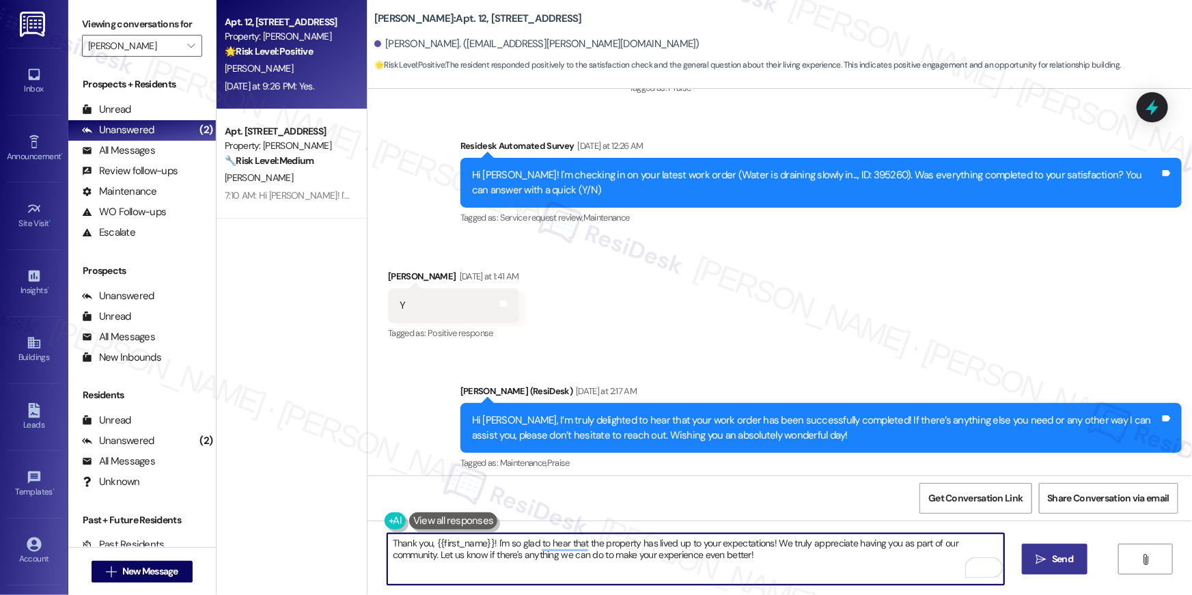
type textarea "Thank you, {{first_name}}! I'm so glad to hear that the property has lived up t…"
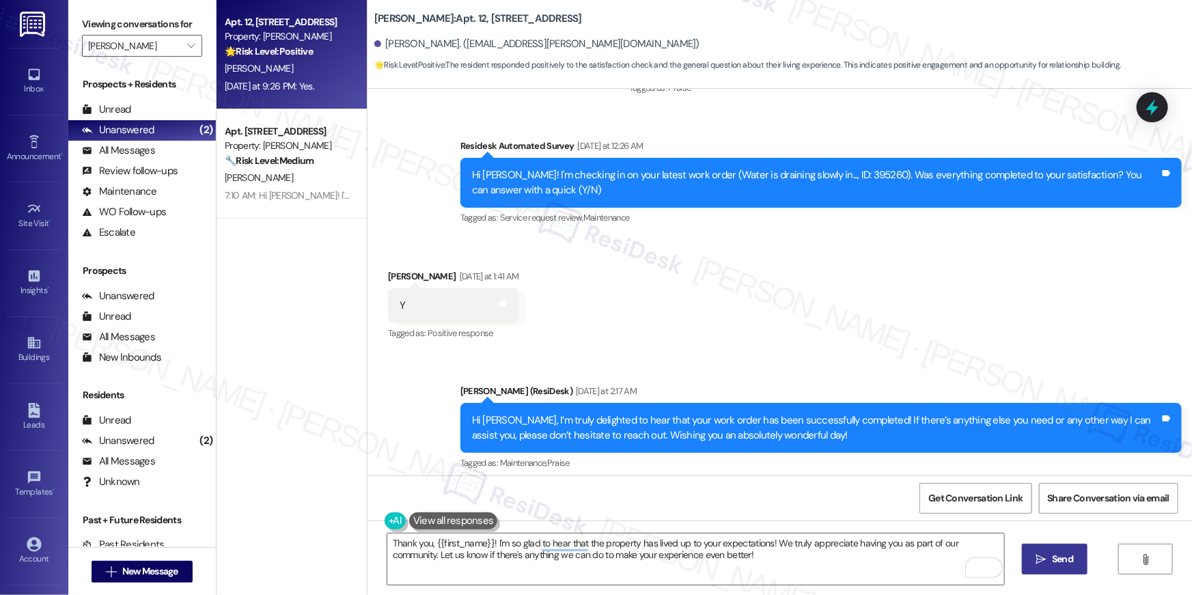
click at [1071, 563] on span "Send" at bounding box center [1062, 559] width 21 height 14
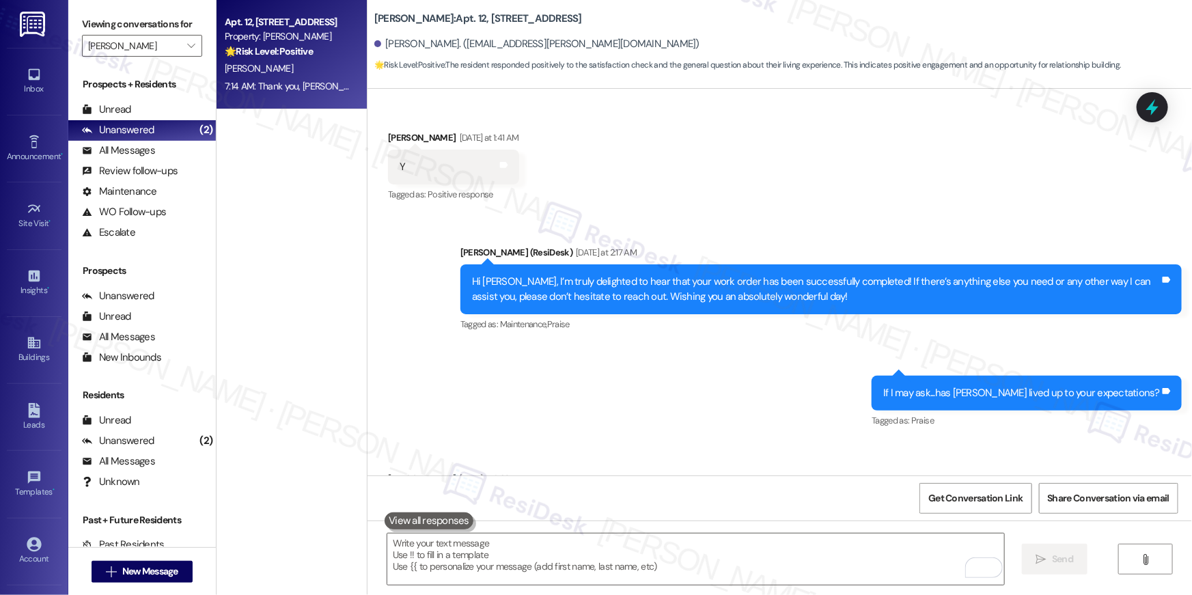
scroll to position [4642, 0]
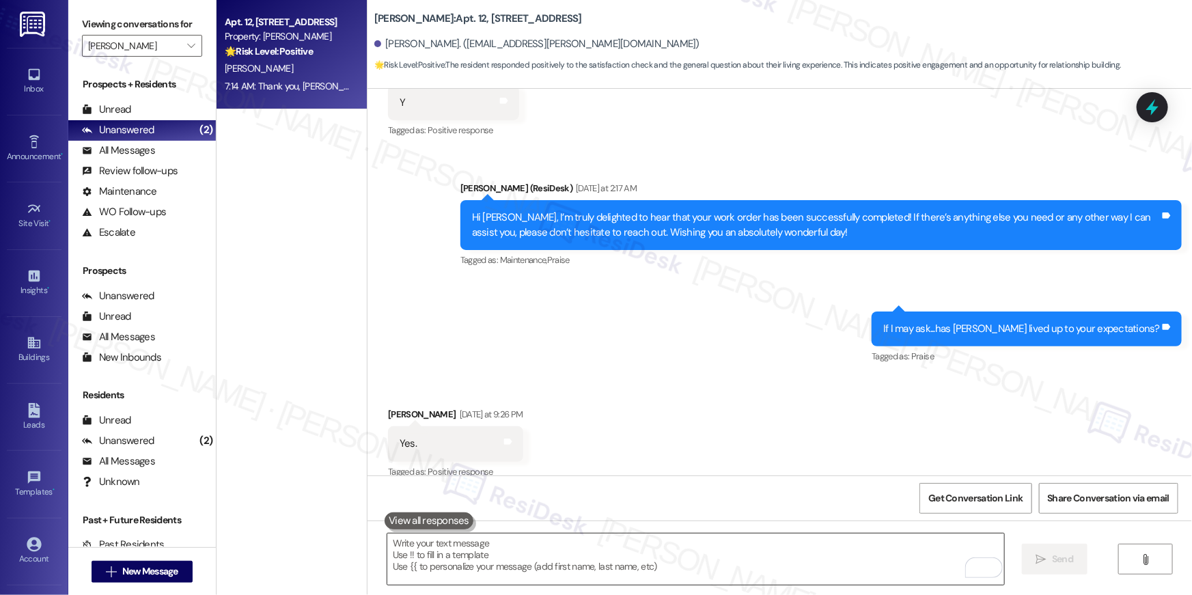
click at [857, 567] on textarea "To enrich screen reader interactions, please activate Accessibility in Grammarl…" at bounding box center [695, 559] width 617 height 51
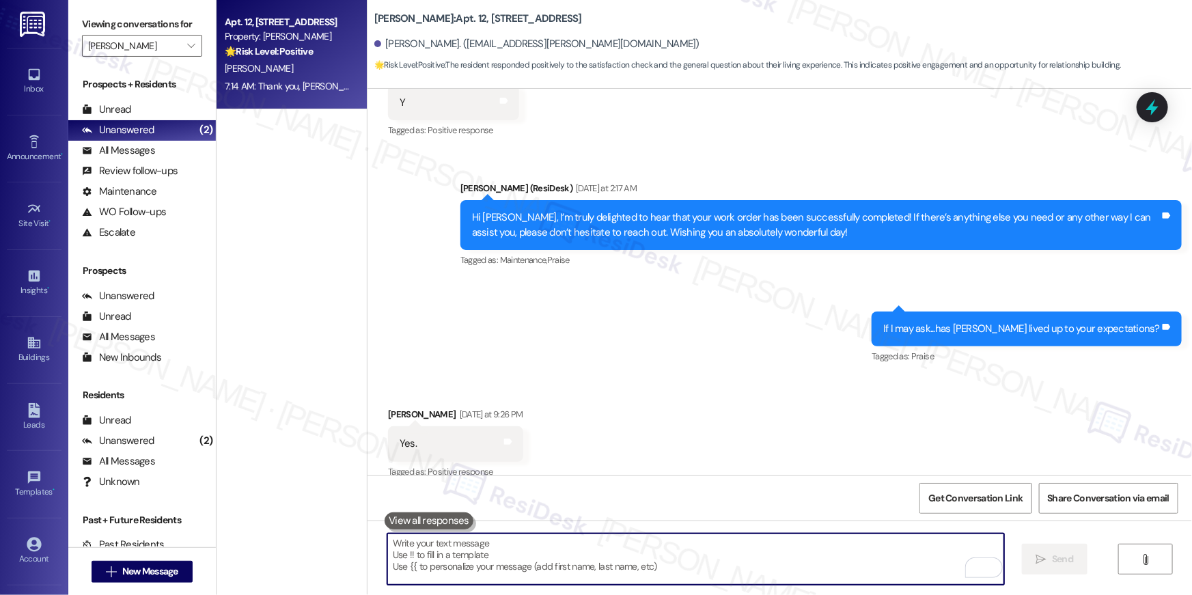
paste textarea "I hope you don’t mind me asking a quick favor—would you be willing to leave us …"
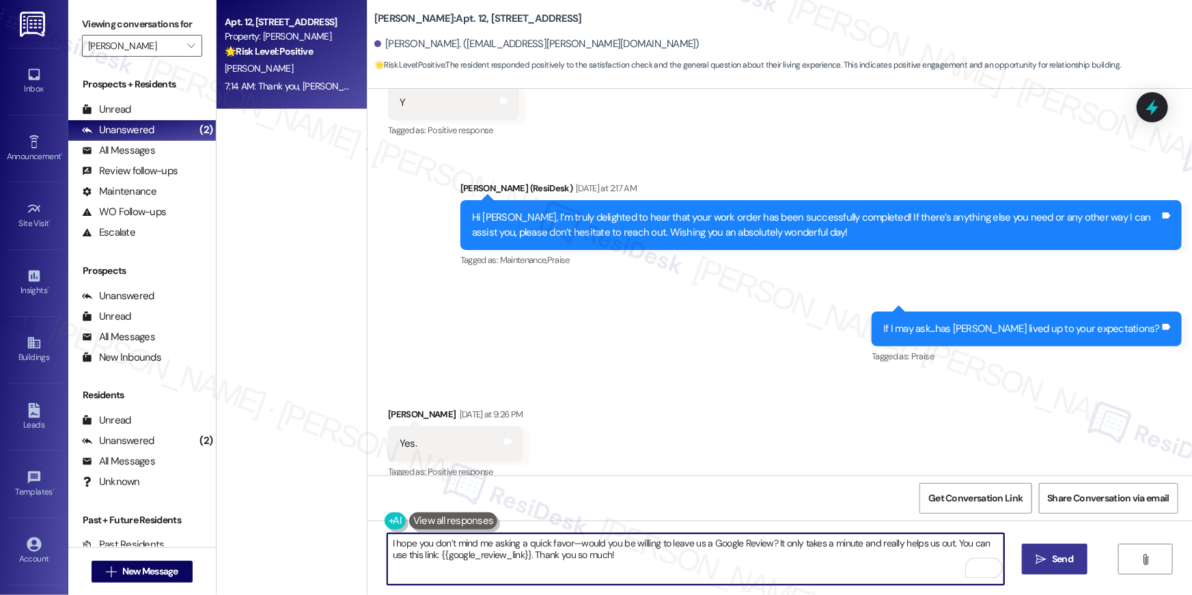
type textarea "I hope you don’t mind me asking a quick favor—would you be willing to leave us …"
click at [1046, 564] on span " Send" at bounding box center [1055, 559] width 43 height 14
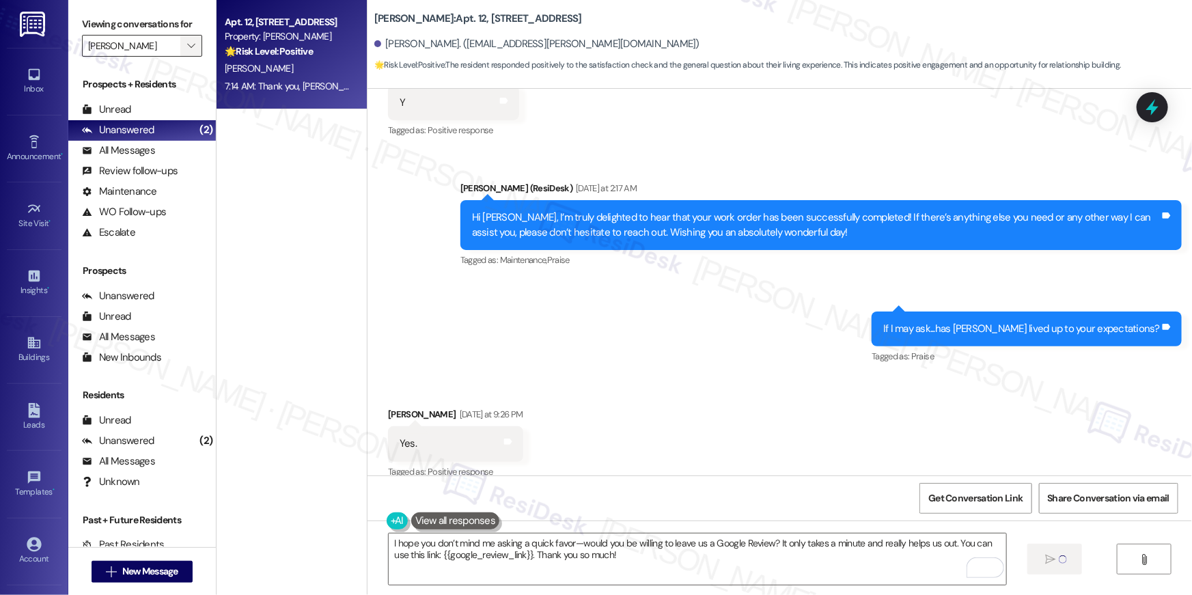
click at [185, 40] on span "" at bounding box center [190, 46] width 13 height 22
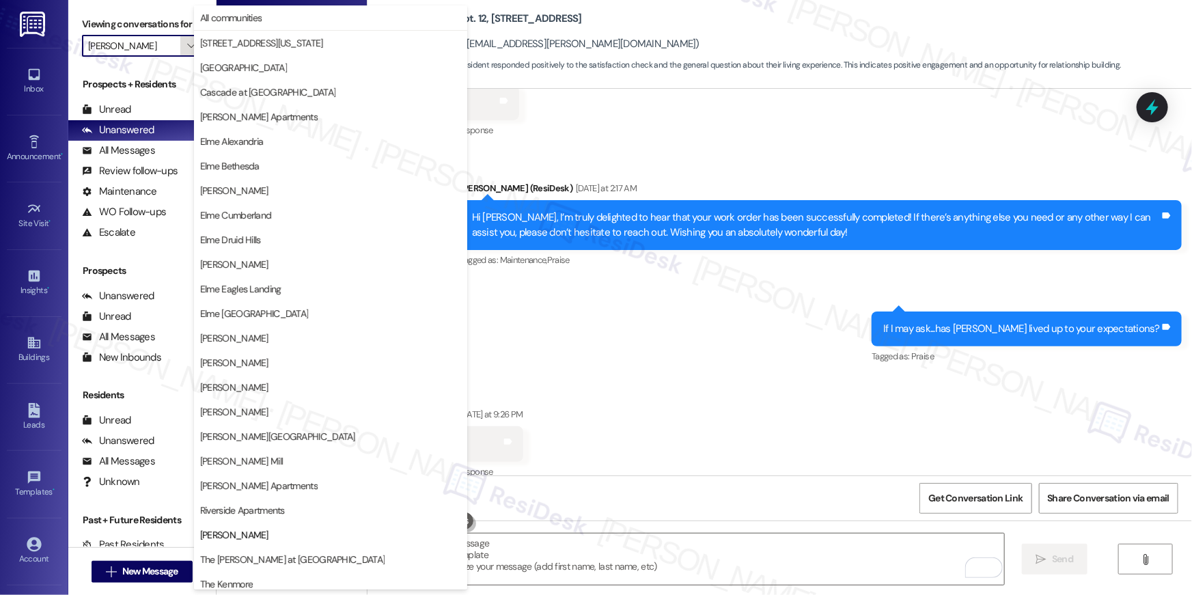
scroll to position [129, 0]
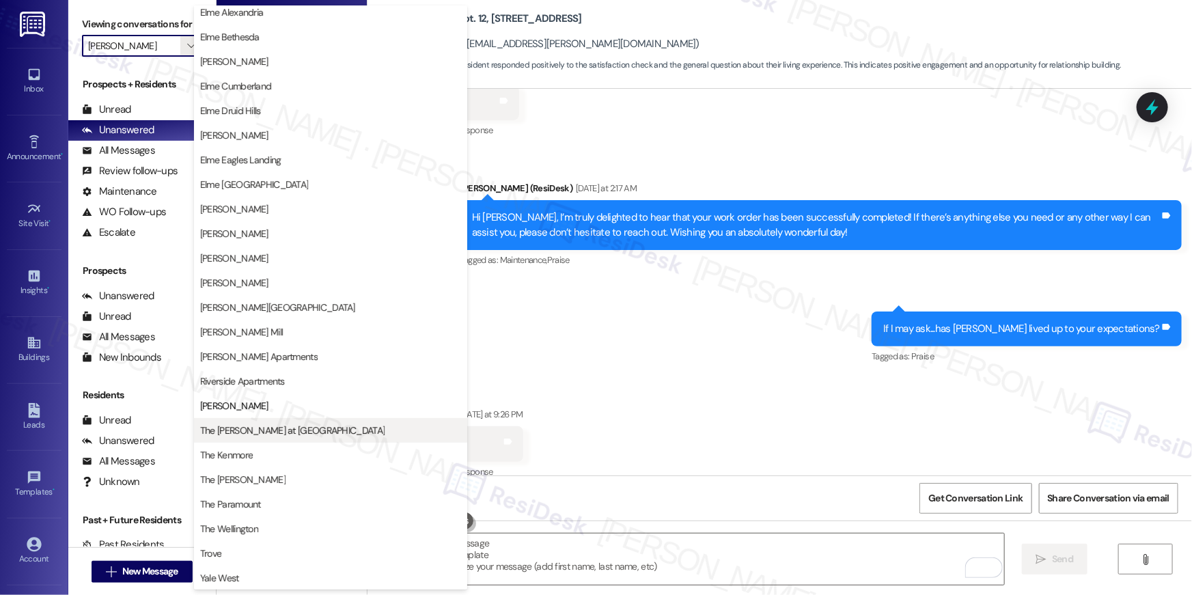
click at [258, 425] on button "The [PERSON_NAME] at [GEOGRAPHIC_DATA]" at bounding box center [330, 430] width 273 height 25
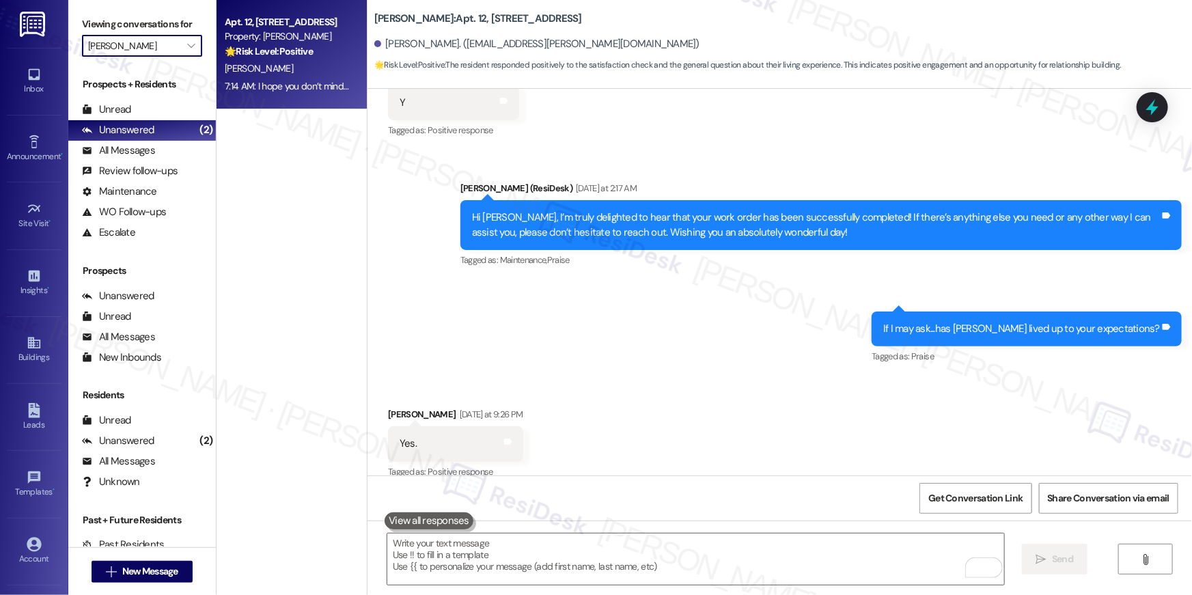
type input "The [PERSON_NAME] at [GEOGRAPHIC_DATA]"
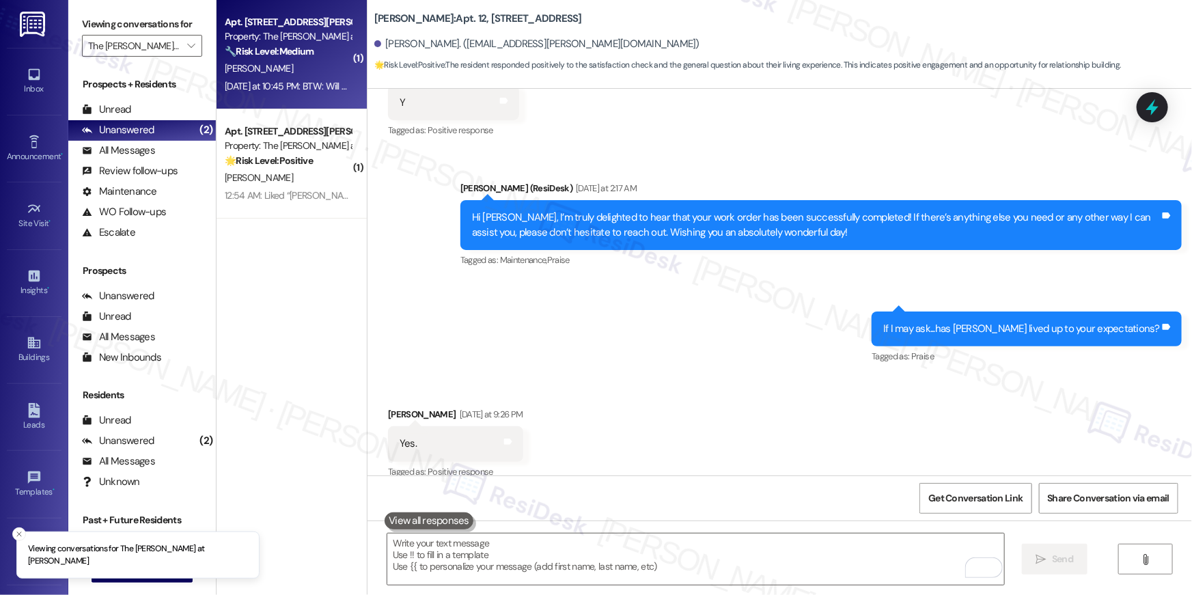
click at [281, 101] on div "Apt. 208, 1350 Beverly Road Property: The Ashby at McLean 🔧 Risk Level: Medium …" at bounding box center [292, 54] width 150 height 109
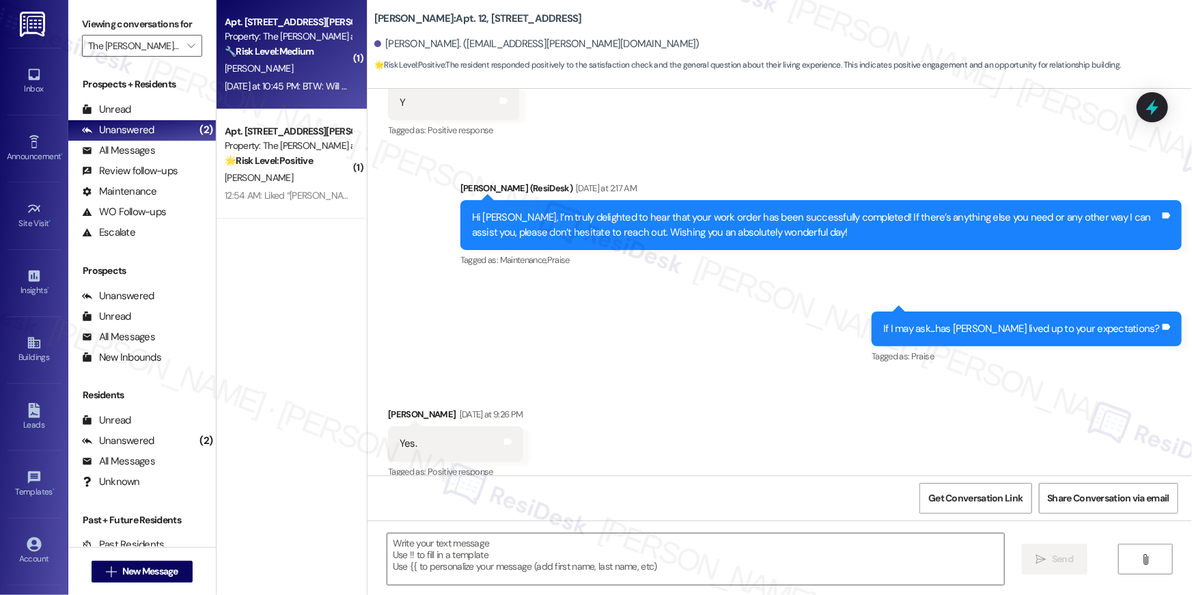
type textarea "Fetching suggested responses. Please feel free to read through the conversation…"
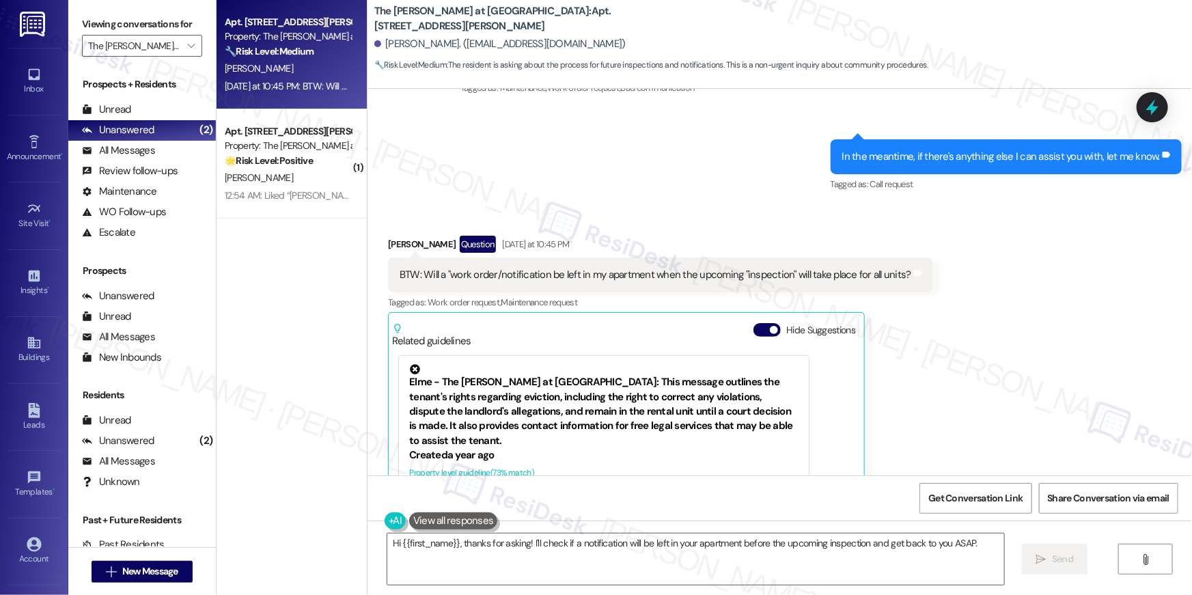
scroll to position [10802, 0]
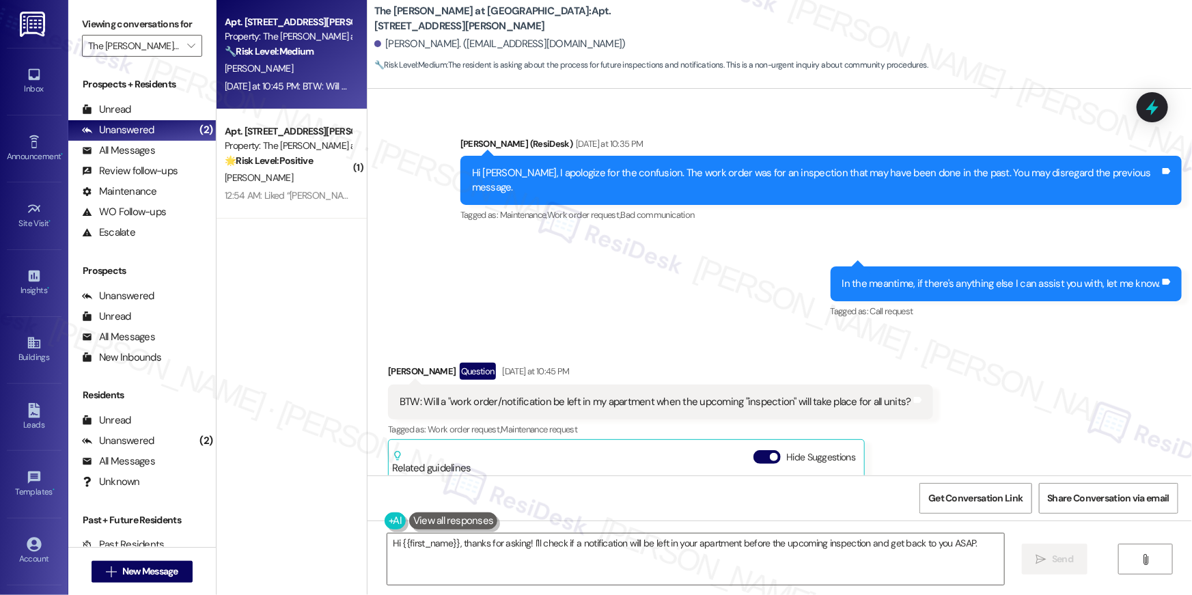
click at [636, 385] on div "BTW: Will a "work order/notification be left in my apartment when the upcoming …" at bounding box center [660, 402] width 545 height 35
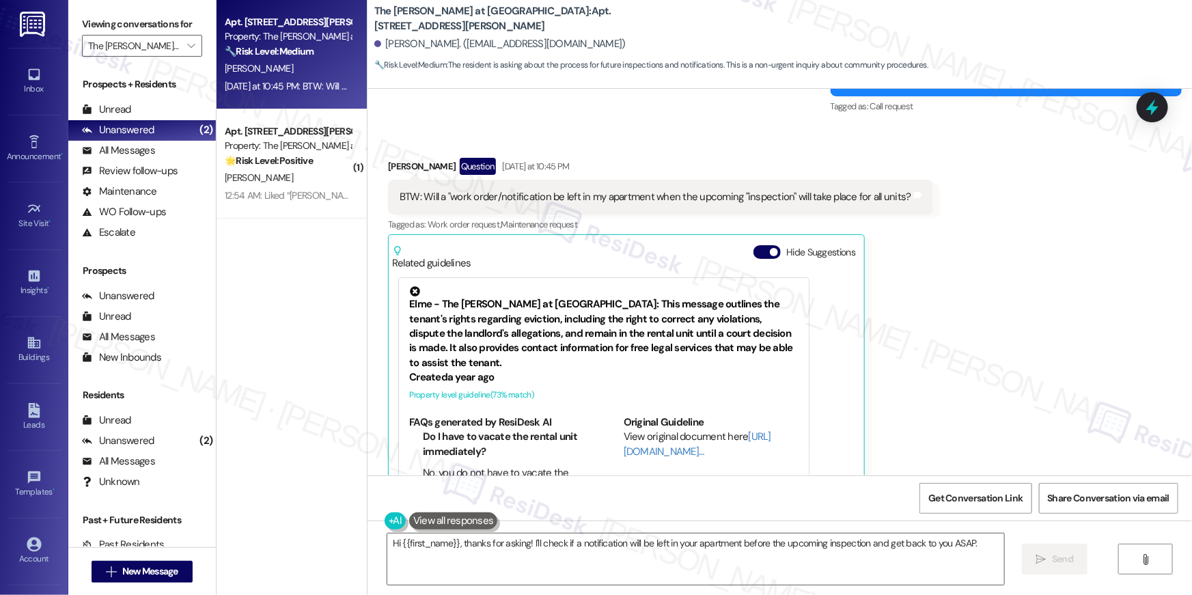
scroll to position [656, 0]
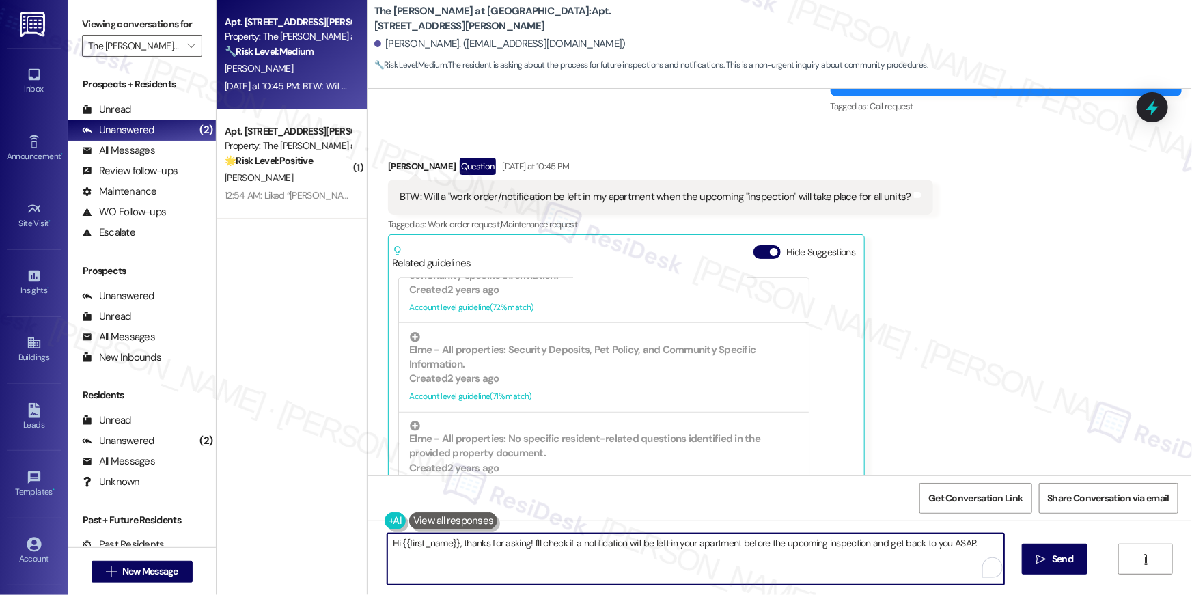
click at [540, 563] on textarea "Hi {{first_name}}, thanks for asking! I'll check if a notification will be left…" at bounding box center [695, 559] width 617 height 51
click at [605, 560] on textarea "Hi {{first_name}}, thanks for asking! I'll check if a notification will be left…" at bounding box center [695, 559] width 617 height 51
click at [822, 562] on textarea "Hi {{first_name}}, thanks for asking! I'll check if a notification will be left…" at bounding box center [695, 559] width 617 height 51
click at [950, 545] on textarea "Hi {{first_name}}, thanks for asking! I'll check if a notification will be left…" at bounding box center [695, 559] width 617 height 51
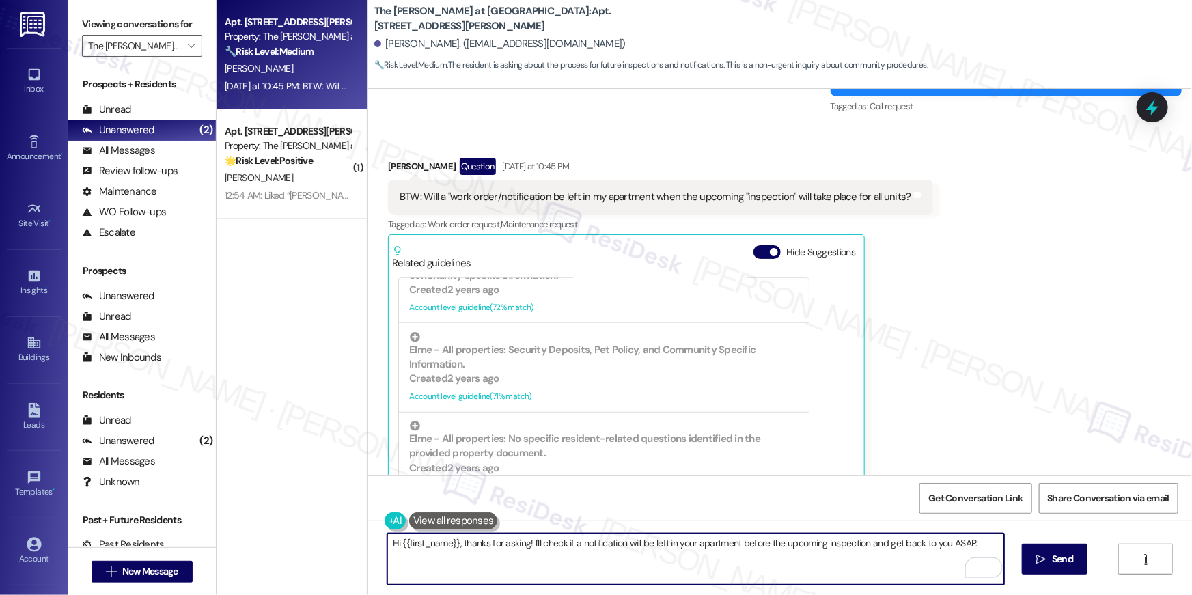
type textarea "Hi {{first_name}}, thanks for asking! I'll check if a notification will be left…"
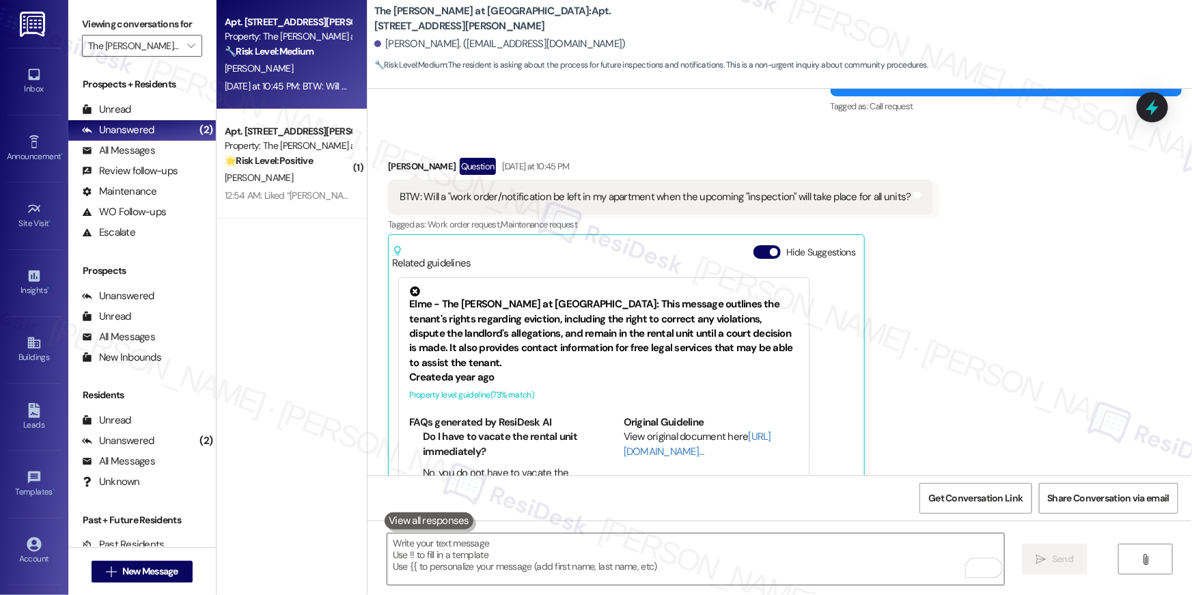
click at [299, 175] on div "D. Duke" at bounding box center [287, 177] width 129 height 17
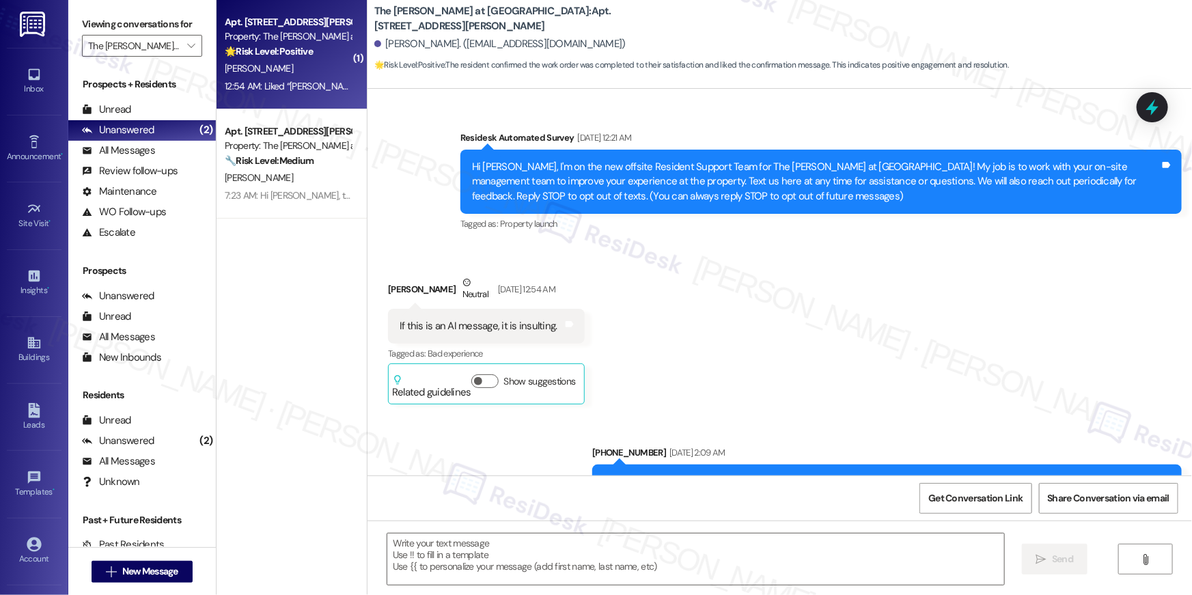
scroll to position [12017, 0]
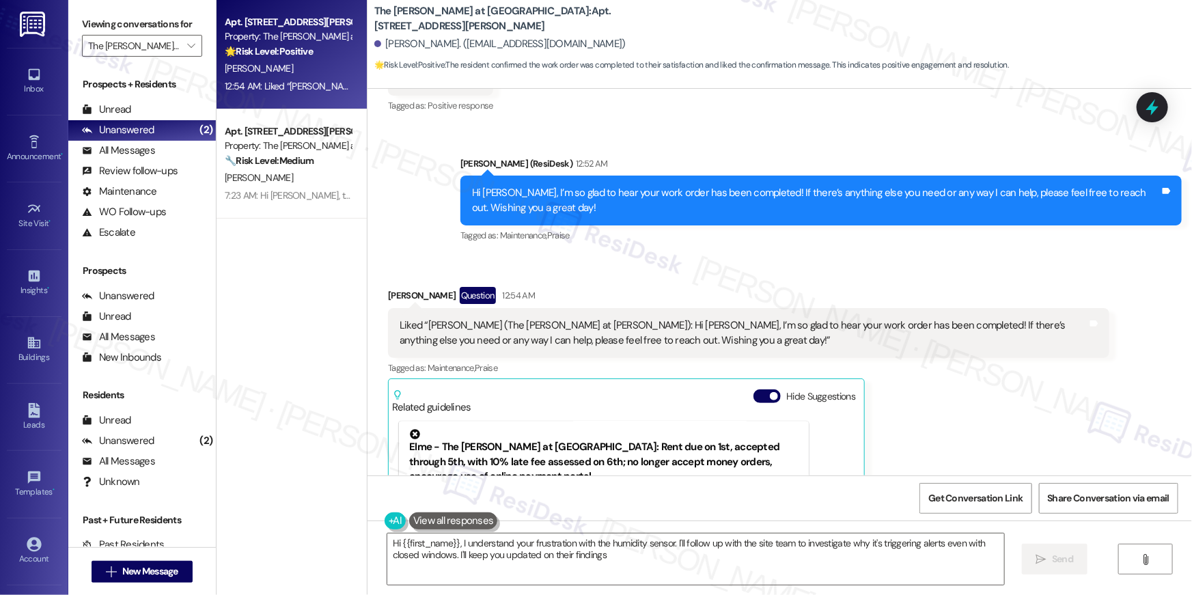
type textarea "Hi {{first_name}}, I understand your frustration with the humidity sensor. I'll…"
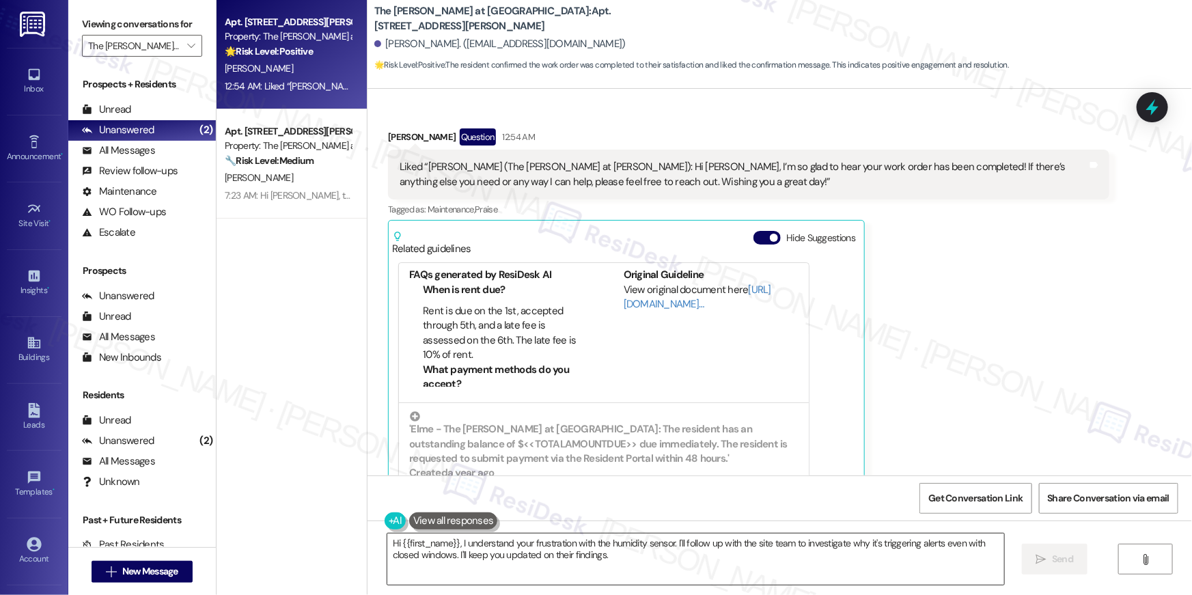
scroll to position [188, 0]
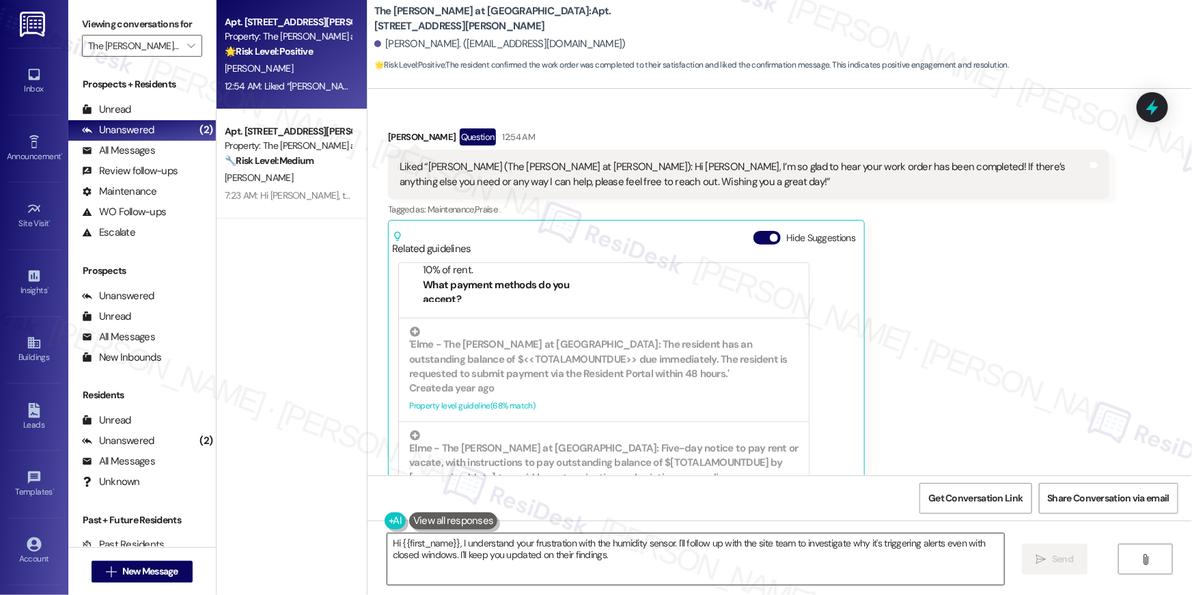
click at [710, 555] on textarea "Hi {{first_name}}, I understand your frustration with the humidity sensor. I'll…" at bounding box center [695, 559] width 617 height 51
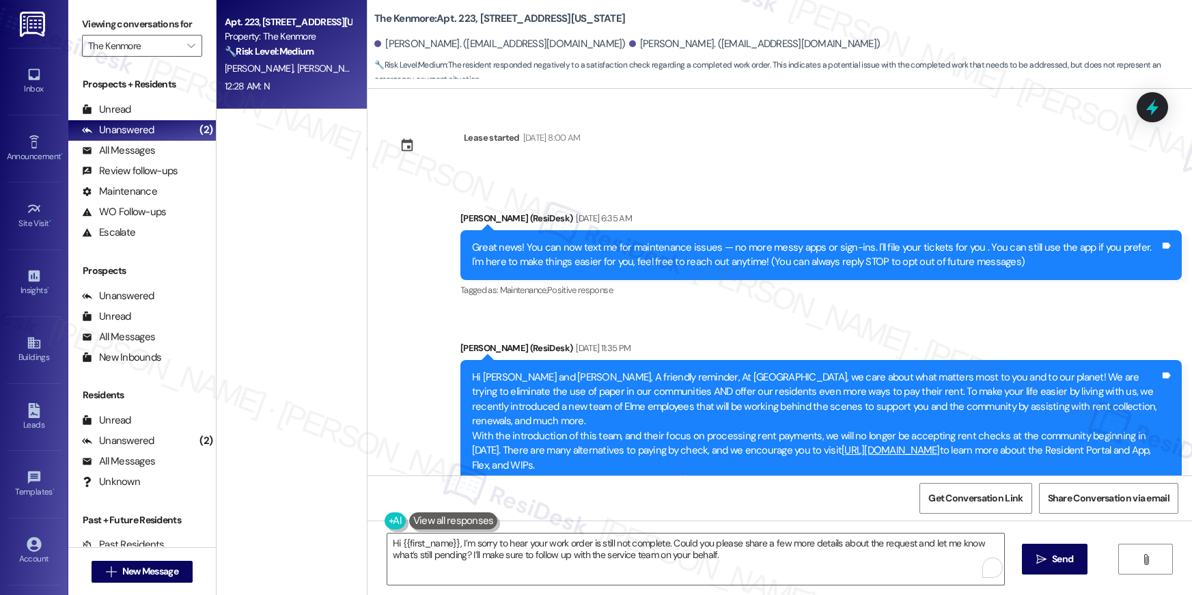
click at [1047, 569] on button " Send" at bounding box center [1055, 559] width 66 height 31
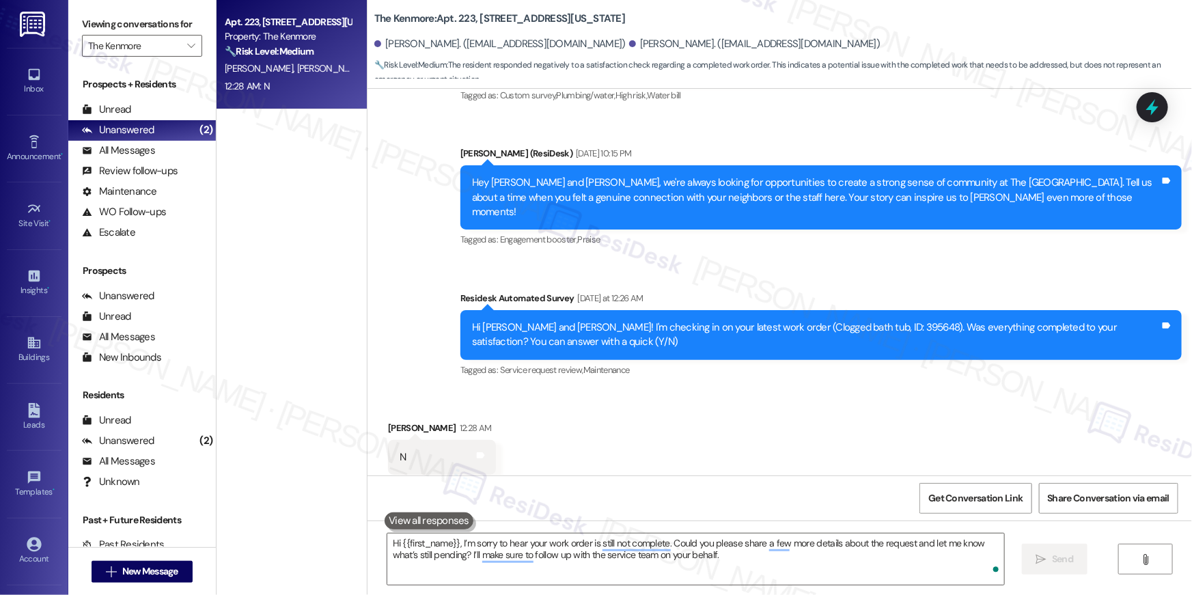
scroll to position [4044, 0]
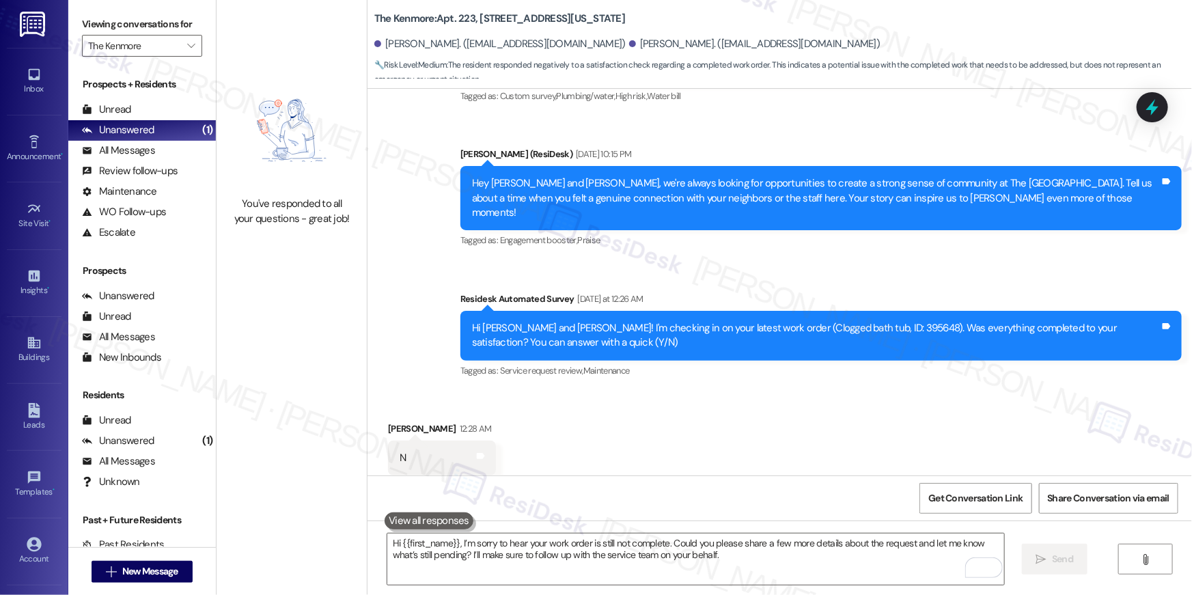
click at [672, 470] on div "Received via SMS [PERSON_NAME] 12:28 AM N Tags and notes Tagged as: Negative re…" at bounding box center [780, 448] width 825 height 115
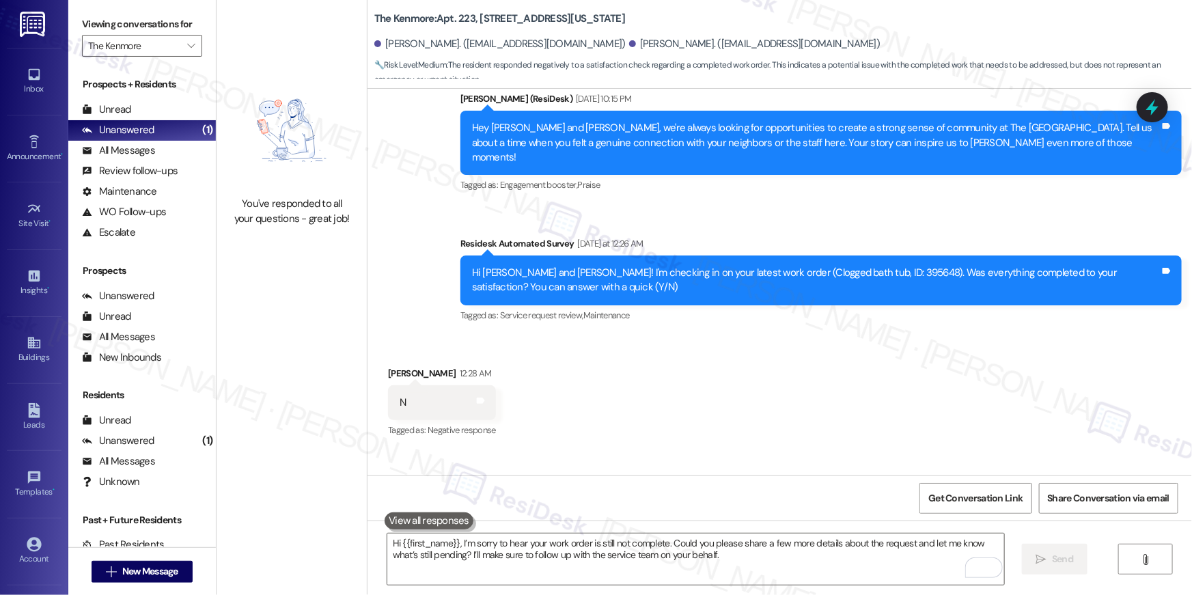
scroll to position [4154, 0]
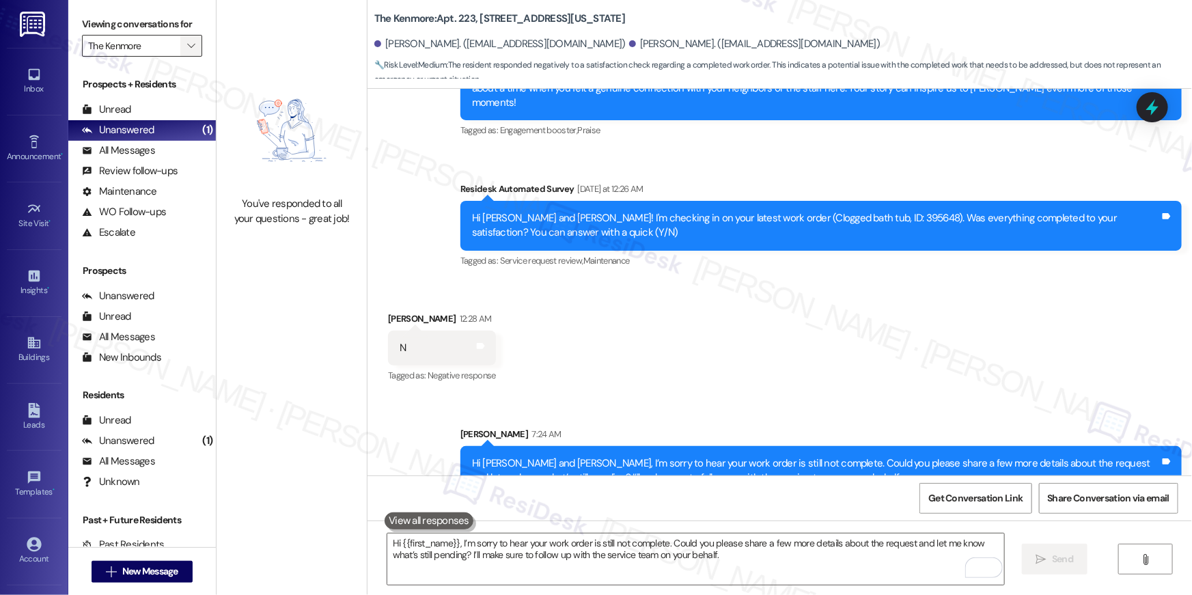
click at [184, 35] on span "" at bounding box center [190, 46] width 13 height 22
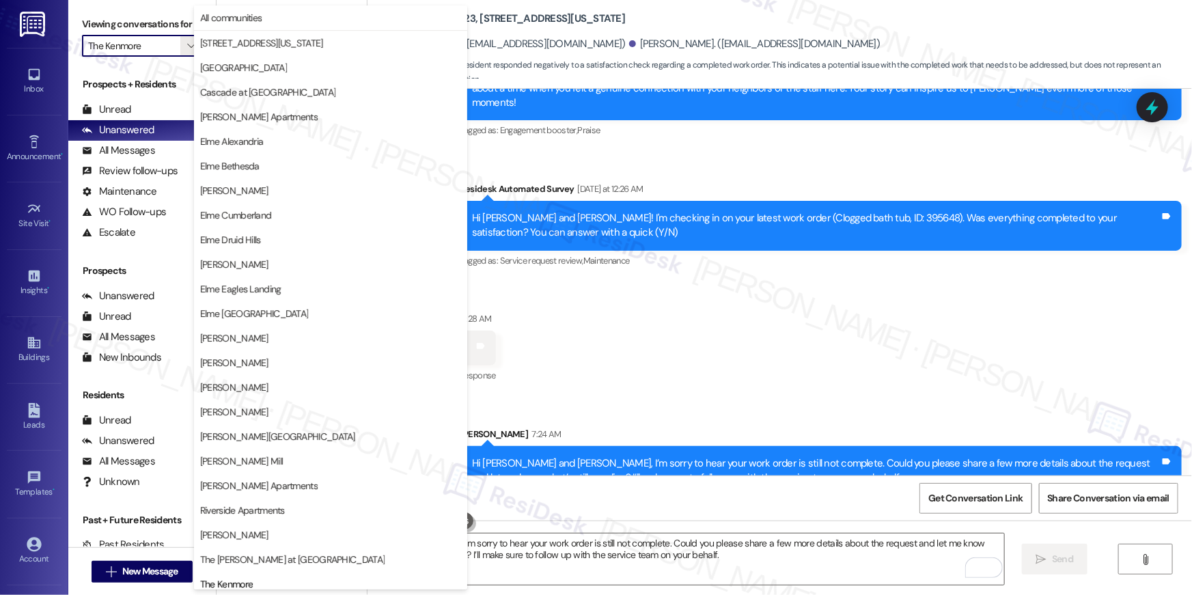
scroll to position [129, 0]
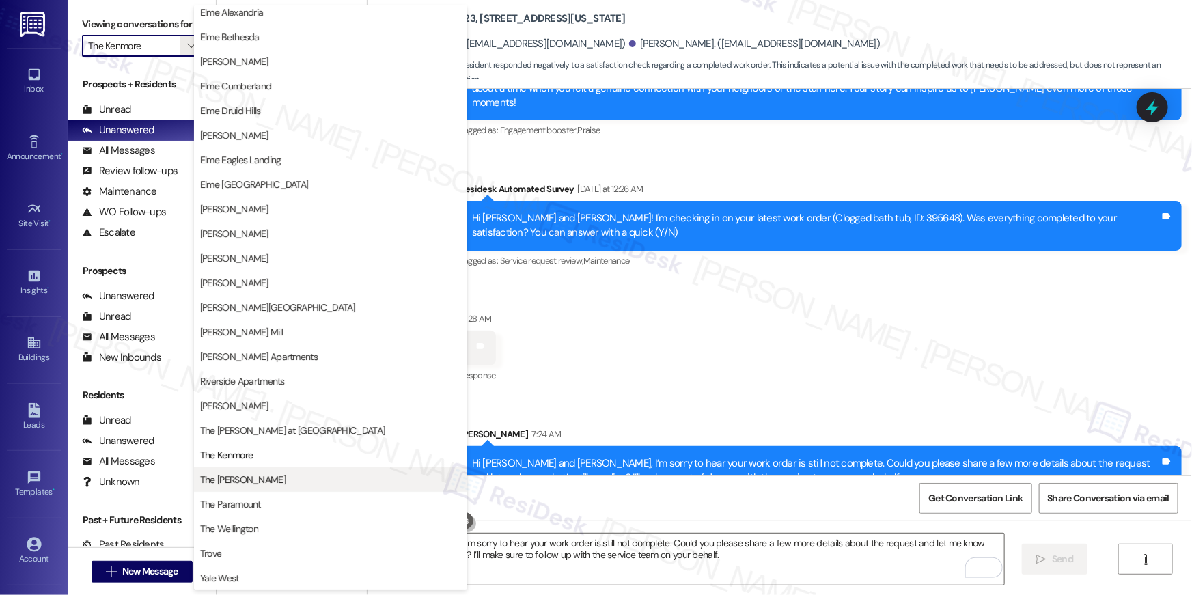
click at [255, 468] on button "The [PERSON_NAME]" at bounding box center [330, 479] width 273 height 25
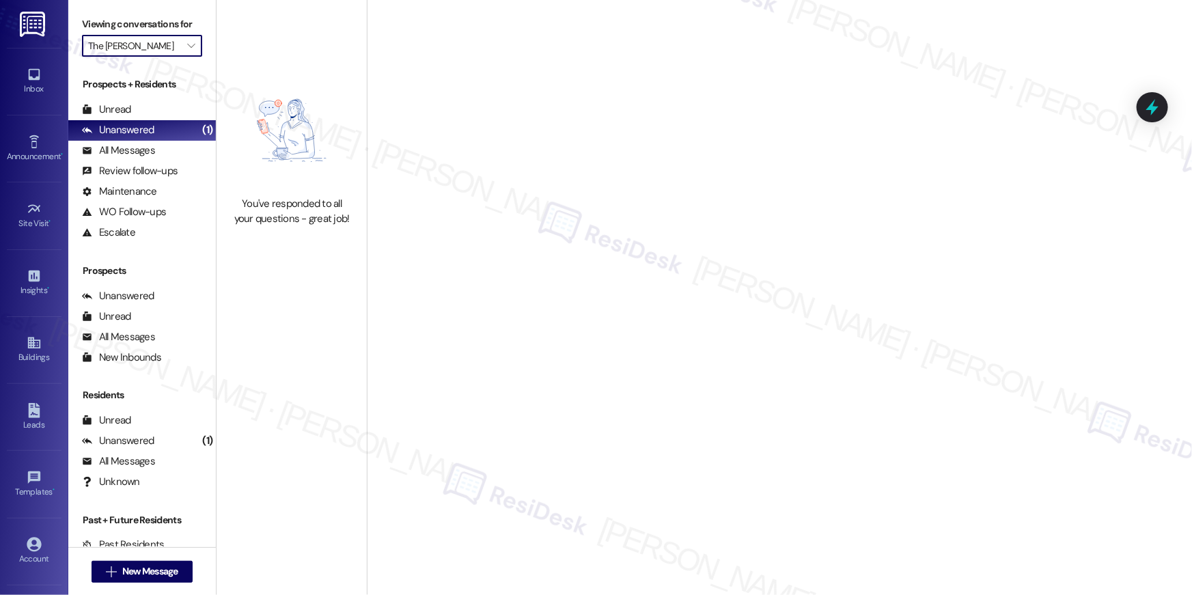
type input "The [PERSON_NAME]"
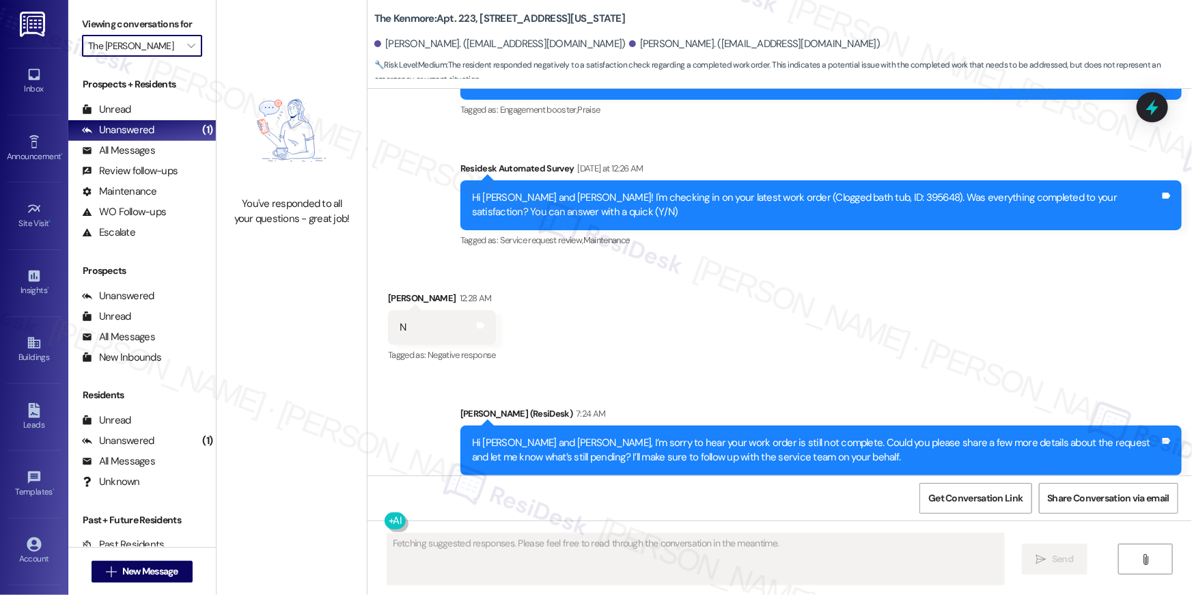
scroll to position [4044, 0]
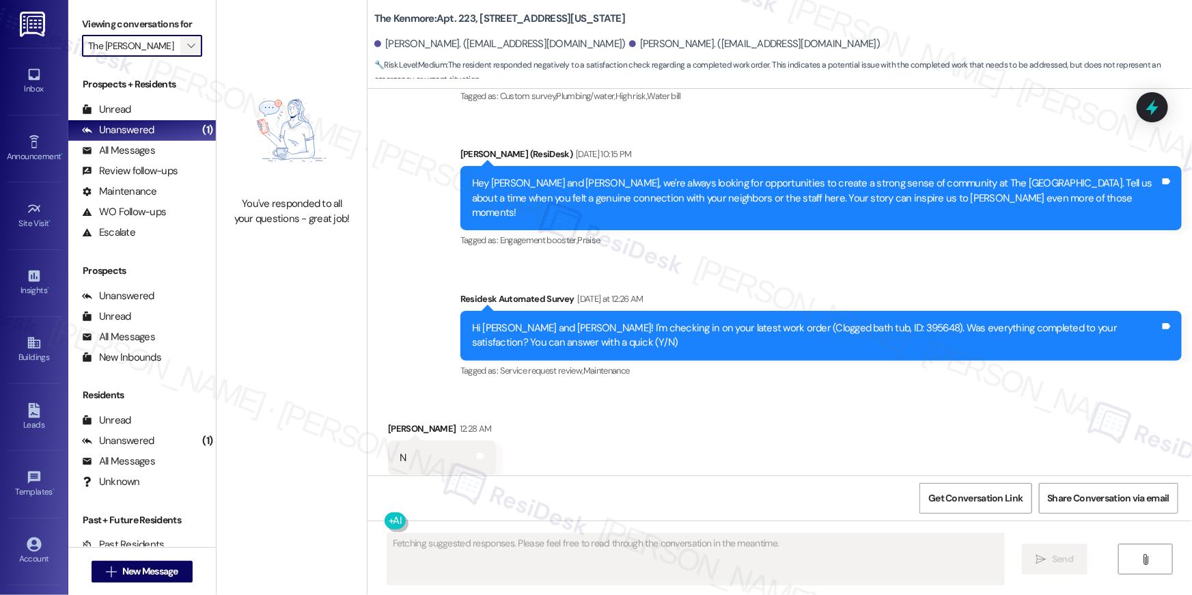
click at [184, 44] on span "" at bounding box center [190, 46] width 13 height 22
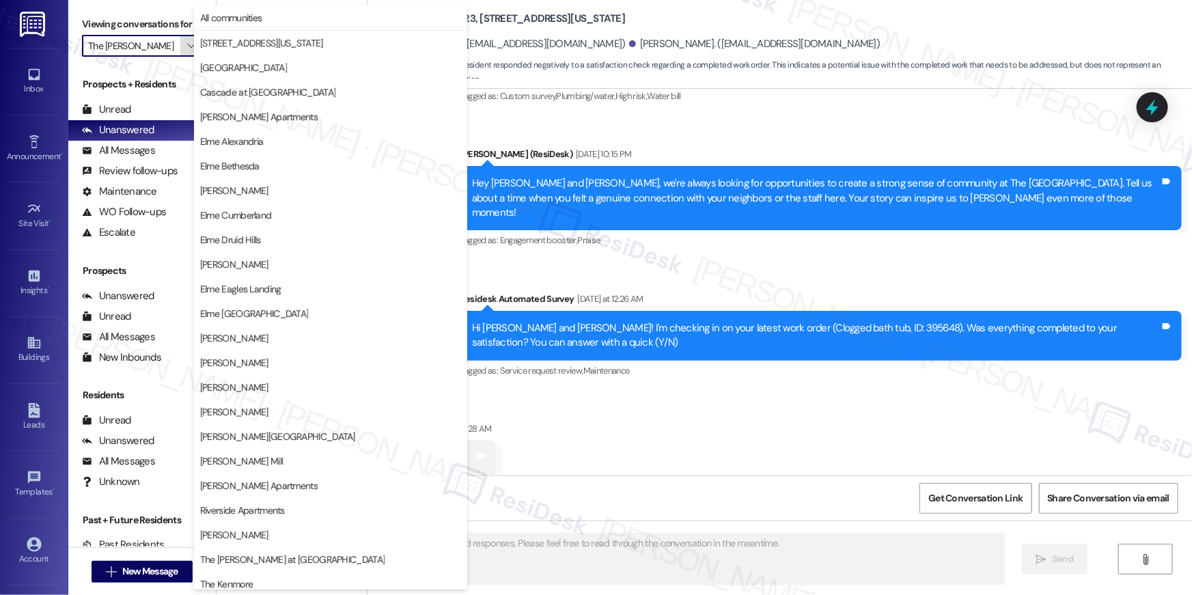
scroll to position [129, 0]
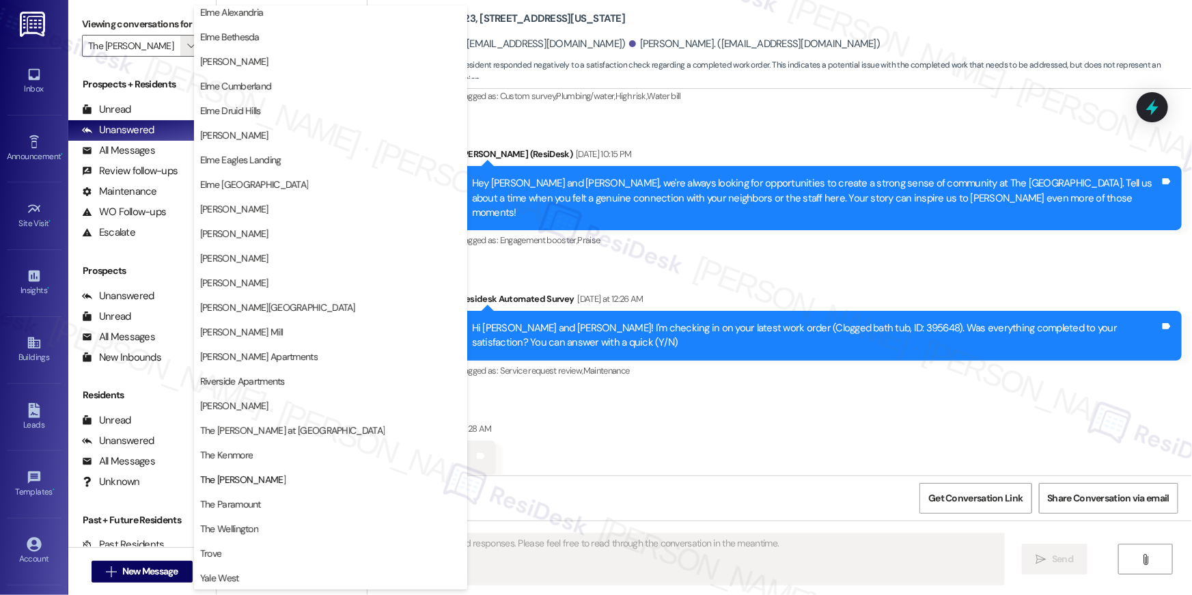
click at [754, 361] on div "Tagged as: Service request review , Click to highlight conversations about Serv…" at bounding box center [820, 371] width 721 height 20
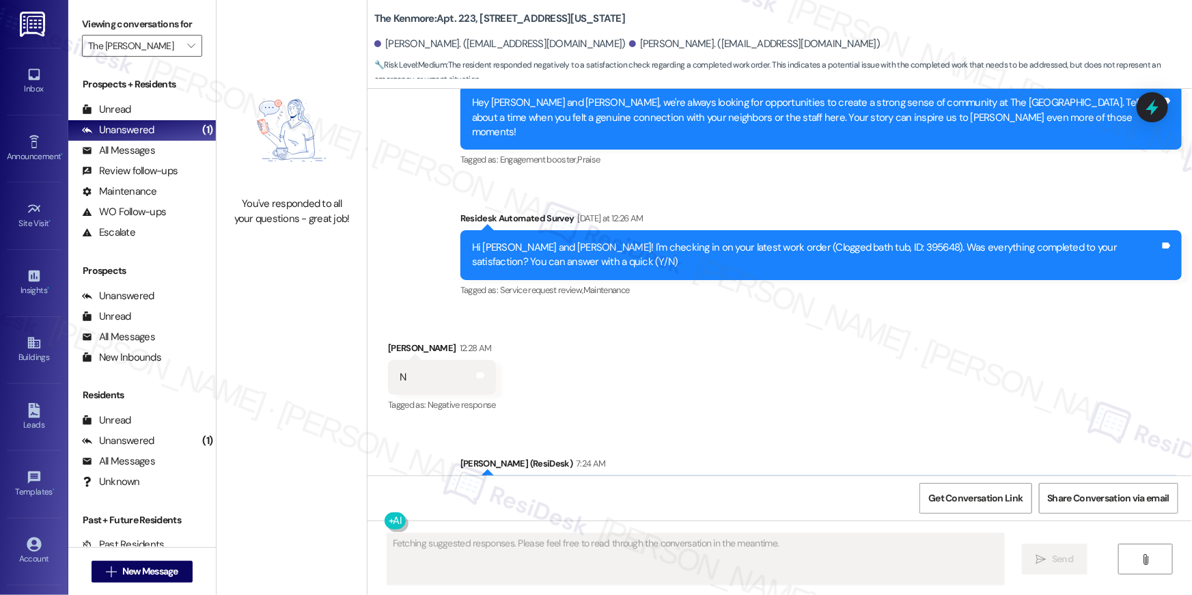
scroll to position [4174, 0]
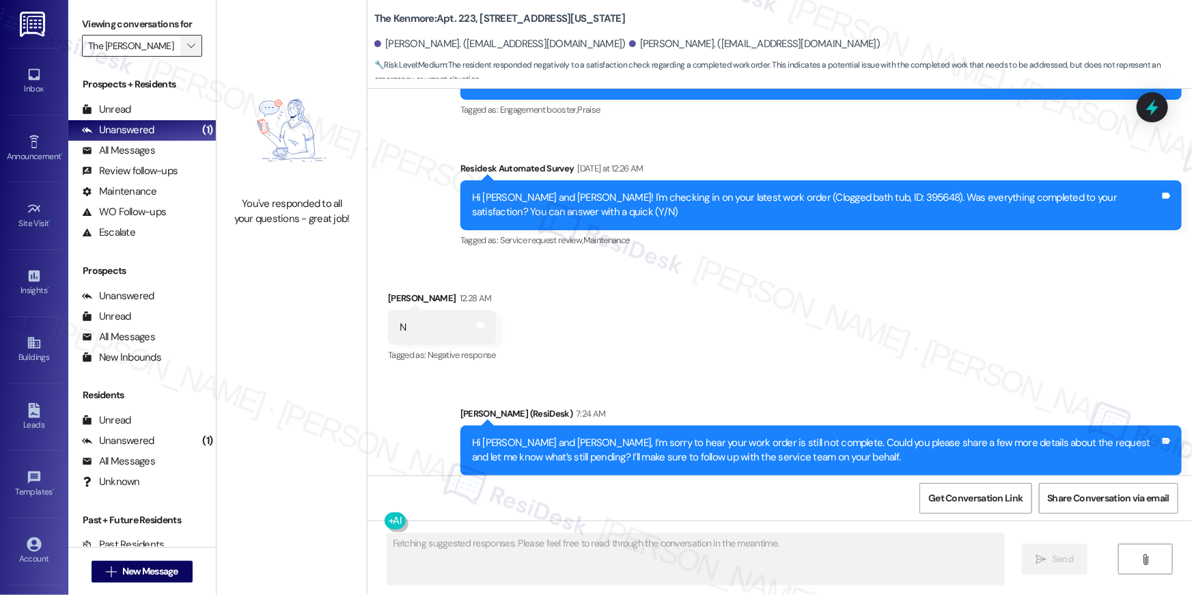
click at [187, 51] on icon "" at bounding box center [191, 45] width 8 height 11
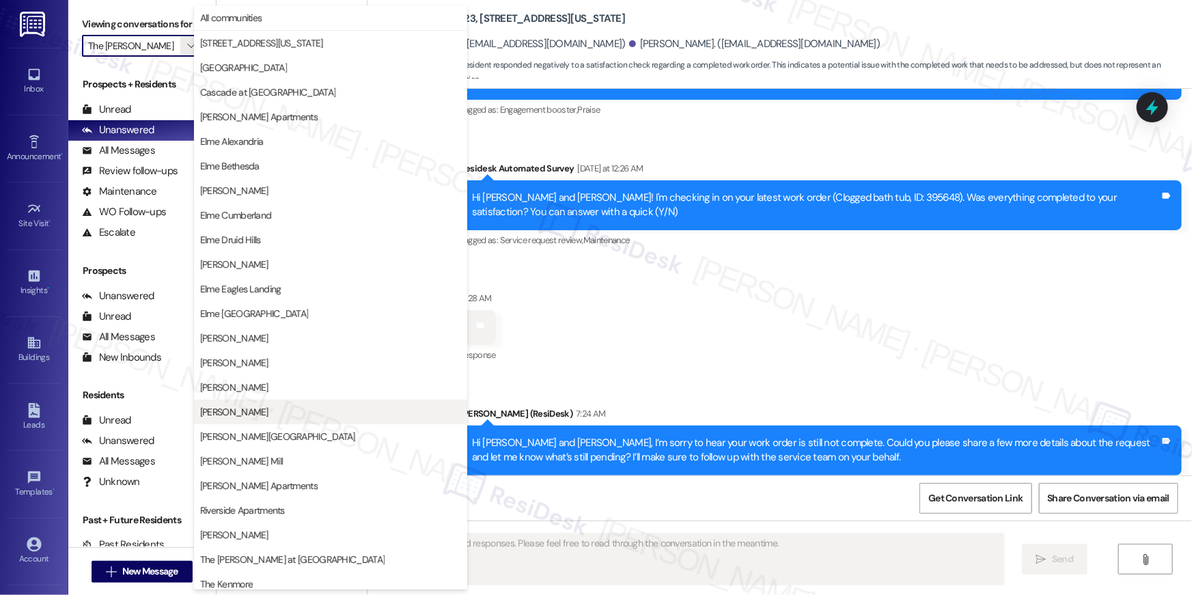
scroll to position [129, 0]
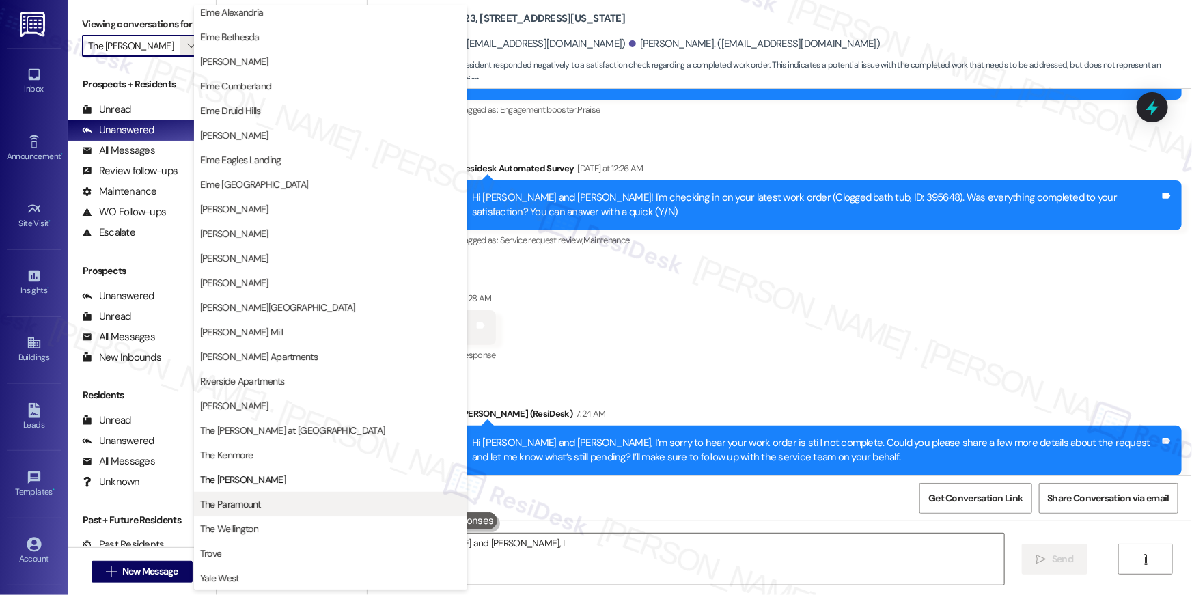
click at [290, 506] on span "The Paramount" at bounding box center [330, 504] width 261 height 14
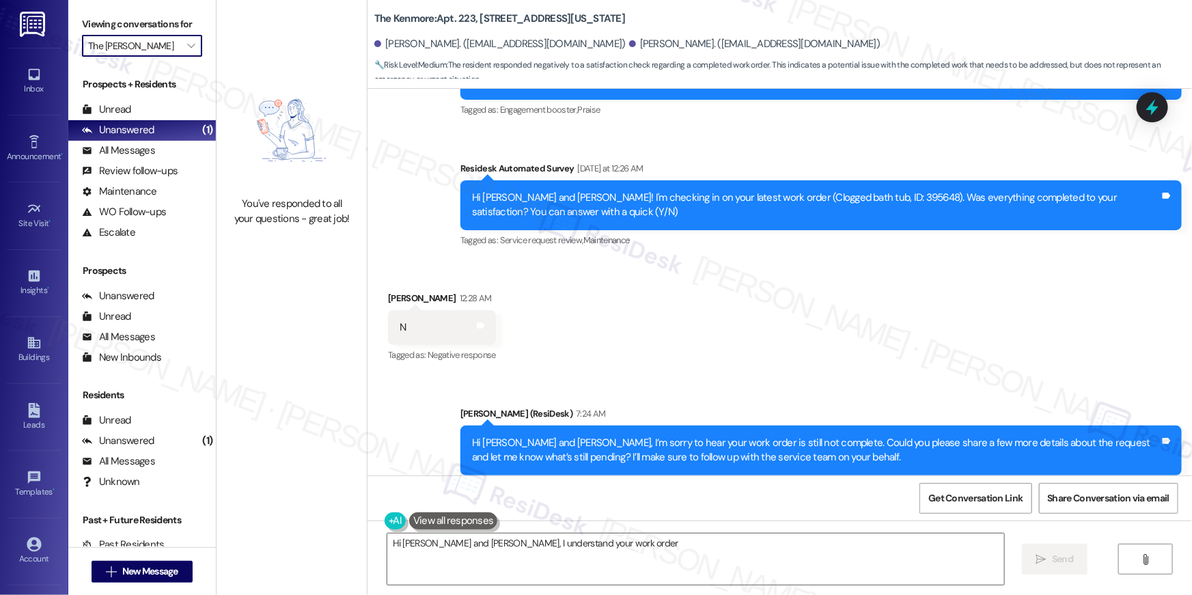
type textarea "Hi [PERSON_NAME] and [PERSON_NAME], I understand your work order isn't"
type input "The Paramount"
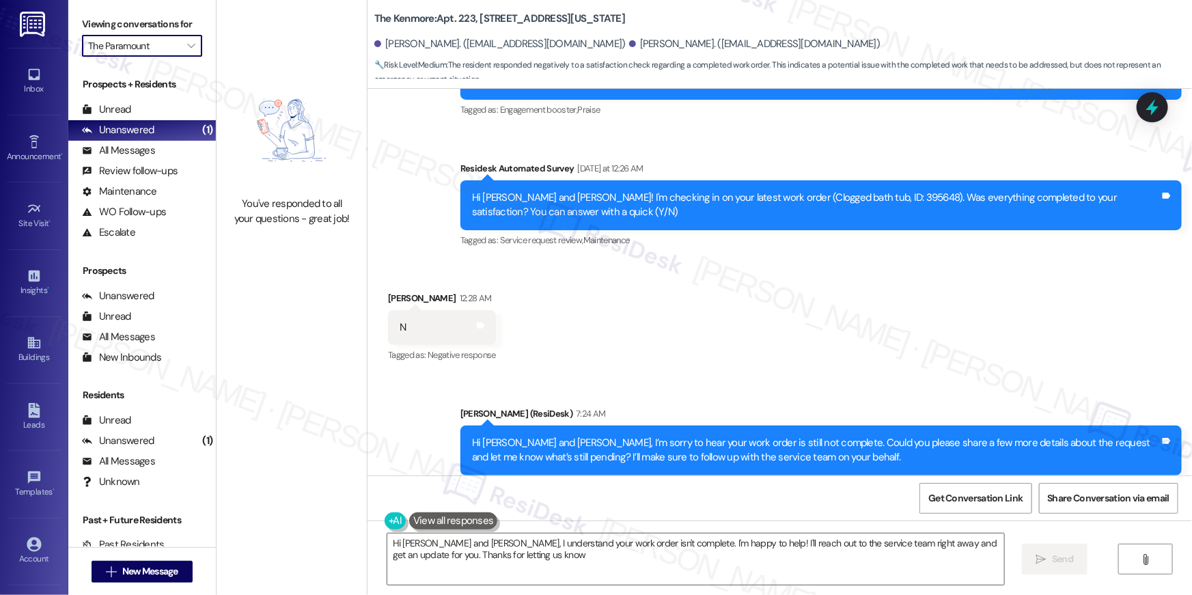
type textarea "Hi [PERSON_NAME] and [PERSON_NAME], I understand your work order isn't complete…"
click at [273, 64] on div "You've responded to all your questions - great job!" at bounding box center [292, 149] width 150 height 298
click at [187, 49] on icon "" at bounding box center [191, 45] width 8 height 11
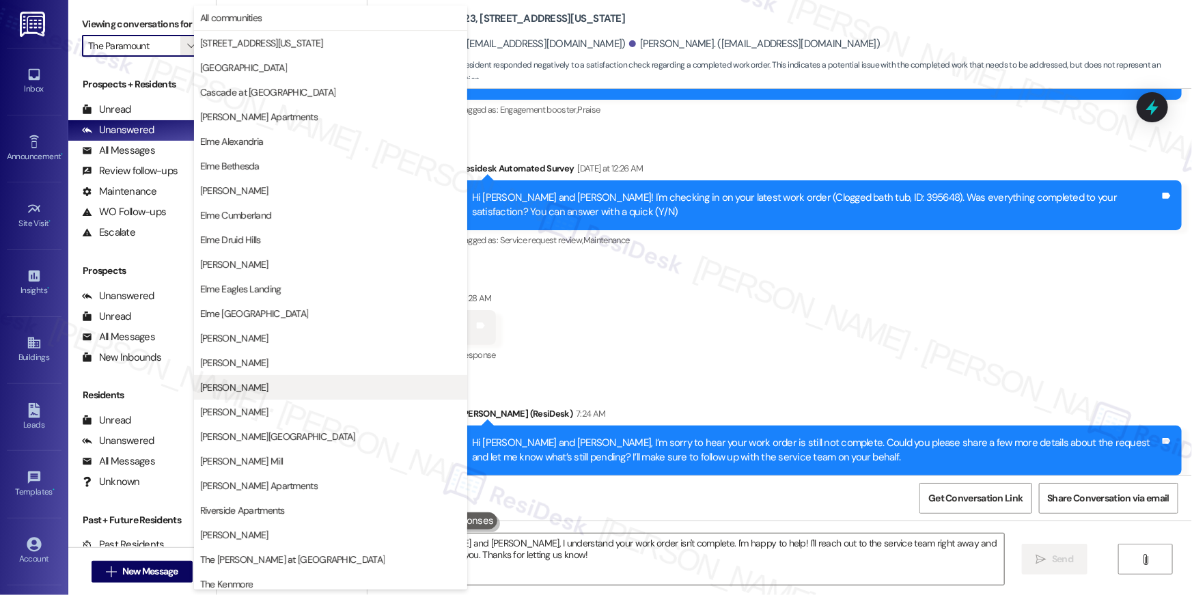
scroll to position [129, 0]
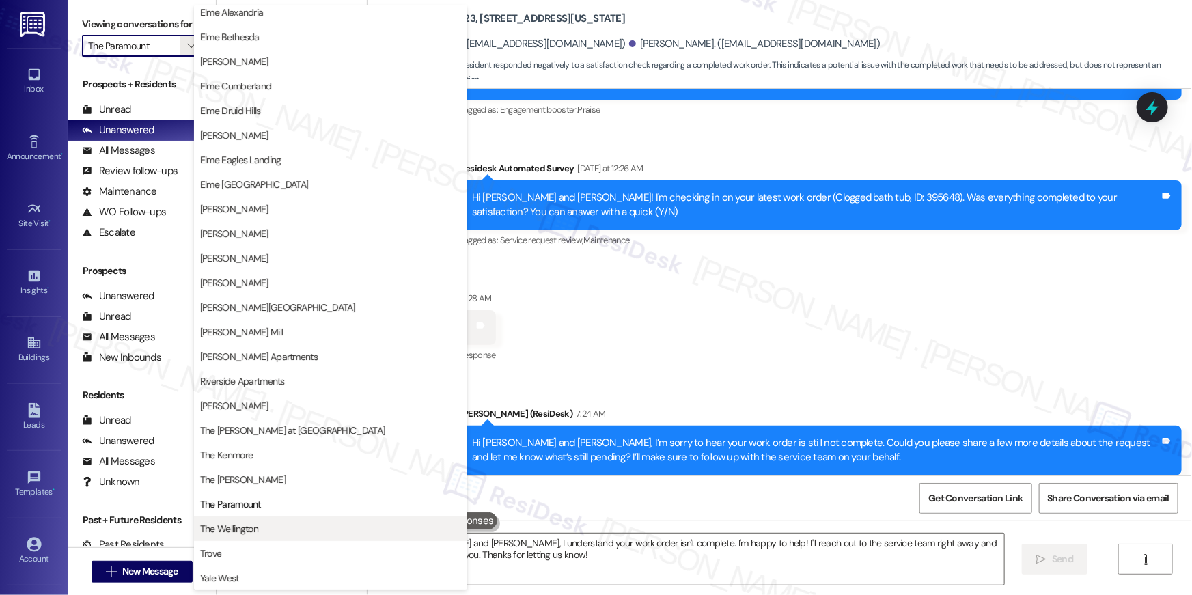
click at [310, 526] on span "The Wellington" at bounding box center [330, 529] width 261 height 14
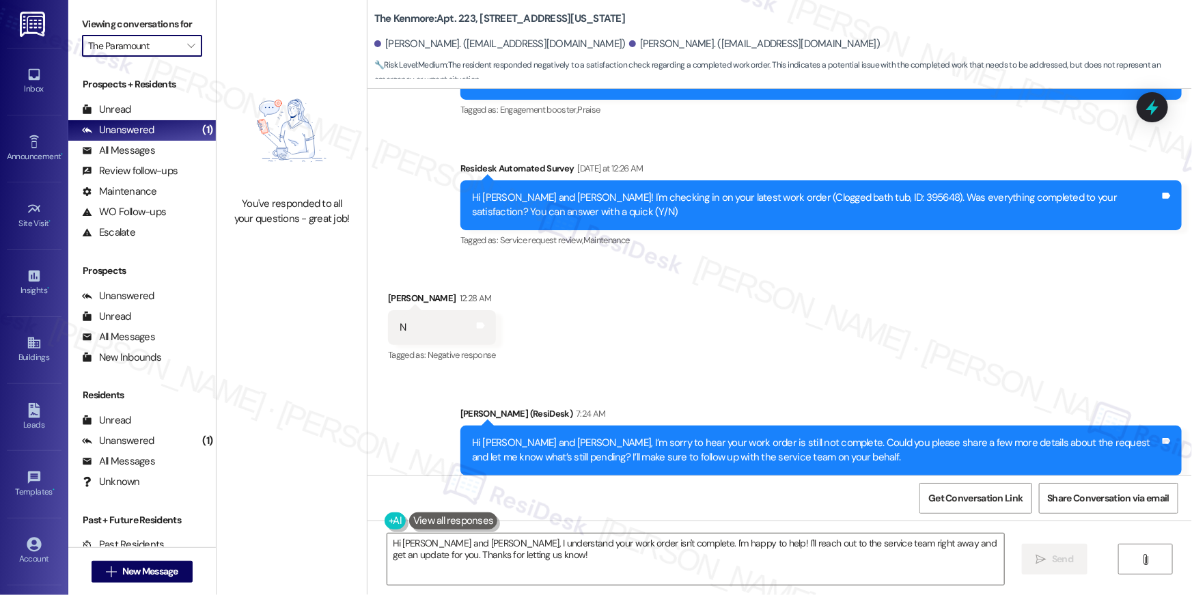
type input "The Wellington"
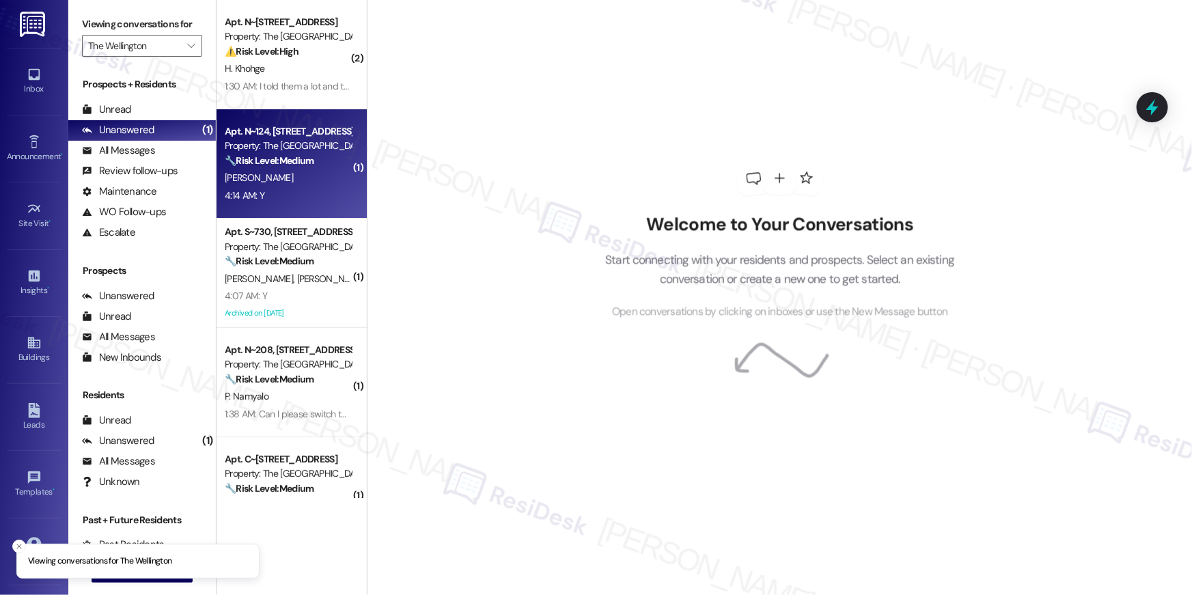
click at [288, 150] on div "Property: The [GEOGRAPHIC_DATA]" at bounding box center [288, 146] width 126 height 14
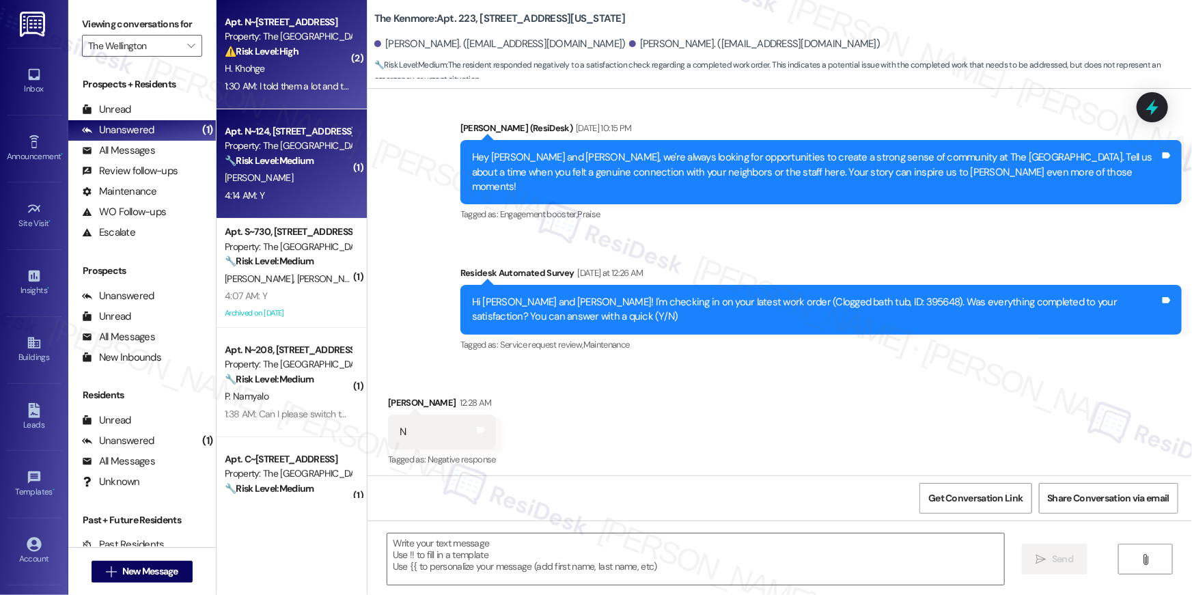
type textarea "Fetching suggested responses. Please feel free to read through the conversation…"
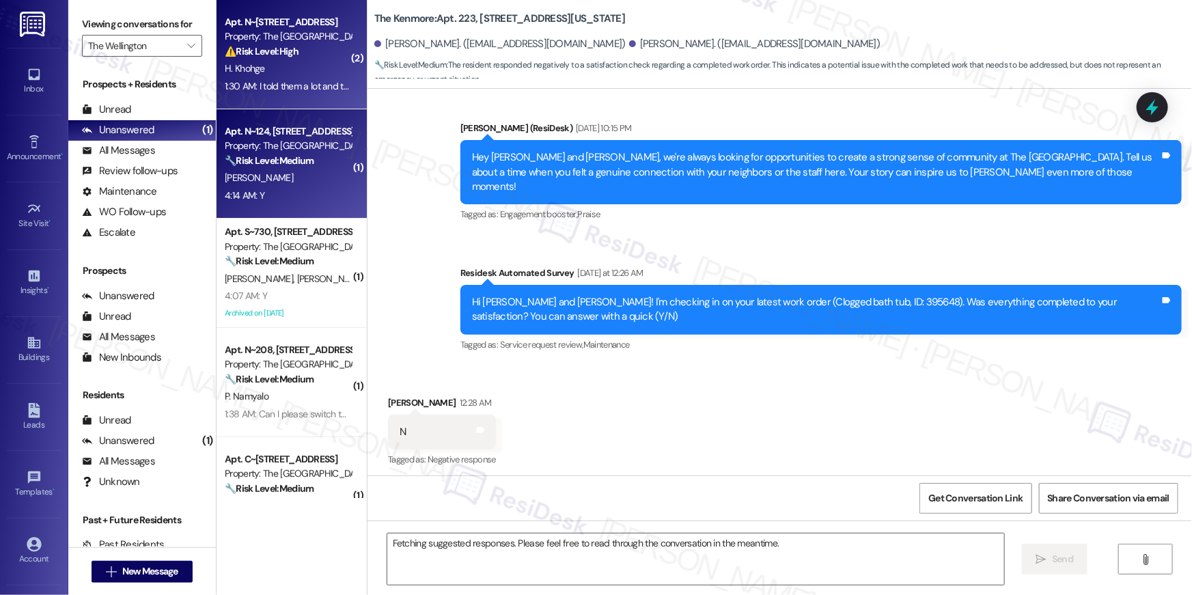
scroll to position [4044, 0]
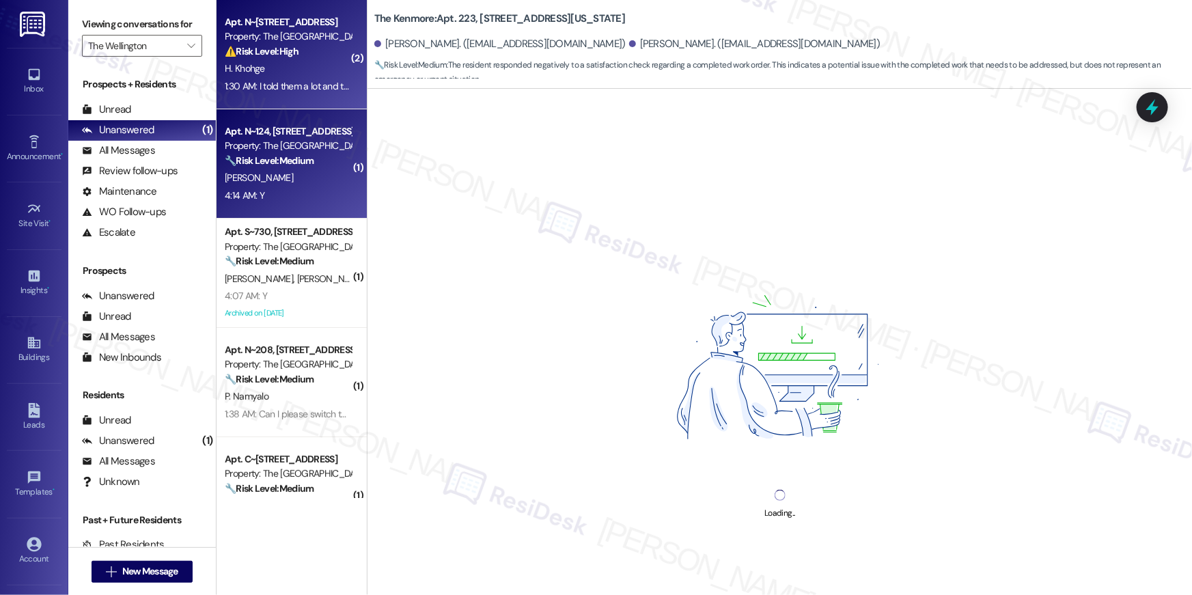
click at [291, 70] on div "H. Khohge" at bounding box center [287, 68] width 129 height 17
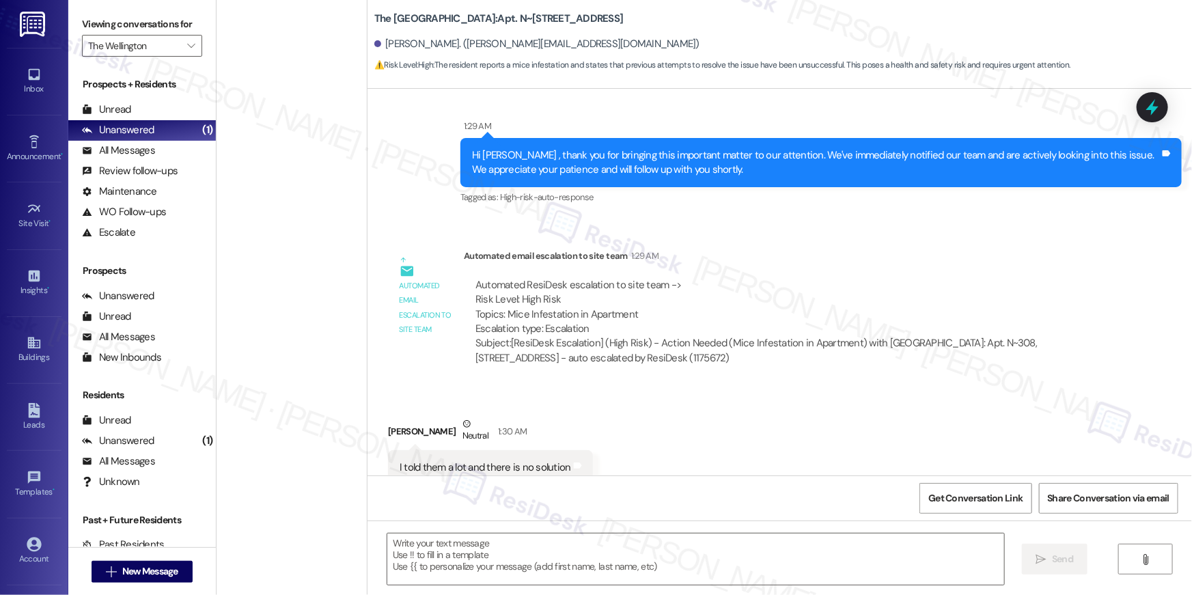
scroll to position [1133, 0]
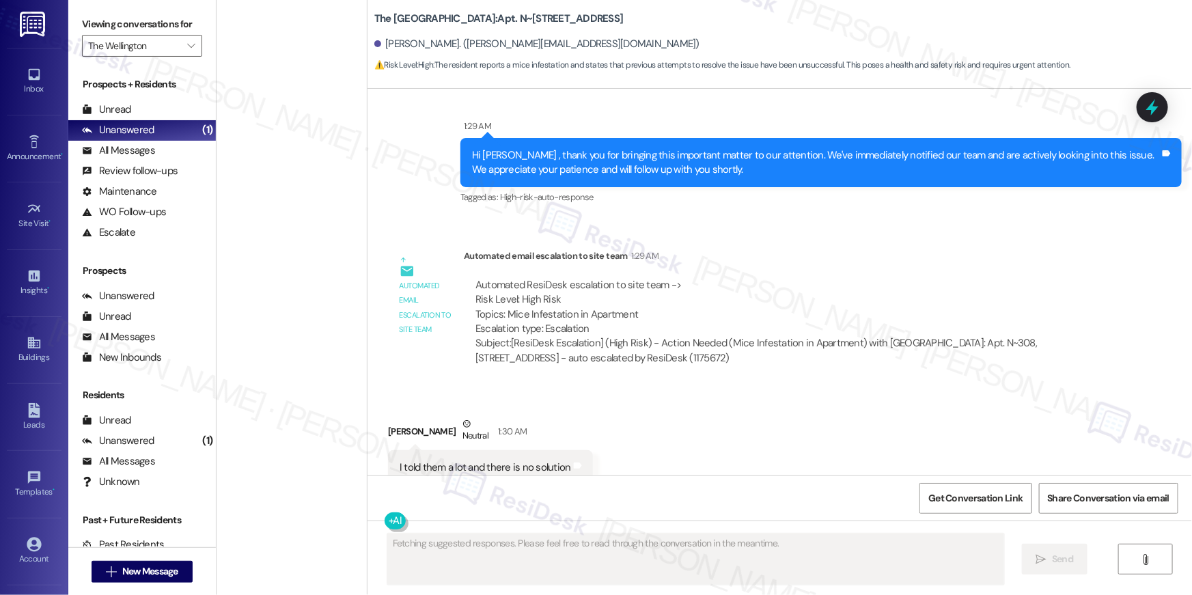
type textarea "Fetching suggested responses. Please feel free to read through the conversation…"
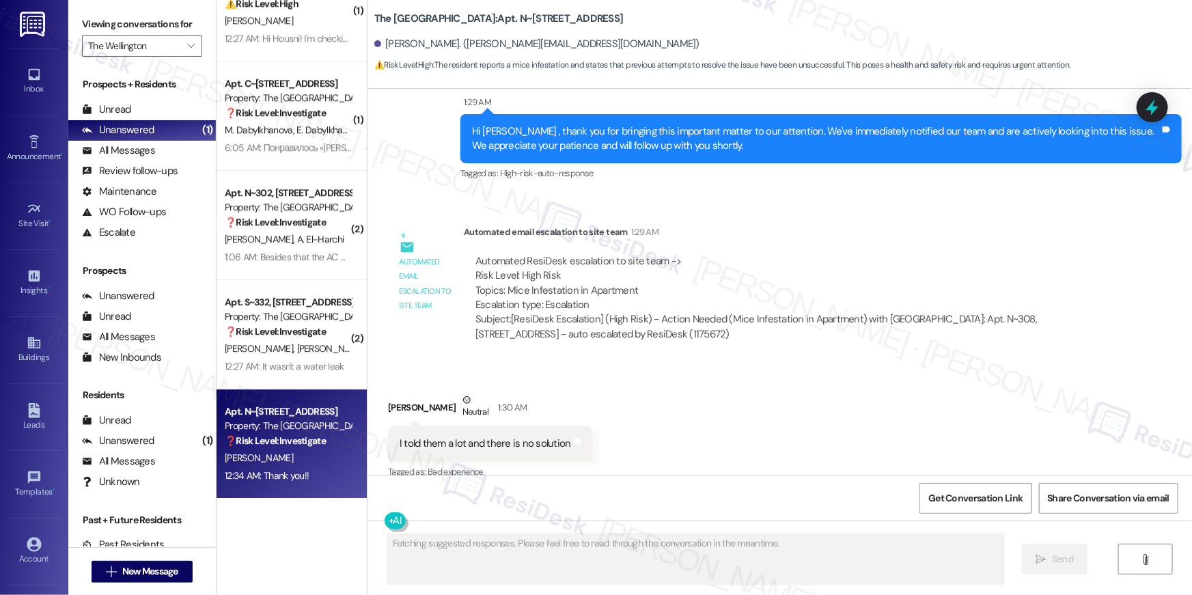
click at [271, 458] on div "[PERSON_NAME]" at bounding box center [287, 458] width 129 height 17
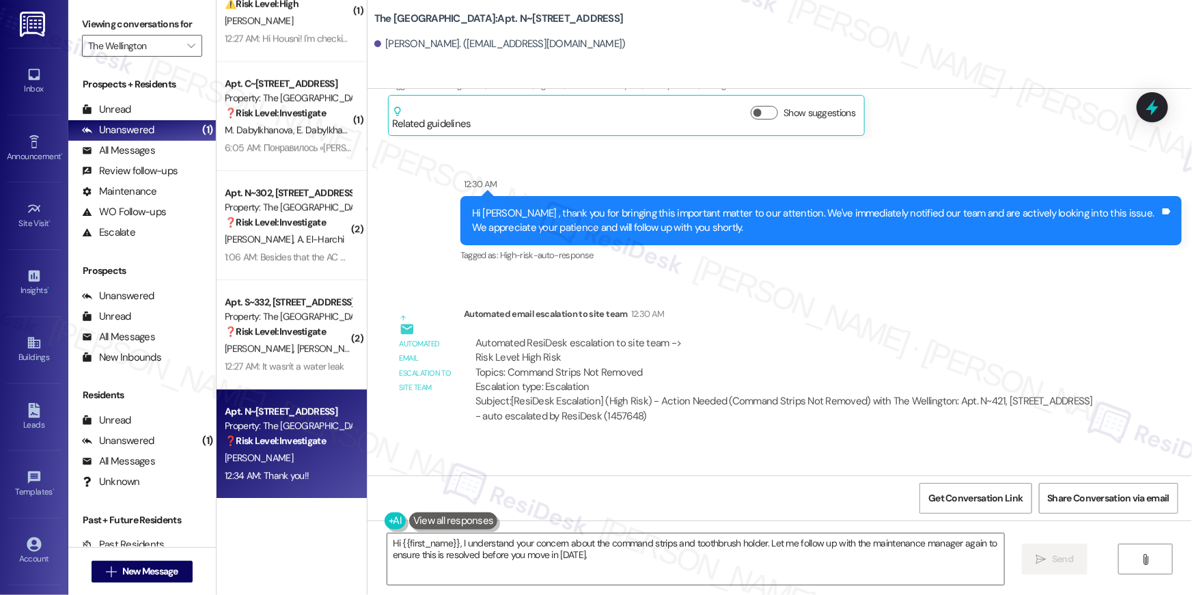
scroll to position [622, 0]
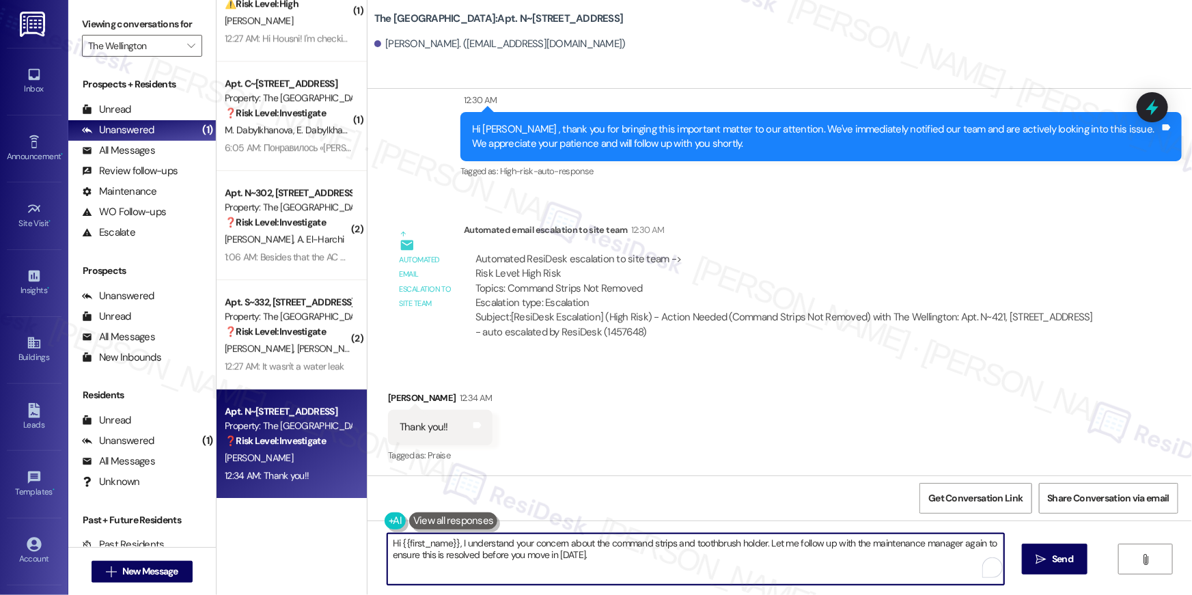
click at [611, 555] on textarea "Hi {{first_name}}, I understand your concern about the command strips and tooth…" at bounding box center [695, 559] width 617 height 51
click at [610, 556] on textarea "Hi {{first_name}}, I understand your concern about the command strips and tooth…" at bounding box center [695, 559] width 617 height 51
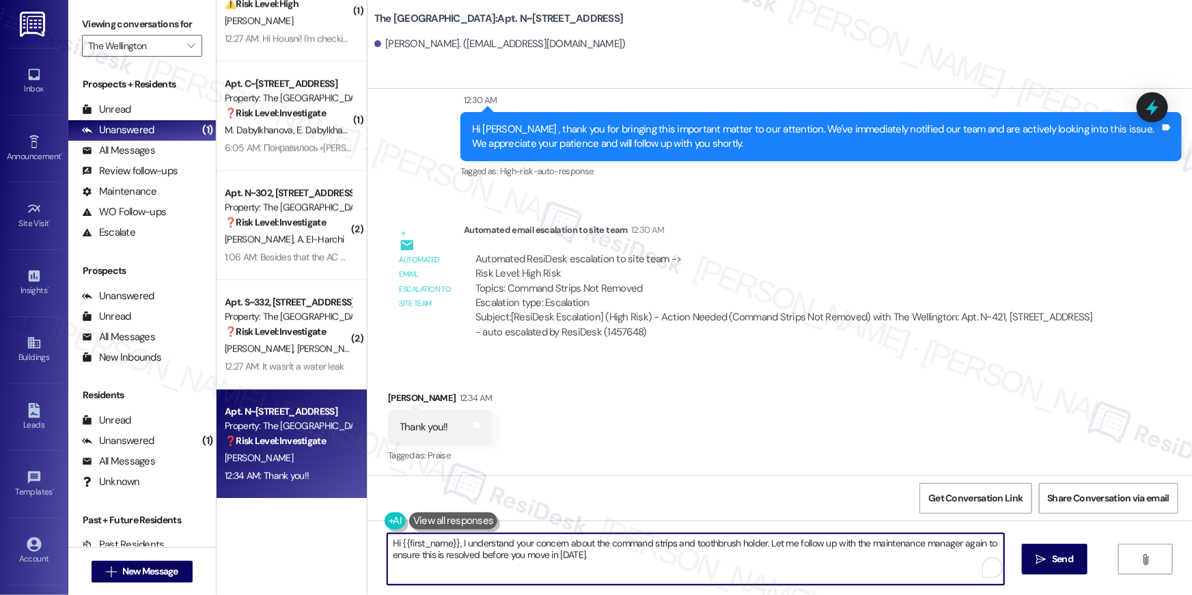
click at [610, 556] on textarea "Hi {{first_name}}, I understand your concern about the command strips and tooth…" at bounding box center [695, 559] width 617 height 51
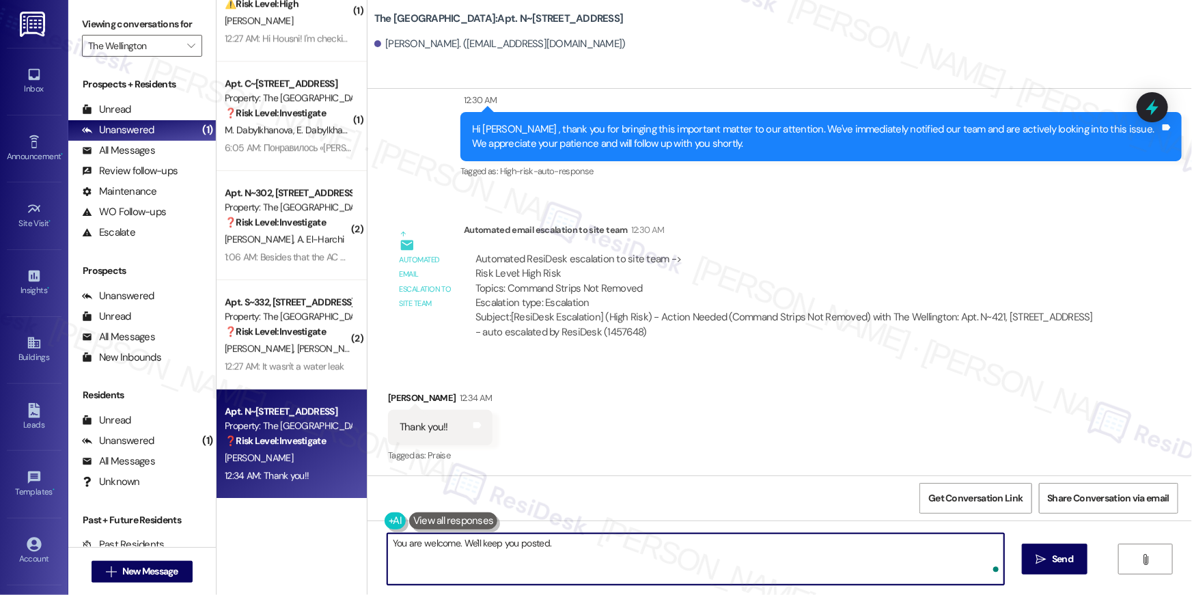
type textarea "You are welcome. We'll keep you posted."
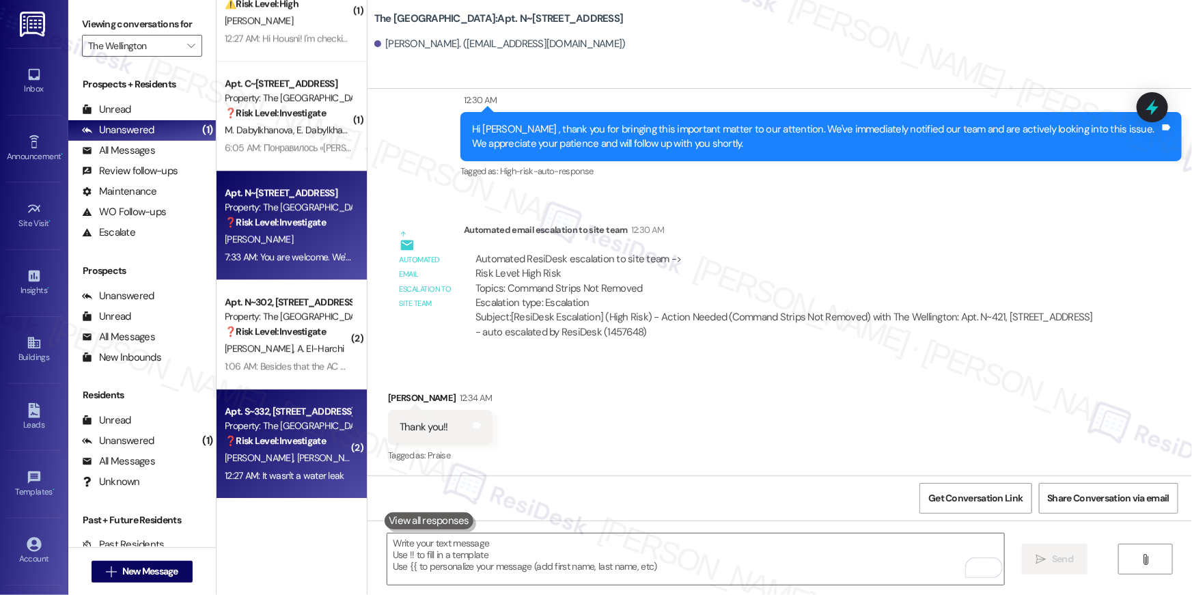
click at [303, 440] on strong "❓ Risk Level: Investigate" at bounding box center [275, 440] width 101 height 12
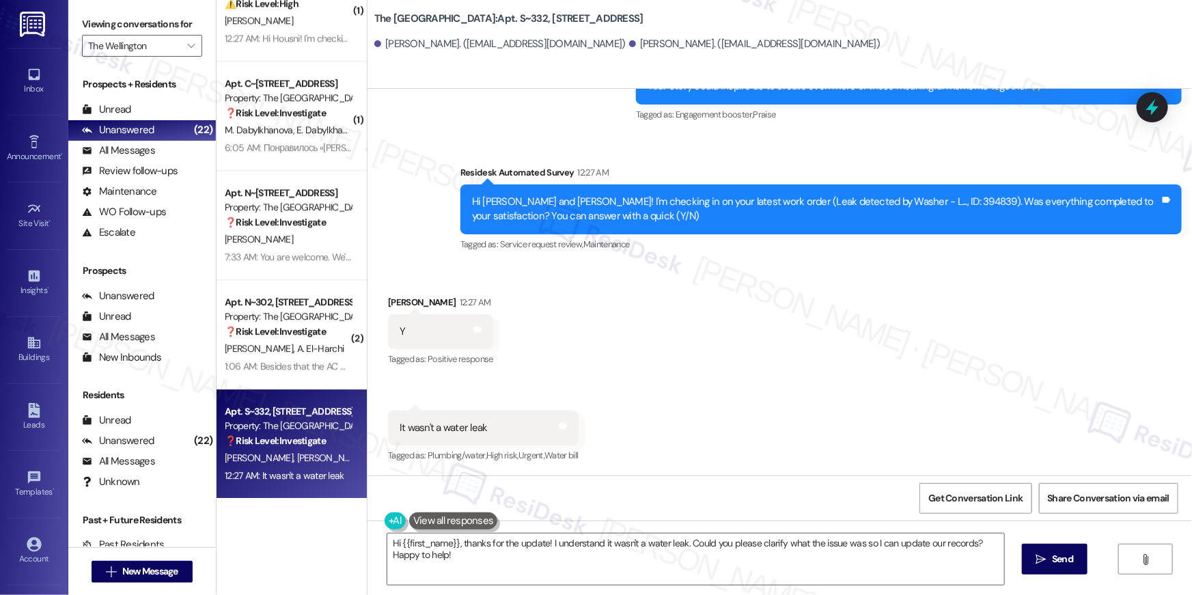
scroll to position [1585, 0]
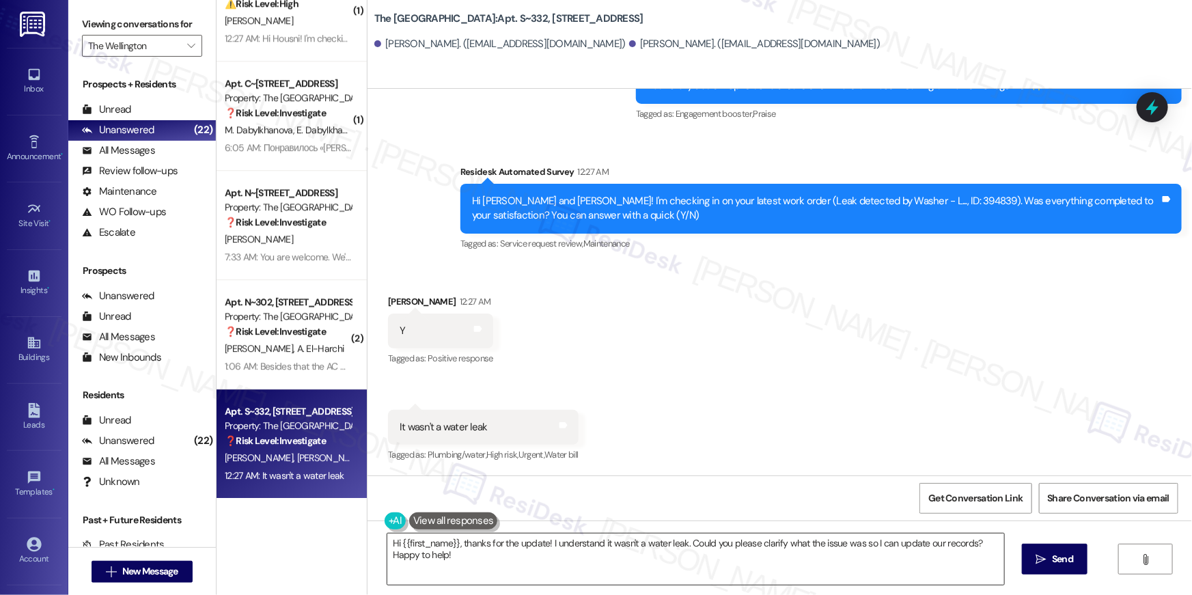
click at [572, 564] on textarea "Hi {{first_name}}, thanks for the update! I understand it wasn't a water leak. …" at bounding box center [695, 559] width 617 height 51
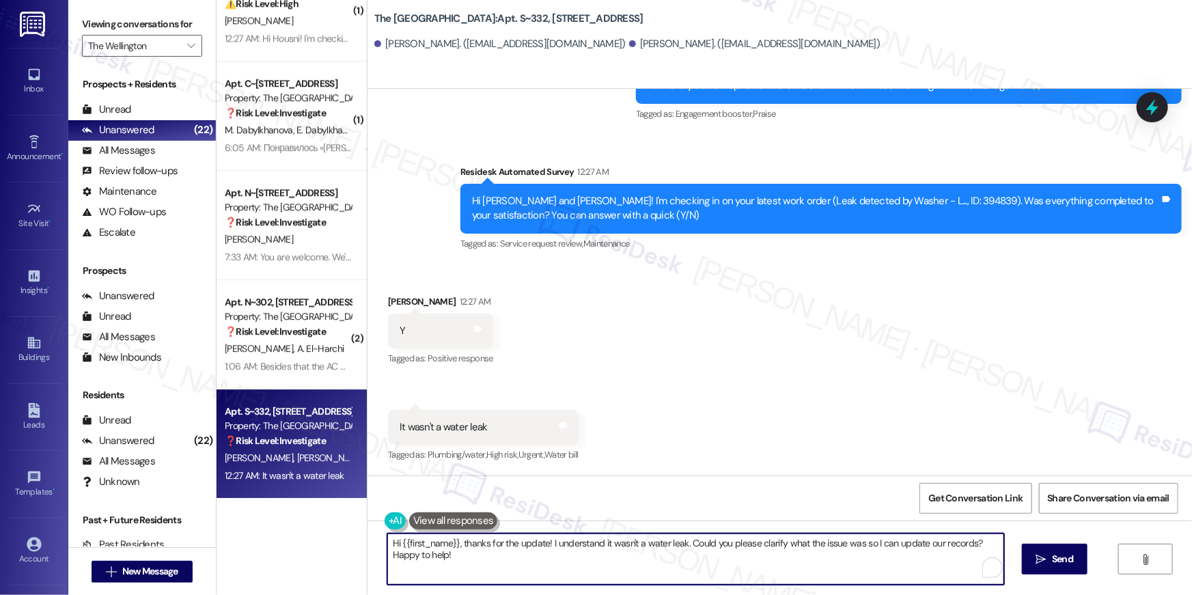
click at [583, 564] on textarea "Hi {{first_name}}, thanks for the update! I understand it wasn't a water leak. …" at bounding box center [695, 559] width 617 height 51
click at [705, 562] on textarea "Hi {{first_name}}, thanks for the update! I understand it wasn't a water leak. …" at bounding box center [695, 559] width 617 height 51
click at [562, 548] on textarea "Hi {{first_name}}, thanks for the update! I understand it wasn't a water leak. …" at bounding box center [695, 559] width 617 height 51
drag, startPoint x: 548, startPoint y: 543, endPoint x: 578, endPoint y: 590, distance: 55.3
click at [578, 590] on div "Hi {{first_name}}, thanks for the update! I understand it wasn't a water leak. …" at bounding box center [780, 572] width 825 height 102
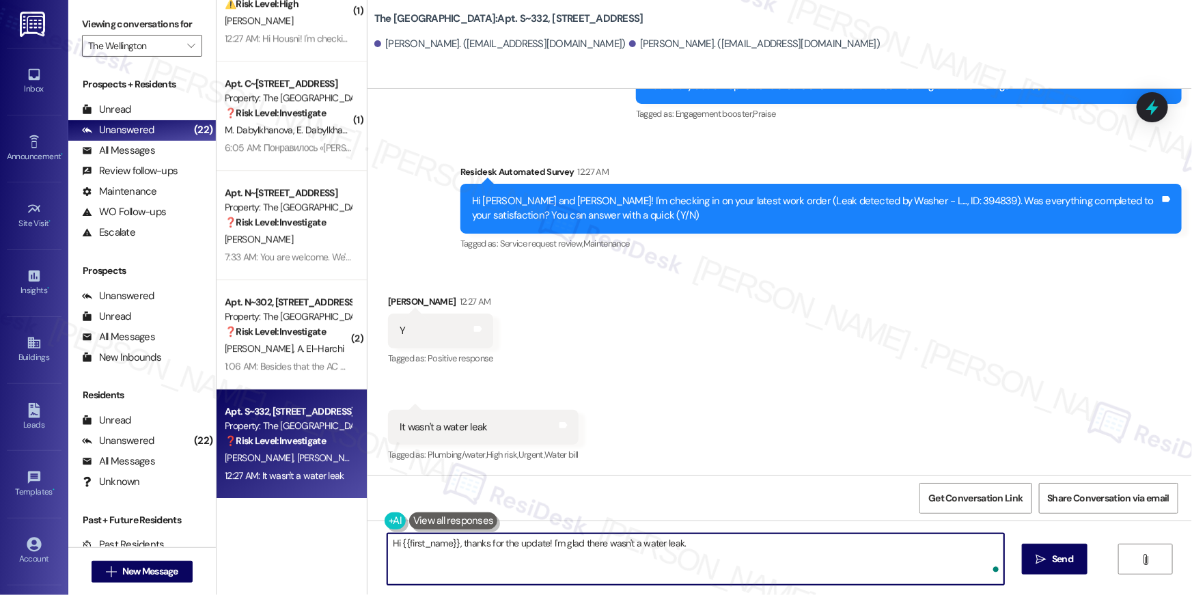
type textarea "Hi {{first_name}}, thanks for the update! I'm glad there wasn't a water leak."
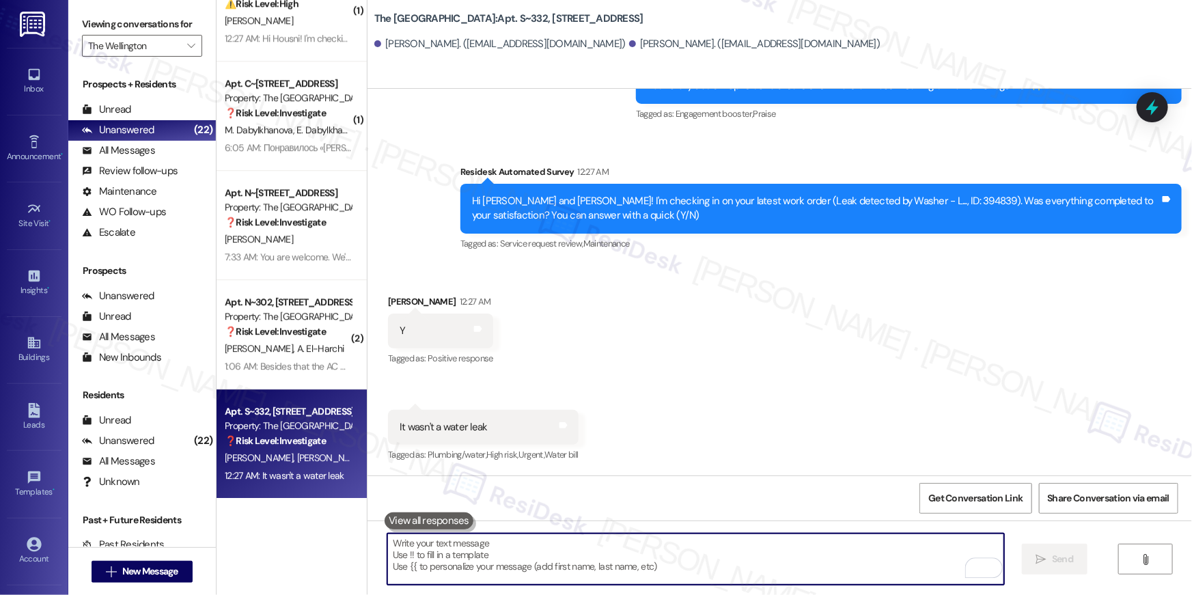
scroll to position [1584, 0]
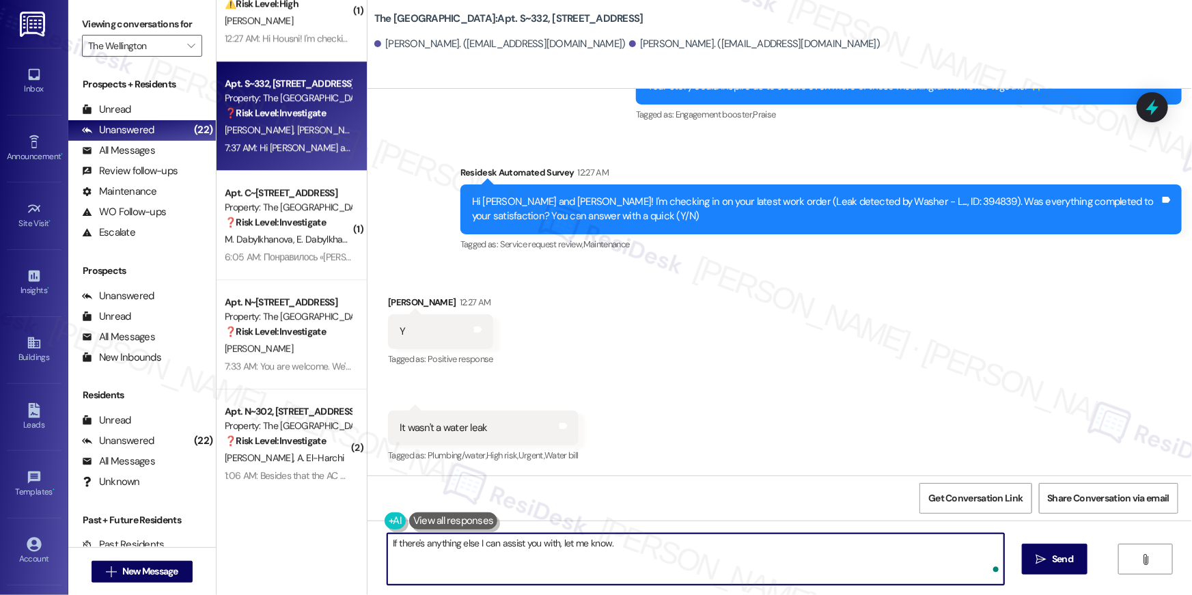
type textarea "If there's anything else I can assist you with, let me know."
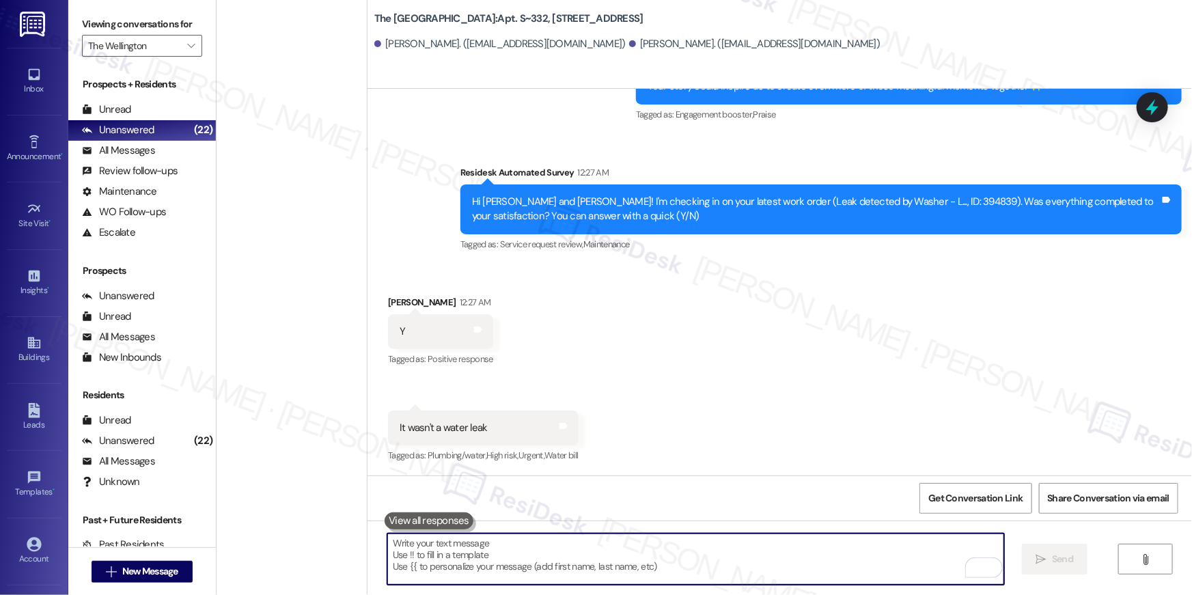
scroll to position [1906, 0]
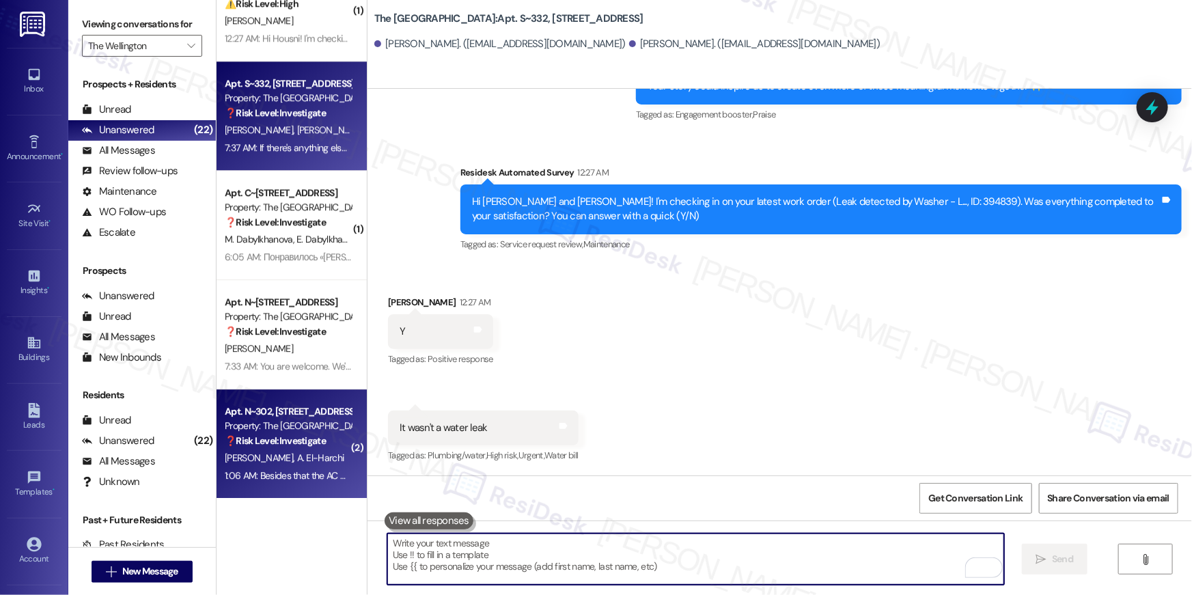
click at [313, 424] on div "Property: The [GEOGRAPHIC_DATA]" at bounding box center [288, 426] width 126 height 14
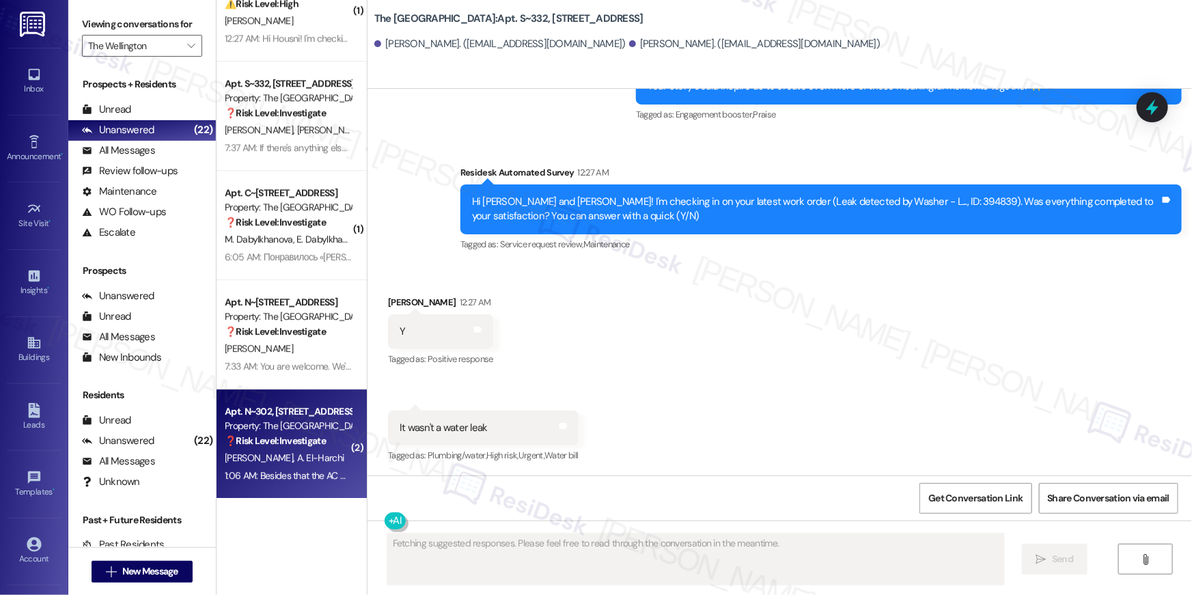
scroll to position [361, 0]
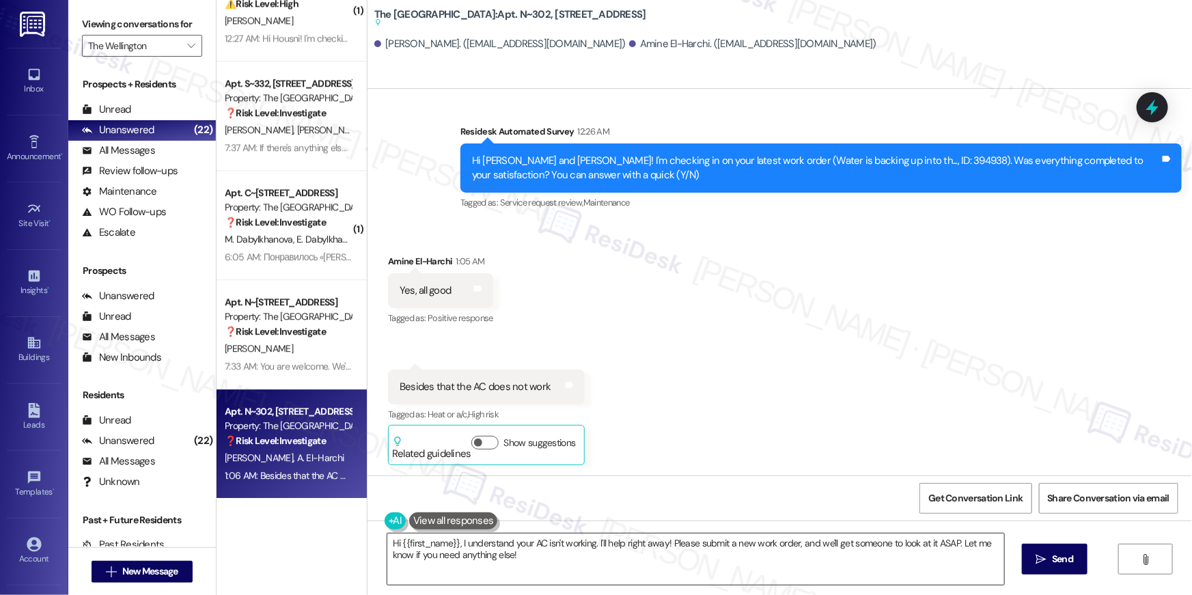
click at [567, 567] on textarea "Hi {{first_name}}, I understand your AC isn't working. I'll help right away! Pl…" at bounding box center [695, 559] width 617 height 51
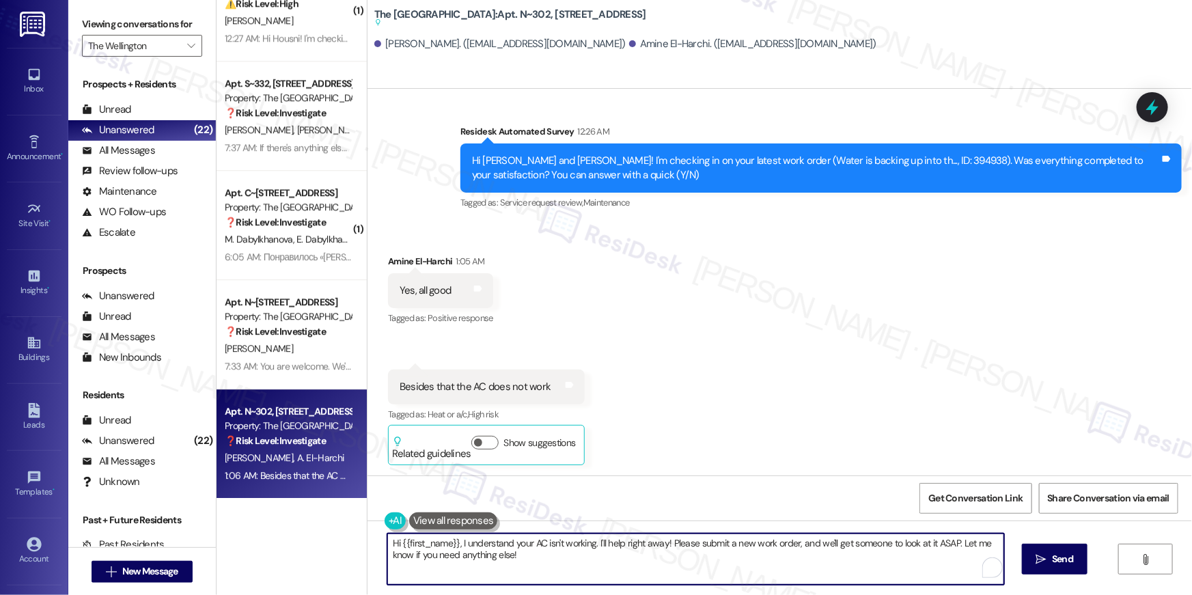
click at [637, 565] on textarea "Hi {{first_name}}, I understand your AC isn't working. I'll help right away! Pl…" at bounding box center [695, 559] width 617 height 51
click at [620, 546] on textarea "Hi {{first_name}}, I understand your AC isn't working. I'll help right away! Pl…" at bounding box center [695, 559] width 617 height 51
drag, startPoint x: 598, startPoint y: 549, endPoint x: 623, endPoint y: 591, distance: 48.7
click at [623, 591] on div "Hi {{first_name}}, I understand your AC isn't working. I'll help right away! Pl…" at bounding box center [780, 572] width 825 height 102
type textarea "Hi {{first_name}}, I understand your AC isn't working. May I know if a work ord…"
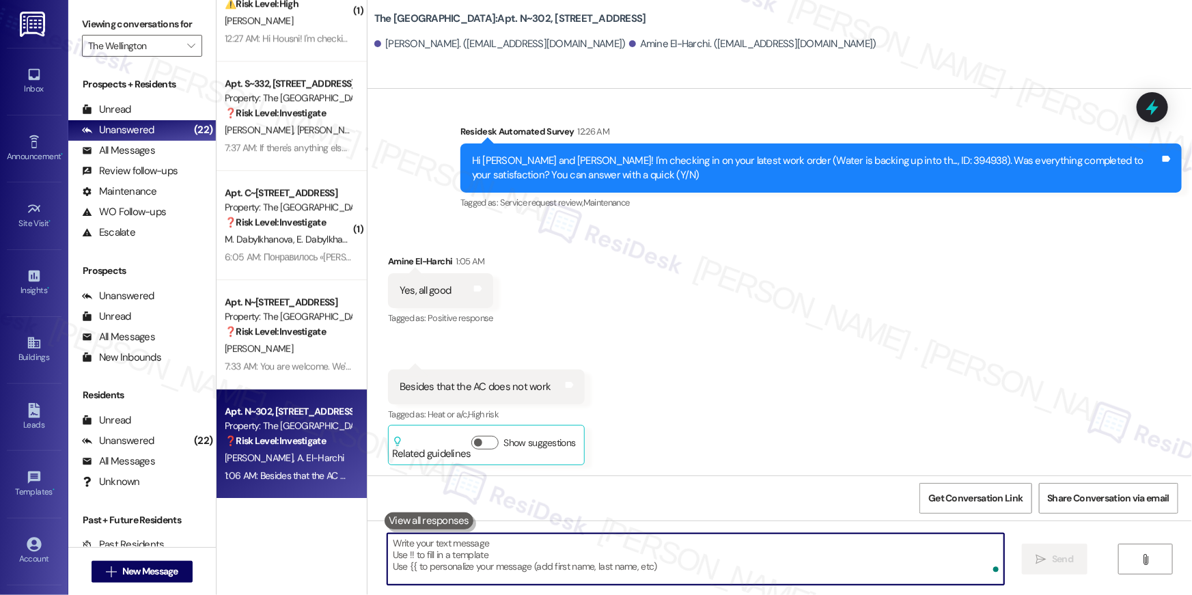
type textarea "l"
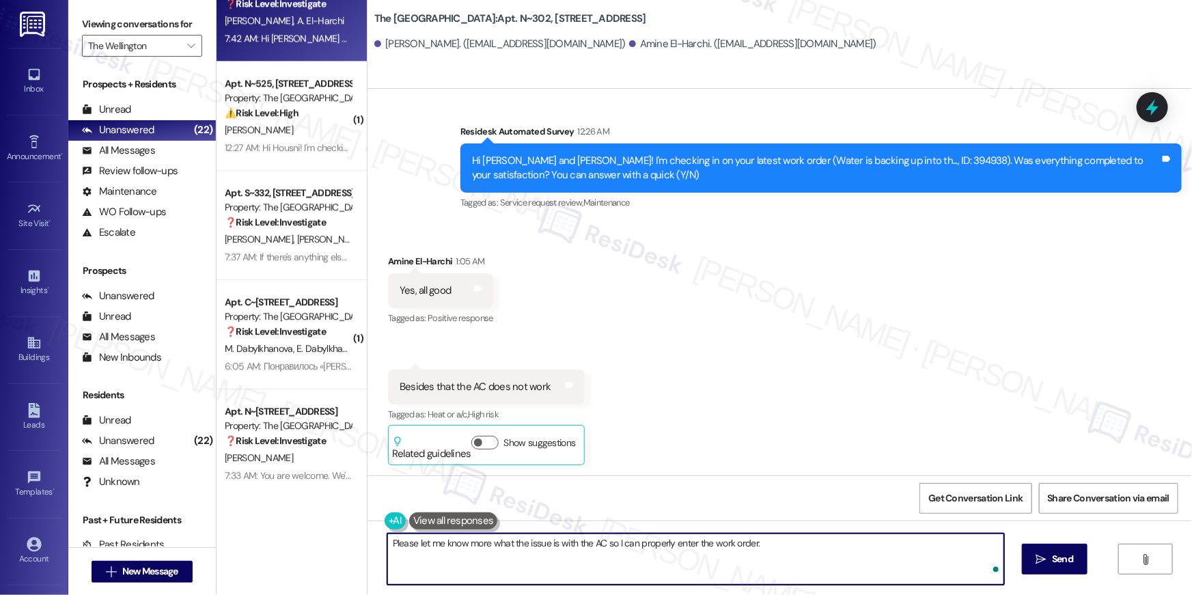
type textarea "Please let me know more what the issue is with the AC so I can properly enter t…"
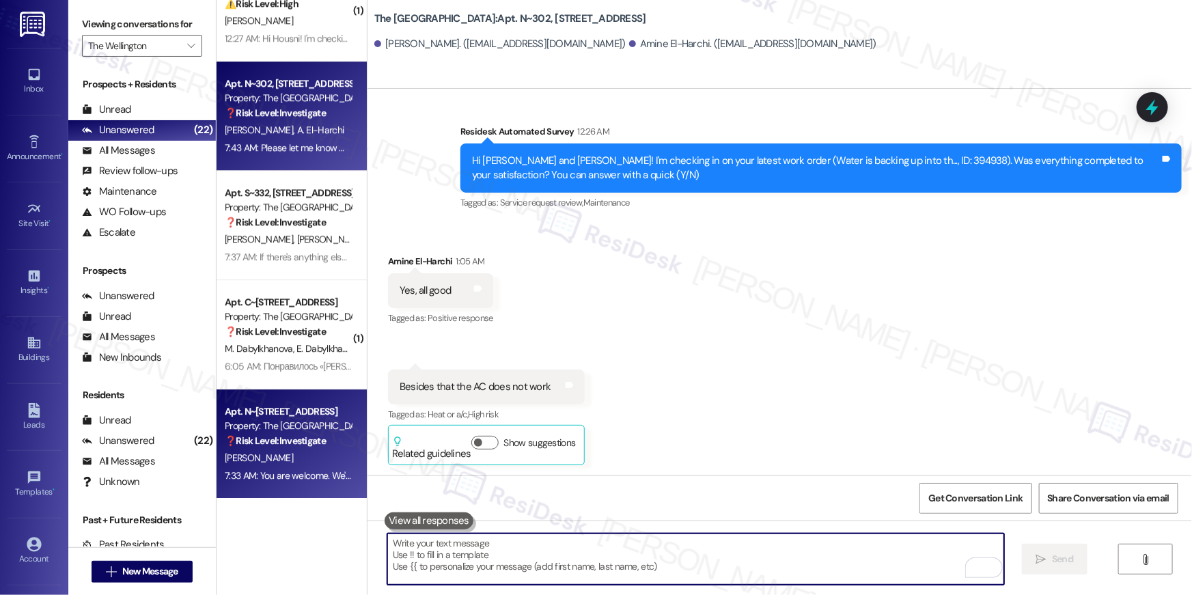
click at [322, 452] on div "[PERSON_NAME]" at bounding box center [287, 458] width 129 height 17
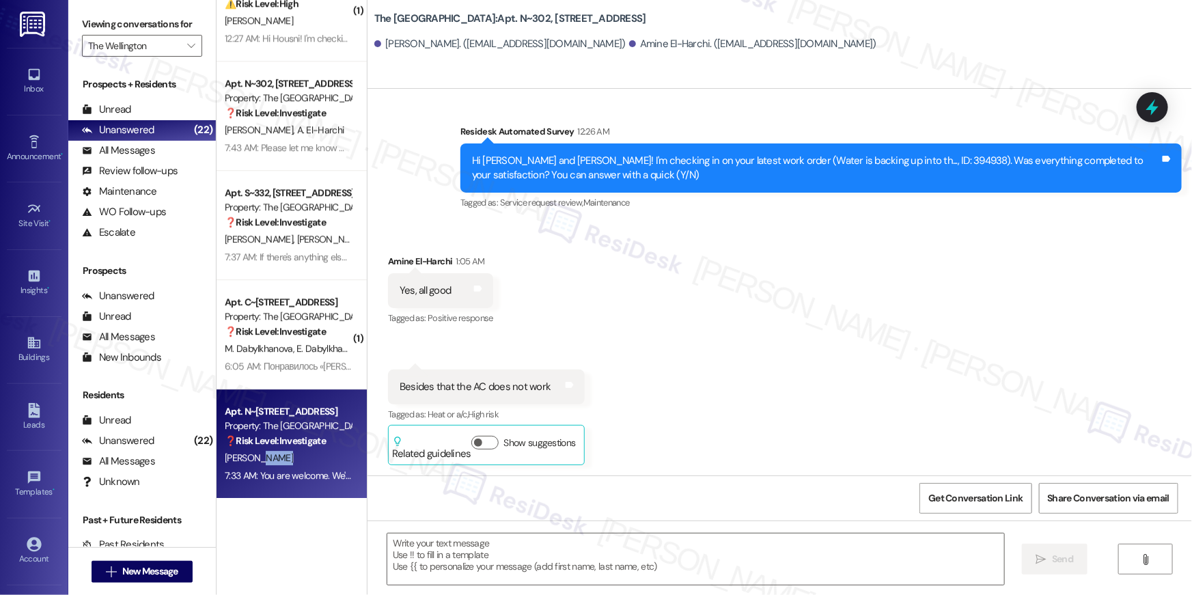
click at [322, 452] on div "[PERSON_NAME]" at bounding box center [287, 458] width 129 height 17
type textarea "Fetching suggested responses. Please feel free to read through the conversation…"
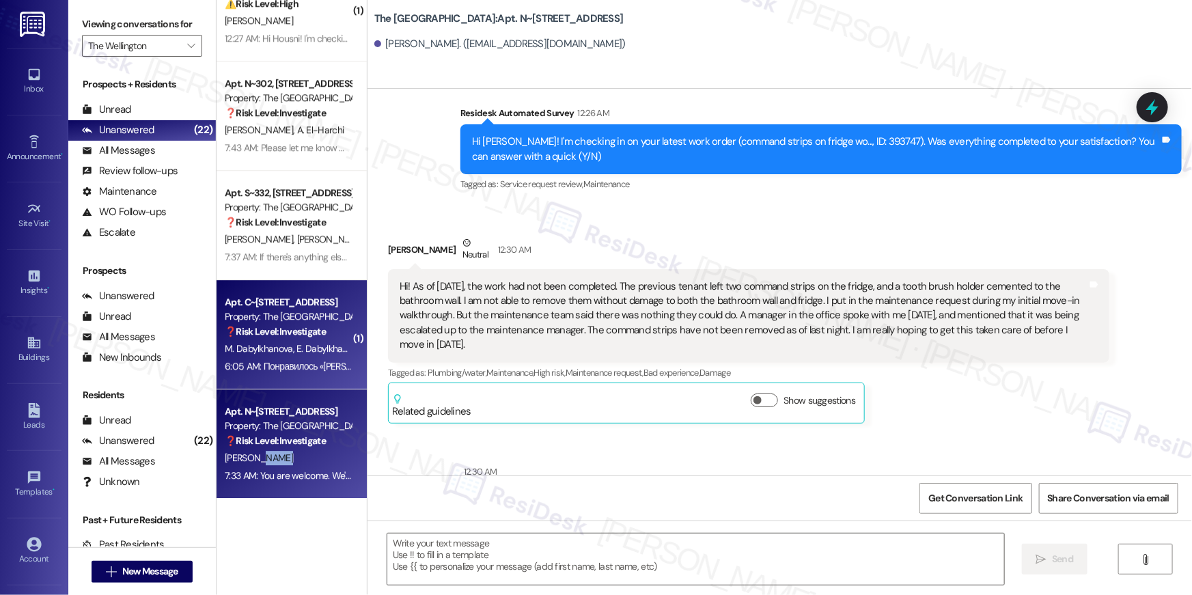
type textarea "Fetching suggested responses. Please feel free to read through the conversation…"
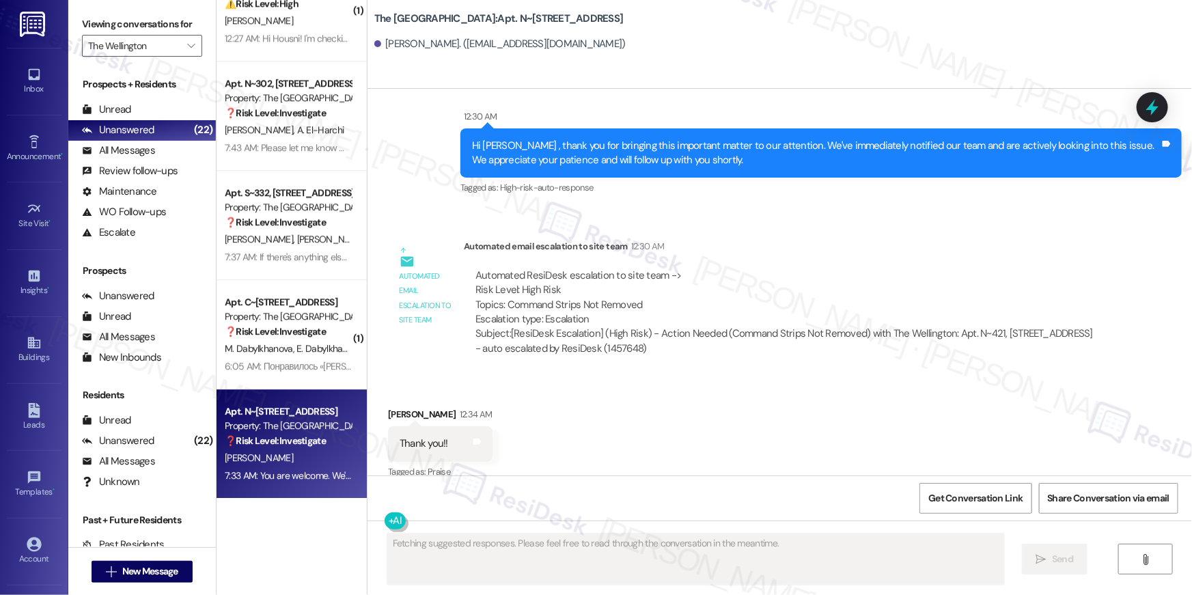
scroll to position [622, 0]
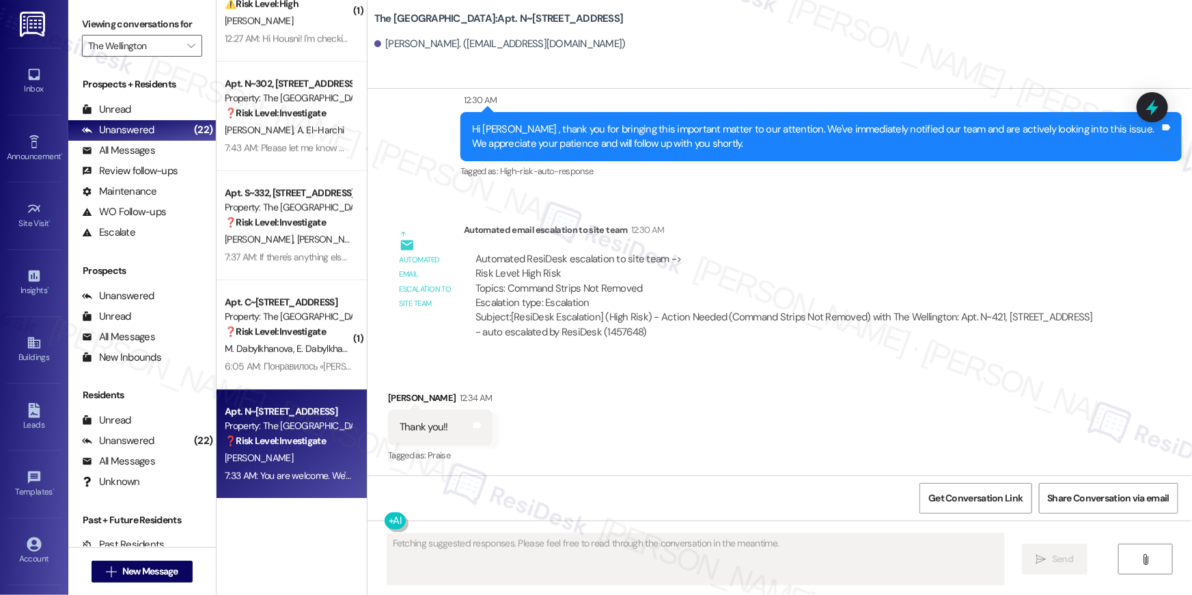
click at [299, 368] on div "6:05 AM: Понравилось «[PERSON_NAME] (The Wellington): Hi [PERSON_NAME] and [PER…" at bounding box center [440, 366] width 430 height 12
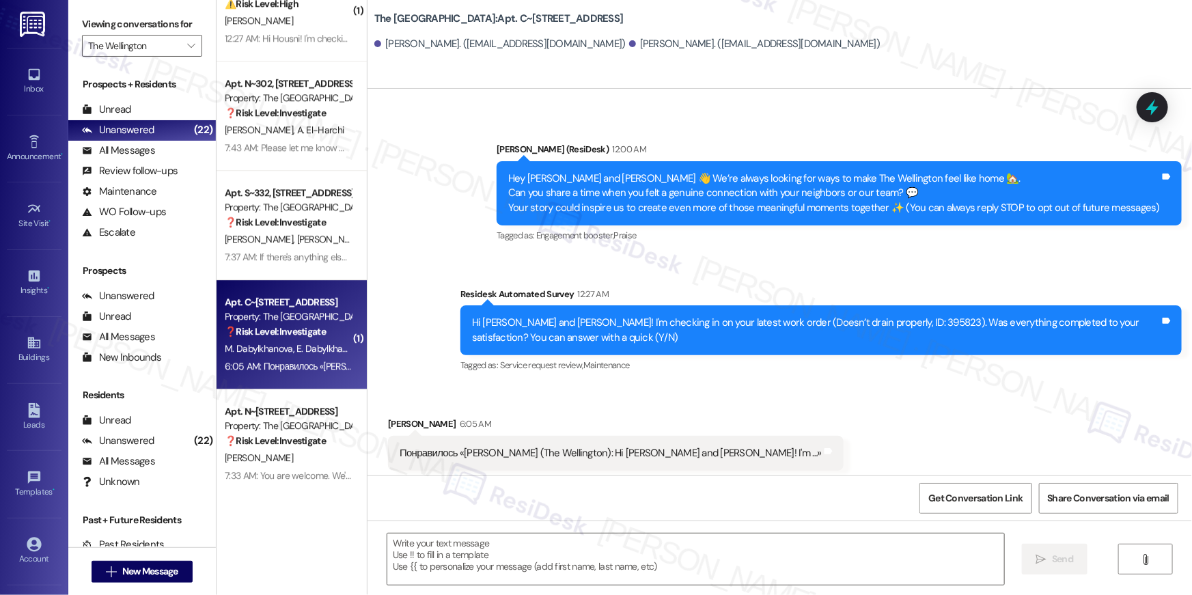
scroll to position [74, 0]
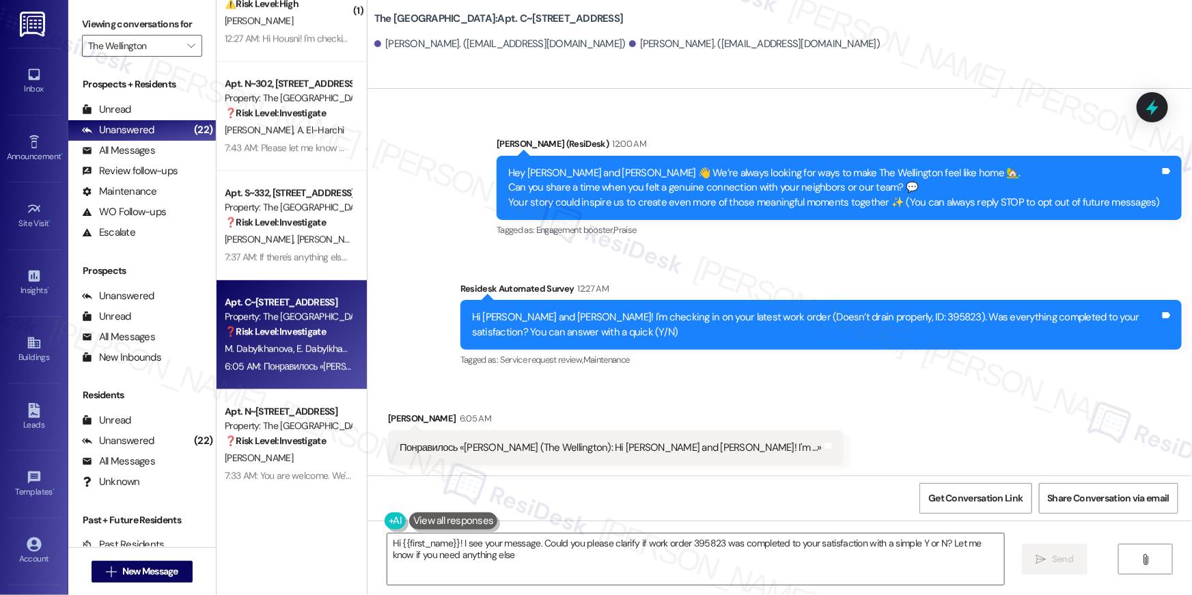
type textarea "Hi {{first_name}}! I see your message. Could you please clarify if work order 3…"
click at [419, 445] on div "Понравилось «[PERSON_NAME] (The Wellington): Hi [PERSON_NAME] and [PERSON_NAME]…" at bounding box center [611, 448] width 422 height 14
copy div "Понравилось"
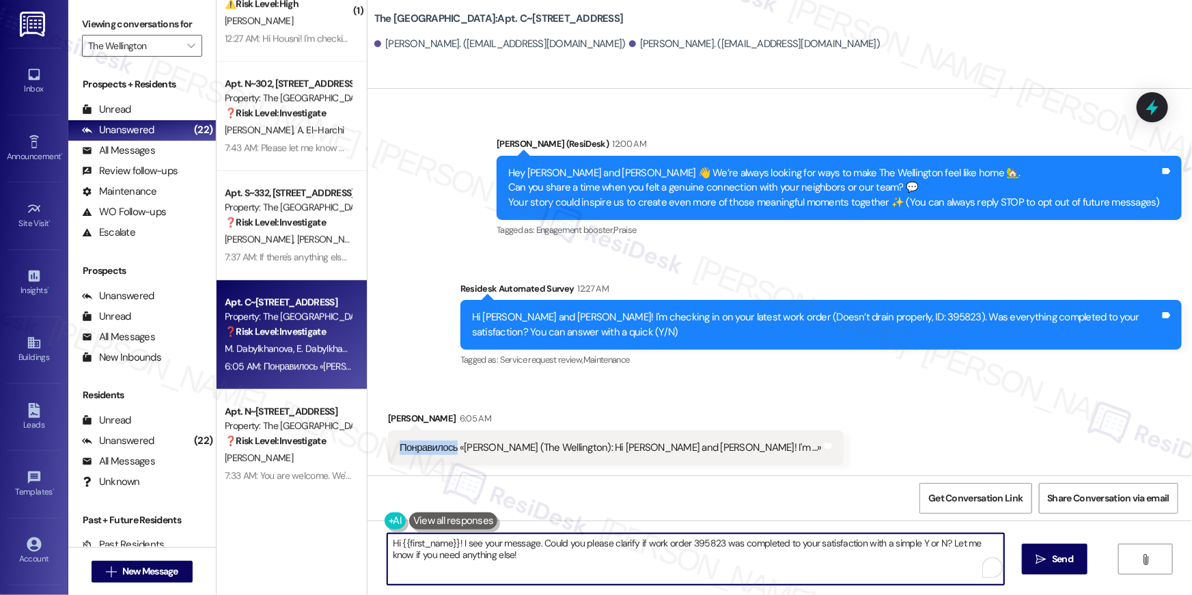
click at [592, 545] on textarea "Hi {{first_name}}! I see your message. Could you please clarify if work order 3…" at bounding box center [695, 559] width 617 height 51
click at [540, 553] on textarea "Hi {{first_name}}! I see your message. Could you please clarify if work order 3…" at bounding box center [695, 559] width 617 height 51
drag, startPoint x: 695, startPoint y: 562, endPoint x: 633, endPoint y: 553, distance: 62.1
click at [695, 562] on textarea "Hi {{first_name}}! I see your message. Could you please clarify if work order 3…" at bounding box center [695, 559] width 617 height 51
click at [1052, 559] on span "Send" at bounding box center [1062, 559] width 21 height 14
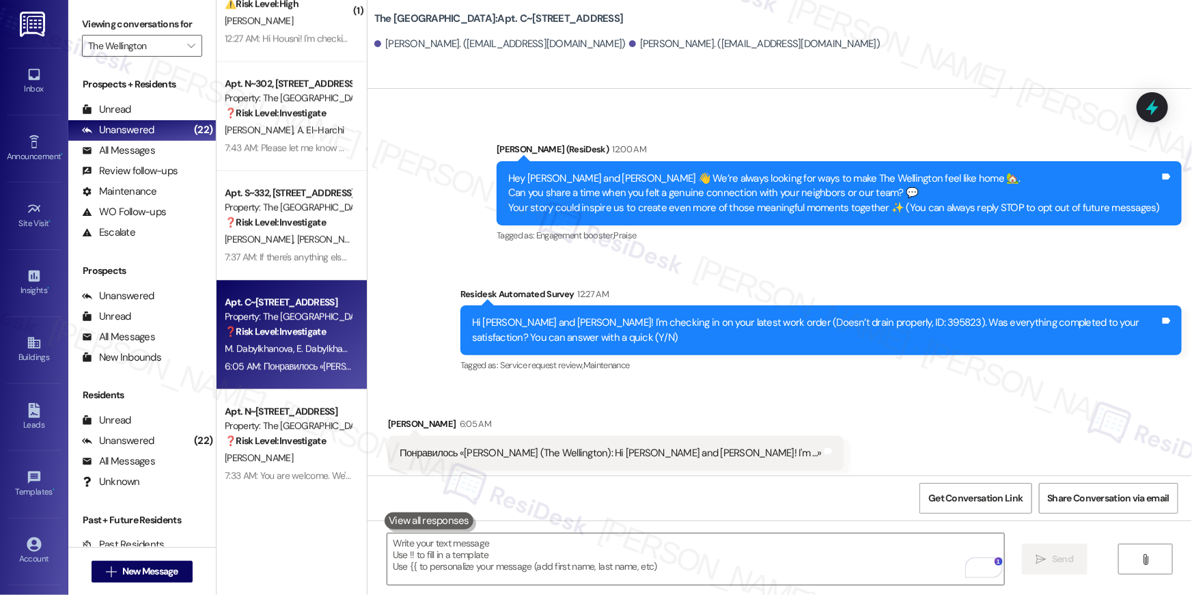
scroll to position [41, 0]
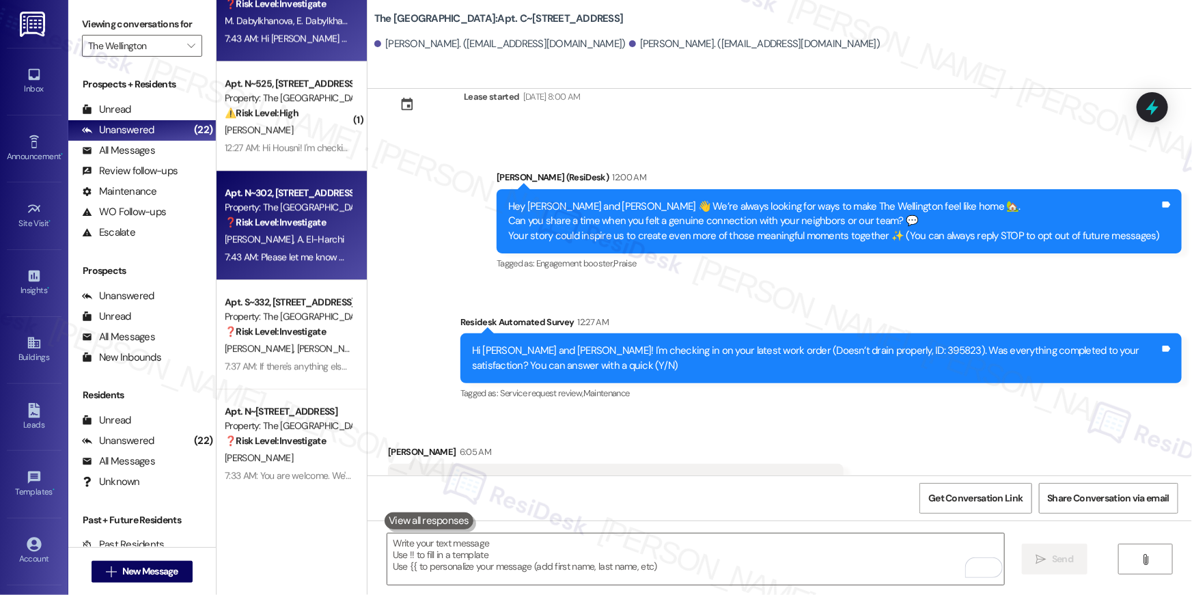
click at [273, 275] on div "Apt. N~302, [STREET_ADDRESS] Property: The Wellington ❓ Risk Level: Investigate…" at bounding box center [292, 225] width 150 height 109
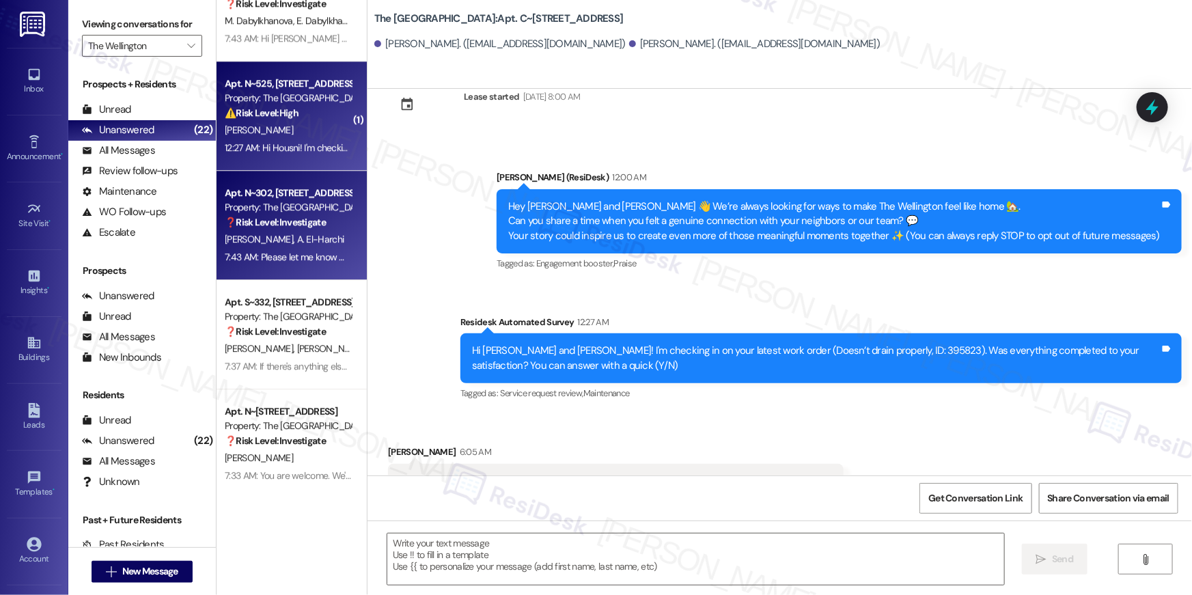
type textarea "Fetching suggested responses. Please feel free to read through the conversation…"
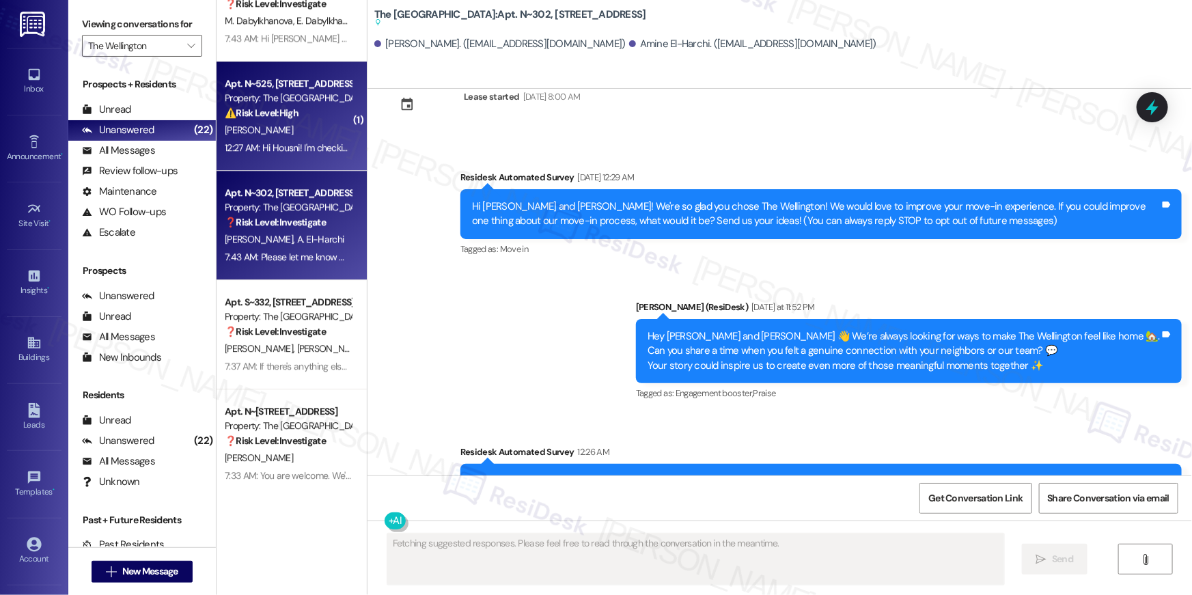
click at [271, 139] on div "12:27 AM: Hi Housni! I'm checking in on your latest work order (I tried to turn…" at bounding box center [287, 147] width 129 height 17
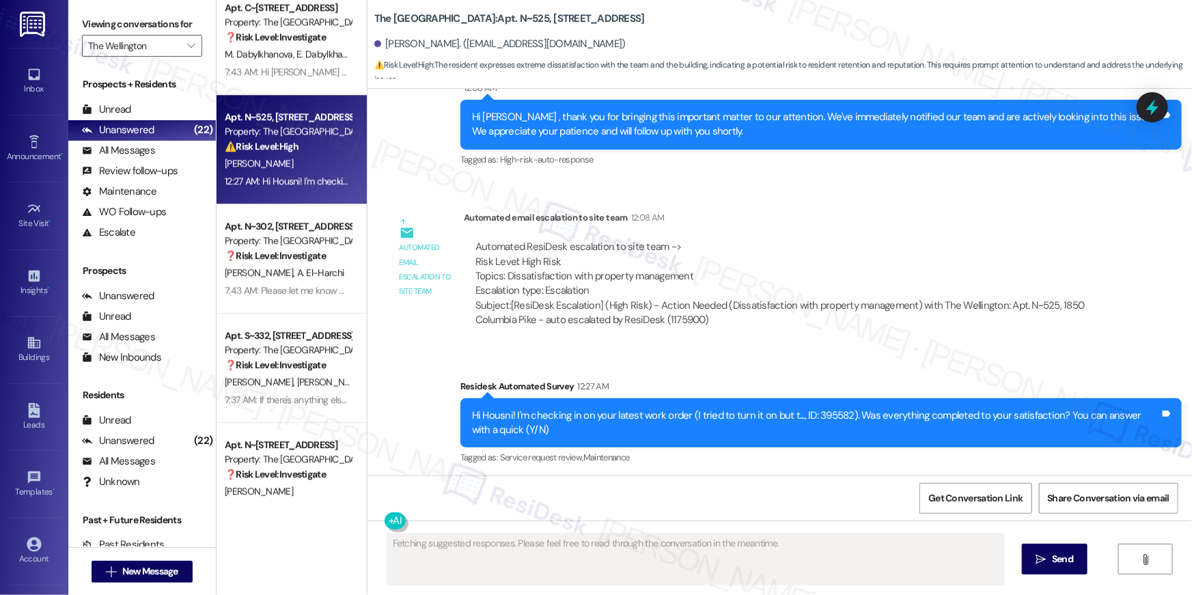
scroll to position [4558, 0]
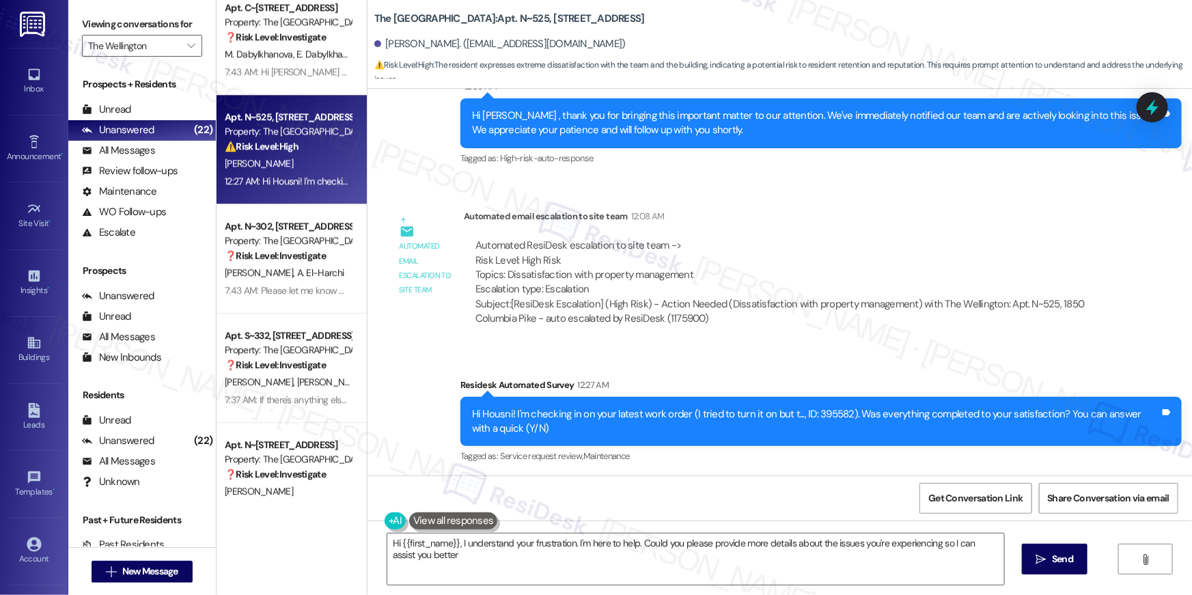
type textarea "Hi {{first_name}}, I understand your frustration. I'm here to help. Could you p…"
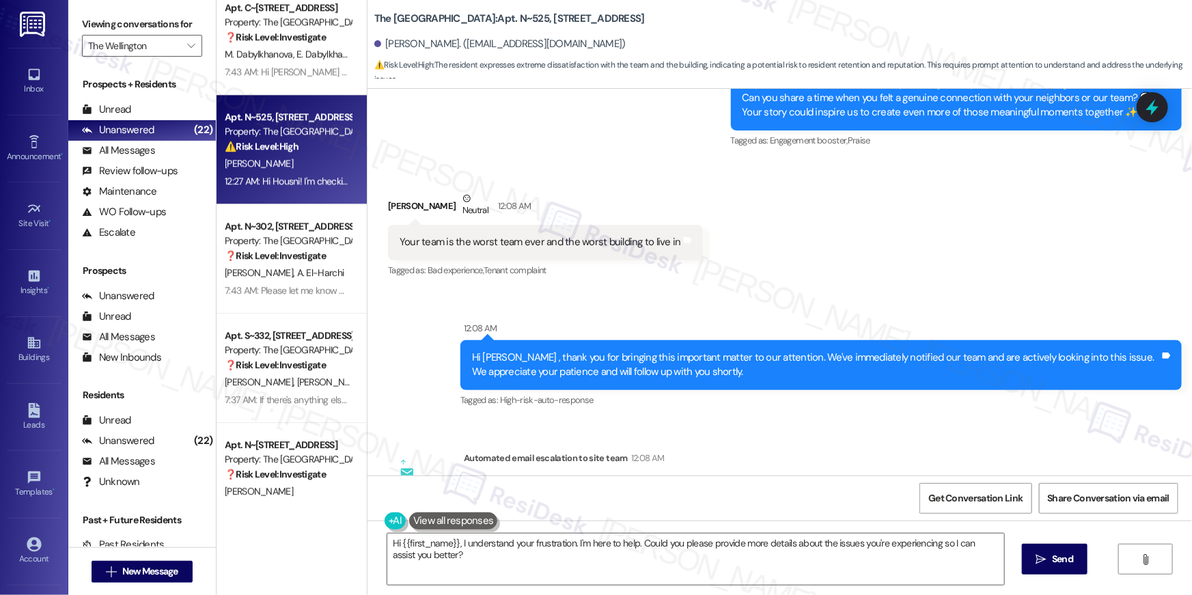
scroll to position [4316, 0]
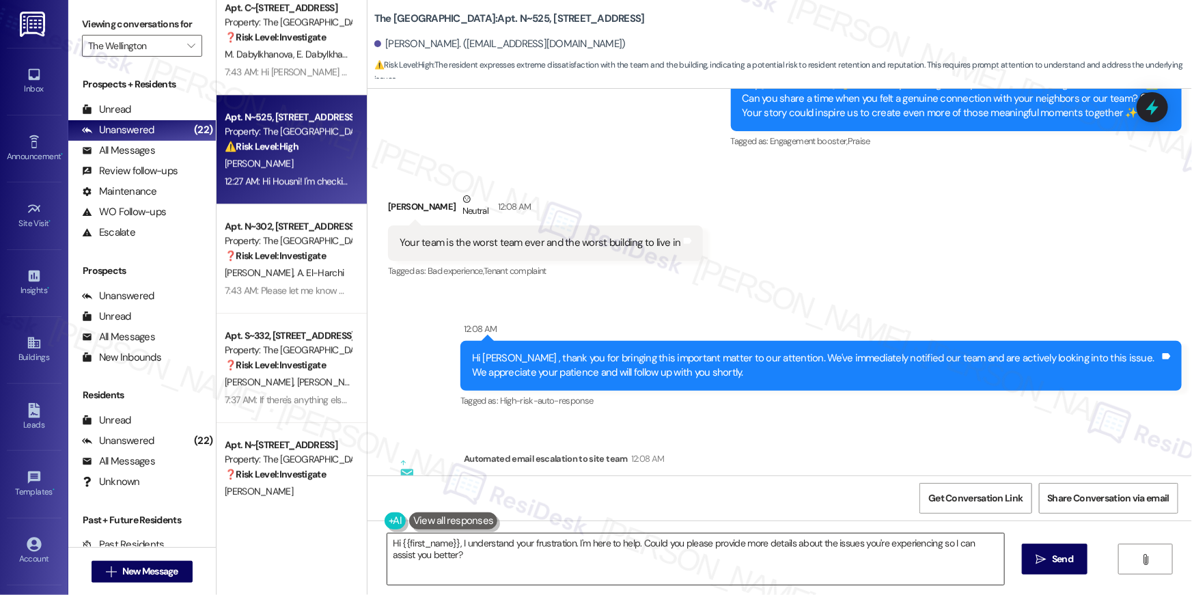
click at [525, 559] on textarea "Hi {{first_name}}, I understand your frustration. I'm here to help. Could you p…" at bounding box center [695, 559] width 617 height 51
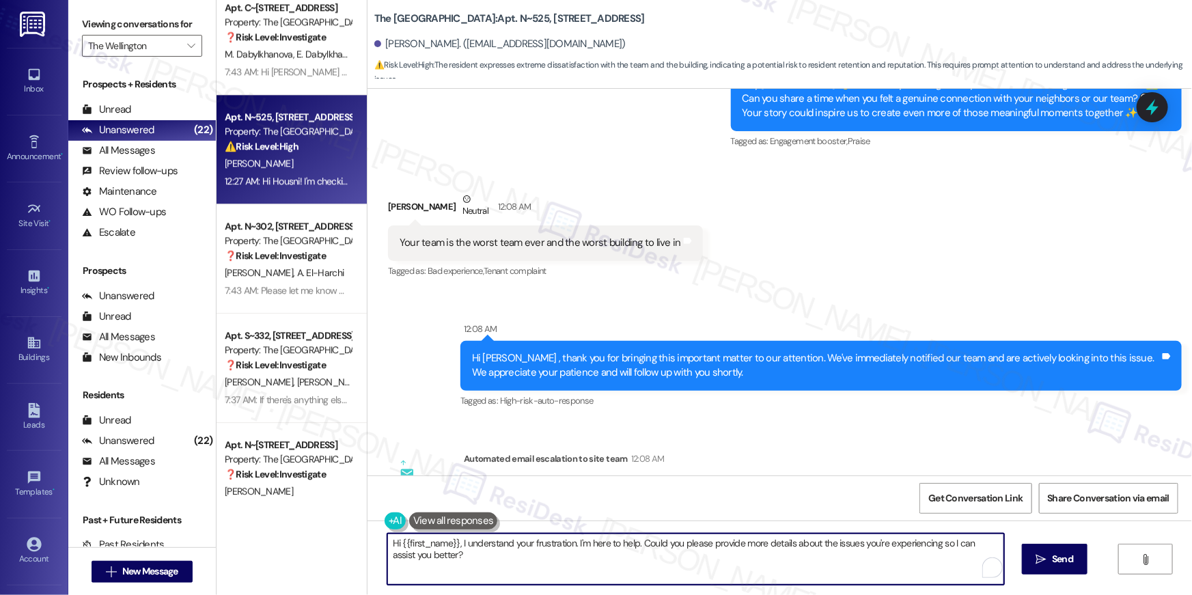
click at [594, 564] on textarea "Hi {{first_name}}, I understand your frustration. I'm here to help. Could you p…" at bounding box center [695, 559] width 617 height 51
click at [507, 553] on textarea "Hi {{first_name}}, I understand your frustration. I'm here to help. Could you p…" at bounding box center [695, 559] width 617 height 51
click at [718, 573] on textarea "Hi {{first_name}}, I understand your frustration. I'm here to help. Could you p…" at bounding box center [695, 559] width 617 height 51
click at [1034, 564] on span " Send" at bounding box center [1055, 559] width 43 height 14
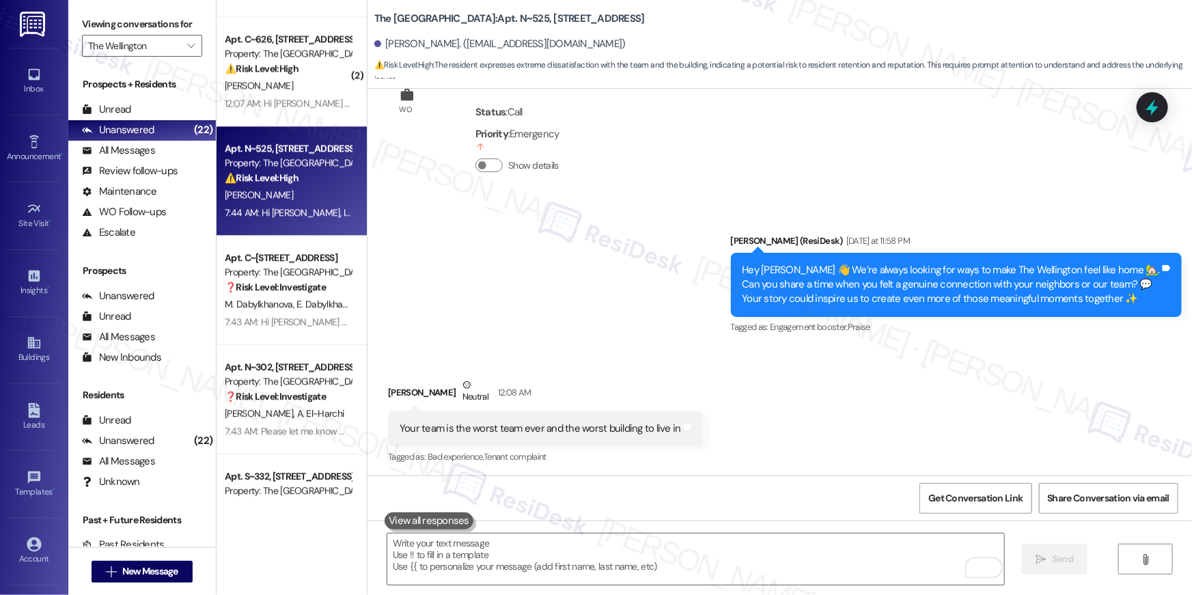
scroll to position [1696, 0]
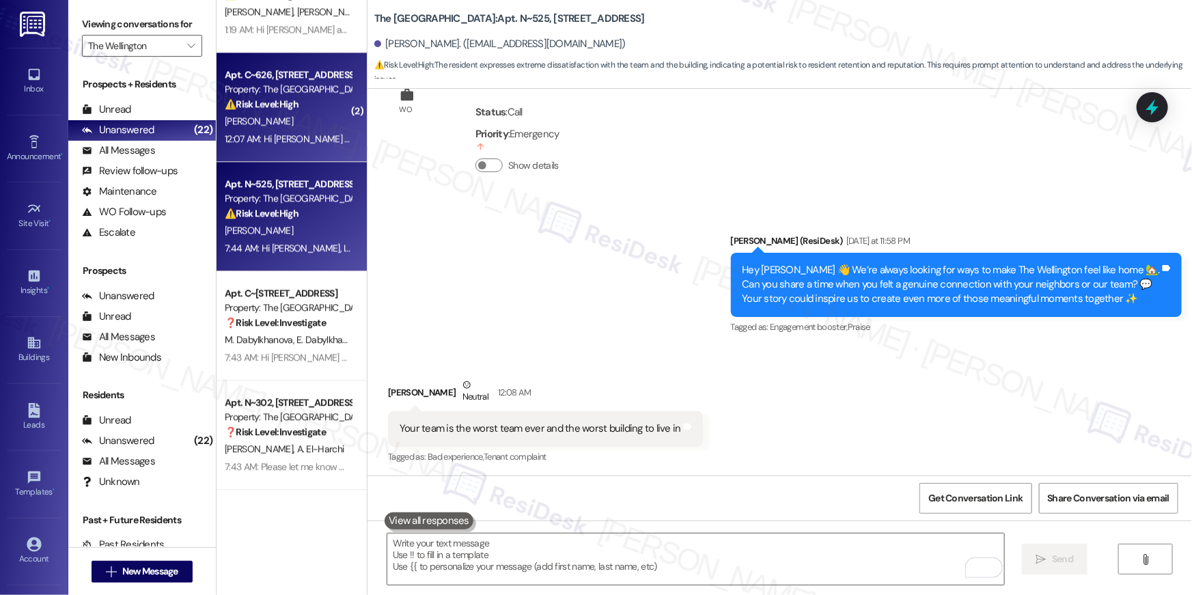
click at [273, 122] on div "[PERSON_NAME]" at bounding box center [287, 121] width 129 height 17
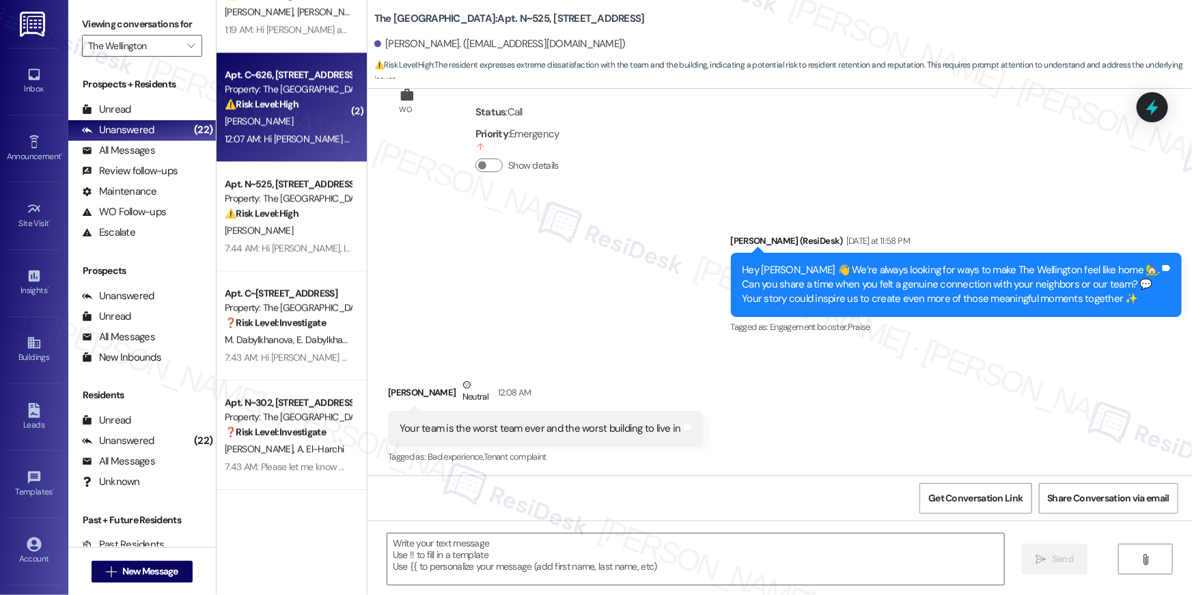
type textarea "Fetching suggested responses. Please feel free to read through the conversation…"
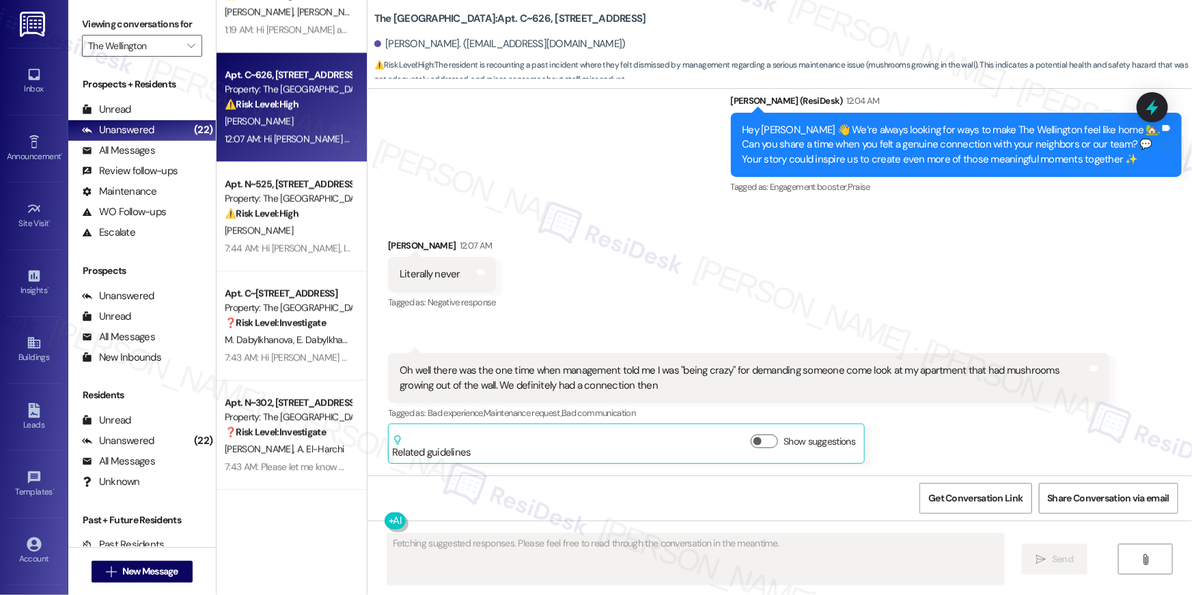
scroll to position [4792, 0]
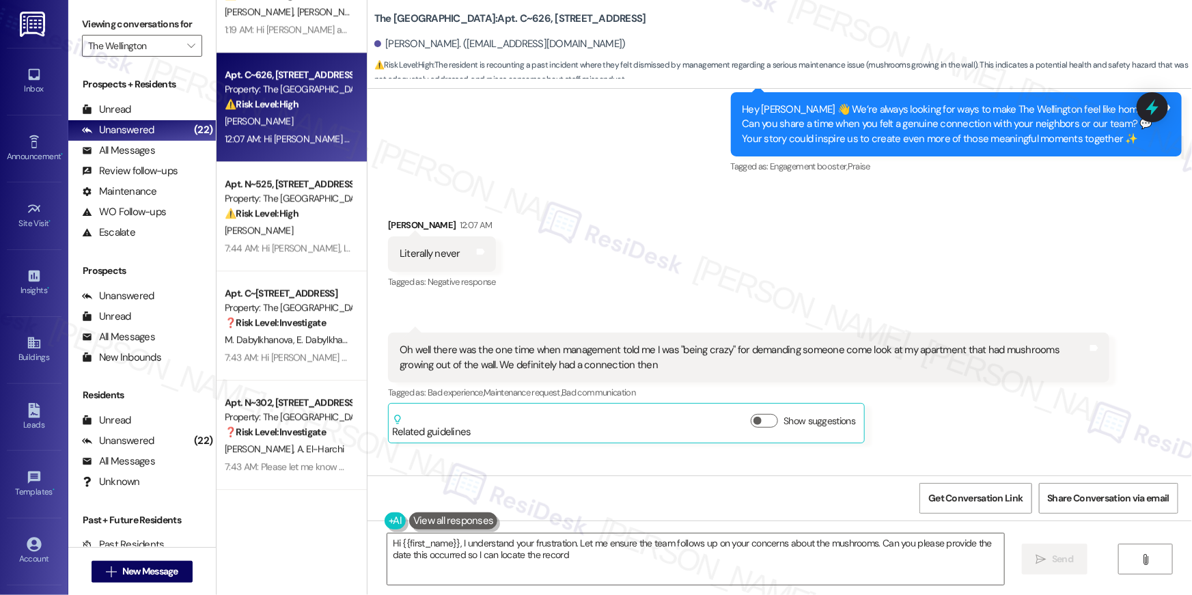
type textarea "Hi {{first_name}}, I understand your frustration. Let me ensure the team follow…"
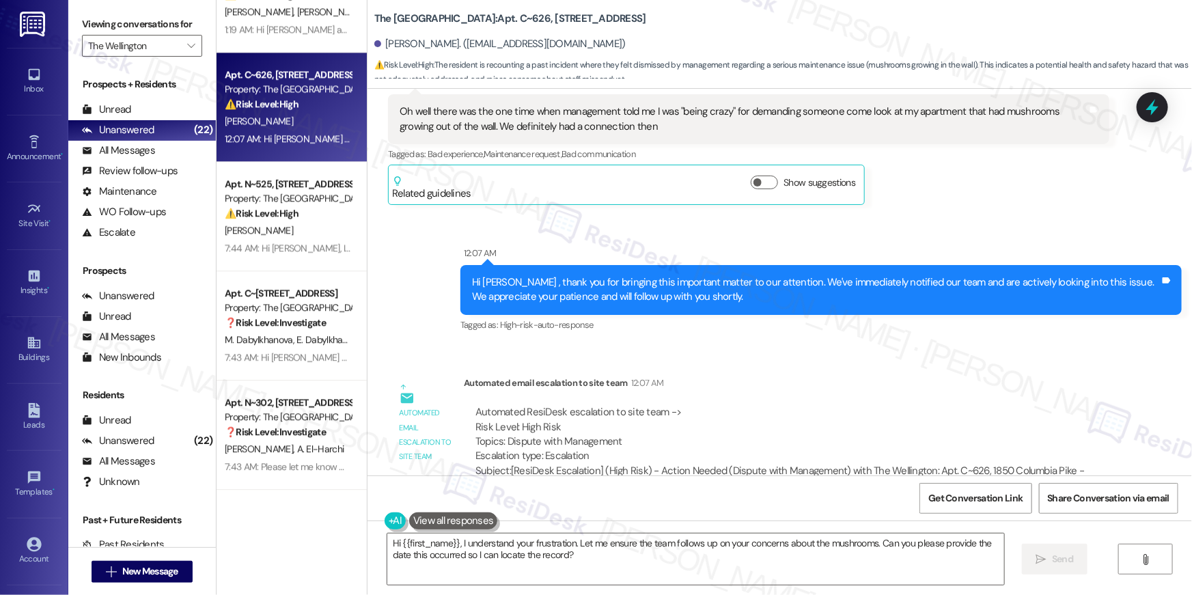
scroll to position [5052, 0]
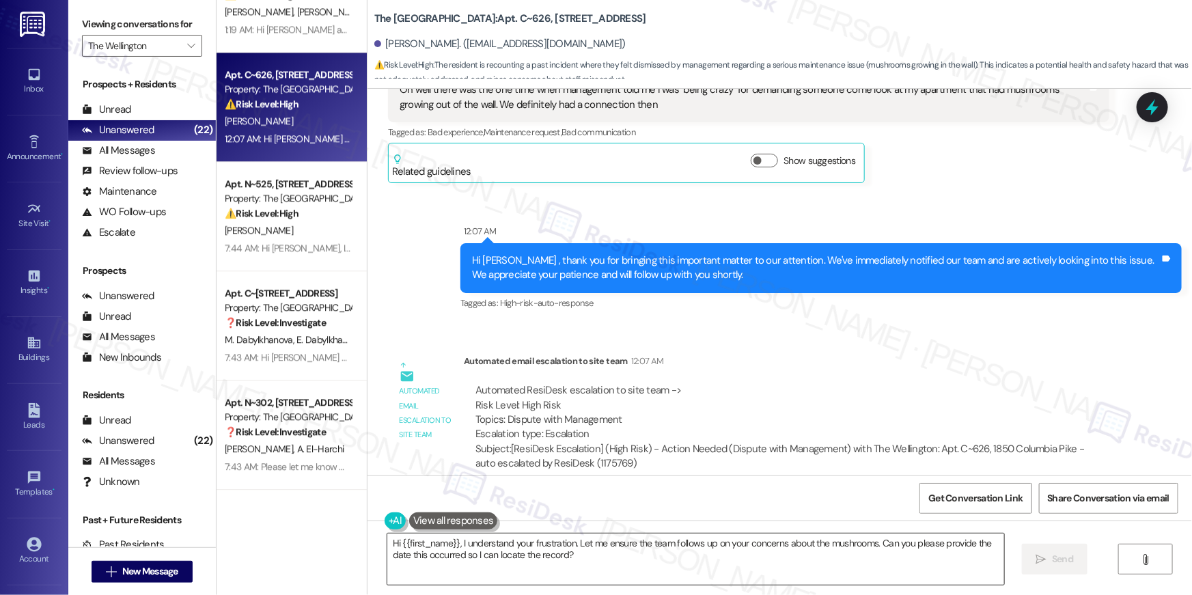
click at [685, 554] on textarea "Hi {{first_name}}, I understand your frustration. Let me ensure the team follow…" at bounding box center [695, 559] width 617 height 51
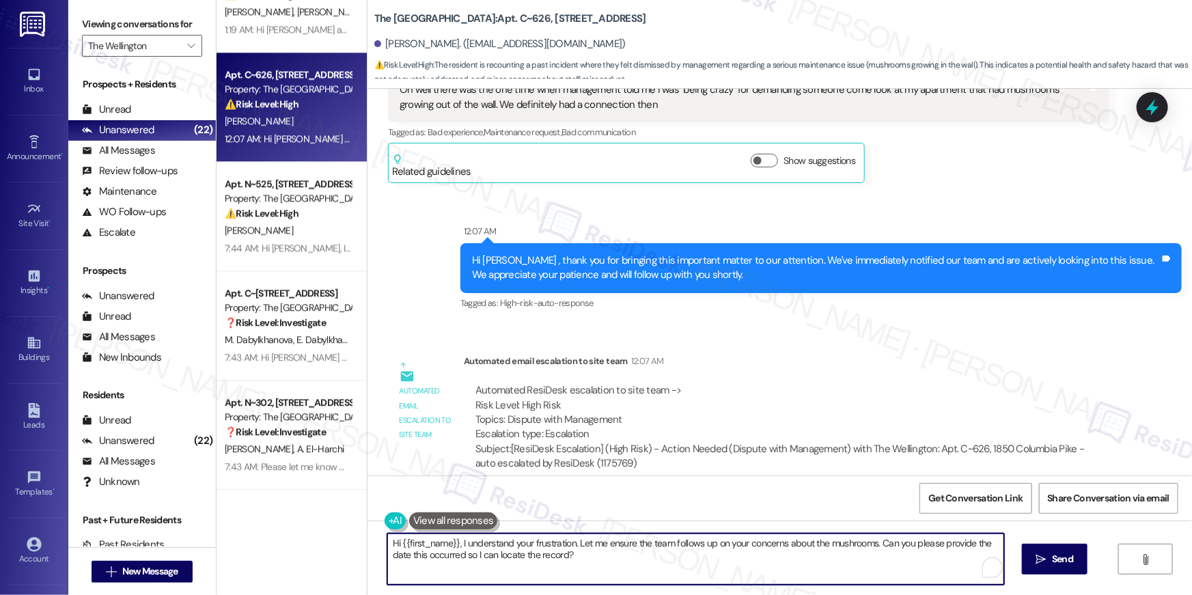
click at [685, 554] on textarea "Hi {{first_name}}, I understand your frustration. Let me ensure the team follow…" at bounding box center [695, 559] width 617 height 51
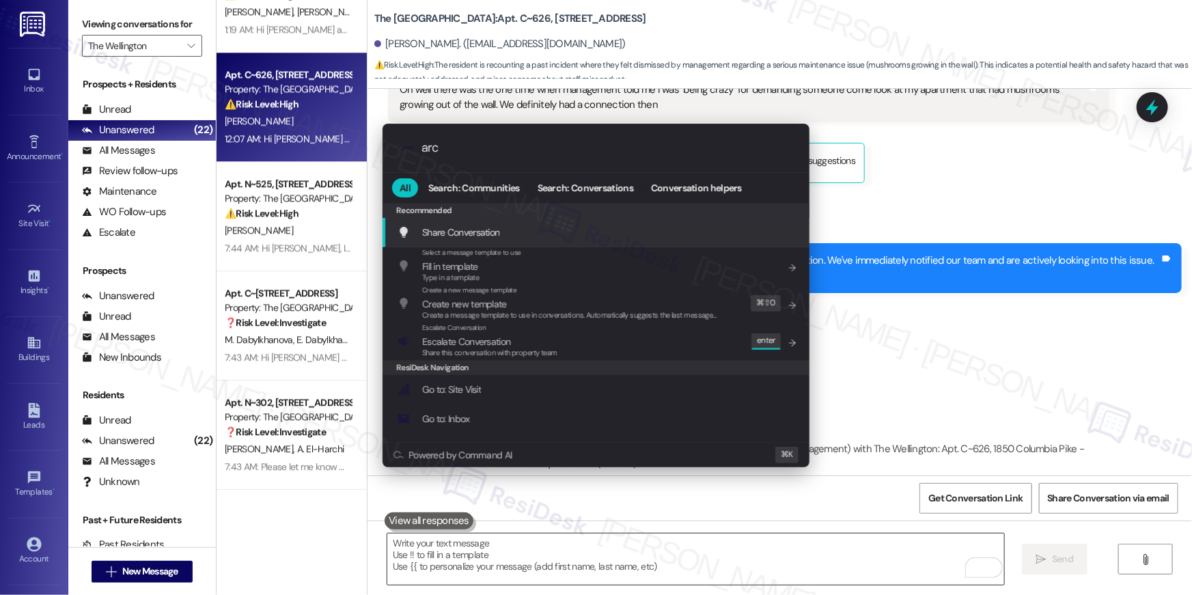
type input "arch"
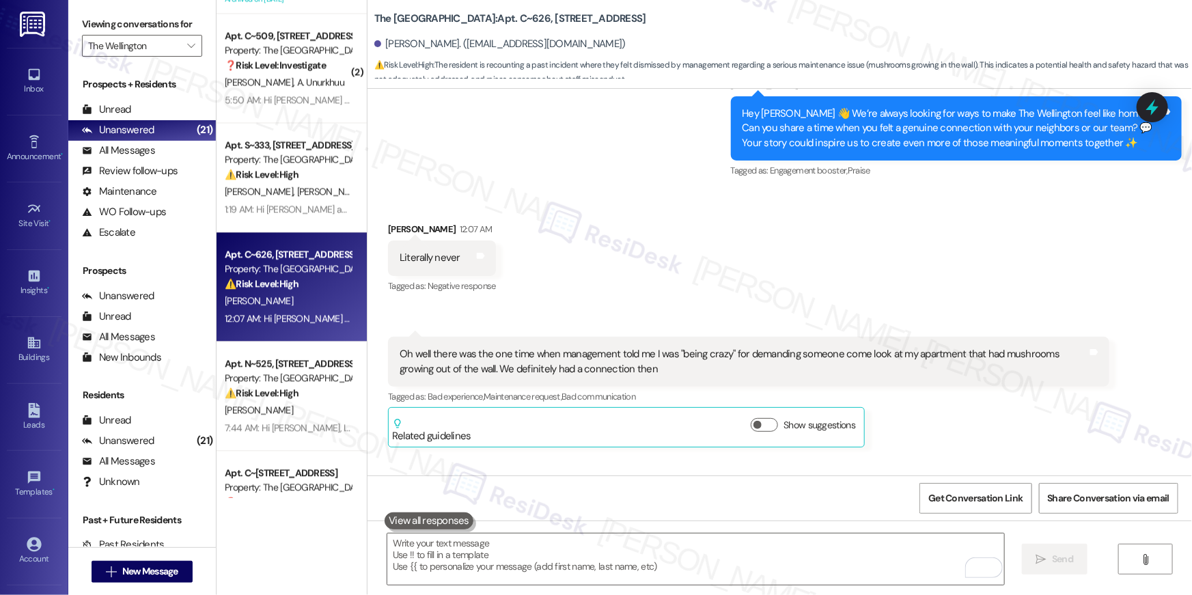
scroll to position [1493, 0]
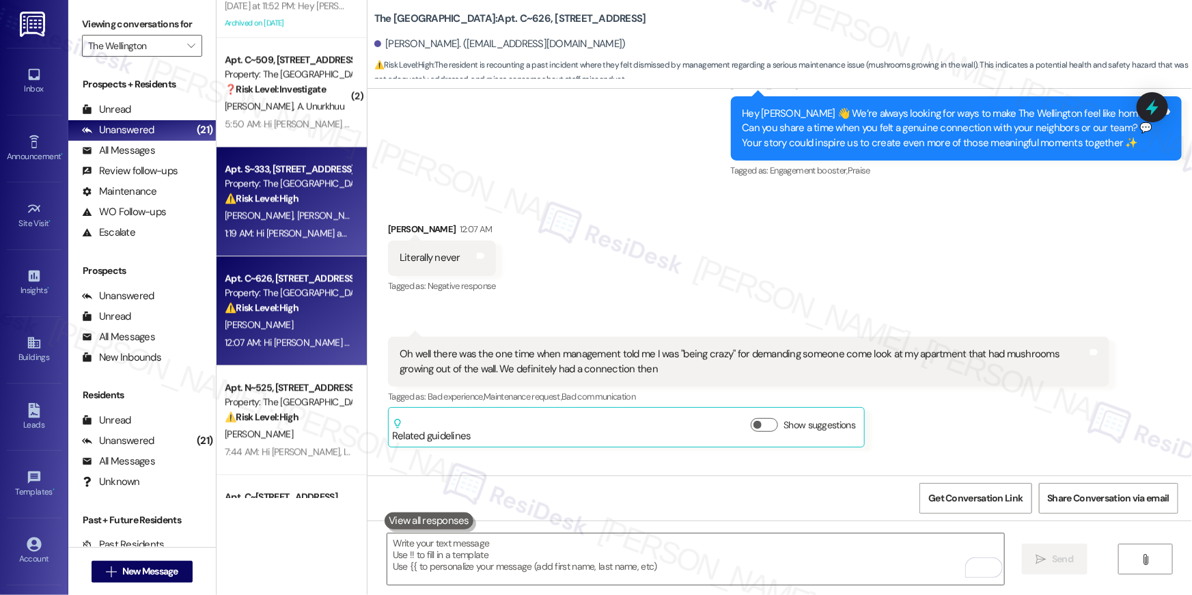
click at [297, 215] on span "[PERSON_NAME]" at bounding box center [331, 215] width 68 height 12
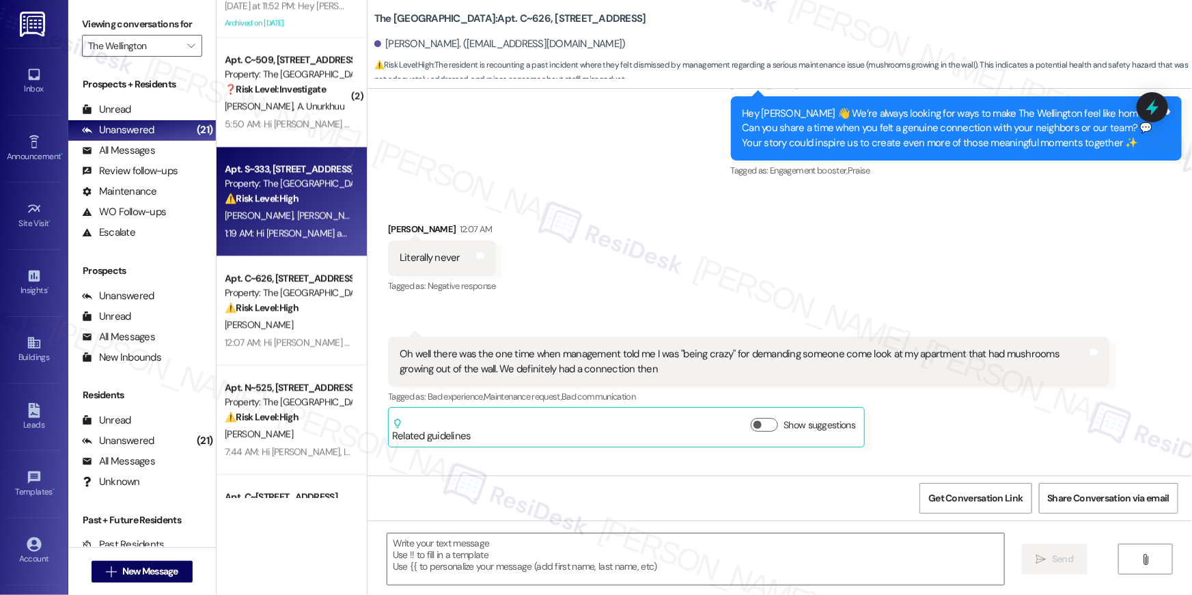
type textarea "Fetching suggested responses. Please feel free to read through the conversation…"
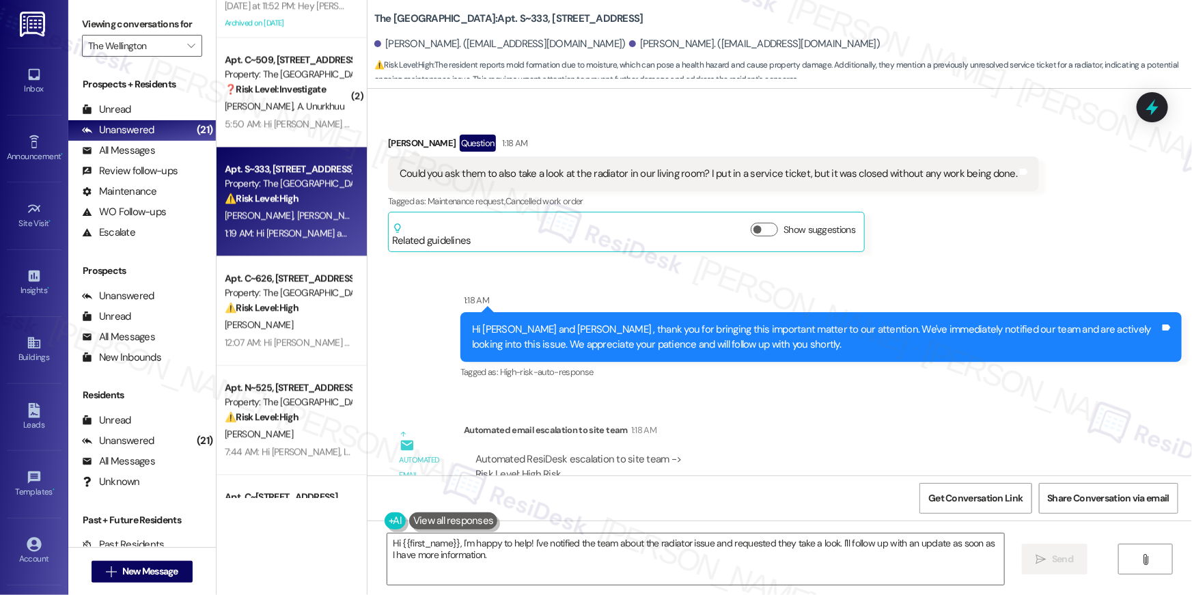
scroll to position [9963, 0]
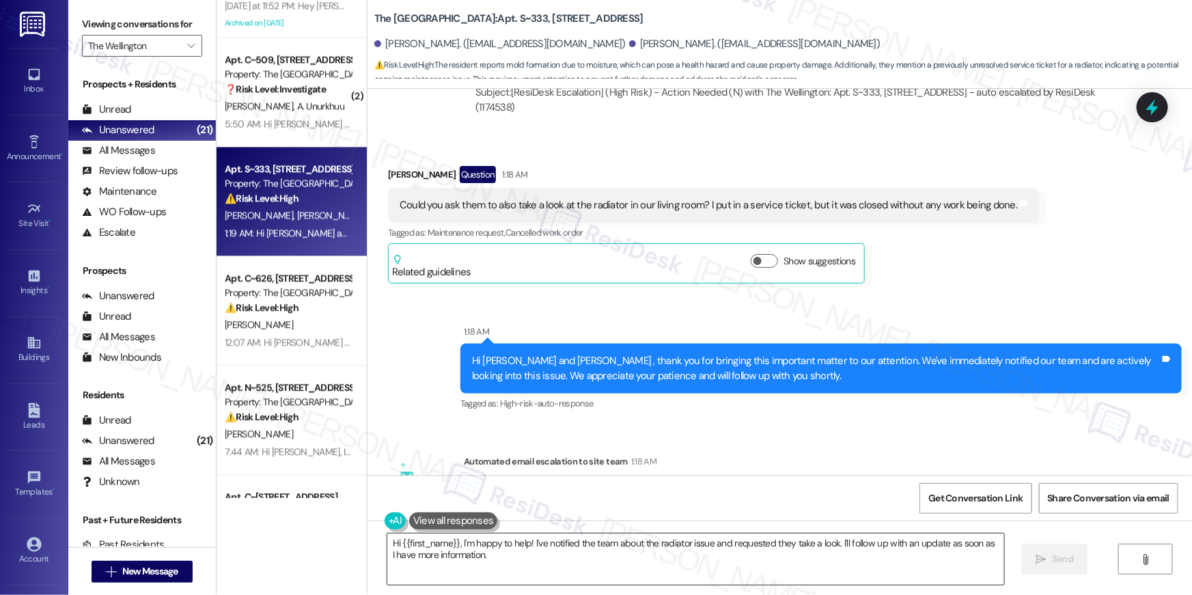
click at [496, 562] on textarea "Hi {{first_name}}, I'm happy to help! I've notified the team about the radiator…" at bounding box center [695, 559] width 617 height 51
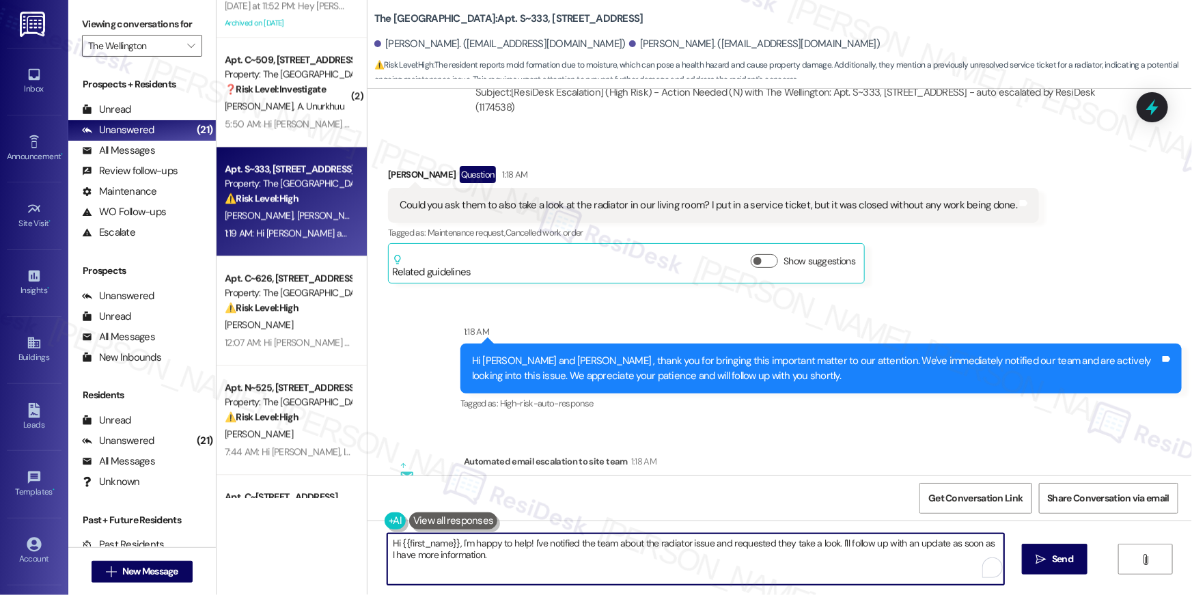
drag, startPoint x: 450, startPoint y: 551, endPoint x: 454, endPoint y: 542, distance: 9.5
click at [454, 542] on textarea "Hi {{first_name}}, I'm happy to help! I've notified the team about the radiator…" at bounding box center [695, 559] width 617 height 51
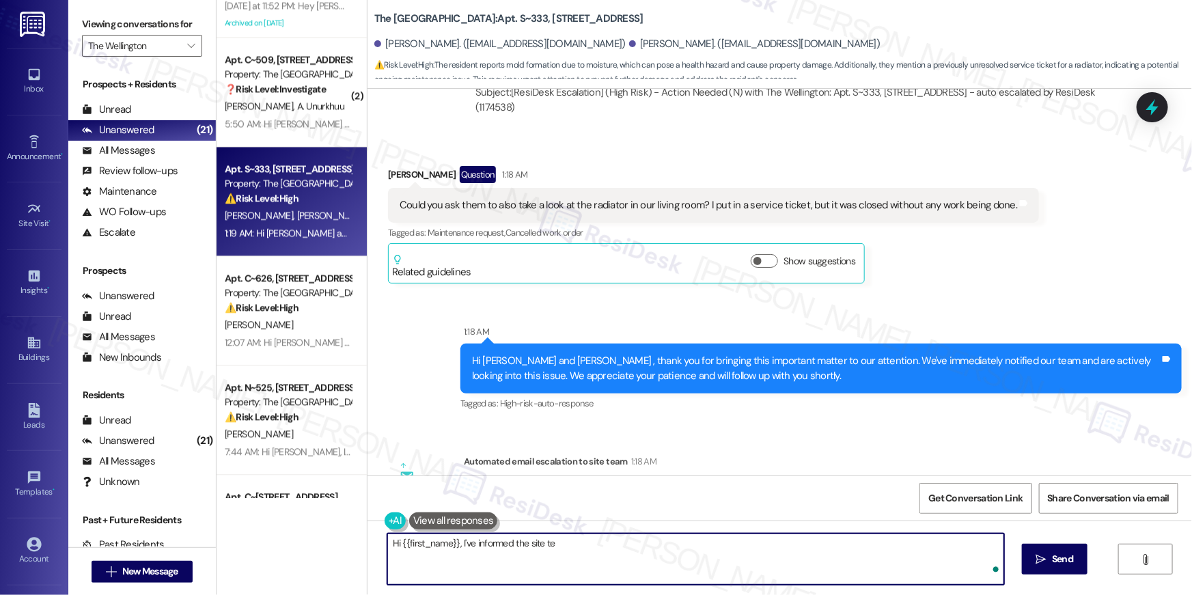
type textarea "Hi {{first_name}}, I've informed the site tea"
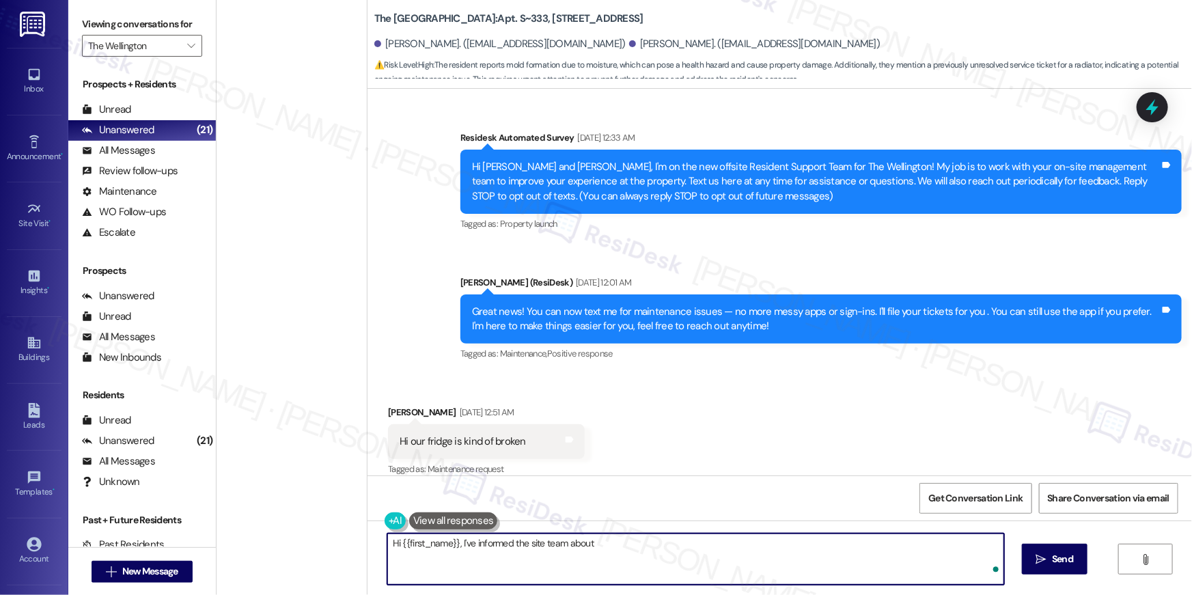
scroll to position [9963, 0]
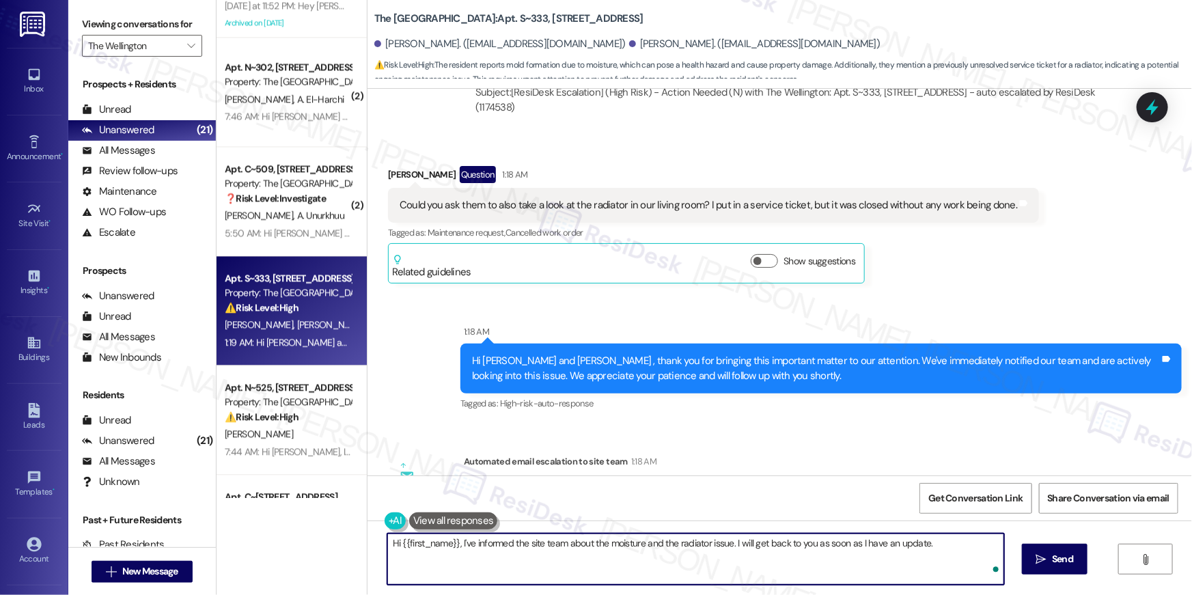
type textarea "Hi {{first_name}}, I've informed the site team about the moisture and the radia…"
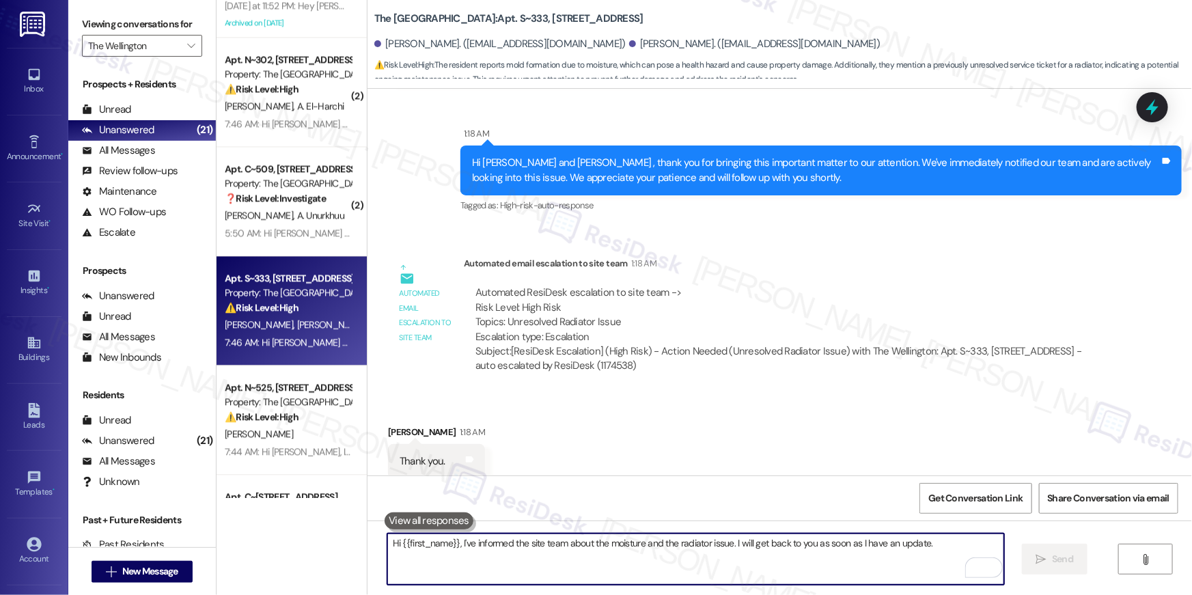
scroll to position [10679, 0]
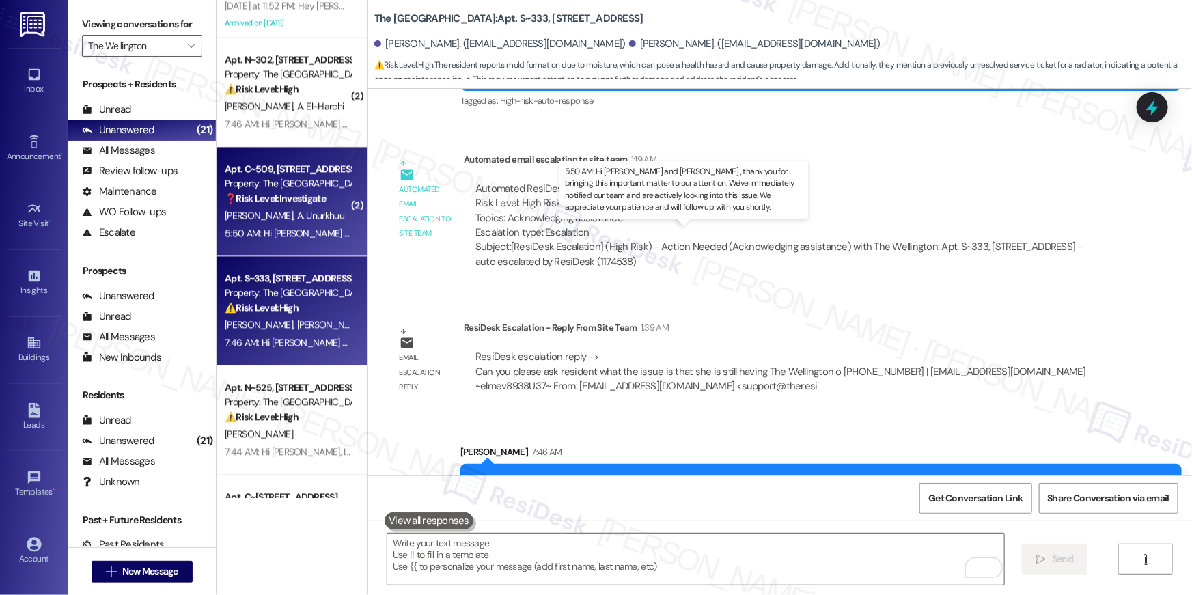
click at [299, 235] on div "5:50 AM: Hi [PERSON_NAME] and [PERSON_NAME] , thank you for bringing this impor…" at bounding box center [724, 233] width 999 height 12
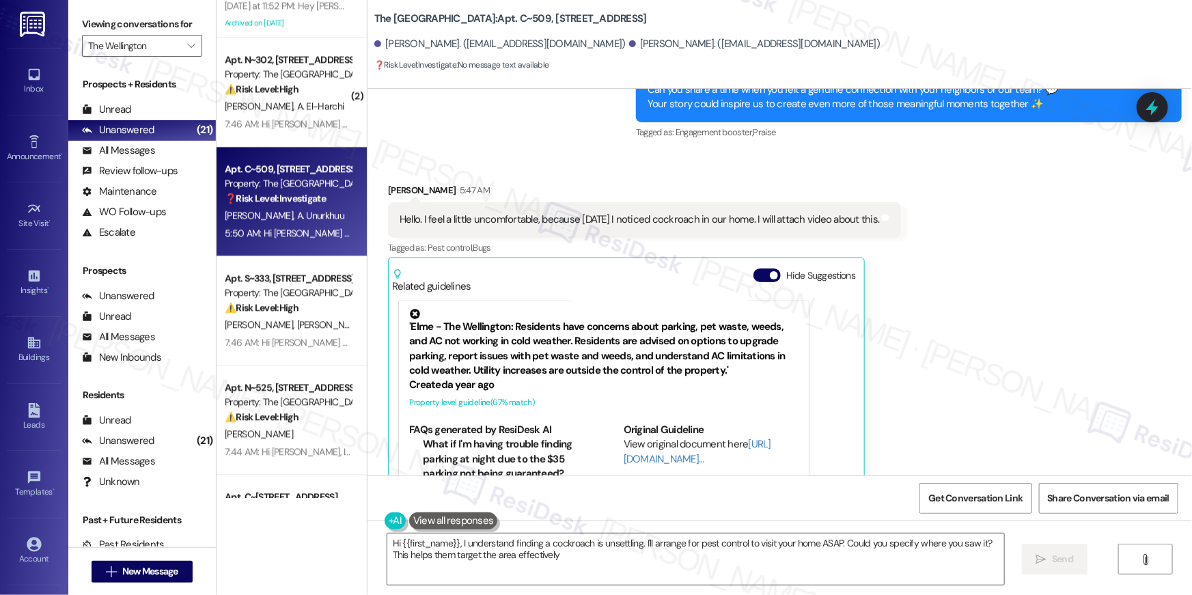
scroll to position [11630, 0]
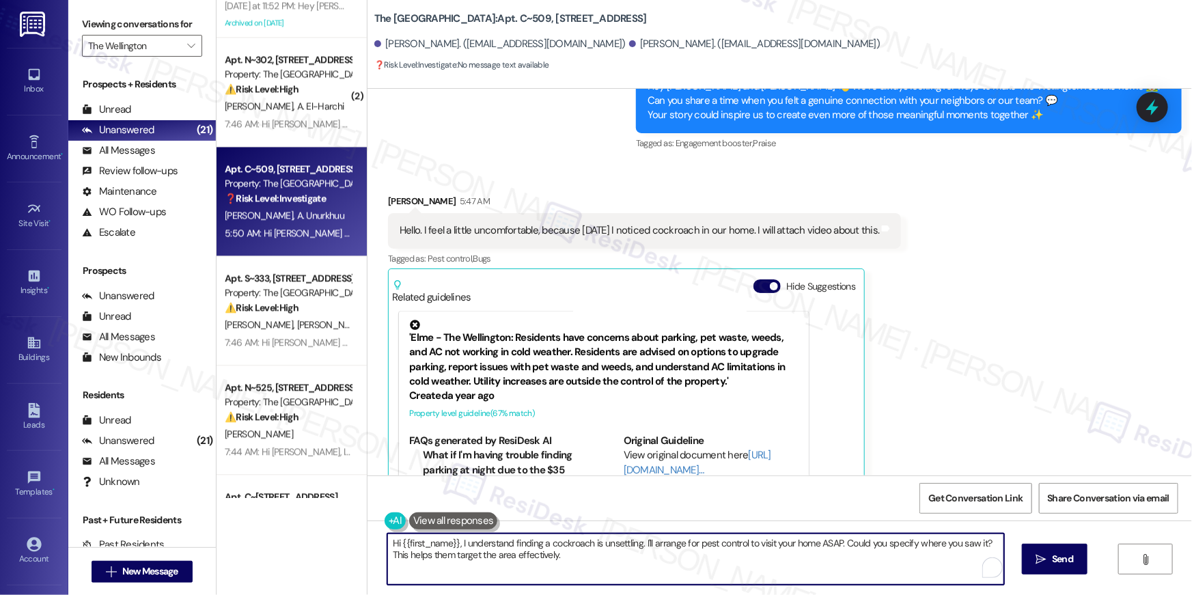
click at [555, 552] on textarea "Hi {{first_name}}, I understand finding a cockroach is unsettling. I'll arrange…" at bounding box center [695, 559] width 617 height 51
drag, startPoint x: 585, startPoint y: 560, endPoint x: 636, endPoint y: 541, distance: 53.8
click at [636, 541] on textarea "Hi {{first_name}}, I understand finding a cockroach is unsettling. I'll arrange…" at bounding box center [695, 559] width 617 height 51
type textarea "Hi {{first_name}}, I understand finding a cockroach is unsettling. Have you sub…"
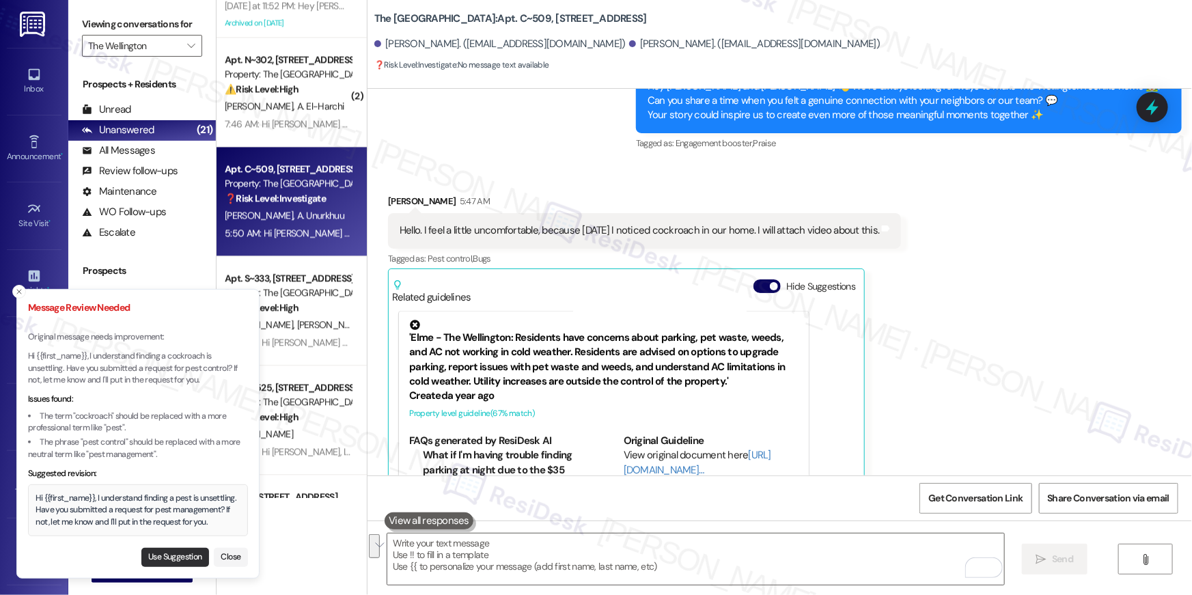
click at [192, 550] on button "Use Suggestion" at bounding box center [175, 557] width 68 height 19
type textarea "Hi {{first_name}}, I understand finding a pest is unsettling. Have you submitte…"
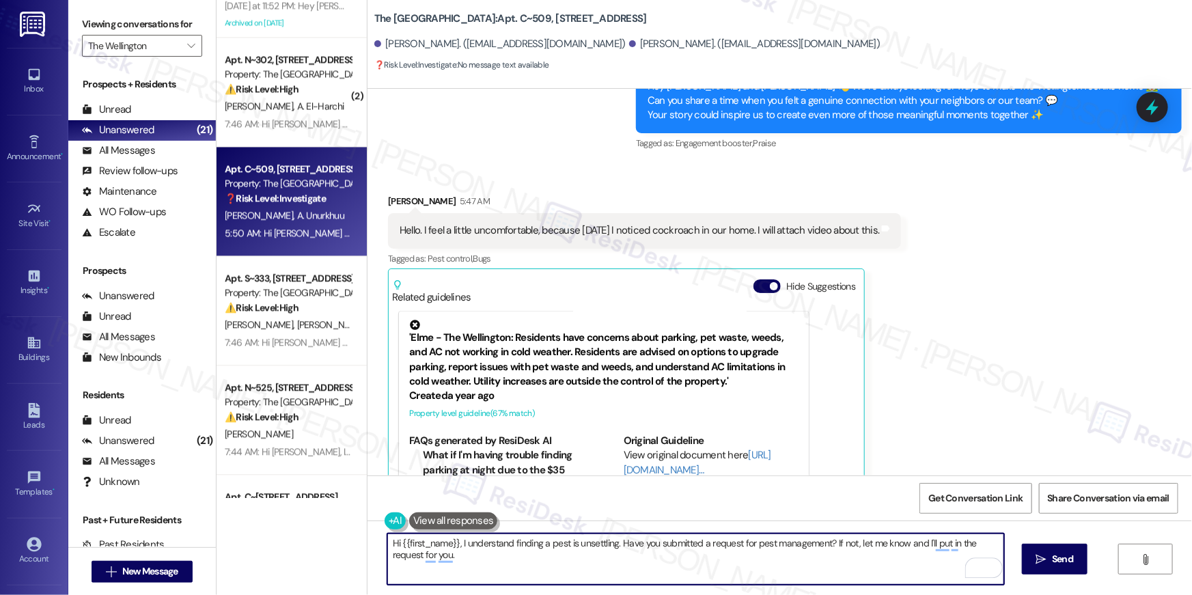
click at [742, 554] on textarea "Hi {{first_name}}, I understand finding a pest is unsettling. Have you submitte…" at bounding box center [695, 559] width 617 height 51
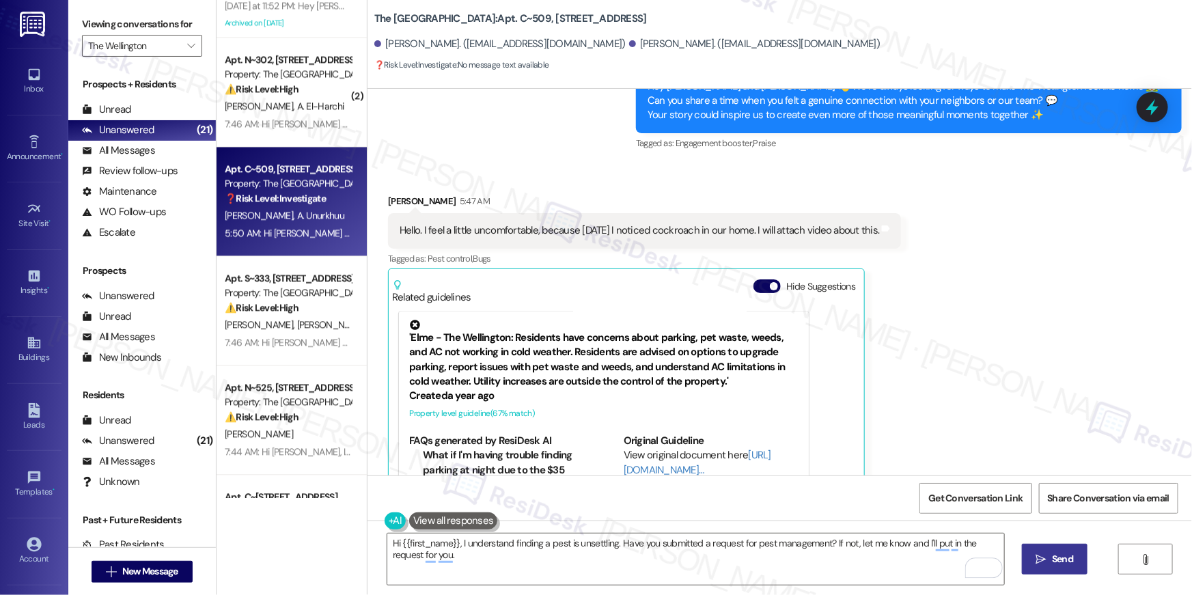
click at [1053, 571] on button " Send" at bounding box center [1055, 559] width 66 height 31
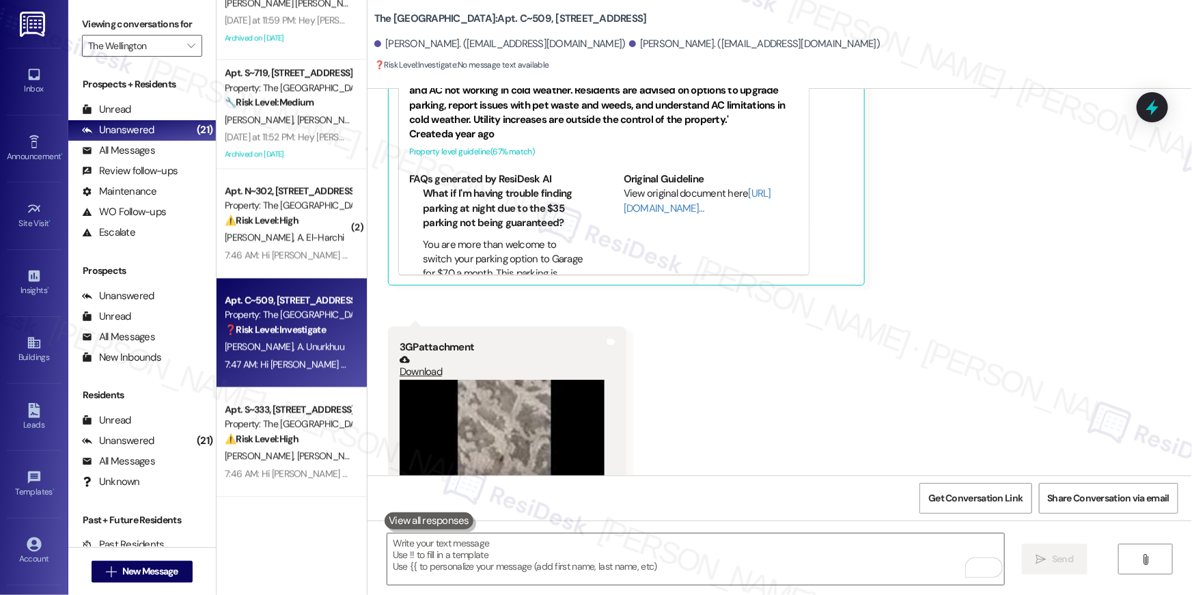
scroll to position [1324, 0]
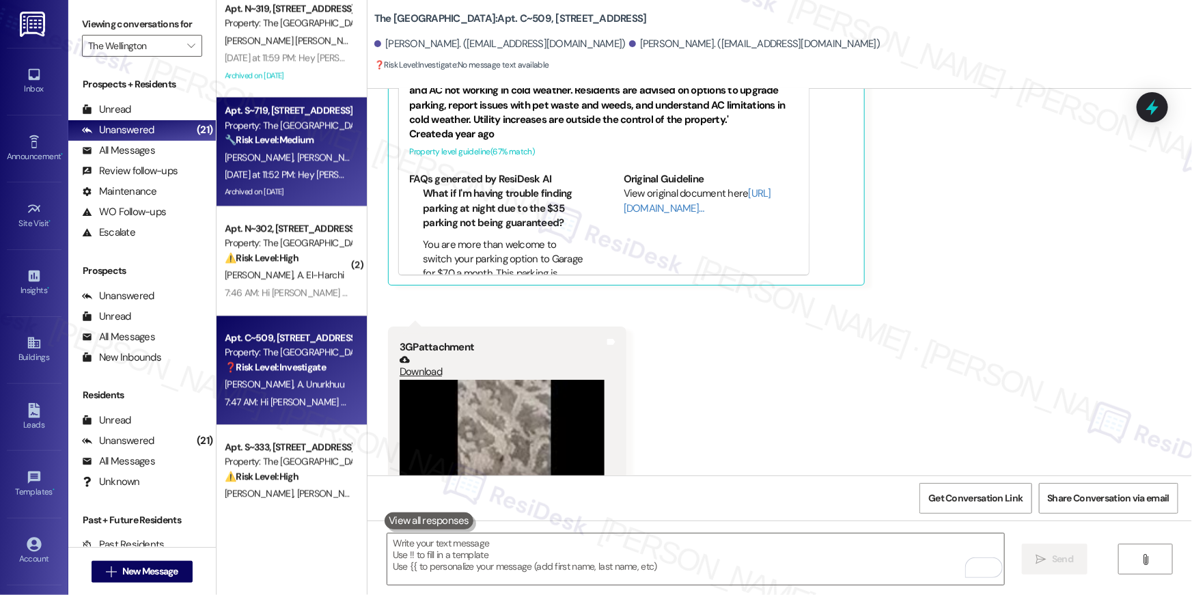
click at [274, 183] on div "Archived on [DATE]" at bounding box center [287, 191] width 129 height 17
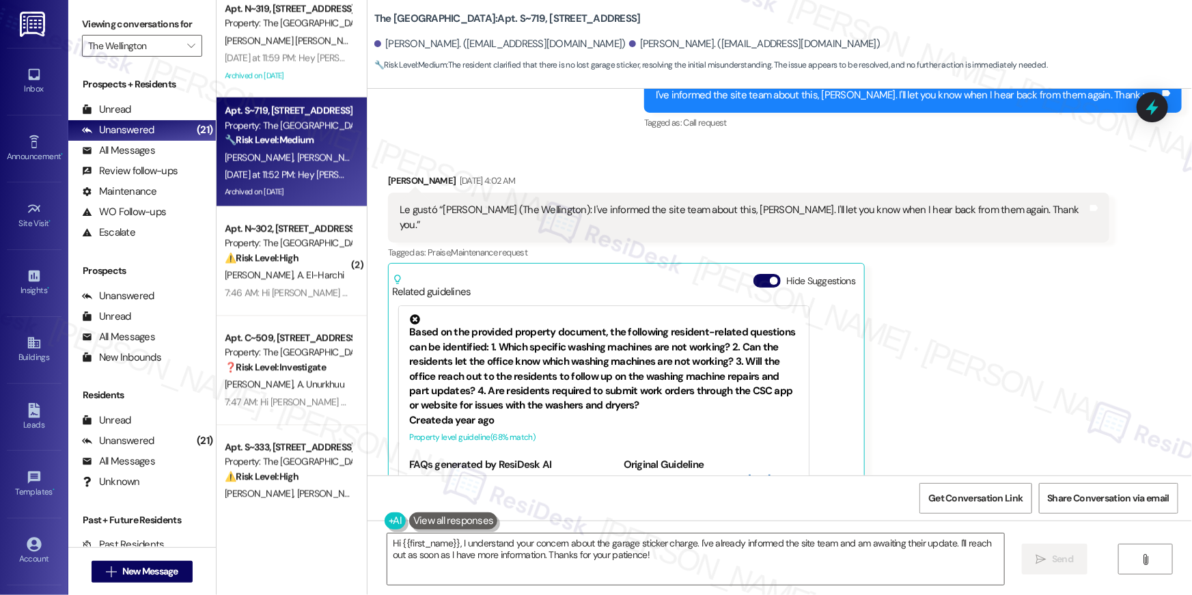
scroll to position [5528, 0]
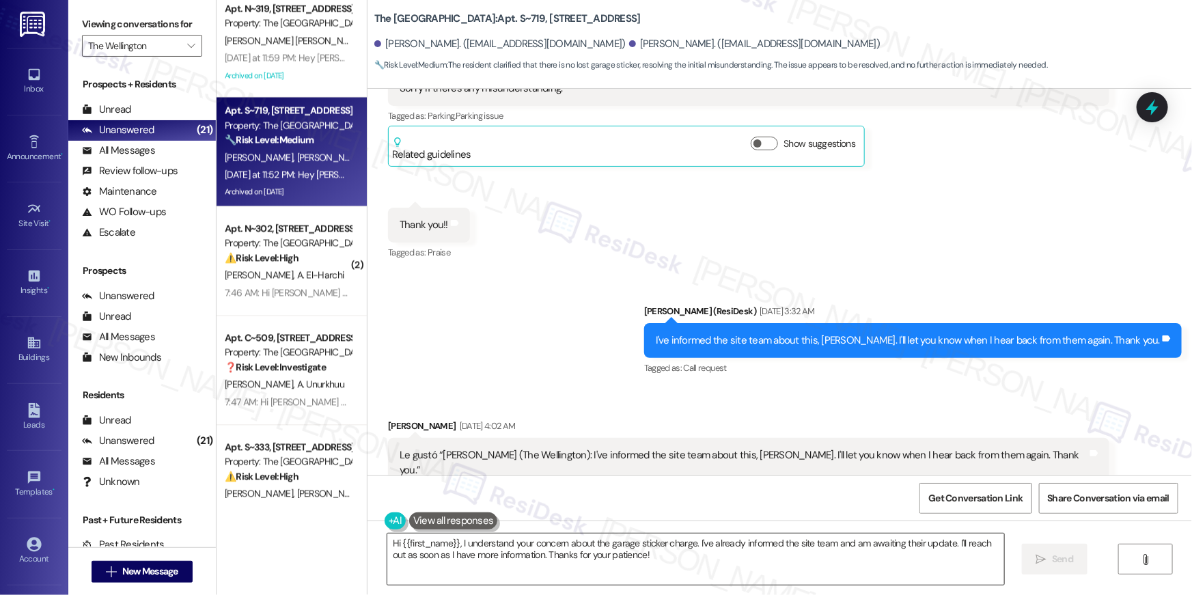
click at [690, 570] on textarea "Hi {{first_name}}, I understand your concern about the garage sticker charge. I…" at bounding box center [695, 559] width 617 height 51
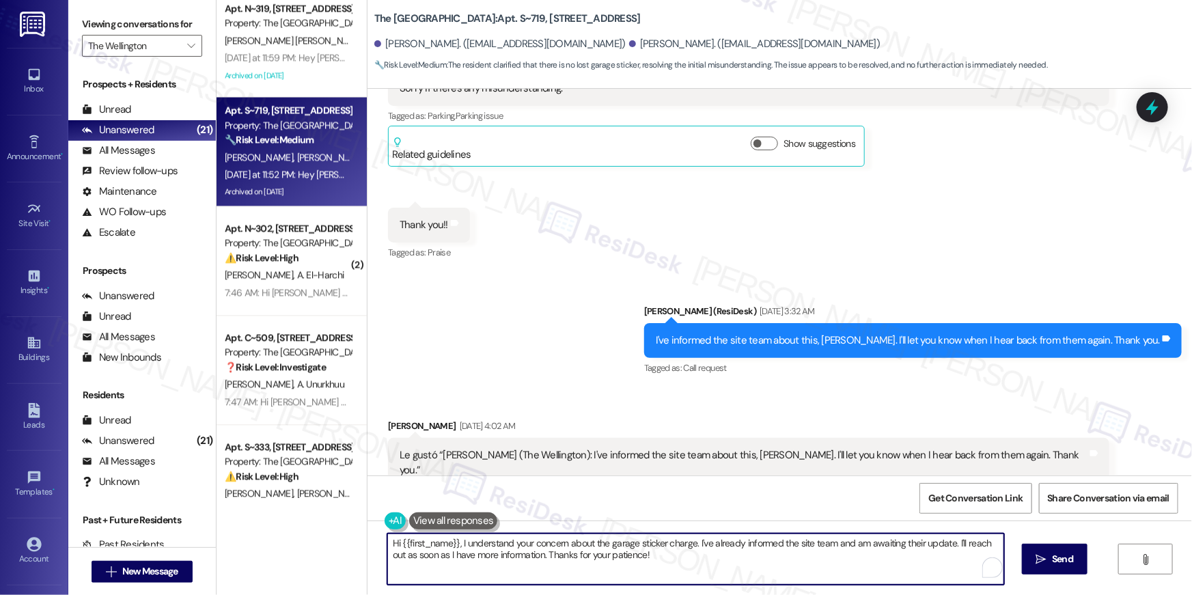
click at [690, 570] on textarea "Hi {{first_name}}, I understand your concern about the garage sticker charge. I…" at bounding box center [695, 559] width 617 height 51
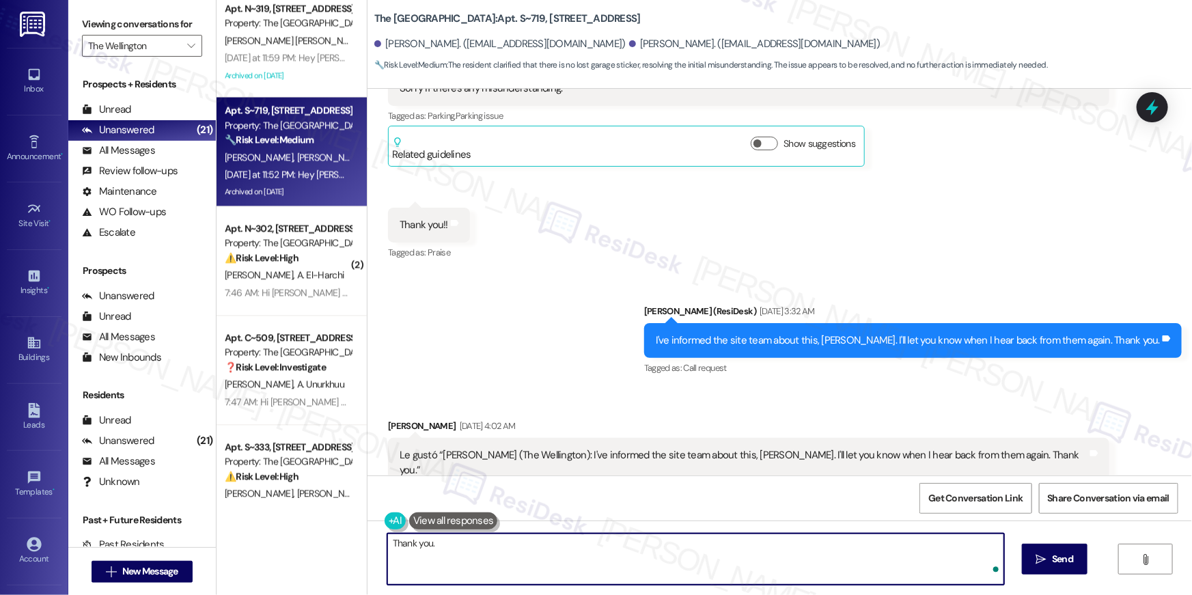
type textarea "Thank you."
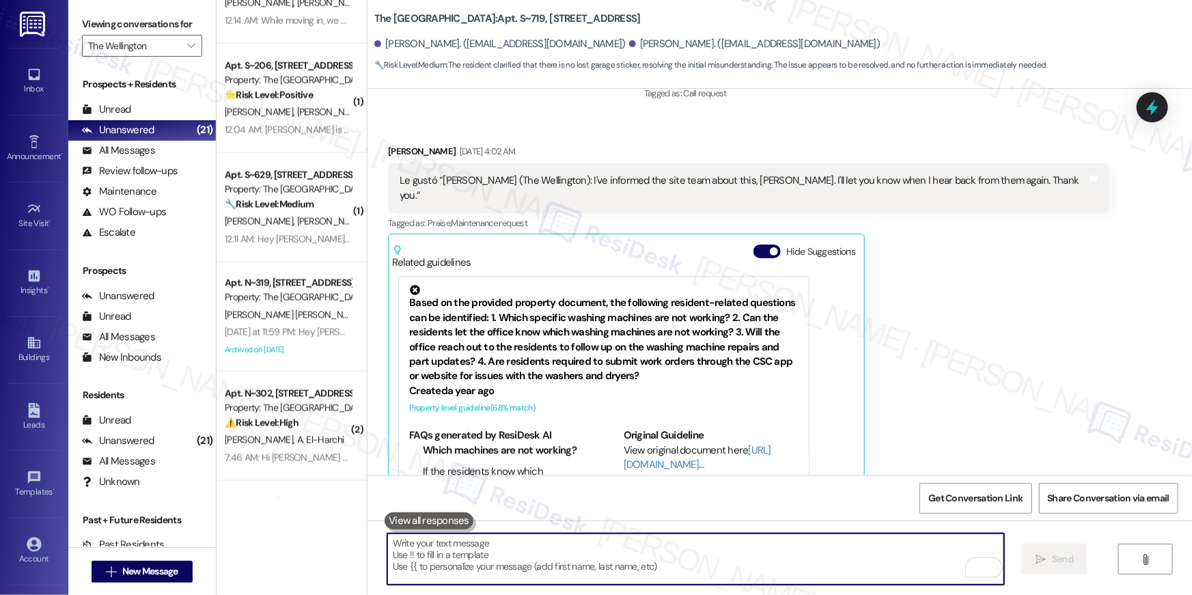
scroll to position [1109, 0]
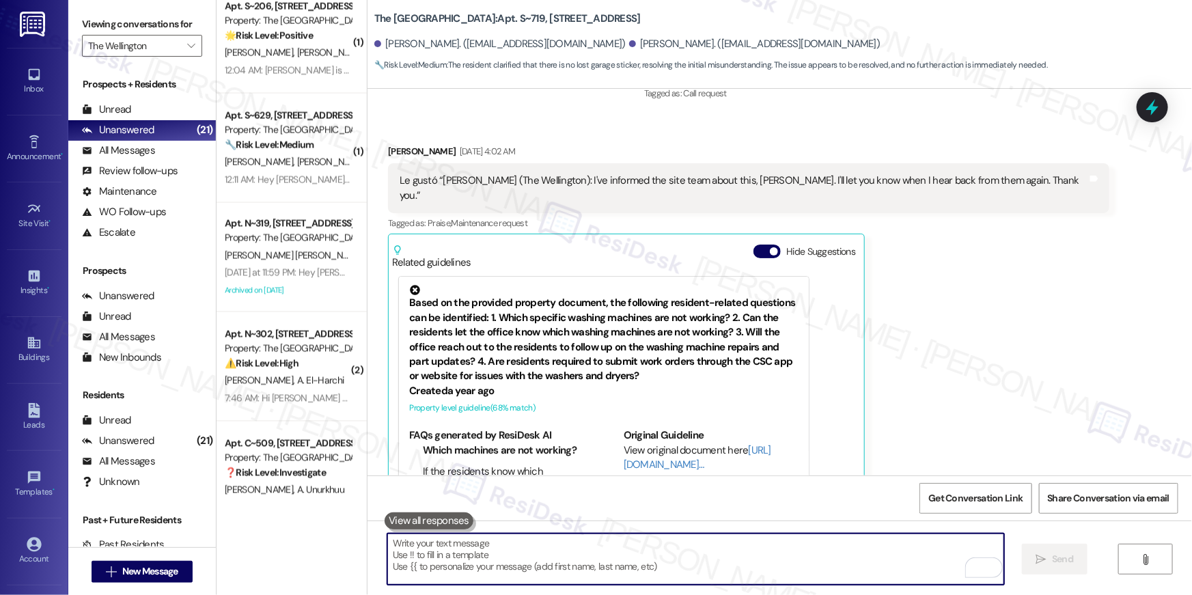
click at [288, 235] on div "Property: The [GEOGRAPHIC_DATA]" at bounding box center [288, 238] width 126 height 14
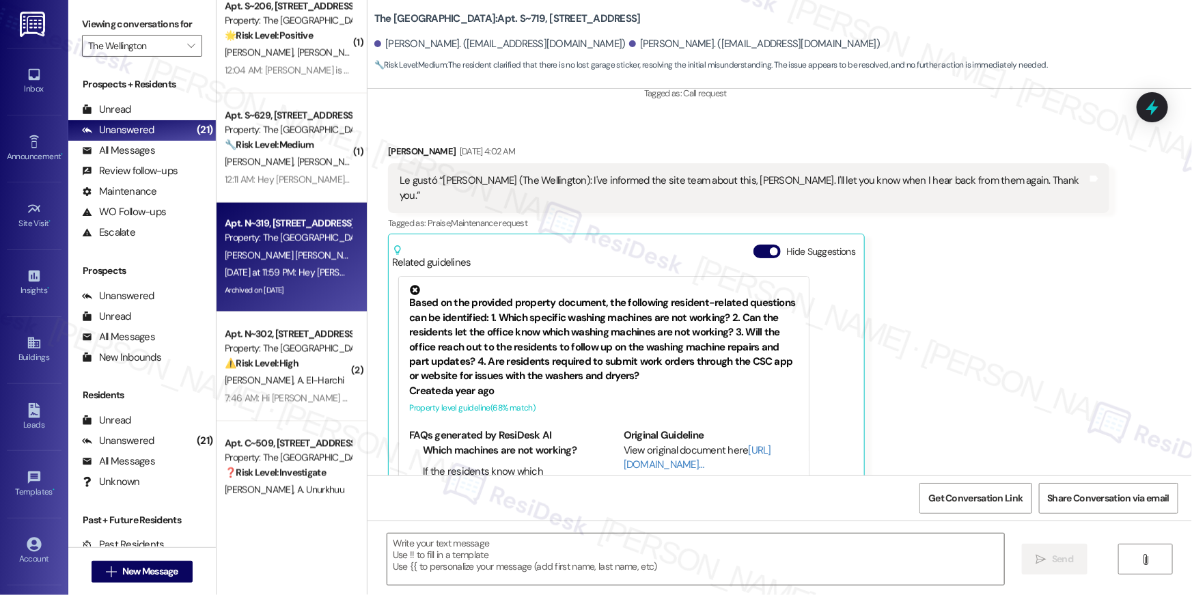
type textarea "Fetching suggested responses. Please feel free to read through the conversation…"
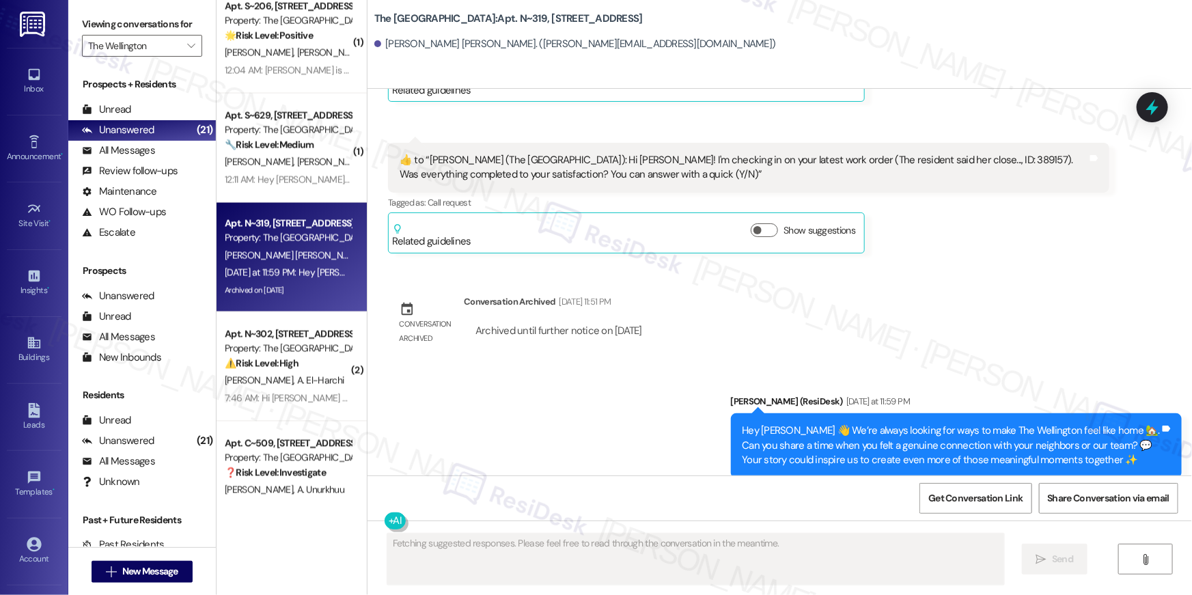
scroll to position [9134, 0]
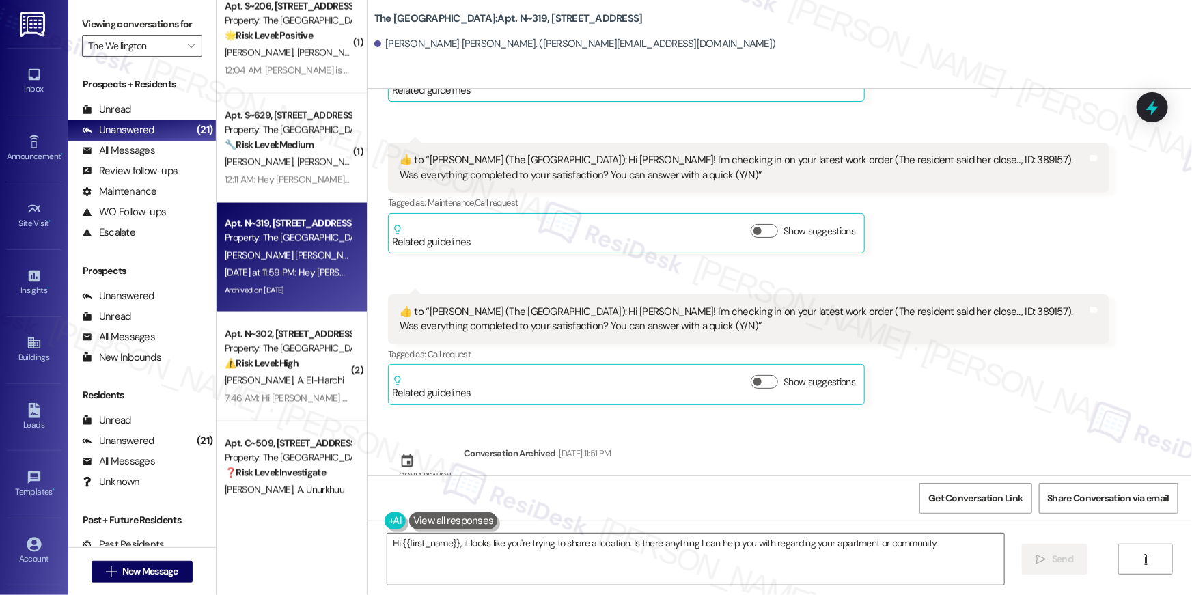
type textarea "Hi {{first_name}}, it looks like you're trying to share a location. Is there an…"
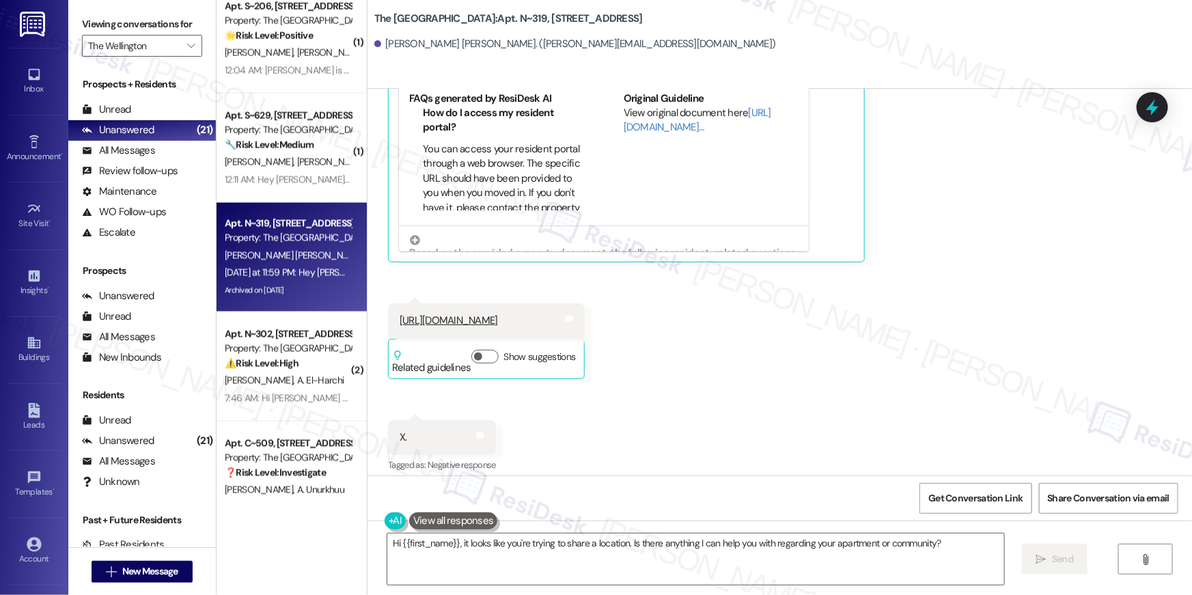
scroll to position [8208, 0]
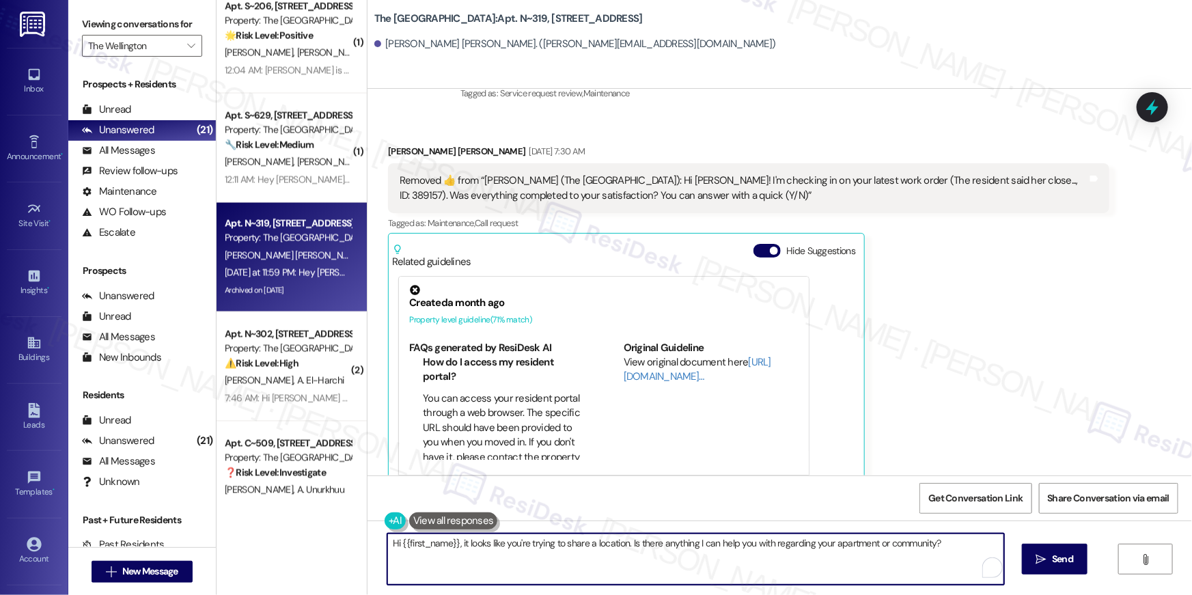
click at [524, 560] on textarea "Hi {{first_name}}, it looks like you're trying to share a location. Is there an…" at bounding box center [695, 559] width 617 height 51
click at [623, 560] on textarea "Hi {{first_name}}, it looks like you're trying to share a location. Is there an…" at bounding box center [695, 559] width 617 height 51
click at [677, 555] on textarea "Hi {{first_name}}, it looks like you're trying to share a location. Is there an…" at bounding box center [695, 559] width 617 height 51
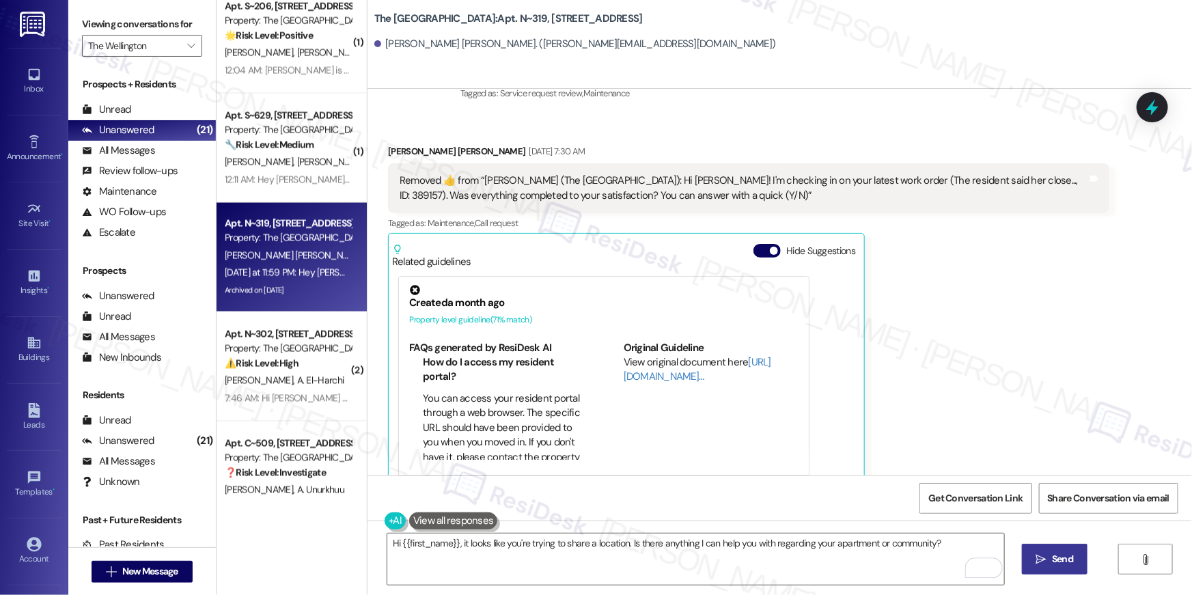
click at [1049, 560] on span "Send" at bounding box center [1062, 559] width 27 height 14
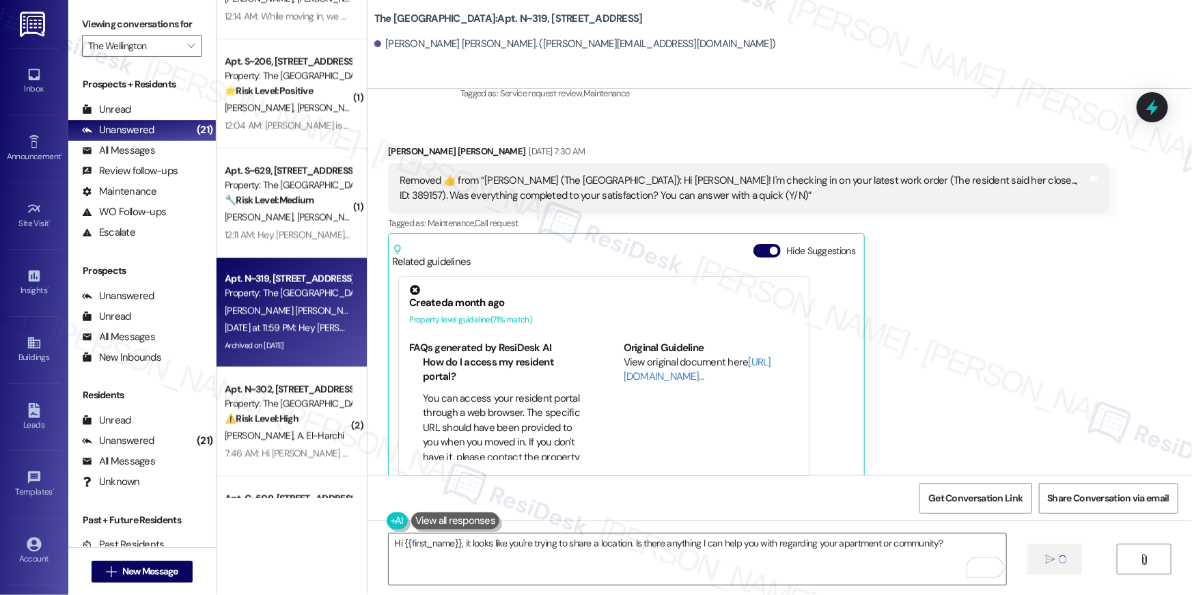
scroll to position [1039, 0]
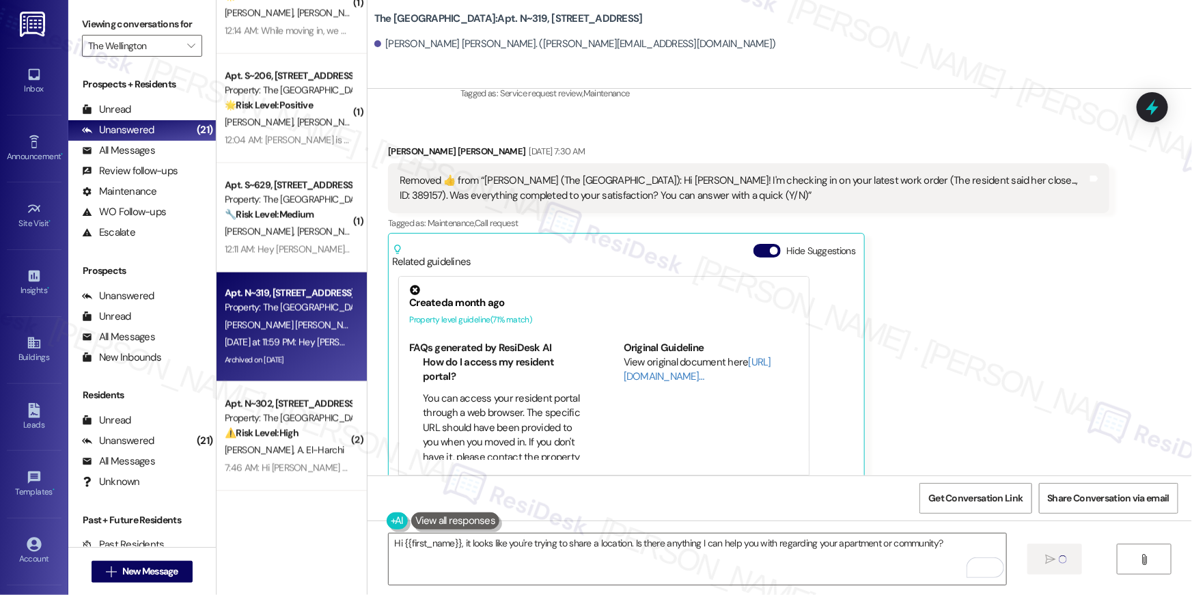
click at [316, 257] on div "12:11 AM: Hey Nadia and Erica 👋 We’re always looking for ways to make The Welli…" at bounding box center [287, 249] width 129 height 17
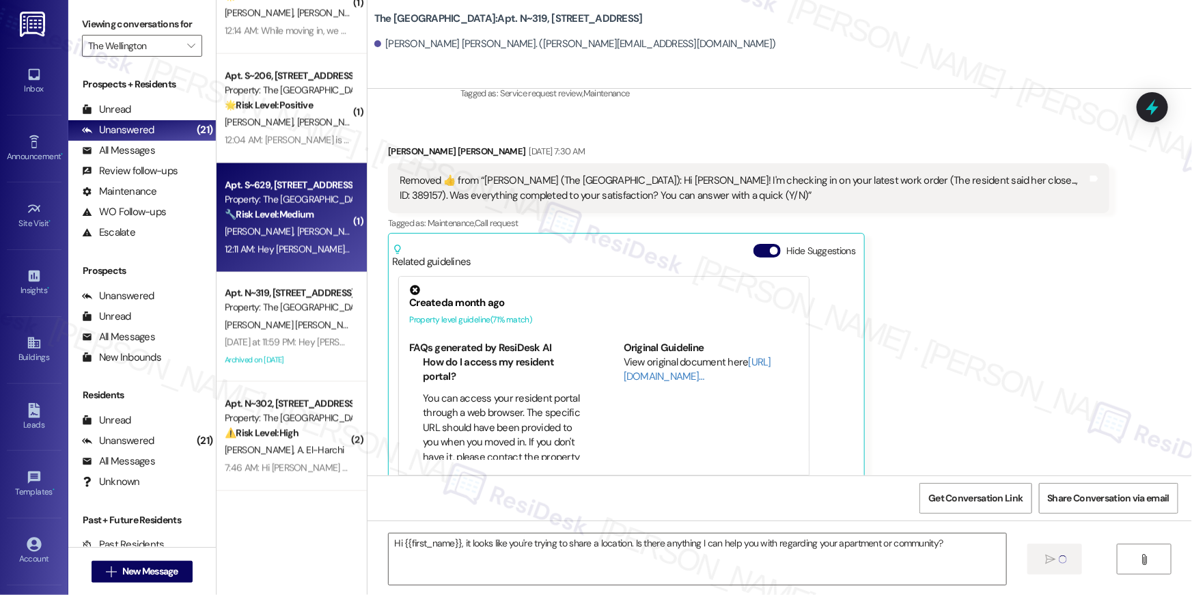
type textarea "Fetching suggested responses. Please feel free to read through the conversation…"
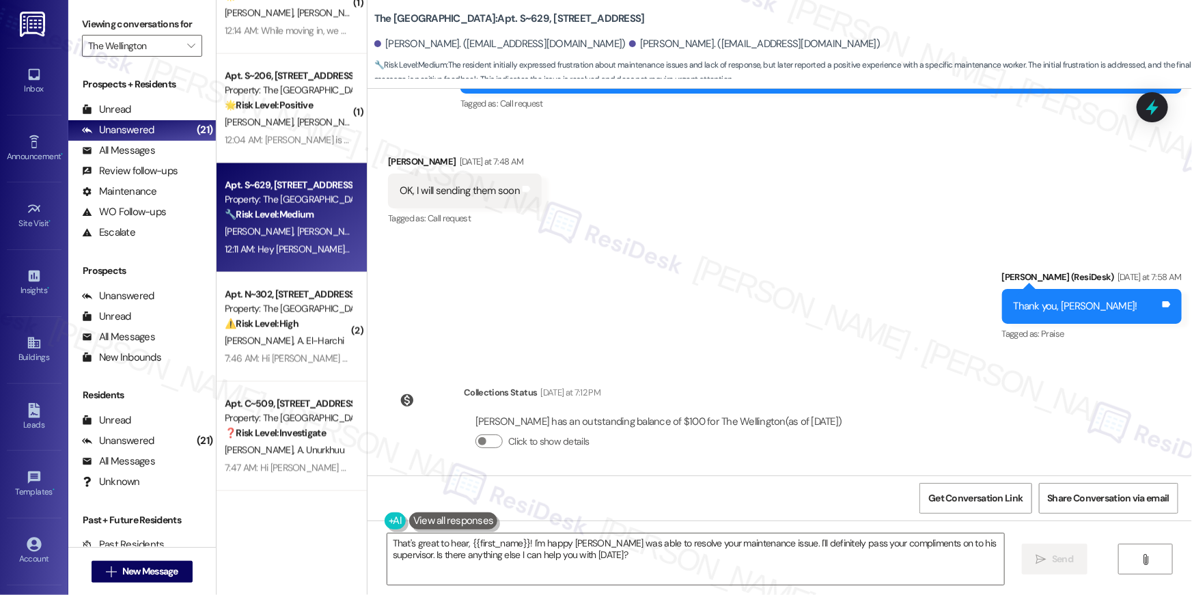
scroll to position [30652, 0]
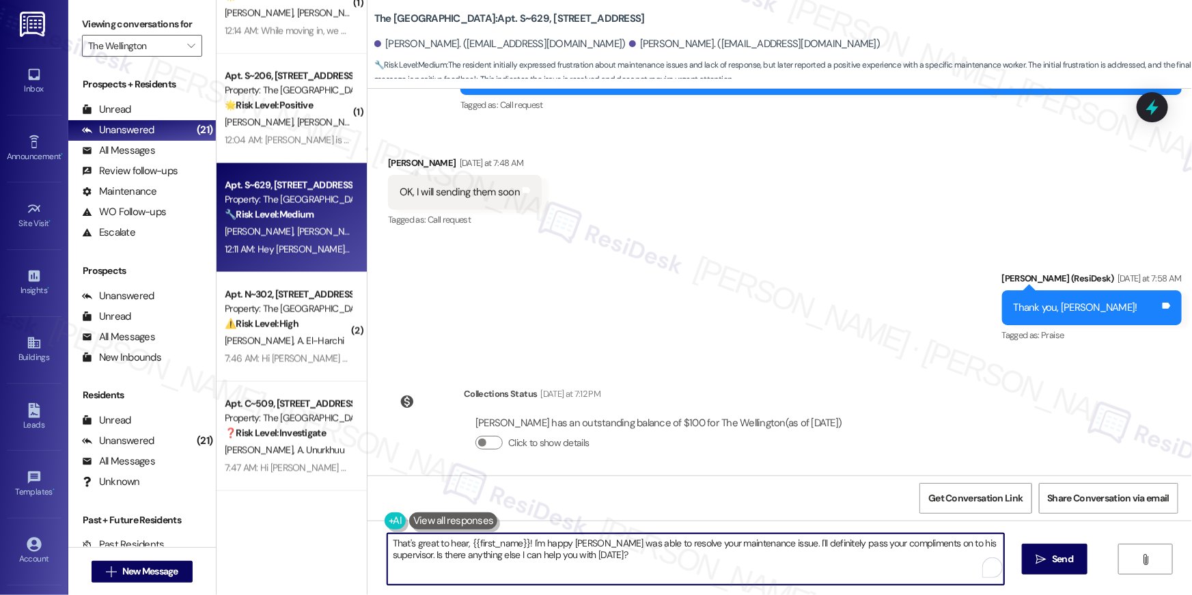
click at [576, 556] on textarea "That's great to hear, {{first_name}}! I'm happy Alberto was able to resolve you…" at bounding box center [695, 559] width 617 height 51
click at [685, 563] on textarea "That's great to hear, {{first_name}}! I'm happy Alberto was able to resolve you…" at bounding box center [695, 559] width 617 height 51
drag, startPoint x: 579, startPoint y: 566, endPoint x: 292, endPoint y: 557, distance: 287.8
click at [292, 557] on div "( 1 ) Apt. S~724, 1850 Columbia Pike Property: The Wellington 🌟 Risk Level: Pos…" at bounding box center [705, 297] width 976 height 595
type textarea "That's great to hear, {{first_name}}! I'm happy Alberto was able to resolve you…"
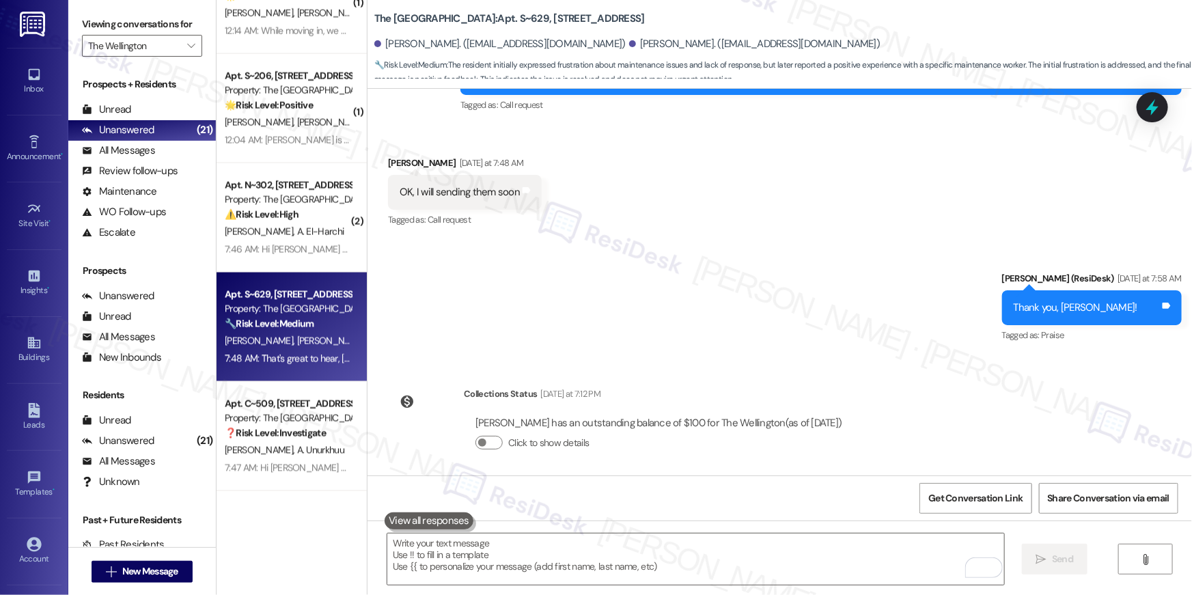
scroll to position [30937, 0]
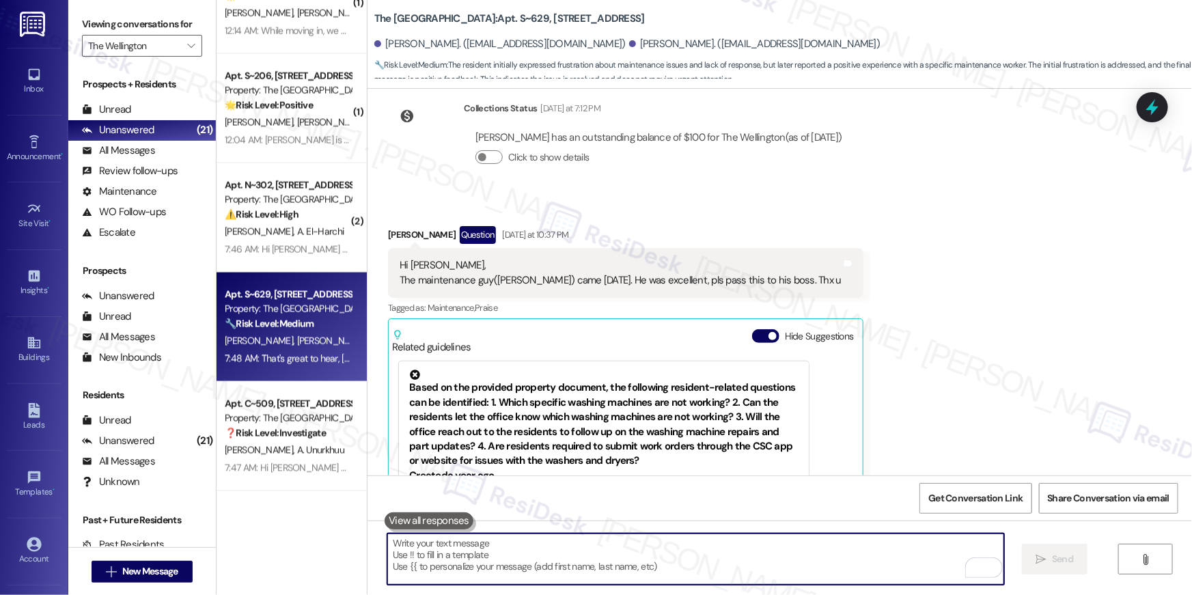
click at [811, 551] on textarea "To enrich screen reader interactions, please activate Accessibility in Grammarl…" at bounding box center [695, 559] width 617 height 51
paste textarea "In the meantime, if there's anything else I can assist you with, let me know."
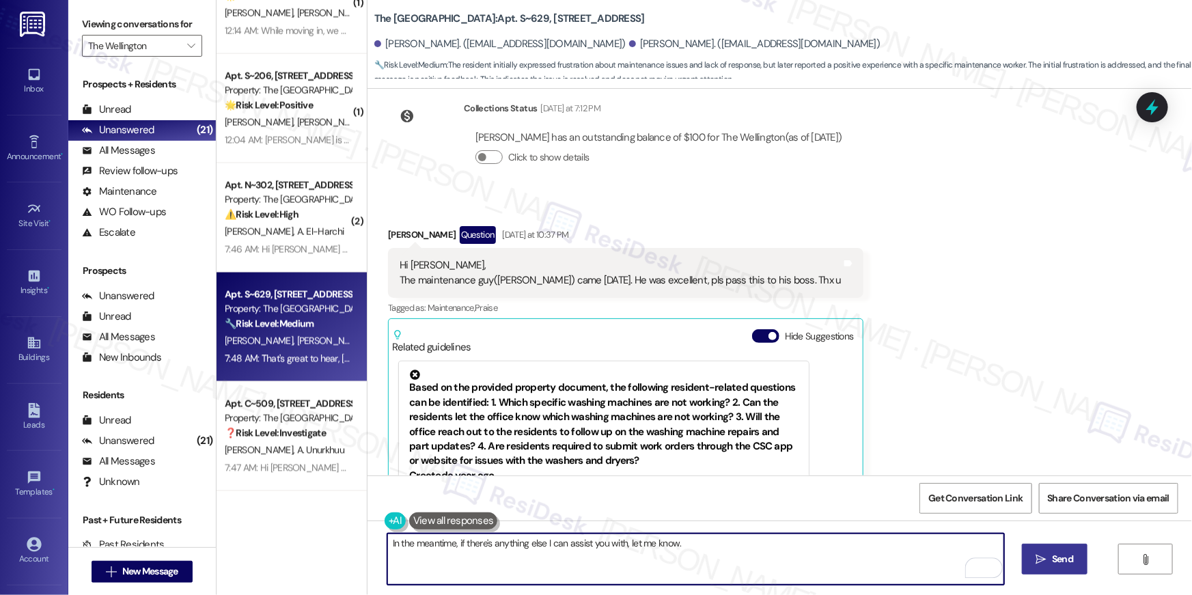
type textarea "In the meantime, if there's anything else I can assist you with, let me know."
click at [1071, 553] on span "Send" at bounding box center [1062, 559] width 21 height 14
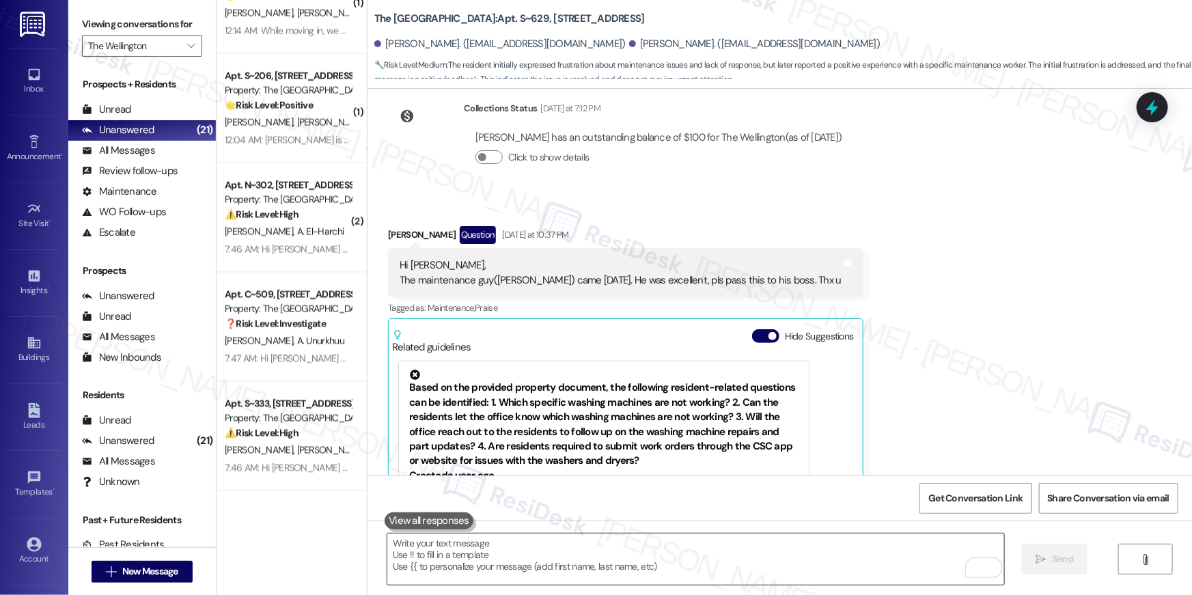
click at [529, 553] on textarea "To enrich screen reader interactions, please activate Accessibility in Grammarl…" at bounding box center [695, 559] width 617 height 51
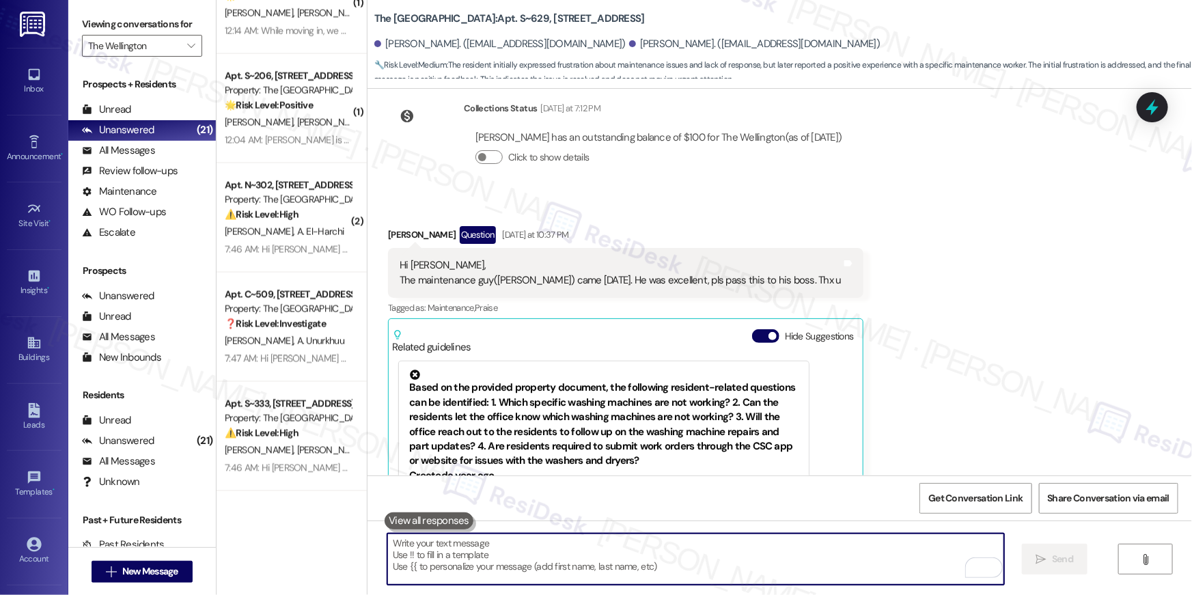
click at [529, 553] on textarea "To enrich screen reader interactions, please activate Accessibility in Grammarl…" at bounding box center [695, 559] width 617 height 51
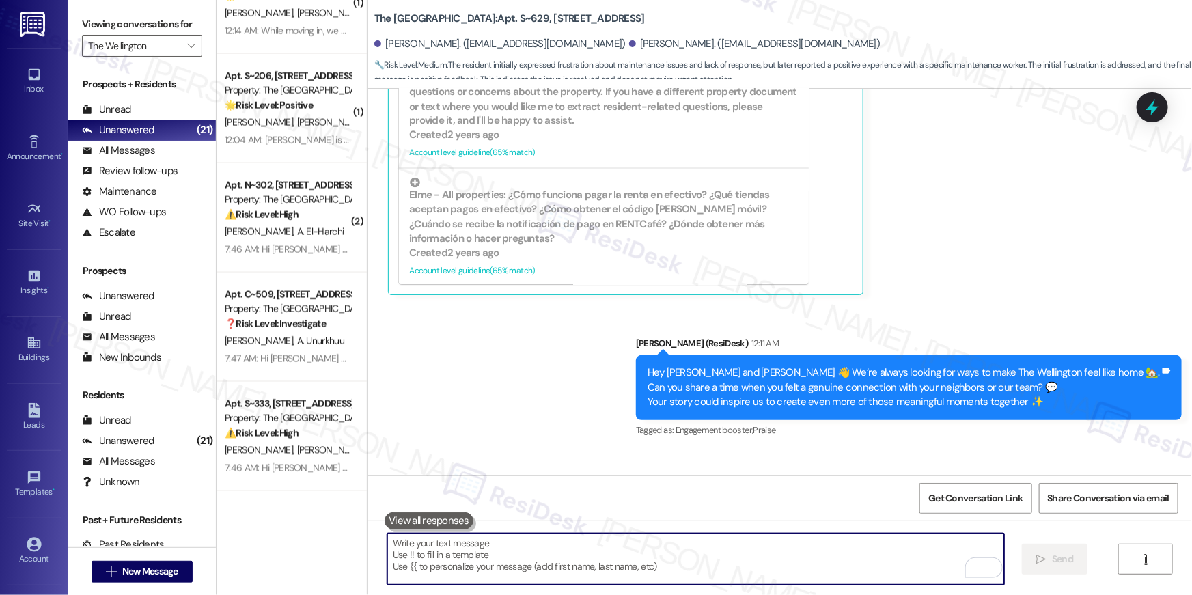
scroll to position [31273, 0]
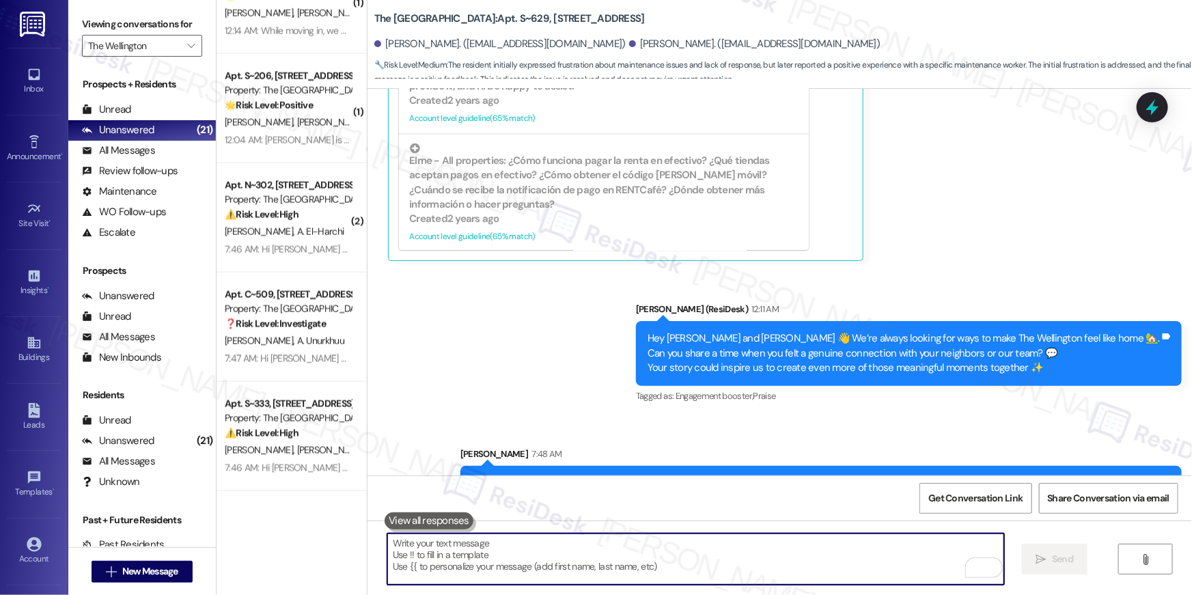
click at [744, 521] on div " Send " at bounding box center [780, 572] width 825 height 102
click at [733, 560] on textarea "To enrich screen reader interactions, please activate Accessibility in Grammarl…" at bounding box center [695, 559] width 617 height 51
click at [732, 560] on textarea "To enrich screen reader interactions, please activate Accessibility in Grammarl…" at bounding box center [695, 559] width 617 height 51
paste textarea "I hope you don’t mind me asking a quick favor—would you be willing to leave us …"
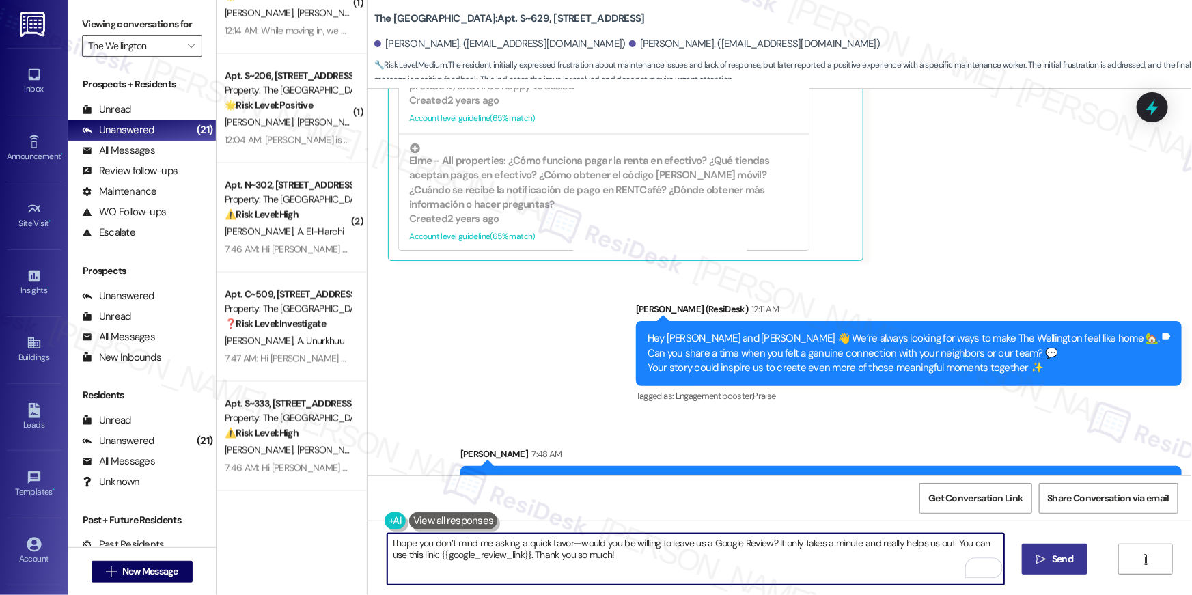
type textarea "I hope you don’t mind me asking a quick favor—would you be willing to leave us …"
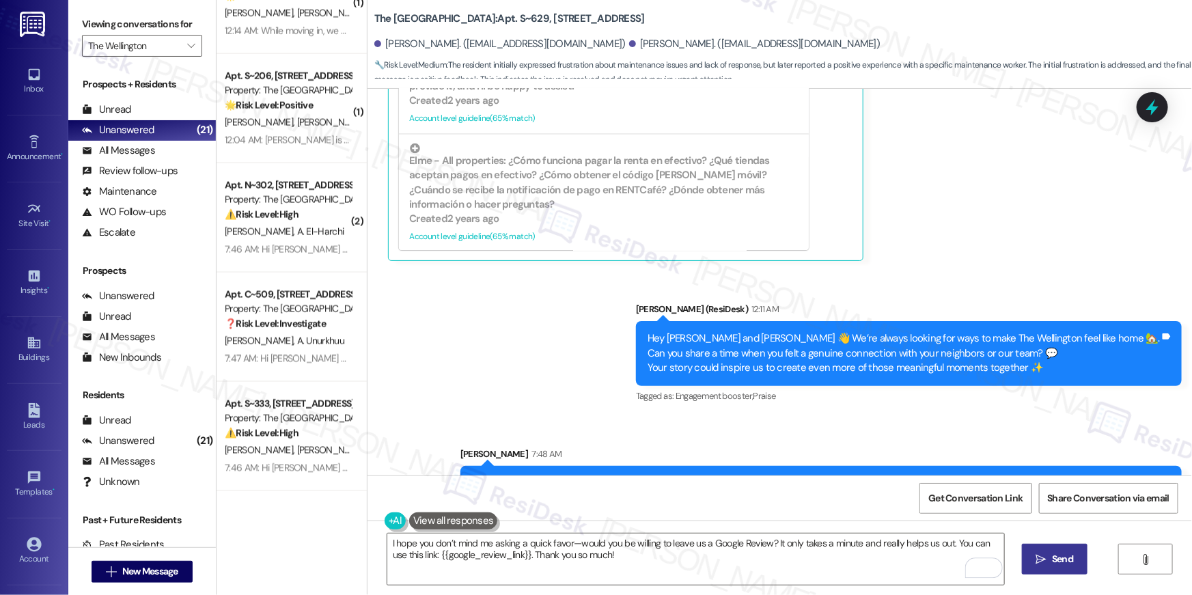
click at [1040, 563] on icon "" at bounding box center [1041, 559] width 10 height 11
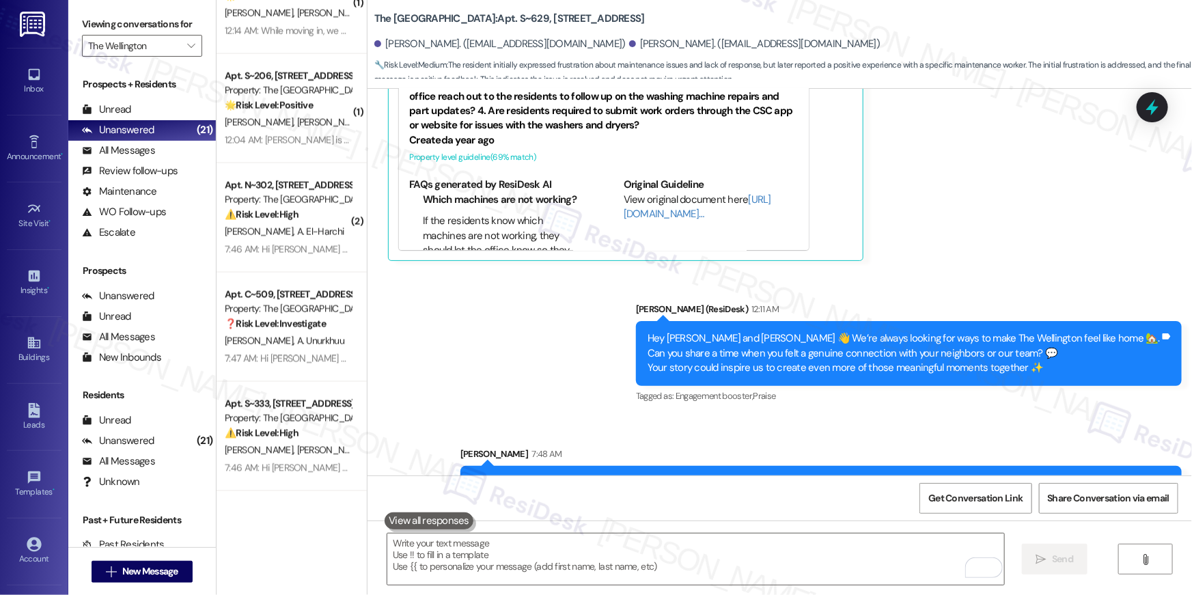
scroll to position [30937, 0]
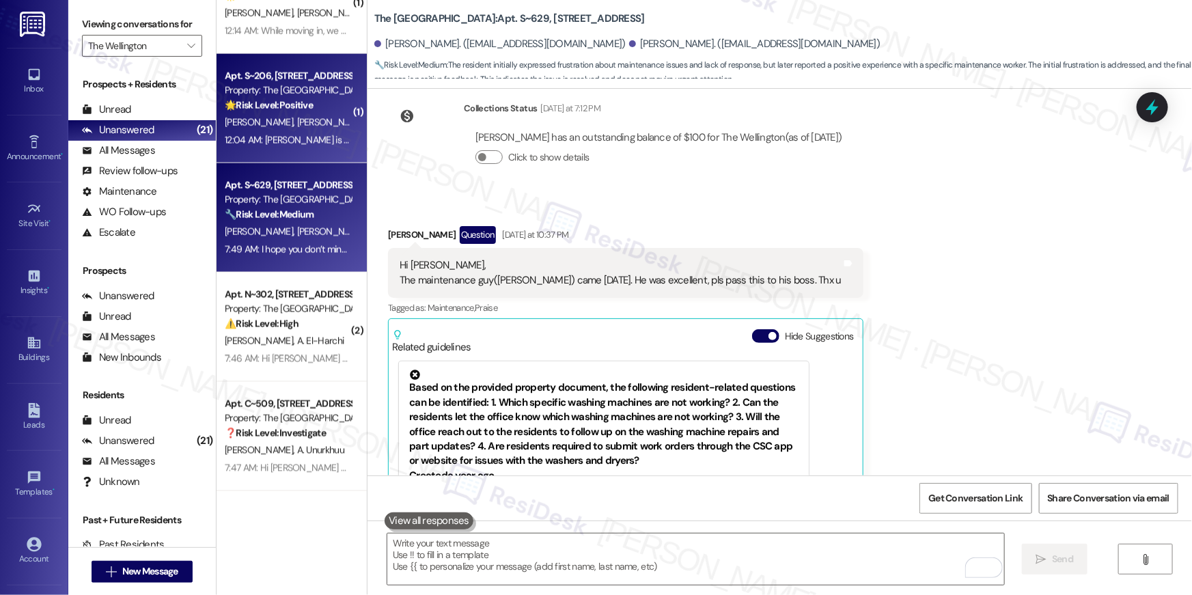
click at [302, 153] on div "Apt. S~206, 1850 Columbia Pike Property: The Wellington 🌟 Risk Level: Positive …" at bounding box center [292, 108] width 150 height 109
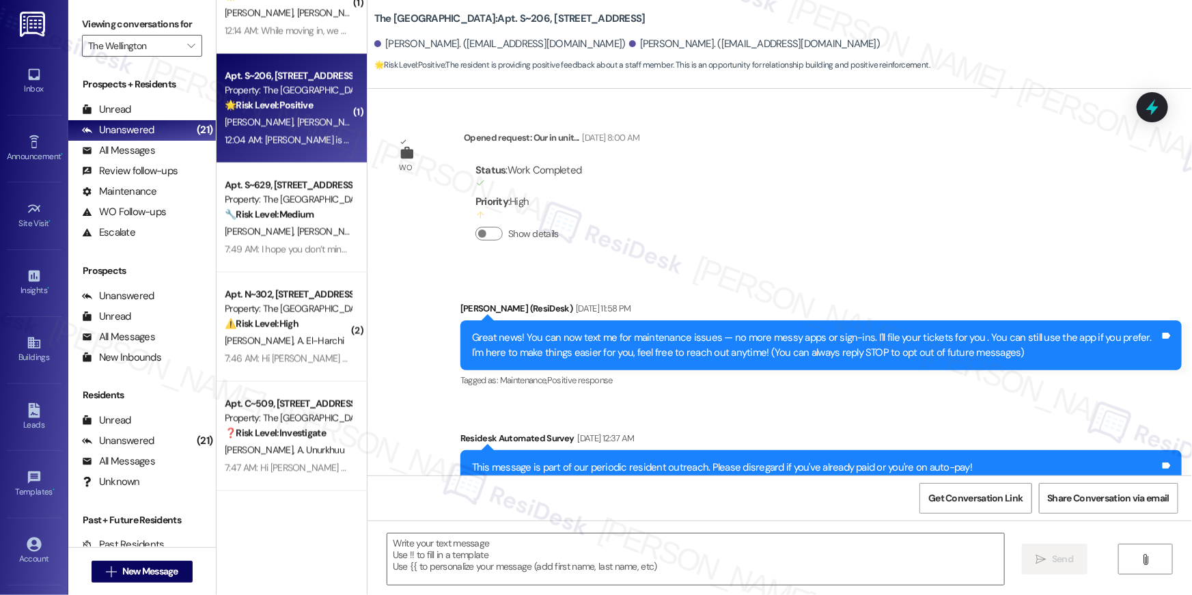
type textarea "Fetching suggested responses. Please feel free to read through the conversation…"
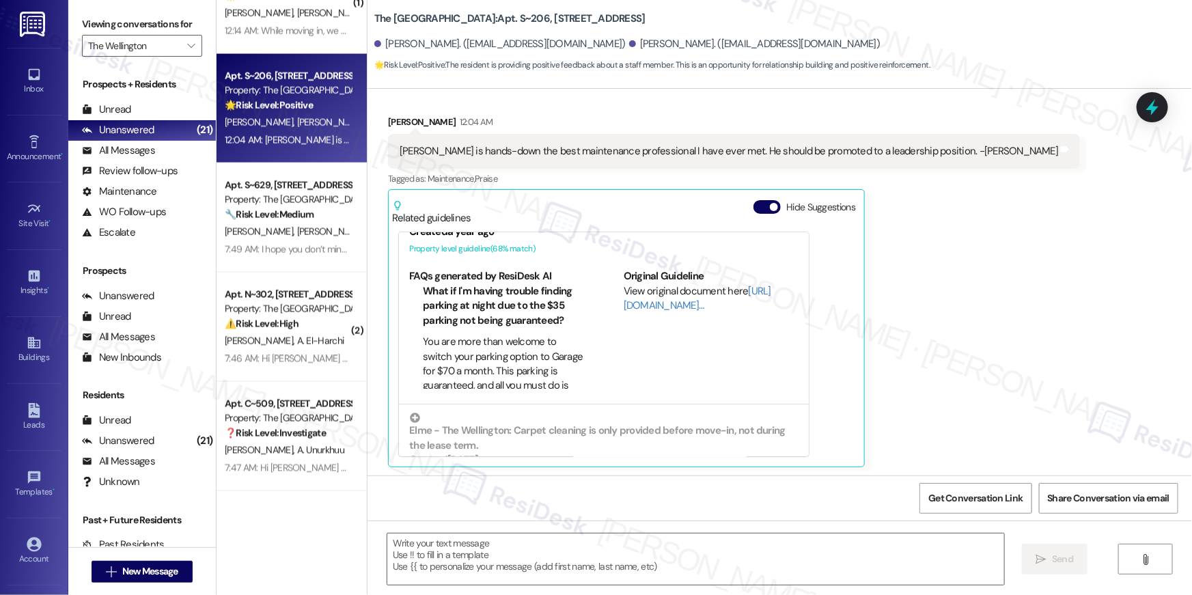
scroll to position [0, 0]
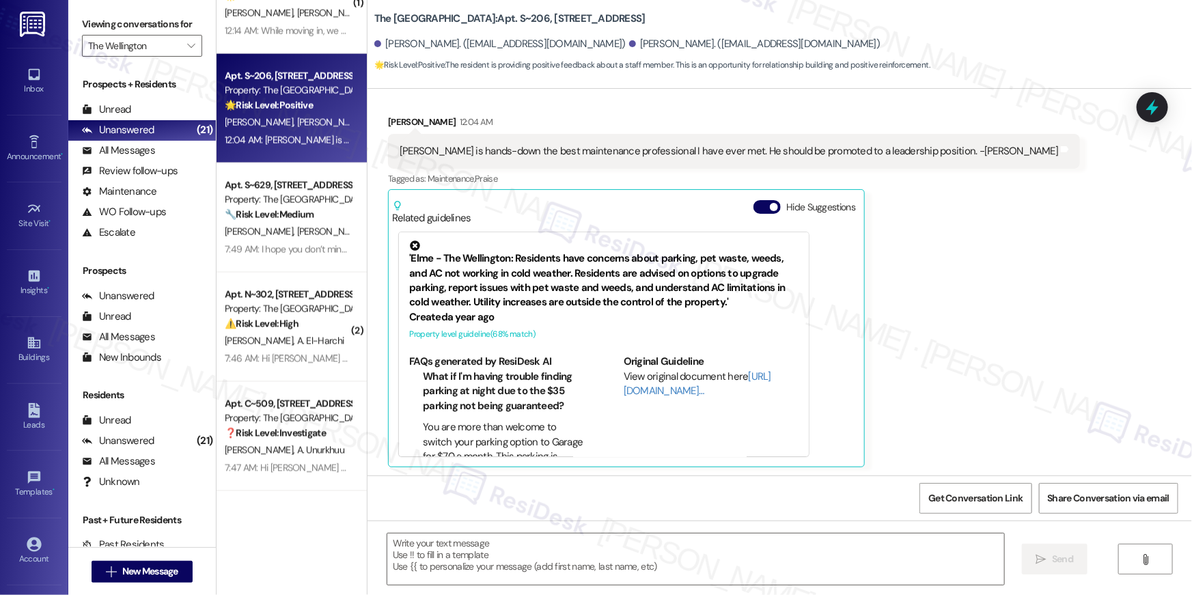
click at [590, 136] on div "Antoine is hands-down the best maintenance professional I have ever met. He sho…" at bounding box center [734, 151] width 692 height 35
drag, startPoint x: 590, startPoint y: 136, endPoint x: 590, endPoint y: 143, distance: 6.9
click at [590, 137] on div "Antoine is hands-down the best maintenance professional I have ever met. He sho…" at bounding box center [734, 151] width 692 height 35
click at [590, 150] on div "Antoine is hands-down the best maintenance professional I have ever met. He sho…" at bounding box center [729, 151] width 659 height 14
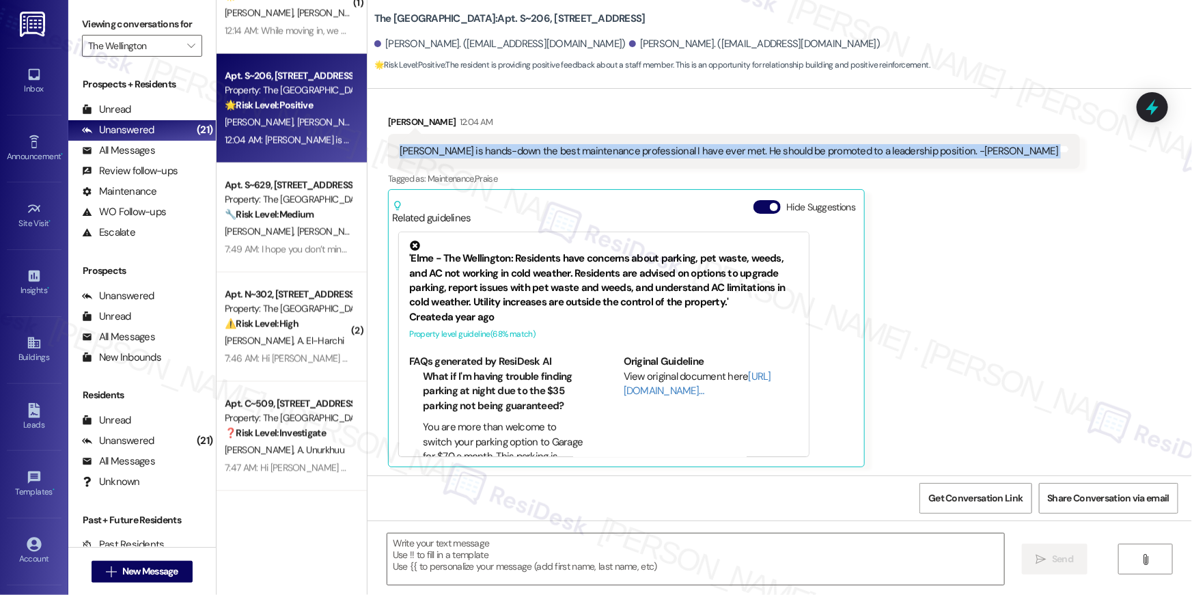
click at [590, 150] on div "Antoine is hands-down the best maintenance professional I have ever met. He sho…" at bounding box center [729, 151] width 659 height 14
copy div "Antoine is hands-down the best maintenance professional I have ever met. He sho…"
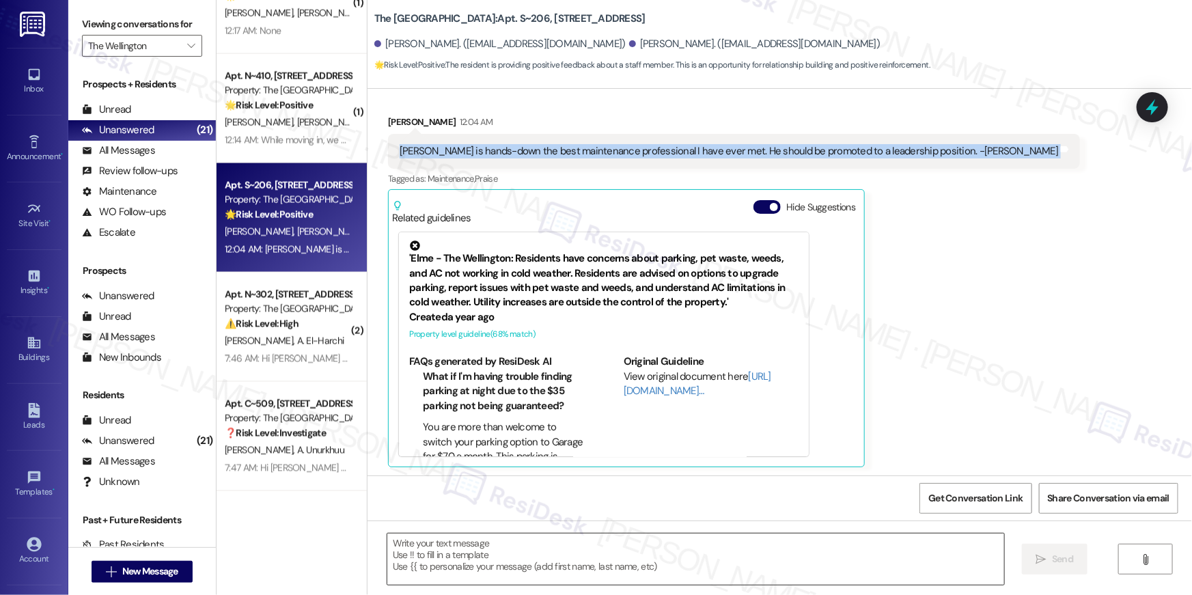
click at [434, 548] on textarea at bounding box center [695, 559] width 617 height 51
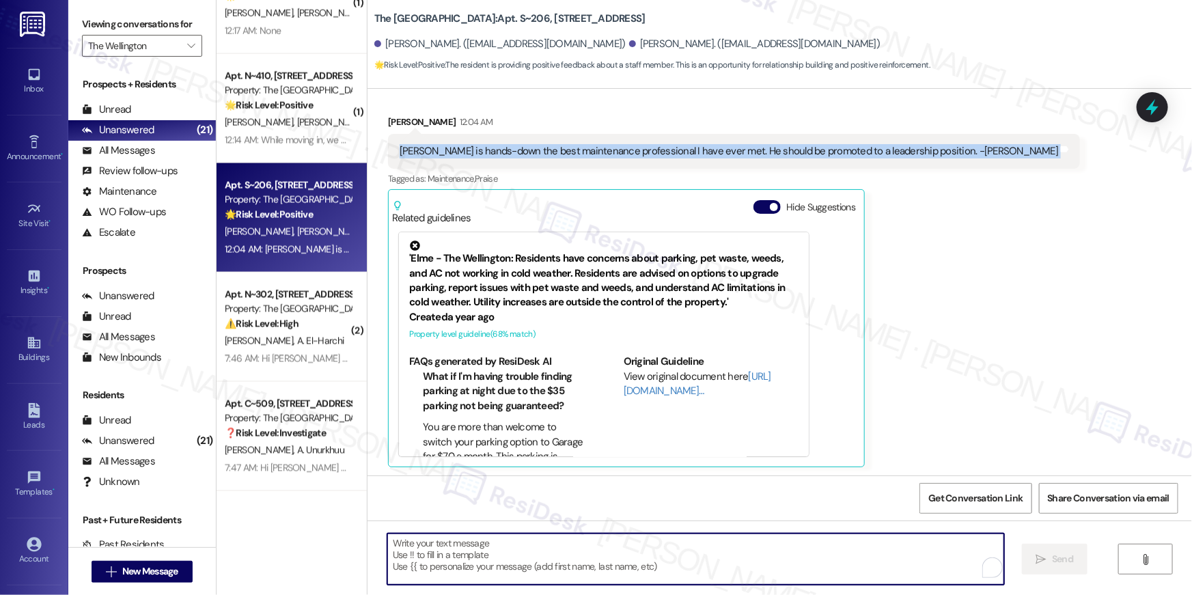
paste textarea "Hi Mack, thank you so much for sharing this! We’re thrilled to hear how highly …"
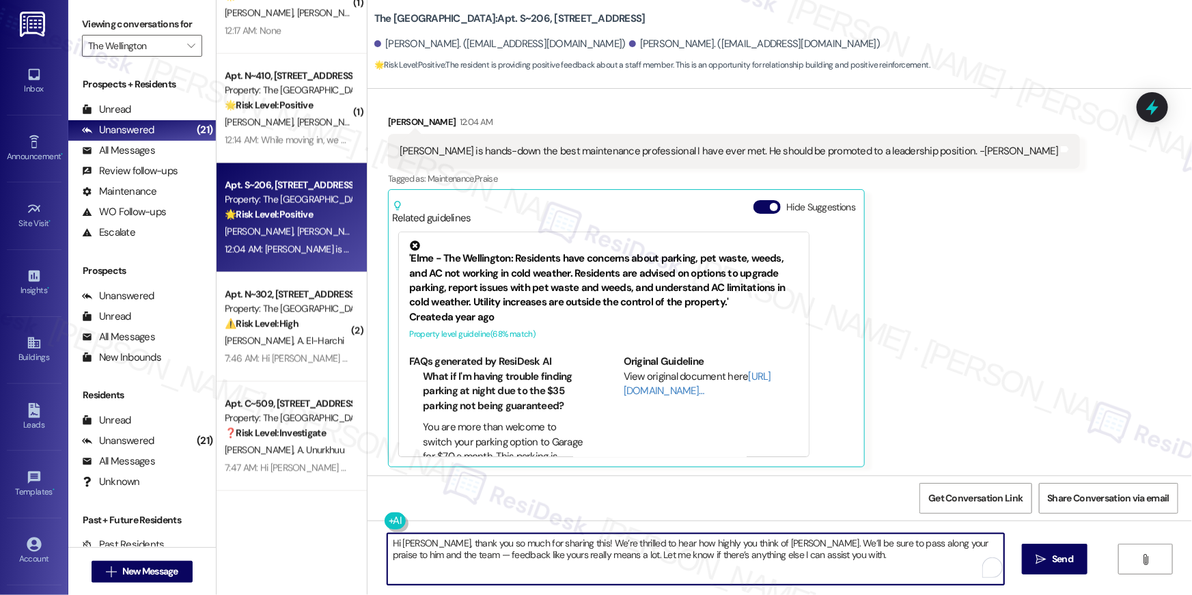
click at [402, 542] on textarea "Hi Mack, thank you so much for sharing this! We’re thrilled to hear how highly …" at bounding box center [695, 559] width 617 height 51
click at [395, 542] on textarea "Hi Mack, thank you so much for sharing this! We’re thrilled to hear how highly …" at bounding box center [695, 559] width 617 height 51
click at [408, 558] on textarea "Hey Mack, thank you so much for sharing this! We’re thrilled to hear how highly…" at bounding box center [695, 559] width 617 height 51
click at [412, 556] on textarea "Hey Mack, thank you so much for sharing this! We’re thrilled to hear how highly…" at bounding box center [695, 559] width 617 height 51
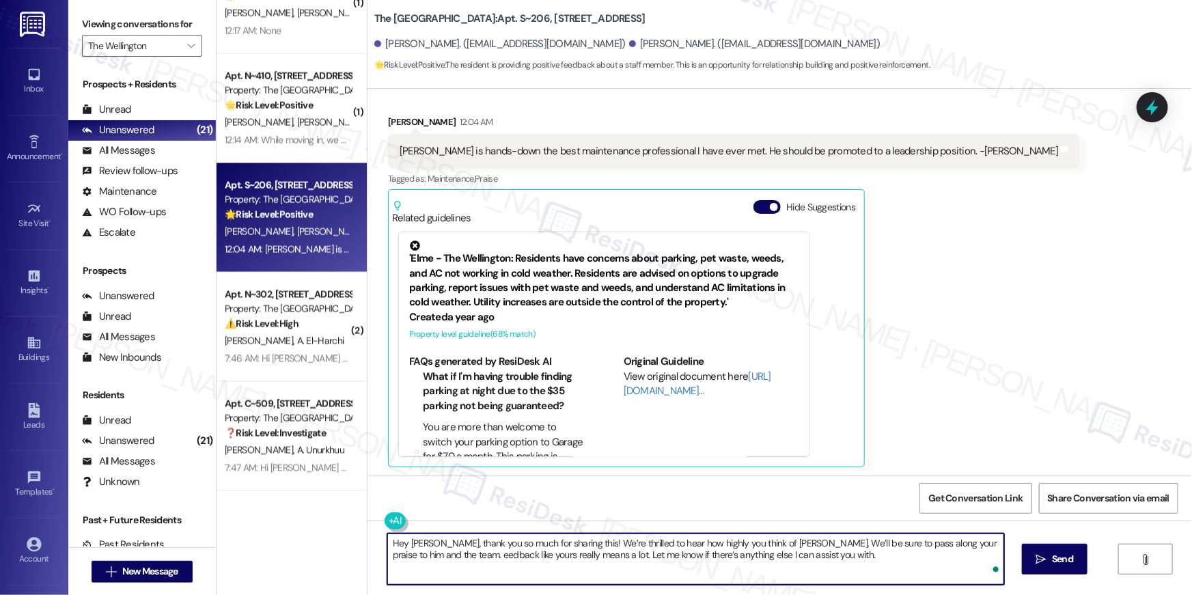
type textarea "Hey Mack, thank you so much for sharing this! We’re thrilled to hear how highly…"
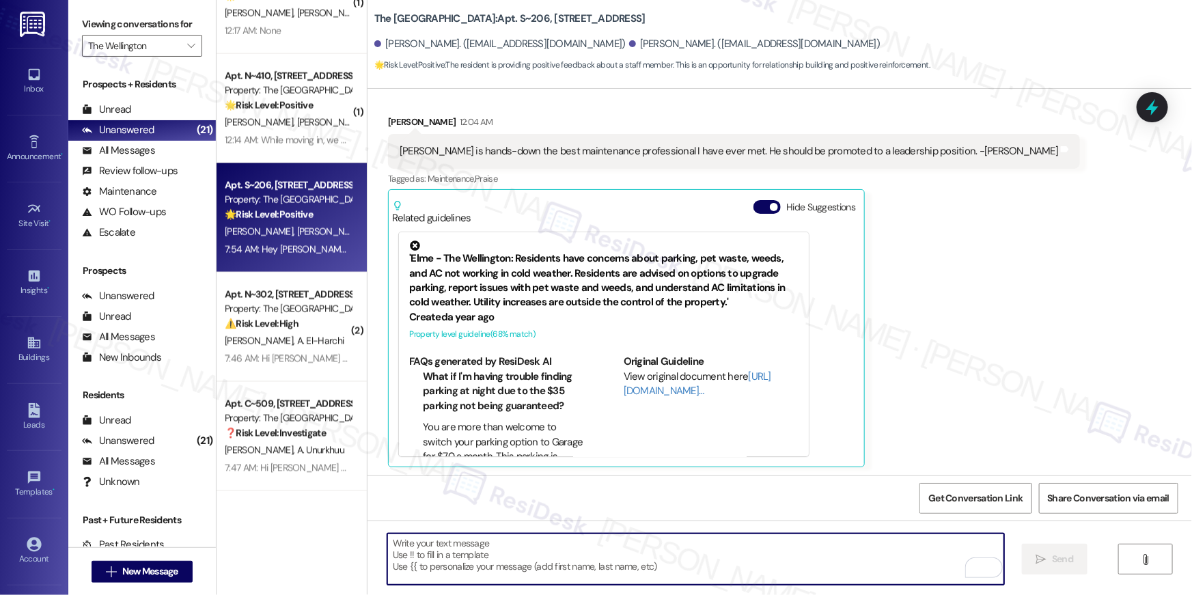
click at [808, 553] on textarea "To enrich screen reader interactions, please activate Accessibility in Grammarl…" at bounding box center [695, 559] width 617 height 51
paste textarea "I hope you don’t mind me asking a quick favor—would you be willing to leave us …"
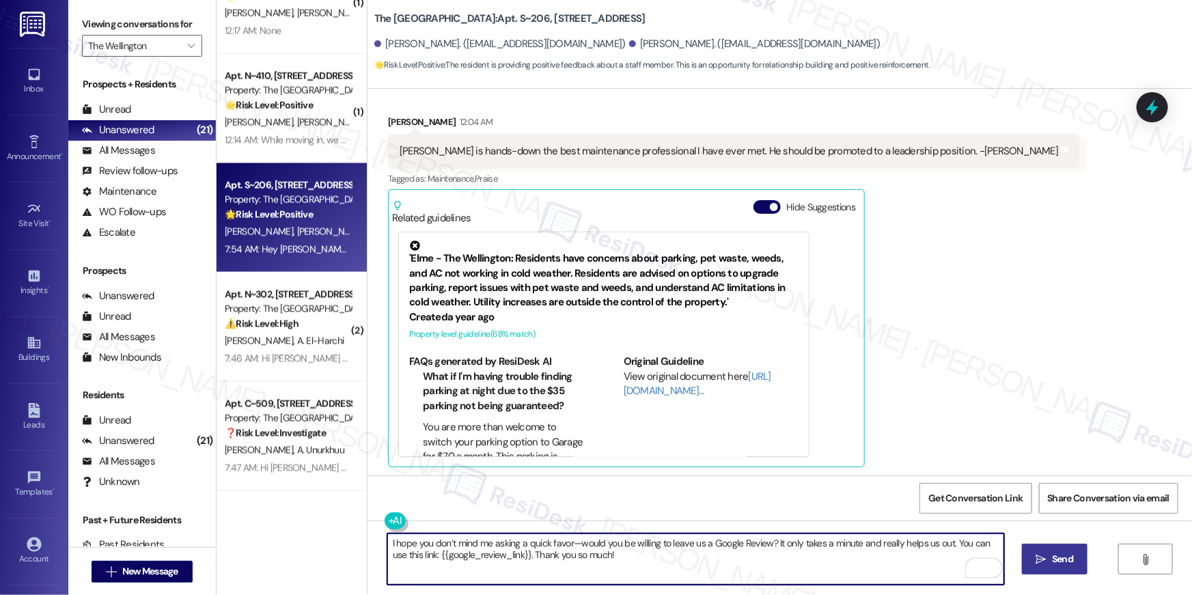
type textarea "I hope you don’t mind me asking a quick favor—would you be willing to leave us …"
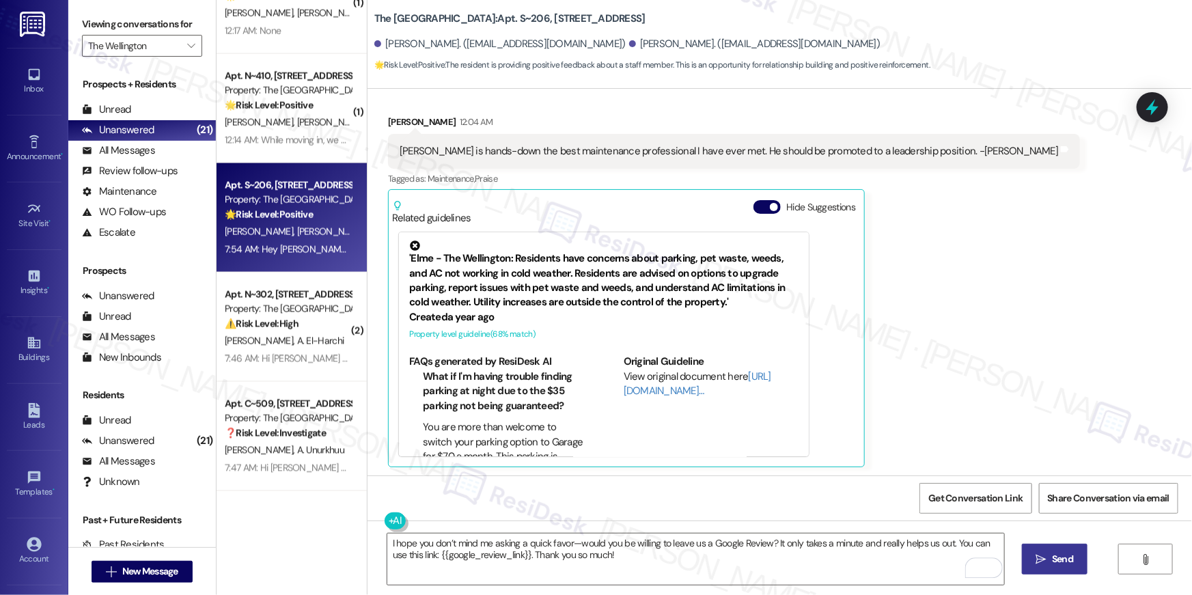
click at [1062, 555] on span "Send" at bounding box center [1062, 559] width 21 height 14
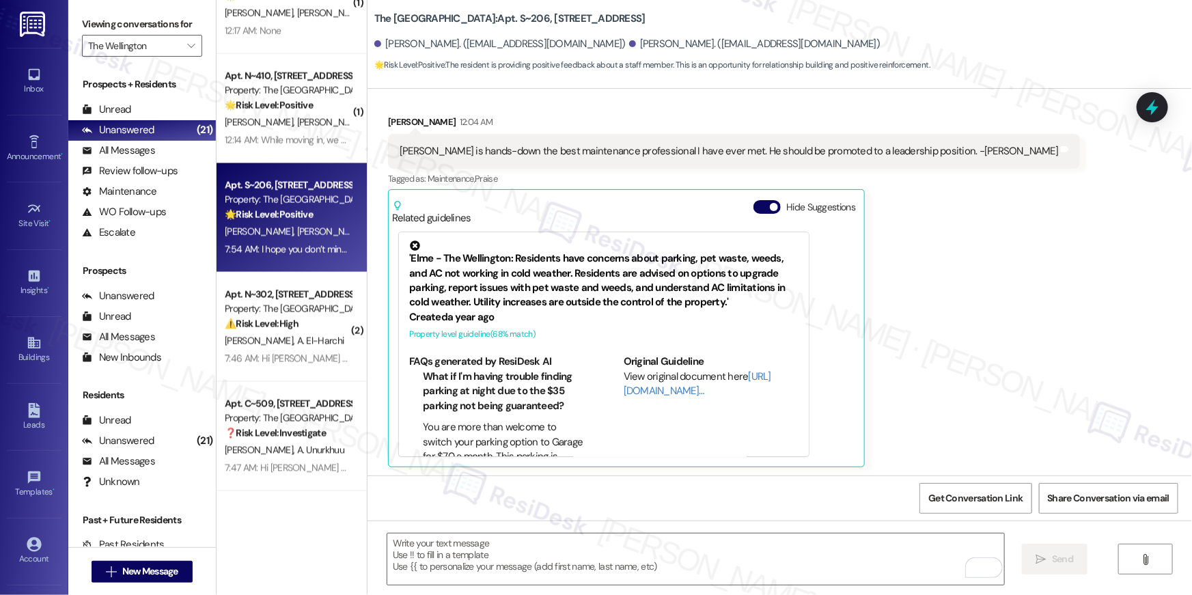
click at [325, 120] on div "A. Tudan J. Adams" at bounding box center [287, 122] width 129 height 17
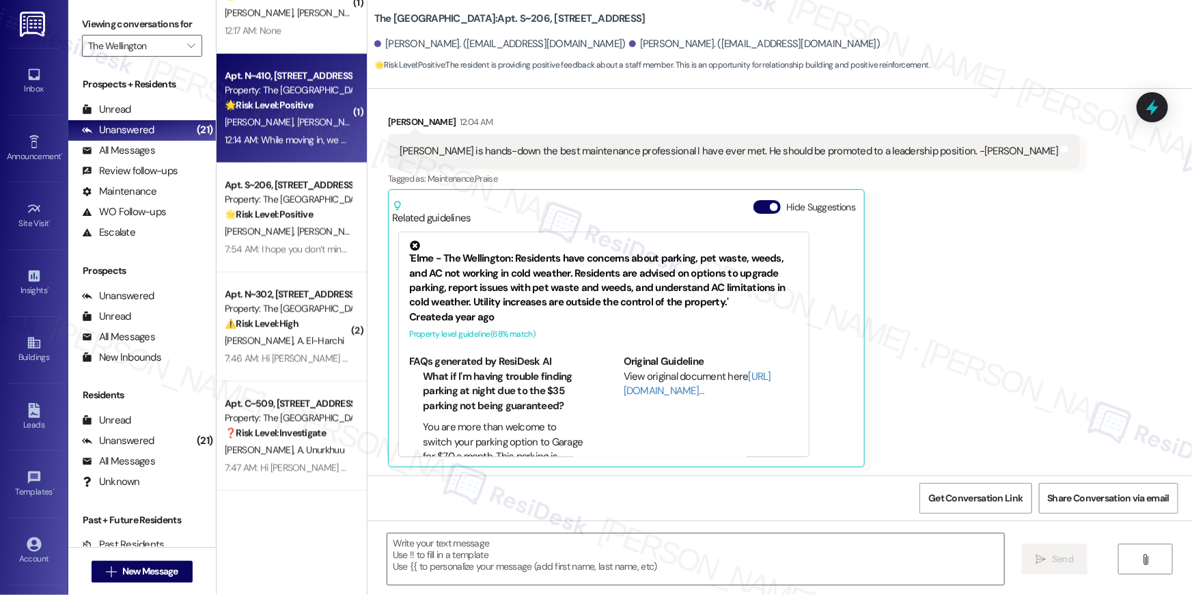
type textarea "Fetching suggested responses. Please feel free to read through the conversation…"
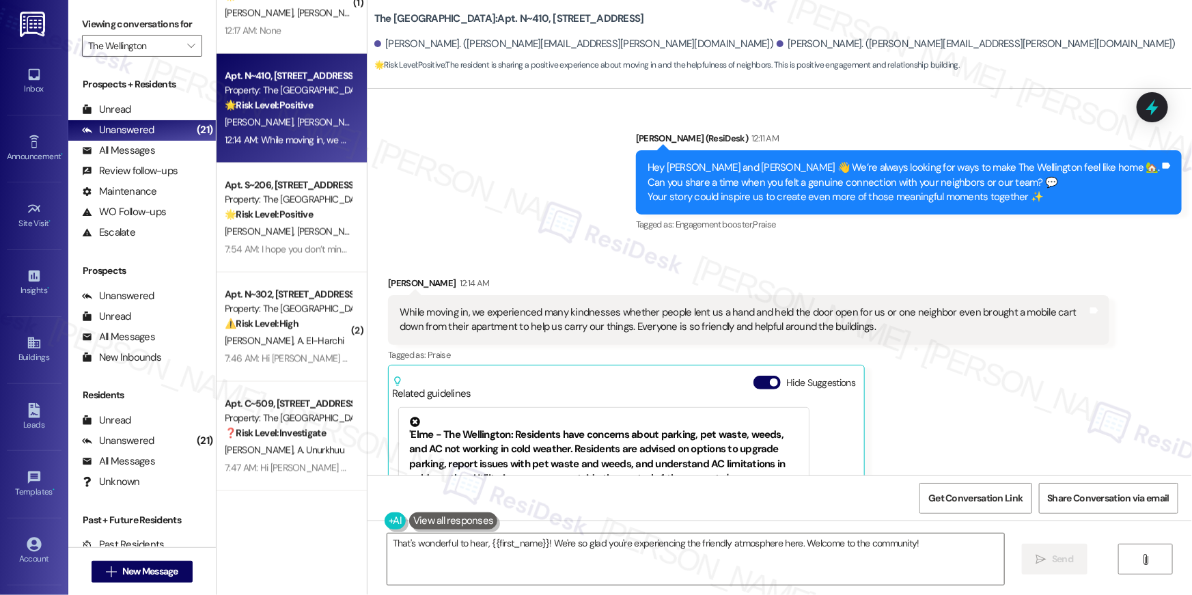
scroll to position [775, 0]
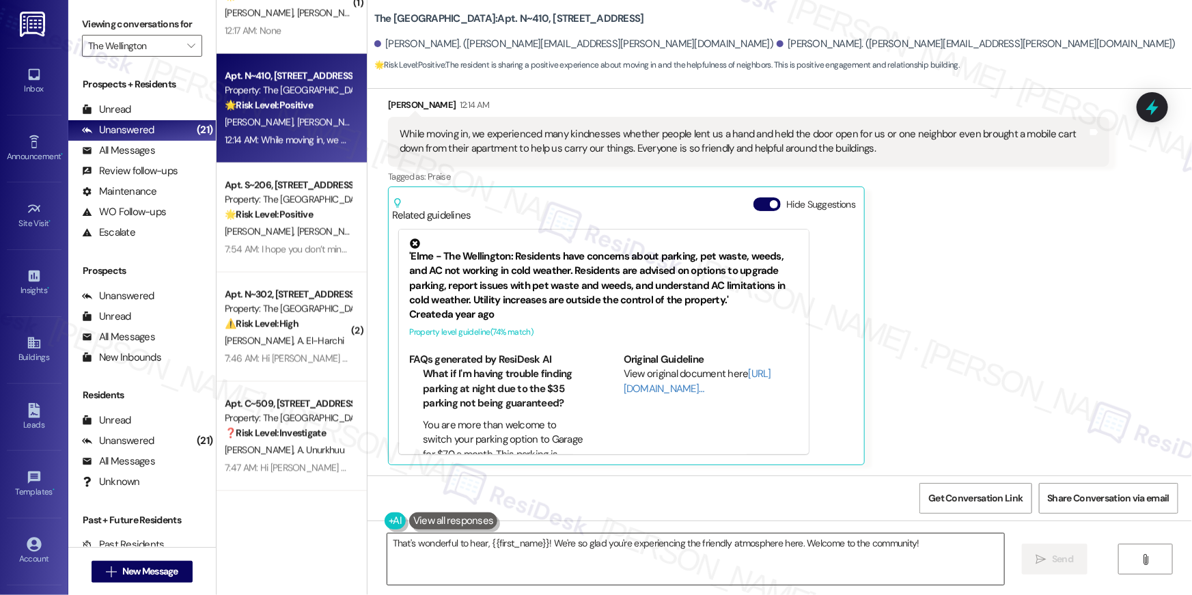
click at [909, 549] on textarea "That's wonderful to hear, {{first_name}}! We're so glad you're experiencing the…" at bounding box center [695, 559] width 617 height 51
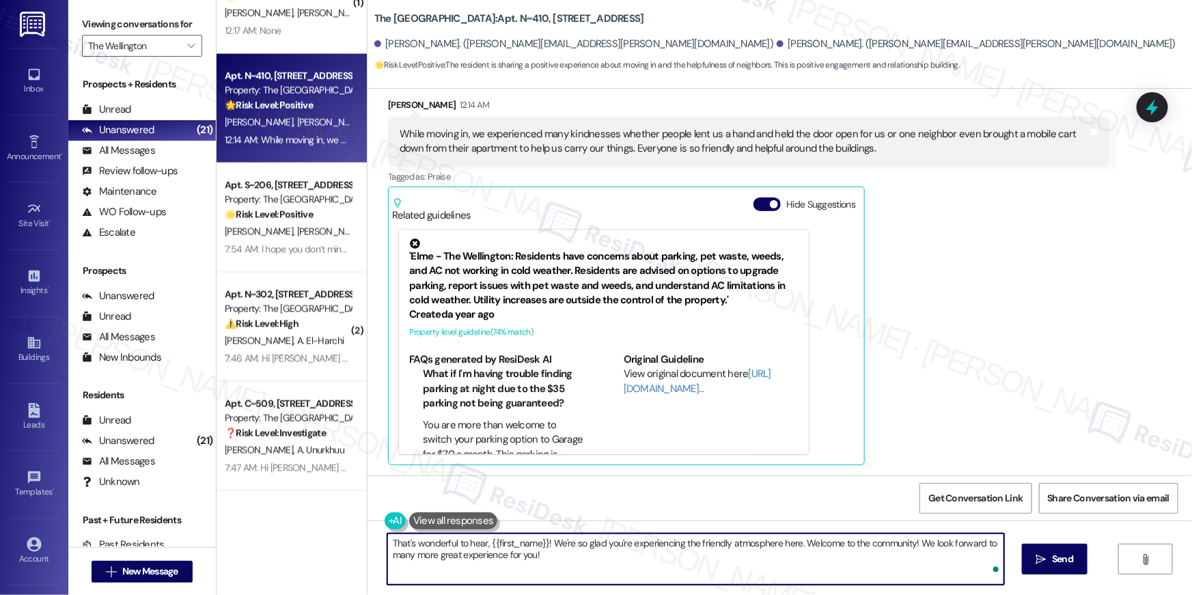
type textarea "That's wonderful to hear, {{first_name}}! We're so glad you're experiencing the…"
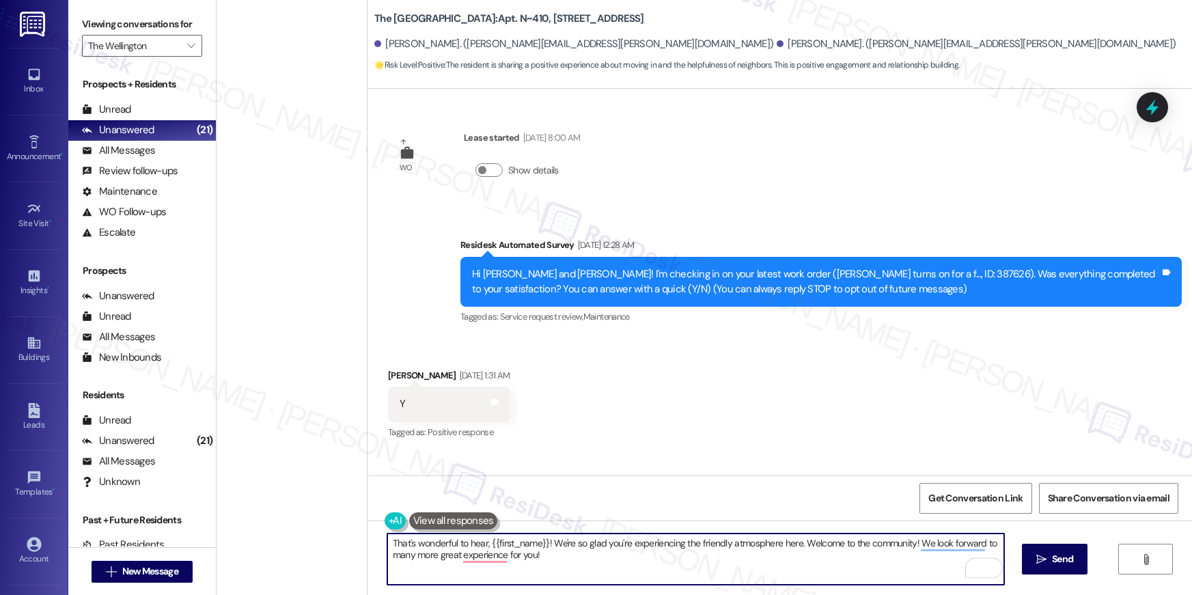
click at [521, 540] on textarea "That's wonderful to hear, {{first_name}}! We're so glad you're experiencing the…" at bounding box center [695, 559] width 617 height 51
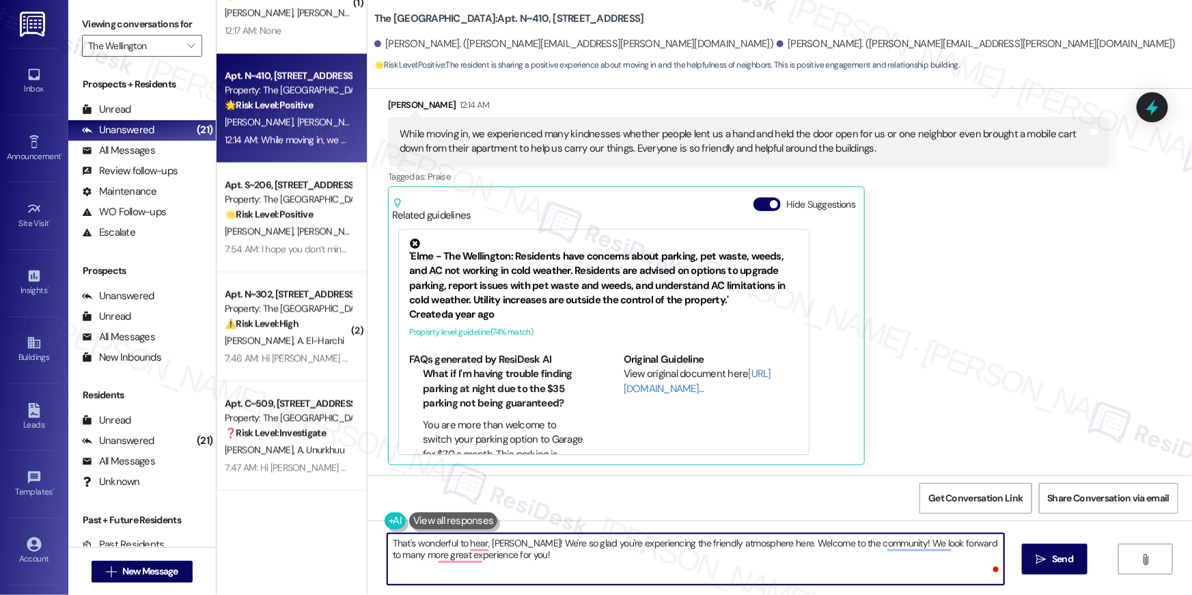
type textarea "That's wonderful to hear, [PERSON_NAME]! We're so glad you're experiencing the …"
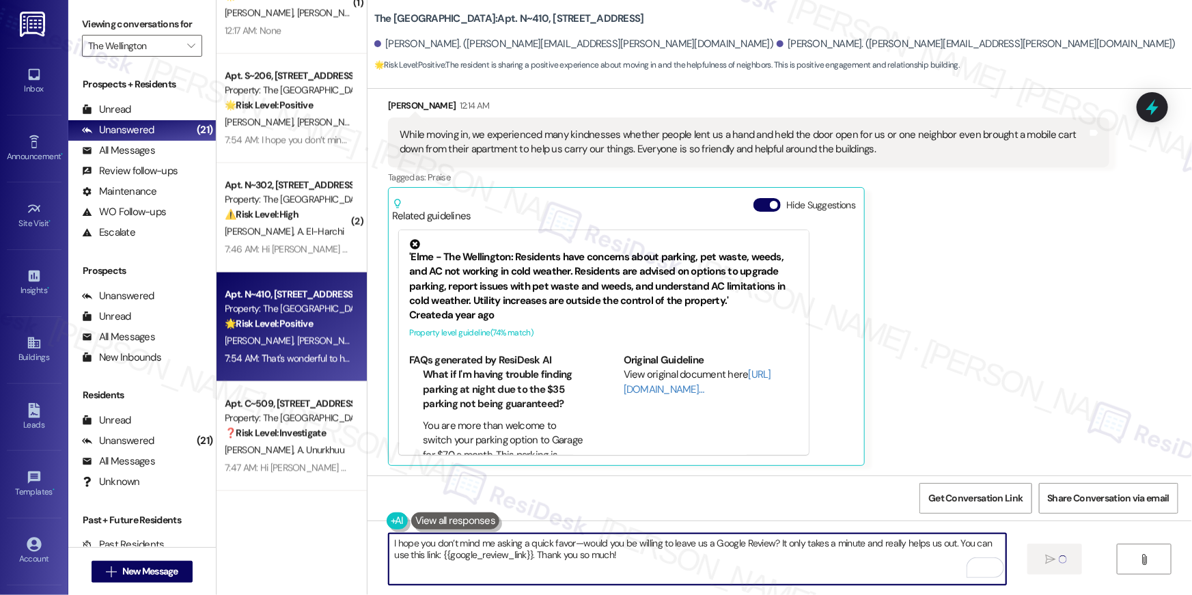
type textarea "I hope you don’t mind me asking a quick favor—would you be willing to leave us …"
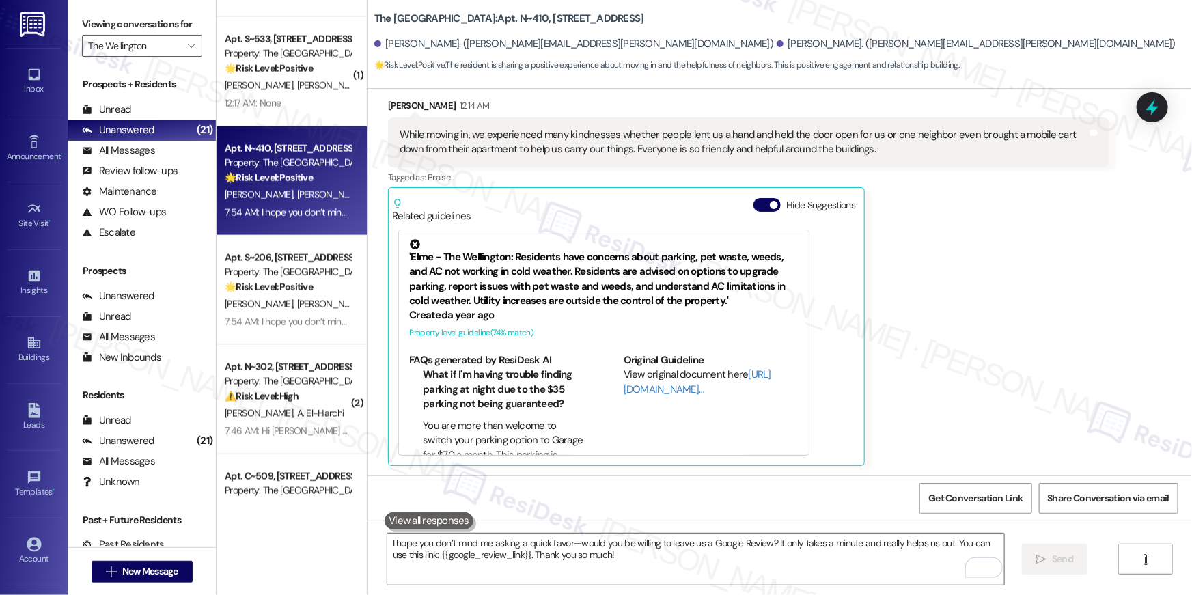
scroll to position [820, 0]
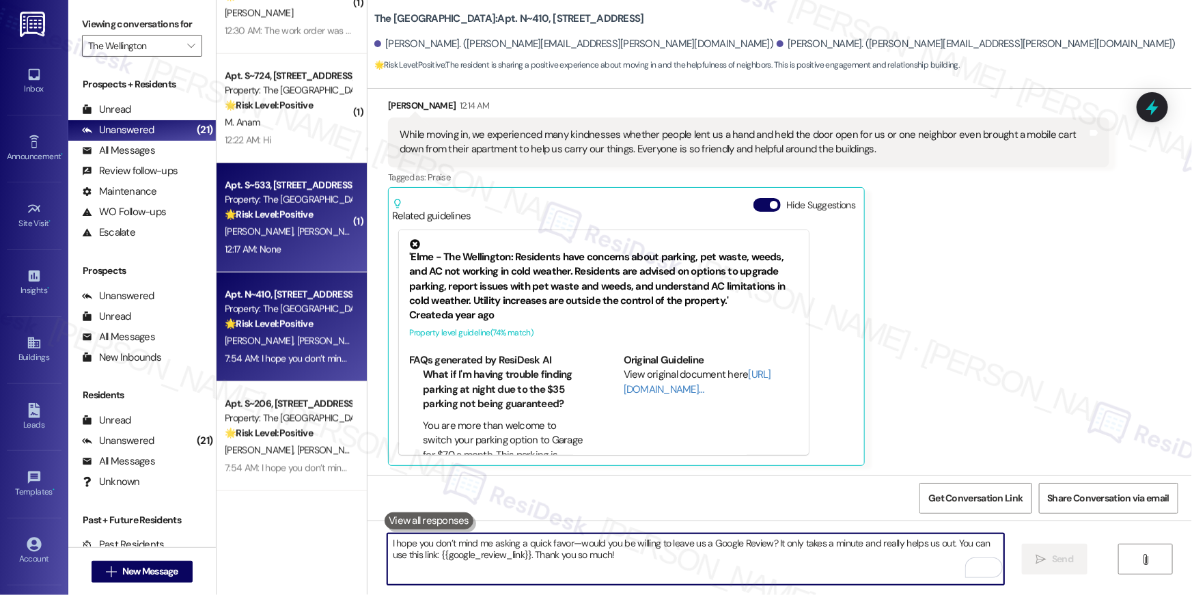
click at [273, 238] on div "[PERSON_NAME] [PERSON_NAME]" at bounding box center [287, 231] width 129 height 17
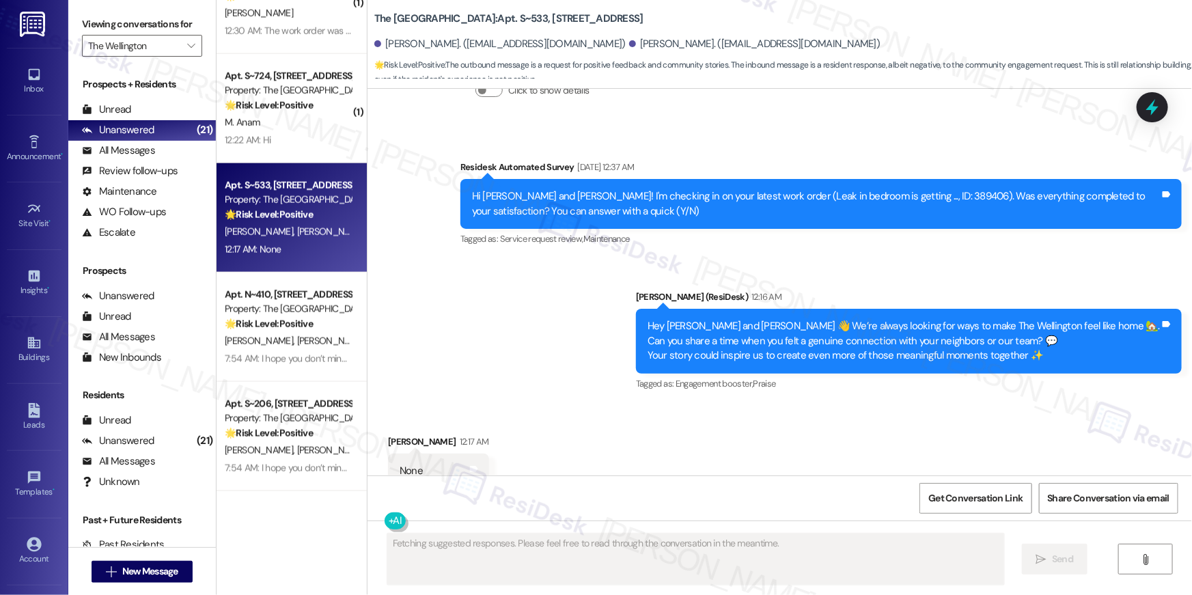
scroll to position [1795, 0]
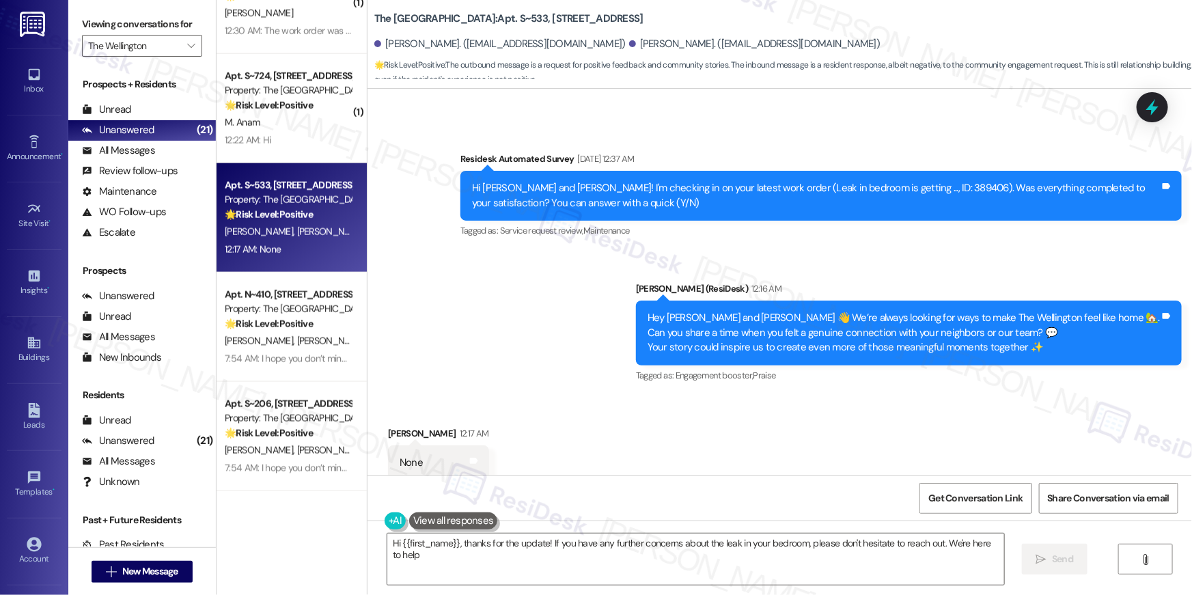
type textarea "Hi {{first_name}}, thanks for the update! If you have any further concerns abou…"
click at [655, 566] on textarea "Hi {{first_name}}, thanks for the update! If you have any further concerns abou…" at bounding box center [695, 559] width 617 height 51
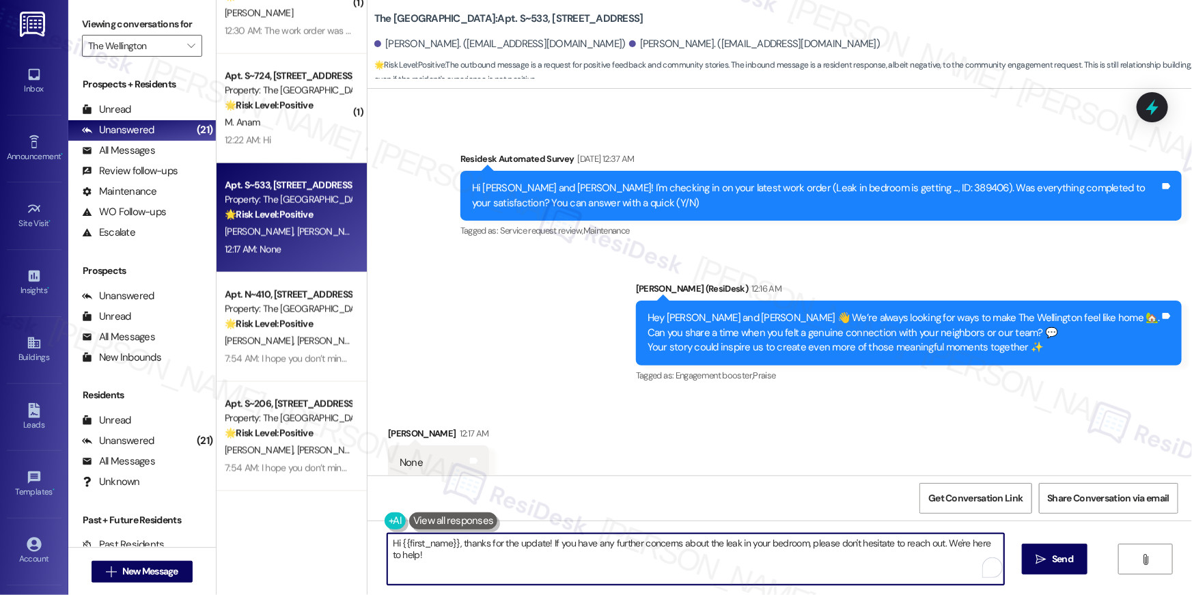
click at [655, 566] on textarea "Hi {{first_name}}, thanks for the update! If you have any further concerns abou…" at bounding box center [695, 559] width 617 height 51
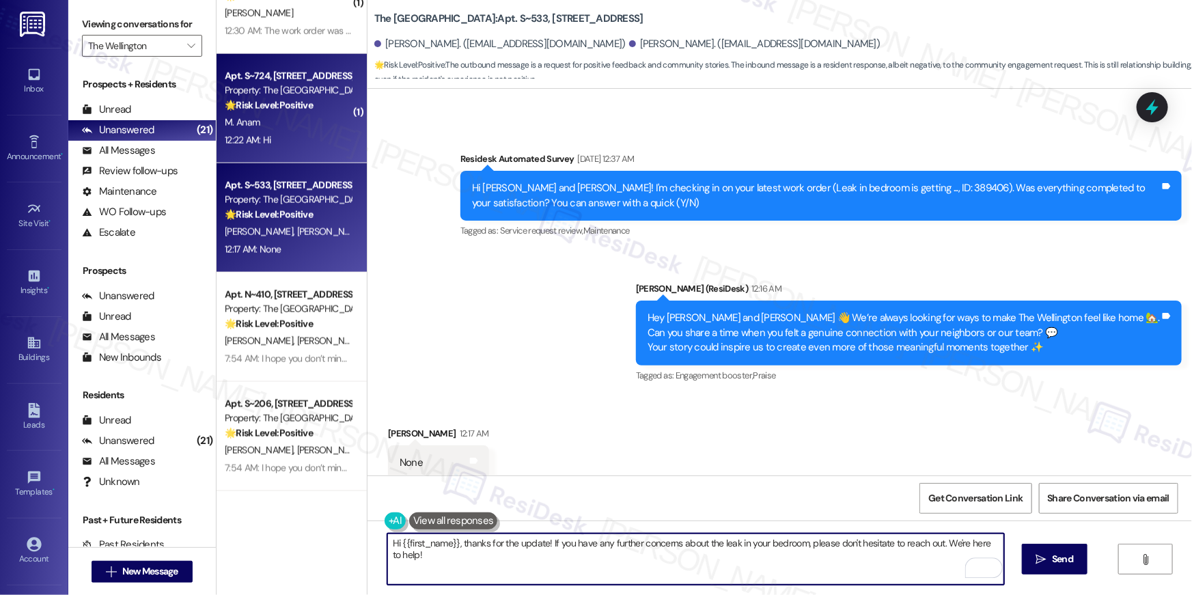
click at [266, 144] on div "12:22 AM: Hi 12:22 AM: Hi" at bounding box center [287, 140] width 129 height 17
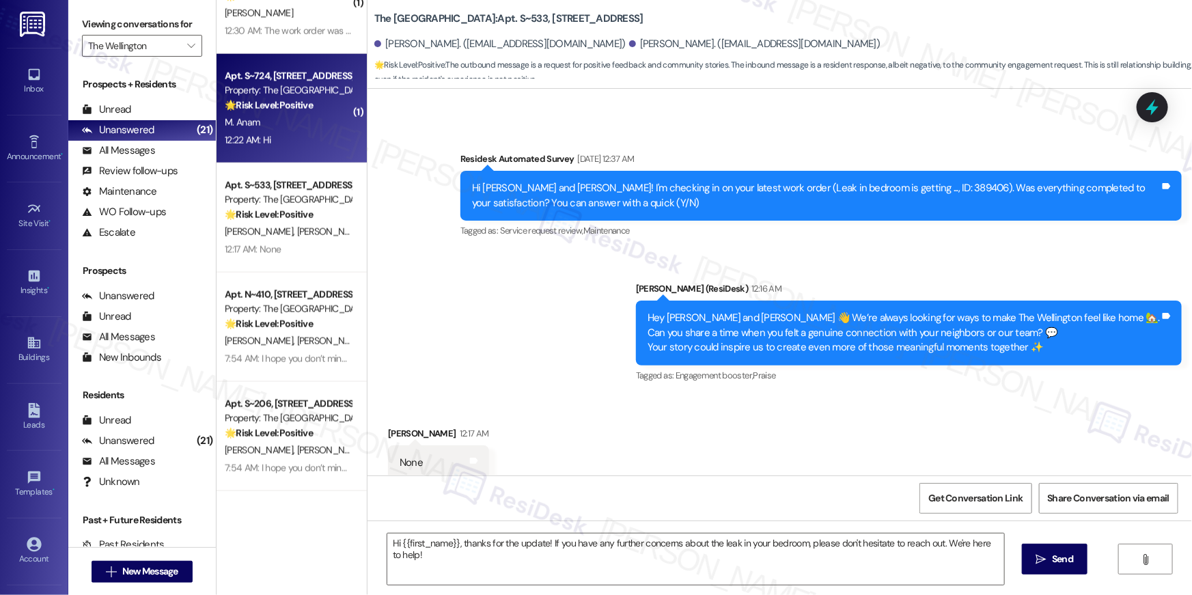
type textarea "Fetching suggested responses. Please feel free to read through the conversation…"
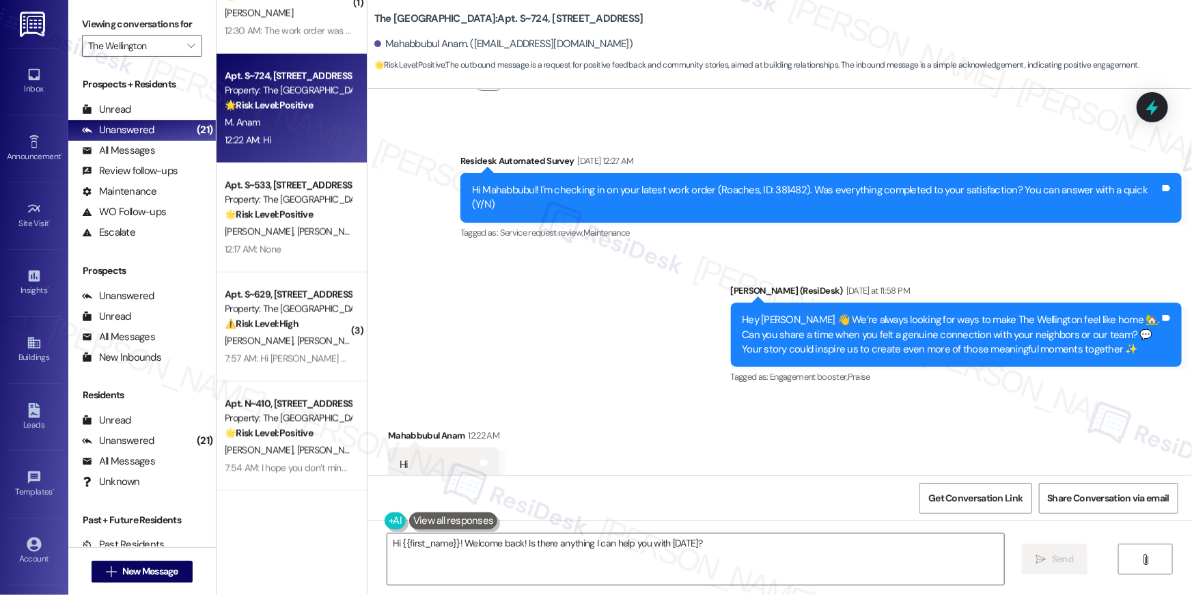
scroll to position [6935, 0]
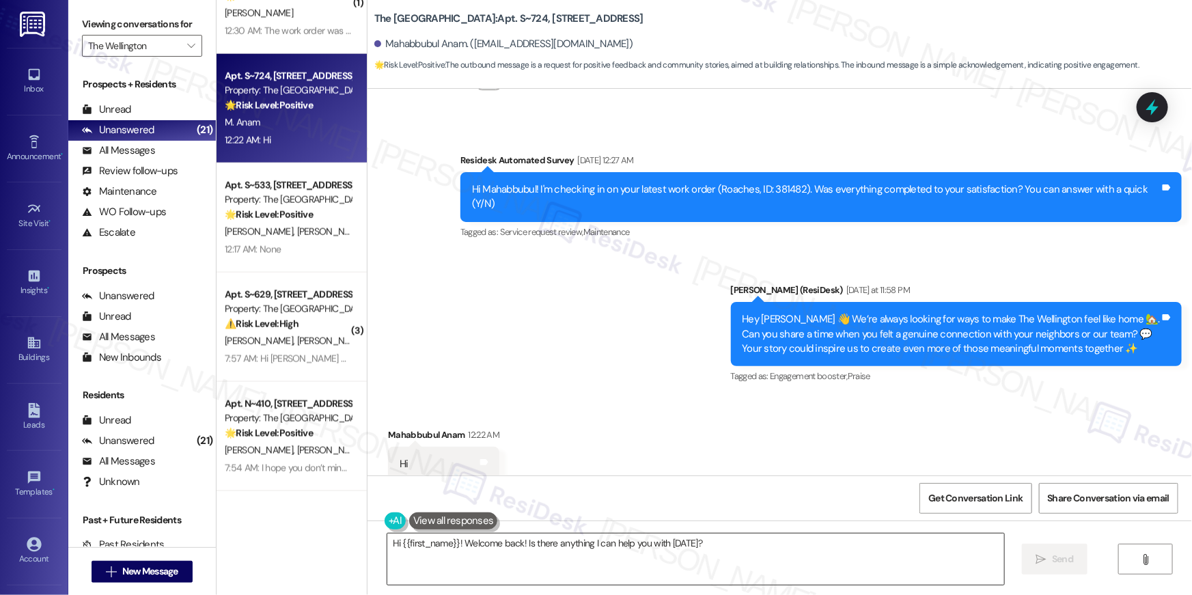
click at [595, 557] on textarea "Hi {{first_name}}! Welcome back! Is there anything I can help you with today?" at bounding box center [695, 559] width 617 height 51
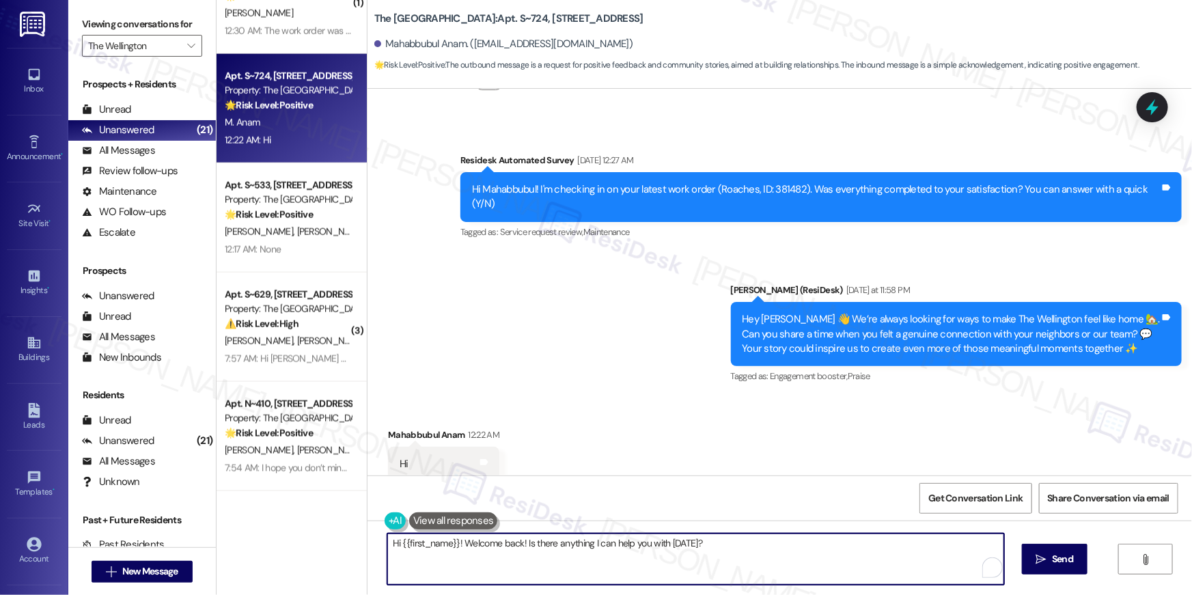
click at [723, 542] on textarea "Hi {{first_name}}! Welcome back! Is there anything I can help you with today?" at bounding box center [695, 559] width 617 height 51
click at [486, 546] on textarea "Hi {{first_name}}! Welcome back! Is there anything I can help you with today?" at bounding box center [695, 559] width 617 height 51
type textarea "Hi {{first_name}}! How are you? Is there anything I can help you with today?"
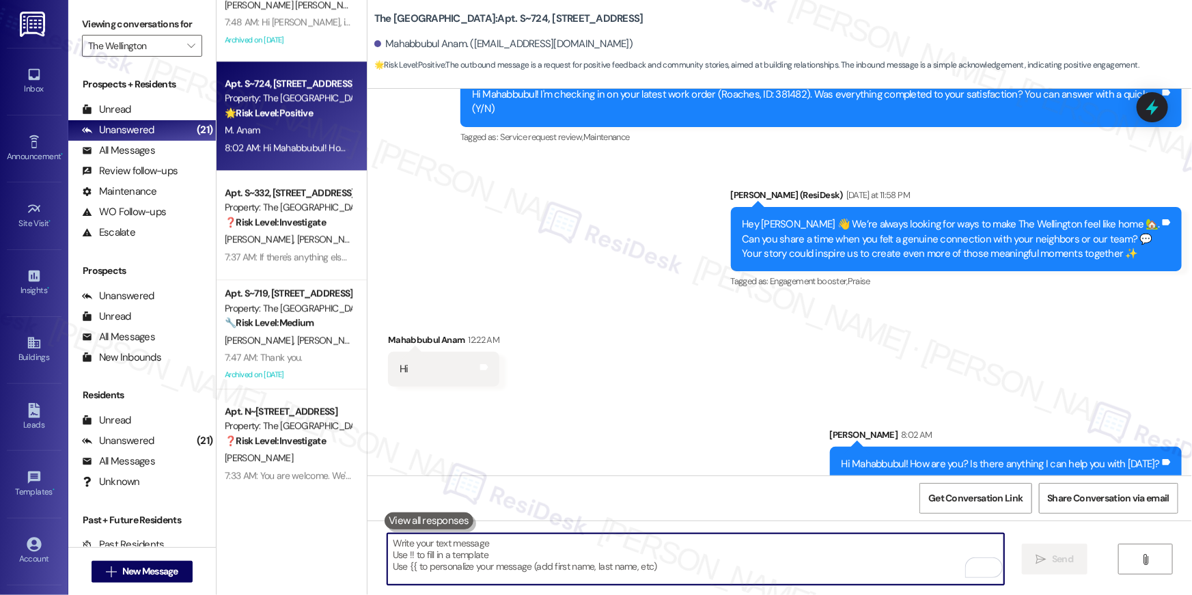
scroll to position [0, 0]
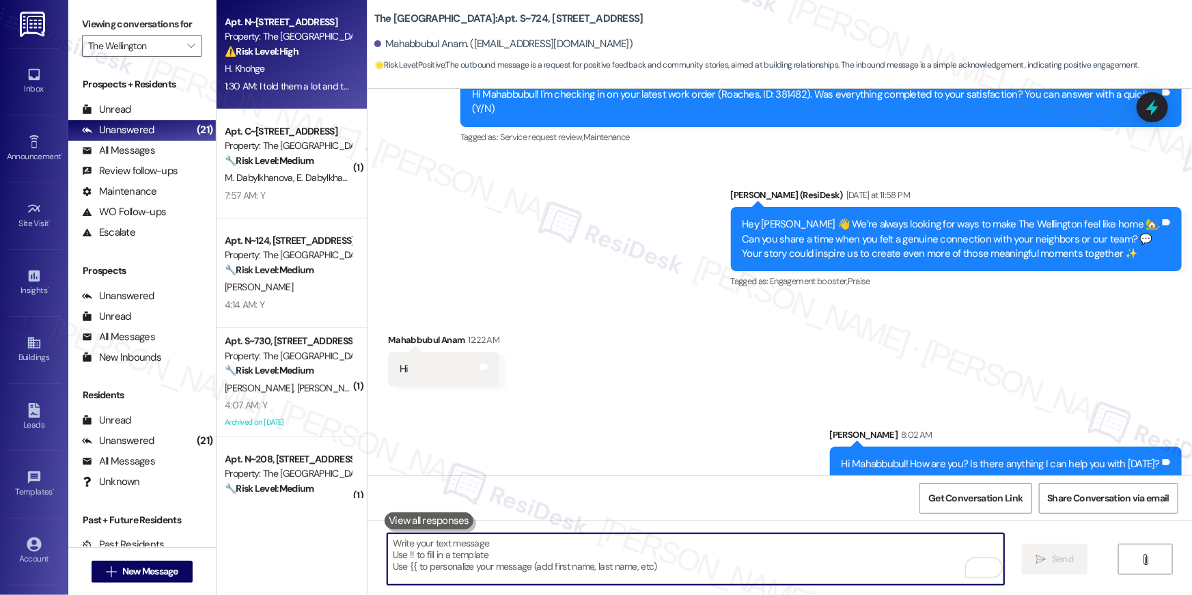
click at [303, 43] on div "Property: The [GEOGRAPHIC_DATA]" at bounding box center [288, 36] width 126 height 14
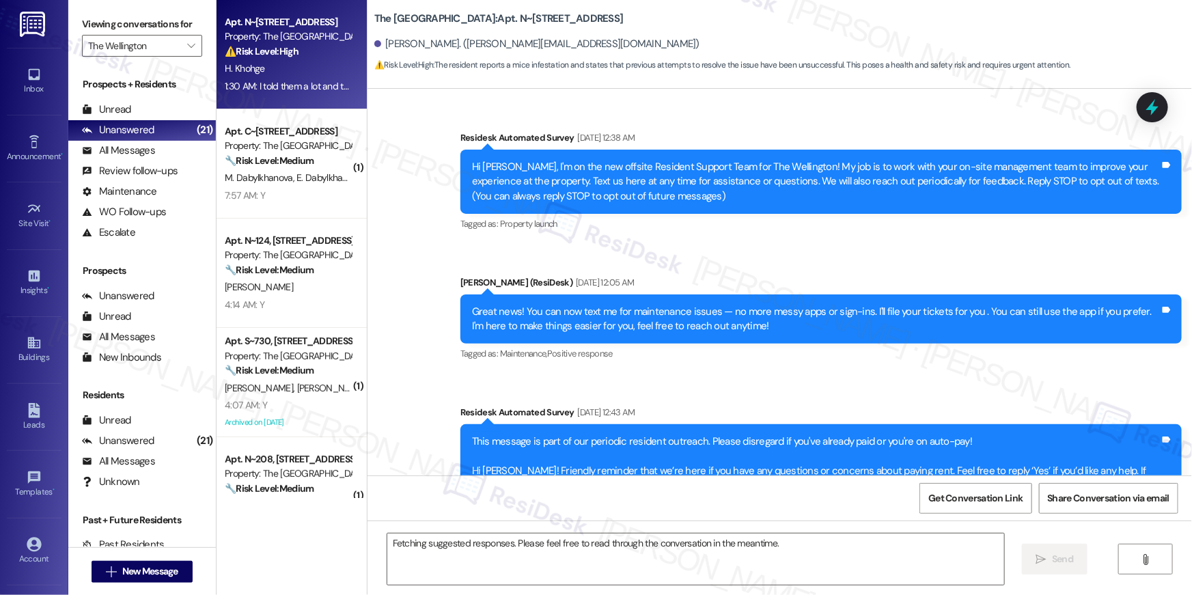
scroll to position [6155, 0]
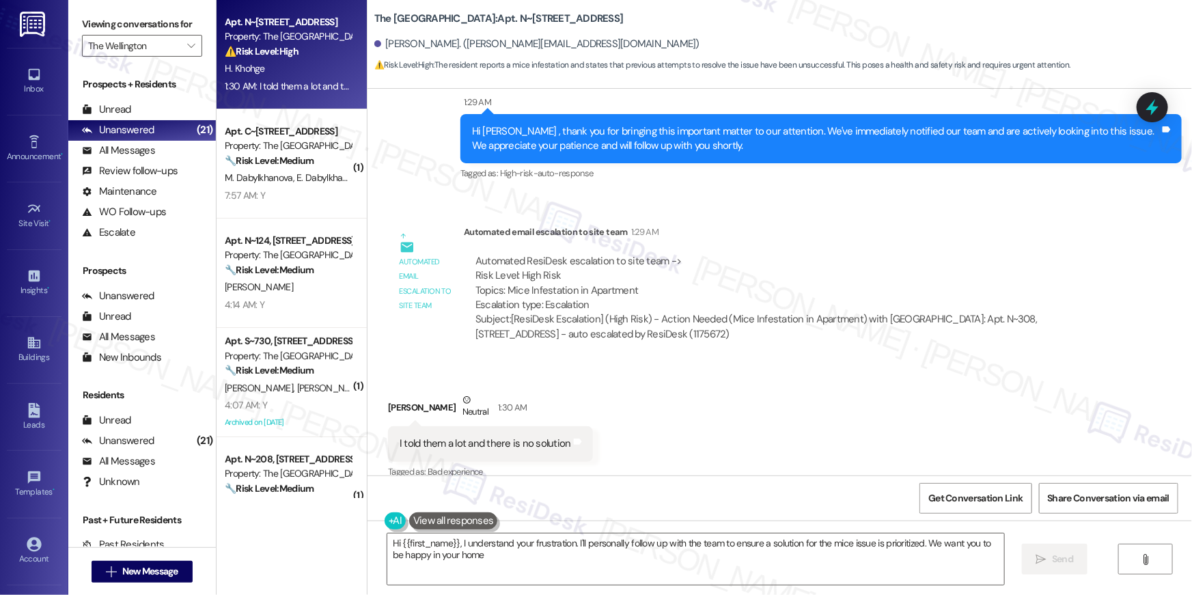
type textarea "Hi {{first_name}}, I understand your frustration. I'll personally follow up wit…"
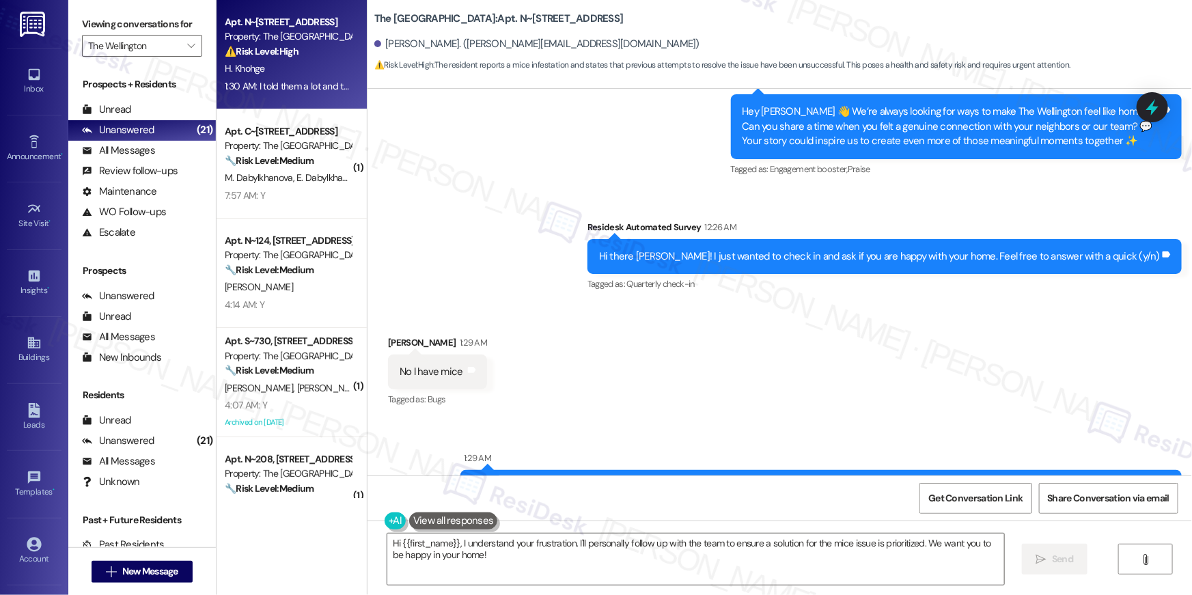
scroll to position [5586, 0]
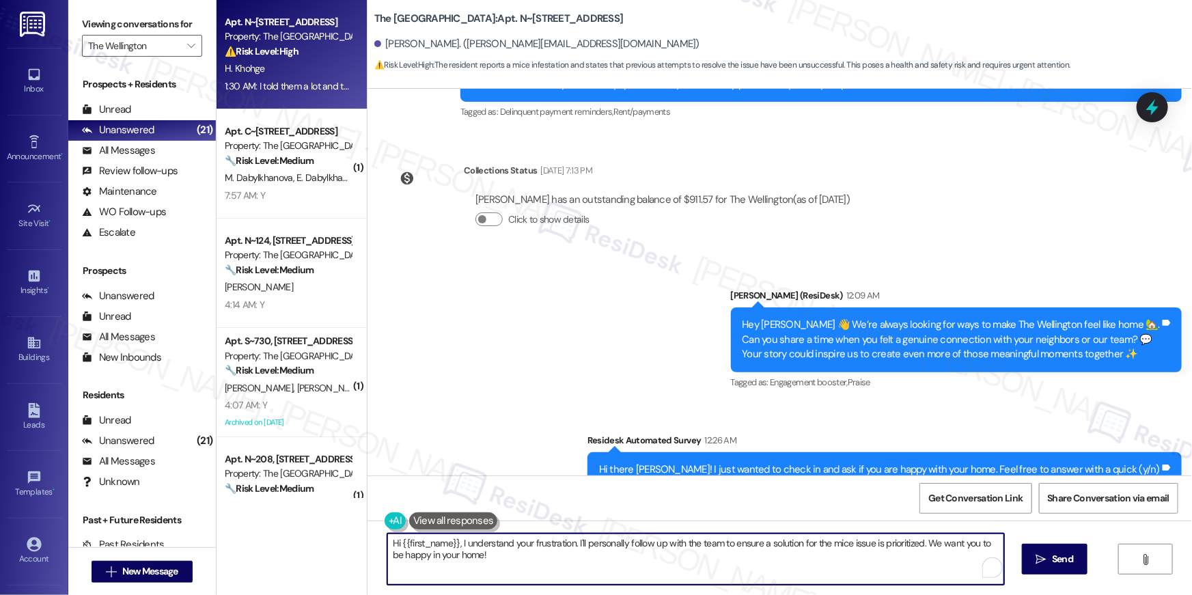
click at [505, 562] on textarea "Hi {{first_name}}, I understand your frustration. I'll personally follow up wit…" at bounding box center [695, 559] width 617 height 51
drag, startPoint x: 588, startPoint y: 564, endPoint x: 572, endPoint y: 541, distance: 27.7
click at [572, 541] on textarea "Hi {{first_name}}, I understand your frustration. I'll personally follow up wit…" at bounding box center [695, 559] width 617 height 51
click at [277, 189] on div "7:57 AM: Y 7:57 AM: Y" at bounding box center [287, 195] width 129 height 17
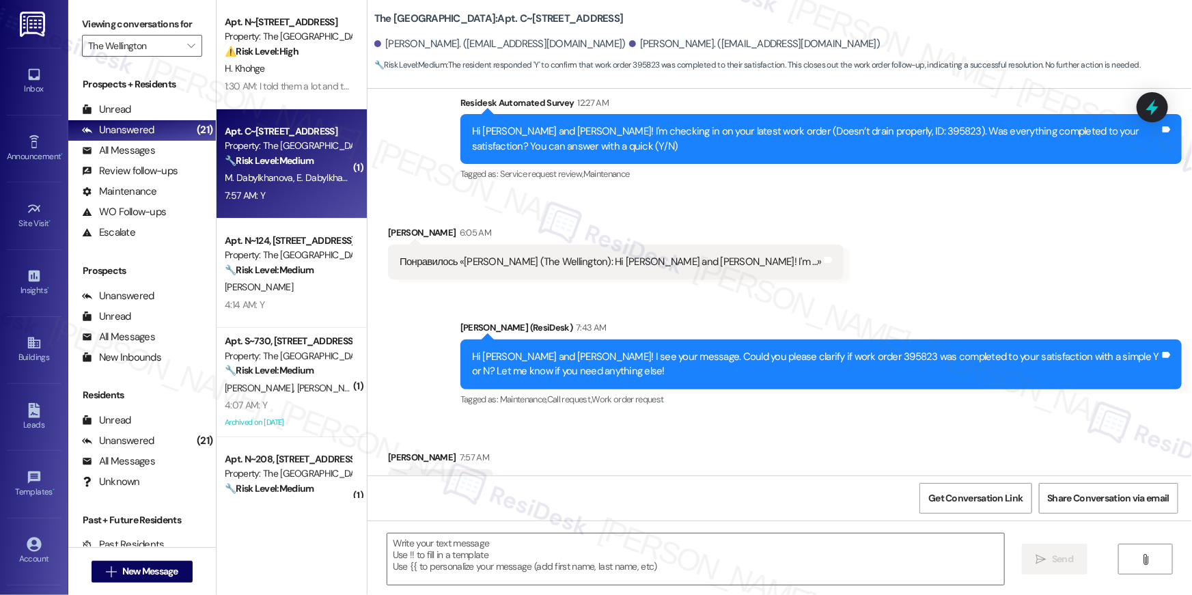
type textarea "Fetching suggested responses. Please feel free to read through the conversation…"
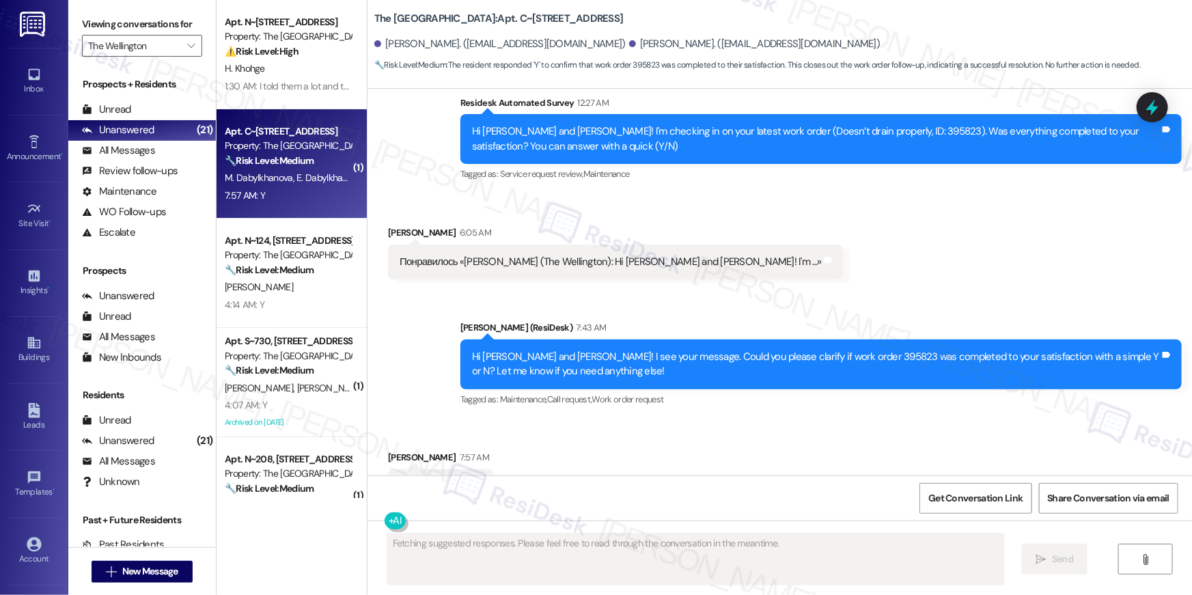
scroll to position [320, 0]
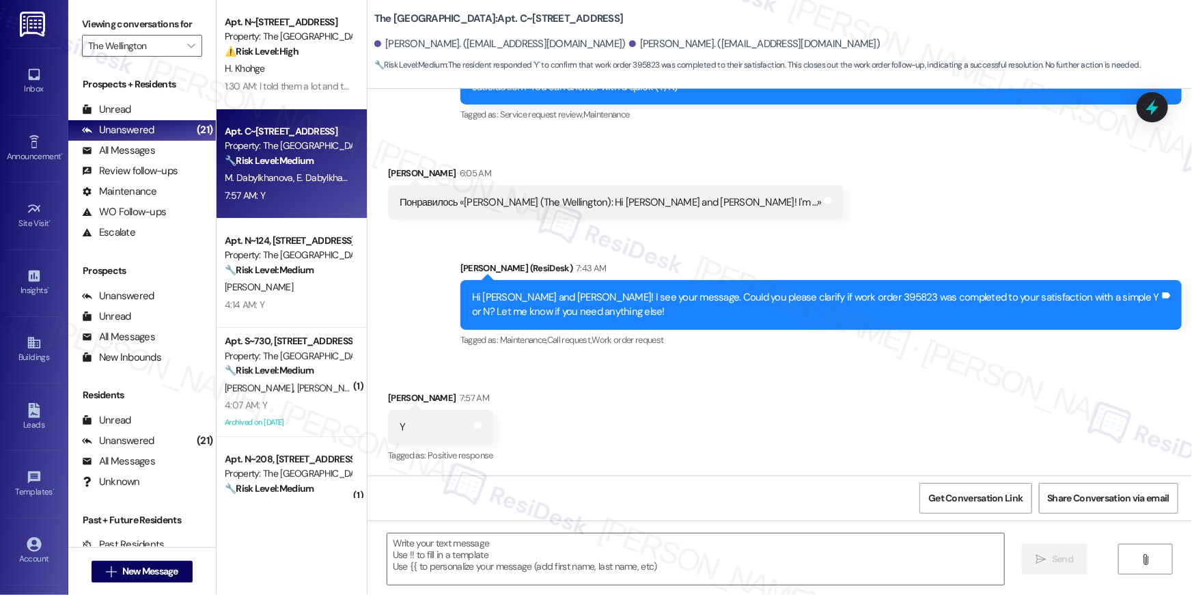
click at [769, 370] on div "Received via SMS Elvira Dabylkhanova 7:57 AM Y Tags and notes Tagged as: Positi…" at bounding box center [780, 417] width 825 height 115
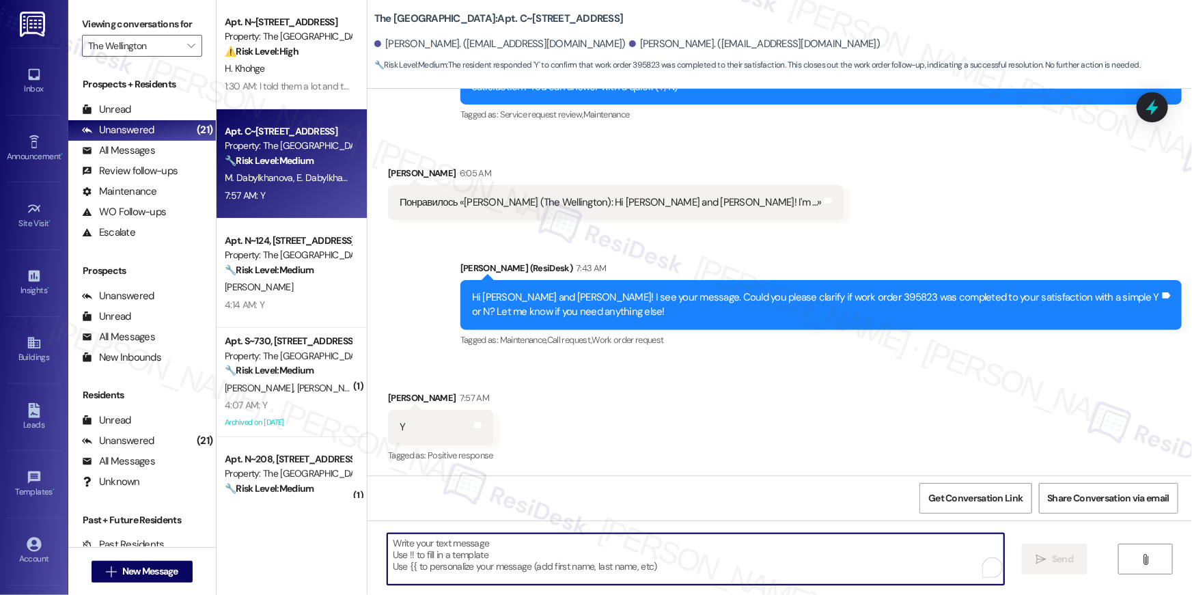
drag, startPoint x: 713, startPoint y: 538, endPoint x: 722, endPoint y: 529, distance: 13.1
click at [713, 538] on textarea "To enrich screen reader interactions, please activate Accessibility in Grammarl…" at bounding box center [695, 559] width 617 height 51
click at [672, 556] on textarea "To enrich screen reader interactions, please activate Accessibility in Grammarl…" at bounding box center [695, 559] width 617 height 51
click at [672, 555] on textarea "To enrich screen reader interactions, please activate Accessibility in Grammarl…" at bounding box center [695, 559] width 617 height 51
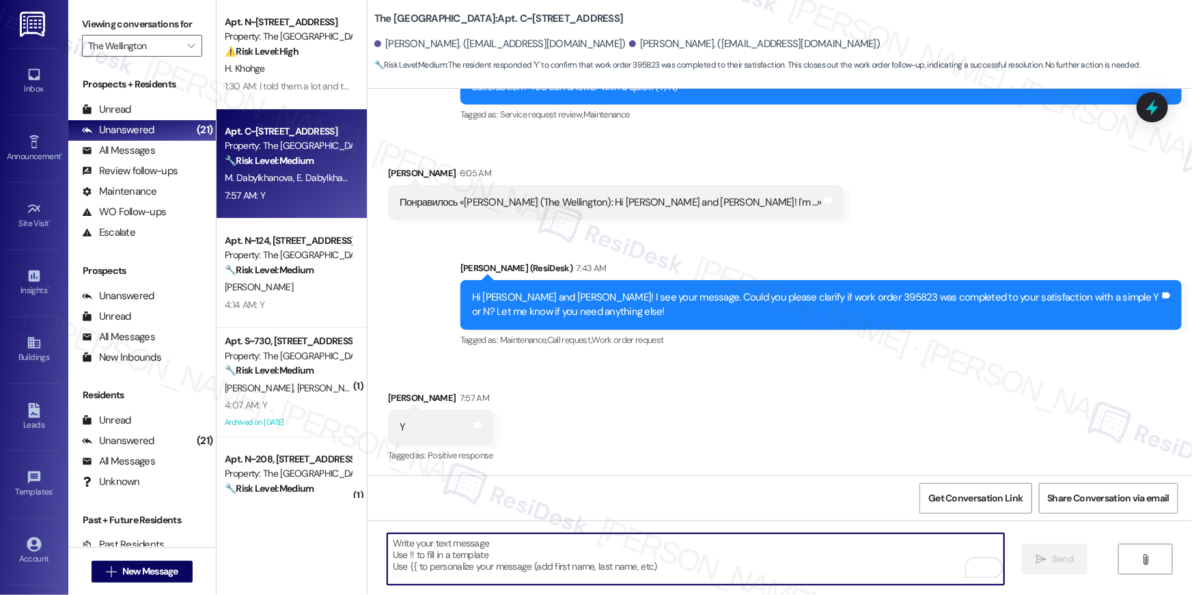
paste textarea "Hi {{first_name}}, I’m so glad to hear your work order has been completed! If t…"
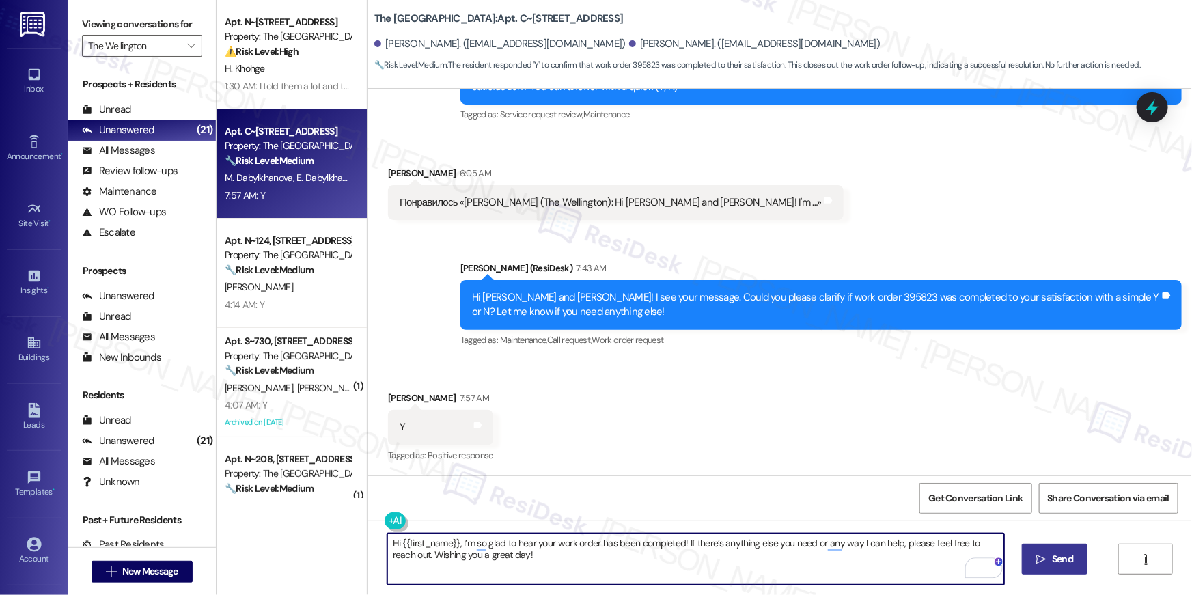
type textarea "Hi {{first_name}}, I’m so glad to hear your work order has been completed! If t…"
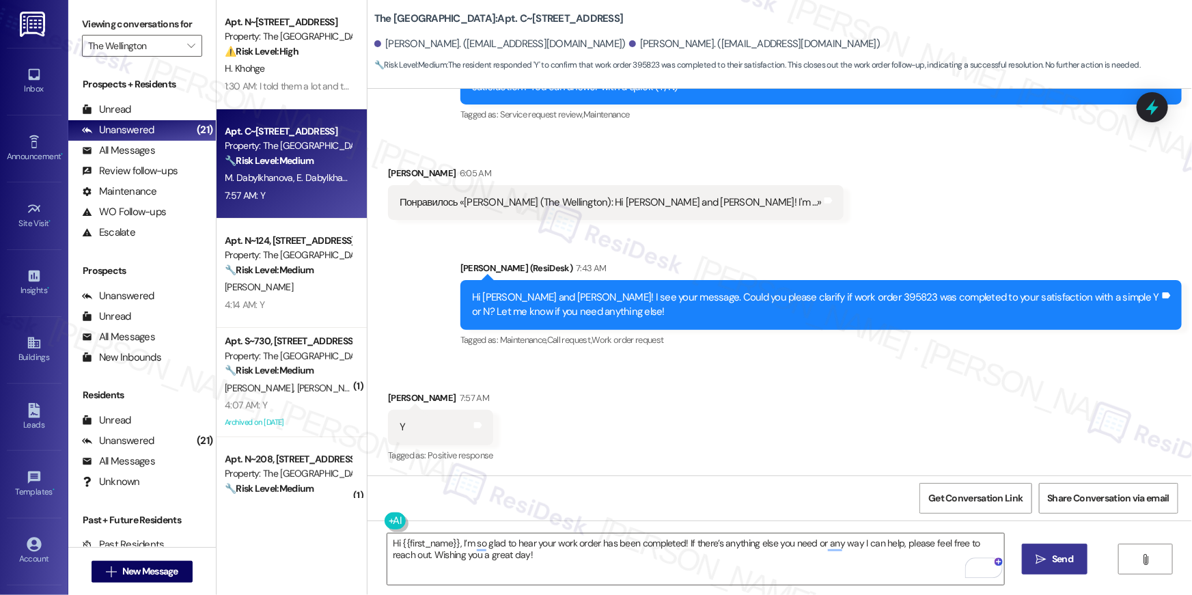
click at [1050, 555] on span "Send" at bounding box center [1062, 559] width 27 height 14
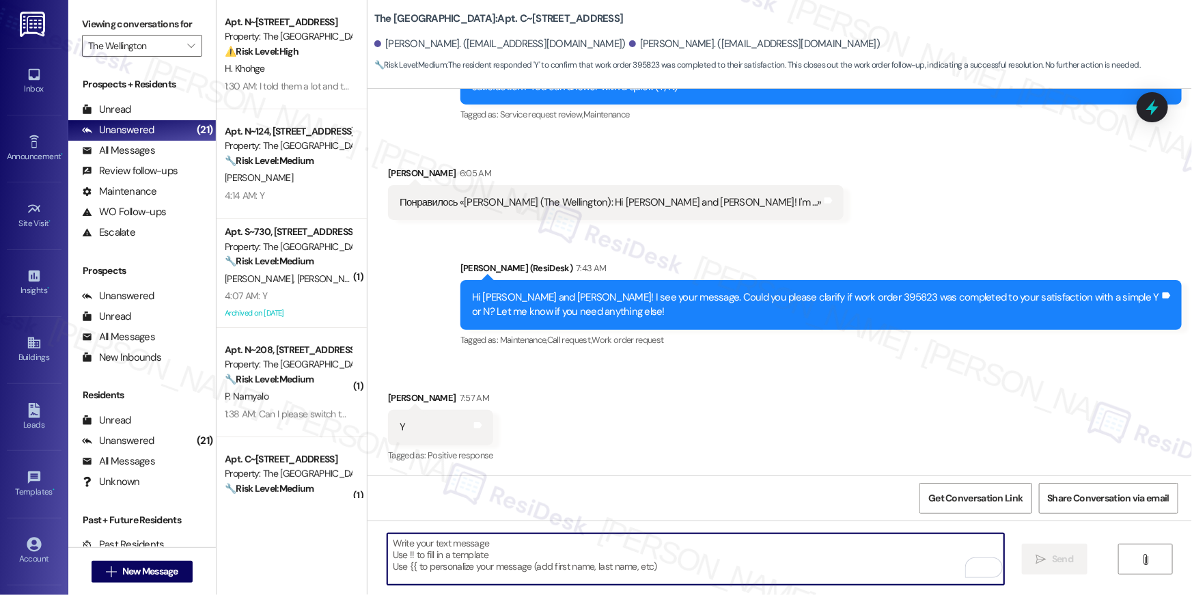
click at [702, 560] on textarea "To enrich screen reader interactions, please activate Accessibility in Grammarl…" at bounding box center [695, 559] width 617 height 51
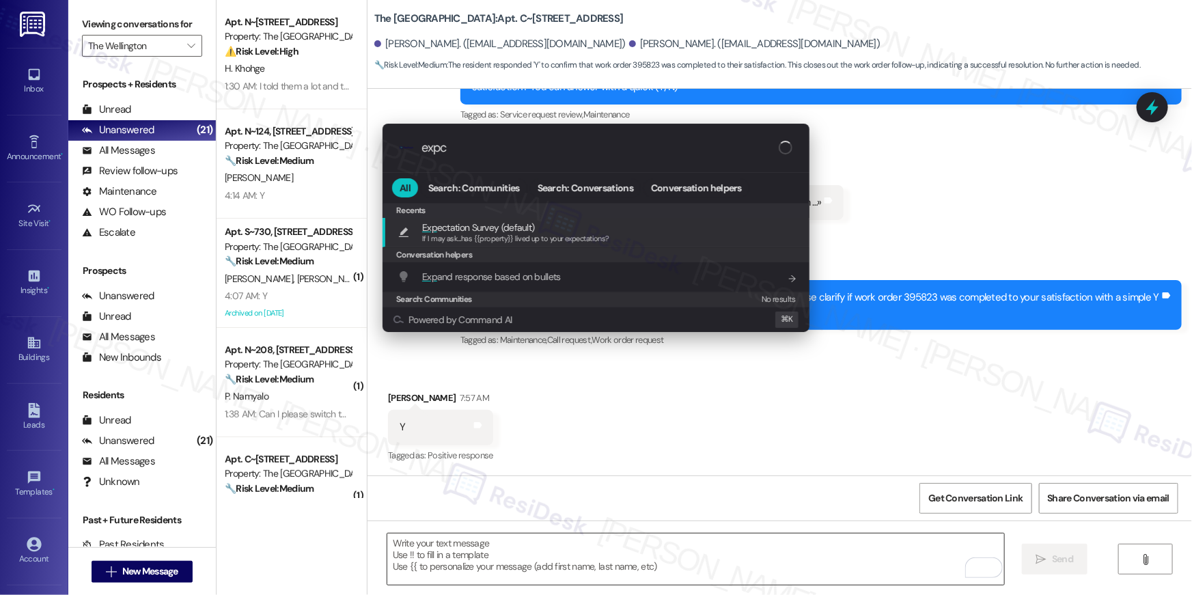
type input "expct"
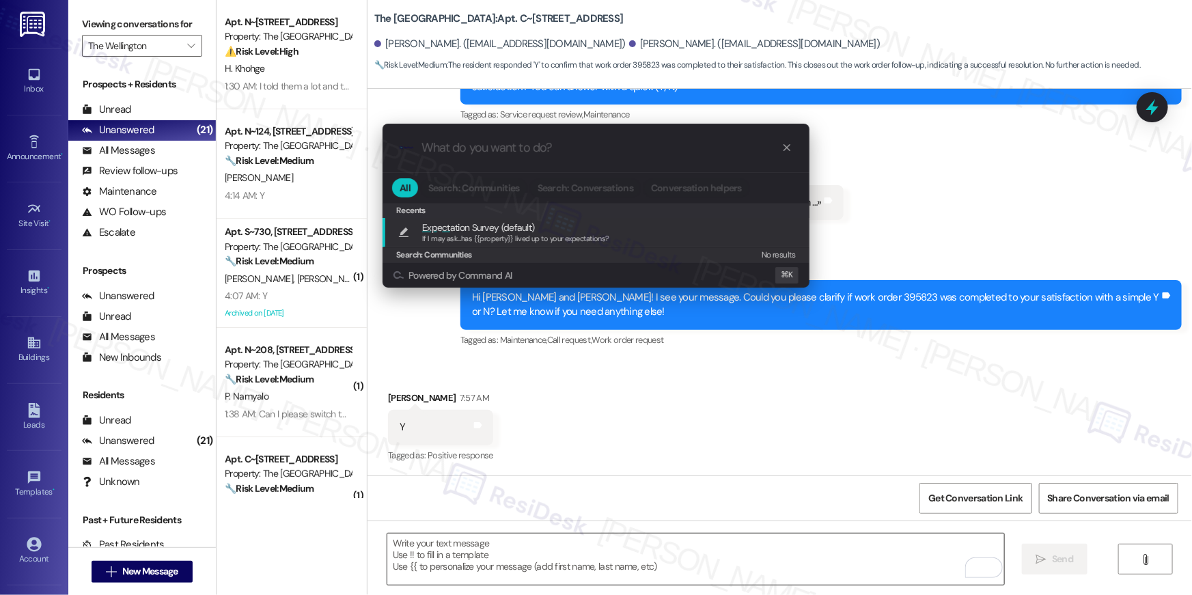
type textarea "If I may ask...has {{property}} lived up to your expectations?"
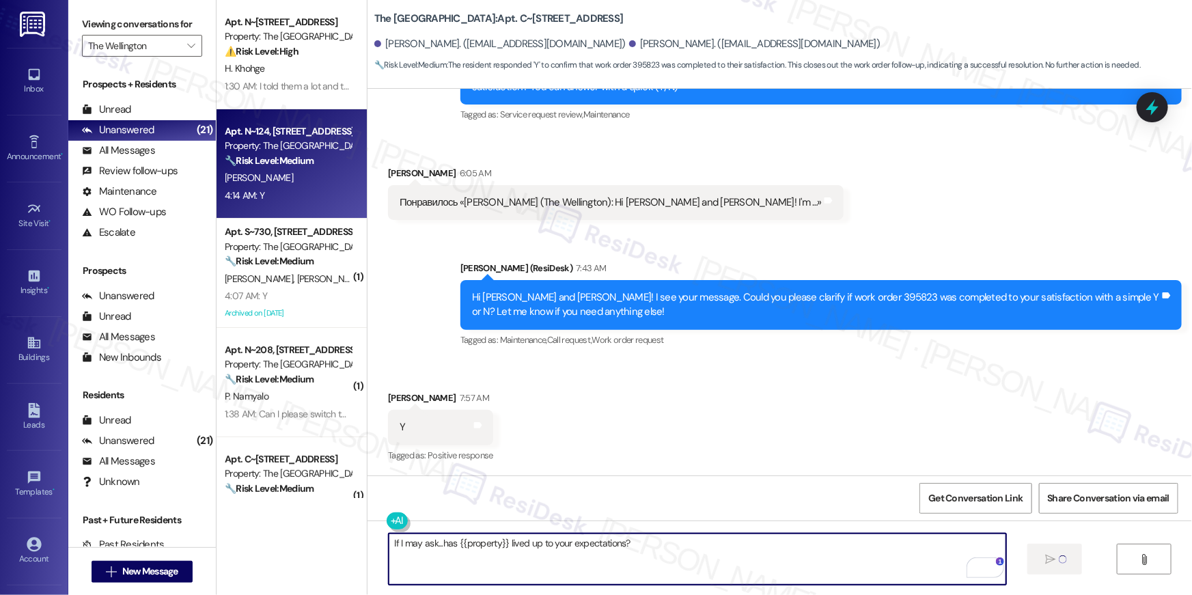
click at [255, 180] on div "R. Sherer" at bounding box center [287, 177] width 129 height 17
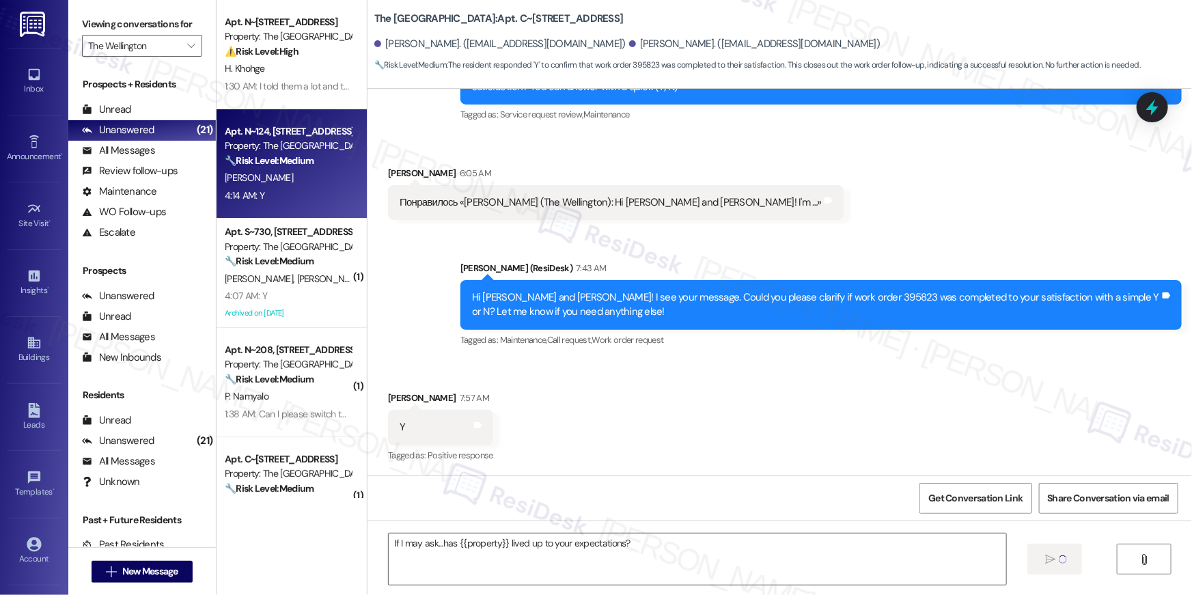
type textarea "Fetching suggested responses. Please feel free to read through the conversation…"
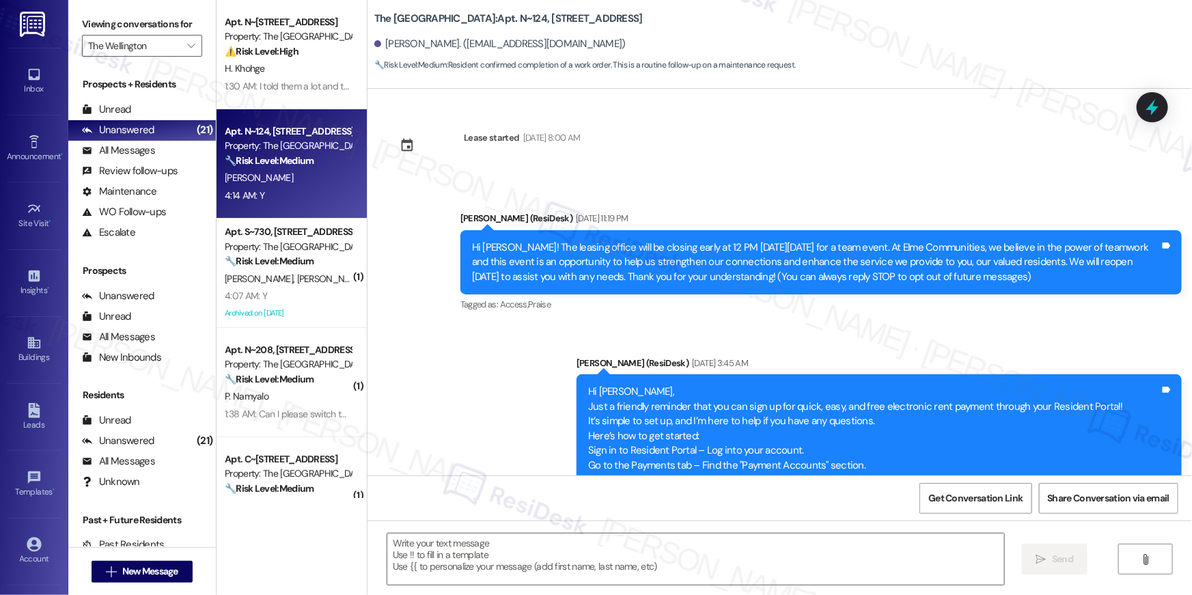
scroll to position [3039, 0]
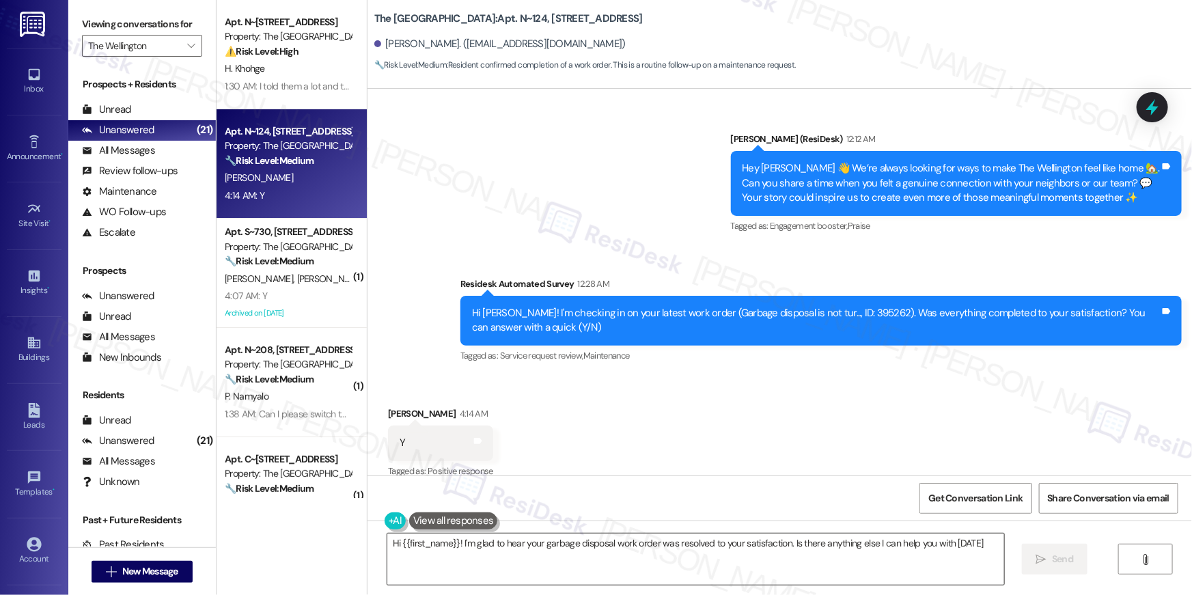
type textarea "Hi {{first_name}}! I'm glad to hear your garbage disposal work order was resolv…"
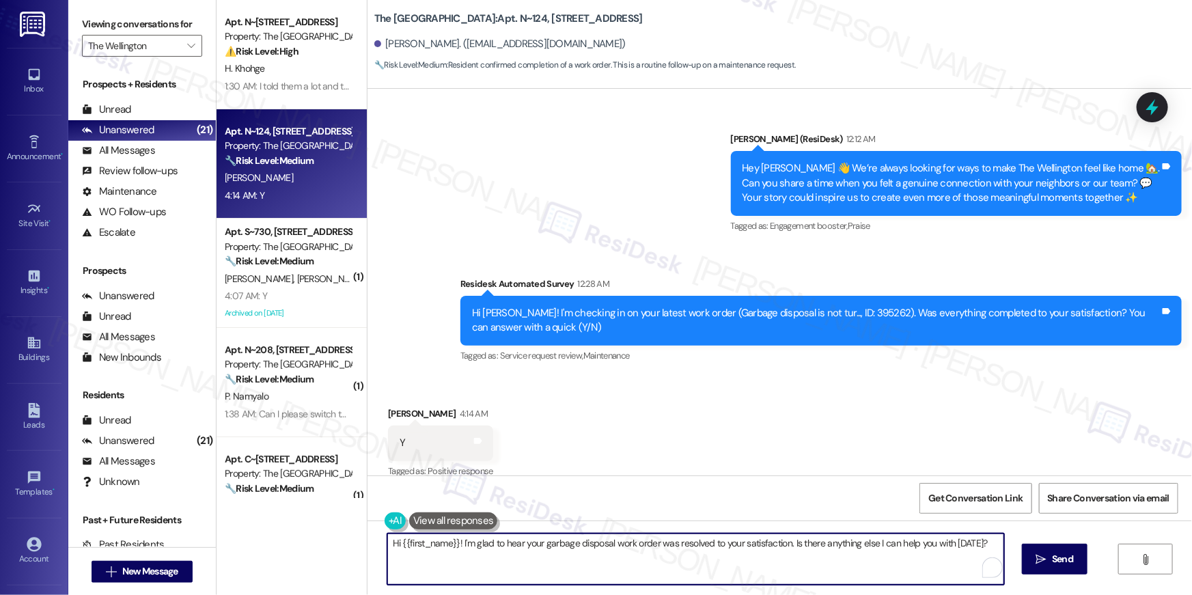
click at [730, 577] on textarea "Hi {{first_name}}! I'm glad to hear your garbage disposal work order was resolv…" at bounding box center [695, 559] width 617 height 51
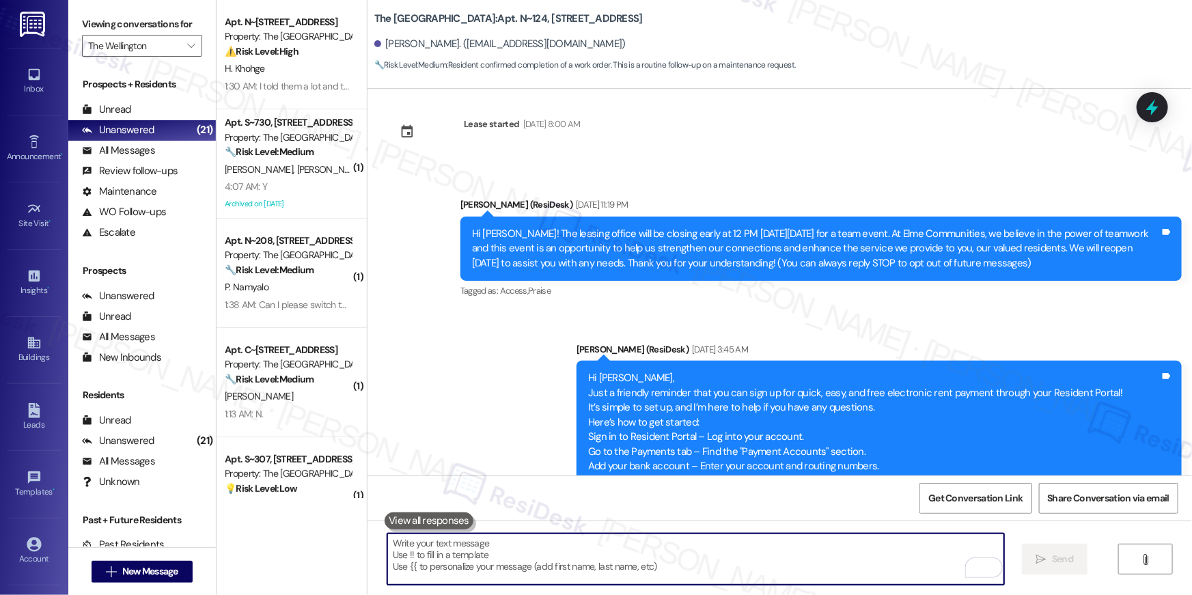
scroll to position [0, 0]
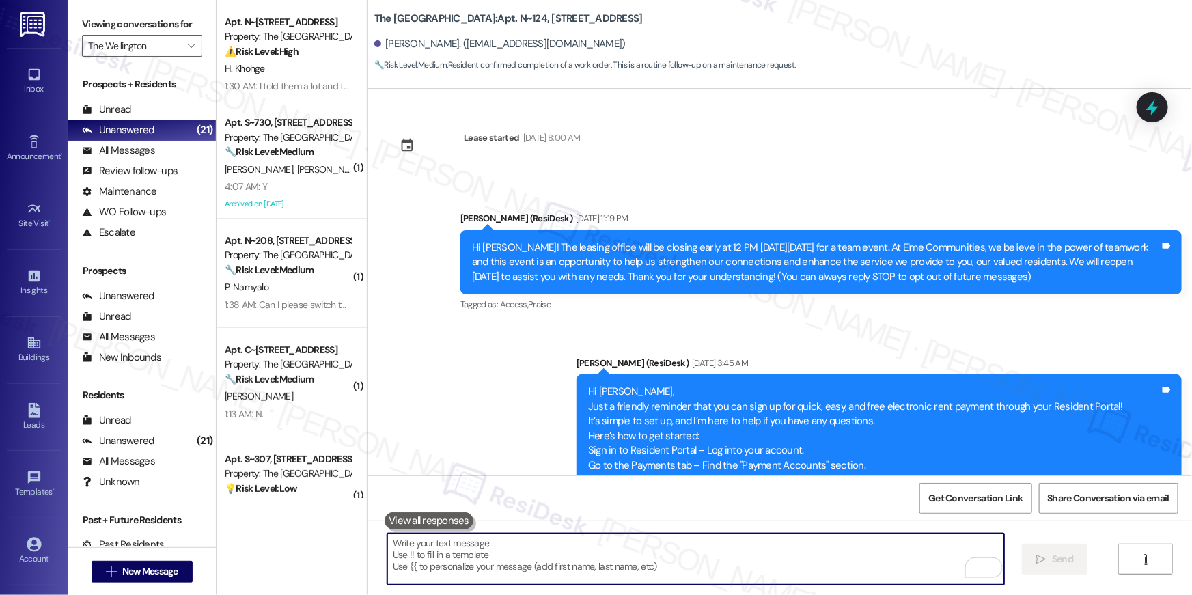
click at [668, 551] on textarea "To enrich screen reader interactions, please activate Accessibility in Grammarl…" at bounding box center [695, 559] width 617 height 51
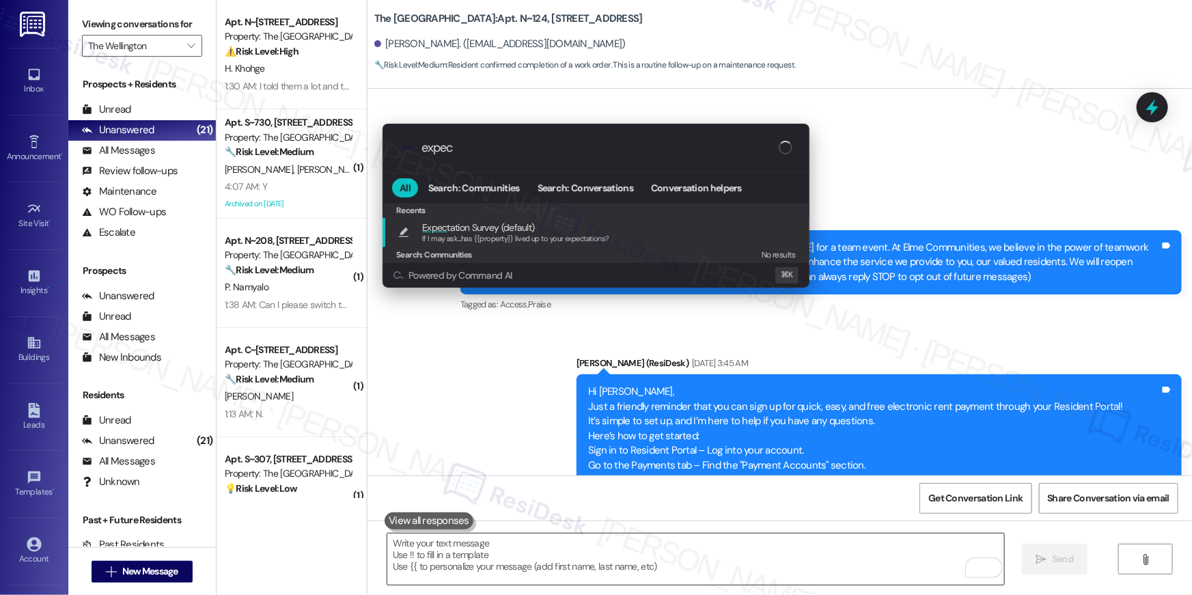
type input "expect"
type textarea "If I may ask...has {{property}} lived up to your expectations?"
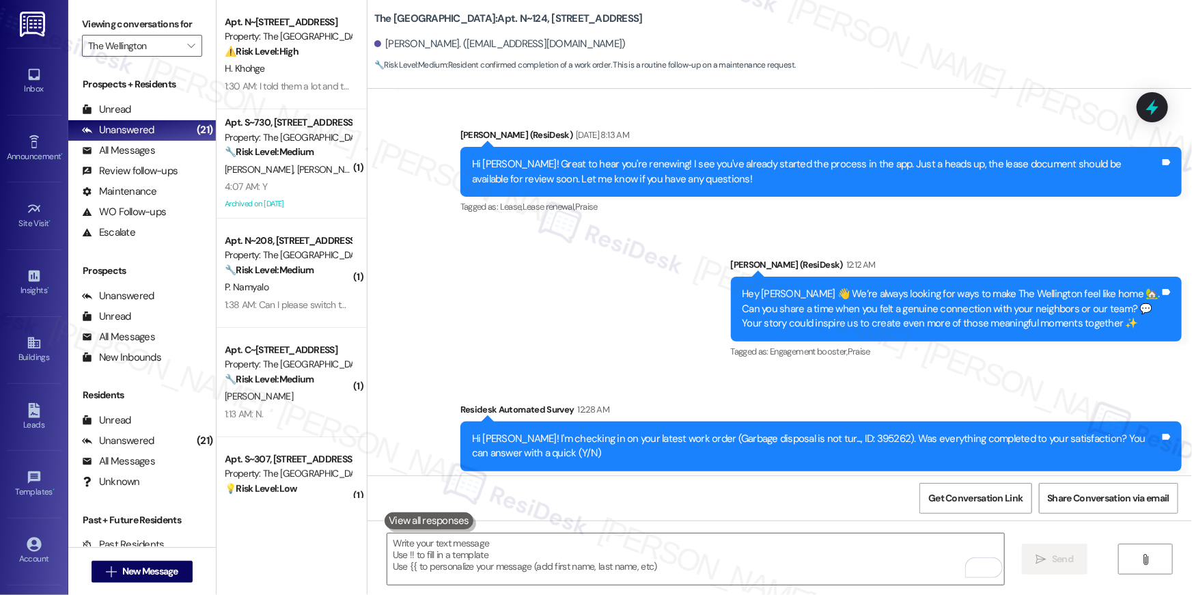
scroll to position [3039, 0]
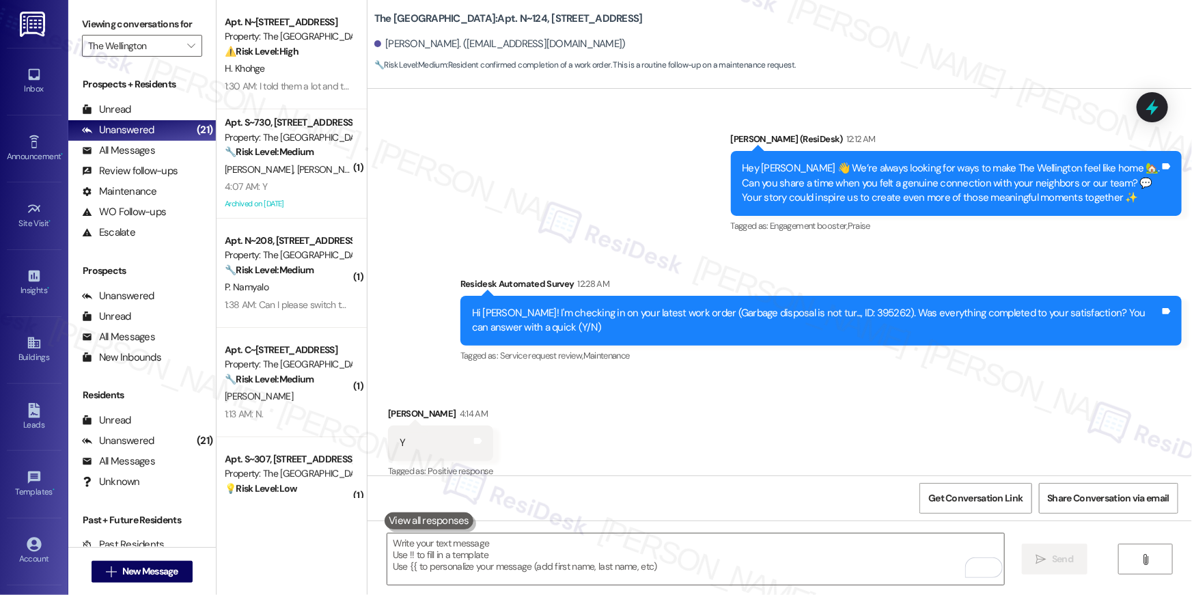
click at [256, 123] on div "Apt. S~730, 1850 Columbia Pike" at bounding box center [288, 122] width 126 height 14
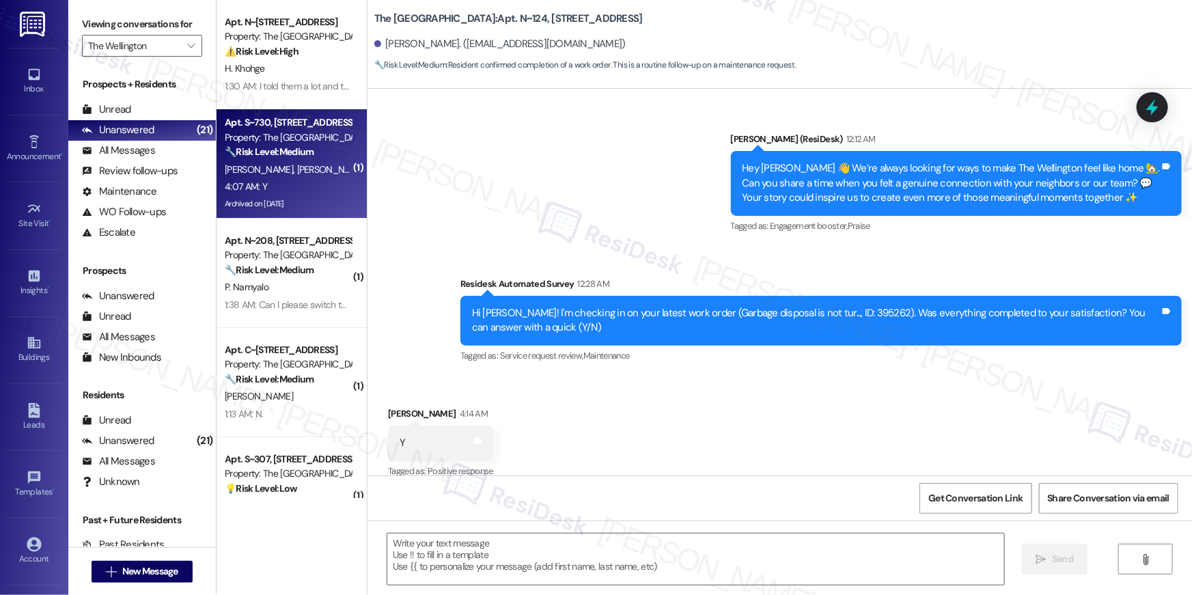
type textarea "Fetching suggested responses. Please feel free to read through the conversation…"
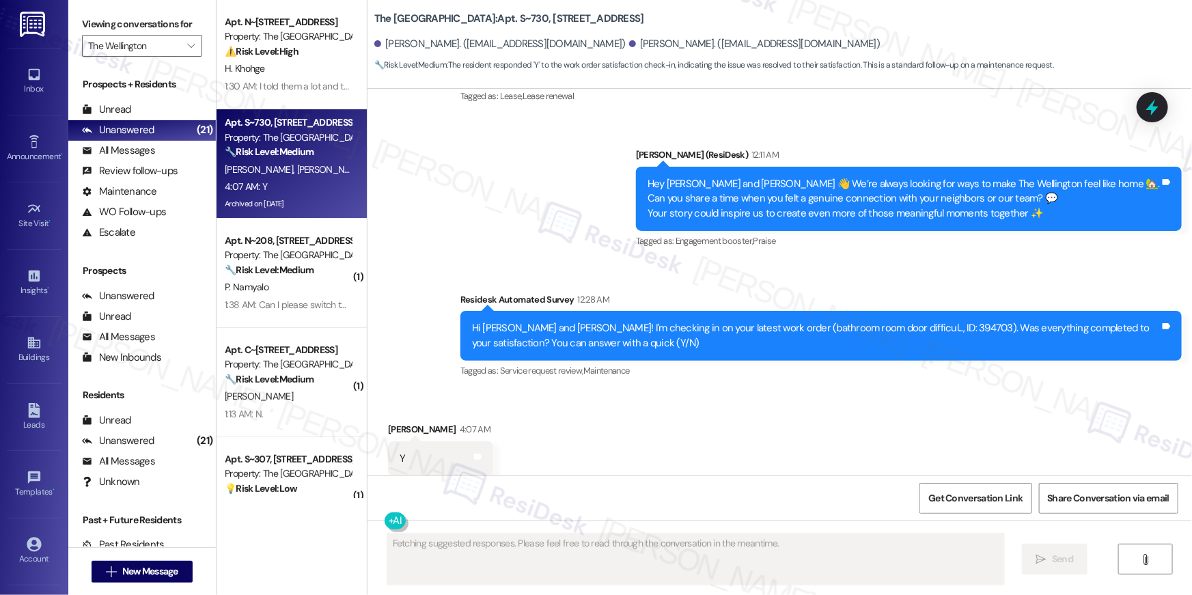
scroll to position [5402, 0]
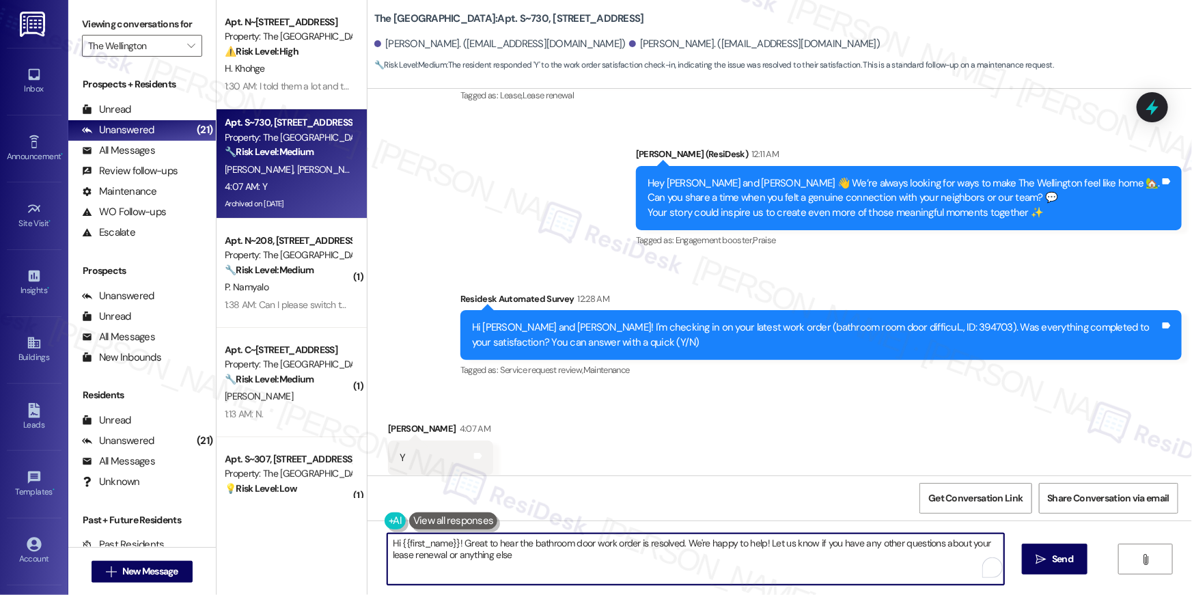
click at [743, 567] on textarea "Hi {{first_name}}! Great to hear the bathroom door work order is resolved. We'r…" at bounding box center [695, 559] width 617 height 51
paste textarea ", I’m so glad to hear your work order has been completed! If there’s anything e…"
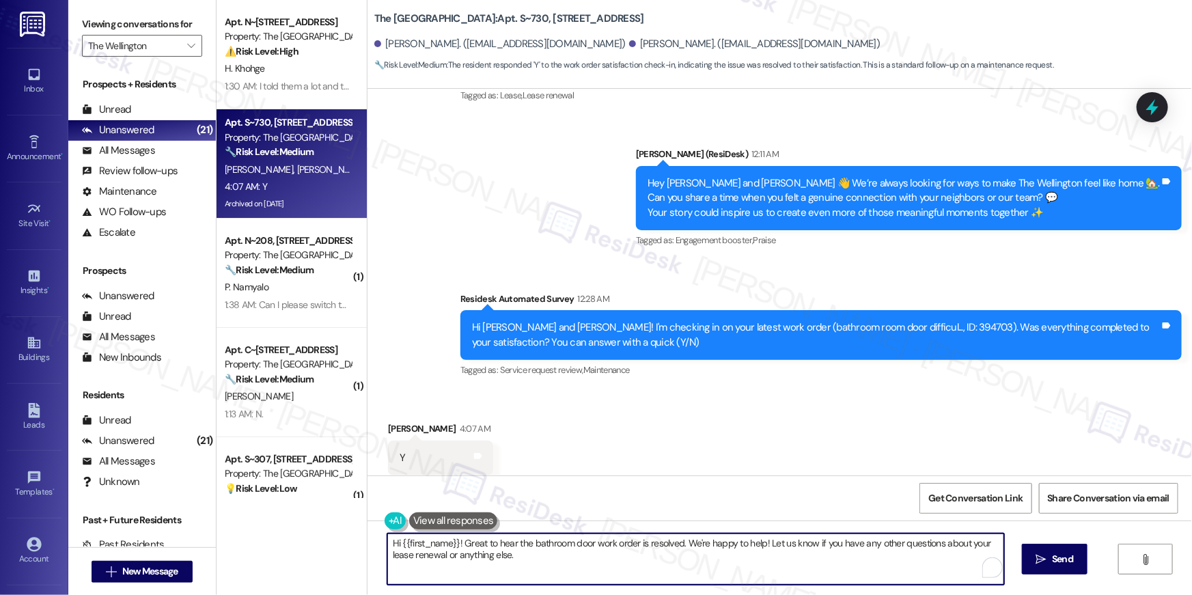
type textarea "Hi {{first_name}}, I’m so glad to hear your work order has been completed! If t…"
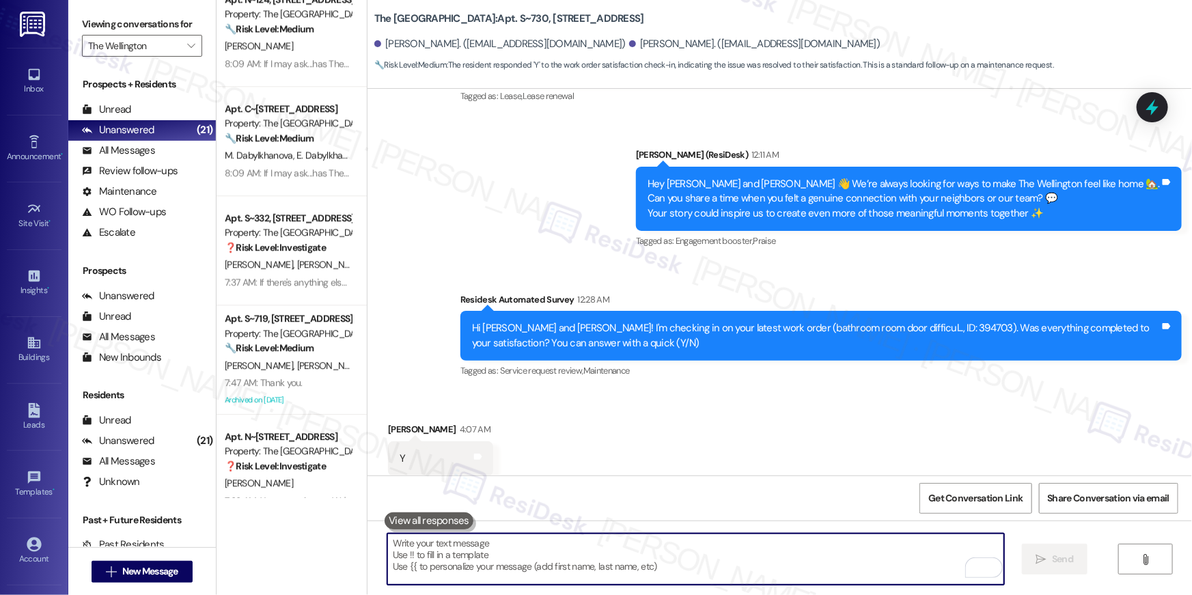
scroll to position [1797, 0]
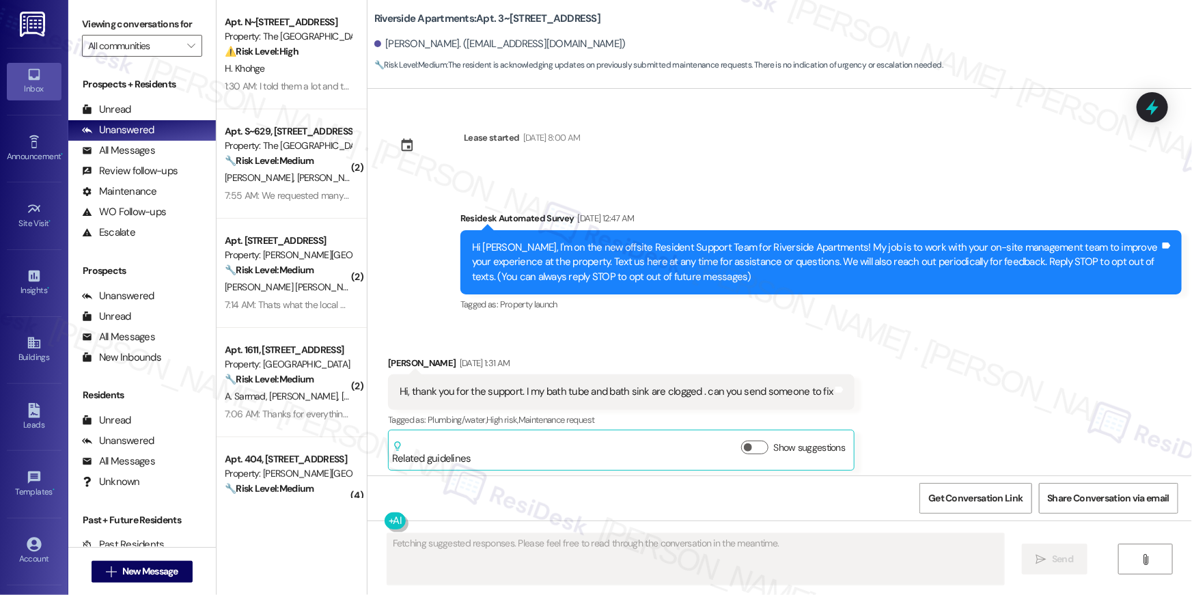
scroll to position [15233, 0]
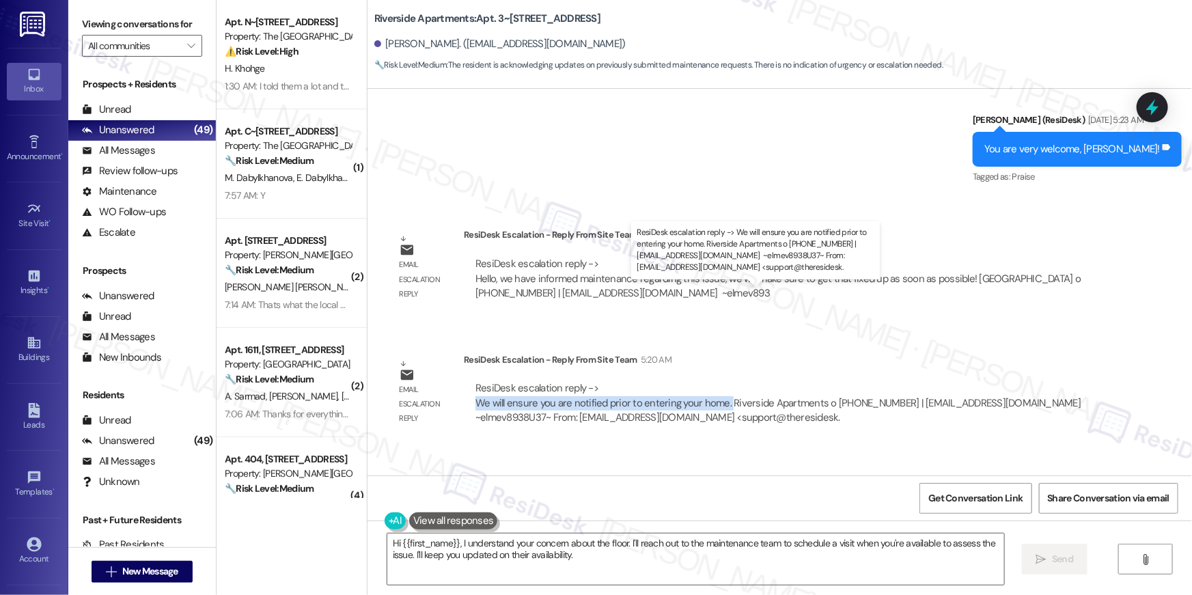
drag, startPoint x: 467, startPoint y: 304, endPoint x: 721, endPoint y: 305, distance: 254.1
click at [721, 381] on div "ResiDesk escalation reply -> We will ensure you are notified prior to entering …" at bounding box center [779, 402] width 608 height 43
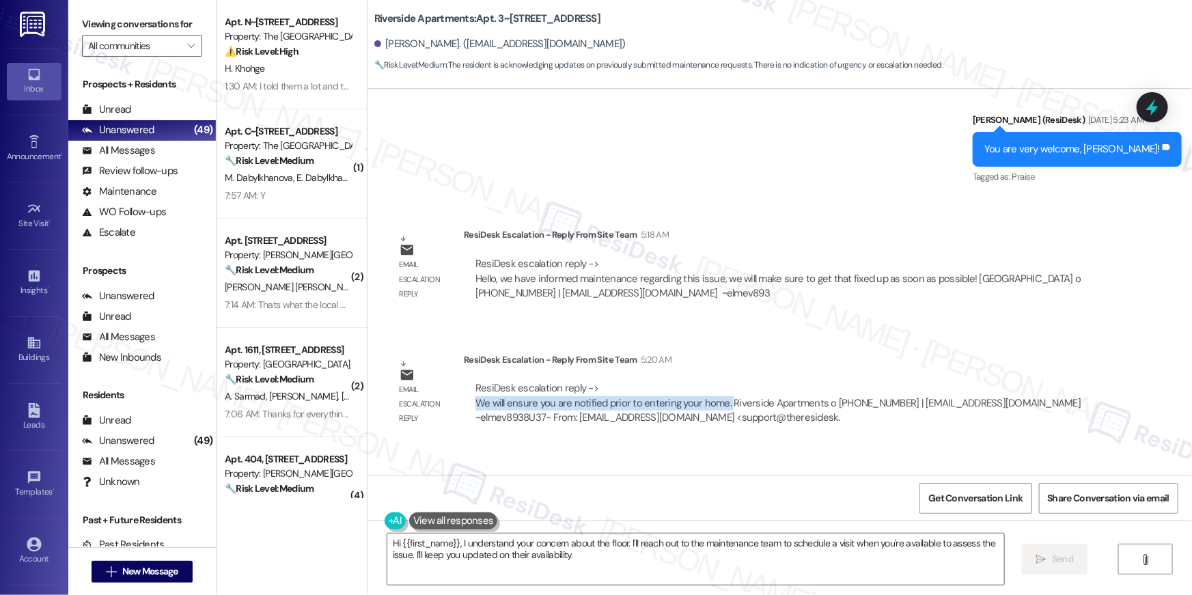
copy div "We will ensure you are notified prior to entering your home."
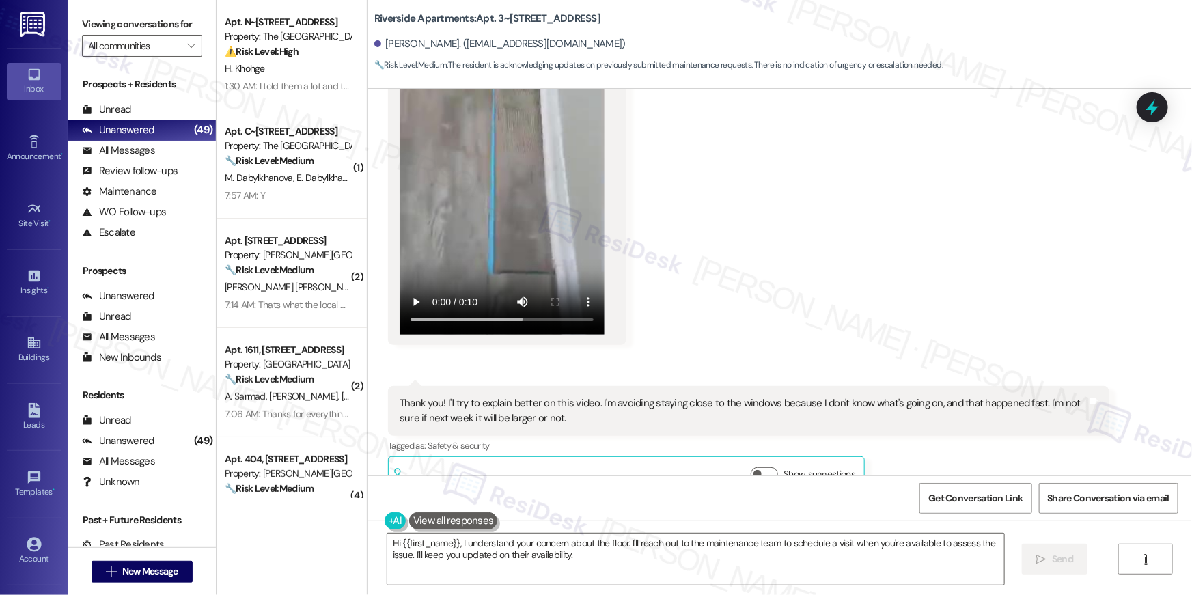
scroll to position [12514, 0]
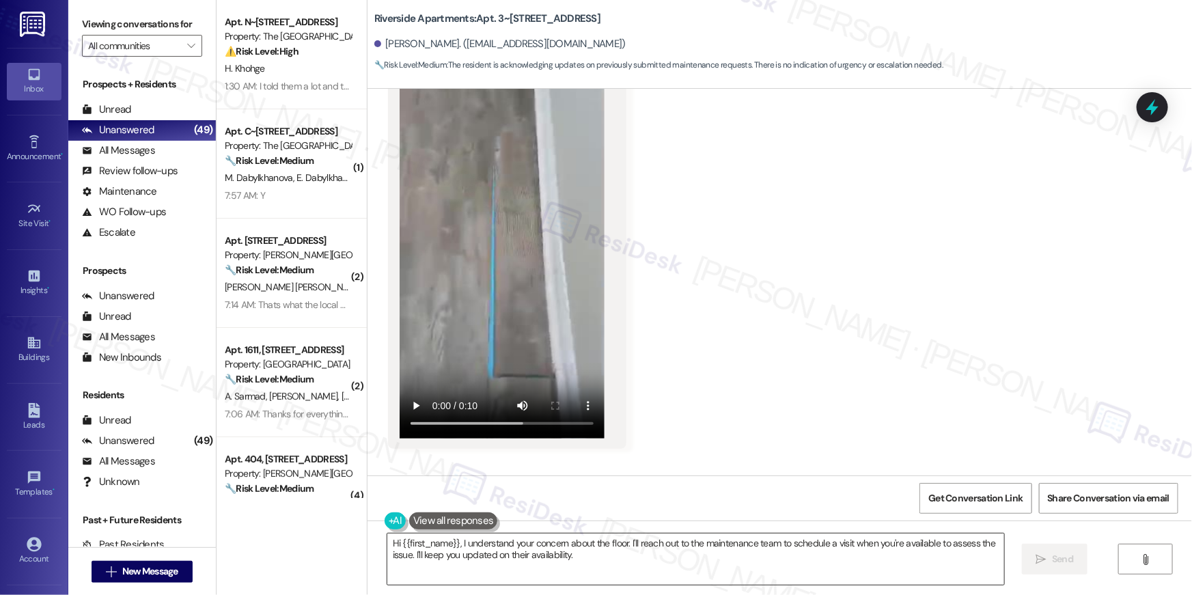
click at [577, 576] on textarea "Hi {{first_name}}, I understand your concern about the floor. I'll reach out to…" at bounding box center [695, 559] width 617 height 51
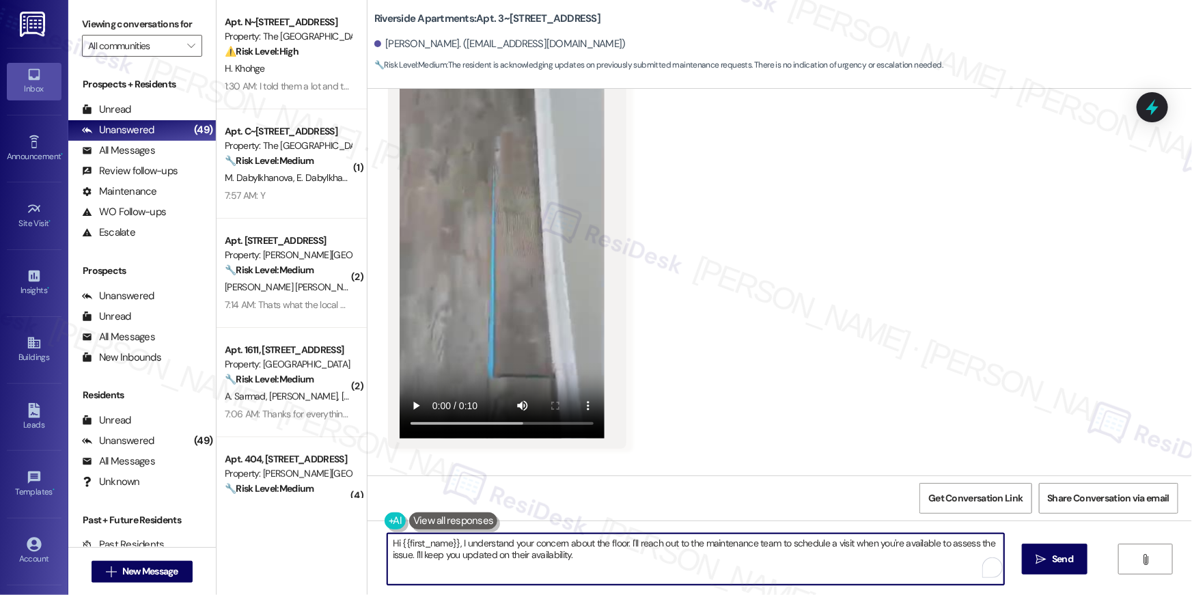
drag, startPoint x: 472, startPoint y: 547, endPoint x: 457, endPoint y: 542, distance: 15.8
click at [457, 542] on textarea "Hi {{first_name}}, I understand your concern about the floor. I'll reach out to…" at bounding box center [695, 559] width 617 height 51
type textarea "Hi {{first_name}}, I"
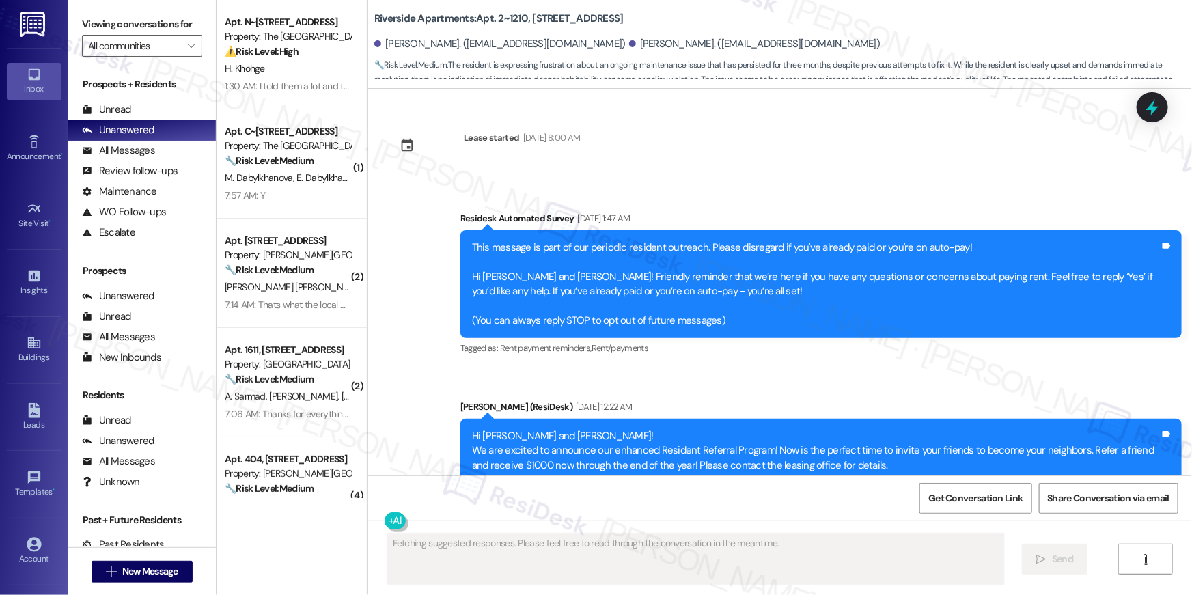
scroll to position [14288, 0]
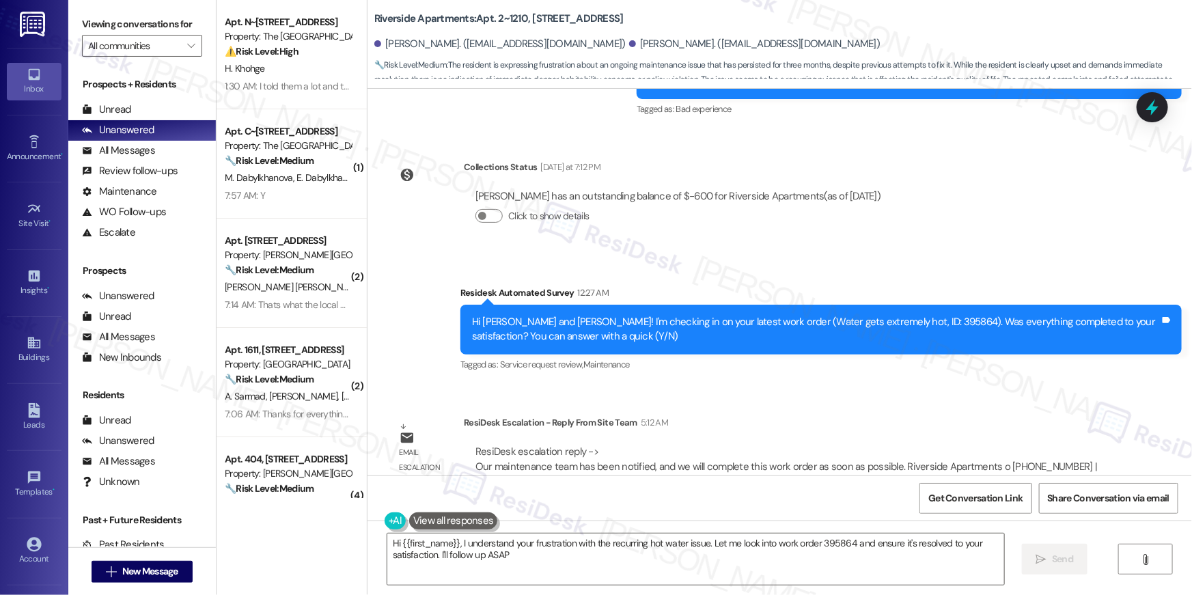
type textarea "Hi {{first_name}}, I understand your frustration with the recurring hot water i…"
click at [503, 554] on textarea "Hi {{first_name}}, I understand your frustration with the recurring hot water i…" at bounding box center [695, 559] width 617 height 51
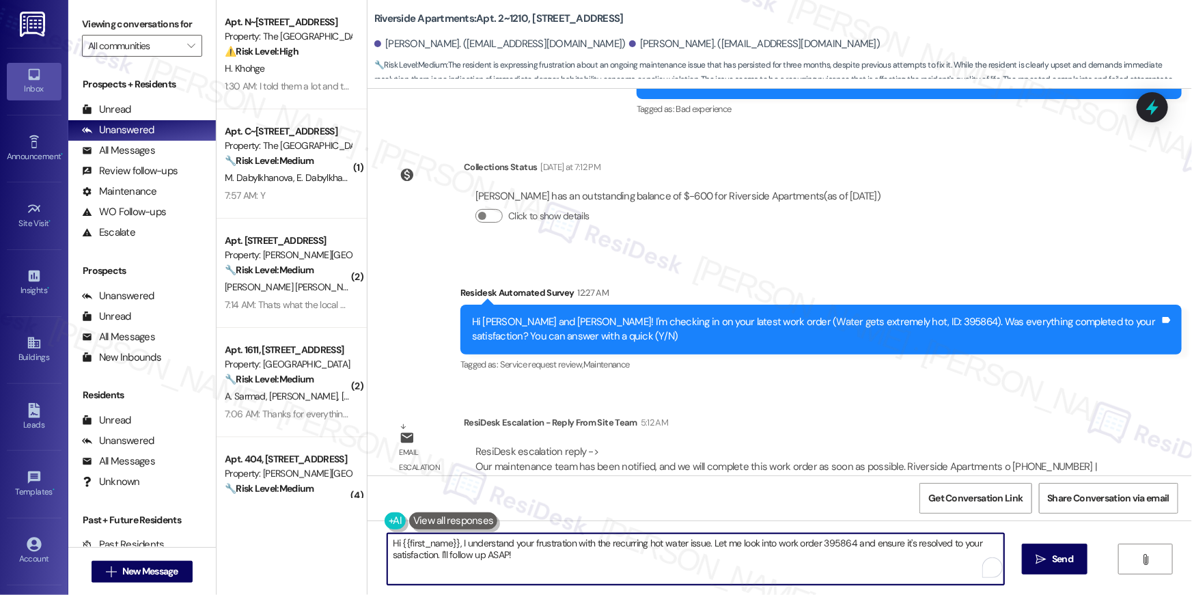
drag, startPoint x: 453, startPoint y: 542, endPoint x: 534, endPoint y: 581, distance: 90.1
click at [527, 583] on textarea "Hi {{first_name}}, I understand your frustration with the recurring hot water i…" at bounding box center [695, 559] width 617 height 51
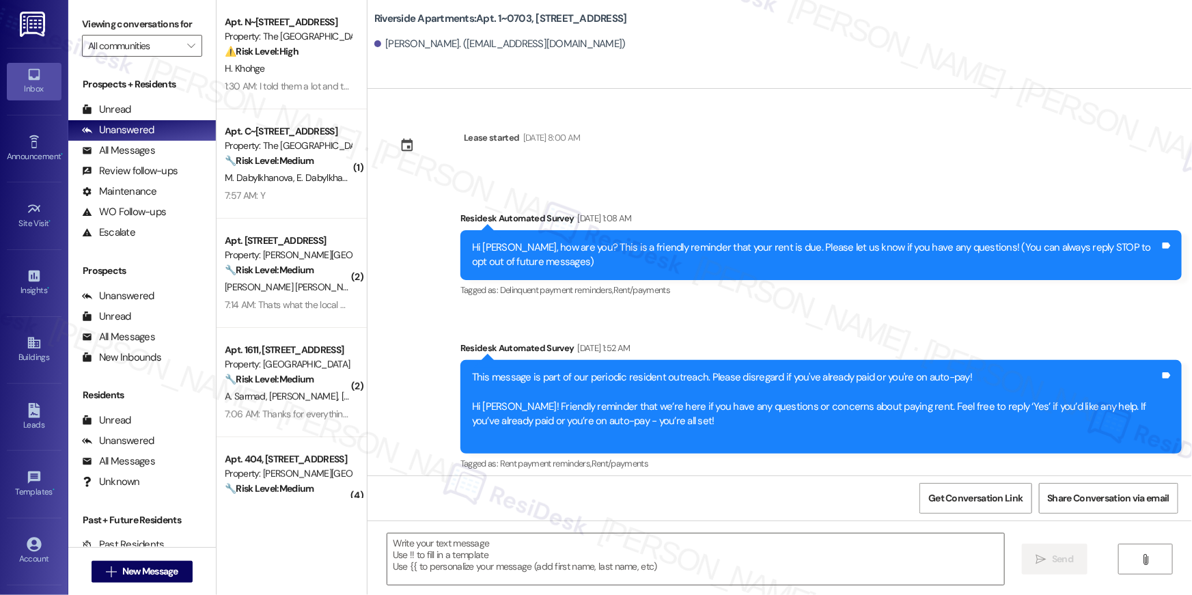
scroll to position [2746, 0]
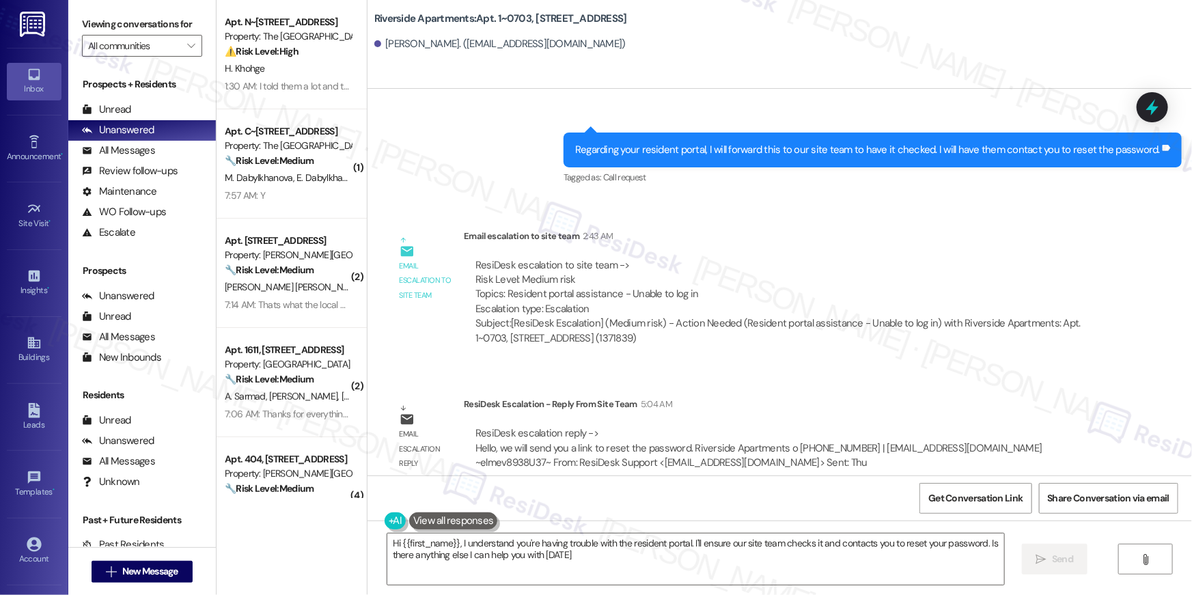
type textarea "Hi {{first_name}}, I understand you're having trouble with the resident portal.…"
click at [594, 556] on textarea "Hi {{first_name}}, I understand you're having trouble with the resident portal.…" at bounding box center [695, 559] width 617 height 51
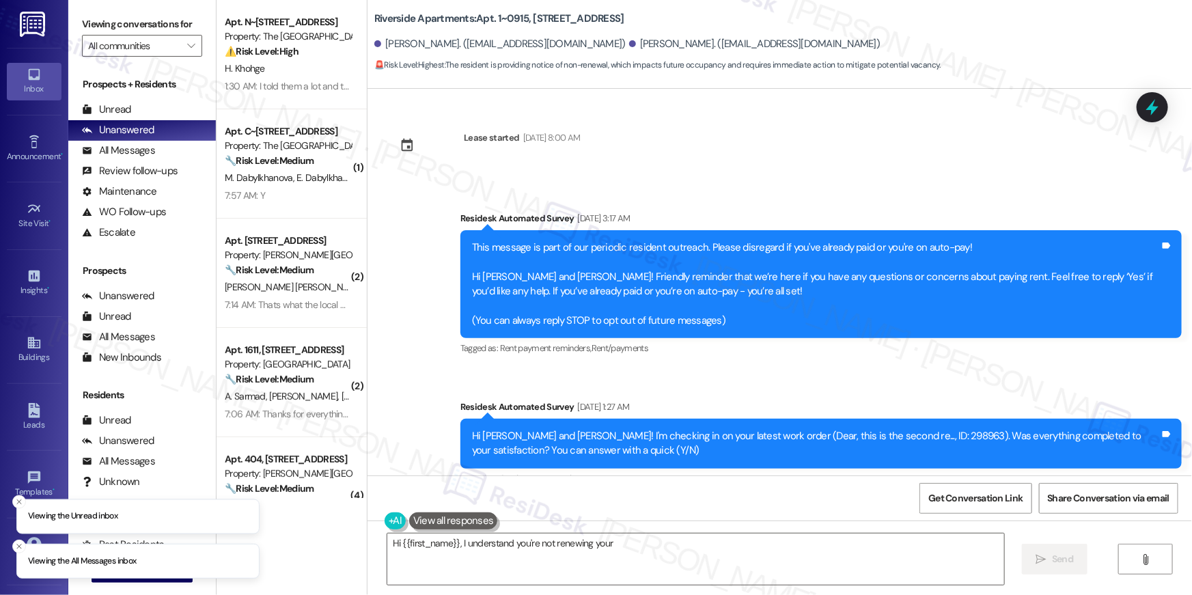
scroll to position [5119, 0]
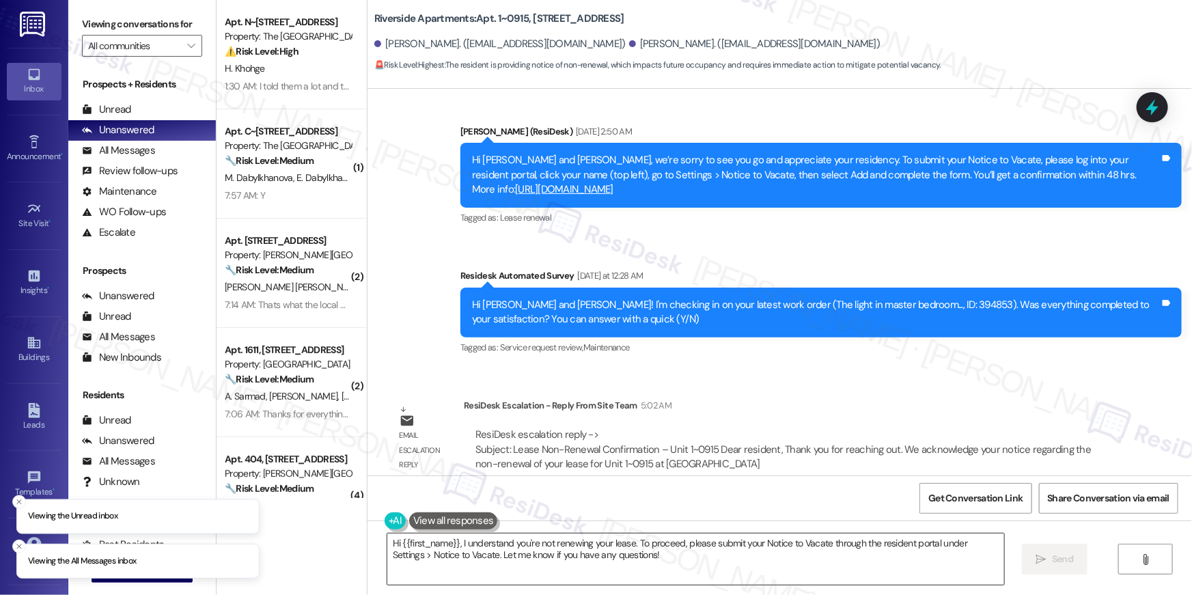
click at [572, 559] on textarea "Hi {{first_name}}, I understand you're not renewing your lease. To proceed, ple…" at bounding box center [695, 559] width 617 height 51
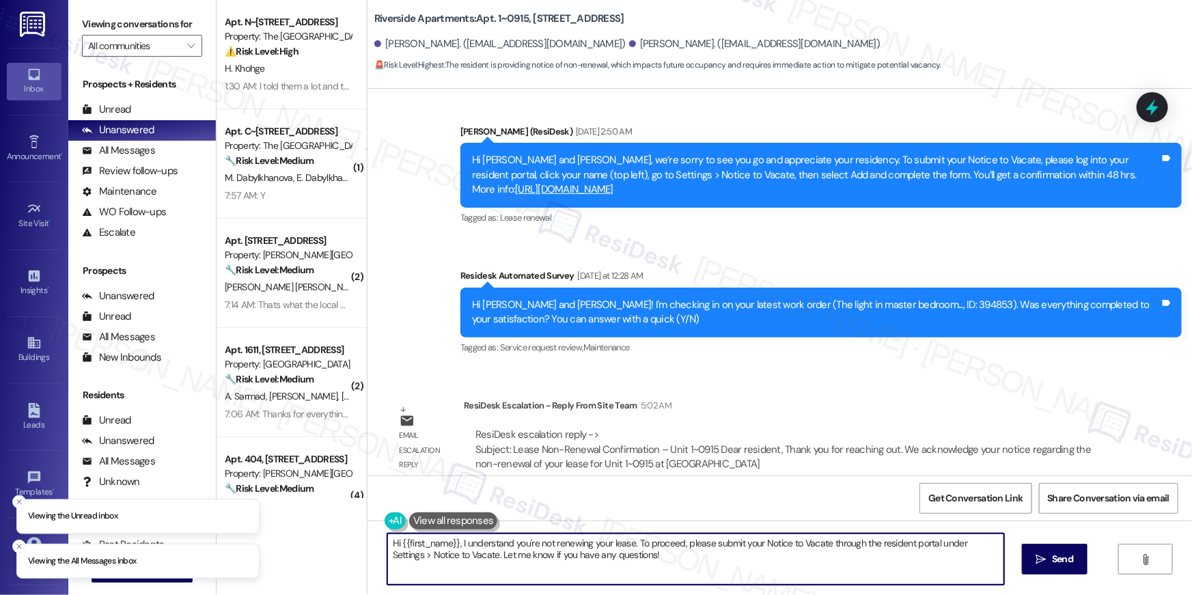
click at [572, 559] on textarea "Hi {{first_name}}, I understand you're not renewing your lease. To proceed, ple…" at bounding box center [695, 559] width 617 height 51
paste textarea "Dear resident, Thank you for reaching out. We acknowledge your notice regarding…"
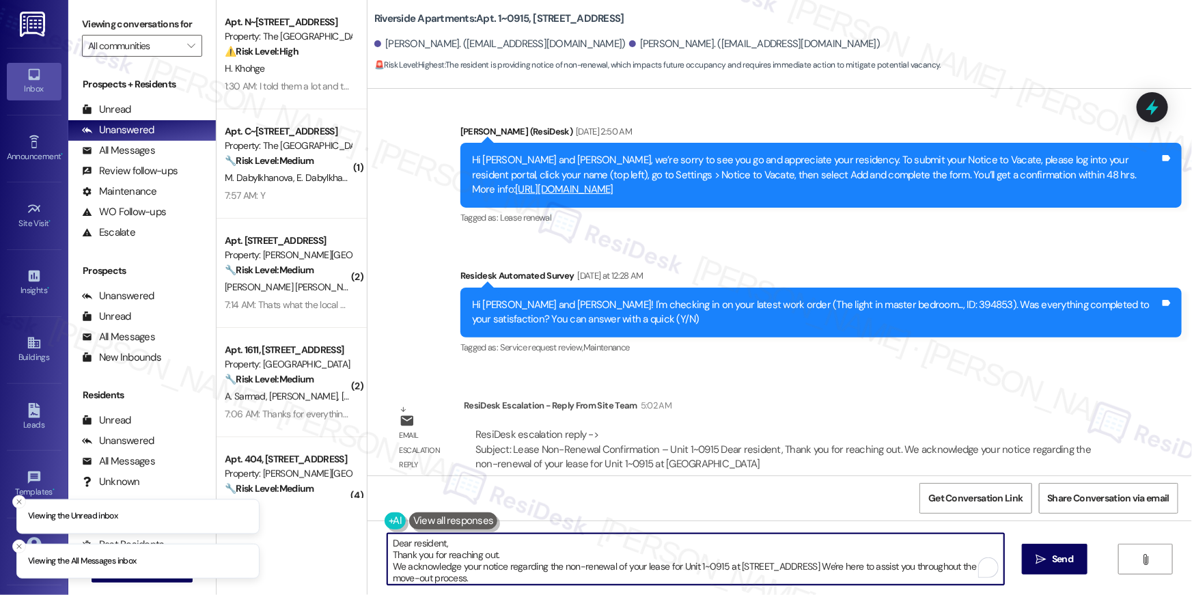
scroll to position [69, 0]
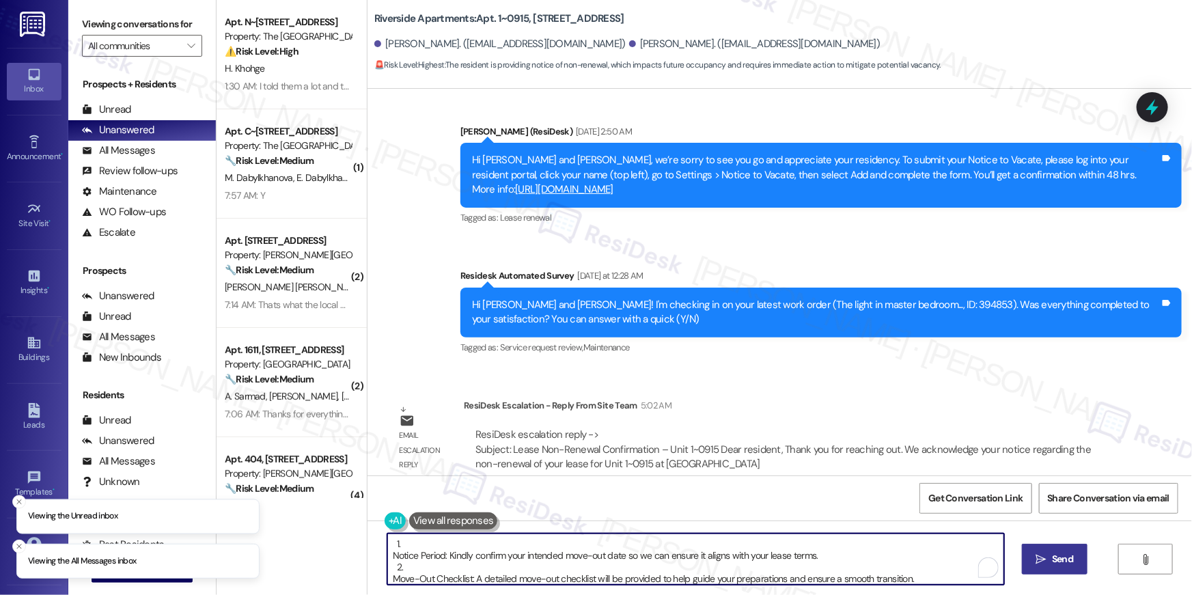
type textarea "Dear resident, Thank you for reaching out. We acknowledge your notice regarding…"
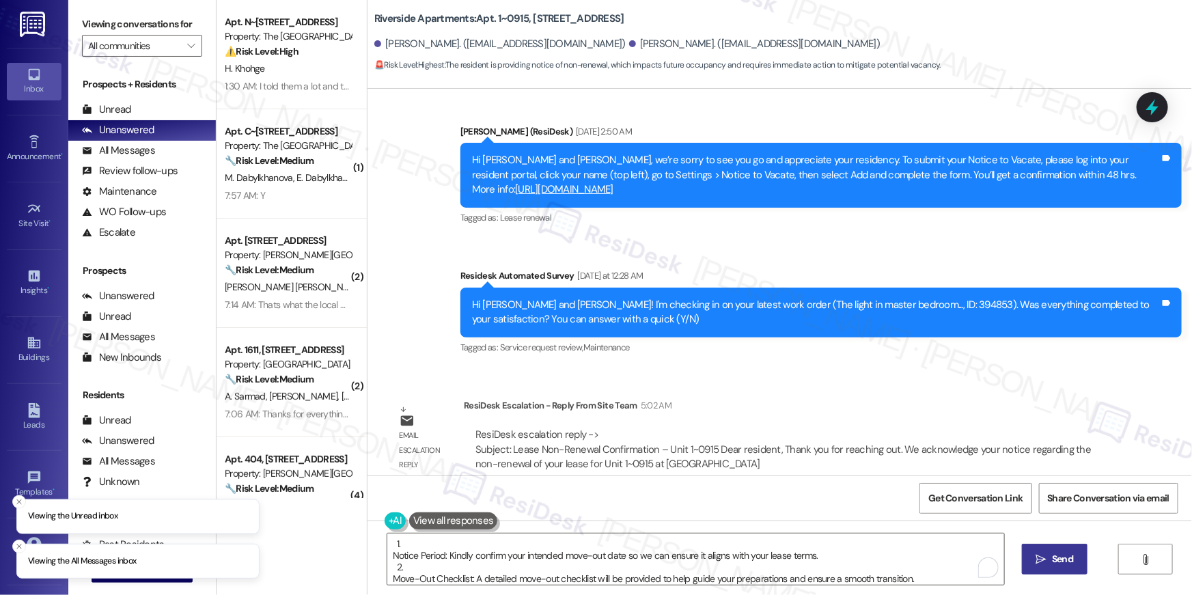
click at [1064, 567] on button " Send" at bounding box center [1055, 559] width 66 height 31
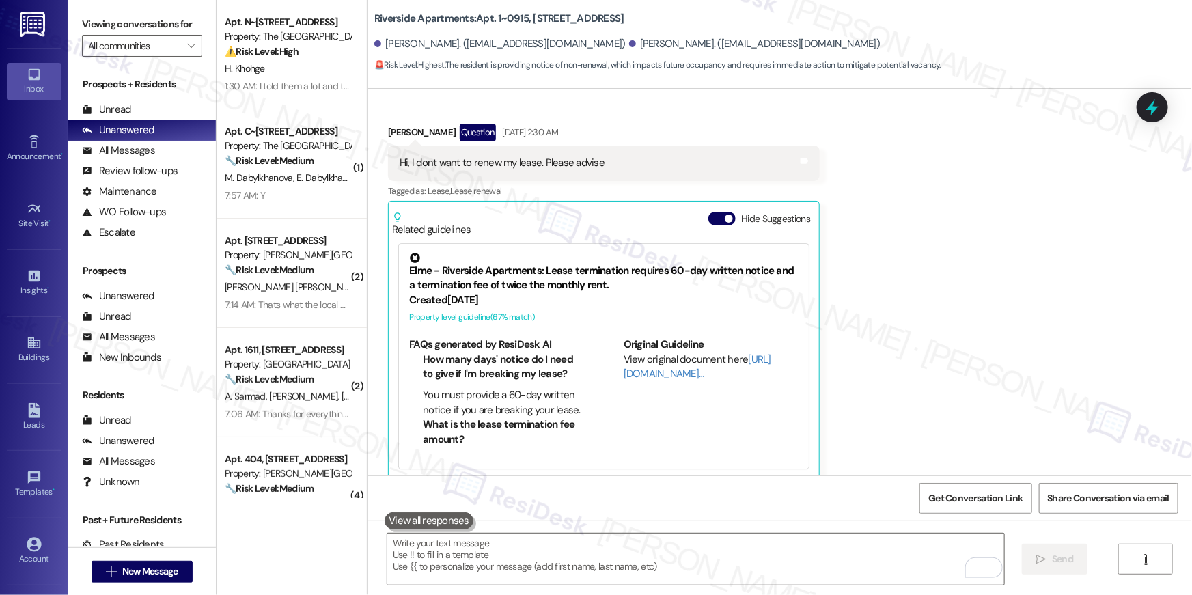
scroll to position [4421, 0]
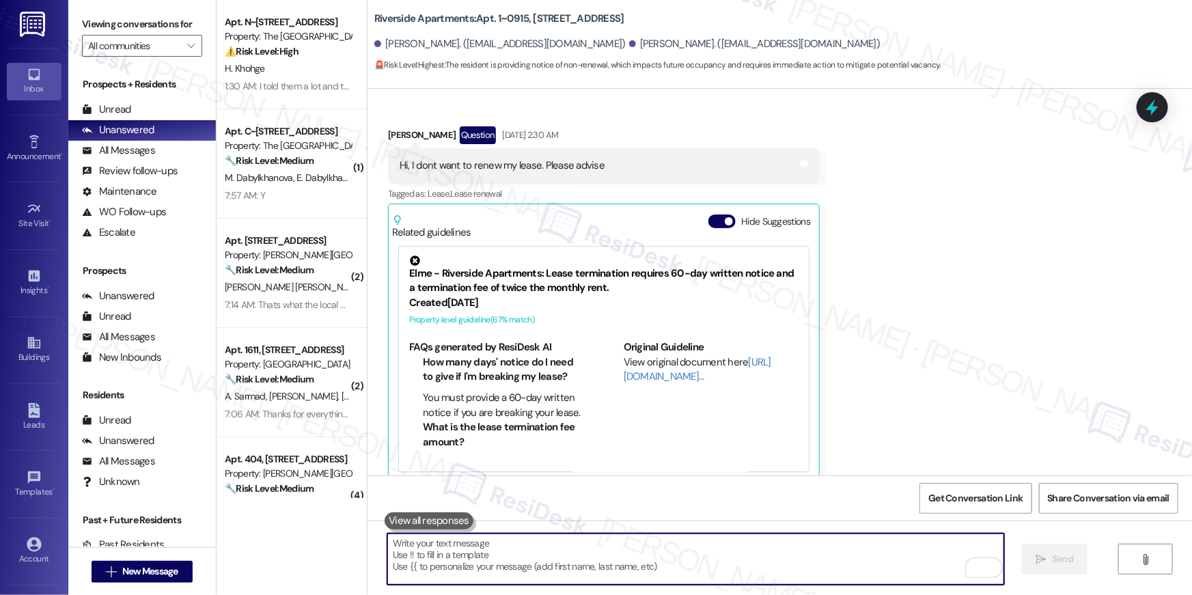
click at [699, 548] on textarea "To enrich screen reader interactions, please activate Accessibility in Grammarl…" at bounding box center [695, 559] width 617 height 51
paste textarea "3. Final Inspection: We will schedule a final walkthrough of the unit. Please l…"
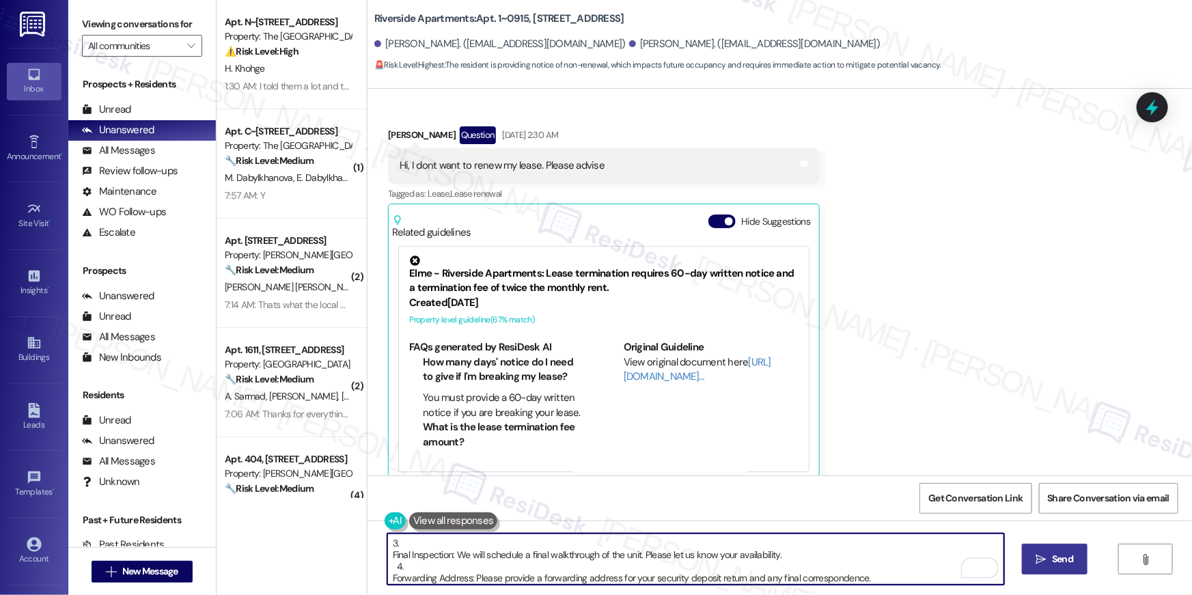
type textarea "3. Final Inspection: We will schedule a final walkthrough of the unit. Please l…"
click at [1062, 558] on span "Send" at bounding box center [1062, 559] width 21 height 14
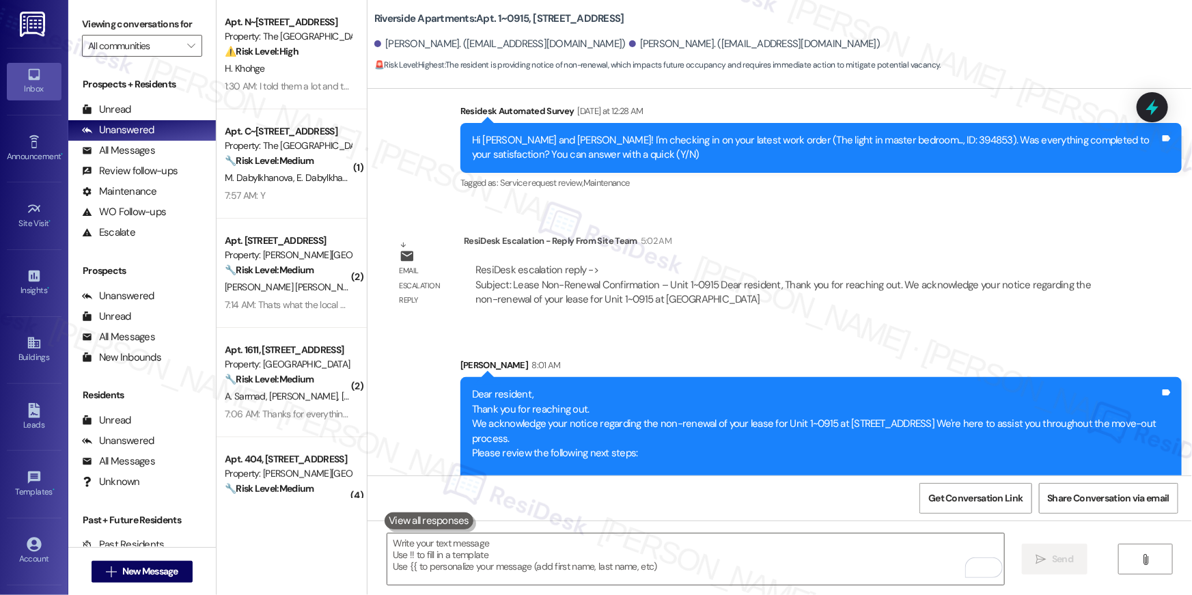
scroll to position [5486, 0]
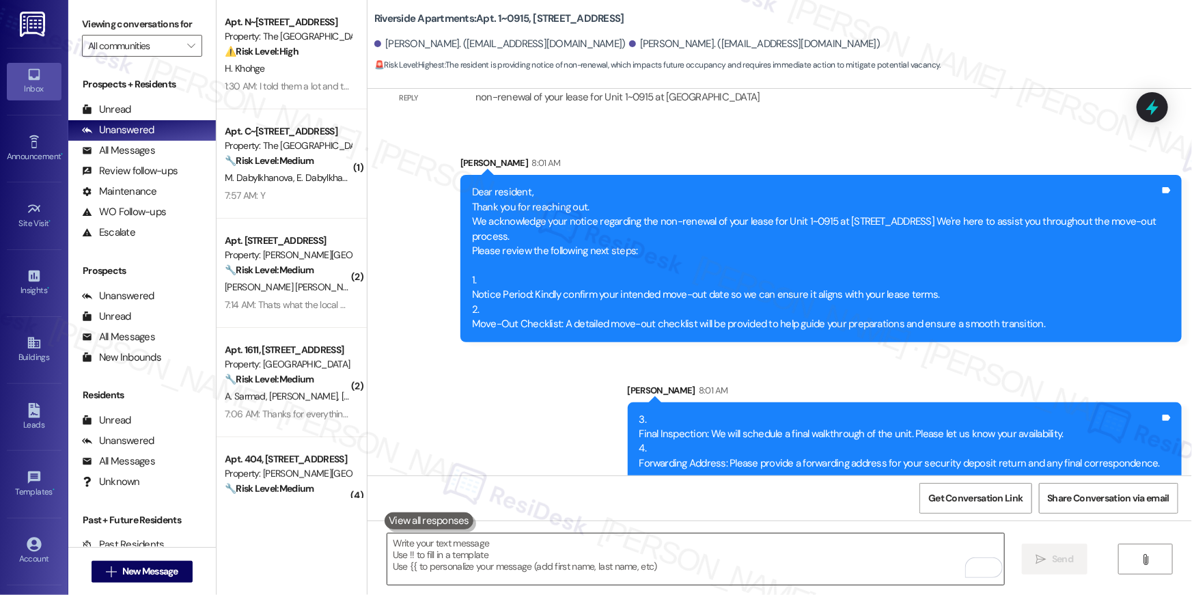
click at [631, 564] on textarea "To enrich screen reader interactions, please activate Accessibility in Grammarl…" at bounding box center [695, 559] width 617 height 51
paste textarea "5. Key Return: All keys, access cards, and remotes must be returned on or befor…"
type textarea "5. Key Return: All keys, access cards, and remotes must be returned on or befor…"
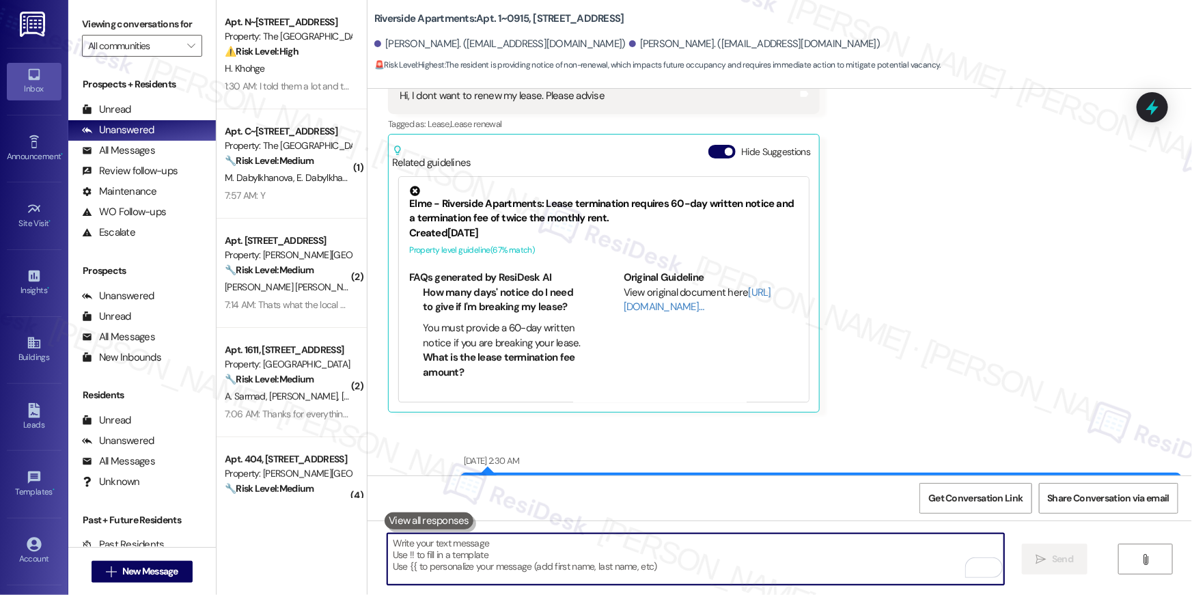
scroll to position [4421, 0]
